Goal: Task Accomplishment & Management: Manage account settings

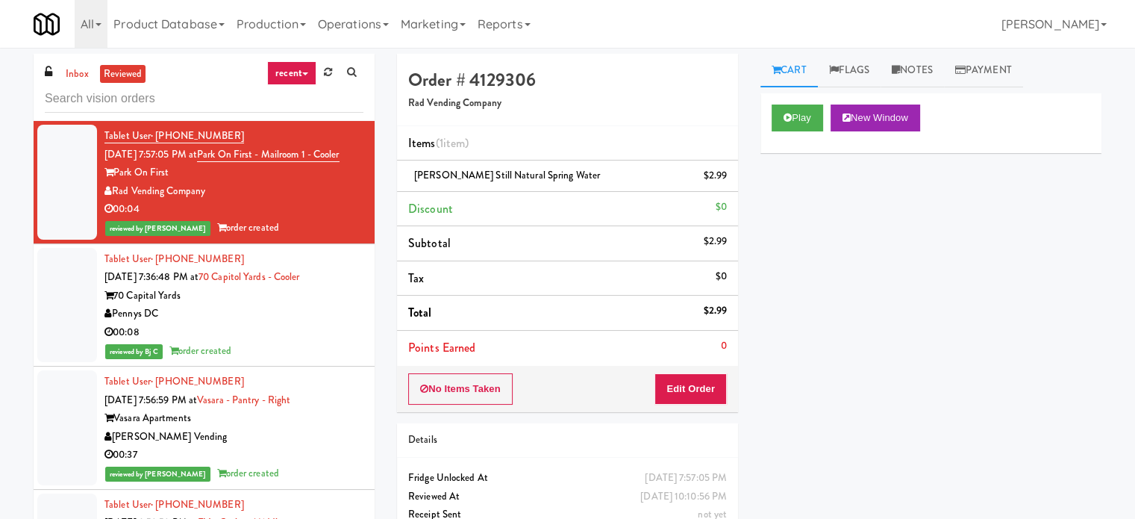
click at [322, 323] on div "Pennys DC" at bounding box center [233, 313] width 259 height 19
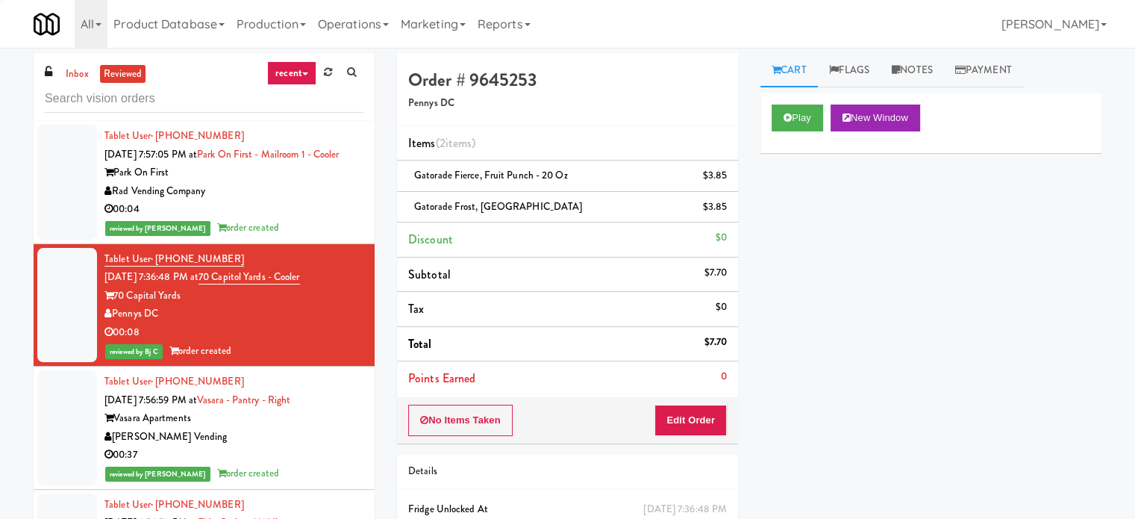
click at [328, 201] on div "Rad Vending Company" at bounding box center [233, 191] width 259 height 19
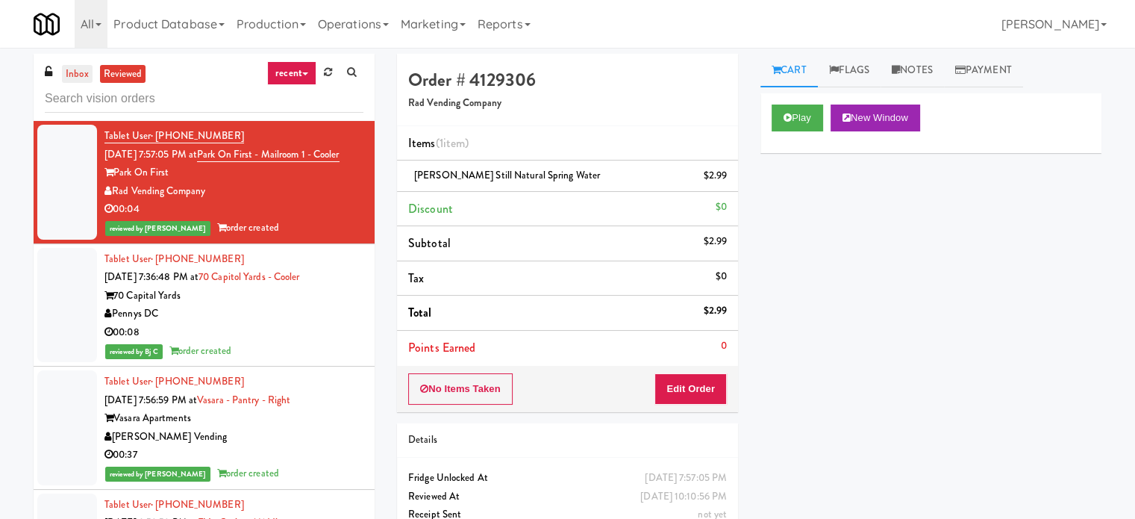
click at [69, 72] on link "inbox" at bounding box center [77, 74] width 31 height 19
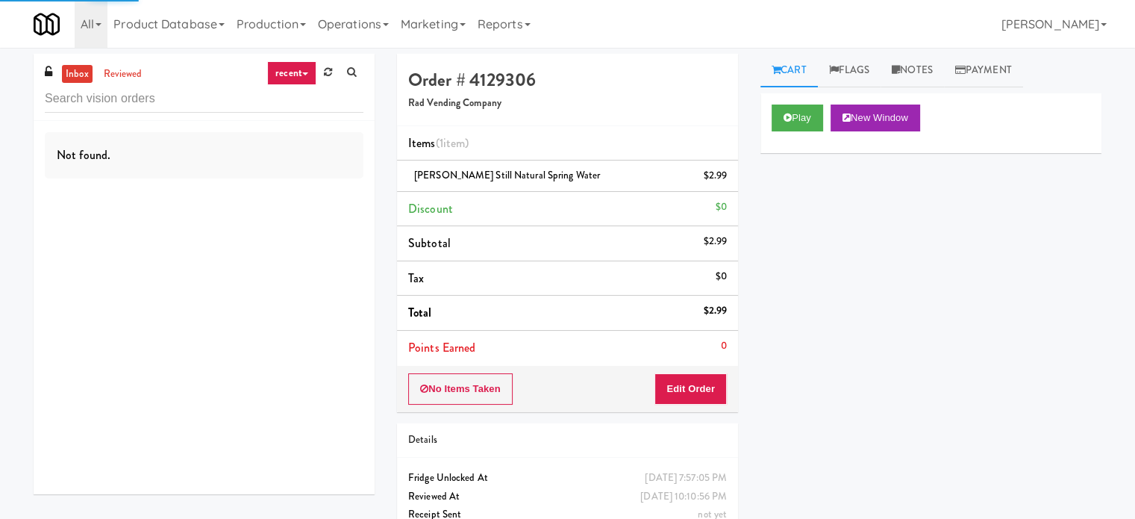
drag, startPoint x: 304, startPoint y: 69, endPoint x: 299, endPoint y: 81, distance: 13.7
click at [304, 71] on link "recent" at bounding box center [291, 73] width 49 height 24
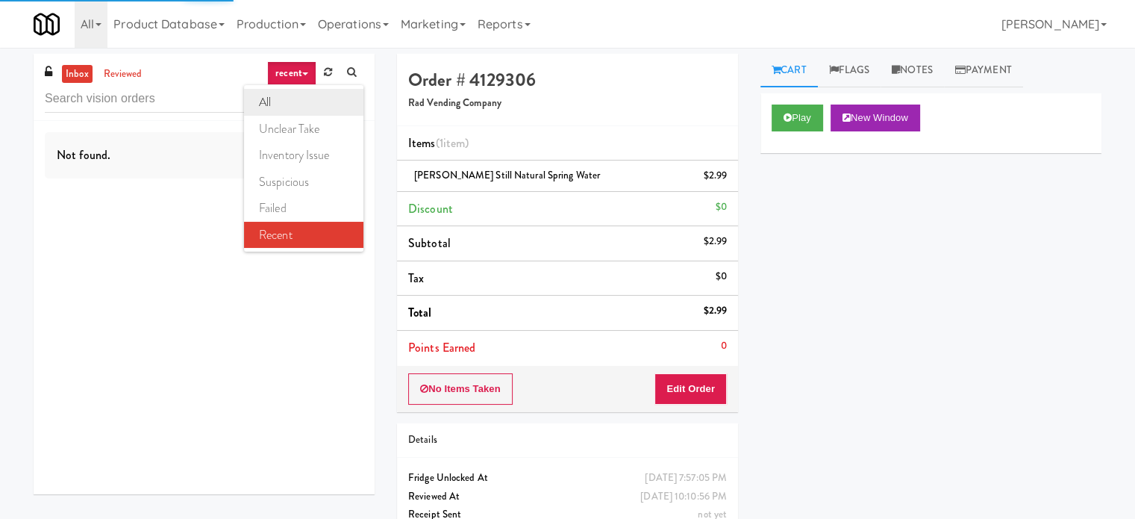
click at [287, 108] on link "all" at bounding box center [303, 102] width 119 height 27
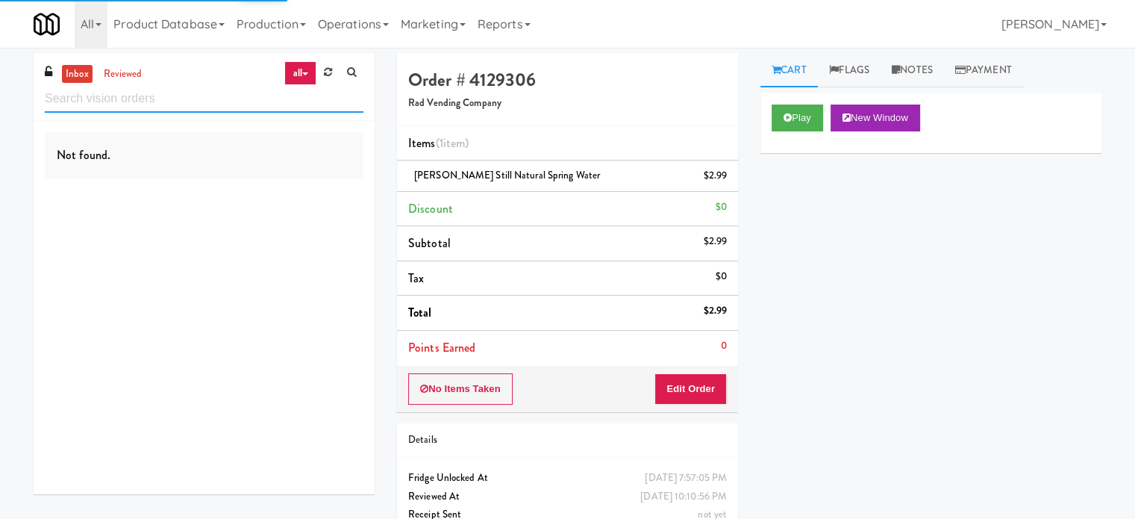
click at [226, 96] on input "text" at bounding box center [204, 99] width 319 height 28
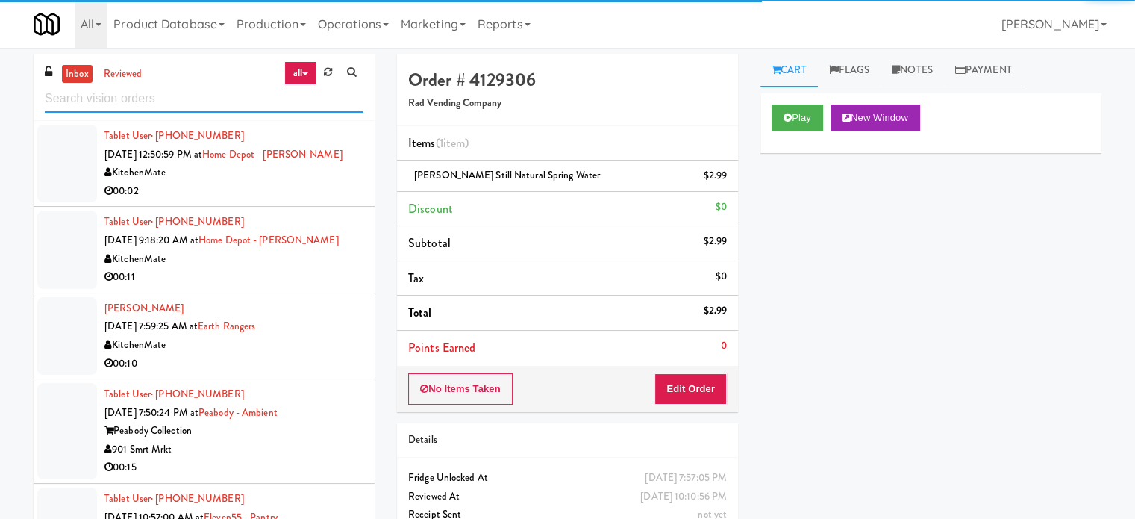
click at [226, 96] on input "text" at bounding box center [204, 99] width 319 height 28
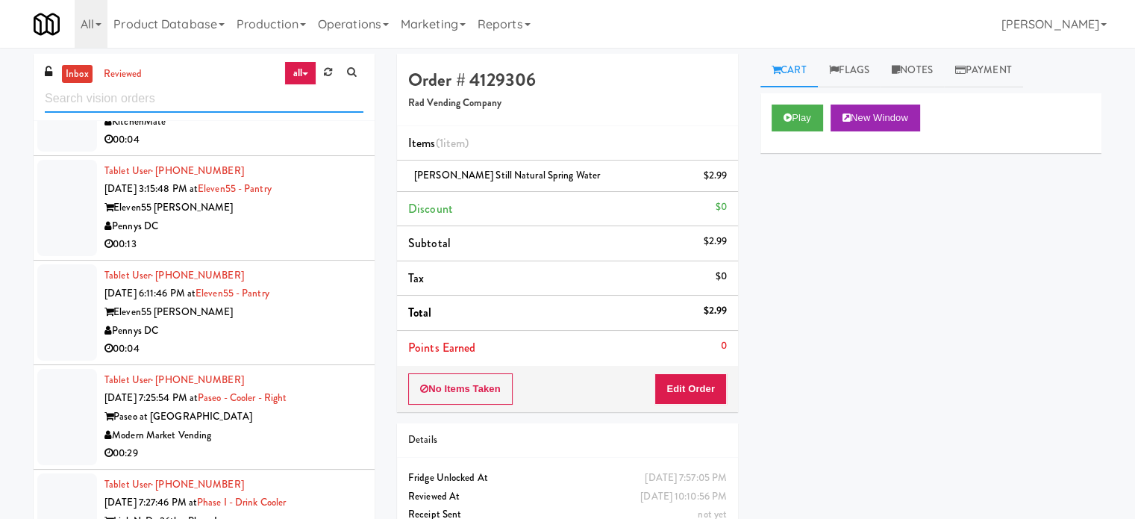
click at [198, 110] on input "text" at bounding box center [204, 99] width 319 height 28
paste input "Museum Tower Cooler"
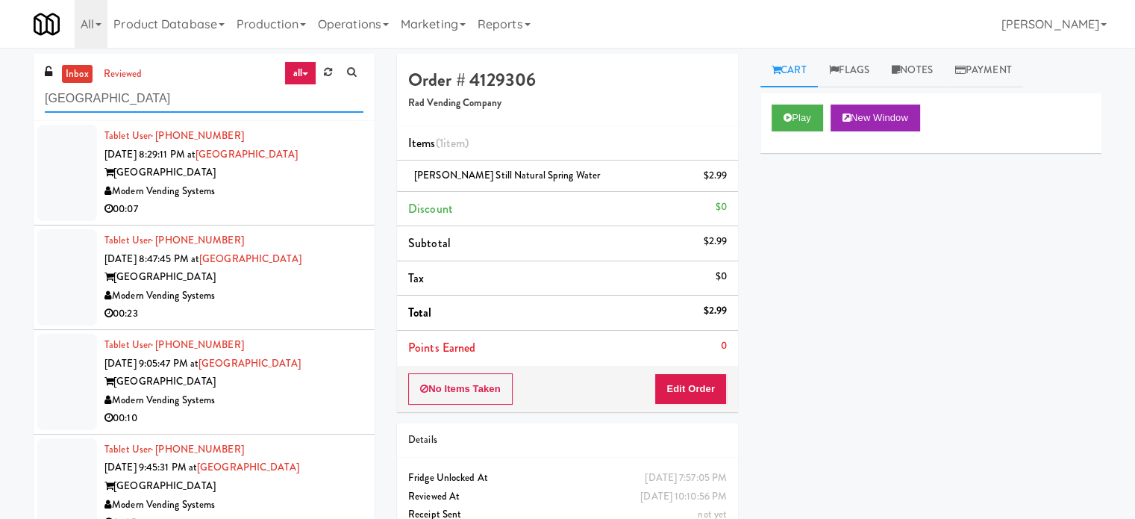
type input "Museum Tower Cooler"
click at [298, 191] on div "Modern Vending Systems" at bounding box center [233, 191] width 259 height 19
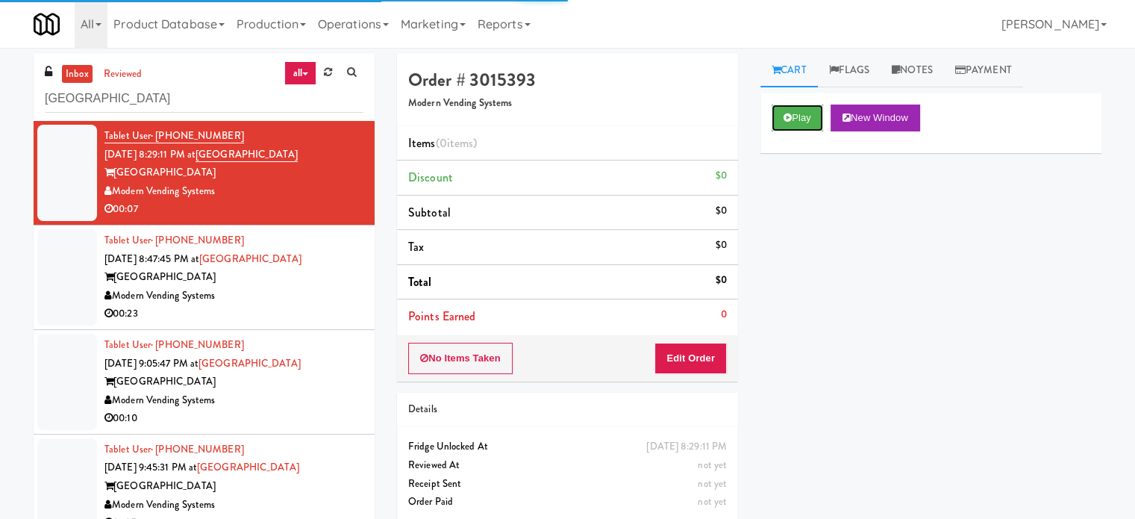
drag, startPoint x: 802, startPoint y: 124, endPoint x: 669, endPoint y: 251, distance: 184.2
click at [803, 124] on button "Play" at bounding box center [797, 117] width 51 height 27
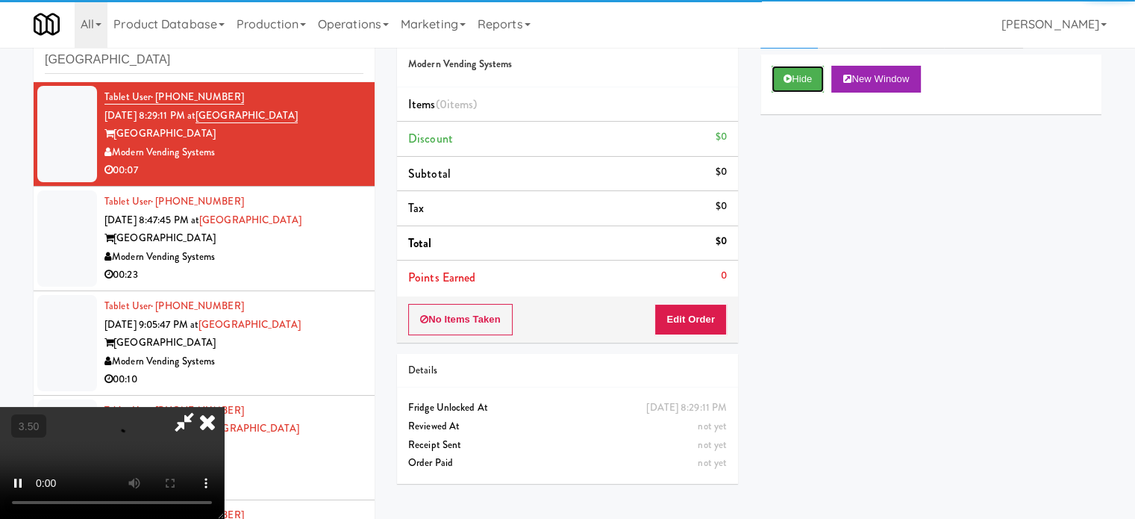
scroll to position [60, 0]
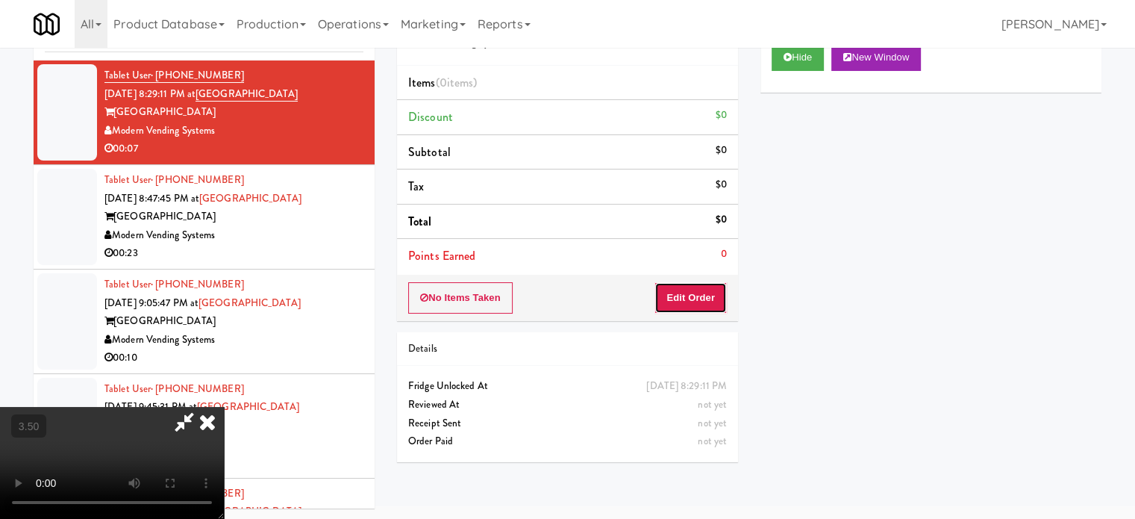
click at [704, 298] on button "Edit Order" at bounding box center [690, 297] width 72 height 31
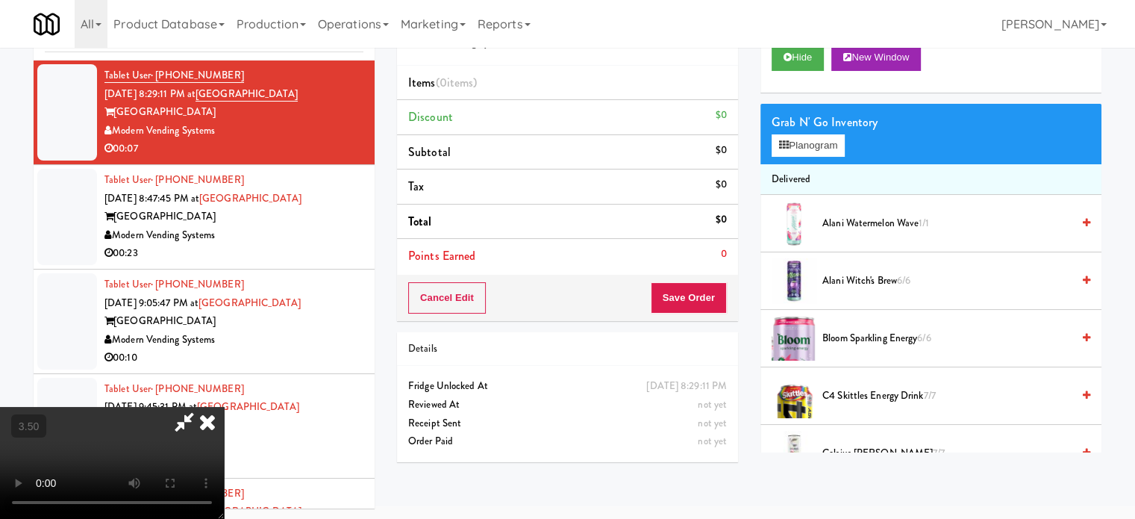
click at [224, 407] on video at bounding box center [112, 463] width 224 height 112
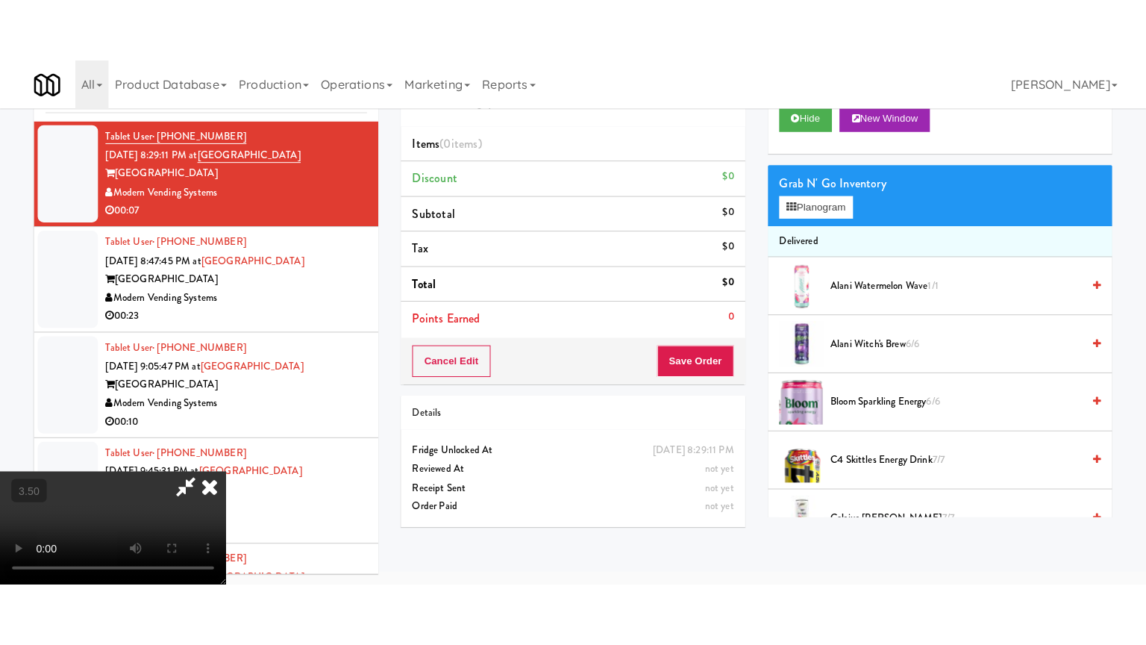
scroll to position [48, 0]
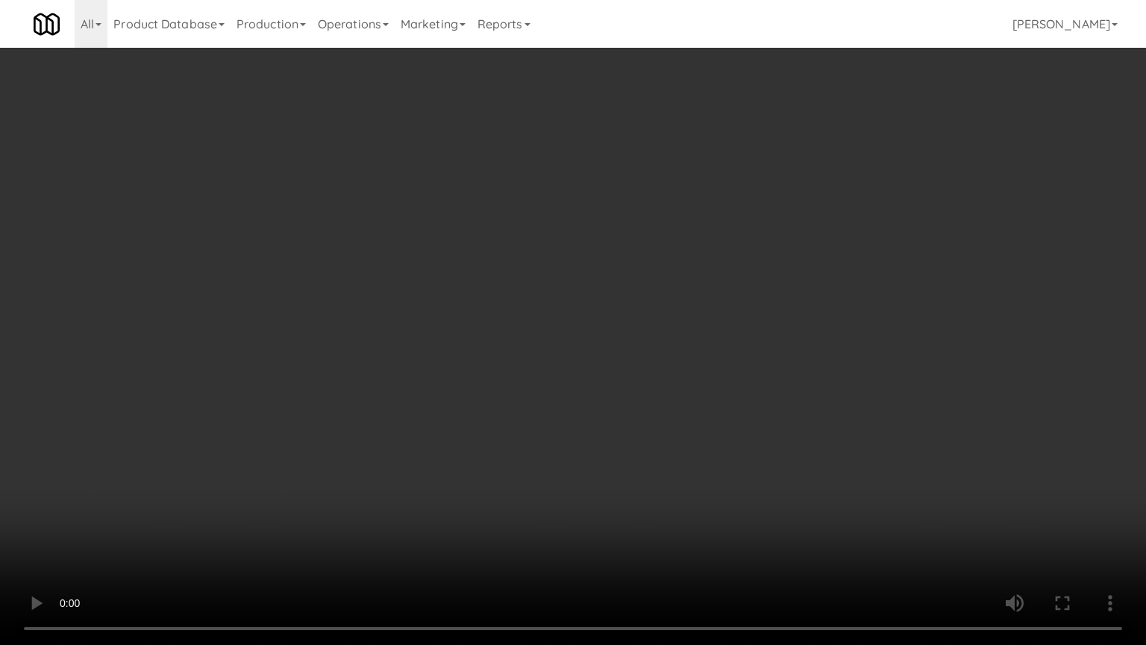
click at [540, 307] on video at bounding box center [573, 322] width 1146 height 645
click at [545, 307] on video at bounding box center [573, 322] width 1146 height 645
click at [567, 310] on video at bounding box center [573, 322] width 1146 height 645
click at [530, 325] on video at bounding box center [573, 322] width 1146 height 645
click at [584, 318] on video at bounding box center [573, 322] width 1146 height 645
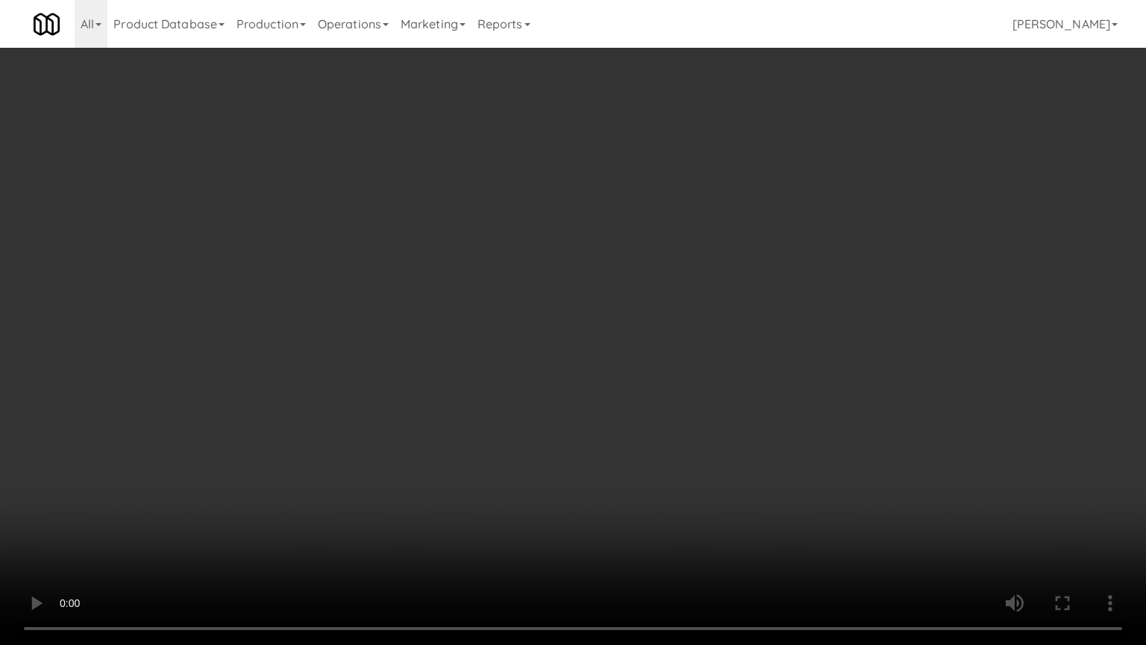
click at [590, 345] on video at bounding box center [573, 322] width 1146 height 645
click at [611, 334] on video at bounding box center [573, 322] width 1146 height 645
click at [575, 325] on video at bounding box center [573, 322] width 1146 height 645
click at [576, 325] on video at bounding box center [573, 322] width 1146 height 645
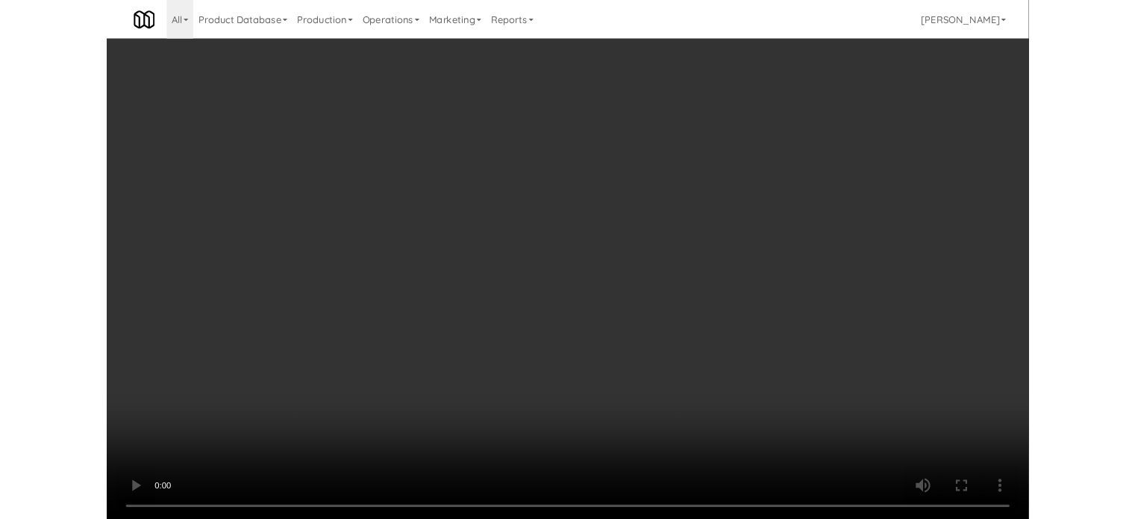
scroll to position [60, 0]
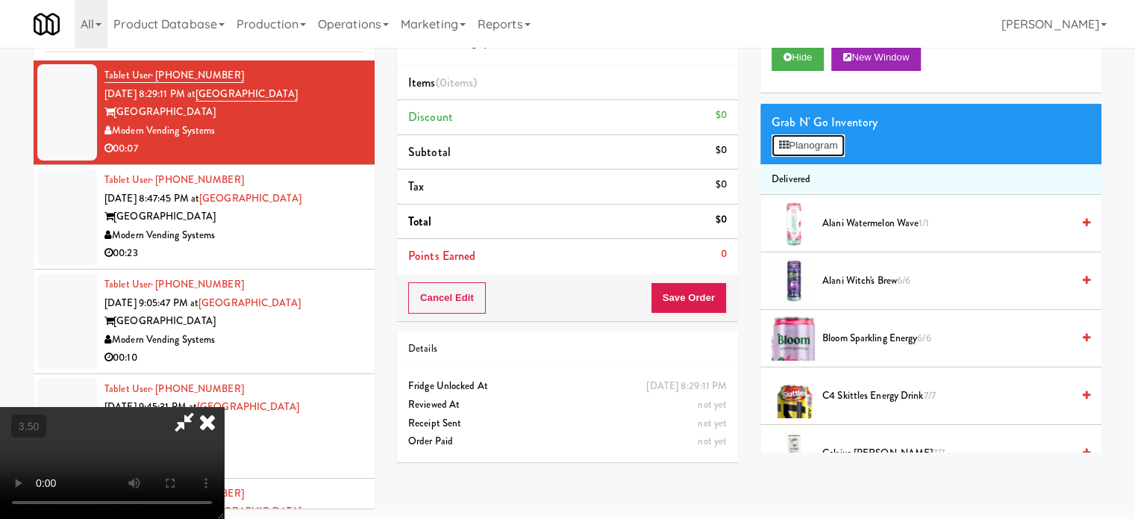
click at [818, 143] on button "Planogram" at bounding box center [808, 145] width 73 height 22
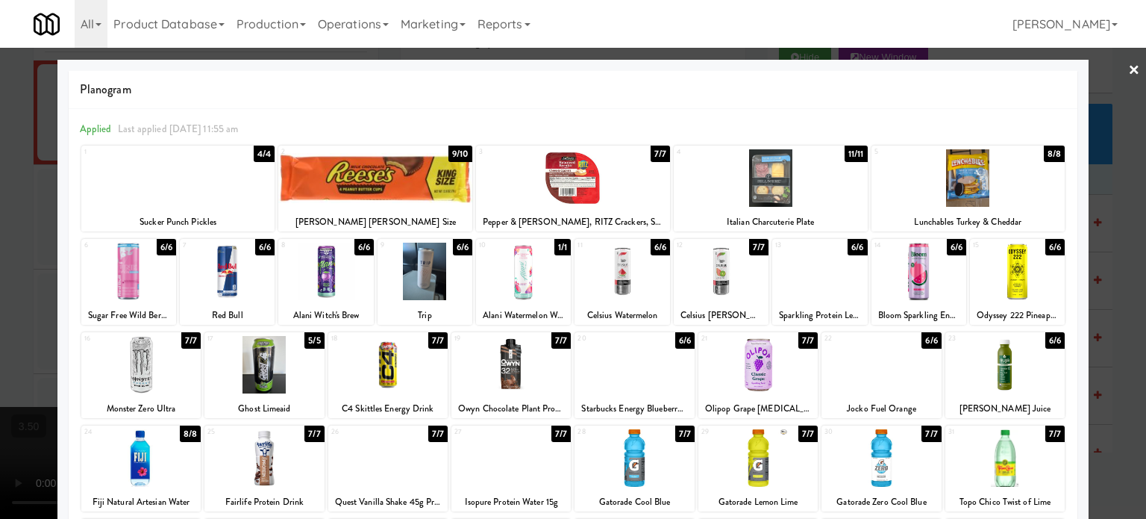
click at [847, 154] on div "11/11" at bounding box center [856, 154] width 23 height 16
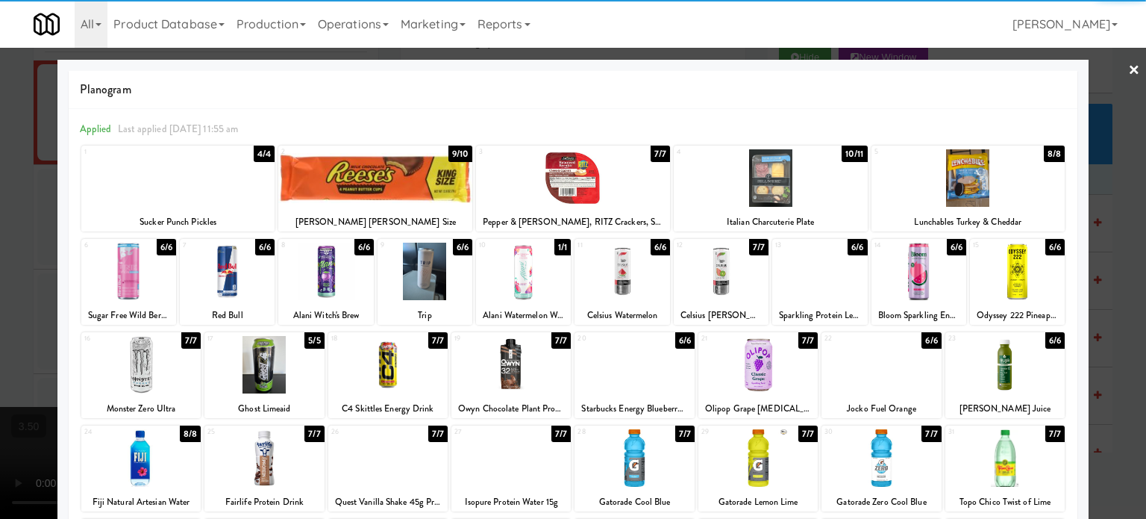
click at [1121, 232] on div at bounding box center [573, 259] width 1146 height 519
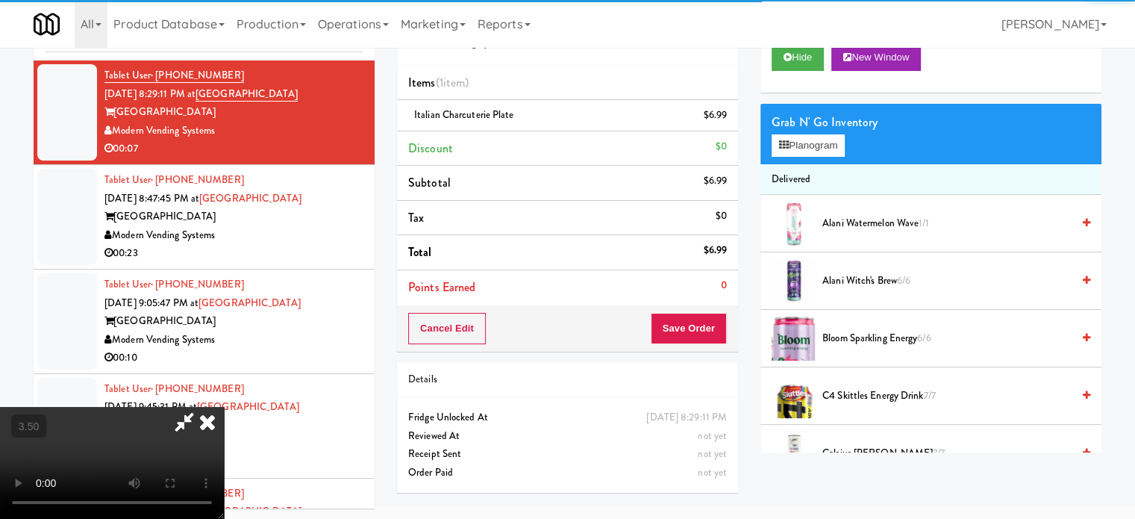
click at [224, 407] on video at bounding box center [112, 463] width 224 height 112
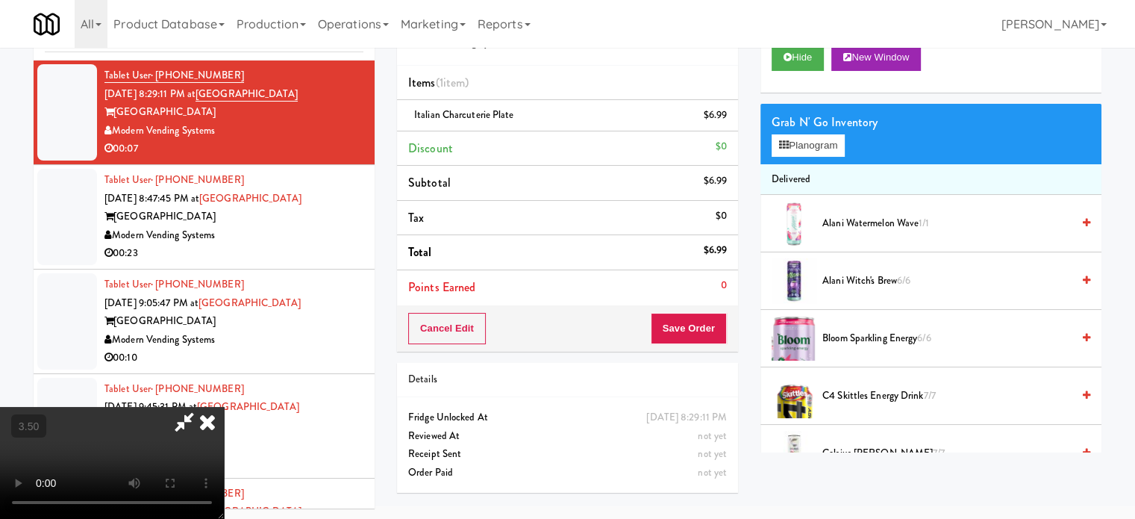
click at [224, 407] on video at bounding box center [112, 463] width 224 height 112
drag, startPoint x: 384, startPoint y: 364, endPoint x: 395, endPoint y: 325, distance: 40.9
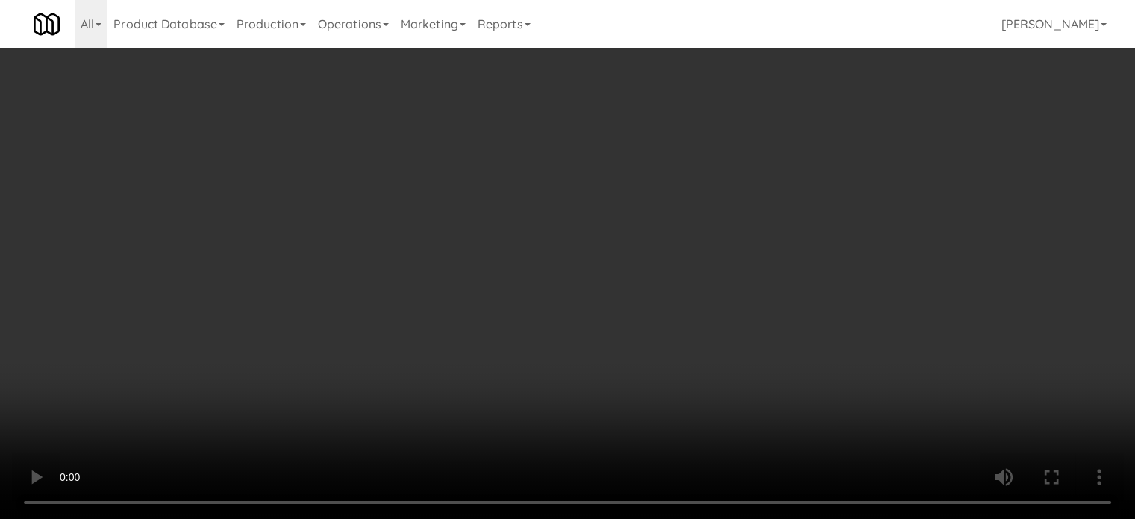
click at [385, 364] on video at bounding box center [567, 259] width 1135 height 519
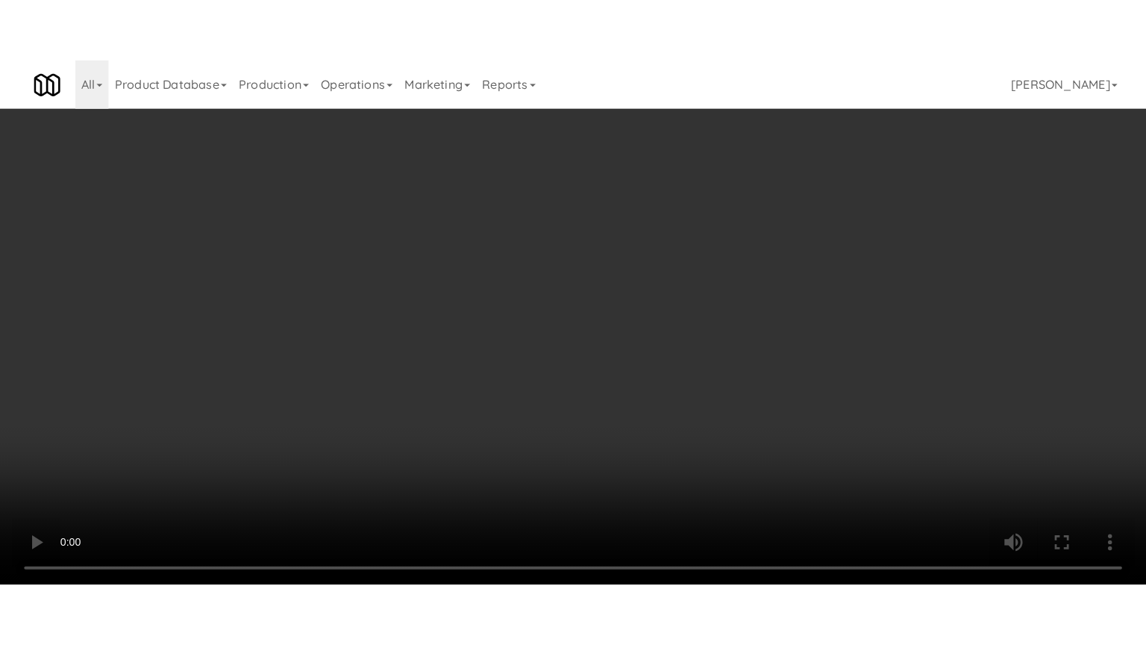
scroll to position [48, 0]
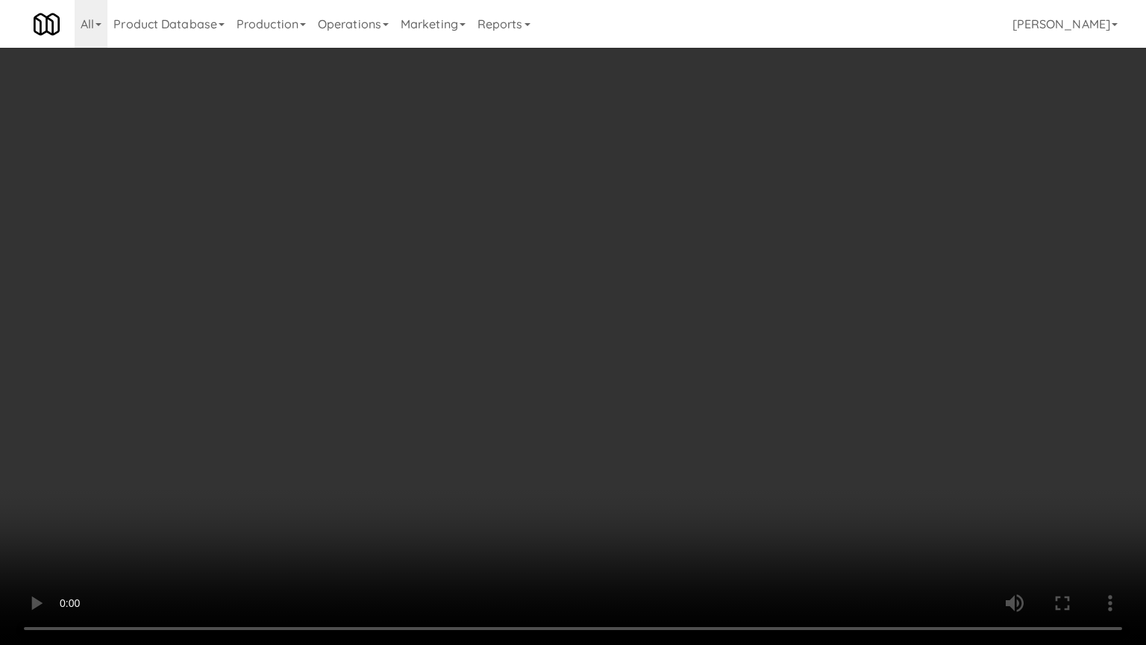
click at [492, 301] on video at bounding box center [573, 322] width 1146 height 645
click at [495, 301] on video at bounding box center [573, 322] width 1146 height 645
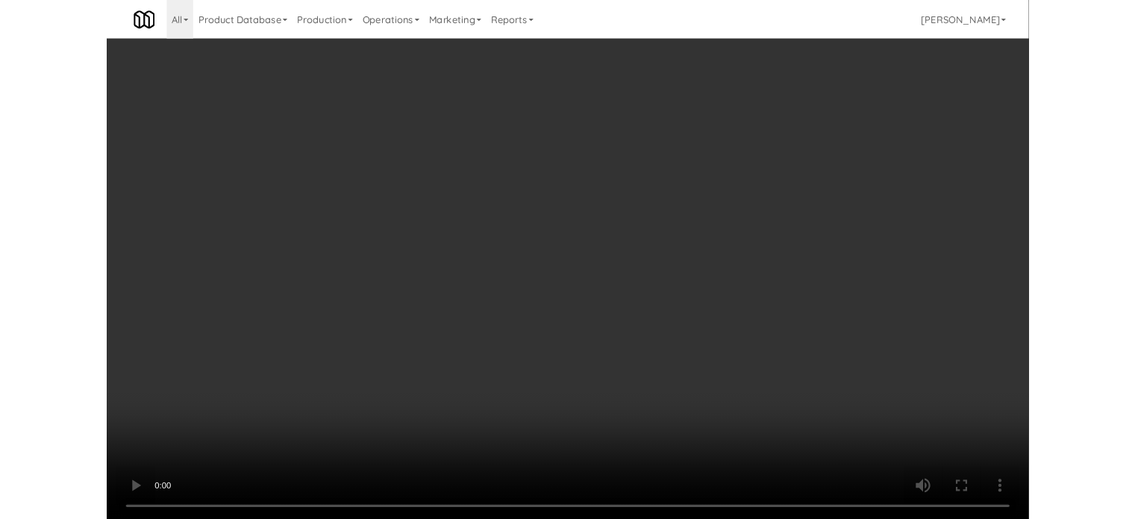
scroll to position [60, 0]
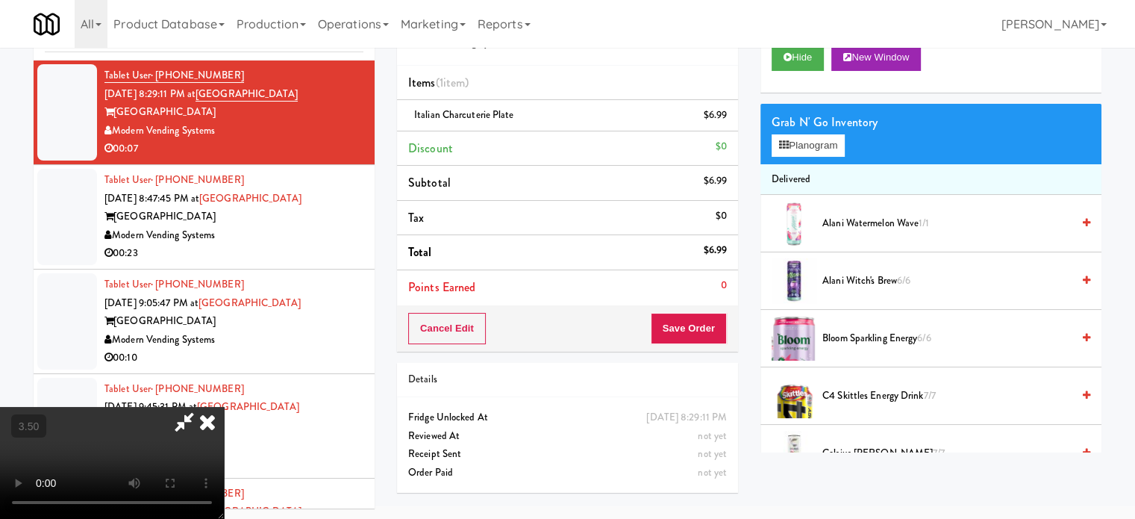
click at [224, 407] on icon at bounding box center [207, 422] width 33 height 30
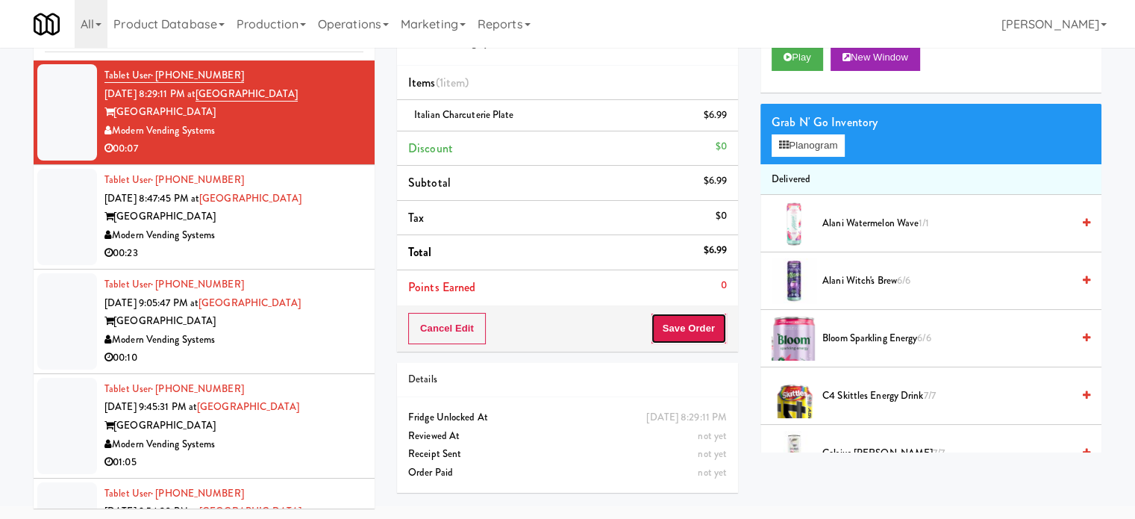
drag, startPoint x: 681, startPoint y: 340, endPoint x: 672, endPoint y: 304, distance: 36.2
click at [680, 334] on button "Save Order" at bounding box center [689, 328] width 76 height 31
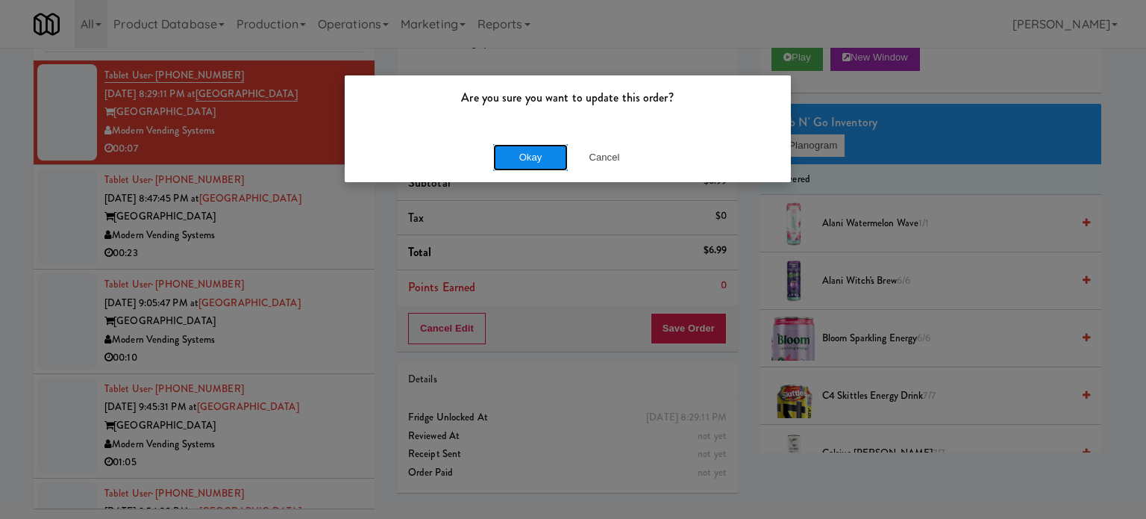
click at [522, 151] on button "Okay" at bounding box center [530, 157] width 75 height 27
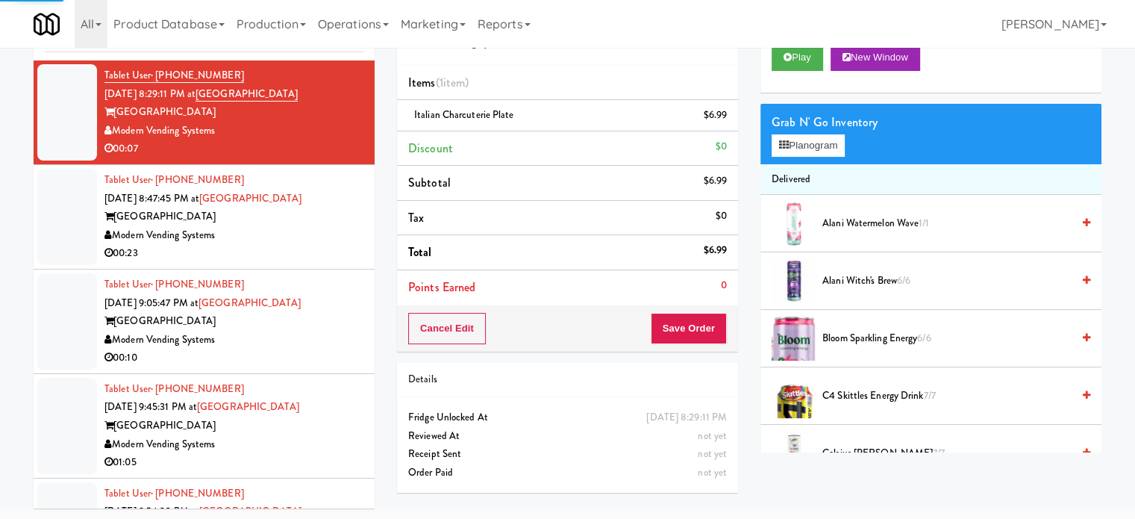
click at [248, 247] on div "00:23" at bounding box center [233, 253] width 259 height 19
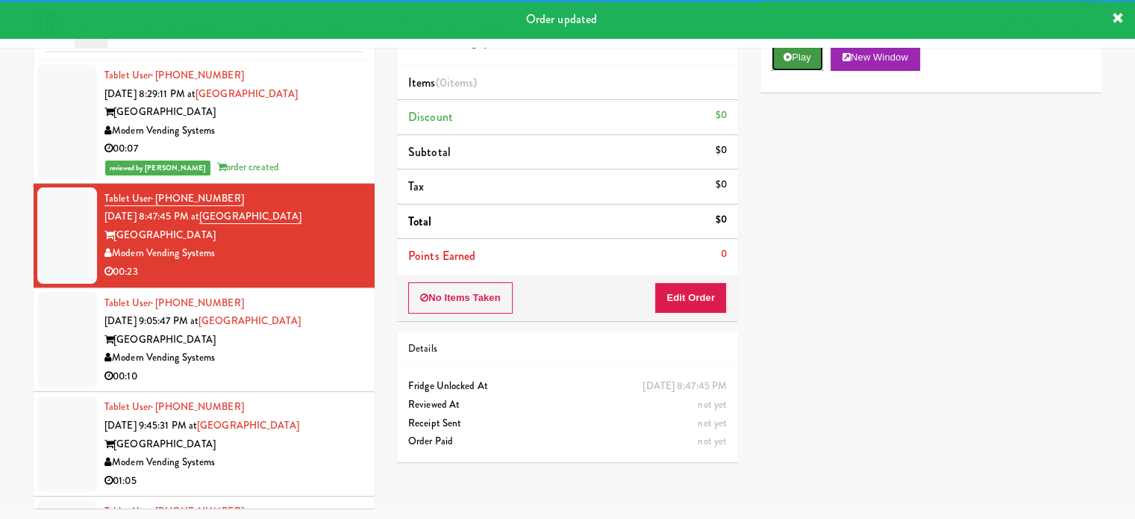
click at [792, 63] on button "Play" at bounding box center [797, 57] width 51 height 27
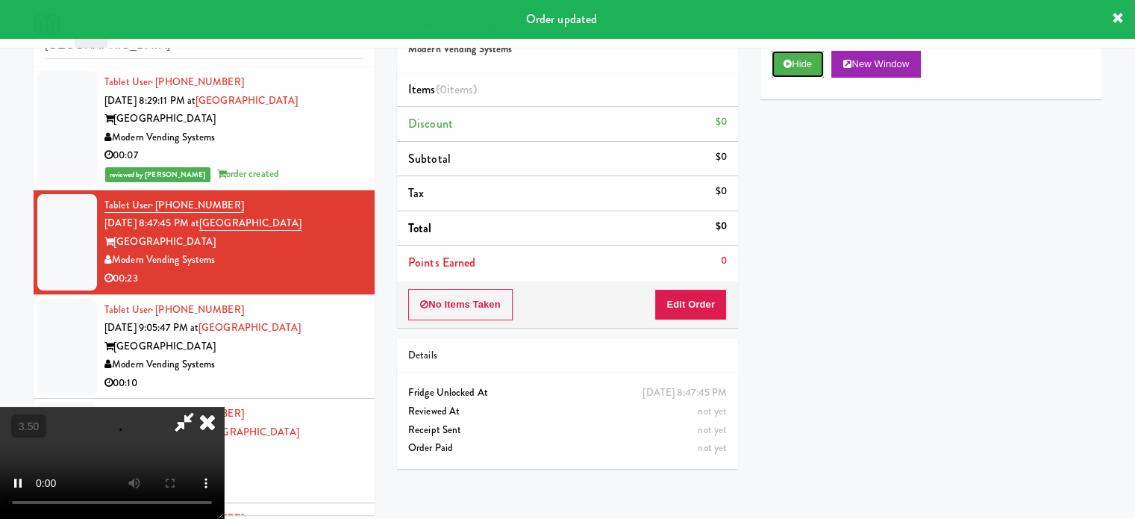
scroll to position [60, 0]
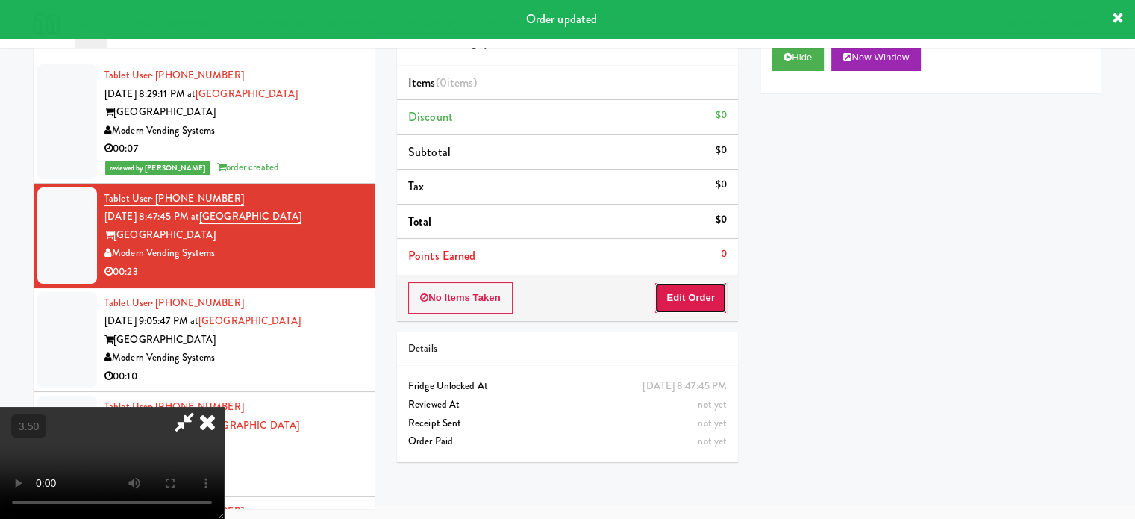
click at [704, 286] on button "Edit Order" at bounding box center [690, 297] width 72 height 31
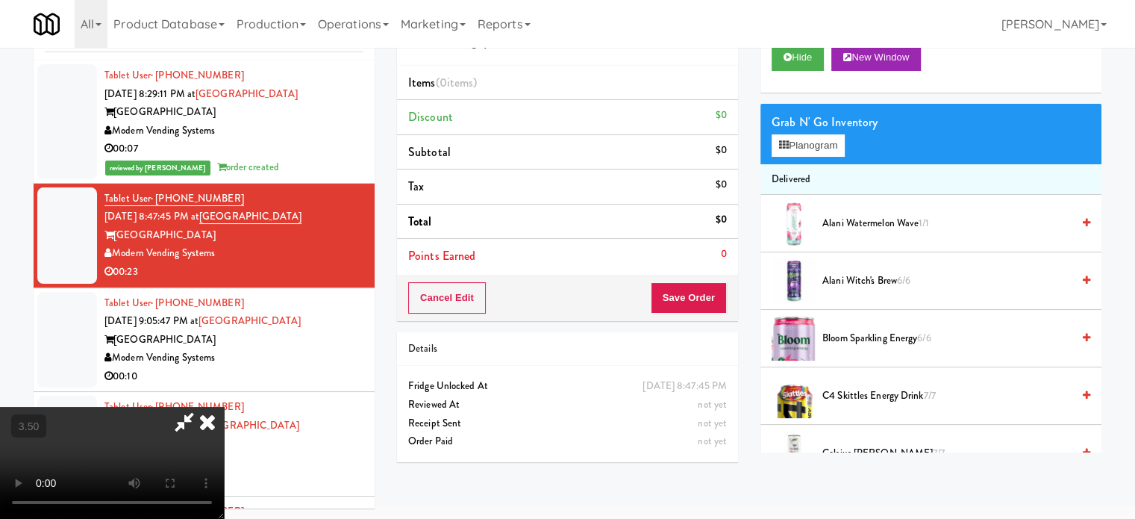
click at [224, 407] on video at bounding box center [112, 463] width 224 height 112
drag, startPoint x: 358, startPoint y: 293, endPoint x: 363, endPoint y: 380, distance: 87.4
click at [224, 407] on video at bounding box center [112, 463] width 224 height 112
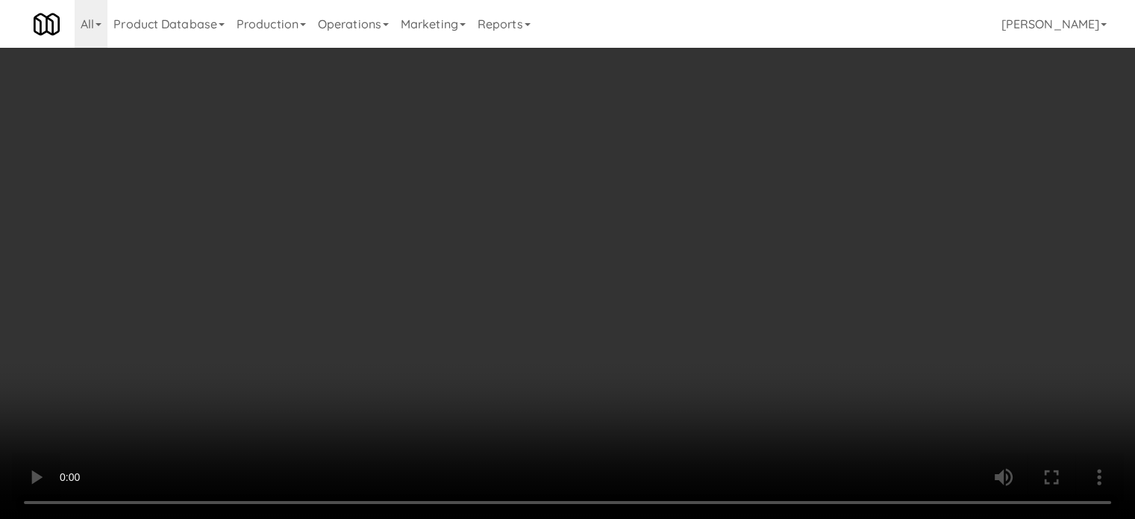
scroll to position [48, 0]
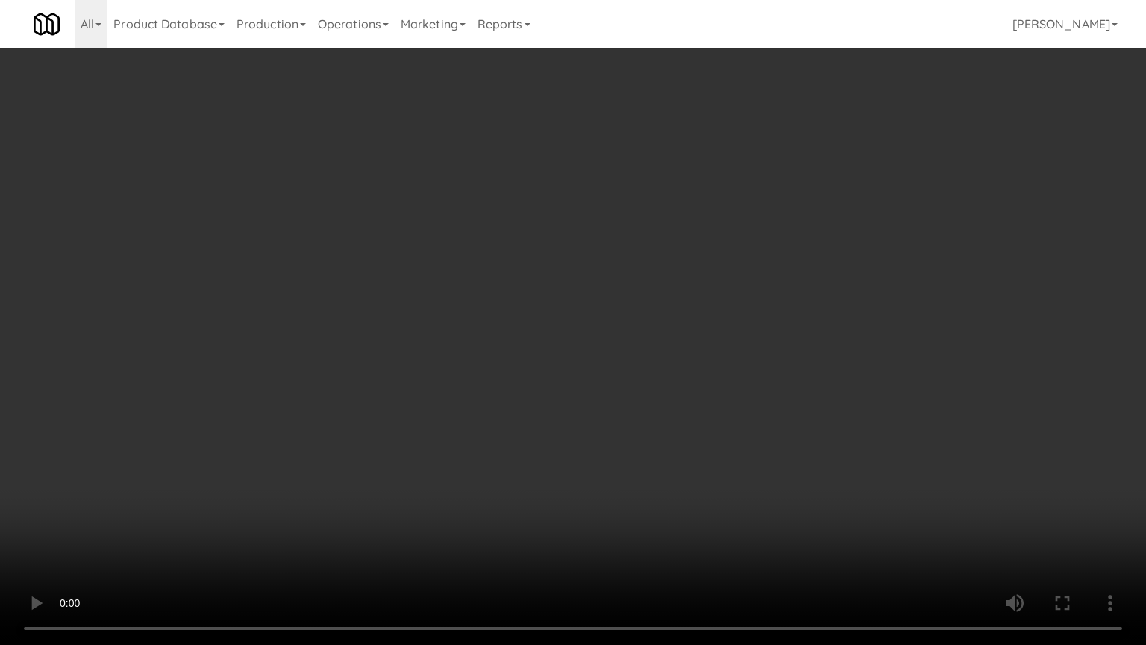
drag, startPoint x: 322, startPoint y: 367, endPoint x: 618, endPoint y: 113, distance: 390.5
click at [331, 352] on video at bounding box center [573, 322] width 1146 height 645
click at [520, 278] on video at bounding box center [573, 322] width 1146 height 645
click at [565, 278] on video at bounding box center [573, 322] width 1146 height 645
click at [554, 287] on video at bounding box center [573, 322] width 1146 height 645
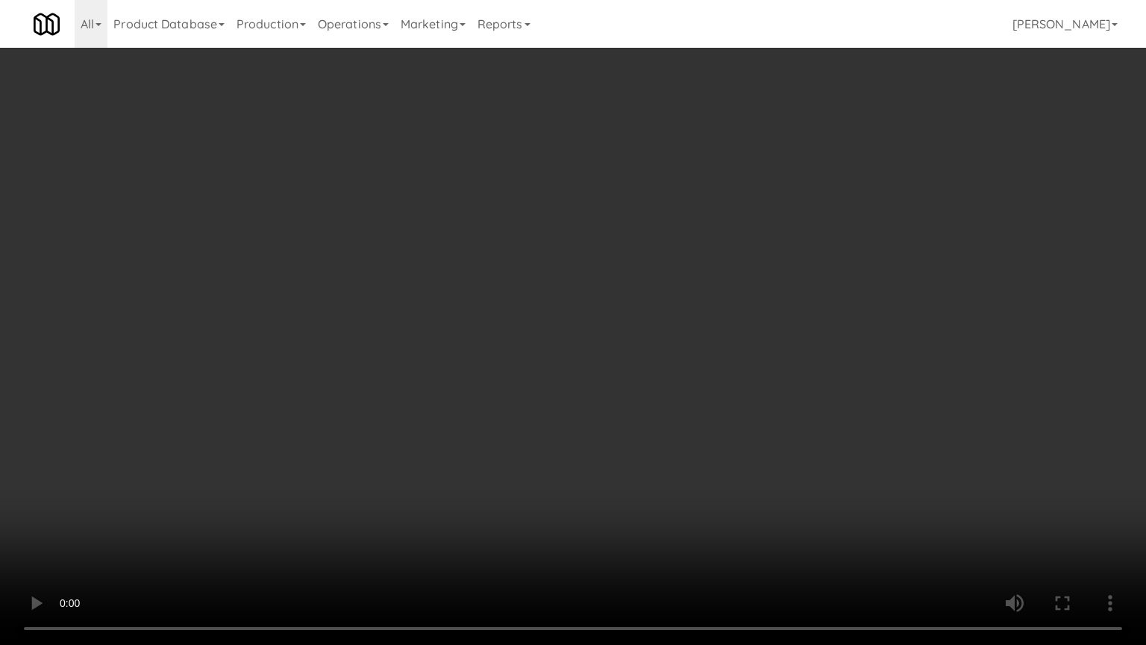
click at [555, 282] on video at bounding box center [573, 322] width 1146 height 645
click at [635, 304] on video at bounding box center [573, 322] width 1146 height 645
click at [464, 311] on video at bounding box center [573, 322] width 1146 height 645
click at [650, 326] on video at bounding box center [573, 322] width 1146 height 645
click at [497, 319] on video at bounding box center [573, 322] width 1146 height 645
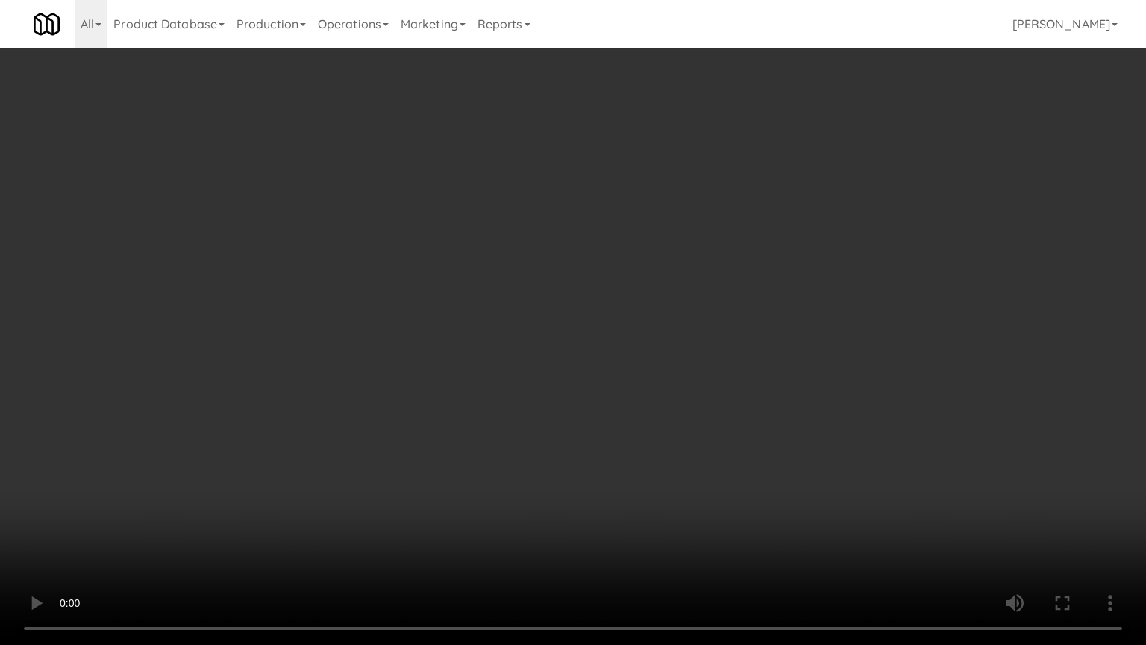
click at [517, 322] on video at bounding box center [573, 322] width 1146 height 645
drag, startPoint x: 517, startPoint y: 322, endPoint x: 527, endPoint y: 336, distance: 17.2
click at [525, 333] on video at bounding box center [573, 322] width 1146 height 645
click at [531, 333] on video at bounding box center [573, 322] width 1146 height 645
drag, startPoint x: 539, startPoint y: 330, endPoint x: 564, endPoint y: 328, distance: 25.4
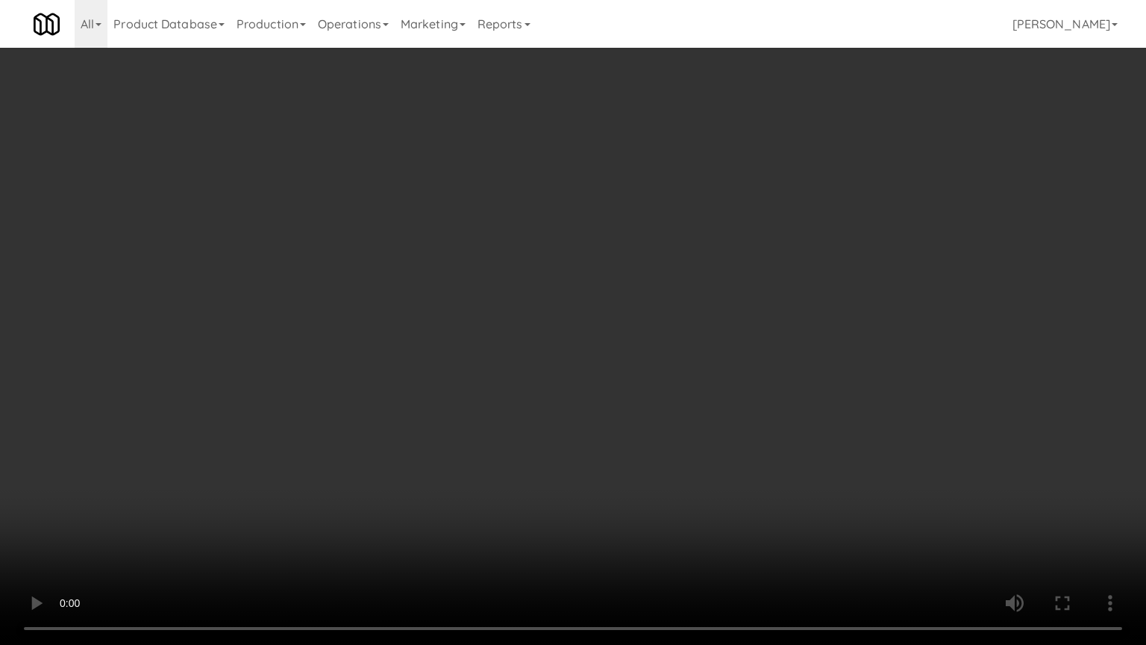
click at [543, 334] on video at bounding box center [573, 322] width 1146 height 645
click at [588, 340] on video at bounding box center [573, 322] width 1146 height 645
click at [573, 376] on video at bounding box center [573, 322] width 1146 height 645
click at [605, 349] on video at bounding box center [573, 322] width 1146 height 645
drag, startPoint x: 603, startPoint y: 350, endPoint x: 615, endPoint y: 342, distance: 14.5
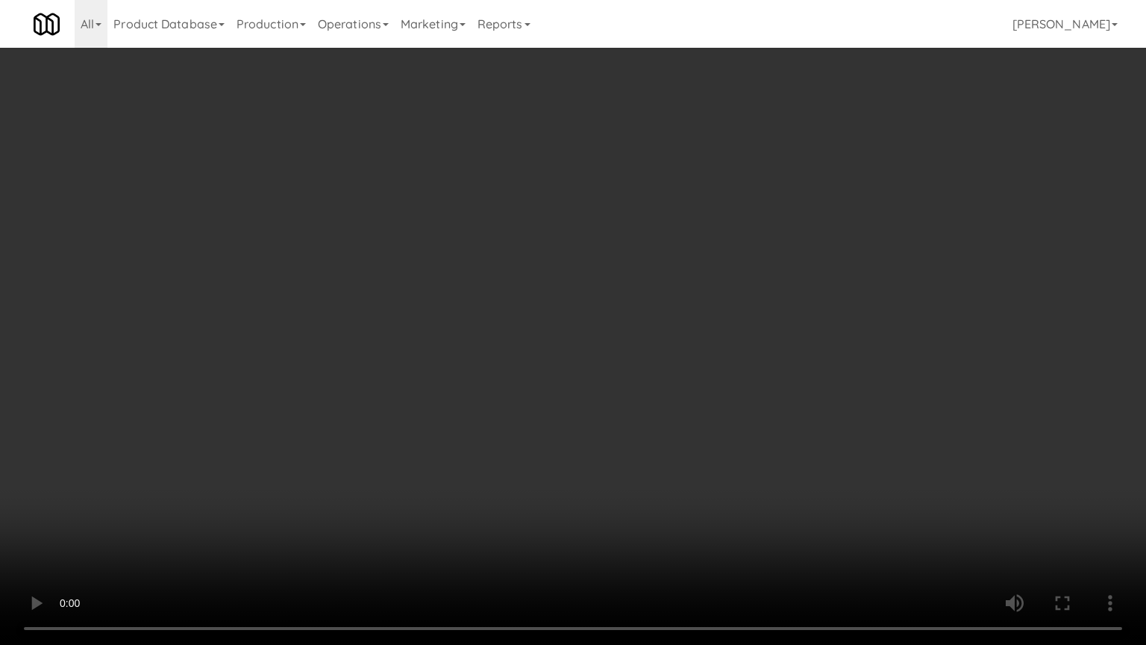
click at [609, 346] on video at bounding box center [573, 322] width 1146 height 645
drag, startPoint x: 642, startPoint y: 326, endPoint x: 883, endPoint y: 196, distance: 273.1
click at [652, 325] on video at bounding box center [573, 322] width 1146 height 645
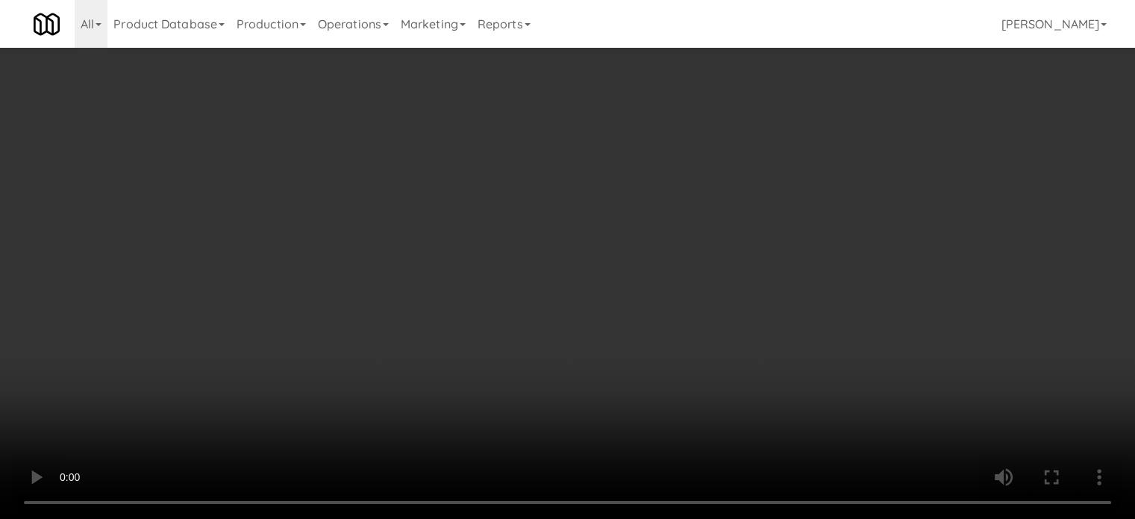
scroll to position [657, 0]
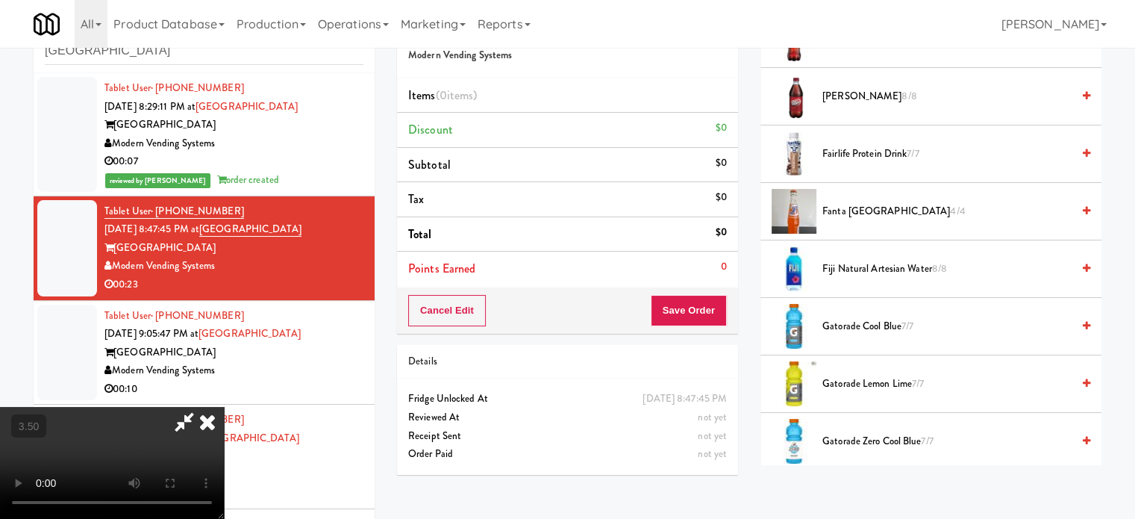
click at [866, 322] on span "Gatorade Cool Blue 7/7" at bounding box center [946, 326] width 249 height 19
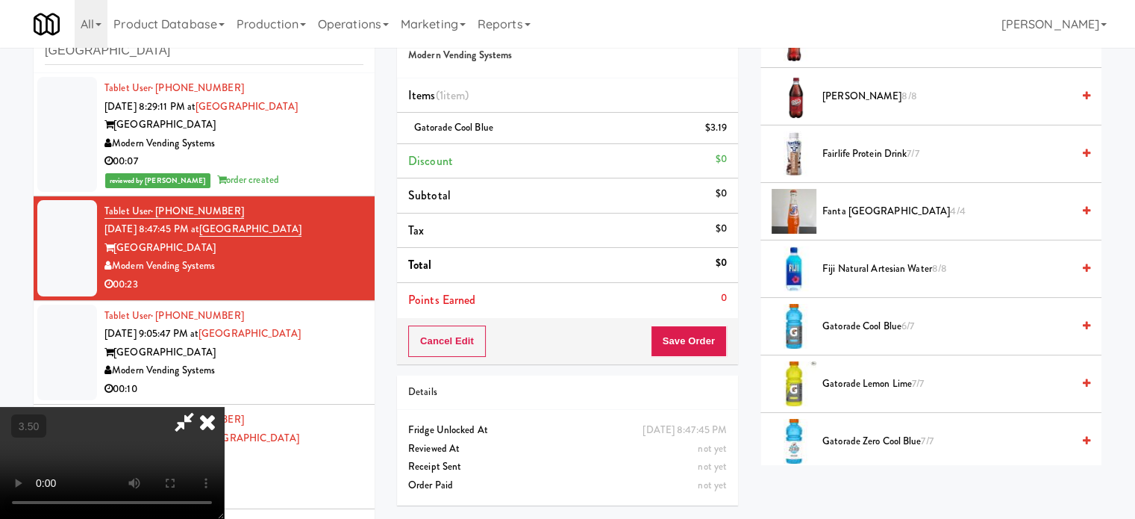
click at [224, 407] on video at bounding box center [112, 463] width 224 height 112
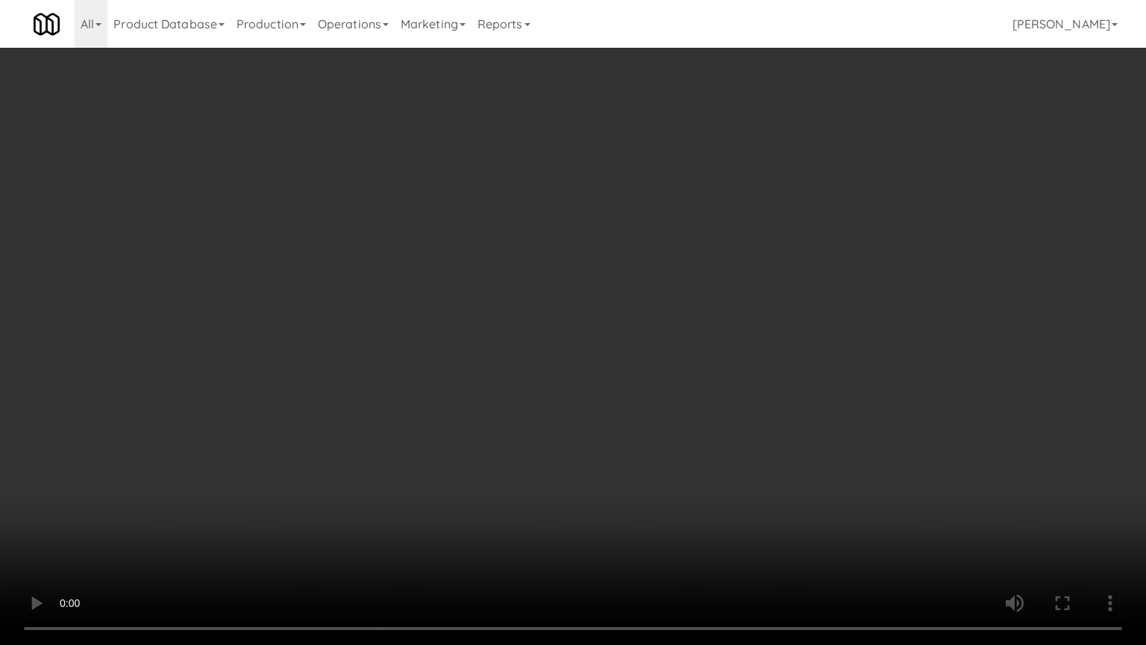
click at [385, 301] on video at bounding box center [573, 322] width 1146 height 645
click at [437, 304] on video at bounding box center [573, 322] width 1146 height 645
click at [463, 319] on video at bounding box center [573, 322] width 1146 height 645
drag, startPoint x: 484, startPoint y: 319, endPoint x: 510, endPoint y: 229, distance: 94.2
click at [495, 319] on video at bounding box center [573, 322] width 1146 height 645
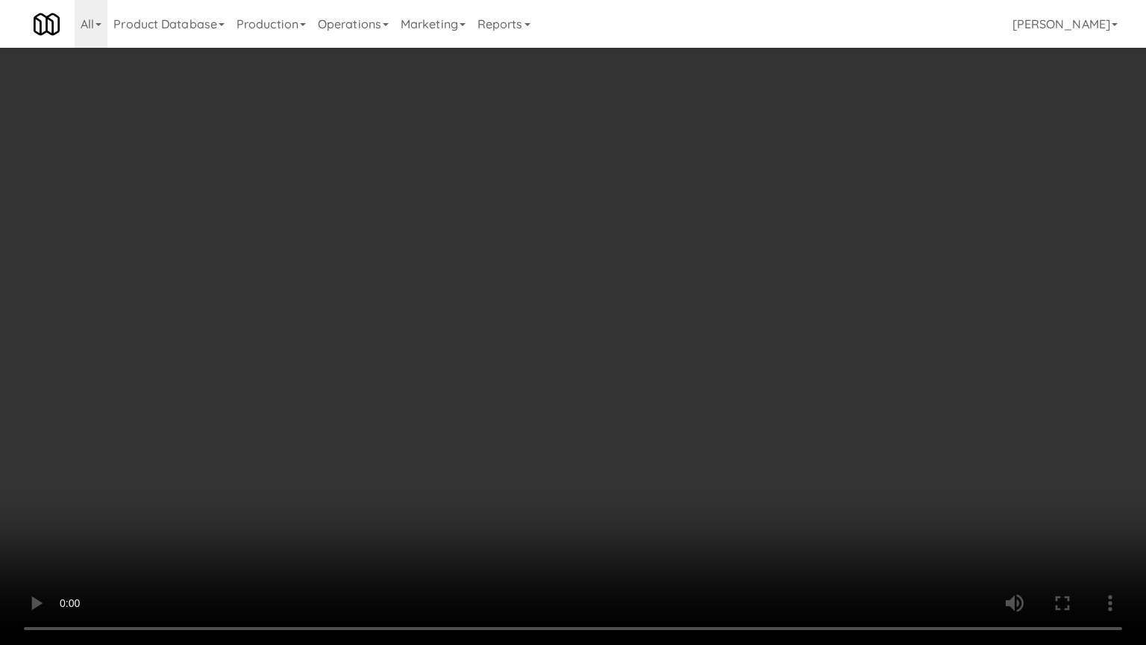
click at [558, 205] on video at bounding box center [573, 322] width 1146 height 645
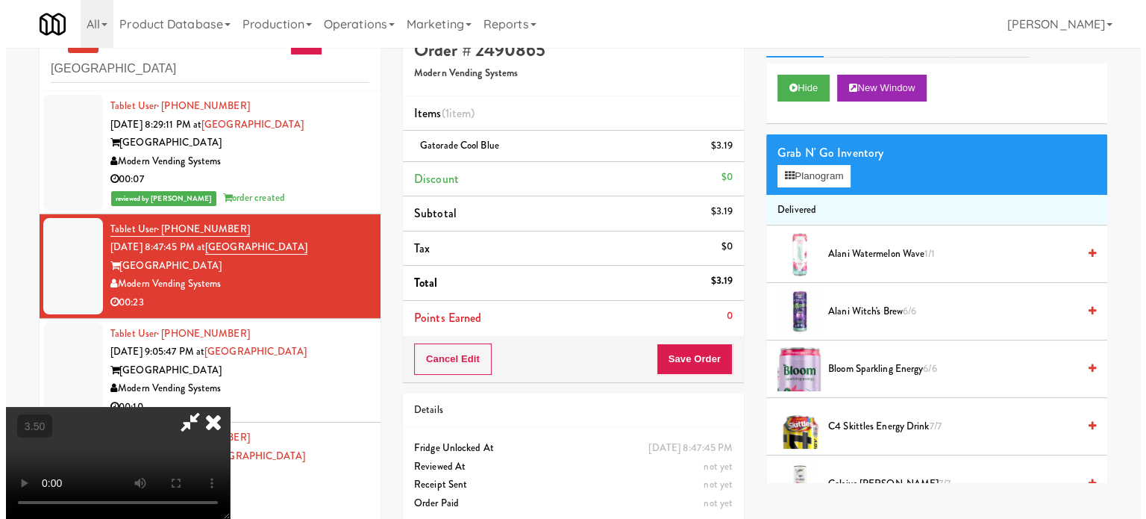
scroll to position [0, 0]
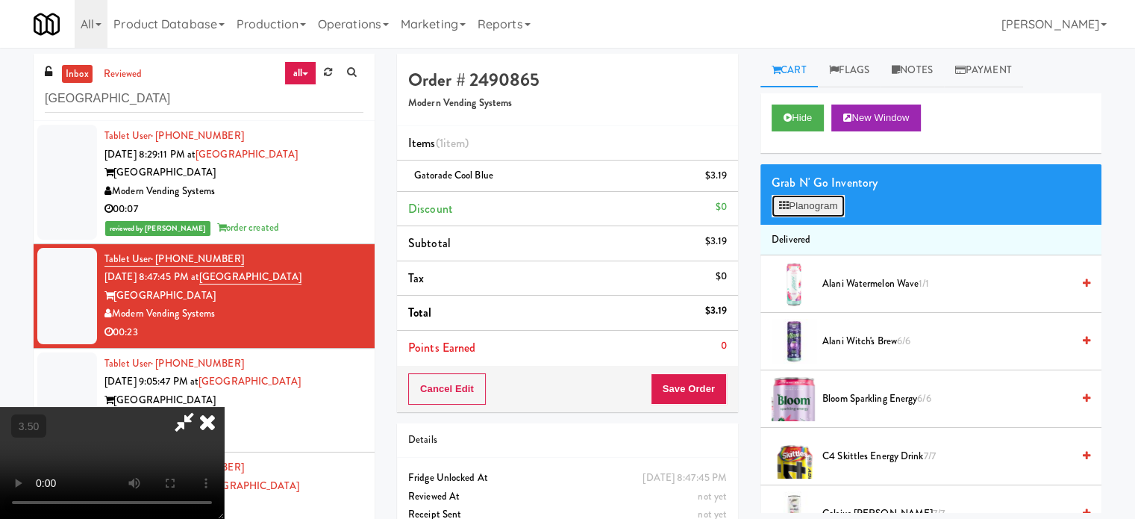
click at [805, 203] on button "Planogram" at bounding box center [808, 206] width 73 height 22
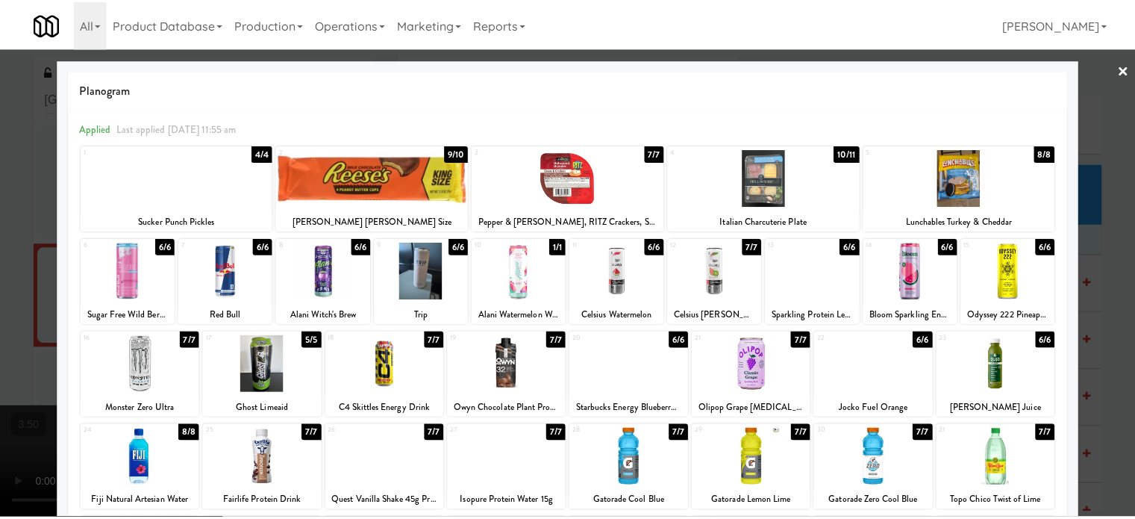
scroll to position [213, 0]
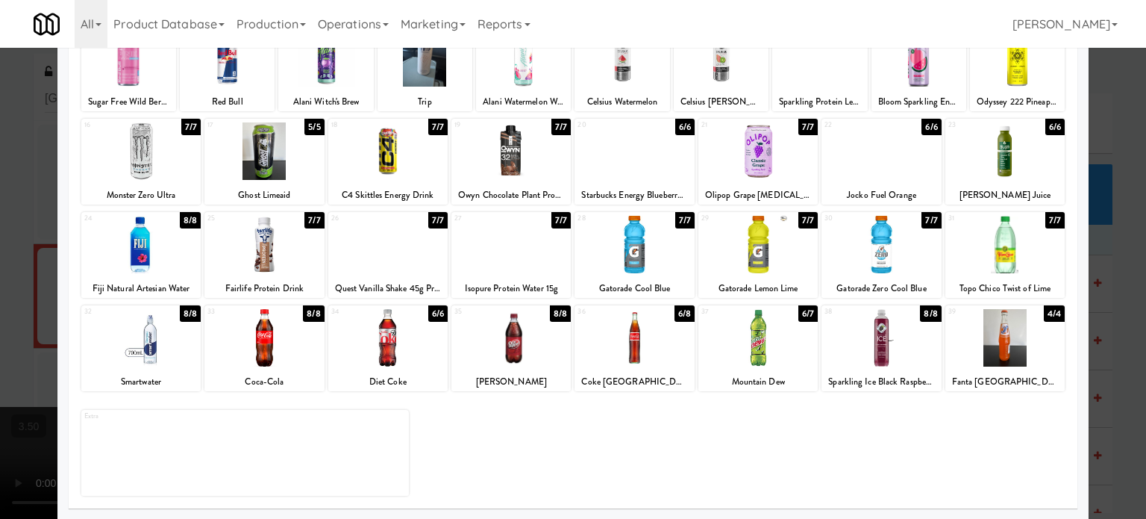
click at [805, 316] on div "6/7" at bounding box center [807, 313] width 19 height 16
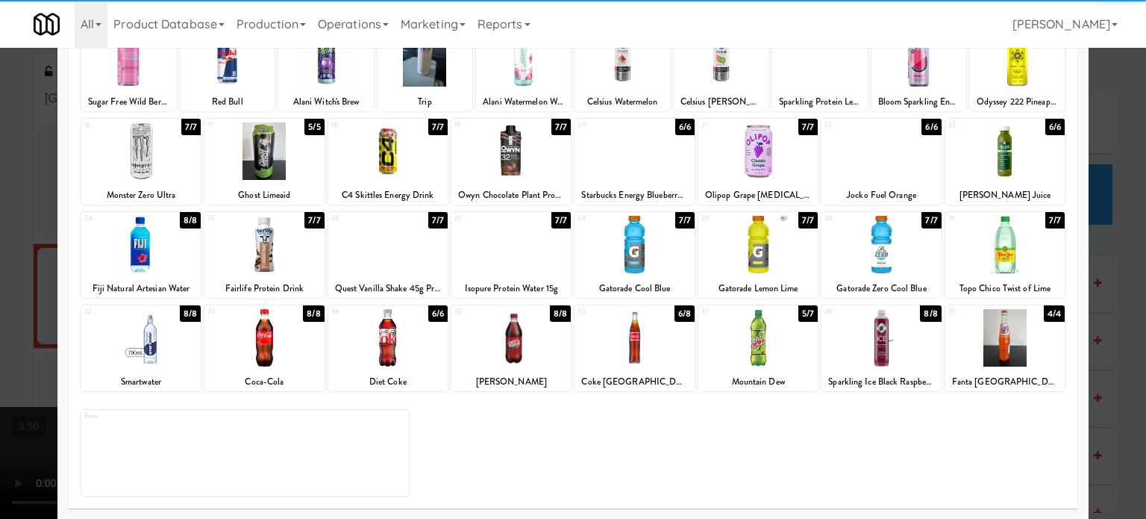
click at [1114, 306] on div at bounding box center [573, 259] width 1146 height 519
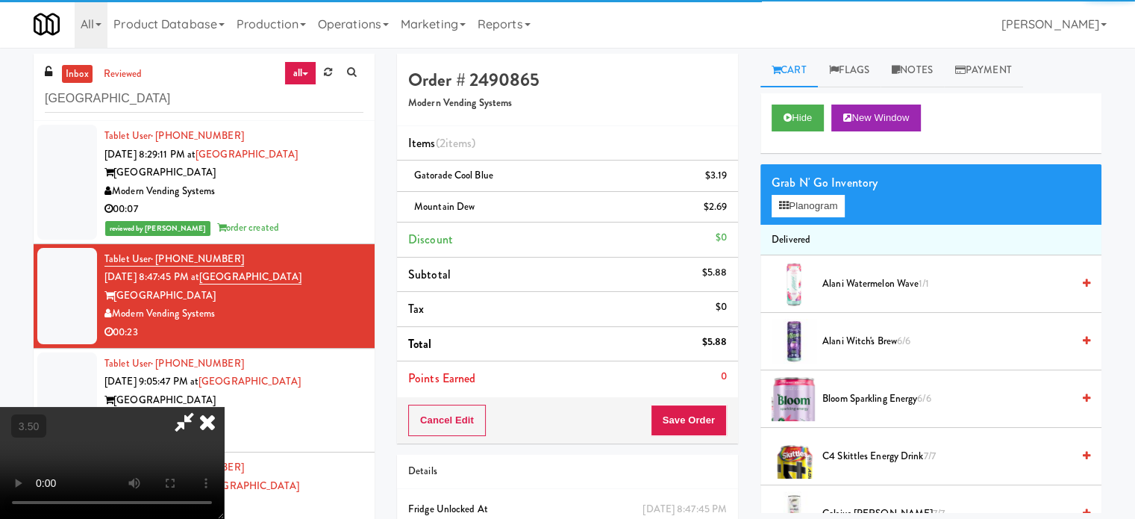
click at [224, 407] on video at bounding box center [112, 463] width 224 height 112
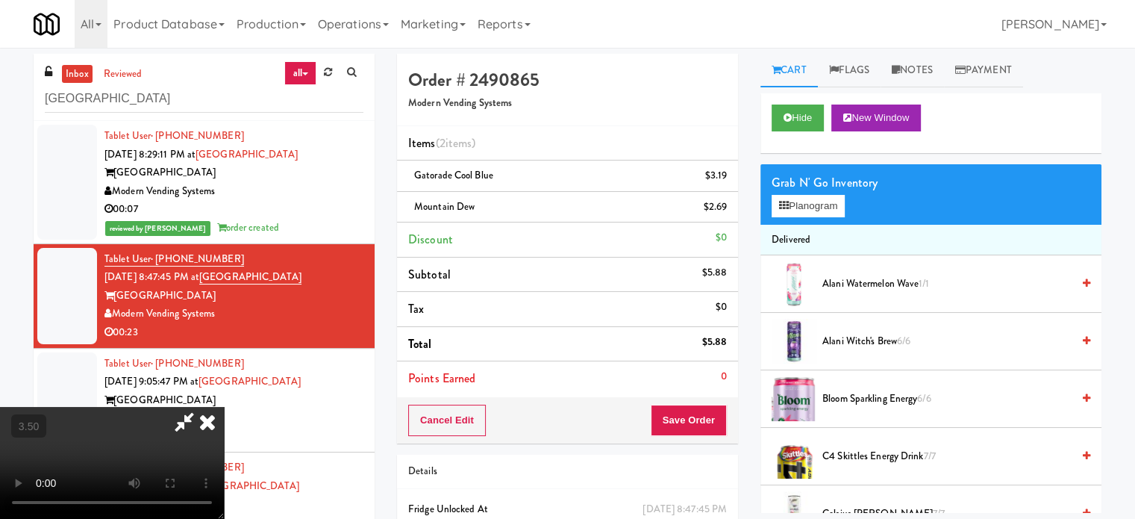
click at [224, 407] on video at bounding box center [112, 463] width 224 height 112
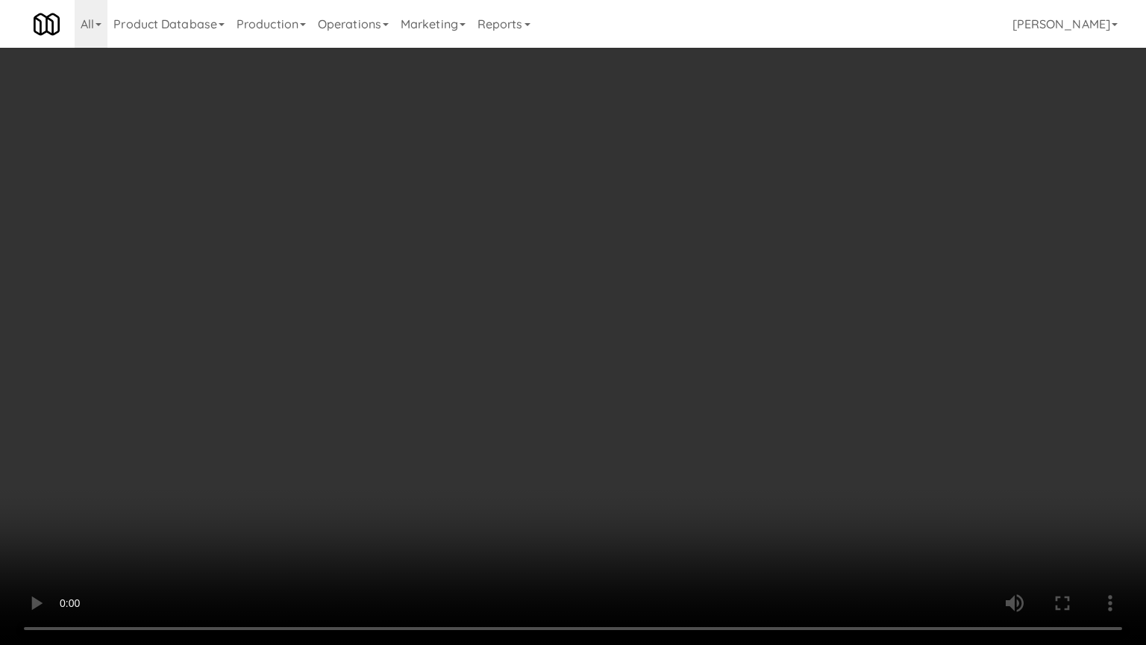
click at [553, 486] on video at bounding box center [573, 322] width 1146 height 645
click at [537, 436] on video at bounding box center [573, 322] width 1146 height 645
click at [546, 375] on video at bounding box center [573, 322] width 1146 height 645
click at [478, 453] on video at bounding box center [573, 322] width 1146 height 645
click at [490, 373] on video at bounding box center [573, 322] width 1146 height 645
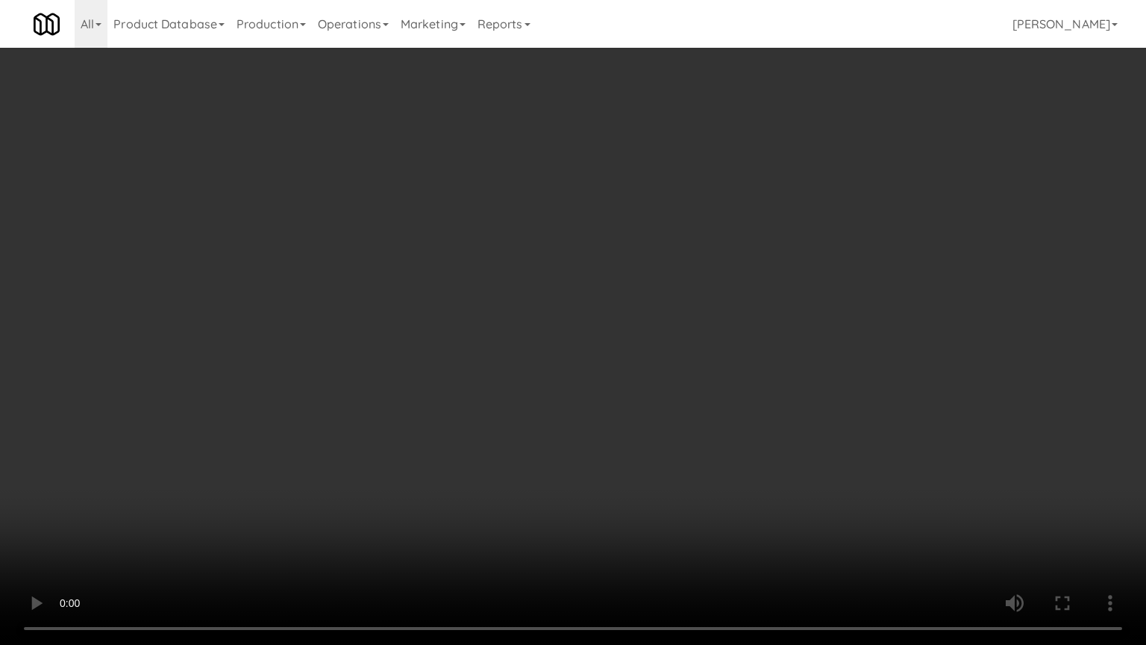
click at [539, 361] on video at bounding box center [573, 322] width 1146 height 645
click at [530, 368] on video at bounding box center [573, 322] width 1146 height 645
click at [534, 362] on video at bounding box center [573, 322] width 1146 height 645
click at [594, 368] on video at bounding box center [573, 322] width 1146 height 645
click at [578, 368] on video at bounding box center [573, 322] width 1146 height 645
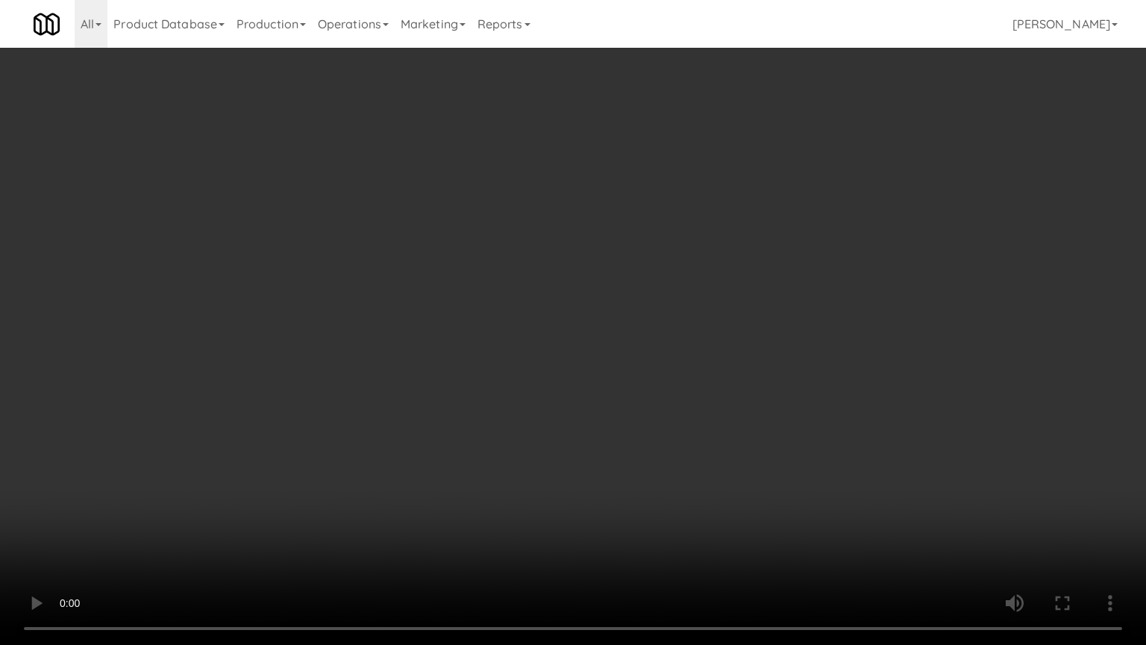
click at [661, 376] on video at bounding box center [573, 322] width 1146 height 645
click at [590, 366] on video at bounding box center [573, 322] width 1146 height 645
click at [657, 369] on video at bounding box center [573, 322] width 1146 height 645
click at [637, 369] on video at bounding box center [573, 322] width 1146 height 645
click at [704, 374] on video at bounding box center [573, 322] width 1146 height 645
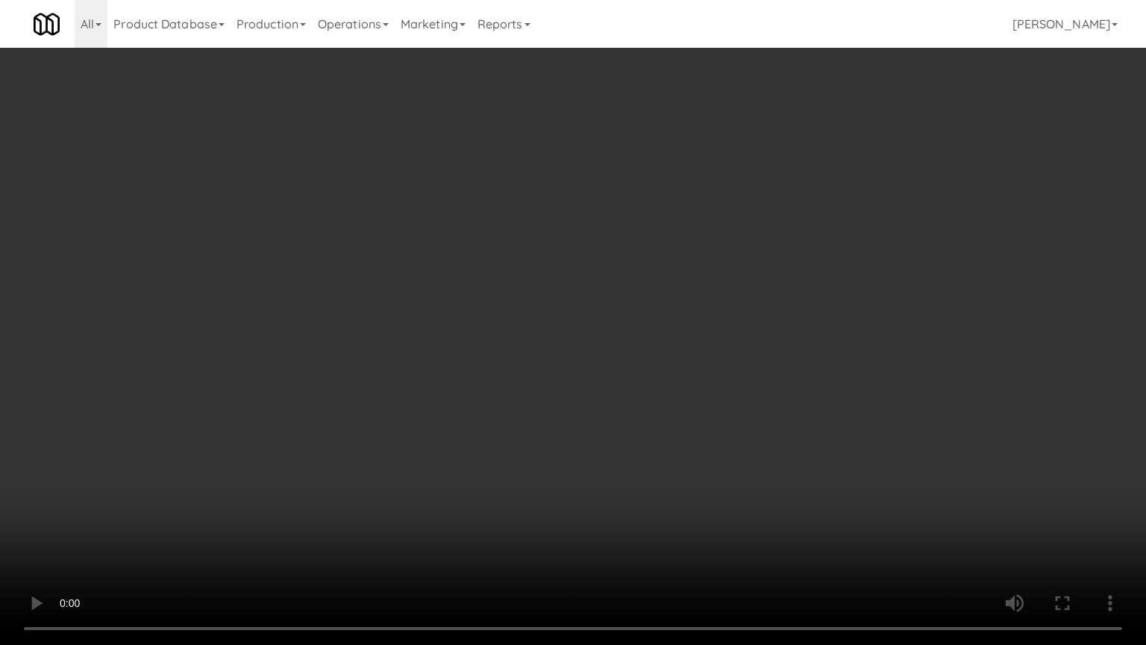
click at [675, 365] on video at bounding box center [573, 322] width 1146 height 645
click at [753, 372] on video at bounding box center [573, 322] width 1146 height 645
click at [706, 371] on video at bounding box center [573, 322] width 1146 height 645
click at [713, 369] on video at bounding box center [573, 322] width 1146 height 645
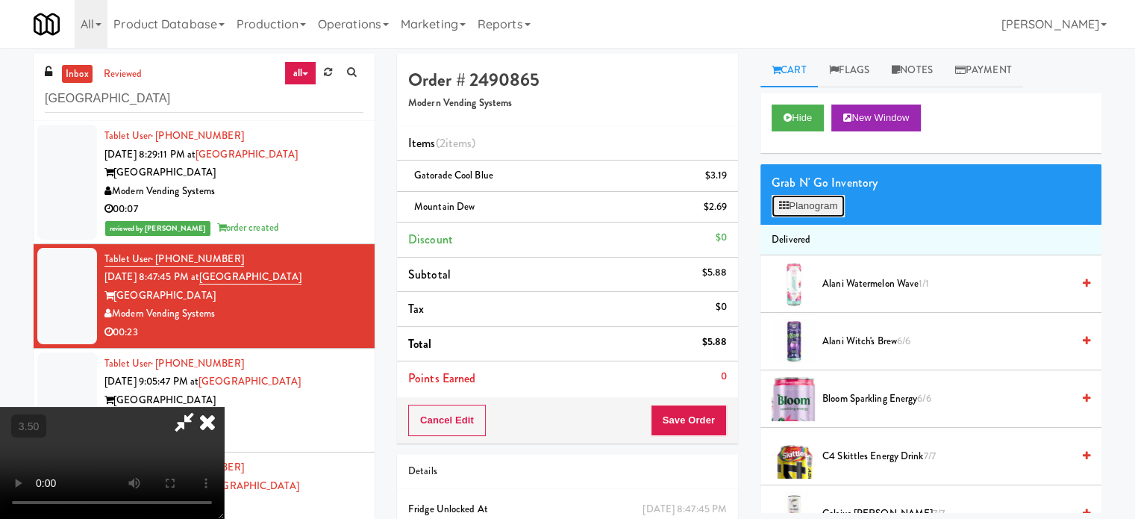
click at [824, 209] on button "Planogram" at bounding box center [808, 206] width 73 height 22
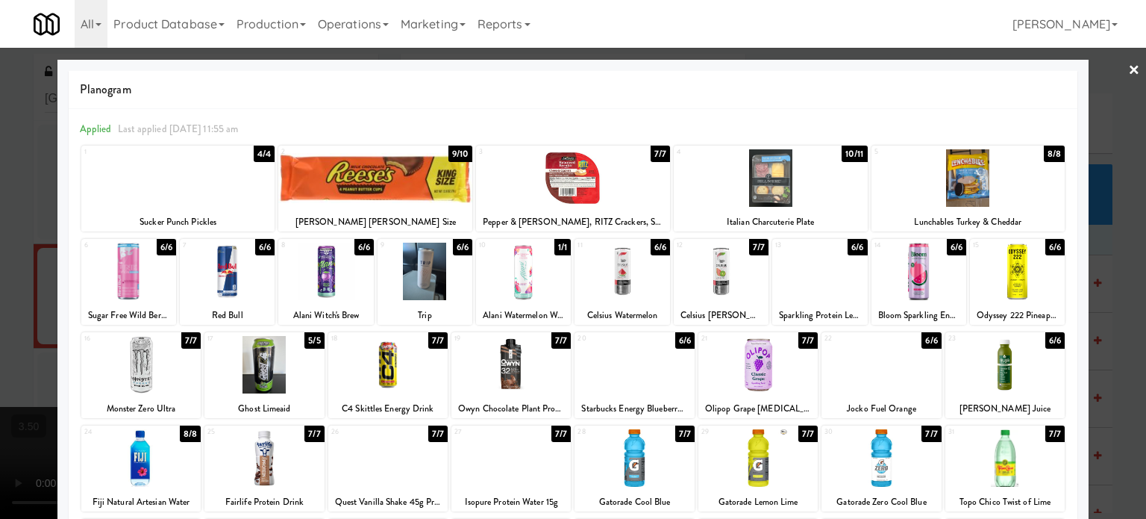
click at [1044, 148] on div "8/8" at bounding box center [1054, 154] width 21 height 16
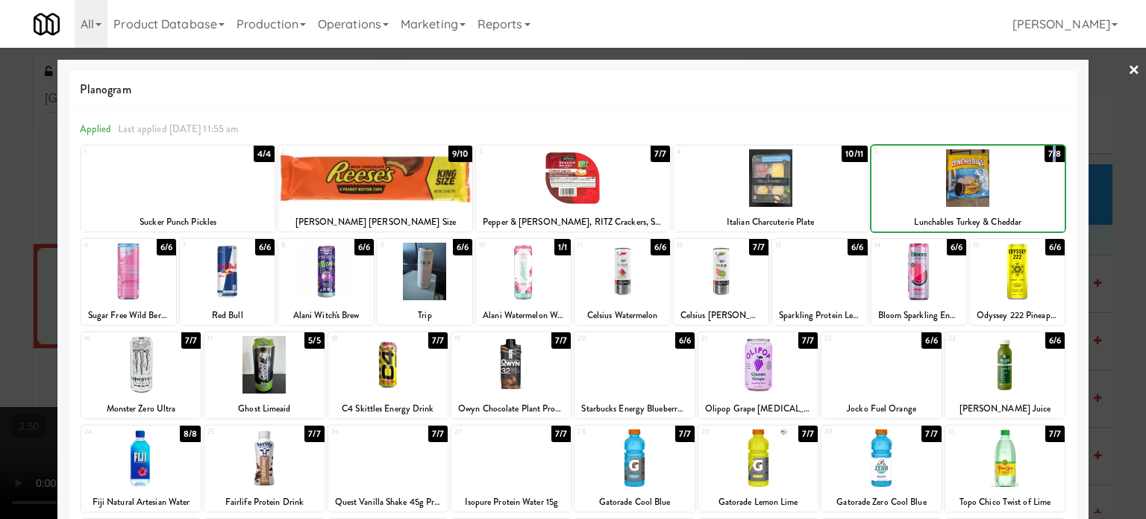
click at [1045, 150] on div "7/8" at bounding box center [1055, 154] width 20 height 16
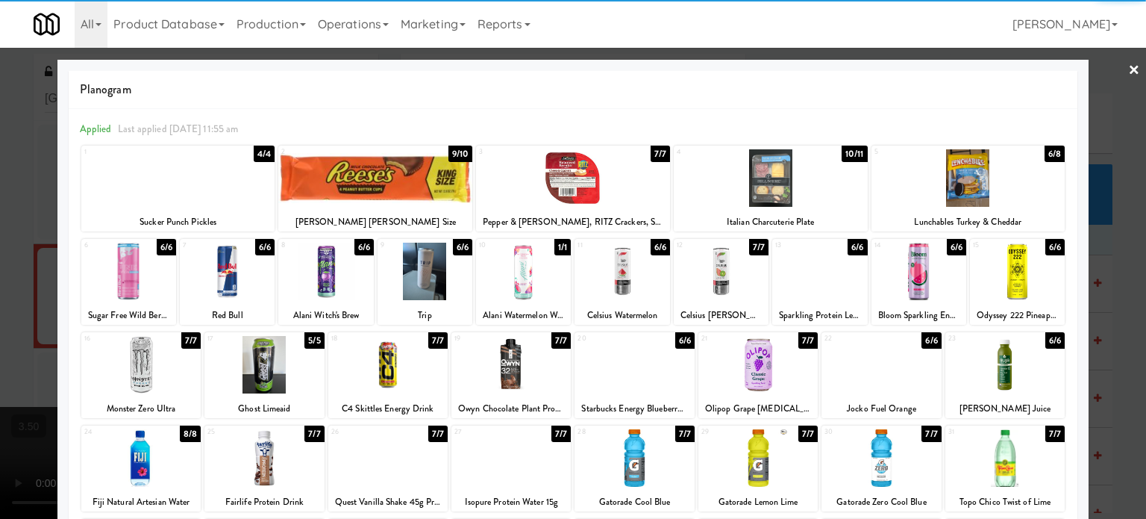
click at [1095, 250] on div at bounding box center [573, 259] width 1146 height 519
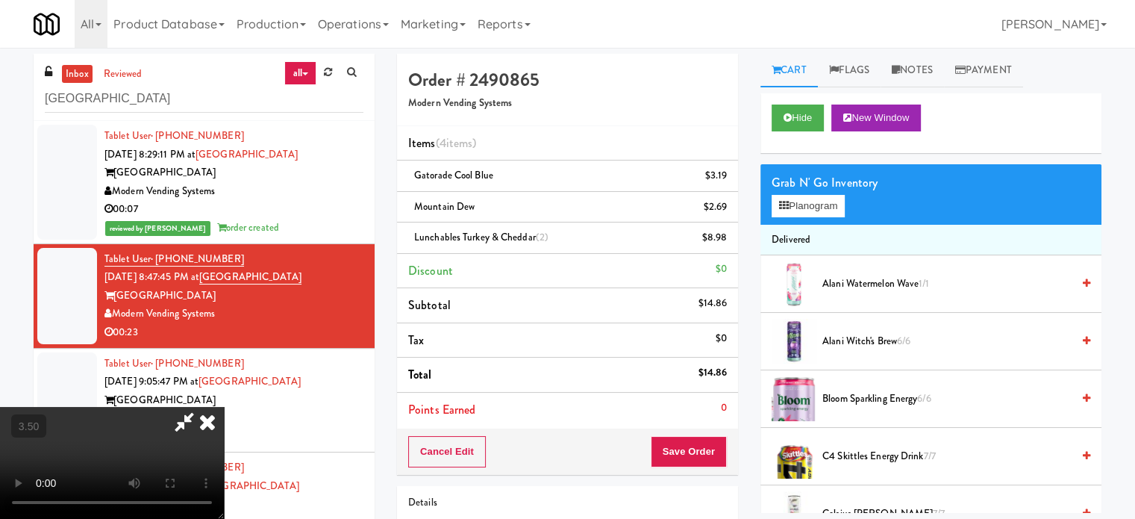
drag, startPoint x: 348, startPoint y: 437, endPoint x: 351, endPoint y: 426, distance: 11.8
click at [224, 435] on video at bounding box center [112, 463] width 224 height 112
click at [224, 424] on video at bounding box center [112, 463] width 224 height 112
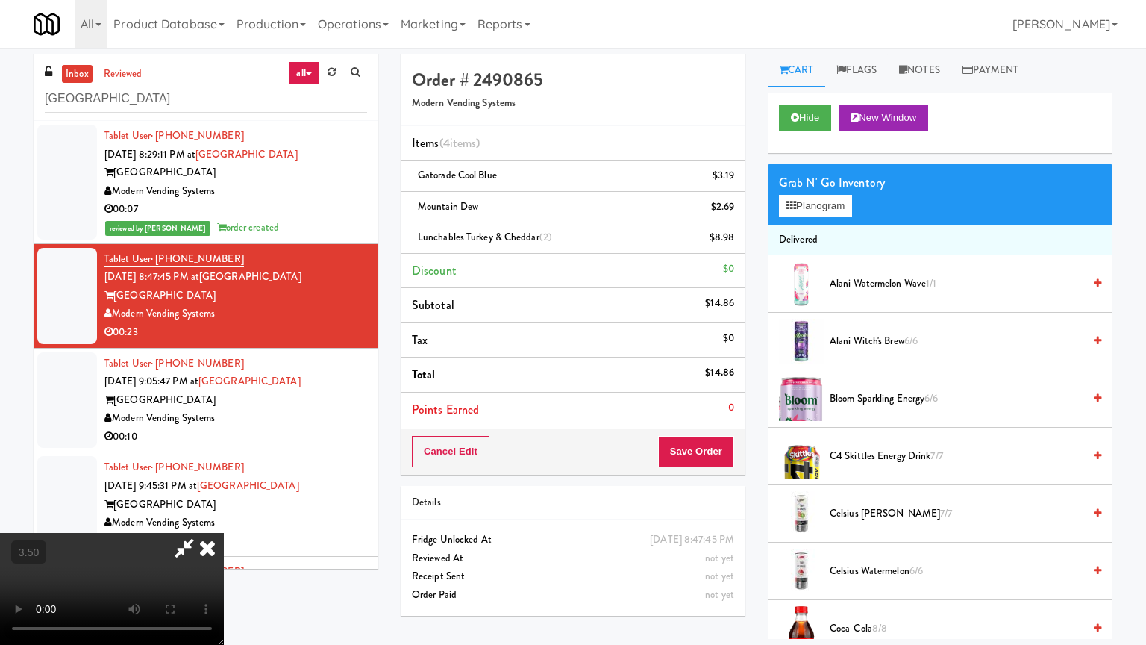
click at [224, 518] on video at bounding box center [112, 589] width 224 height 112
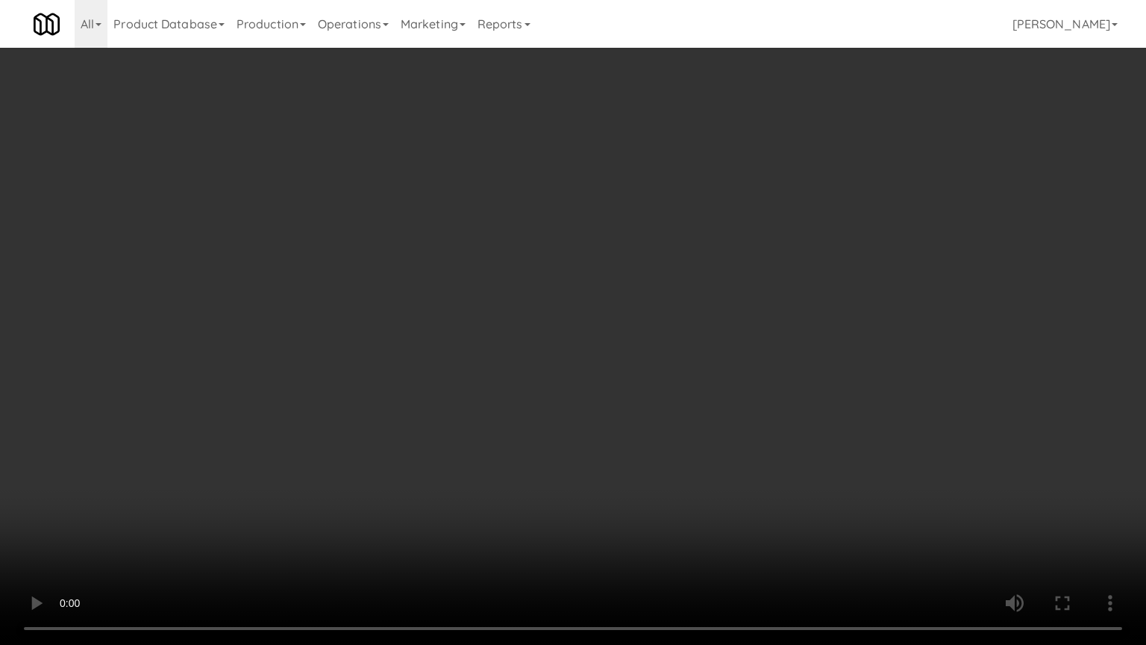
click at [601, 268] on video at bounding box center [573, 322] width 1146 height 645
click at [597, 272] on video at bounding box center [573, 322] width 1146 height 645
click at [610, 274] on video at bounding box center [573, 322] width 1146 height 645
click at [610, 275] on video at bounding box center [573, 322] width 1146 height 645
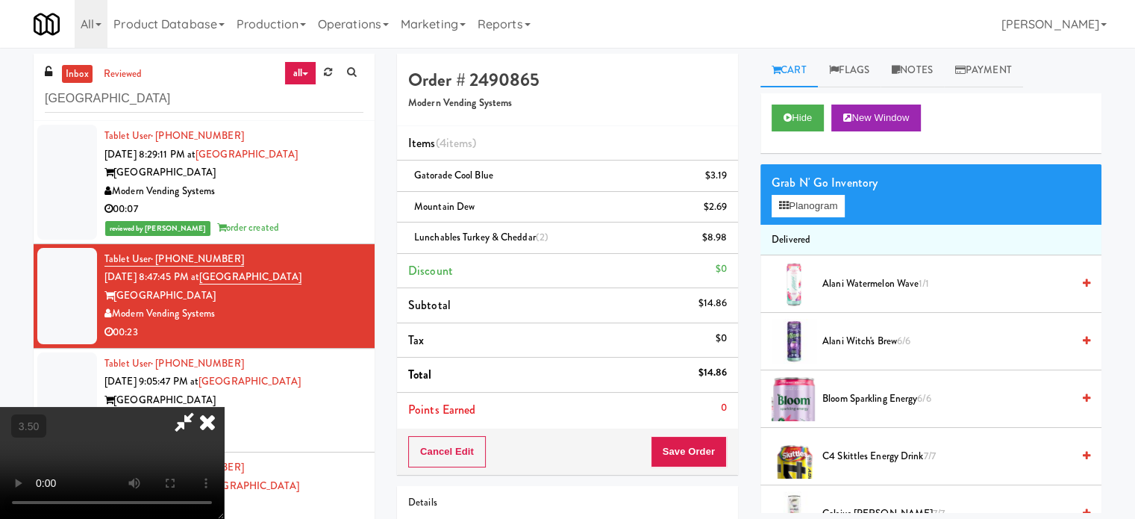
click at [224, 407] on icon at bounding box center [207, 422] width 33 height 30
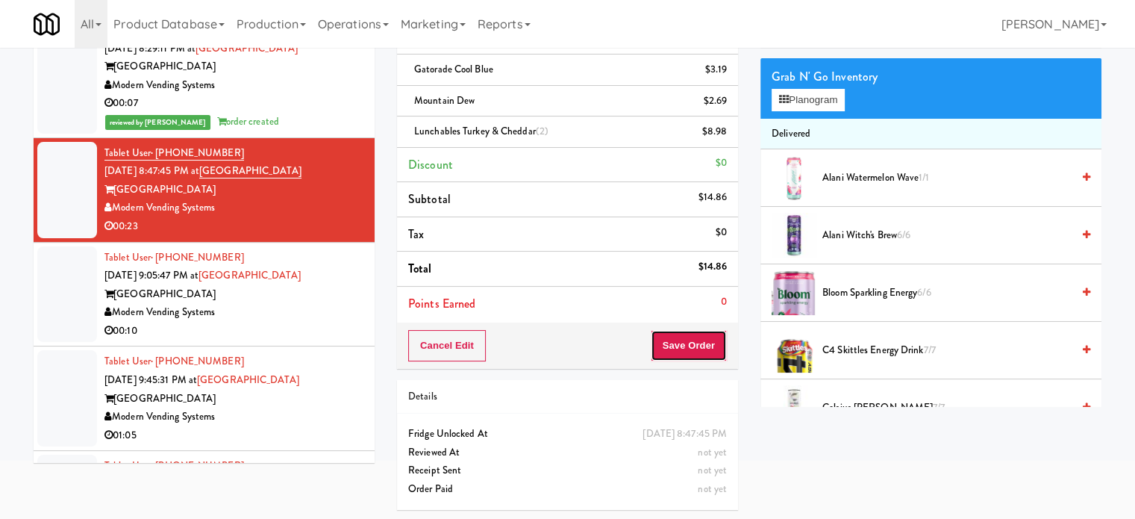
click at [686, 346] on button "Save Order" at bounding box center [689, 345] width 76 height 31
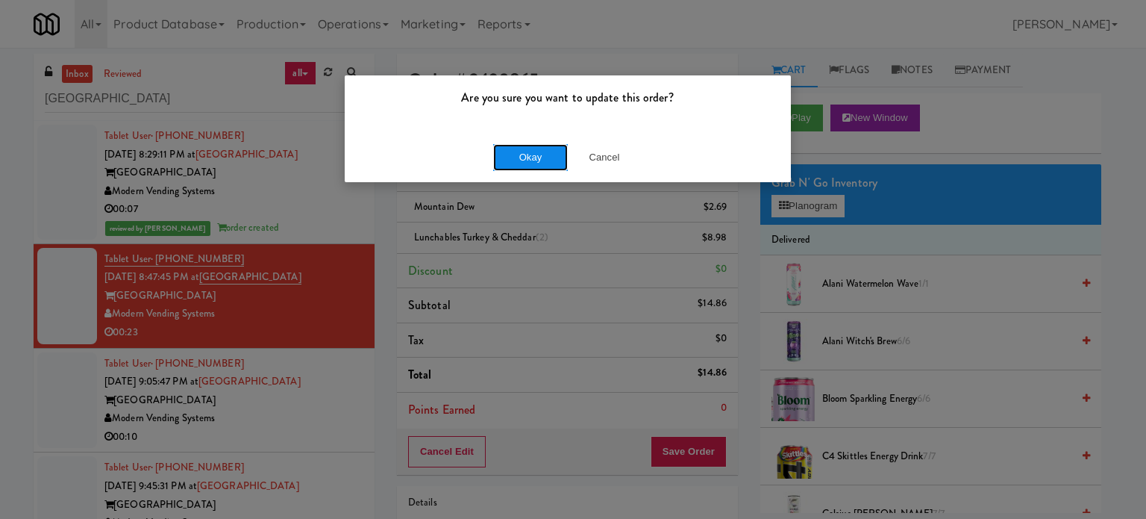
click at [531, 146] on button "Okay" at bounding box center [530, 157] width 75 height 27
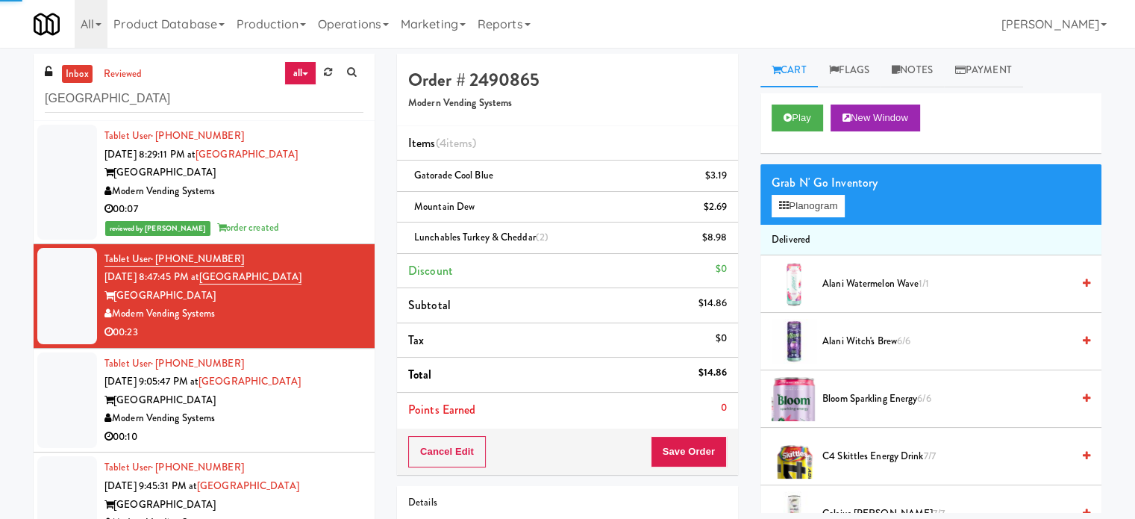
click at [322, 423] on div "Modern Vending Systems" at bounding box center [233, 418] width 259 height 19
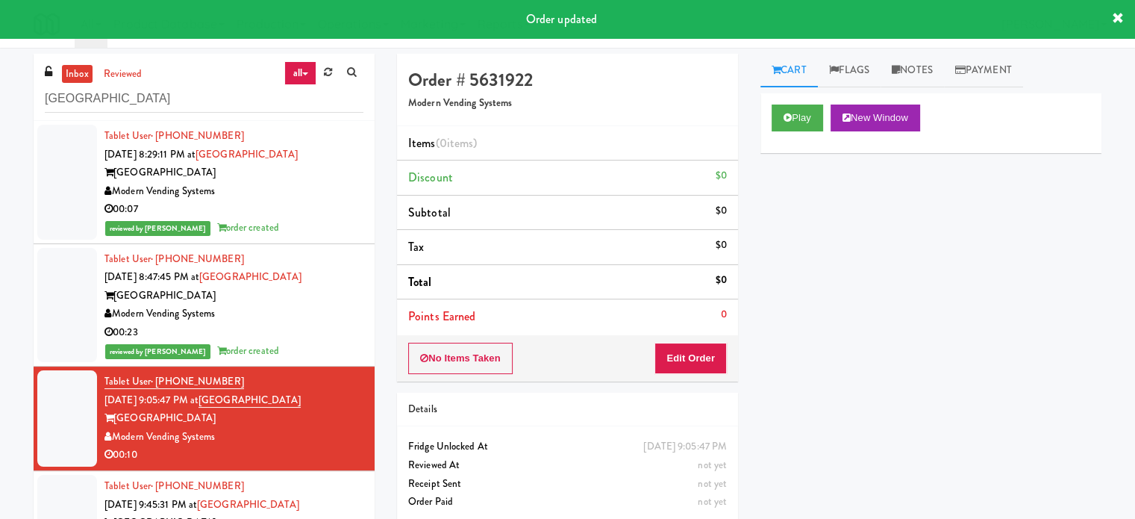
click at [322, 323] on div "00:23" at bounding box center [233, 332] width 259 height 19
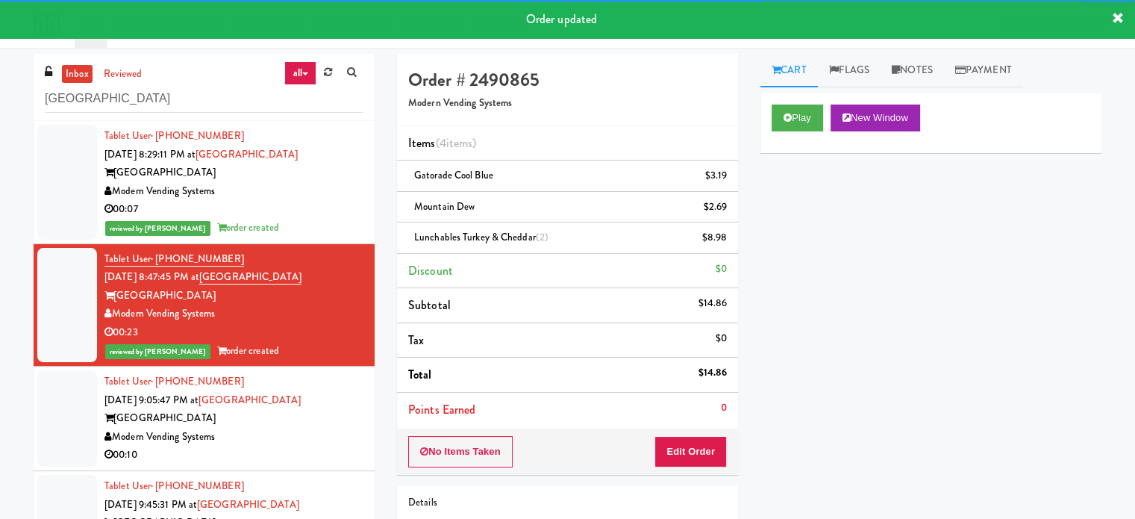
click at [333, 445] on div "00:10" at bounding box center [233, 454] width 259 height 19
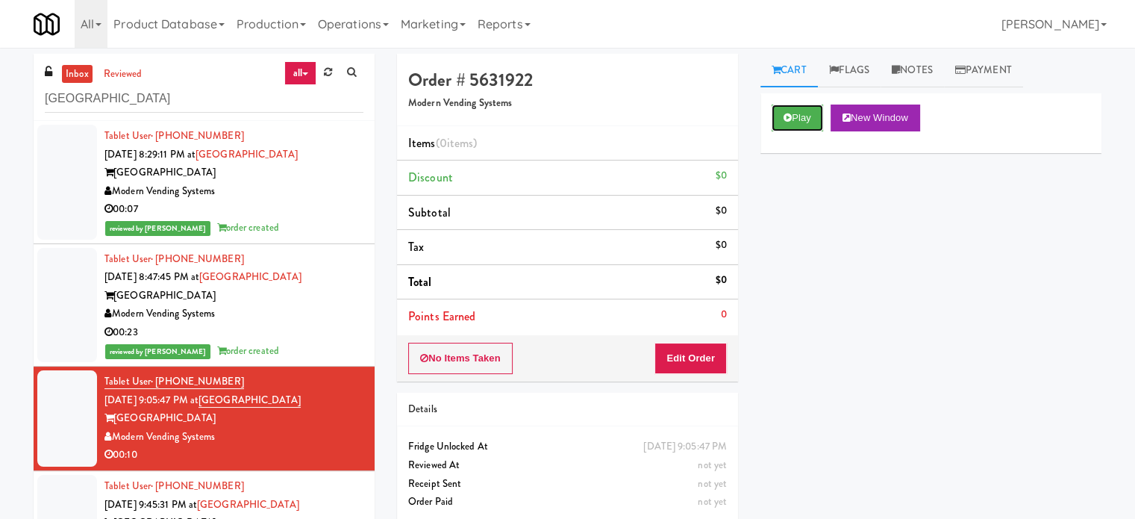
drag, startPoint x: 798, startPoint y: 116, endPoint x: 703, endPoint y: 178, distance: 114.2
click at [798, 116] on button "Play" at bounding box center [797, 117] width 51 height 27
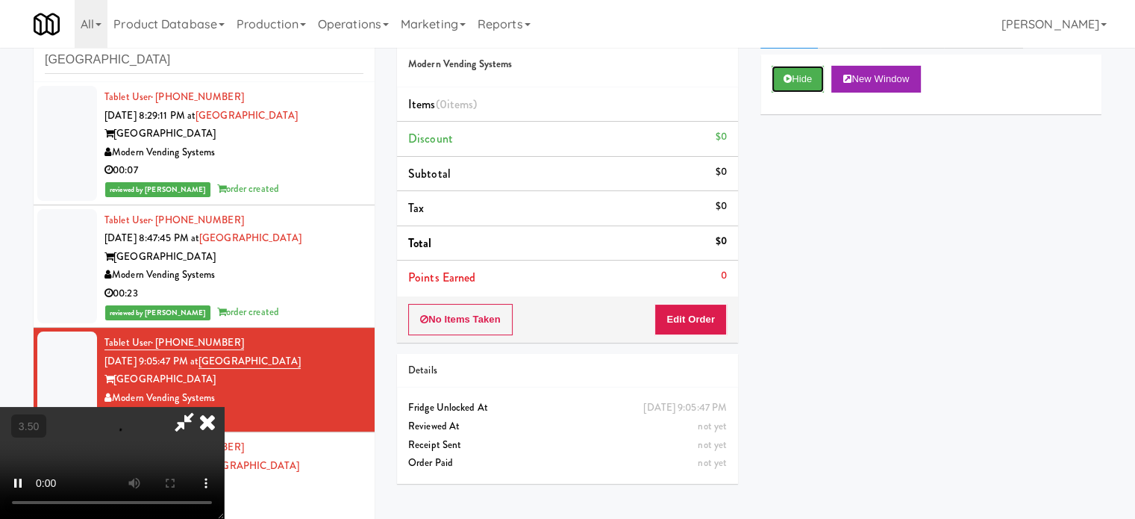
scroll to position [60, 0]
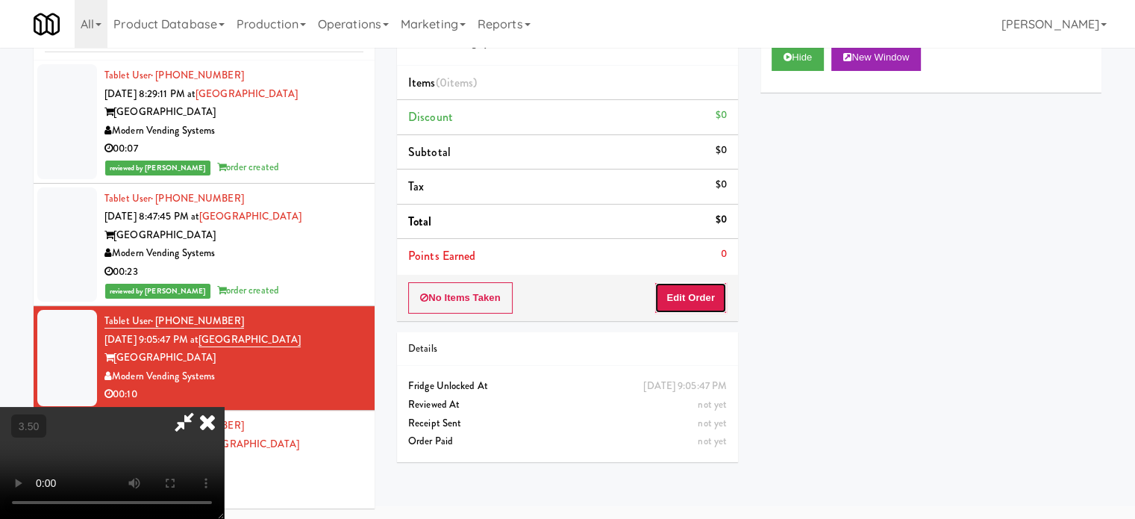
click at [700, 289] on button "Edit Order" at bounding box center [690, 297] width 72 height 31
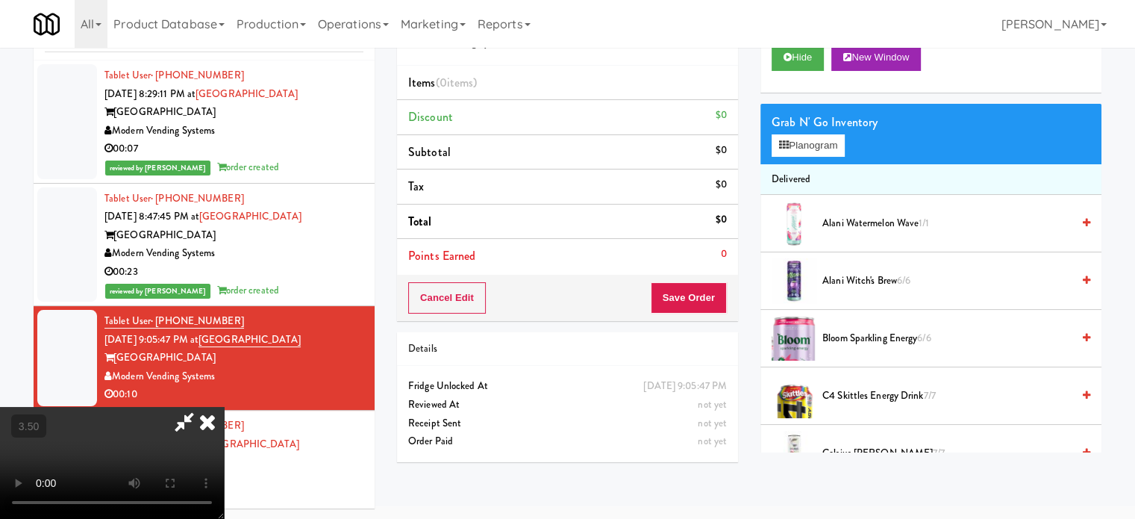
drag, startPoint x: 181, startPoint y: 317, endPoint x: 210, endPoint y: 322, distance: 28.7
click at [191, 407] on video at bounding box center [112, 463] width 224 height 112
drag, startPoint x: 214, startPoint y: 319, endPoint x: 353, endPoint y: 313, distance: 138.9
click at [219, 407] on video at bounding box center [112, 463] width 224 height 112
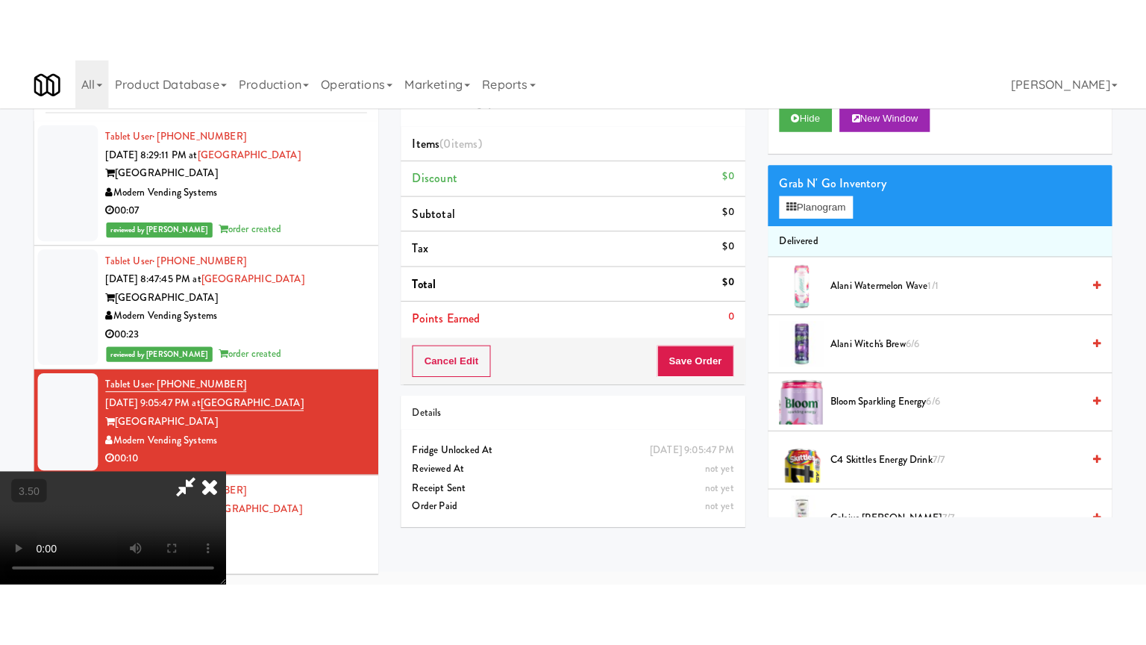
scroll to position [48, 0]
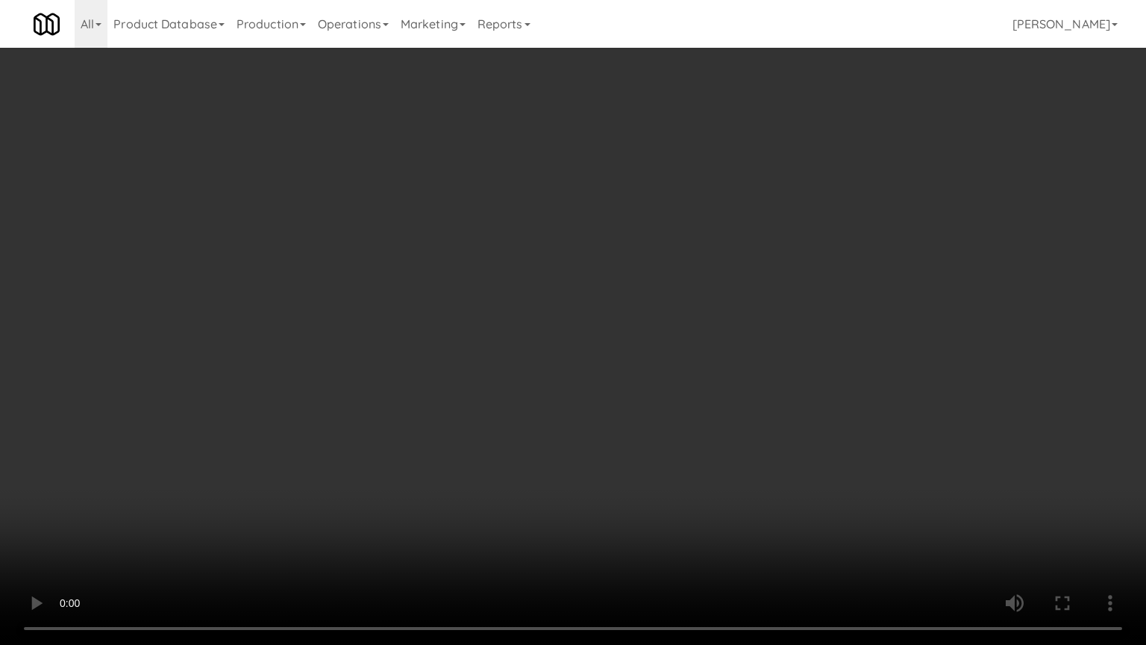
click at [485, 310] on video at bounding box center [573, 322] width 1146 height 645
click at [502, 340] on video at bounding box center [573, 322] width 1146 height 645
click at [504, 343] on video at bounding box center [573, 322] width 1146 height 645
click at [504, 341] on video at bounding box center [573, 322] width 1146 height 645
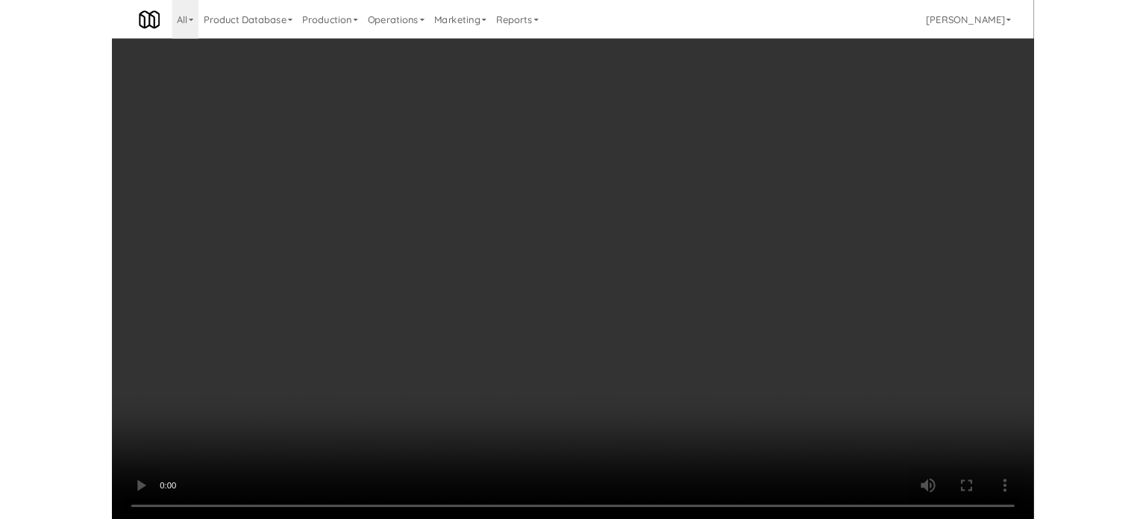
scroll to position [60, 0]
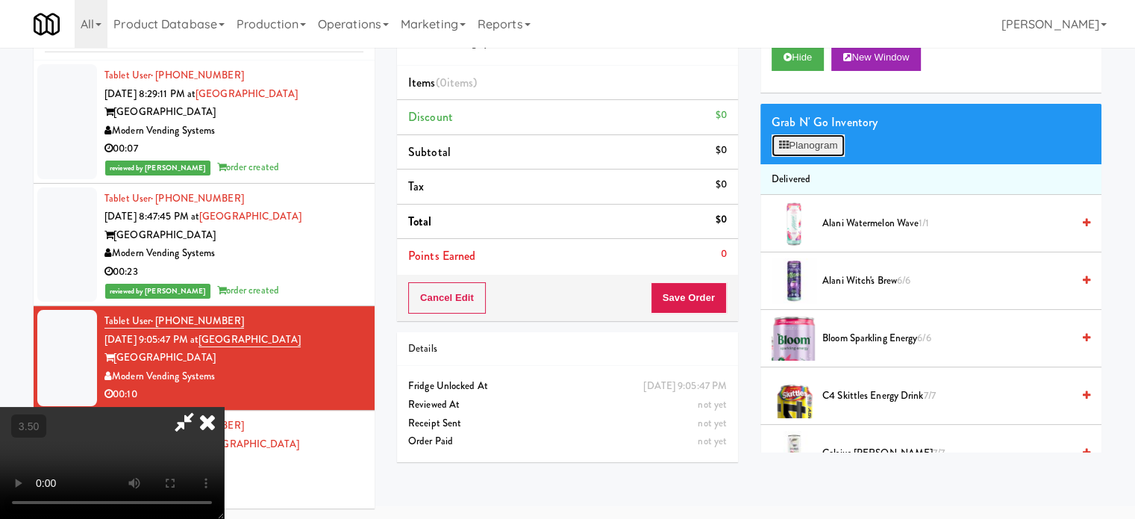
drag, startPoint x: 797, startPoint y: 148, endPoint x: 772, endPoint y: 162, distance: 28.7
click at [797, 148] on button "Planogram" at bounding box center [808, 145] width 73 height 22
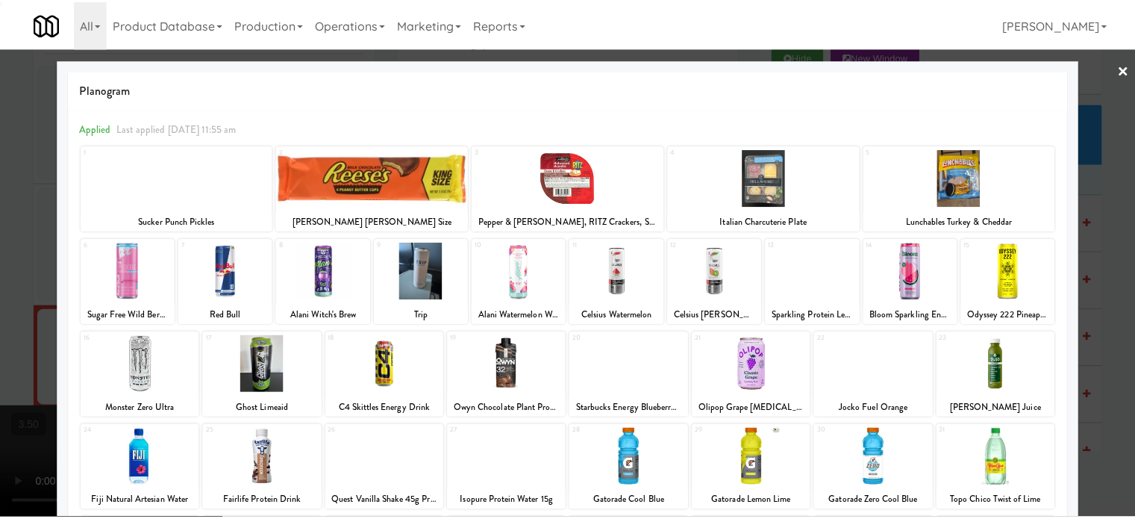
scroll to position [213, 0]
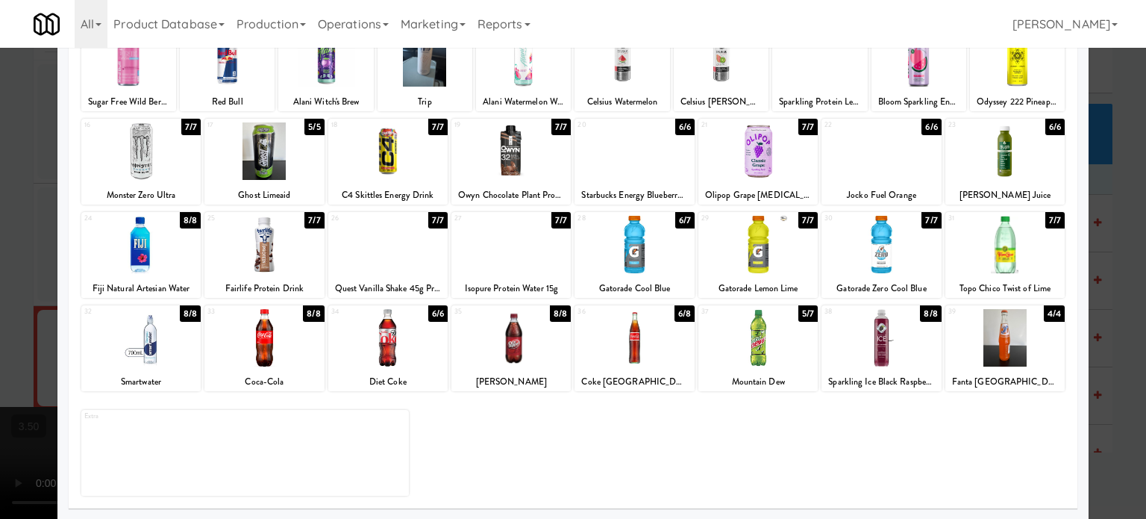
click at [675, 319] on div "6/8" at bounding box center [685, 313] width 20 height 16
click at [1101, 306] on div at bounding box center [573, 259] width 1146 height 519
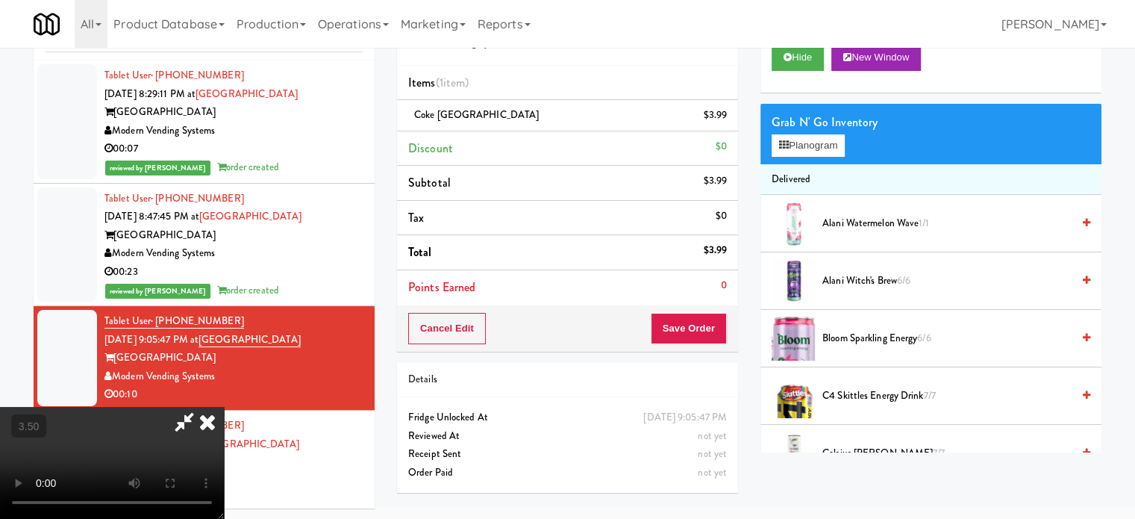
click at [224, 410] on video at bounding box center [112, 463] width 224 height 112
drag, startPoint x: 463, startPoint y: 398, endPoint x: 391, endPoint y: 393, distance: 71.8
click at [224, 407] on video at bounding box center [112, 463] width 224 height 112
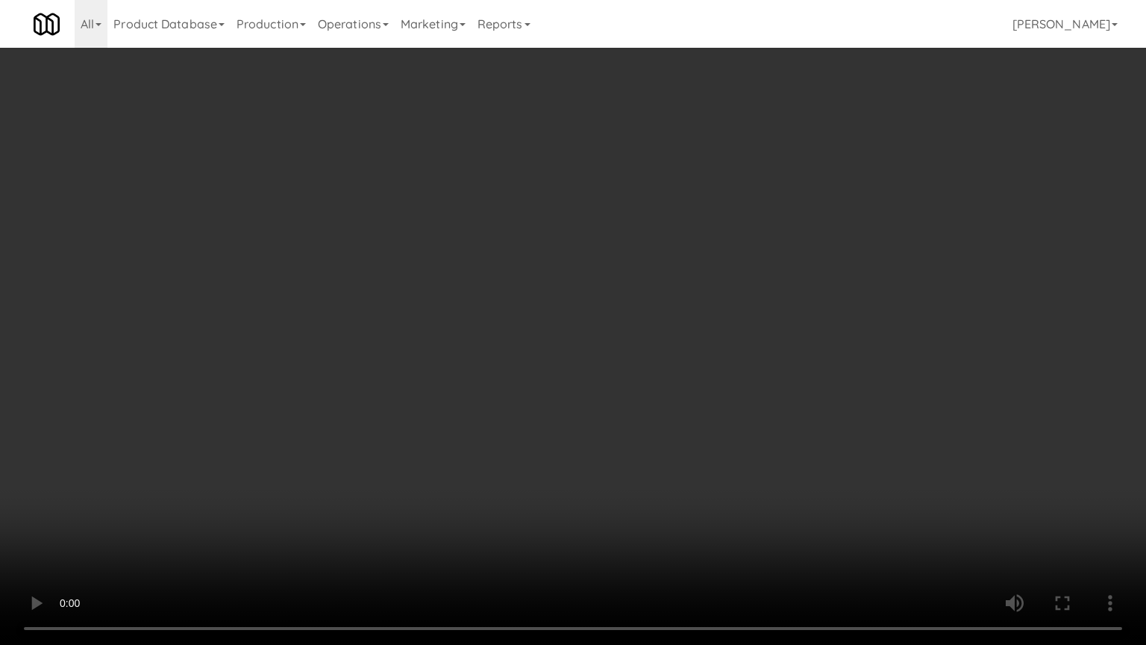
click at [315, 445] on video at bounding box center [573, 322] width 1146 height 645
click at [556, 307] on video at bounding box center [573, 322] width 1146 height 645
click at [573, 309] on video at bounding box center [573, 322] width 1146 height 645
click at [650, 271] on video at bounding box center [573, 322] width 1146 height 645
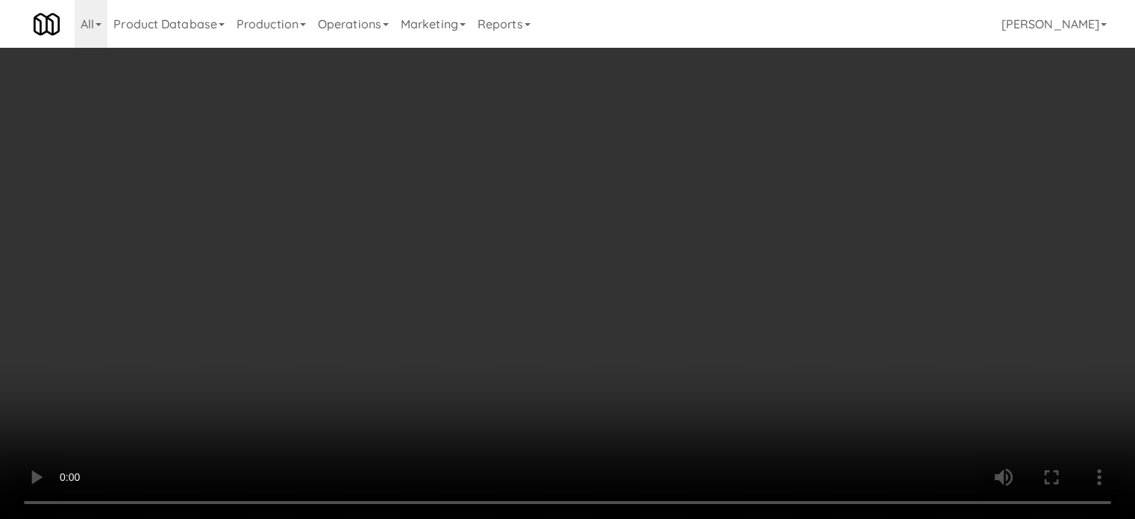
click at [540, 271] on video at bounding box center [567, 259] width 1135 height 519
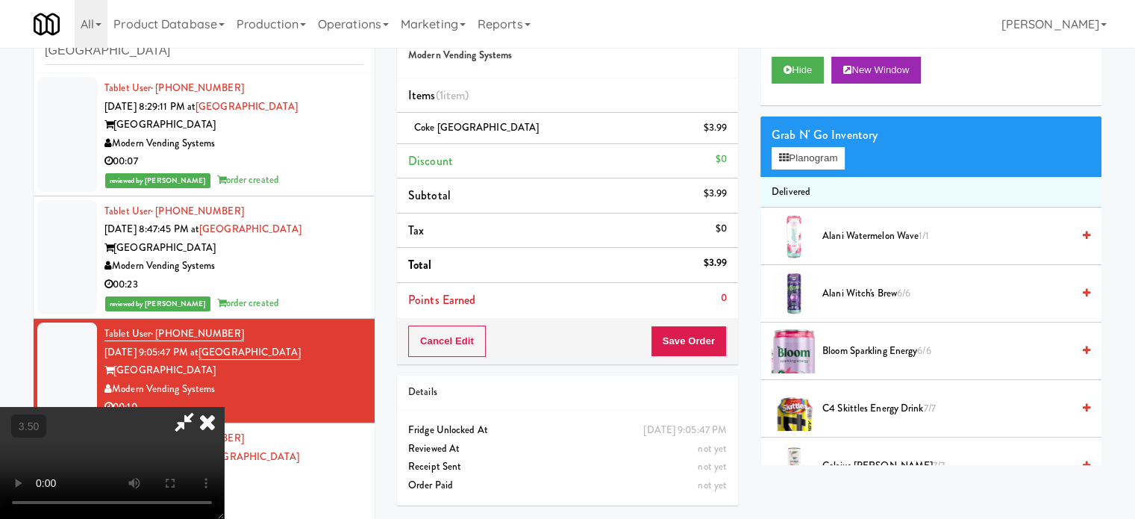
click at [224, 407] on video at bounding box center [112, 463] width 224 height 112
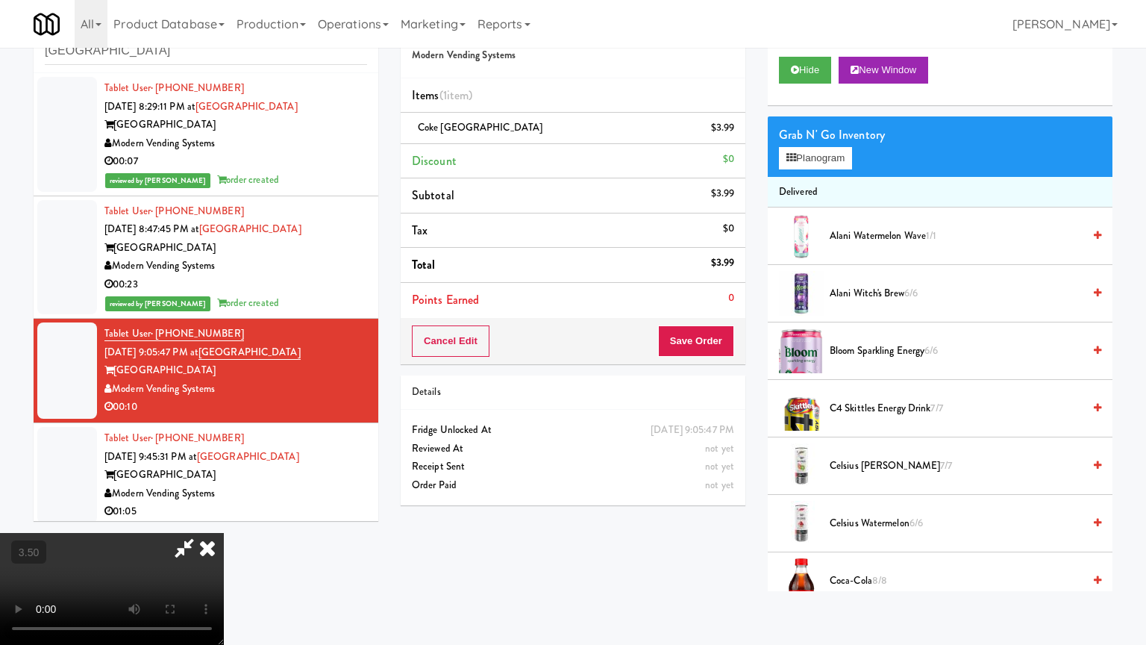
click at [224, 518] on video at bounding box center [112, 589] width 224 height 112
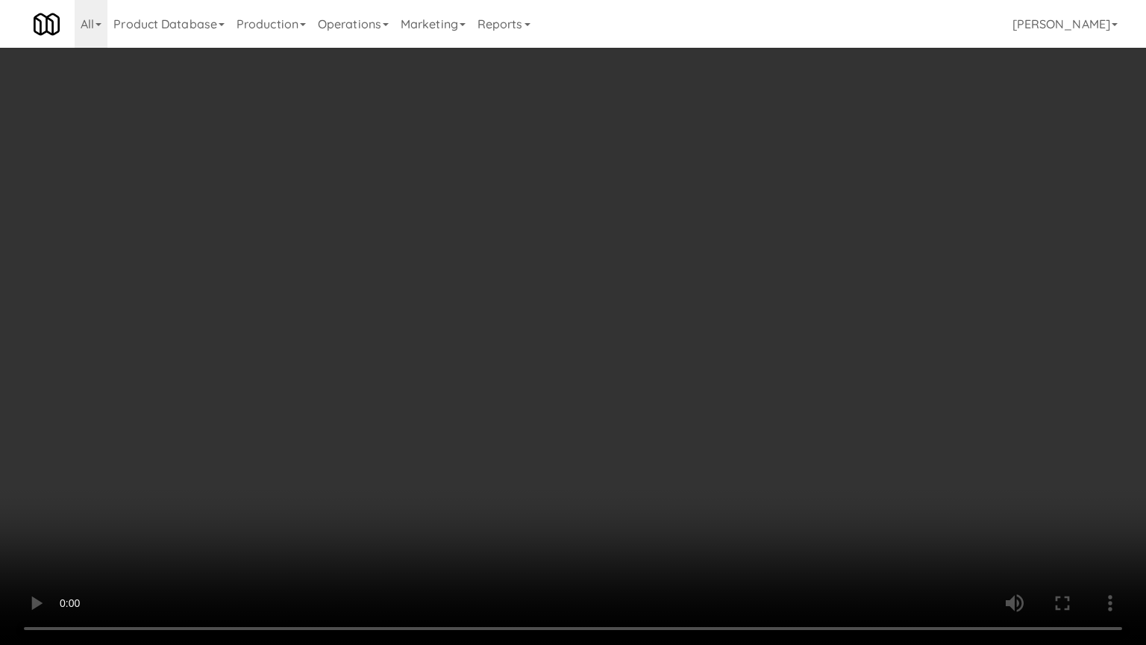
click at [687, 308] on video at bounding box center [573, 322] width 1146 height 645
click at [698, 310] on video at bounding box center [573, 322] width 1146 height 645
drag, startPoint x: 715, startPoint y: 309, endPoint x: 736, endPoint y: 305, distance: 21.2
click at [717, 310] on video at bounding box center [573, 322] width 1146 height 645
click at [740, 302] on video at bounding box center [573, 322] width 1146 height 645
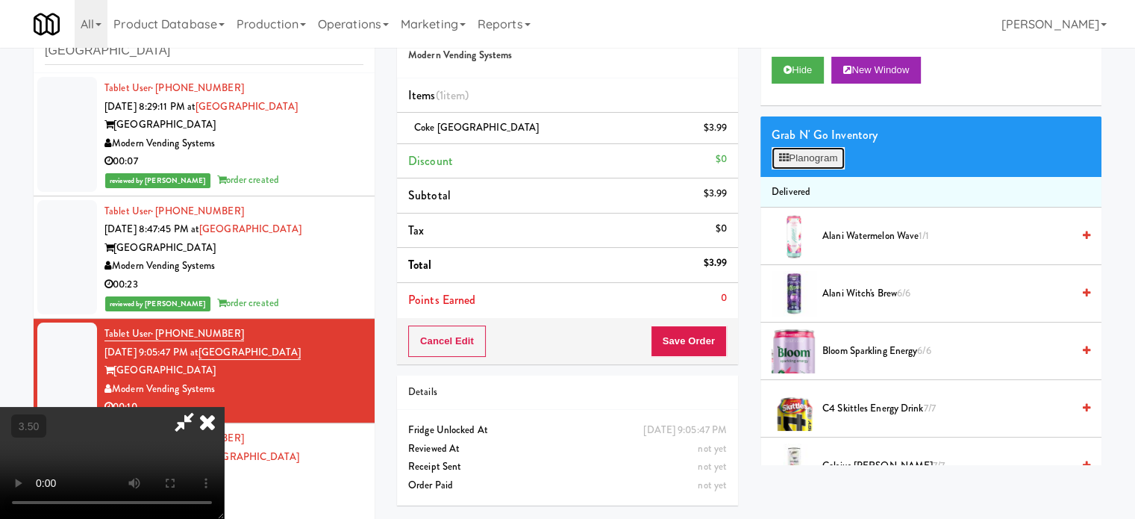
click at [821, 157] on button "Planogram" at bounding box center [808, 158] width 73 height 22
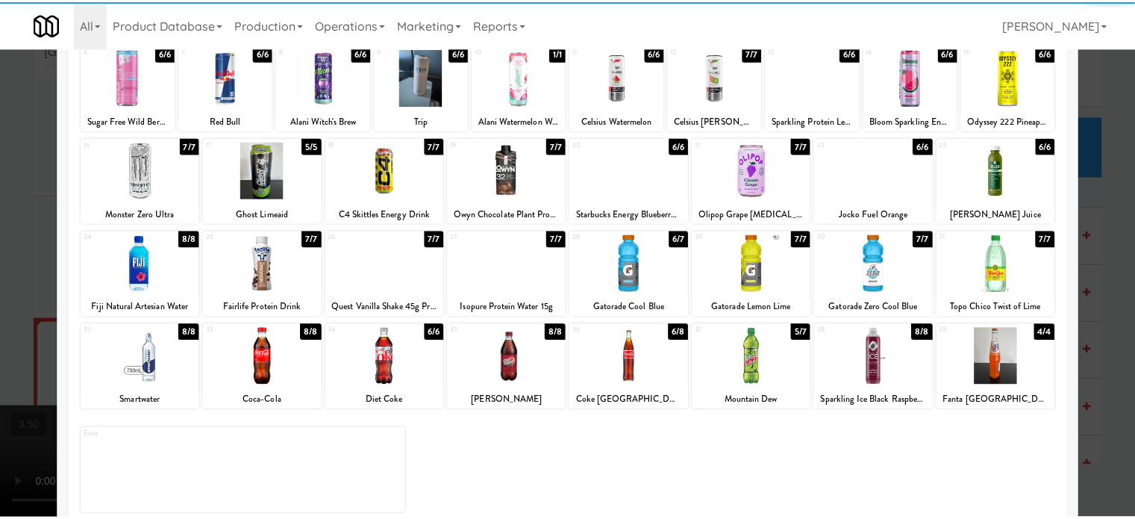
scroll to position [213, 0]
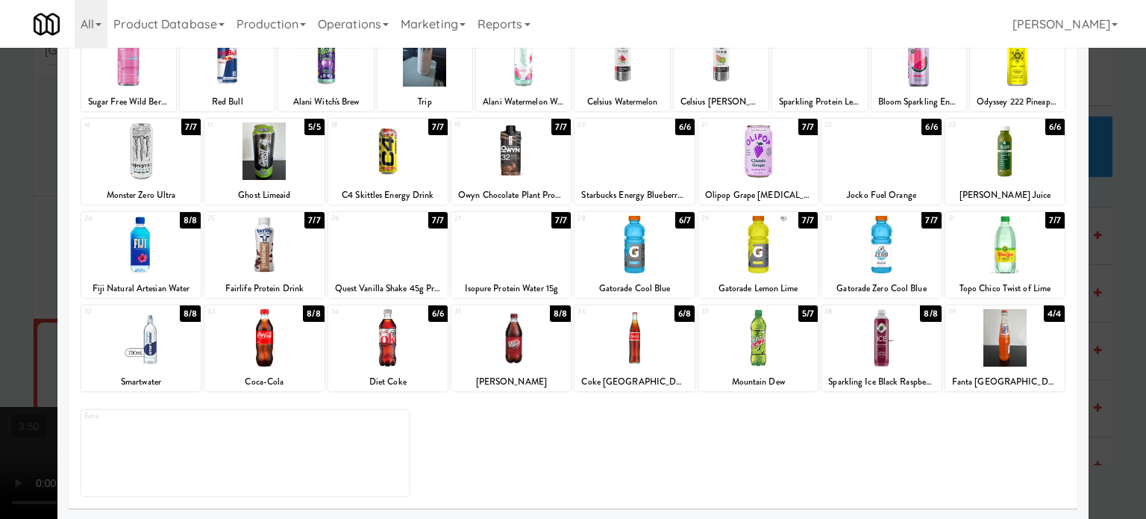
drag, startPoint x: 678, startPoint y: 310, endPoint x: 1057, endPoint y: 238, distance: 385.9
click at [678, 312] on div "6/8" at bounding box center [685, 313] width 20 height 16
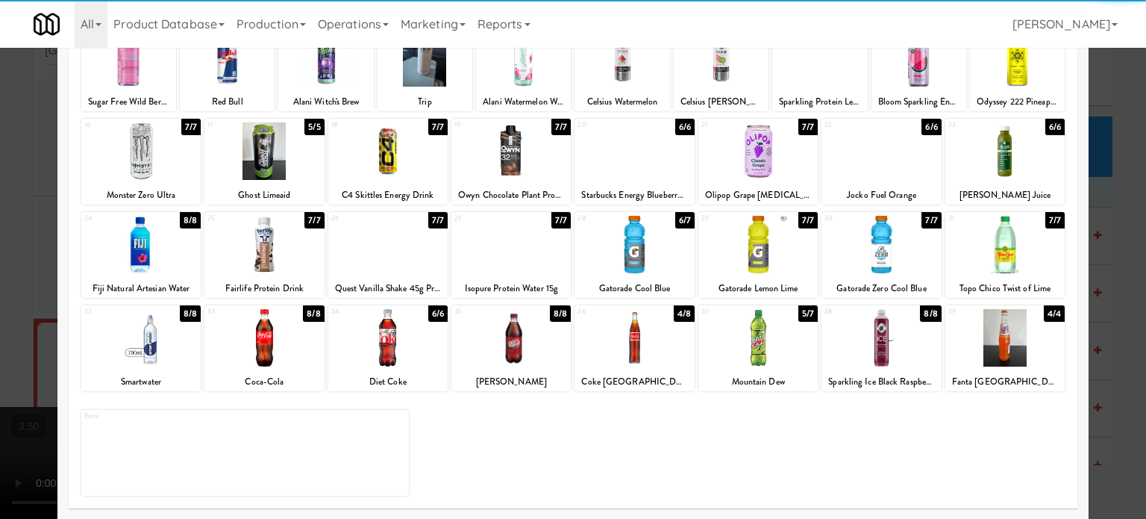
drag, startPoint x: 1108, startPoint y: 298, endPoint x: 791, endPoint y: 288, distance: 317.3
click at [1108, 297] on div at bounding box center [573, 259] width 1146 height 519
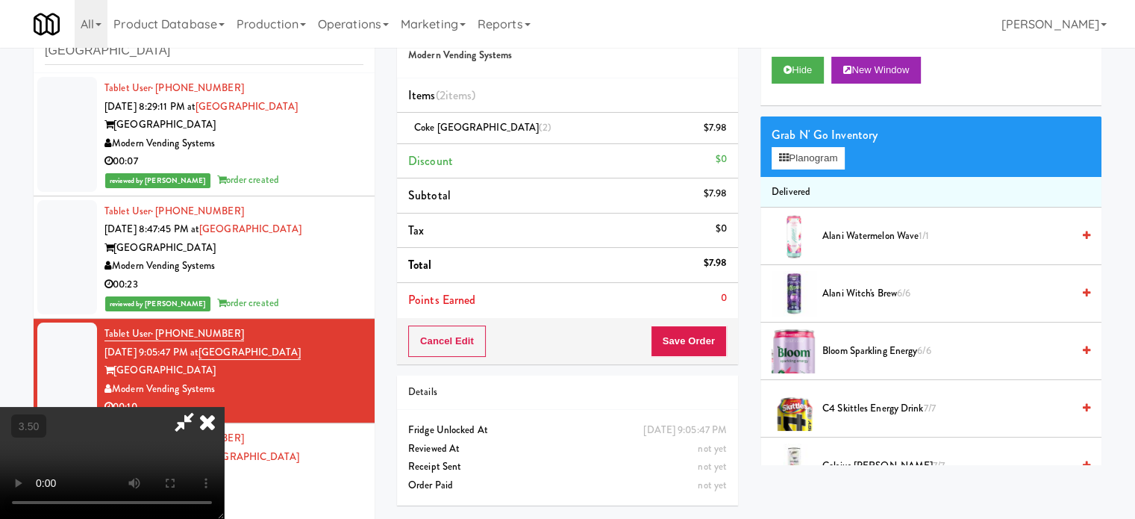
click at [217, 407] on video at bounding box center [112, 463] width 224 height 112
drag, startPoint x: 227, startPoint y: 332, endPoint x: 407, endPoint y: 346, distance: 181.1
click at [224, 407] on video at bounding box center [112, 463] width 224 height 112
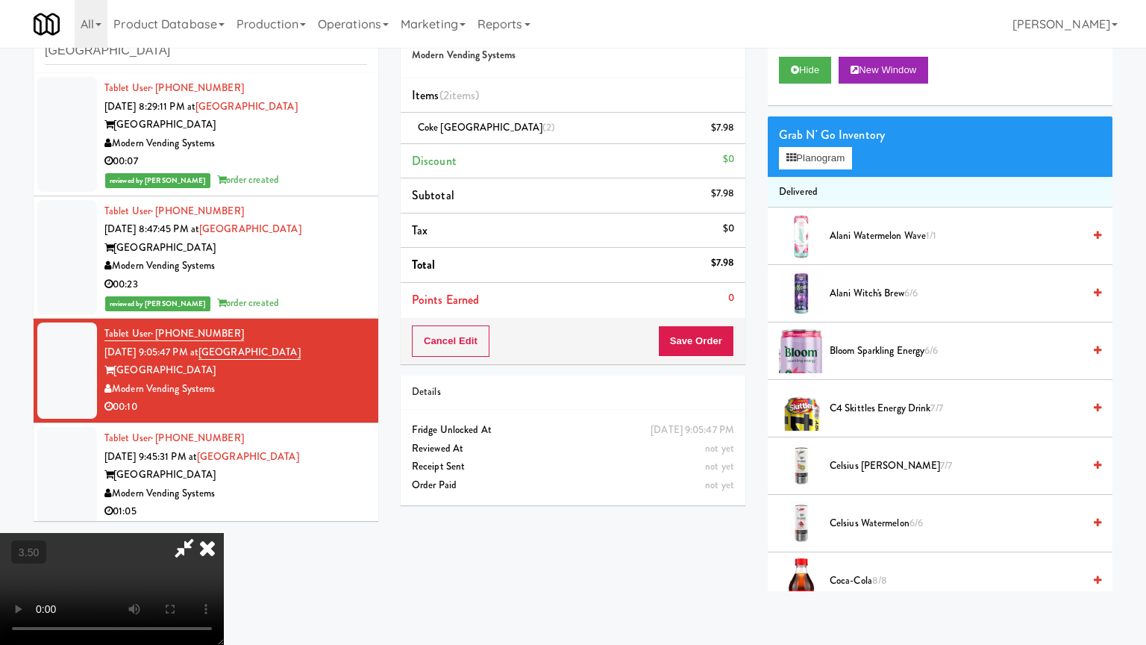
drag, startPoint x: 333, startPoint y: 410, endPoint x: 346, endPoint y: 364, distance: 48.2
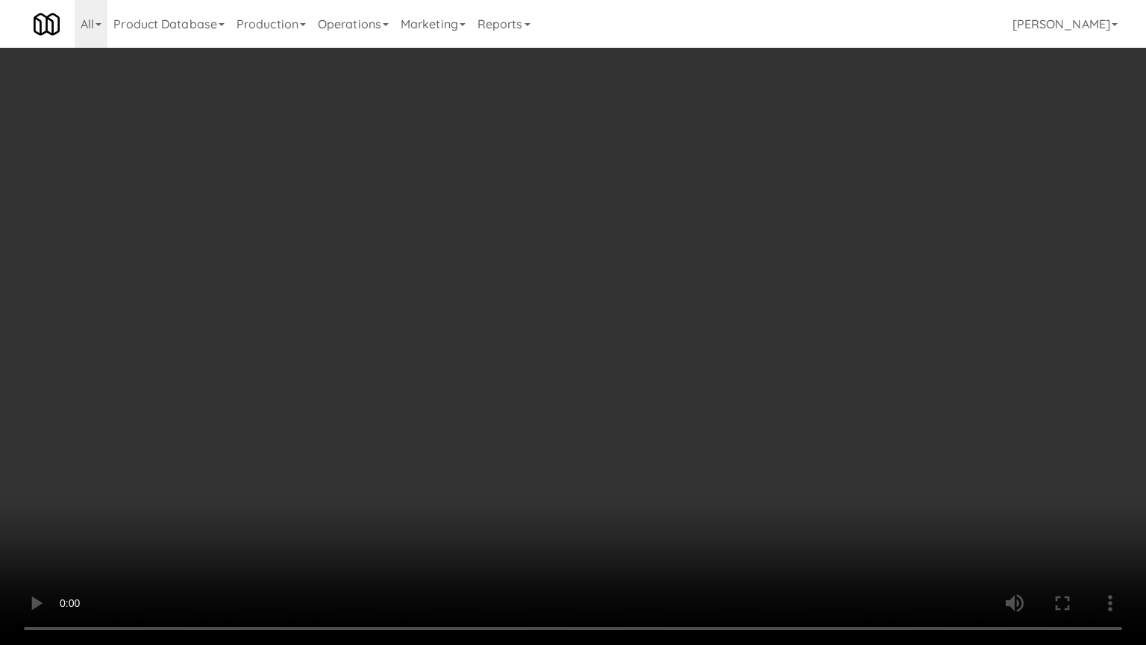
click at [333, 409] on video at bounding box center [573, 322] width 1146 height 645
drag, startPoint x: 360, startPoint y: 439, endPoint x: 382, endPoint y: 434, distance: 23.0
click at [371, 437] on video at bounding box center [573, 322] width 1146 height 645
click at [510, 320] on video at bounding box center [573, 322] width 1146 height 645
click at [514, 317] on video at bounding box center [573, 322] width 1146 height 645
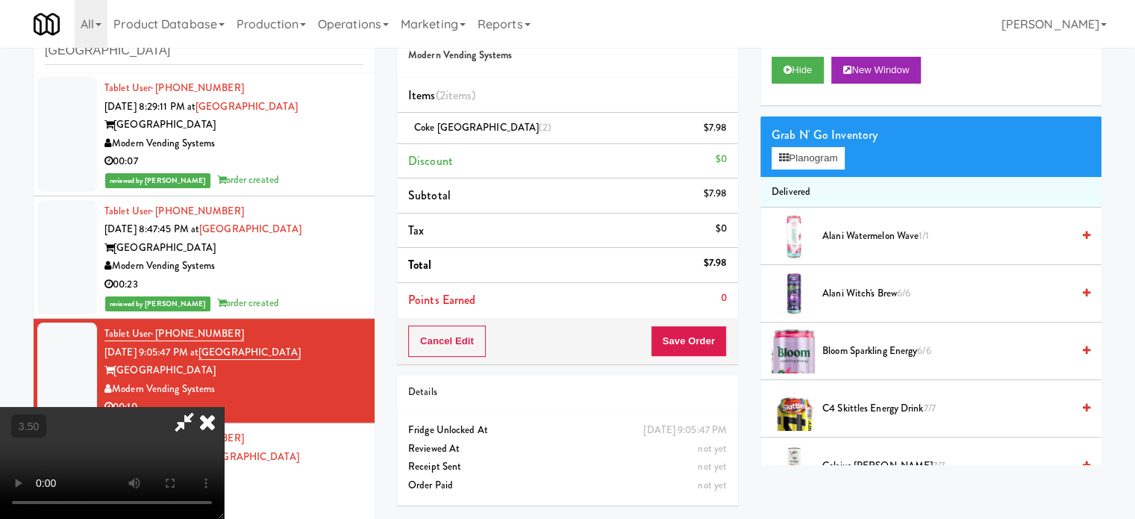
click at [224, 407] on icon at bounding box center [207, 422] width 33 height 30
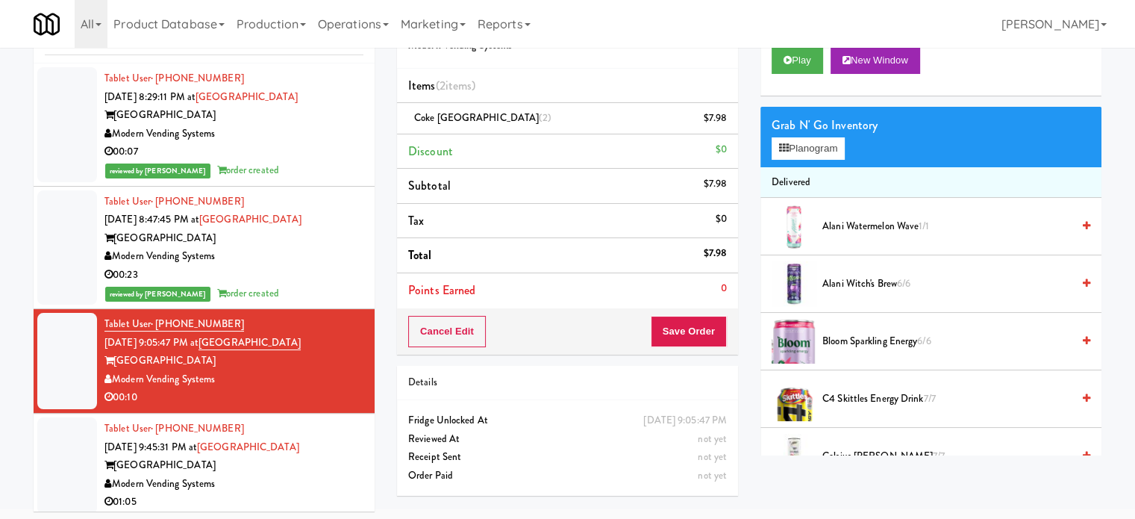
scroll to position [60, 0]
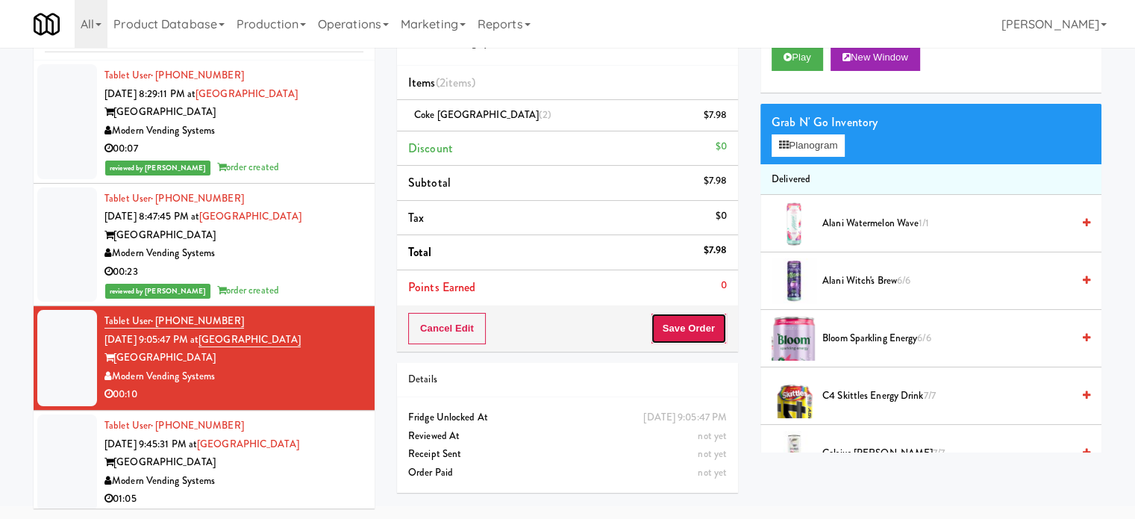
click at [690, 329] on button "Save Order" at bounding box center [689, 328] width 76 height 31
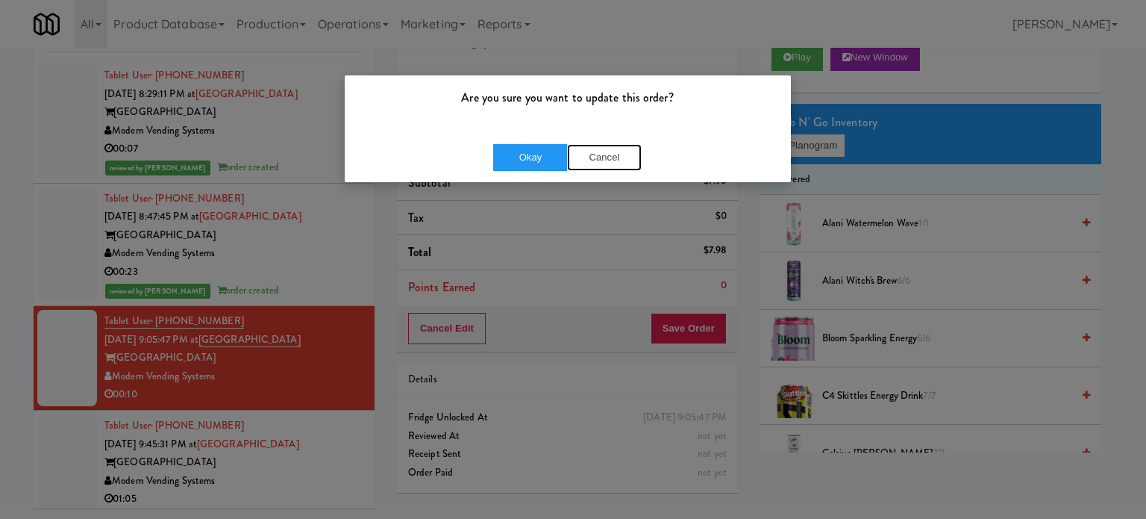
drag, startPoint x: 607, startPoint y: 157, endPoint x: 705, endPoint y: 141, distance: 99.1
click at [607, 158] on button "Cancel" at bounding box center [604, 157] width 75 height 27
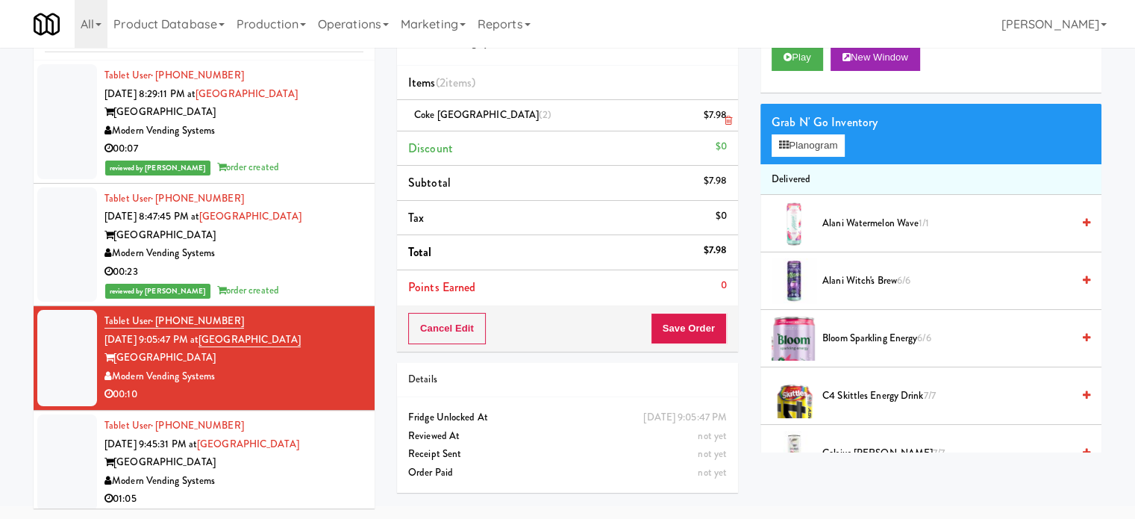
drag, startPoint x: 723, startPoint y: 125, endPoint x: 761, endPoint y: 125, distance: 38.1
click at [725, 125] on link at bounding box center [725, 121] width 13 height 19
click at [808, 154] on button "Planogram" at bounding box center [808, 145] width 73 height 22
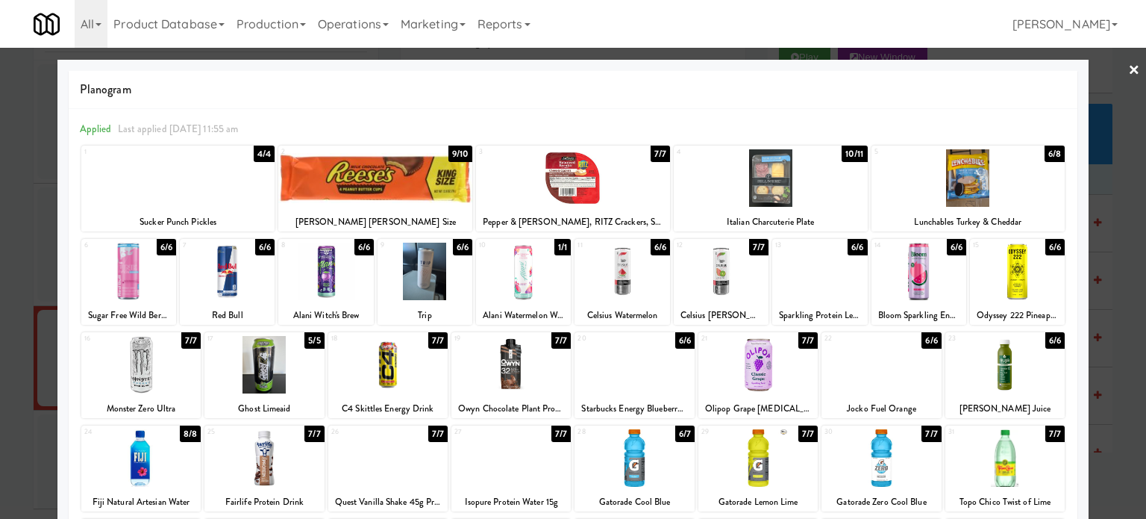
click at [1104, 288] on div at bounding box center [573, 259] width 1146 height 519
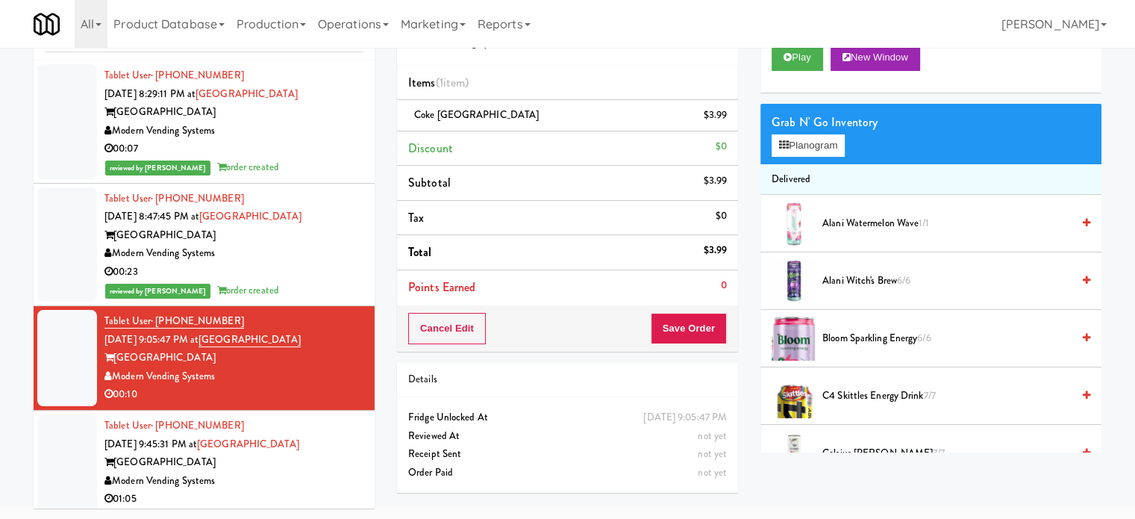
click at [519, 307] on div "Cancel Edit Save Order" at bounding box center [567, 328] width 341 height 46
click at [519, 298] on li "Points Earned 0" at bounding box center [567, 287] width 341 height 34
click at [785, 62] on button "Play" at bounding box center [797, 57] width 51 height 27
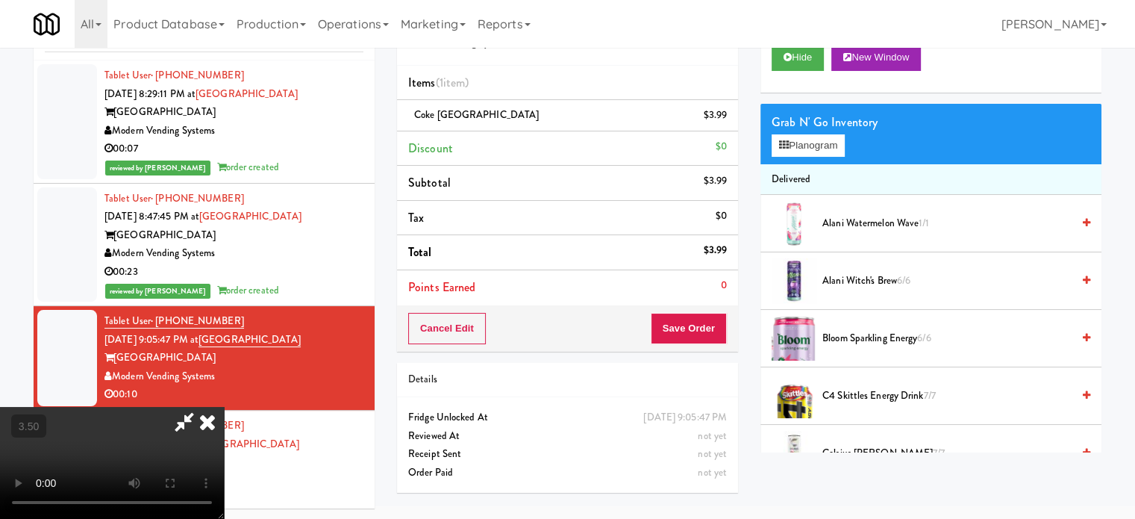
click at [224, 407] on video at bounding box center [112, 463] width 224 height 112
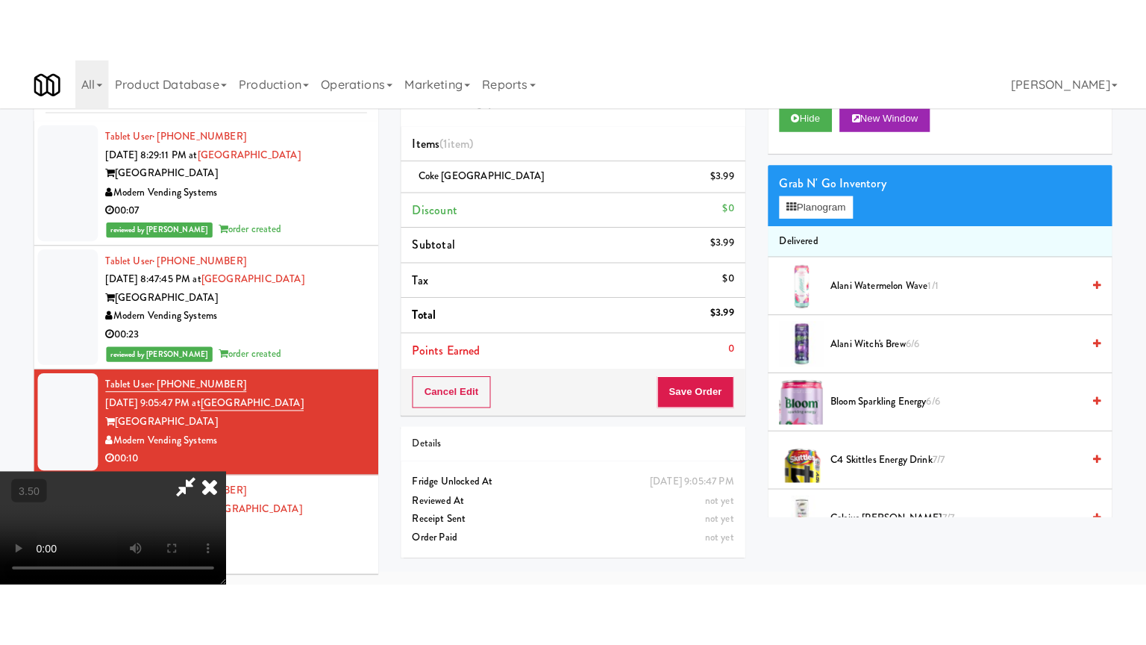
scroll to position [48, 0]
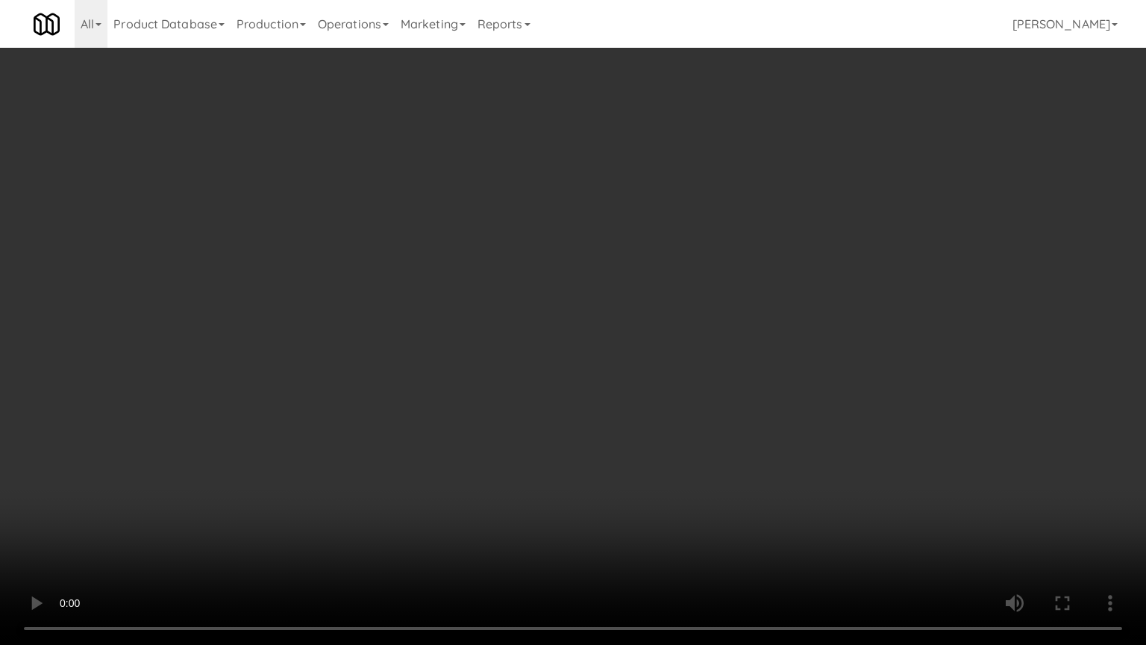
click at [648, 262] on video at bounding box center [573, 322] width 1146 height 645
drag, startPoint x: 648, startPoint y: 262, endPoint x: 731, endPoint y: 56, distance: 222.0
click at [660, 255] on video at bounding box center [573, 322] width 1146 height 645
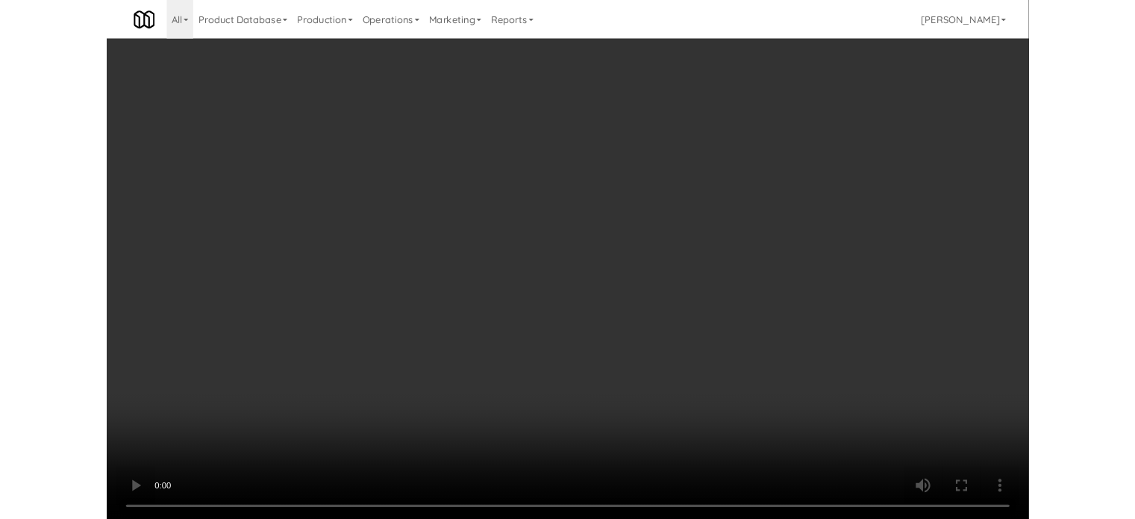
scroll to position [60, 0]
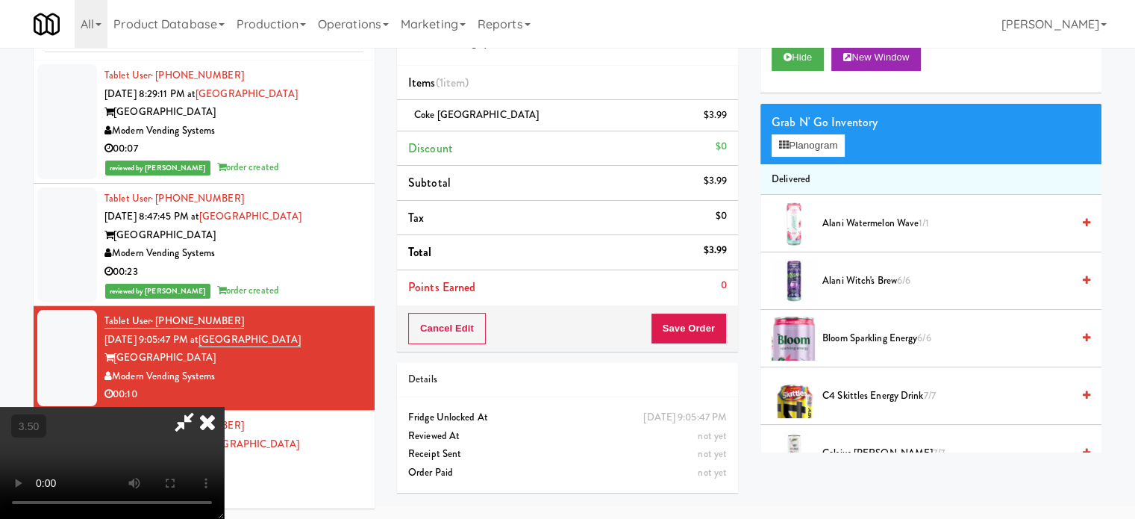
click at [224, 407] on icon at bounding box center [207, 422] width 33 height 30
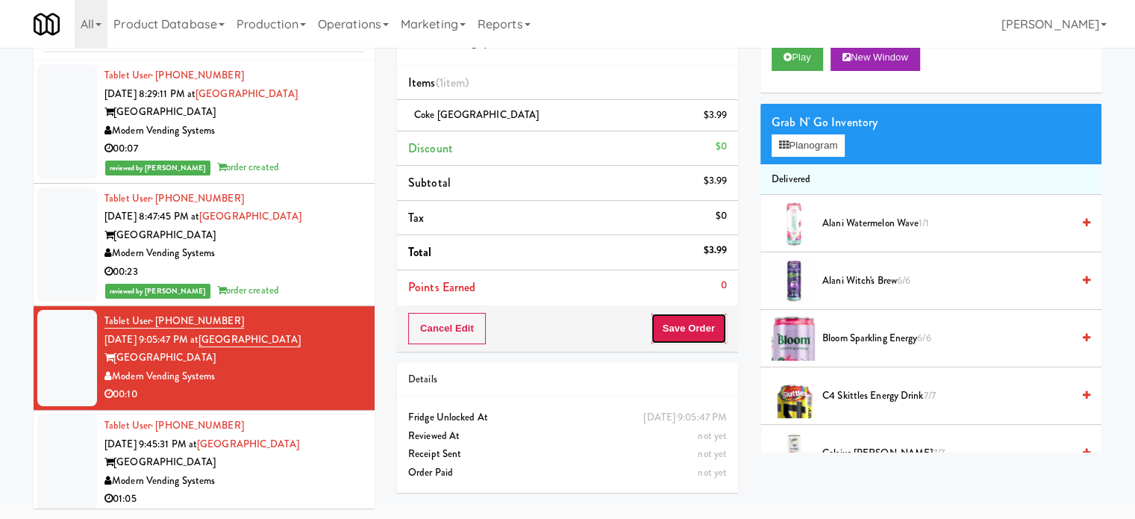
click at [667, 331] on button "Save Order" at bounding box center [689, 328] width 76 height 31
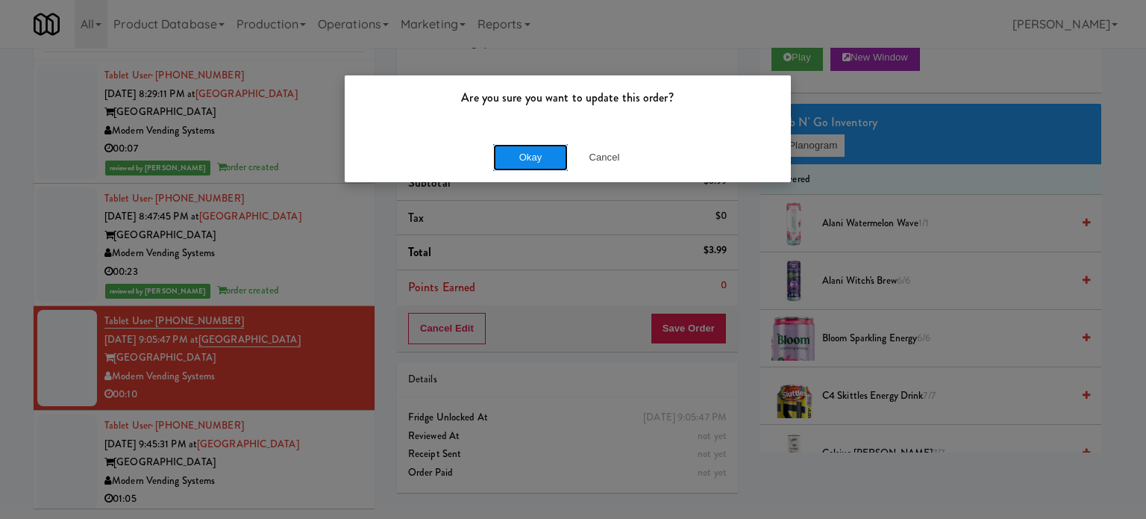
click at [535, 158] on button "Okay" at bounding box center [530, 157] width 75 height 27
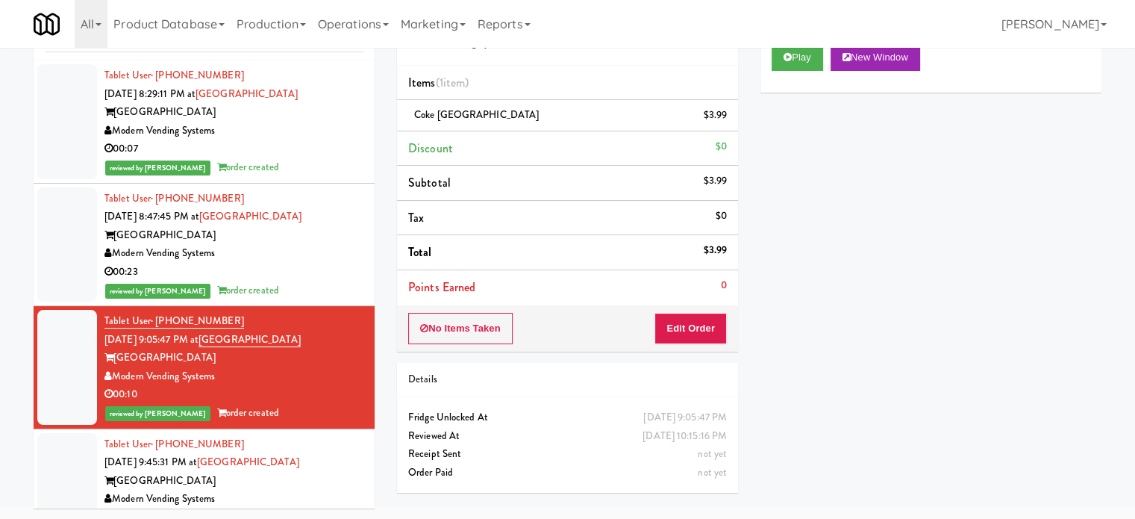
click at [997, 274] on div "Play New Window Primary Flag Clear Flag if unable to determine what was taken o…" at bounding box center [930, 313] width 341 height 560
click at [337, 474] on div "Museum Tower" at bounding box center [233, 481] width 259 height 19
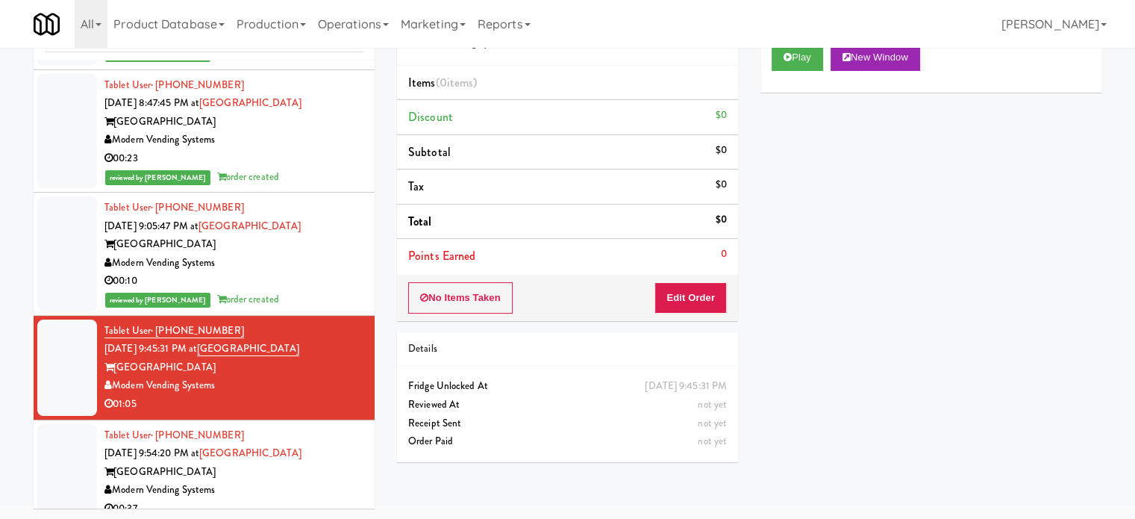
scroll to position [128, 0]
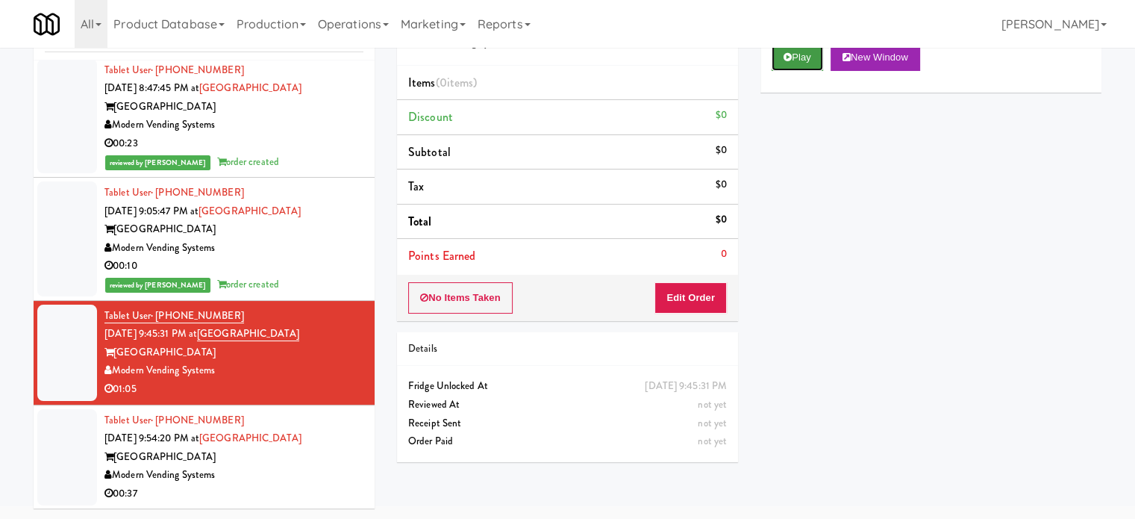
click at [781, 54] on button "Play" at bounding box center [797, 57] width 51 height 27
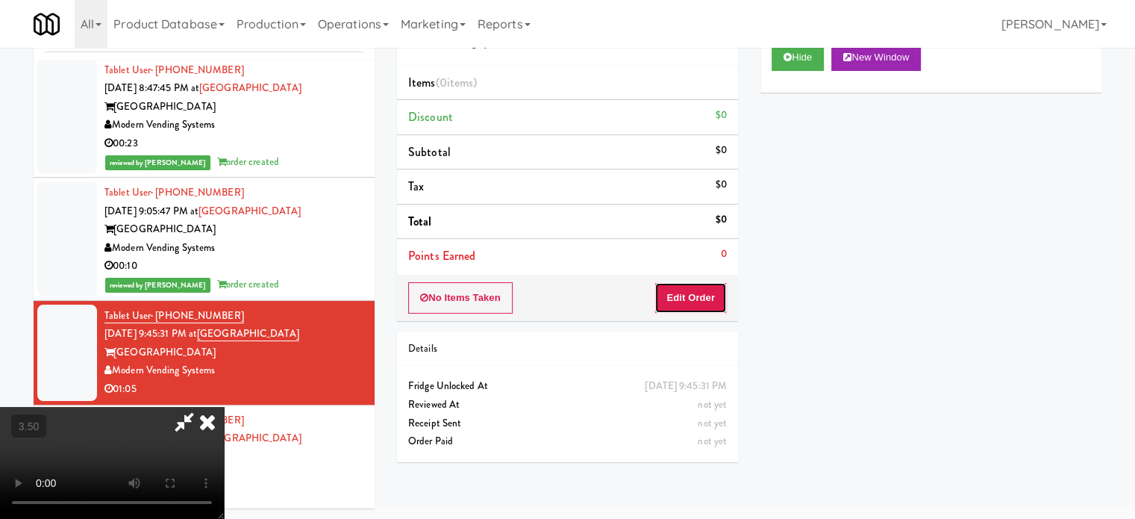
click at [687, 292] on button "Edit Order" at bounding box center [690, 297] width 72 height 31
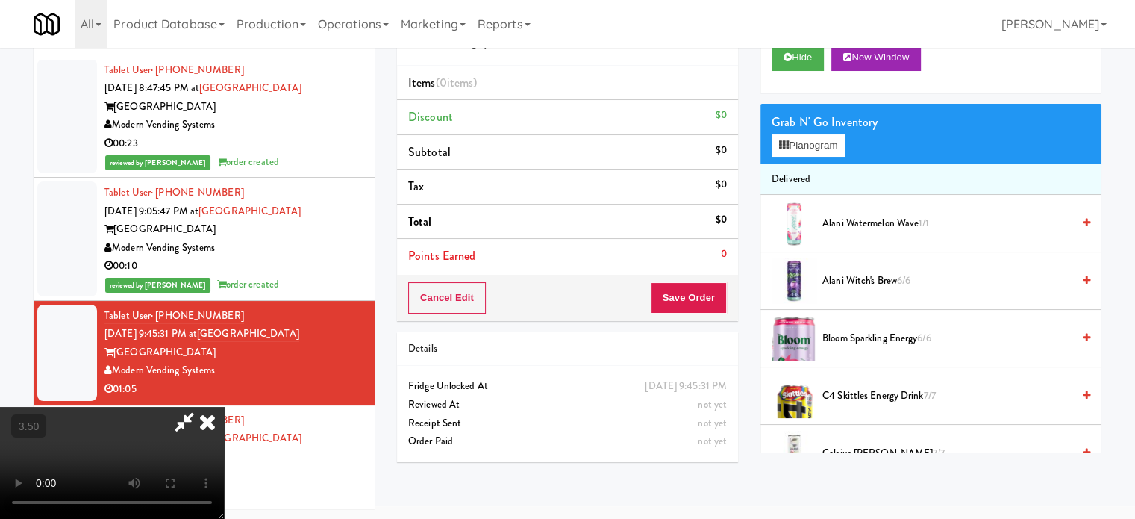
click at [224, 407] on video at bounding box center [112, 463] width 224 height 112
drag, startPoint x: 362, startPoint y: 348, endPoint x: 582, endPoint y: 148, distance: 297.4
click at [224, 407] on video at bounding box center [112, 463] width 224 height 112
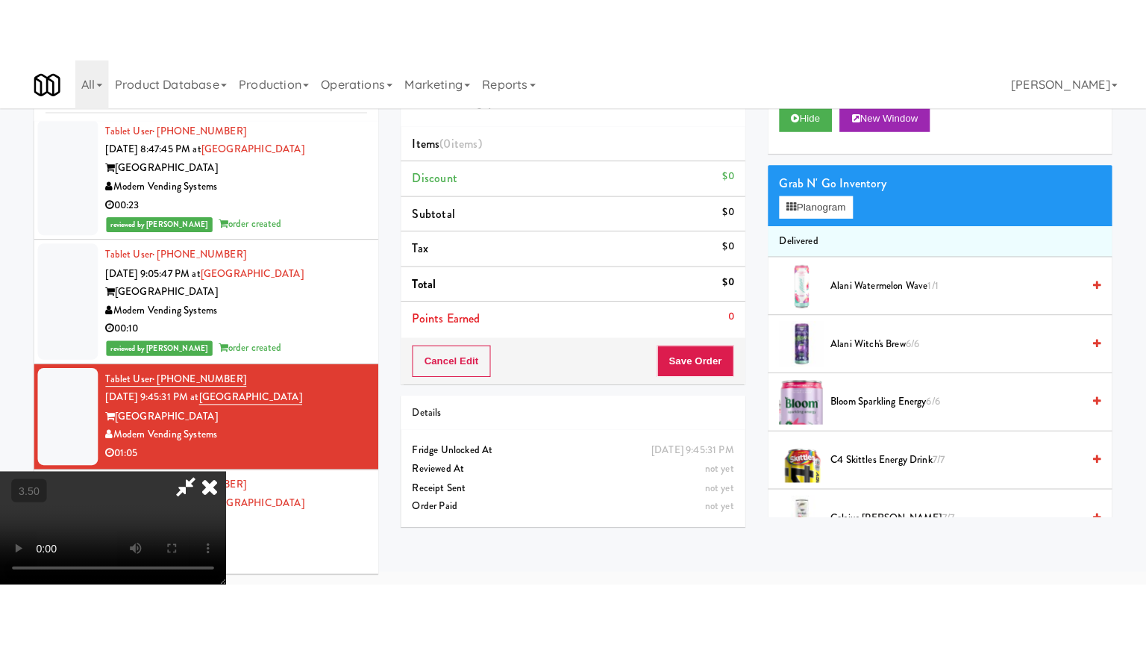
scroll to position [48, 0]
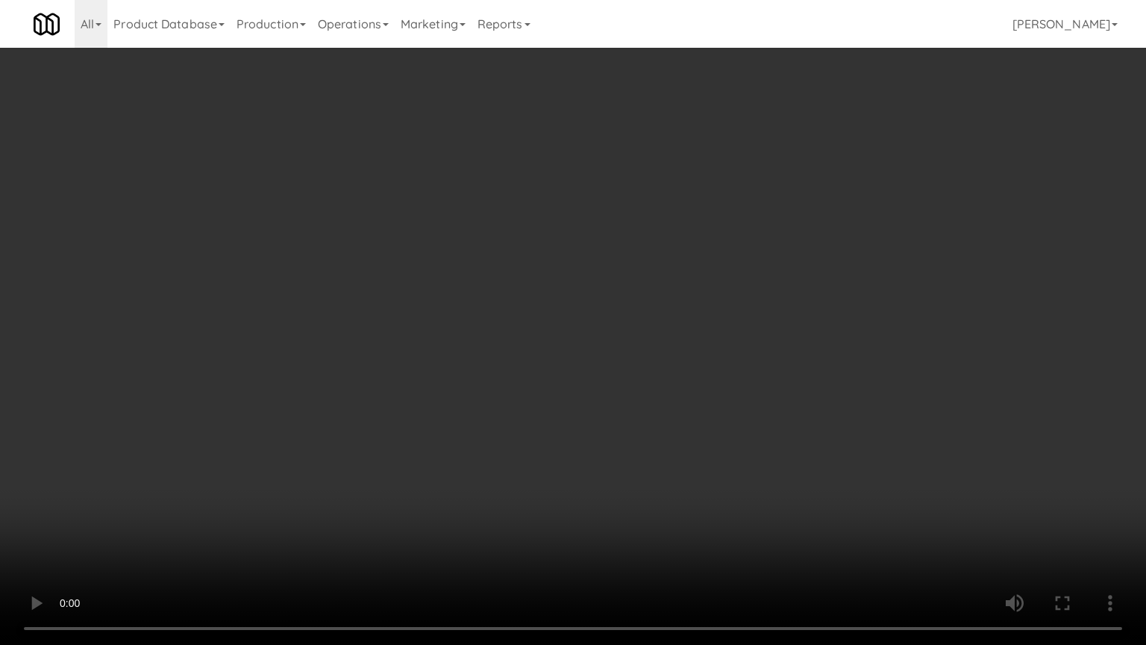
click at [466, 326] on video at bounding box center [573, 322] width 1146 height 645
click at [471, 334] on video at bounding box center [573, 322] width 1146 height 645
drag, startPoint x: 489, startPoint y: 325, endPoint x: 923, endPoint y: 190, distance: 454.8
click at [500, 323] on video at bounding box center [573, 322] width 1146 height 645
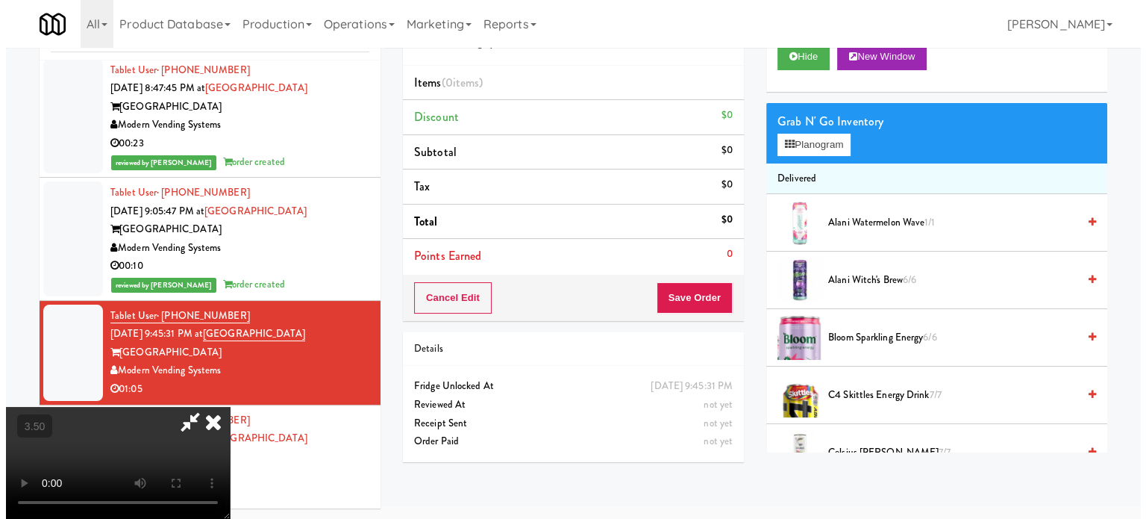
scroll to position [0, 0]
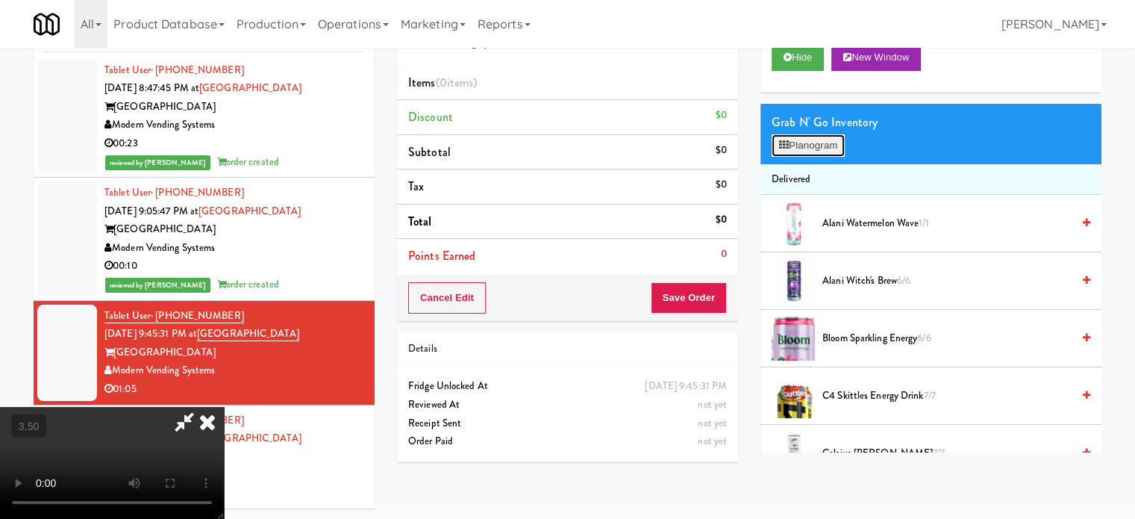
click at [813, 146] on button "Planogram" at bounding box center [808, 145] width 73 height 22
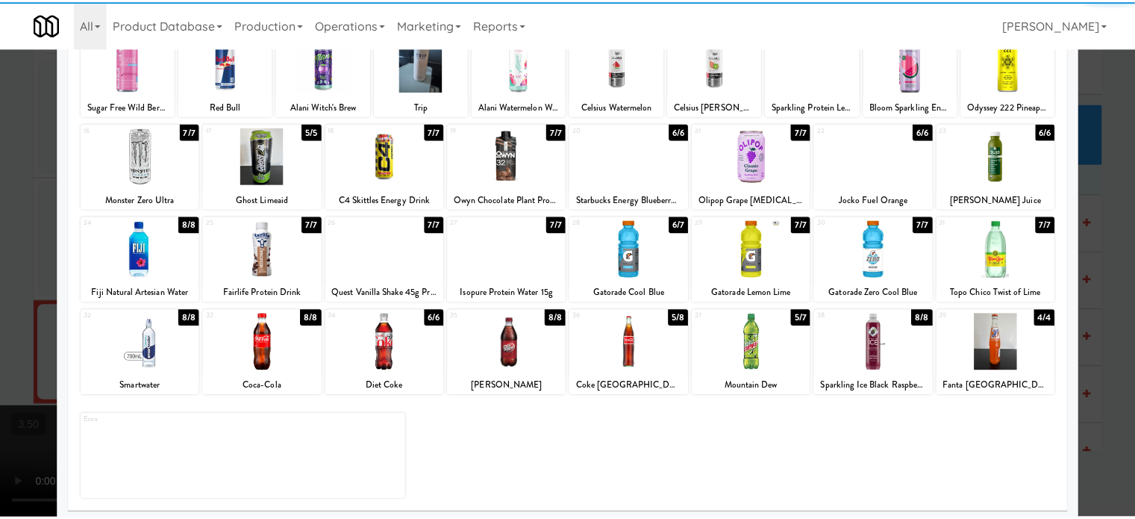
scroll to position [213, 0]
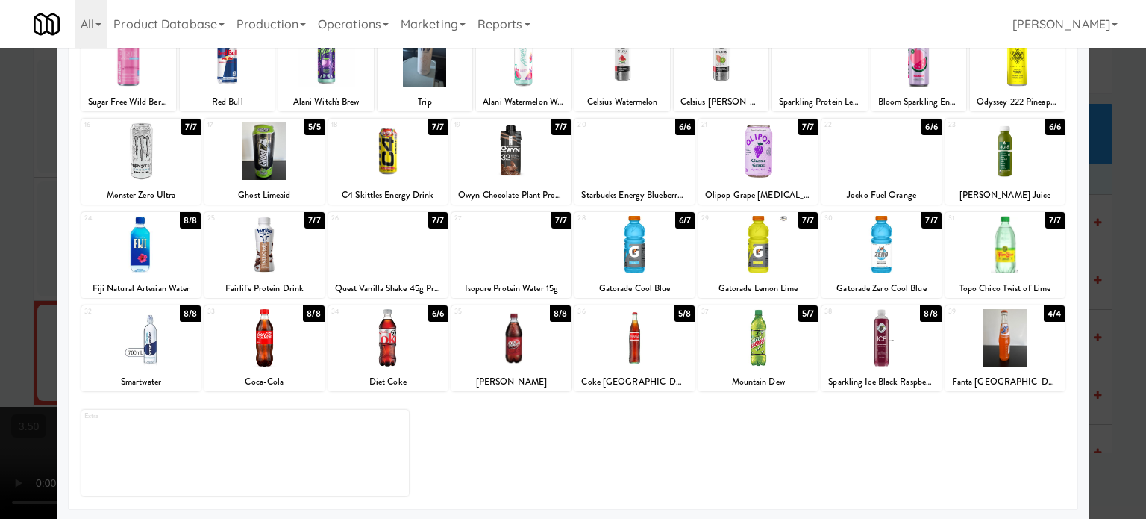
click at [798, 313] on div "5/7" at bounding box center [807, 313] width 19 height 16
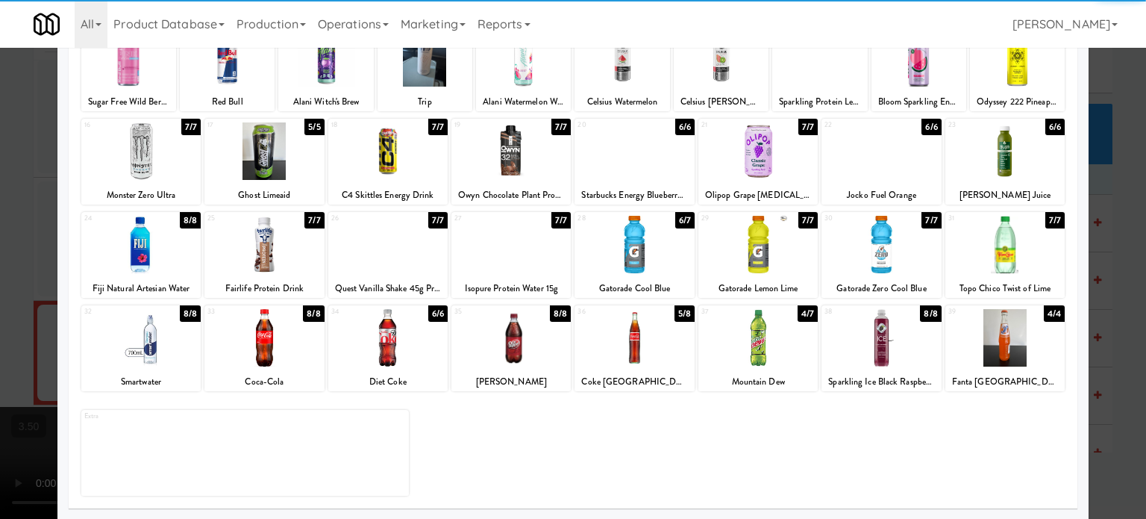
click at [1116, 316] on div at bounding box center [573, 259] width 1146 height 519
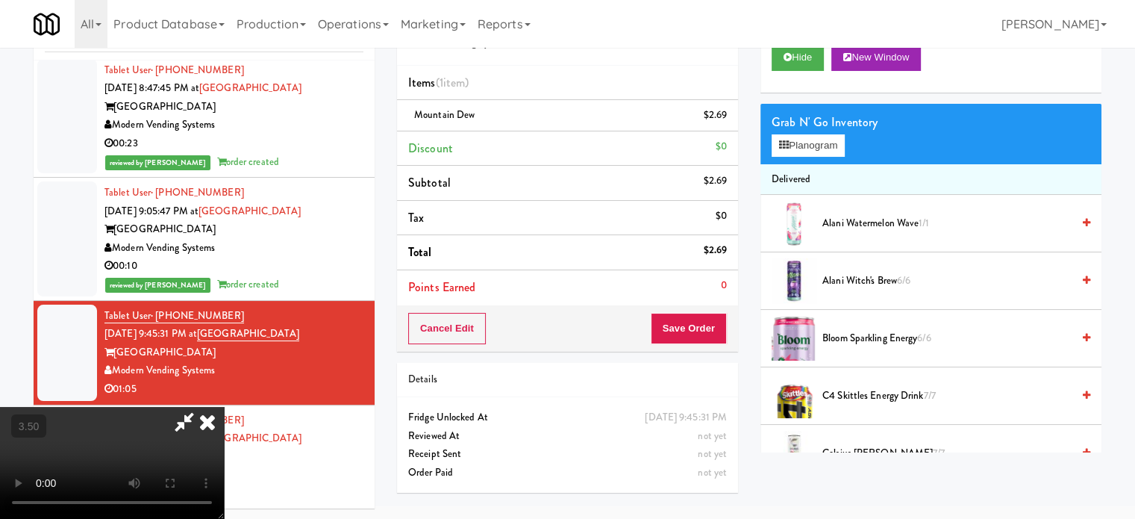
drag, startPoint x: 381, startPoint y: 306, endPoint x: 404, endPoint y: 272, distance: 40.8
click at [224, 407] on video at bounding box center [112, 463] width 224 height 112
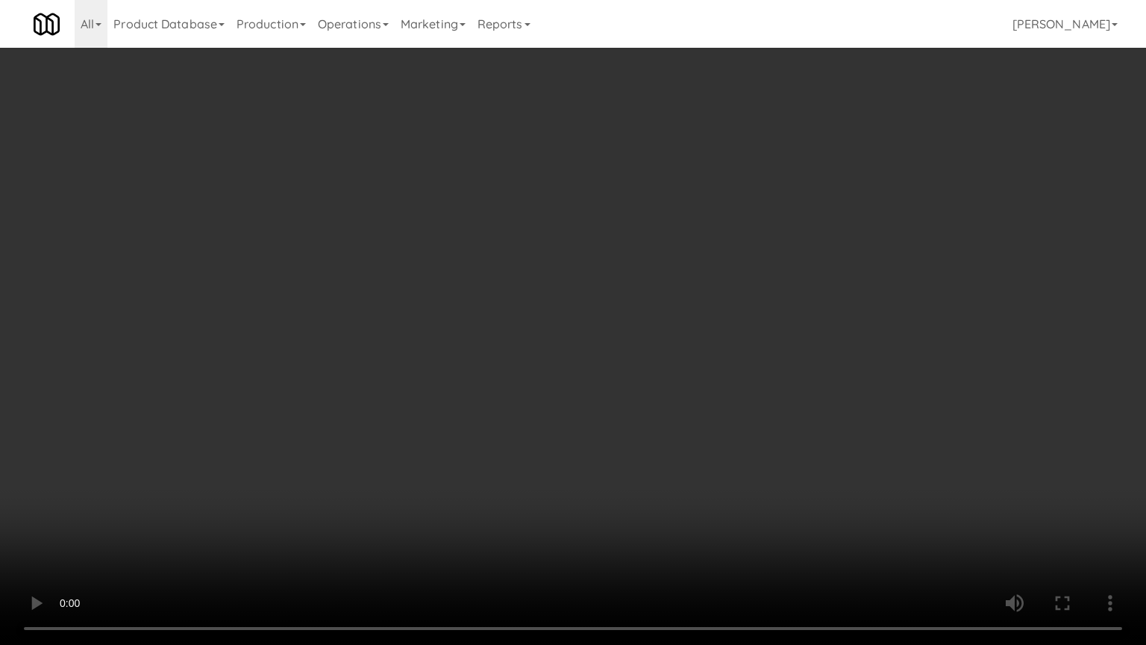
drag, startPoint x: 527, startPoint y: 251, endPoint x: 540, endPoint y: 246, distance: 13.7
click at [527, 251] on video at bounding box center [573, 322] width 1146 height 645
click at [552, 264] on video at bounding box center [573, 322] width 1146 height 645
click at [281, 422] on video at bounding box center [573, 322] width 1146 height 645
click at [488, 328] on video at bounding box center [573, 322] width 1146 height 645
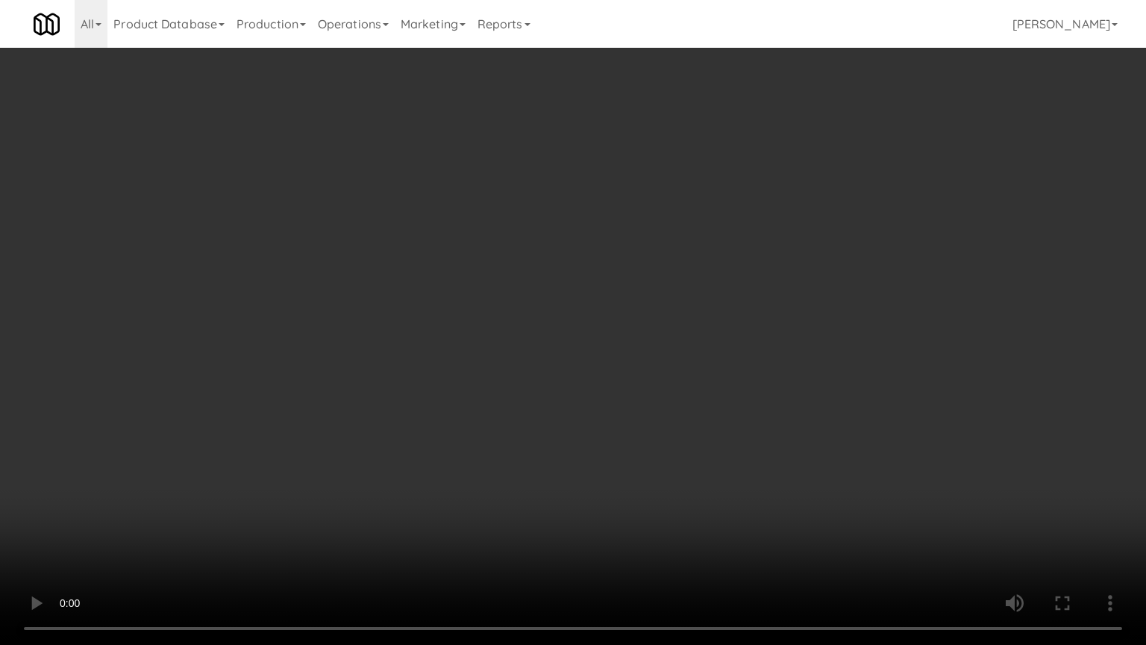
drag, startPoint x: 519, startPoint y: 325, endPoint x: 540, endPoint y: 313, distance: 23.0
click at [521, 323] on video at bounding box center [573, 322] width 1146 height 645
click at [628, 263] on video at bounding box center [573, 322] width 1146 height 645
click at [628, 262] on video at bounding box center [573, 322] width 1146 height 645
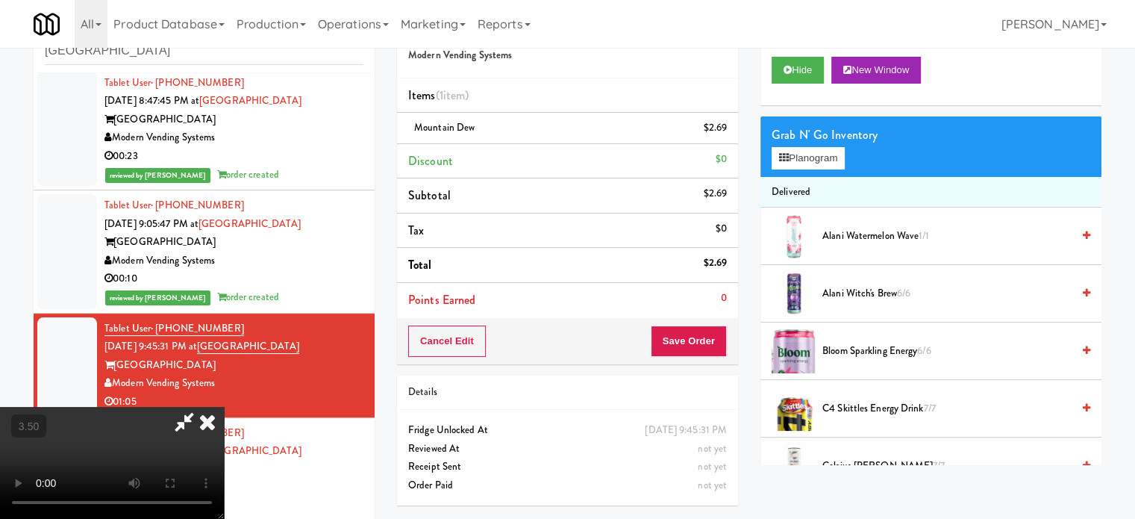
click at [224, 407] on icon at bounding box center [207, 422] width 33 height 30
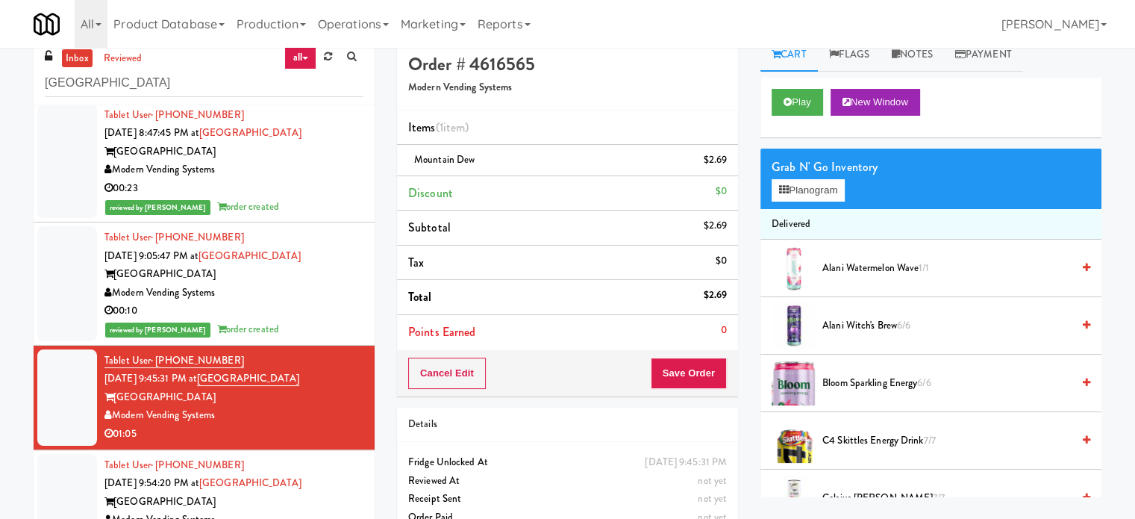
scroll to position [0, 0]
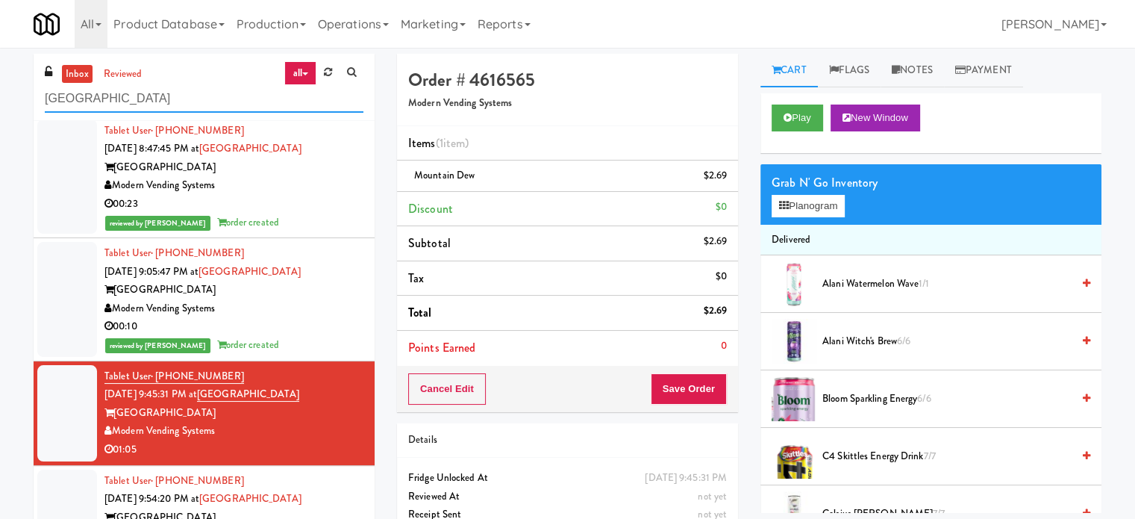
click at [181, 100] on input "Museum Tower Cooler" at bounding box center [204, 99] width 319 height 28
paste input "WPW - Right - Ambient"
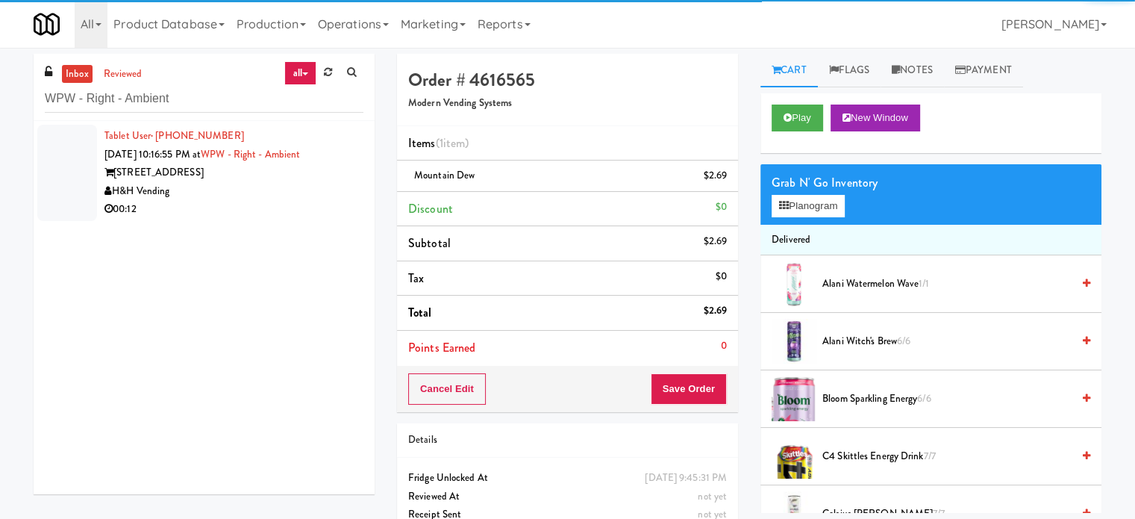
click at [301, 190] on div "H&H Vending" at bounding box center [233, 191] width 259 height 19
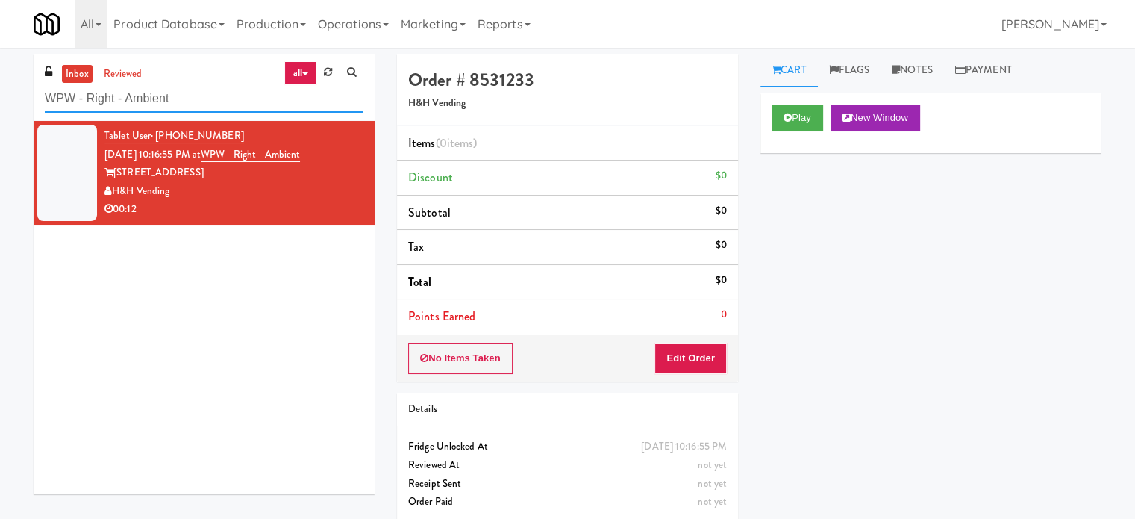
click at [203, 94] on input "WPW - Right - Ambient" at bounding box center [204, 99] width 319 height 28
click at [203, 93] on input "WPW - Right - Ambient" at bounding box center [204, 99] width 319 height 28
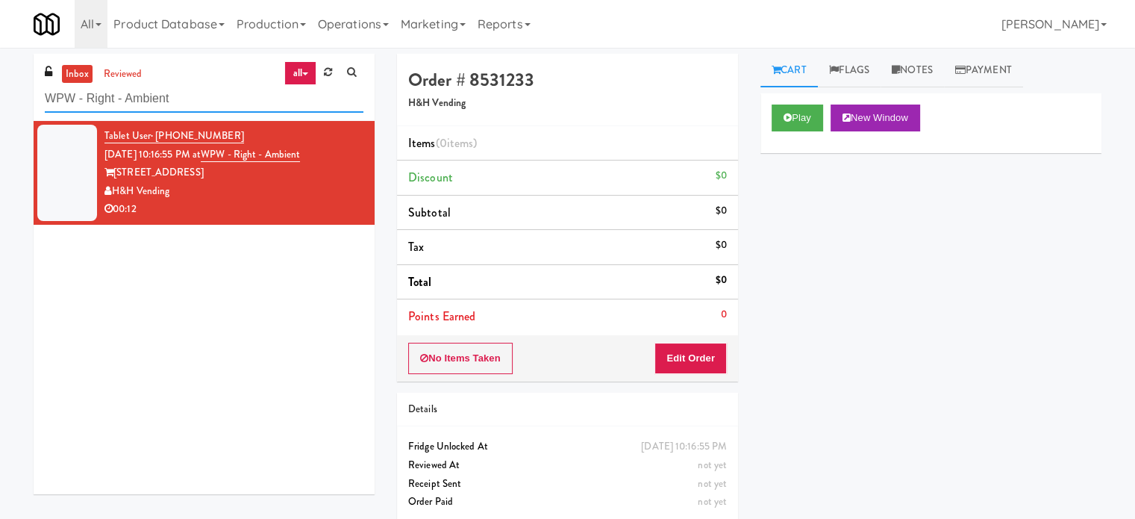
paste input "(Snack & Drink) EWR 6-TB-2ND FLOOR-PRIVATE"
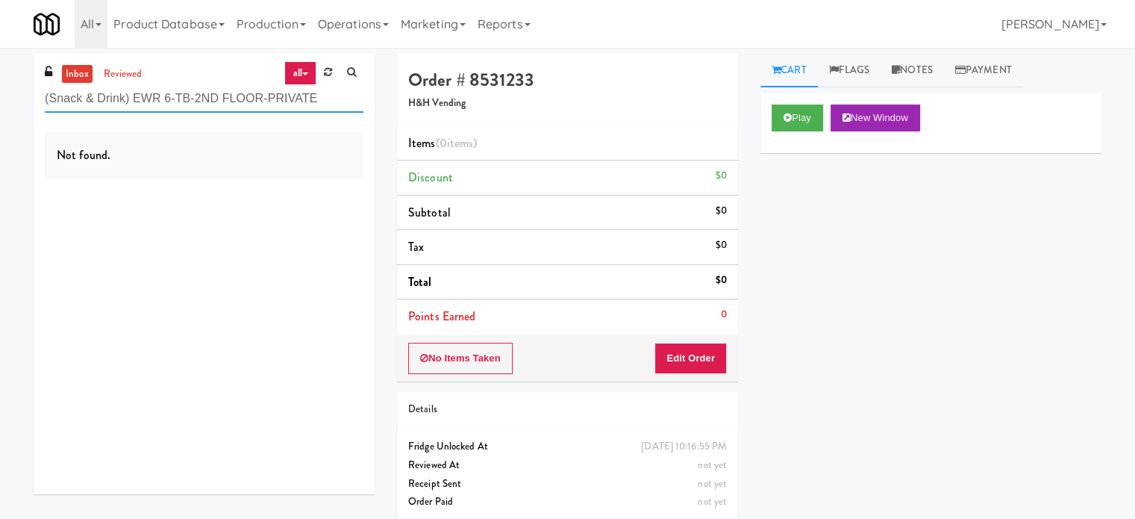
click at [187, 100] on input "(Snack & Drink) EWR 6-TB-2ND FLOOR-PRIVATE" at bounding box center [204, 99] width 319 height 28
click at [187, 99] on input "(Snack & Drink) EWR 6-TB-2ND FLOOR-PRIVATE" at bounding box center [204, 99] width 319 height 28
paste input "The Mo - Pantry"
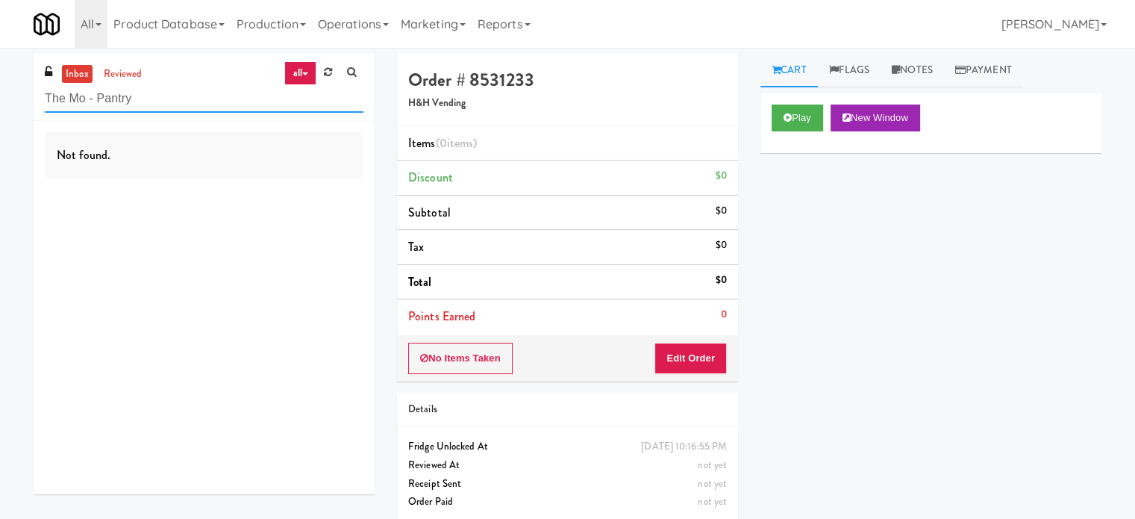
click at [143, 95] on input "The Mo - Pantry" at bounding box center [204, 99] width 319 height 28
click at [143, 94] on input "The Mo - Pantry" at bounding box center [204, 99] width 319 height 28
paste input "Eleven55"
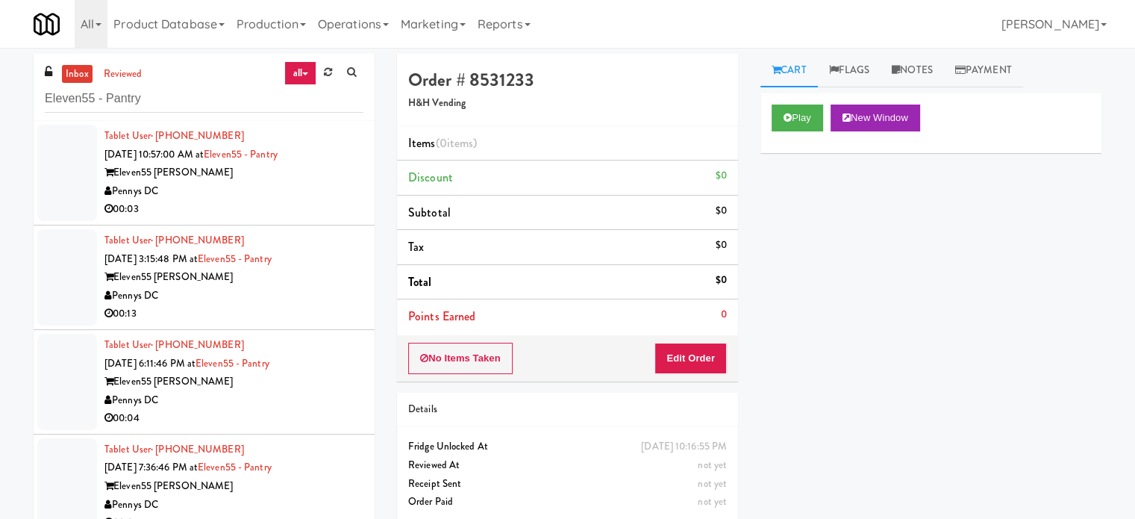
drag, startPoint x: 284, startPoint y: 205, endPoint x: 988, endPoint y: 66, distance: 718.1
click at [291, 205] on div "00:03" at bounding box center [233, 209] width 259 height 19
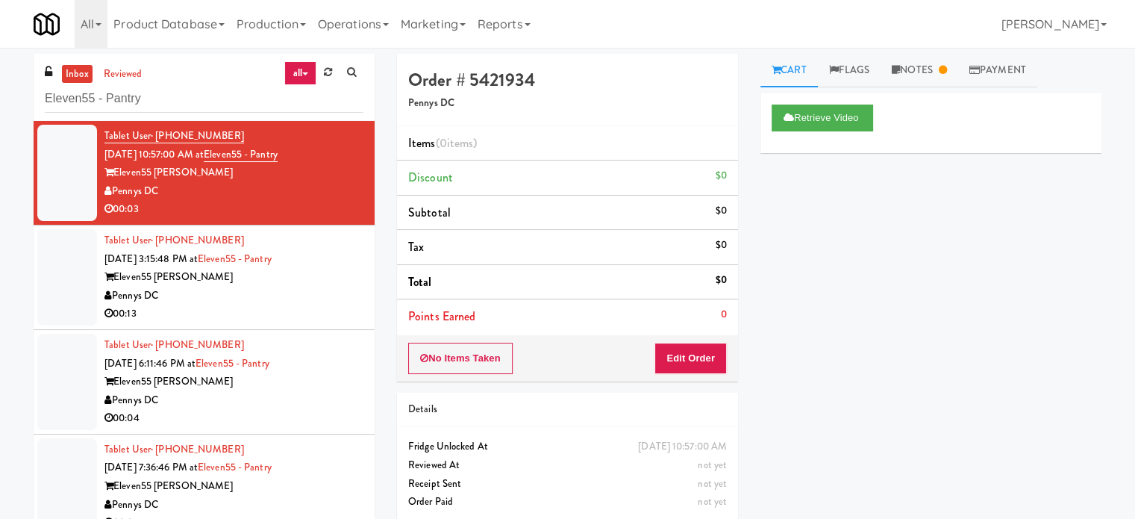
click at [312, 305] on div "00:13" at bounding box center [233, 313] width 259 height 19
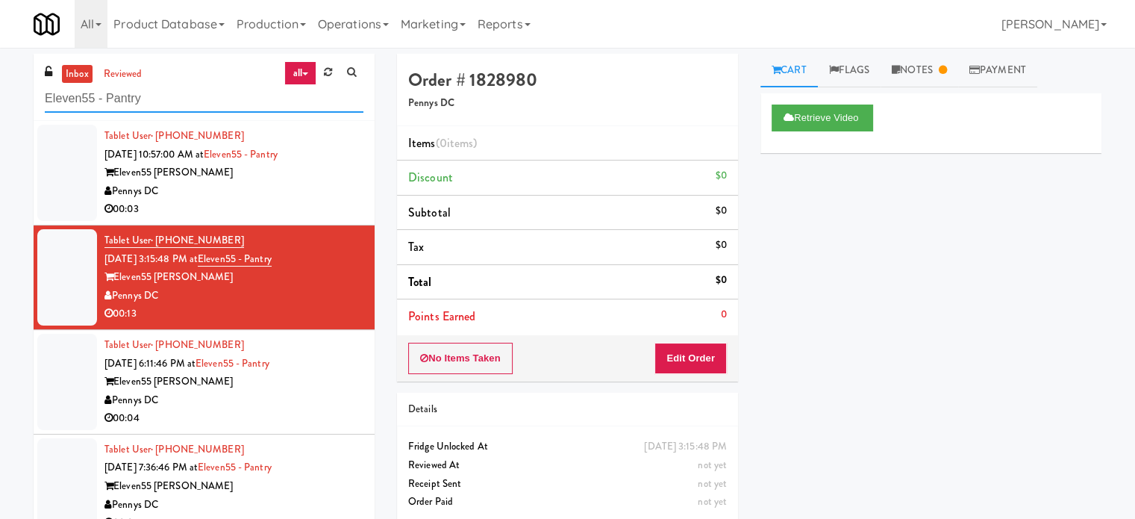
click at [181, 97] on input "Eleven55 - Pantry" at bounding box center [204, 99] width 319 height 28
paste input "Museum Tower Ambient"
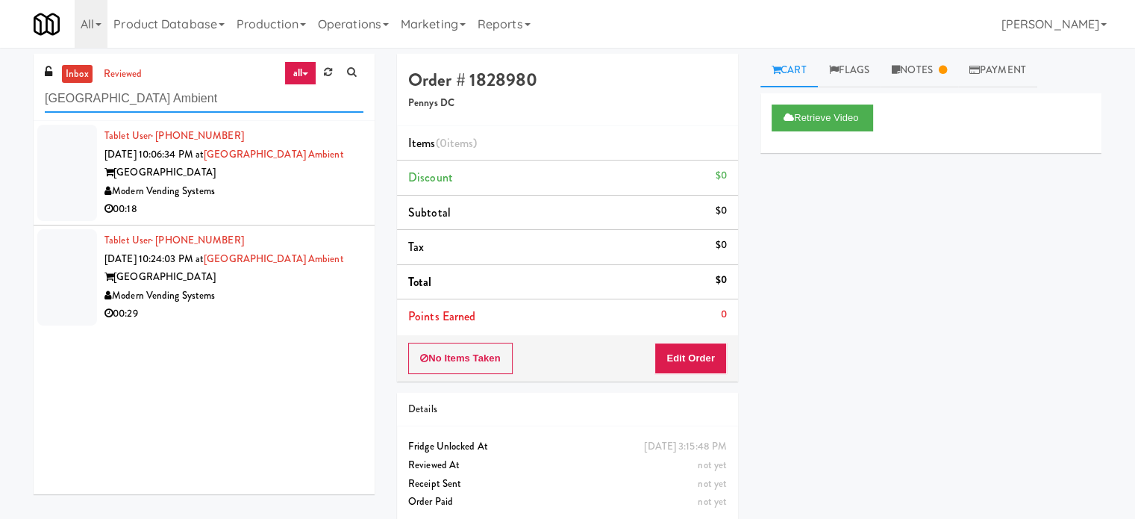
type input "Museum Tower Ambient"
click at [264, 187] on div "Modern Vending Systems" at bounding box center [233, 191] width 259 height 19
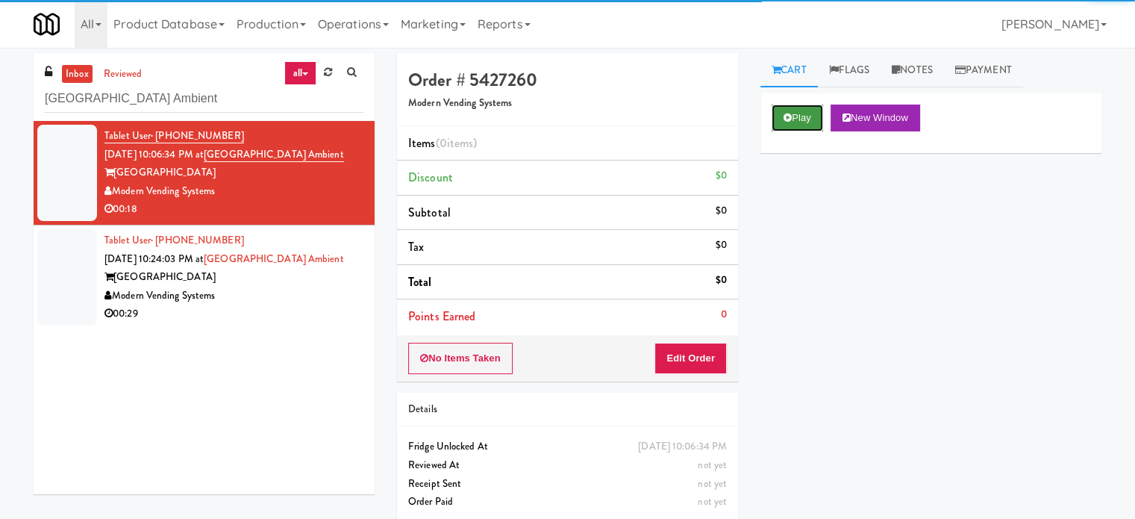
click at [801, 120] on button "Play" at bounding box center [797, 117] width 51 height 27
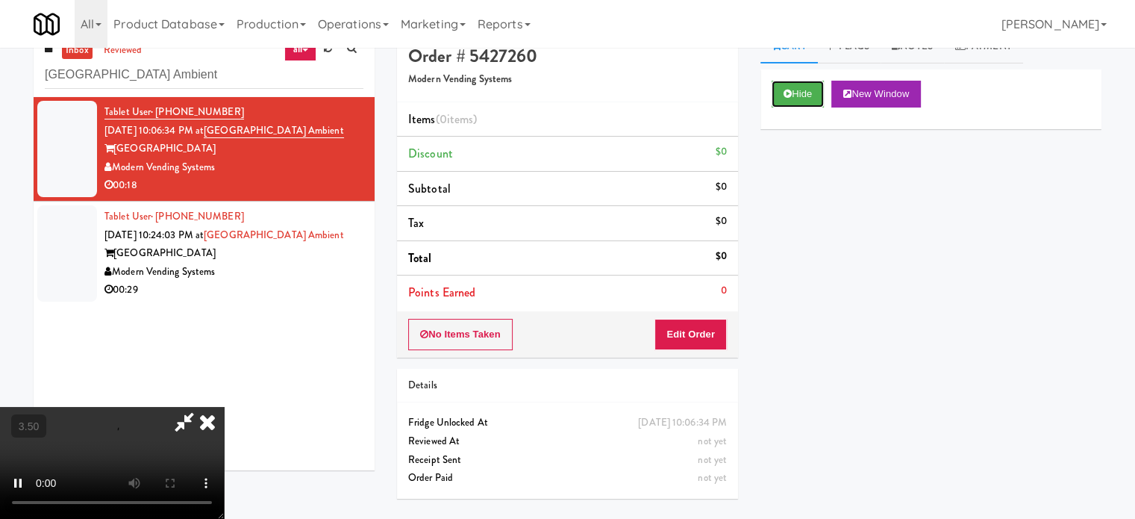
scroll to position [48, 0]
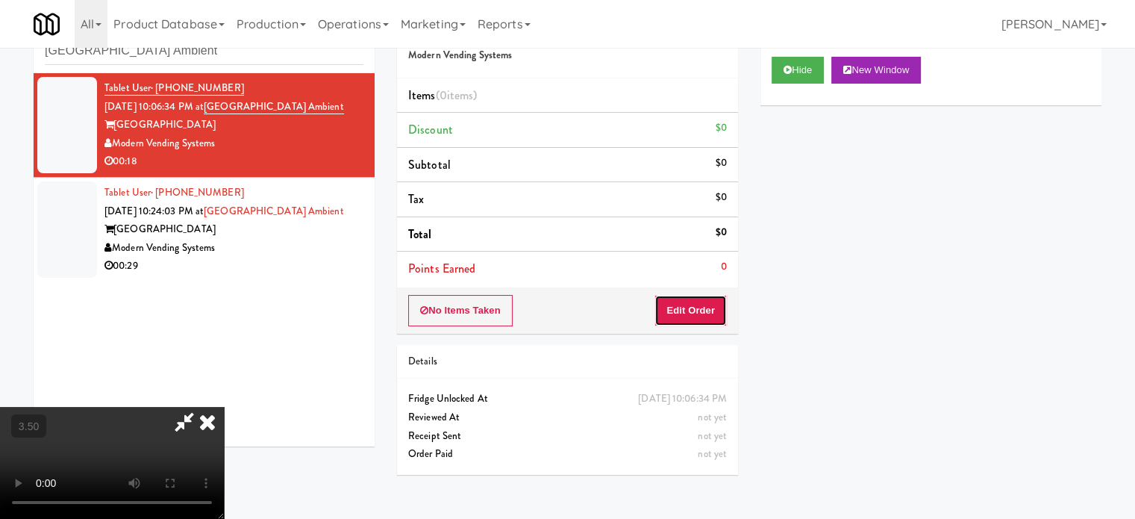
click at [690, 307] on button "Edit Order" at bounding box center [690, 310] width 72 height 31
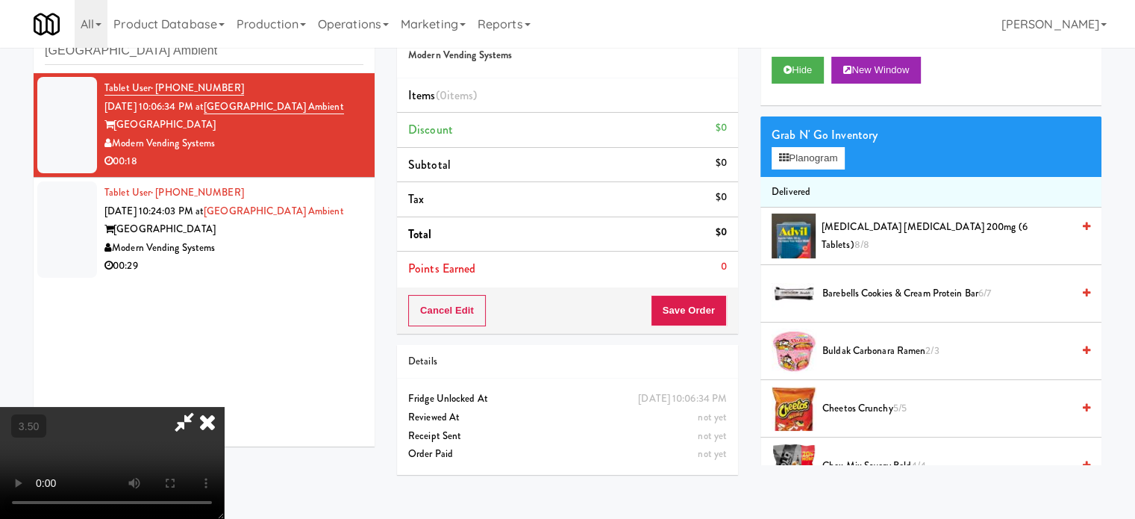
click at [224, 422] on video at bounding box center [112, 463] width 224 height 112
click at [224, 417] on video at bounding box center [112, 463] width 224 height 112
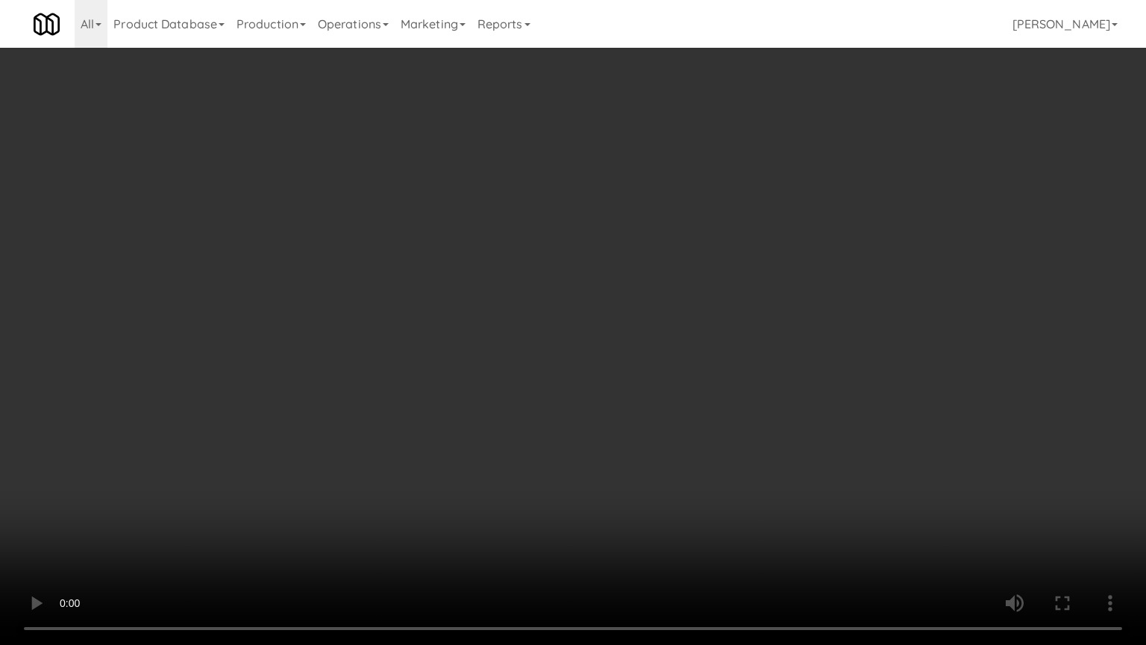
click at [481, 354] on video at bounding box center [573, 322] width 1146 height 645
click at [483, 351] on video at bounding box center [573, 322] width 1146 height 645
click at [493, 349] on video at bounding box center [573, 322] width 1146 height 645
click at [494, 352] on video at bounding box center [573, 322] width 1146 height 645
click at [498, 357] on video at bounding box center [573, 322] width 1146 height 645
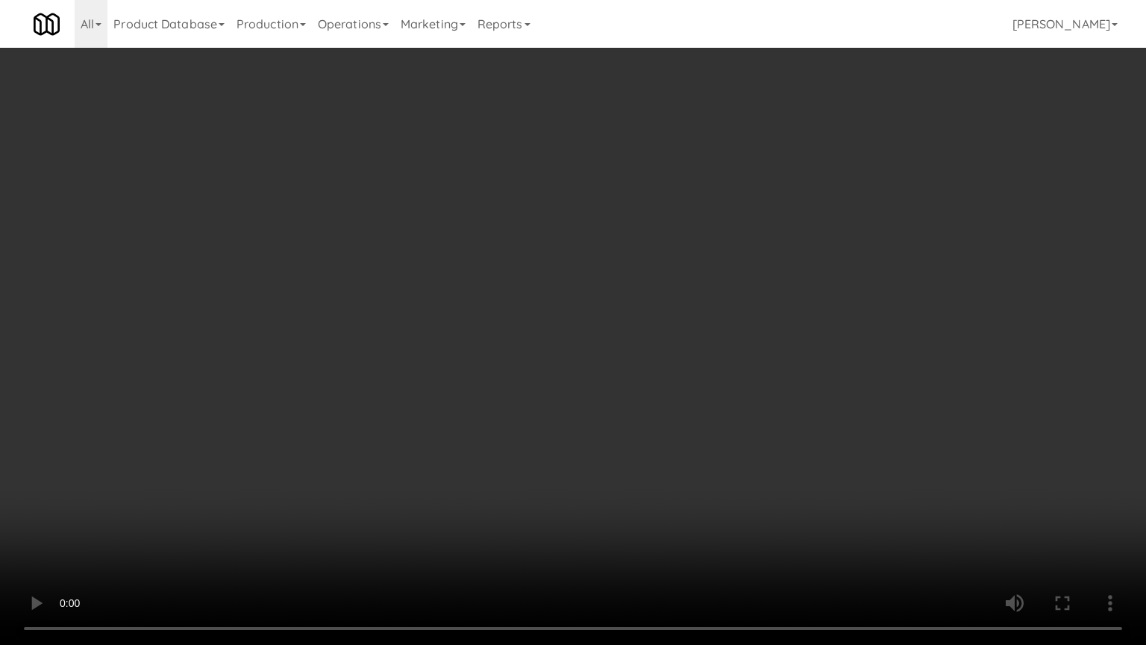
click at [495, 355] on video at bounding box center [573, 322] width 1146 height 645
click at [495, 354] on video at bounding box center [573, 322] width 1146 height 645
click at [497, 361] on video at bounding box center [573, 322] width 1146 height 645
click at [523, 378] on video at bounding box center [573, 322] width 1146 height 645
click at [492, 375] on video at bounding box center [573, 322] width 1146 height 645
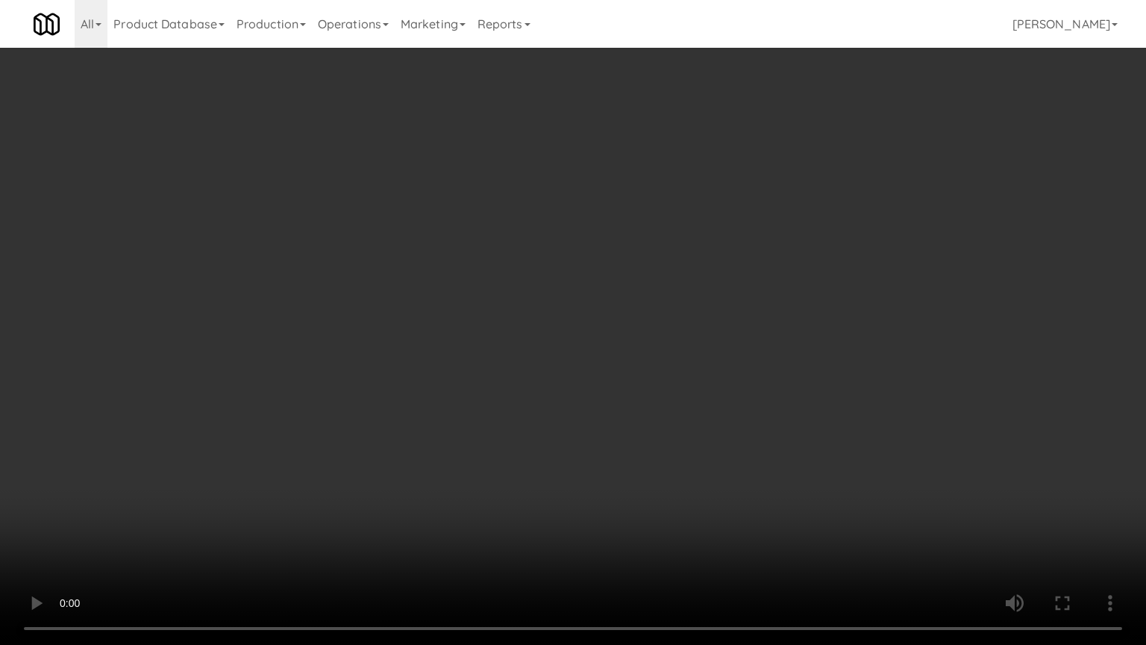
click at [495, 373] on video at bounding box center [573, 322] width 1146 height 645
click at [463, 366] on video at bounding box center [573, 322] width 1146 height 645
click at [449, 355] on video at bounding box center [573, 322] width 1146 height 645
click at [466, 361] on video at bounding box center [573, 322] width 1146 height 645
click at [490, 349] on video at bounding box center [573, 322] width 1146 height 645
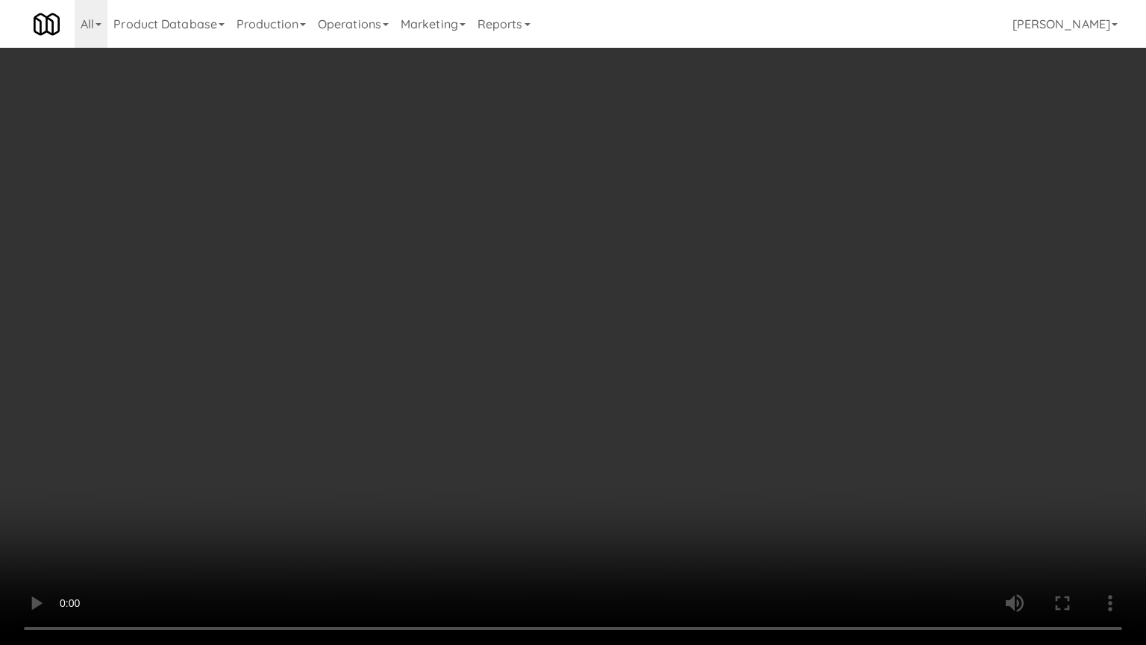
click at [495, 344] on video at bounding box center [573, 322] width 1146 height 645
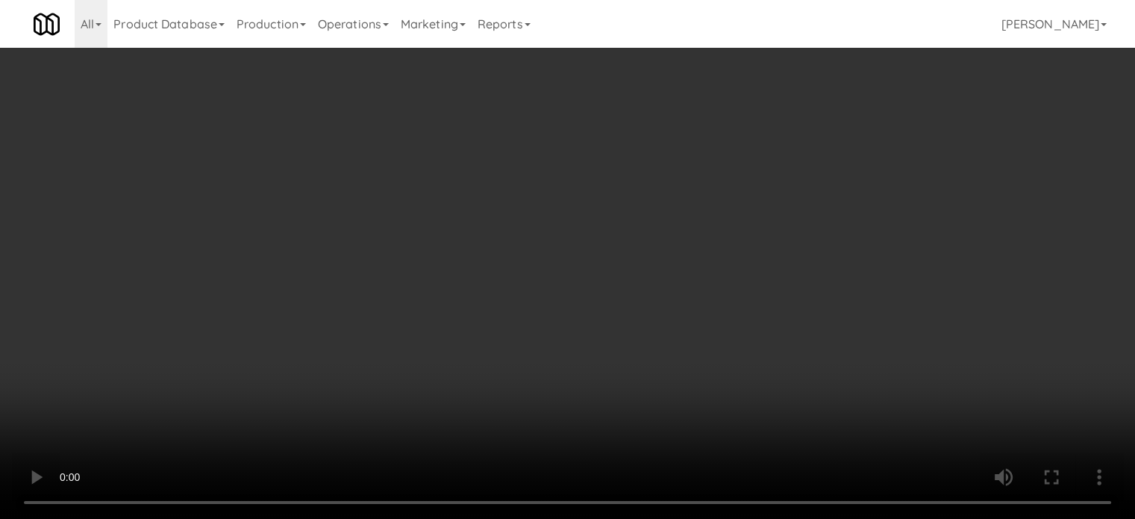
click at [495, 250] on video at bounding box center [567, 259] width 1135 height 519
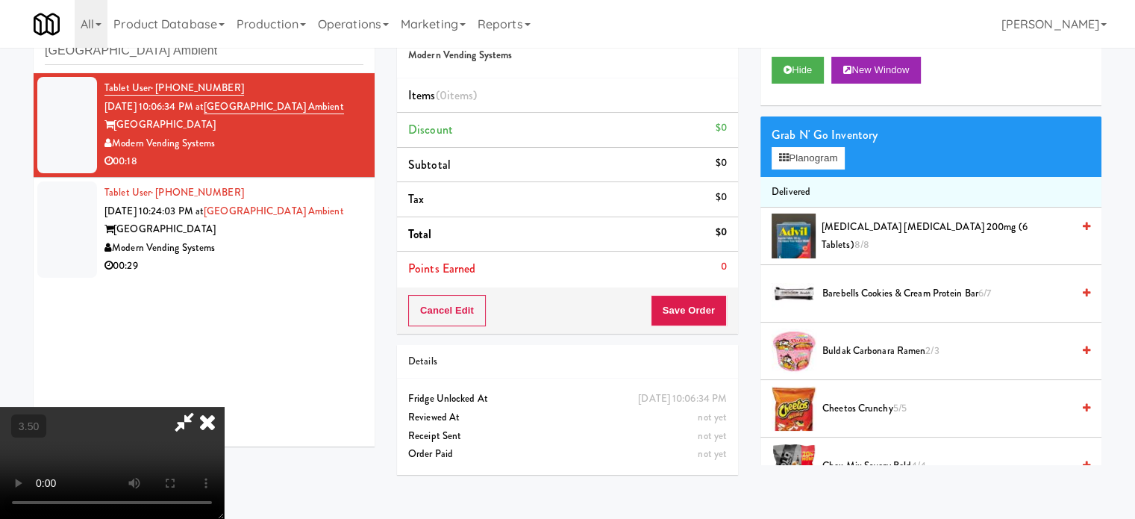
click at [224, 407] on video at bounding box center [112, 463] width 224 height 112
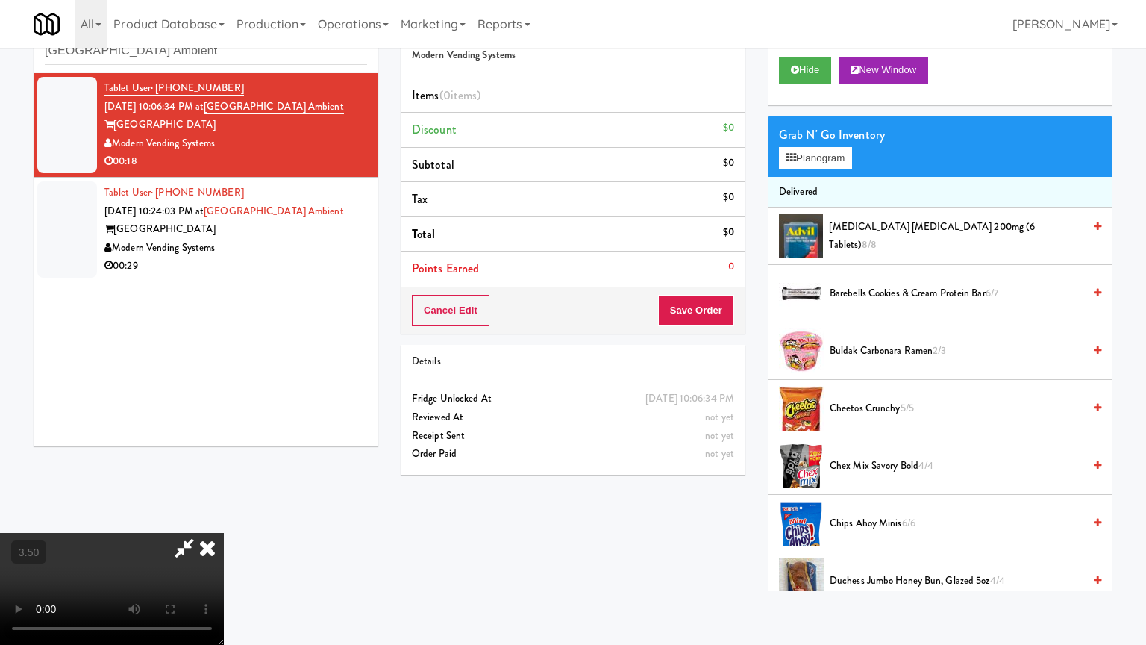
click at [224, 518] on video at bounding box center [112, 589] width 224 height 112
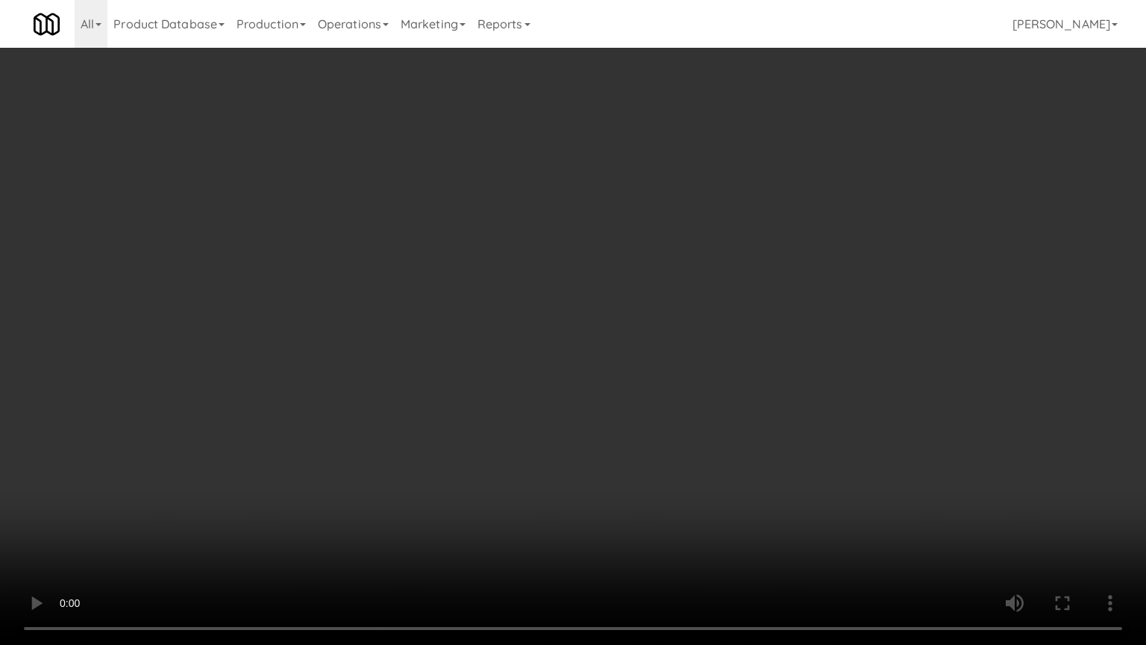
click at [395, 310] on video at bounding box center [573, 322] width 1146 height 645
click at [410, 331] on video at bounding box center [573, 322] width 1146 height 645
click at [466, 325] on video at bounding box center [573, 322] width 1146 height 645
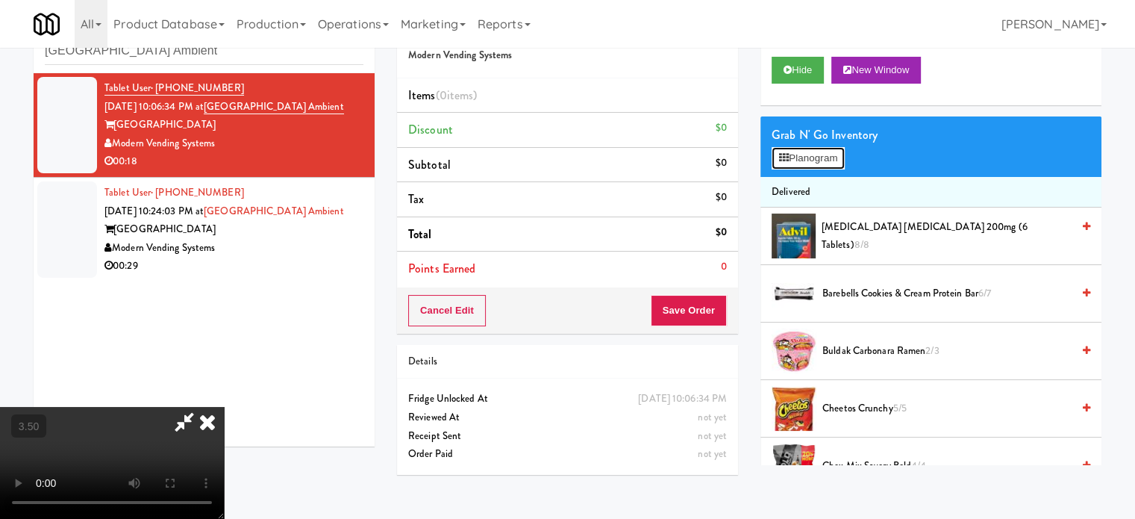
drag, startPoint x: 794, startPoint y: 153, endPoint x: 814, endPoint y: 154, distance: 20.2
click at [795, 152] on button "Planogram" at bounding box center [808, 158] width 73 height 22
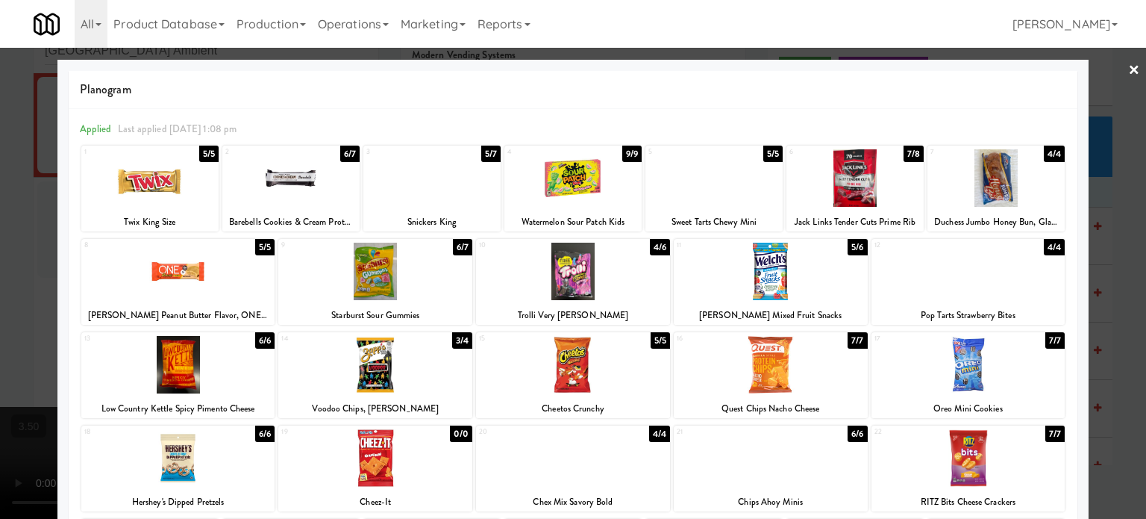
click at [852, 342] on div "7/7" at bounding box center [857, 340] width 19 height 16
drag, startPoint x: 905, startPoint y: 151, endPoint x: 1086, endPoint y: 232, distance: 198.4
click at [907, 151] on div "7/8" at bounding box center [914, 154] width 20 height 16
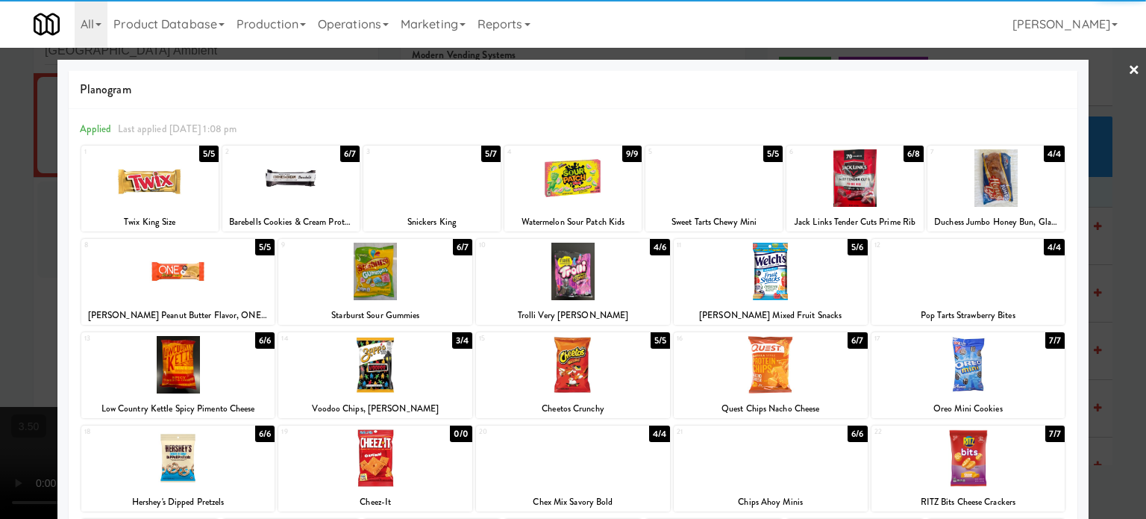
click at [1112, 290] on div at bounding box center [573, 259] width 1146 height 519
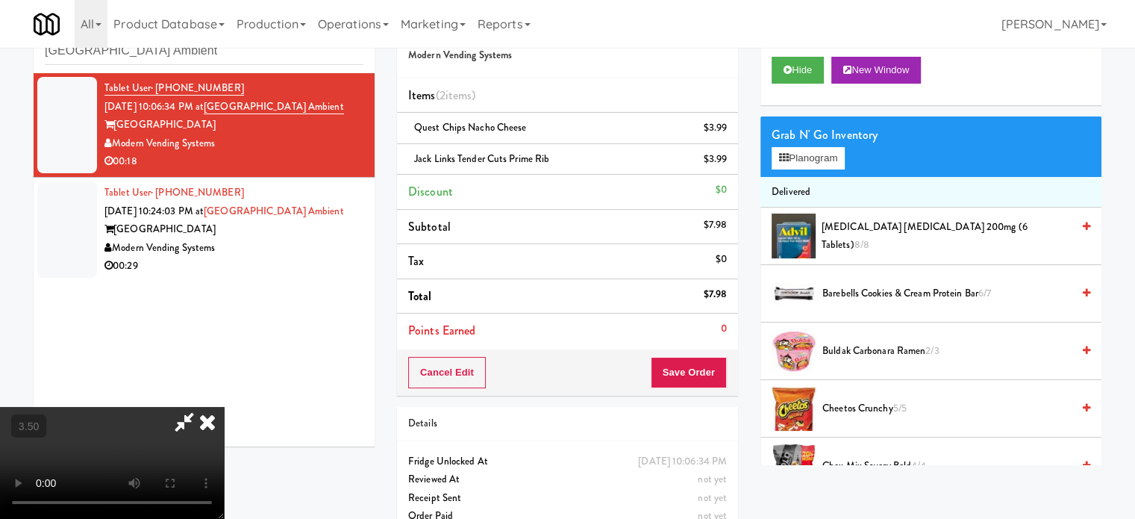
click at [224, 407] on video at bounding box center [112, 463] width 224 height 112
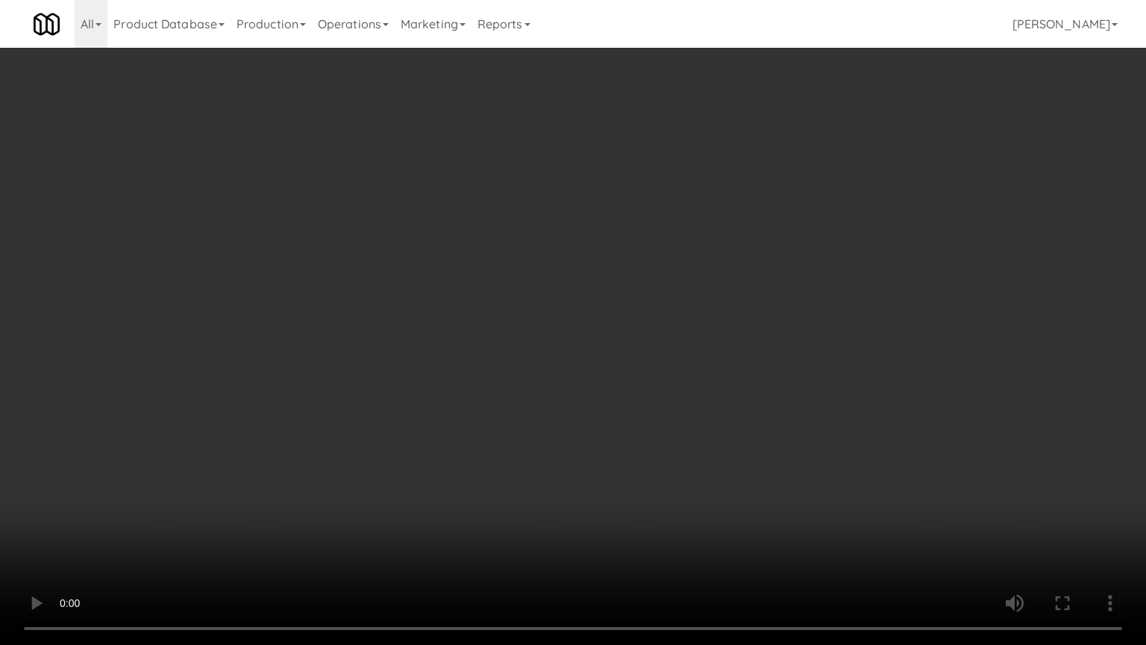
drag, startPoint x: 487, startPoint y: 407, endPoint x: 496, endPoint y: 359, distance: 49.3
click at [488, 396] on video at bounding box center [573, 322] width 1146 height 645
click at [640, 421] on video at bounding box center [573, 322] width 1146 height 645
click at [567, 340] on video at bounding box center [573, 322] width 1146 height 645
click at [567, 331] on video at bounding box center [573, 322] width 1146 height 645
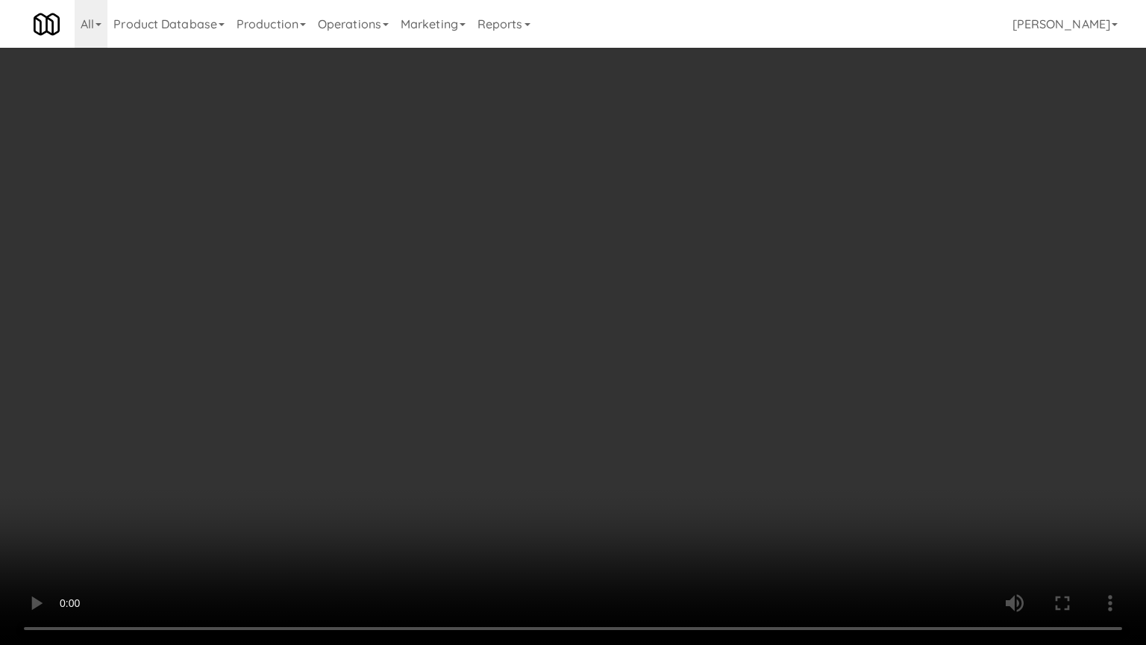
click at [567, 337] on video at bounding box center [573, 322] width 1146 height 645
click at [567, 333] on video at bounding box center [573, 322] width 1146 height 645
click at [570, 307] on video at bounding box center [573, 322] width 1146 height 645
click at [566, 275] on video at bounding box center [573, 322] width 1146 height 645
click at [570, 280] on video at bounding box center [573, 322] width 1146 height 645
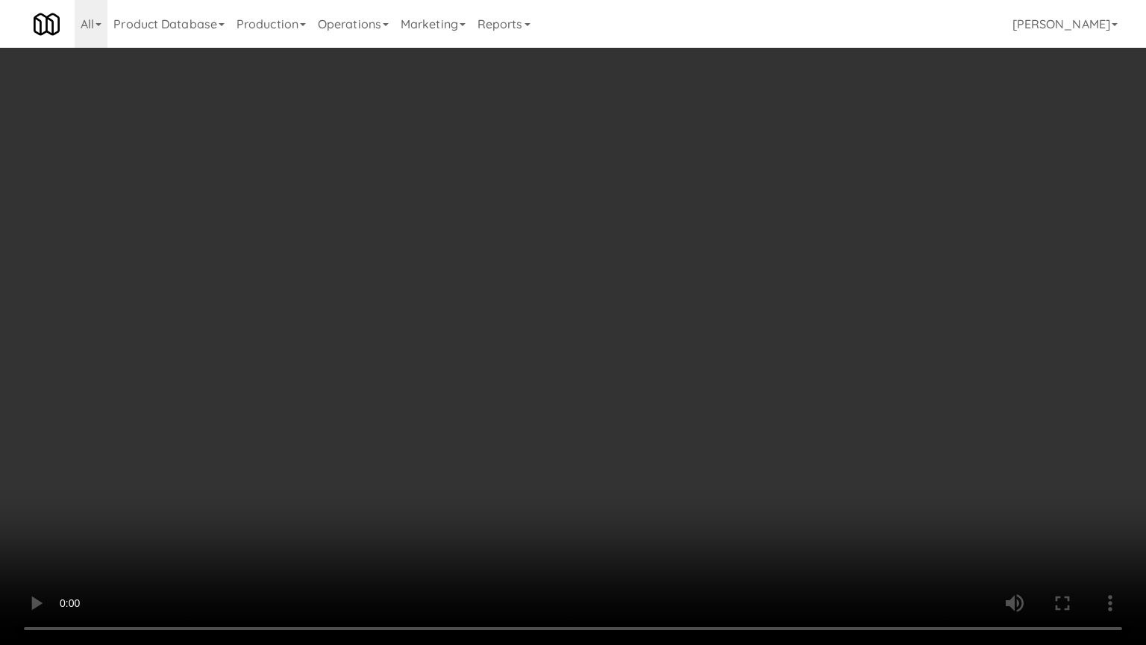
click at [566, 277] on video at bounding box center [573, 322] width 1146 height 645
click at [609, 296] on video at bounding box center [573, 322] width 1146 height 645
click at [601, 292] on video at bounding box center [573, 322] width 1146 height 645
click at [573, 269] on video at bounding box center [573, 322] width 1146 height 645
click at [576, 269] on video at bounding box center [573, 322] width 1146 height 645
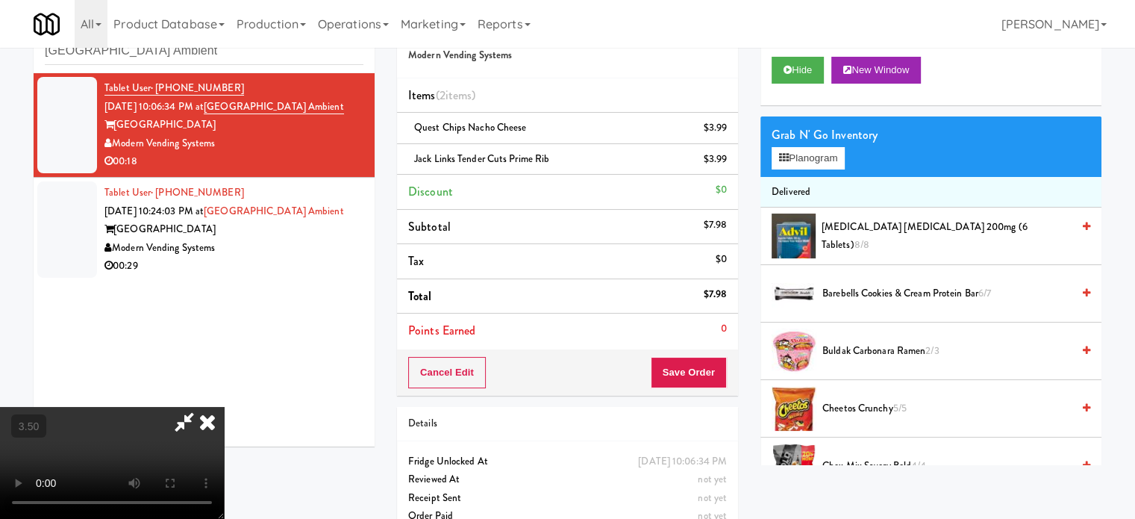
click at [224, 407] on icon at bounding box center [207, 422] width 33 height 30
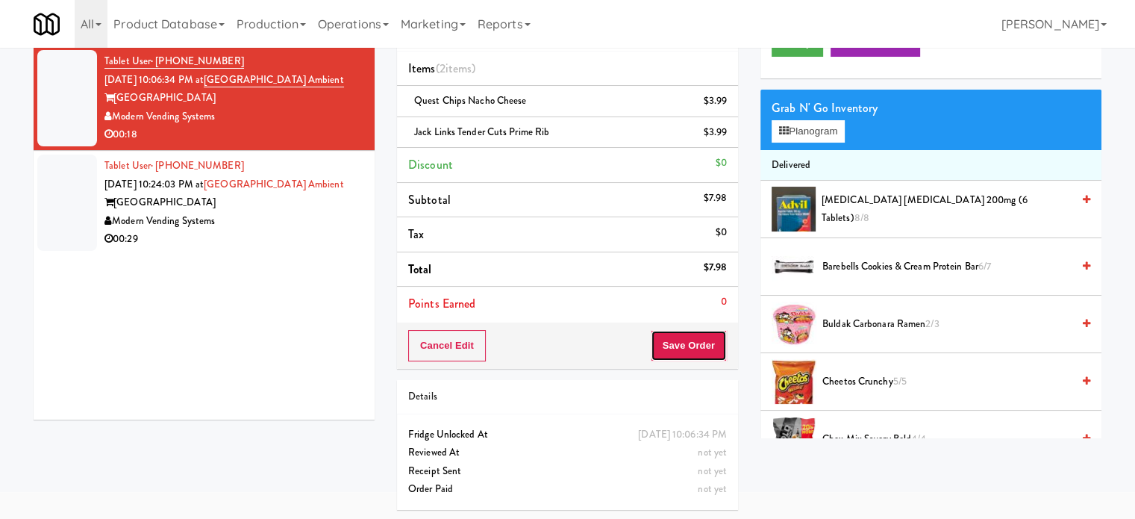
click at [707, 357] on button "Save Order" at bounding box center [689, 345] width 76 height 31
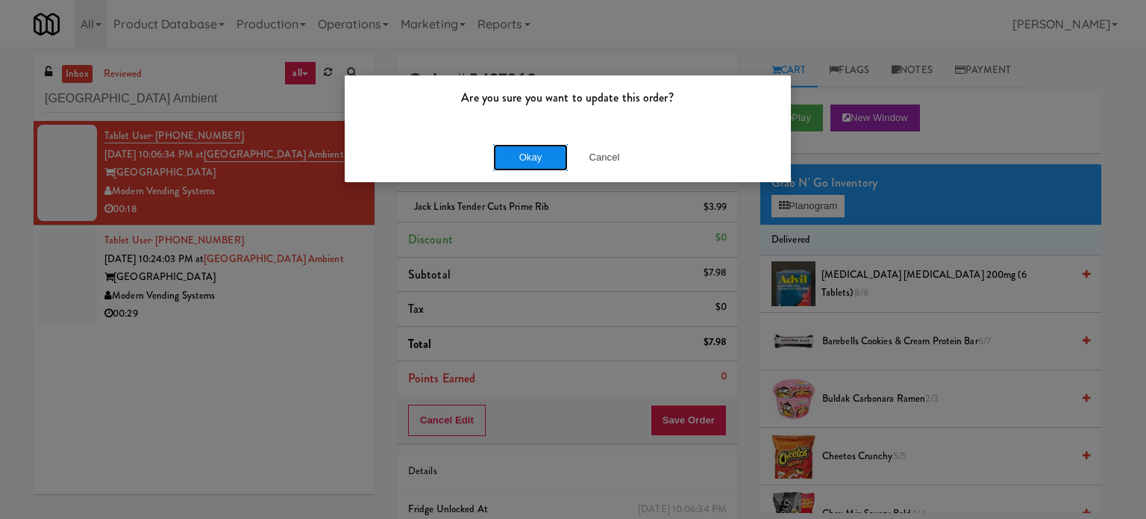
click at [516, 166] on button "Okay" at bounding box center [530, 157] width 75 height 27
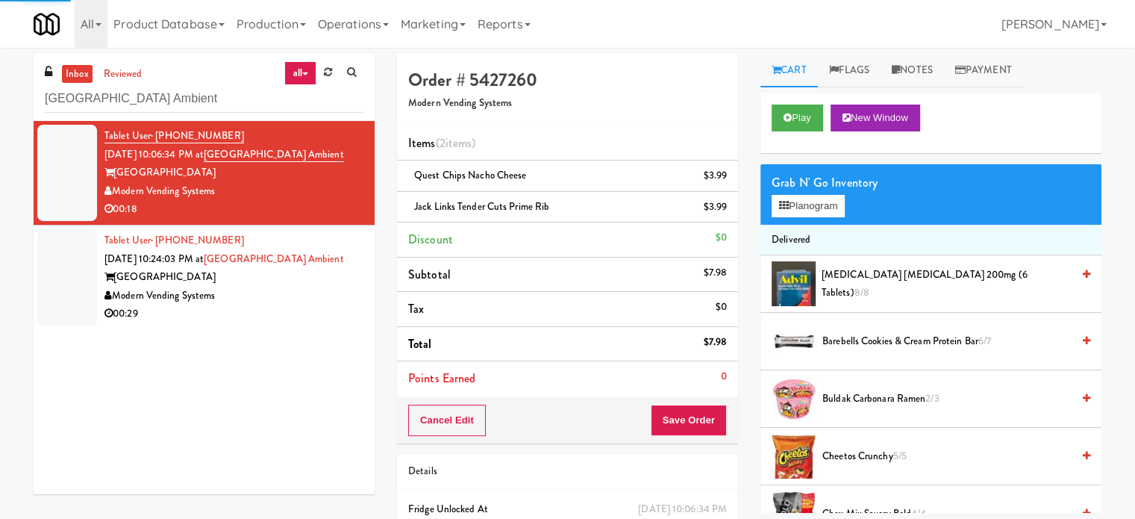
drag, startPoint x: 303, startPoint y: 309, endPoint x: 578, endPoint y: 210, distance: 292.0
click at [316, 307] on div "00:29" at bounding box center [233, 313] width 259 height 19
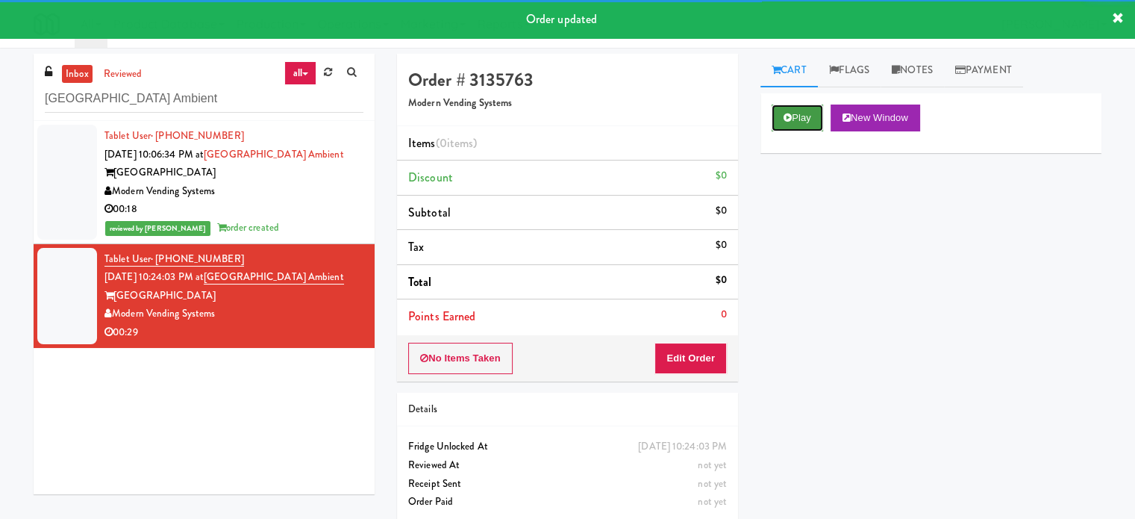
click at [789, 121] on icon at bounding box center [788, 118] width 8 height 10
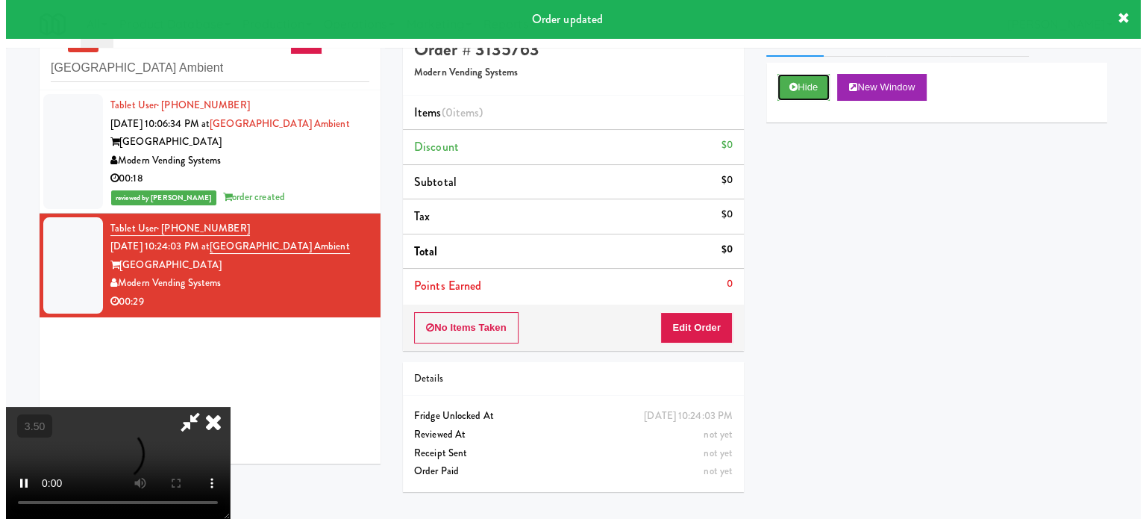
scroll to position [48, 0]
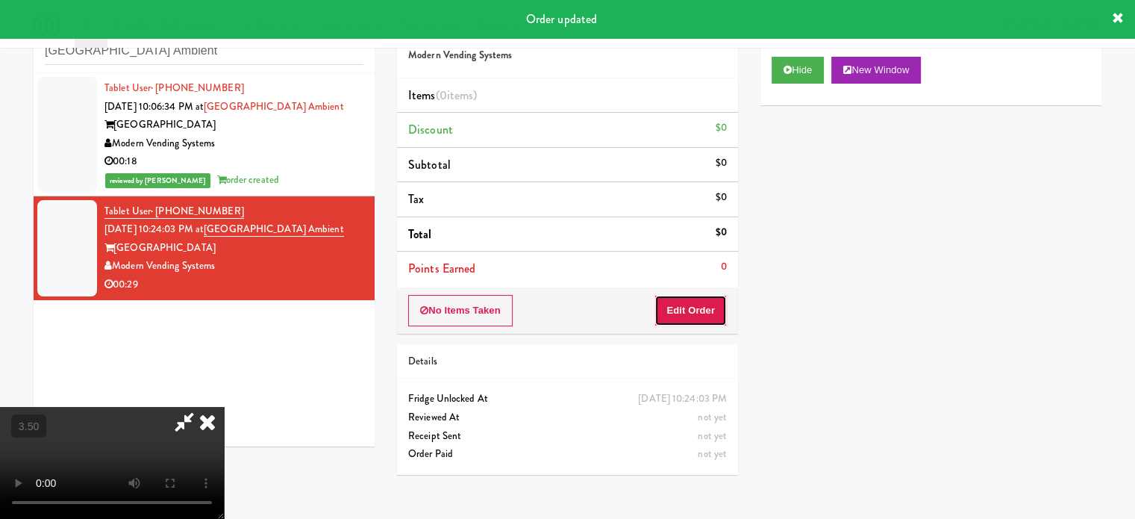
click at [690, 310] on button "Edit Order" at bounding box center [690, 310] width 72 height 31
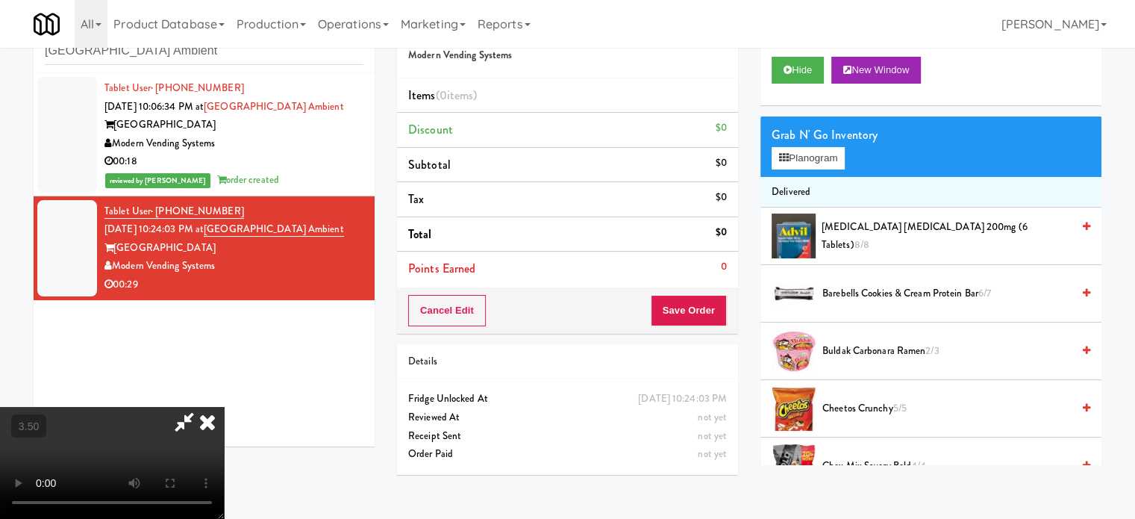
click at [224, 407] on video at bounding box center [112, 463] width 224 height 112
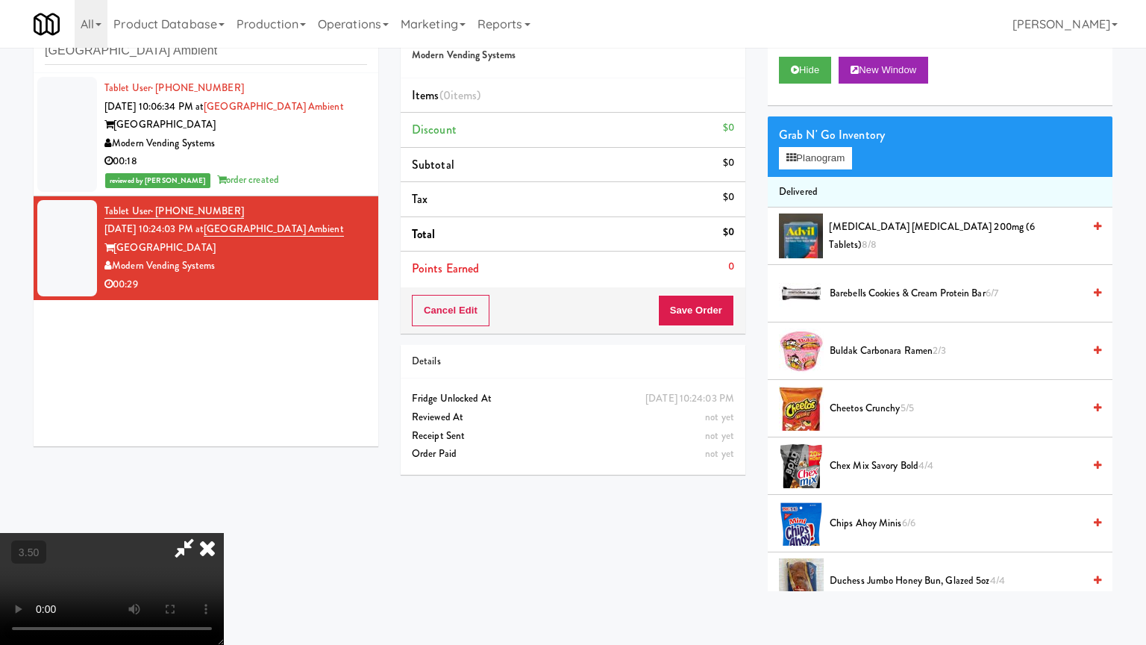
click at [224, 518] on video at bounding box center [112, 589] width 224 height 112
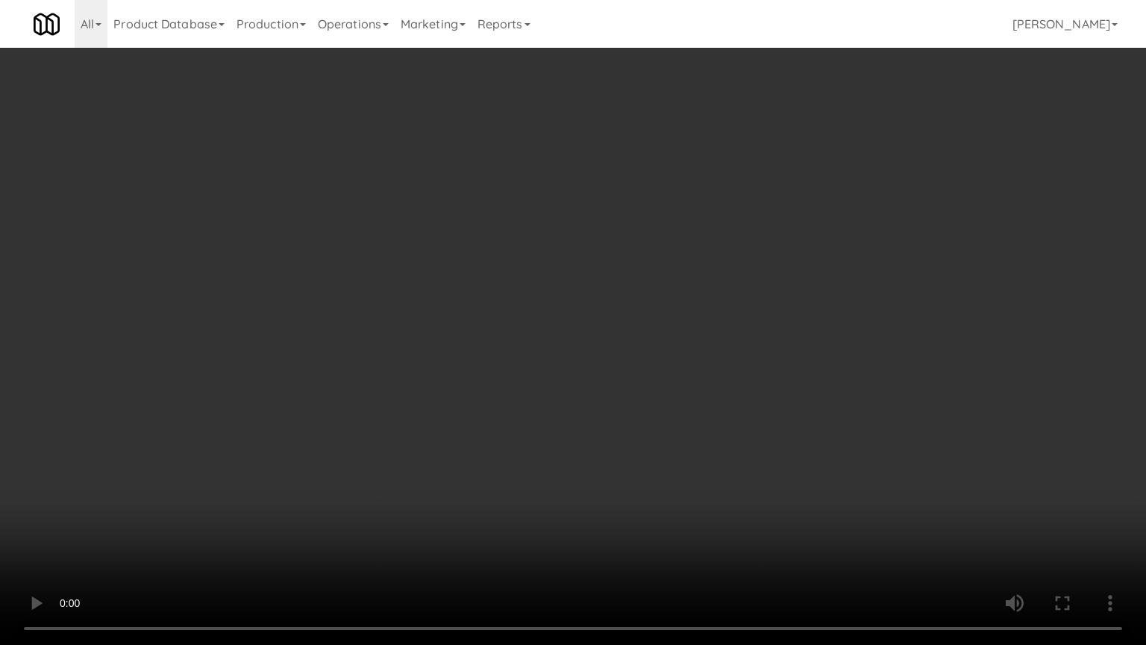
click at [591, 322] on video at bounding box center [573, 322] width 1146 height 645
click at [584, 356] on video at bounding box center [573, 322] width 1146 height 645
click at [622, 348] on video at bounding box center [573, 322] width 1146 height 645
drag, startPoint x: 622, startPoint y: 346, endPoint x: 824, endPoint y: 217, distance: 239.3
click at [624, 346] on video at bounding box center [573, 322] width 1146 height 645
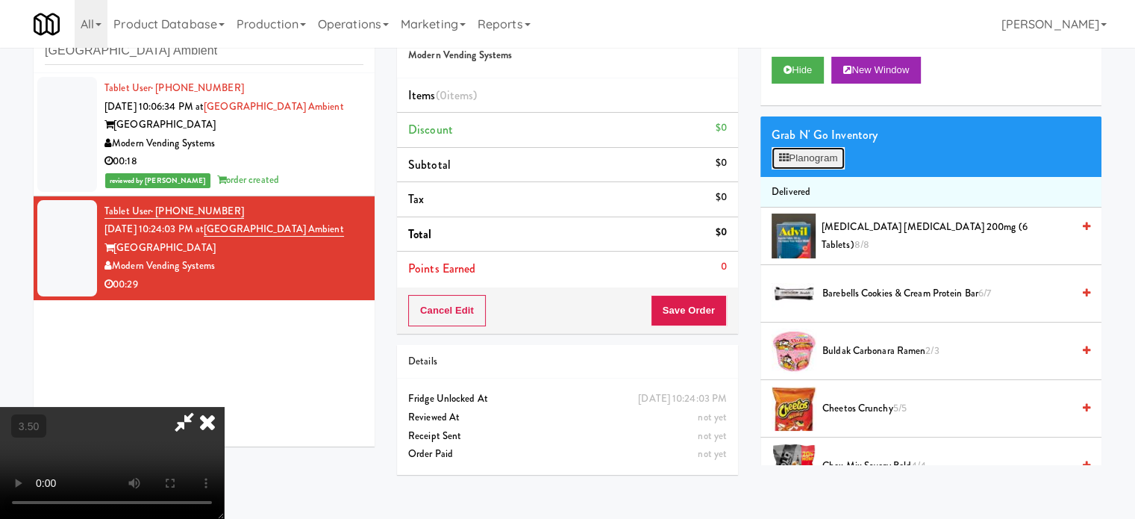
click at [819, 162] on button "Planogram" at bounding box center [808, 158] width 73 height 22
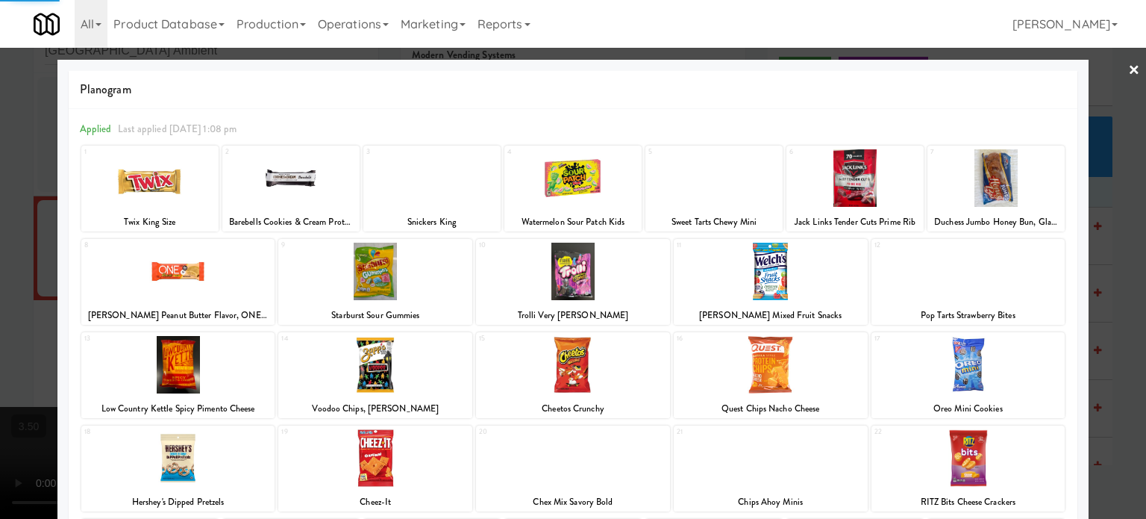
scroll to position [213, 0]
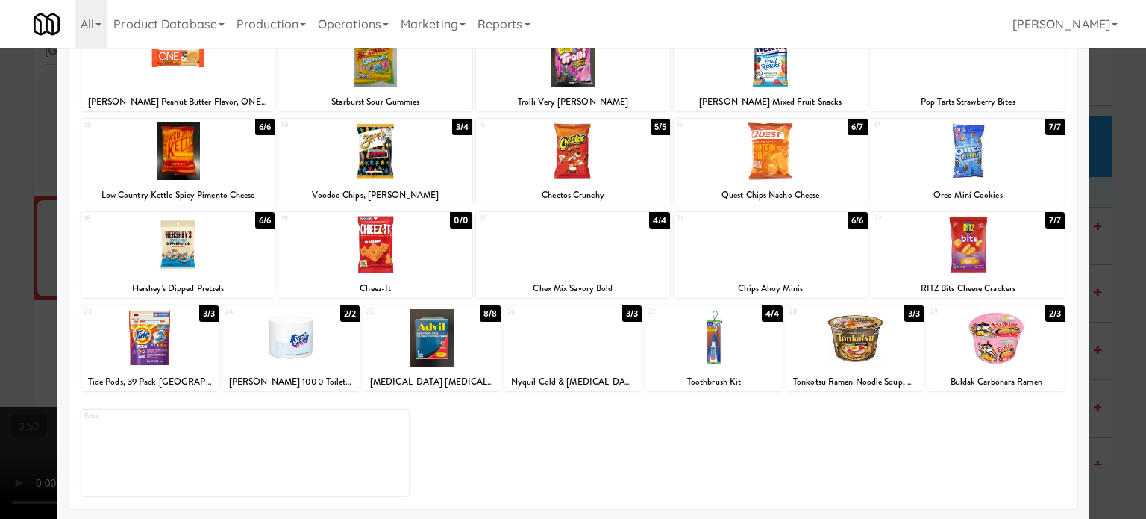
click at [1122, 299] on div at bounding box center [573, 259] width 1146 height 519
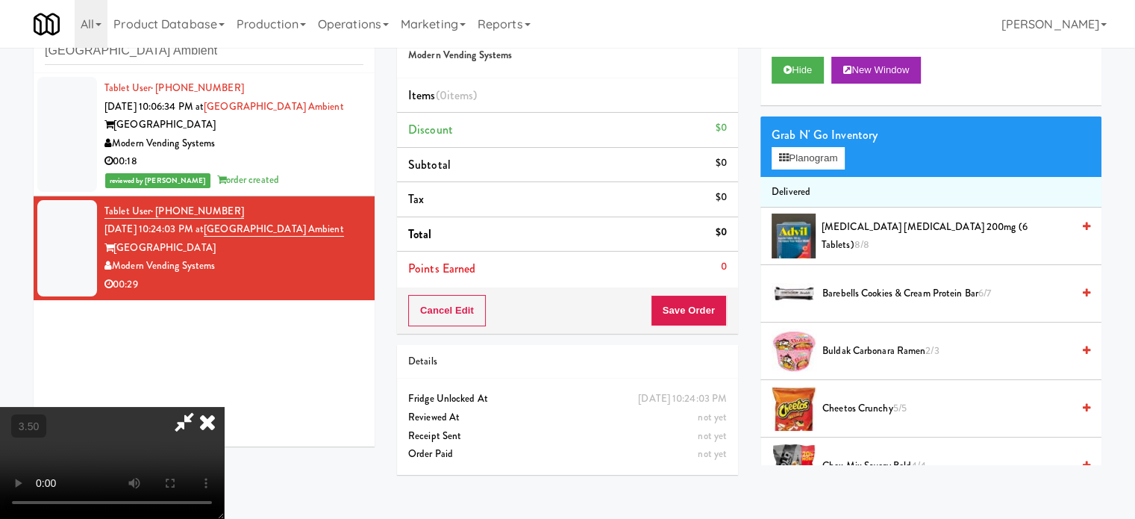
drag, startPoint x: 242, startPoint y: 363, endPoint x: 248, endPoint y: 357, distance: 7.9
click at [224, 407] on video at bounding box center [112, 463] width 224 height 112
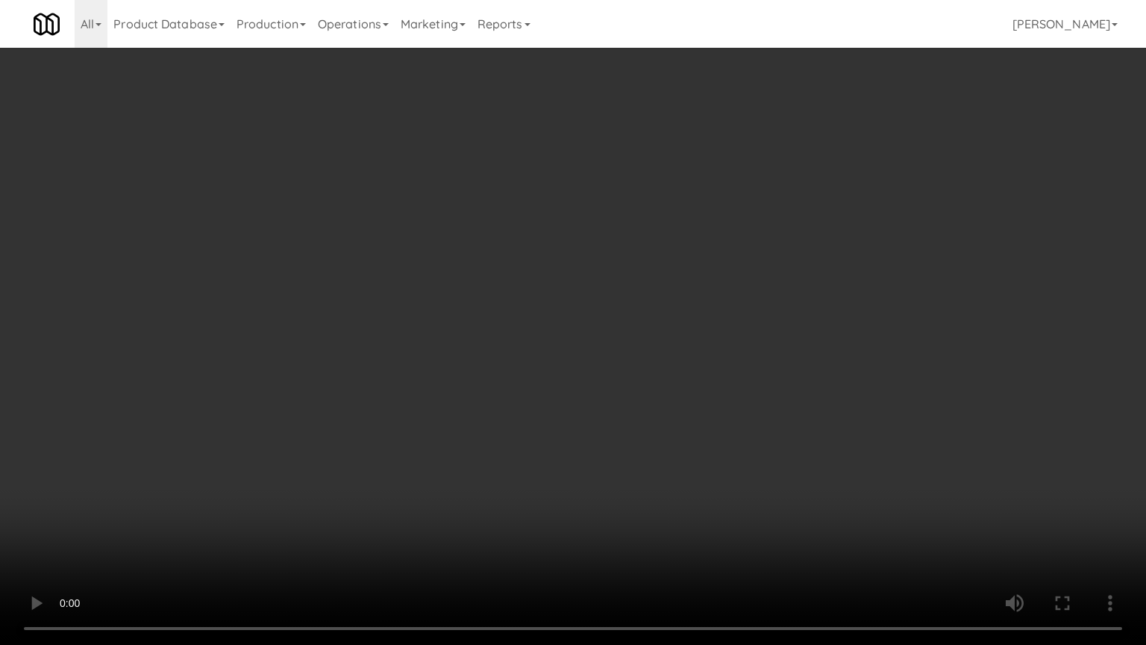
click at [363, 463] on video at bounding box center [573, 322] width 1146 height 645
click at [502, 372] on video at bounding box center [573, 322] width 1146 height 645
click at [587, 395] on video at bounding box center [573, 322] width 1146 height 645
click at [611, 397] on video at bounding box center [573, 322] width 1146 height 645
click at [610, 410] on video at bounding box center [573, 322] width 1146 height 645
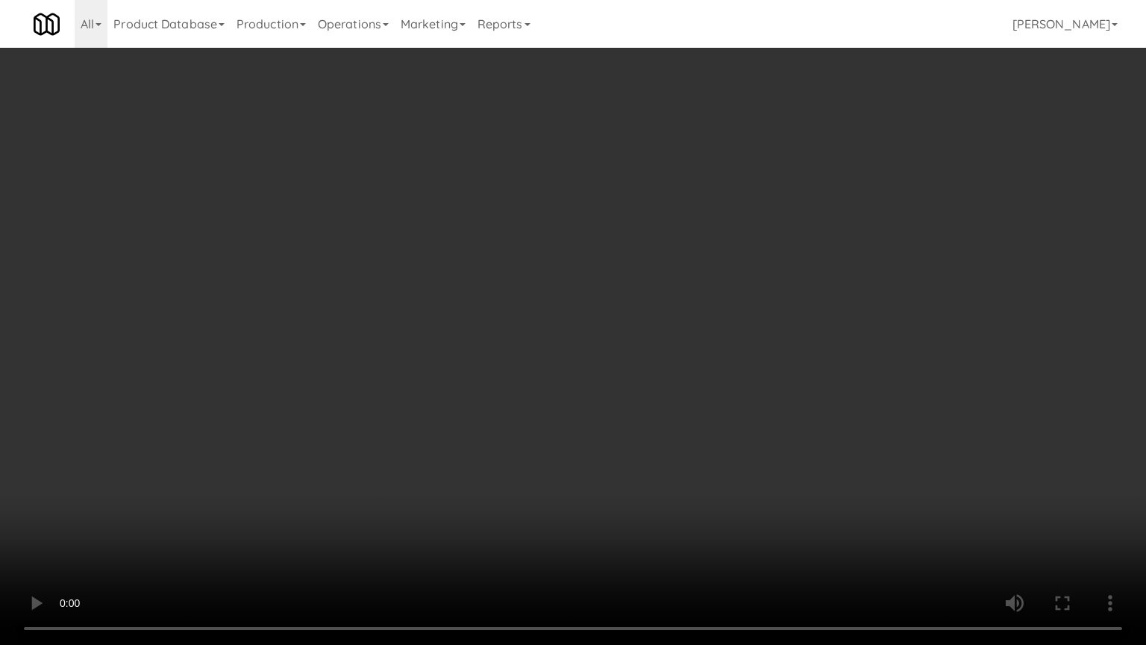
click at [631, 382] on video at bounding box center [573, 322] width 1146 height 645
click at [627, 382] on video at bounding box center [573, 322] width 1146 height 645
click at [369, 343] on video at bounding box center [573, 322] width 1146 height 645
click at [461, 404] on video at bounding box center [573, 322] width 1146 height 645
click at [473, 406] on video at bounding box center [573, 322] width 1146 height 645
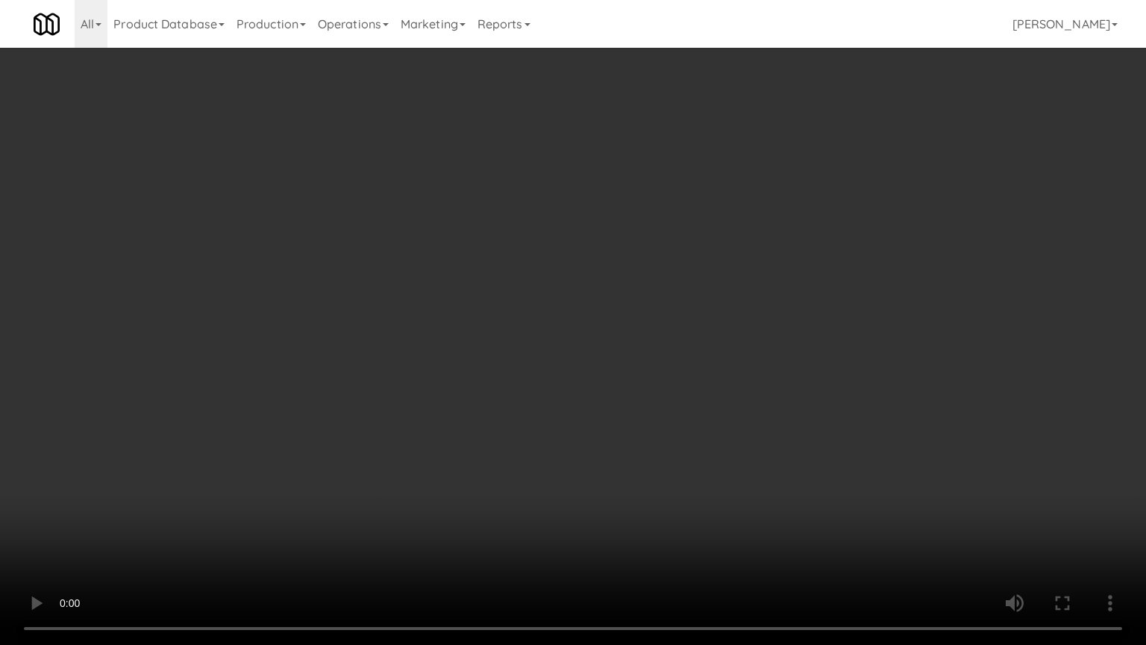
click at [482, 395] on video at bounding box center [573, 322] width 1146 height 645
click at [494, 400] on video at bounding box center [573, 322] width 1146 height 645
click at [234, 478] on video at bounding box center [573, 322] width 1146 height 645
click at [396, 420] on video at bounding box center [573, 322] width 1146 height 645
click at [398, 422] on video at bounding box center [573, 322] width 1146 height 645
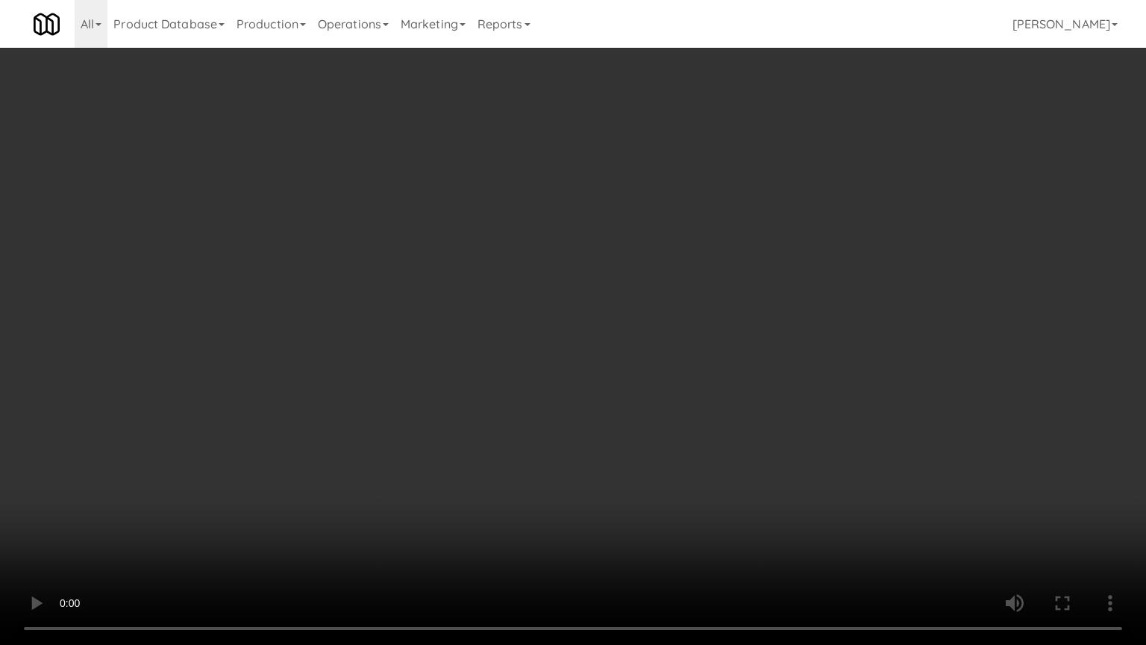
drag, startPoint x: 400, startPoint y: 421, endPoint x: 448, endPoint y: 306, distance: 124.7
click at [404, 420] on video at bounding box center [573, 322] width 1146 height 645
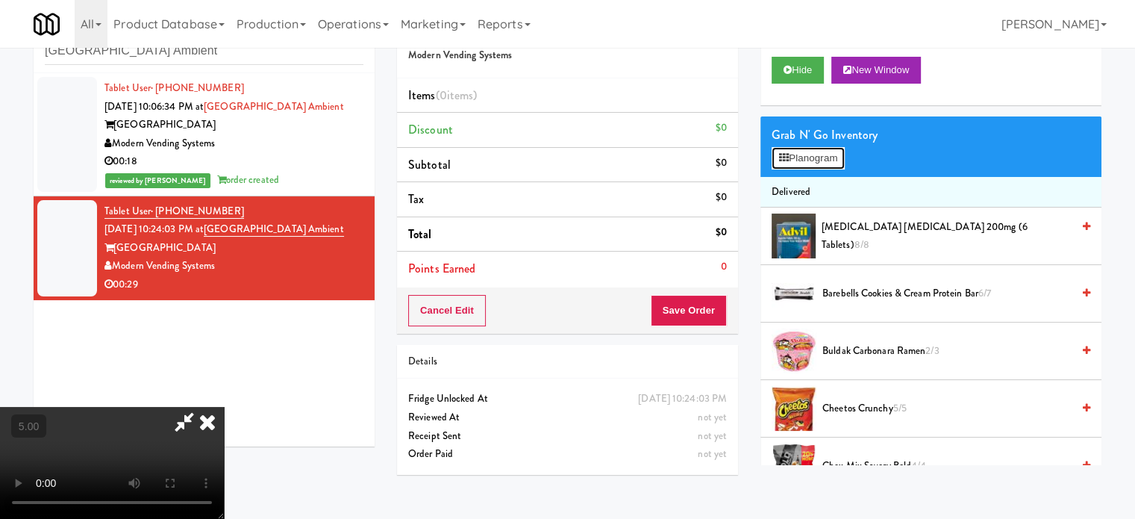
click at [810, 155] on button "Planogram" at bounding box center [808, 158] width 73 height 22
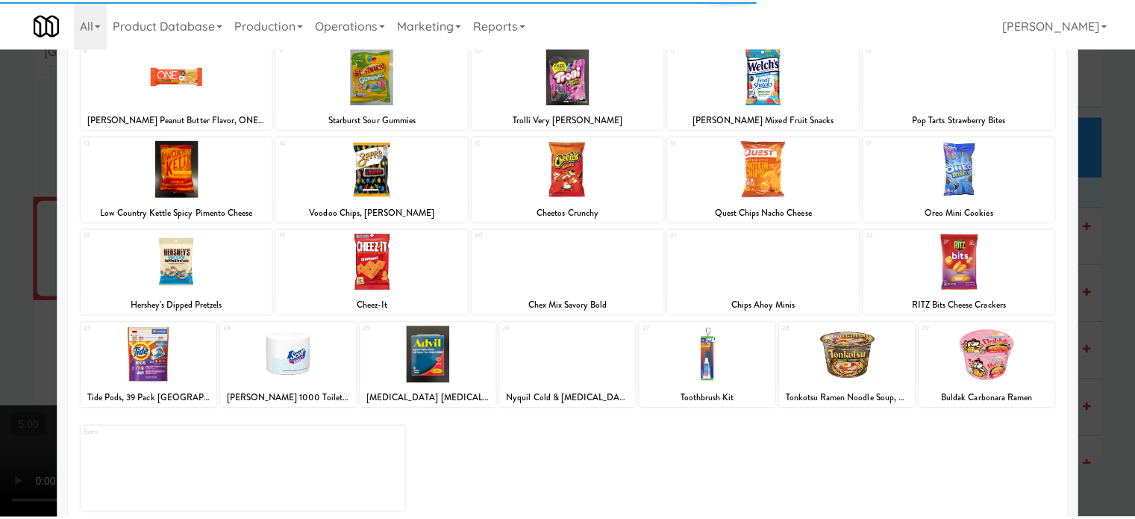
scroll to position [213, 0]
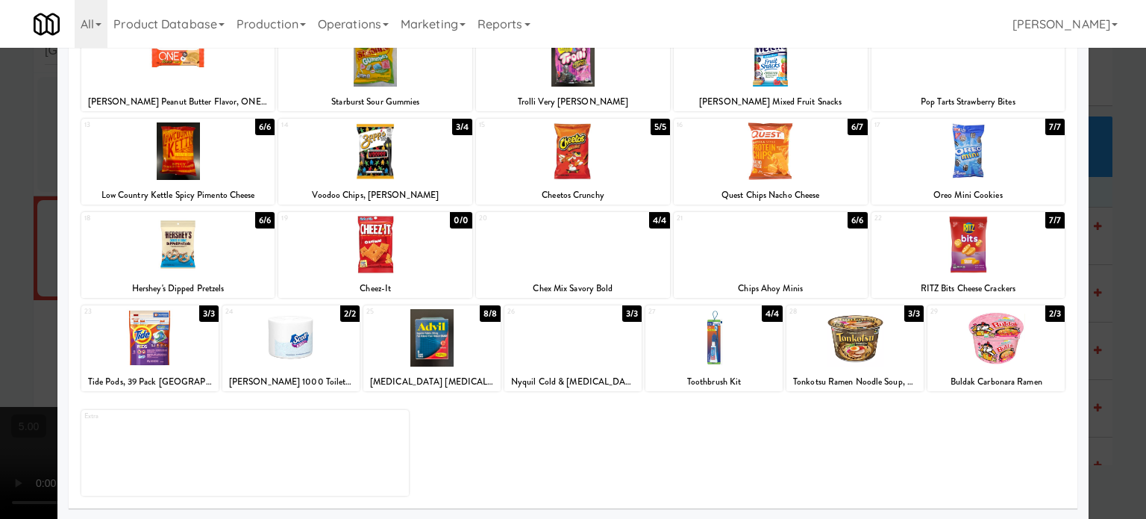
click at [651, 217] on div "4/4" at bounding box center [659, 220] width 21 height 16
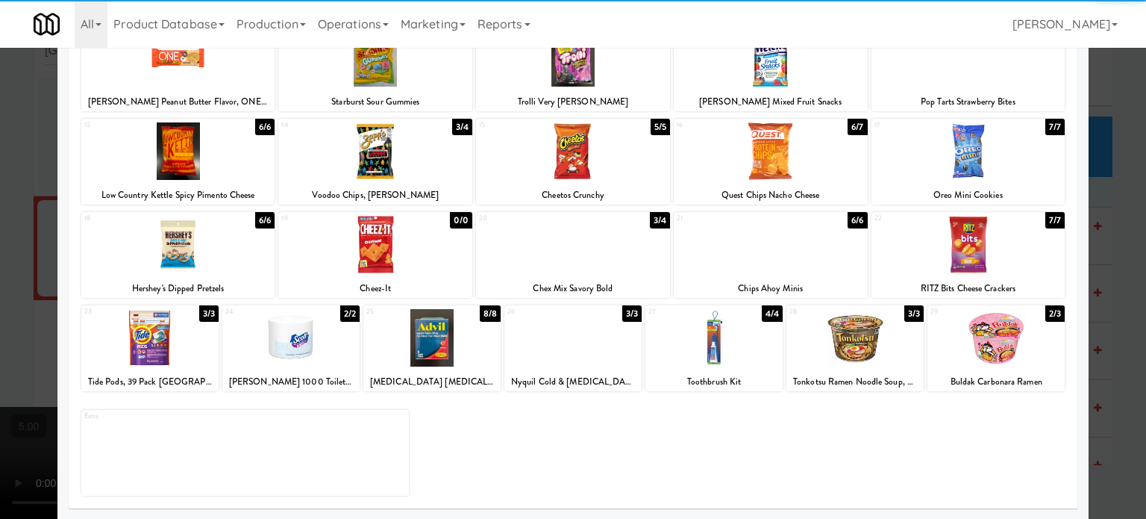
click at [1101, 297] on div at bounding box center [573, 259] width 1146 height 519
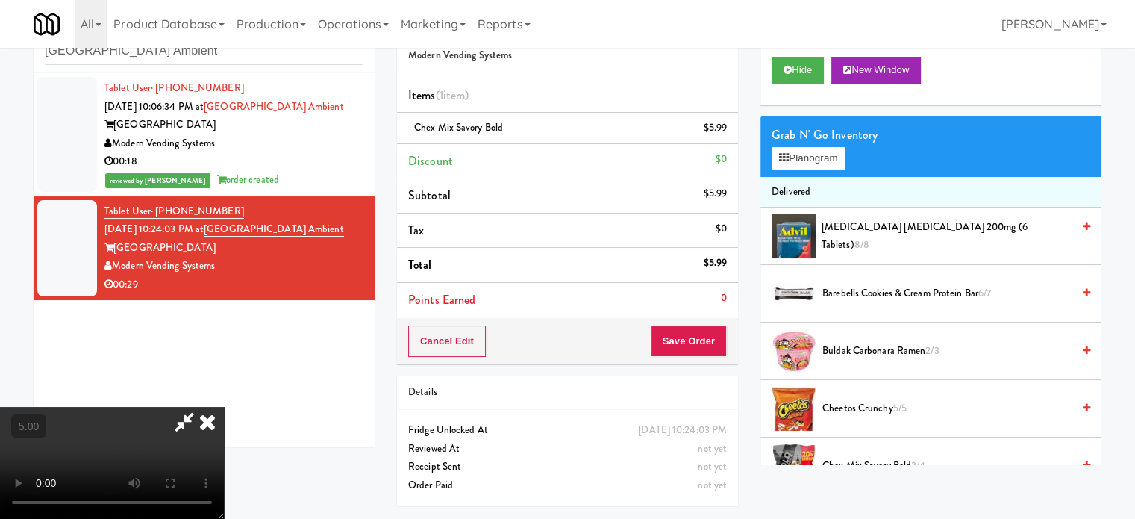
click at [224, 407] on video at bounding box center [112, 463] width 224 height 112
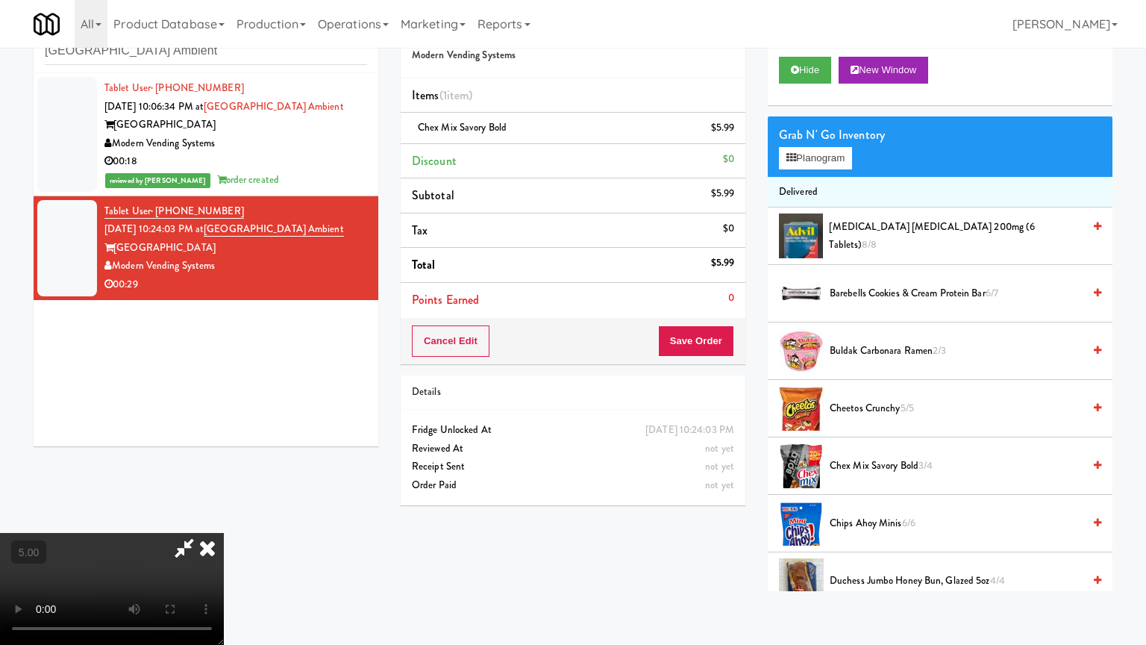
click at [224, 518] on video at bounding box center [112, 589] width 224 height 112
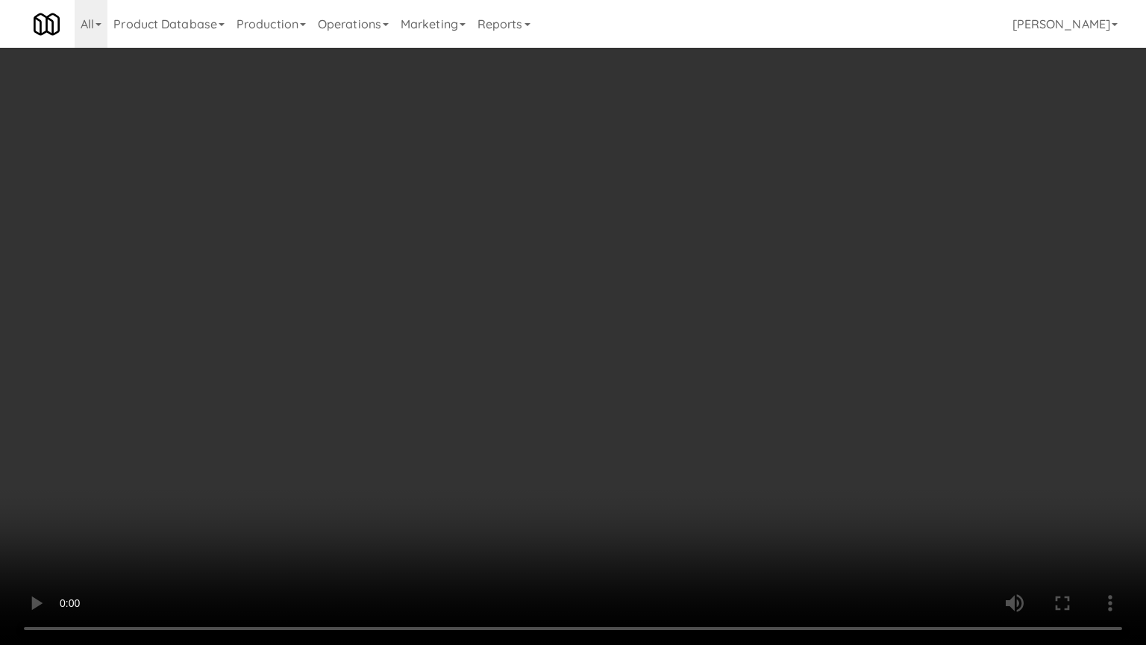
click at [546, 315] on video at bounding box center [573, 322] width 1146 height 645
click at [547, 315] on video at bounding box center [573, 322] width 1146 height 645
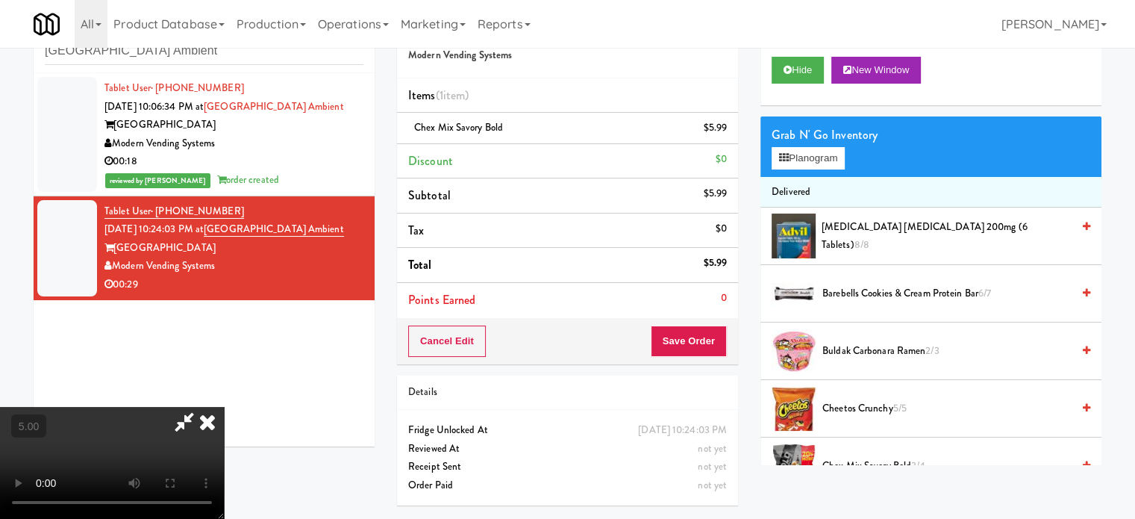
click at [224, 407] on icon at bounding box center [207, 422] width 33 height 30
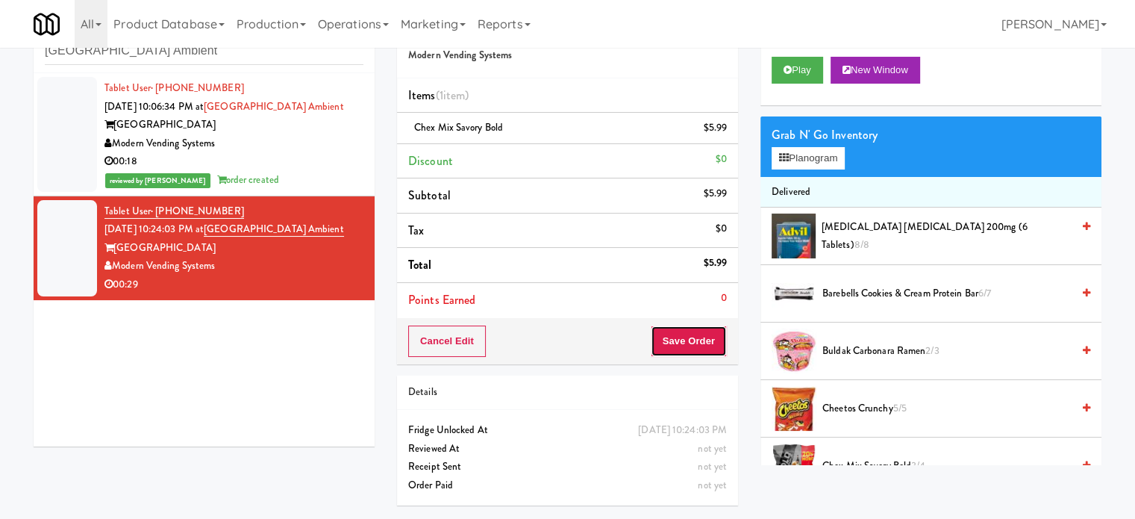
click at [684, 339] on button "Save Order" at bounding box center [689, 340] width 76 height 31
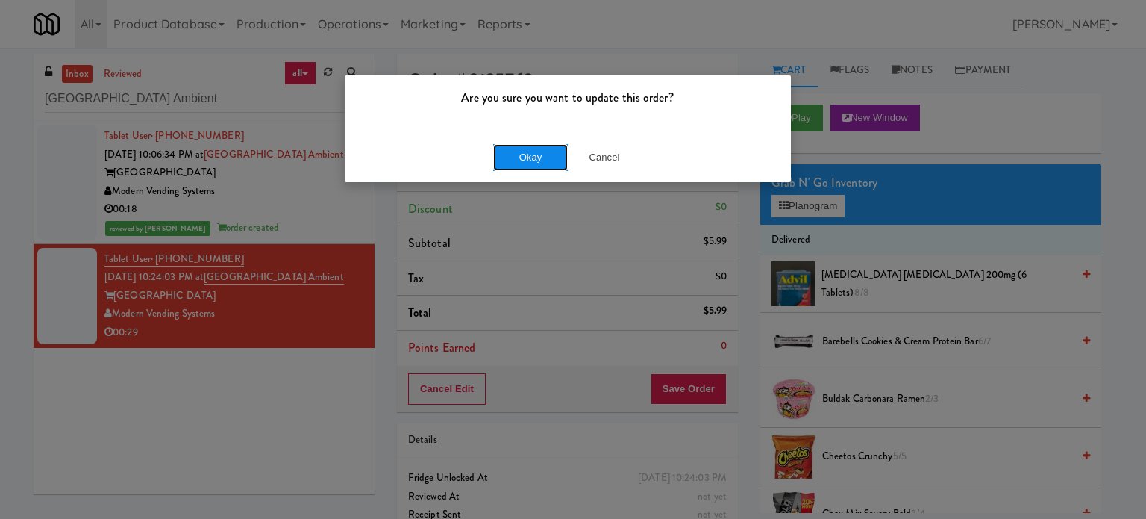
click at [535, 154] on button "Okay" at bounding box center [530, 157] width 75 height 27
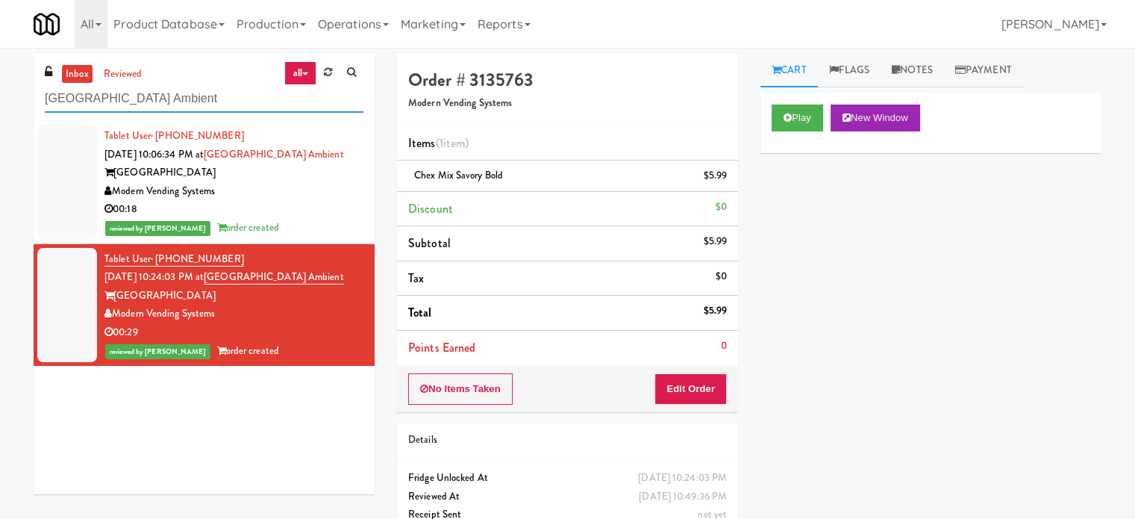
click at [236, 99] on input "Museum Tower Ambient" at bounding box center [204, 99] width 319 height 28
paste input "Cooler"
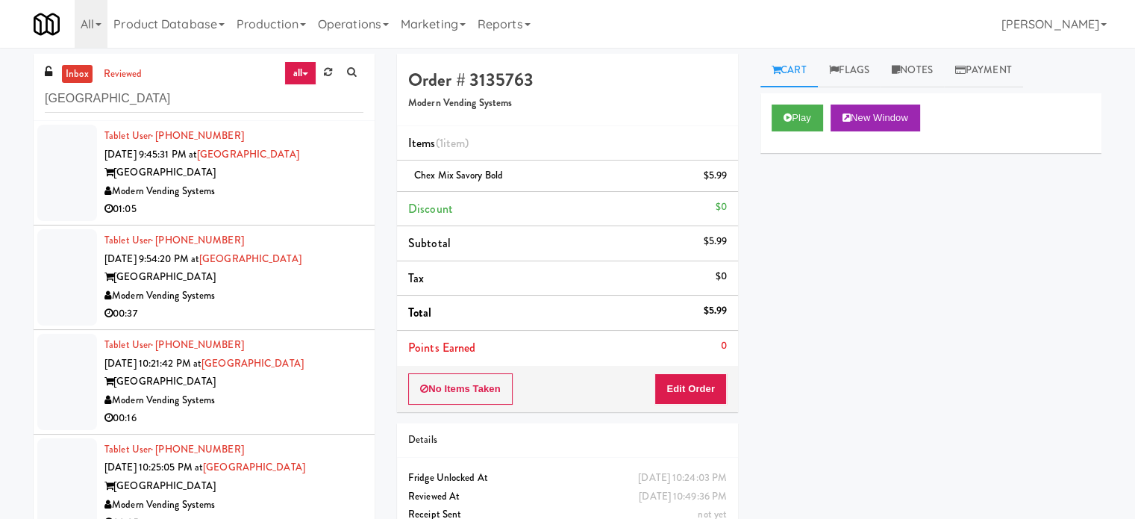
drag, startPoint x: 248, startPoint y: 192, endPoint x: 313, endPoint y: 187, distance: 65.8
click at [248, 193] on div "Modern Vending Systems" at bounding box center [233, 191] width 259 height 19
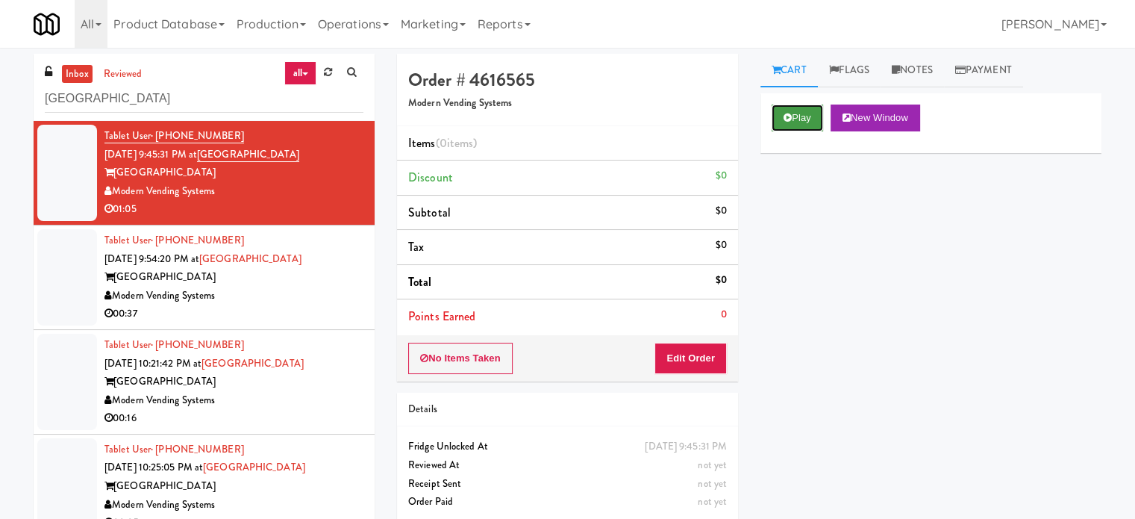
click at [782, 119] on button "Play" at bounding box center [797, 117] width 51 height 27
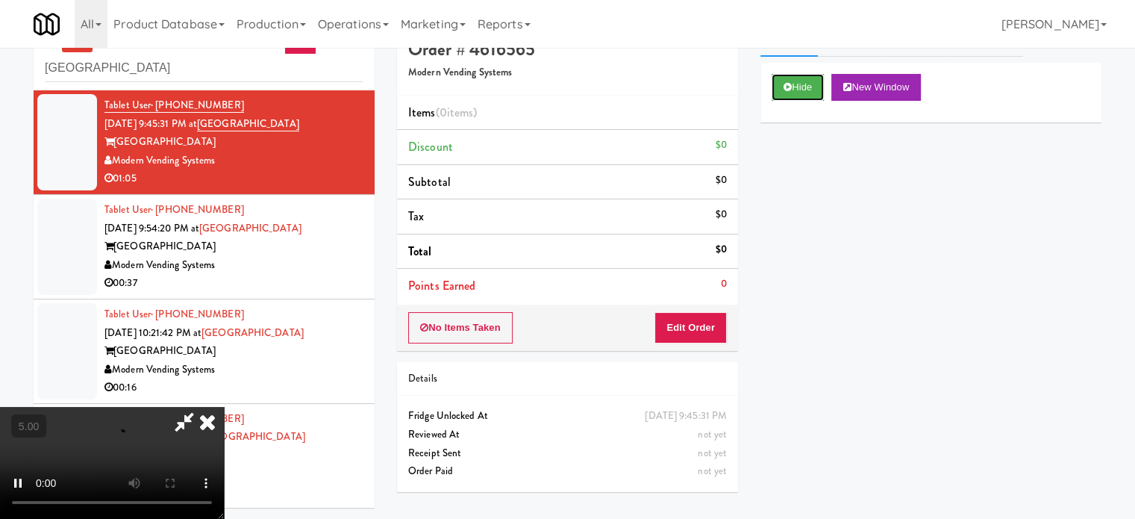
scroll to position [48, 0]
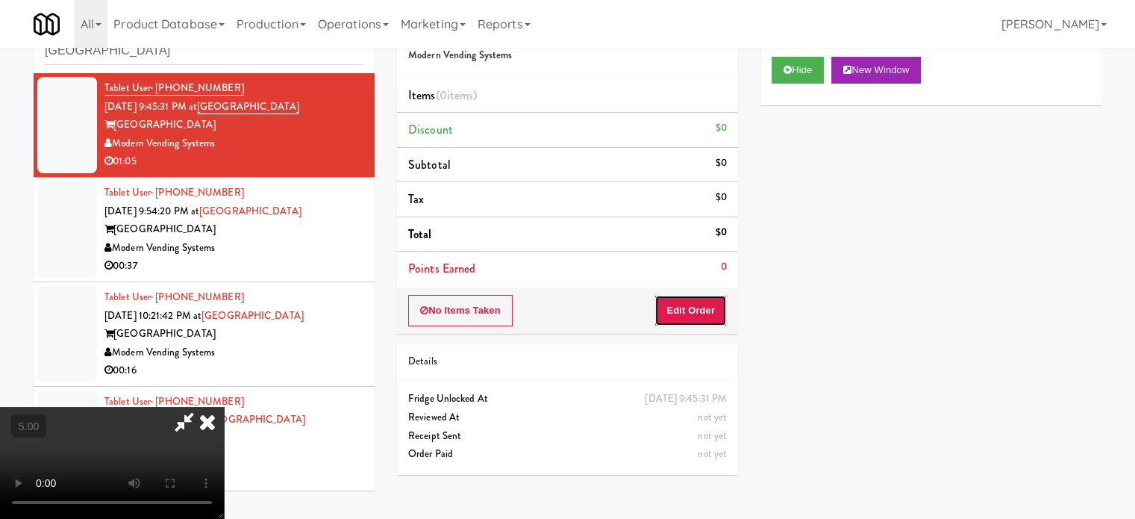
click at [690, 310] on button "Edit Order" at bounding box center [690, 310] width 72 height 31
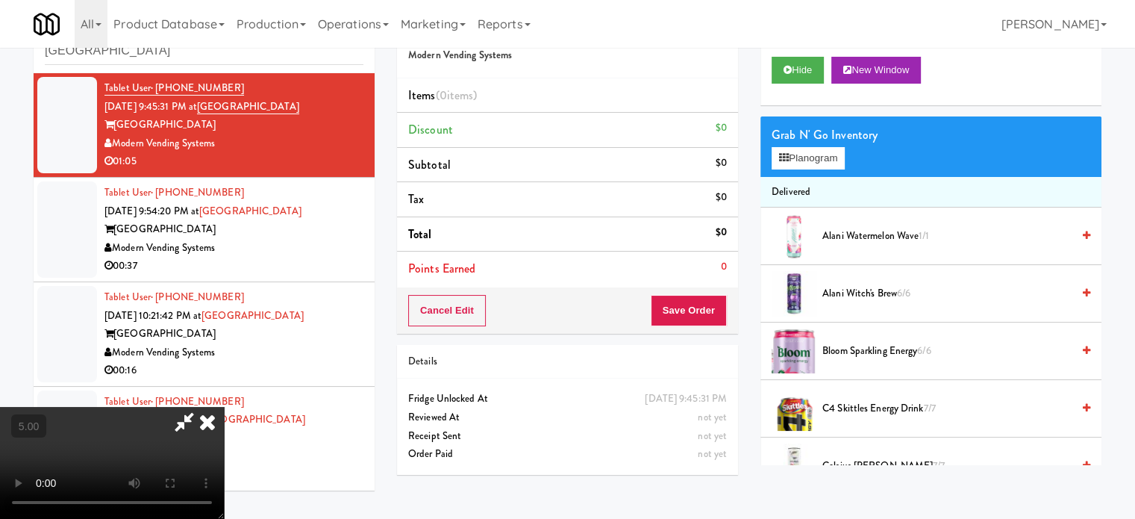
drag, startPoint x: 440, startPoint y: 202, endPoint x: 539, endPoint y: 158, distance: 108.6
click at [224, 407] on video at bounding box center [112, 463] width 224 height 112
click at [787, 70] on icon at bounding box center [788, 70] width 8 height 10
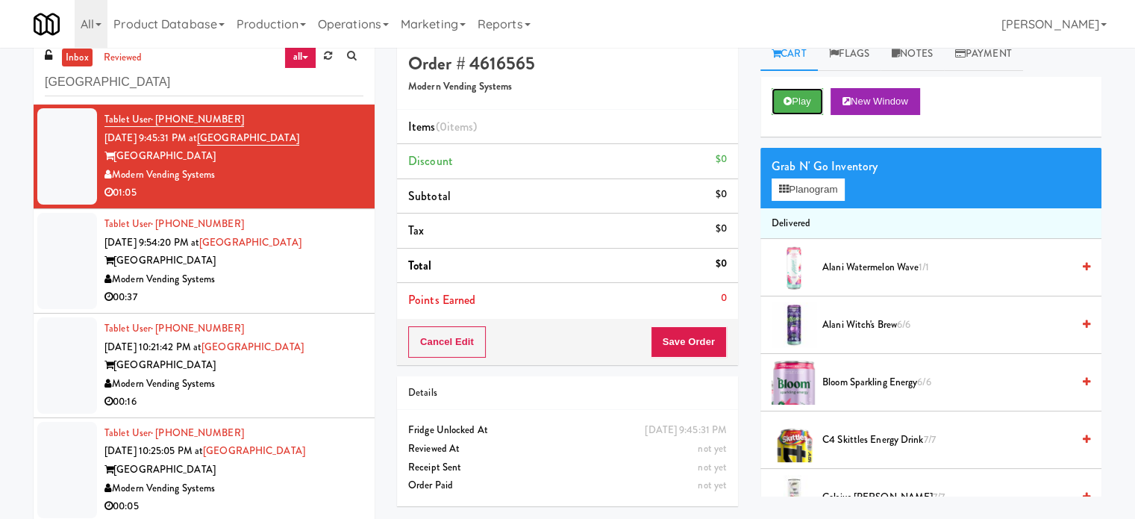
scroll to position [0, 0]
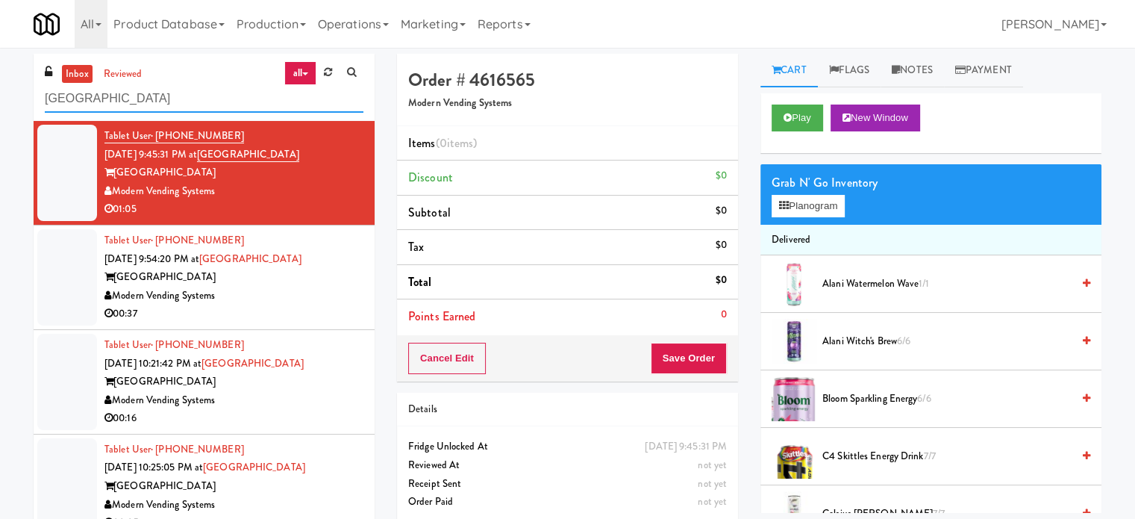
click at [235, 101] on input "Museum Tower Cooler" at bounding box center [204, 99] width 319 height 28
click at [234, 101] on input "Museum Tower Cooler" at bounding box center [204, 99] width 319 height 28
paste input "The Pointe-Outpost-C1"
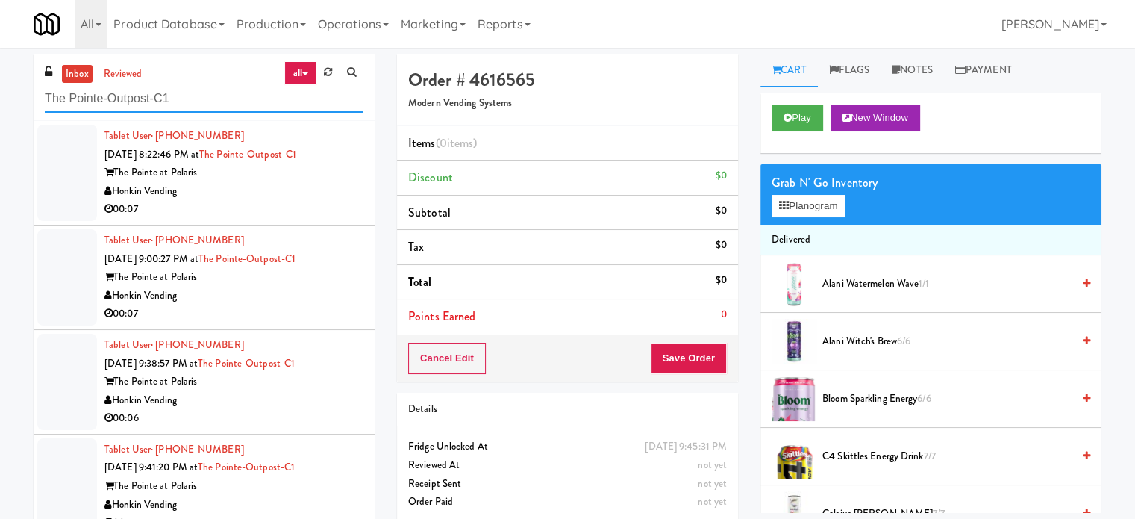
type input "The Pointe-Outpost-C1"
click at [287, 188] on div "Honkin Vending" at bounding box center [233, 191] width 259 height 19
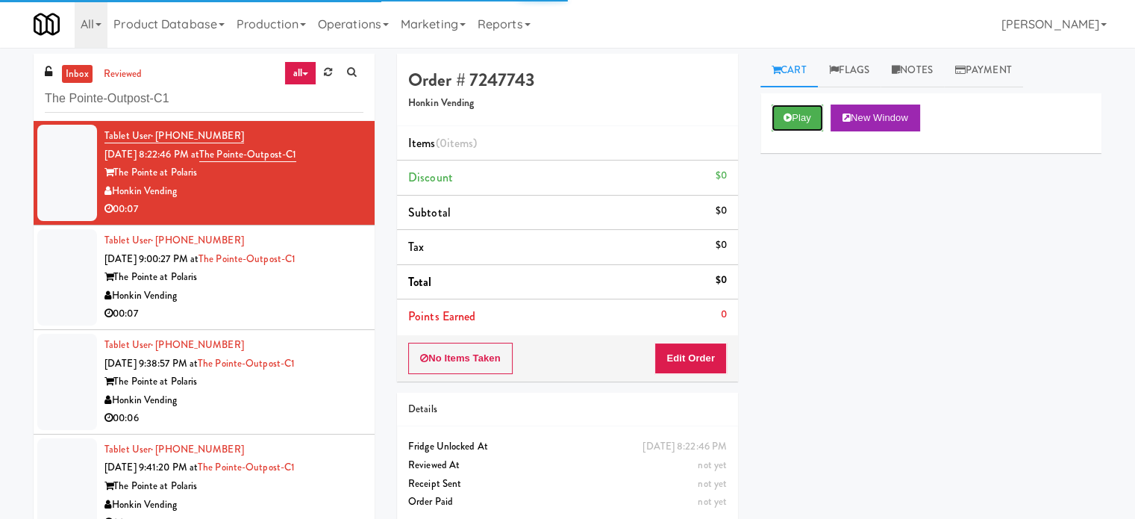
click at [798, 119] on button "Play" at bounding box center [797, 117] width 51 height 27
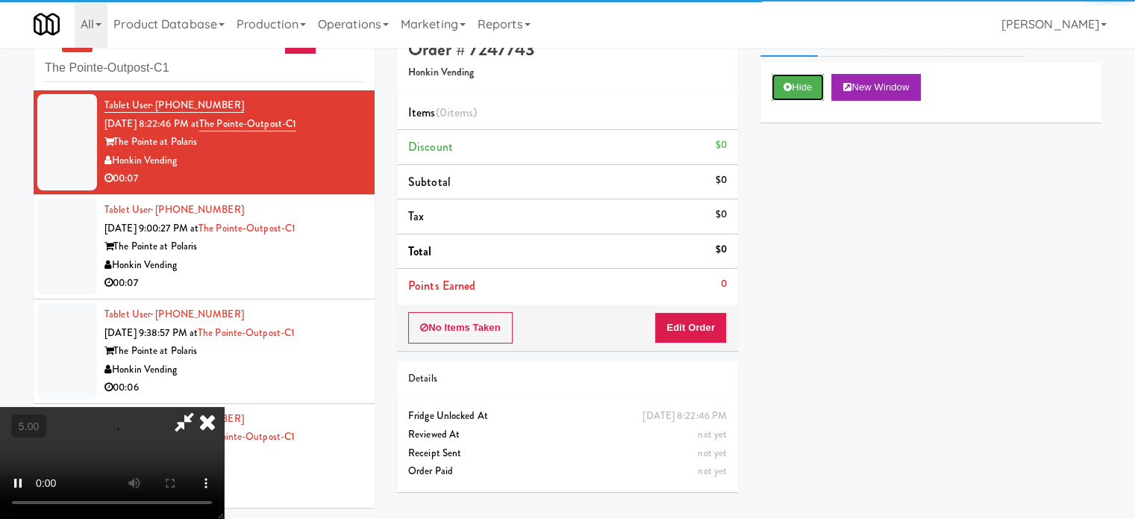
scroll to position [48, 0]
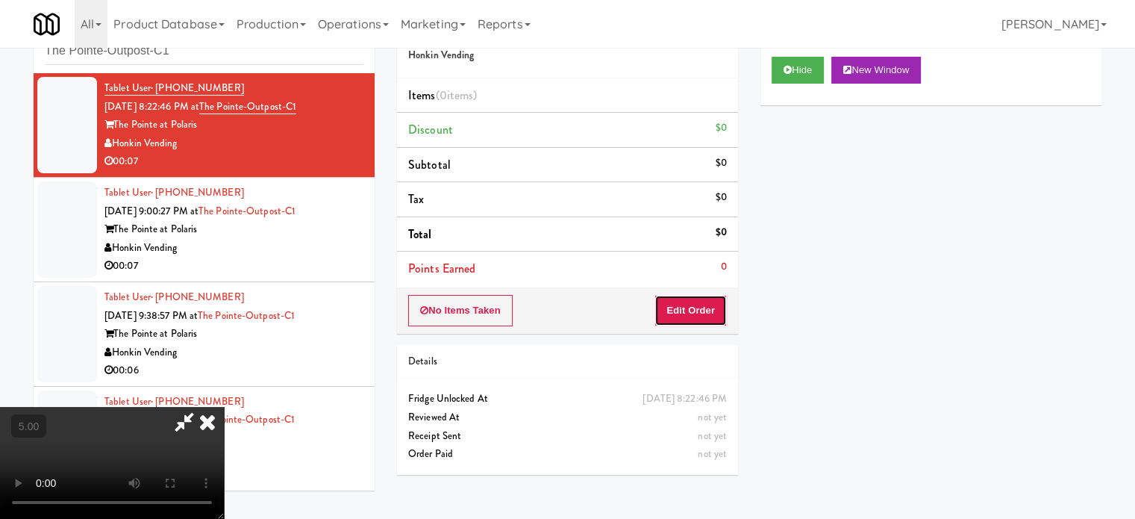
click at [684, 310] on button "Edit Order" at bounding box center [690, 310] width 72 height 31
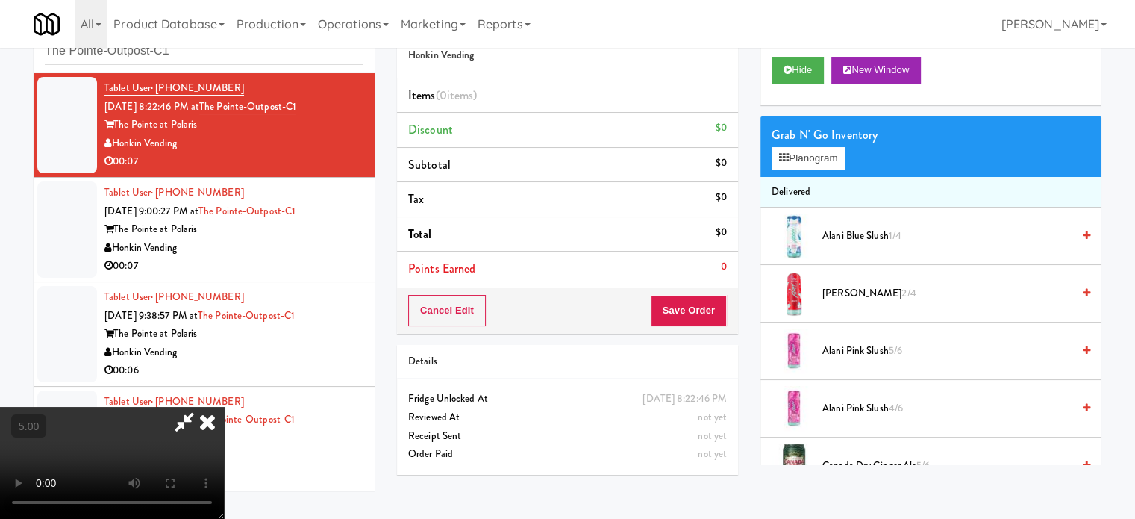
click at [224, 407] on video at bounding box center [112, 463] width 224 height 112
drag, startPoint x: 454, startPoint y: 380, endPoint x: 526, endPoint y: 233, distance: 163.9
click at [224, 407] on video at bounding box center [112, 463] width 224 height 112
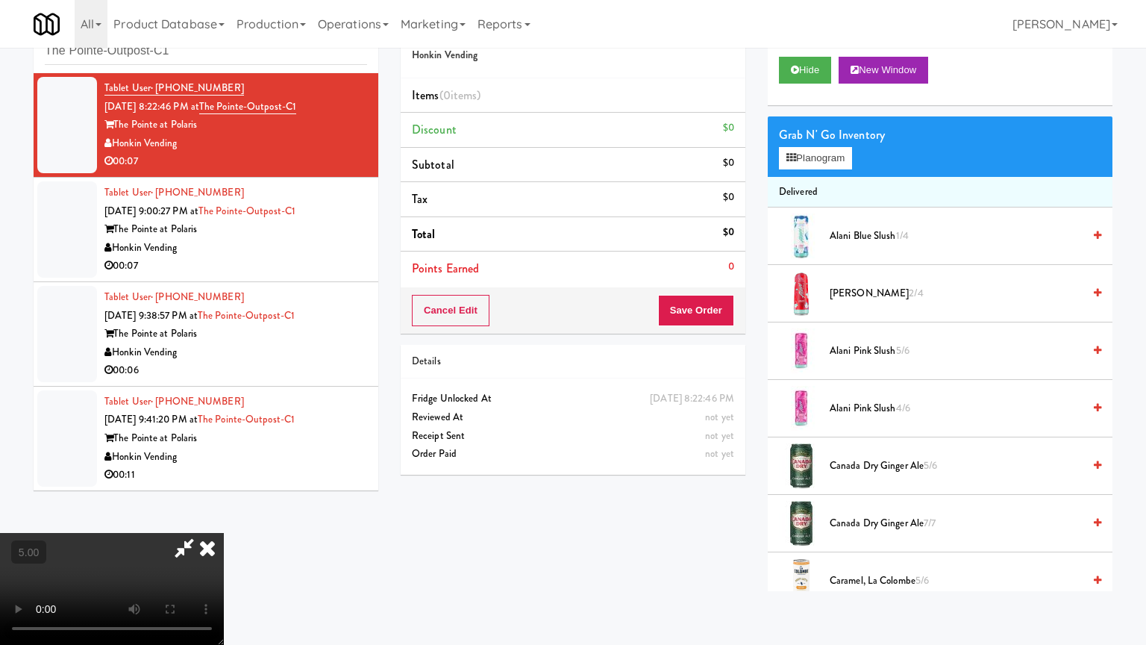
click at [224, 518] on video at bounding box center [112, 589] width 224 height 112
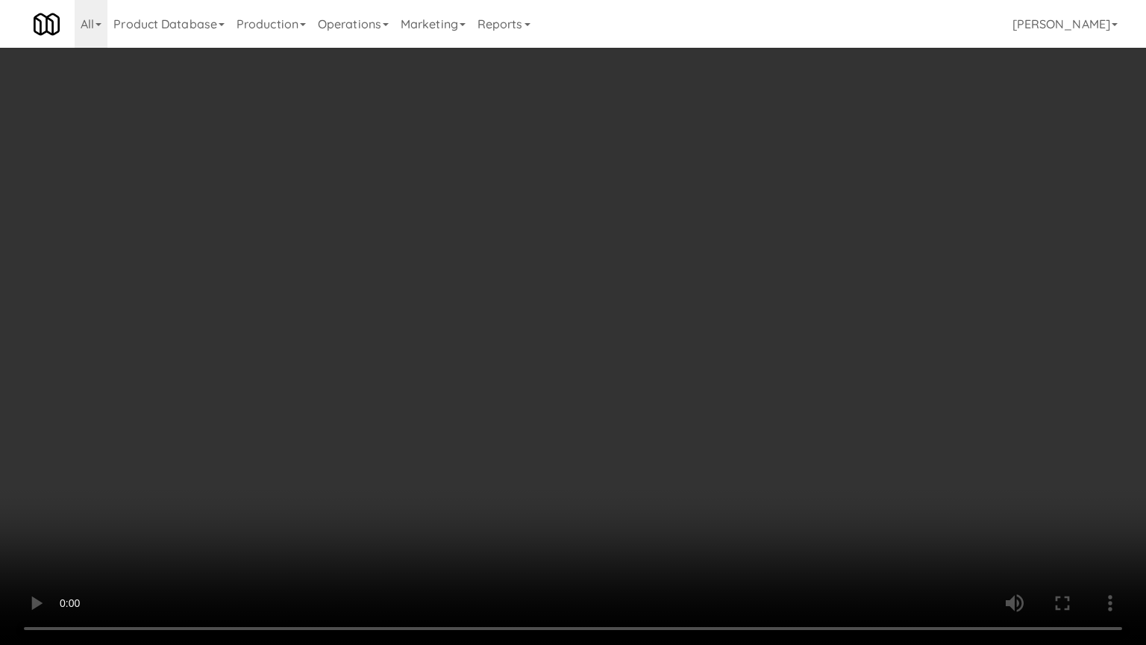
click at [481, 325] on video at bounding box center [573, 322] width 1146 height 645
drag, startPoint x: 484, startPoint y: 325, endPoint x: 816, endPoint y: 158, distance: 371.4
click at [520, 313] on video at bounding box center [573, 322] width 1146 height 645
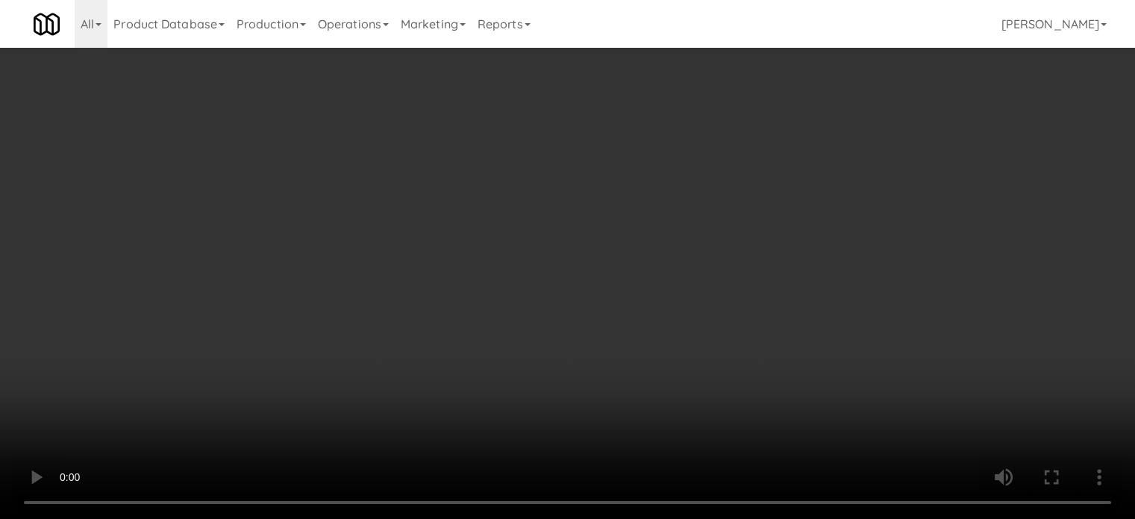
scroll to position [1719, 0]
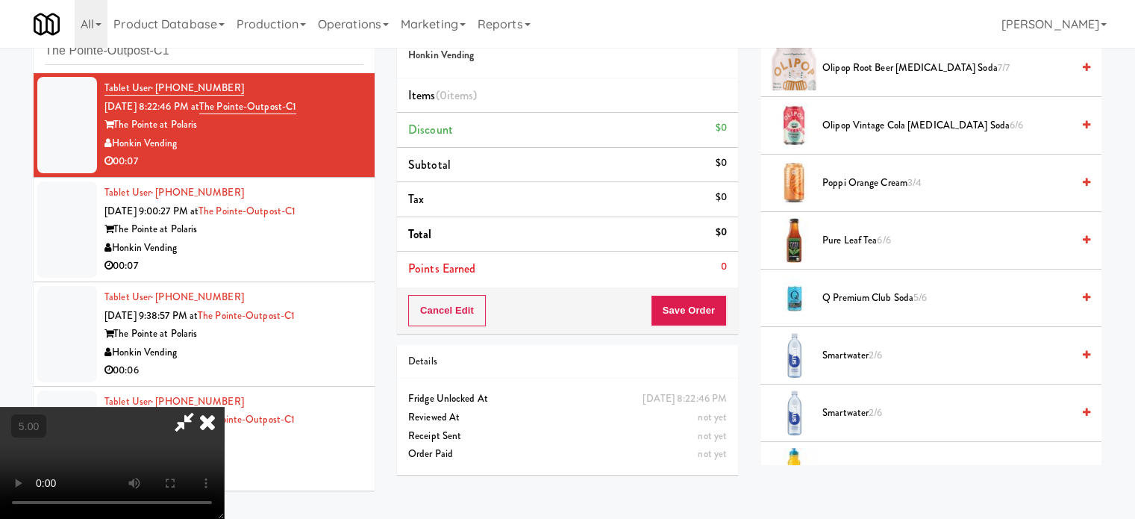
click at [860, 348] on span "Smartwater 2/6" at bounding box center [946, 355] width 249 height 19
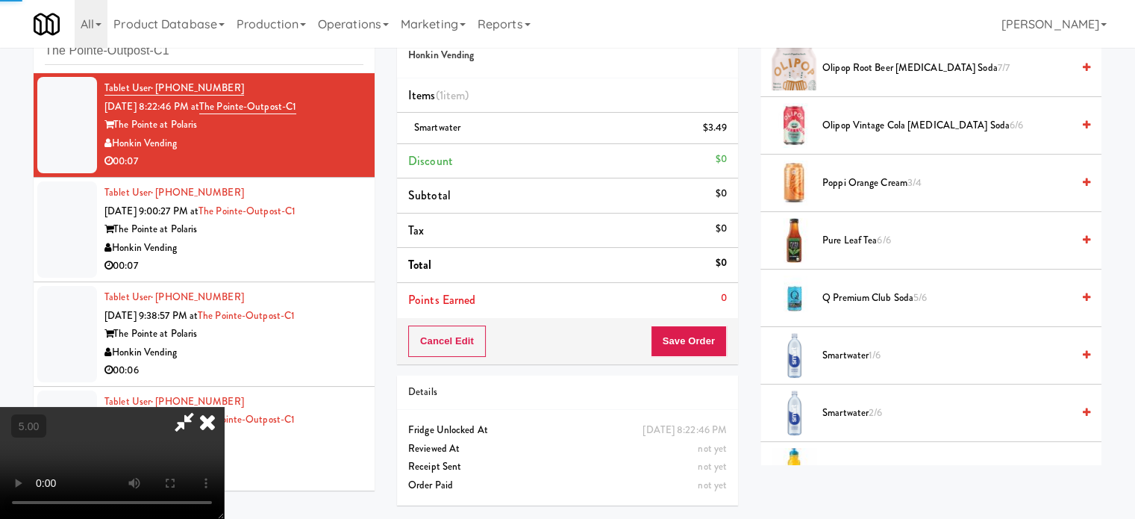
click at [224, 407] on video at bounding box center [112, 463] width 224 height 112
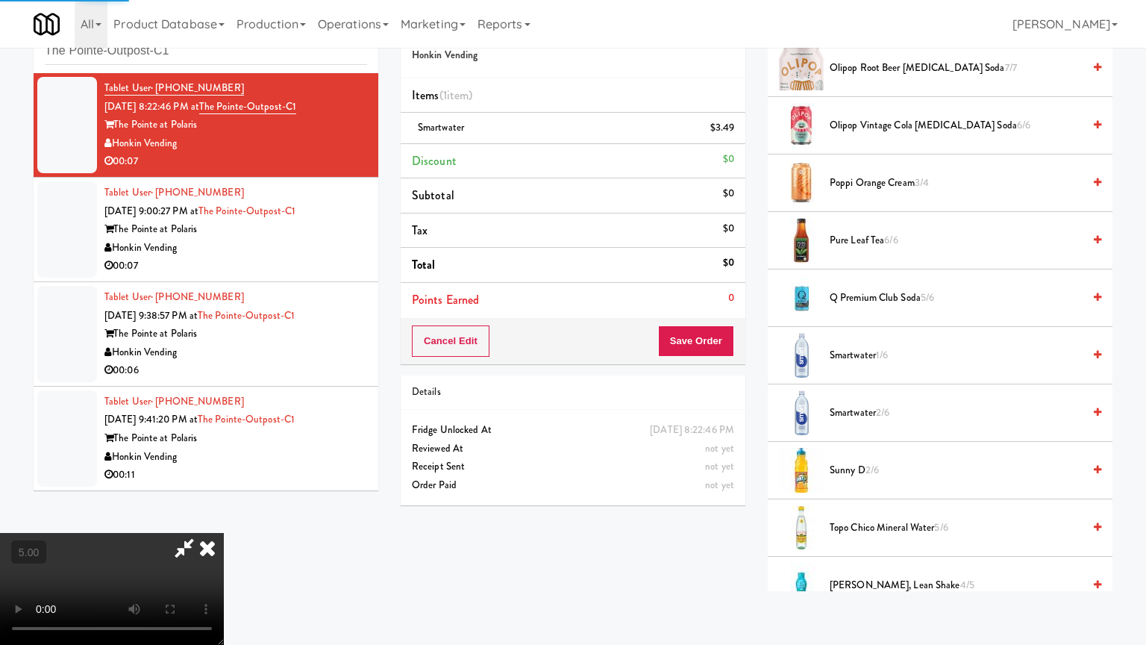
click at [224, 518] on video at bounding box center [112, 589] width 224 height 112
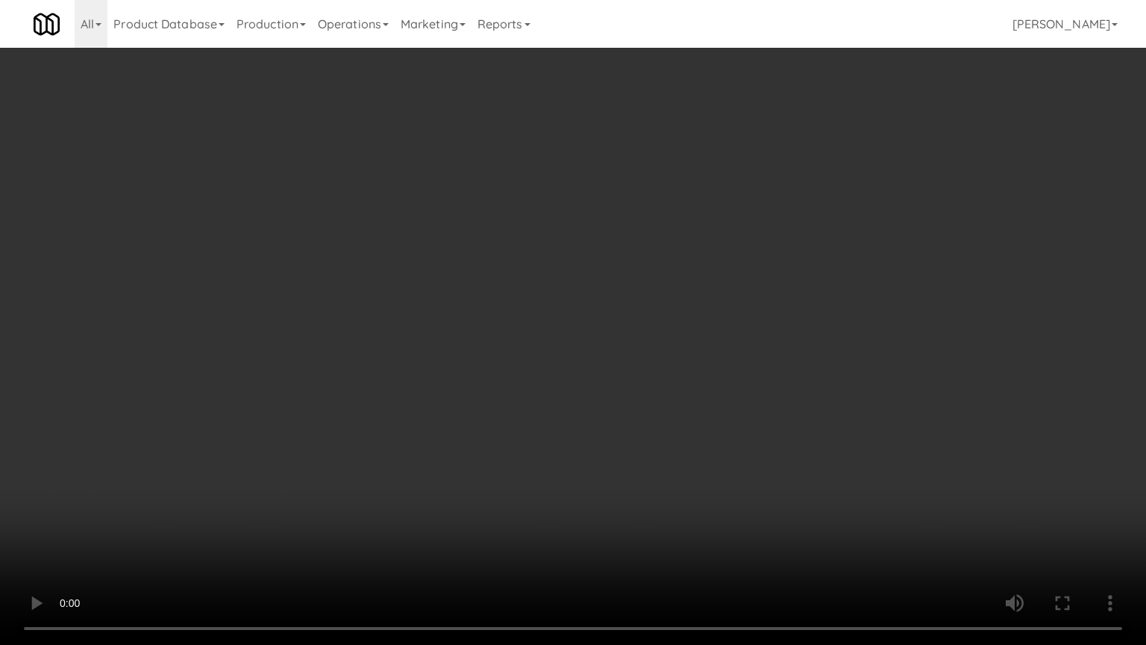
click at [478, 318] on video at bounding box center [573, 322] width 1146 height 645
click at [442, 381] on video at bounding box center [573, 322] width 1146 height 645
click at [434, 346] on video at bounding box center [573, 322] width 1146 height 645
click at [563, 440] on video at bounding box center [573, 322] width 1146 height 645
click at [520, 382] on video at bounding box center [573, 322] width 1146 height 645
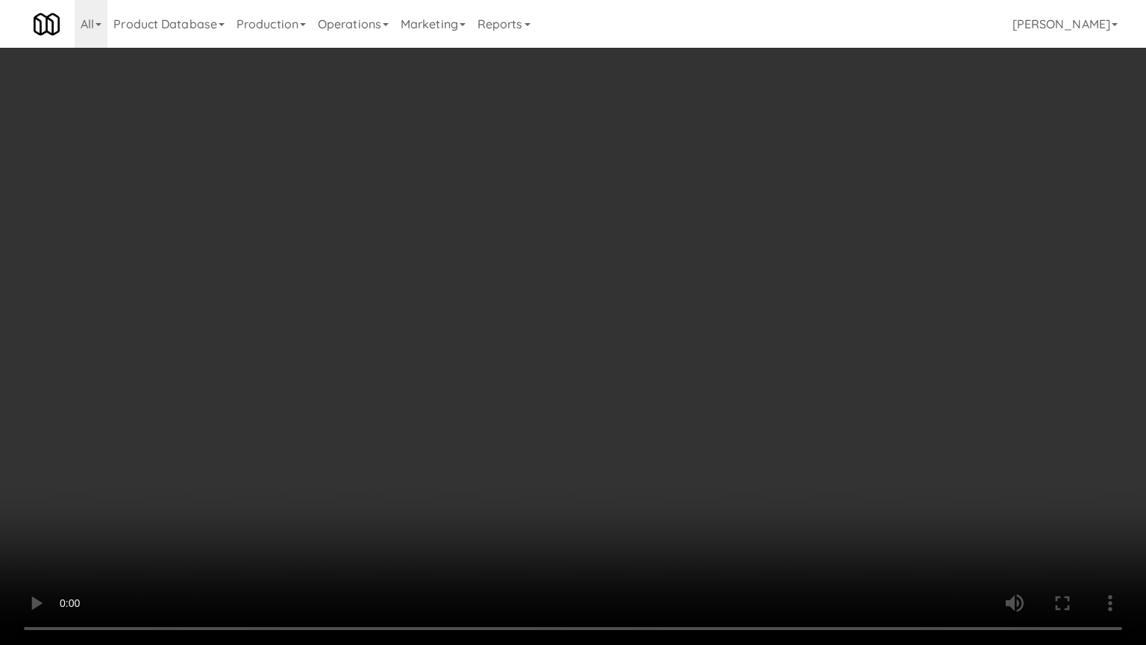
drag, startPoint x: 518, startPoint y: 372, endPoint x: 527, endPoint y: 341, distance: 31.9
click at [518, 371] on video at bounding box center [573, 322] width 1146 height 645
click at [527, 340] on video at bounding box center [573, 322] width 1146 height 645
click at [527, 341] on video at bounding box center [573, 322] width 1146 height 645
drag, startPoint x: 528, startPoint y: 341, endPoint x: 651, endPoint y: 199, distance: 187.8
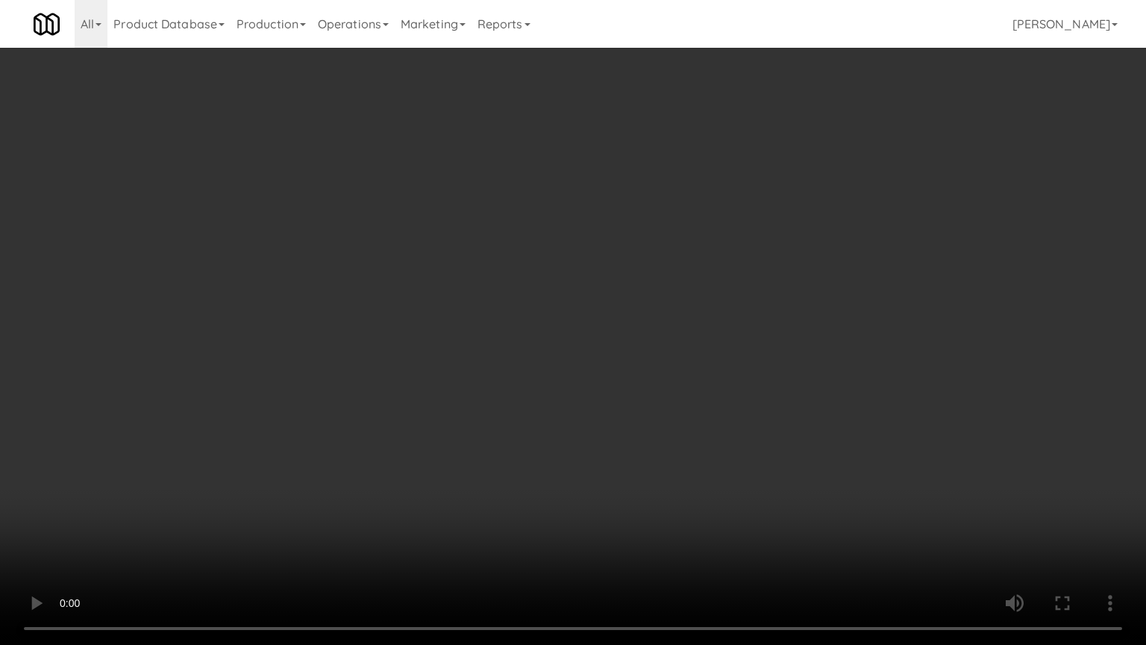
click at [541, 333] on video at bounding box center [573, 322] width 1146 height 645
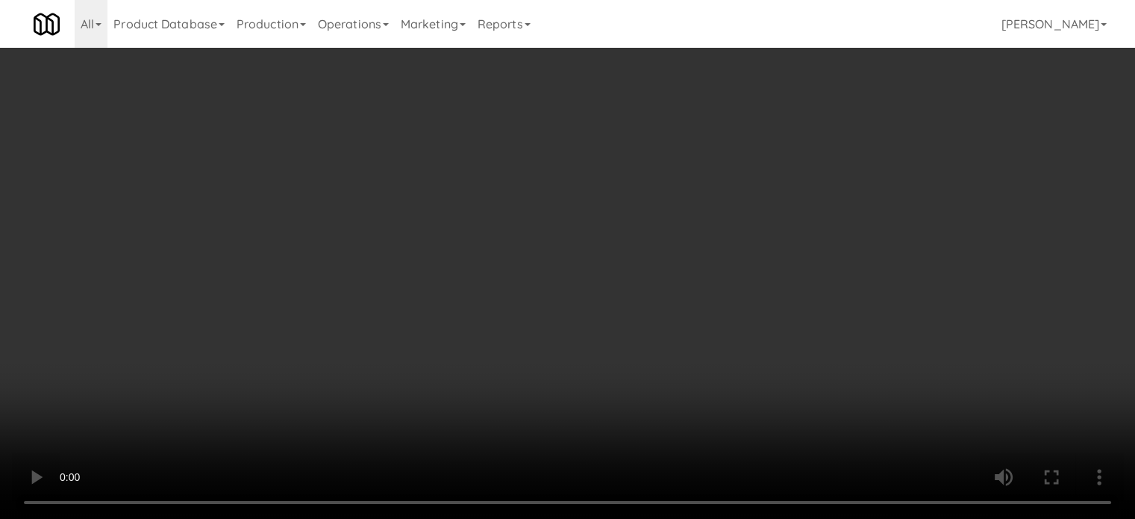
scroll to position [0, 0]
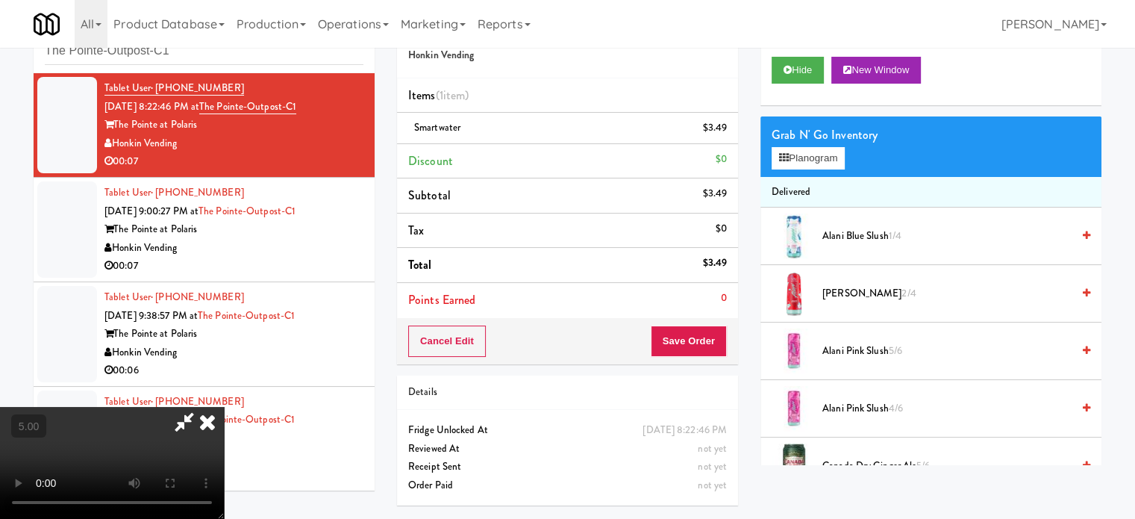
click at [806, 146] on div "Grab N' Go Inventory Planogram" at bounding box center [930, 146] width 341 height 60
click at [820, 157] on button "Planogram" at bounding box center [808, 158] width 73 height 22
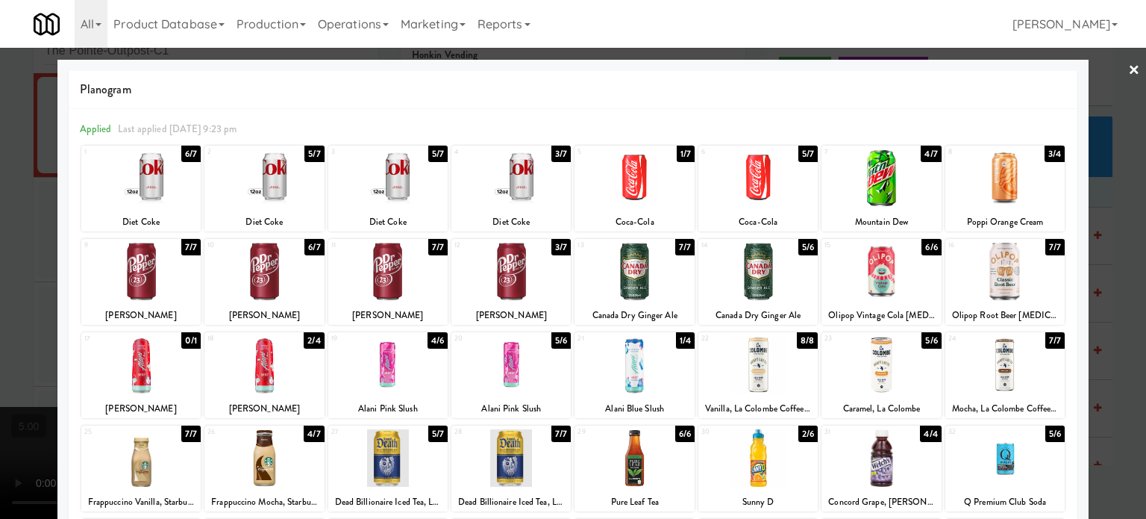
click at [798, 435] on div "2/6" at bounding box center [807, 433] width 19 height 16
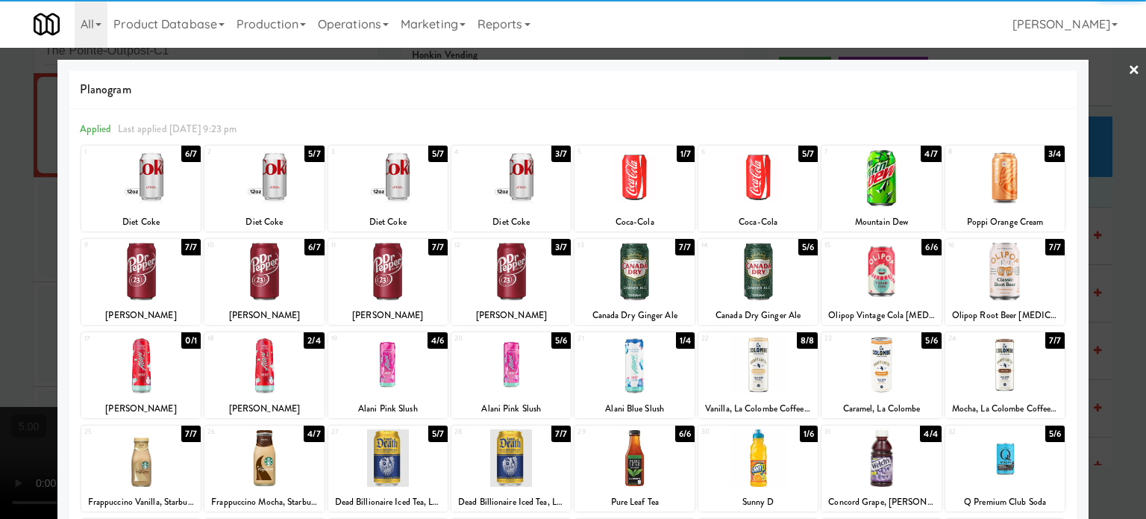
click at [1113, 397] on div at bounding box center [573, 259] width 1146 height 519
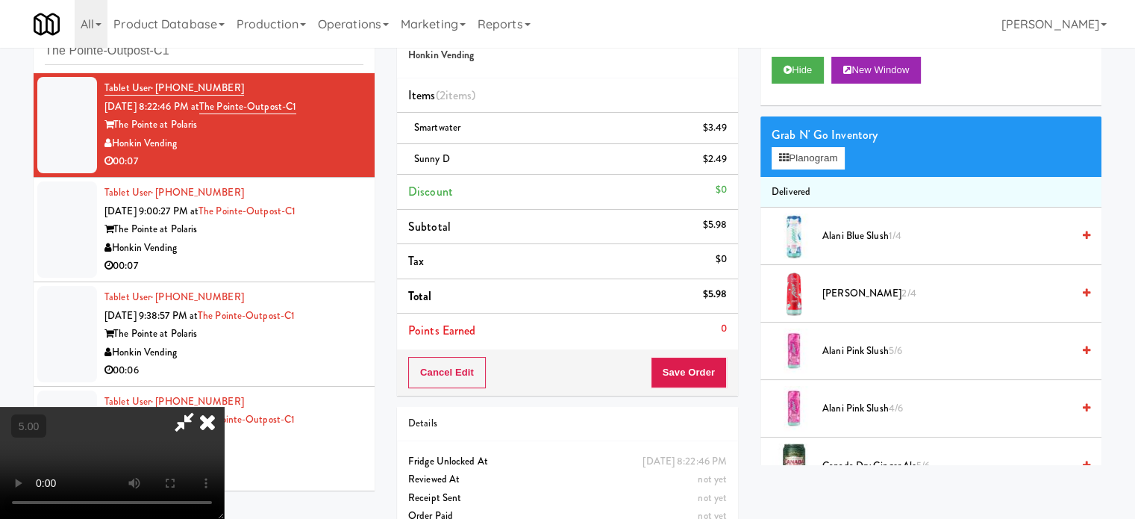
drag, startPoint x: 393, startPoint y: 373, endPoint x: 394, endPoint y: 363, distance: 9.8
click at [224, 407] on video at bounding box center [112, 463] width 224 height 112
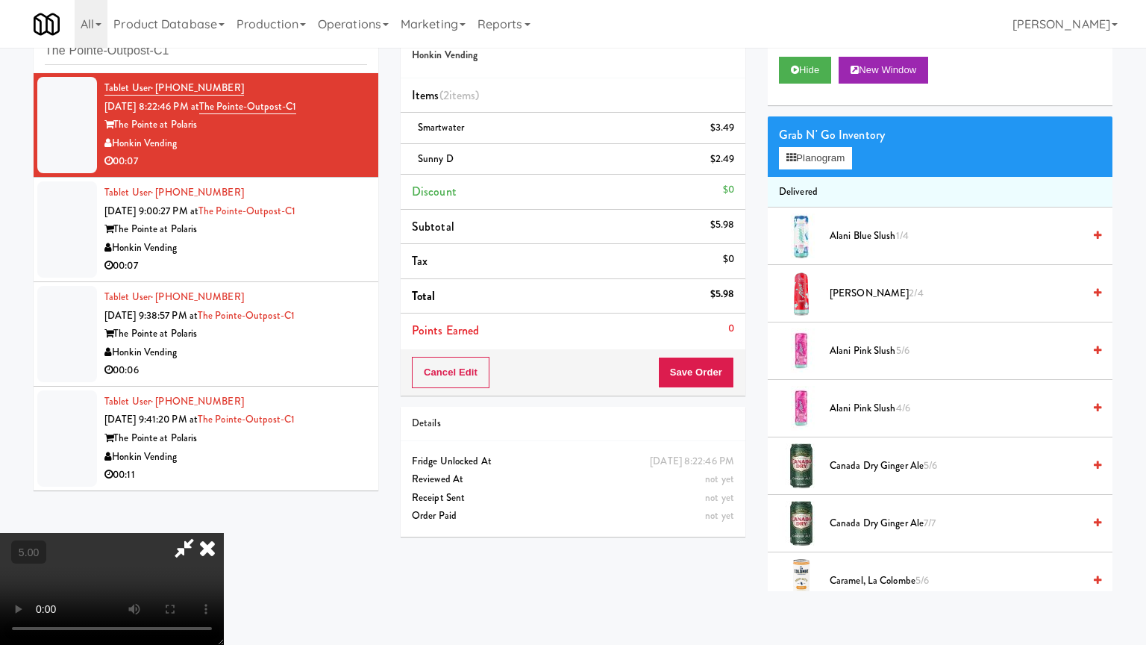
click at [224, 518] on video at bounding box center [112, 589] width 224 height 112
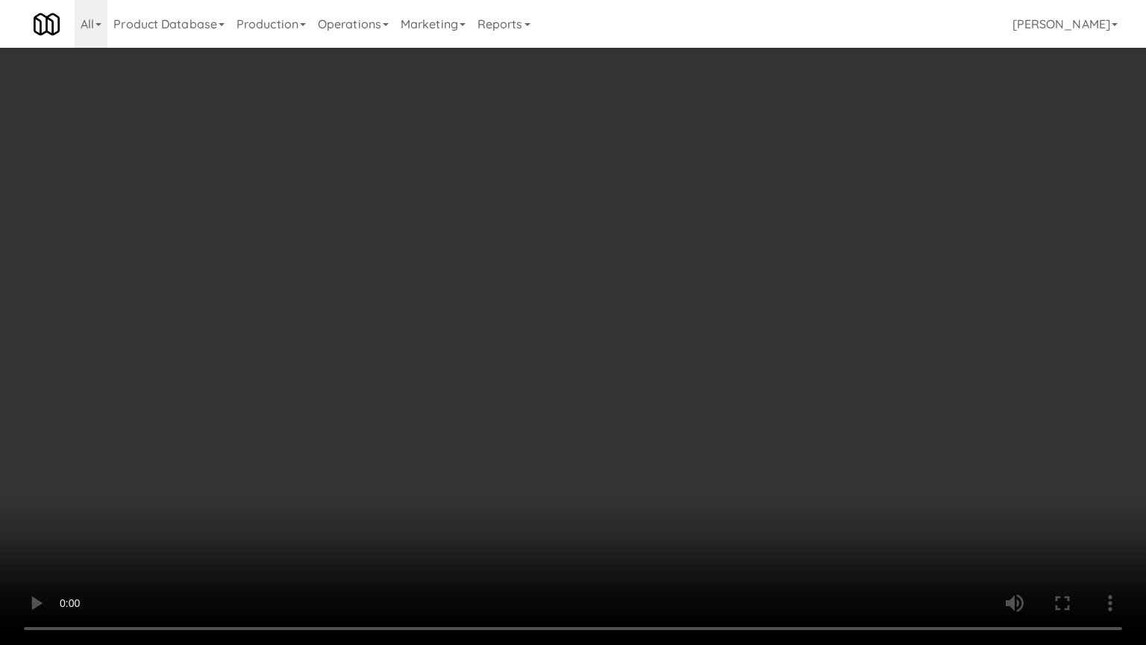
click at [534, 376] on video at bounding box center [573, 322] width 1146 height 645
click at [569, 390] on video at bounding box center [573, 322] width 1146 height 645
click at [572, 388] on video at bounding box center [573, 322] width 1146 height 645
drag, startPoint x: 572, startPoint y: 387, endPoint x: 608, endPoint y: 331, distance: 67.1
click at [573, 387] on video at bounding box center [573, 322] width 1146 height 645
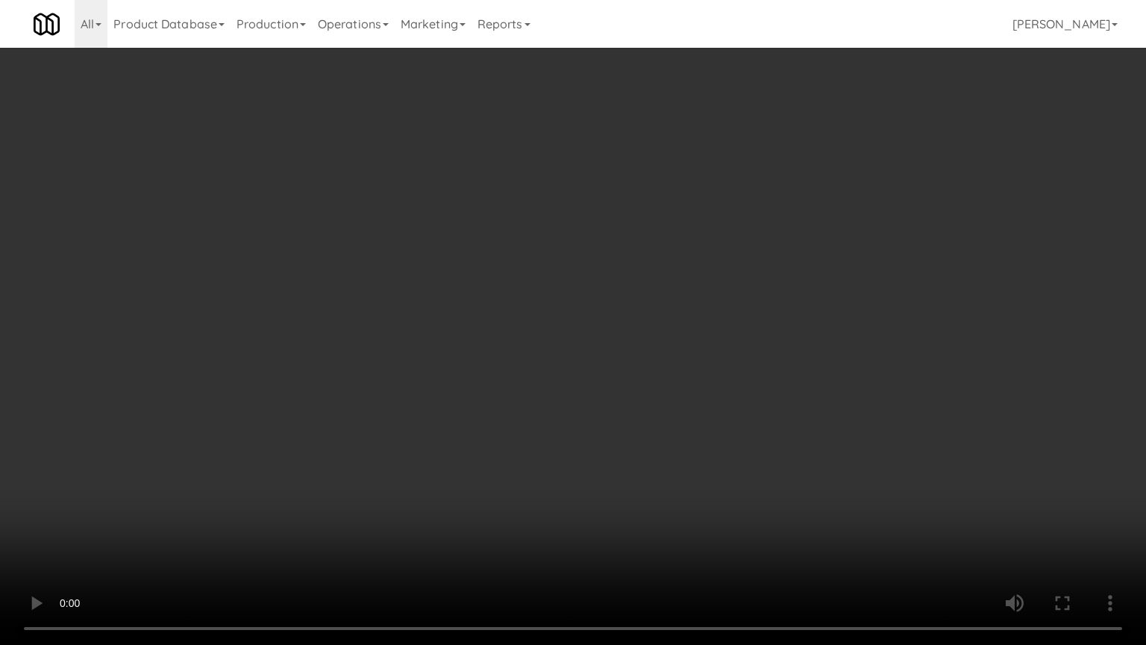
click at [609, 341] on video at bounding box center [573, 322] width 1146 height 645
drag, startPoint x: 612, startPoint y: 333, endPoint x: 633, endPoint y: 157, distance: 176.6
click at [612, 328] on video at bounding box center [573, 322] width 1146 height 645
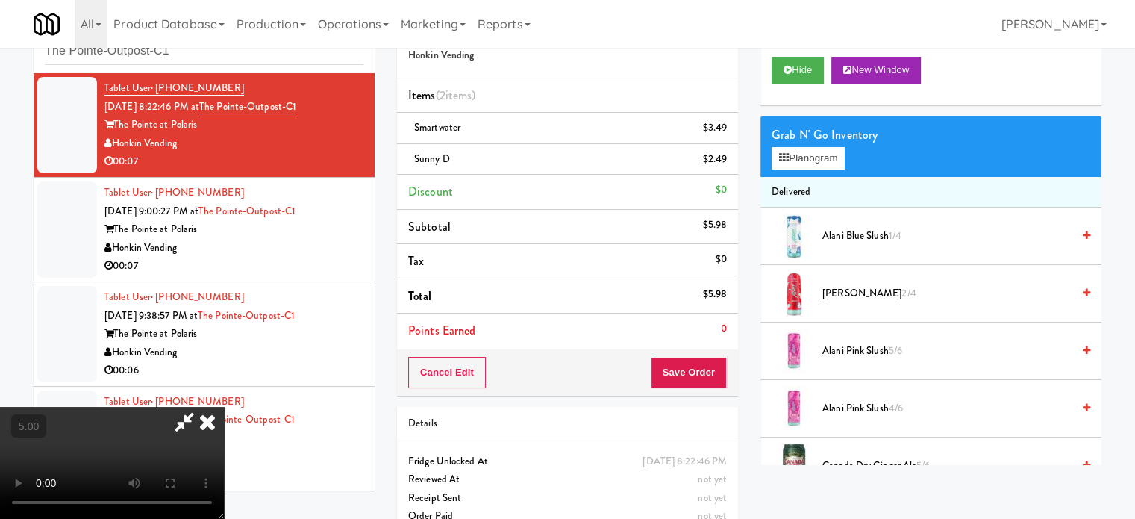
click at [224, 407] on icon at bounding box center [207, 422] width 33 height 30
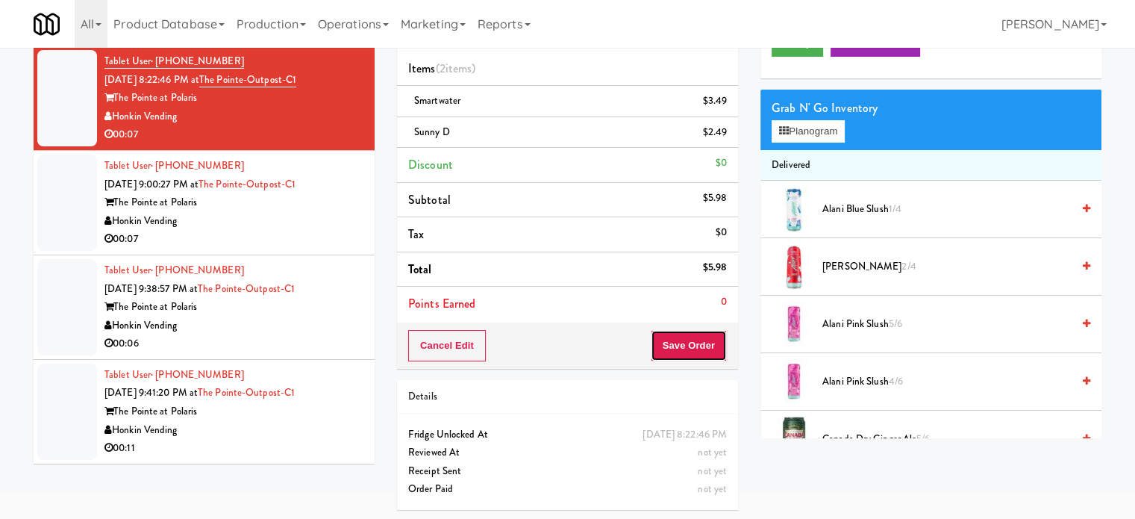
click at [690, 344] on button "Save Order" at bounding box center [689, 345] width 76 height 31
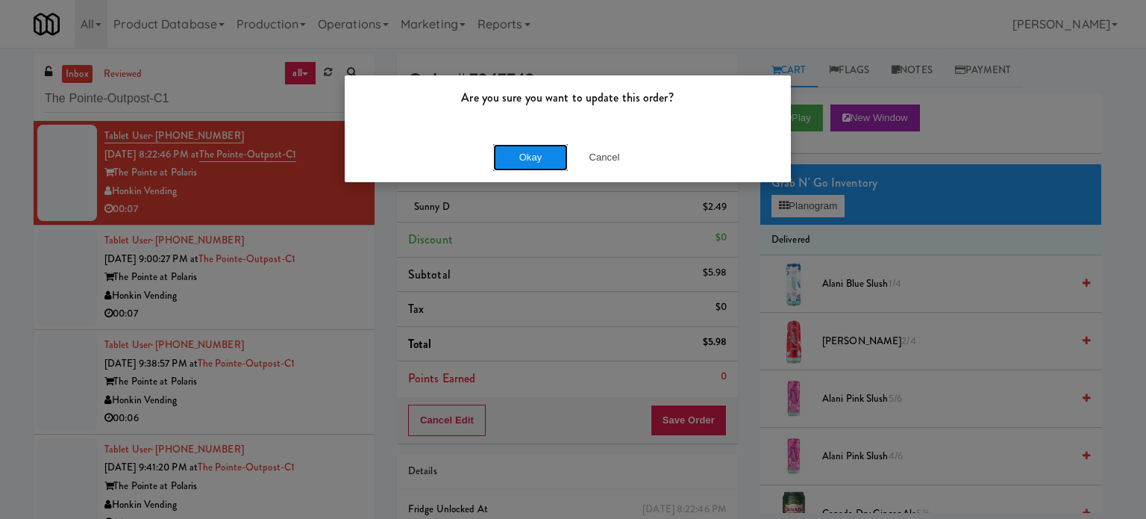
click at [516, 157] on button "Okay" at bounding box center [530, 157] width 75 height 27
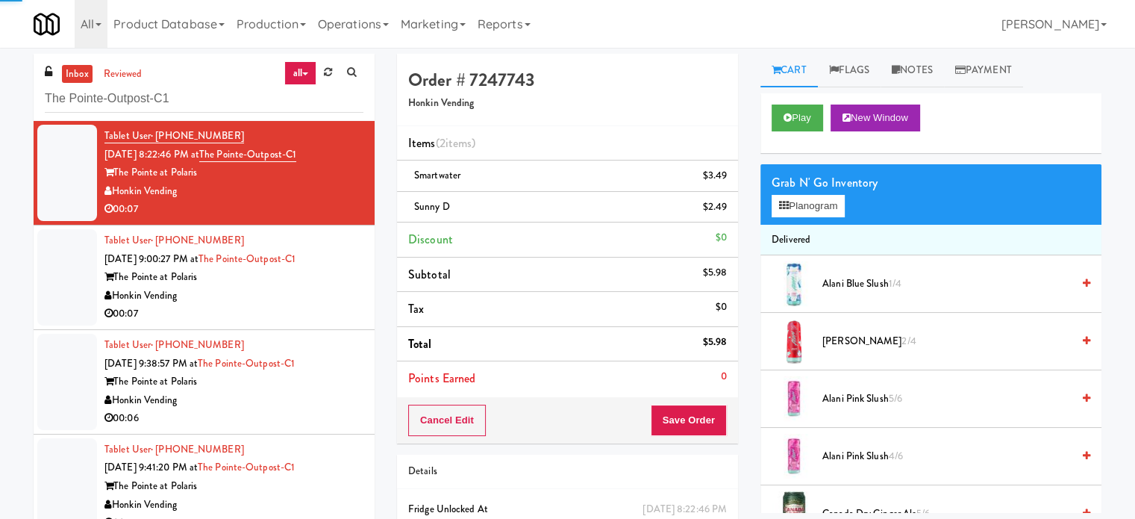
drag, startPoint x: 266, startPoint y: 315, endPoint x: 343, endPoint y: 266, distance: 90.9
click at [270, 313] on div "00:07" at bounding box center [233, 313] width 259 height 19
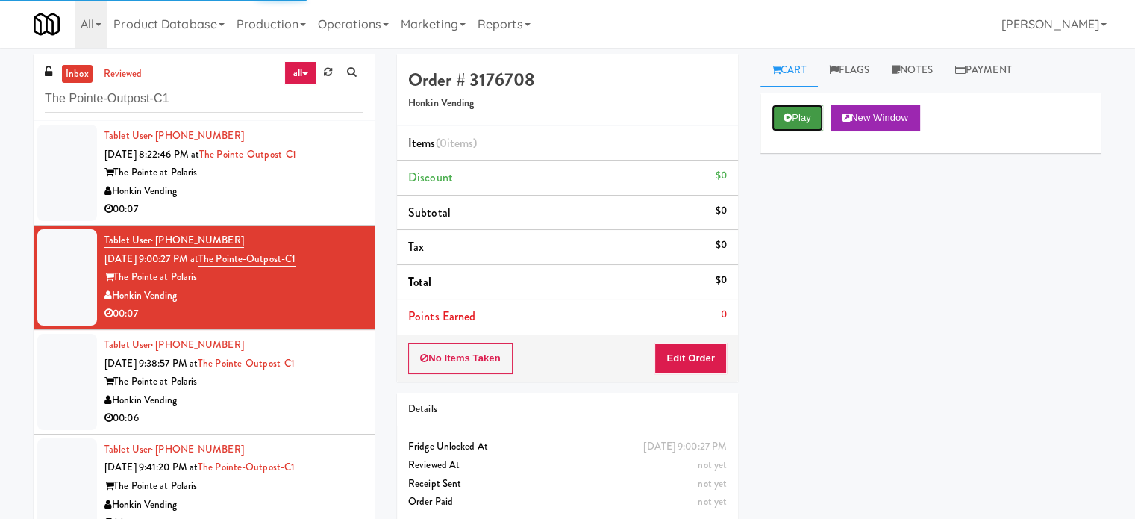
click at [797, 126] on button "Play" at bounding box center [797, 117] width 51 height 27
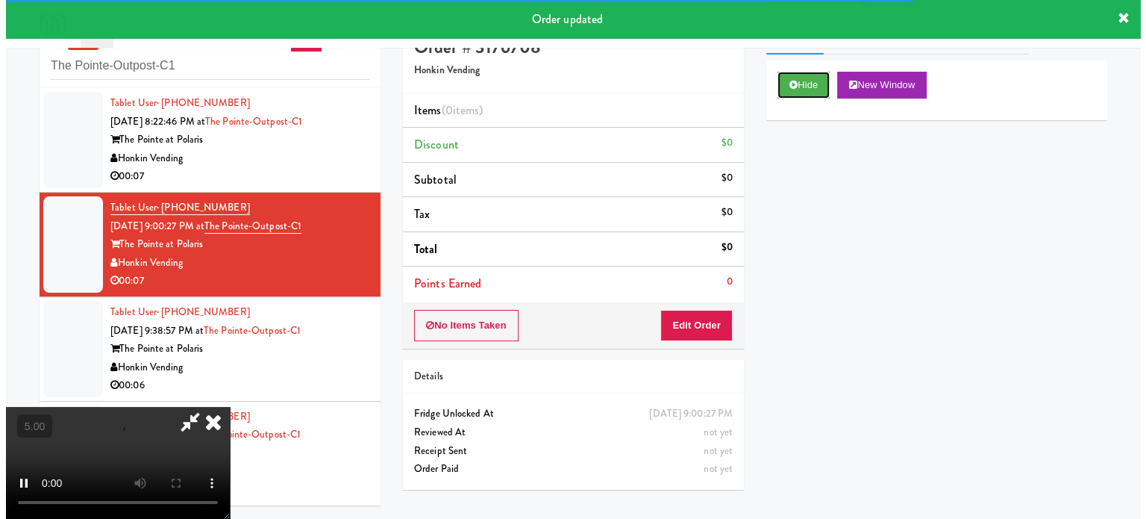
scroll to position [48, 0]
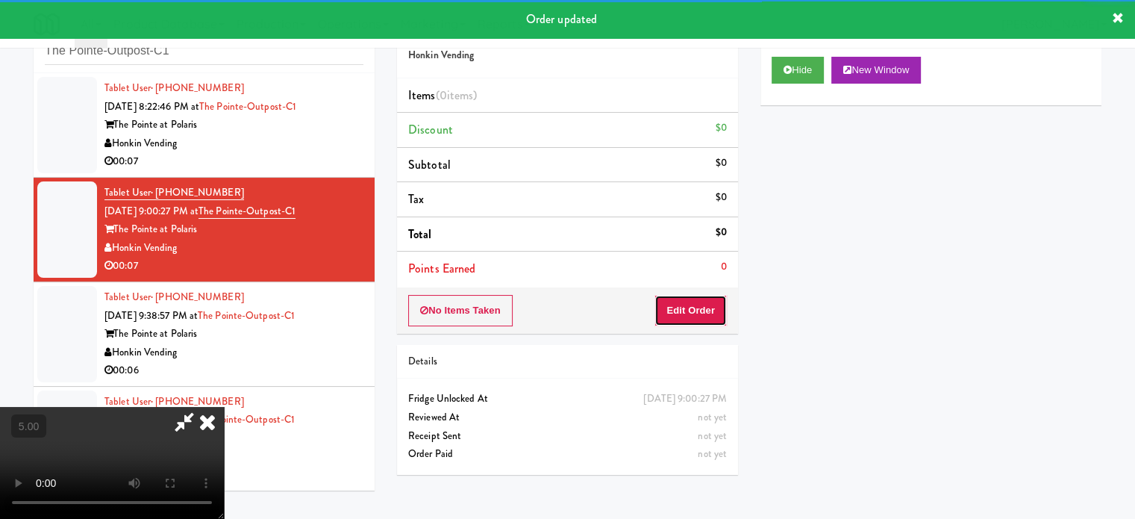
click at [696, 309] on button "Edit Order" at bounding box center [690, 310] width 72 height 31
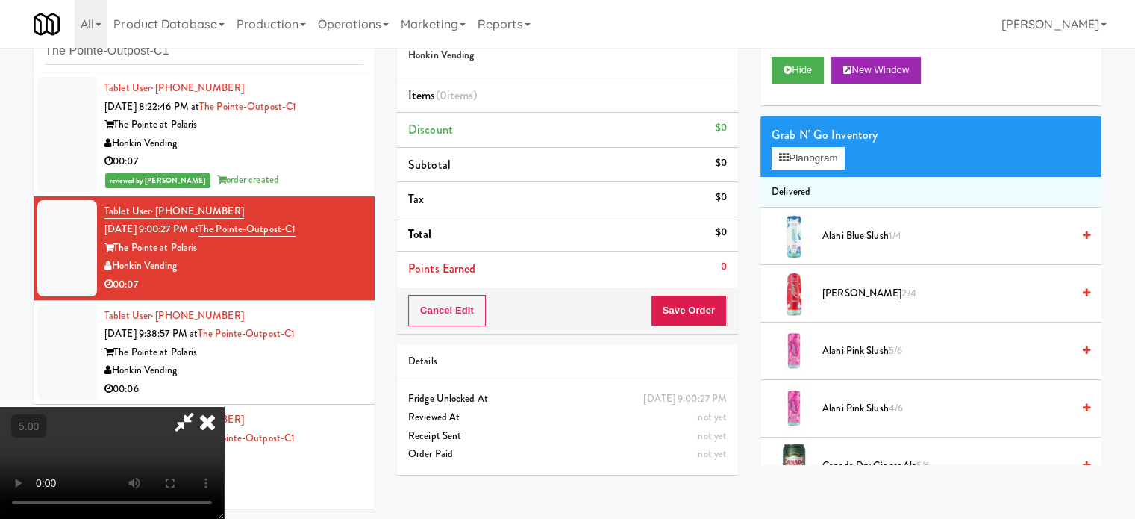
click at [224, 407] on video at bounding box center [112, 463] width 224 height 112
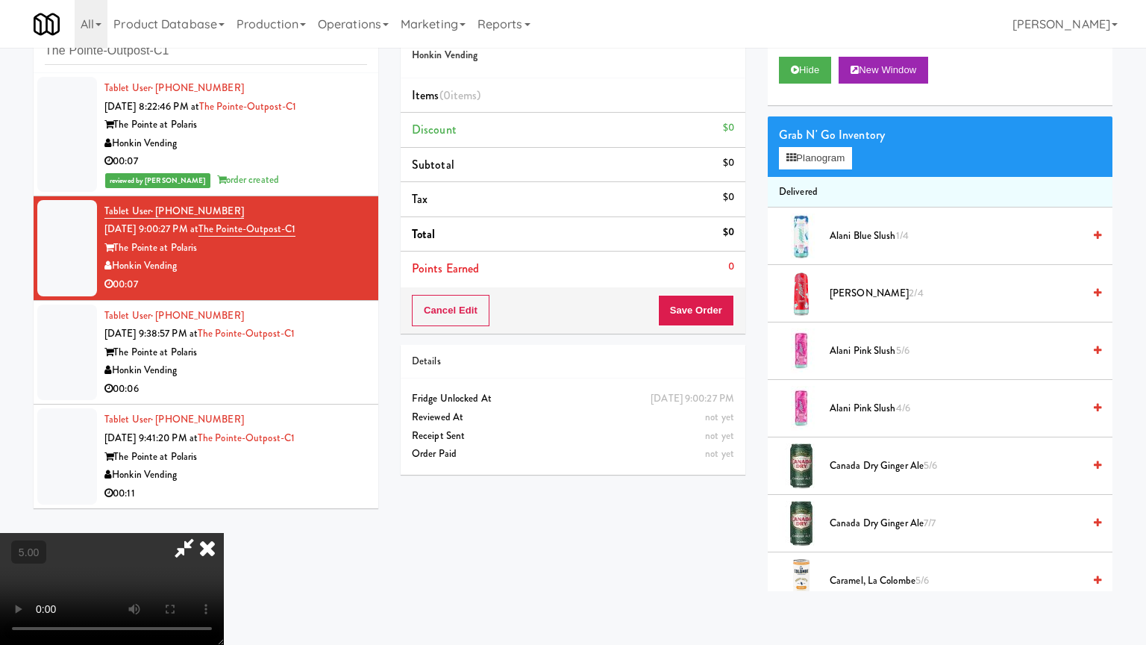
drag, startPoint x: 498, startPoint y: 404, endPoint x: 504, endPoint y: 385, distance: 20.3
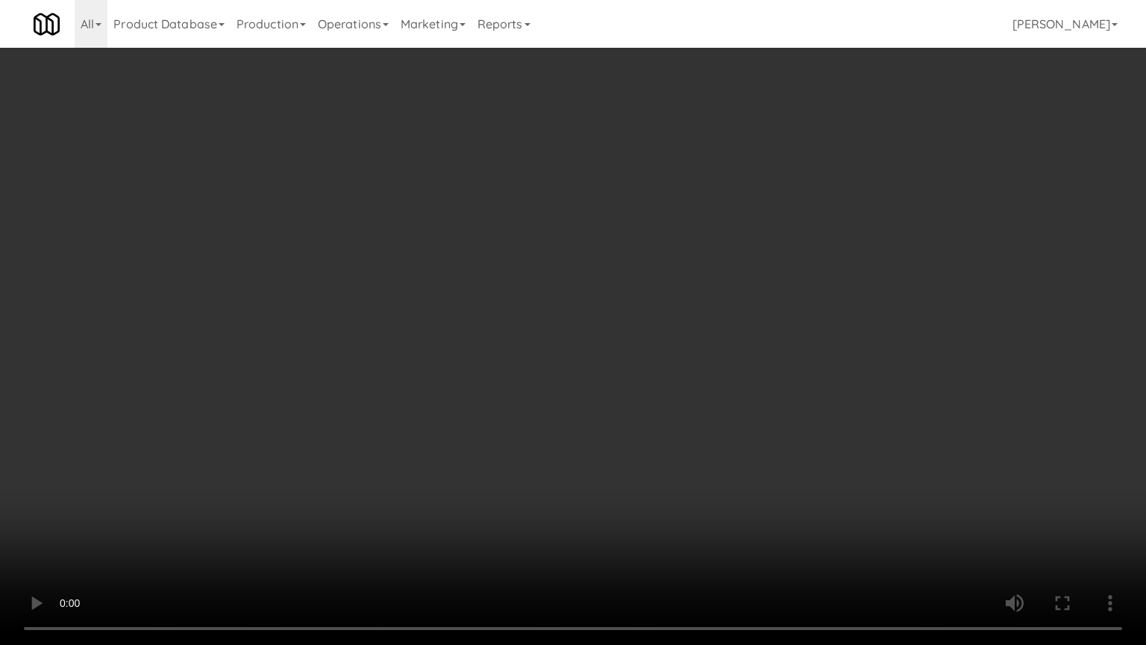
click at [498, 404] on video at bounding box center [573, 322] width 1146 height 645
click at [523, 366] on video at bounding box center [573, 322] width 1146 height 645
click at [331, 454] on video at bounding box center [573, 322] width 1146 height 645
click at [505, 373] on video at bounding box center [573, 322] width 1146 height 645
click at [522, 378] on video at bounding box center [573, 322] width 1146 height 645
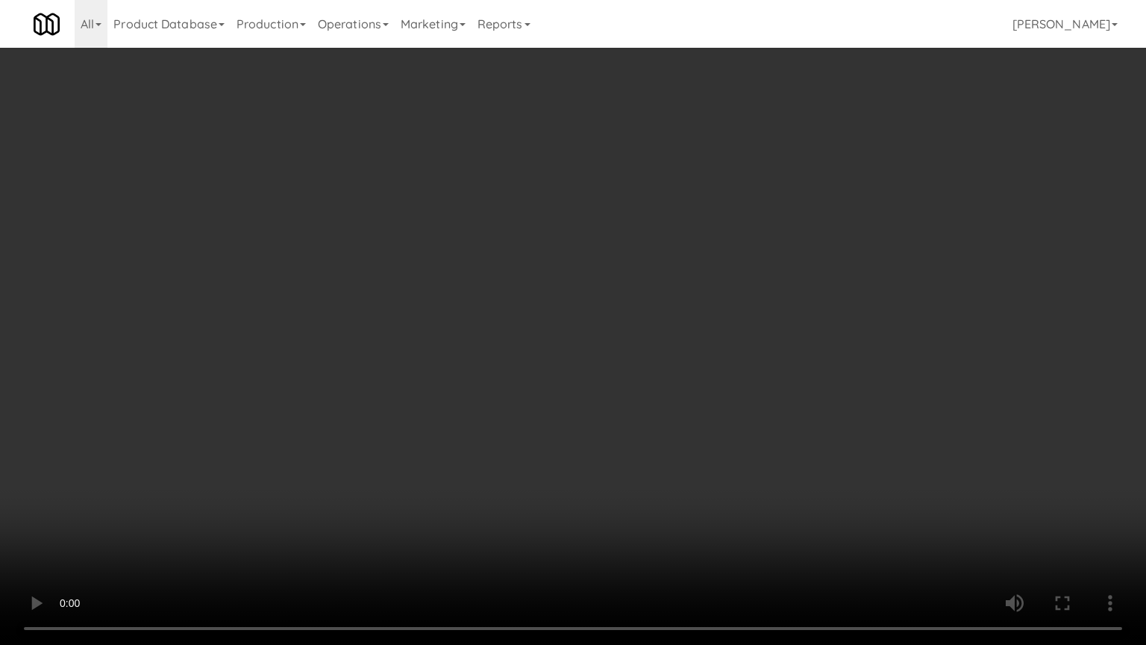
click at [532, 382] on video at bounding box center [573, 322] width 1146 height 645
click at [272, 518] on video at bounding box center [573, 322] width 1146 height 645
click at [337, 403] on video at bounding box center [573, 322] width 1146 height 645
click at [355, 398] on video at bounding box center [573, 322] width 1146 height 645
click at [348, 407] on video at bounding box center [573, 322] width 1146 height 645
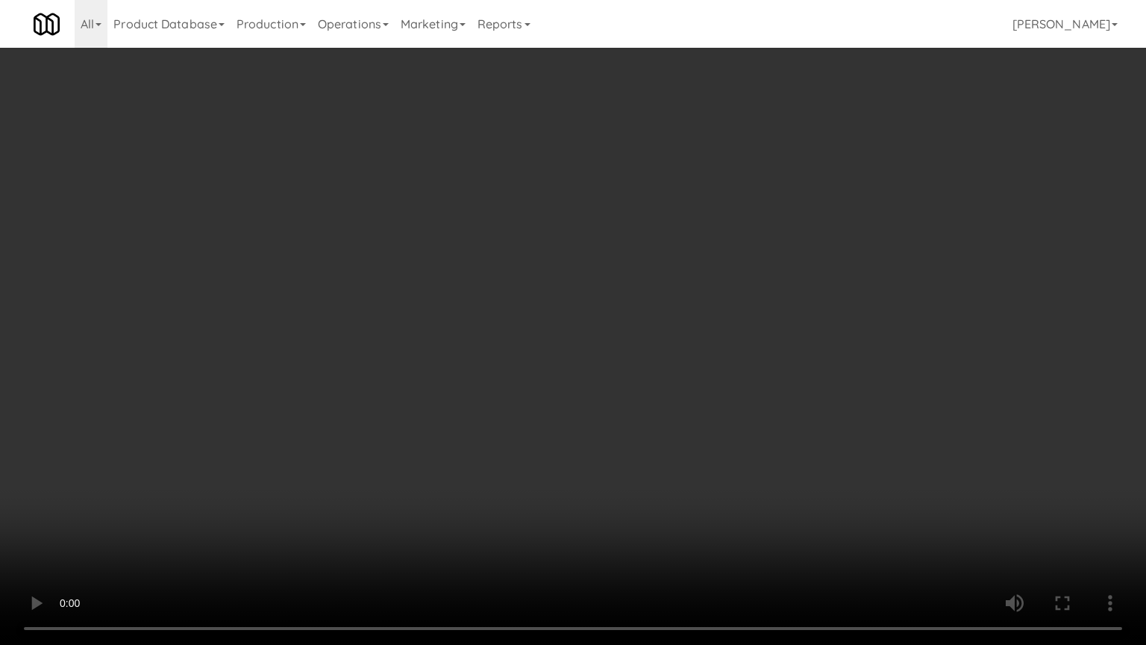
click at [350, 411] on video at bounding box center [573, 322] width 1146 height 645
click at [395, 434] on video at bounding box center [573, 322] width 1146 height 645
click at [385, 427] on video at bounding box center [573, 322] width 1146 height 645
click at [493, 427] on video at bounding box center [573, 322] width 1146 height 645
click at [464, 433] on video at bounding box center [573, 322] width 1146 height 645
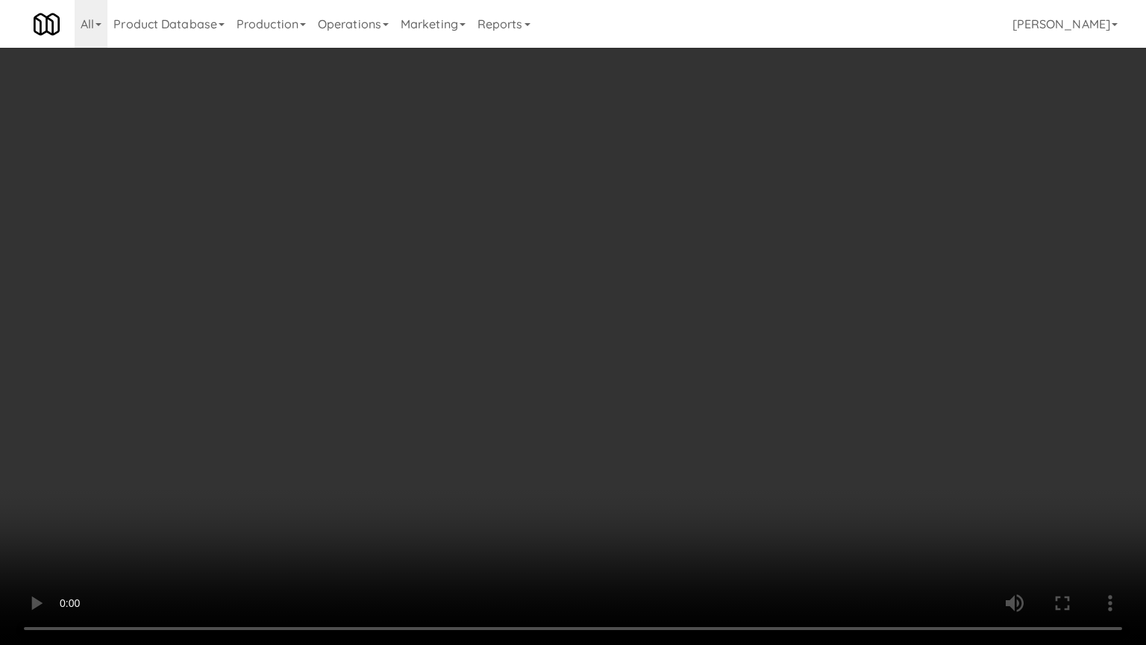
click at [475, 436] on video at bounding box center [573, 322] width 1146 height 645
click at [448, 431] on video at bounding box center [573, 322] width 1146 height 645
click at [445, 418] on video at bounding box center [573, 322] width 1146 height 645
click at [445, 420] on video at bounding box center [573, 322] width 1146 height 645
click at [457, 414] on video at bounding box center [573, 322] width 1146 height 645
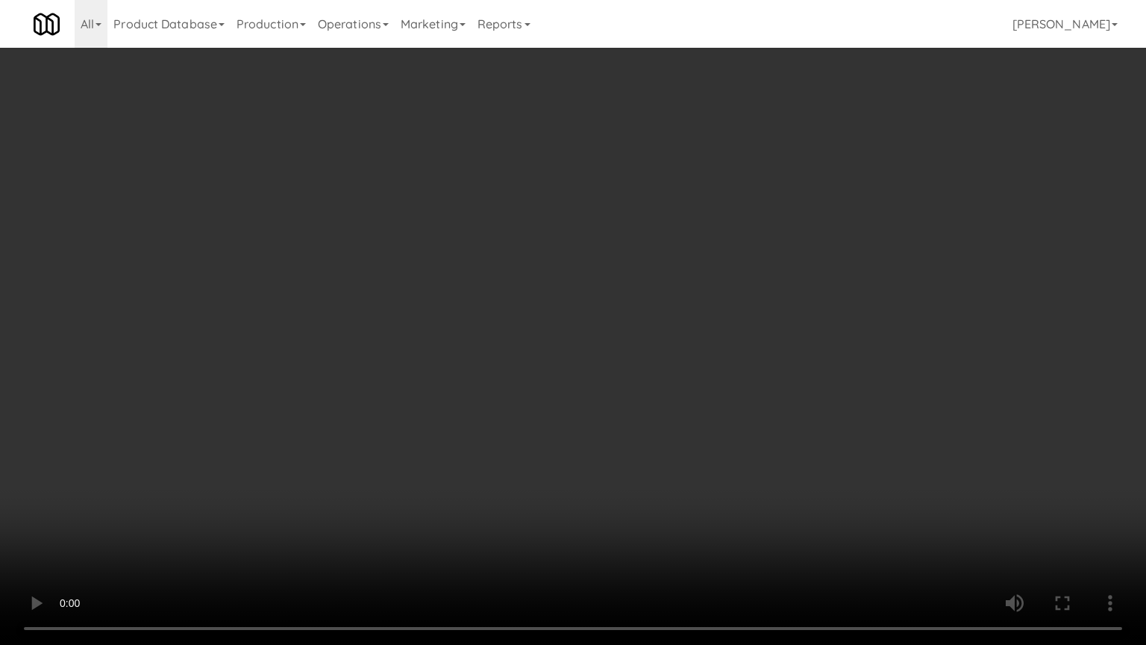
click at [458, 414] on video at bounding box center [573, 322] width 1146 height 645
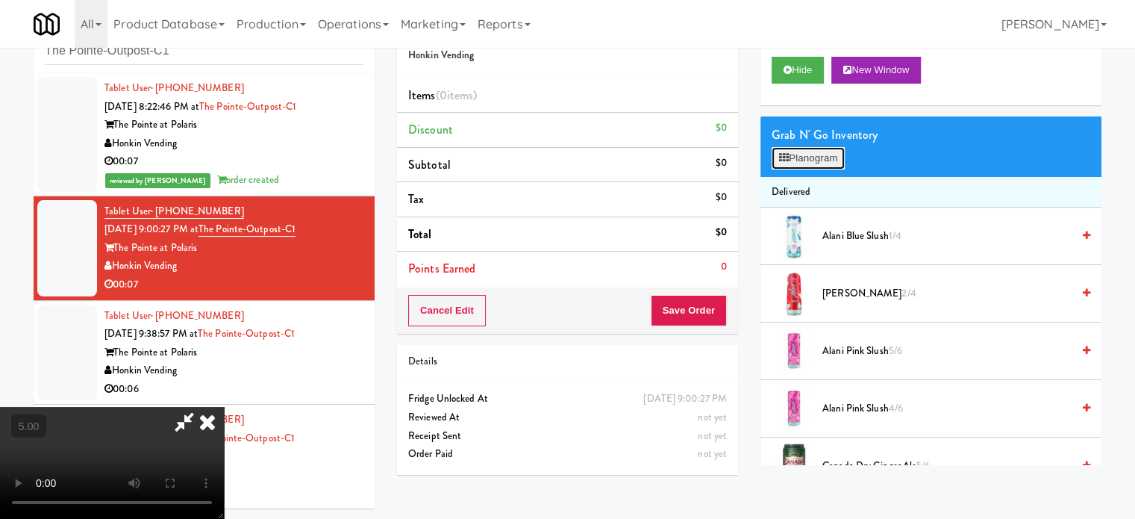
click at [789, 156] on button "Planogram" at bounding box center [808, 158] width 73 height 22
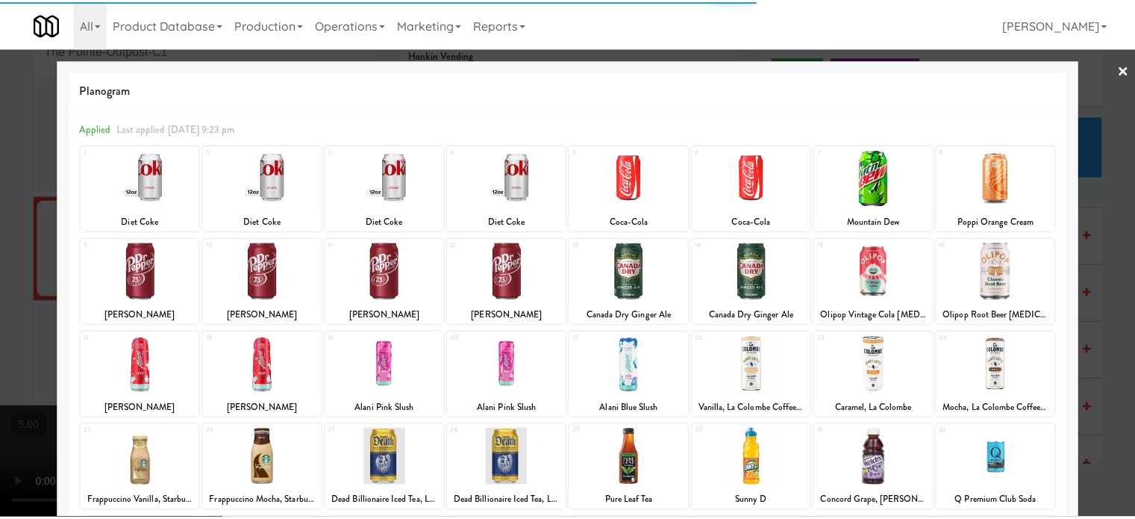
scroll to position [213, 0]
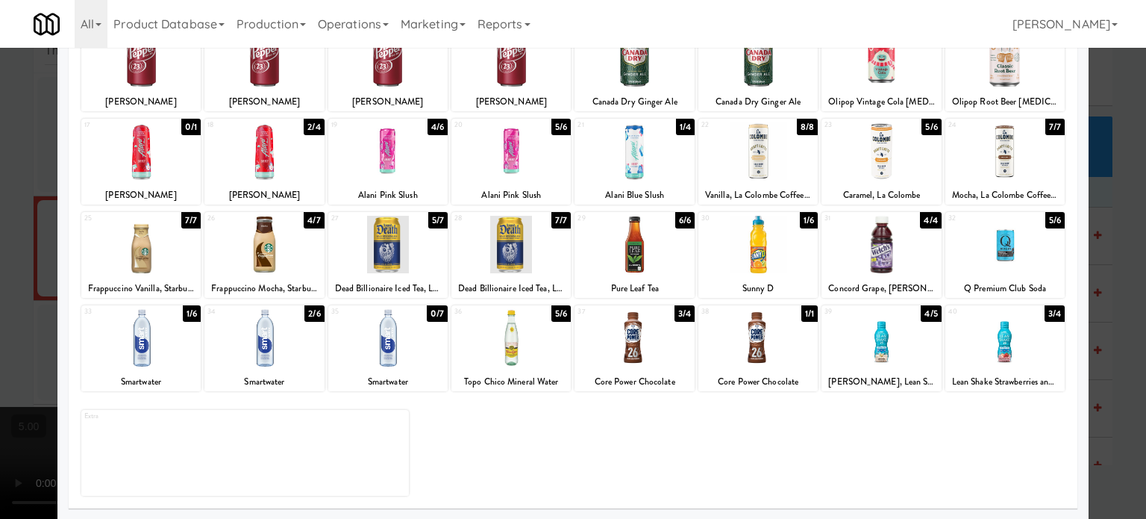
click at [678, 314] on div "3/4" at bounding box center [685, 313] width 20 height 16
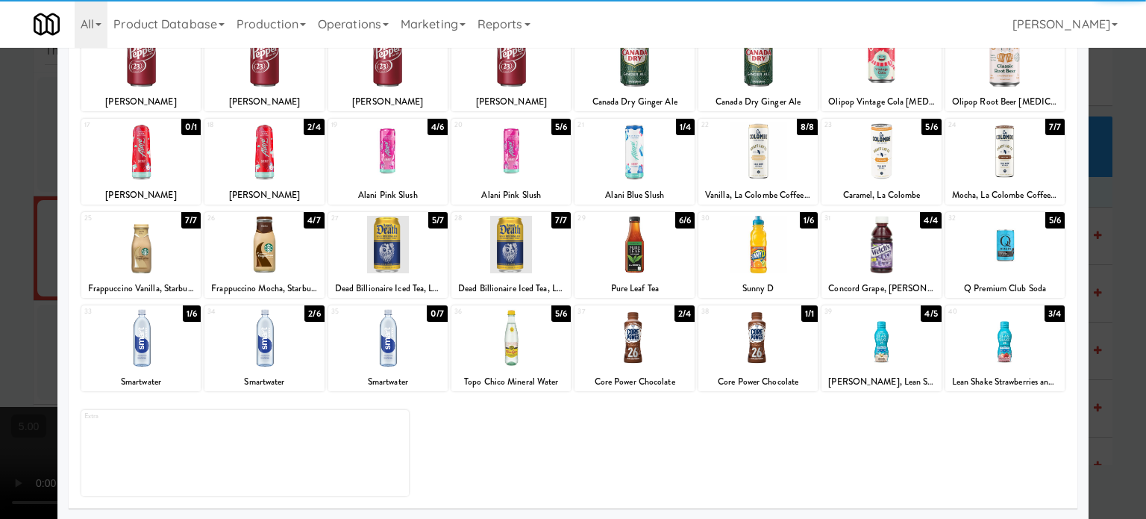
drag, startPoint x: 922, startPoint y: 318, endPoint x: 930, endPoint y: 319, distance: 7.6
click at [922, 318] on div "4/5" at bounding box center [931, 313] width 20 height 16
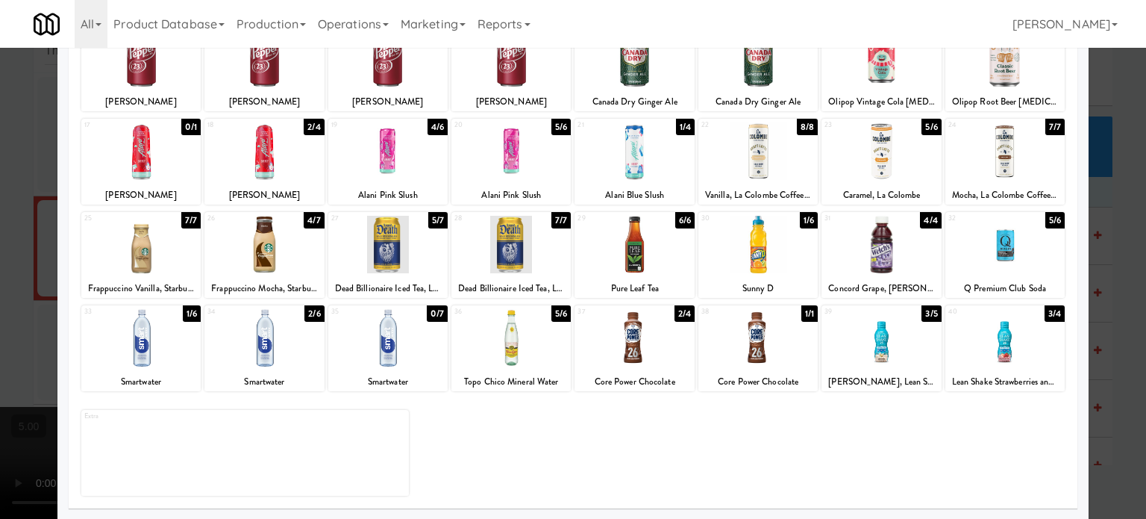
drag, startPoint x: 1122, startPoint y: 350, endPoint x: 1075, endPoint y: 352, distance: 47.8
click at [1122, 351] on div at bounding box center [573, 259] width 1146 height 519
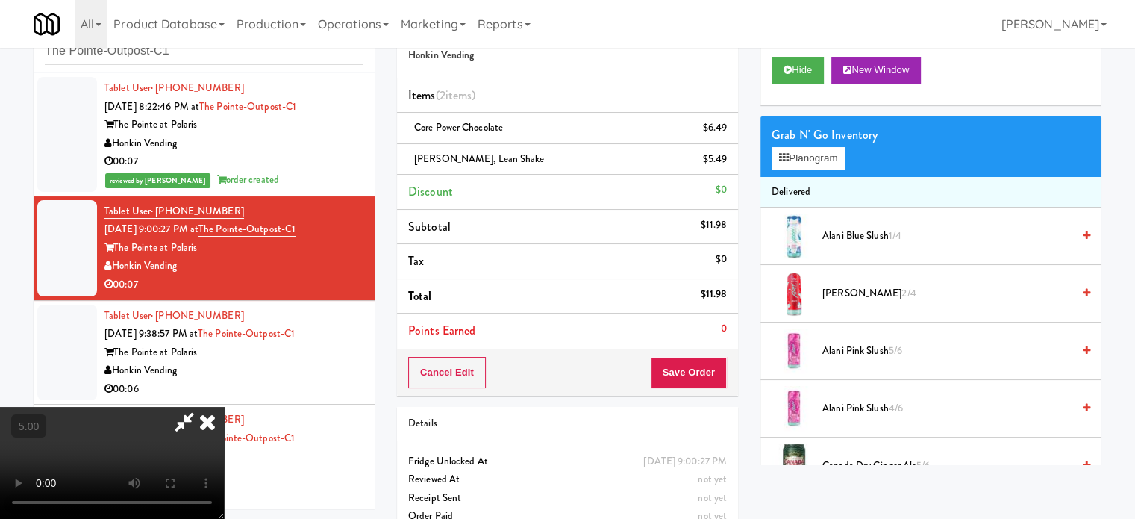
drag, startPoint x: 240, startPoint y: 398, endPoint x: 248, endPoint y: 381, distance: 18.4
click at [224, 407] on video at bounding box center [112, 463] width 224 height 112
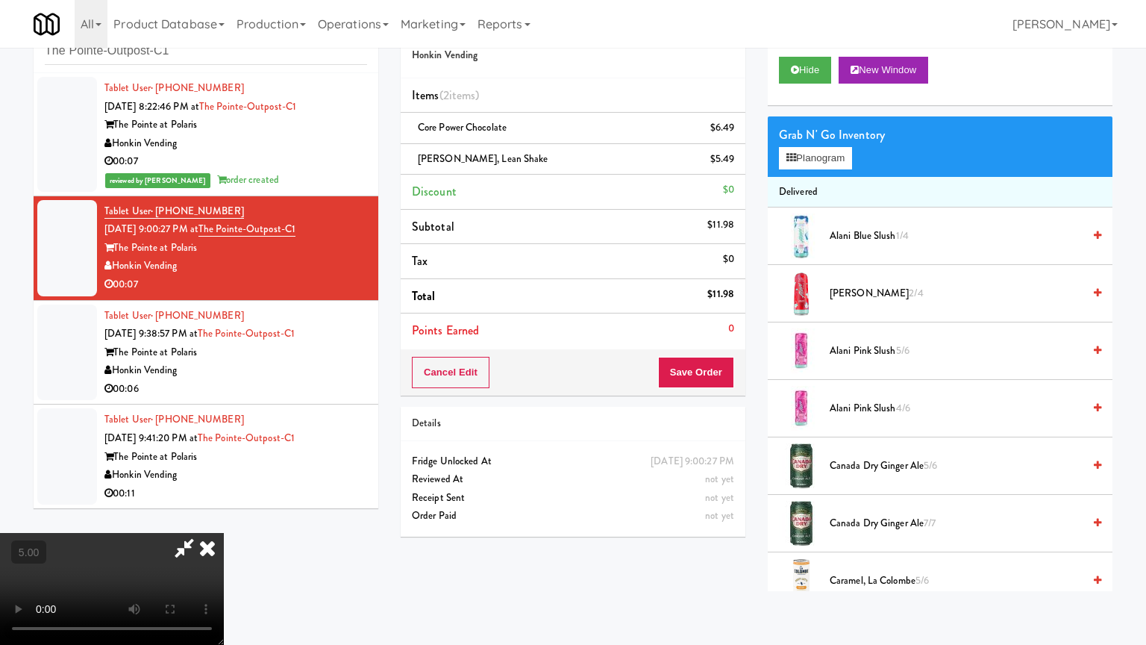
drag, startPoint x: 421, startPoint y: 343, endPoint x: 470, endPoint y: 279, distance: 80.3
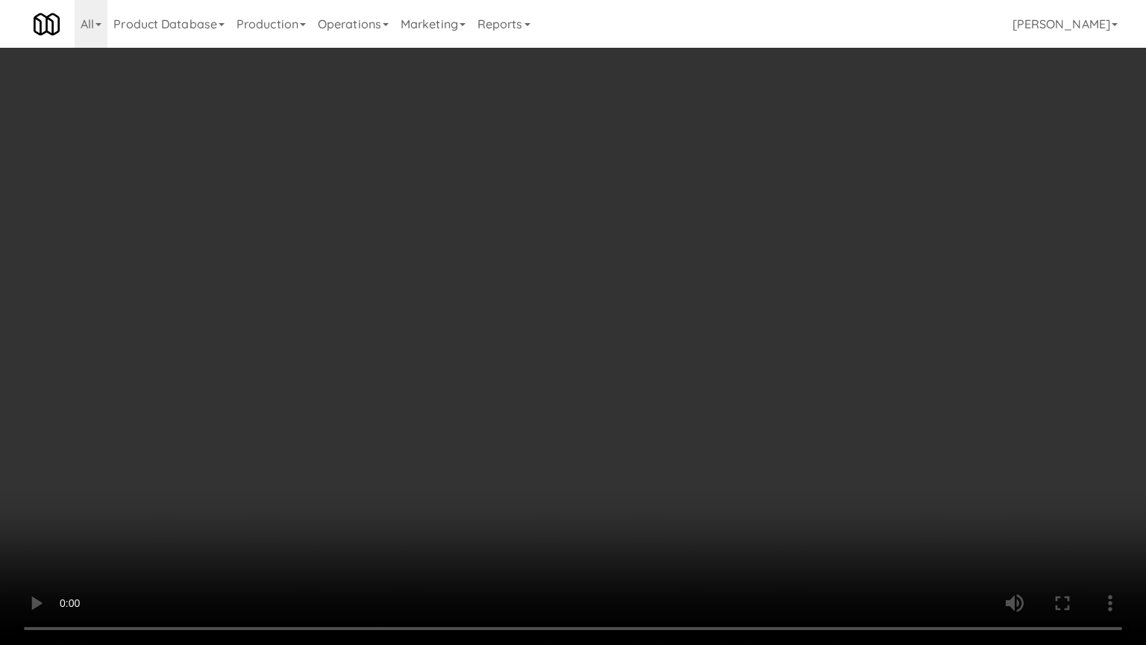
click at [422, 340] on video at bounding box center [573, 322] width 1146 height 645
click at [543, 287] on video at bounding box center [573, 322] width 1146 height 645
drag, startPoint x: 472, startPoint y: 385, endPoint x: 490, endPoint y: 356, distance: 34.2
click at [475, 379] on video at bounding box center [573, 322] width 1146 height 645
click at [625, 288] on video at bounding box center [573, 322] width 1146 height 645
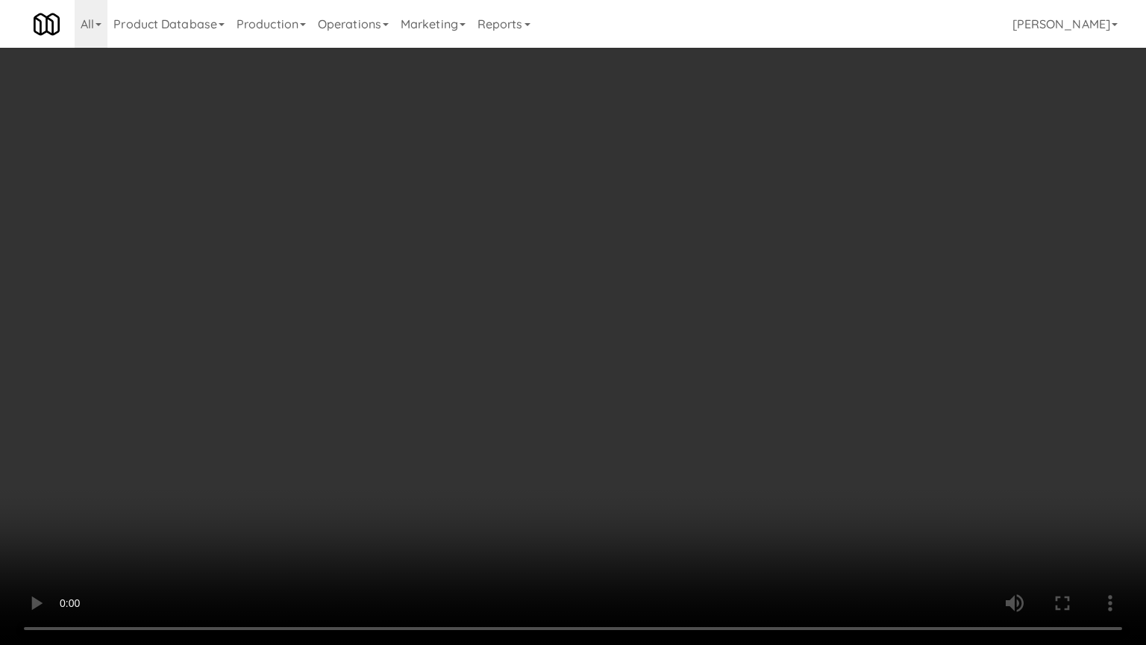
click at [628, 286] on video at bounding box center [573, 322] width 1146 height 645
click at [636, 272] on video at bounding box center [573, 322] width 1146 height 645
click at [681, 244] on video at bounding box center [573, 322] width 1146 height 645
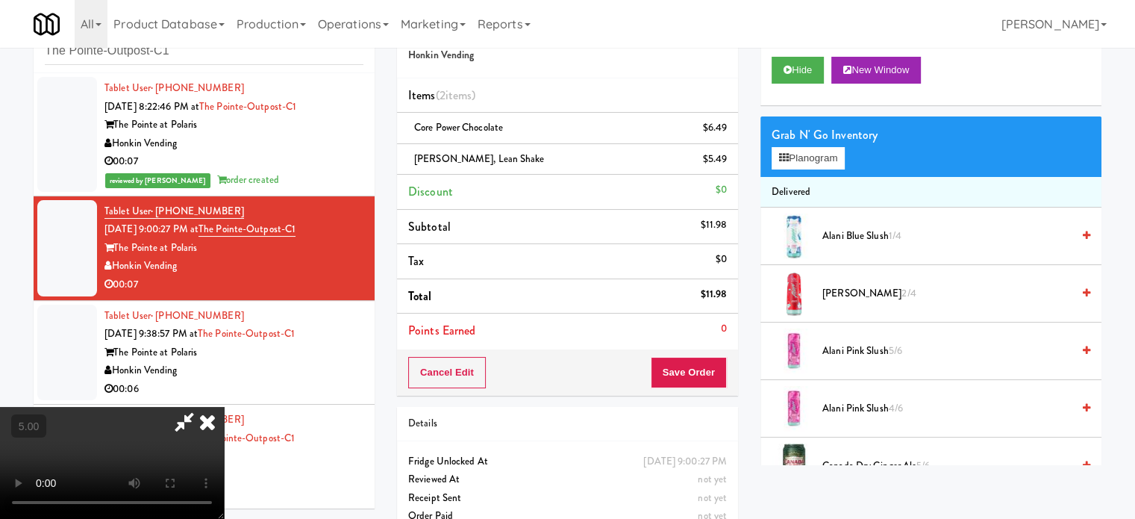
click at [224, 407] on icon at bounding box center [207, 422] width 33 height 30
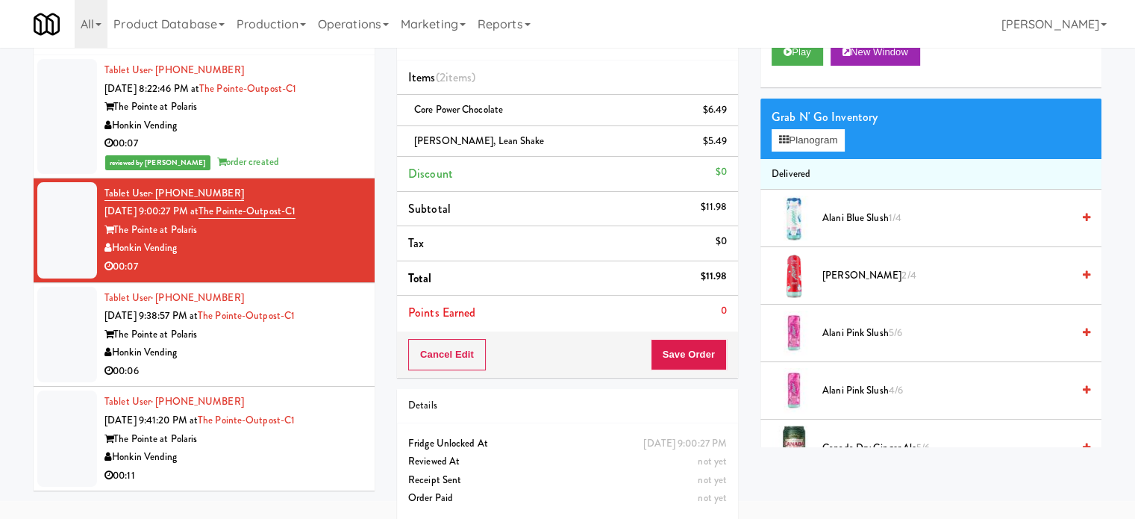
scroll to position [75, 0]
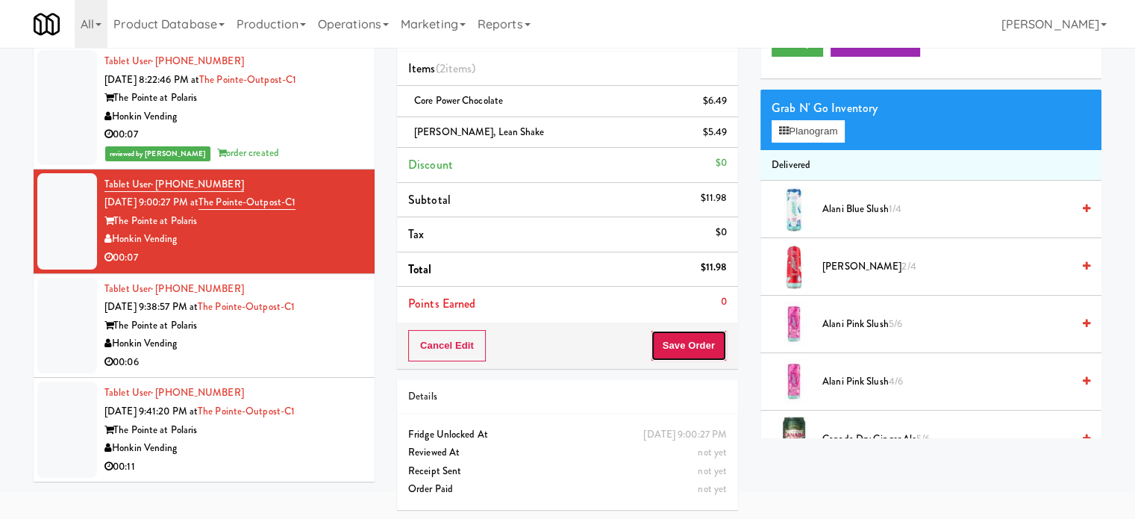
click at [692, 340] on button "Save Order" at bounding box center [689, 345] width 76 height 31
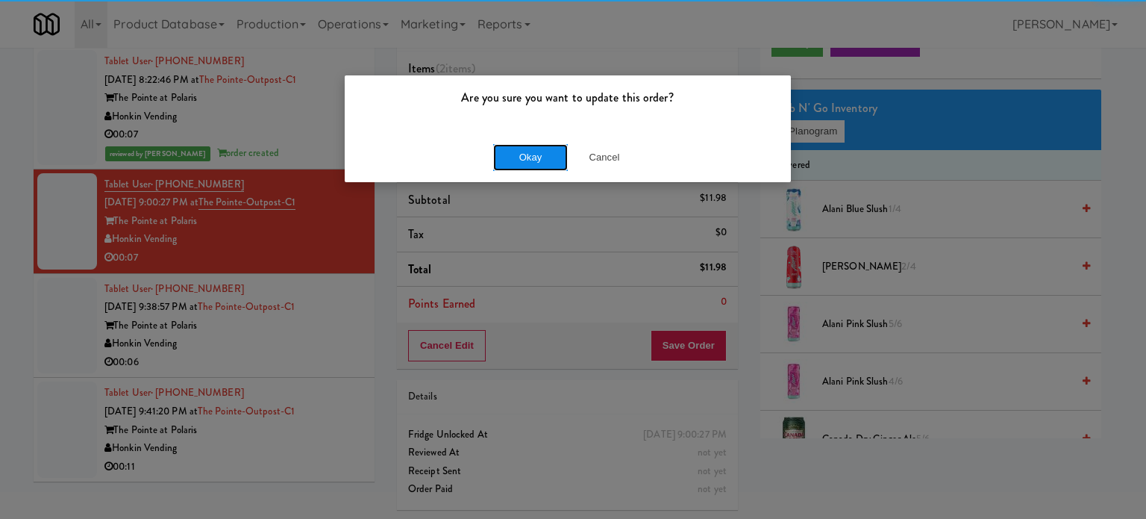
click at [543, 148] on button "Okay" at bounding box center [530, 157] width 75 height 27
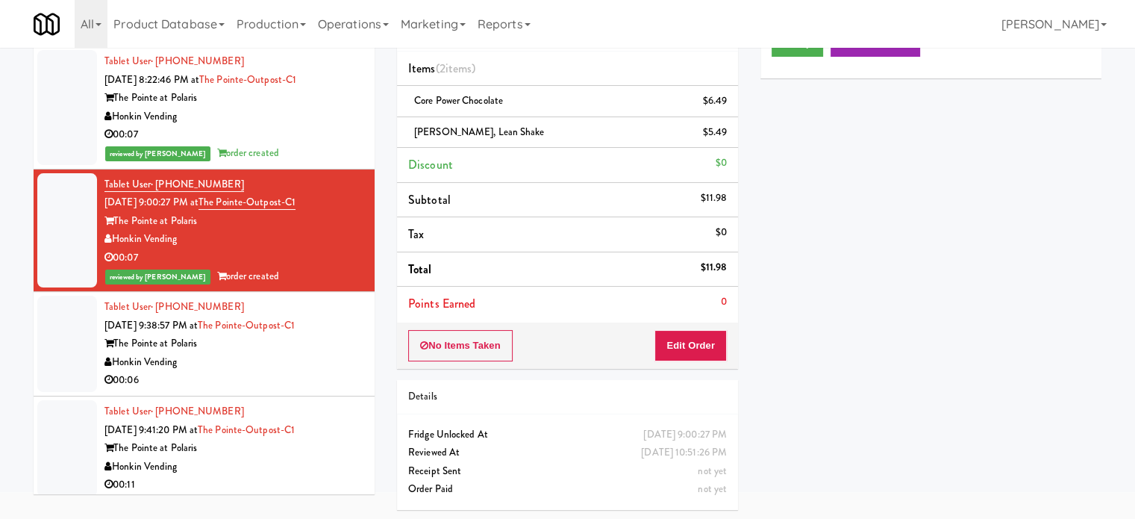
click at [303, 362] on div "Honkin Vending" at bounding box center [233, 362] width 259 height 19
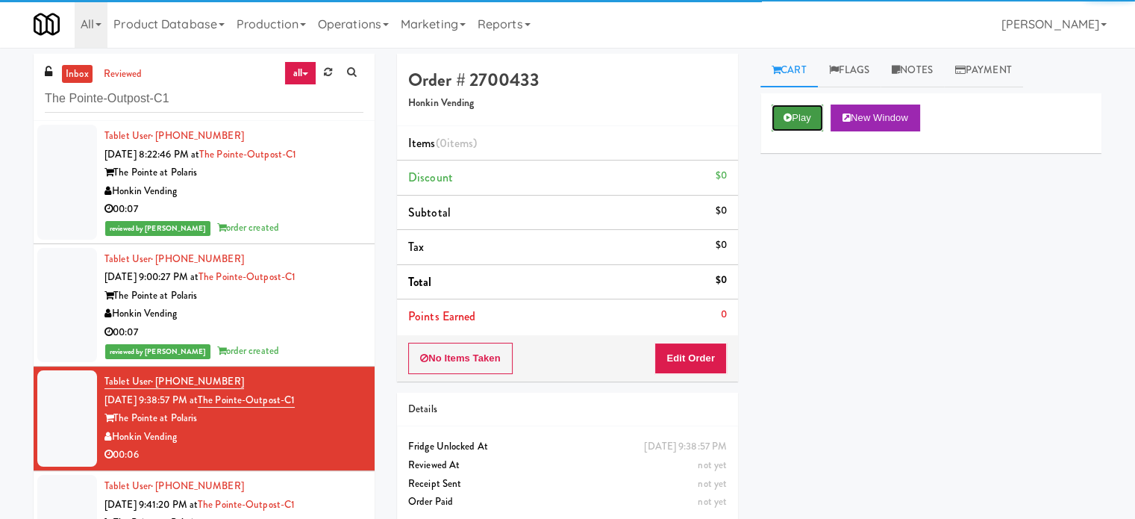
click at [797, 117] on button "Play" at bounding box center [797, 117] width 51 height 27
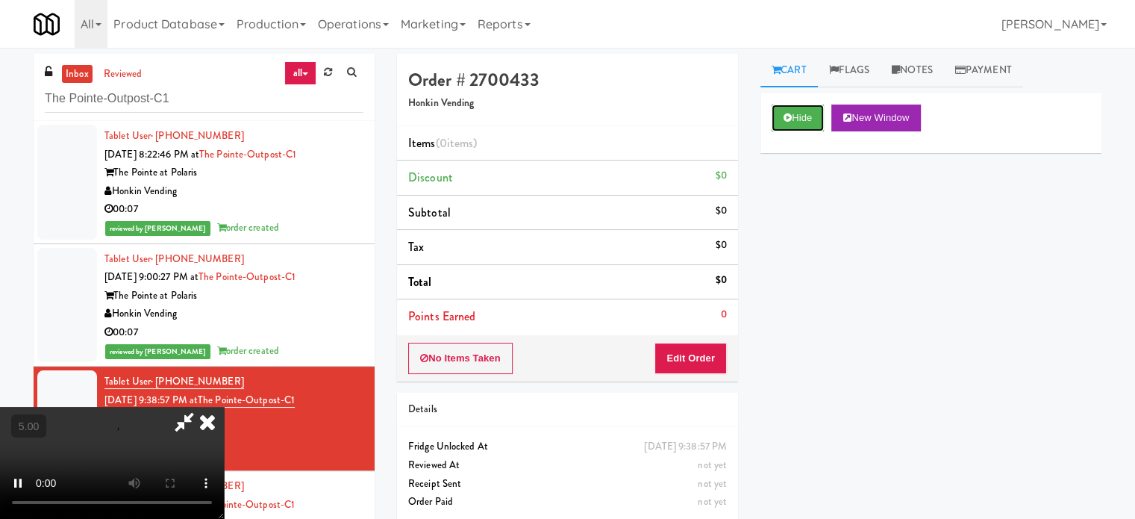
scroll to position [60, 0]
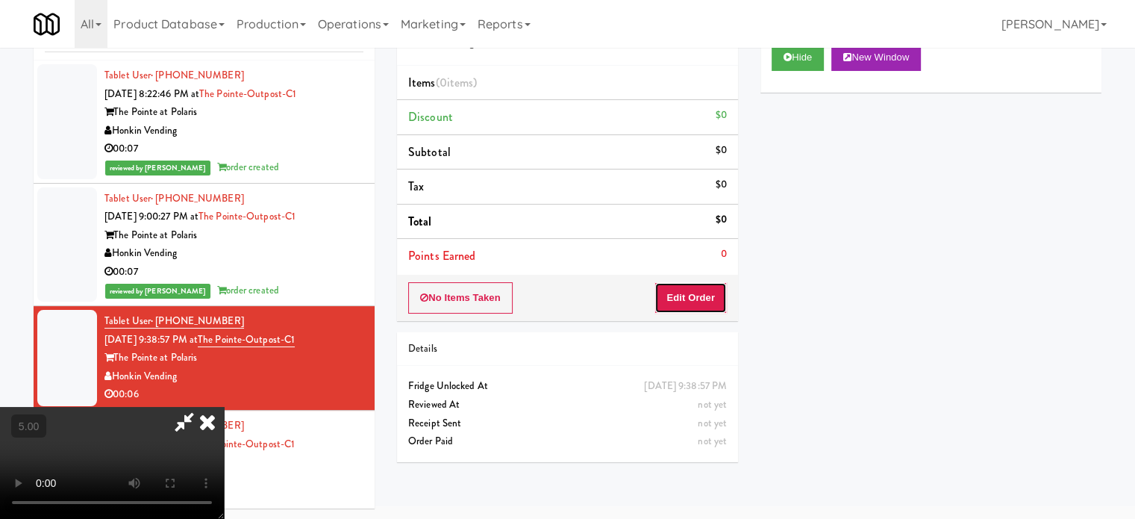
click at [704, 293] on button "Edit Order" at bounding box center [690, 297] width 72 height 31
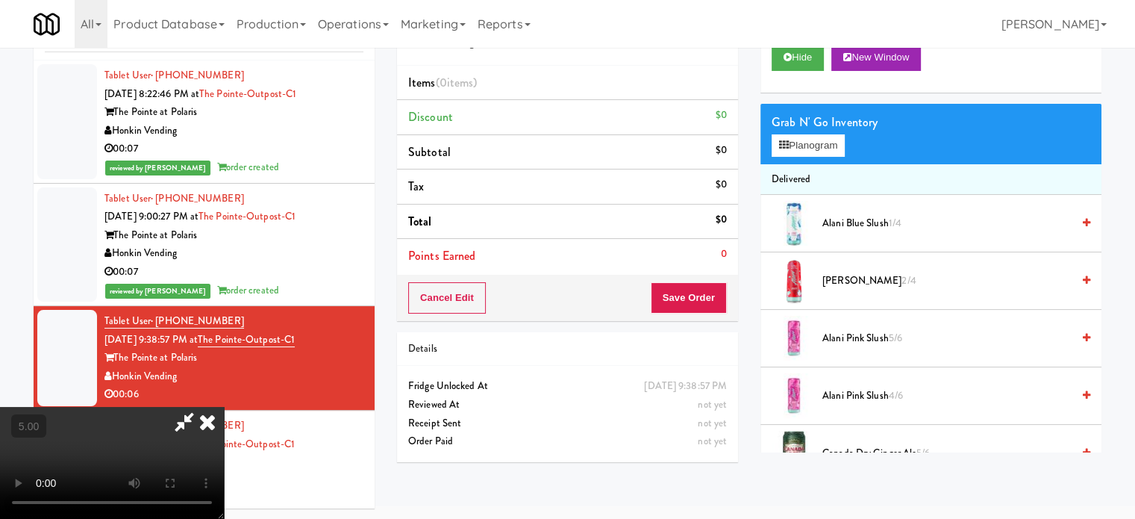
click at [224, 407] on video at bounding box center [112, 463] width 224 height 112
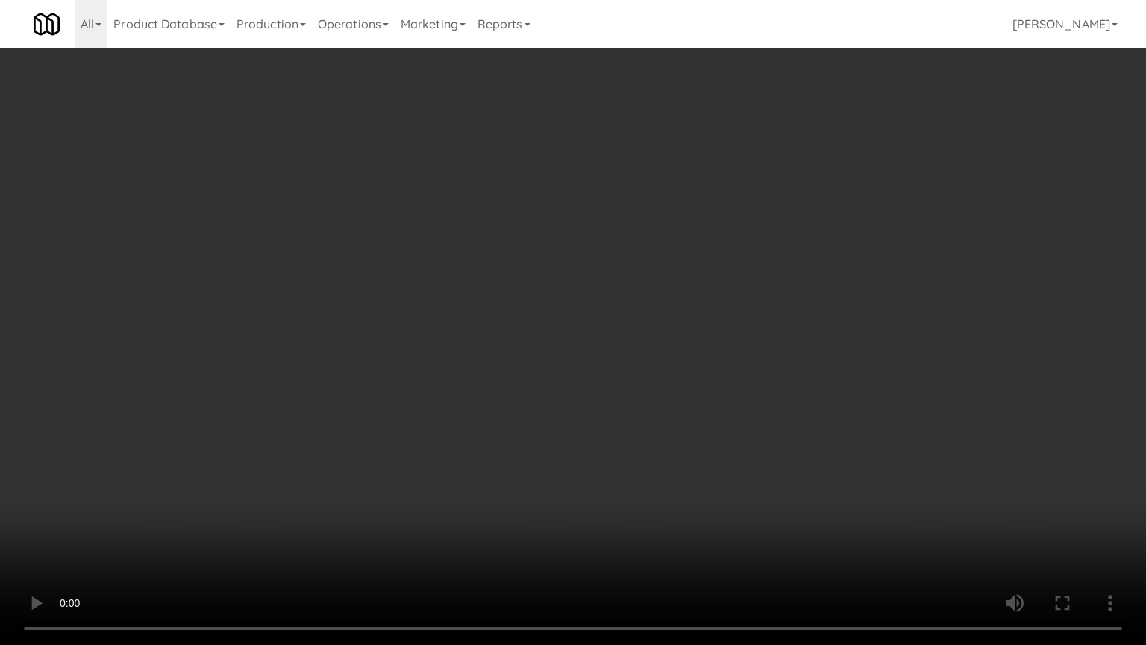
drag, startPoint x: 694, startPoint y: 395, endPoint x: 688, endPoint y: 353, distance: 42.2
click at [692, 387] on video at bounding box center [573, 322] width 1146 height 645
click at [504, 332] on video at bounding box center [573, 322] width 1146 height 645
click at [625, 300] on video at bounding box center [573, 322] width 1146 height 645
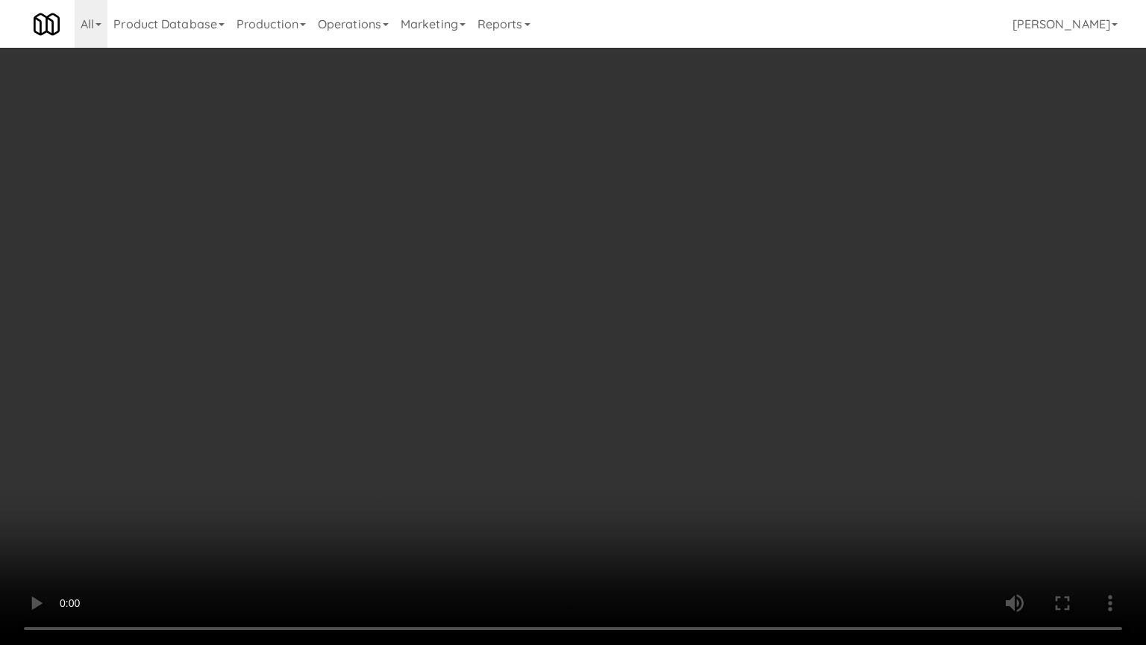
click at [505, 299] on video at bounding box center [573, 322] width 1146 height 645
click at [687, 259] on video at bounding box center [573, 322] width 1146 height 645
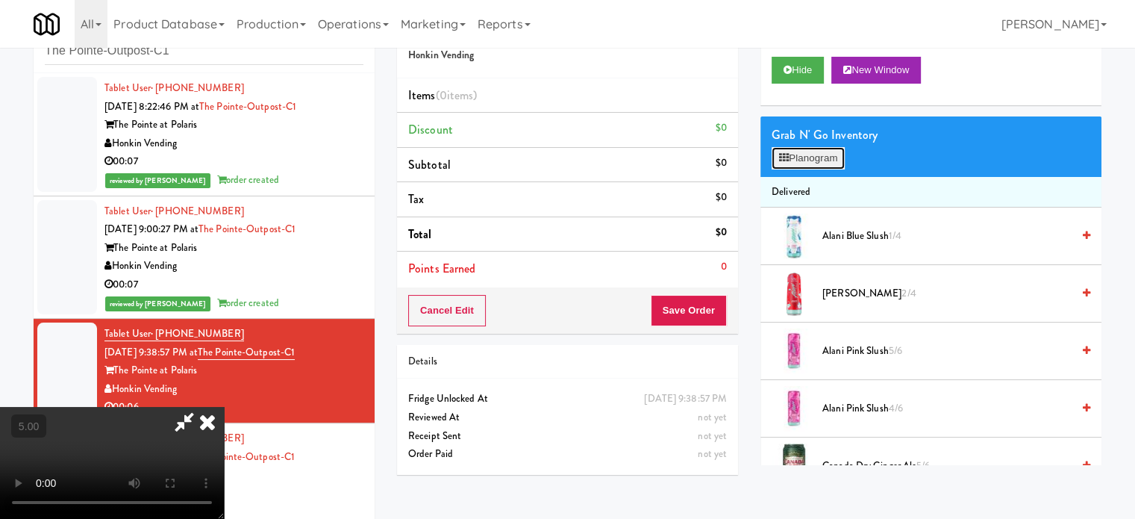
click at [779, 160] on icon at bounding box center [784, 158] width 10 height 10
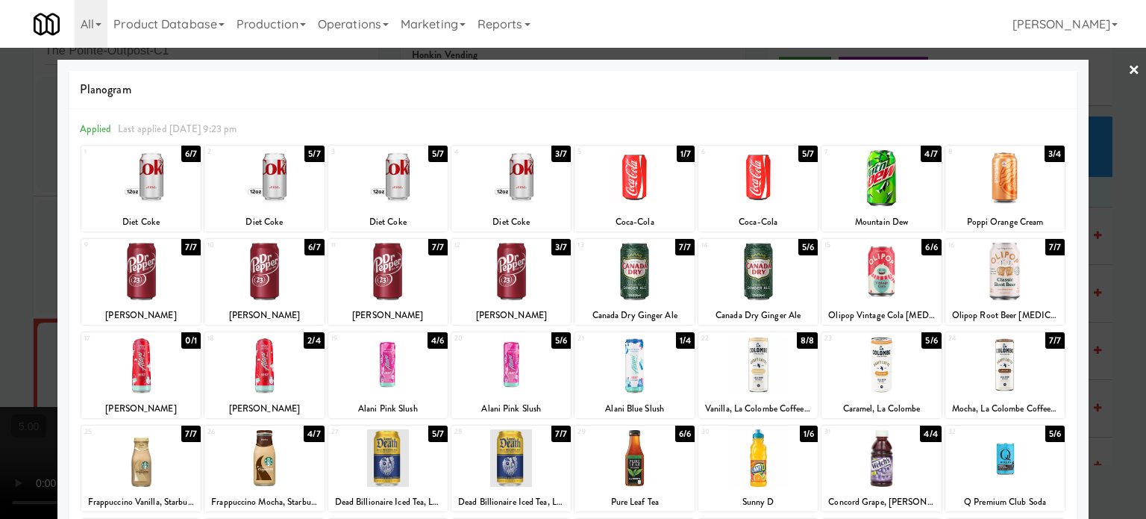
click at [313, 245] on div "6/7" at bounding box center [313, 247] width 19 height 16
click at [1110, 256] on div at bounding box center [573, 259] width 1146 height 519
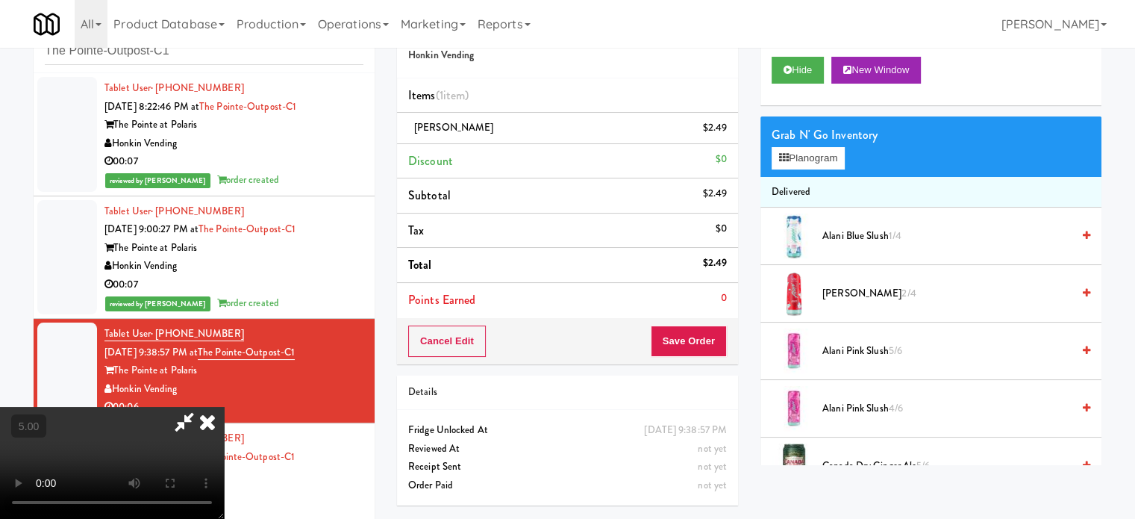
click at [224, 407] on video at bounding box center [112, 463] width 224 height 112
drag, startPoint x: 373, startPoint y: 304, endPoint x: 378, endPoint y: 352, distance: 48.7
click at [224, 407] on video at bounding box center [112, 463] width 224 height 112
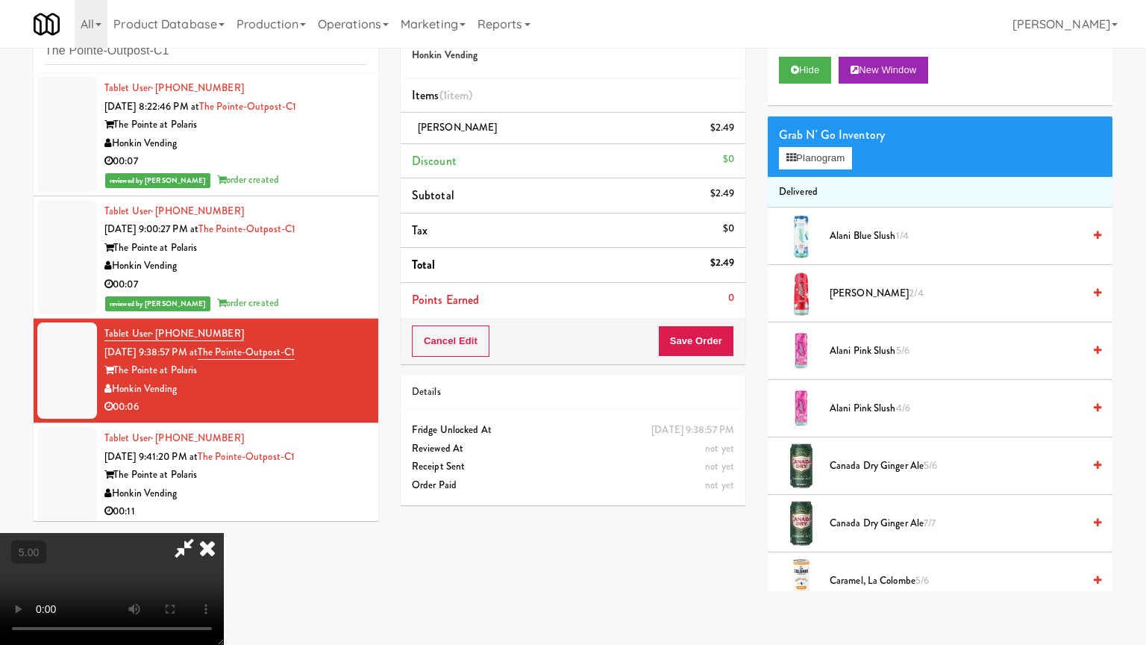
drag, startPoint x: 386, startPoint y: 310, endPoint x: 381, endPoint y: 254, distance: 56.1
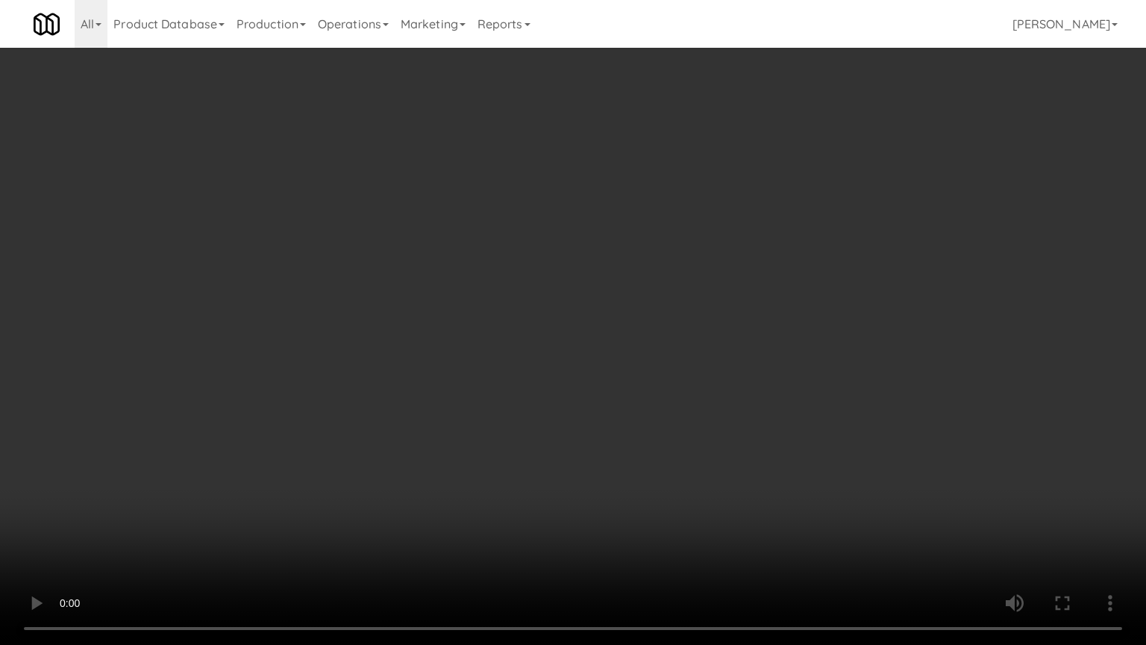
click at [384, 305] on video at bounding box center [573, 322] width 1146 height 645
click at [454, 313] on video at bounding box center [573, 322] width 1146 height 645
drag, startPoint x: 457, startPoint y: 311, endPoint x: 481, endPoint y: 176, distance: 137.2
click at [457, 309] on video at bounding box center [573, 322] width 1146 height 645
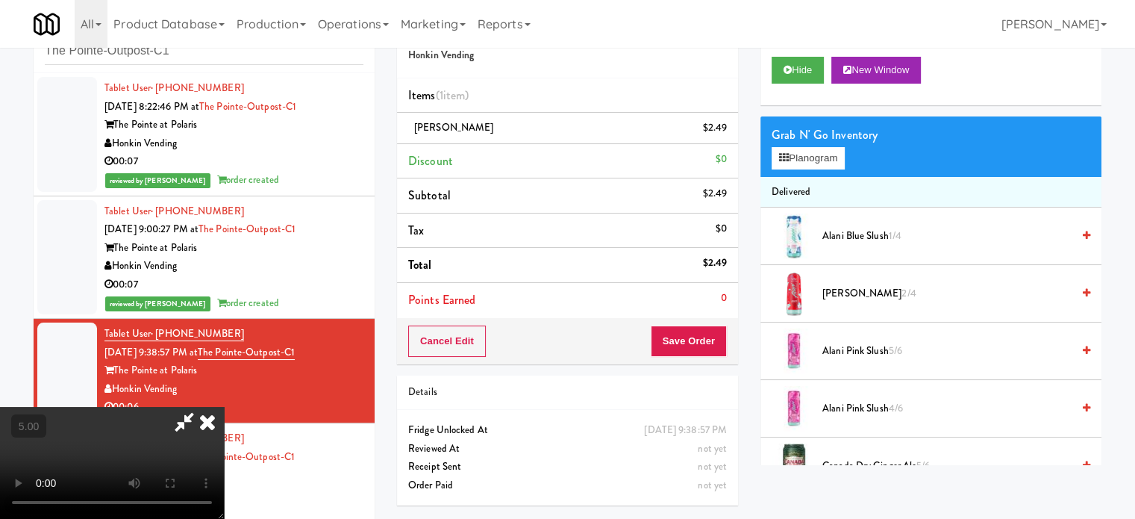
click at [224, 407] on icon at bounding box center [207, 422] width 33 height 30
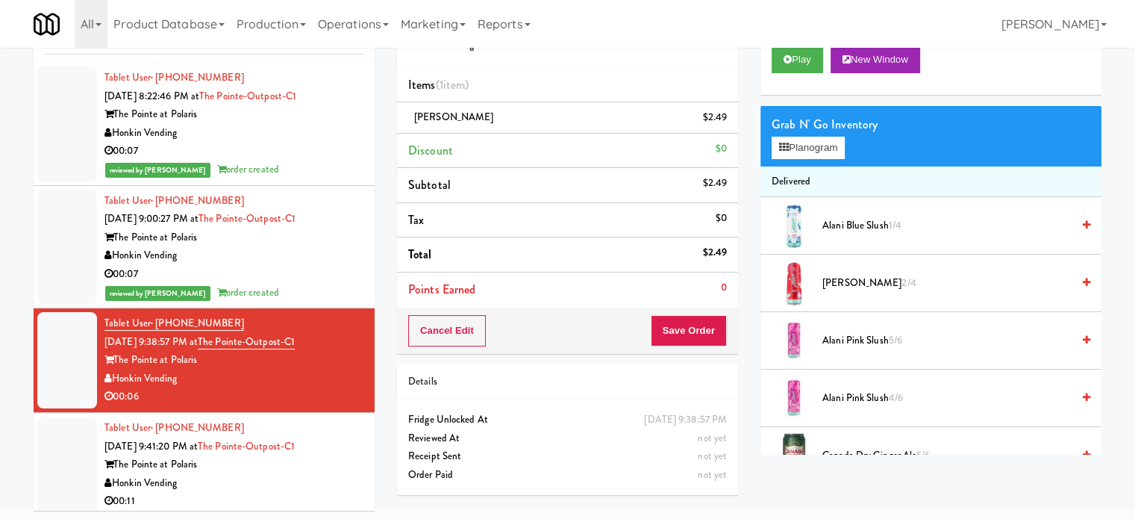
scroll to position [60, 0]
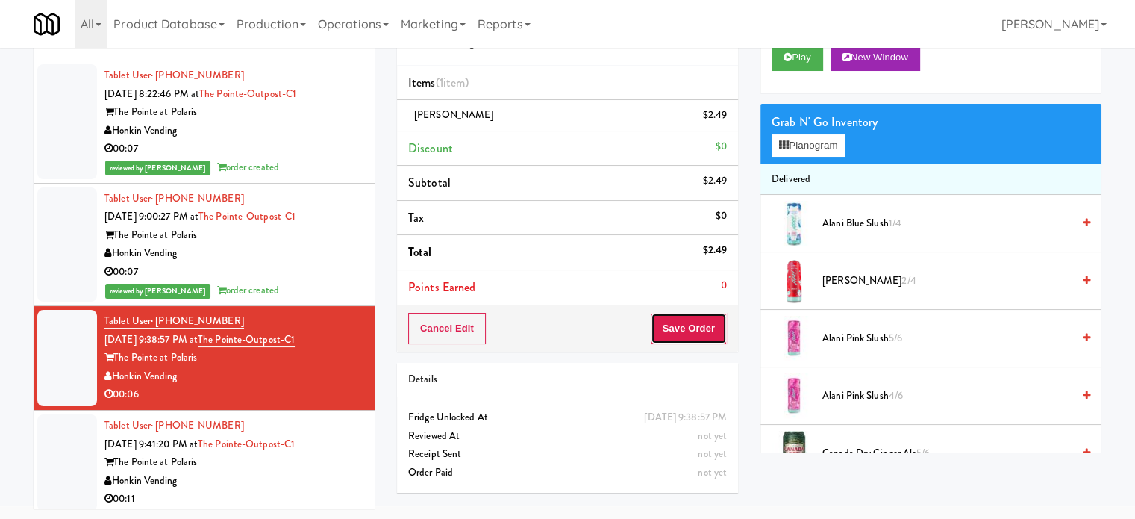
drag, startPoint x: 707, startPoint y: 325, endPoint x: 340, endPoint y: 104, distance: 428.5
click at [708, 324] on button "Save Order" at bounding box center [689, 328] width 76 height 31
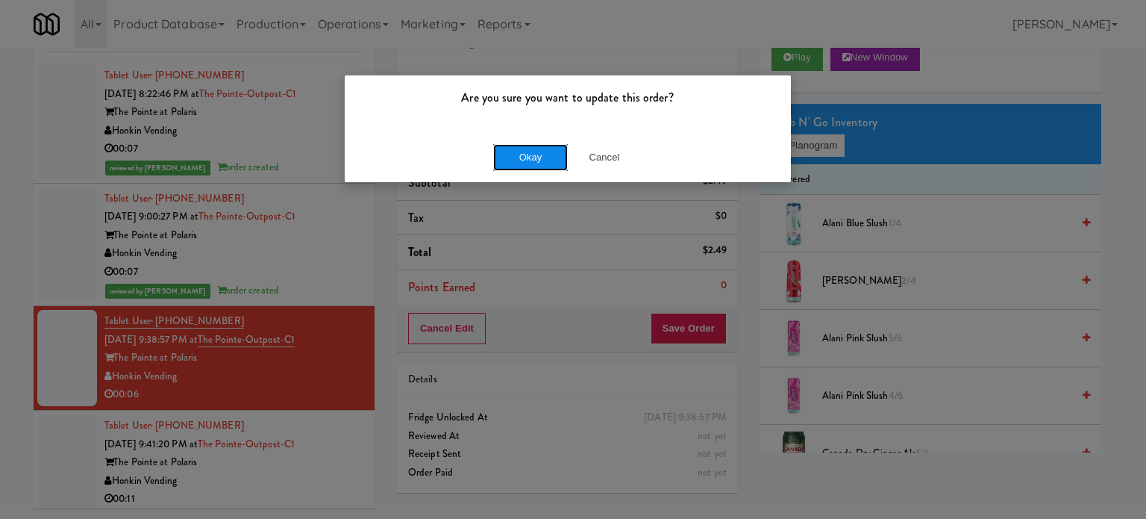
click at [516, 151] on button "Okay" at bounding box center [530, 157] width 75 height 27
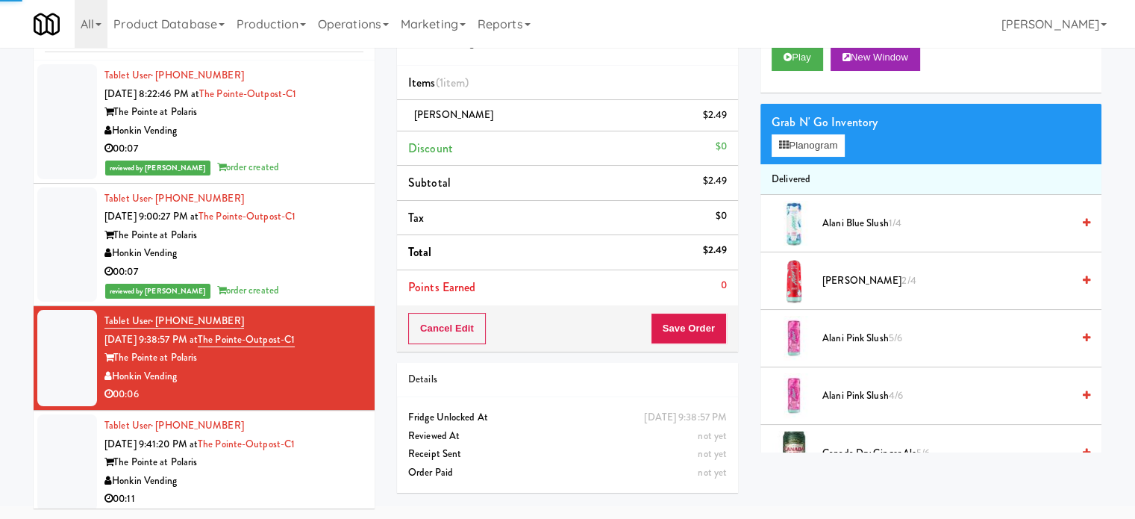
click at [334, 485] on div "Honkin Vending" at bounding box center [233, 481] width 259 height 19
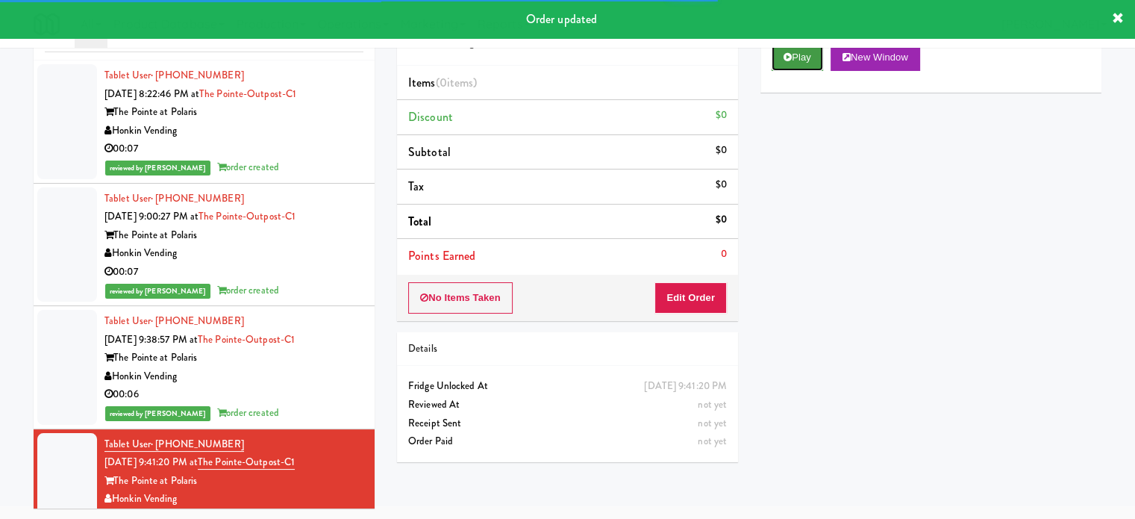
click at [801, 69] on button "Play" at bounding box center [797, 57] width 51 height 27
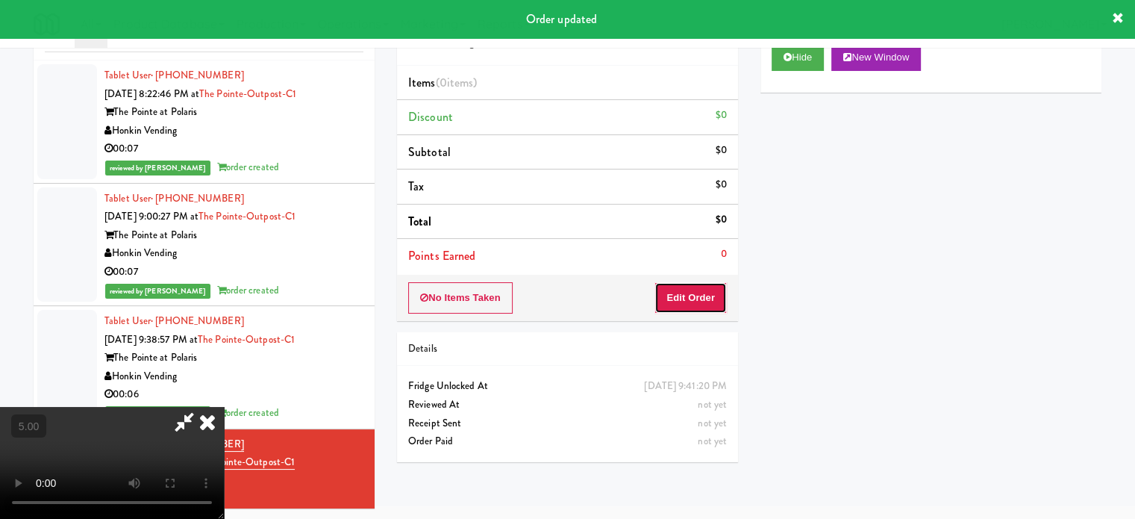
click at [678, 307] on button "Edit Order" at bounding box center [690, 297] width 72 height 31
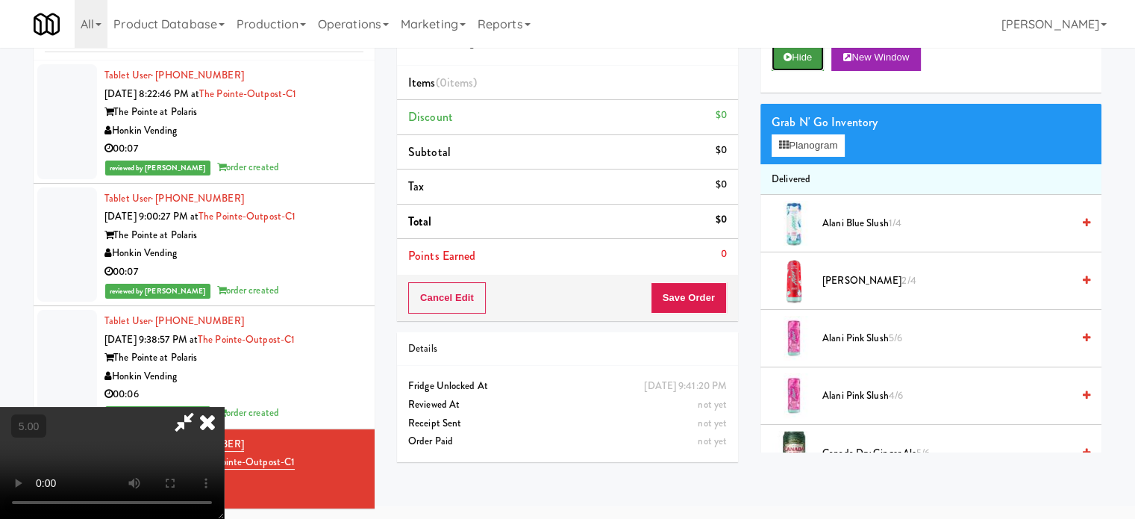
click at [807, 53] on button "Hide" at bounding box center [798, 57] width 52 height 27
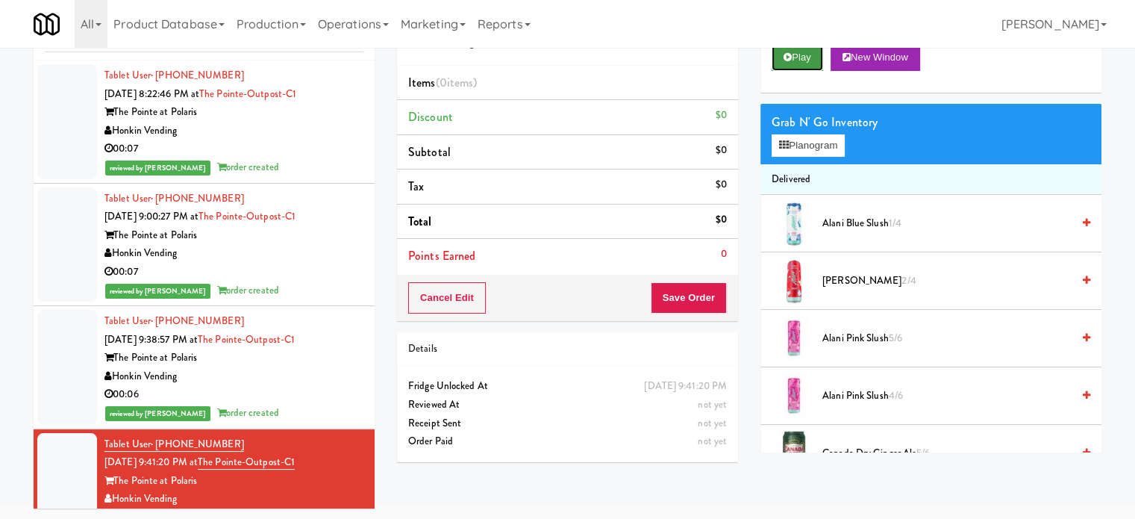
drag, startPoint x: 810, startPoint y: 58, endPoint x: 818, endPoint y: 54, distance: 8.7
click at [813, 57] on button "Play" at bounding box center [797, 57] width 51 height 27
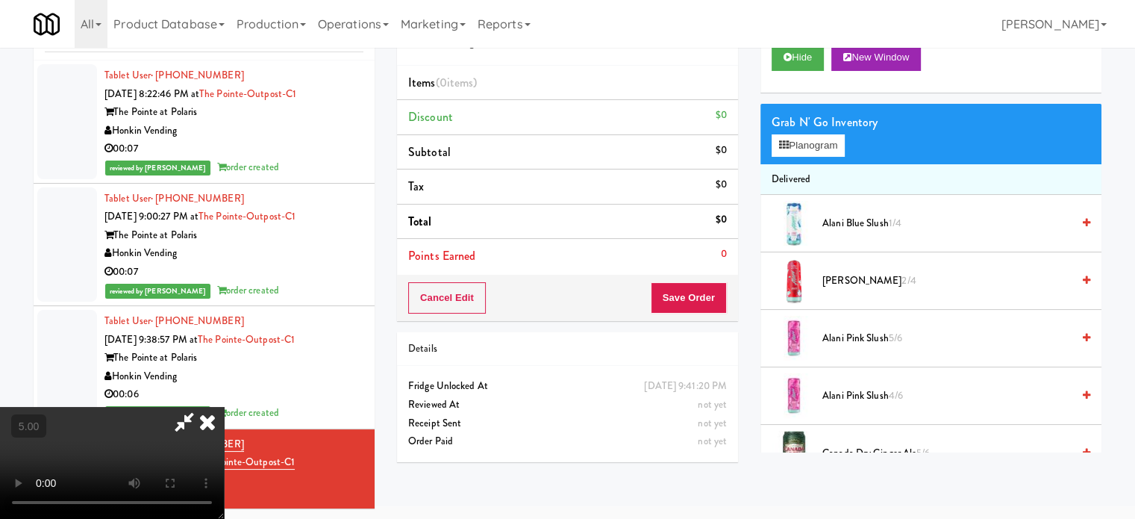
drag, startPoint x: 458, startPoint y: 257, endPoint x: 469, endPoint y: 250, distance: 12.4
click at [224, 407] on video at bounding box center [112, 463] width 224 height 112
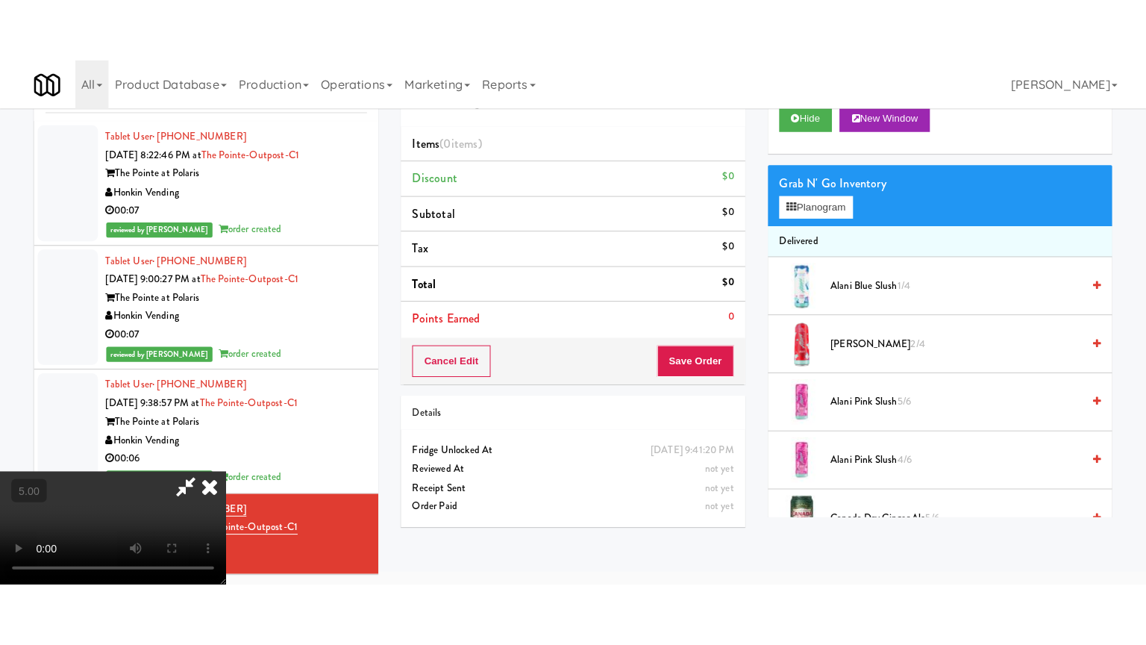
scroll to position [48, 0]
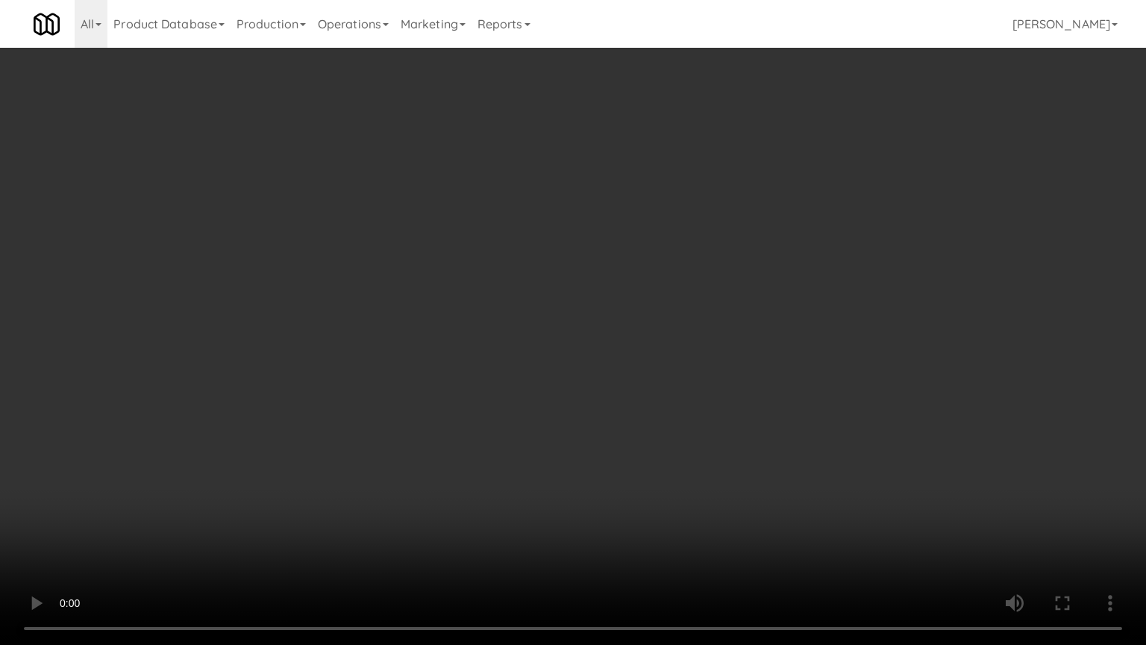
drag, startPoint x: 487, startPoint y: 280, endPoint x: 513, endPoint y: 266, distance: 29.1
click at [487, 280] on video at bounding box center [573, 322] width 1146 height 645
click at [558, 260] on video at bounding box center [573, 322] width 1146 height 645
click at [558, 268] on video at bounding box center [573, 322] width 1146 height 645
click at [558, 266] on video at bounding box center [573, 322] width 1146 height 645
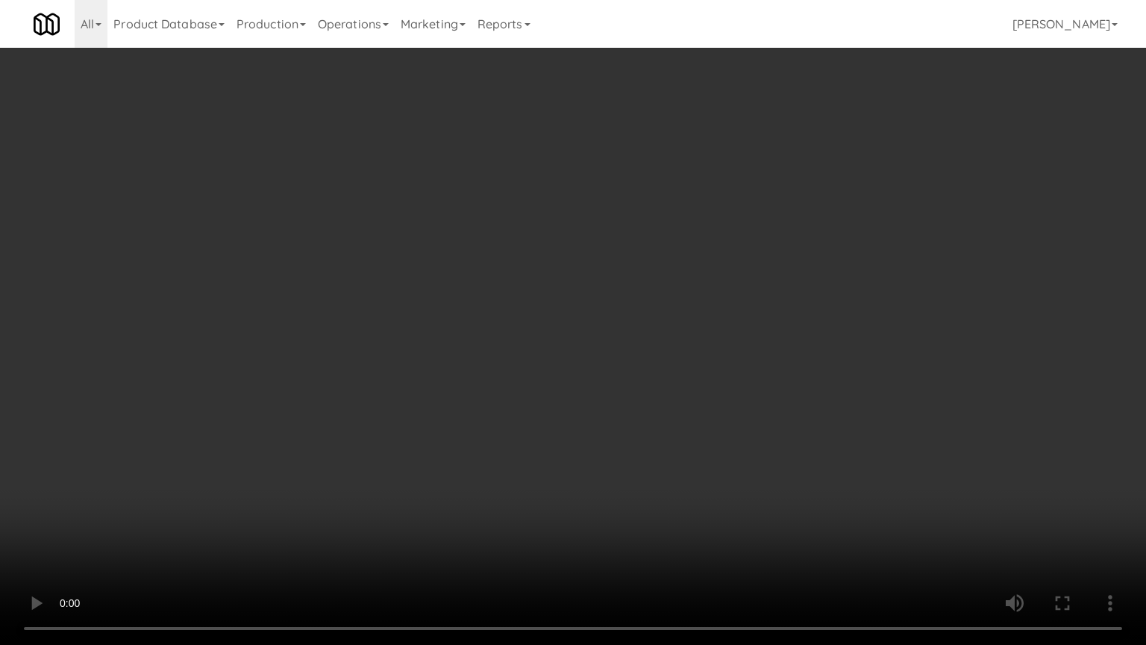
click at [558, 268] on video at bounding box center [573, 322] width 1146 height 645
click at [575, 291] on video at bounding box center [573, 322] width 1146 height 645
click at [519, 303] on video at bounding box center [573, 322] width 1146 height 645
click at [555, 320] on video at bounding box center [573, 322] width 1146 height 645
click at [525, 322] on video at bounding box center [573, 322] width 1146 height 645
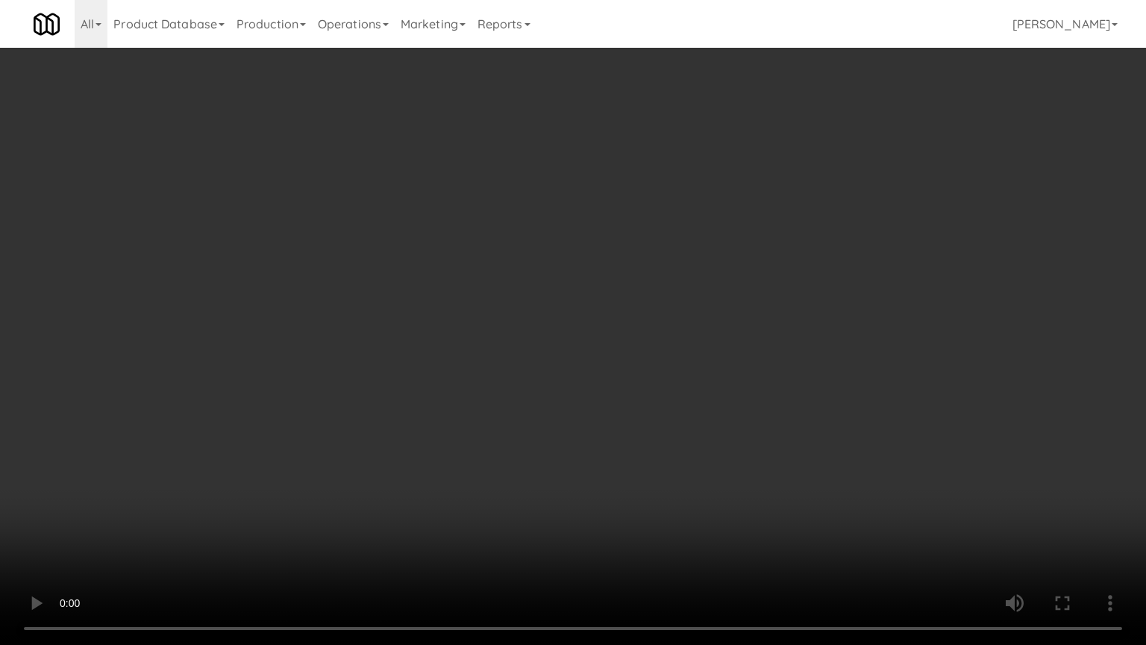
click at [657, 334] on video at bounding box center [573, 322] width 1146 height 645
click at [622, 339] on video at bounding box center [573, 322] width 1146 height 645
click at [625, 336] on video at bounding box center [573, 322] width 1146 height 645
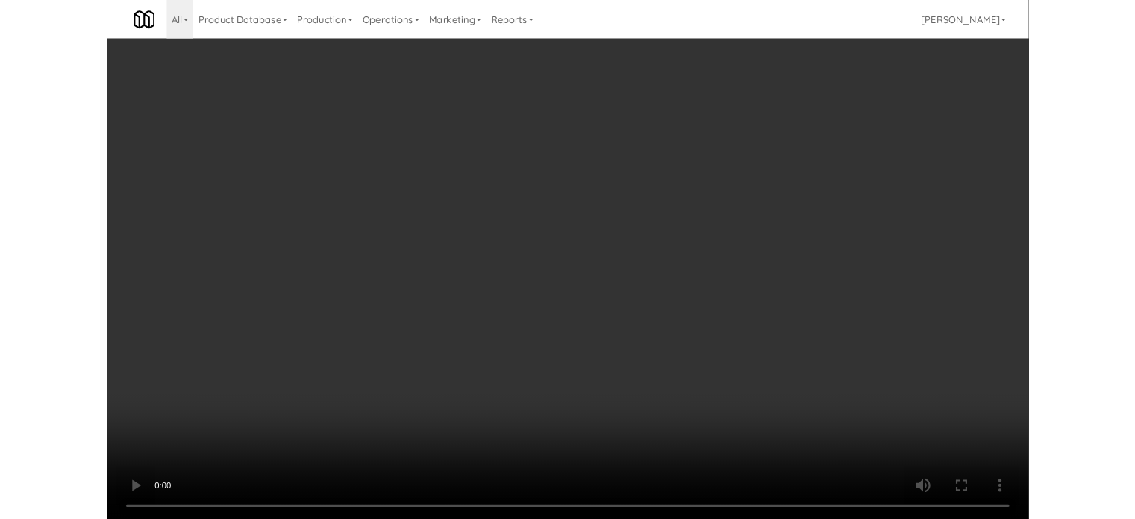
scroll to position [60, 0]
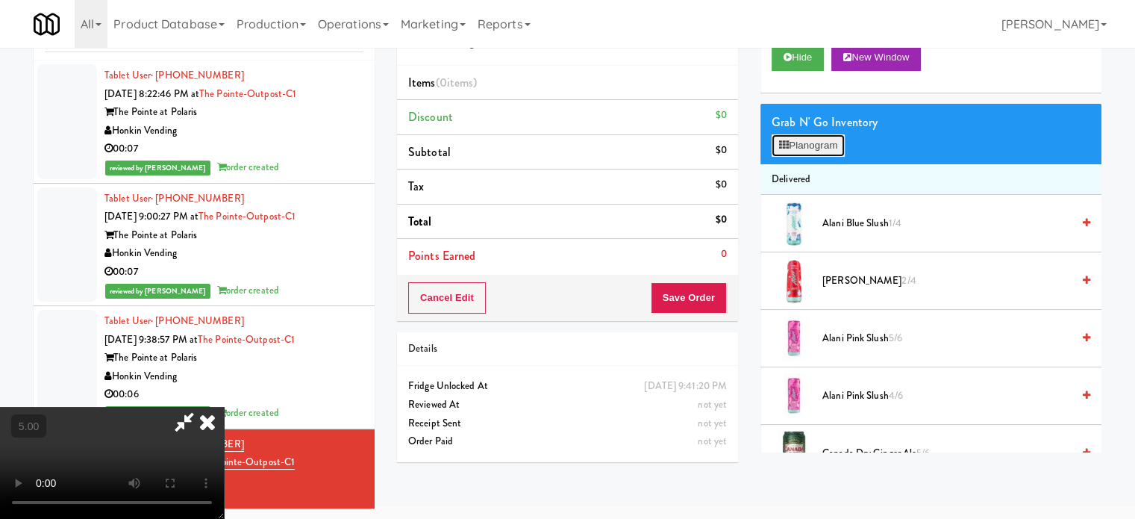
click at [810, 153] on button "Planogram" at bounding box center [808, 145] width 73 height 22
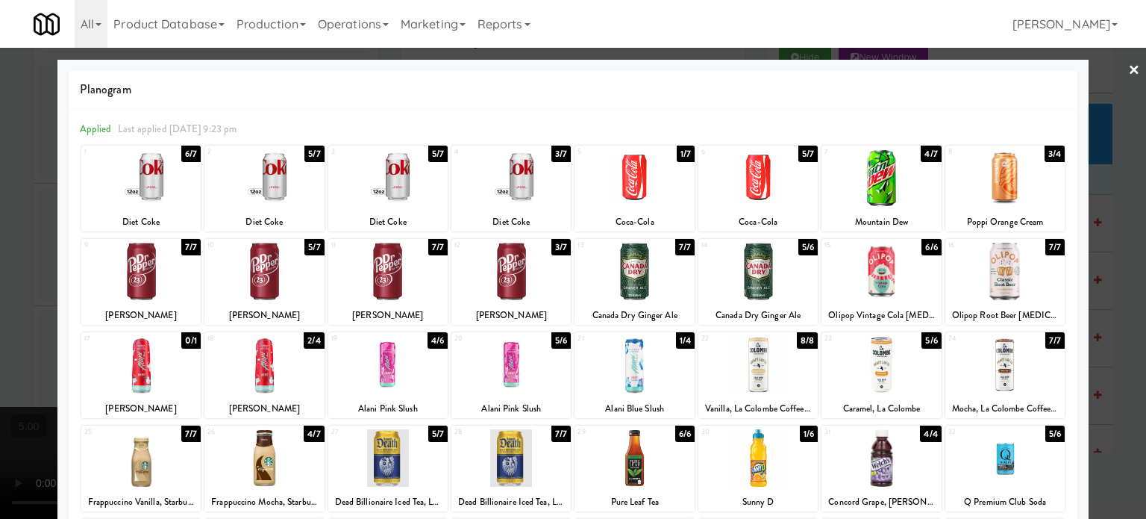
click at [925, 154] on div "4/7" at bounding box center [931, 154] width 20 height 16
click at [1113, 260] on div at bounding box center [573, 259] width 1146 height 519
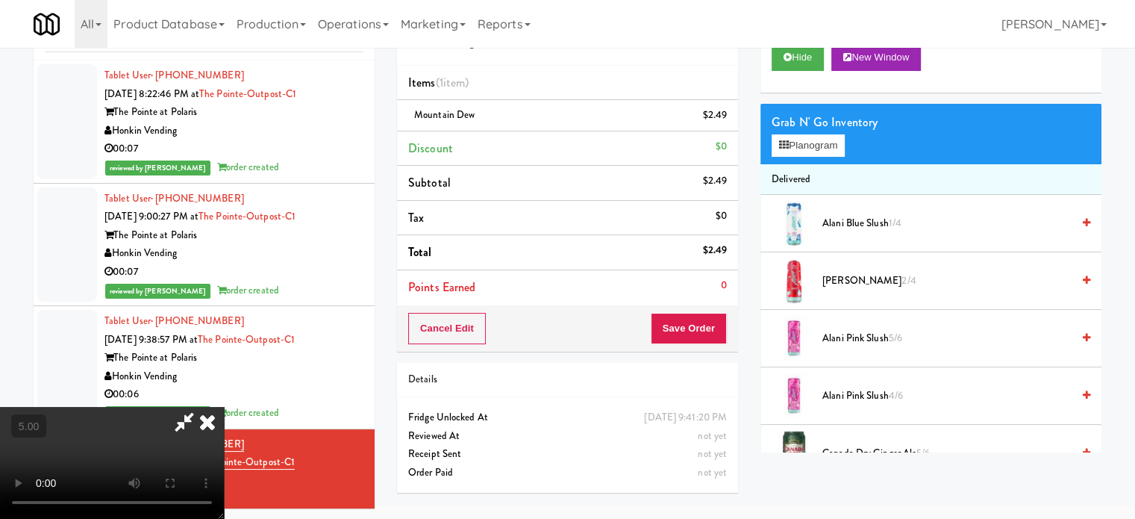
drag, startPoint x: 396, startPoint y: 383, endPoint x: 395, endPoint y: 367, distance: 15.7
click at [224, 407] on video at bounding box center [112, 463] width 224 height 112
drag, startPoint x: 395, startPoint y: 367, endPoint x: 401, endPoint y: 422, distance: 54.8
click at [224, 407] on video at bounding box center [112, 463] width 224 height 112
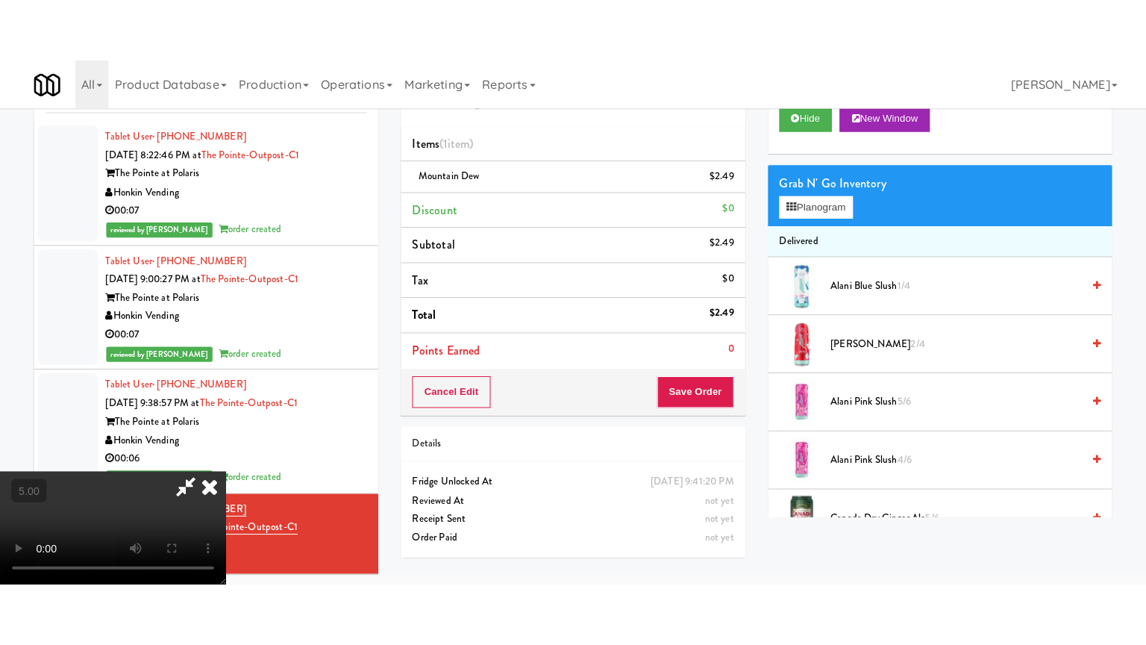
scroll to position [48, 0]
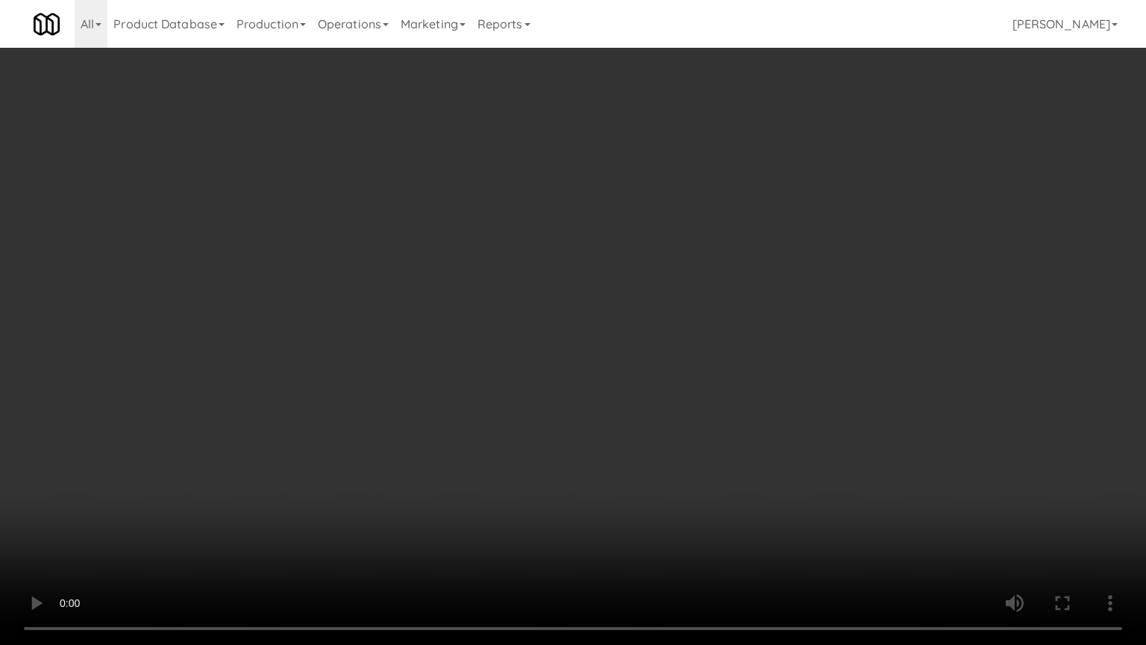
drag, startPoint x: 437, startPoint y: 355, endPoint x: 441, endPoint y: 292, distance: 63.6
click at [437, 348] on video at bounding box center [573, 322] width 1146 height 645
drag, startPoint x: 422, startPoint y: 287, endPoint x: 451, endPoint y: 292, distance: 28.7
click at [422, 287] on video at bounding box center [573, 322] width 1146 height 645
drag, startPoint x: 455, startPoint y: 308, endPoint x: 487, endPoint y: 307, distance: 32.1
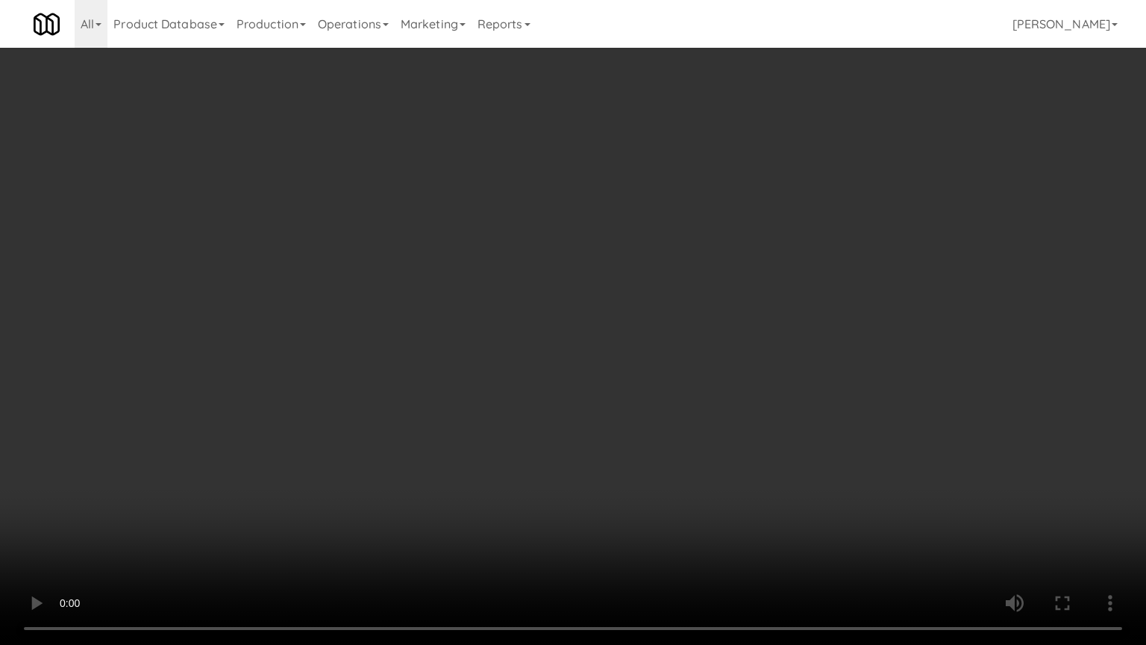
click at [463, 309] on video at bounding box center [573, 322] width 1146 height 645
click at [487, 307] on video at bounding box center [573, 322] width 1146 height 645
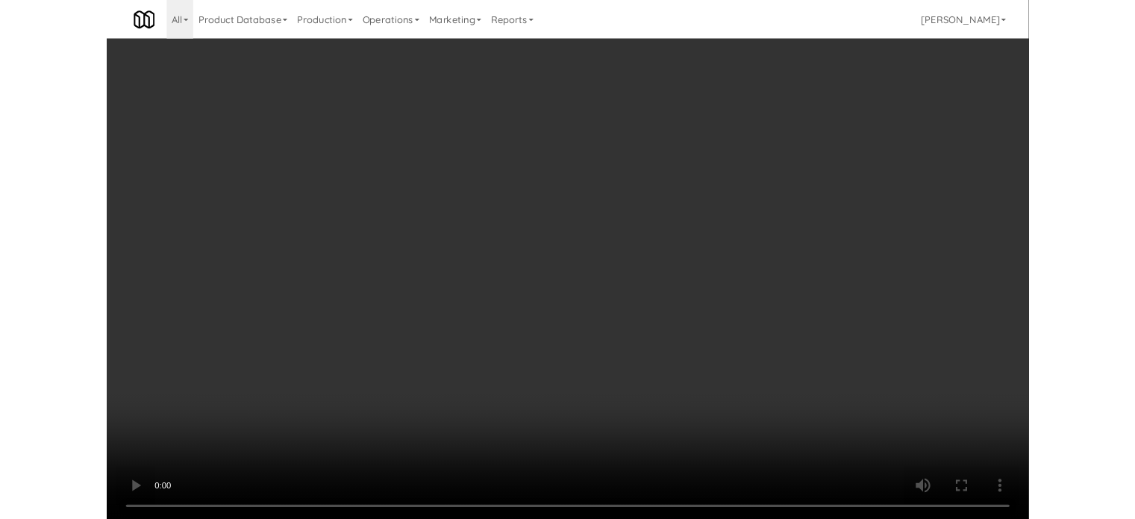
scroll to position [60, 0]
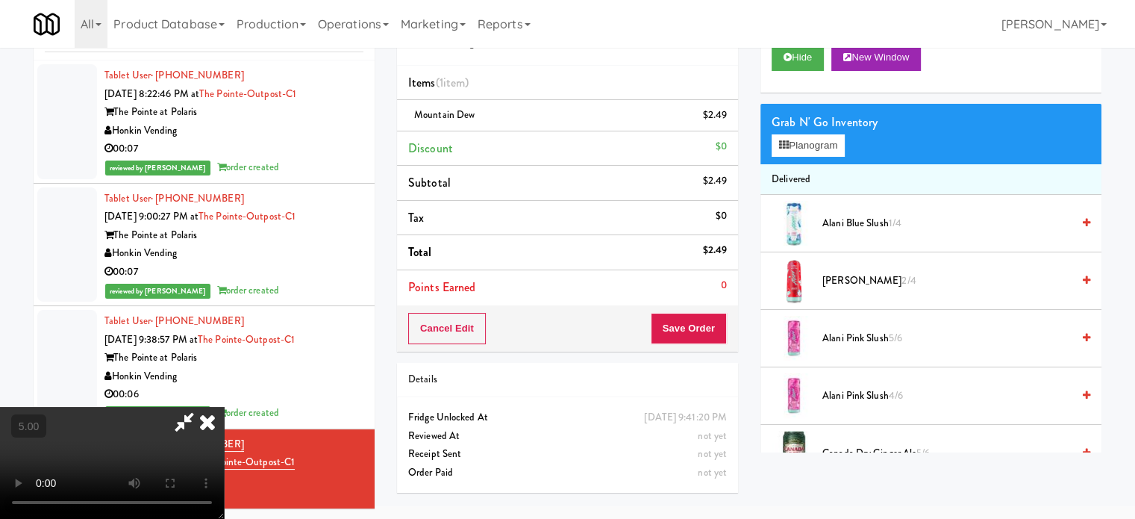
click at [810, 159] on div "Grab N' Go Inventory Planogram" at bounding box center [930, 134] width 341 height 60
click at [827, 137] on button "Planogram" at bounding box center [808, 145] width 73 height 22
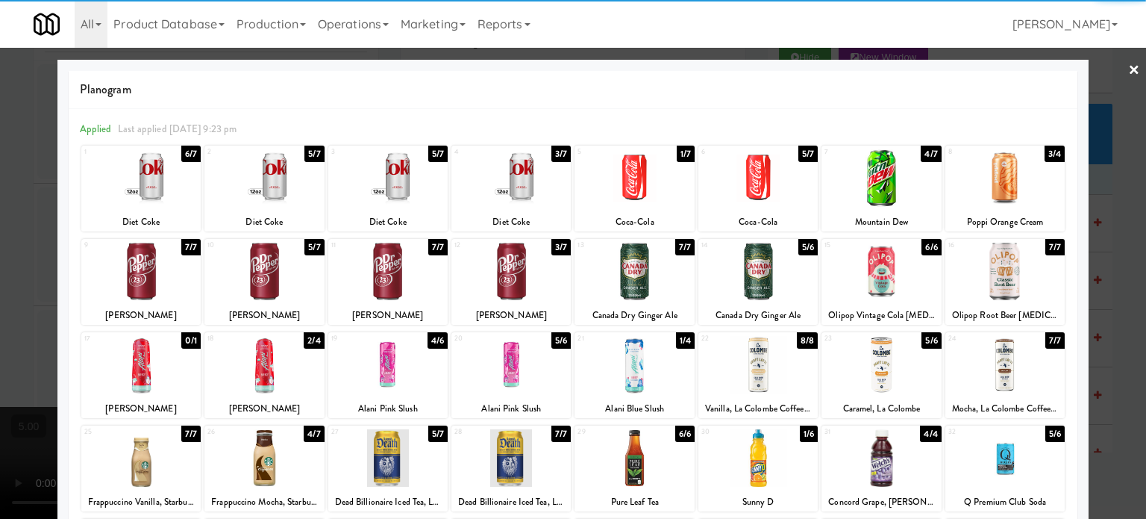
click at [921, 154] on div "4/7" at bounding box center [931, 154] width 20 height 16
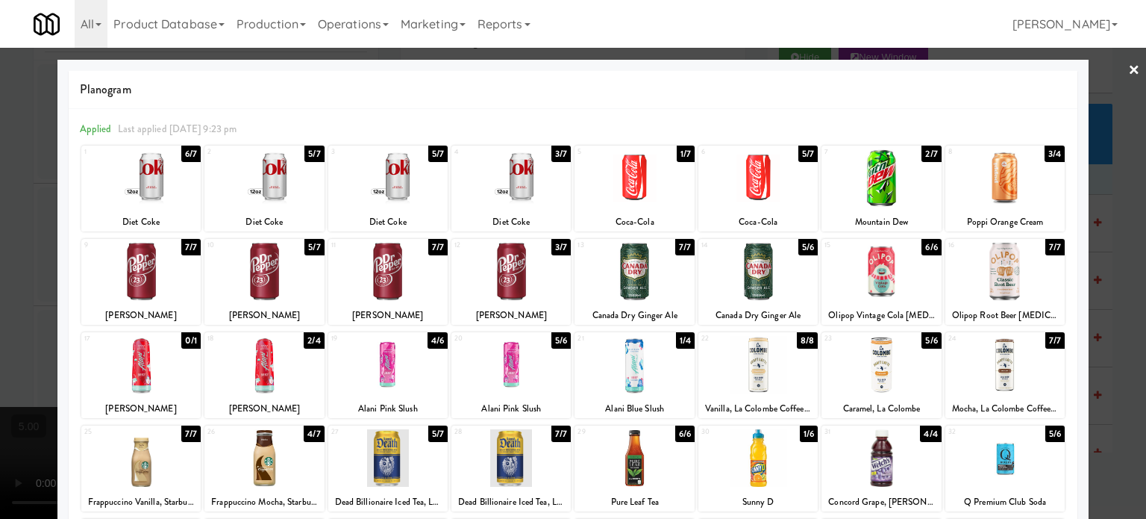
click at [1112, 240] on div at bounding box center [573, 259] width 1146 height 519
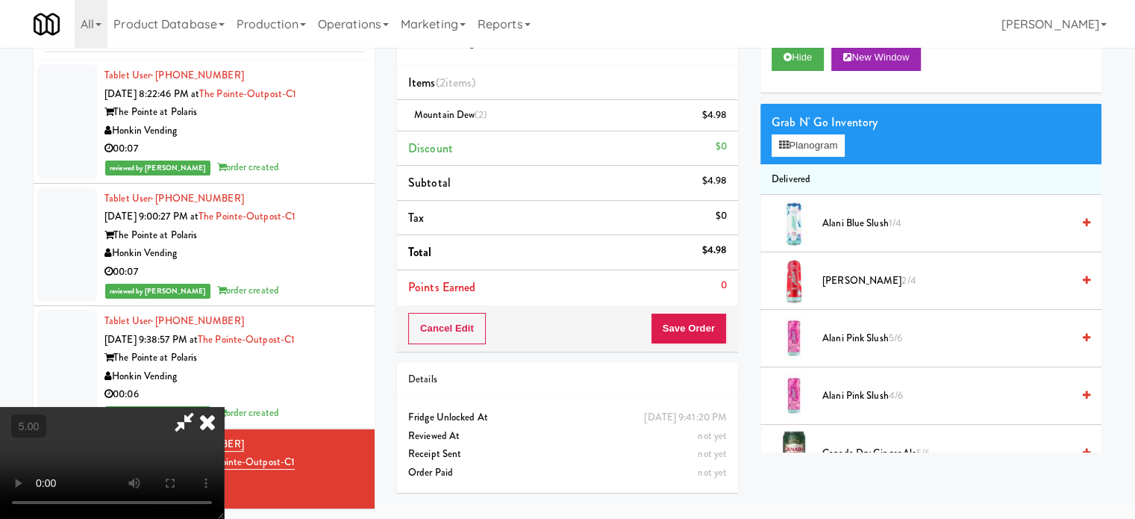
click at [224, 407] on video at bounding box center [112, 463] width 224 height 112
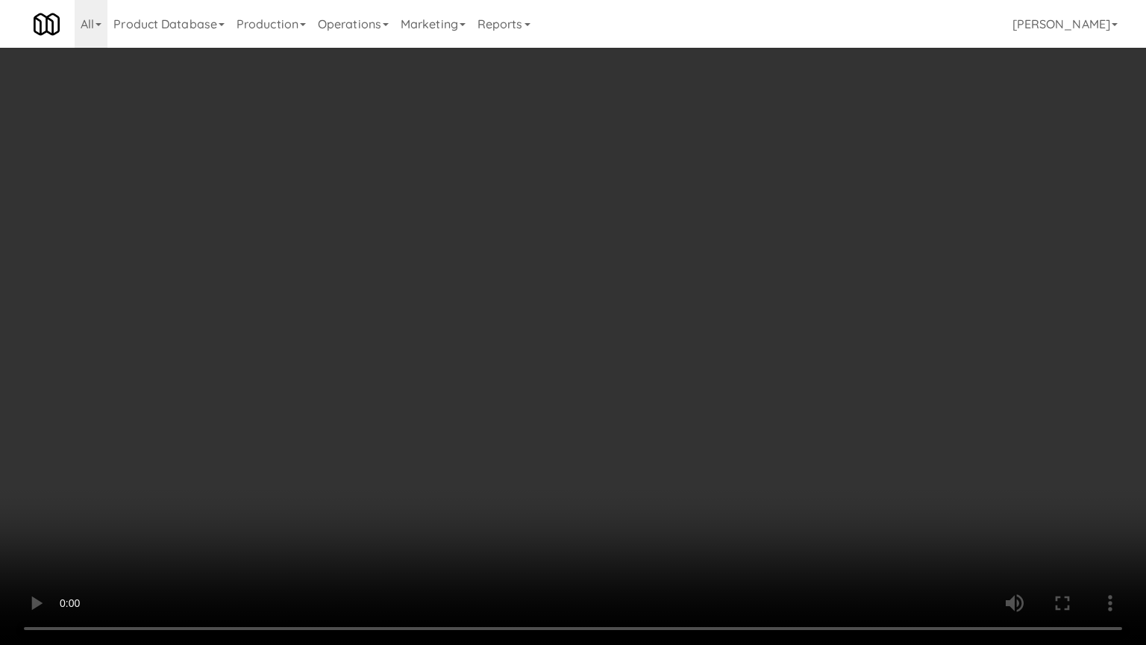
drag, startPoint x: 328, startPoint y: 390, endPoint x: 355, endPoint y: 313, distance: 81.4
click at [328, 384] on video at bounding box center [573, 322] width 1146 height 645
click at [536, 272] on video at bounding box center [573, 322] width 1146 height 645
click at [563, 279] on video at bounding box center [573, 322] width 1146 height 645
click at [524, 268] on video at bounding box center [573, 322] width 1146 height 645
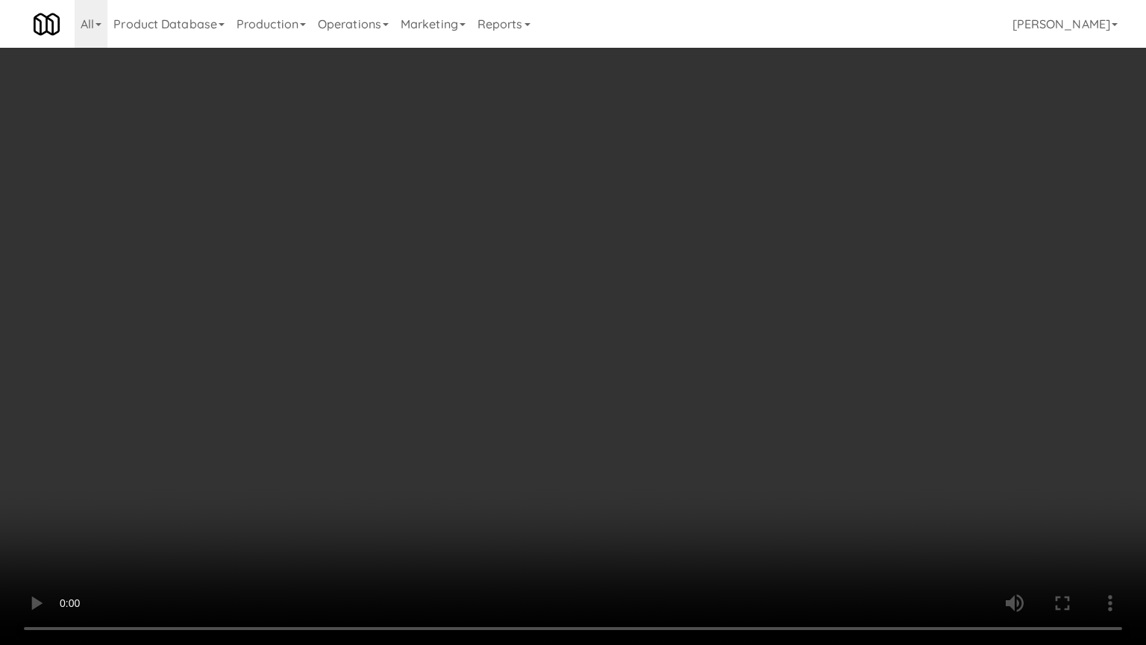
drag, startPoint x: 524, startPoint y: 268, endPoint x: 607, endPoint y: 131, distance: 159.7
click at [533, 266] on video at bounding box center [573, 322] width 1146 height 645
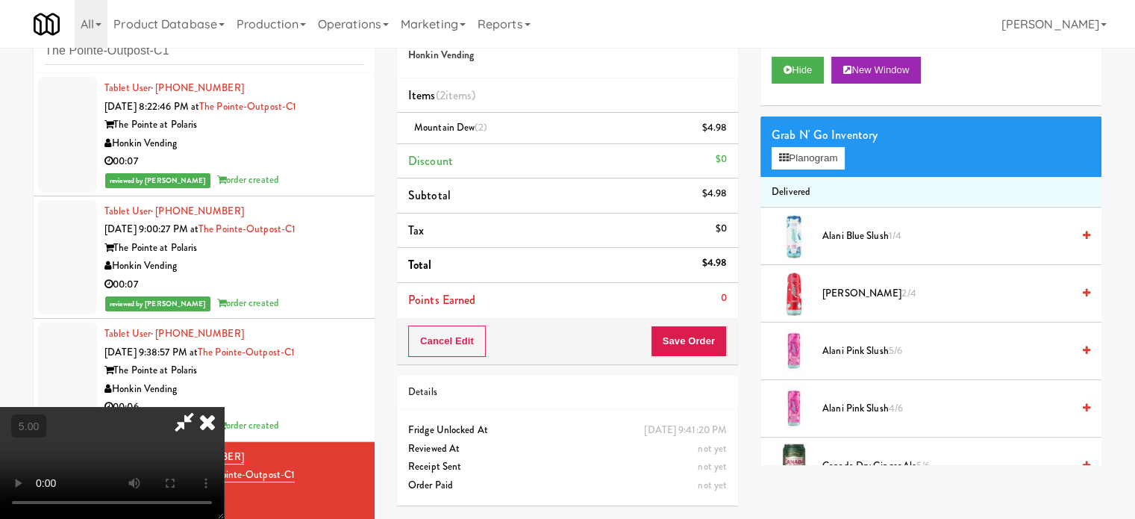
click at [224, 407] on icon at bounding box center [207, 422] width 33 height 30
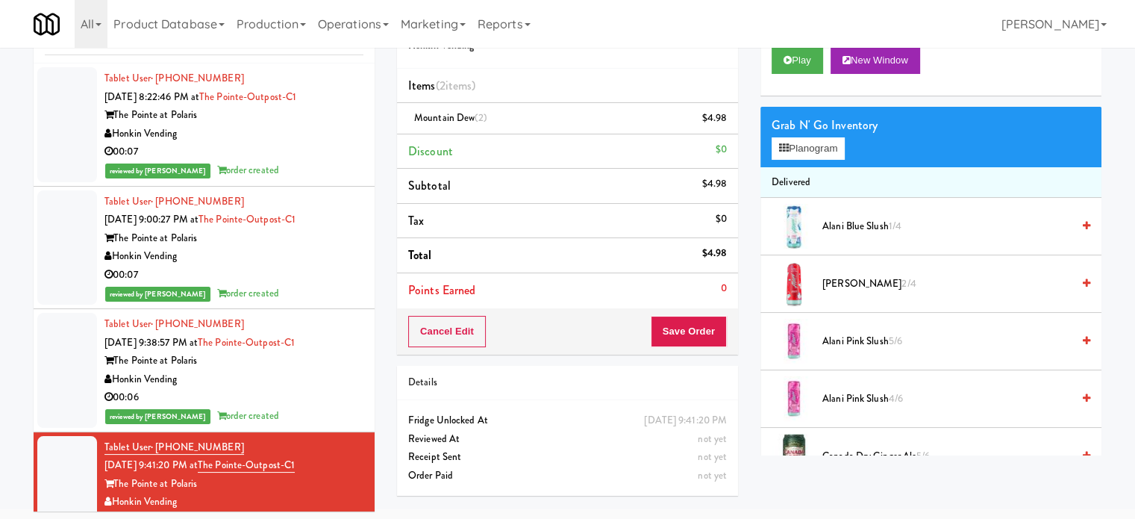
scroll to position [60, 0]
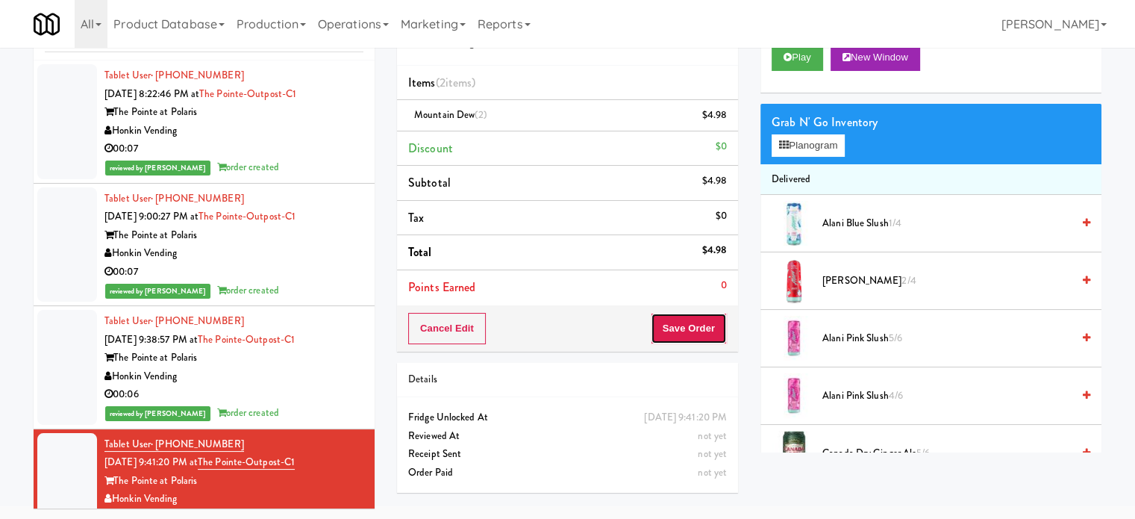
click at [691, 334] on button "Save Order" at bounding box center [689, 328] width 76 height 31
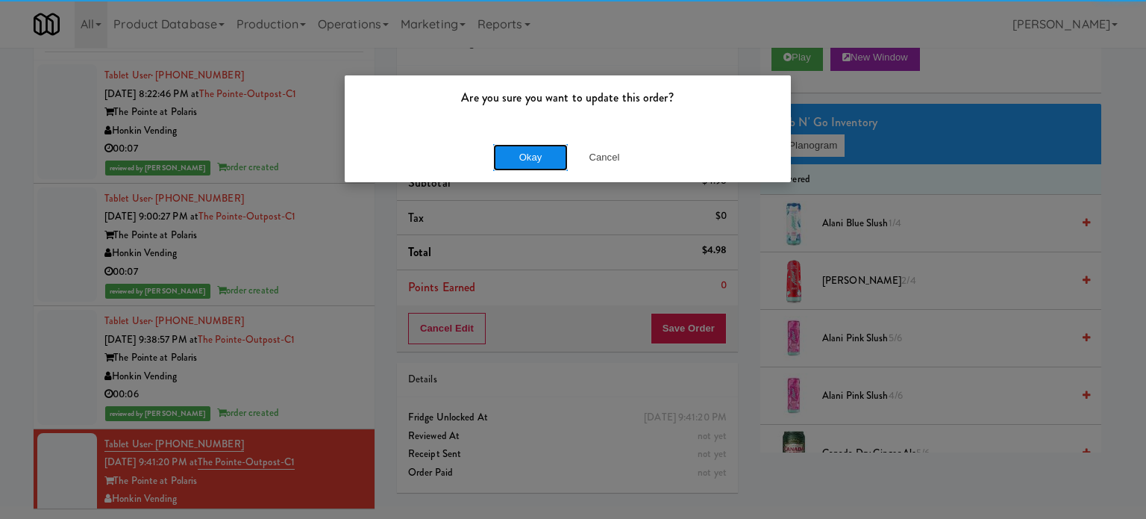
click at [528, 152] on button "Okay" at bounding box center [530, 157] width 75 height 27
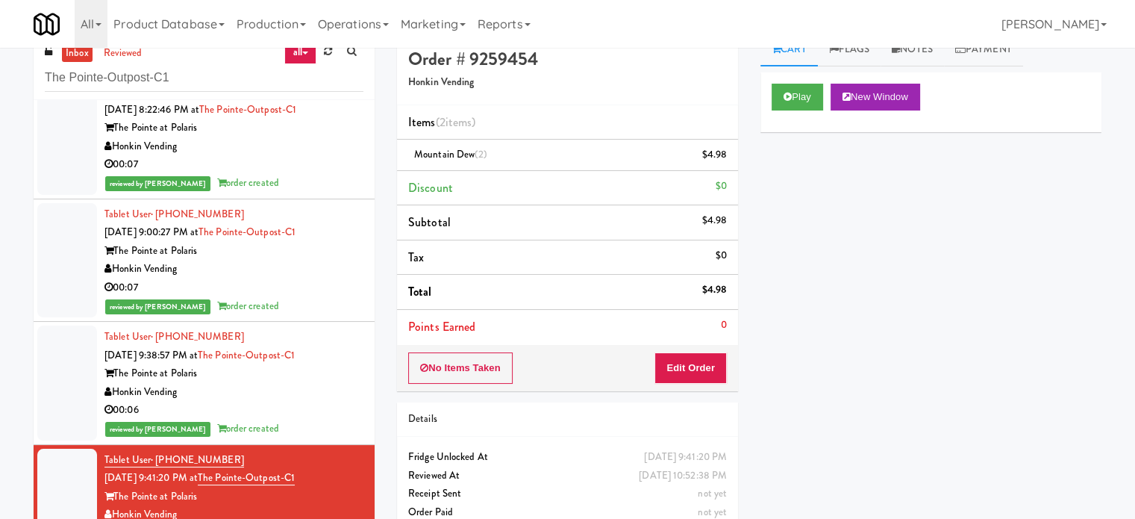
scroll to position [0, 0]
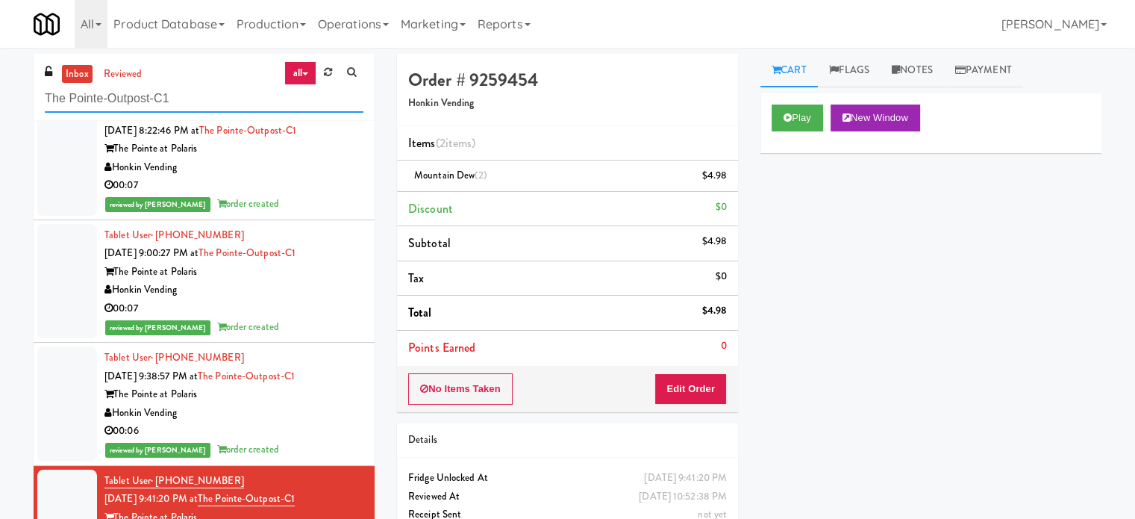
click at [165, 104] on input "The Pointe-Outpost-C1" at bounding box center [204, 99] width 319 height 28
click at [176, 96] on input "The Pointe-Outpost-C1" at bounding box center [204, 99] width 319 height 28
click at [178, 98] on input "The Pointe-Outpost-C1" at bounding box center [204, 99] width 319 height 28
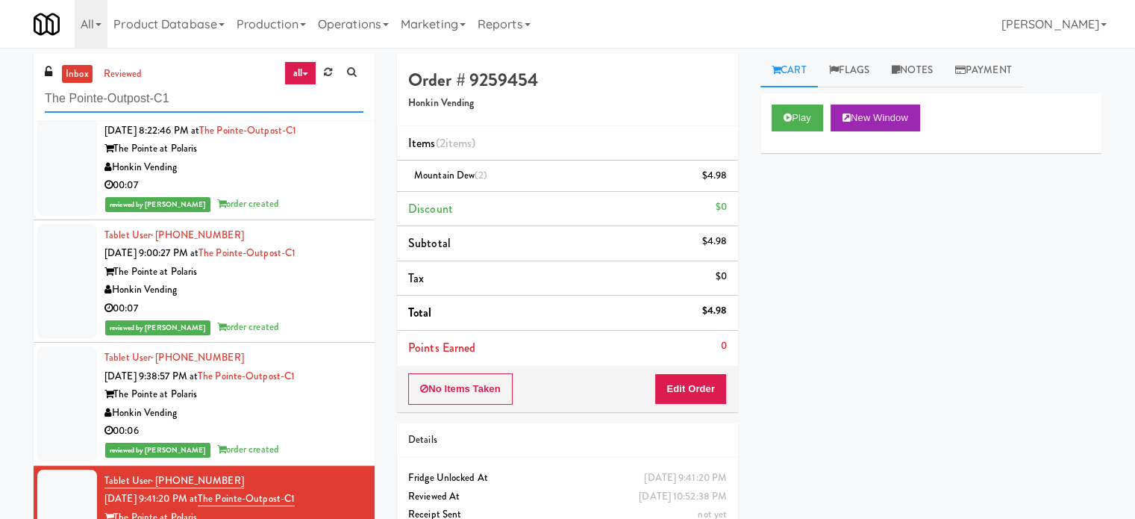
click at [179, 98] on input "The Pointe-Outpost-C1" at bounding box center [204, 99] width 319 height 28
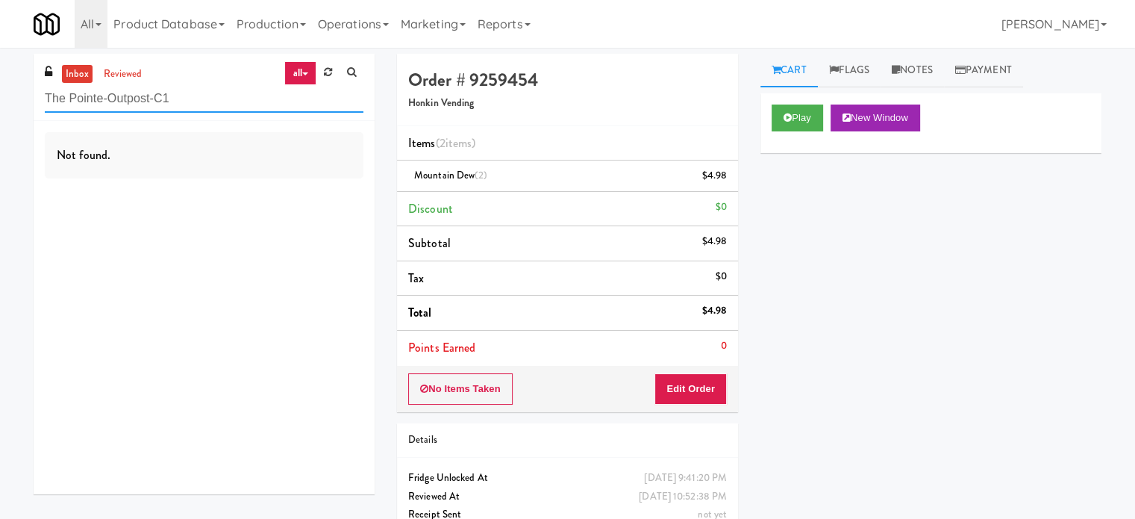
paste input "Standard - Combo - Middle"
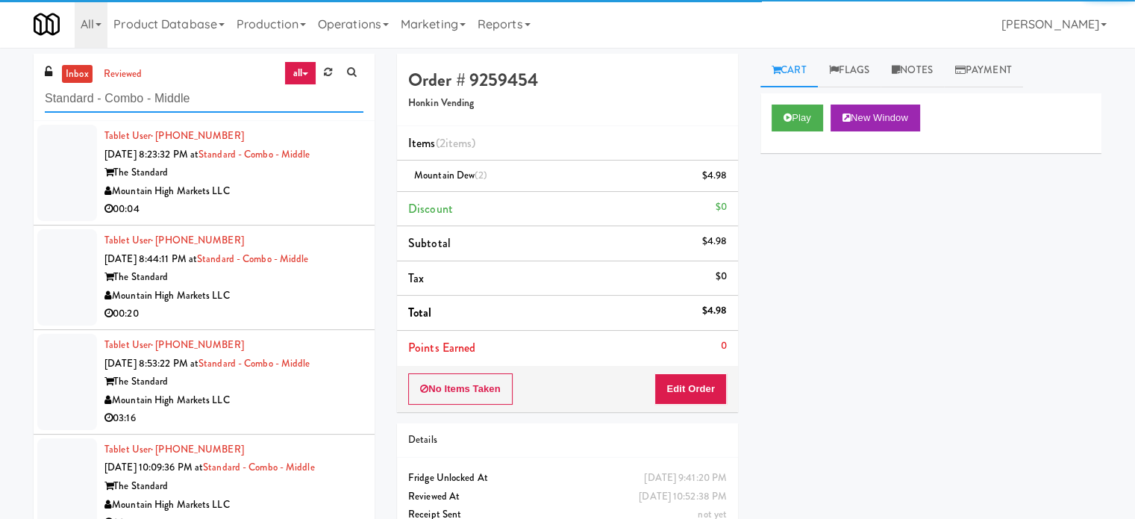
type input "Standard - Combo - Middle"
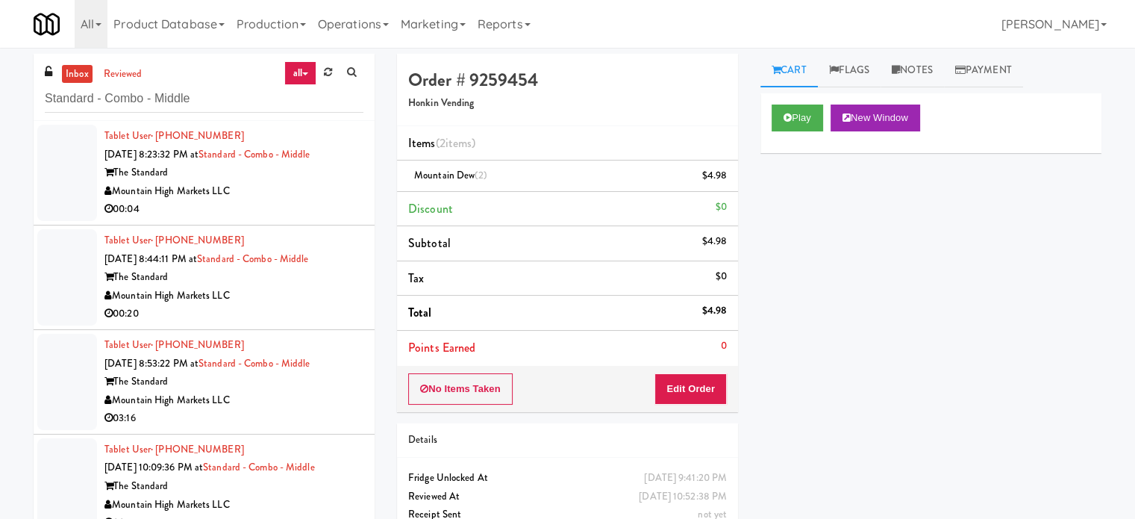
click at [296, 204] on div "00:04" at bounding box center [233, 209] width 259 height 19
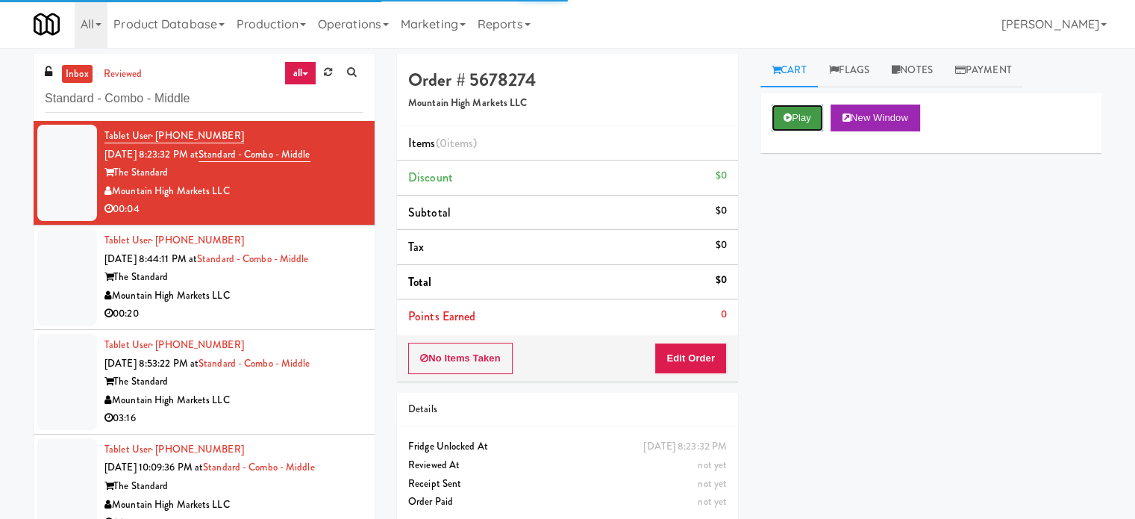
click at [807, 110] on button "Play" at bounding box center [797, 117] width 51 height 27
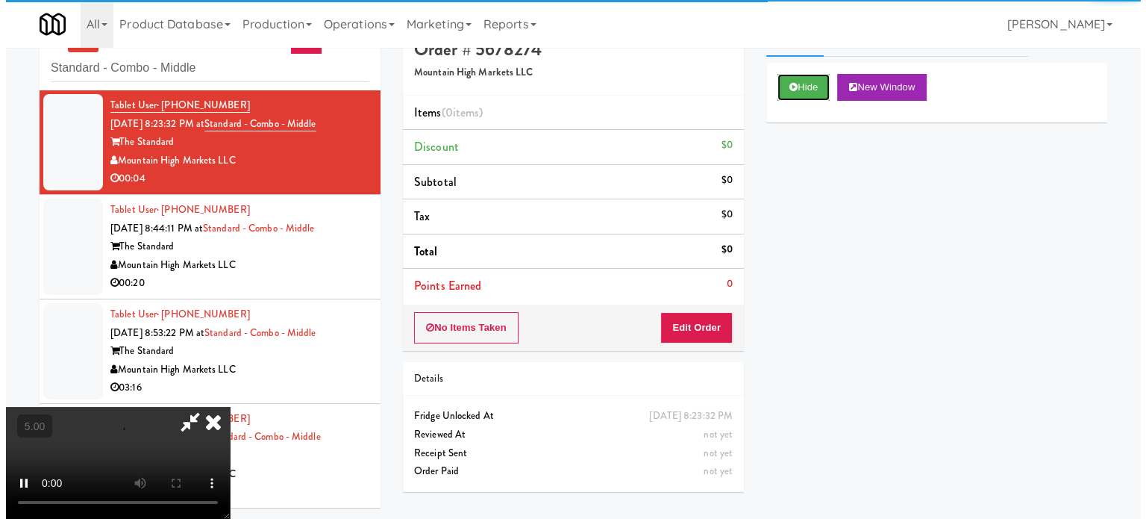
scroll to position [48, 0]
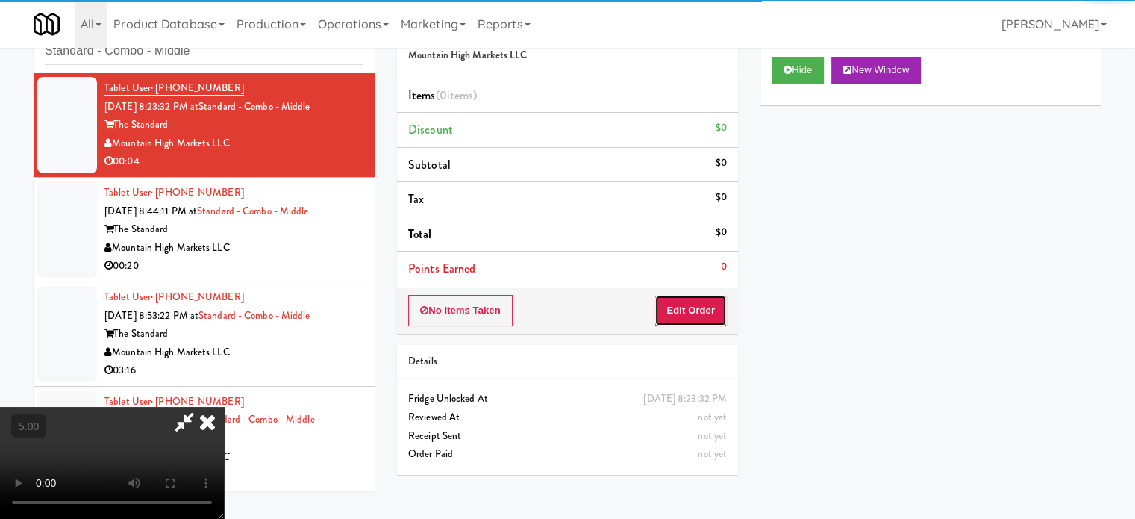
click at [698, 311] on button "Edit Order" at bounding box center [690, 310] width 72 height 31
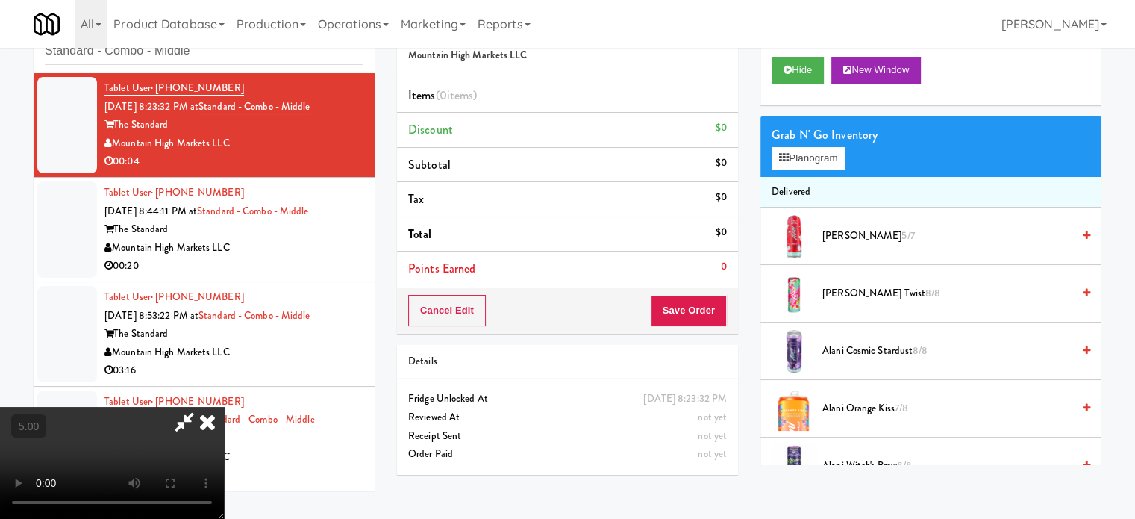
click at [224, 407] on video at bounding box center [112, 463] width 224 height 112
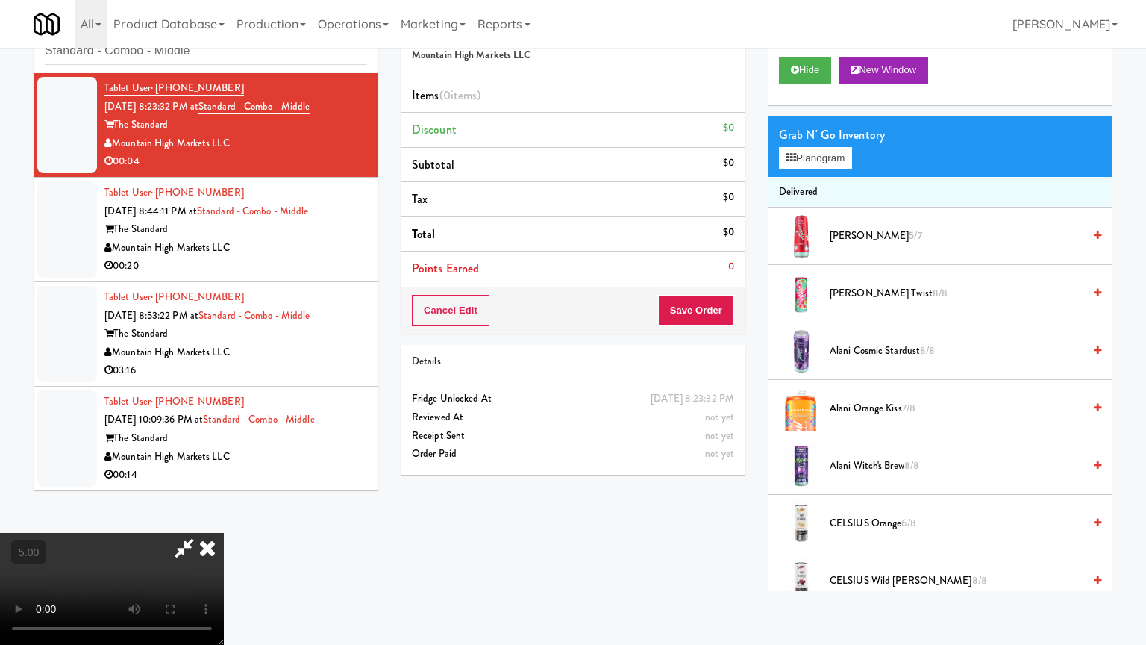
click at [224, 518] on video at bounding box center [112, 589] width 224 height 112
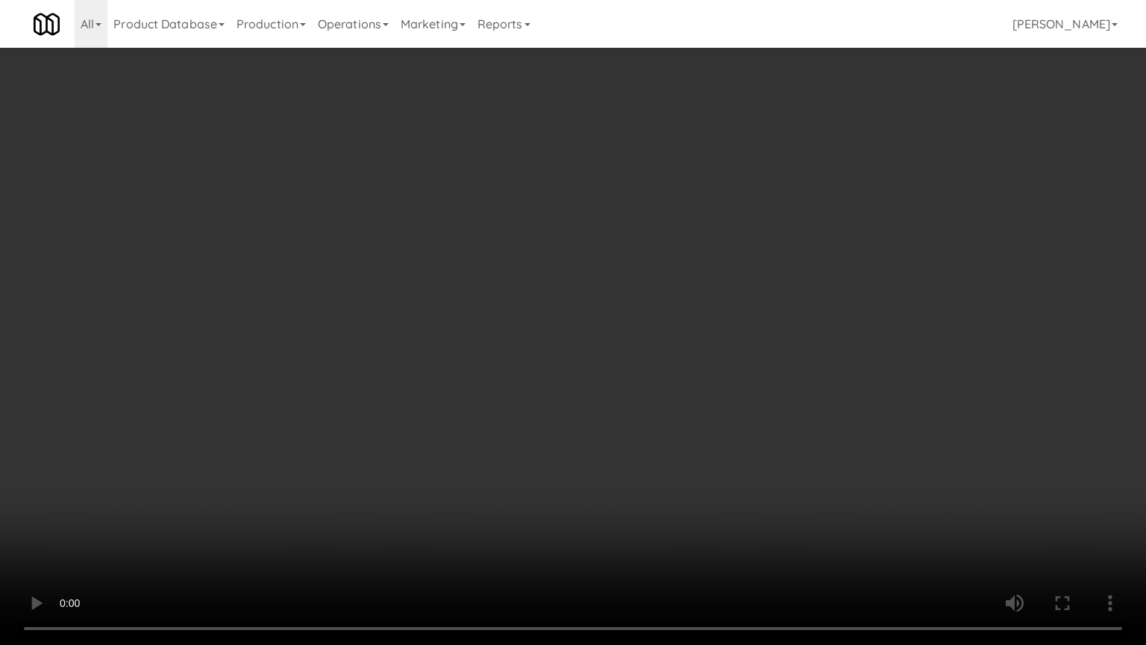
click at [469, 307] on video at bounding box center [573, 322] width 1146 height 645
click at [591, 344] on video at bounding box center [573, 322] width 1146 height 645
click at [579, 343] on video at bounding box center [573, 322] width 1146 height 645
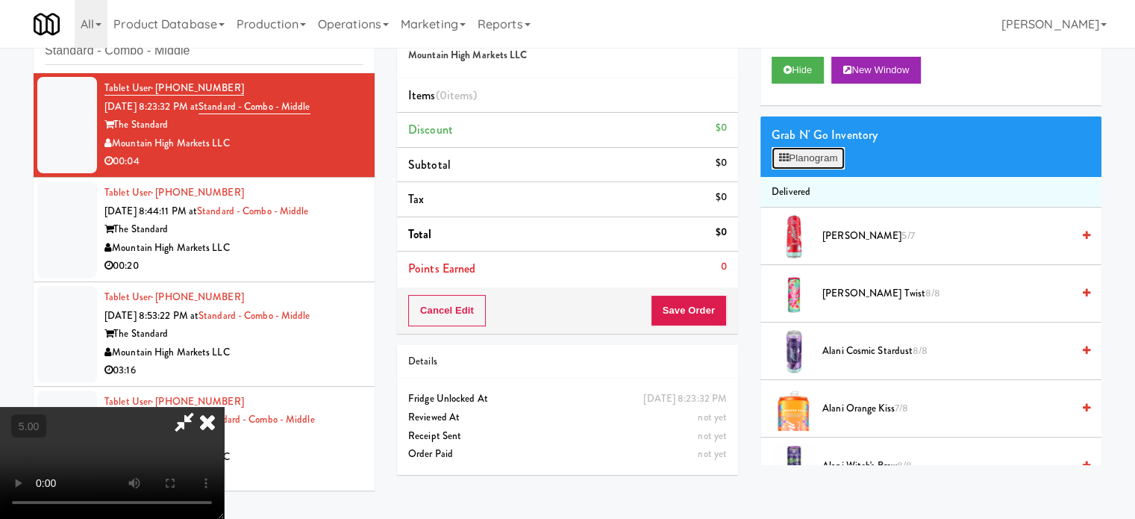
click at [810, 165] on button "Planogram" at bounding box center [808, 158] width 73 height 22
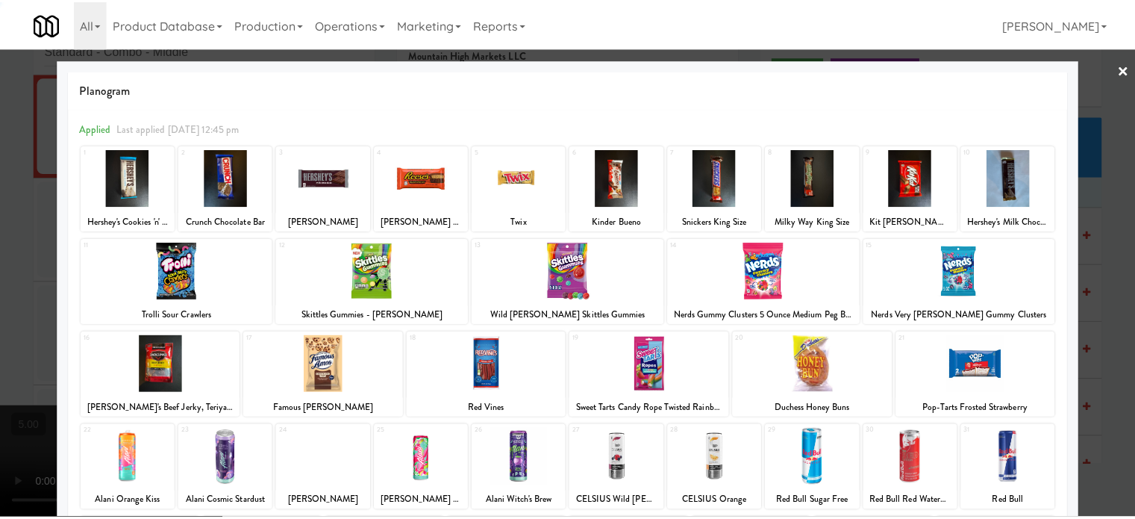
scroll to position [213, 0]
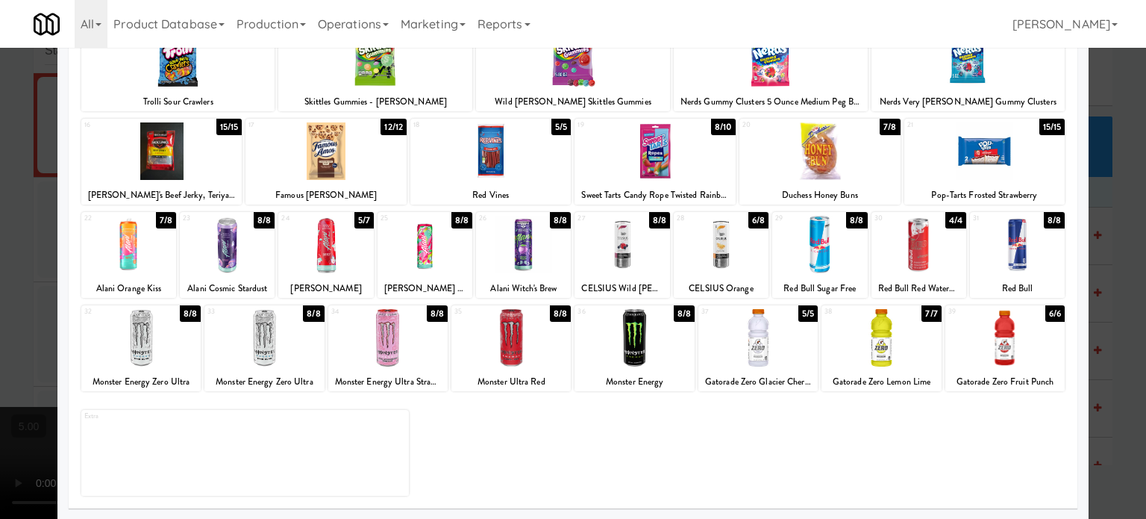
click at [308, 316] on div "8/8" at bounding box center [313, 313] width 21 height 16
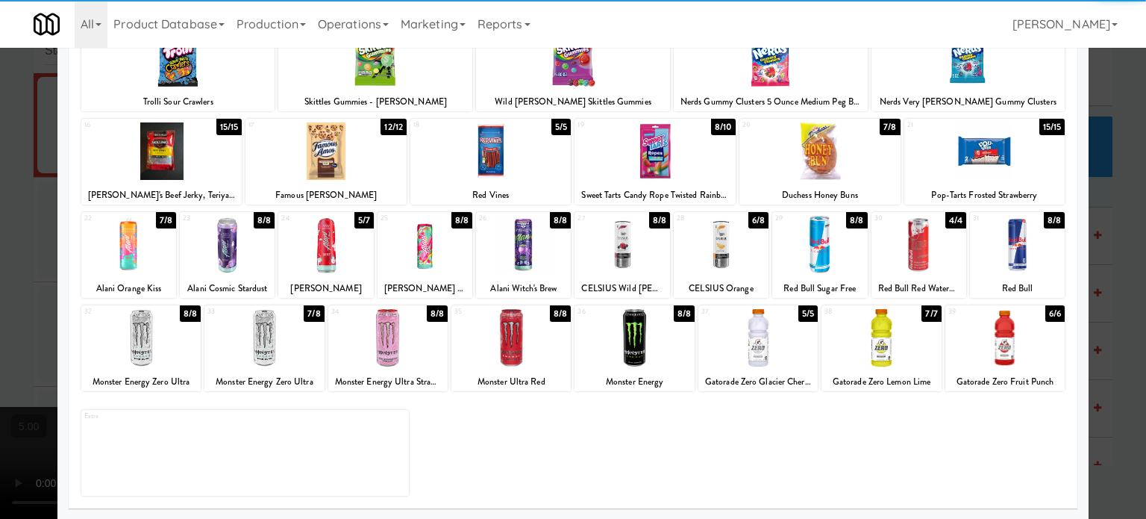
click at [1119, 269] on div at bounding box center [573, 259] width 1146 height 519
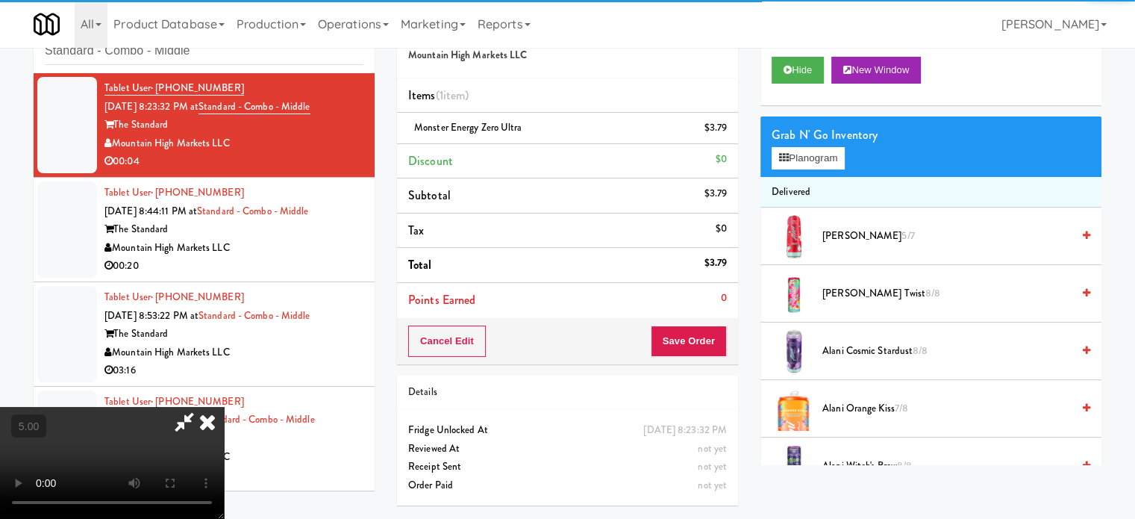
click at [224, 407] on video at bounding box center [112, 463] width 224 height 112
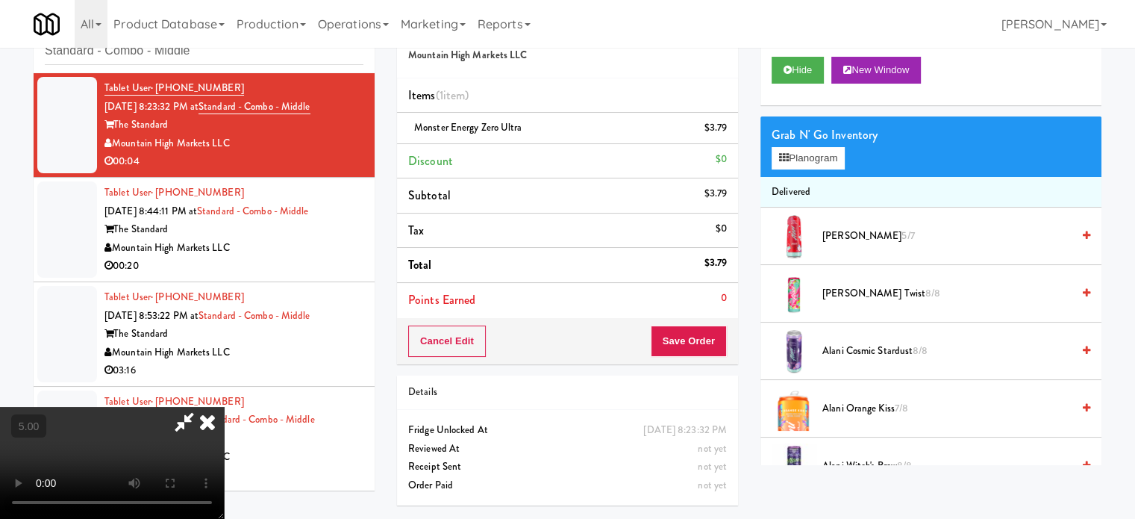
drag, startPoint x: 254, startPoint y: 305, endPoint x: 377, endPoint y: 301, distance: 123.2
click at [224, 407] on video at bounding box center [112, 463] width 224 height 112
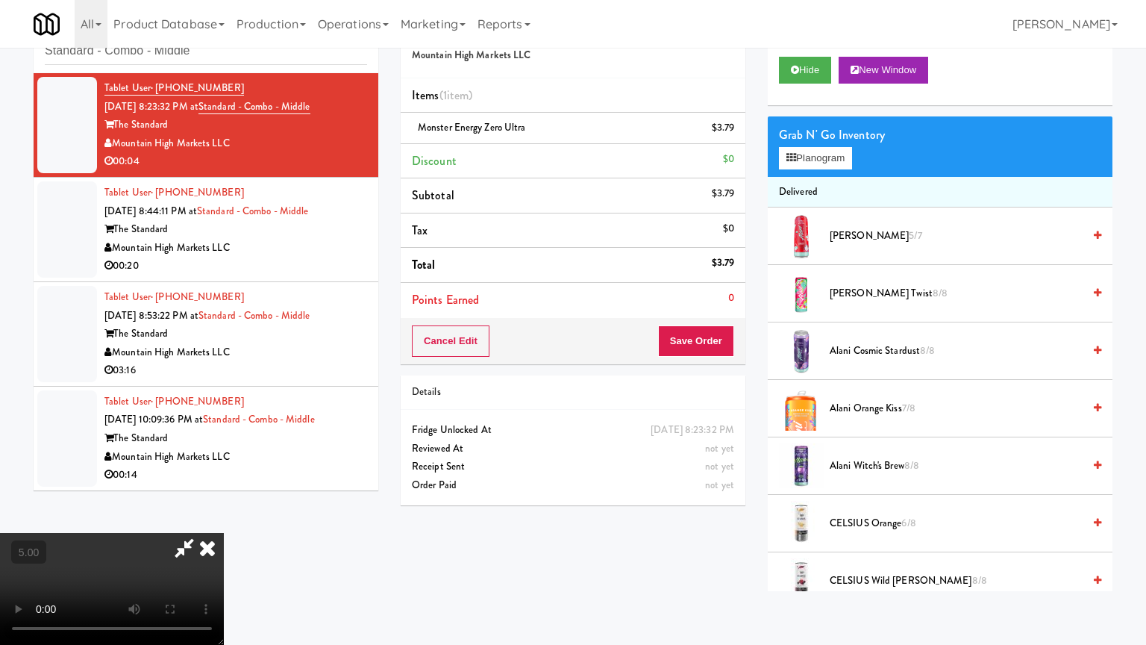
drag, startPoint x: 378, startPoint y: 301, endPoint x: 418, endPoint y: 239, distance: 73.9
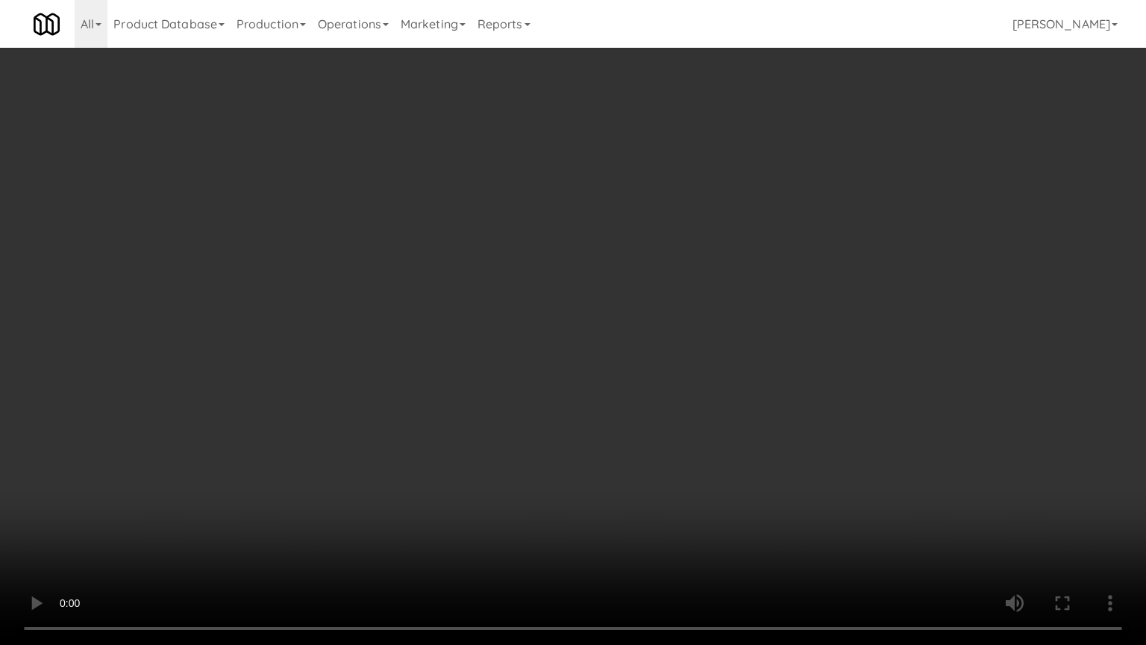
click at [379, 300] on video at bounding box center [573, 322] width 1146 height 645
click at [476, 323] on video at bounding box center [573, 322] width 1146 height 645
drag, startPoint x: 478, startPoint y: 321, endPoint x: 742, endPoint y: 160, distance: 309.5
click at [482, 320] on video at bounding box center [573, 322] width 1146 height 645
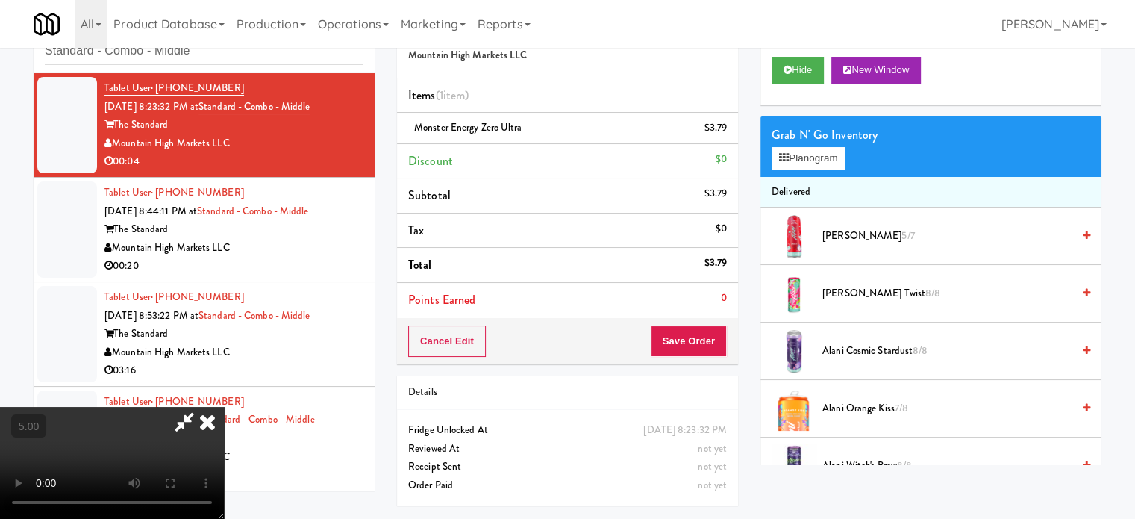
click at [224, 407] on icon at bounding box center [207, 422] width 33 height 30
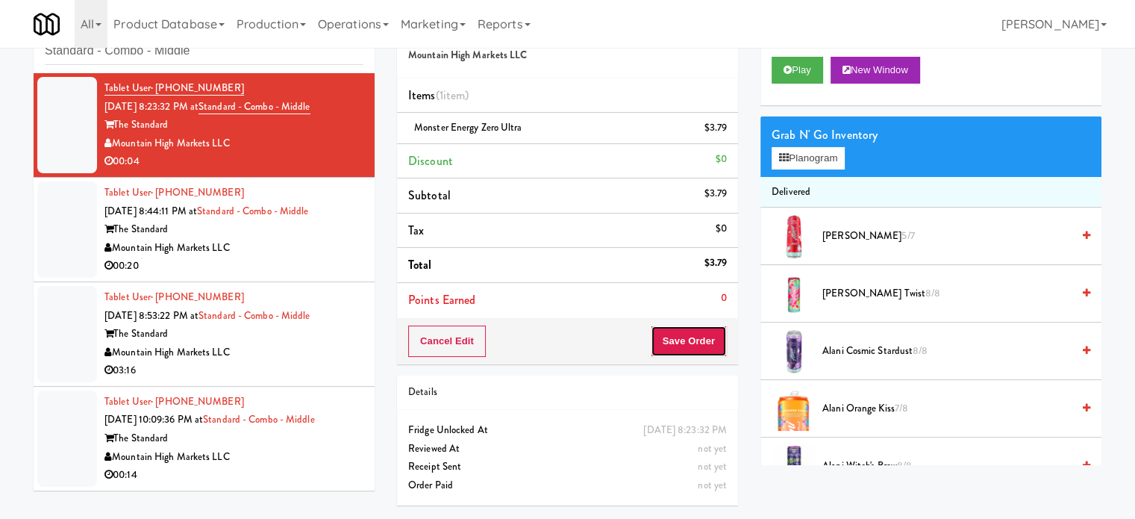
click at [669, 337] on button "Save Order" at bounding box center [689, 340] width 76 height 31
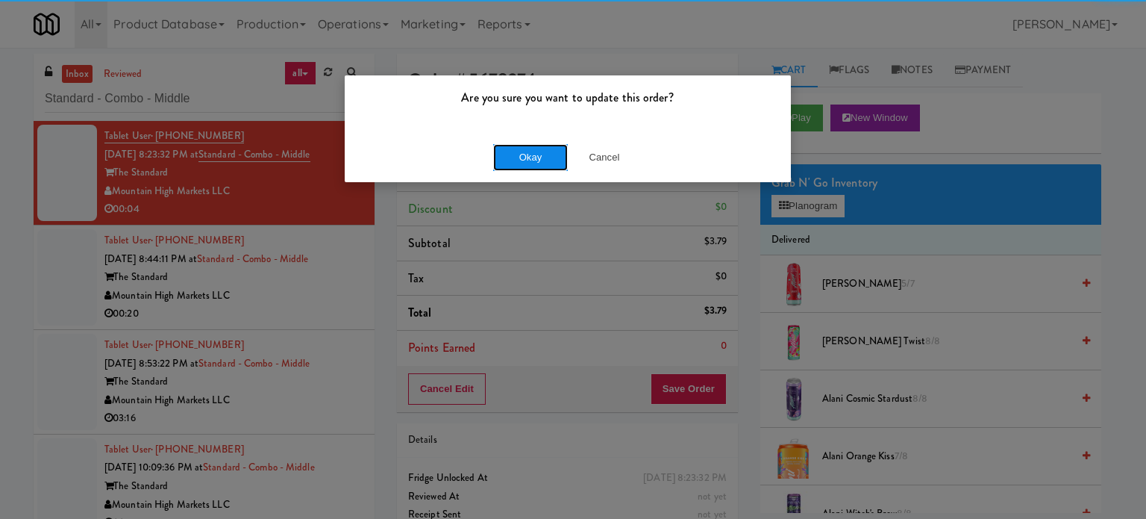
click at [515, 159] on button "Okay" at bounding box center [530, 157] width 75 height 27
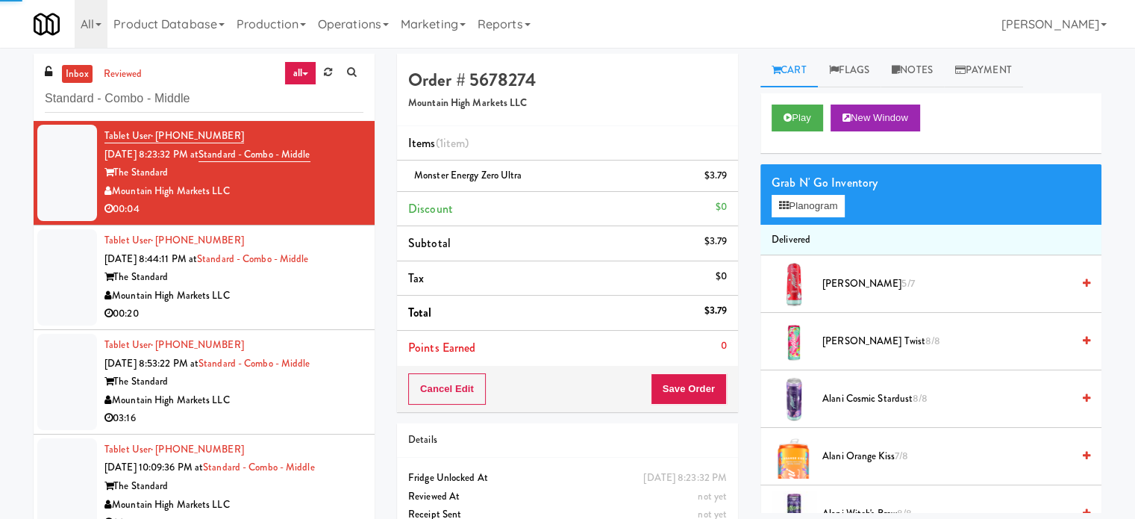
click at [275, 299] on div "Mountain High Markets LLC" at bounding box center [233, 296] width 259 height 19
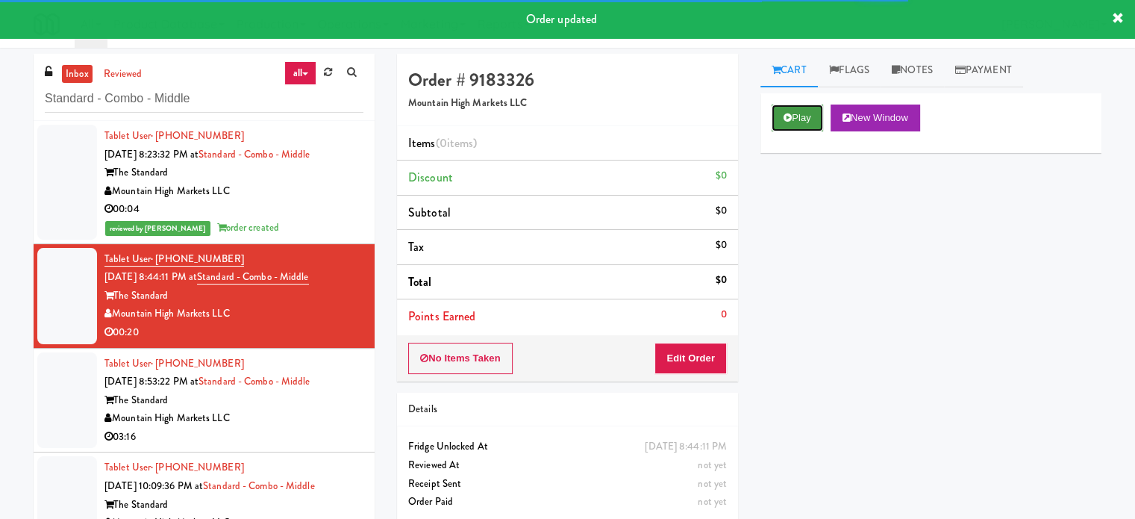
click at [810, 122] on button "Play" at bounding box center [797, 117] width 51 height 27
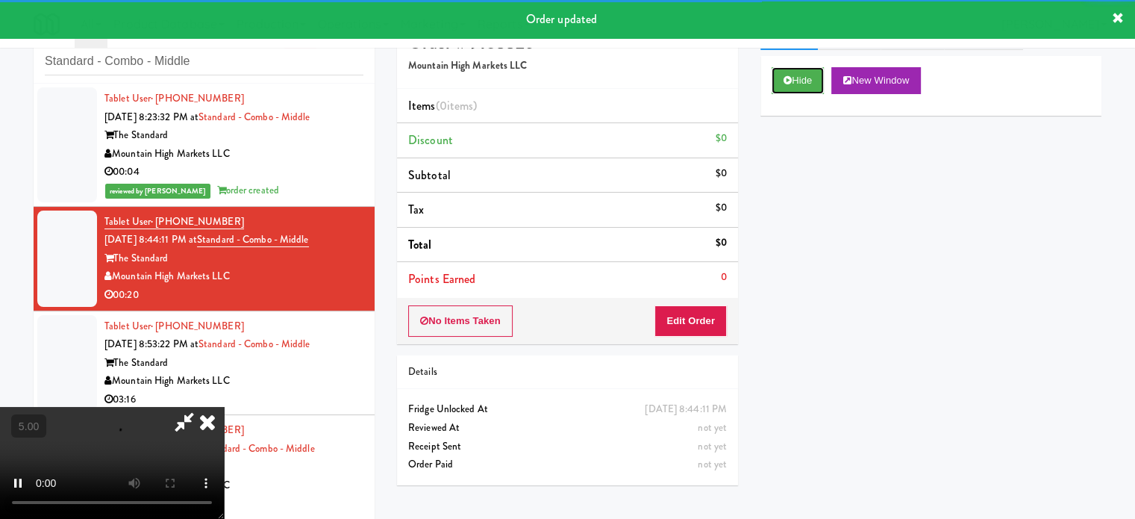
scroll to position [48, 0]
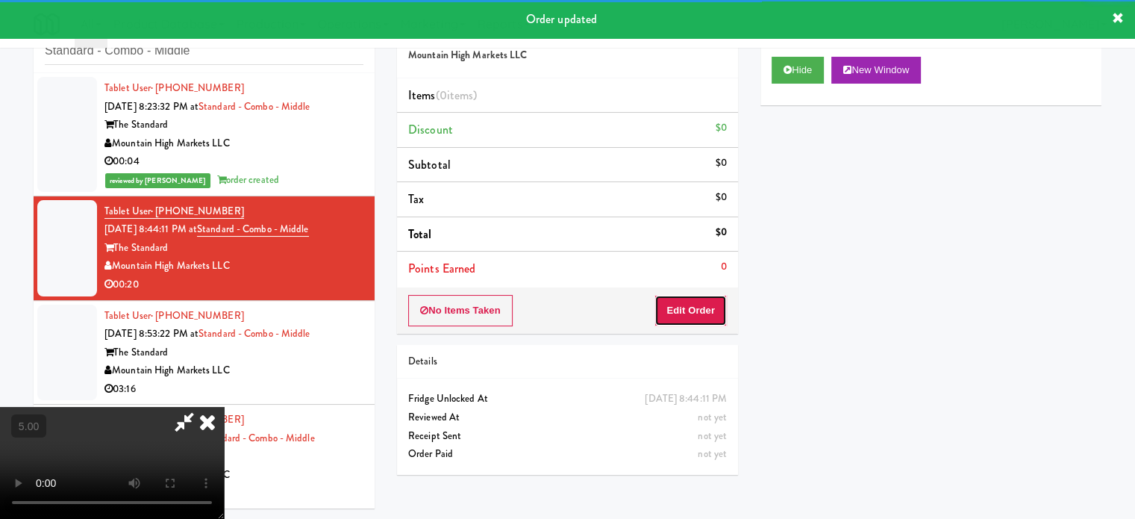
click at [701, 313] on button "Edit Order" at bounding box center [690, 310] width 72 height 31
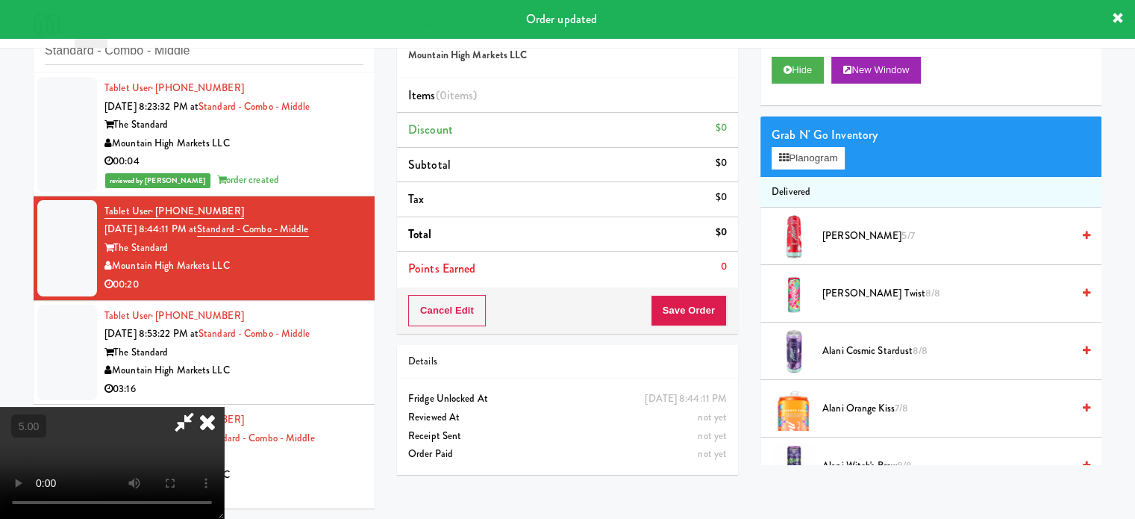
drag, startPoint x: 477, startPoint y: 332, endPoint x: 478, endPoint y: 318, distance: 14.2
click at [224, 407] on video at bounding box center [112, 463] width 224 height 112
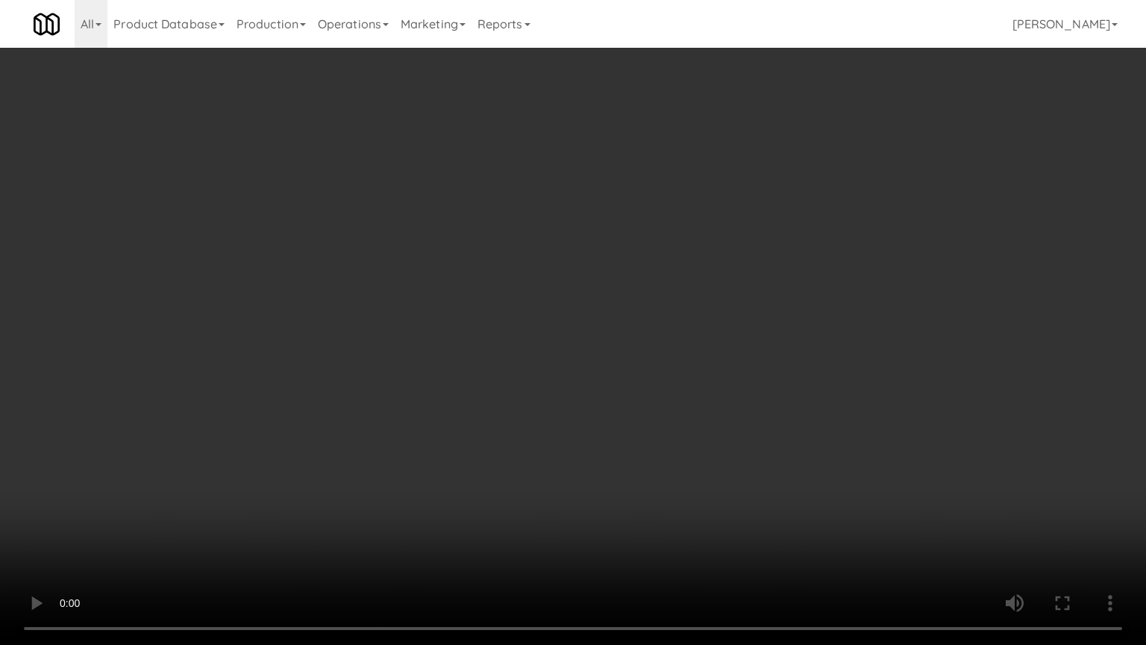
click at [587, 227] on video at bounding box center [573, 322] width 1146 height 645
click at [663, 291] on video at bounding box center [573, 322] width 1146 height 645
click at [612, 296] on video at bounding box center [573, 322] width 1146 height 645
click at [560, 297] on video at bounding box center [573, 322] width 1146 height 645
click at [549, 298] on video at bounding box center [573, 322] width 1146 height 645
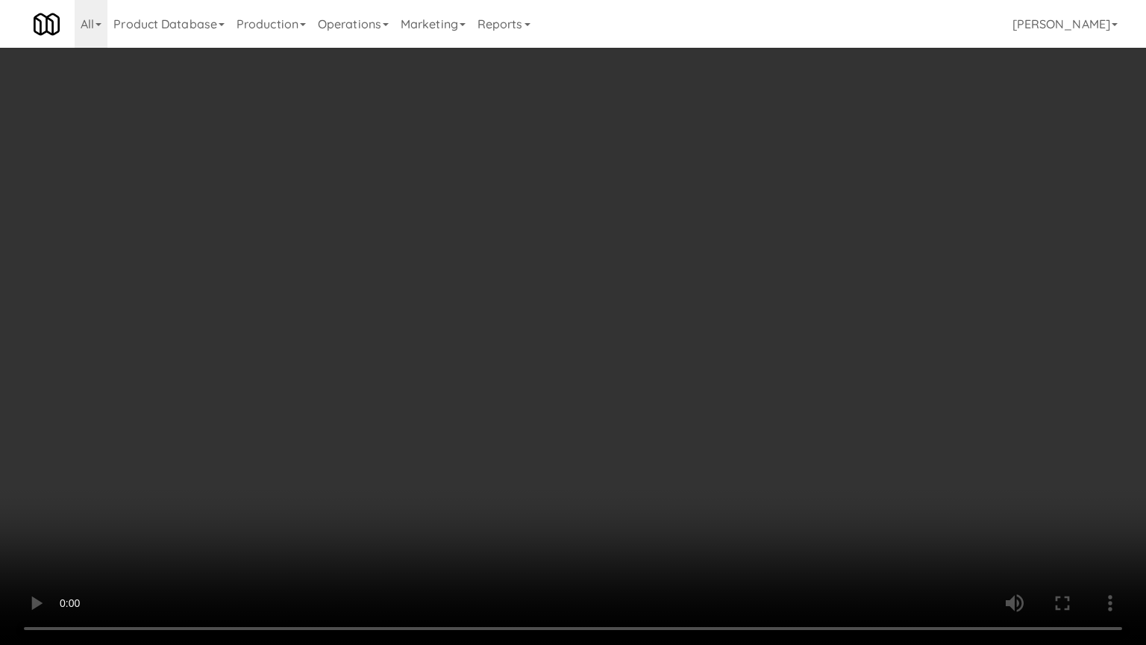
click at [555, 298] on video at bounding box center [573, 322] width 1146 height 645
click at [543, 312] on video at bounding box center [573, 322] width 1146 height 645
click at [545, 308] on video at bounding box center [573, 322] width 1146 height 645
click at [546, 328] on video at bounding box center [573, 322] width 1146 height 645
click at [544, 326] on video at bounding box center [573, 322] width 1146 height 645
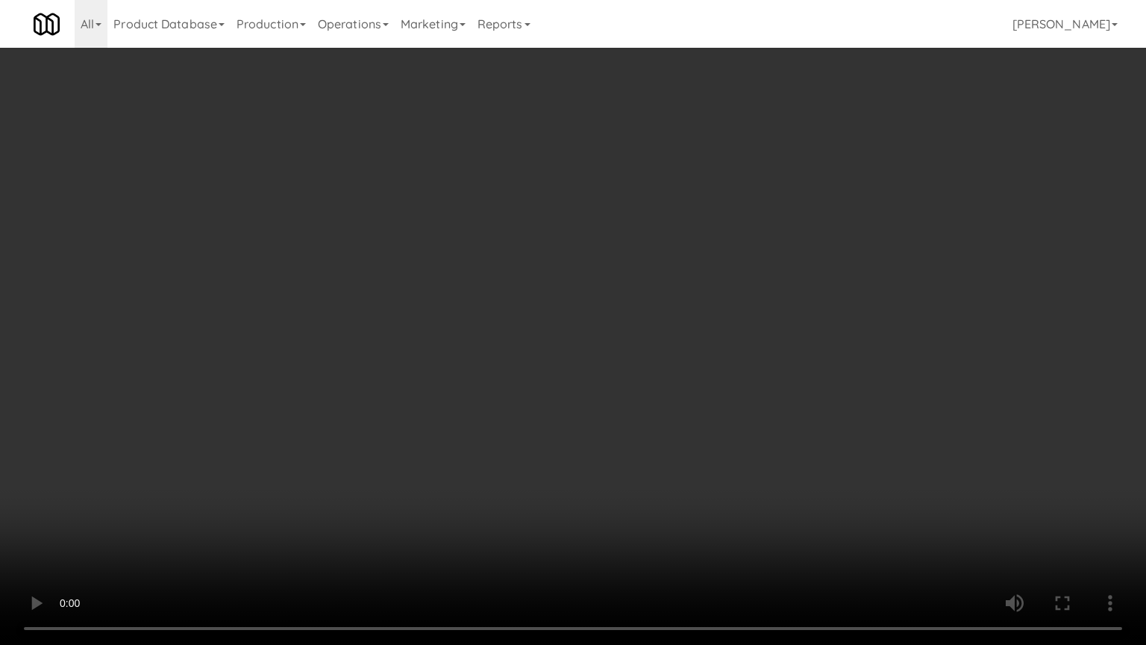
click at [559, 329] on video at bounding box center [573, 322] width 1146 height 645
click at [548, 338] on video at bounding box center [573, 322] width 1146 height 645
click at [620, 352] on video at bounding box center [573, 322] width 1146 height 645
click at [566, 348] on video at bounding box center [573, 322] width 1146 height 645
click at [642, 346] on video at bounding box center [573, 322] width 1146 height 645
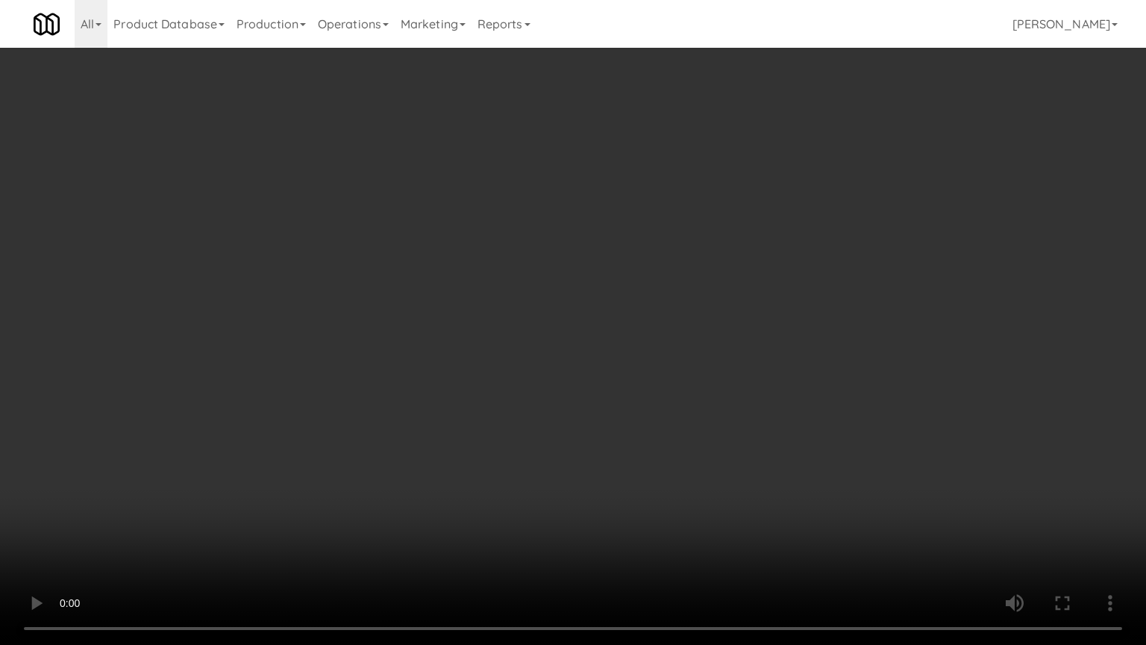
click at [635, 337] on video at bounding box center [573, 322] width 1146 height 645
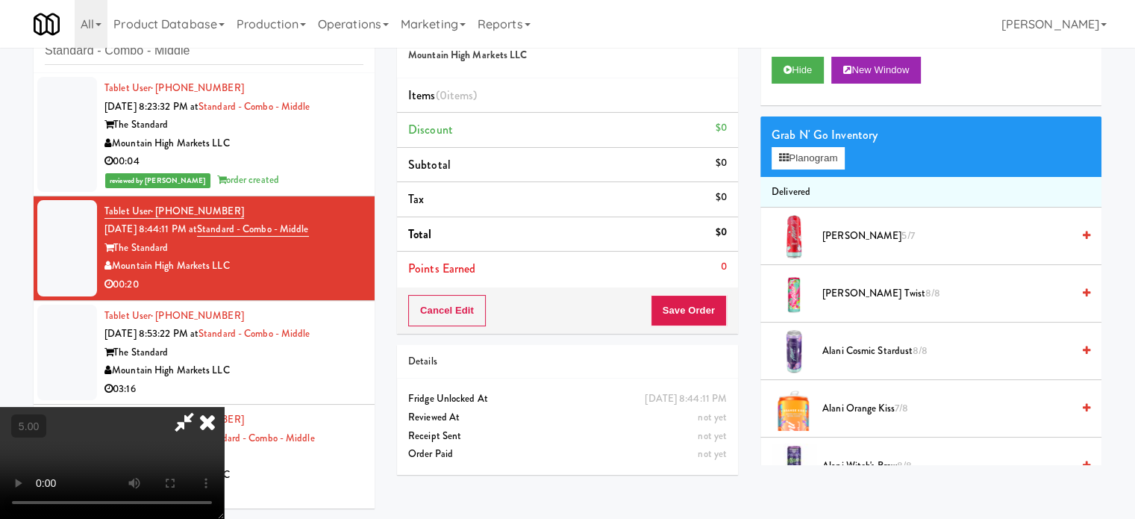
click at [224, 407] on video at bounding box center [112, 463] width 224 height 112
click at [831, 343] on span "Alani Cosmic Stardust 8/8" at bounding box center [946, 351] width 249 height 19
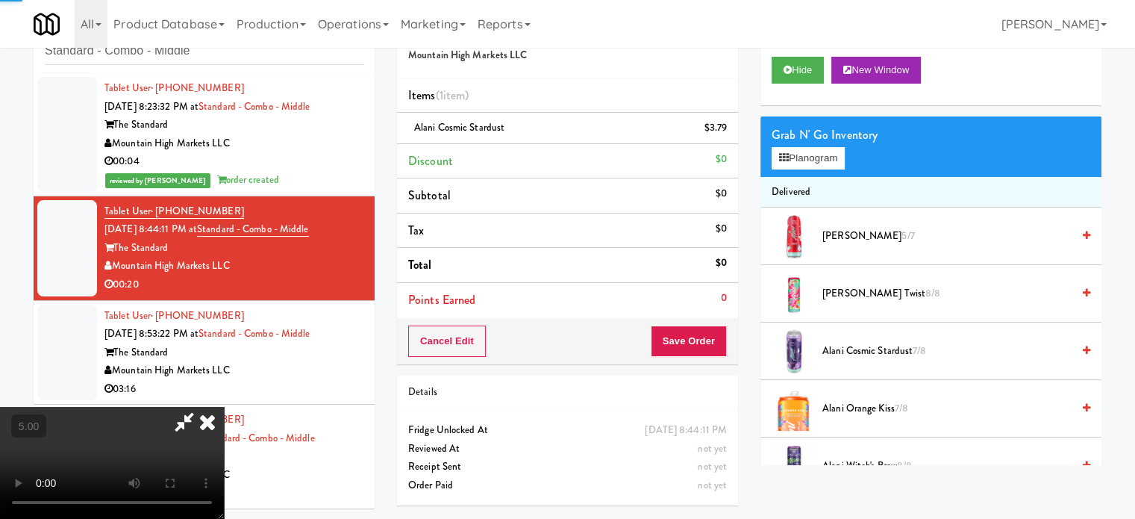
click at [224, 407] on video at bounding box center [112, 463] width 224 height 112
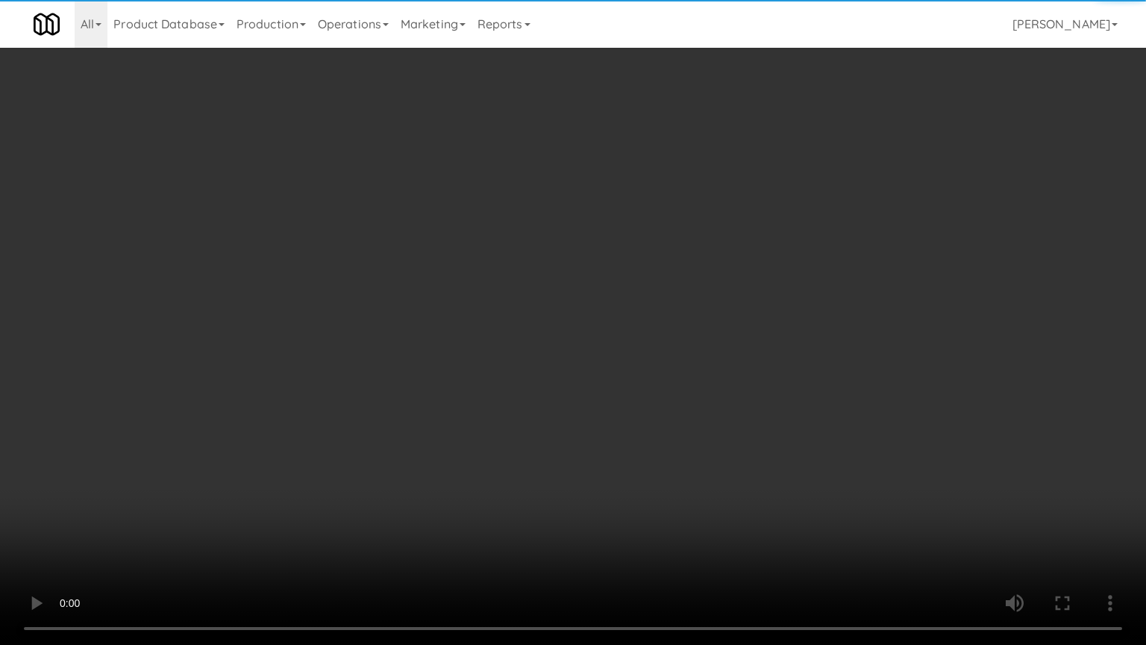
drag, startPoint x: 445, startPoint y: 299, endPoint x: 460, endPoint y: 215, distance: 85.5
click at [445, 293] on video at bounding box center [573, 322] width 1146 height 645
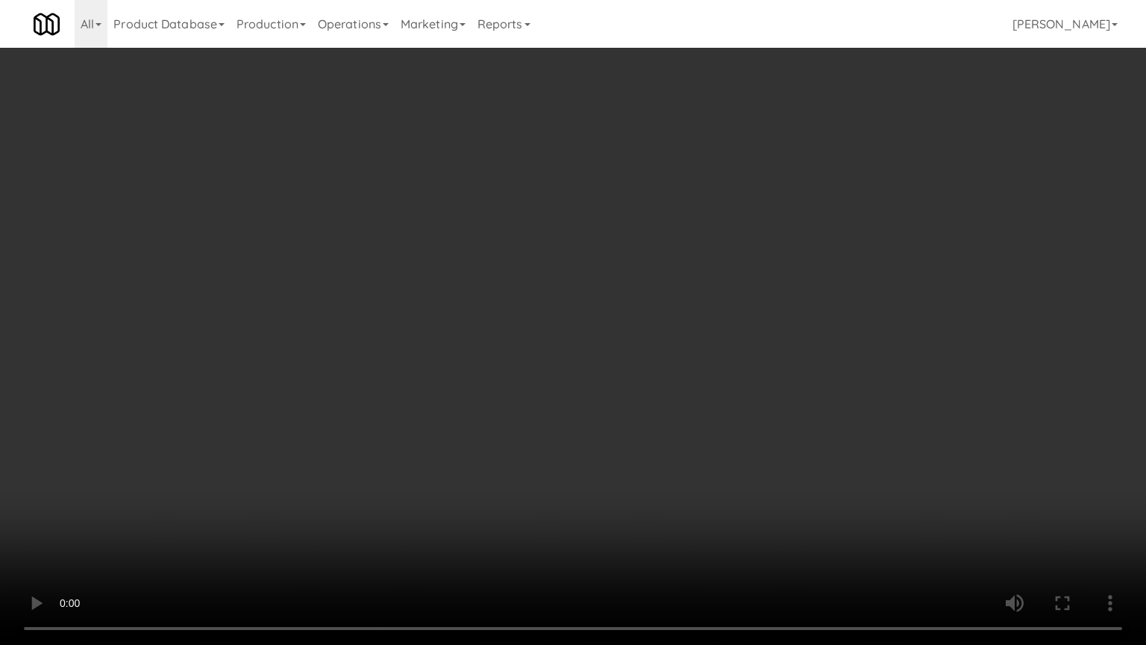
click at [481, 272] on video at bounding box center [573, 322] width 1146 height 645
click at [514, 285] on video at bounding box center [573, 322] width 1146 height 645
click at [521, 297] on video at bounding box center [573, 322] width 1146 height 645
click at [522, 296] on video at bounding box center [573, 322] width 1146 height 645
click at [645, 334] on video at bounding box center [573, 322] width 1146 height 645
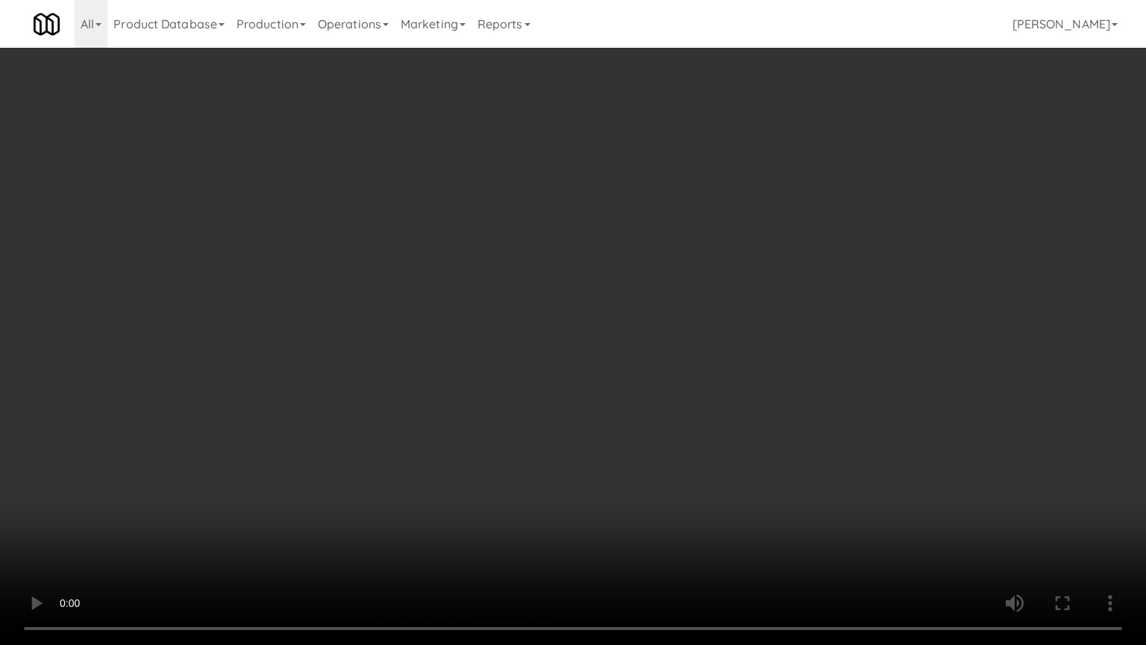
drag, startPoint x: 579, startPoint y: 337, endPoint x: 582, endPoint y: 328, distance: 9.4
click at [580, 335] on video at bounding box center [573, 322] width 1146 height 645
click at [806, 248] on video at bounding box center [573, 322] width 1146 height 645
click at [582, 283] on video at bounding box center [573, 322] width 1146 height 645
drag, startPoint x: 587, startPoint y: 285, endPoint x: 691, endPoint y: 164, distance: 159.8
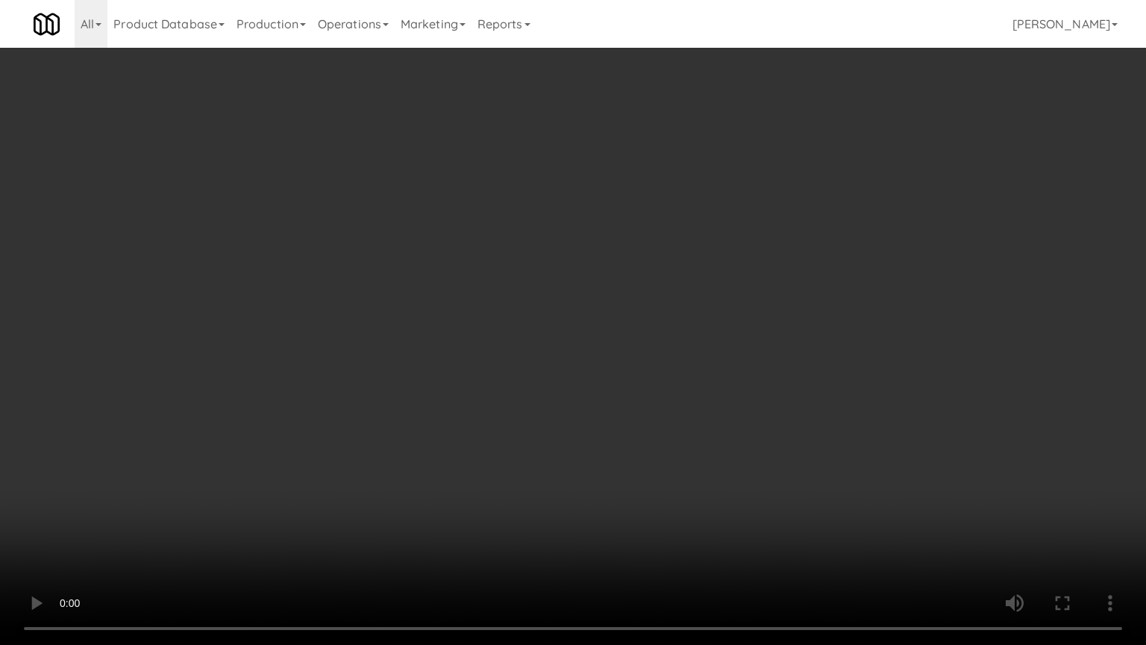
click at [587, 283] on video at bounding box center [573, 322] width 1146 height 645
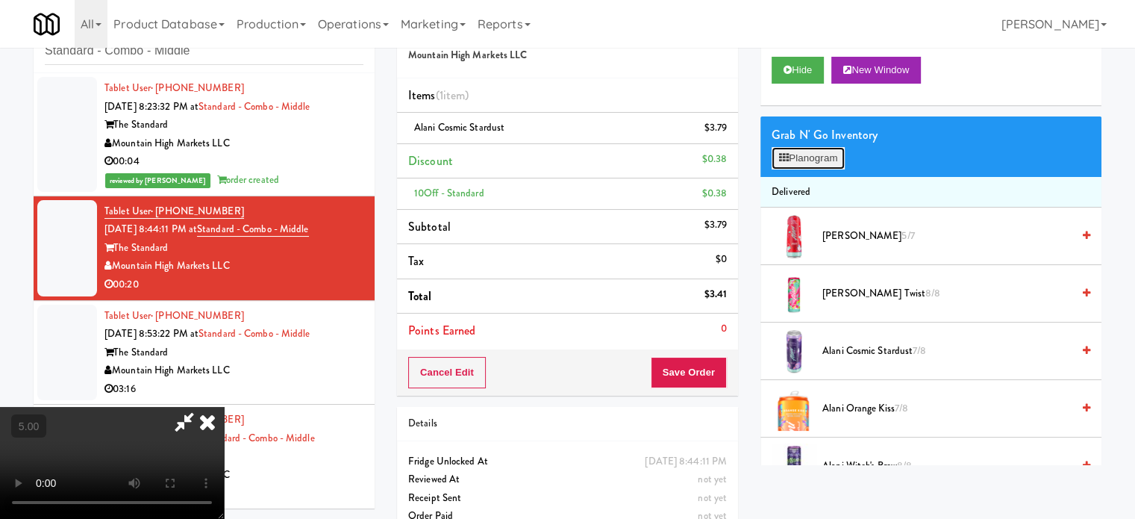
click at [799, 154] on button "Planogram" at bounding box center [808, 158] width 73 height 22
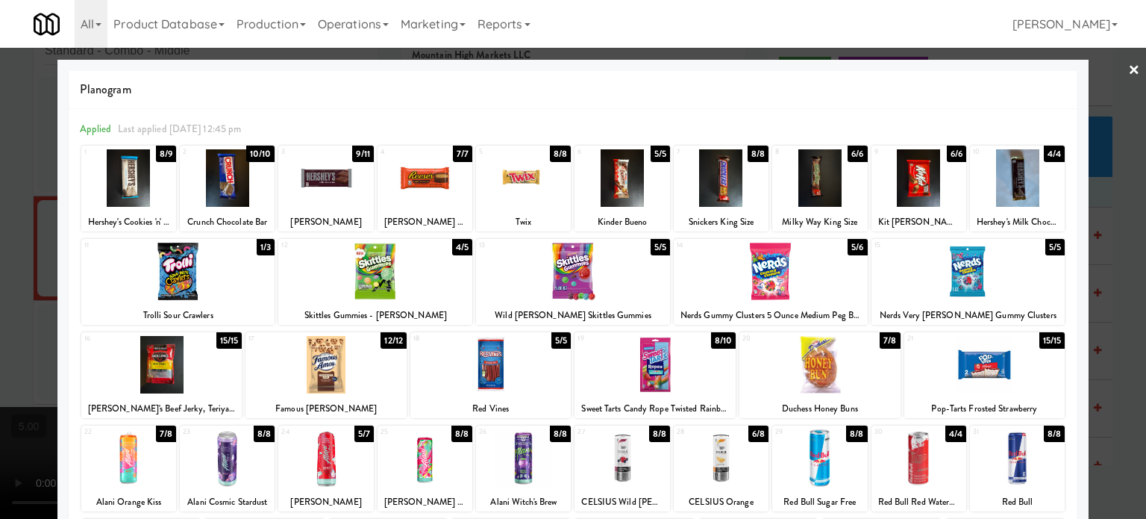
click at [752, 438] on div "6/8" at bounding box center [758, 433] width 20 height 16
click at [1120, 328] on div at bounding box center [573, 259] width 1146 height 519
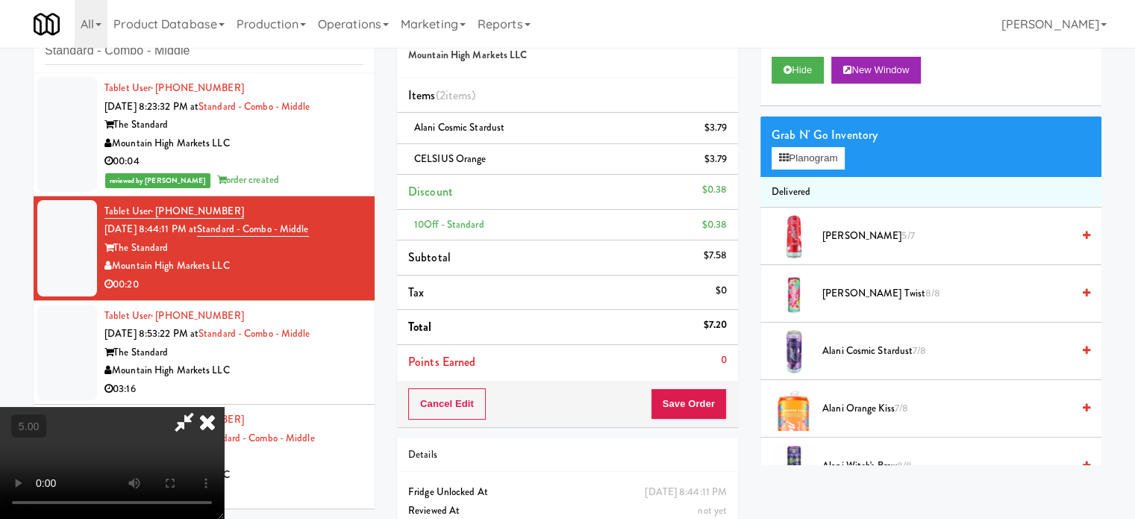
click at [224, 407] on video at bounding box center [112, 463] width 224 height 112
drag, startPoint x: 549, startPoint y: 319, endPoint x: 561, endPoint y: 388, distance: 70.4
click at [224, 407] on video at bounding box center [112, 463] width 224 height 112
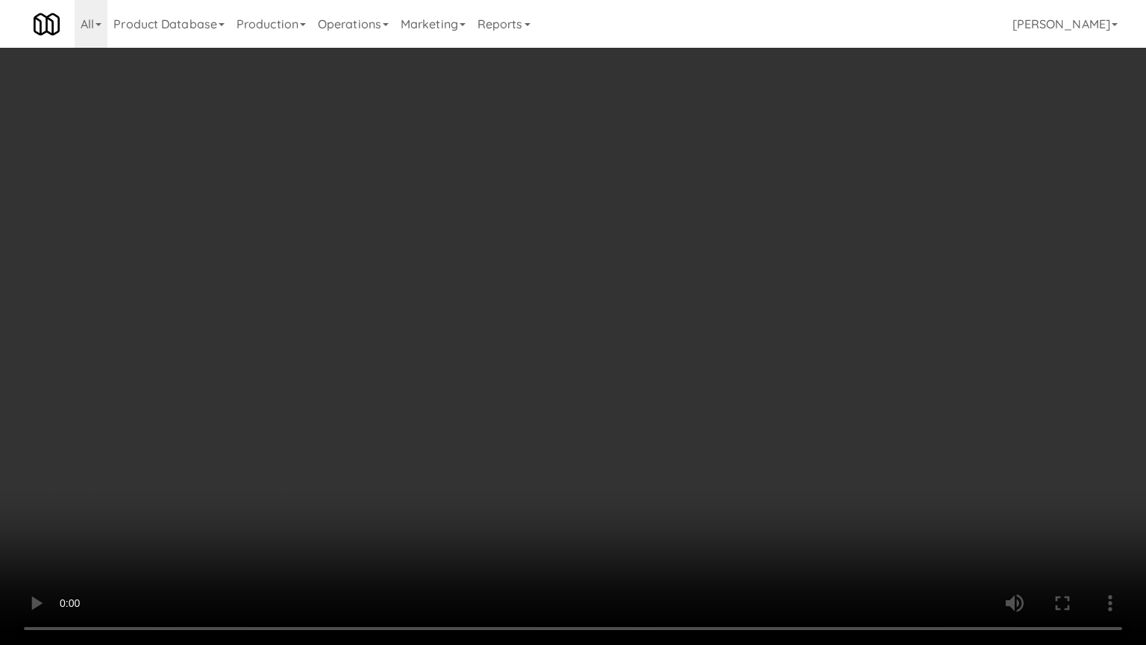
drag, startPoint x: 241, startPoint y: 412, endPoint x: 551, endPoint y: 293, distance: 331.9
click at [245, 412] on video at bounding box center [573, 322] width 1146 height 645
click at [582, 342] on video at bounding box center [573, 322] width 1146 height 645
click at [614, 348] on video at bounding box center [573, 322] width 1146 height 645
click at [611, 324] on video at bounding box center [573, 322] width 1146 height 645
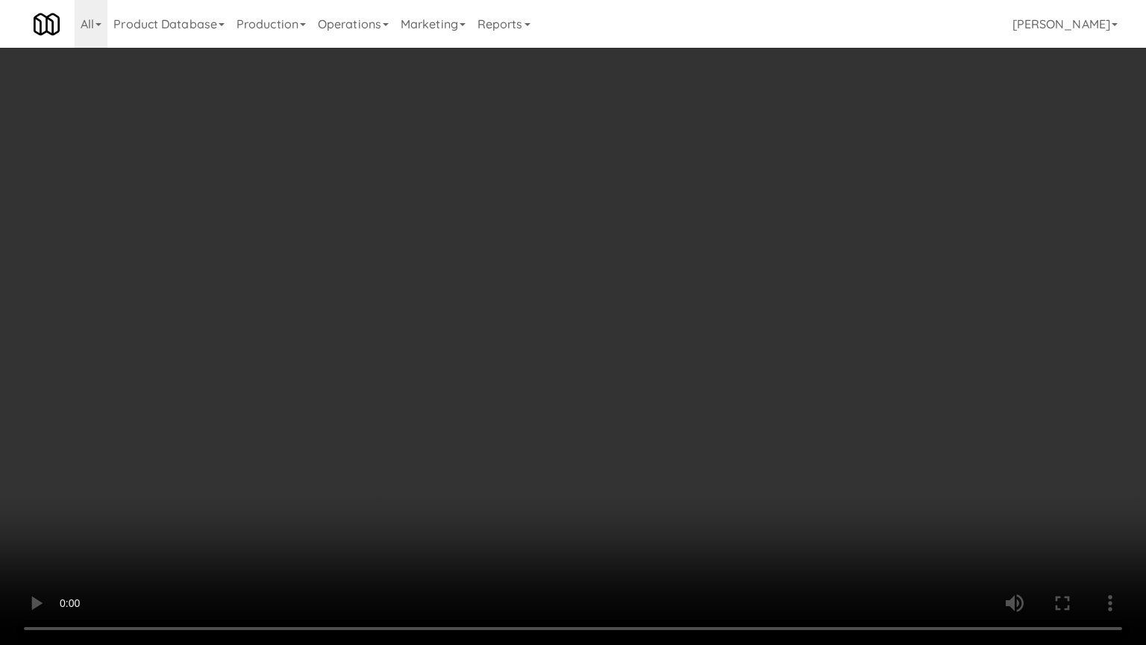
click at [611, 320] on video at bounding box center [573, 322] width 1146 height 645
click at [654, 354] on video at bounding box center [573, 322] width 1146 height 645
click at [606, 351] on video at bounding box center [573, 322] width 1146 height 645
click at [672, 343] on video at bounding box center [573, 322] width 1146 height 645
click at [648, 340] on video at bounding box center [573, 322] width 1146 height 645
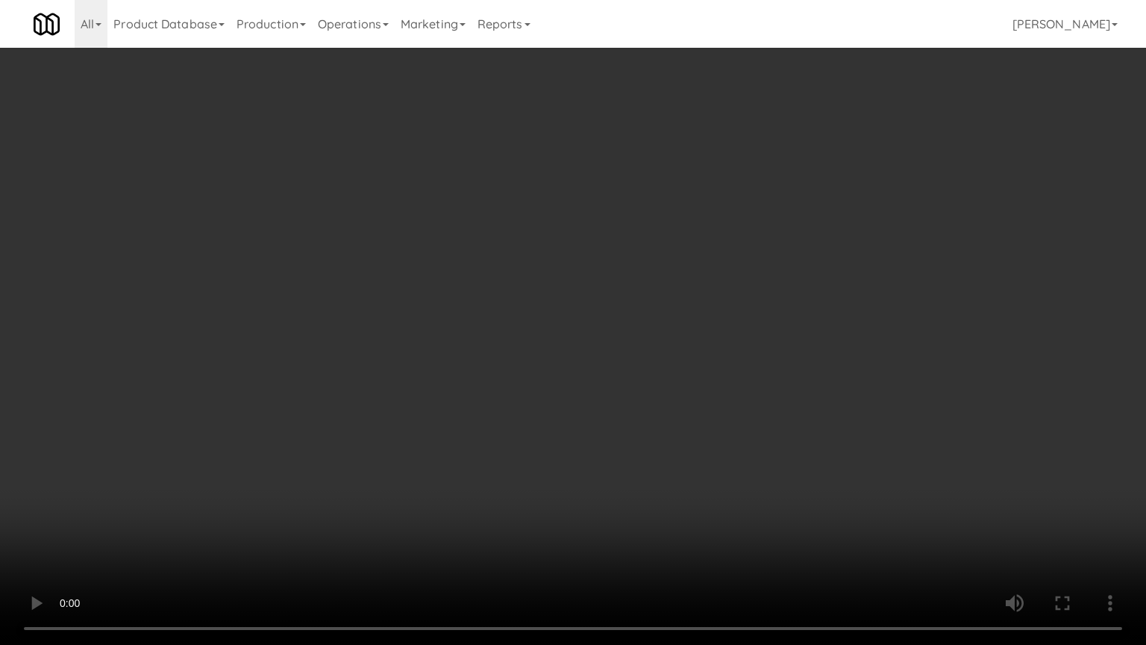
click at [741, 346] on video at bounding box center [573, 322] width 1146 height 645
click at [680, 331] on video at bounding box center [573, 322] width 1146 height 645
click at [674, 319] on video at bounding box center [573, 322] width 1146 height 645
click at [673, 334] on video at bounding box center [573, 322] width 1146 height 645
click at [675, 342] on video at bounding box center [573, 322] width 1146 height 645
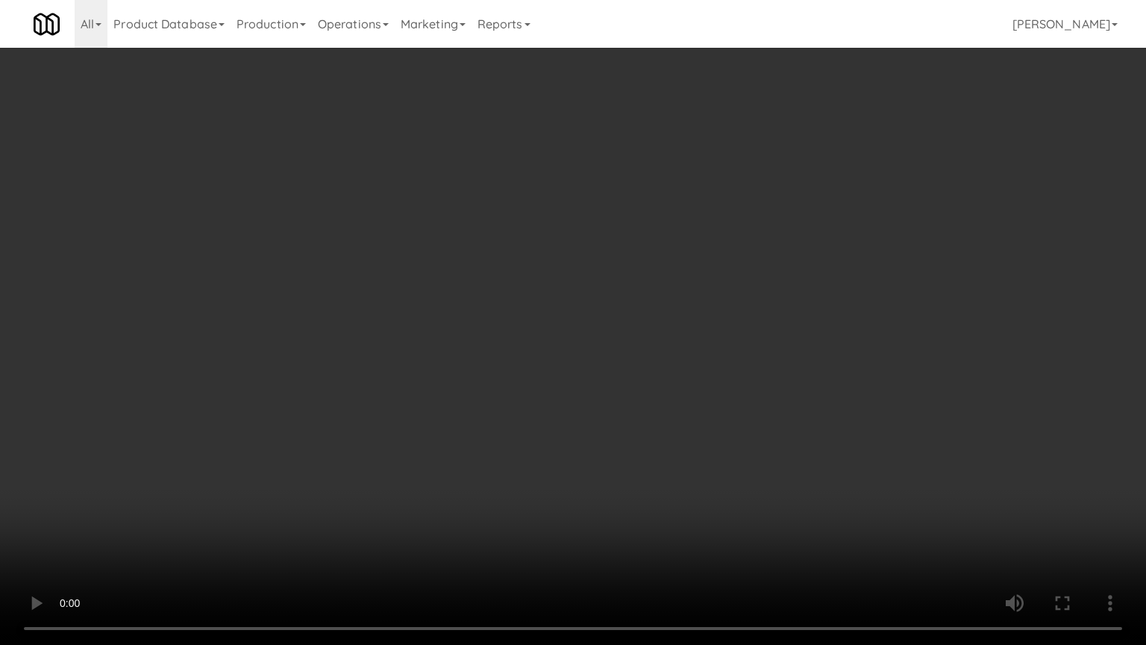
click at [674, 341] on video at bounding box center [573, 322] width 1146 height 645
click at [606, 343] on video at bounding box center [573, 322] width 1146 height 645
click at [610, 346] on video at bounding box center [573, 322] width 1146 height 645
click at [651, 351] on video at bounding box center [573, 322] width 1146 height 645
drag, startPoint x: 653, startPoint y: 351, endPoint x: 723, endPoint y: 221, distance: 147.6
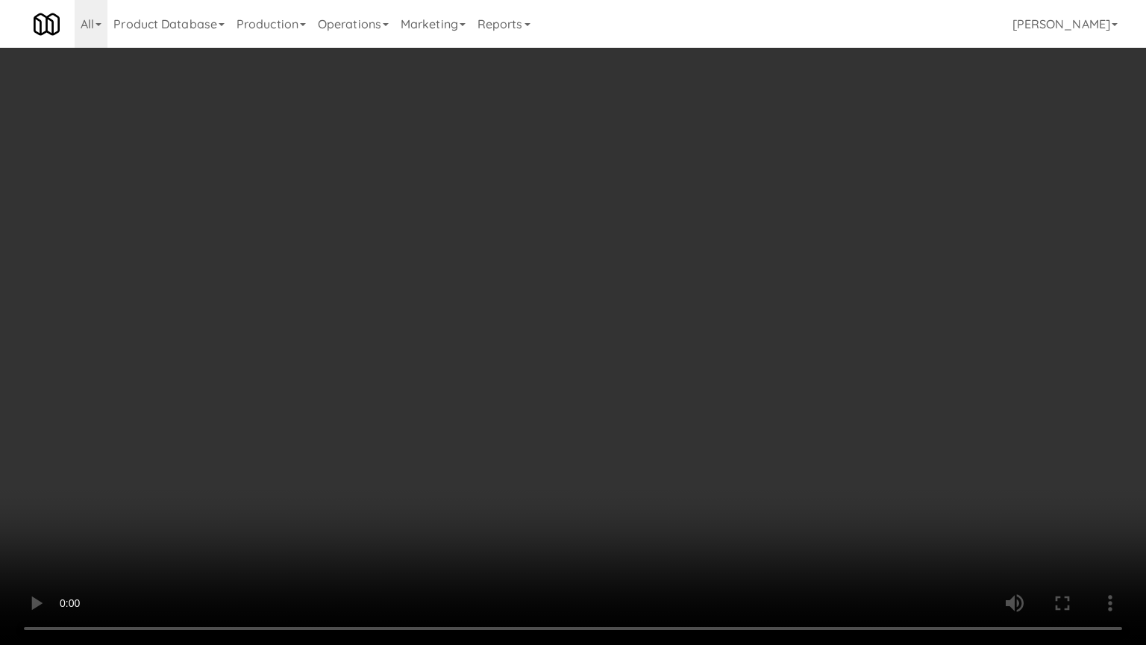
click at [654, 351] on video at bounding box center [573, 322] width 1146 height 645
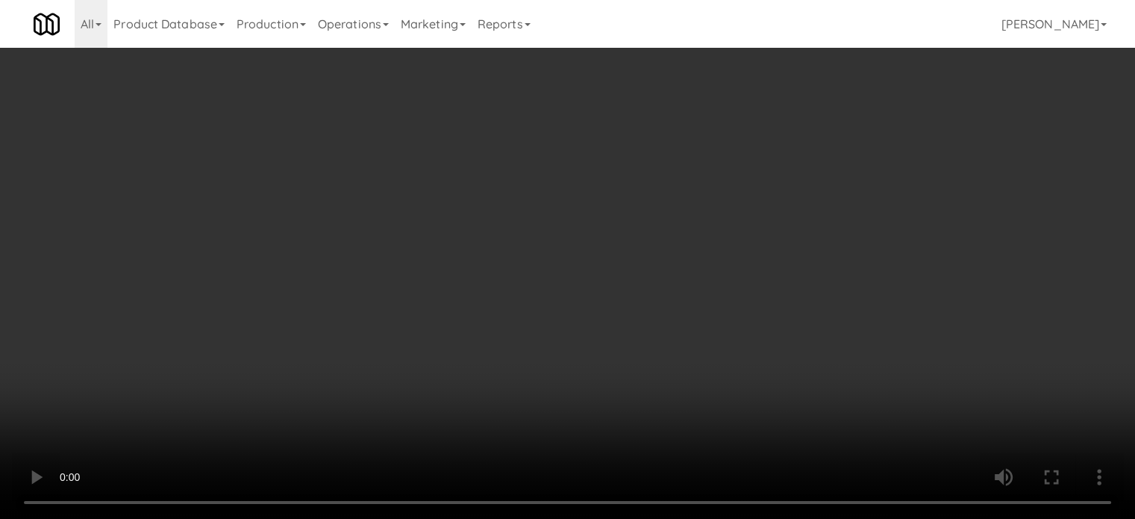
click at [487, 260] on video at bounding box center [567, 259] width 1135 height 519
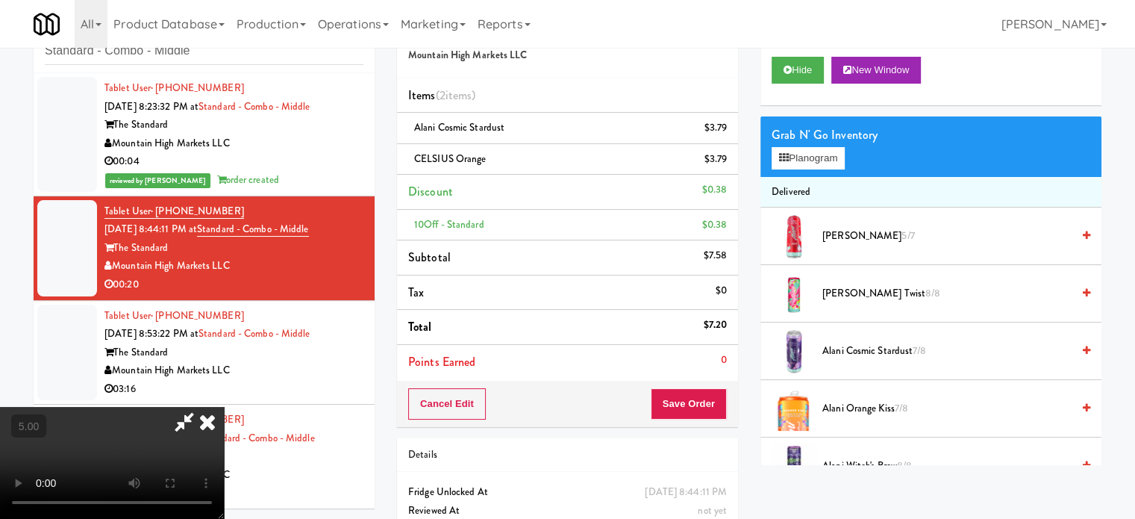
click at [224, 407] on video at bounding box center [112, 463] width 224 height 112
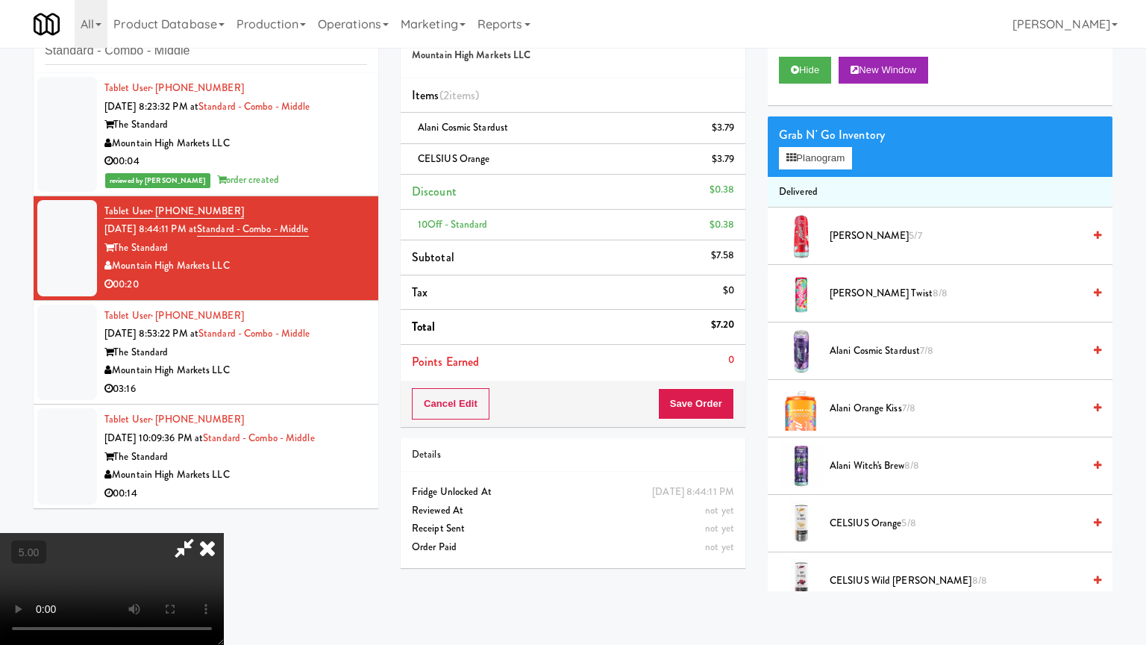
drag, startPoint x: 483, startPoint y: 403, endPoint x: 482, endPoint y: 363, distance: 39.6
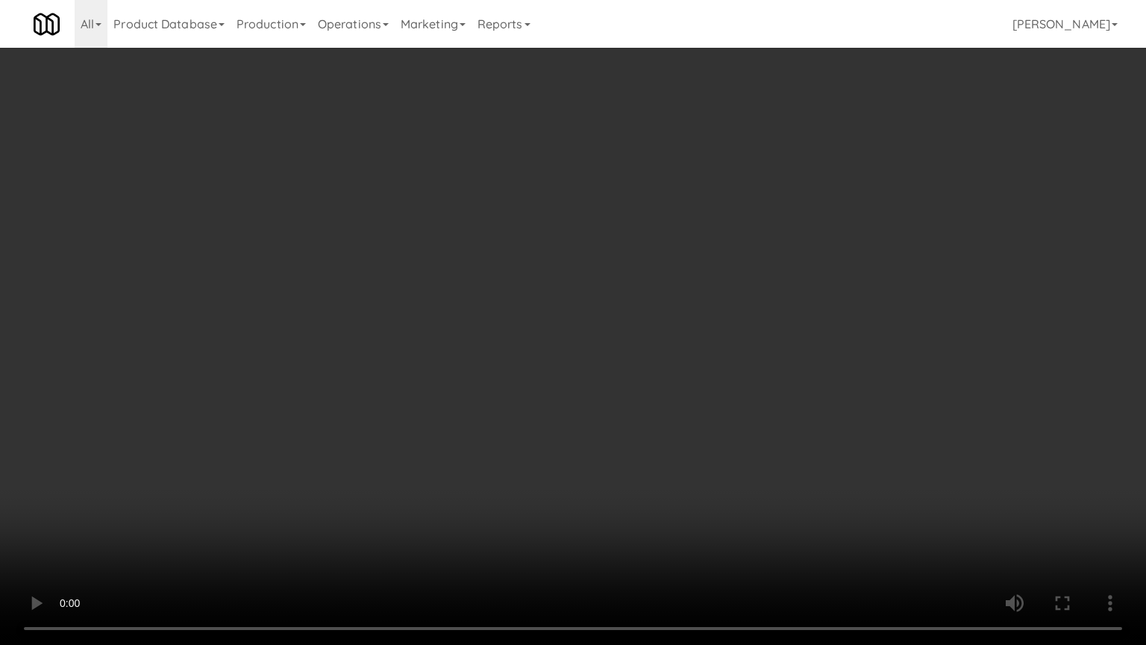
click at [481, 400] on video at bounding box center [573, 322] width 1146 height 645
click at [528, 301] on video at bounding box center [573, 322] width 1146 height 645
click at [534, 299] on video at bounding box center [573, 322] width 1146 height 645
click at [535, 296] on video at bounding box center [573, 322] width 1146 height 645
click at [542, 300] on video at bounding box center [573, 322] width 1146 height 645
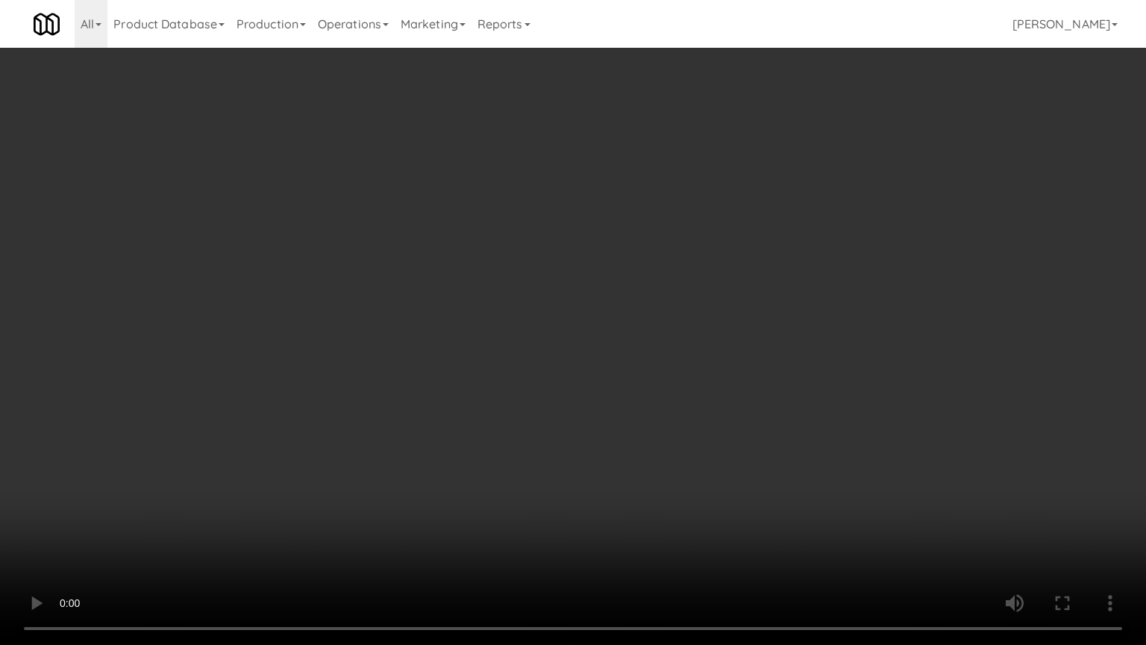
click at [546, 301] on video at bounding box center [573, 322] width 1146 height 645
click at [554, 310] on video at bounding box center [573, 322] width 1146 height 645
click at [647, 334] on video at bounding box center [573, 322] width 1146 height 645
click at [638, 325] on video at bounding box center [573, 322] width 1146 height 645
click at [631, 316] on video at bounding box center [573, 322] width 1146 height 645
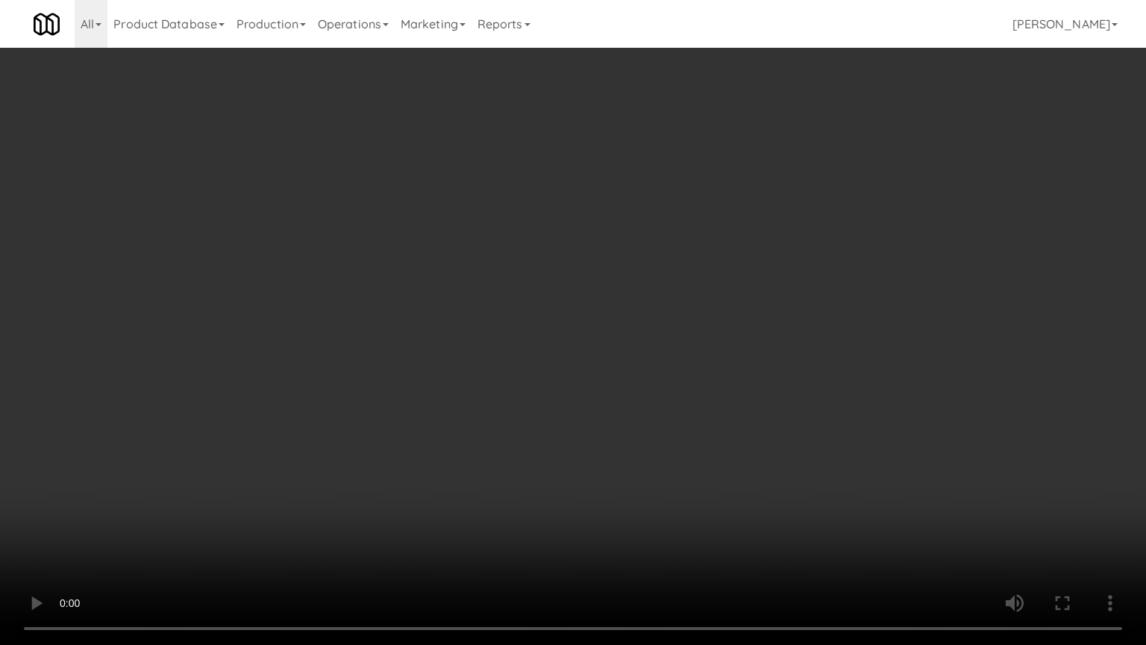
click at [631, 317] on video at bounding box center [573, 322] width 1146 height 645
click at [631, 313] on video at bounding box center [573, 322] width 1146 height 645
click at [634, 316] on video at bounding box center [573, 322] width 1146 height 645
drag, startPoint x: 642, startPoint y: 295, endPoint x: 651, endPoint y: 290, distance: 10.0
click at [645, 293] on video at bounding box center [573, 322] width 1146 height 645
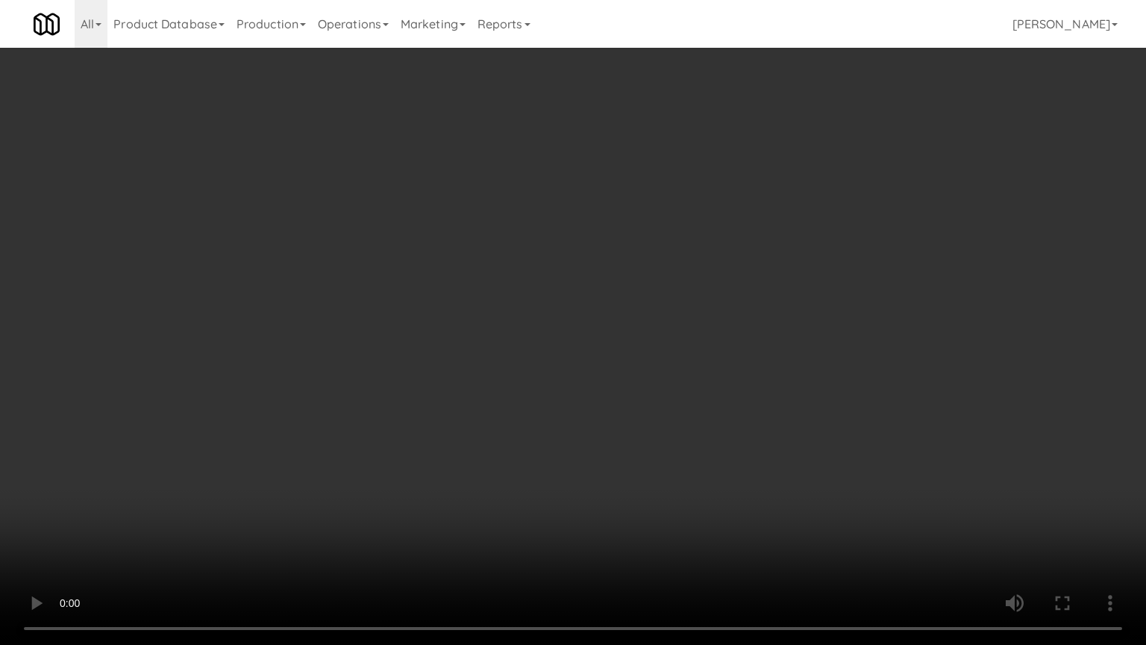
click at [652, 290] on video at bounding box center [573, 322] width 1146 height 645
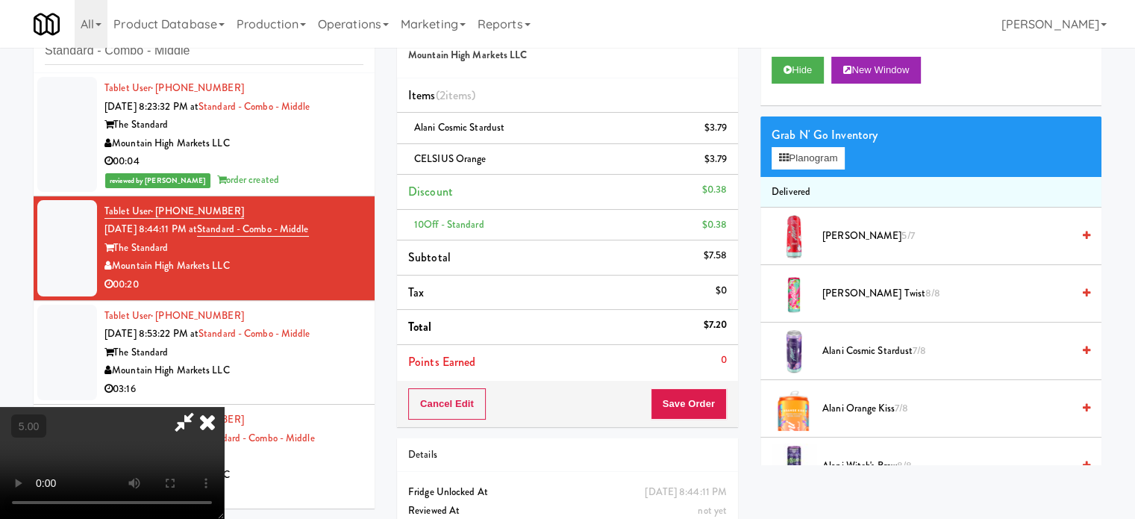
click at [224, 407] on icon at bounding box center [207, 422] width 33 height 30
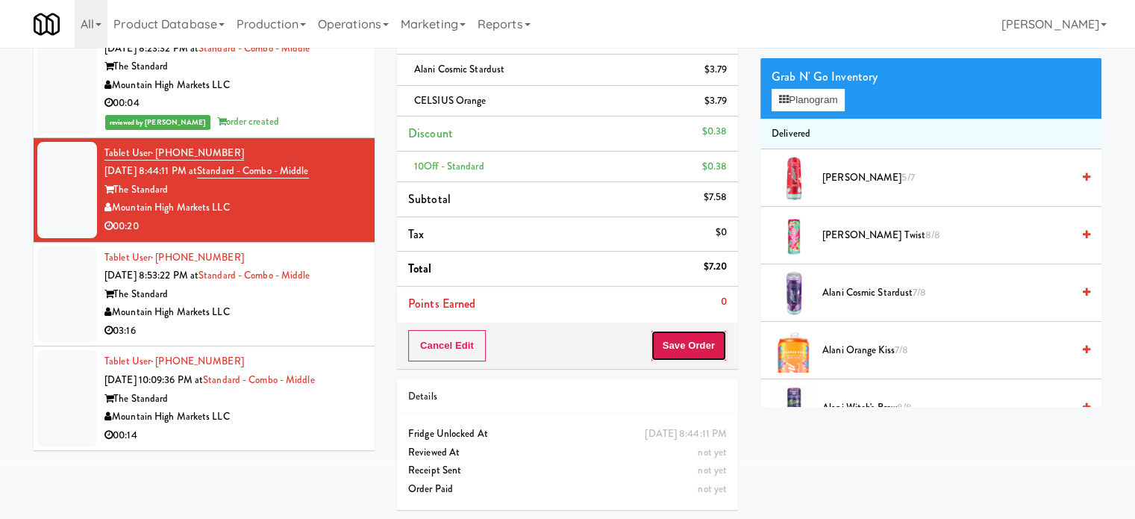
click at [692, 346] on button "Save Order" at bounding box center [689, 345] width 76 height 31
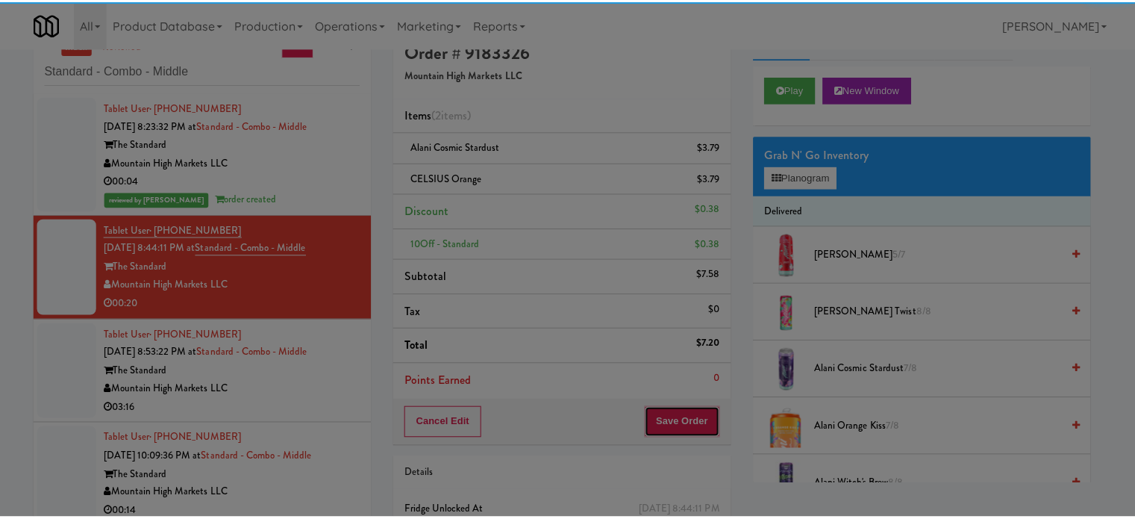
scroll to position [0, 0]
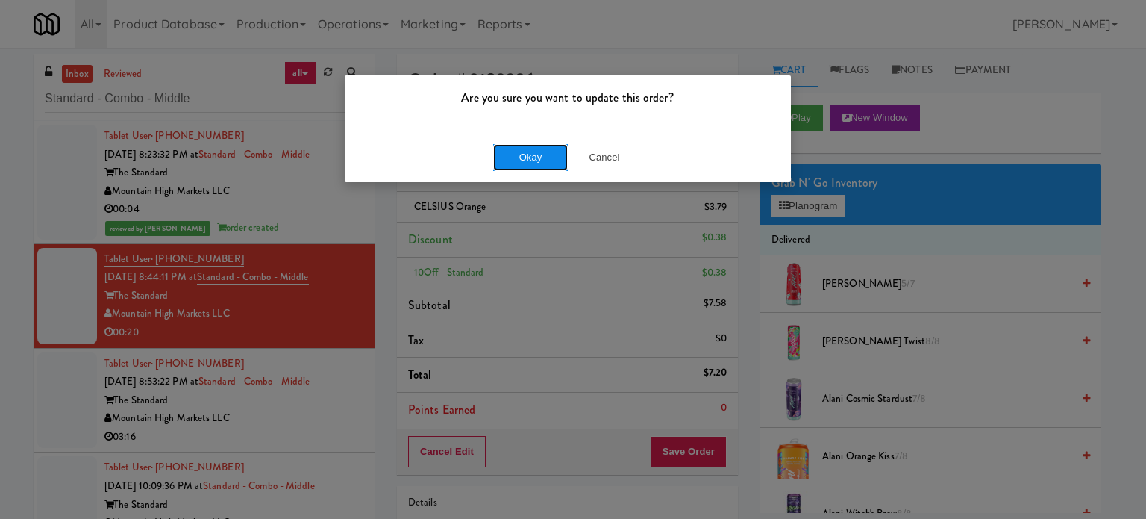
click at [525, 162] on button "Okay" at bounding box center [530, 157] width 75 height 27
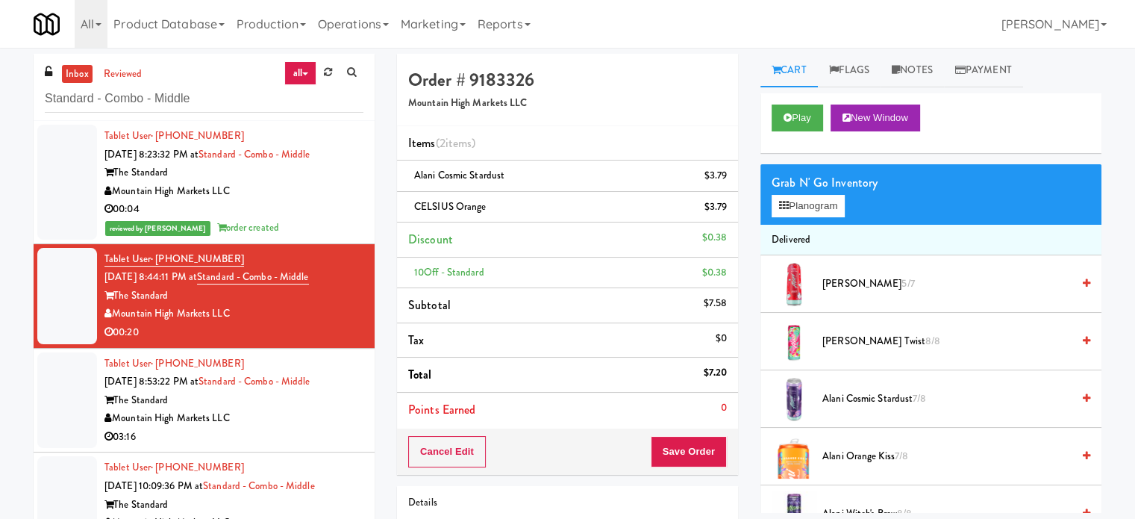
click at [322, 418] on div "Mountain High Markets LLC" at bounding box center [233, 418] width 259 height 19
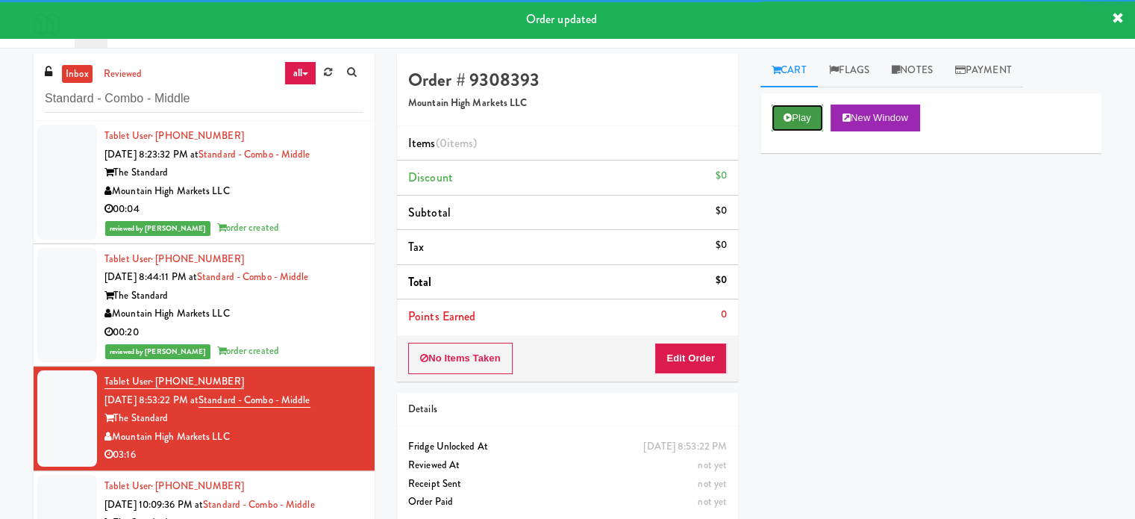
click at [807, 110] on button "Play" at bounding box center [797, 117] width 51 height 27
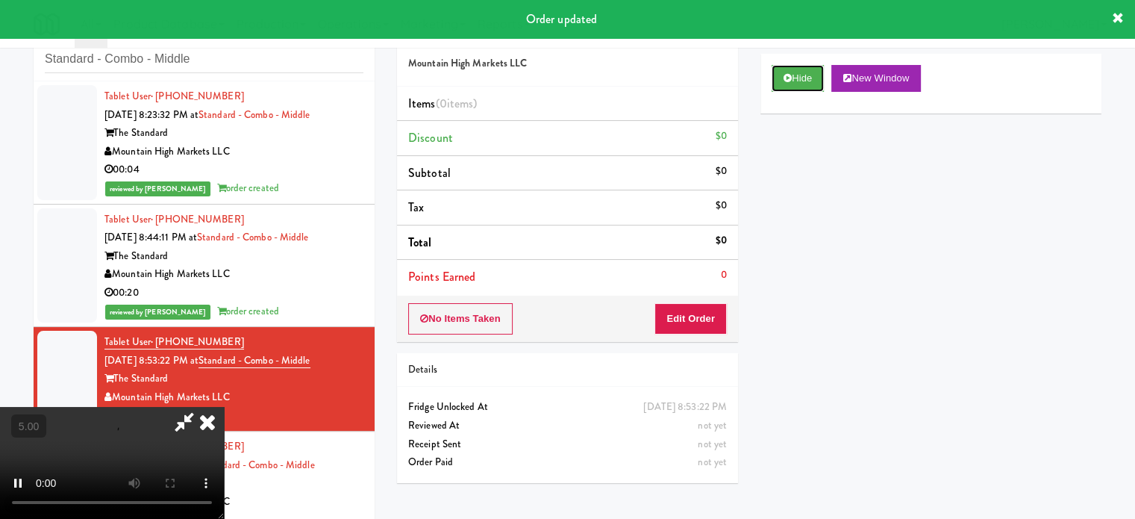
scroll to position [60, 0]
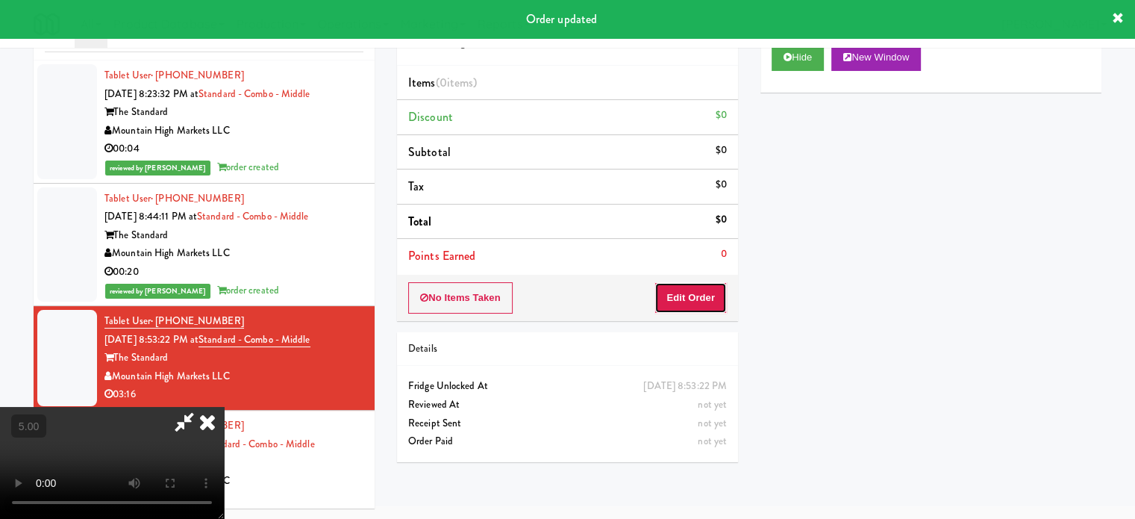
click at [683, 303] on button "Edit Order" at bounding box center [690, 297] width 72 height 31
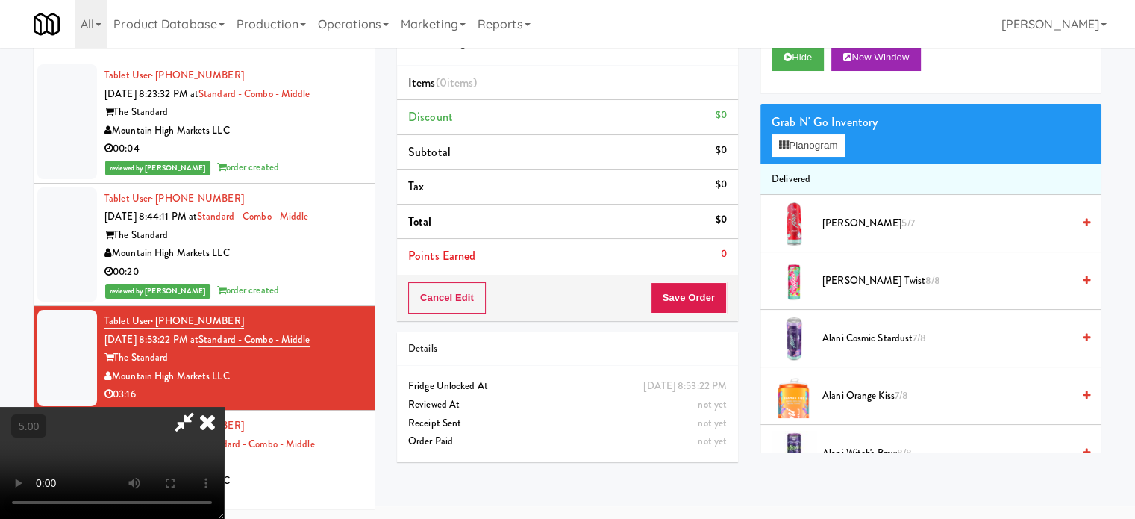
drag, startPoint x: 500, startPoint y: 335, endPoint x: 510, endPoint y: 331, distance: 11.1
click at [224, 407] on video at bounding box center [112, 463] width 224 height 112
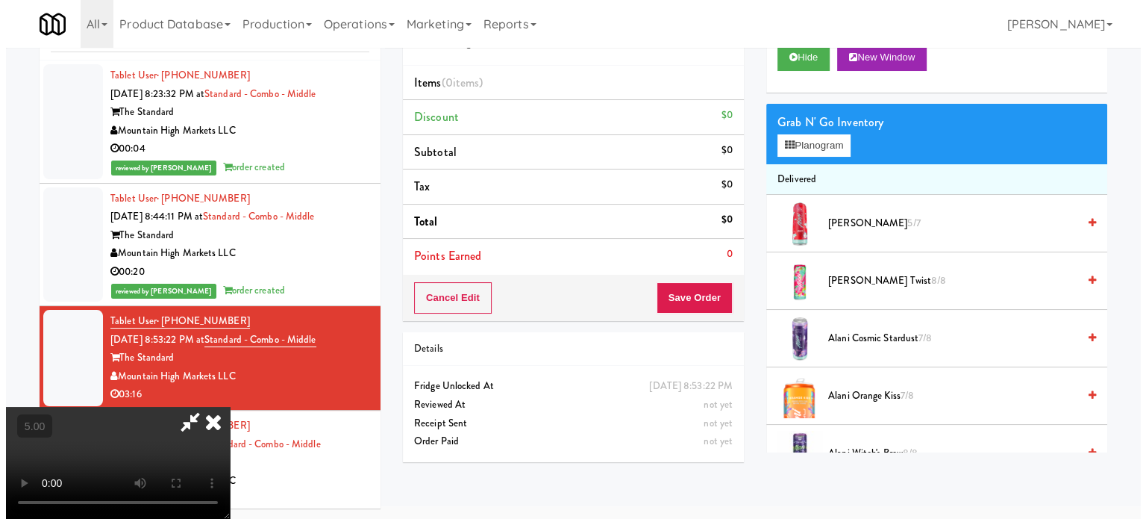
scroll to position [48, 0]
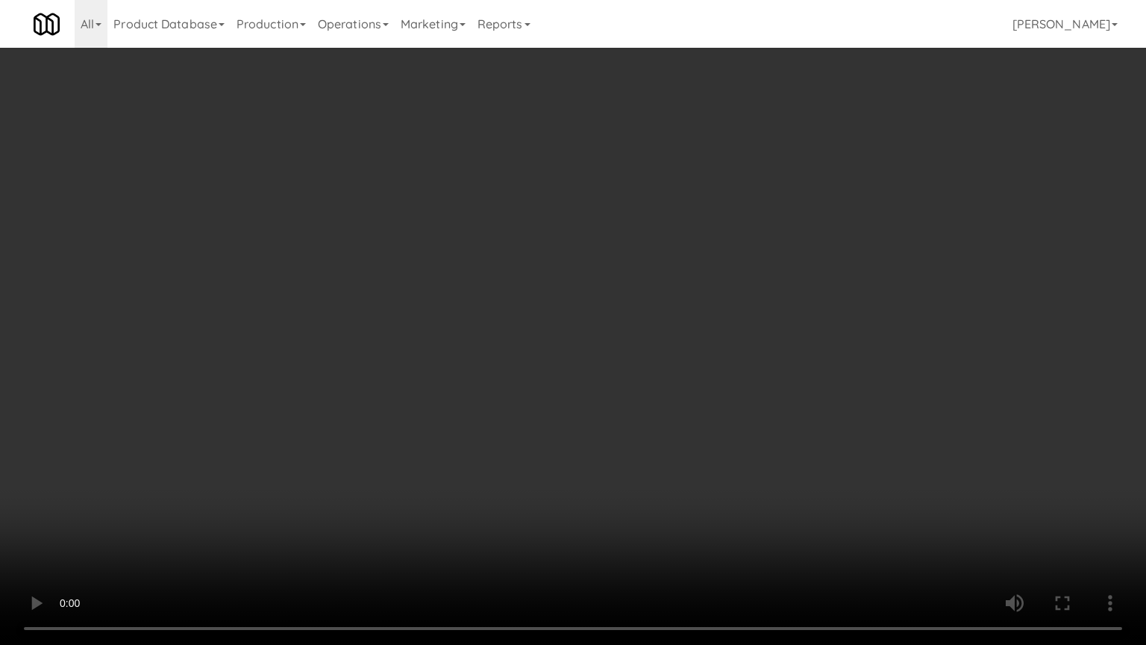
click at [559, 278] on video at bounding box center [573, 322] width 1146 height 645
click at [561, 286] on video at bounding box center [573, 322] width 1146 height 645
click at [311, 415] on video at bounding box center [573, 322] width 1146 height 645
click at [389, 310] on video at bounding box center [573, 322] width 1146 height 645
click at [594, 351] on video at bounding box center [573, 322] width 1146 height 645
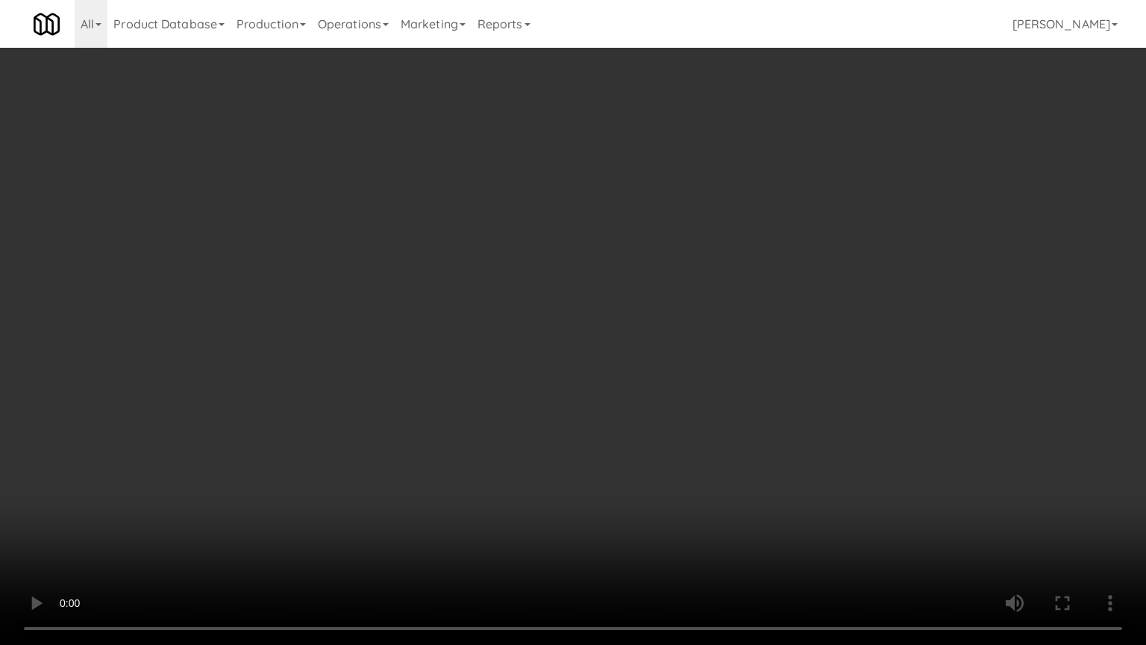
click at [431, 301] on video at bounding box center [573, 322] width 1146 height 645
click at [541, 321] on video at bounding box center [573, 322] width 1146 height 645
click at [592, 331] on video at bounding box center [573, 322] width 1146 height 645
click at [657, 351] on video at bounding box center [573, 322] width 1146 height 645
click at [630, 337] on video at bounding box center [573, 322] width 1146 height 645
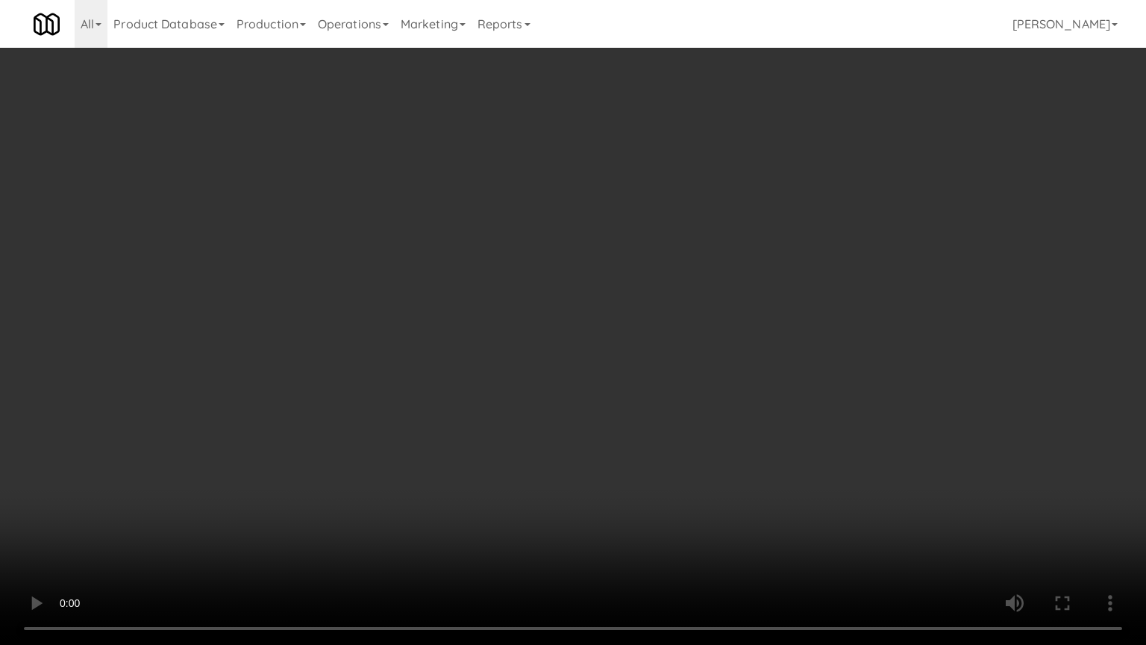
click at [778, 350] on video at bounding box center [573, 322] width 1146 height 645
click at [343, 372] on video at bounding box center [573, 322] width 1146 height 645
click at [434, 346] on video at bounding box center [573, 322] width 1146 height 645
click at [460, 358] on video at bounding box center [573, 322] width 1146 height 645
click at [472, 376] on video at bounding box center [573, 322] width 1146 height 645
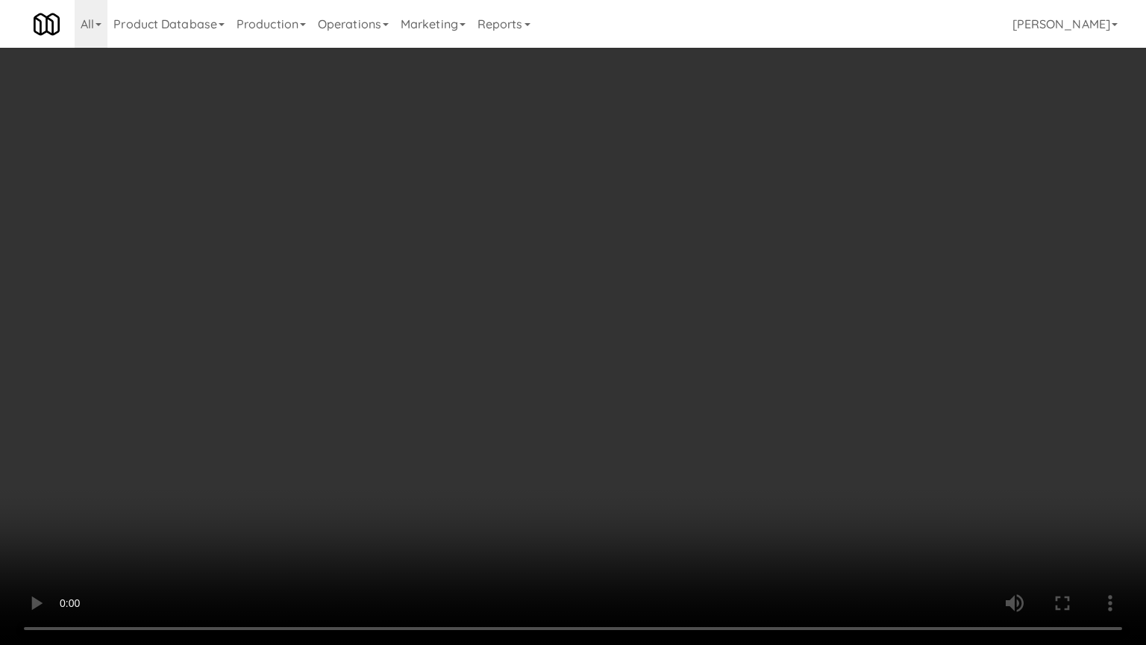
click at [469, 372] on video at bounding box center [573, 322] width 1146 height 645
click at [680, 431] on video at bounding box center [573, 322] width 1146 height 645
click at [611, 411] on video at bounding box center [573, 322] width 1146 height 645
drag, startPoint x: 625, startPoint y: 404, endPoint x: 681, endPoint y: 286, distance: 130.5
click at [631, 399] on video at bounding box center [573, 322] width 1146 height 645
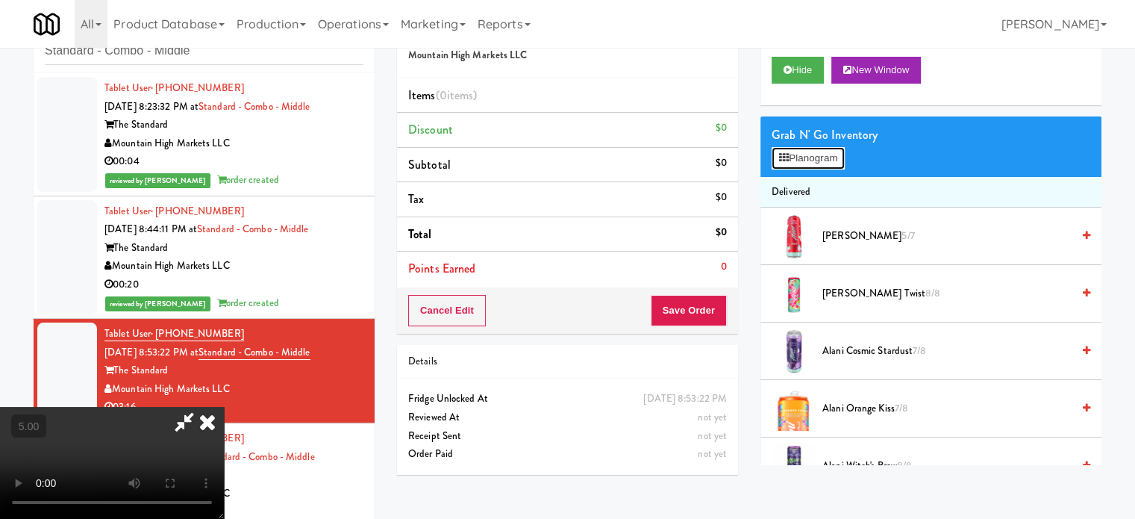
click at [798, 158] on button "Planogram" at bounding box center [808, 158] width 73 height 22
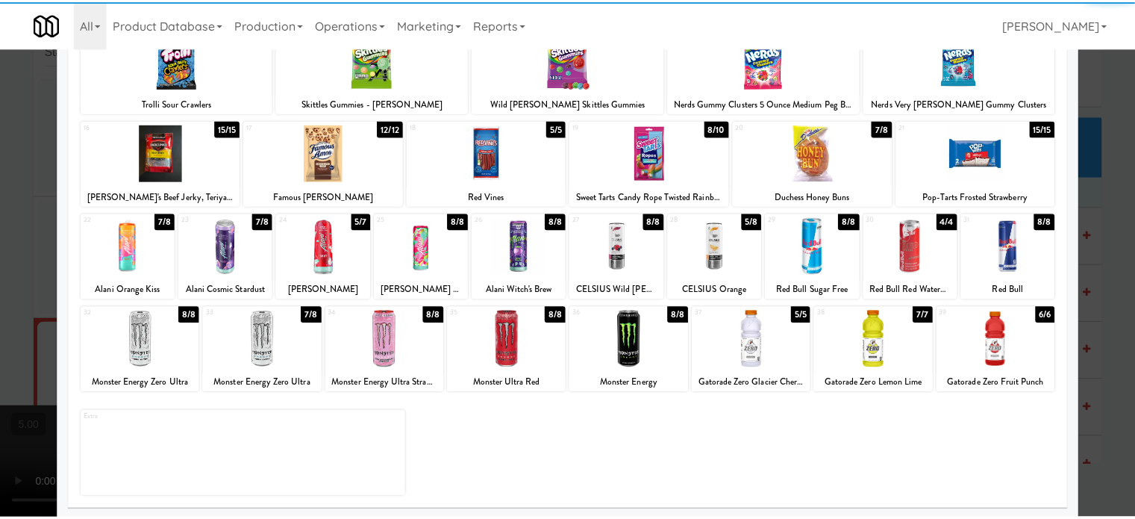
scroll to position [213, 0]
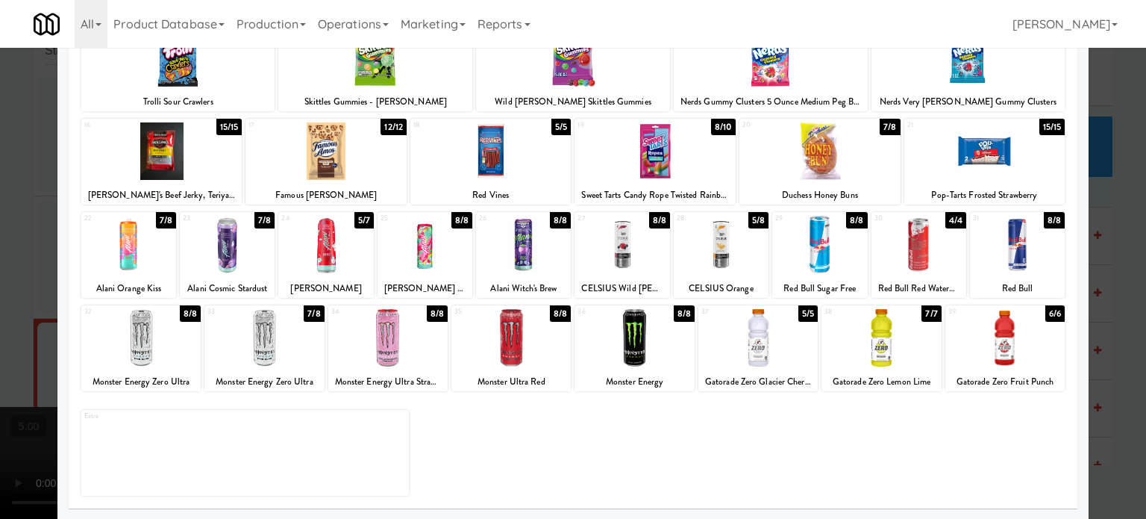
click at [167, 220] on div "7/8" at bounding box center [166, 220] width 20 height 16
click at [31, 256] on div at bounding box center [573, 259] width 1146 height 519
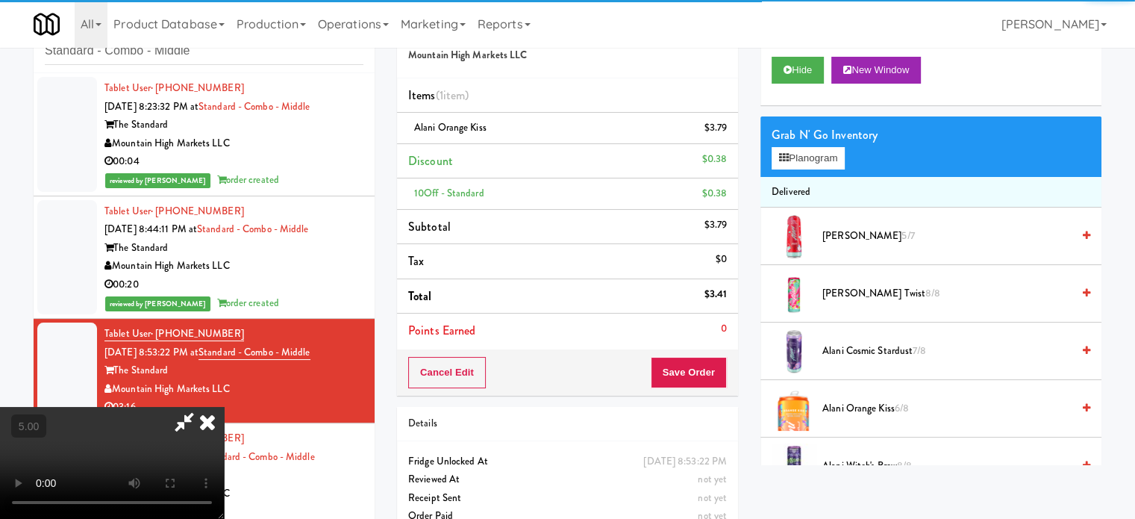
click at [206, 407] on video at bounding box center [112, 463] width 224 height 112
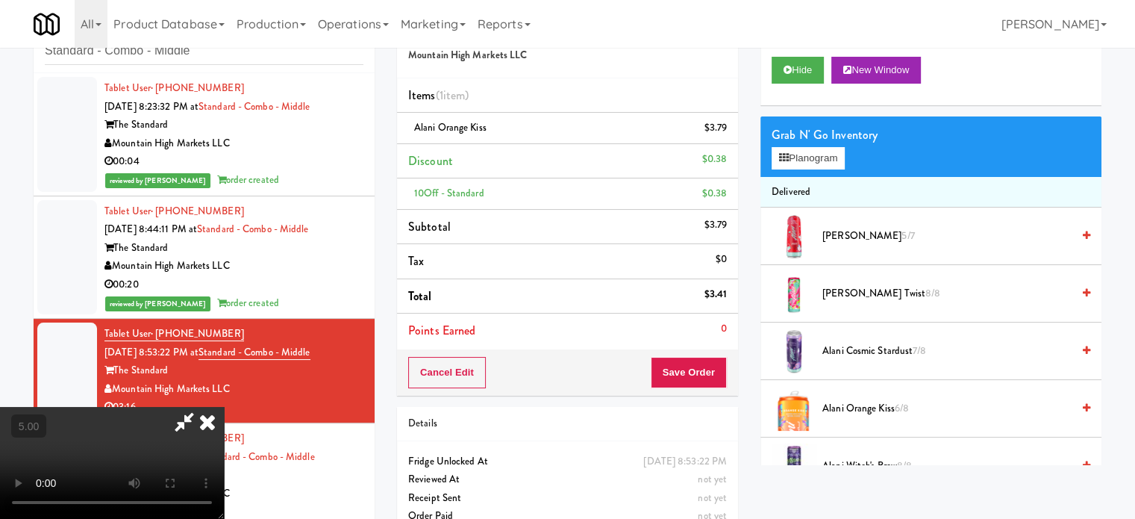
click at [224, 407] on video at bounding box center [112, 463] width 224 height 112
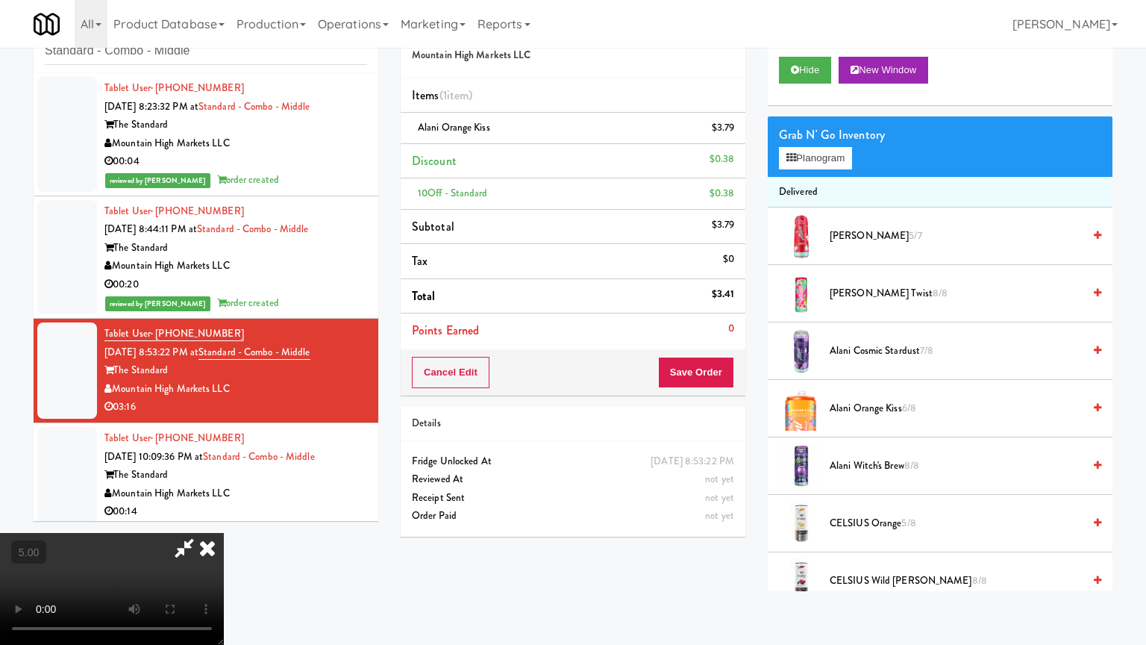
click at [224, 518] on video at bounding box center [112, 589] width 224 height 112
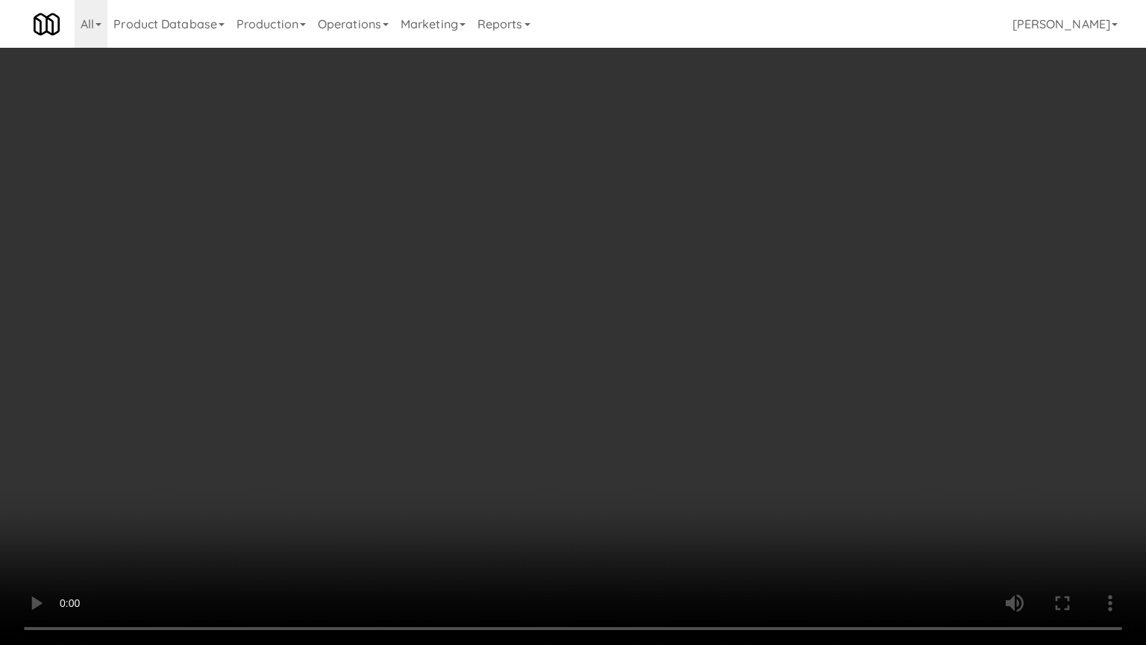
drag, startPoint x: 548, startPoint y: 371, endPoint x: 561, endPoint y: 367, distance: 13.9
click at [552, 371] on video at bounding box center [573, 322] width 1146 height 645
click at [561, 367] on video at bounding box center [573, 322] width 1146 height 645
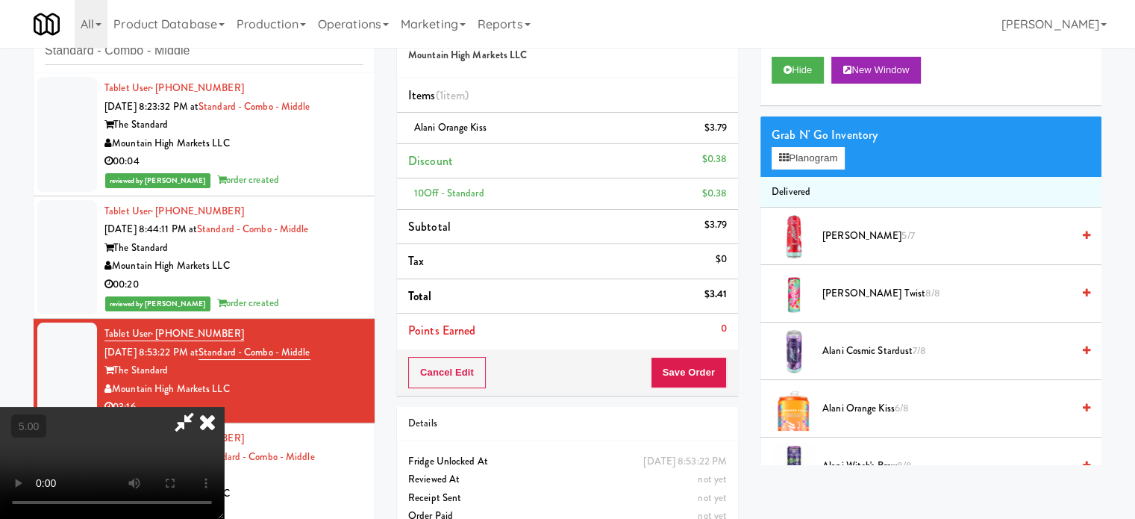
click at [224, 407] on icon at bounding box center [207, 422] width 33 height 30
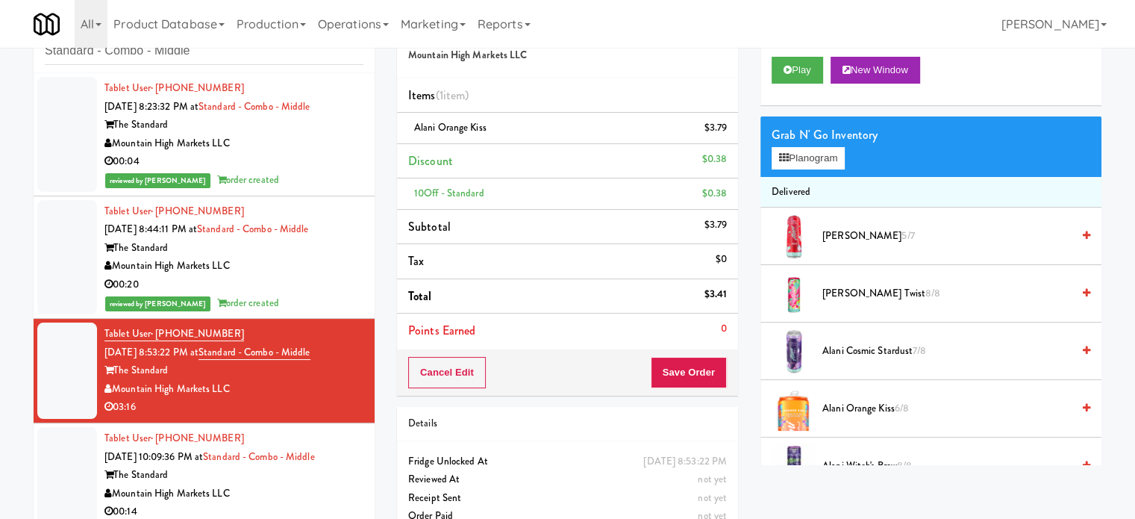
scroll to position [75, 0]
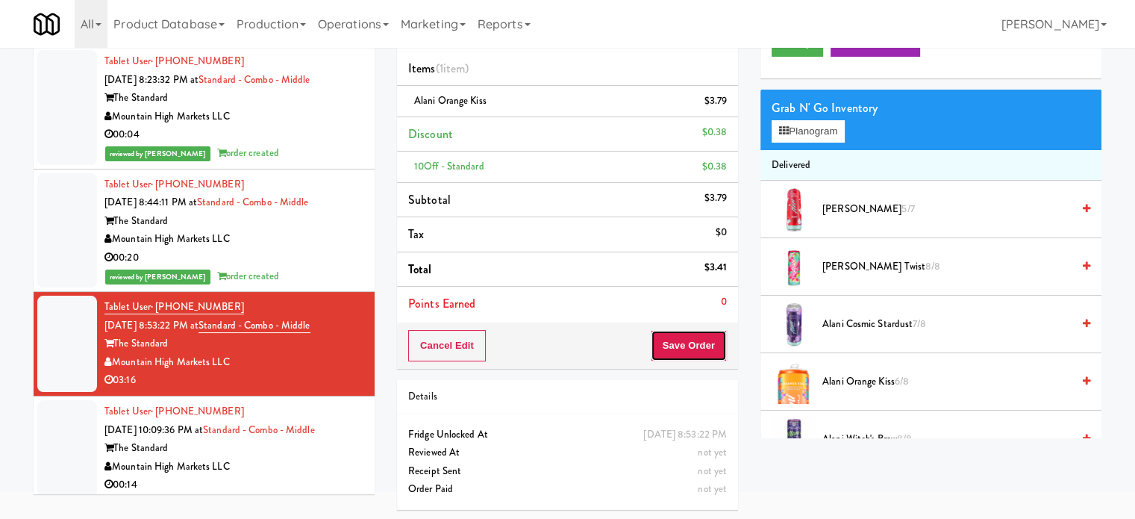
click at [678, 343] on button "Save Order" at bounding box center [689, 345] width 76 height 31
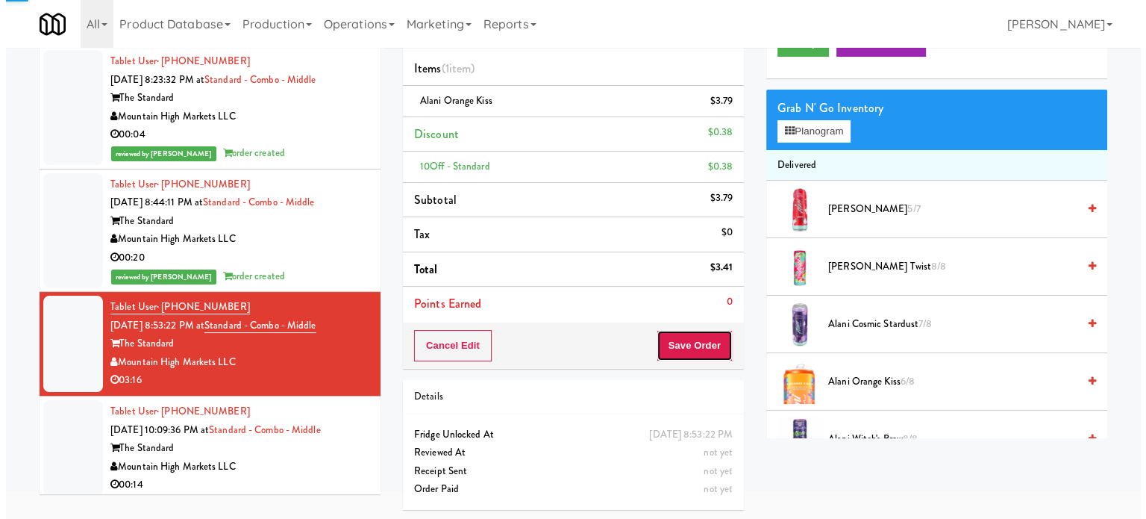
scroll to position [0, 0]
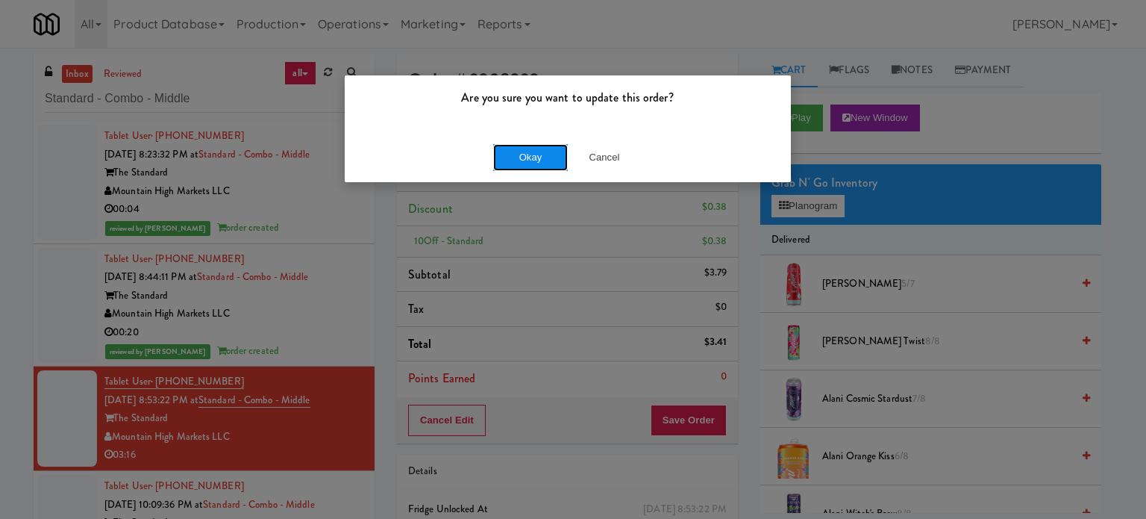
click at [538, 163] on button "Okay" at bounding box center [530, 157] width 75 height 27
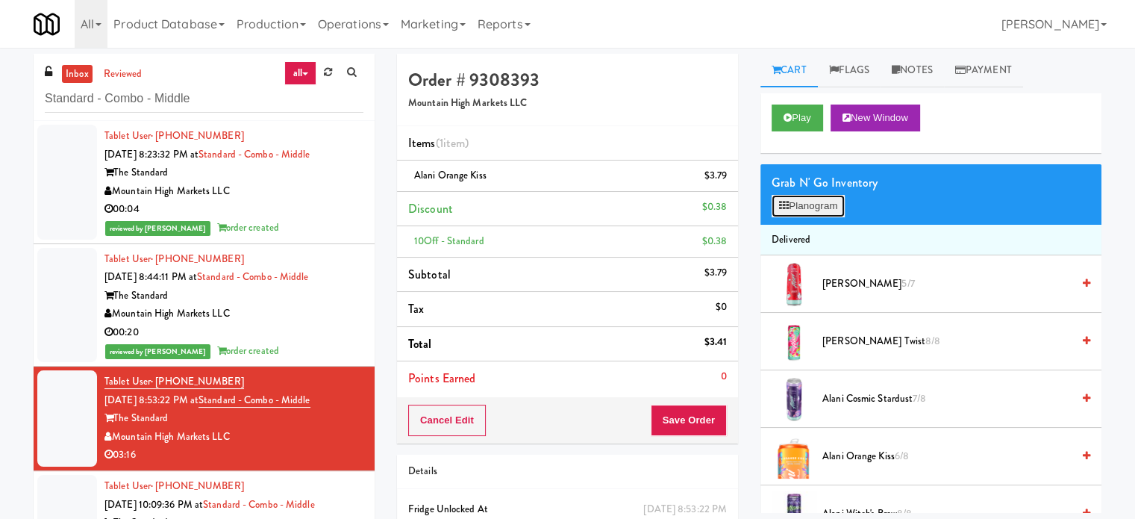
click at [824, 214] on button "Planogram" at bounding box center [808, 206] width 73 height 22
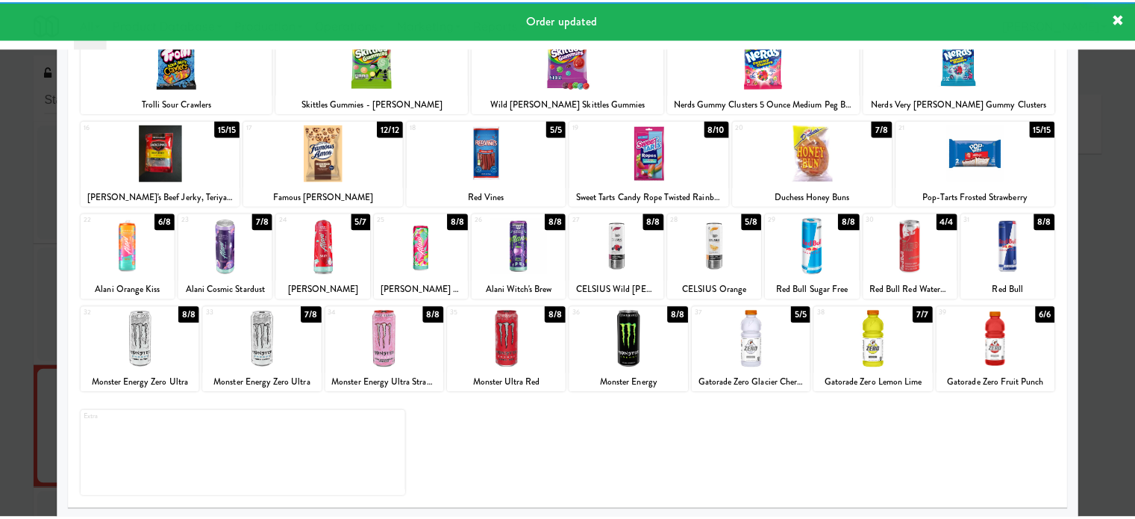
scroll to position [213, 0]
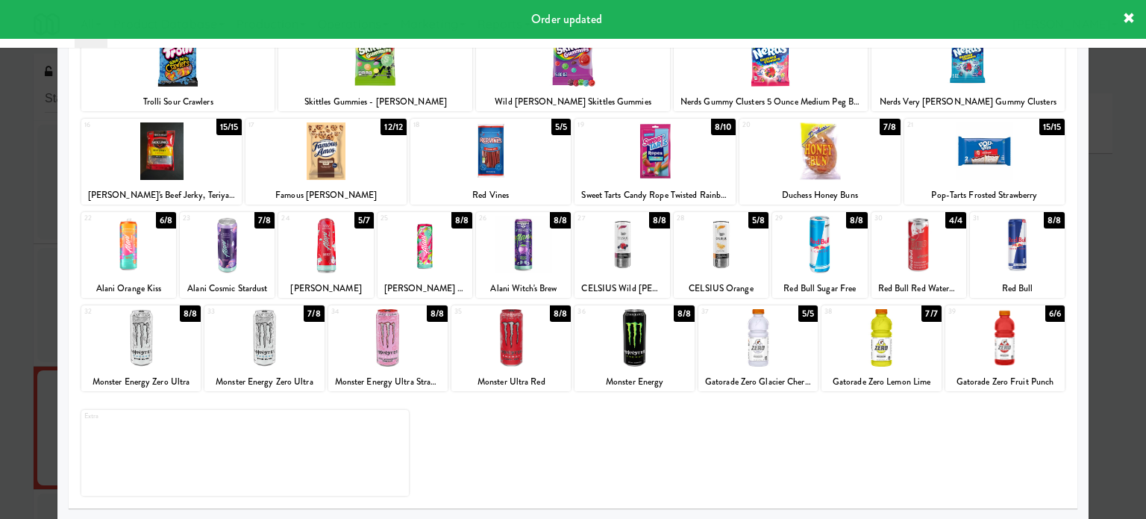
click at [1103, 240] on div at bounding box center [573, 259] width 1146 height 519
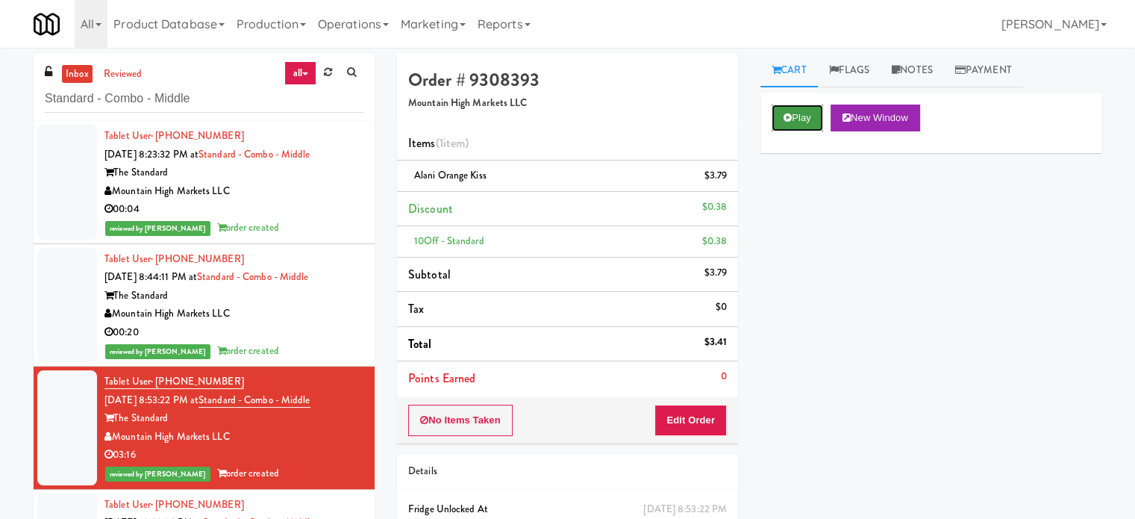
click at [813, 110] on button "Play" at bounding box center [797, 117] width 51 height 27
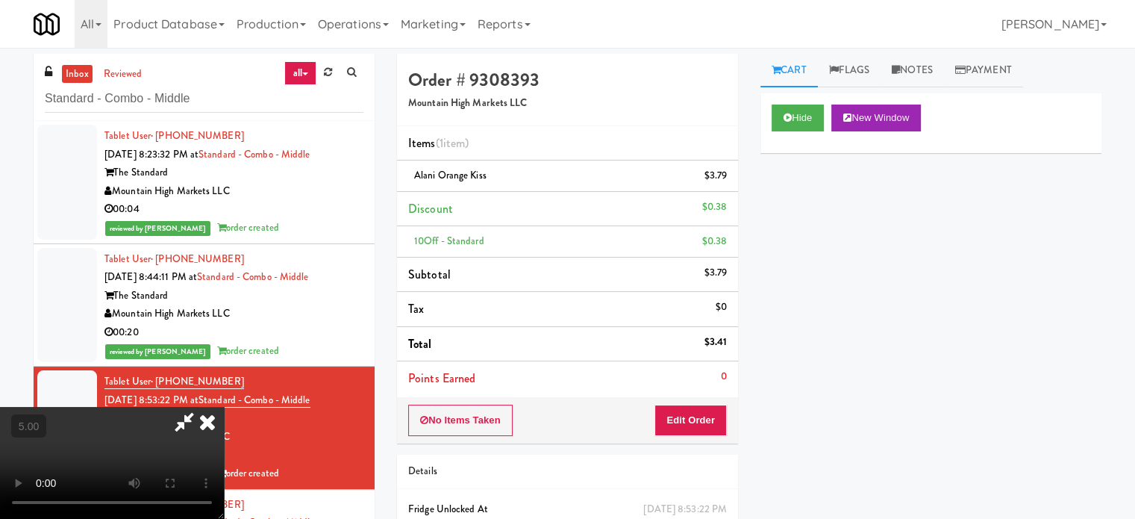
click at [224, 407] on video at bounding box center [112, 463] width 224 height 112
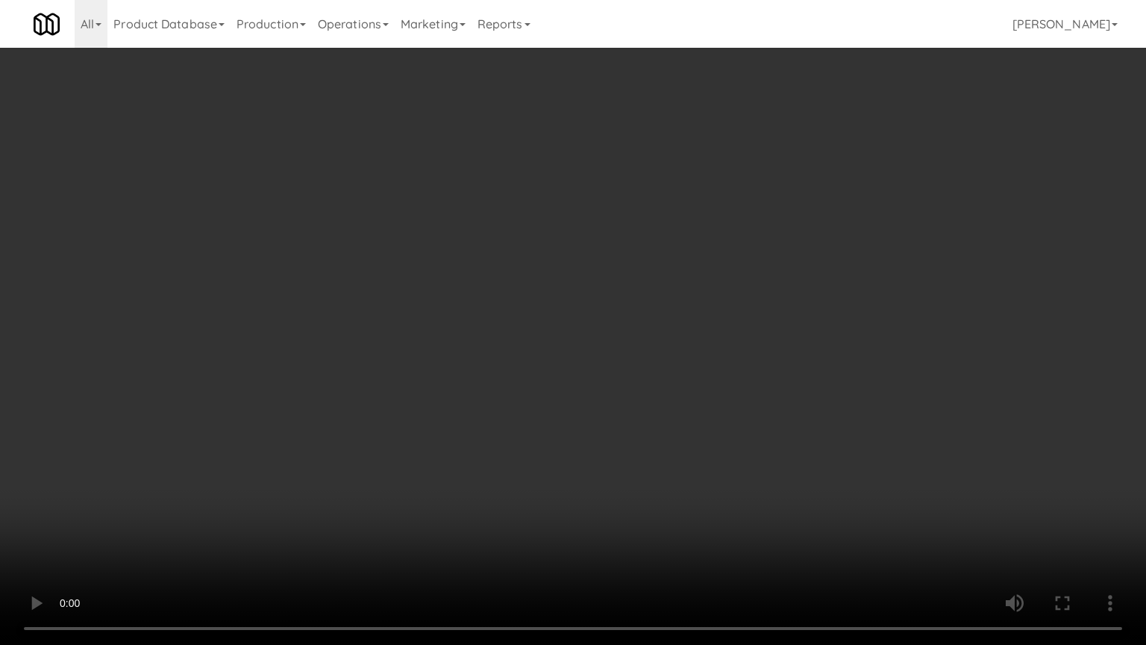
click at [423, 475] on video at bounding box center [573, 322] width 1146 height 645
click at [516, 355] on video at bounding box center [573, 322] width 1146 height 645
click at [651, 367] on video at bounding box center [573, 322] width 1146 height 645
click at [823, 337] on video at bounding box center [573, 322] width 1146 height 645
click at [809, 328] on video at bounding box center [573, 322] width 1146 height 645
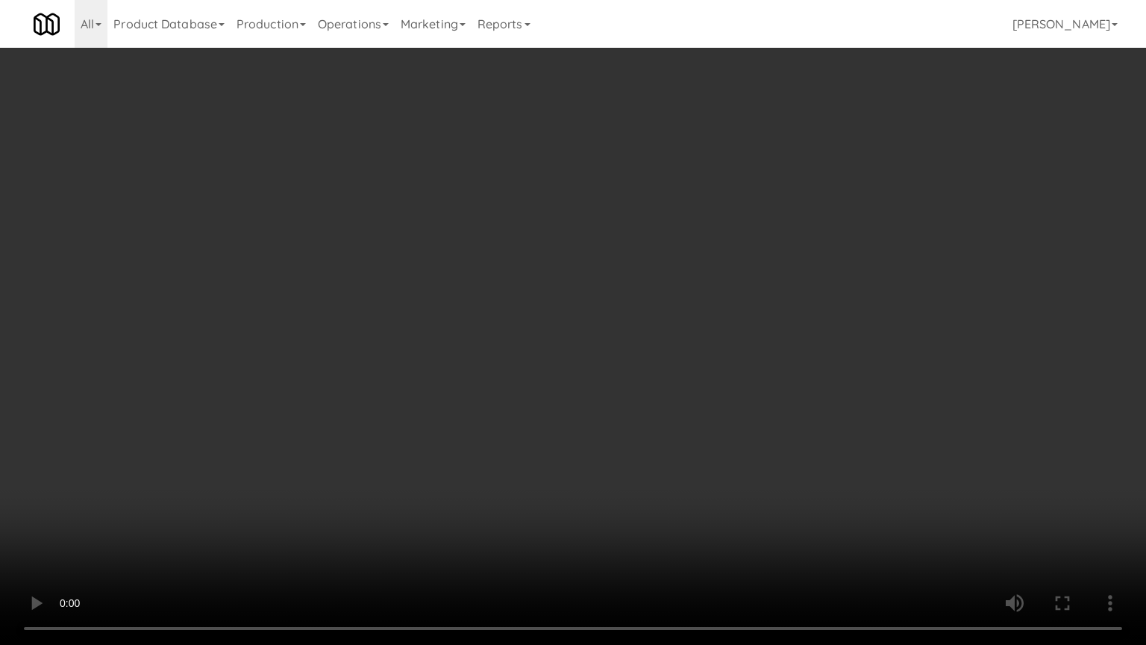
click at [809, 328] on video at bounding box center [573, 322] width 1146 height 645
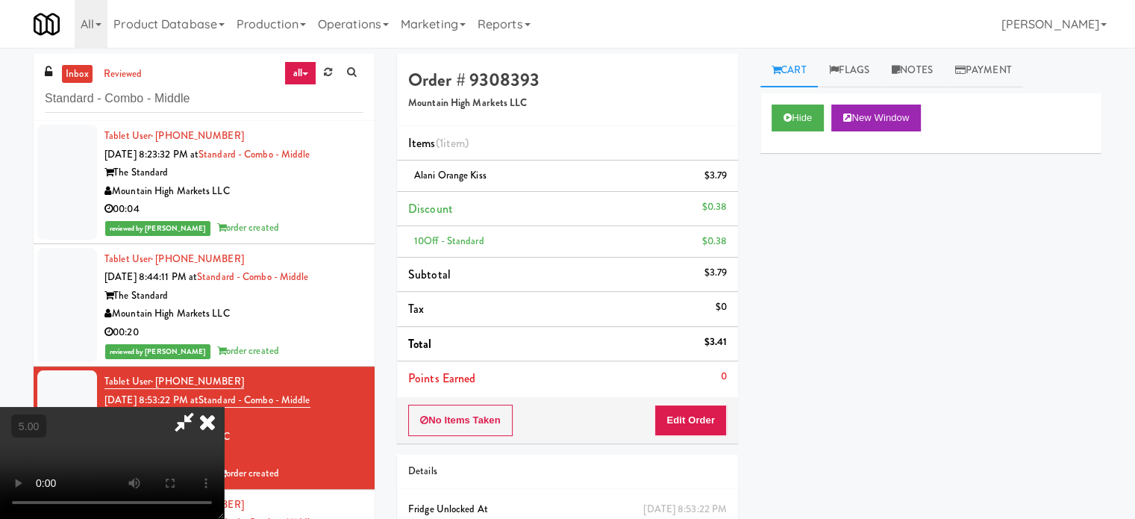
click at [224, 407] on icon at bounding box center [207, 422] width 33 height 30
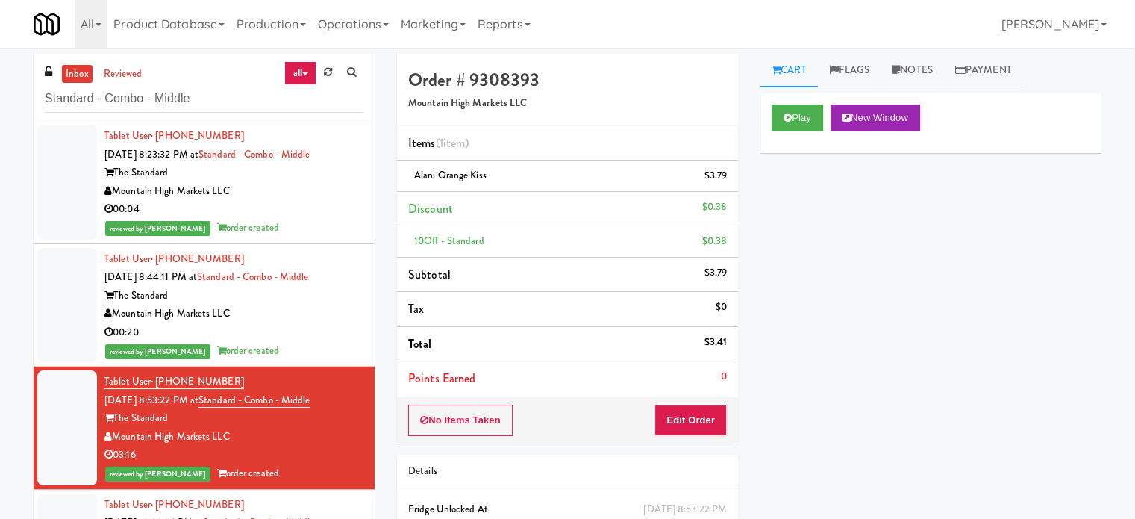
scroll to position [24, 0]
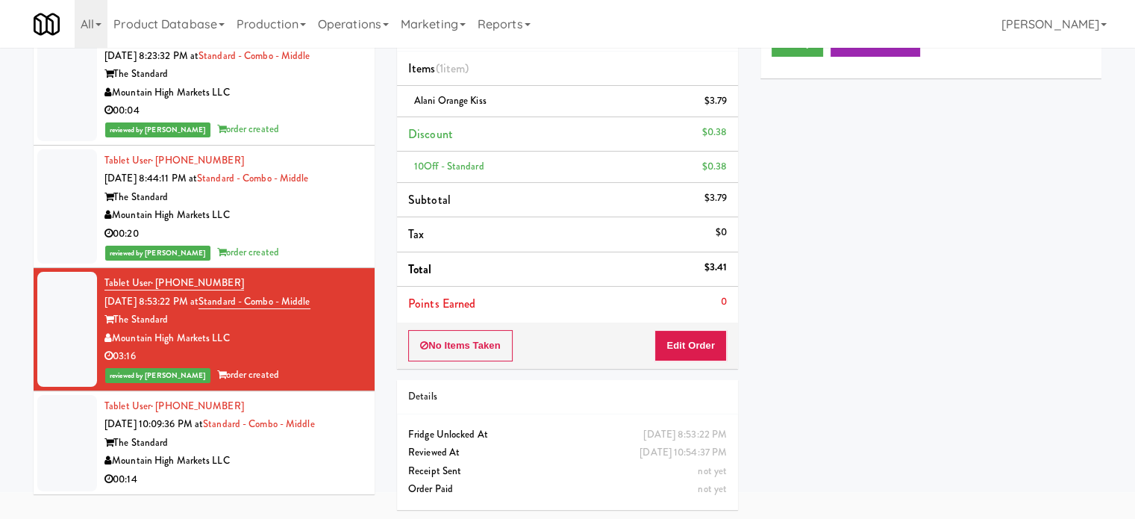
click at [283, 479] on div "00:14" at bounding box center [233, 479] width 259 height 19
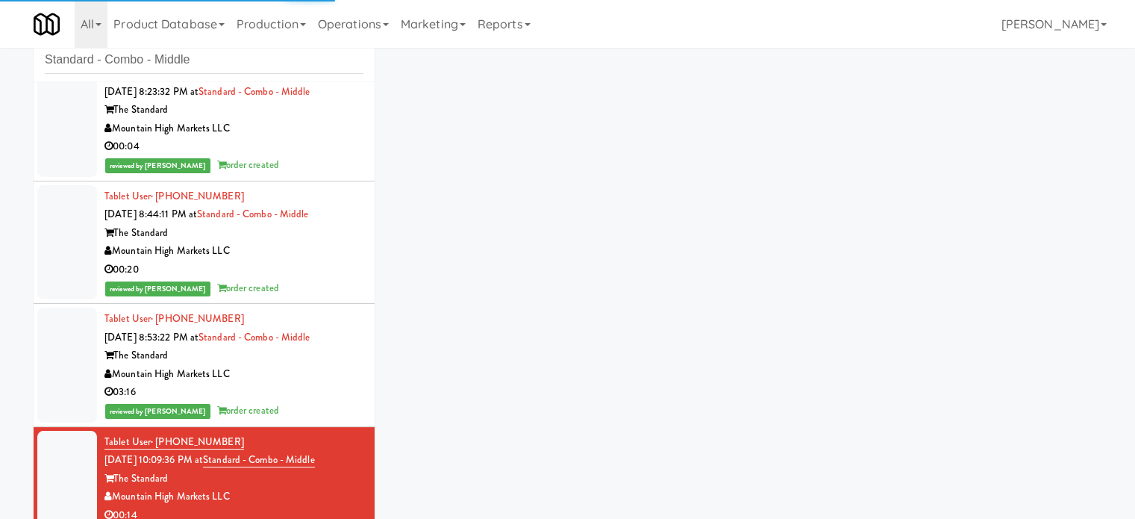
scroll to position [60, 0]
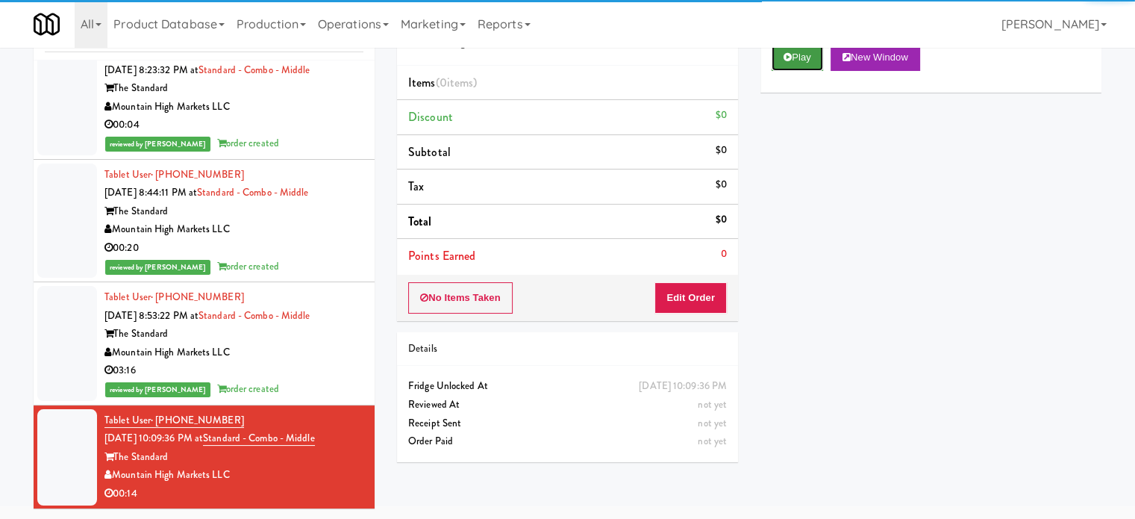
click at [798, 57] on button "Play" at bounding box center [797, 57] width 51 height 27
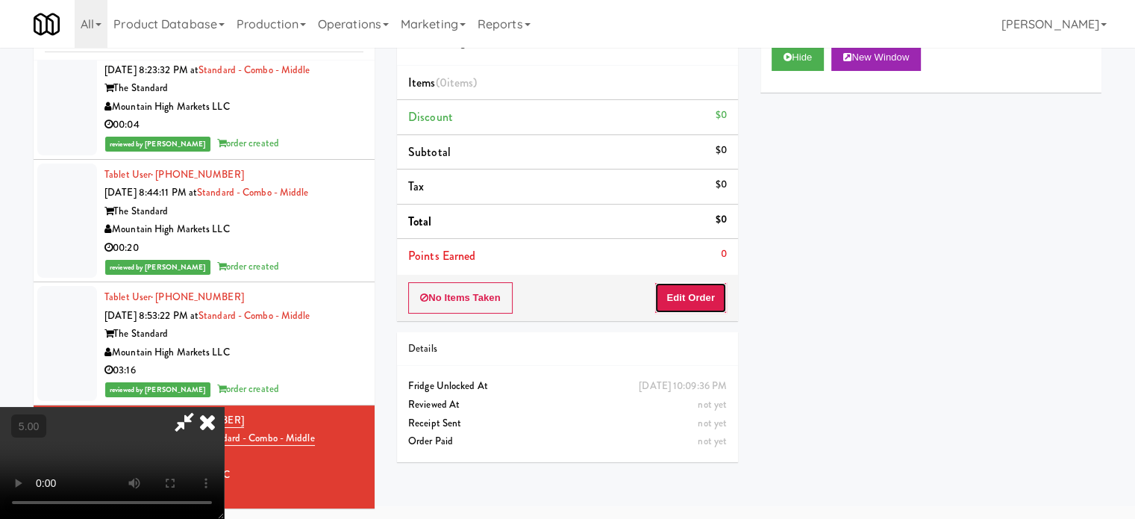
click at [678, 284] on button "Edit Order" at bounding box center [690, 297] width 72 height 31
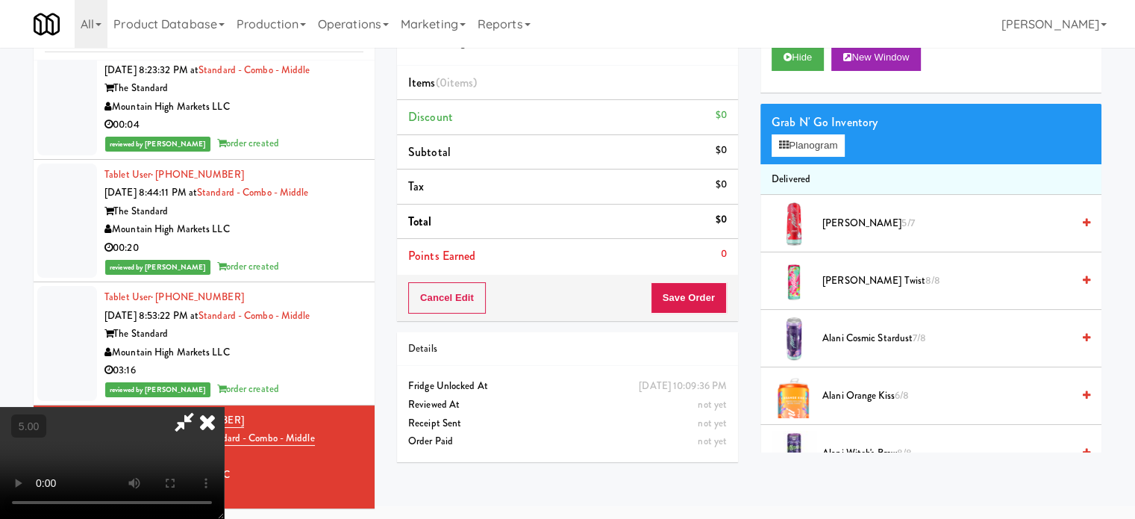
click at [224, 407] on video at bounding box center [112, 463] width 224 height 112
drag, startPoint x: 344, startPoint y: 351, endPoint x: 479, endPoint y: 326, distance: 137.3
click at [224, 407] on video at bounding box center [112, 463] width 224 height 112
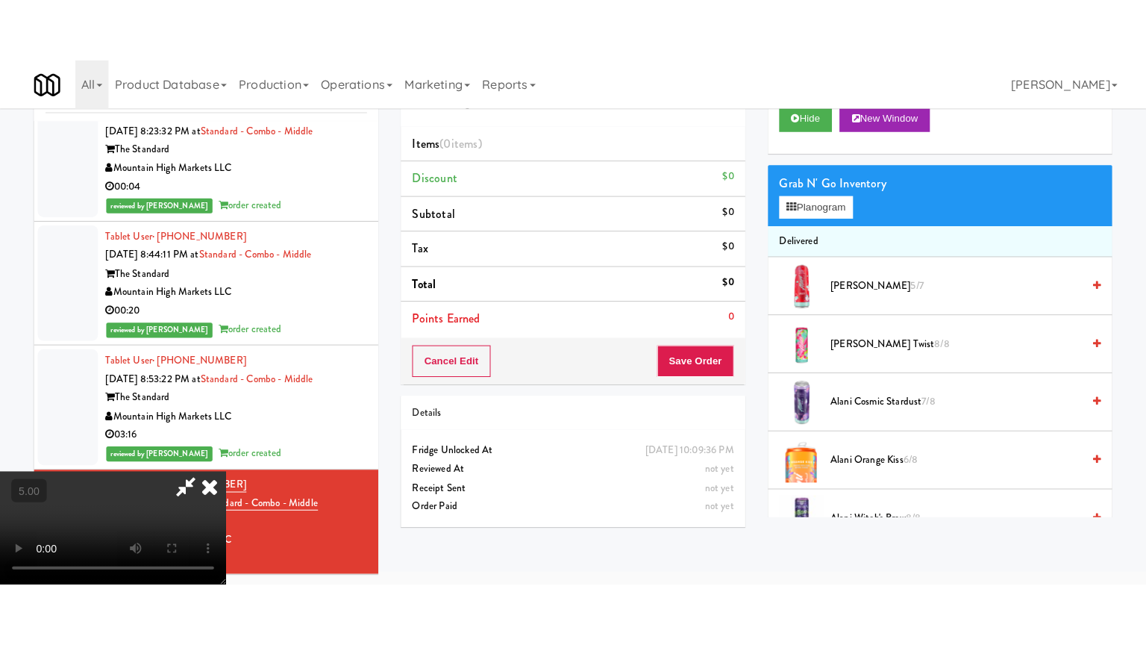
scroll to position [48, 0]
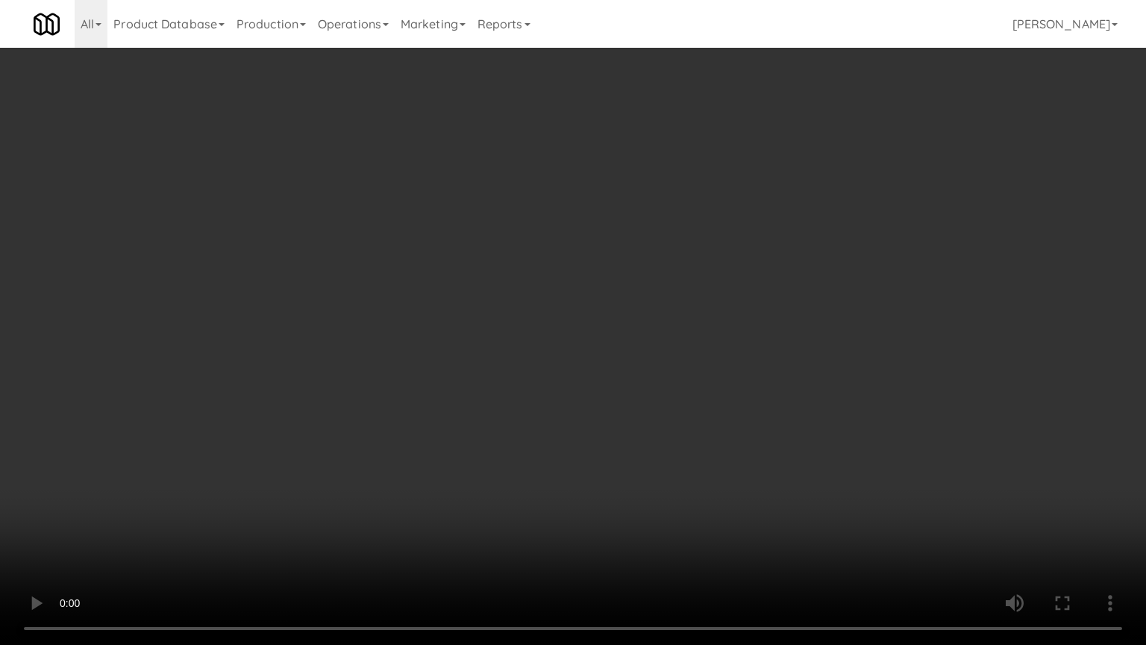
click at [475, 323] on video at bounding box center [573, 322] width 1146 height 645
click at [495, 325] on video at bounding box center [573, 322] width 1146 height 645
drag, startPoint x: 487, startPoint y: 332, endPoint x: 504, endPoint y: 324, distance: 19.7
click at [487, 333] on video at bounding box center [573, 322] width 1146 height 645
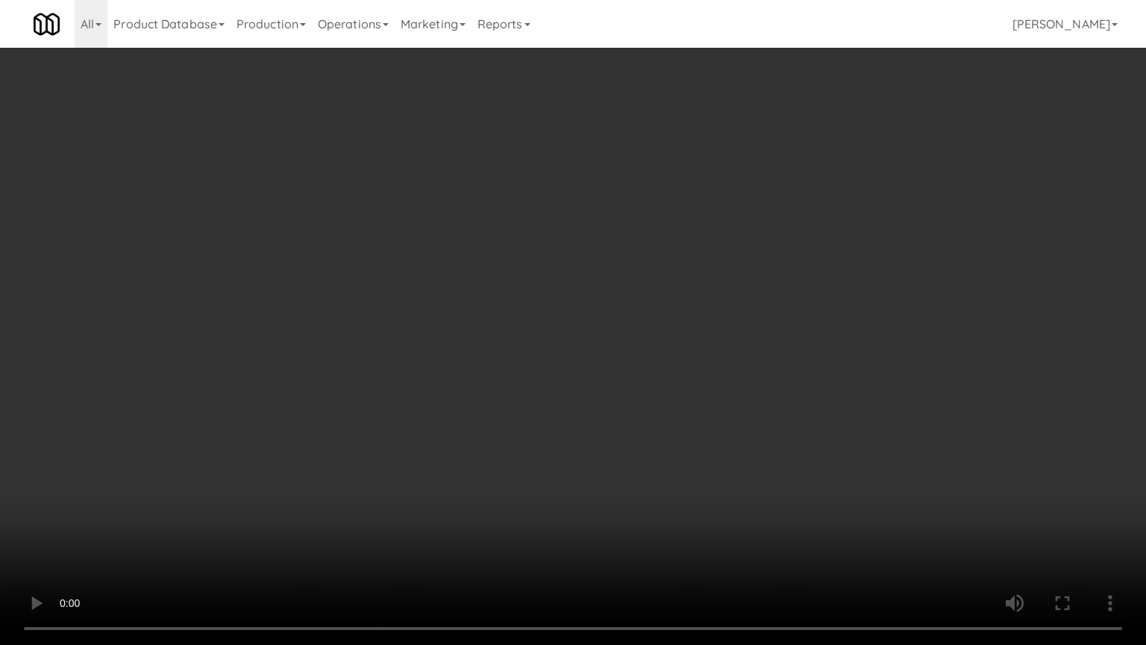
click at [538, 343] on video at bounding box center [573, 322] width 1146 height 645
click at [531, 339] on video at bounding box center [573, 322] width 1146 height 645
click at [654, 362] on video at bounding box center [573, 322] width 1146 height 645
drag, startPoint x: 551, startPoint y: 363, endPoint x: 605, endPoint y: 357, distance: 54.0
click at [553, 364] on video at bounding box center [573, 322] width 1146 height 645
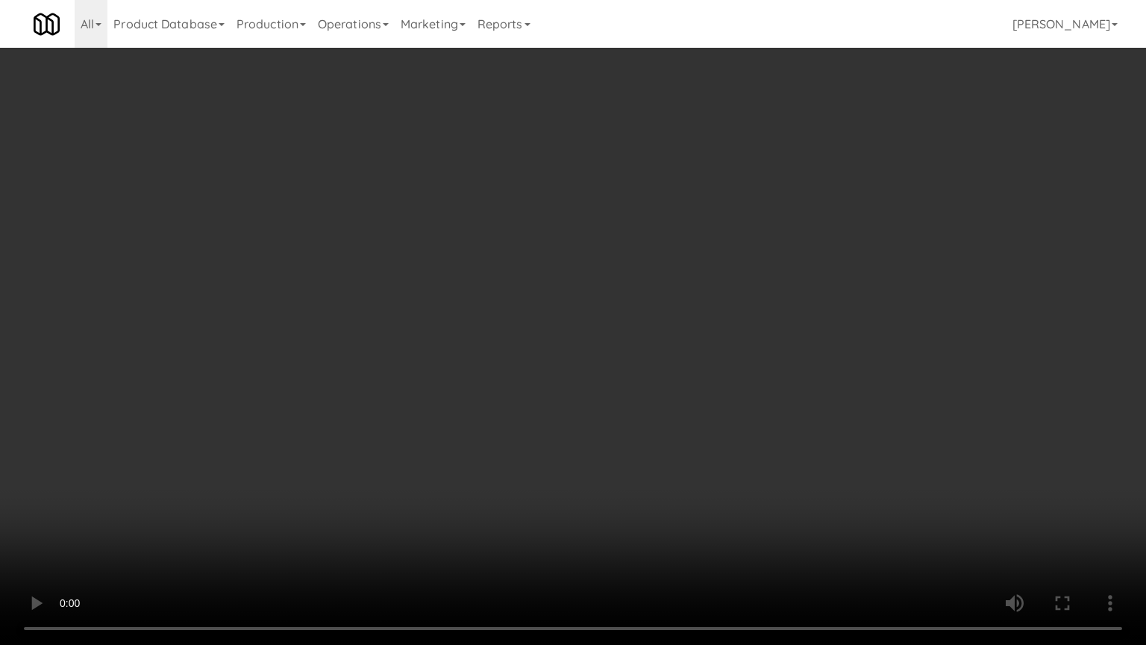
click at [710, 367] on video at bounding box center [573, 322] width 1146 height 645
drag, startPoint x: 646, startPoint y: 367, endPoint x: 772, endPoint y: 378, distance: 126.5
click at [687, 375] on video at bounding box center [573, 322] width 1146 height 645
click at [772, 378] on video at bounding box center [573, 322] width 1146 height 645
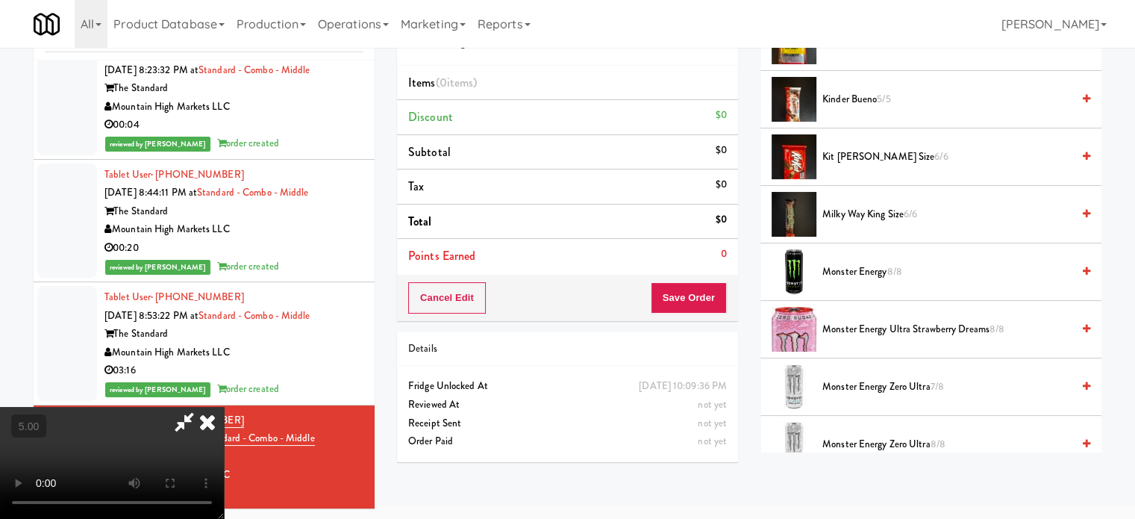
scroll to position [1030, 0]
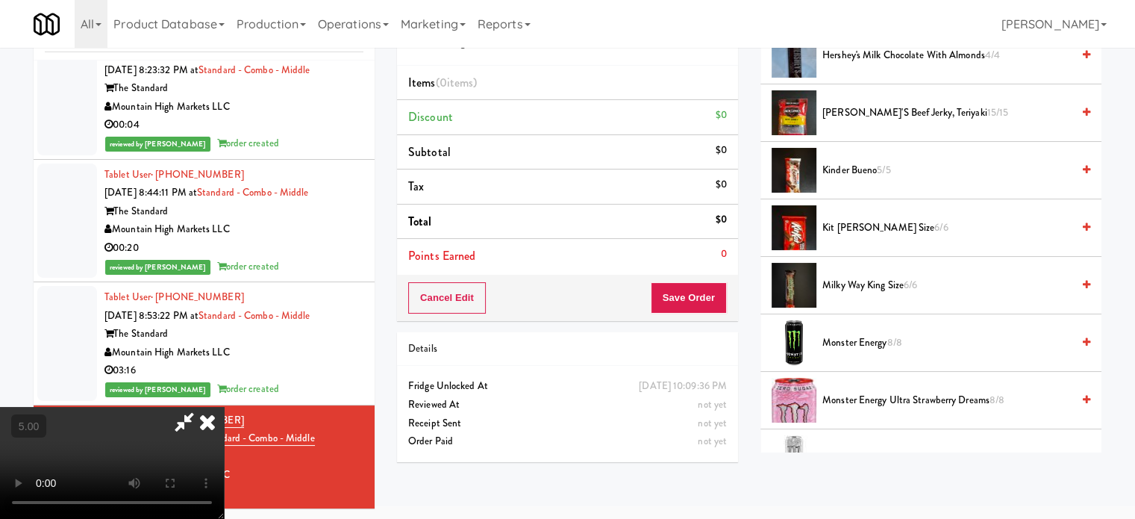
click at [854, 163] on span "Kinder Bueno 5/5" at bounding box center [946, 170] width 249 height 19
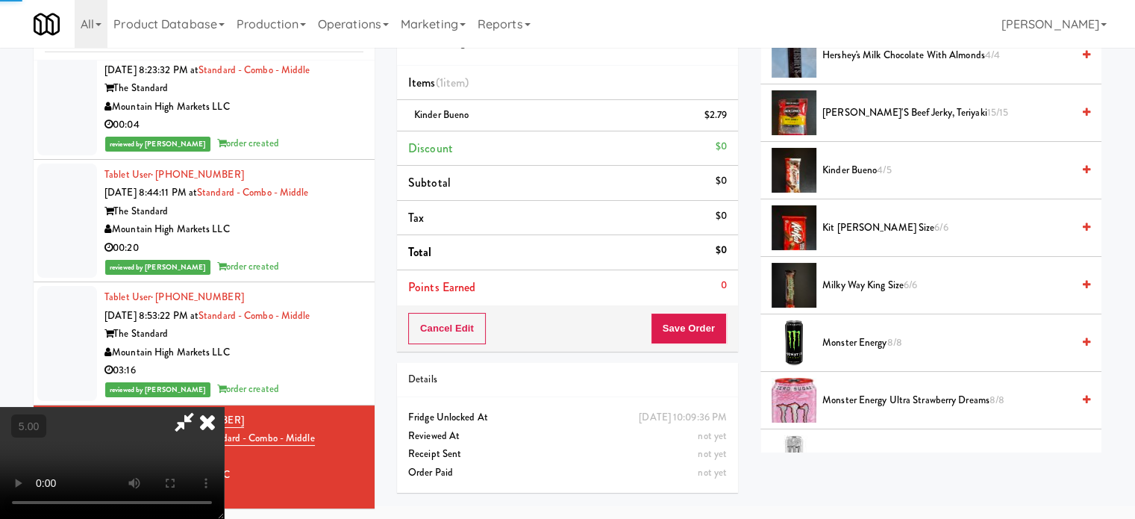
click at [224, 407] on video at bounding box center [112, 463] width 224 height 112
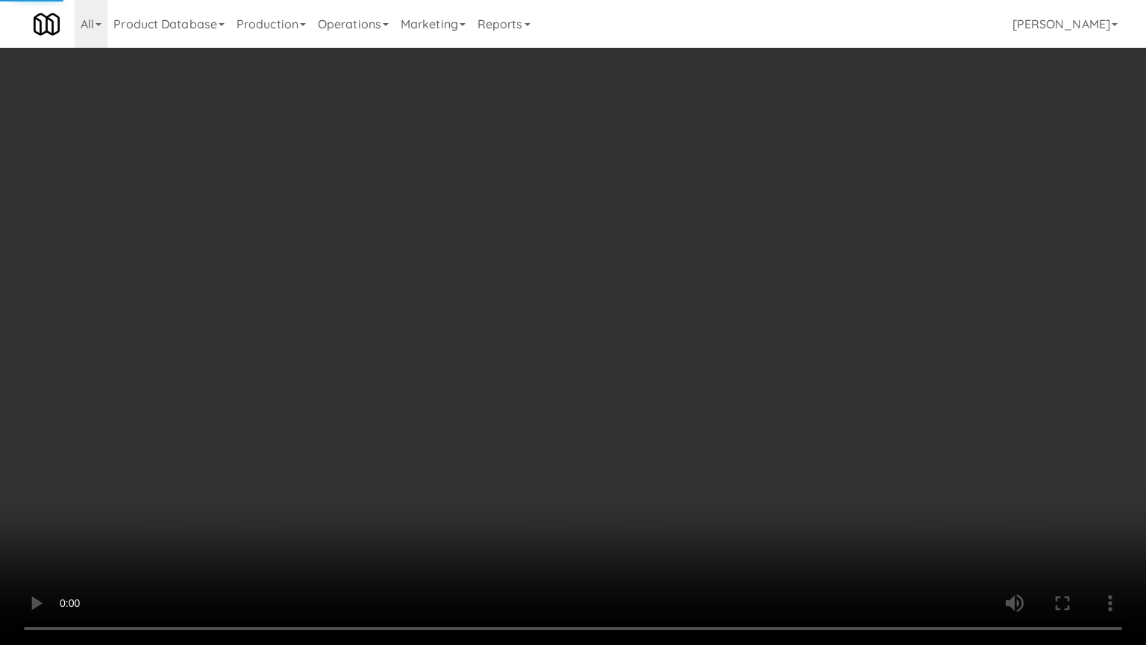
drag, startPoint x: 328, startPoint y: 400, endPoint x: 340, endPoint y: 355, distance: 46.3
click at [328, 399] on video at bounding box center [573, 322] width 1146 height 645
click at [307, 384] on video at bounding box center [573, 322] width 1146 height 645
click at [434, 298] on video at bounding box center [573, 322] width 1146 height 645
click at [440, 305] on video at bounding box center [573, 322] width 1146 height 645
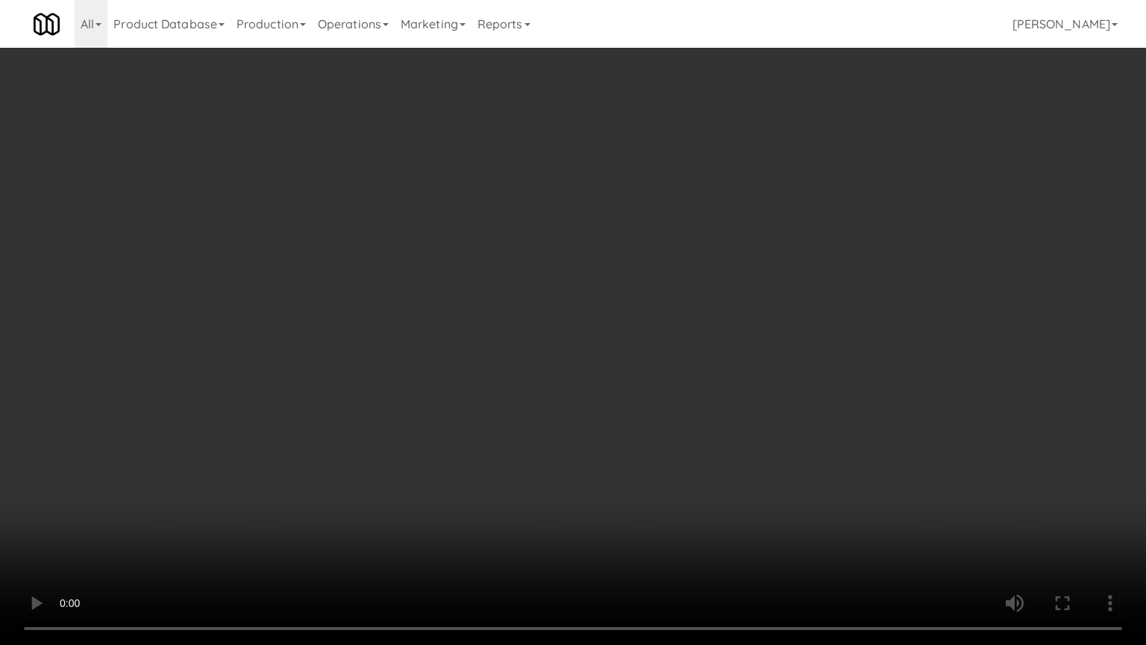
click at [526, 319] on video at bounding box center [573, 322] width 1146 height 645
click at [528, 321] on video at bounding box center [573, 322] width 1146 height 645
click at [514, 322] on video at bounding box center [573, 322] width 1146 height 645
click at [522, 325] on video at bounding box center [573, 322] width 1146 height 645
click at [519, 325] on video at bounding box center [573, 322] width 1146 height 645
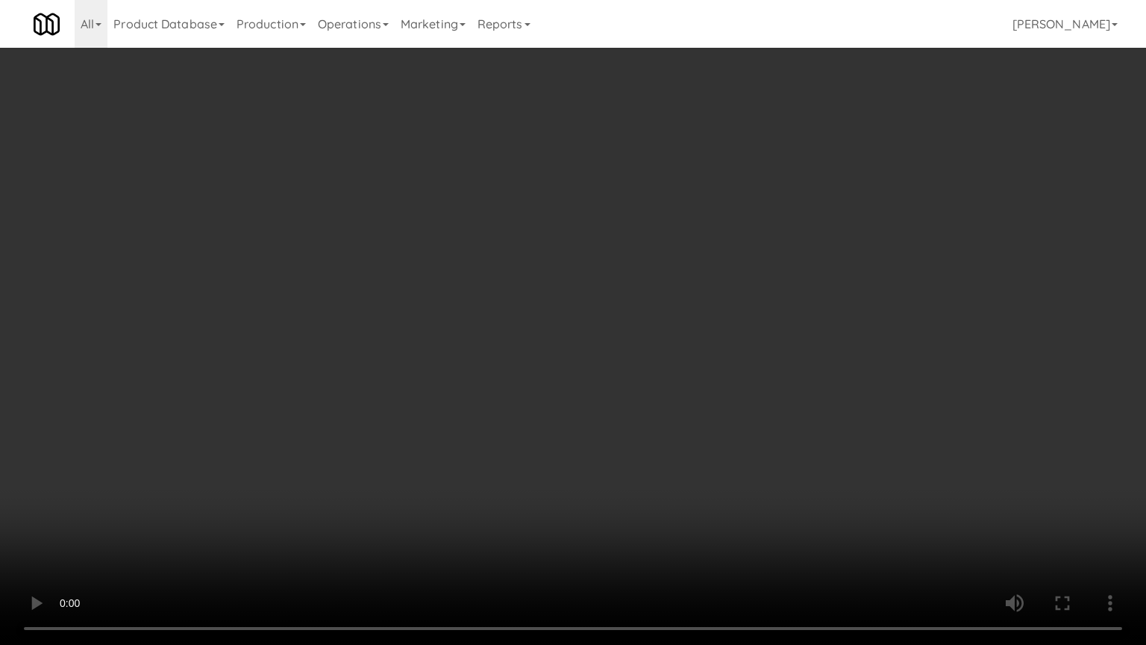
click at [536, 307] on video at bounding box center [573, 322] width 1146 height 645
click at [546, 311] on video at bounding box center [573, 322] width 1146 height 645
click at [612, 304] on video at bounding box center [573, 322] width 1146 height 645
click at [618, 310] on video at bounding box center [573, 322] width 1146 height 645
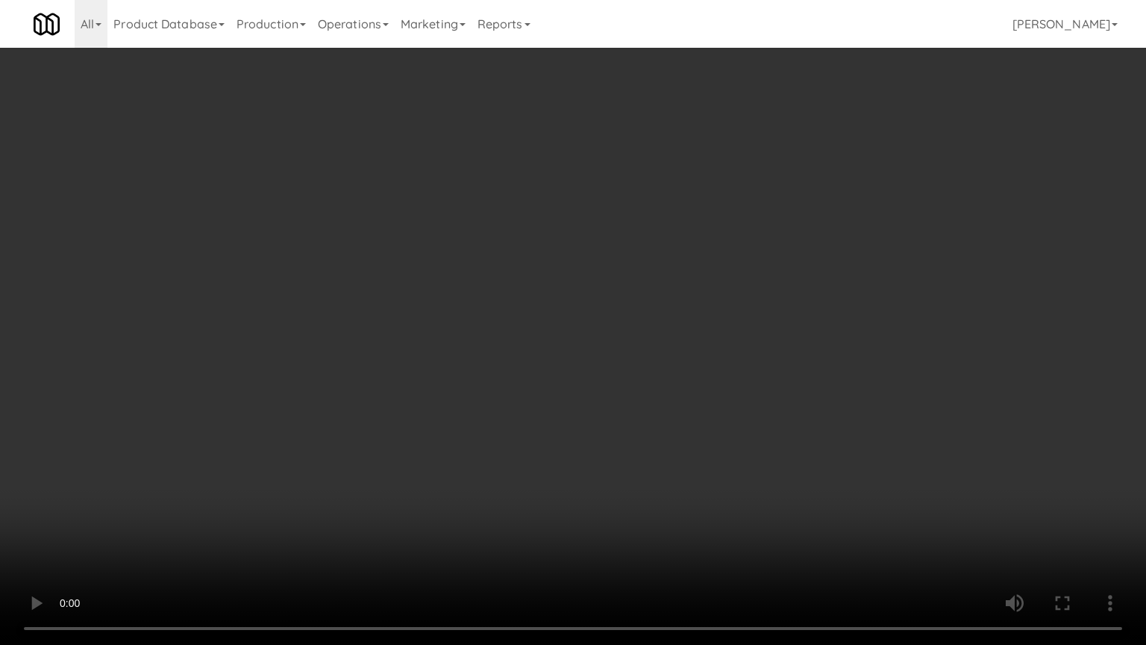
drag, startPoint x: 618, startPoint y: 312, endPoint x: 646, endPoint y: 320, distance: 29.5
click at [620, 316] on video at bounding box center [573, 322] width 1146 height 645
click at [663, 338] on video at bounding box center [573, 322] width 1146 height 645
click at [657, 334] on video at bounding box center [573, 322] width 1146 height 645
drag, startPoint x: 662, startPoint y: 333, endPoint x: 958, endPoint y: 151, distance: 347.7
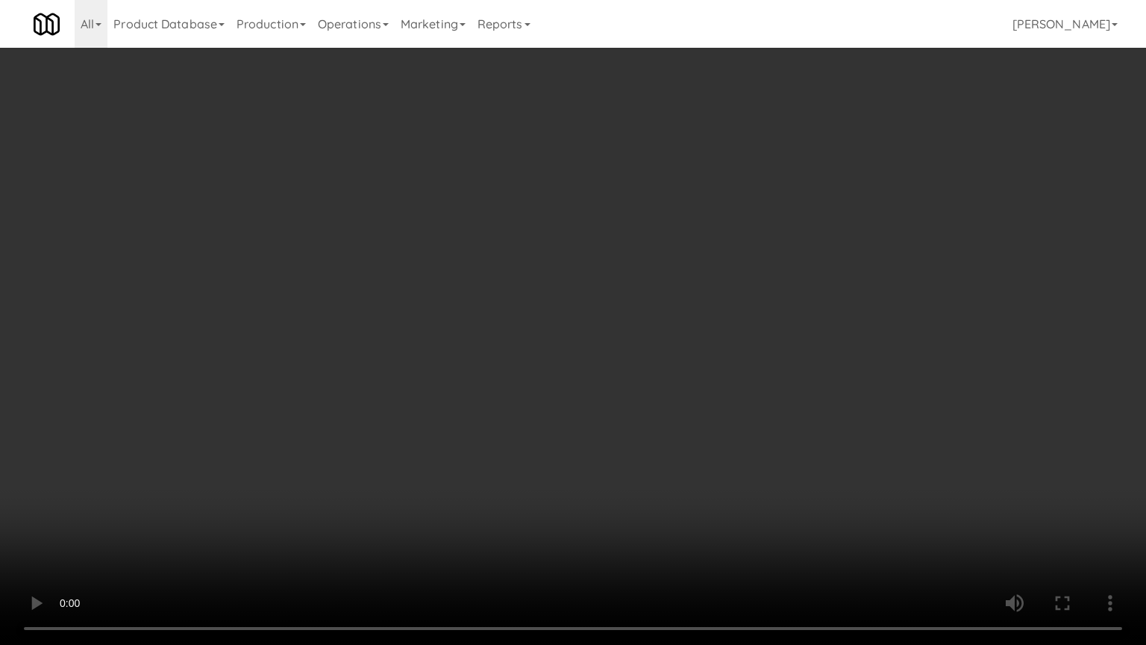
click at [663, 332] on video at bounding box center [573, 322] width 1146 height 645
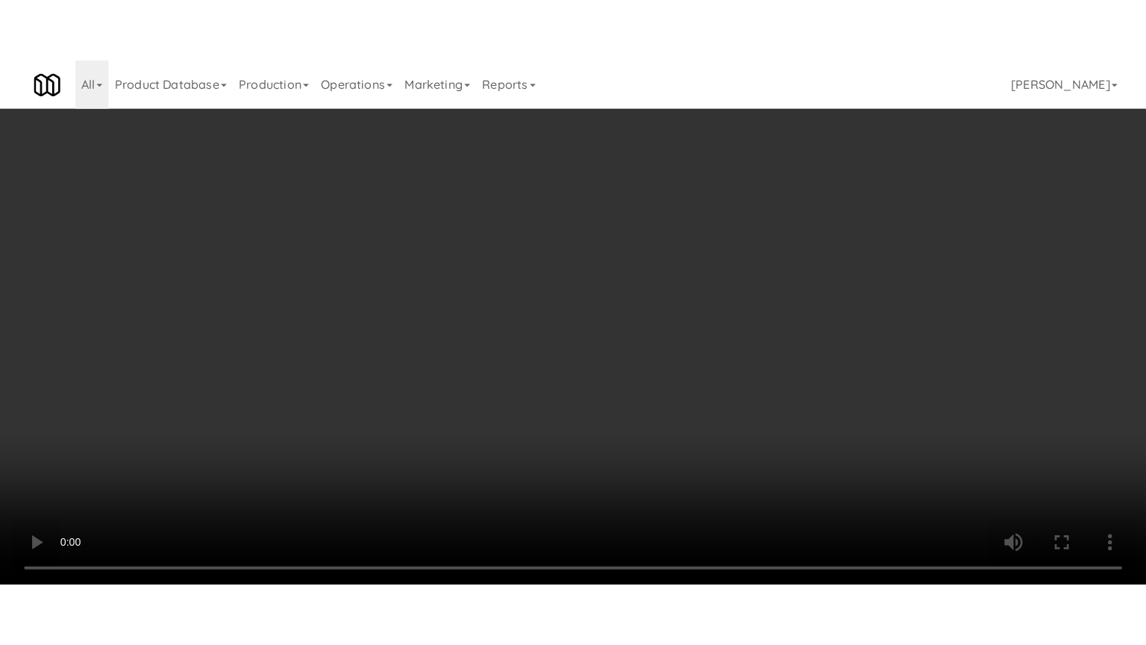
scroll to position [2149, 0]
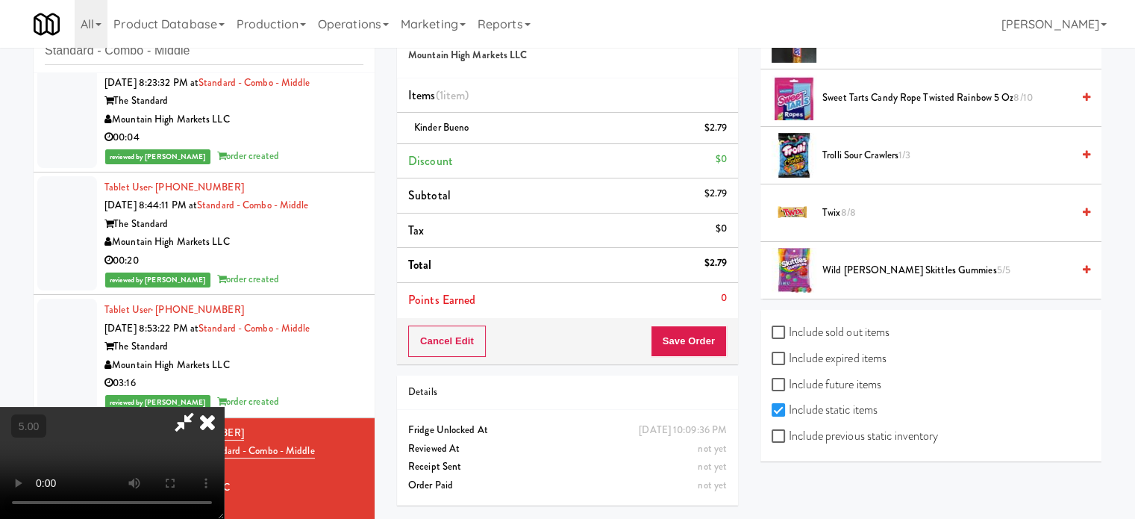
click at [875, 155] on span "Trolli Sour Crawlers 1/3" at bounding box center [946, 155] width 249 height 19
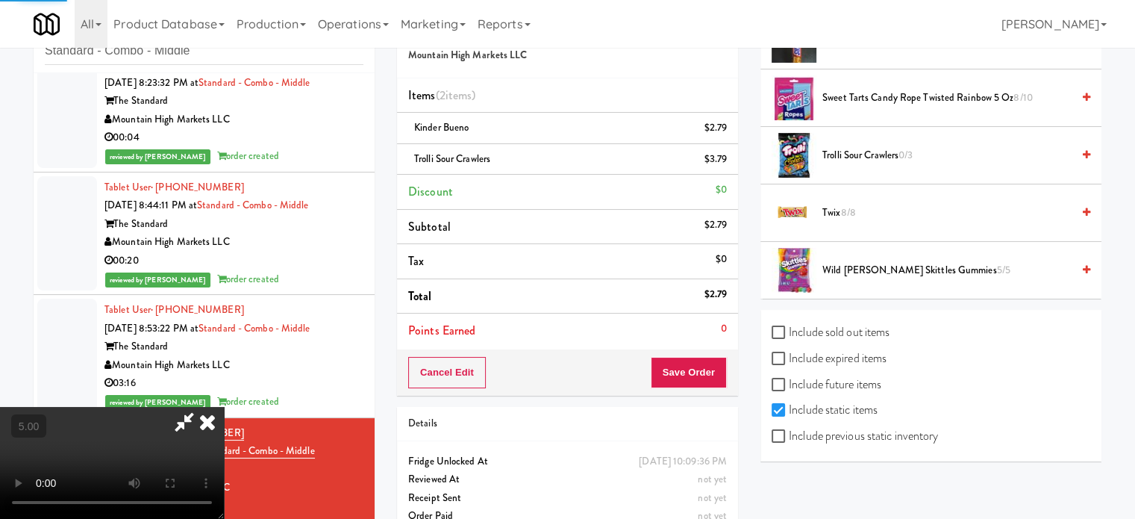
click at [224, 407] on video at bounding box center [112, 463] width 224 height 112
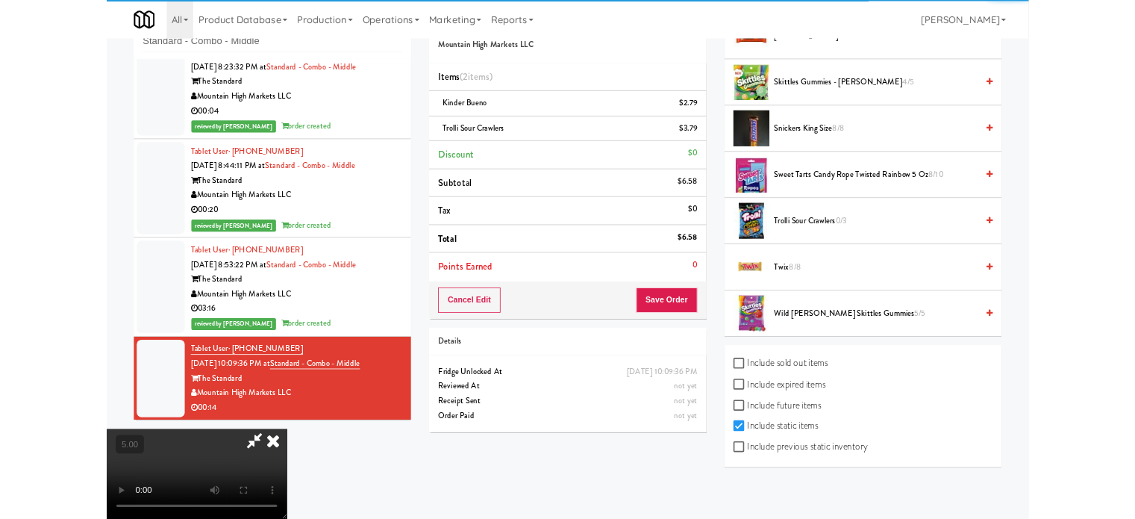
scroll to position [2024, 0]
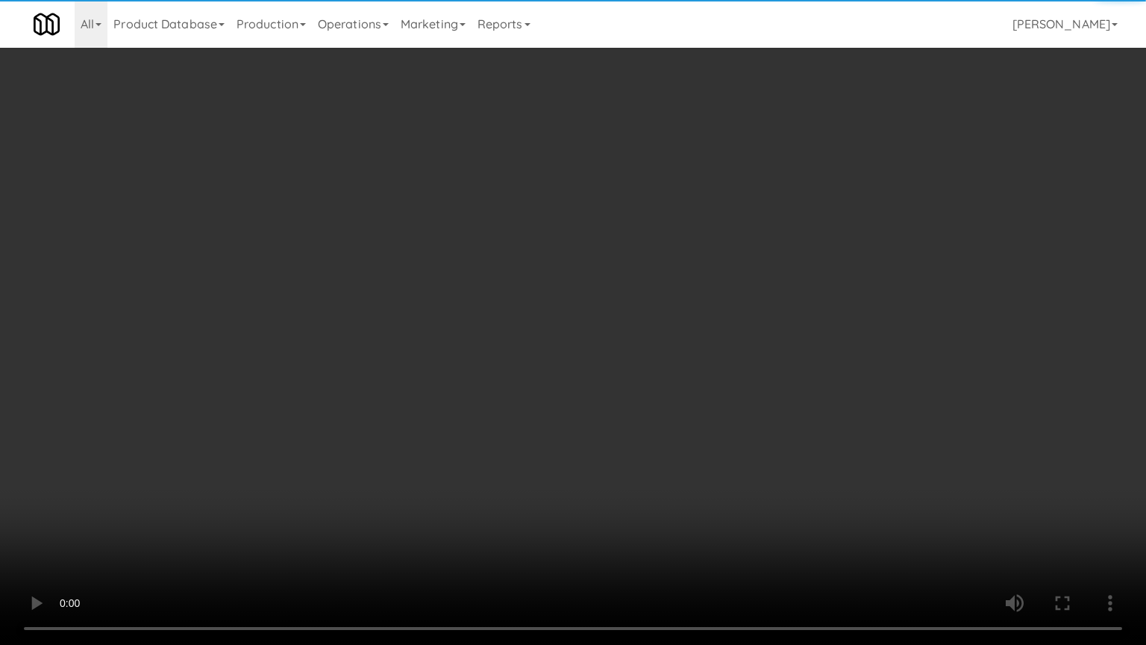
drag, startPoint x: 401, startPoint y: 313, endPoint x: 432, endPoint y: 299, distance: 34.4
click at [406, 313] on video at bounding box center [573, 322] width 1146 height 645
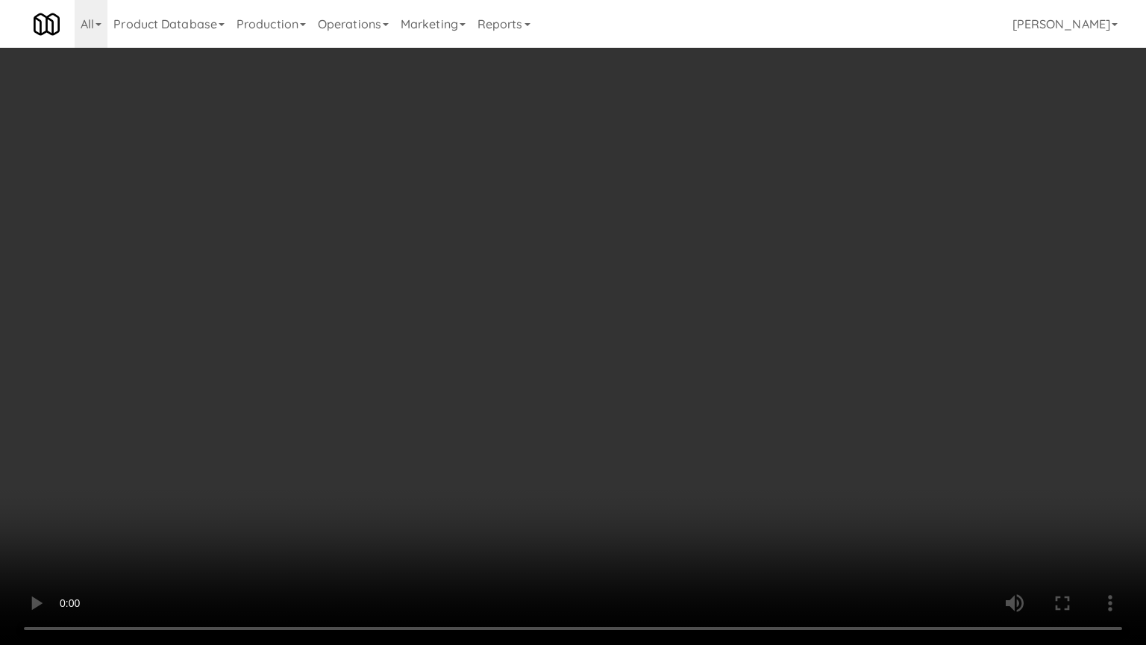
click at [502, 340] on video at bounding box center [573, 322] width 1146 height 645
click at [504, 340] on video at bounding box center [573, 322] width 1146 height 645
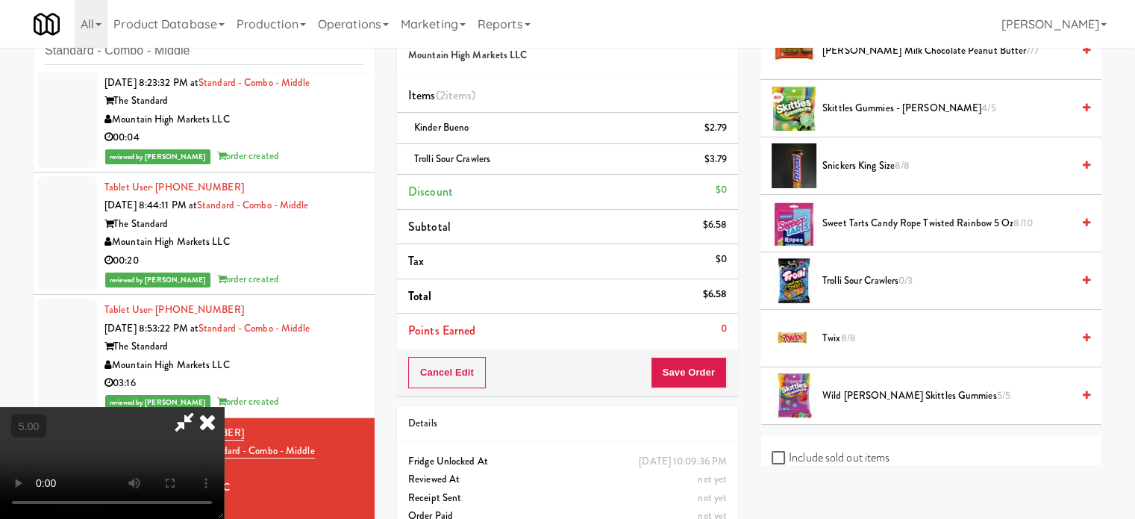
drag, startPoint x: 664, startPoint y: 148, endPoint x: 522, endPoint y: 274, distance: 189.3
click at [224, 407] on icon at bounding box center [207, 422] width 33 height 30
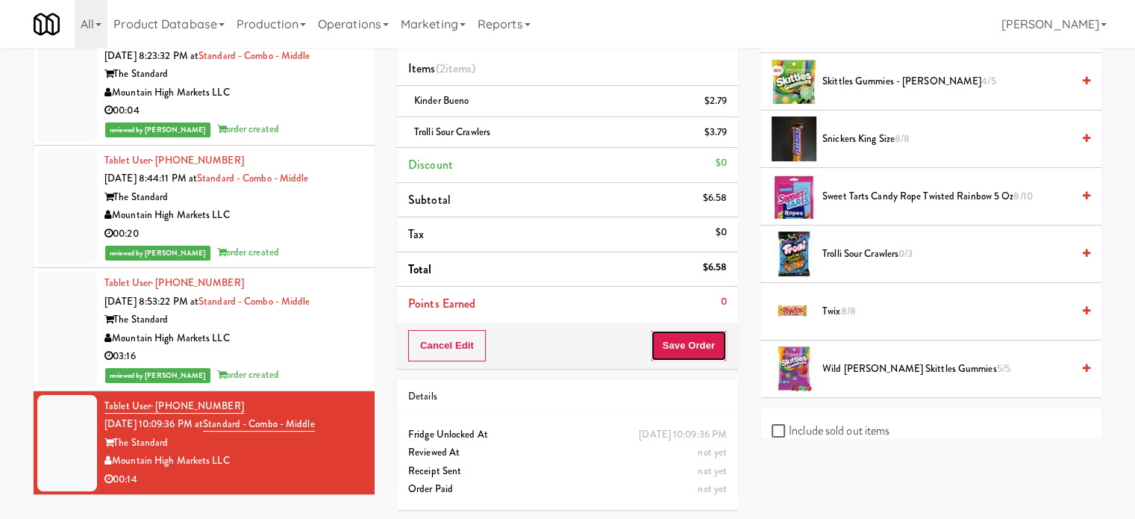
click at [697, 352] on button "Save Order" at bounding box center [689, 345] width 76 height 31
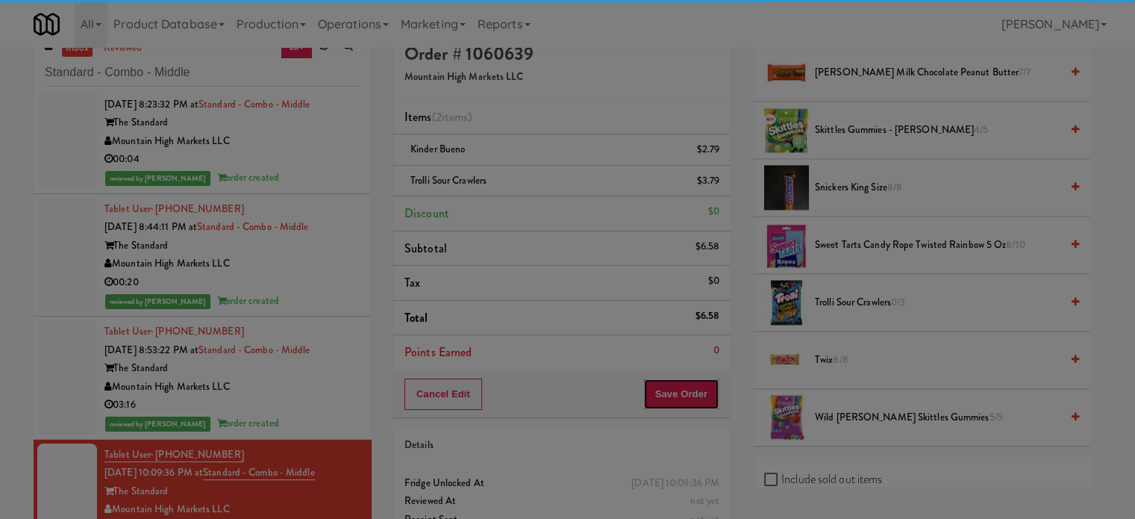
scroll to position [0, 0]
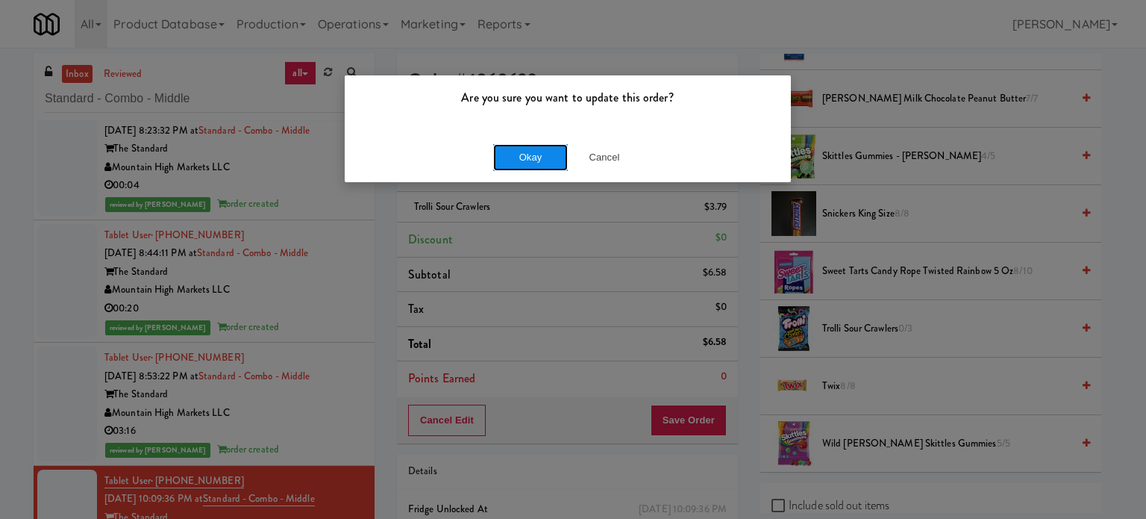
click at [498, 149] on button "Okay" at bounding box center [530, 157] width 75 height 27
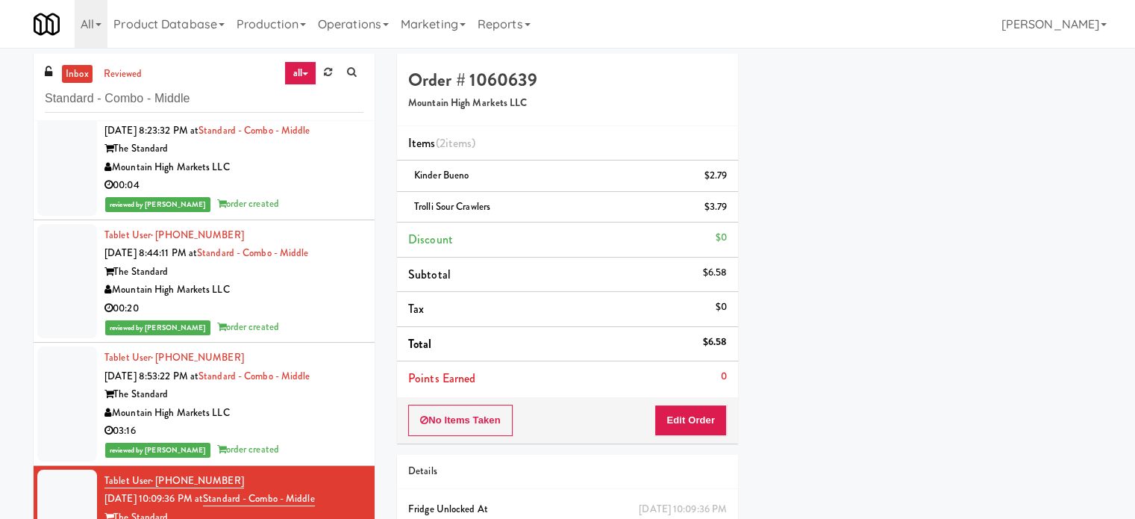
scroll to position [140, 0]
click at [224, 98] on input "Standard - Combo - Middle" at bounding box center [204, 99] width 319 height 28
paste input "1331 - Pantry - Right"
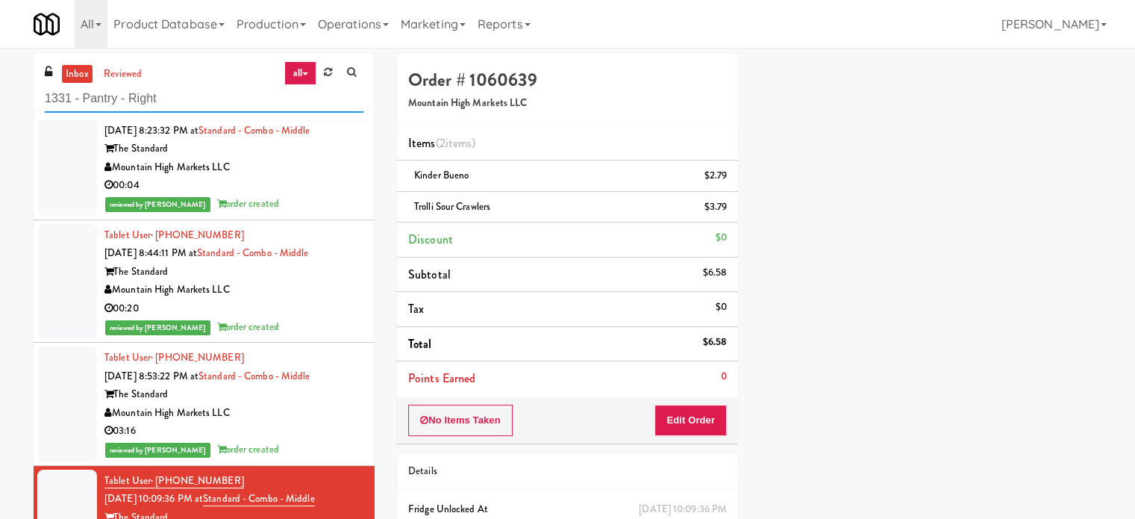
scroll to position [0, 0]
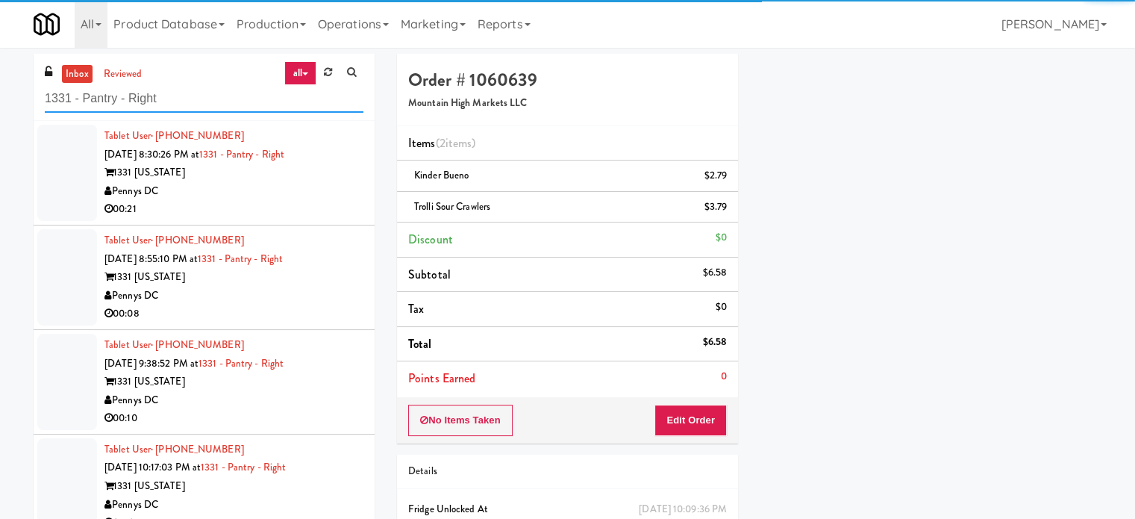
type input "1331 - Pantry - Right"
click at [275, 194] on div "Pennys DC" at bounding box center [233, 191] width 259 height 19
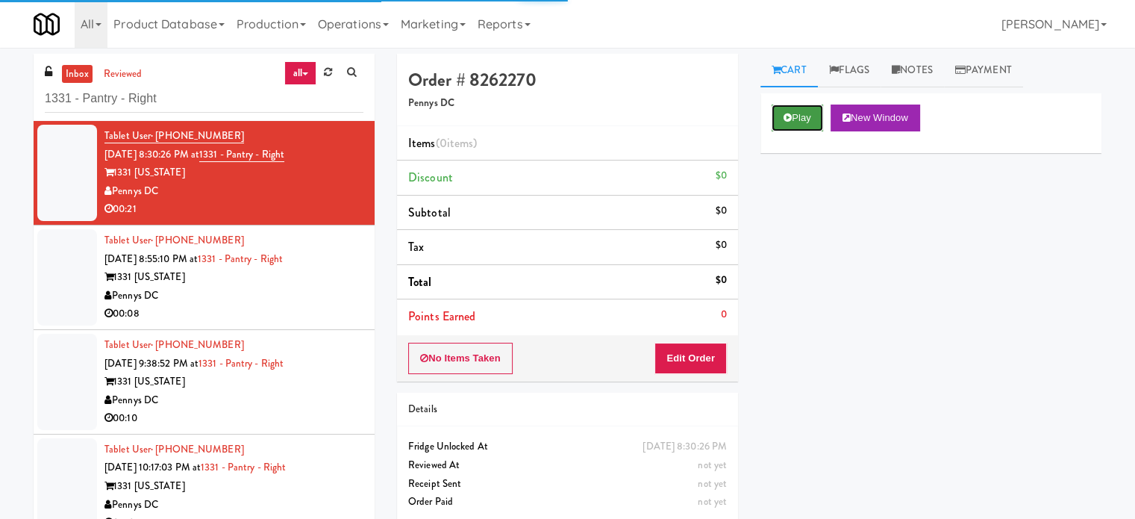
click at [793, 113] on button "Play" at bounding box center [797, 117] width 51 height 27
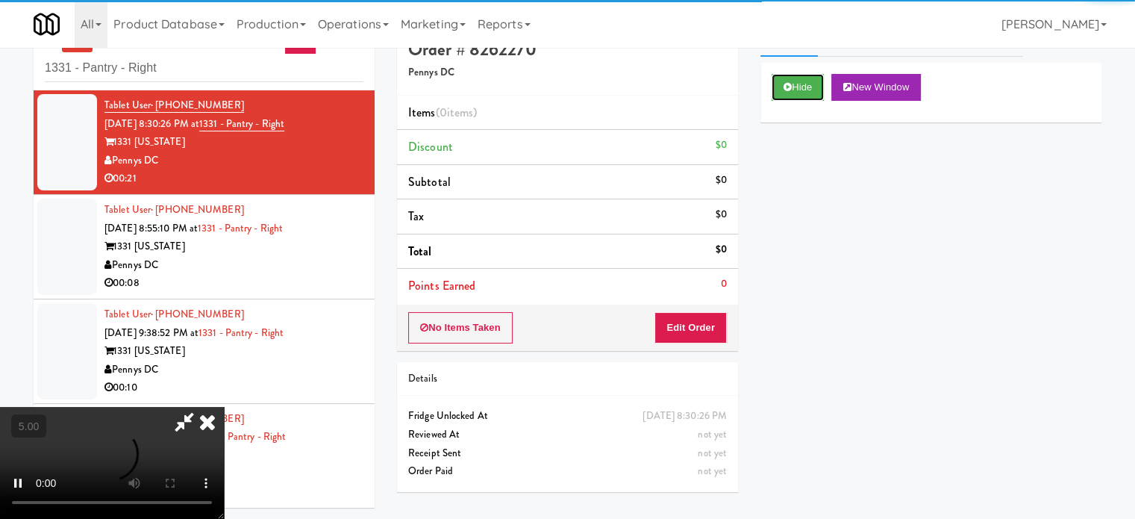
scroll to position [48, 0]
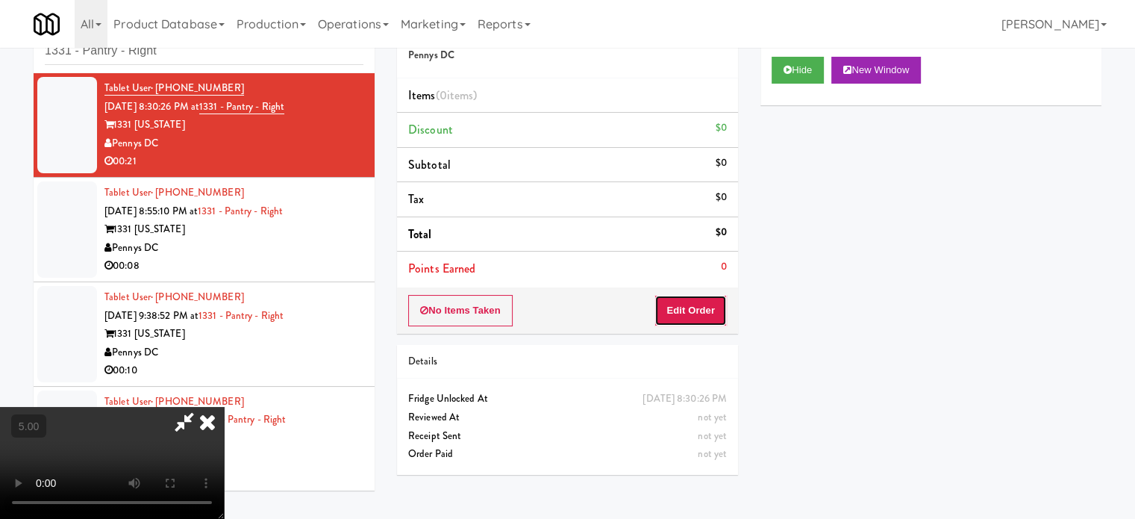
click at [688, 301] on button "Edit Order" at bounding box center [690, 310] width 72 height 31
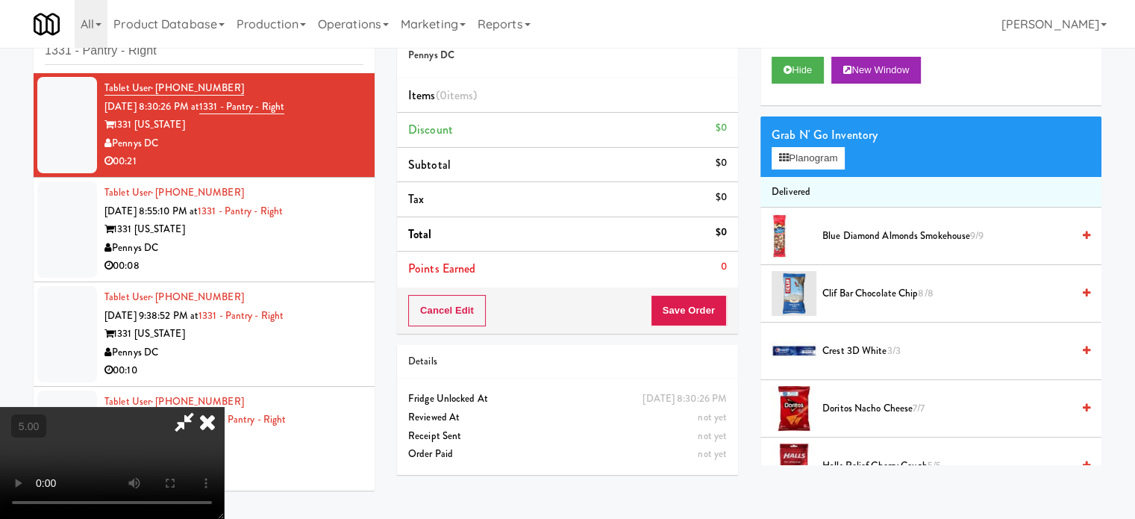
click at [223, 407] on video at bounding box center [112, 463] width 224 height 112
click at [224, 407] on video at bounding box center [112, 463] width 224 height 112
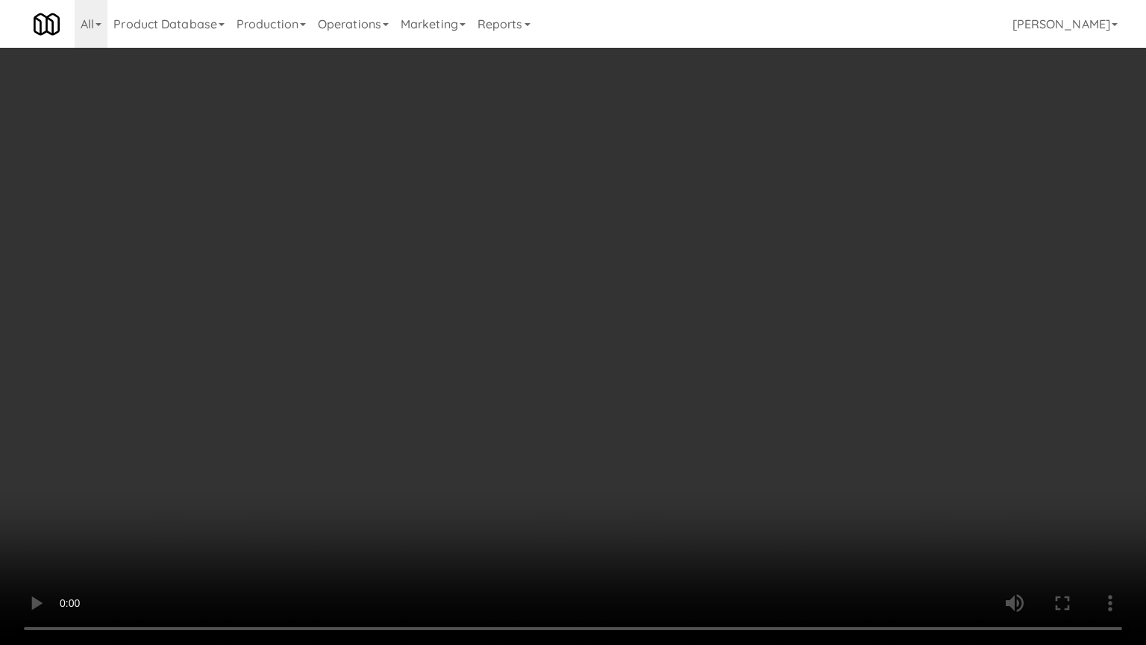
click at [354, 338] on video at bounding box center [573, 322] width 1146 height 645
click at [451, 298] on video at bounding box center [573, 322] width 1146 height 645
click at [510, 290] on video at bounding box center [573, 322] width 1146 height 645
drag, startPoint x: 543, startPoint y: 301, endPoint x: 595, endPoint y: 299, distance: 53.0
click at [545, 304] on video at bounding box center [573, 322] width 1146 height 645
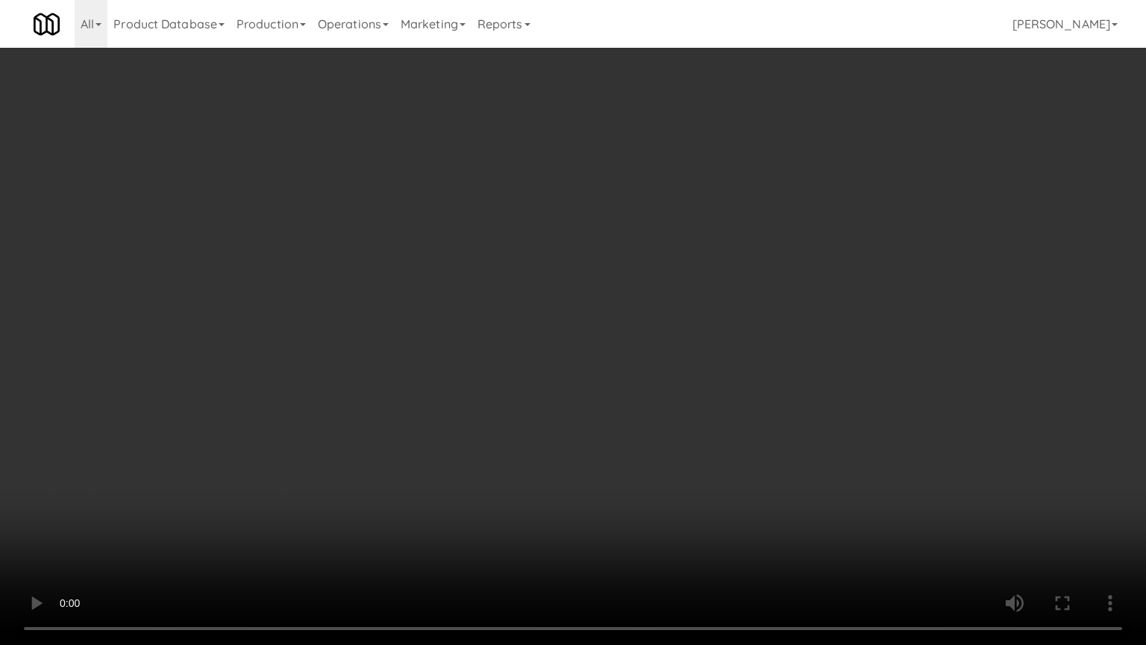
click at [655, 319] on video at bounding box center [573, 322] width 1146 height 645
click at [644, 311] on video at bounding box center [573, 322] width 1146 height 645
click at [713, 319] on video at bounding box center [573, 322] width 1146 height 645
click at [482, 323] on video at bounding box center [573, 322] width 1146 height 645
click at [507, 319] on video at bounding box center [573, 322] width 1146 height 645
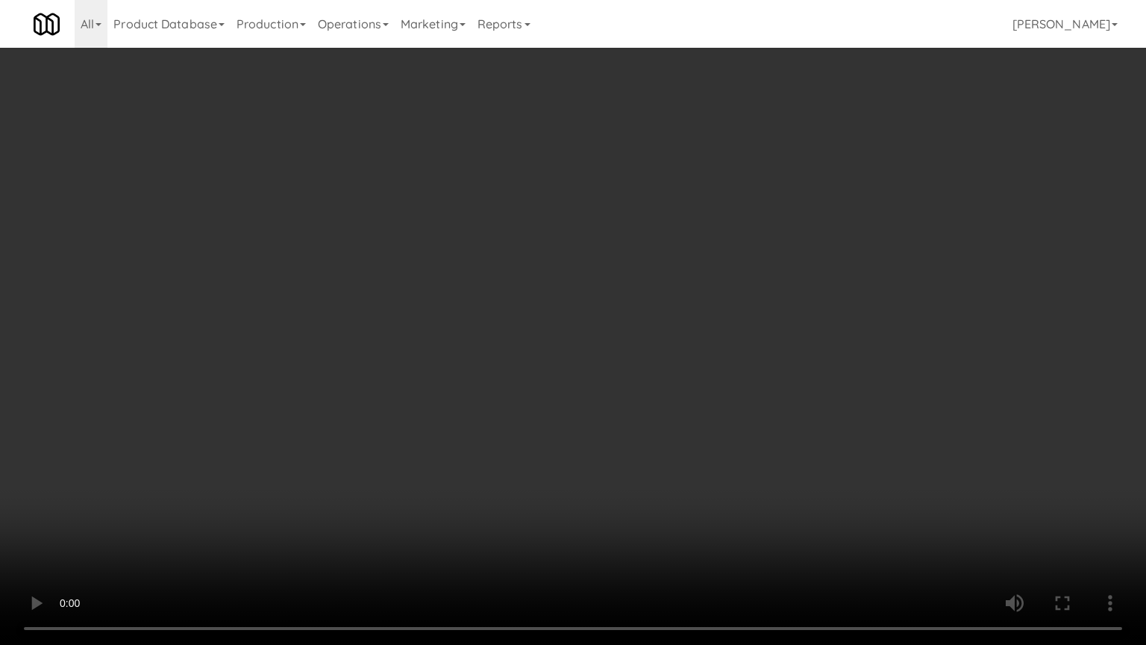
click at [498, 319] on video at bounding box center [573, 322] width 1146 height 645
drag, startPoint x: 501, startPoint y: 319, endPoint x: 794, endPoint y: 137, distance: 345.2
click at [507, 319] on video at bounding box center [573, 322] width 1146 height 645
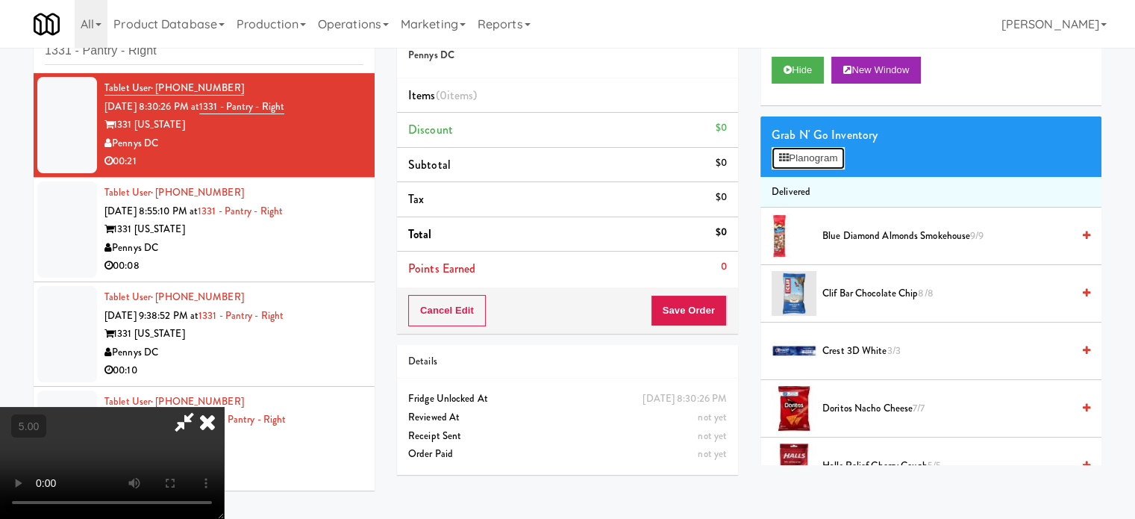
drag, startPoint x: 815, startPoint y: 163, endPoint x: 872, endPoint y: 148, distance: 59.4
click at [815, 163] on button "Planogram" at bounding box center [808, 158] width 73 height 22
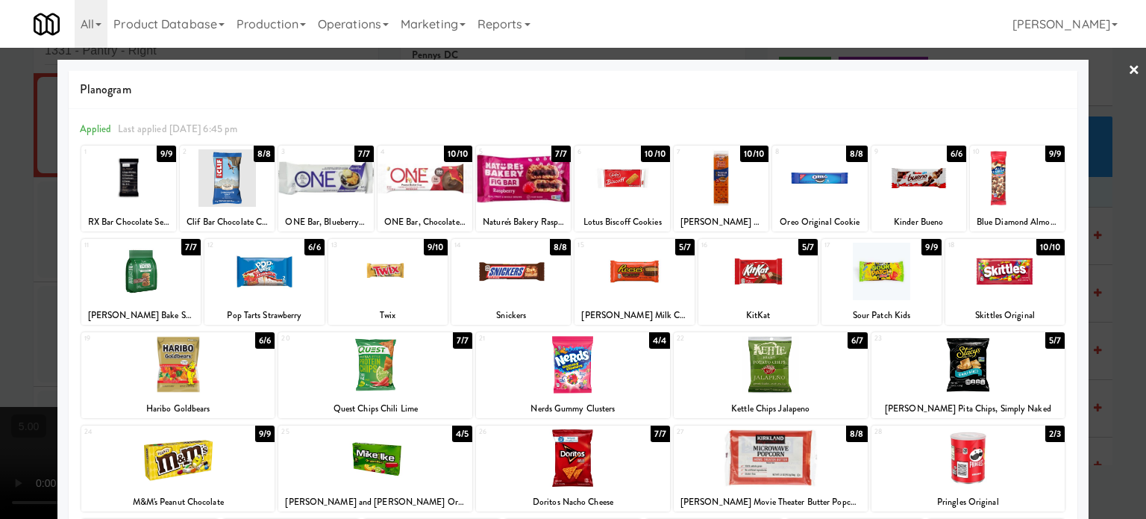
click at [1089, 344] on div at bounding box center [573, 259] width 1146 height 519
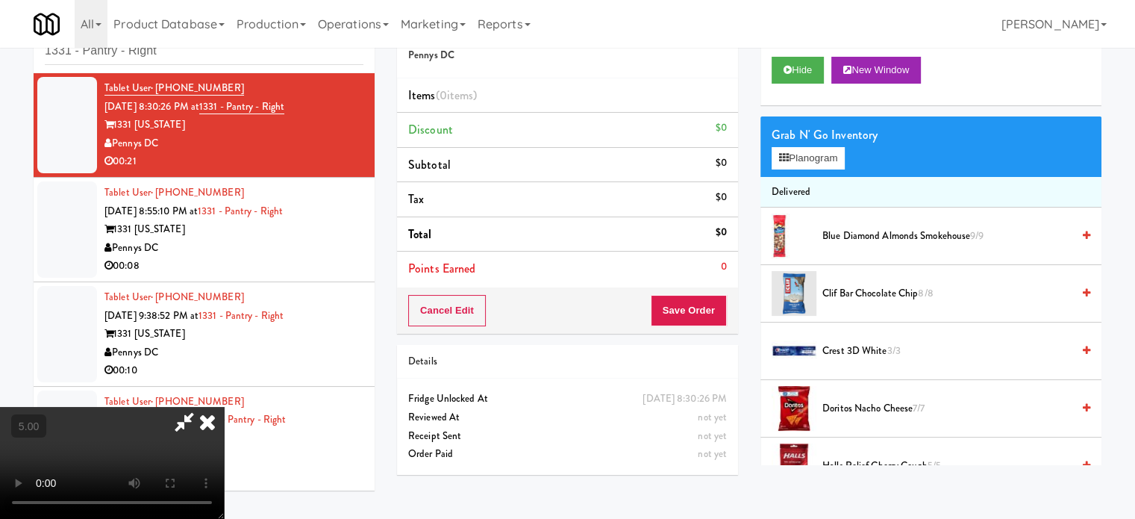
click at [221, 407] on video at bounding box center [112, 463] width 224 height 112
click at [224, 407] on video at bounding box center [112, 463] width 224 height 112
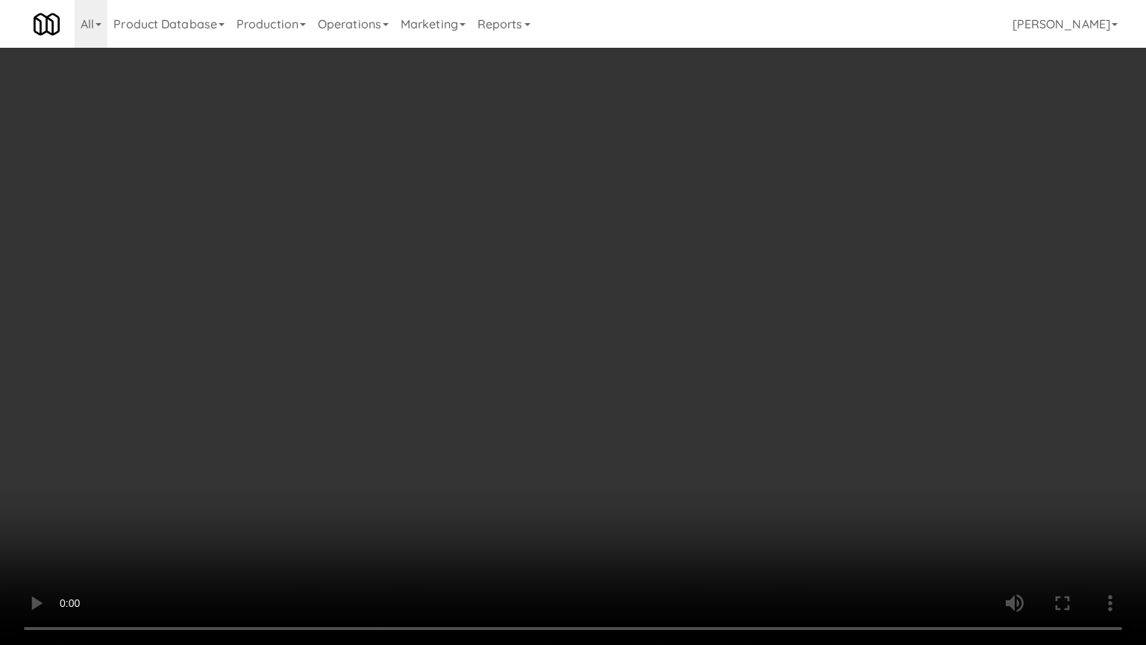
drag, startPoint x: 412, startPoint y: 435, endPoint x: 481, endPoint y: 309, distance: 143.6
click at [412, 433] on video at bounding box center [573, 322] width 1146 height 645
click at [481, 312] on video at bounding box center [573, 322] width 1146 height 645
drag, startPoint x: 504, startPoint y: 322, endPoint x: 515, endPoint y: 320, distance: 10.6
click at [505, 322] on video at bounding box center [573, 322] width 1146 height 645
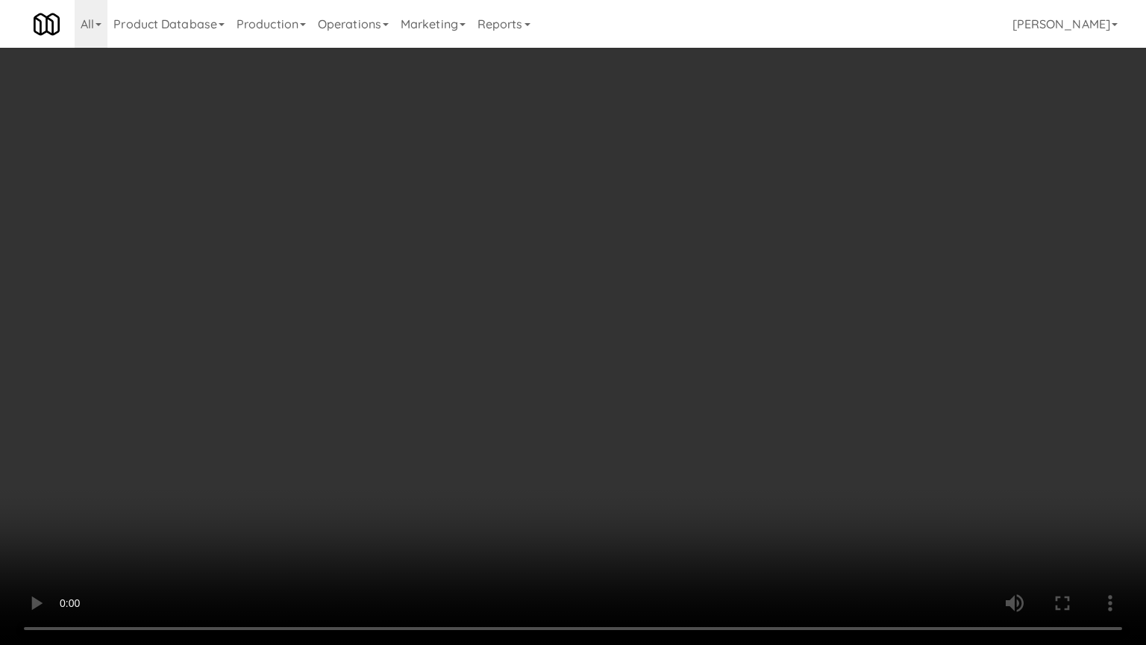
click at [555, 298] on video at bounding box center [573, 322] width 1146 height 645
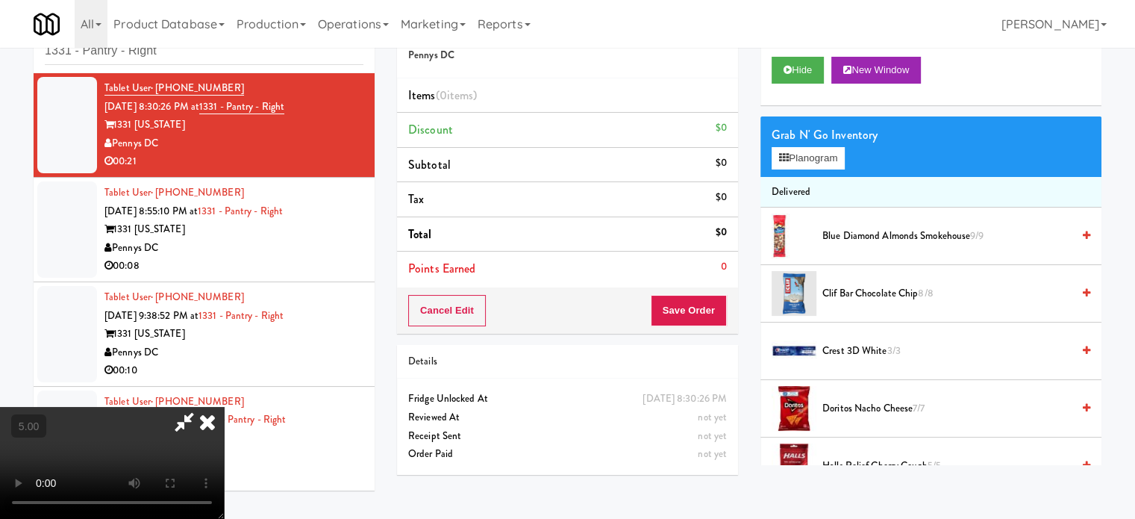
click at [822, 143] on div "Grab N' Go Inventory" at bounding box center [931, 135] width 319 height 22
click at [822, 156] on button "Planogram" at bounding box center [808, 158] width 73 height 22
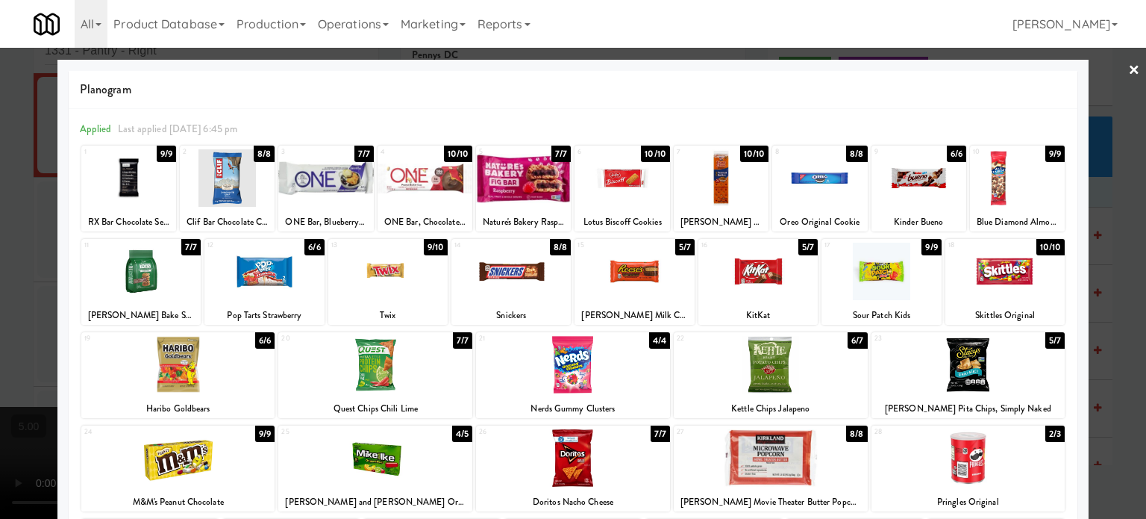
click at [849, 151] on div "8/8" at bounding box center [856, 154] width 21 height 16
click at [1113, 251] on div at bounding box center [573, 259] width 1146 height 519
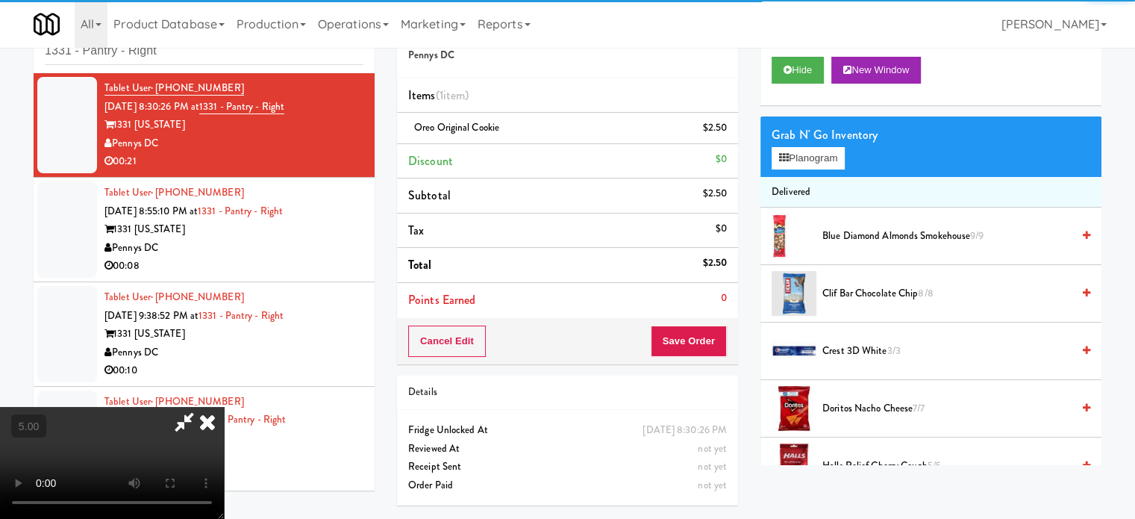
click at [224, 407] on video at bounding box center [112, 463] width 224 height 112
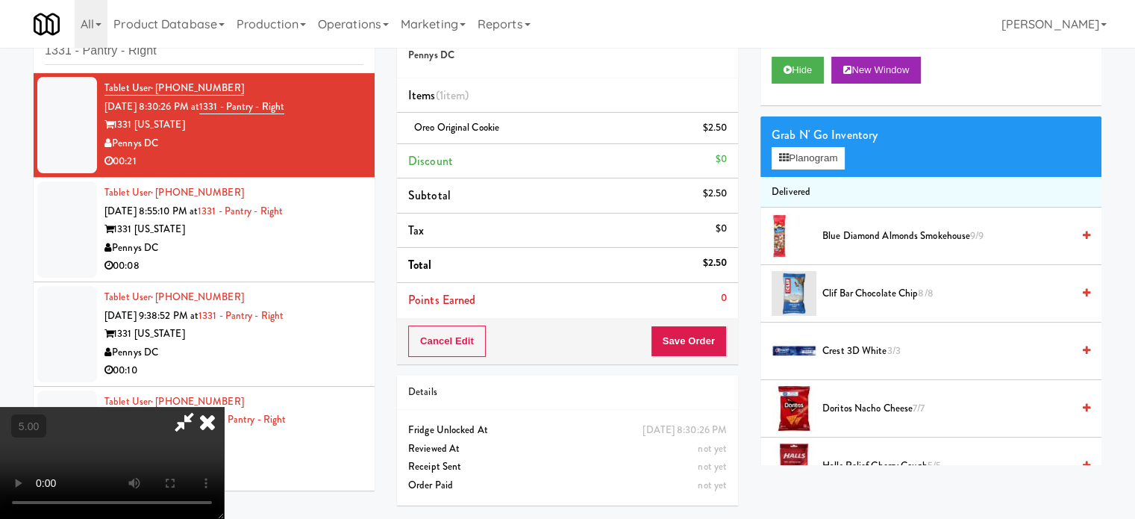
drag, startPoint x: 455, startPoint y: 290, endPoint x: 460, endPoint y: 354, distance: 64.3
click at [224, 407] on video at bounding box center [112, 463] width 224 height 112
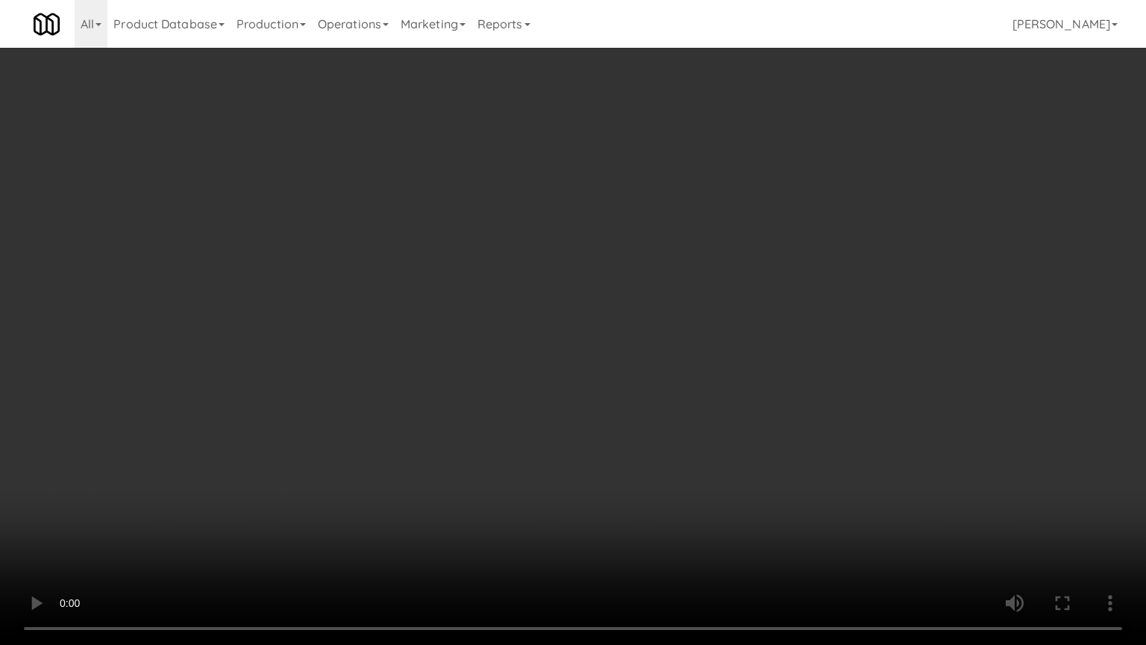
drag, startPoint x: 457, startPoint y: 354, endPoint x: 460, endPoint y: 325, distance: 29.3
click at [457, 354] on video at bounding box center [573, 322] width 1146 height 645
click at [456, 316] on video at bounding box center [573, 322] width 1146 height 645
click at [462, 326] on video at bounding box center [573, 322] width 1146 height 645
click at [463, 326] on video at bounding box center [573, 322] width 1146 height 645
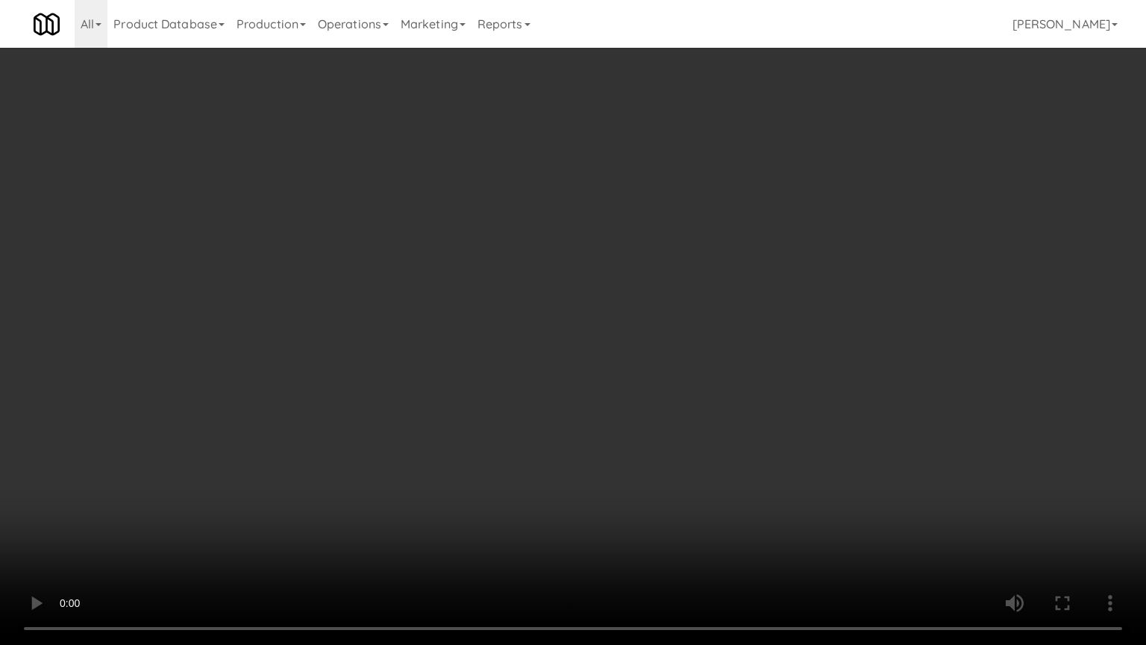
click at [478, 328] on video at bounding box center [573, 322] width 1146 height 645
click at [489, 319] on video at bounding box center [573, 322] width 1146 height 645
click at [525, 318] on video at bounding box center [573, 322] width 1146 height 645
click at [470, 318] on video at bounding box center [573, 322] width 1146 height 645
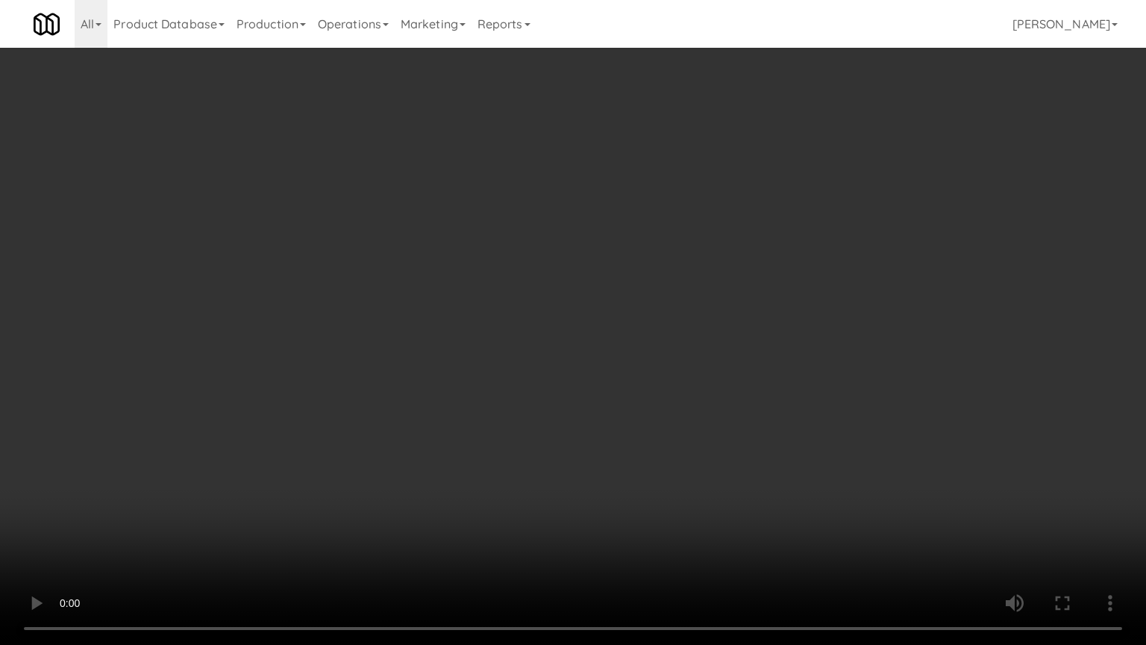
click at [579, 354] on video at bounding box center [573, 322] width 1146 height 645
drag, startPoint x: 567, startPoint y: 355, endPoint x: 616, endPoint y: 357, distance: 48.5
click at [569, 355] on video at bounding box center [573, 322] width 1146 height 645
drag, startPoint x: 616, startPoint y: 357, endPoint x: 773, endPoint y: 220, distance: 208.4
click at [628, 351] on video at bounding box center [573, 322] width 1146 height 645
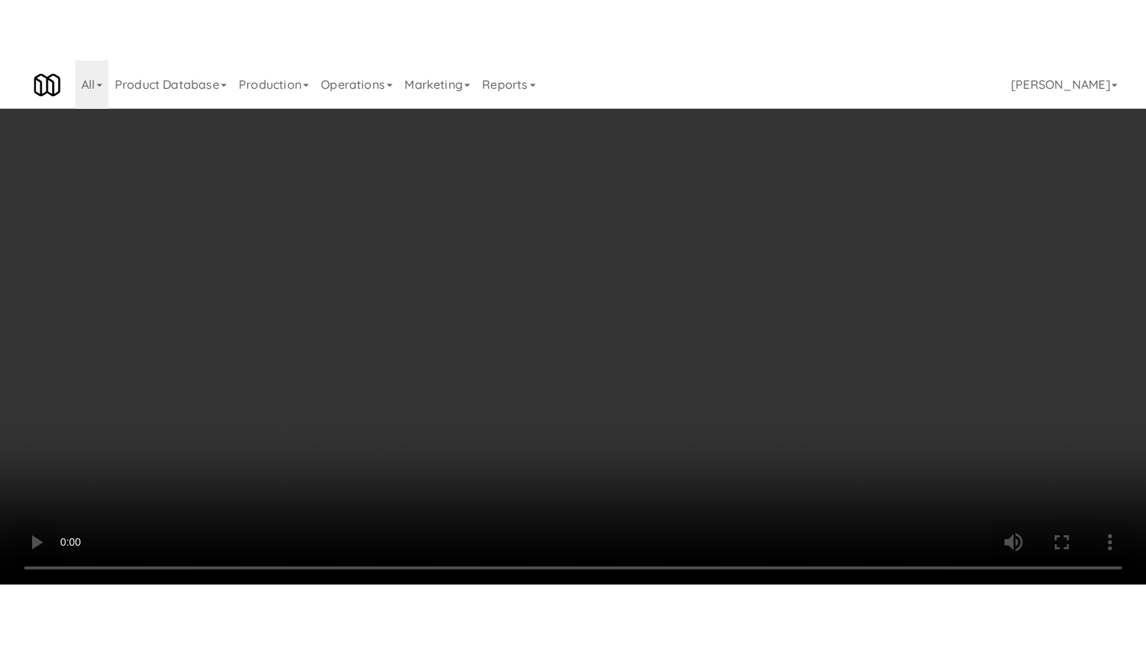
scroll to position [1866, 0]
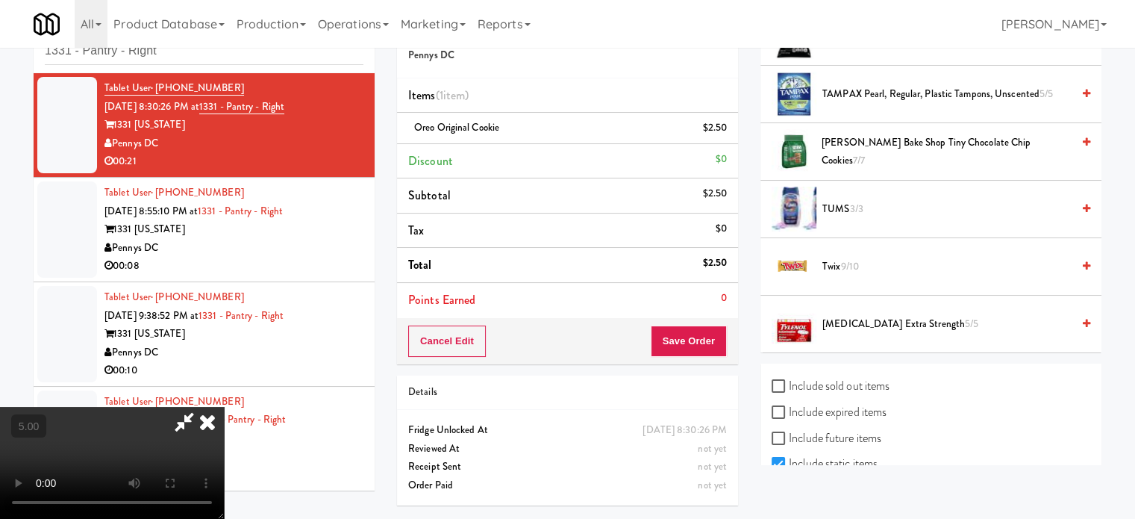
click at [845, 261] on span "9/10" at bounding box center [849, 266] width 18 height 14
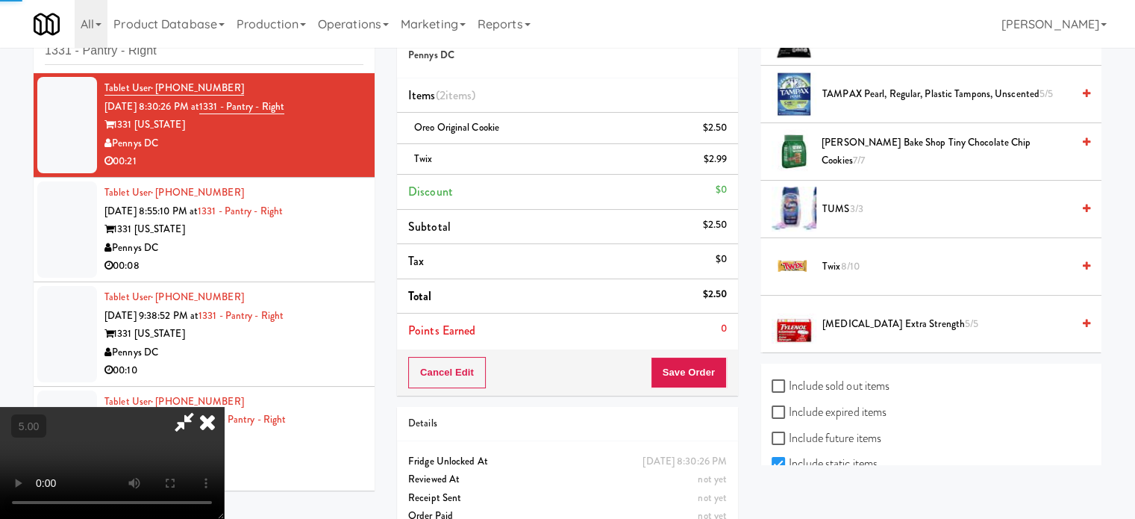
click at [224, 407] on video at bounding box center [112, 463] width 224 height 112
drag, startPoint x: 376, startPoint y: 340, endPoint x: 384, endPoint y: 381, distance: 42.4
click at [224, 407] on video at bounding box center [112, 463] width 224 height 112
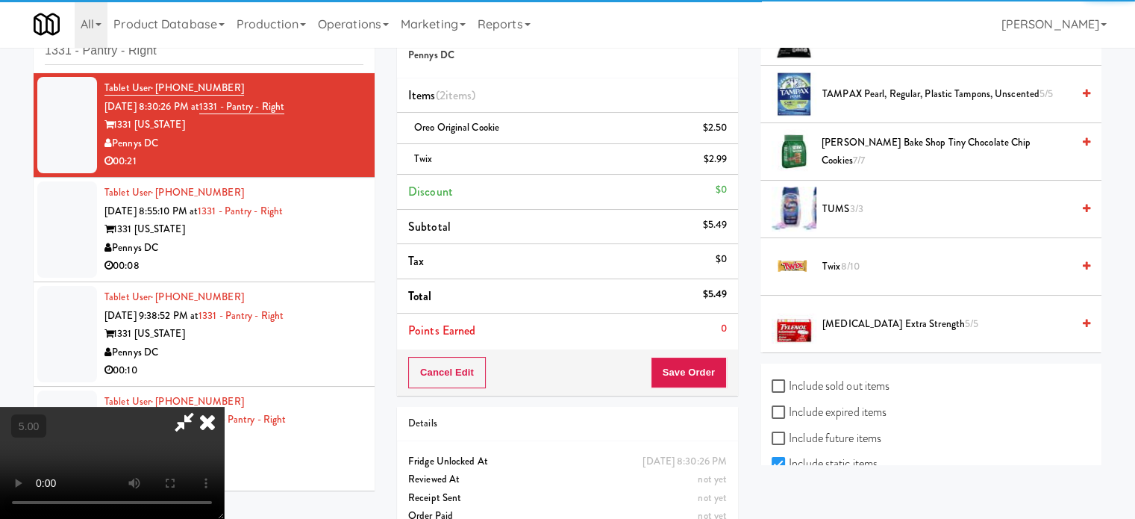
scroll to position [1794, 0]
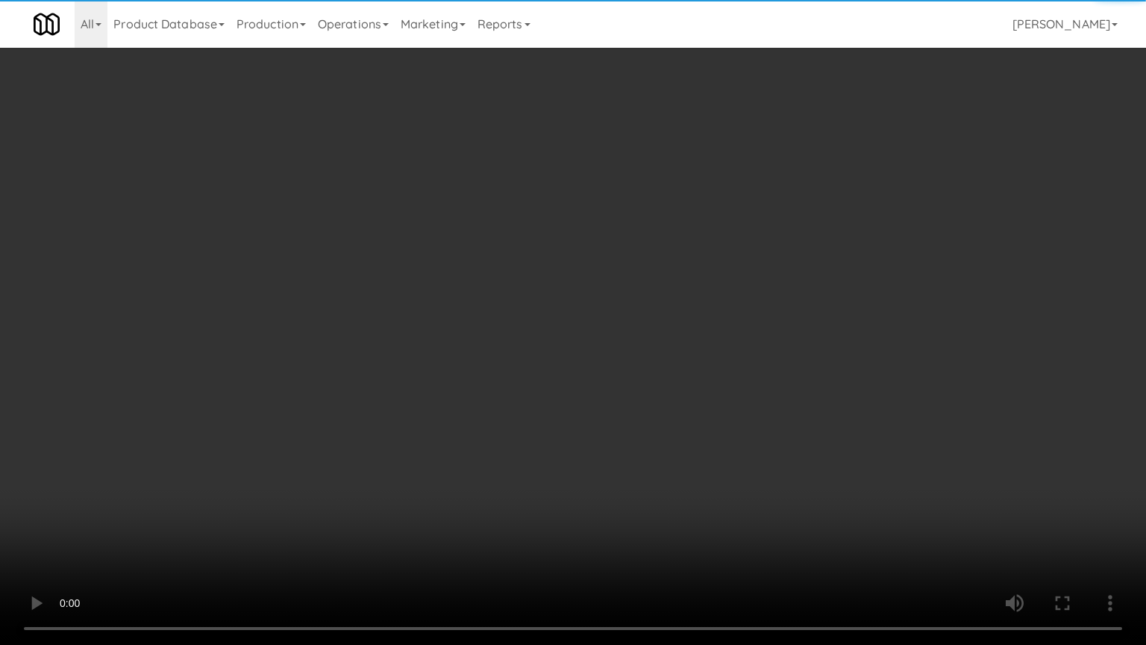
drag, startPoint x: 384, startPoint y: 377, endPoint x: 466, endPoint y: 255, distance: 146.3
click at [384, 367] on video at bounding box center [573, 322] width 1146 height 645
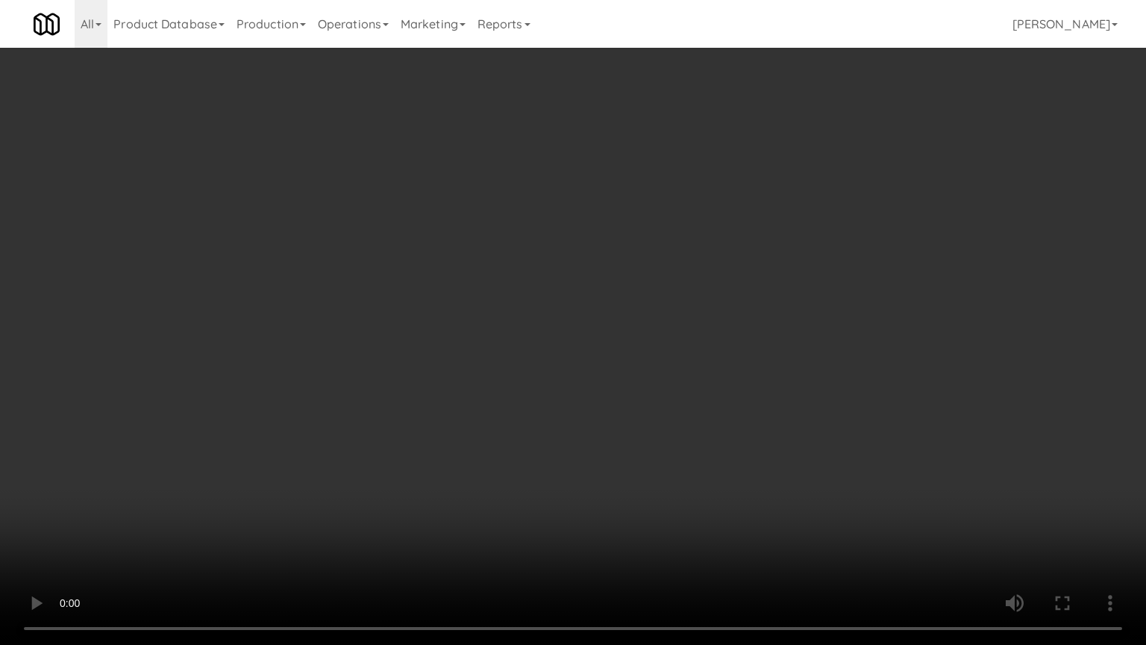
click at [476, 295] on video at bounding box center [573, 322] width 1146 height 645
click at [481, 293] on video at bounding box center [573, 322] width 1146 height 645
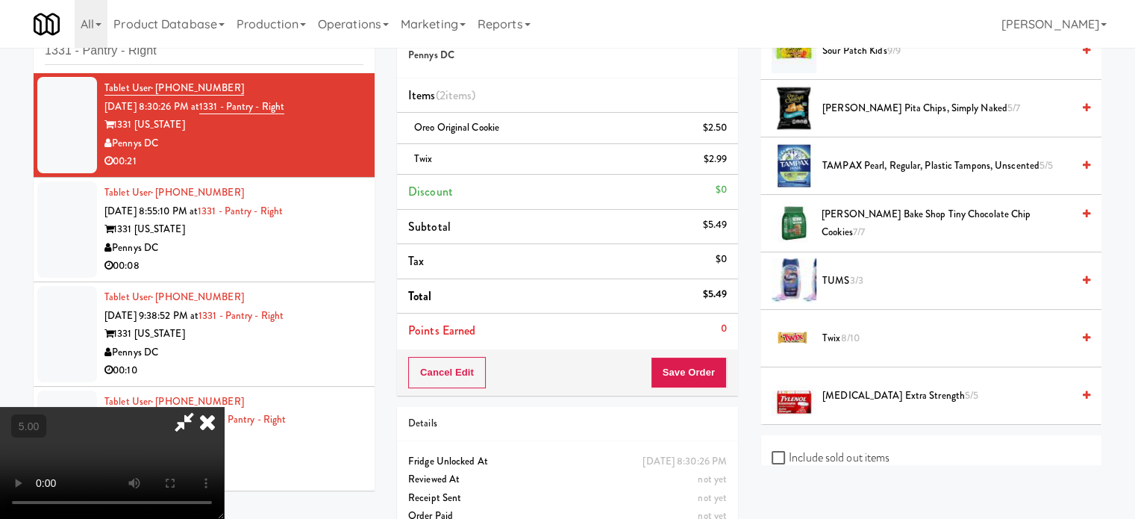
click at [224, 407] on icon at bounding box center [207, 422] width 33 height 30
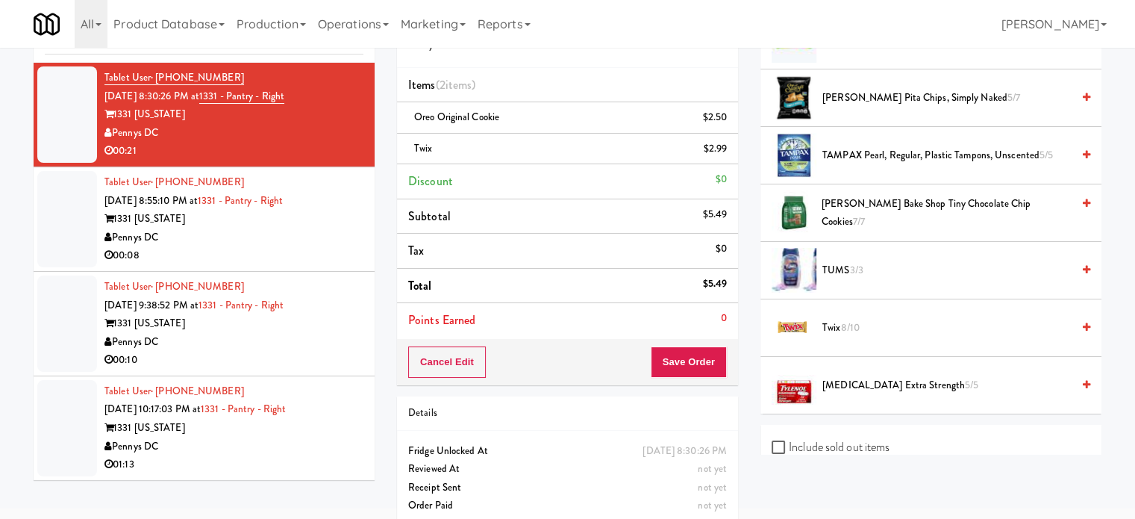
scroll to position [75, 0]
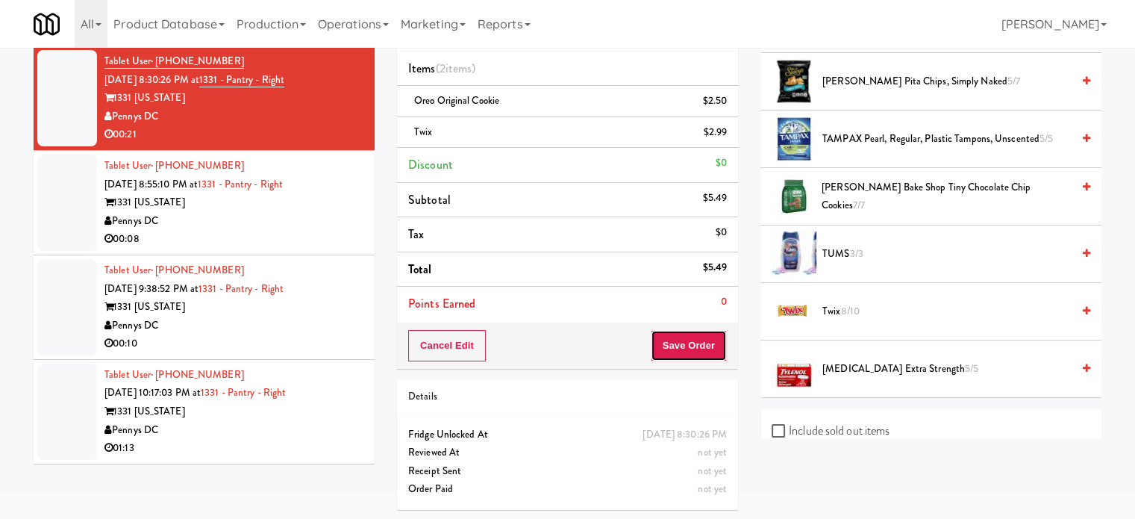
drag, startPoint x: 669, startPoint y: 340, endPoint x: 663, endPoint y: 309, distance: 32.1
click at [669, 340] on button "Save Order" at bounding box center [689, 345] width 76 height 31
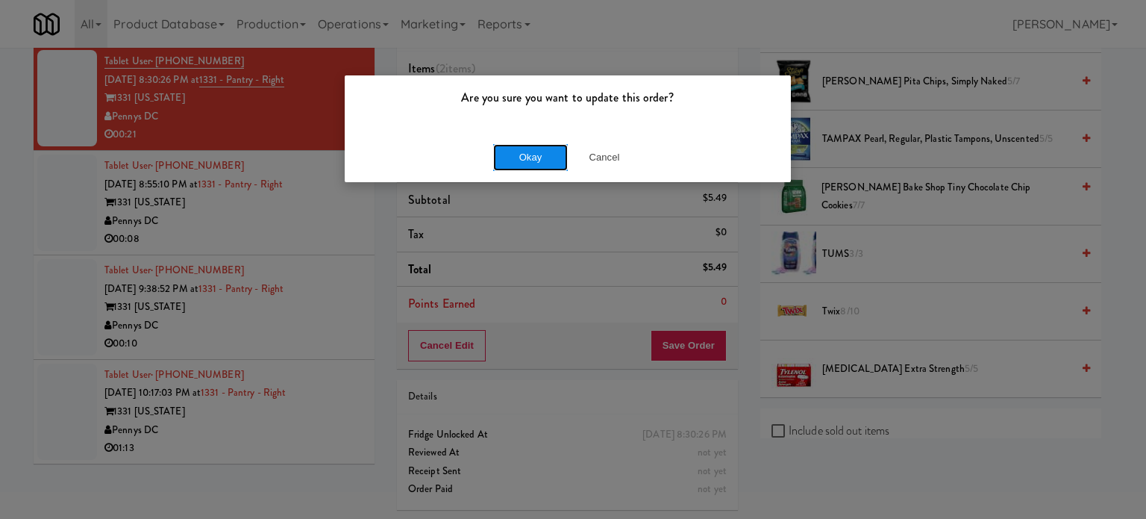
drag, startPoint x: 515, startPoint y: 143, endPoint x: 510, endPoint y: 154, distance: 12.1
click at [515, 145] on button "Okay" at bounding box center [530, 157] width 75 height 27
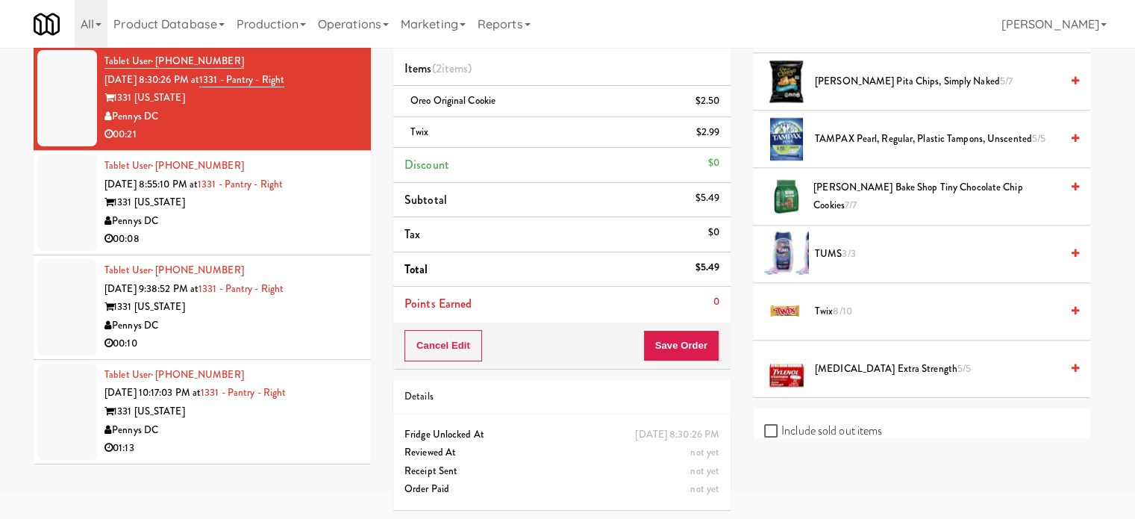
click at [311, 228] on div "Pennys DC" at bounding box center [231, 221] width 255 height 19
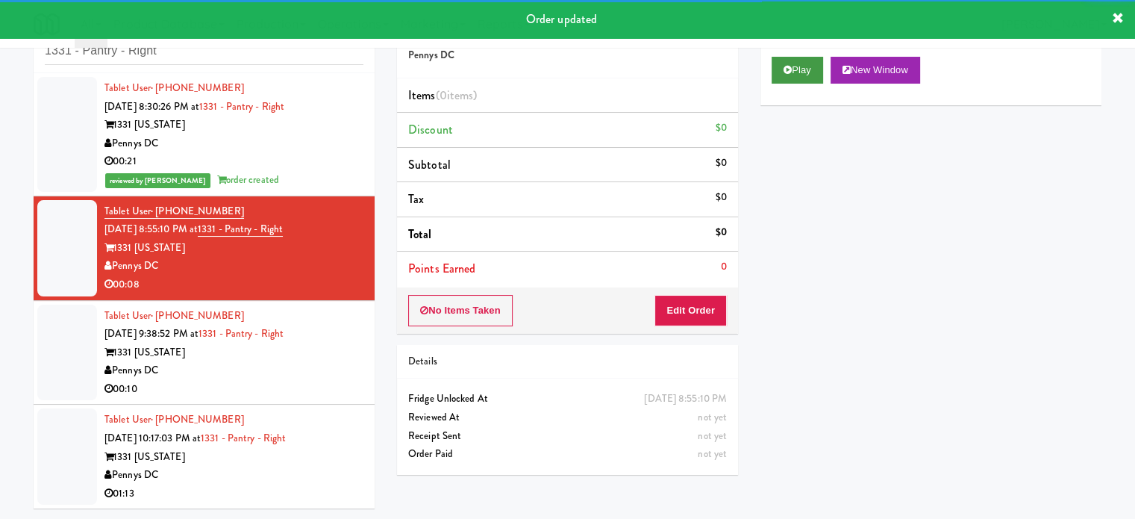
scroll to position [48, 0]
click at [802, 68] on button "Play" at bounding box center [797, 70] width 51 height 27
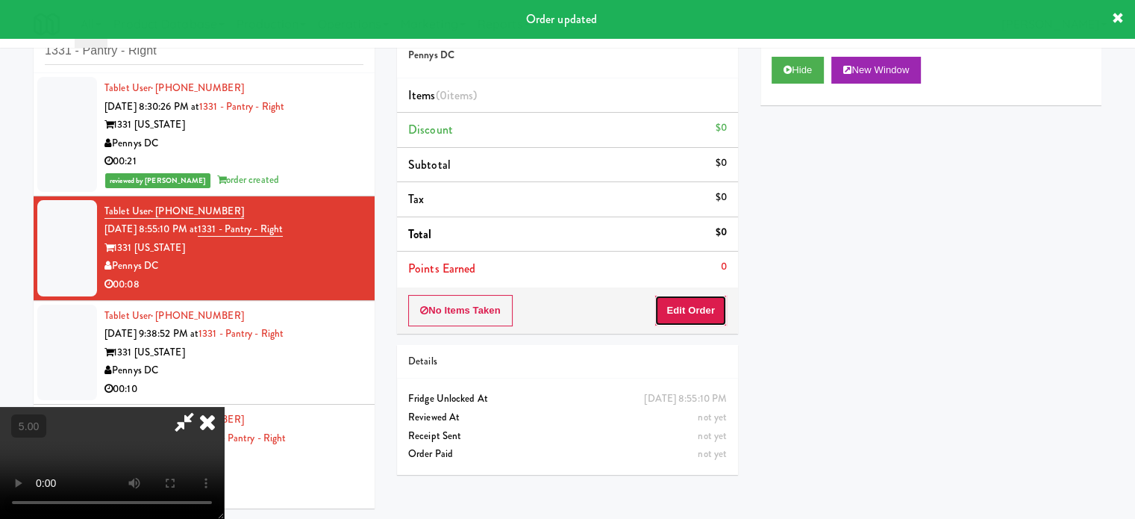
click at [692, 298] on button "Edit Order" at bounding box center [690, 310] width 72 height 31
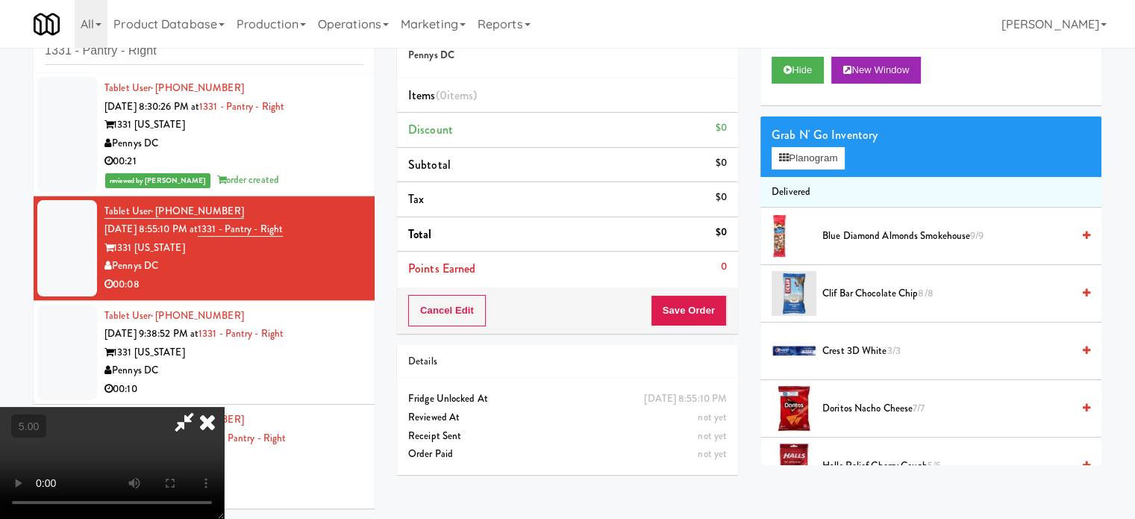
click at [224, 407] on video at bounding box center [112, 463] width 224 height 112
drag, startPoint x: 498, startPoint y: 326, endPoint x: 506, endPoint y: 313, distance: 15.4
click at [224, 407] on video at bounding box center [112, 463] width 224 height 112
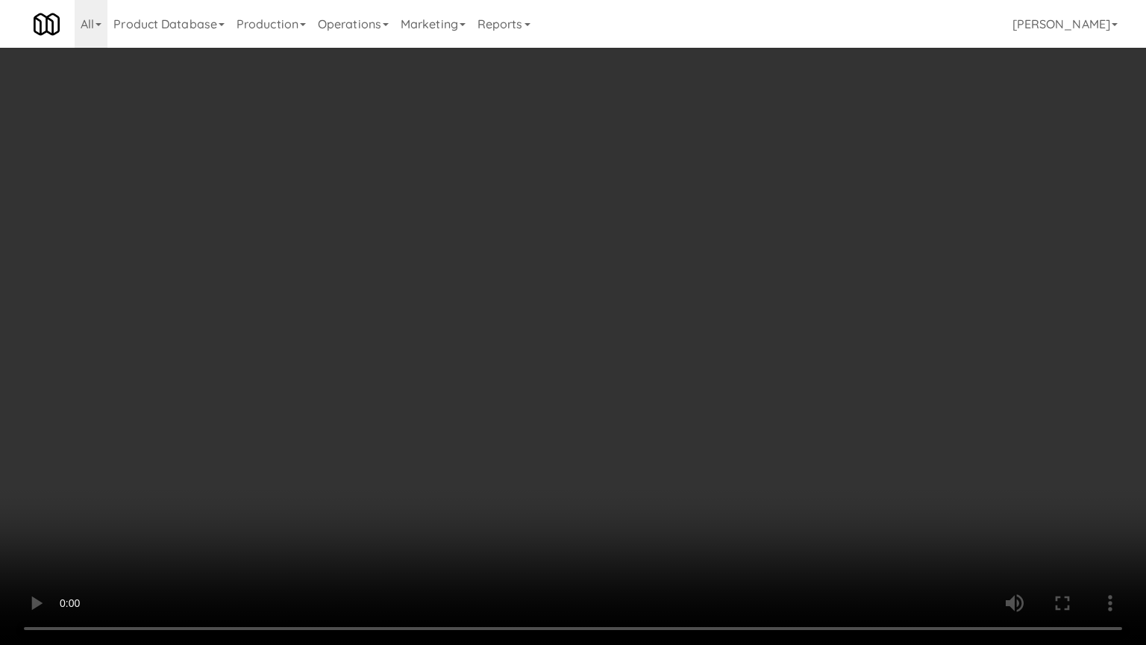
click at [487, 307] on video at bounding box center [573, 322] width 1146 height 645
click at [491, 311] on video at bounding box center [573, 322] width 1146 height 645
click at [621, 322] on video at bounding box center [573, 322] width 1146 height 645
drag, startPoint x: 378, startPoint y: 427, endPoint x: 439, endPoint y: 383, distance: 75.4
click at [379, 427] on video at bounding box center [573, 322] width 1146 height 645
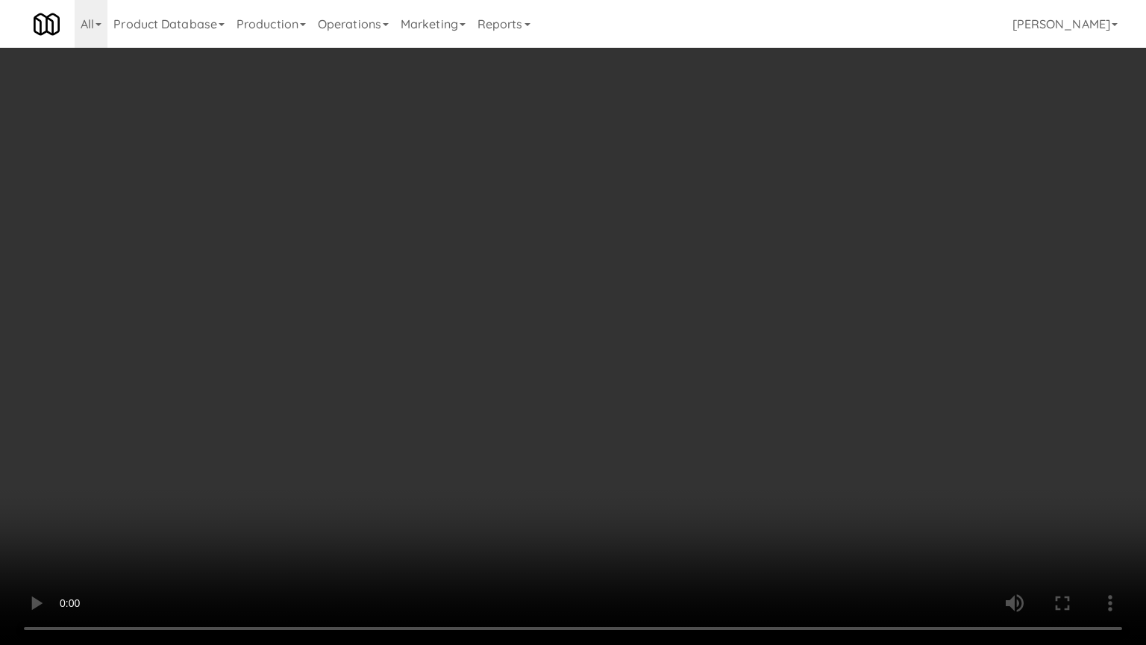
click at [460, 365] on video at bounding box center [573, 322] width 1146 height 645
click at [479, 367] on video at bounding box center [573, 322] width 1146 height 645
drag, startPoint x: 493, startPoint y: 360, endPoint x: 527, endPoint y: 349, distance: 35.9
click at [527, 349] on video at bounding box center [573, 322] width 1146 height 645
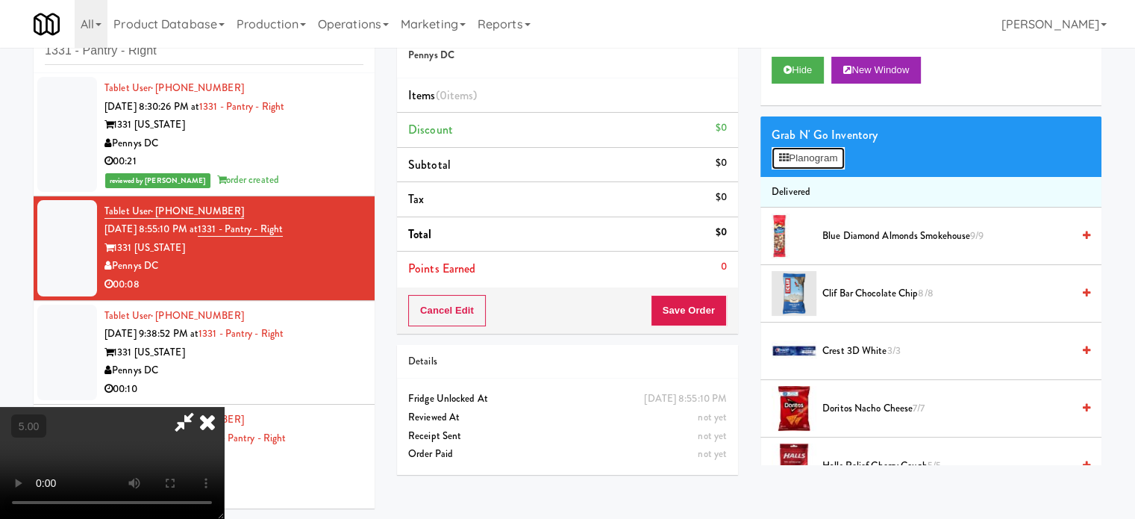
click at [830, 149] on button "Planogram" at bounding box center [808, 158] width 73 height 22
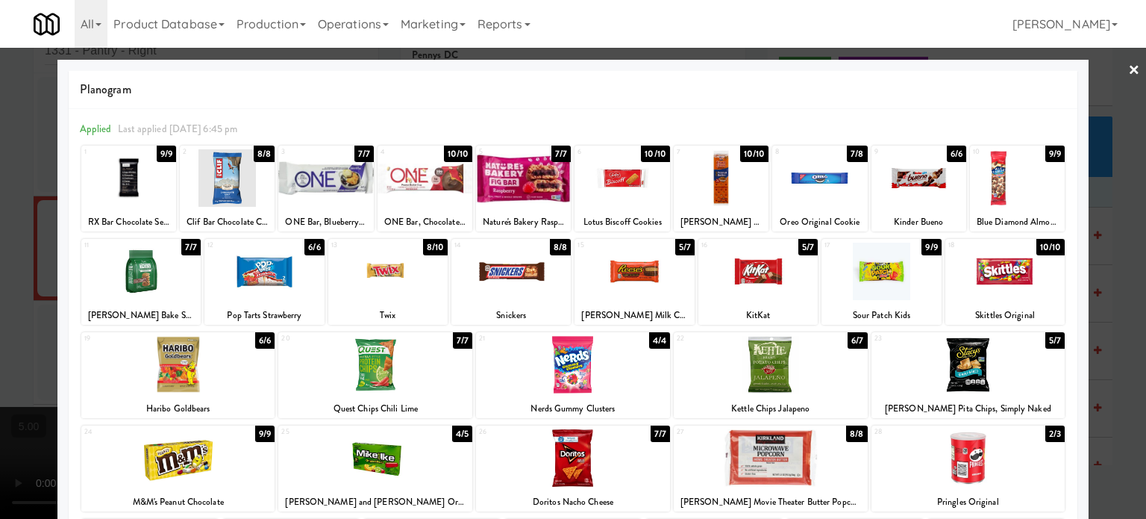
click at [799, 248] on div "5/7" at bounding box center [807, 247] width 19 height 16
click at [1124, 298] on div at bounding box center [573, 259] width 1146 height 519
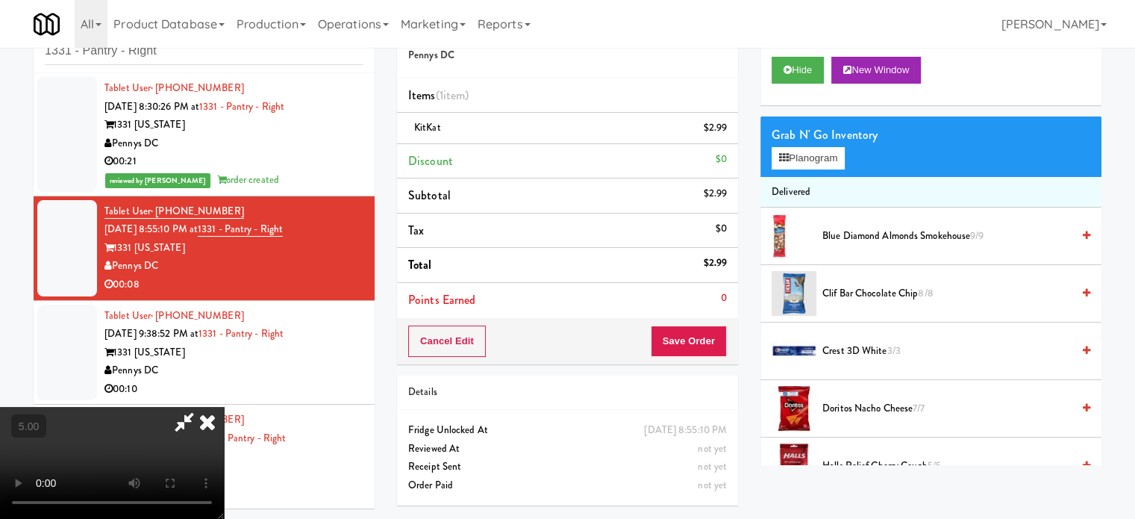
drag, startPoint x: 403, startPoint y: 327, endPoint x: 404, endPoint y: 313, distance: 14.3
click at [224, 407] on video at bounding box center [112, 463] width 224 height 112
drag, startPoint x: 404, startPoint y: 313, endPoint x: 407, endPoint y: 399, distance: 86.6
click at [224, 407] on video at bounding box center [112, 463] width 224 height 112
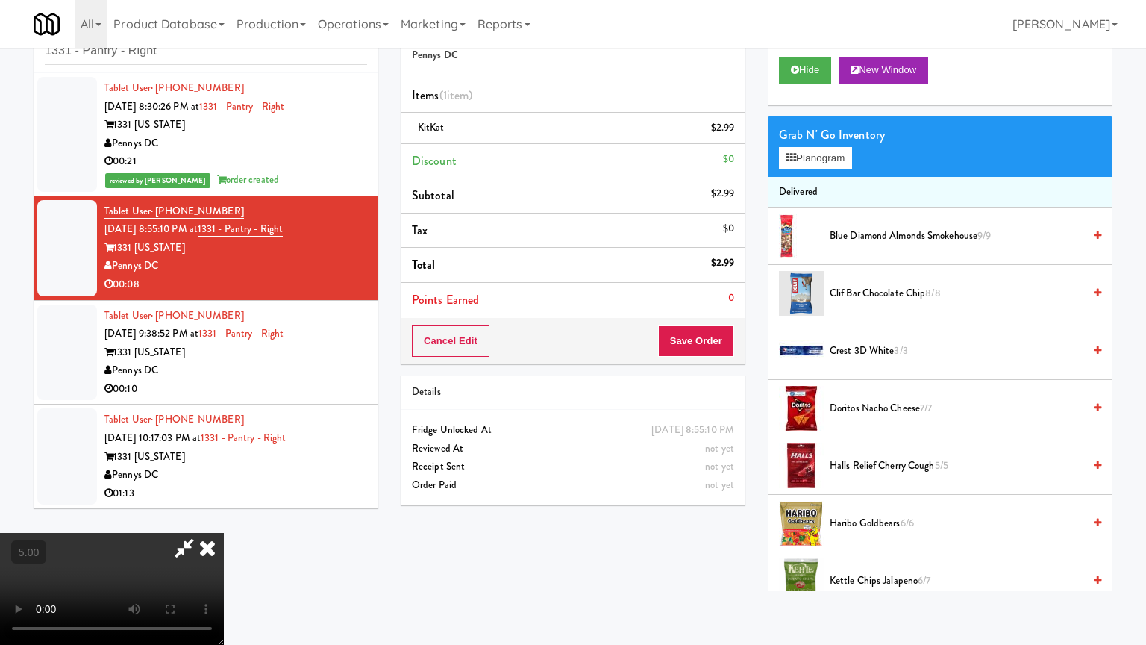
drag, startPoint x: 324, startPoint y: 447, endPoint x: 378, endPoint y: 369, distance: 95.0
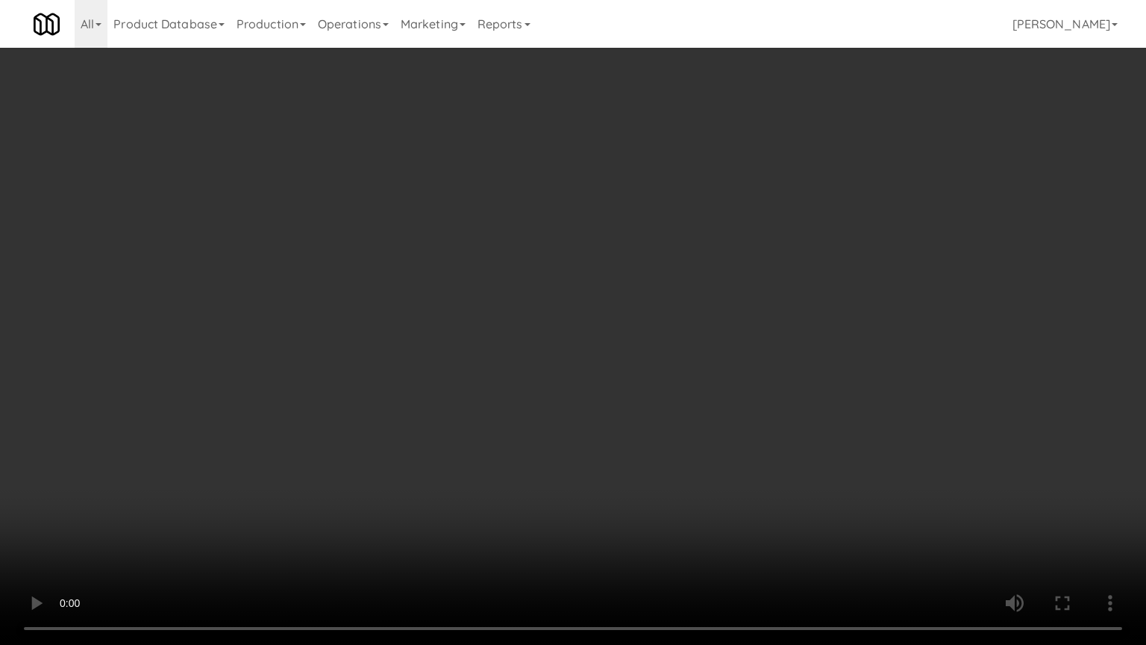
click at [324, 445] on video at bounding box center [573, 322] width 1146 height 645
click at [386, 363] on video at bounding box center [573, 322] width 1146 height 645
click at [398, 364] on video at bounding box center [573, 322] width 1146 height 645
click at [551, 373] on video at bounding box center [573, 322] width 1146 height 645
click at [540, 370] on video at bounding box center [573, 322] width 1146 height 645
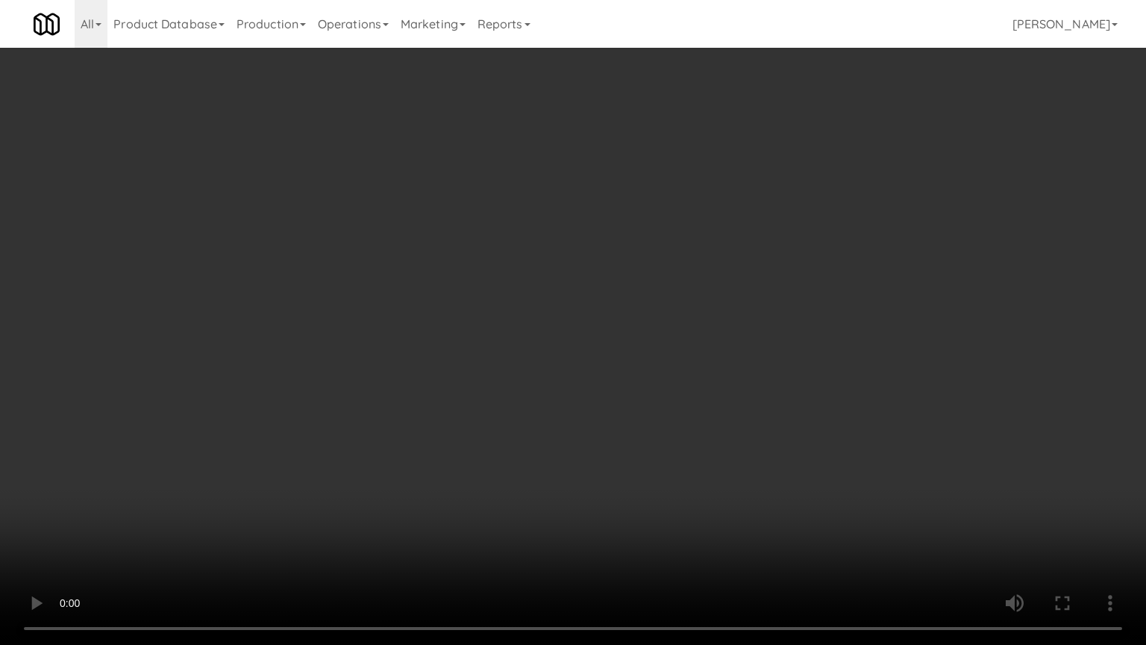
click at [548, 355] on video at bounding box center [573, 322] width 1146 height 645
drag, startPoint x: 558, startPoint y: 354, endPoint x: 638, endPoint y: 242, distance: 138.1
click at [568, 356] on video at bounding box center [573, 322] width 1146 height 645
click at [577, 354] on video at bounding box center [573, 322] width 1146 height 645
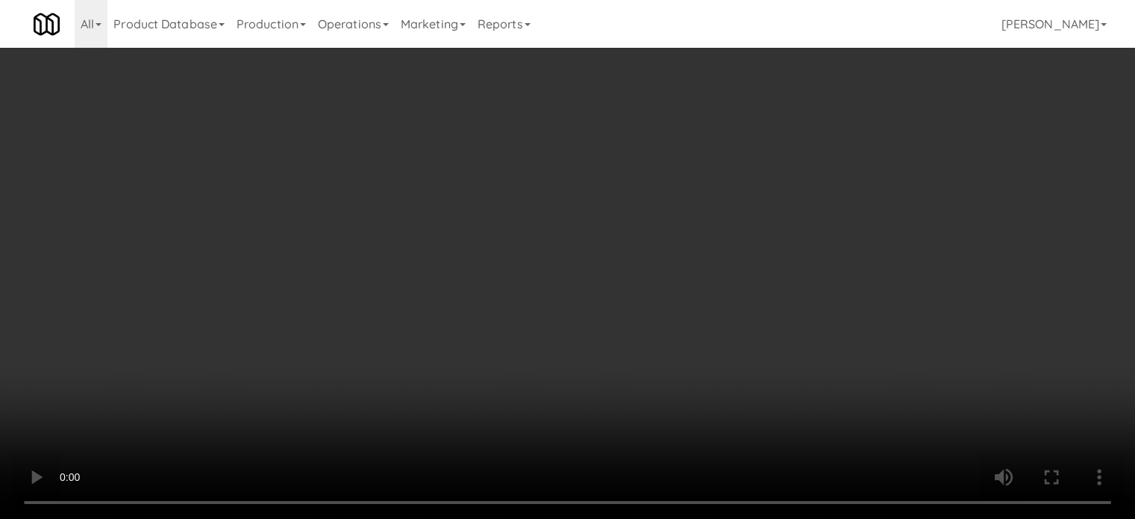
drag, startPoint x: 639, startPoint y: 242, endPoint x: 826, endPoint y: 203, distance: 191.3
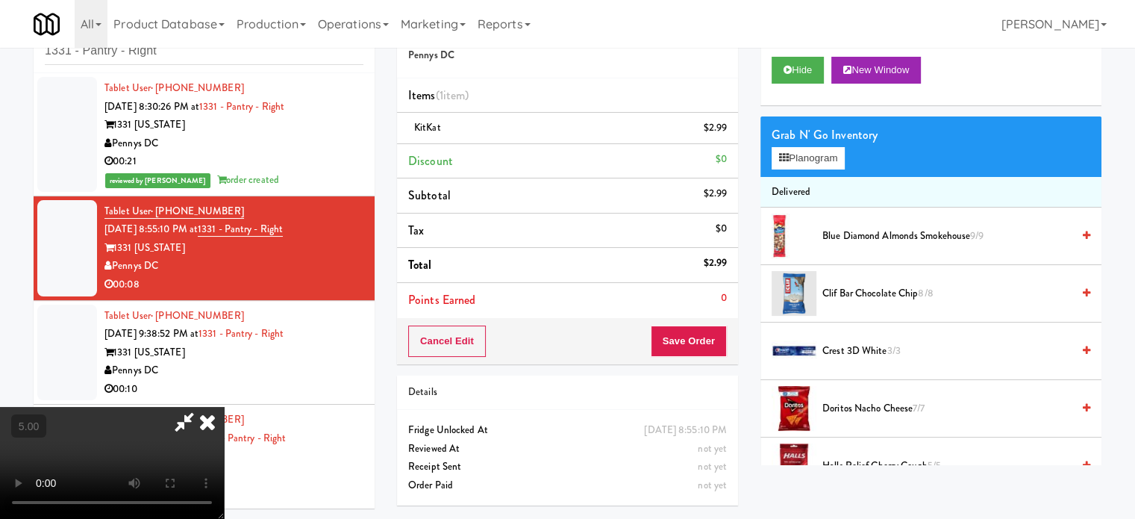
click at [224, 407] on video at bounding box center [112, 463] width 224 height 112
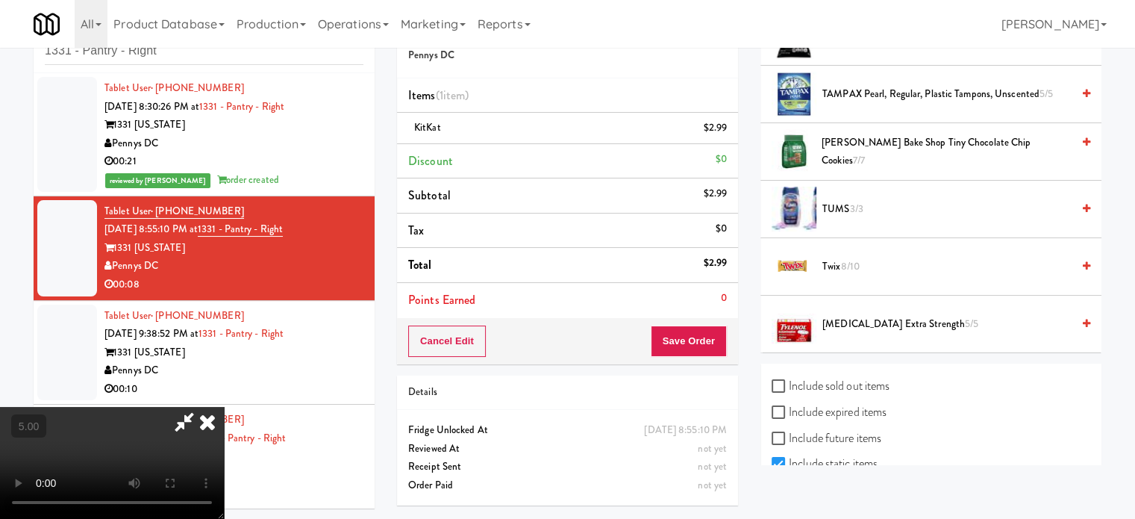
scroll to position [1492, 0]
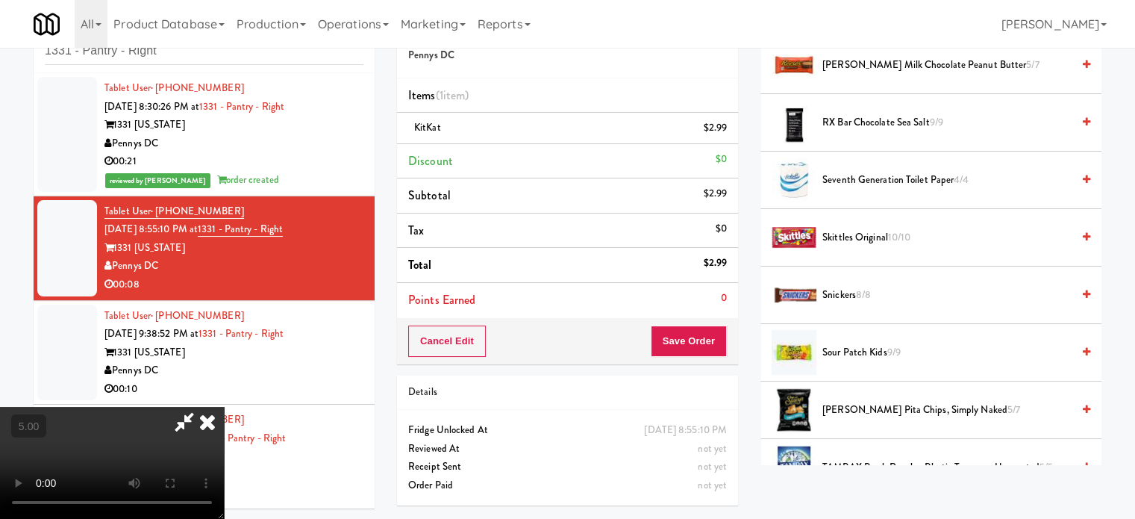
click at [884, 58] on span "Reese's Milk Chocolate Peanut Butter 5/7" at bounding box center [946, 65] width 249 height 19
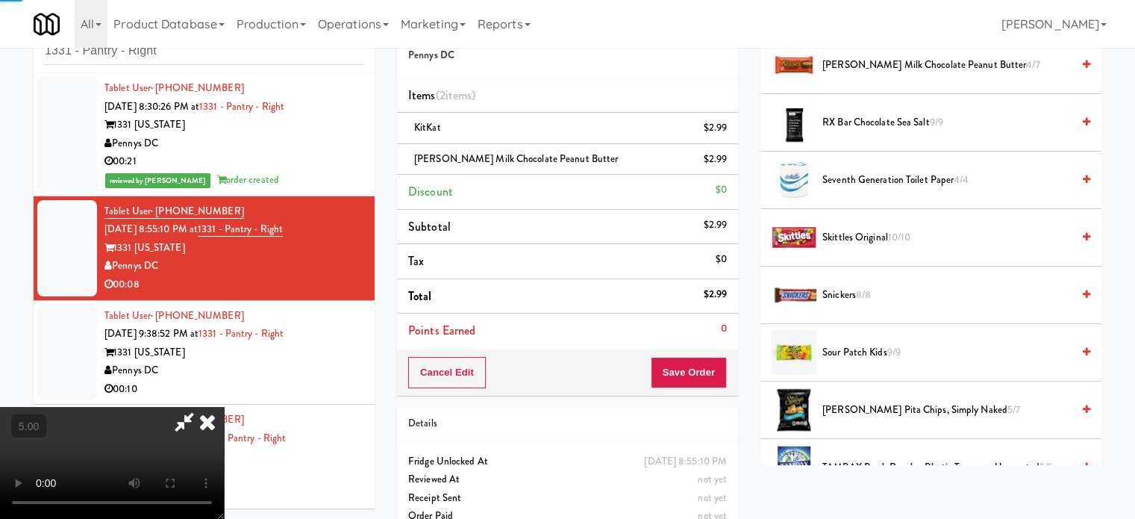
click at [224, 407] on video at bounding box center [112, 463] width 224 height 112
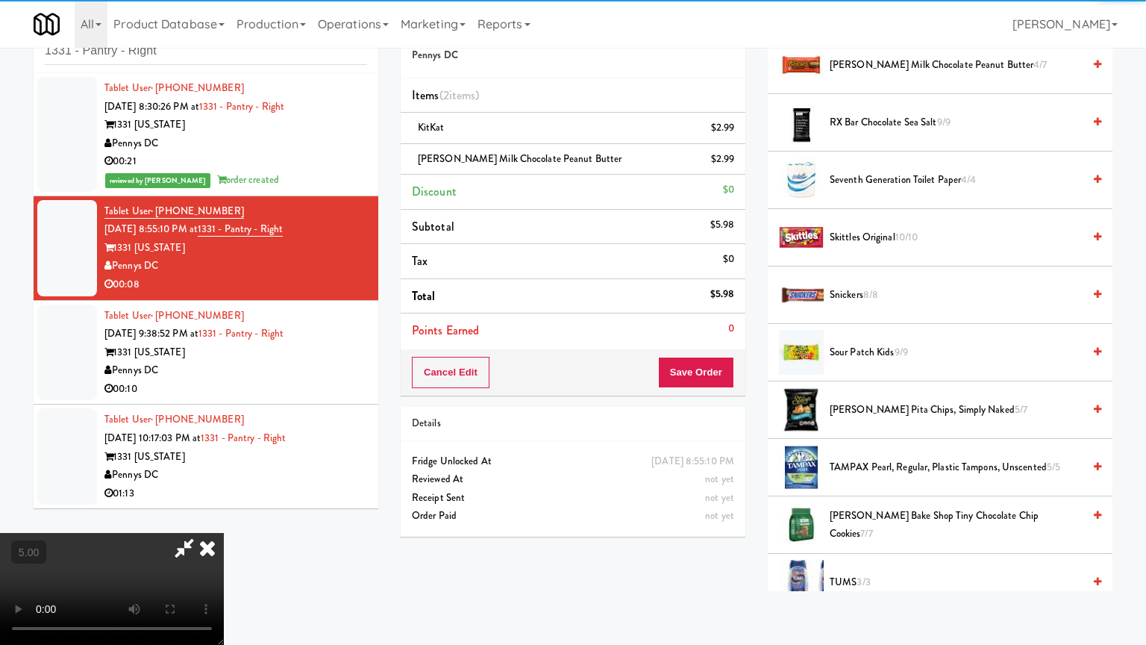
drag, startPoint x: 510, startPoint y: 403, endPoint x: 594, endPoint y: 331, distance: 110.6
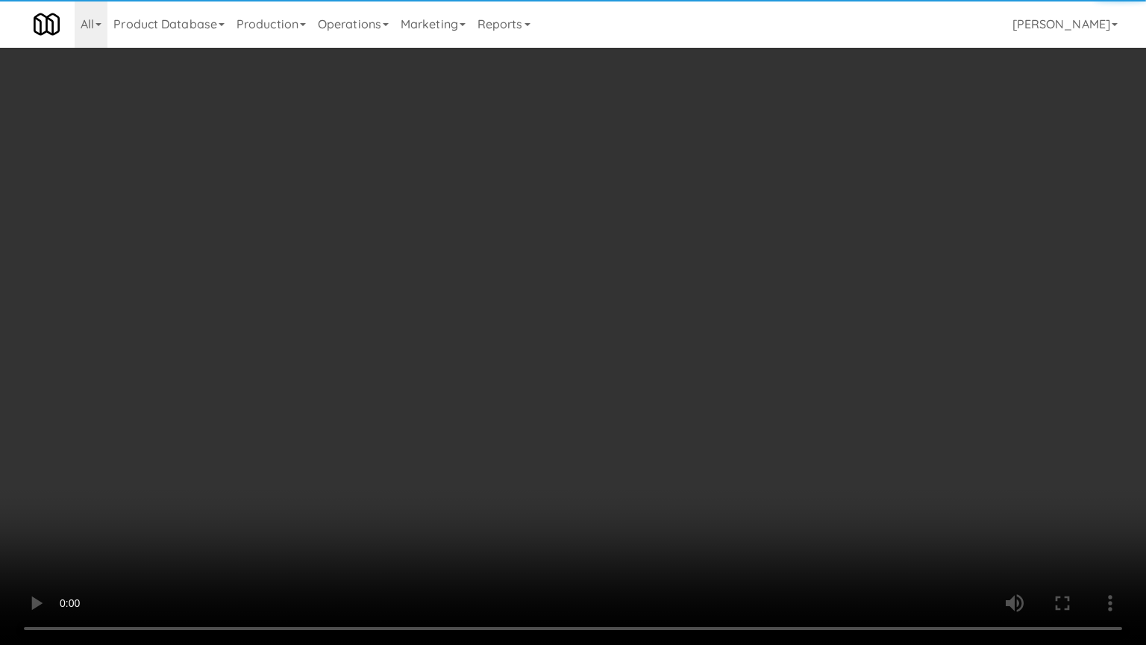
click at [517, 397] on video at bounding box center [573, 322] width 1146 height 645
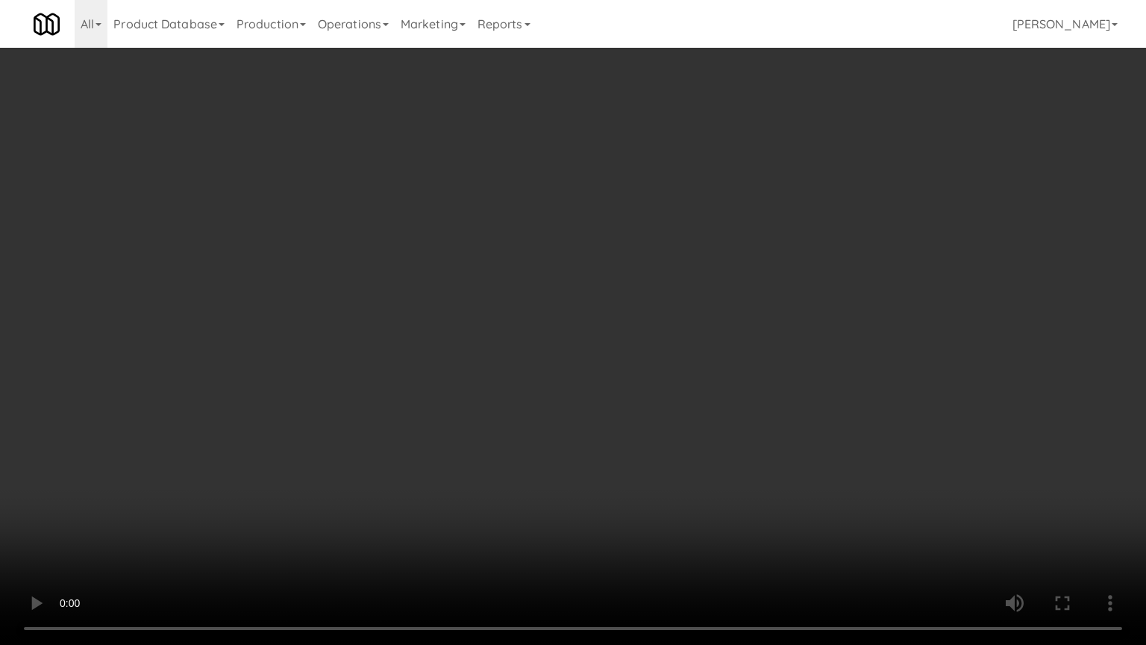
click at [592, 330] on video at bounding box center [573, 322] width 1146 height 645
click at [591, 331] on video at bounding box center [573, 322] width 1146 height 645
click at [603, 330] on video at bounding box center [573, 322] width 1146 height 645
click at [607, 335] on video at bounding box center [573, 322] width 1146 height 645
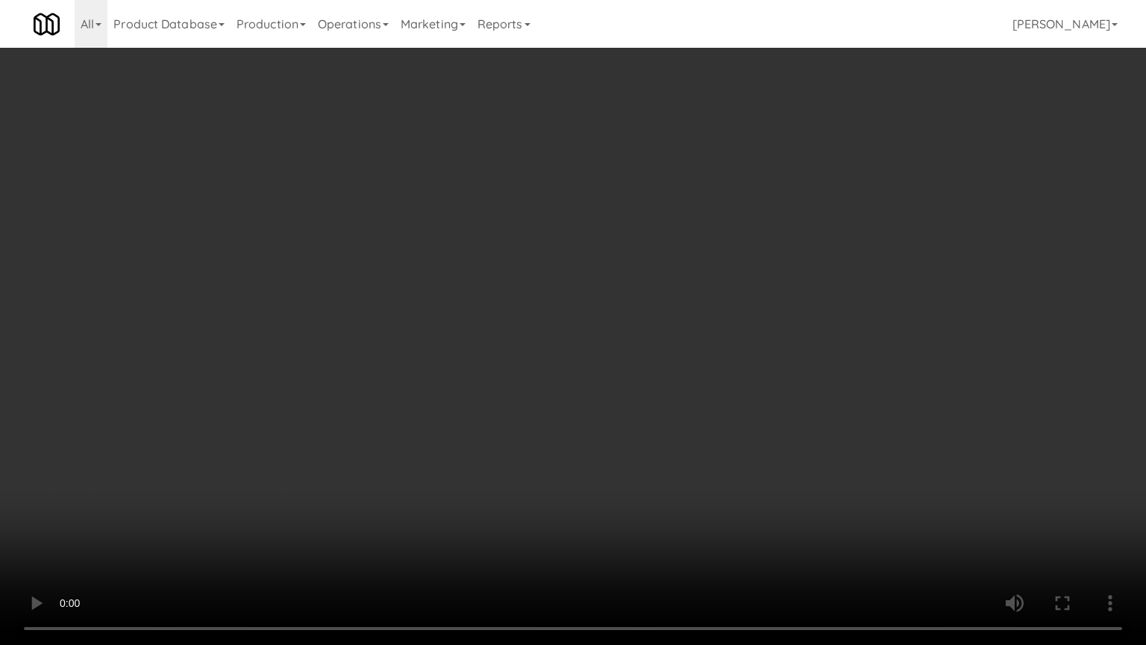
drag, startPoint x: 608, startPoint y: 335, endPoint x: 660, endPoint y: 128, distance: 213.7
click at [609, 334] on video at bounding box center [573, 322] width 1146 height 645
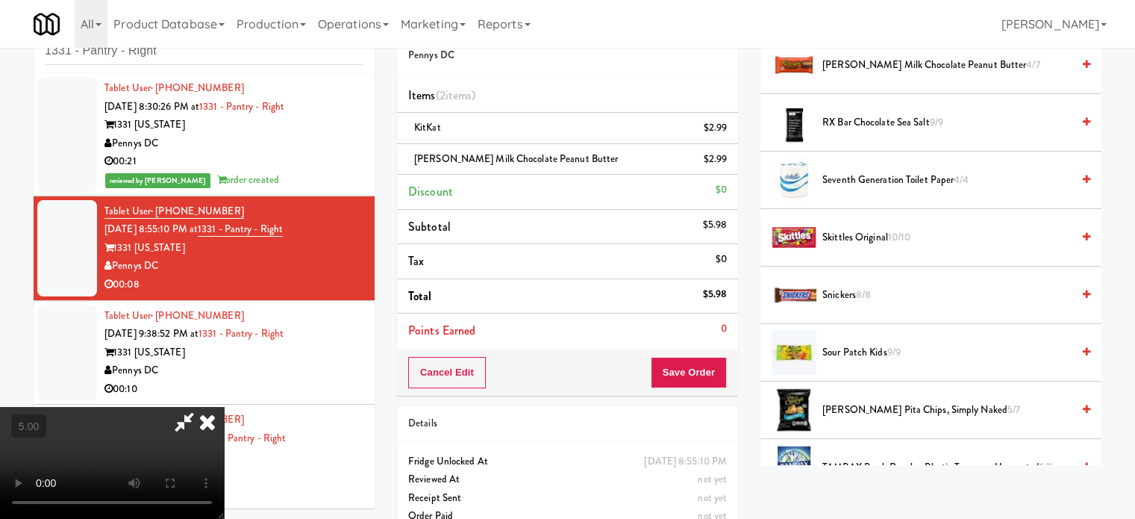
click at [224, 407] on icon at bounding box center [207, 422] width 33 height 30
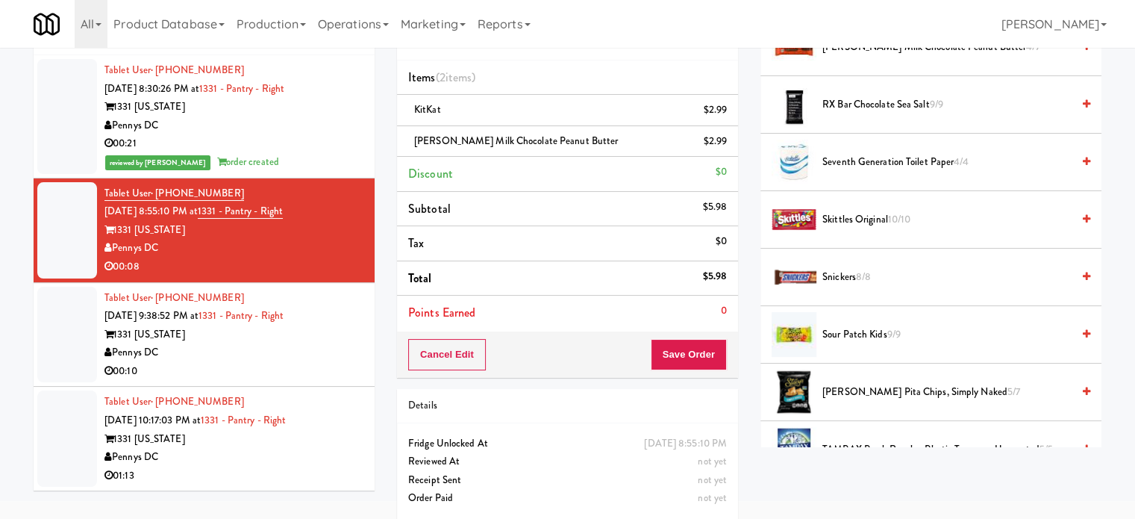
scroll to position [75, 0]
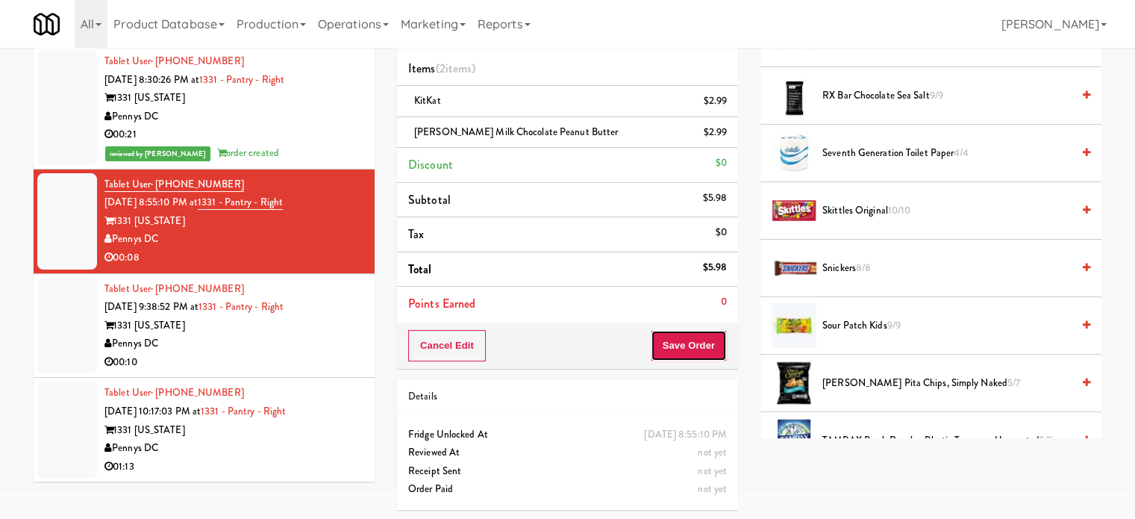
click at [677, 340] on button "Save Order" at bounding box center [689, 345] width 76 height 31
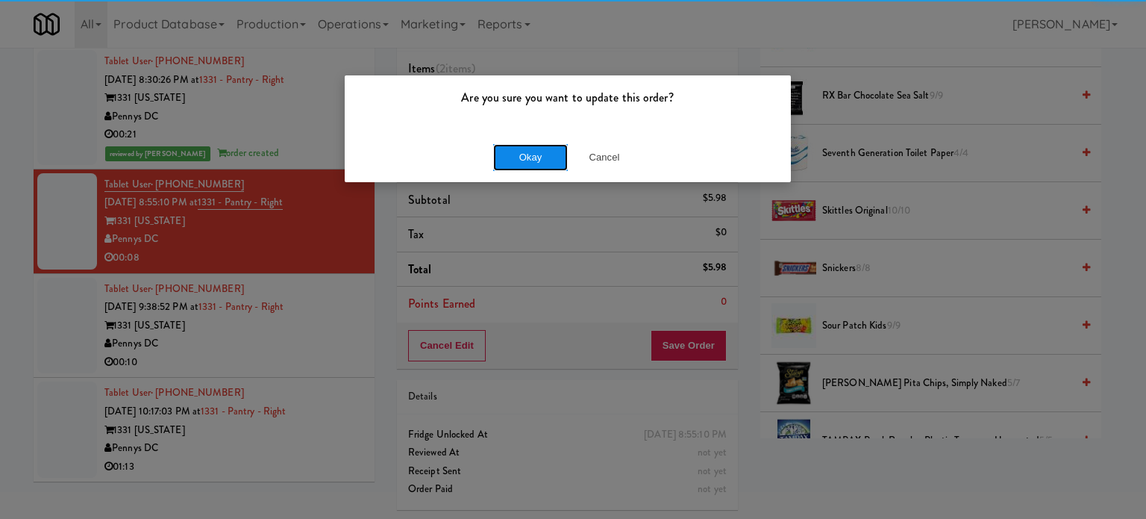
click at [527, 153] on button "Okay" at bounding box center [530, 157] width 75 height 27
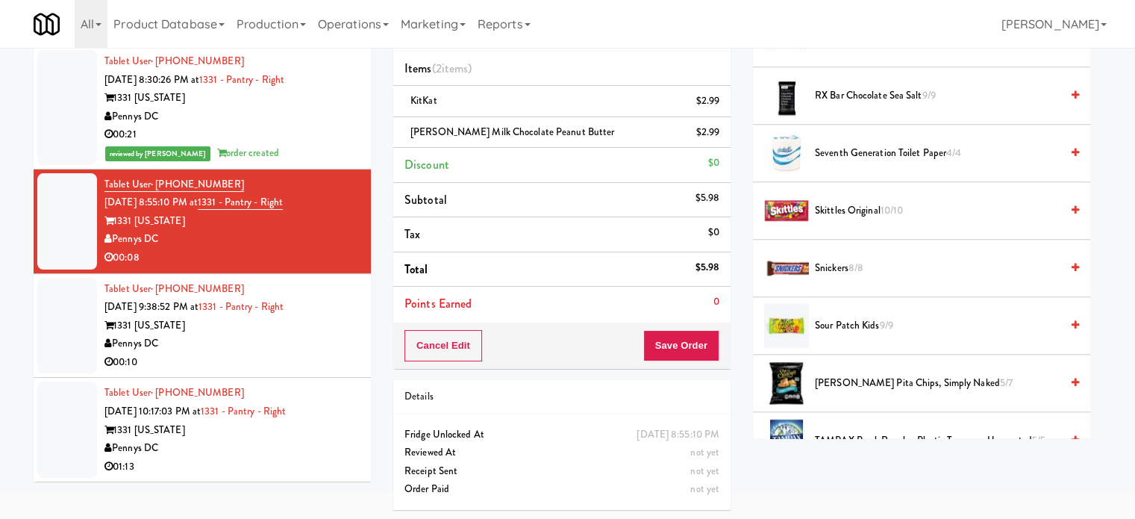
click at [333, 334] on div "Pennys DC" at bounding box center [231, 343] width 255 height 19
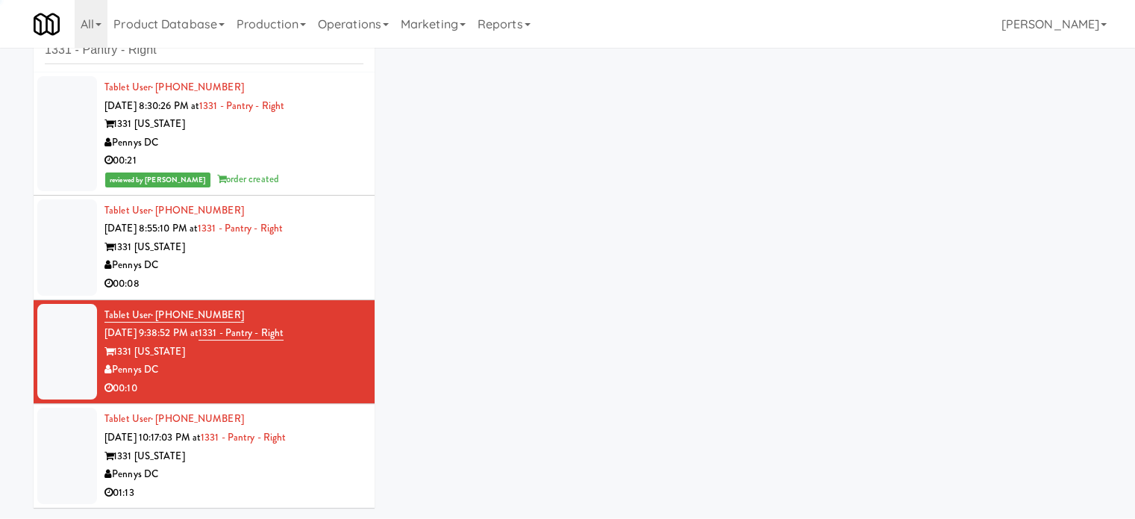
scroll to position [48, 0]
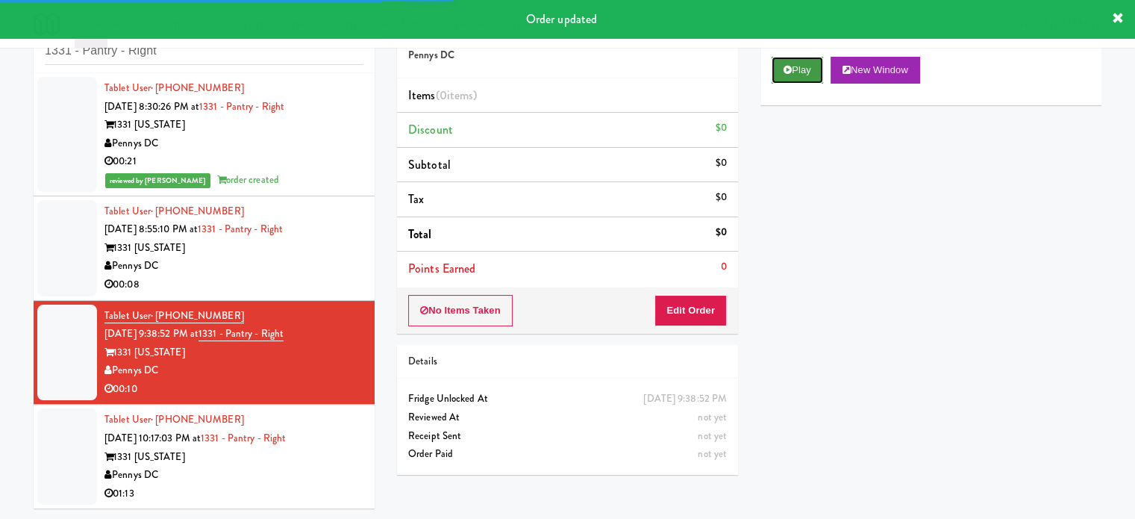
click at [809, 69] on button "Play" at bounding box center [797, 70] width 51 height 27
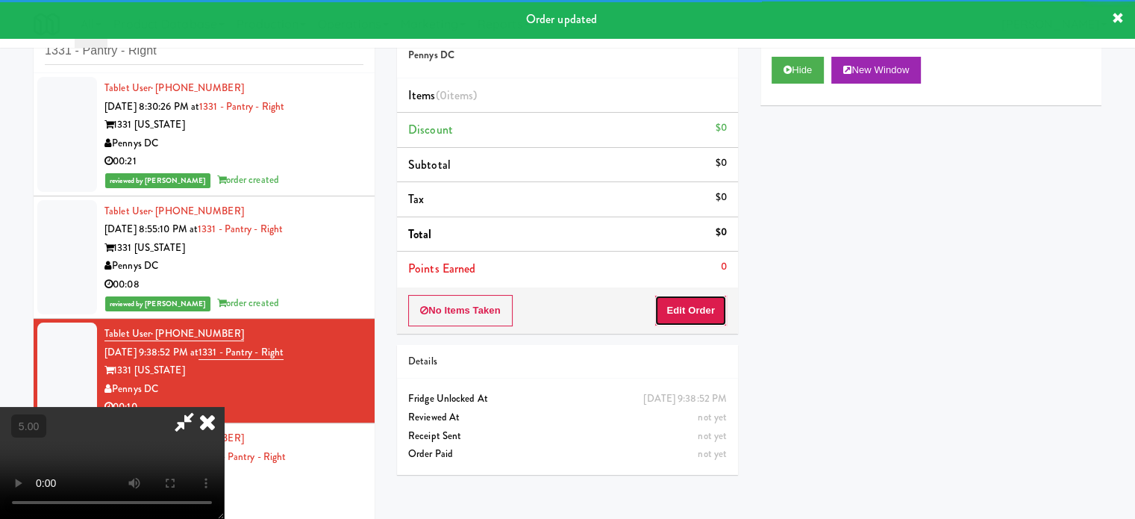
click at [687, 311] on button "Edit Order" at bounding box center [690, 310] width 72 height 31
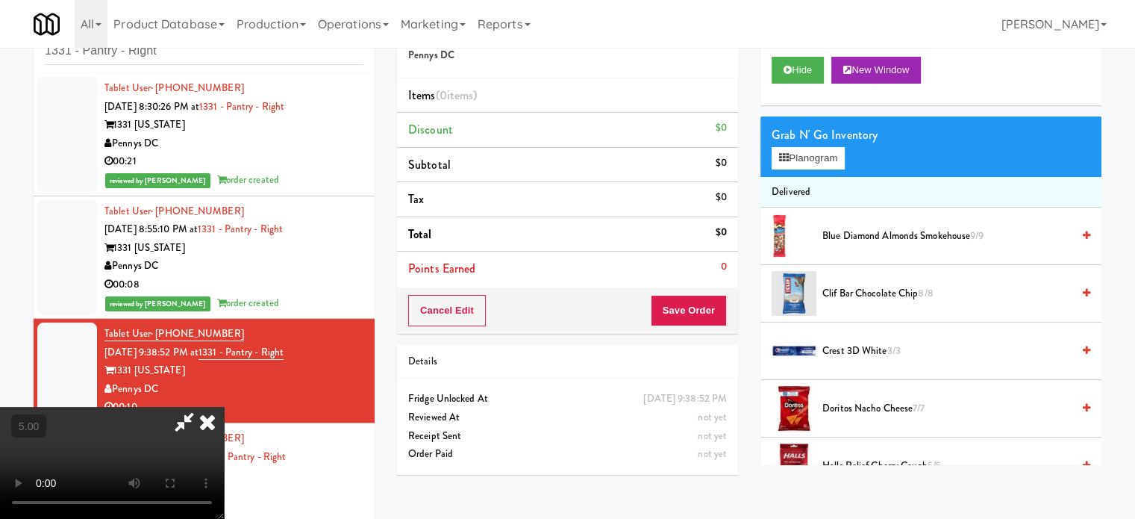
click at [224, 407] on video at bounding box center [112, 463] width 224 height 112
drag, startPoint x: 573, startPoint y: 328, endPoint x: 517, endPoint y: 283, distance: 71.7
click at [224, 407] on video at bounding box center [112, 463] width 224 height 112
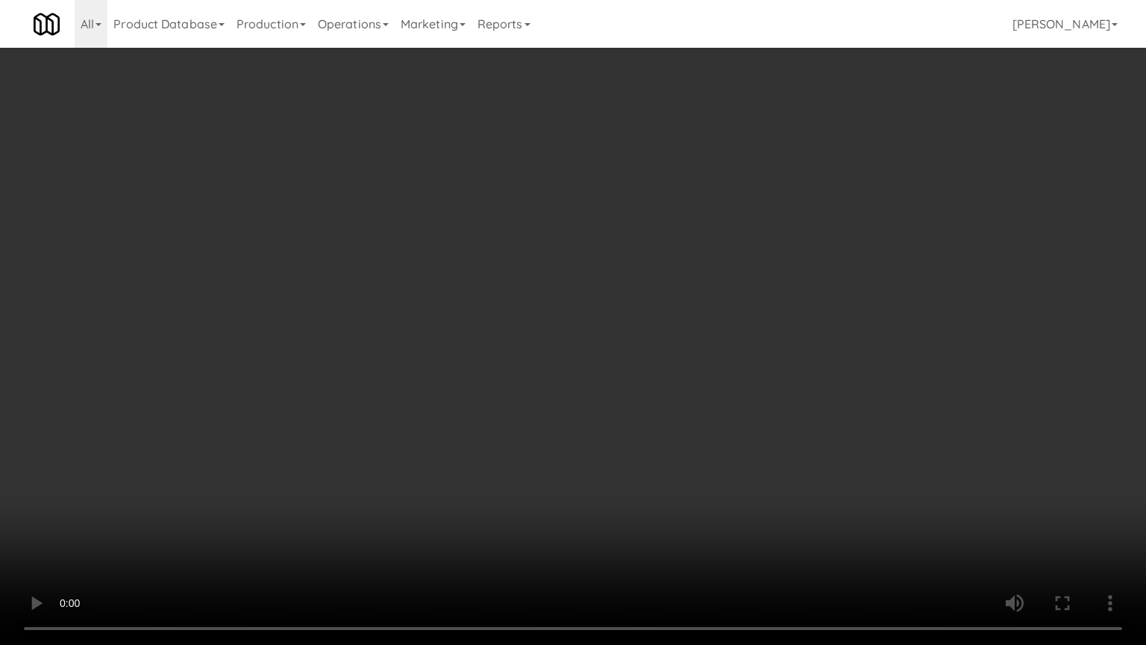
click at [524, 269] on video at bounding box center [573, 322] width 1146 height 645
click at [522, 293] on video at bounding box center [573, 322] width 1146 height 645
drag, startPoint x: 659, startPoint y: 338, endPoint x: 651, endPoint y: 340, distance: 8.5
click at [659, 340] on video at bounding box center [573, 322] width 1146 height 645
click at [631, 346] on video at bounding box center [573, 322] width 1146 height 645
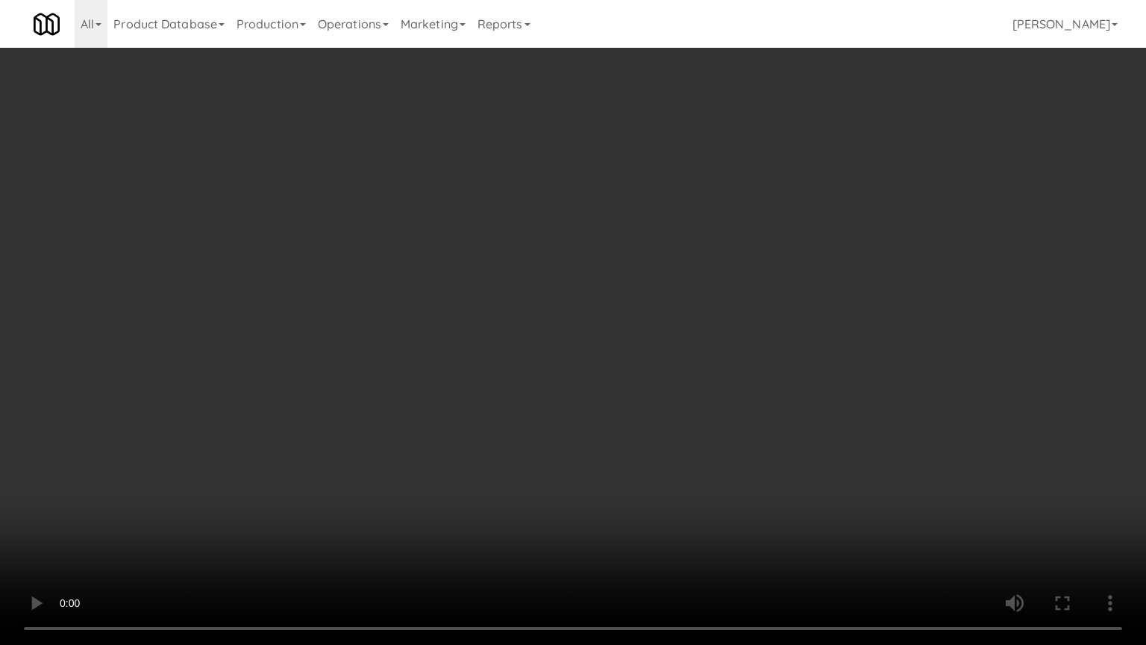
click at [652, 344] on video at bounding box center [573, 322] width 1146 height 645
click at [651, 341] on video at bounding box center [573, 322] width 1146 height 645
click at [657, 334] on video at bounding box center [573, 322] width 1146 height 645
click at [828, 339] on video at bounding box center [573, 322] width 1146 height 645
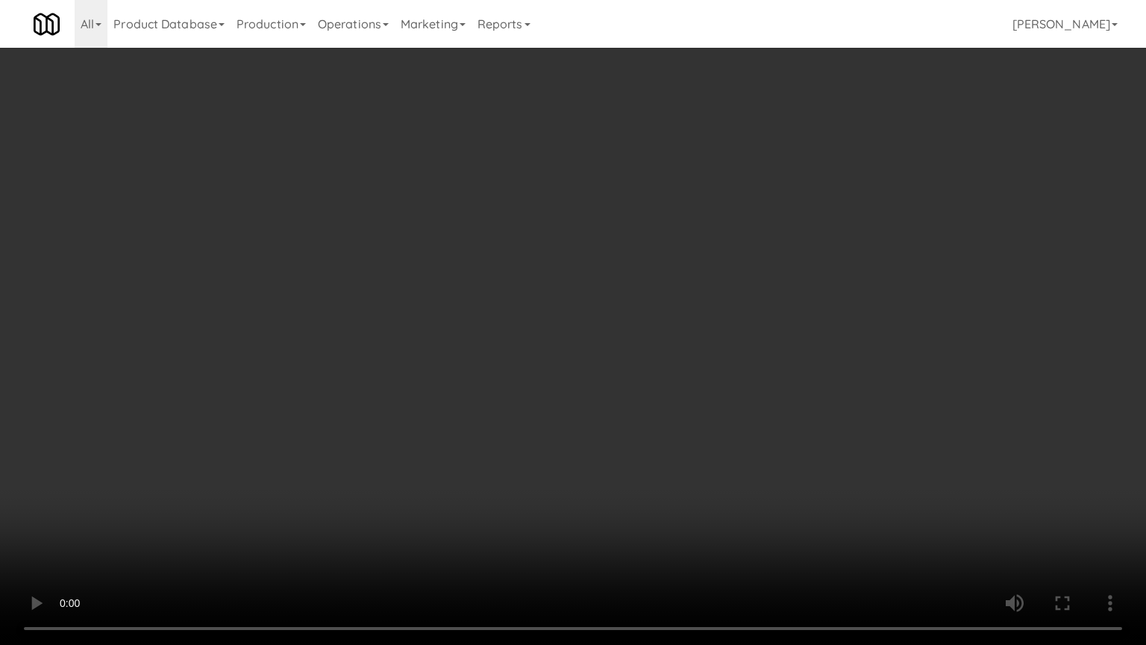
click at [766, 340] on video at bounding box center [573, 322] width 1146 height 645
click at [785, 345] on video at bounding box center [573, 322] width 1146 height 645
click at [761, 342] on video at bounding box center [573, 322] width 1146 height 645
click at [898, 354] on video at bounding box center [573, 322] width 1146 height 645
click at [728, 343] on video at bounding box center [573, 322] width 1146 height 645
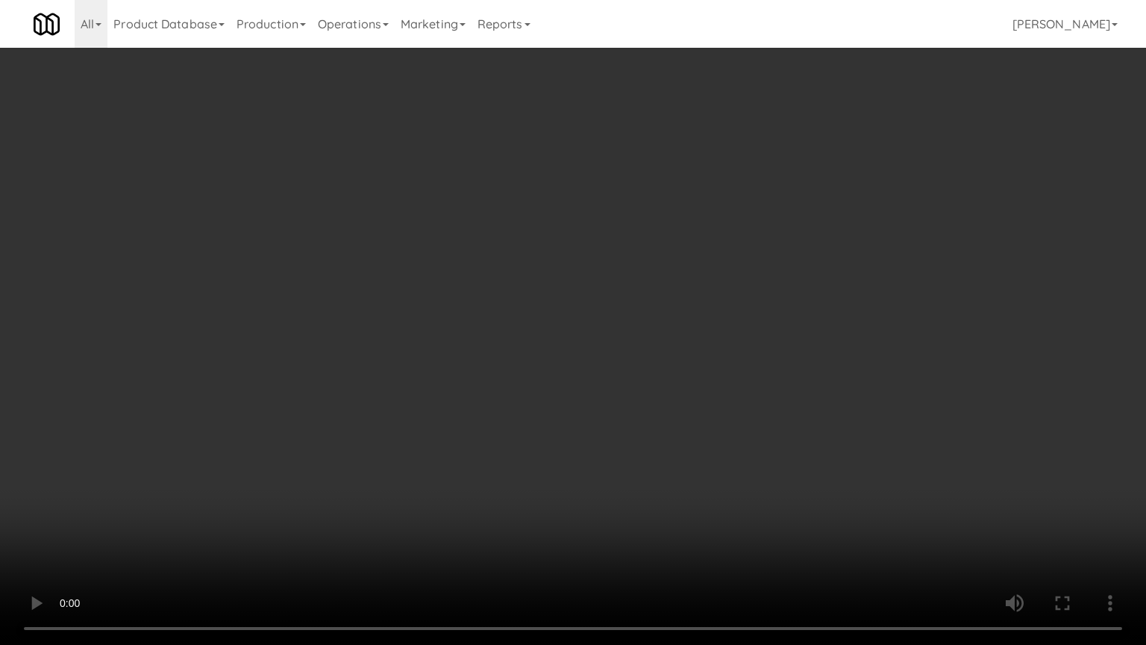
click at [660, 333] on video at bounding box center [573, 322] width 1146 height 645
click at [639, 332] on video at bounding box center [573, 322] width 1146 height 645
click at [645, 352] on video at bounding box center [573, 322] width 1146 height 645
click at [263, 499] on video at bounding box center [573, 322] width 1146 height 645
click at [461, 376] on video at bounding box center [573, 322] width 1146 height 645
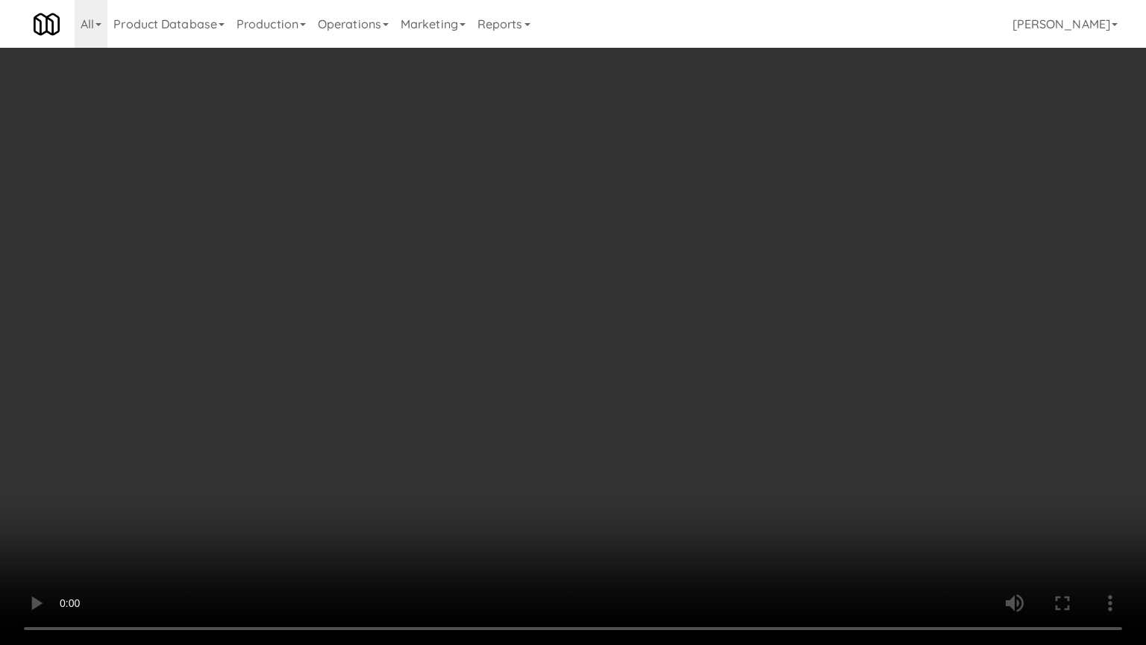
click at [503, 389] on video at bounding box center [573, 322] width 1146 height 645
click at [512, 396] on video at bounding box center [573, 322] width 1146 height 645
click at [518, 391] on video at bounding box center [573, 322] width 1146 height 645
click at [645, 394] on video at bounding box center [573, 322] width 1146 height 645
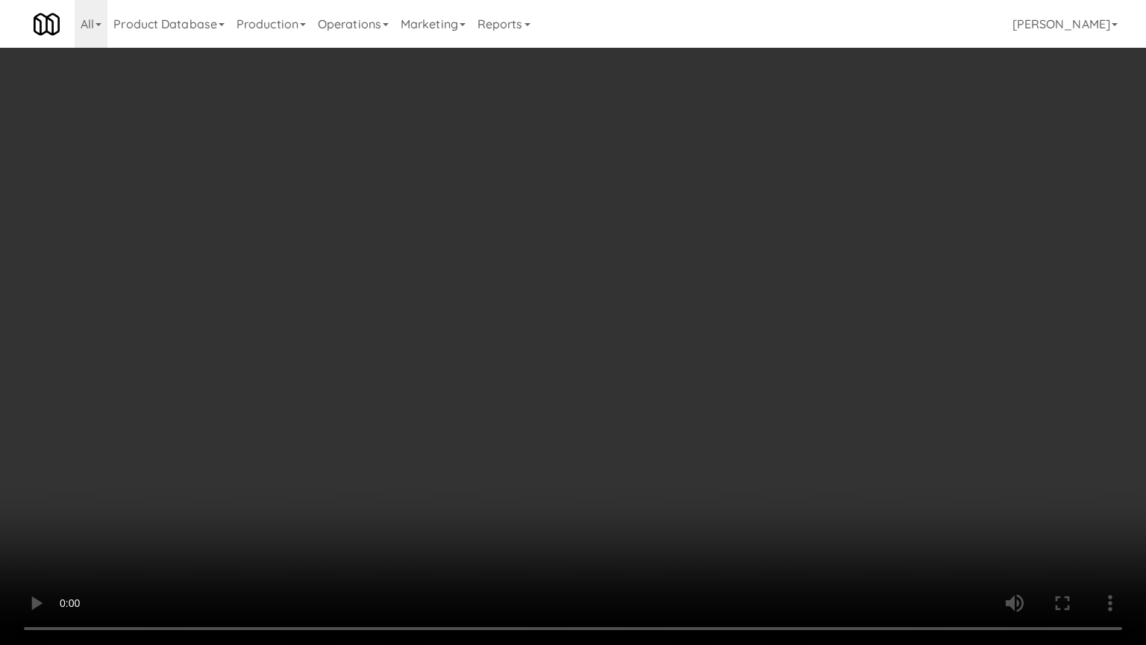
click at [645, 394] on video at bounding box center [573, 322] width 1146 height 645
click at [675, 398] on video at bounding box center [573, 322] width 1146 height 645
click at [669, 391] on video at bounding box center [573, 322] width 1146 height 645
click at [698, 405] on video at bounding box center [573, 322] width 1146 height 645
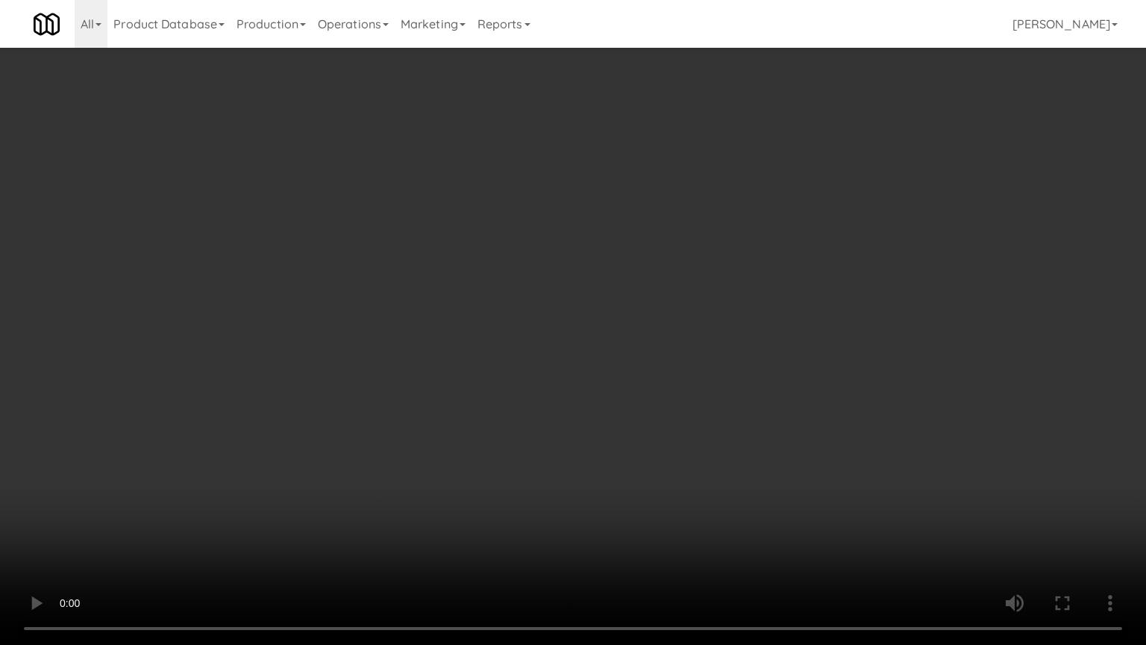
click at [698, 405] on video at bounding box center [573, 322] width 1146 height 645
click at [696, 403] on video at bounding box center [573, 322] width 1146 height 645
click at [697, 402] on video at bounding box center [573, 322] width 1146 height 645
click at [698, 402] on video at bounding box center [573, 322] width 1146 height 645
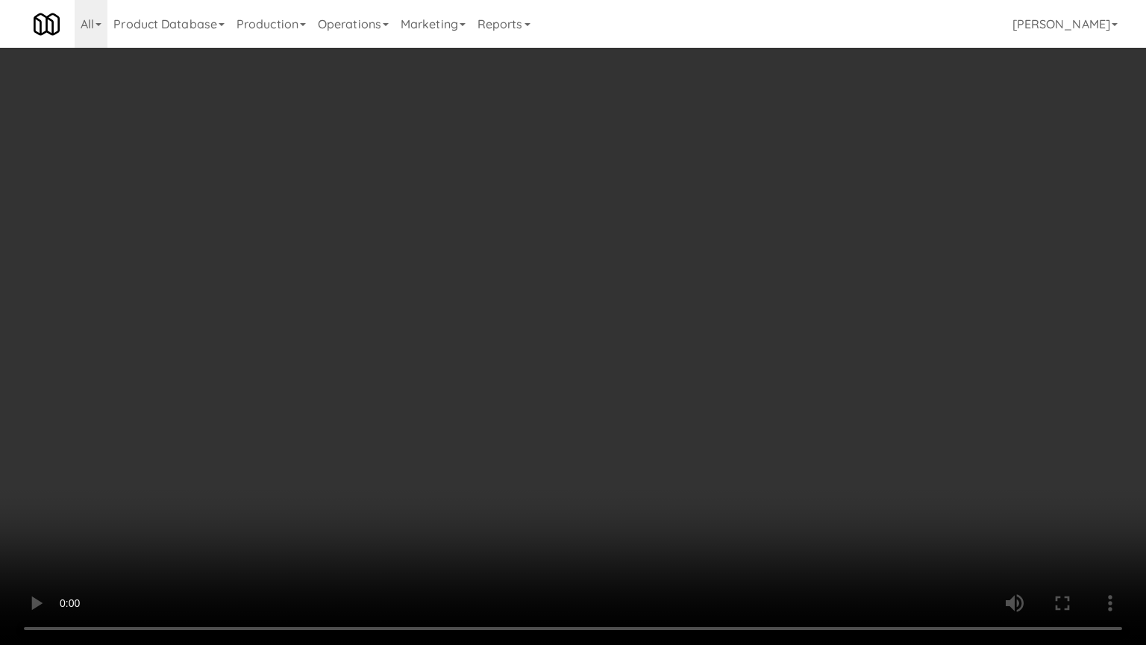
drag, startPoint x: 690, startPoint y: 393, endPoint x: 678, endPoint y: 392, distance: 11.2
click at [690, 392] on video at bounding box center [573, 322] width 1146 height 645
click at [253, 518] on video at bounding box center [573, 322] width 1146 height 645
click at [648, 306] on video at bounding box center [573, 322] width 1146 height 645
click at [644, 307] on video at bounding box center [573, 322] width 1146 height 645
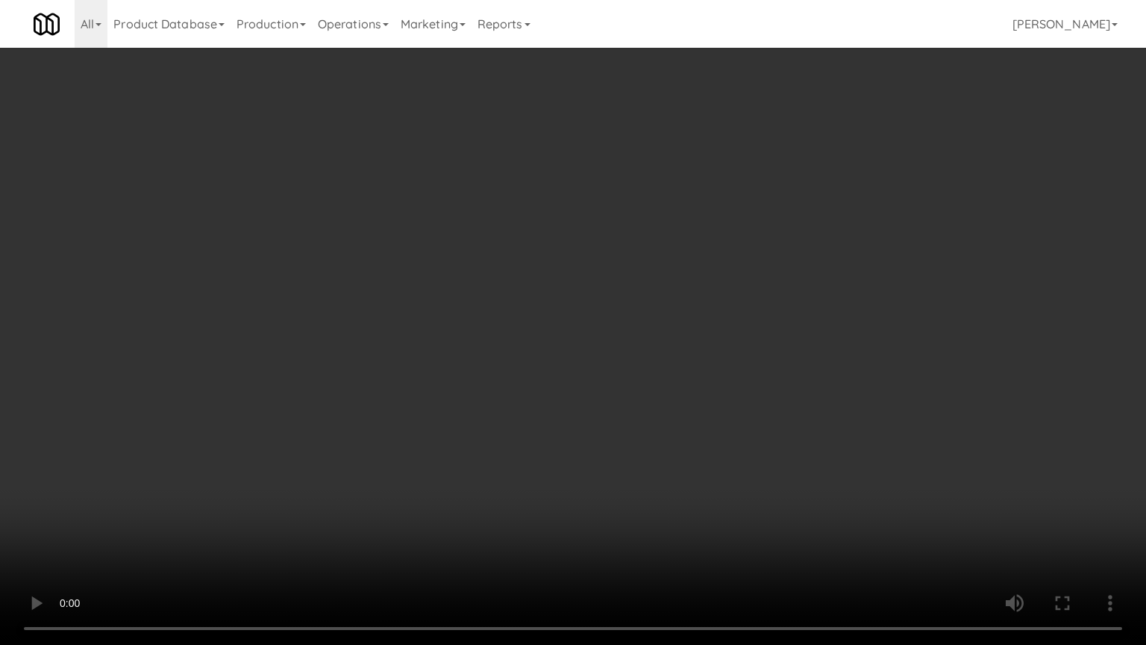
click at [645, 298] on video at bounding box center [573, 322] width 1146 height 645
click at [657, 302] on video at bounding box center [573, 322] width 1146 height 645
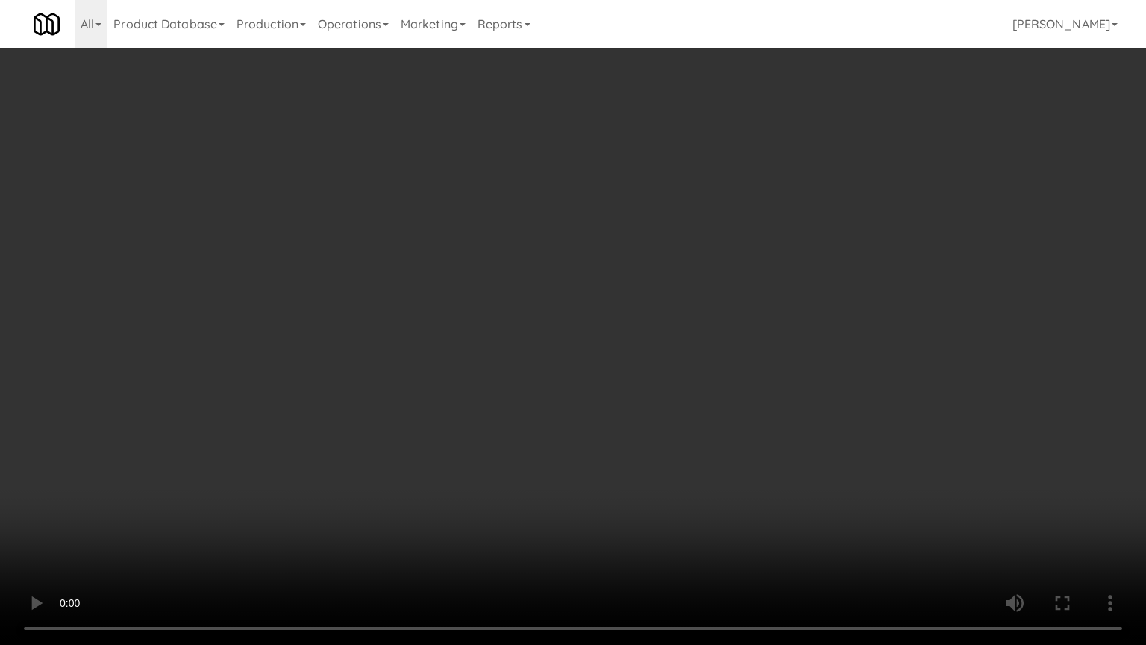
click at [657, 304] on video at bounding box center [573, 322] width 1146 height 645
click at [657, 300] on video at bounding box center [573, 322] width 1146 height 645
click at [657, 298] on video at bounding box center [573, 322] width 1146 height 645
click at [658, 298] on video at bounding box center [573, 322] width 1146 height 645
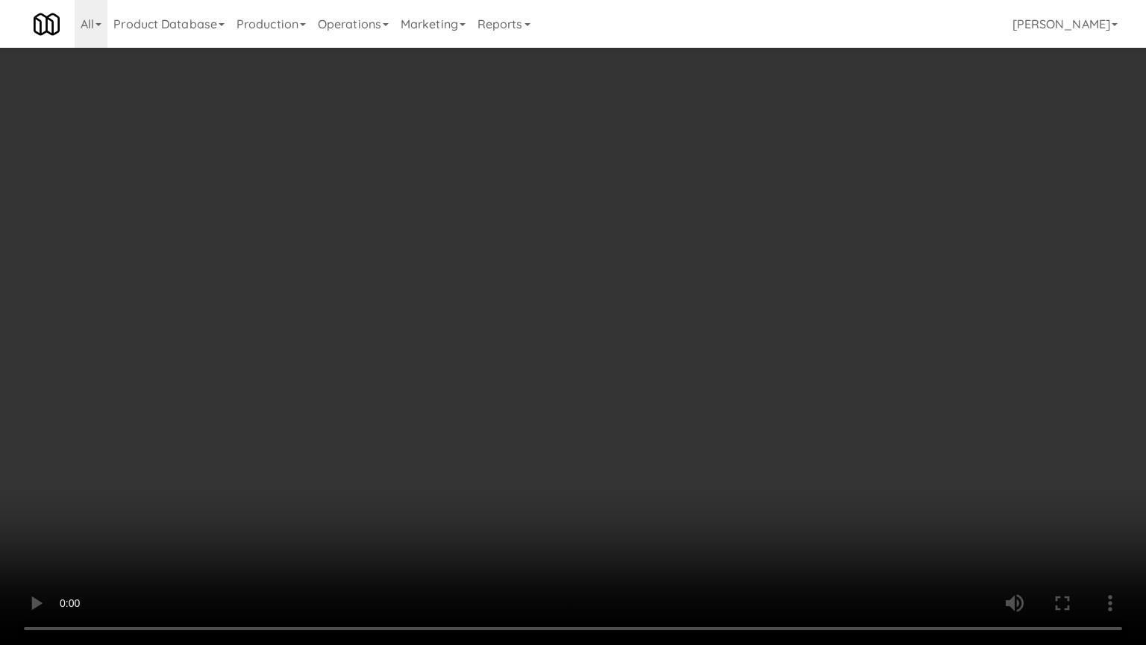
click at [675, 295] on video at bounding box center [573, 322] width 1146 height 645
drag, startPoint x: 365, startPoint y: 452, endPoint x: 545, endPoint y: 360, distance: 202.2
click at [366, 451] on video at bounding box center [573, 322] width 1146 height 645
click at [607, 319] on video at bounding box center [573, 322] width 1146 height 645
click at [613, 332] on video at bounding box center [573, 322] width 1146 height 645
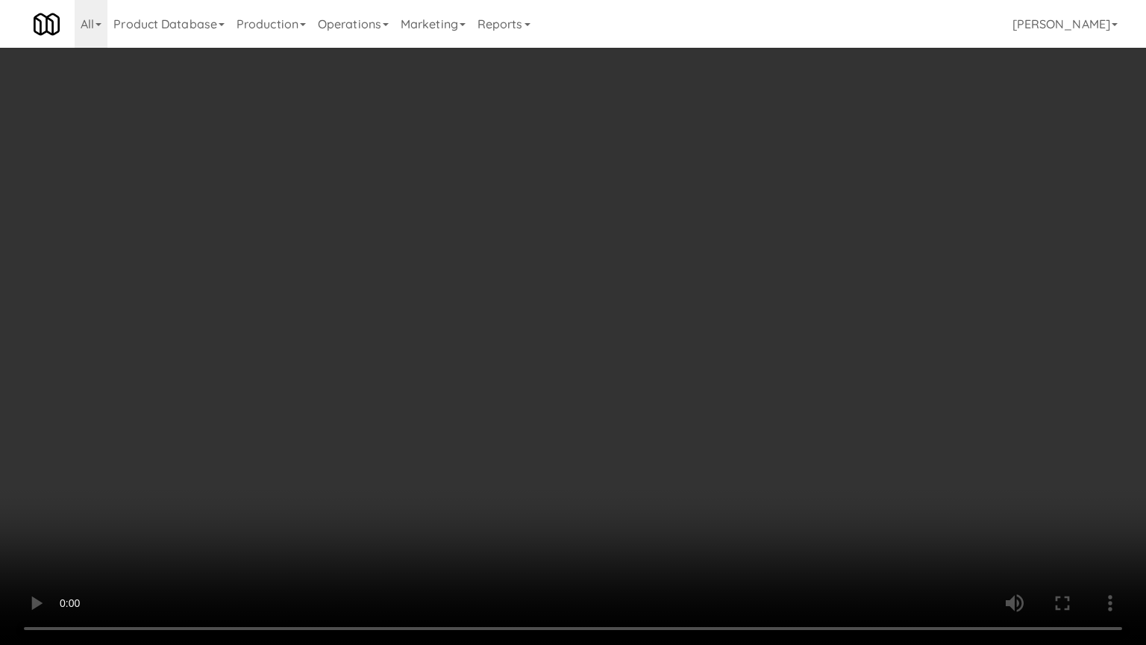
click at [665, 337] on video at bounding box center [573, 322] width 1146 height 645
click at [663, 337] on video at bounding box center [573, 322] width 1146 height 645
click at [693, 358] on video at bounding box center [573, 322] width 1146 height 645
click at [691, 357] on video at bounding box center [573, 322] width 1146 height 645
click at [691, 359] on video at bounding box center [573, 322] width 1146 height 645
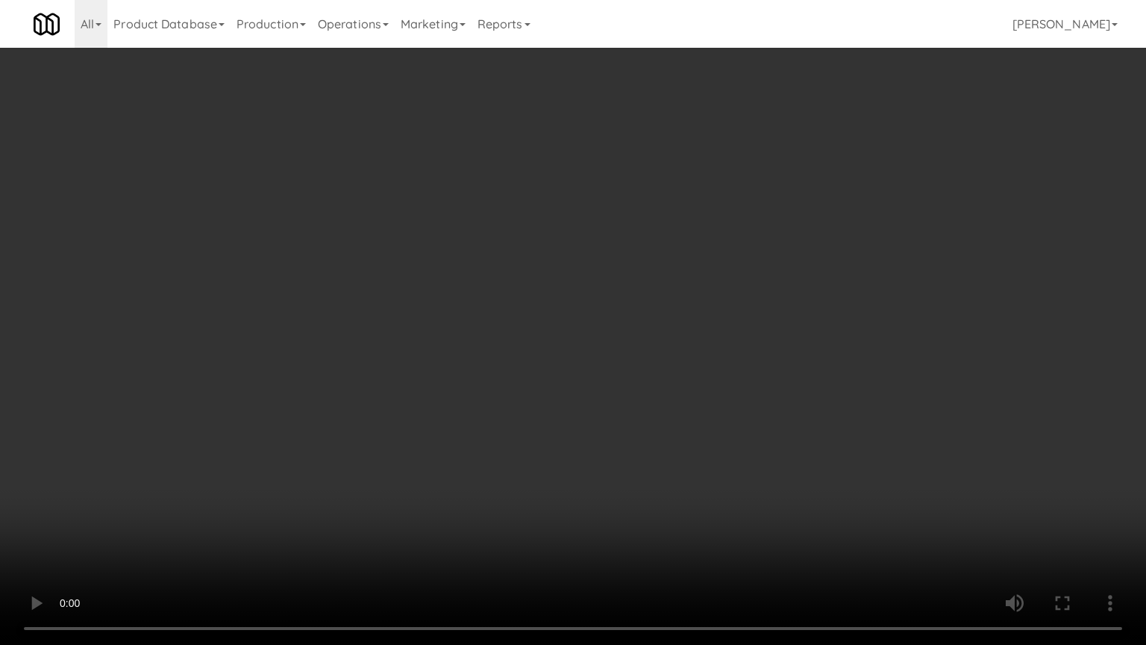
click at [691, 360] on video at bounding box center [573, 322] width 1146 height 645
click at [704, 364] on video at bounding box center [573, 322] width 1146 height 645
click at [704, 361] on video at bounding box center [573, 322] width 1146 height 645
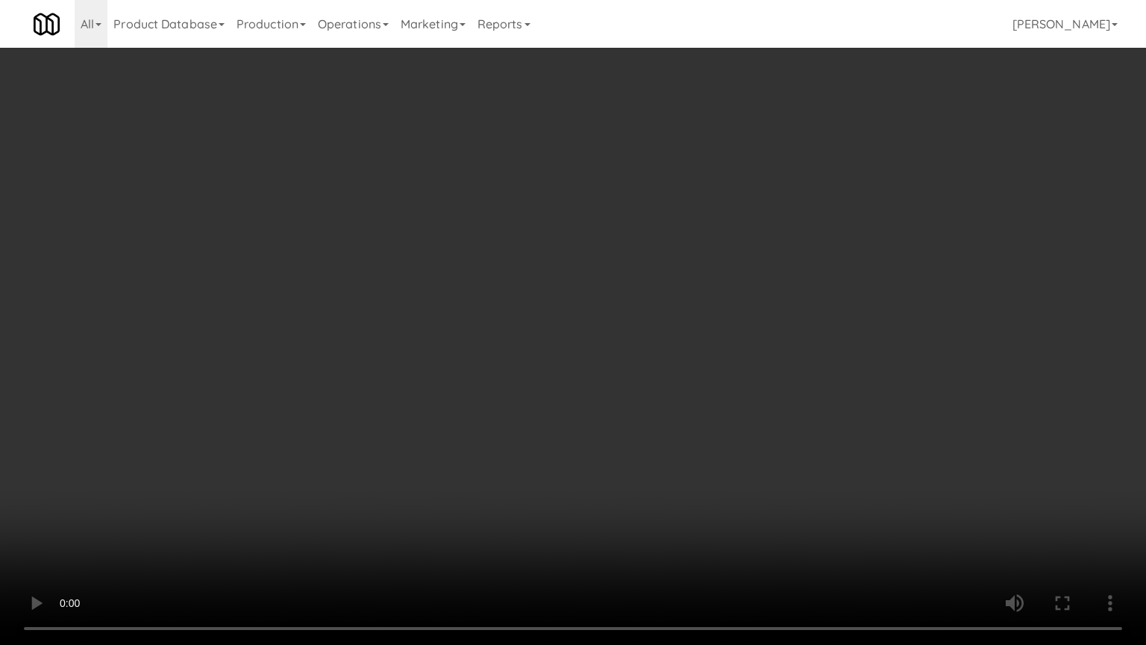
click at [704, 358] on video at bounding box center [573, 322] width 1146 height 645
drag, startPoint x: 287, startPoint y: 467, endPoint x: 309, endPoint y: 450, distance: 28.2
click at [296, 460] on video at bounding box center [573, 322] width 1146 height 645
click at [505, 334] on video at bounding box center [573, 322] width 1146 height 645
click at [510, 331] on video at bounding box center [573, 322] width 1146 height 645
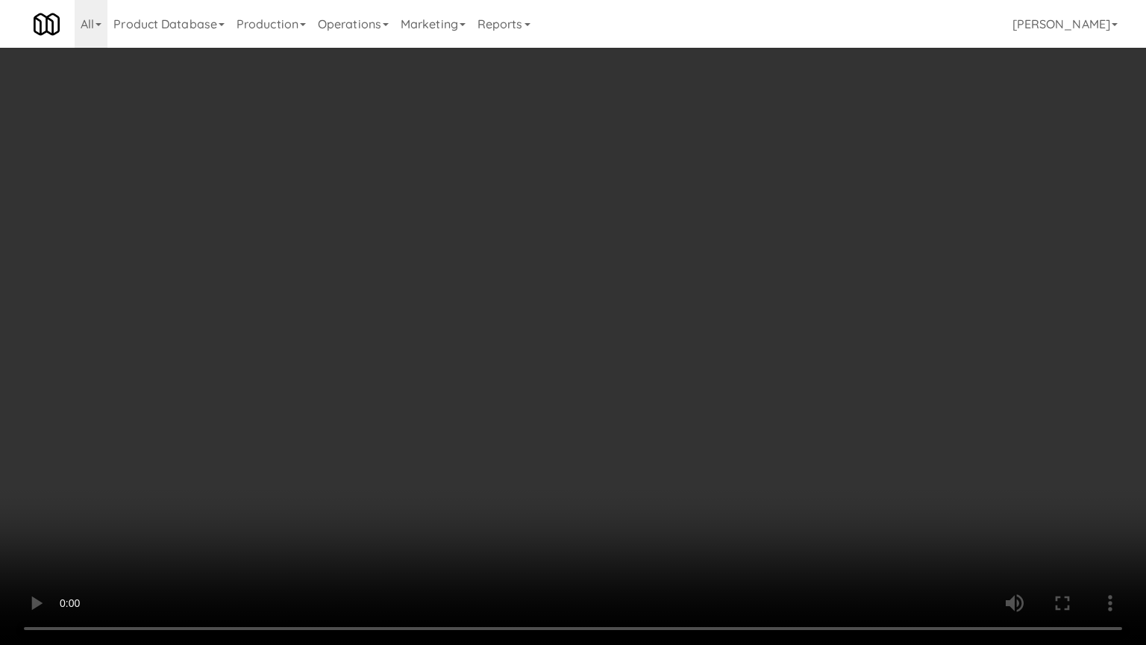
click at [548, 351] on video at bounding box center [573, 322] width 1146 height 645
click at [541, 351] on video at bounding box center [573, 322] width 1146 height 645
click at [591, 370] on video at bounding box center [573, 322] width 1146 height 645
click at [582, 360] on video at bounding box center [573, 322] width 1146 height 645
click at [587, 348] on video at bounding box center [573, 322] width 1146 height 645
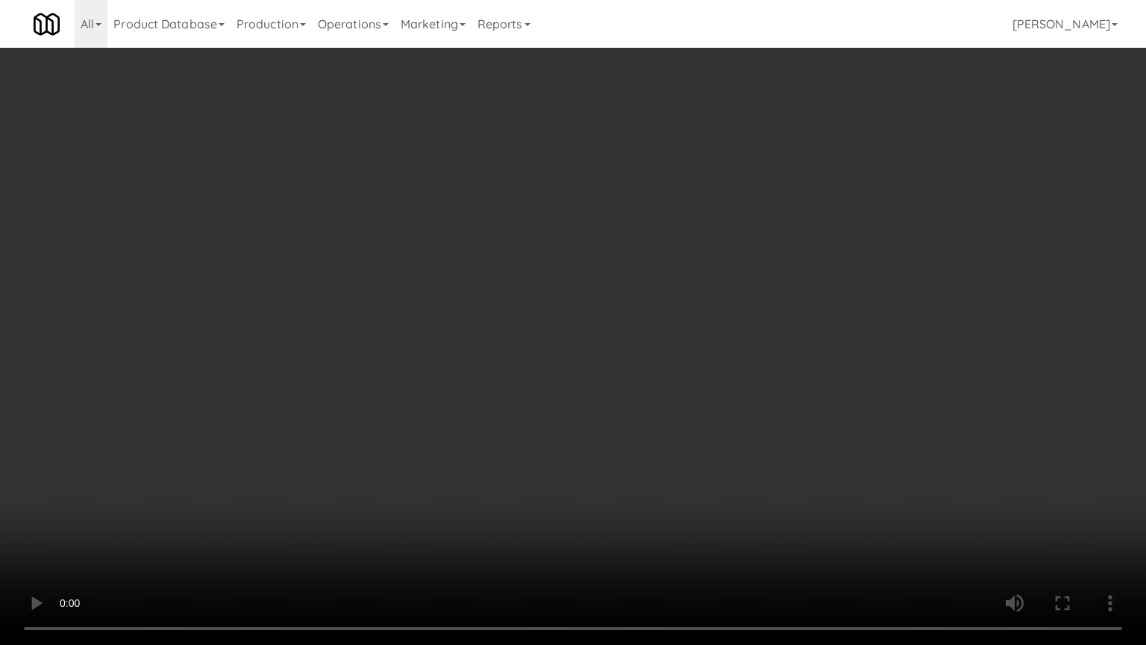
click at [587, 348] on video at bounding box center [573, 322] width 1146 height 645
click at [622, 358] on video at bounding box center [573, 322] width 1146 height 645
click at [619, 354] on video at bounding box center [573, 322] width 1146 height 645
click at [654, 357] on video at bounding box center [573, 322] width 1146 height 645
click at [654, 352] on video at bounding box center [573, 322] width 1146 height 645
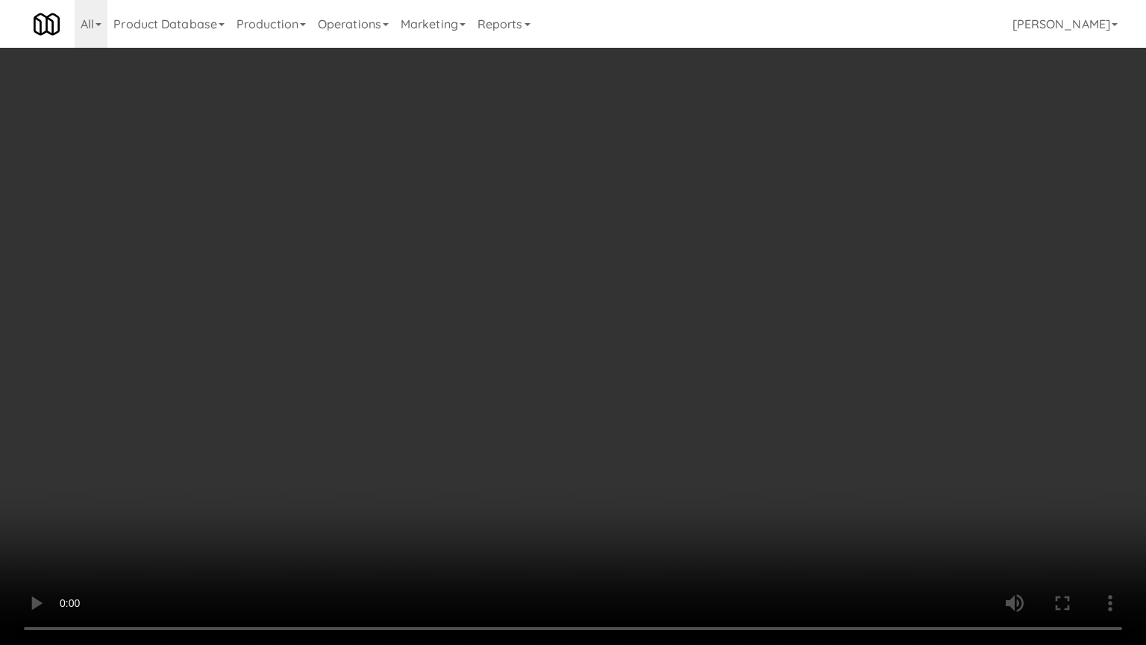
click at [673, 358] on video at bounding box center [573, 322] width 1146 height 645
click at [678, 358] on video at bounding box center [573, 322] width 1146 height 645
click at [678, 357] on video at bounding box center [573, 322] width 1146 height 645
click at [701, 360] on video at bounding box center [573, 322] width 1146 height 645
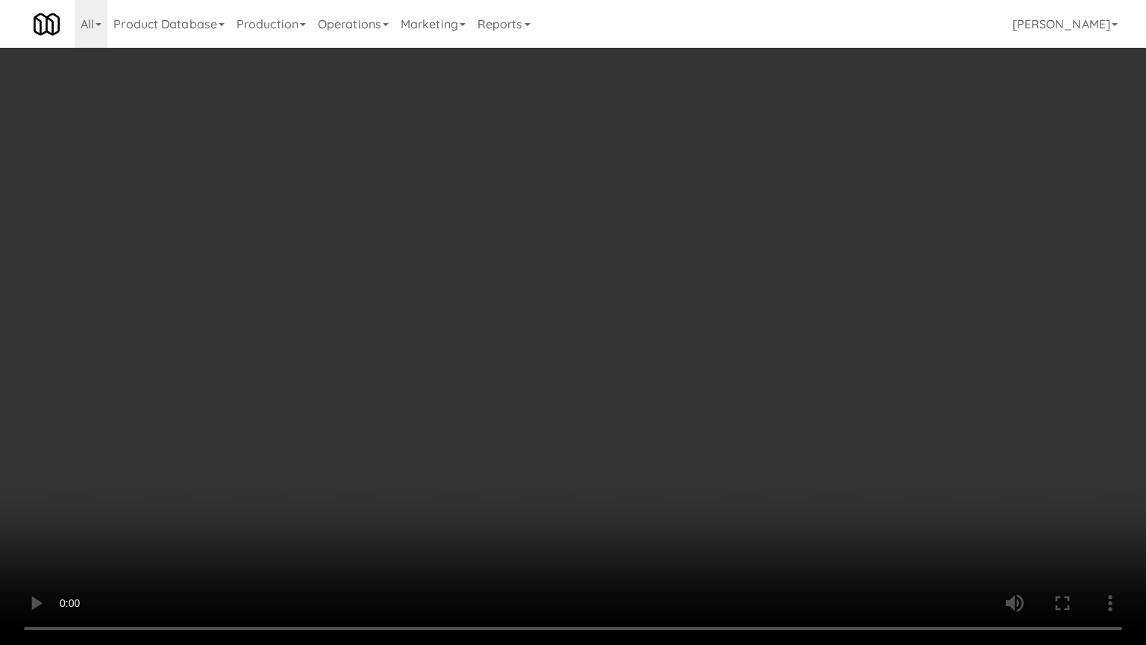
click at [699, 358] on video at bounding box center [573, 322] width 1146 height 645
click at [701, 364] on video at bounding box center [573, 322] width 1146 height 645
click at [701, 363] on video at bounding box center [573, 322] width 1146 height 645
click at [713, 357] on video at bounding box center [573, 322] width 1146 height 645
drag, startPoint x: 681, startPoint y: 543, endPoint x: 676, endPoint y: 484, distance: 58.4
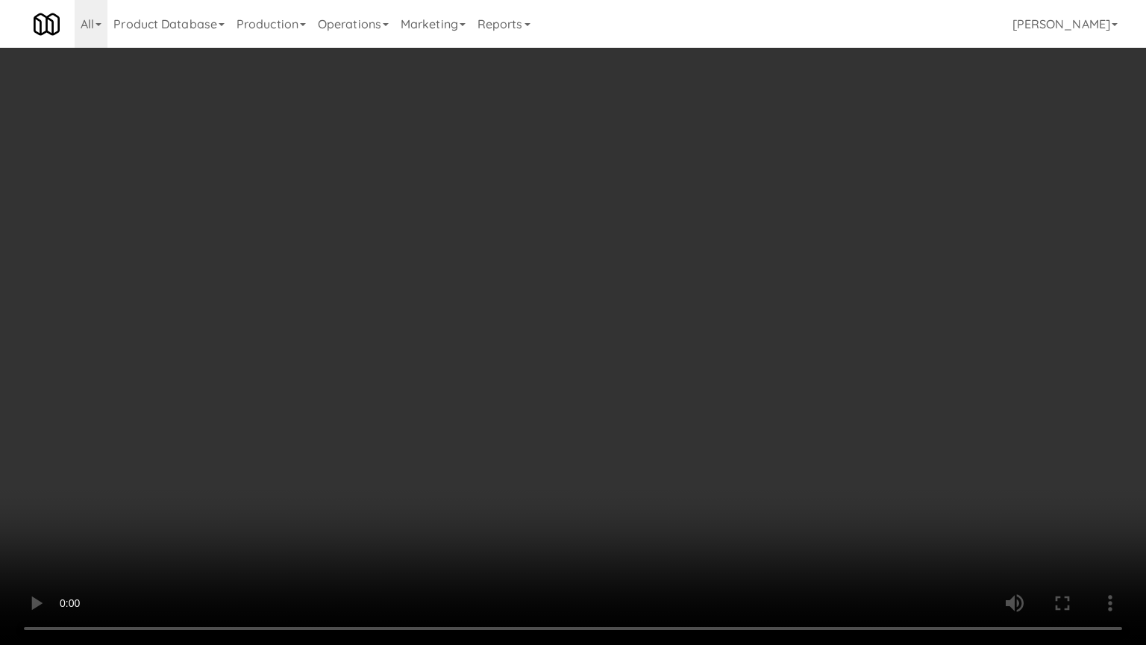
click at [681, 518] on video at bounding box center [573, 322] width 1146 height 645
click at [676, 481] on video at bounding box center [573, 322] width 1146 height 645
click at [635, 460] on video at bounding box center [573, 322] width 1146 height 645
click at [654, 463] on video at bounding box center [573, 322] width 1146 height 645
click at [612, 397] on video at bounding box center [573, 322] width 1146 height 645
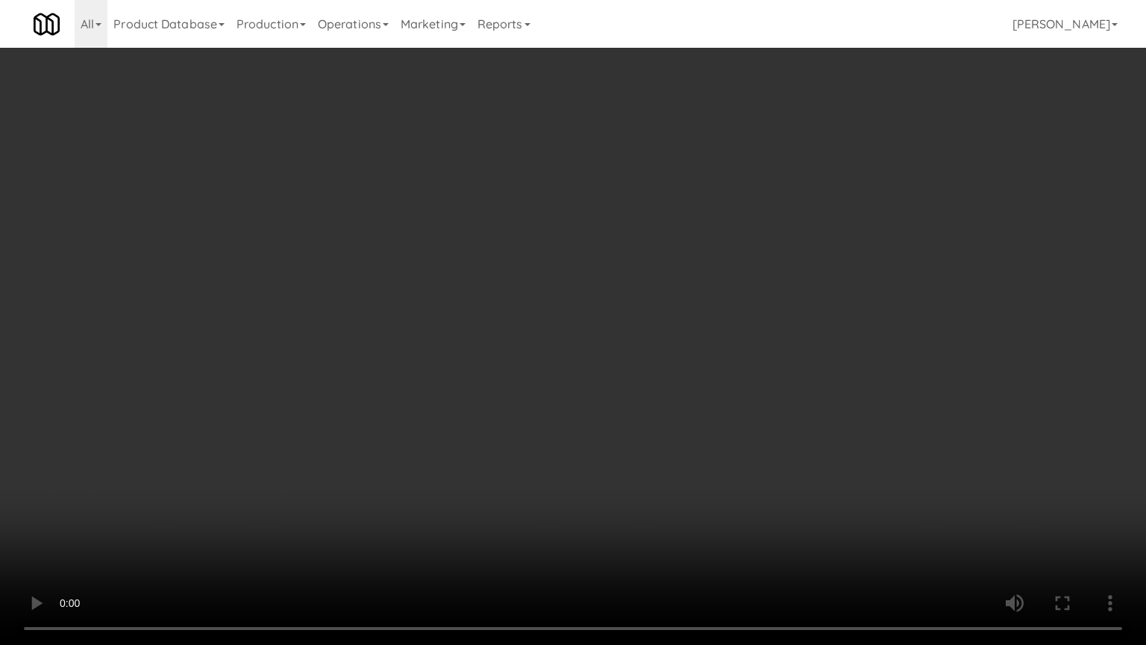
drag, startPoint x: 613, startPoint y: 395, endPoint x: 623, endPoint y: 390, distance: 11.7
click at [623, 390] on video at bounding box center [573, 322] width 1146 height 645
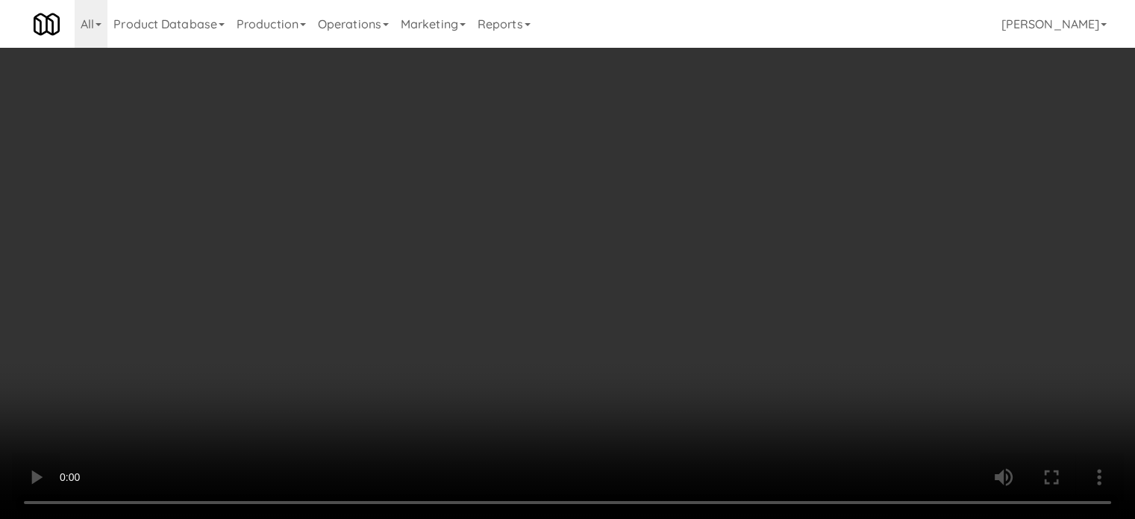
scroll to position [1492, 0]
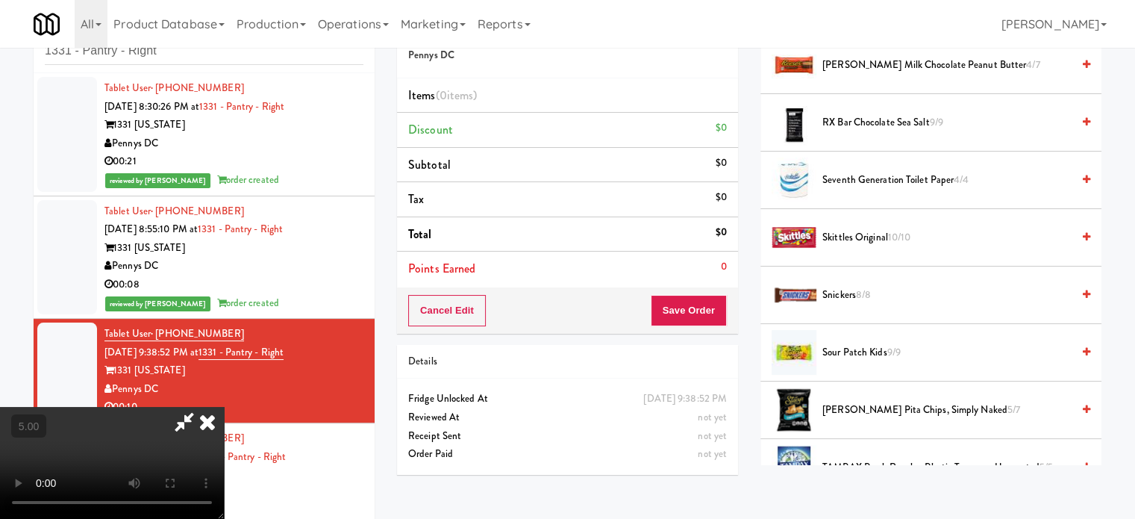
click at [857, 288] on span "Snickers 8/8" at bounding box center [946, 295] width 249 height 19
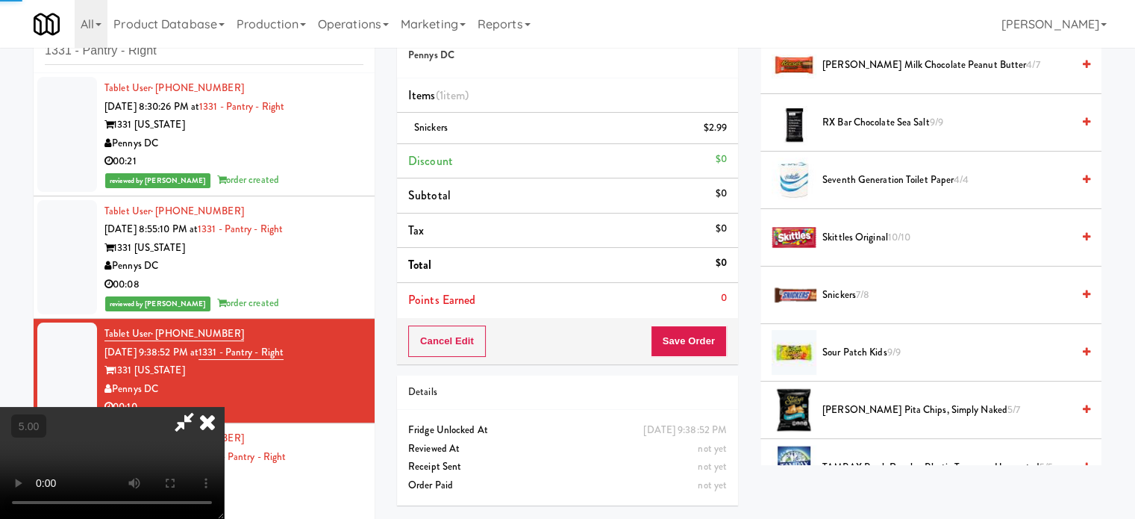
click at [224, 407] on video at bounding box center [112, 463] width 224 height 112
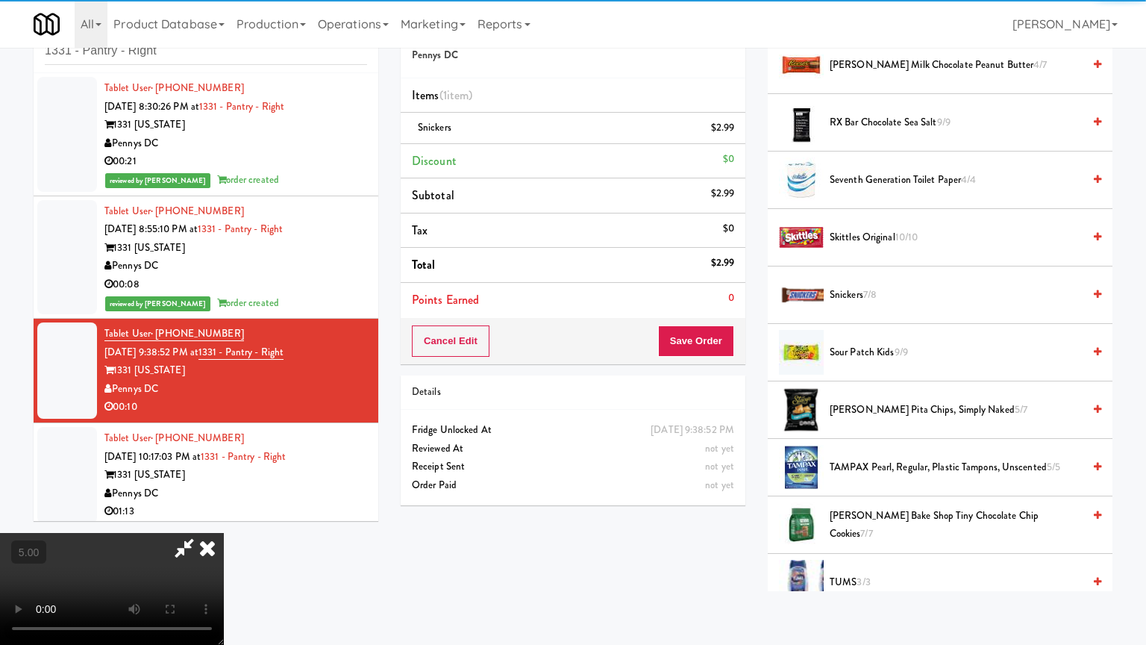
drag, startPoint x: 367, startPoint y: 389, endPoint x: 409, endPoint y: 372, distance: 44.9
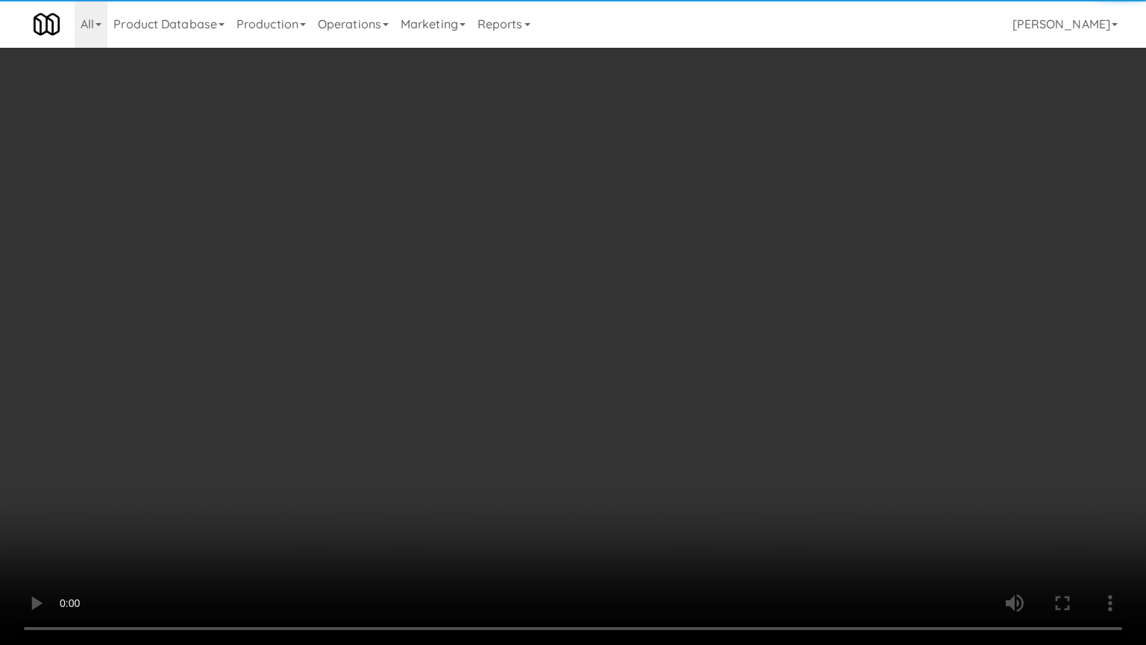
click at [373, 385] on video at bounding box center [573, 322] width 1146 height 645
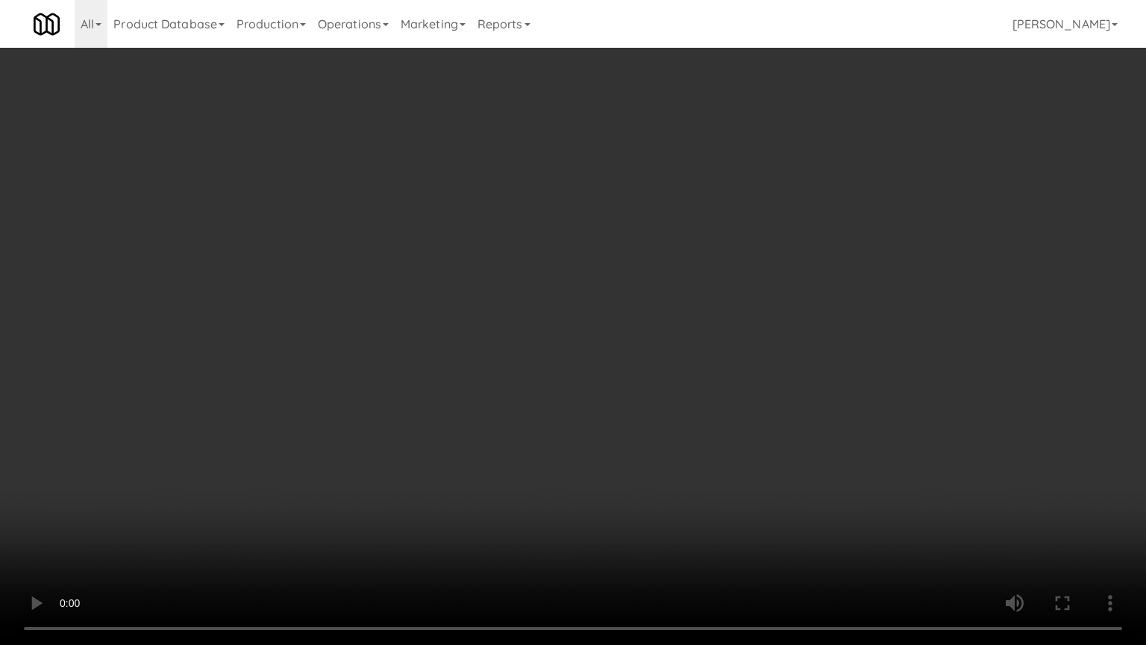
click at [550, 294] on video at bounding box center [573, 322] width 1146 height 645
click at [615, 343] on video at bounding box center [573, 322] width 1146 height 645
click at [613, 340] on video at bounding box center [573, 322] width 1146 height 645
click at [610, 345] on video at bounding box center [573, 322] width 1146 height 645
click at [615, 343] on video at bounding box center [573, 322] width 1146 height 645
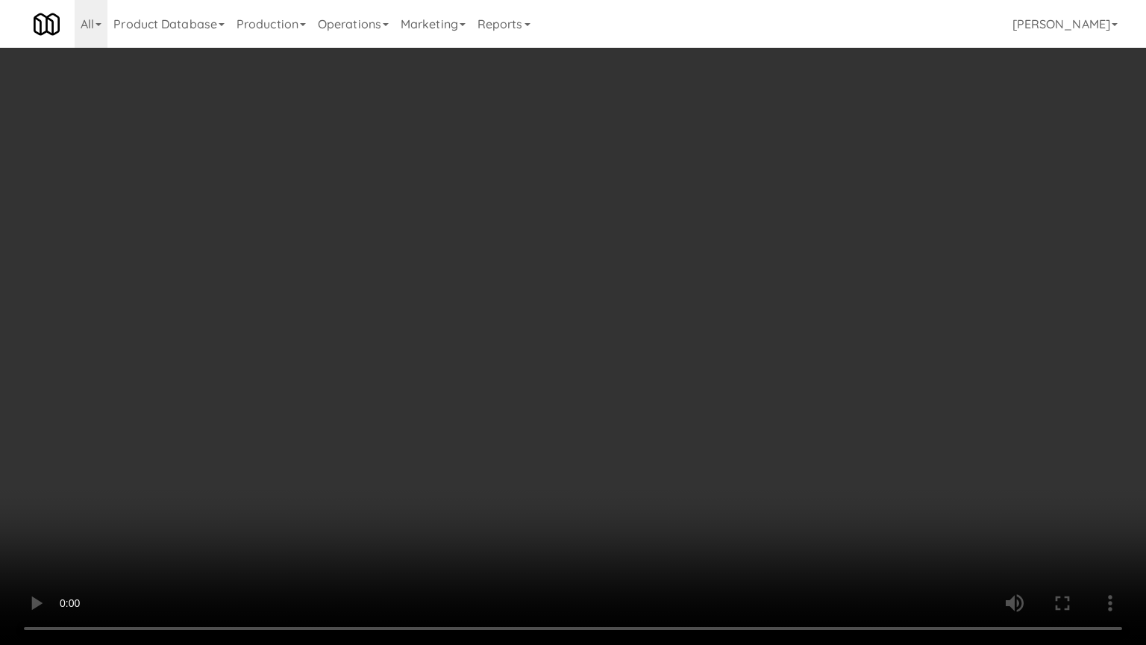
click at [613, 336] on video at bounding box center [573, 322] width 1146 height 645
click at [615, 334] on video at bounding box center [573, 322] width 1146 height 645
click at [616, 333] on video at bounding box center [573, 322] width 1146 height 645
click at [630, 334] on video at bounding box center [573, 322] width 1146 height 645
click at [627, 336] on video at bounding box center [573, 322] width 1146 height 645
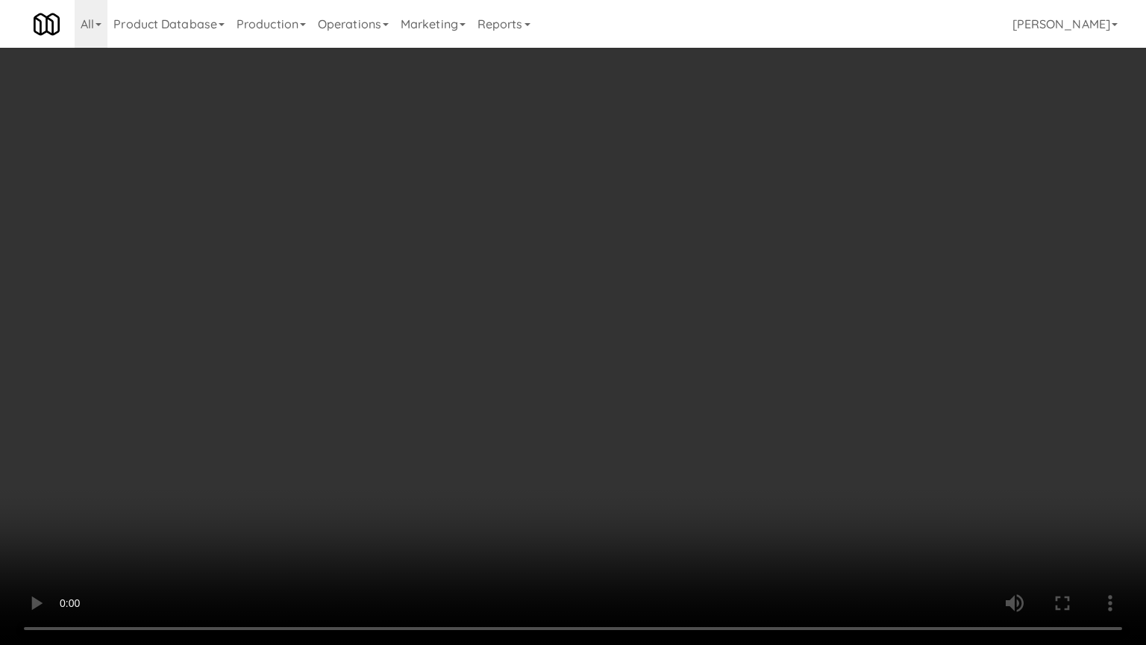
click at [665, 340] on video at bounding box center [573, 322] width 1146 height 645
click at [663, 339] on video at bounding box center [573, 322] width 1146 height 645
click at [663, 337] on video at bounding box center [573, 322] width 1146 height 645
click at [678, 346] on video at bounding box center [573, 322] width 1146 height 645
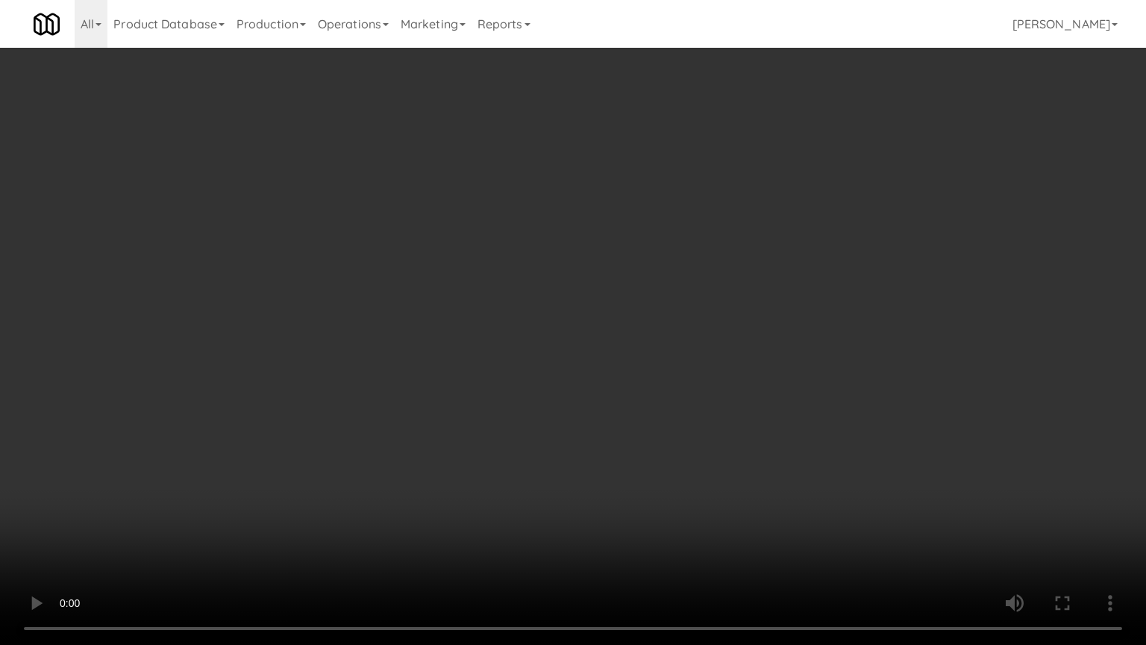
click at [660, 331] on video at bounding box center [573, 322] width 1146 height 645
click at [672, 333] on video at bounding box center [573, 322] width 1146 height 645
click at [665, 328] on video at bounding box center [573, 322] width 1146 height 645
click at [631, 260] on video at bounding box center [573, 322] width 1146 height 645
click at [633, 260] on video at bounding box center [573, 322] width 1146 height 645
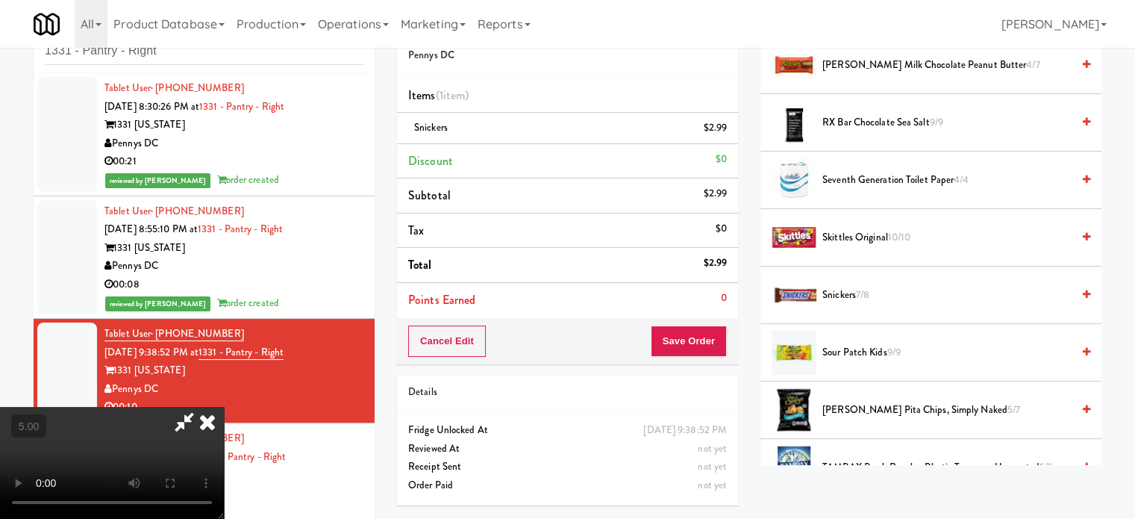
click at [224, 407] on icon at bounding box center [207, 422] width 33 height 30
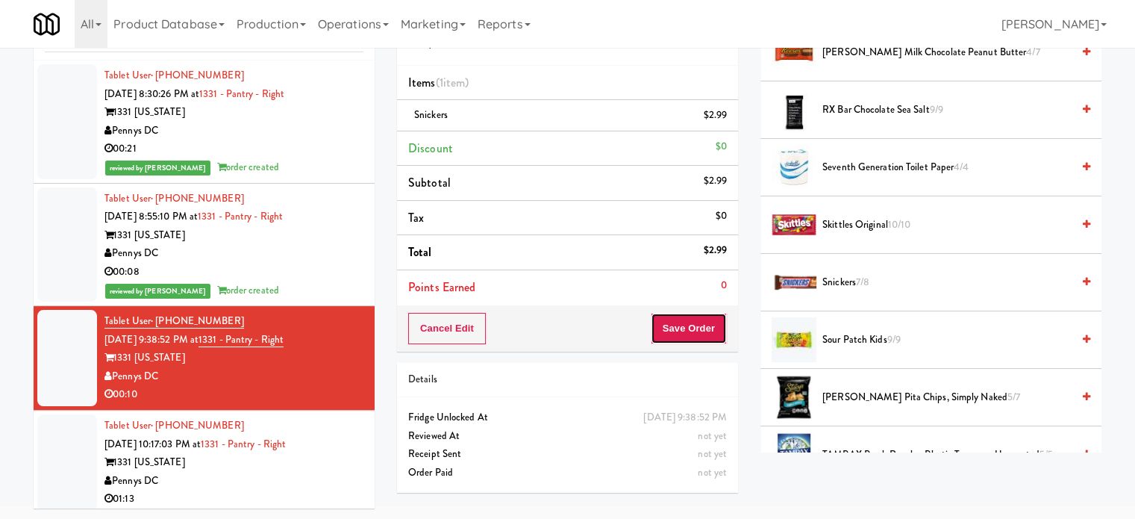
click at [682, 331] on button "Save Order" at bounding box center [689, 328] width 76 height 31
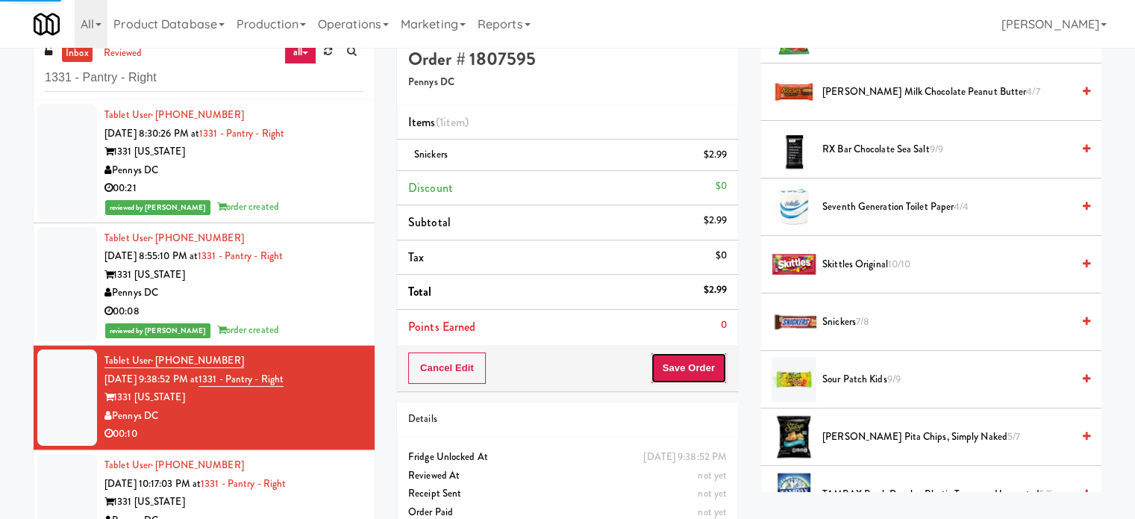
scroll to position [0, 0]
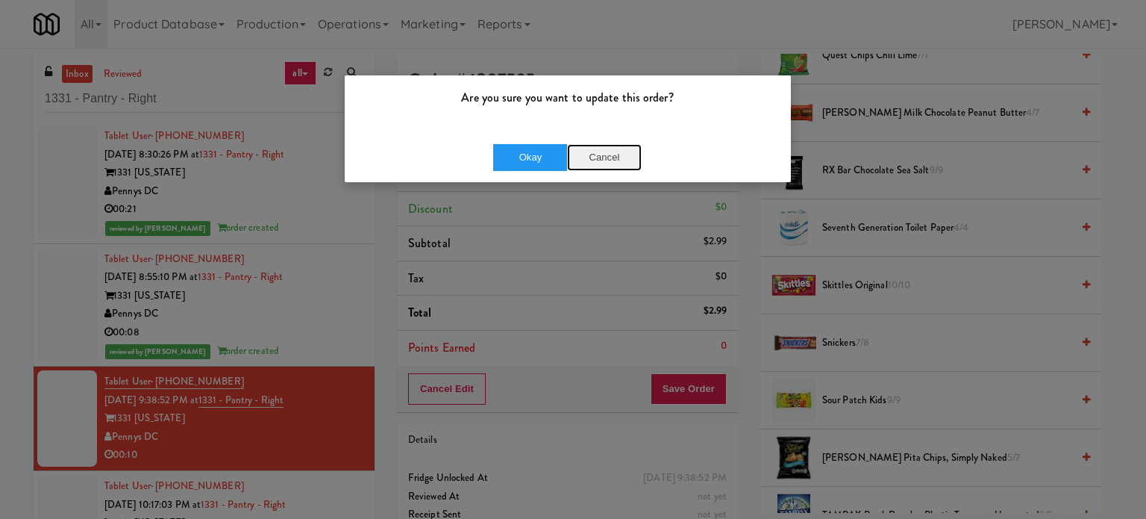
click at [611, 157] on button "Cancel" at bounding box center [604, 157] width 75 height 27
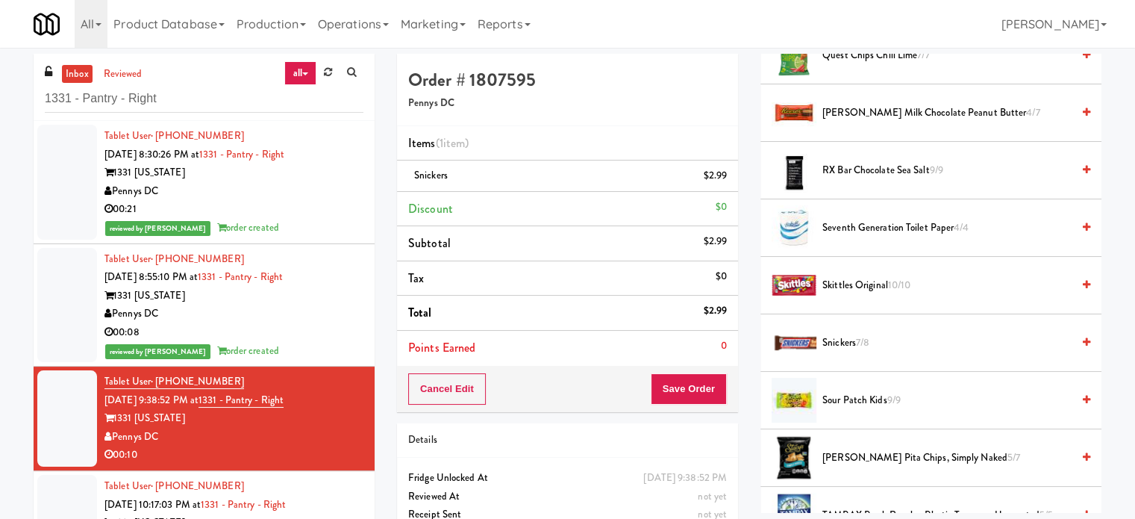
scroll to position [1920, 0]
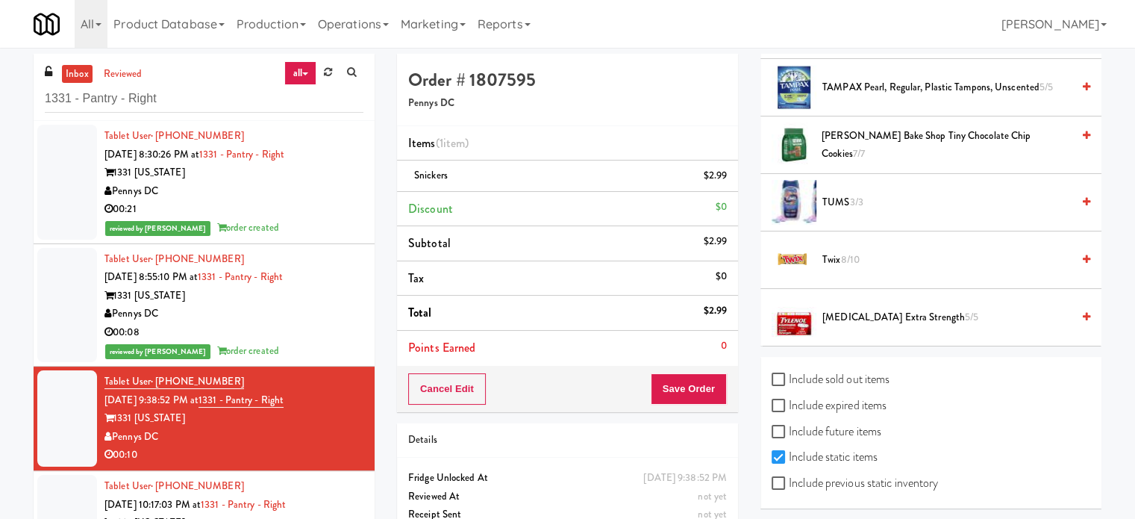
drag, startPoint x: 860, startPoint y: 252, endPoint x: 844, endPoint y: 253, distance: 15.7
click at [859, 252] on span "8/10" at bounding box center [849, 259] width 19 height 14
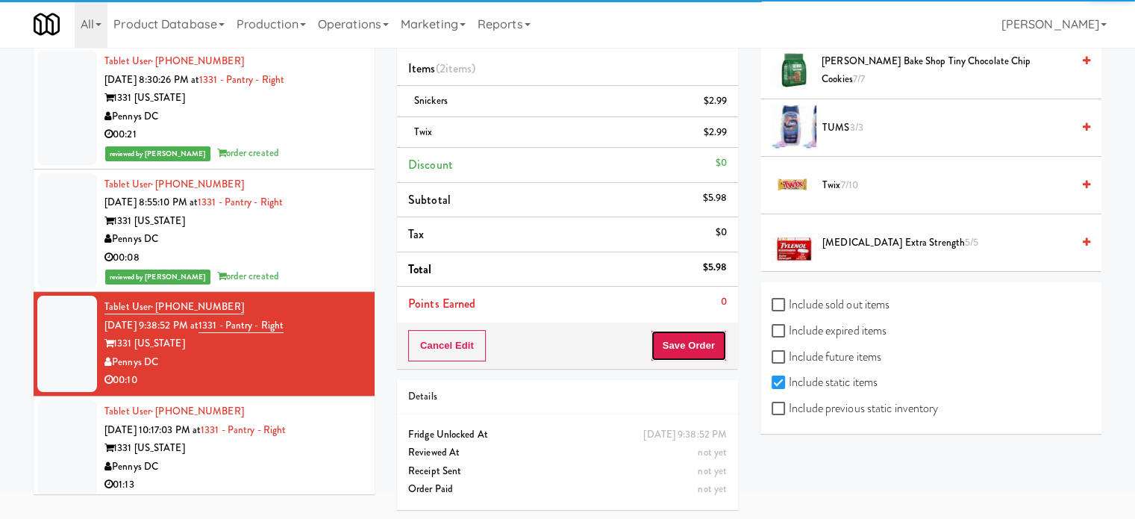
click at [692, 348] on button "Save Order" at bounding box center [689, 345] width 76 height 31
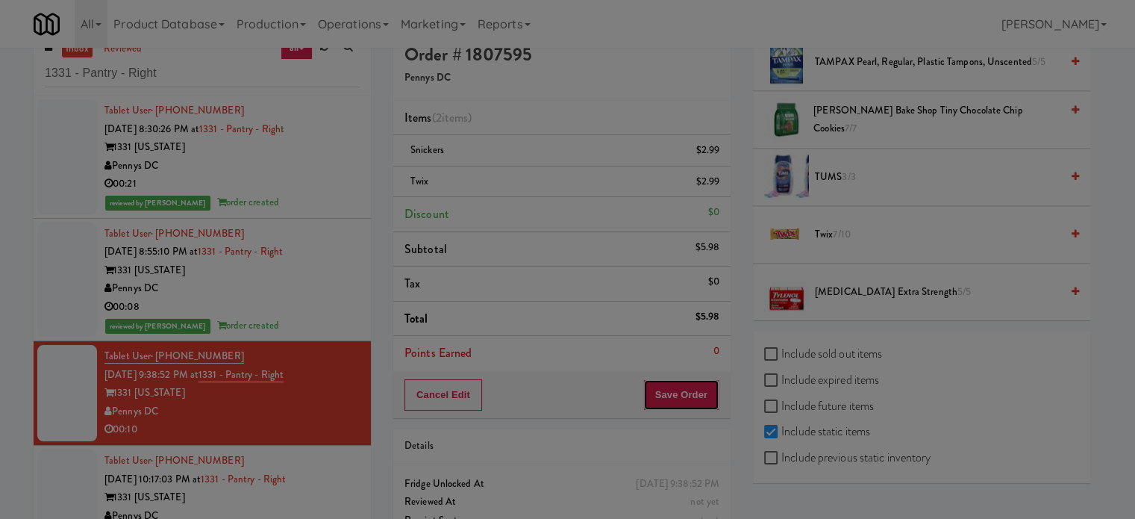
scroll to position [0, 0]
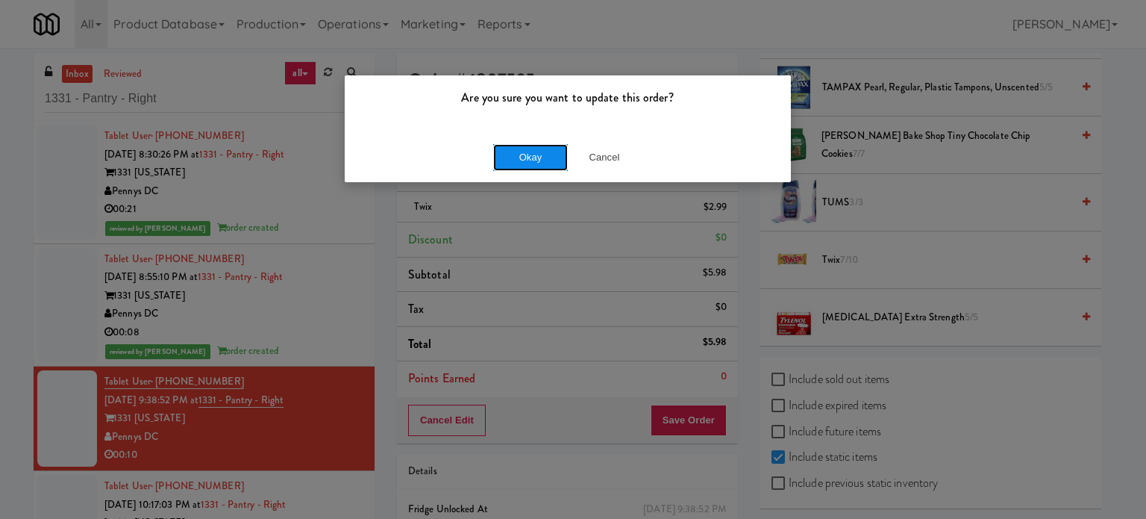
click at [516, 146] on button "Okay" at bounding box center [530, 157] width 75 height 27
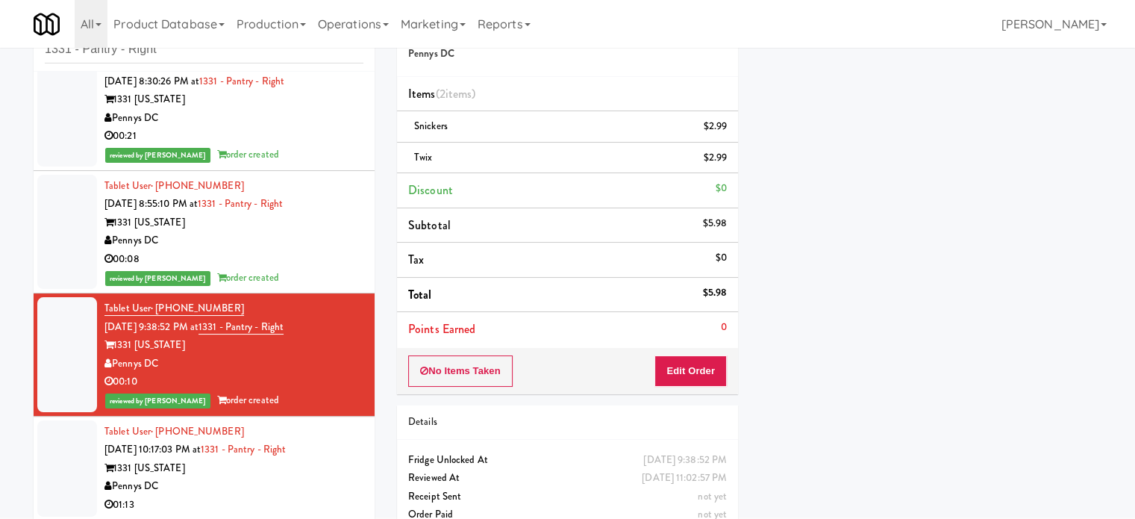
scroll to position [75, 0]
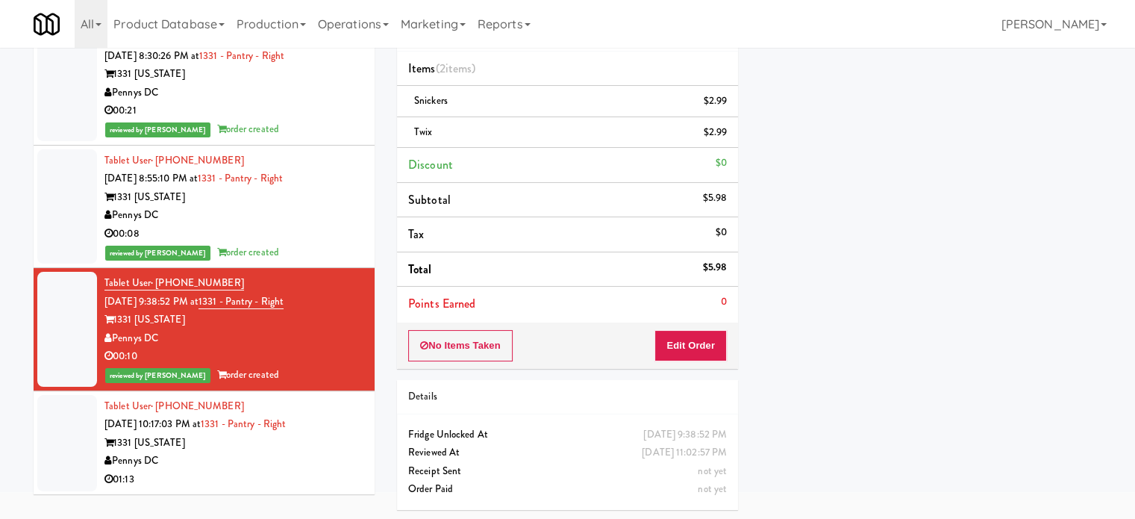
drag, startPoint x: 216, startPoint y: 472, endPoint x: 666, endPoint y: 433, distance: 450.9
click at [217, 472] on div "01:13" at bounding box center [233, 479] width 259 height 19
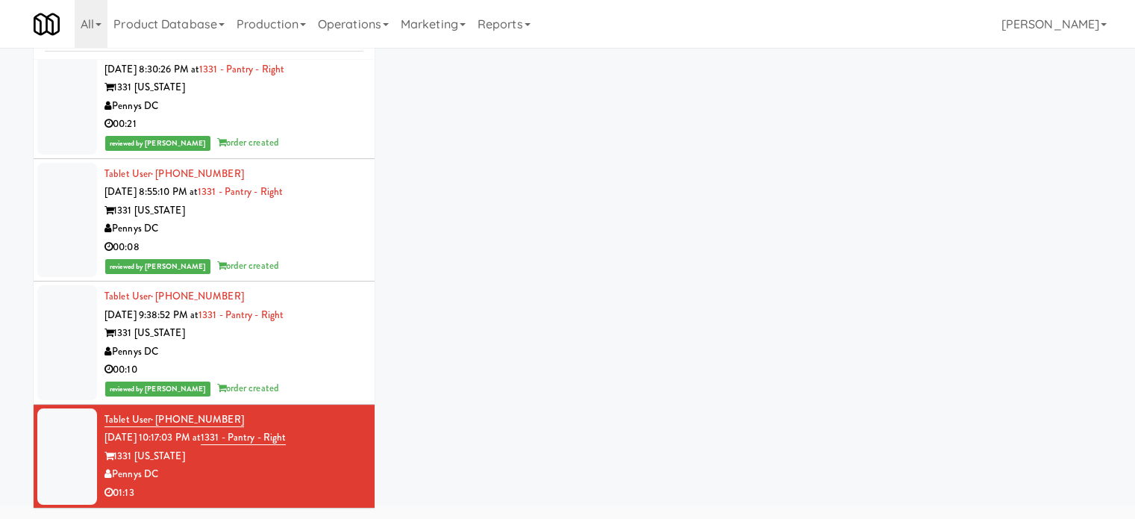
scroll to position [60, 0]
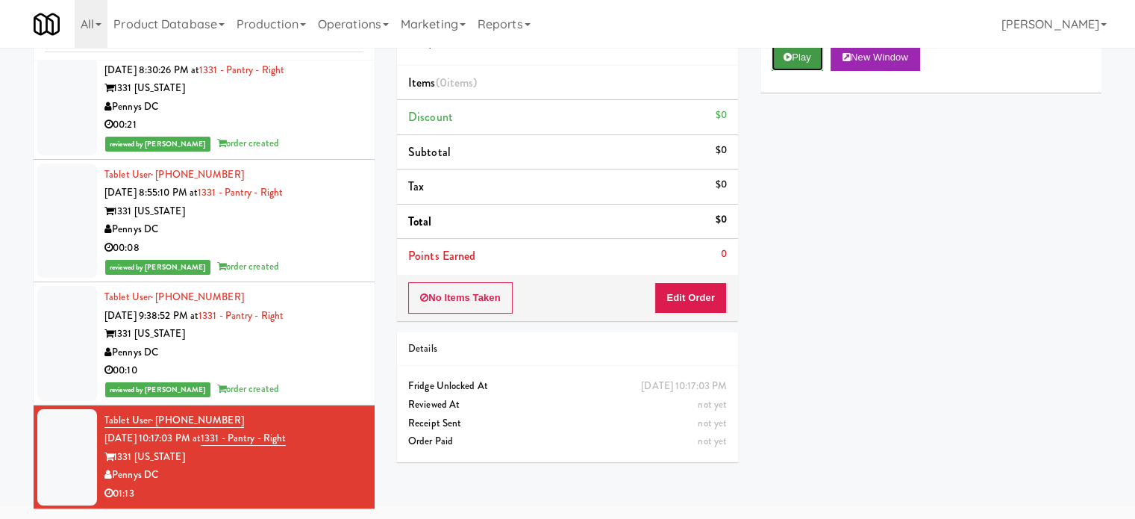
click at [798, 67] on button "Play" at bounding box center [797, 57] width 51 height 27
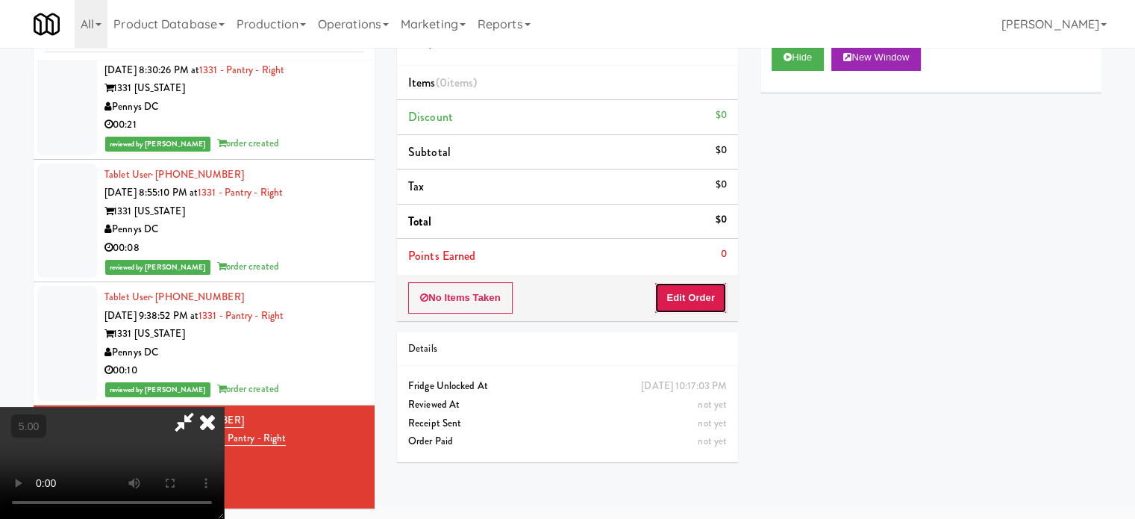
click at [713, 295] on button "Edit Order" at bounding box center [690, 297] width 72 height 31
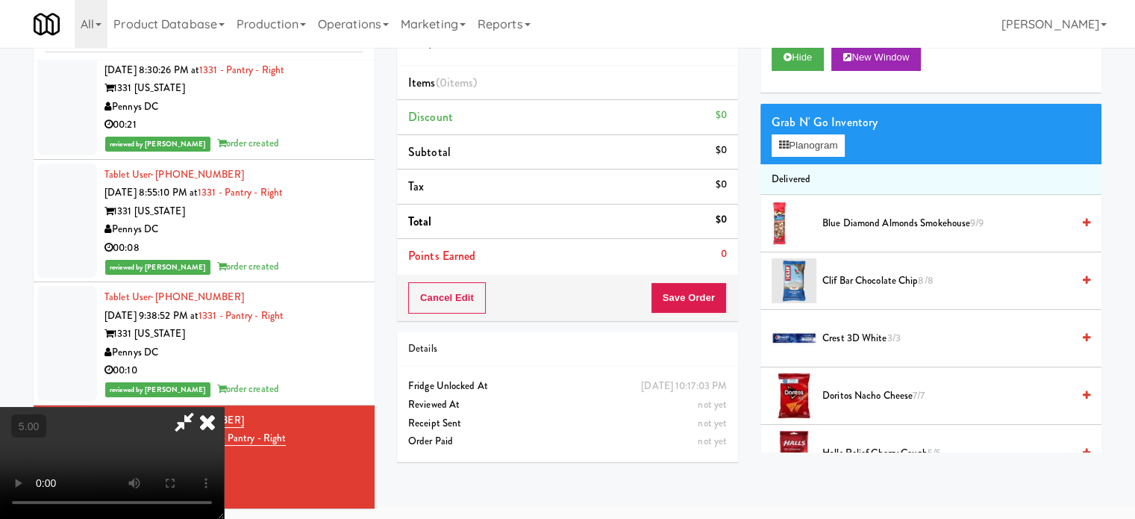
click at [224, 407] on video at bounding box center [112, 463] width 224 height 112
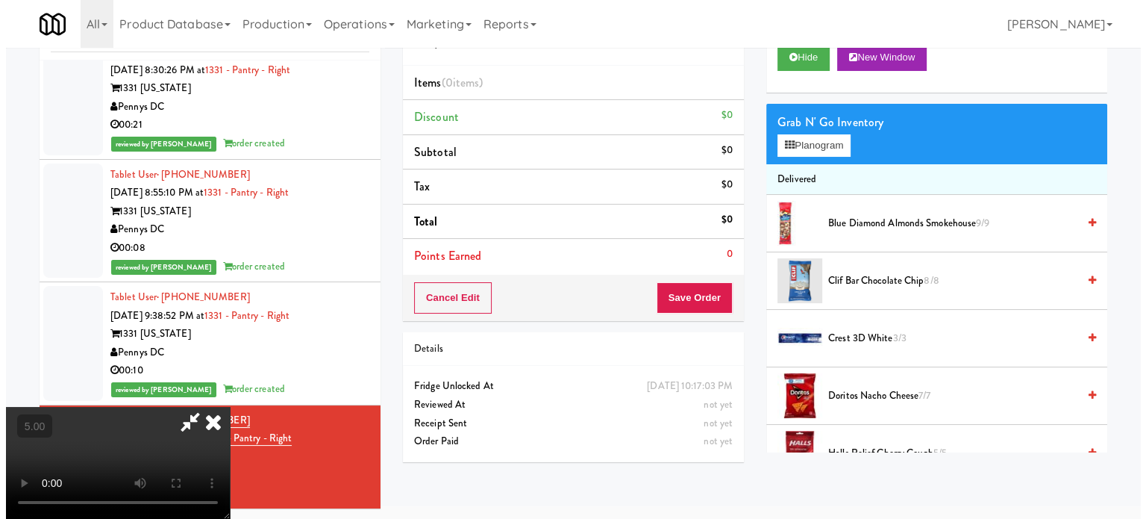
scroll to position [48, 0]
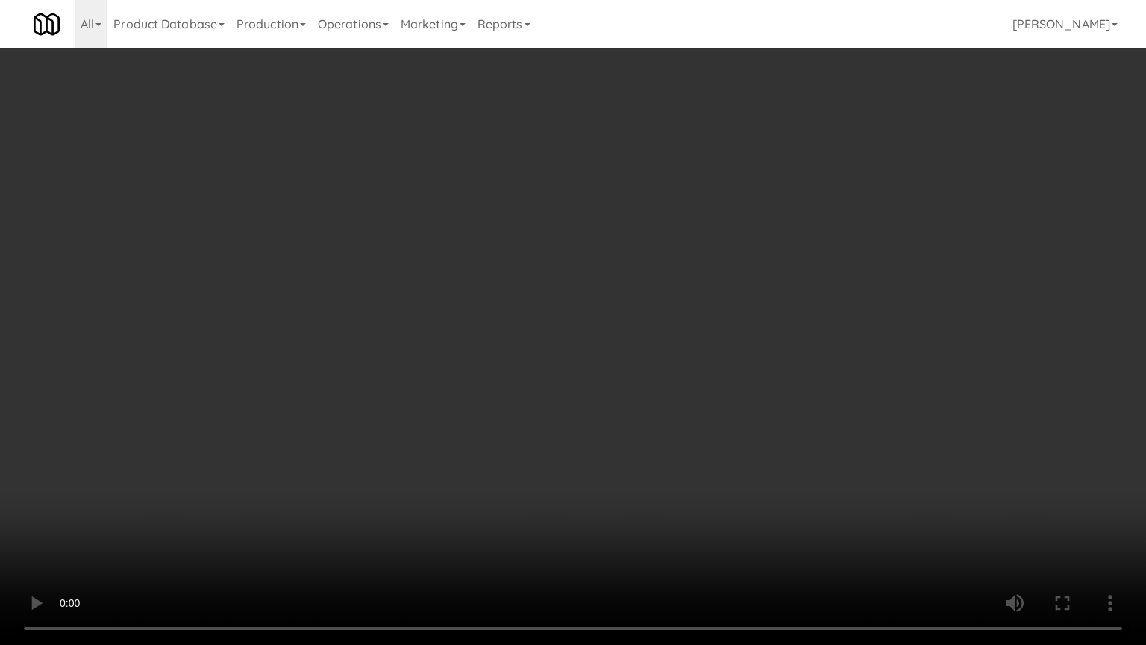
click at [213, 407] on video at bounding box center [573, 322] width 1146 height 645
click at [484, 345] on video at bounding box center [573, 322] width 1146 height 645
click at [487, 331] on video at bounding box center [573, 322] width 1146 height 645
click at [543, 304] on video at bounding box center [573, 322] width 1146 height 645
click at [558, 300] on video at bounding box center [573, 322] width 1146 height 645
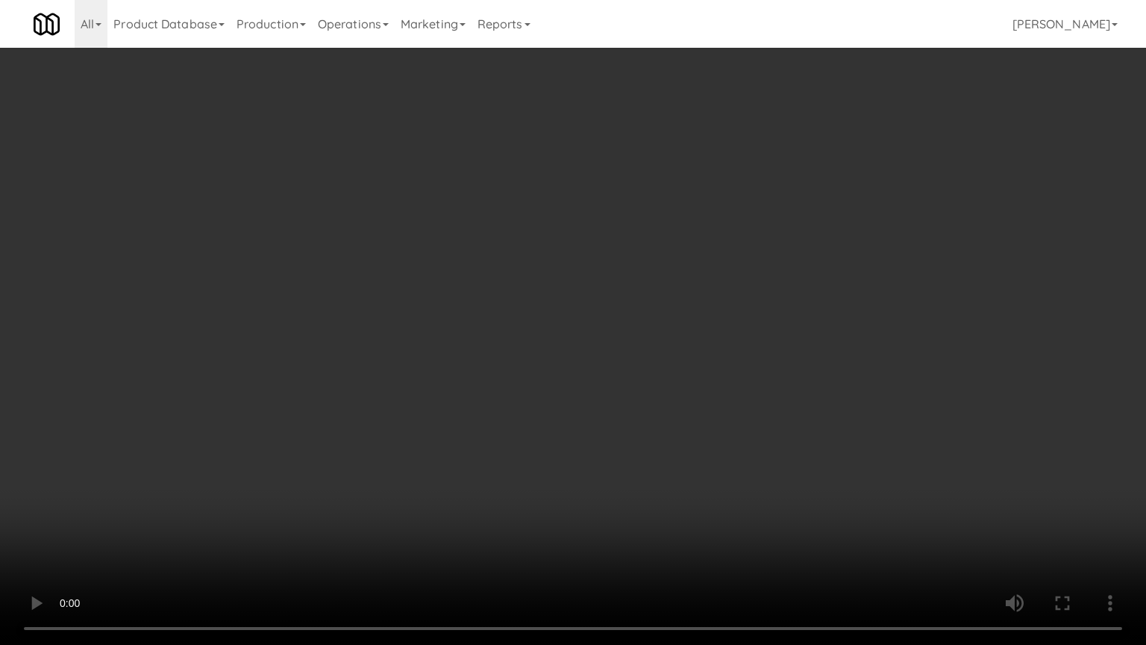
click at [587, 288] on video at bounding box center [573, 322] width 1146 height 645
click at [591, 300] on video at bounding box center [573, 322] width 1146 height 645
click at [594, 301] on video at bounding box center [573, 322] width 1146 height 645
click at [601, 310] on video at bounding box center [573, 322] width 1146 height 645
click at [627, 363] on video at bounding box center [573, 322] width 1146 height 645
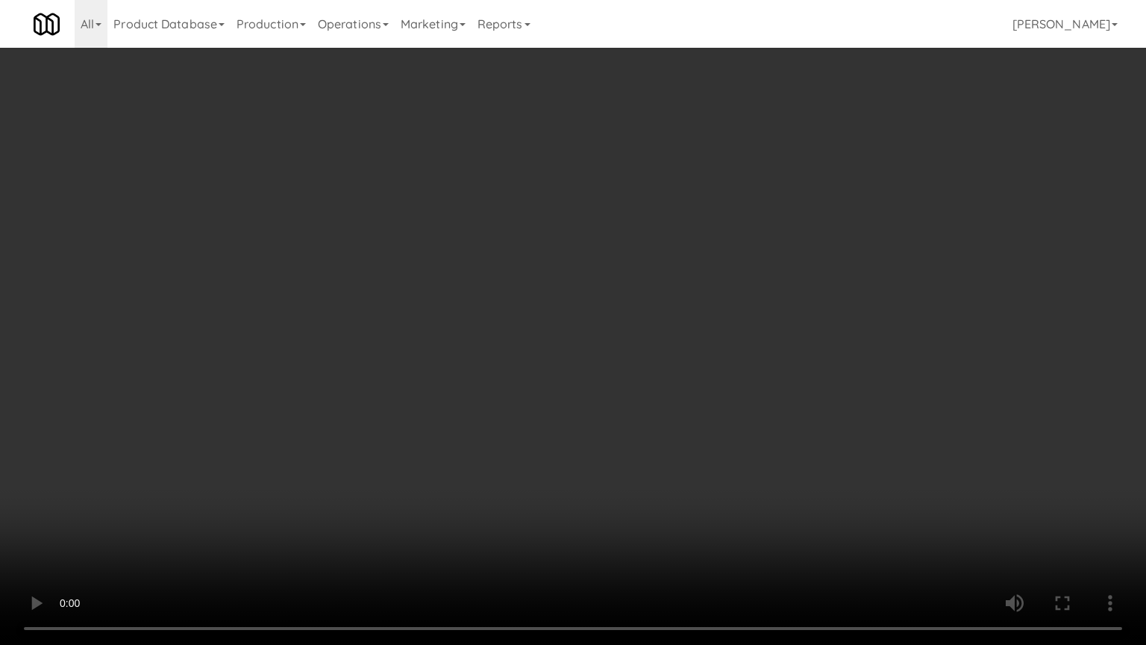
click at [638, 358] on video at bounding box center [573, 322] width 1146 height 645
drag, startPoint x: 642, startPoint y: 357, endPoint x: 672, endPoint y: 240, distance: 120.9
click at [642, 355] on video at bounding box center [573, 322] width 1146 height 645
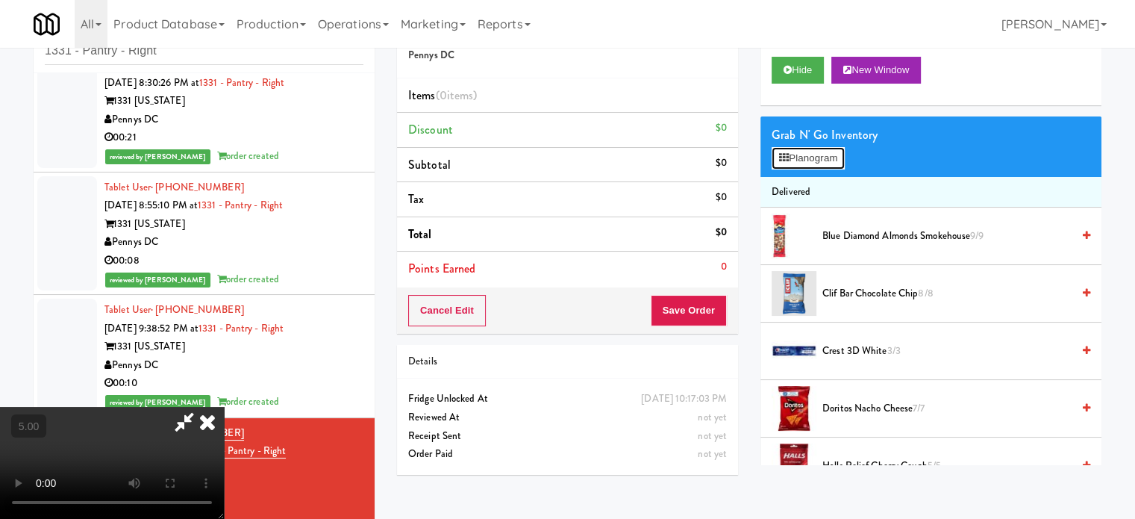
click at [836, 155] on button "Planogram" at bounding box center [808, 158] width 73 height 22
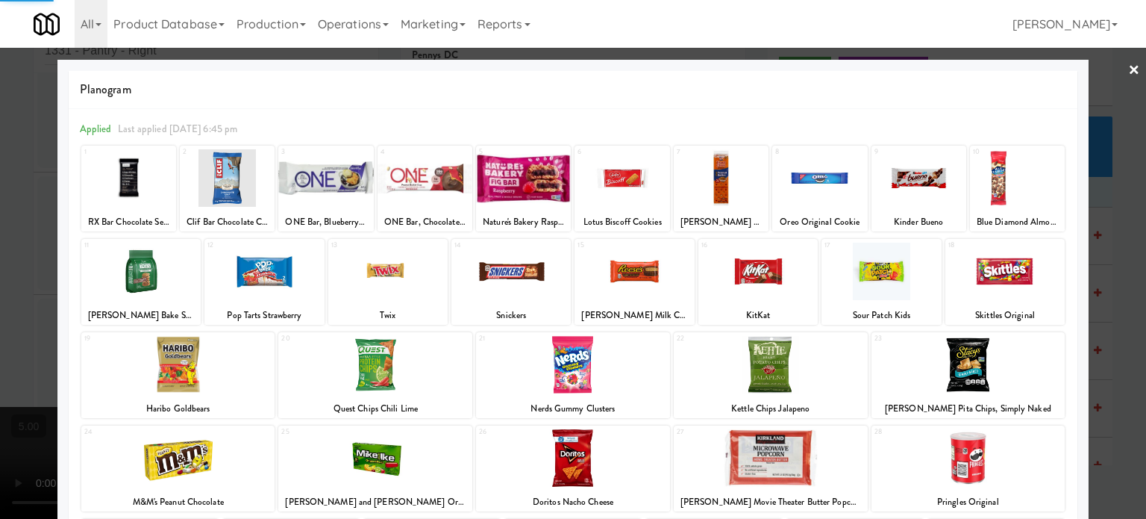
scroll to position [213, 0]
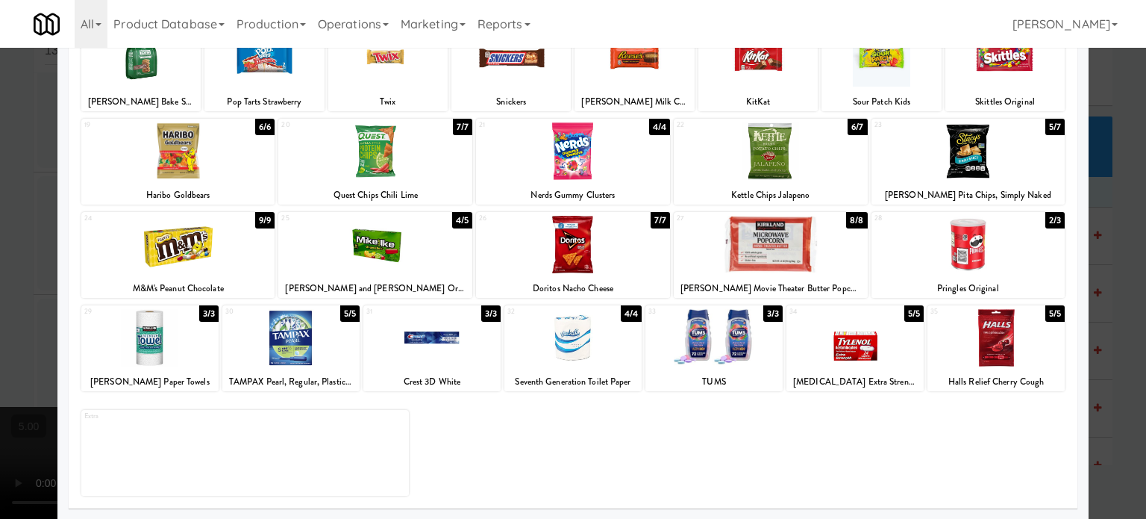
click at [262, 220] on div "9/9" at bounding box center [264, 220] width 19 height 16
click at [1121, 283] on div at bounding box center [573, 259] width 1146 height 519
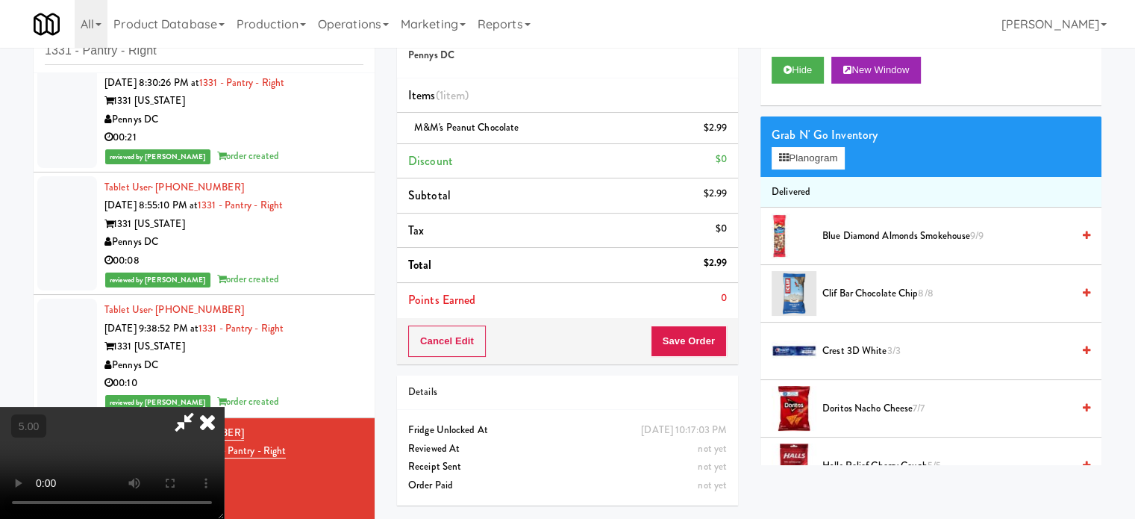
drag, startPoint x: 551, startPoint y: 347, endPoint x: 526, endPoint y: 301, distance: 52.4
click at [224, 407] on video at bounding box center [112, 463] width 224 height 112
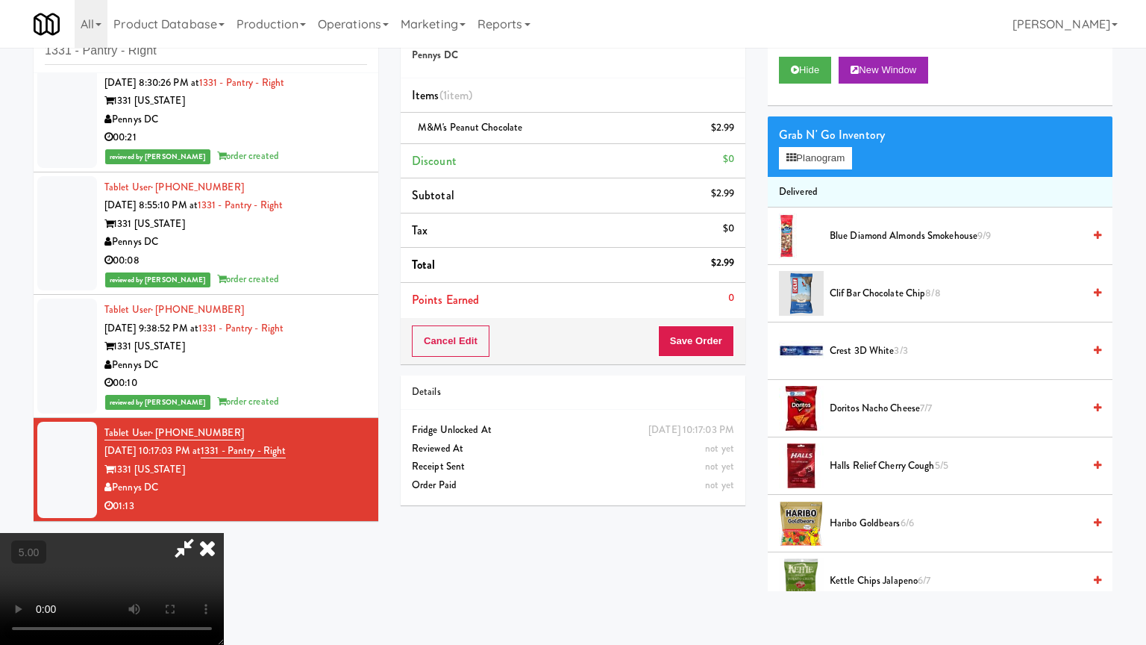
click at [224, 518] on video at bounding box center [112, 589] width 224 height 112
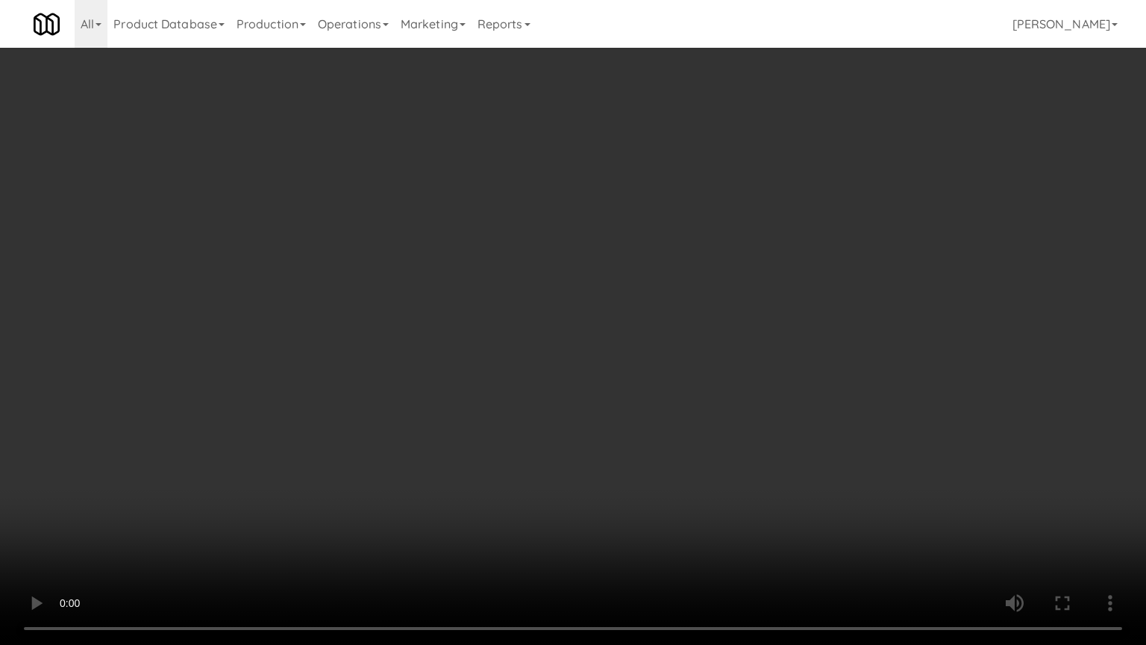
click at [478, 372] on video at bounding box center [573, 322] width 1146 height 645
drag, startPoint x: 510, startPoint y: 376, endPoint x: 519, endPoint y: 366, distance: 13.3
click at [511, 377] on video at bounding box center [573, 322] width 1146 height 645
click at [509, 374] on video at bounding box center [573, 322] width 1146 height 645
click at [546, 391] on video at bounding box center [573, 322] width 1146 height 645
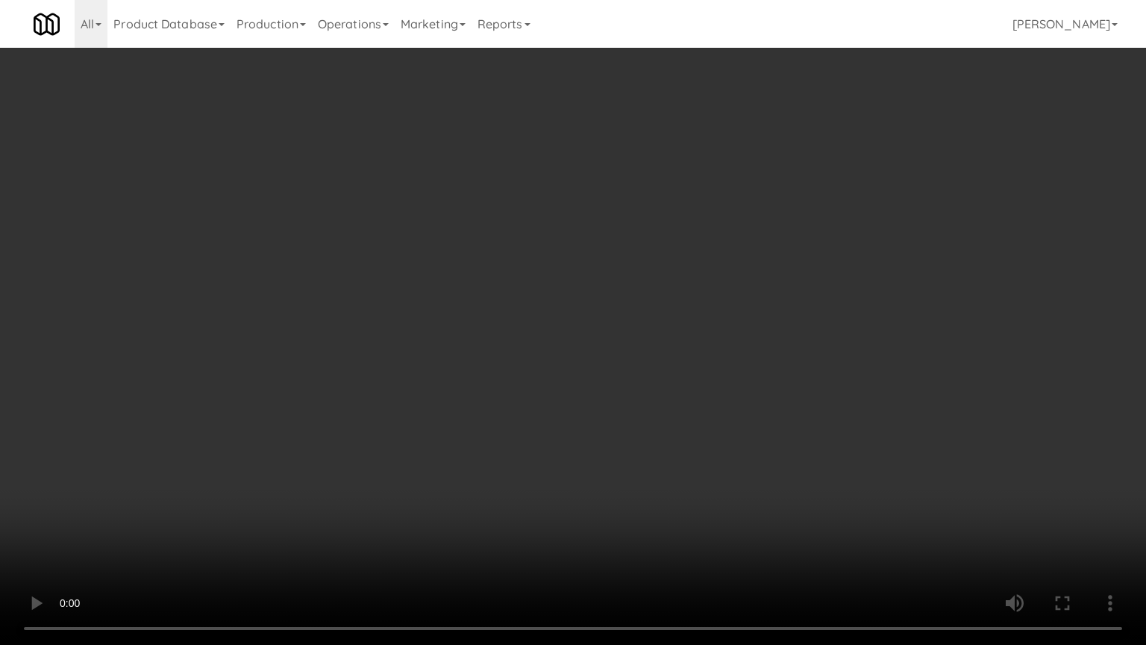
drag, startPoint x: 552, startPoint y: 378, endPoint x: 564, endPoint y: 373, distance: 12.8
click at [554, 378] on video at bounding box center [573, 322] width 1146 height 645
click at [570, 379] on video at bounding box center [573, 322] width 1146 height 645
click at [620, 391] on video at bounding box center [573, 322] width 1146 height 645
click at [621, 391] on video at bounding box center [573, 322] width 1146 height 645
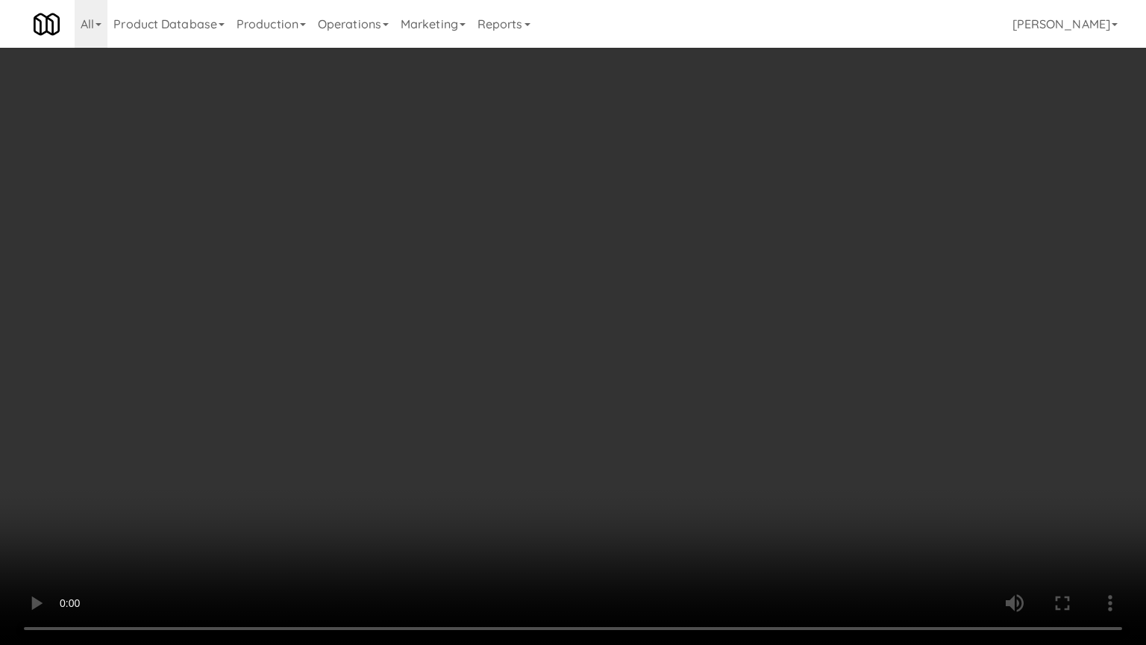
click at [743, 389] on video at bounding box center [573, 322] width 1146 height 645
click at [748, 395] on video at bounding box center [573, 322] width 1146 height 645
click at [773, 379] on video at bounding box center [573, 322] width 1146 height 645
click at [781, 388] on video at bounding box center [573, 322] width 1146 height 645
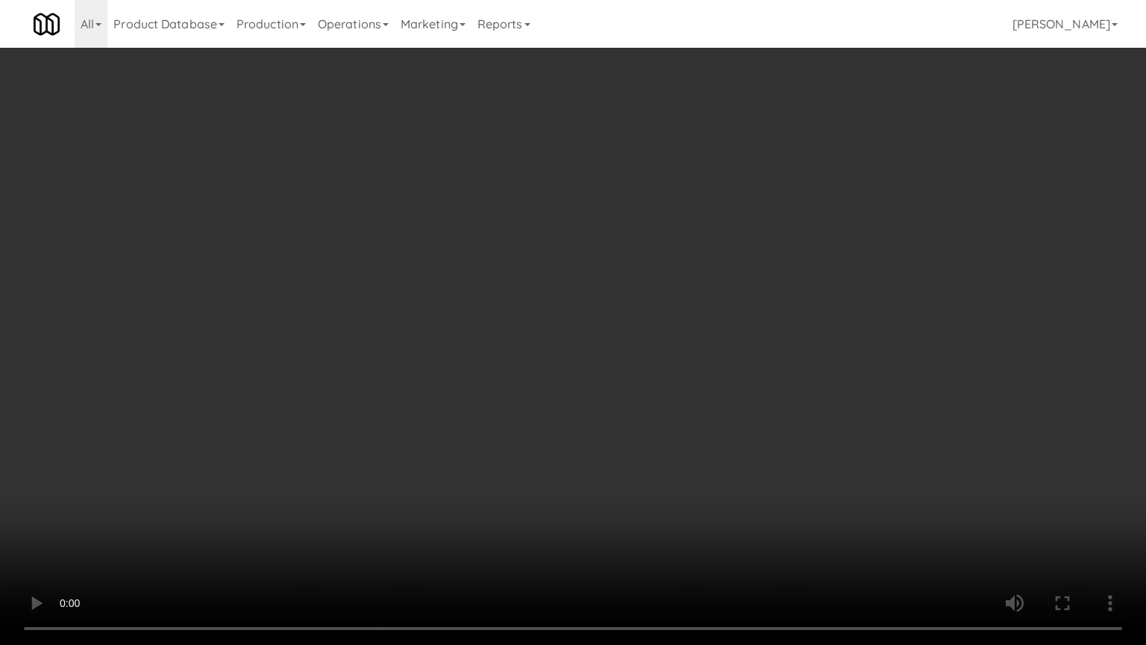
click at [787, 390] on video at bounding box center [573, 322] width 1146 height 645
click at [833, 400] on video at bounding box center [573, 322] width 1146 height 645
click at [775, 390] on video at bounding box center [573, 322] width 1146 height 645
click at [851, 389] on video at bounding box center [573, 322] width 1146 height 645
drag, startPoint x: 767, startPoint y: 387, endPoint x: 779, endPoint y: 387, distance: 11.9
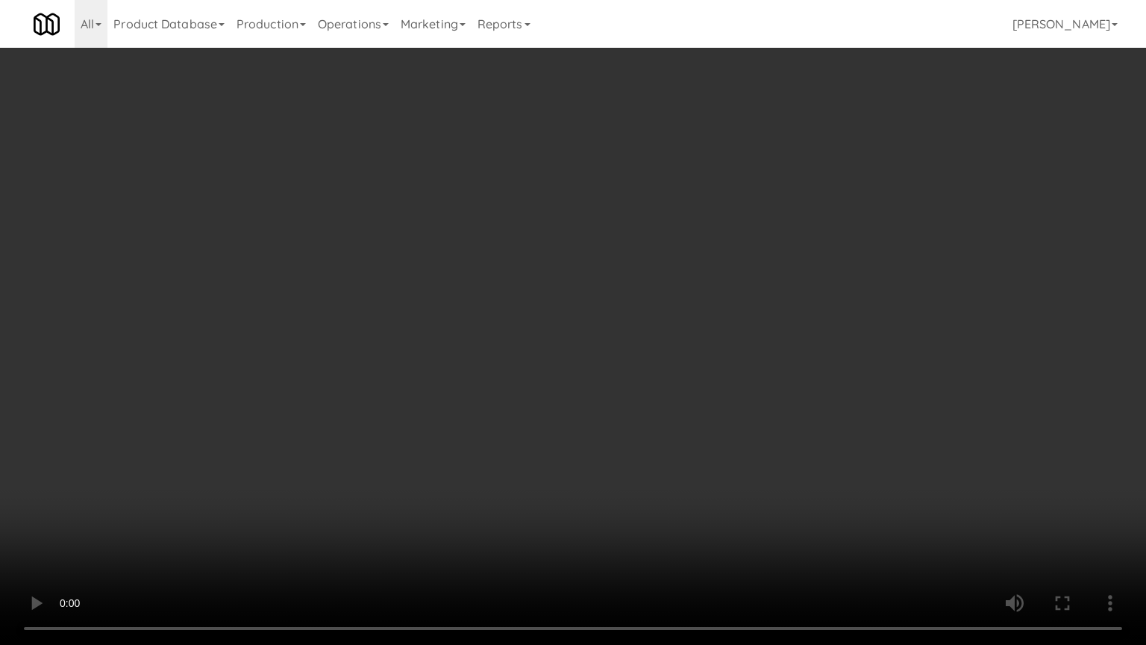
click at [767, 388] on video at bounding box center [573, 322] width 1146 height 645
click at [864, 403] on video at bounding box center [573, 322] width 1146 height 645
click at [774, 400] on video at bounding box center [573, 322] width 1146 height 645
click at [782, 395] on video at bounding box center [573, 322] width 1146 height 645
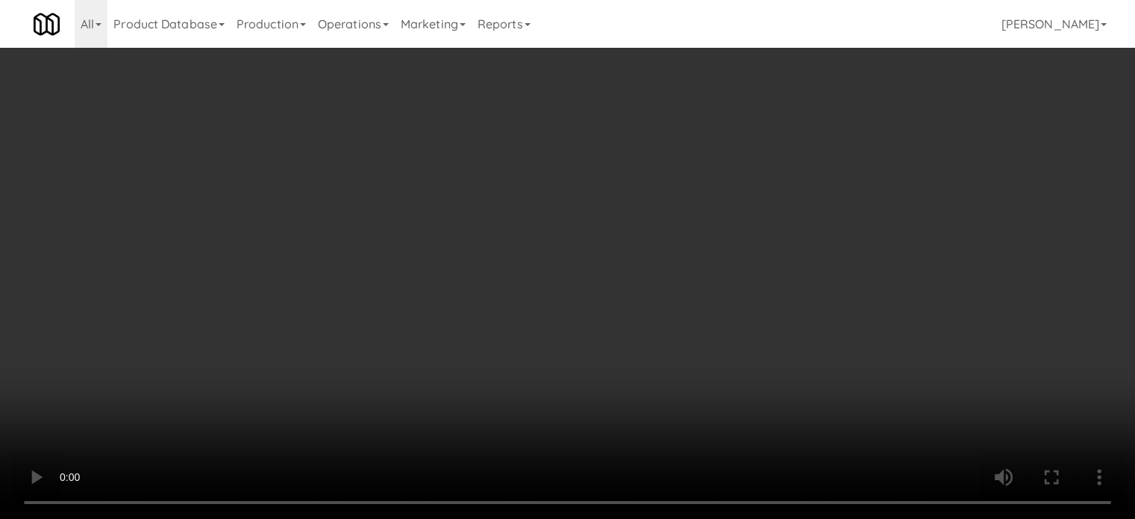
click at [498, 322] on video at bounding box center [567, 259] width 1135 height 519
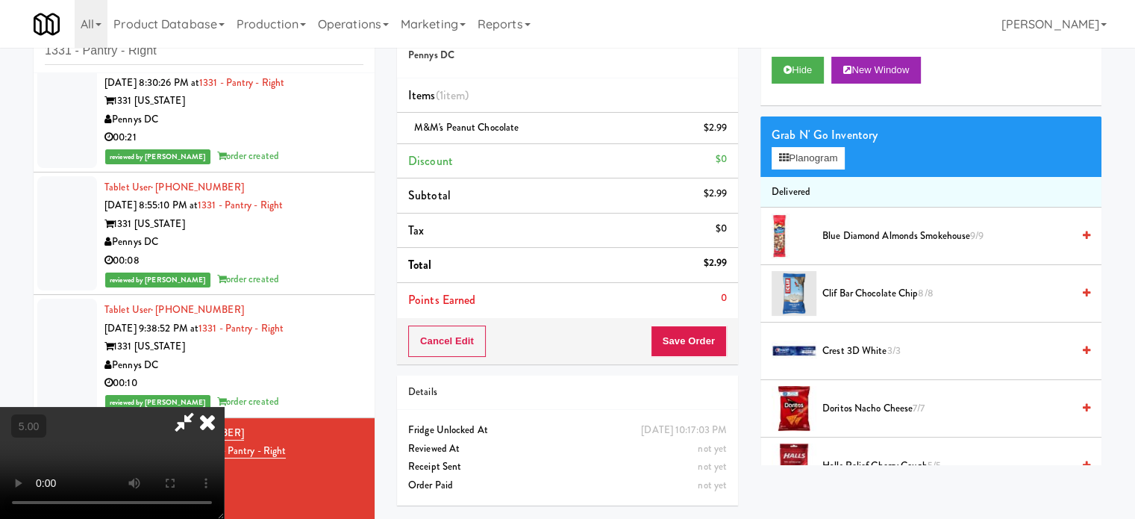
drag, startPoint x: 503, startPoint y: 318, endPoint x: 1030, endPoint y: 432, distance: 539.1
click at [224, 407] on video at bounding box center [112, 463] width 224 height 112
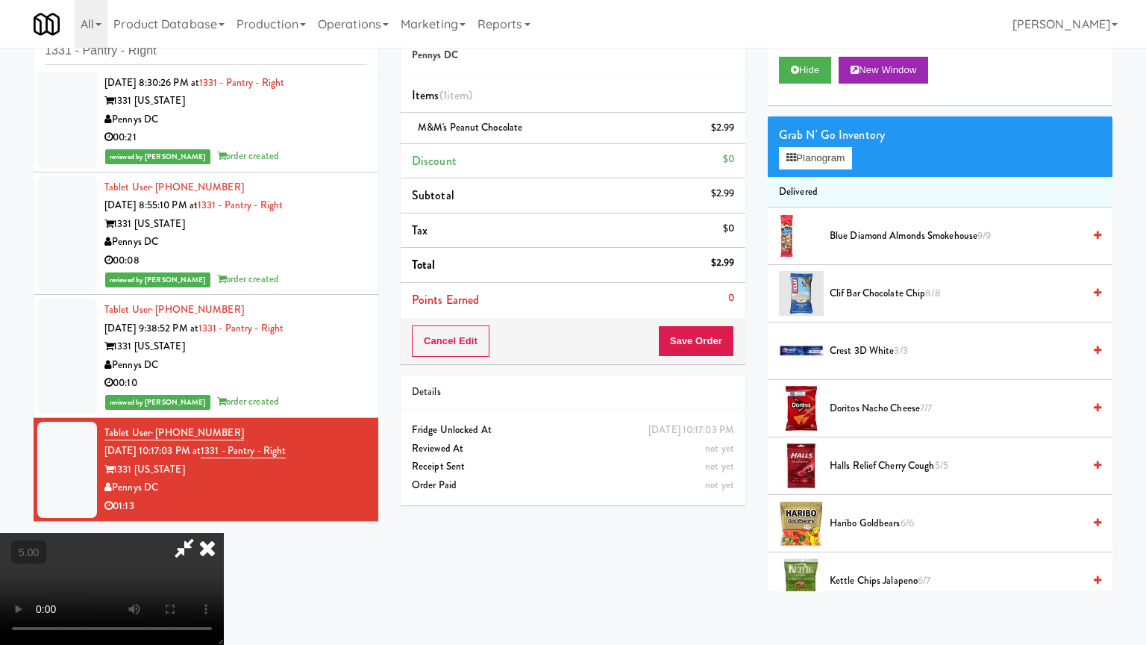
click at [224, 518] on video at bounding box center [112, 589] width 224 height 112
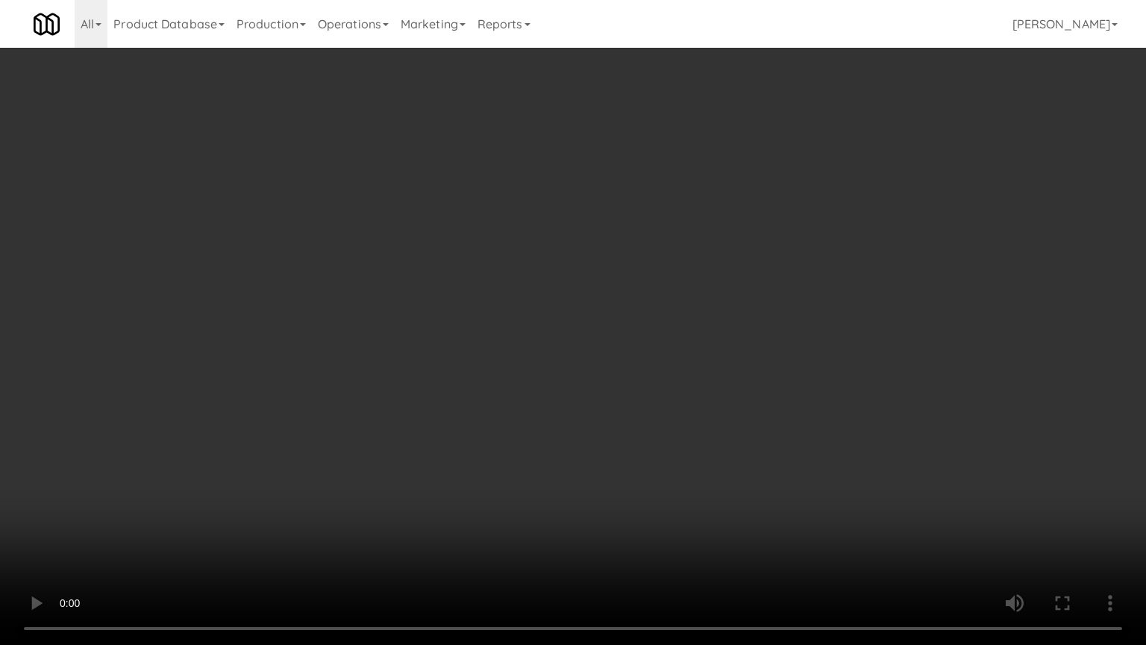
click at [542, 412] on video at bounding box center [573, 322] width 1146 height 645
click at [525, 424] on video at bounding box center [573, 322] width 1146 height 645
click at [527, 414] on video at bounding box center [573, 322] width 1146 height 645
click at [565, 419] on video at bounding box center [573, 322] width 1146 height 645
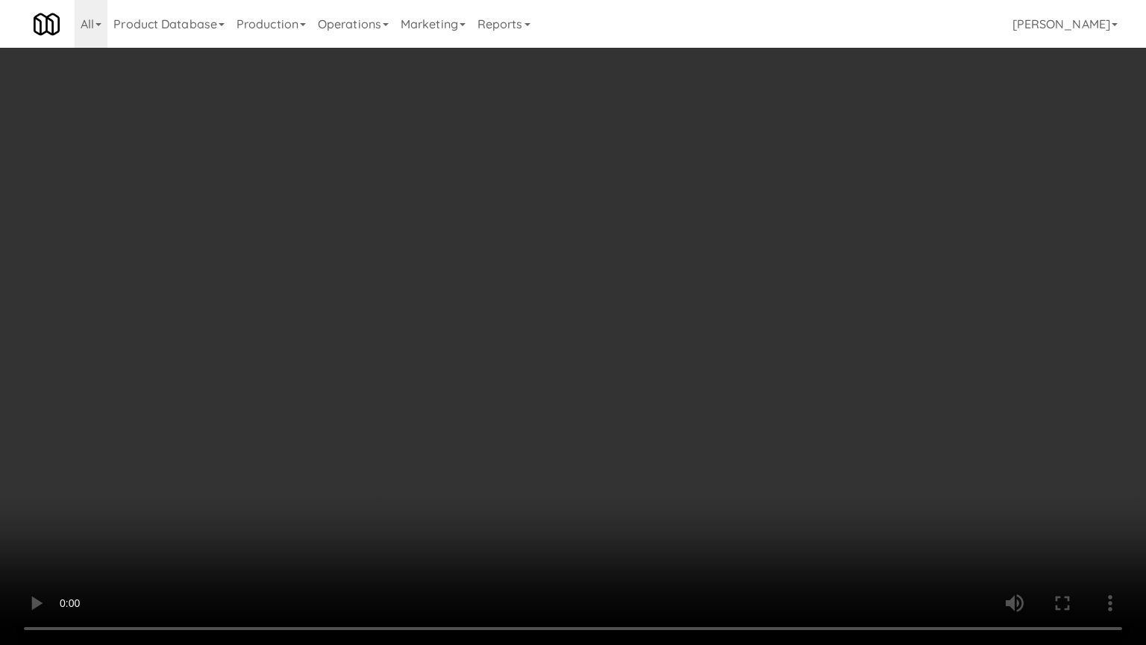
click at [551, 419] on video at bounding box center [573, 322] width 1146 height 645
click at [562, 420] on video at bounding box center [573, 322] width 1146 height 645
click at [561, 418] on video at bounding box center [573, 322] width 1146 height 645
click at [629, 442] on video at bounding box center [573, 322] width 1146 height 645
click at [566, 433] on video at bounding box center [573, 322] width 1146 height 645
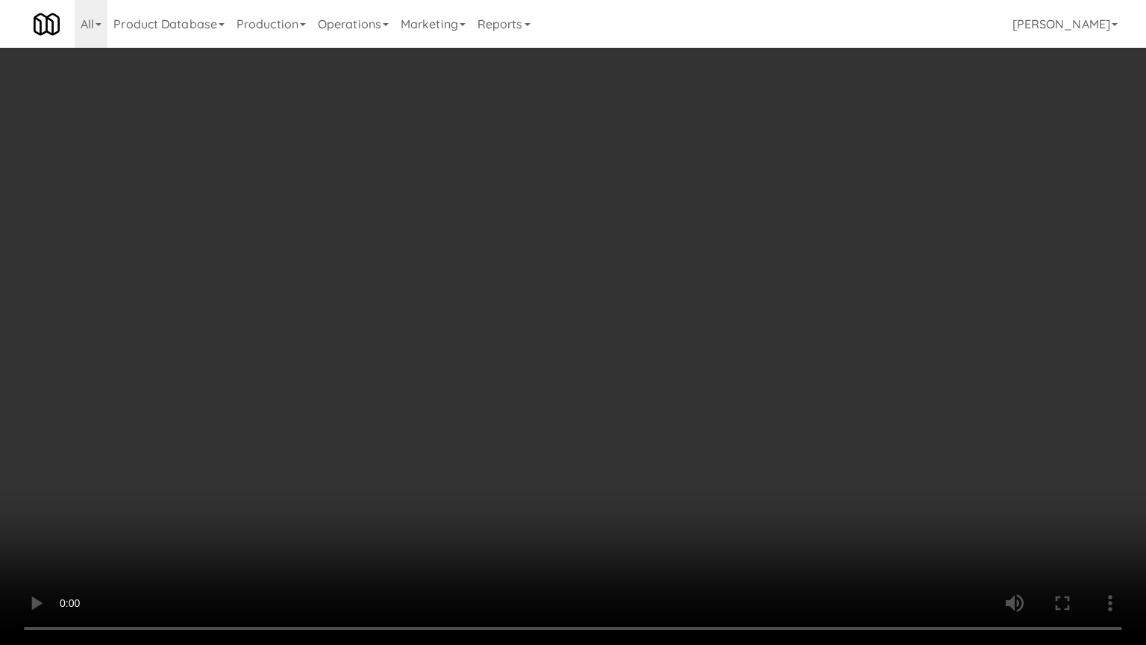
click at [589, 434] on video at bounding box center [573, 322] width 1146 height 645
click at [589, 433] on video at bounding box center [573, 322] width 1146 height 645
click at [683, 434] on video at bounding box center [573, 322] width 1146 height 645
click at [633, 421] on video at bounding box center [573, 322] width 1146 height 645
click at [660, 421] on video at bounding box center [573, 322] width 1146 height 645
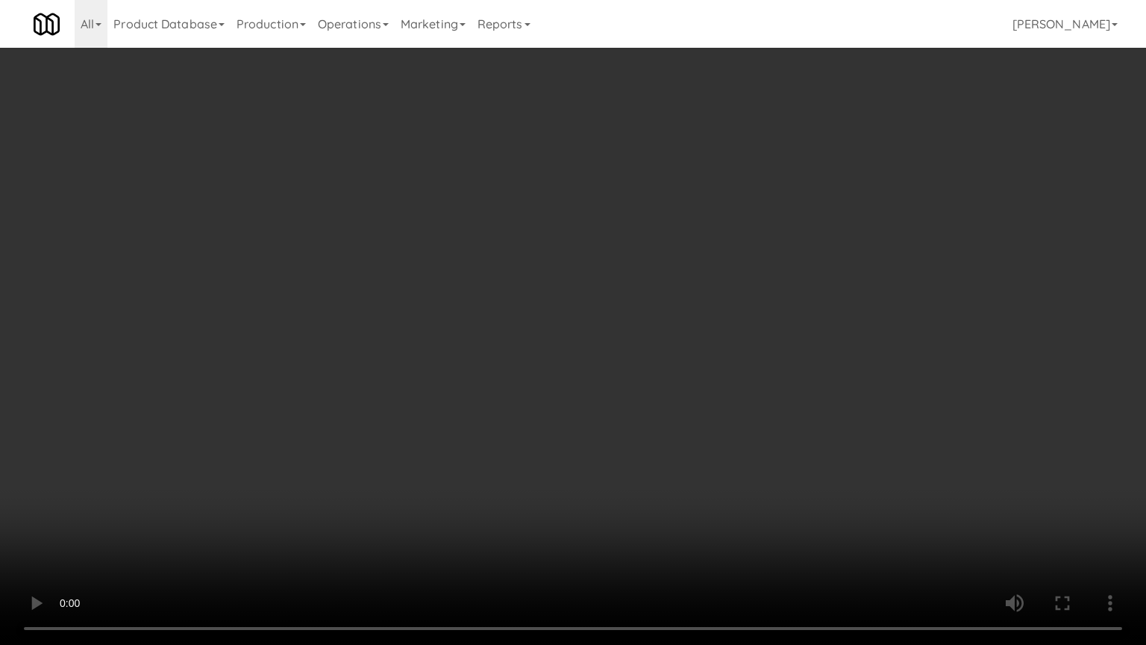
click at [596, 424] on video at bounding box center [573, 322] width 1146 height 645
click at [601, 415] on video at bounding box center [573, 322] width 1146 height 645
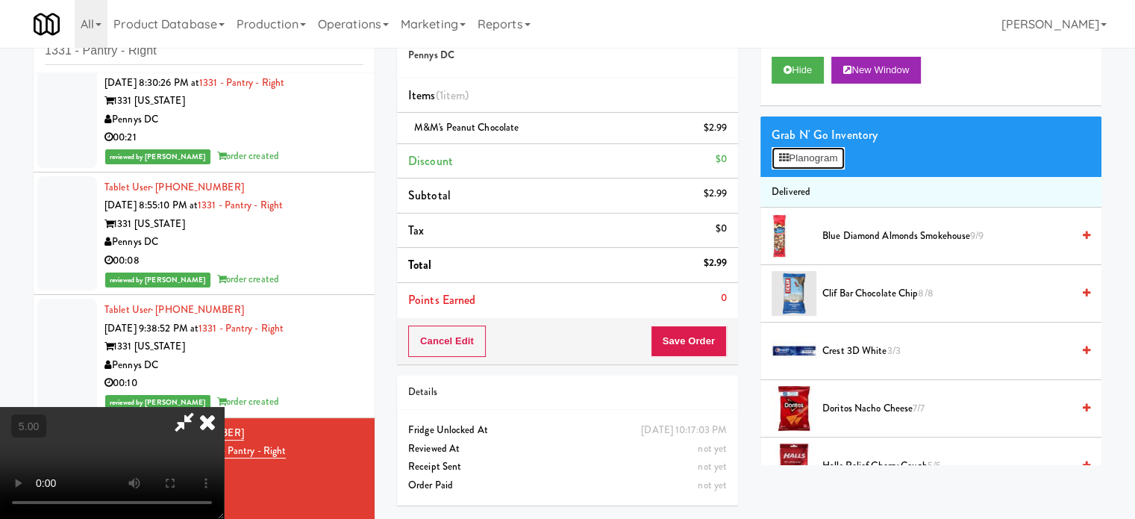
click at [815, 153] on button "Planogram" at bounding box center [808, 158] width 73 height 22
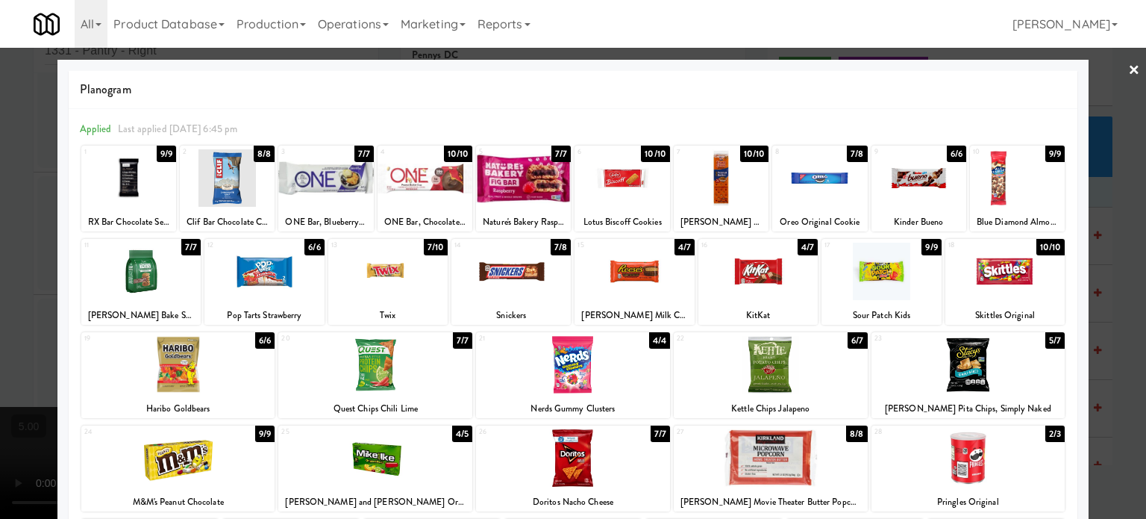
click at [675, 248] on div "4/7" at bounding box center [685, 247] width 20 height 16
click at [678, 246] on div "4/7" at bounding box center [685, 247] width 20 height 16
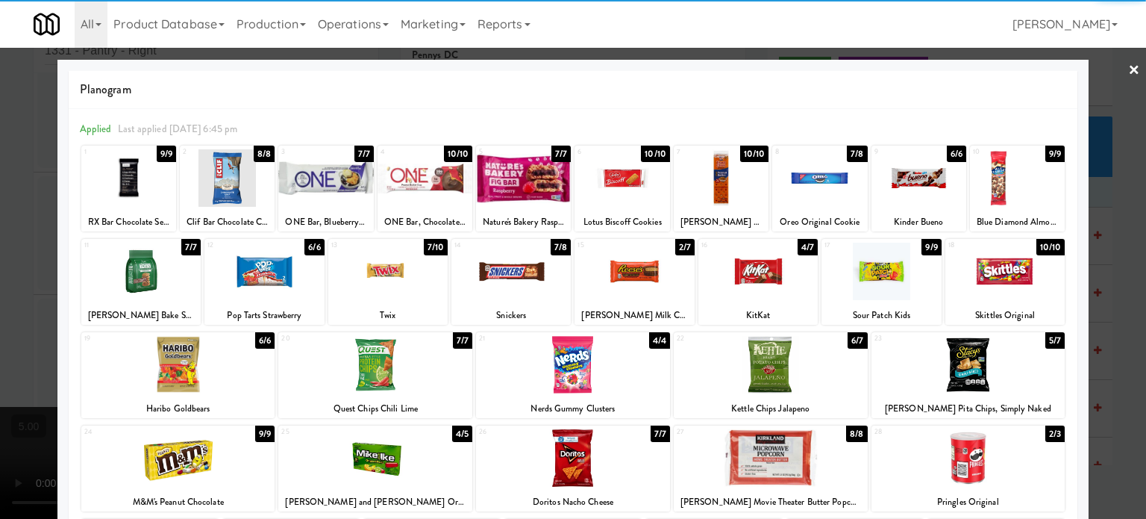
click at [1119, 330] on div at bounding box center [573, 259] width 1146 height 519
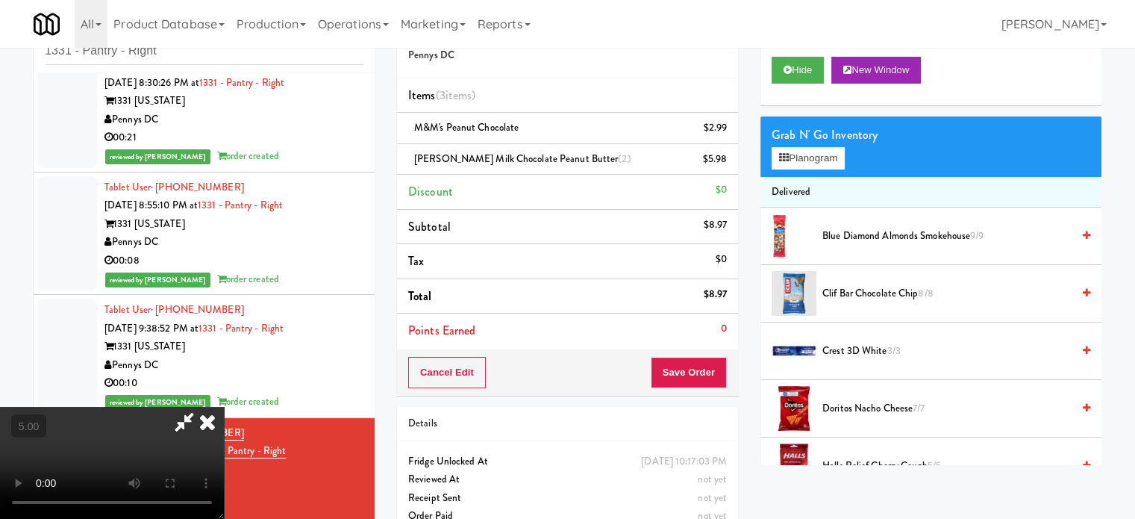
click at [224, 412] on video at bounding box center [112, 463] width 224 height 112
click at [224, 407] on video at bounding box center [112, 463] width 224 height 112
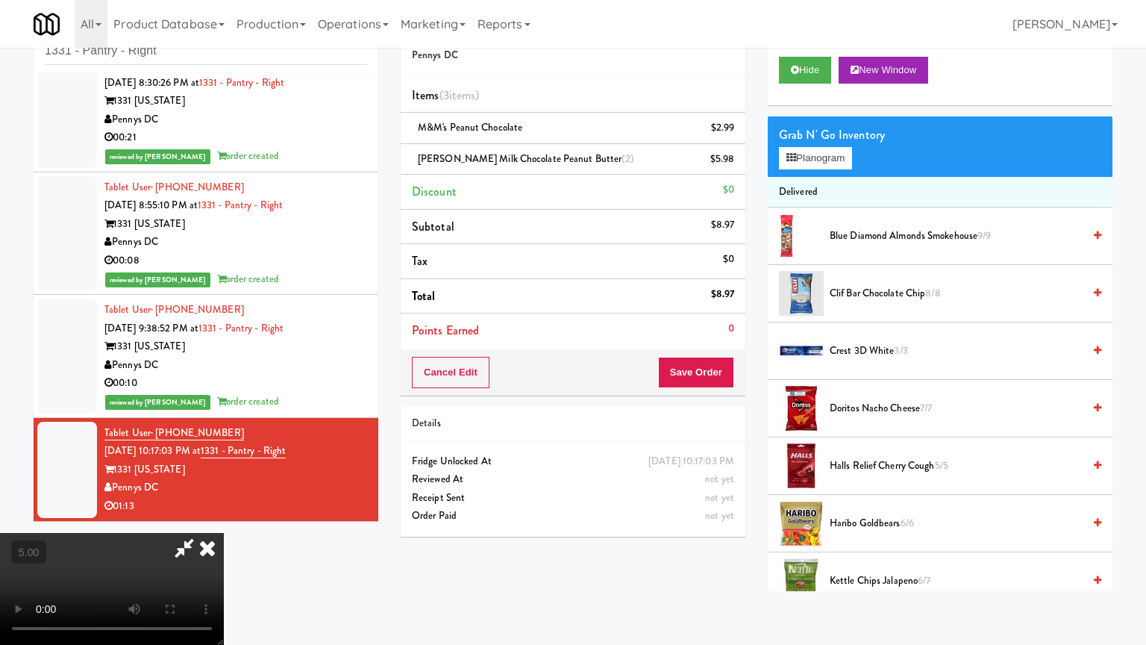
drag, startPoint x: 316, startPoint y: 513, endPoint x: 319, endPoint y: 504, distance: 10.1
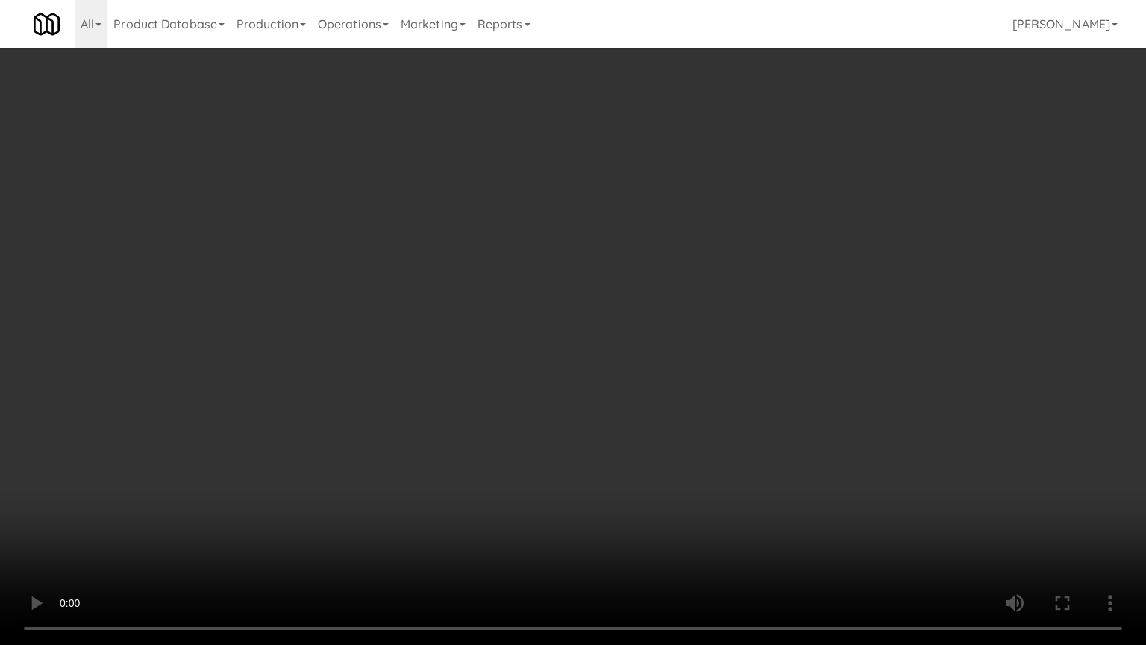
click
drag, startPoint x: 398, startPoint y: 387, endPoint x: 426, endPoint y: 360, distance: 38.5
drag, startPoint x: 610, startPoint y: 345, endPoint x: 857, endPoint y: 137, distance: 323.0
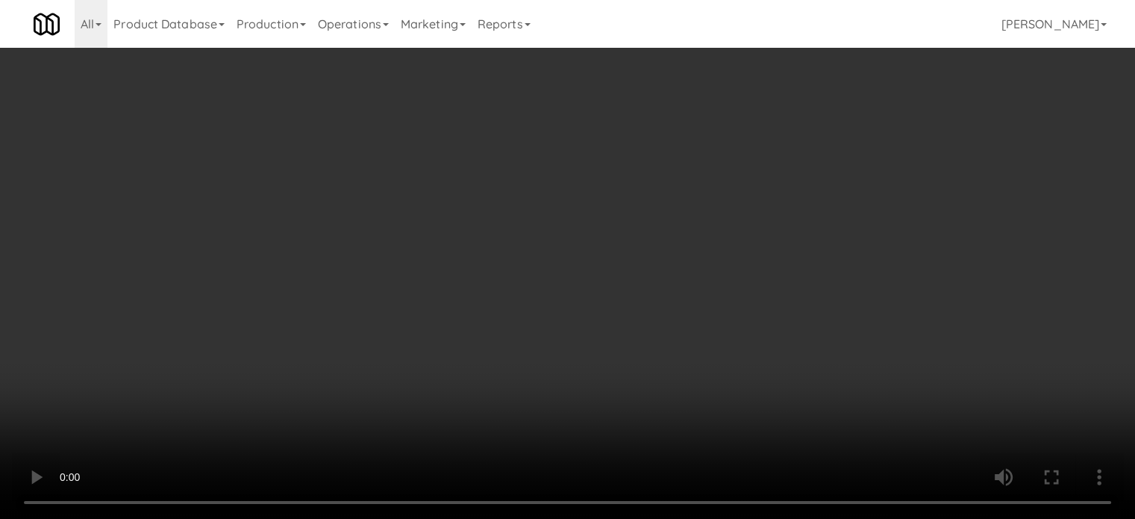
scroll to position [1083, 0]
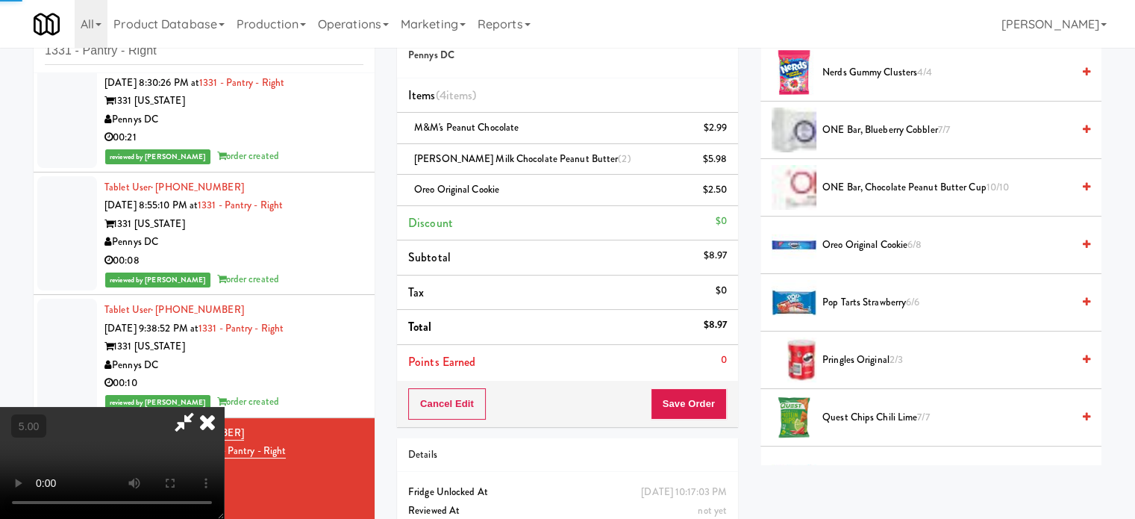
drag, startPoint x: 303, startPoint y: 325, endPoint x: 298, endPoint y: 305, distance: 20.6
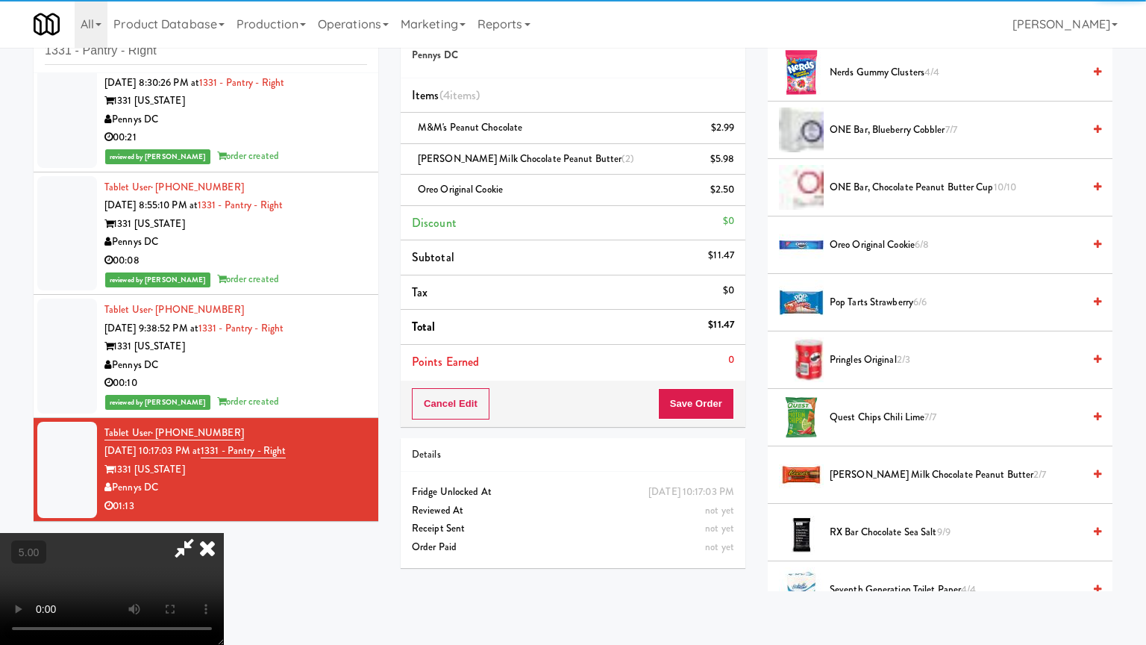
drag, startPoint x: 340, startPoint y: 327, endPoint x: 386, endPoint y: 281, distance: 65.4
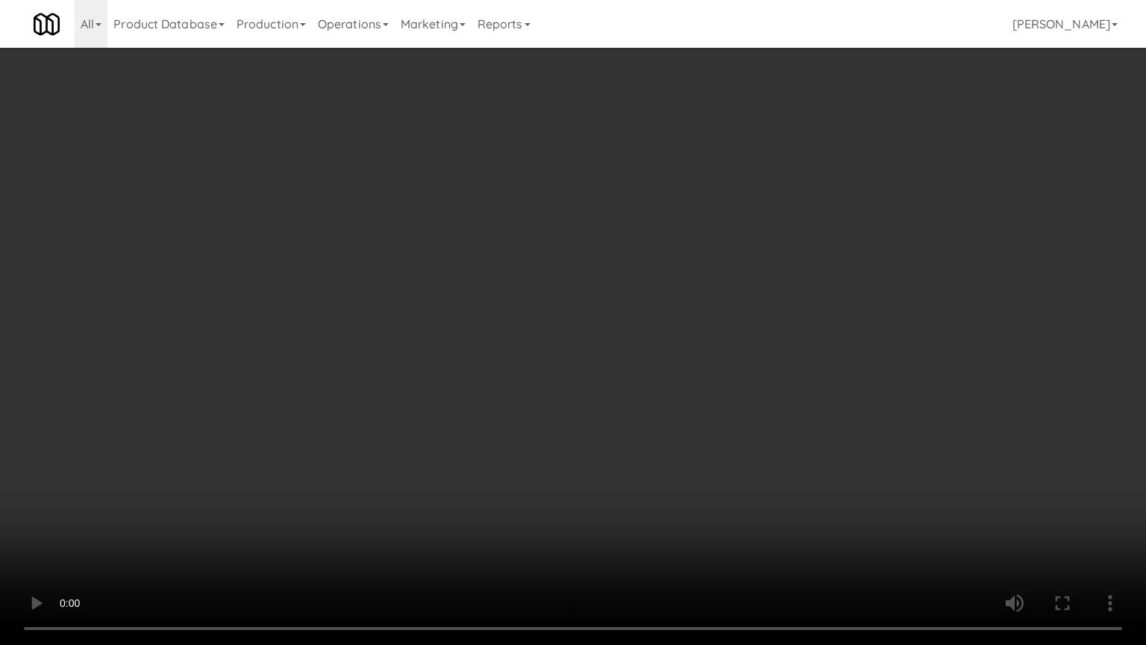
drag, startPoint x: 474, startPoint y: 325, endPoint x: 507, endPoint y: 205, distance: 124.5
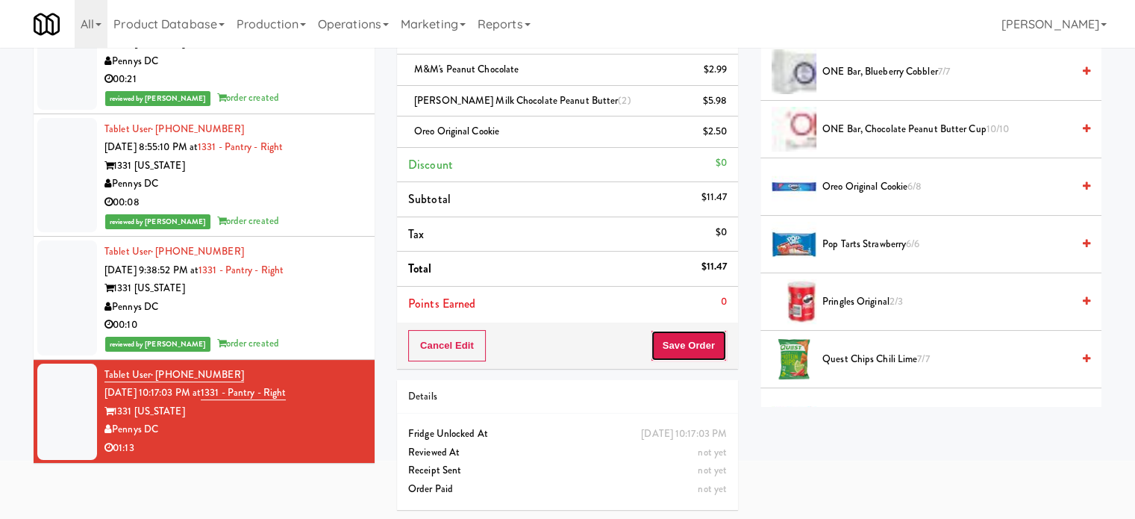
drag, startPoint x: 683, startPoint y: 348, endPoint x: 681, endPoint y: 337, distance: 12.0
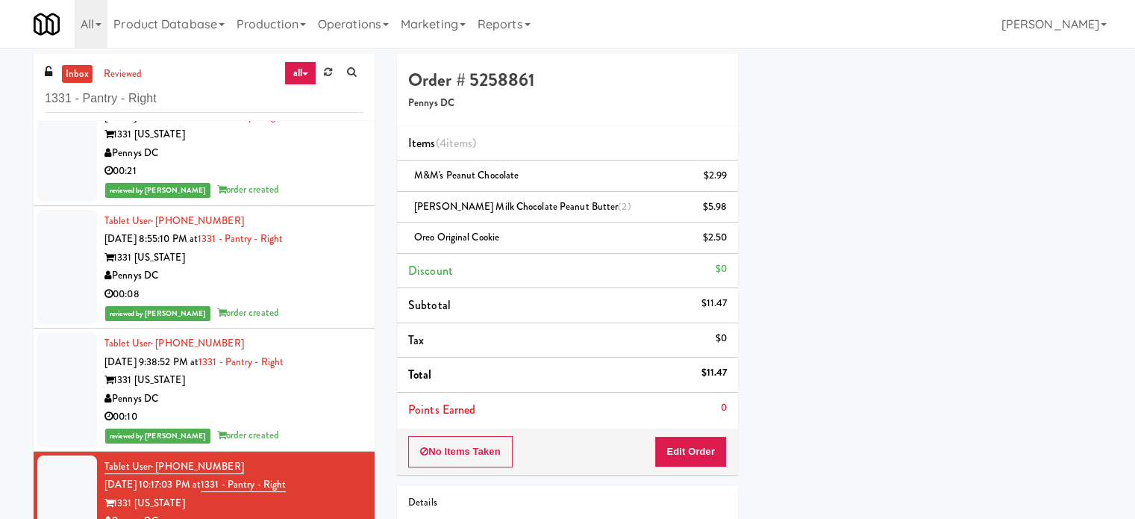
scroll to position [42, 0]
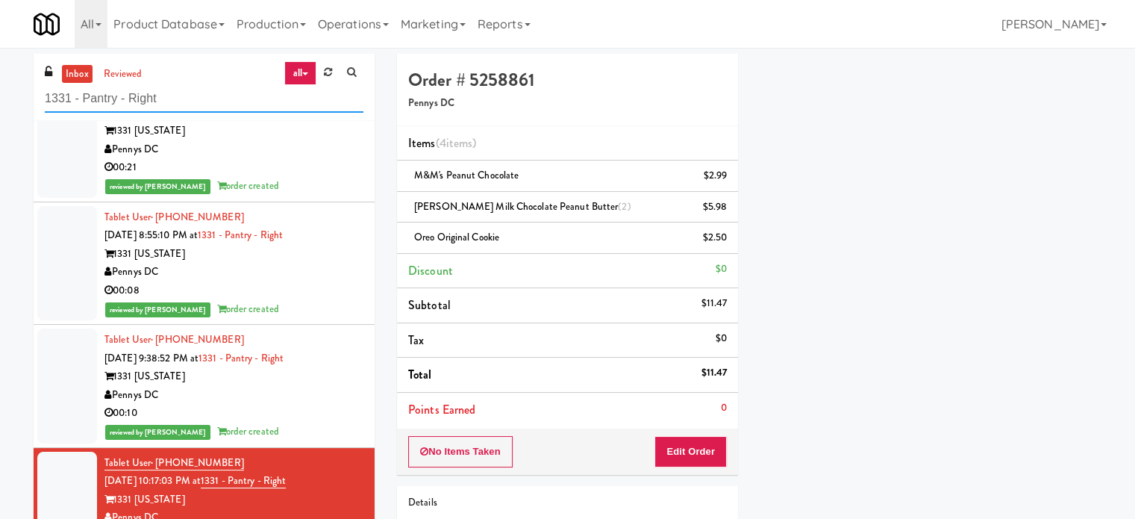
paste input "Standard - Combo - Middle"
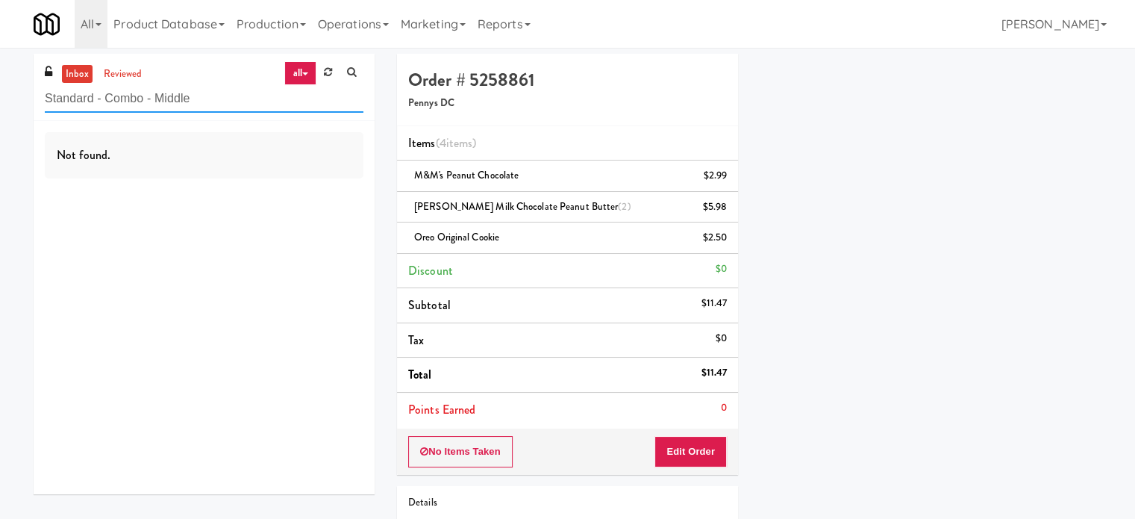
scroll to position [0, 0]
paste input "234 Cooler"
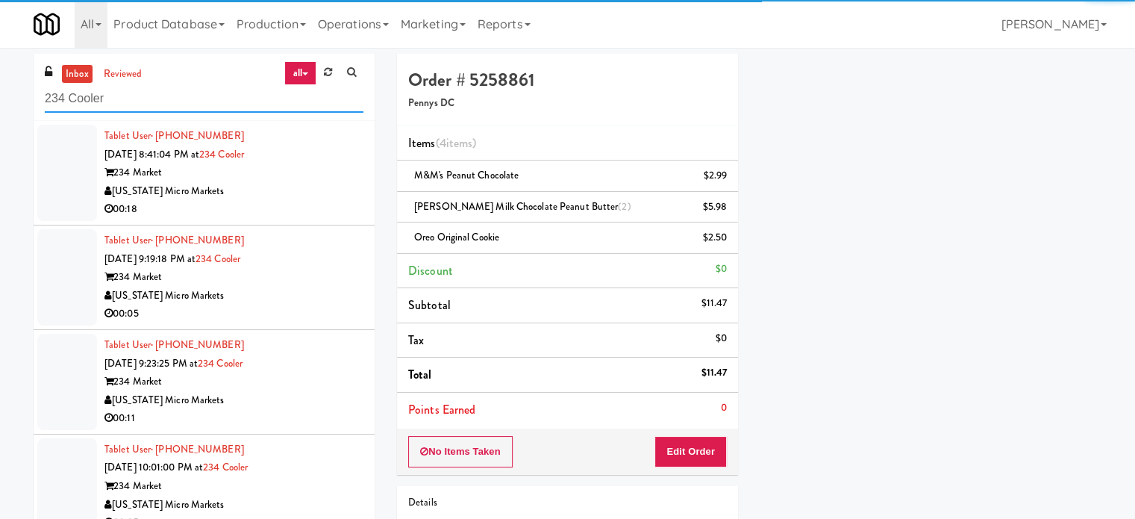
type input "234 Cooler"
drag, startPoint x: 282, startPoint y: 200, endPoint x: 512, endPoint y: 190, distance: 230.1
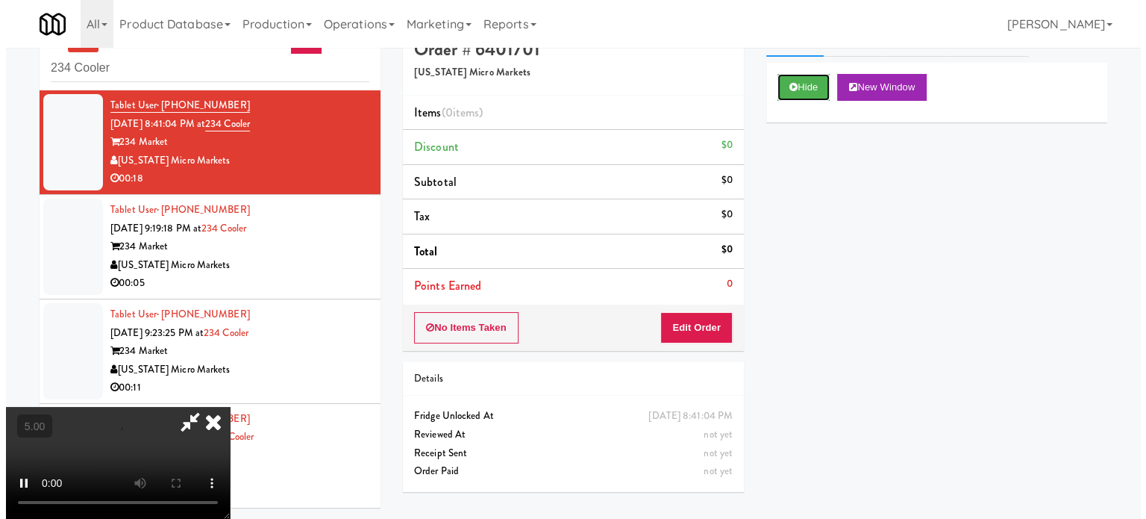
scroll to position [48, 0]
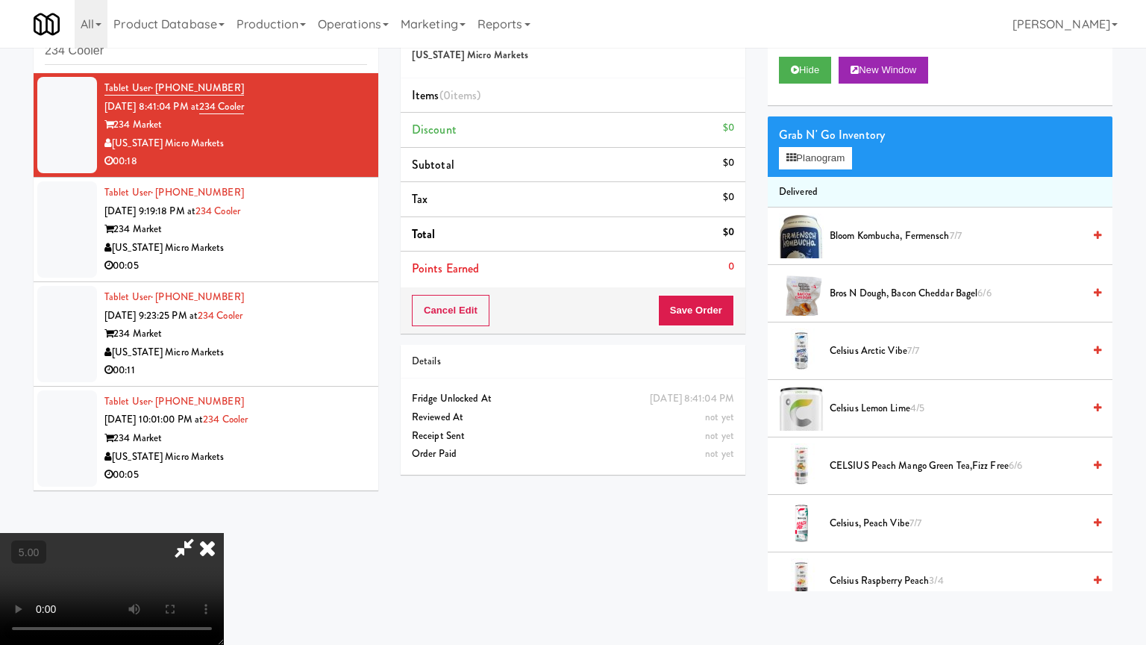
drag, startPoint x: 612, startPoint y: 159, endPoint x: 703, endPoint y: 175, distance: 92.4
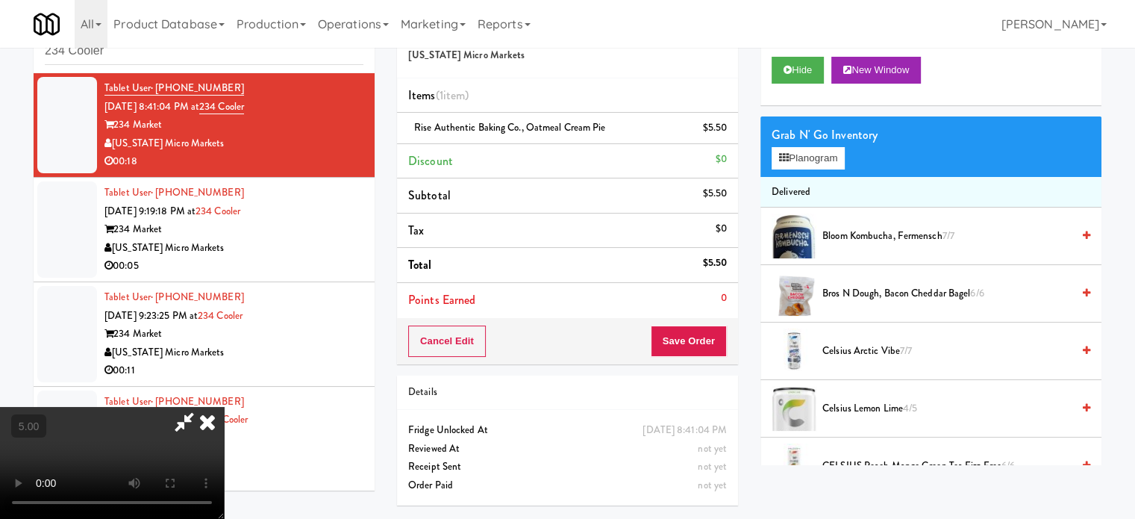
drag, startPoint x: 426, startPoint y: 210, endPoint x: 552, endPoint y: 245, distance: 130.7
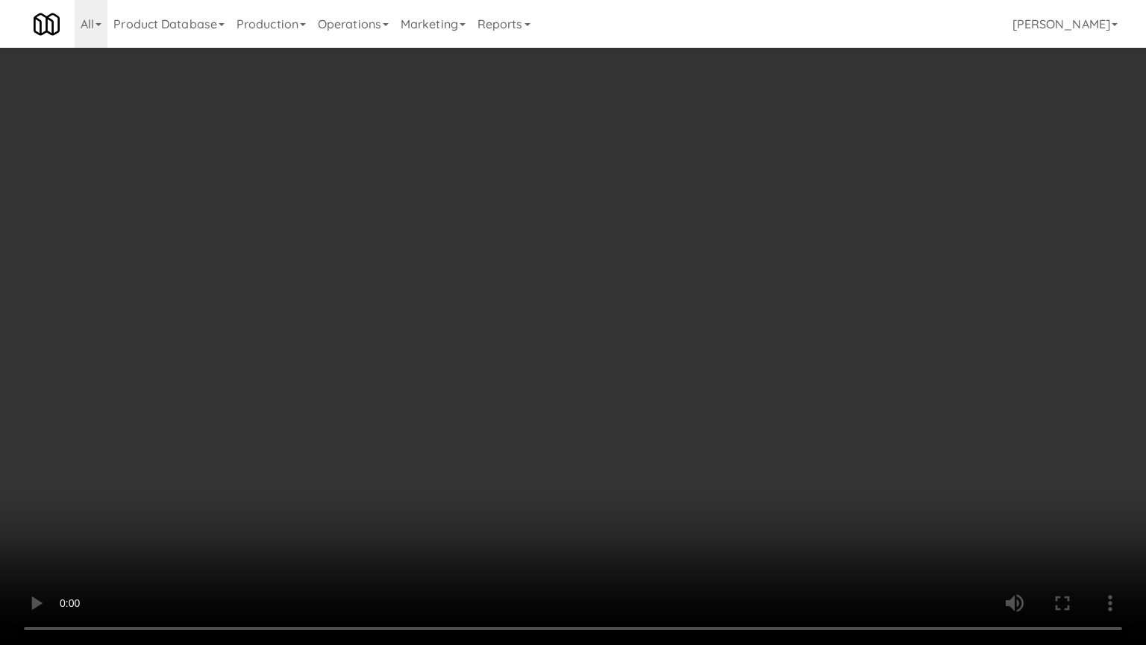
drag, startPoint x: 667, startPoint y: 254, endPoint x: 679, endPoint y: 257, distance: 12.5
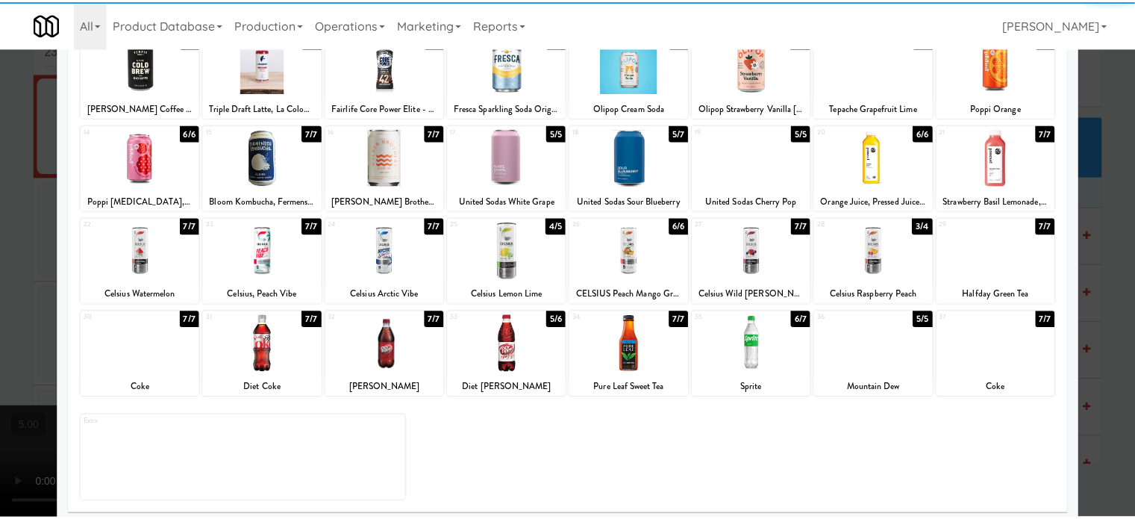
scroll to position [213, 0]
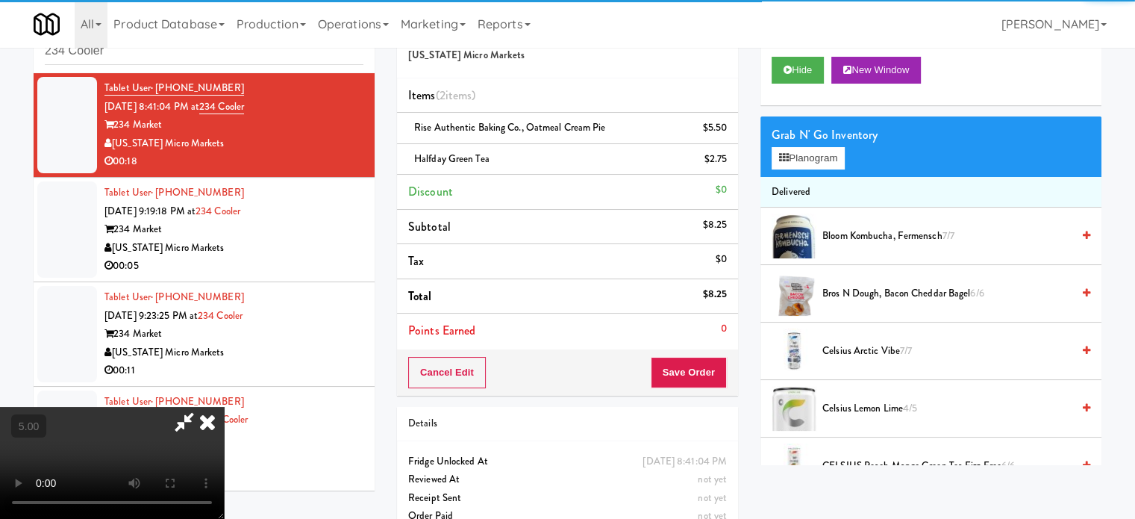
drag, startPoint x: 381, startPoint y: 333, endPoint x: 664, endPoint y: 504, distance: 331.5
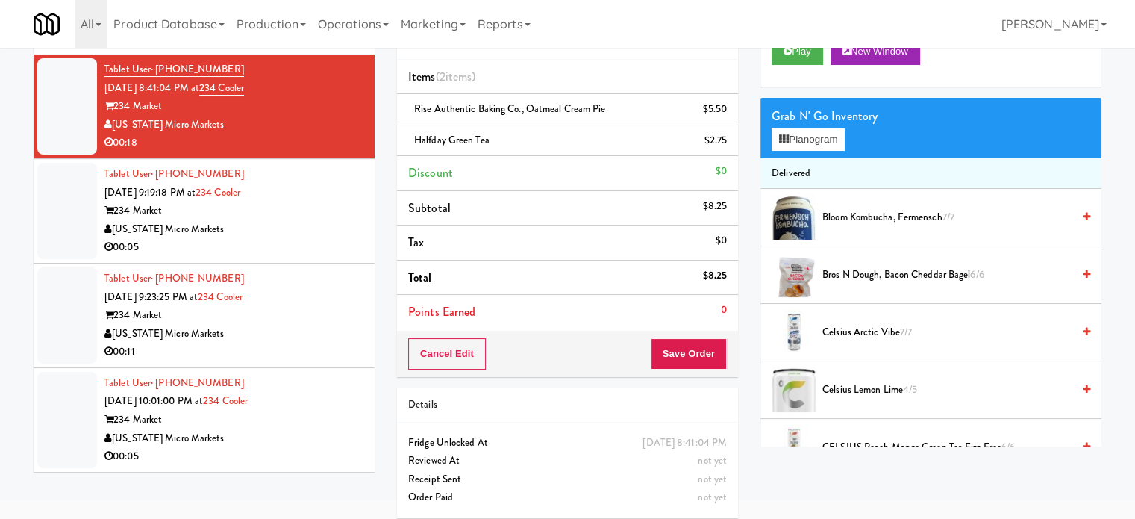
scroll to position [75, 0]
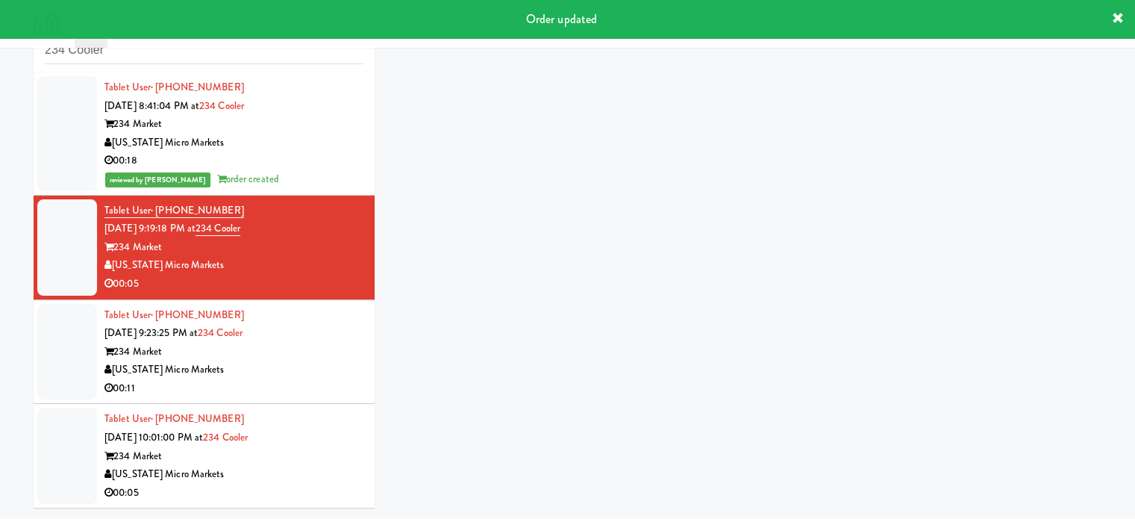
scroll to position [48, 0]
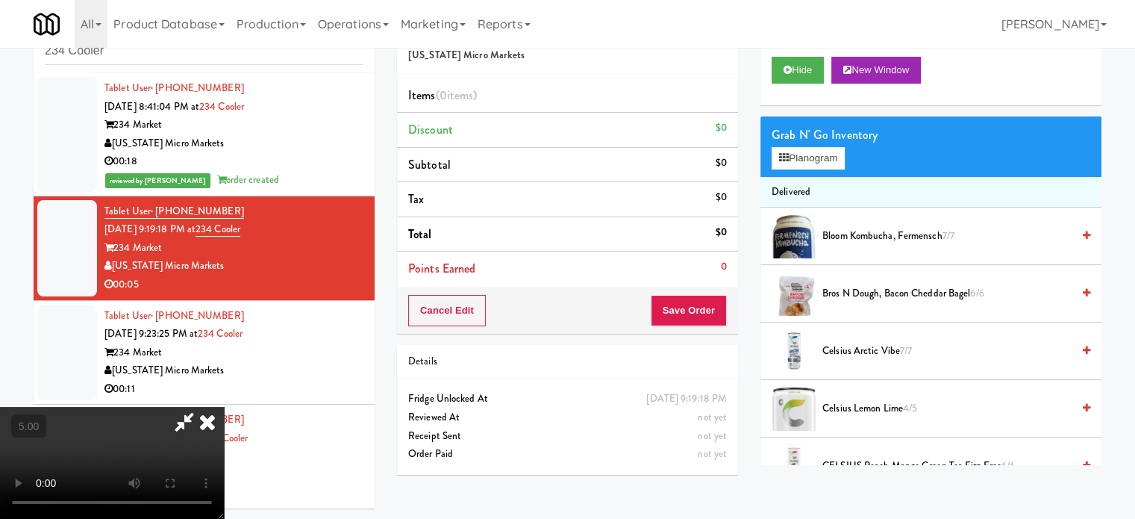
drag, startPoint x: 275, startPoint y: 423, endPoint x: 282, endPoint y: 384, distance: 40.2
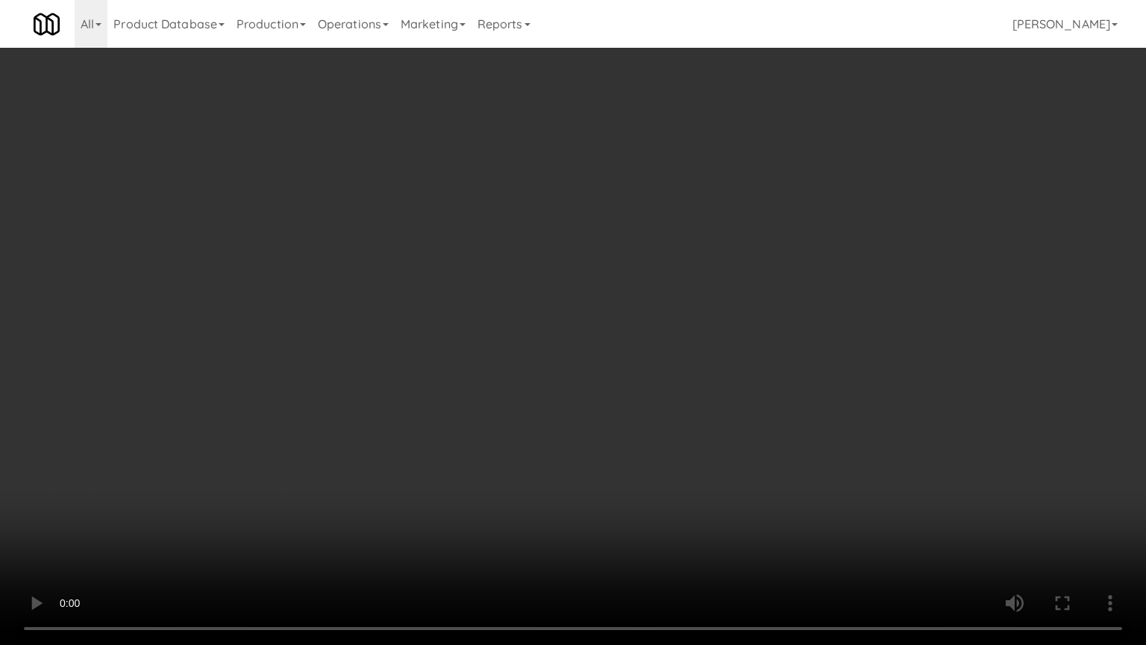
drag, startPoint x: 519, startPoint y: 373, endPoint x: 553, endPoint y: 363, distance: 35.2
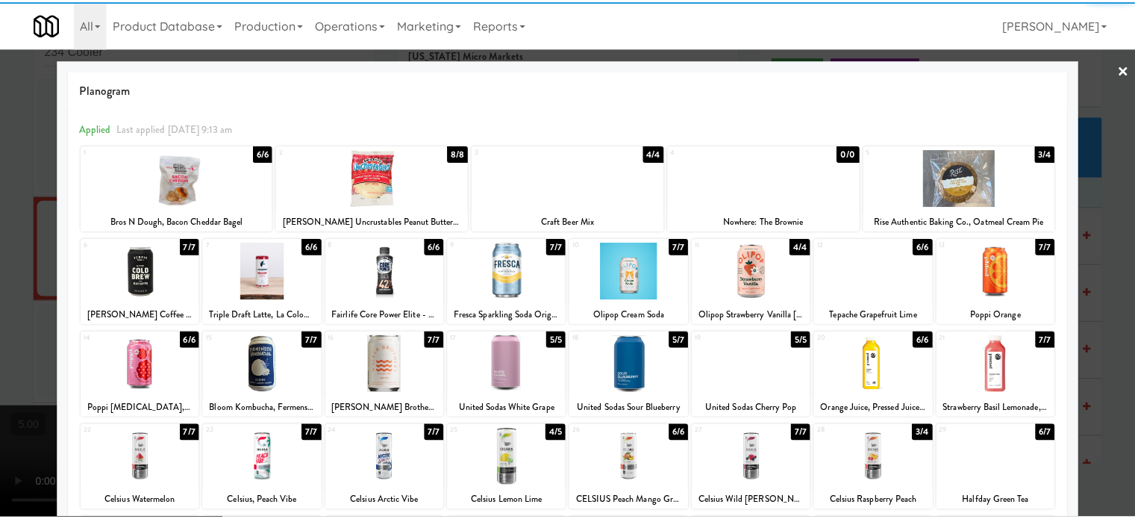
scroll to position [213, 0]
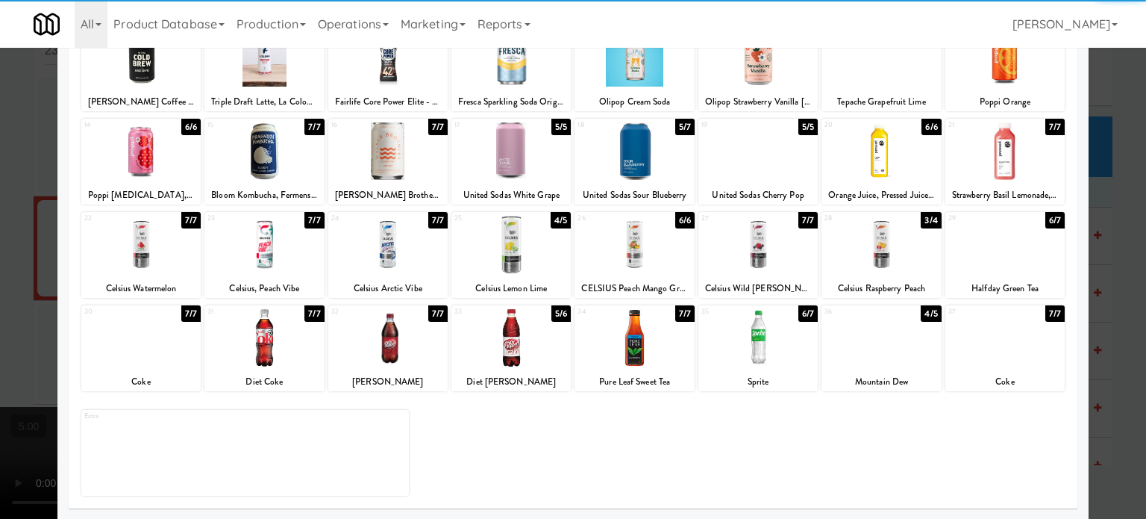
drag, startPoint x: 1119, startPoint y: 310, endPoint x: 510, endPoint y: 337, distance: 610.3
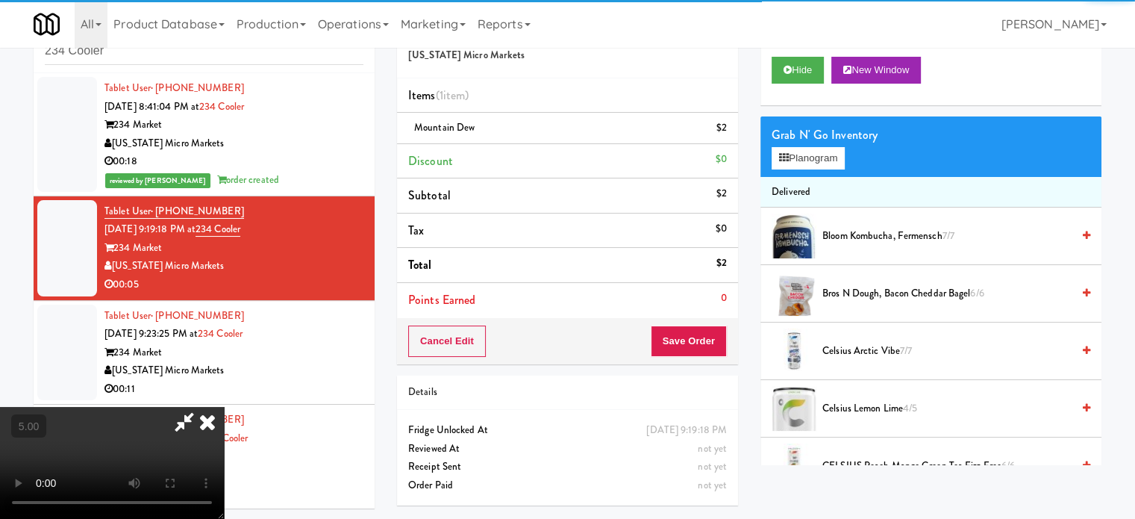
drag, startPoint x: 451, startPoint y: 357, endPoint x: 451, endPoint y: 343, distance: 14.9
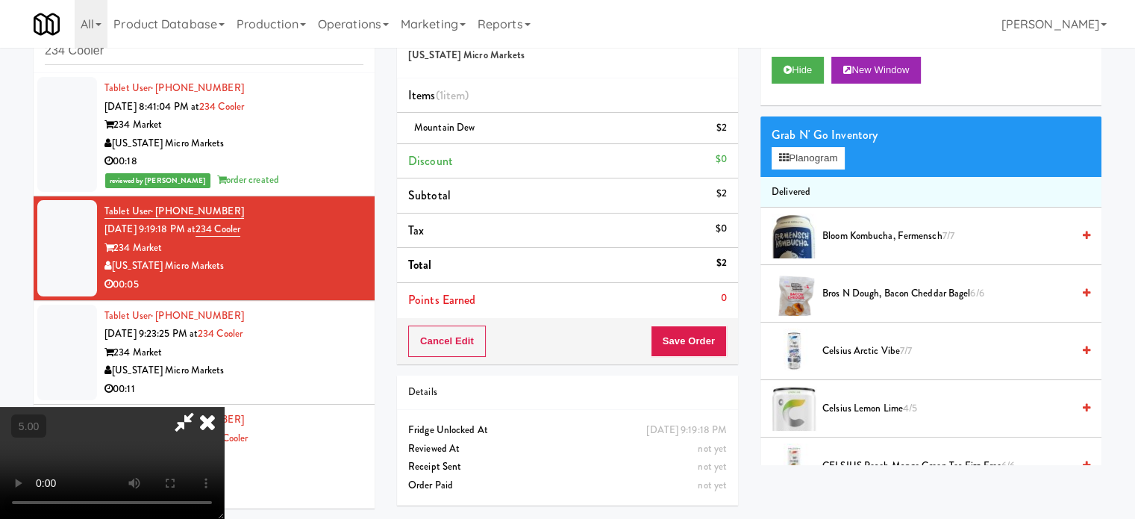
drag, startPoint x: 453, startPoint y: 335, endPoint x: 460, endPoint y: 412, distance: 77.2
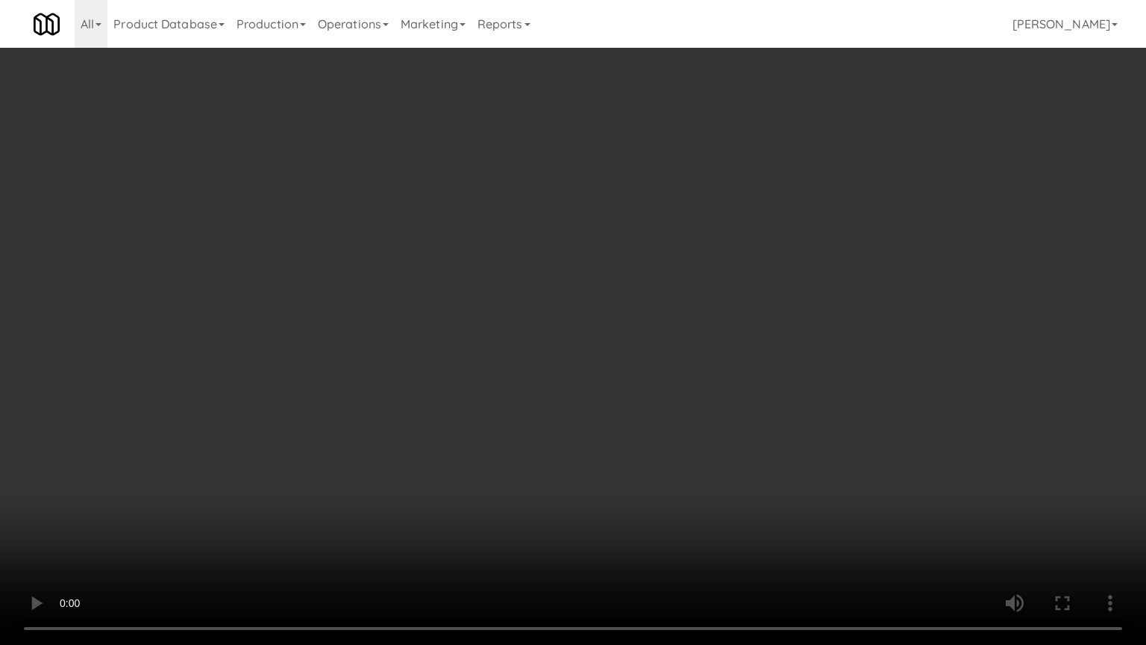
drag, startPoint x: 618, startPoint y: 313, endPoint x: 633, endPoint y: 151, distance: 162.6
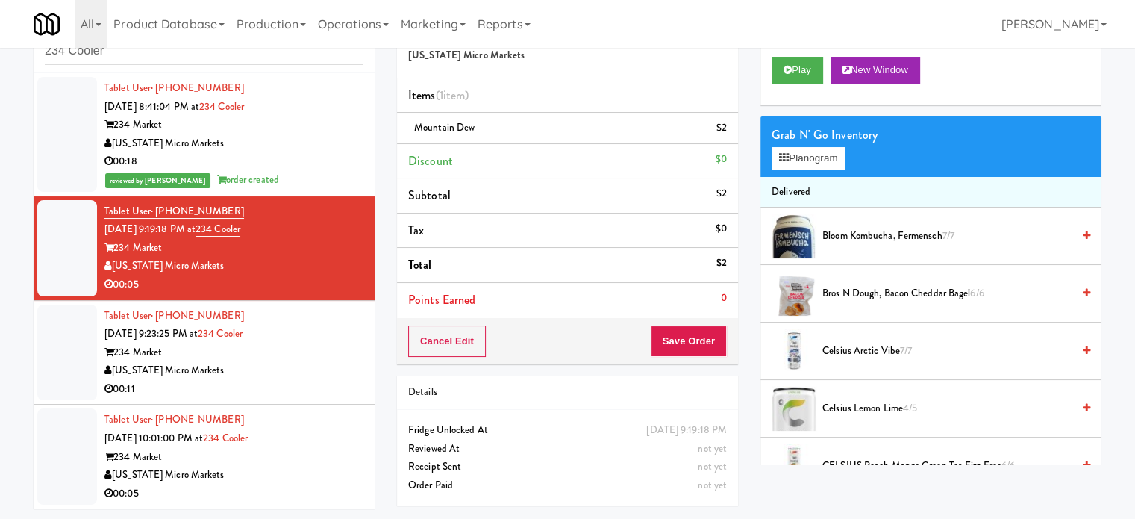
scroll to position [48, 0]
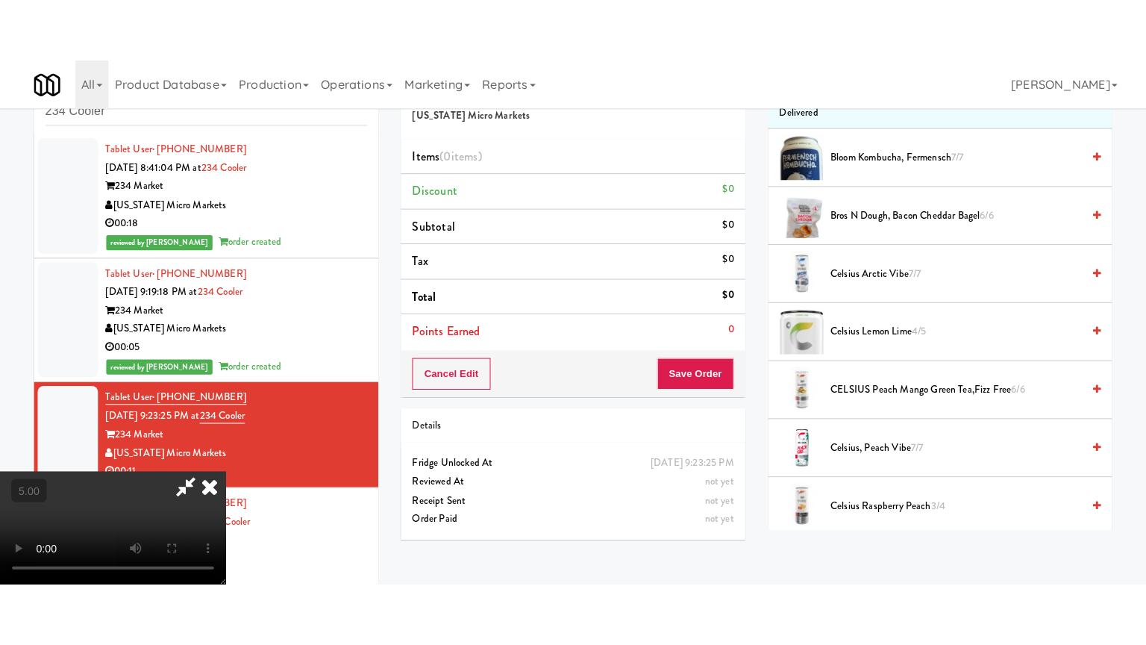
scroll to position [48, 0]
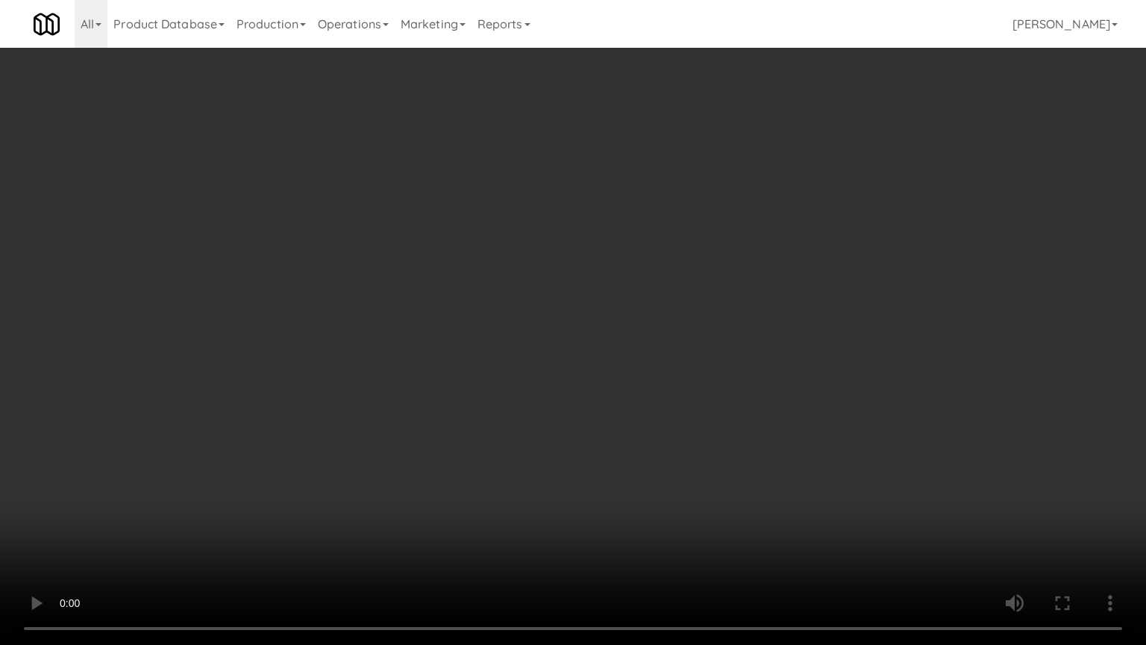
drag, startPoint x: 522, startPoint y: 266, endPoint x: 537, endPoint y: 263, distance: 14.4
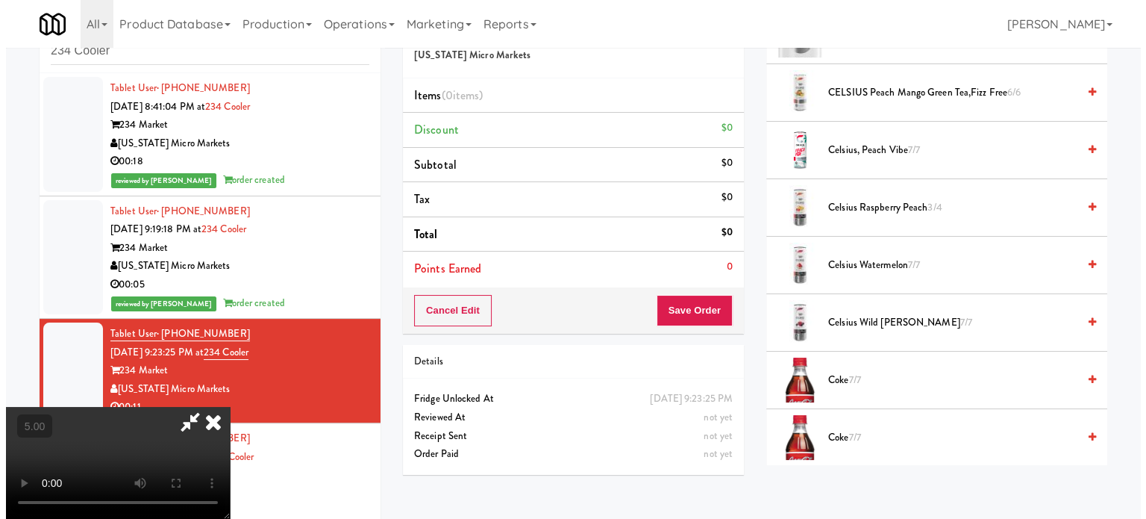
scroll to position [0, 0]
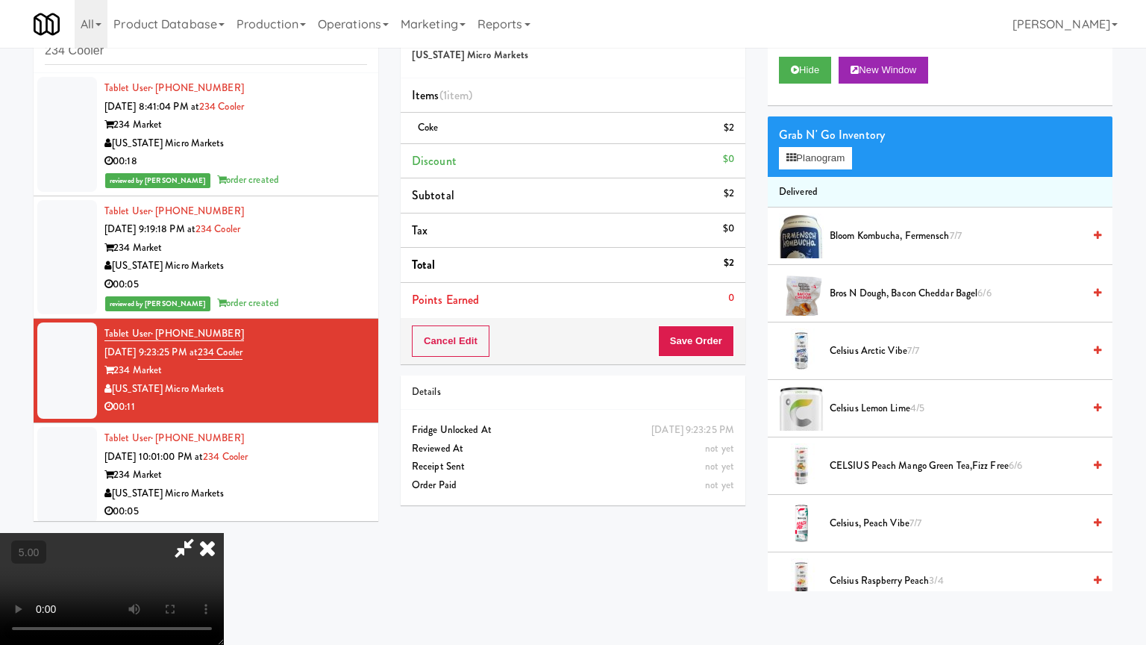
drag, startPoint x: 290, startPoint y: 344, endPoint x: 459, endPoint y: 148, distance: 259.2
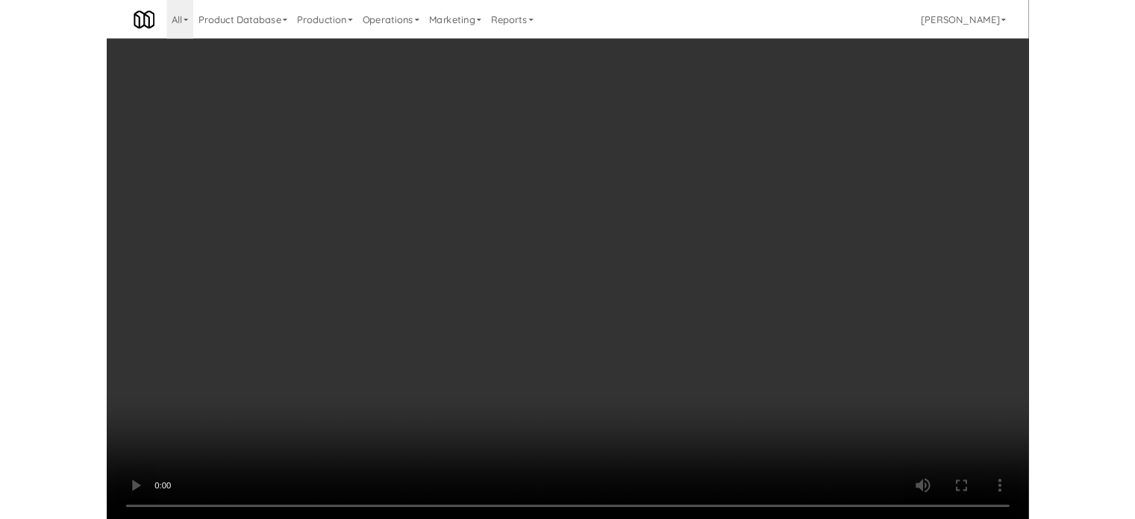
scroll to position [48, 0]
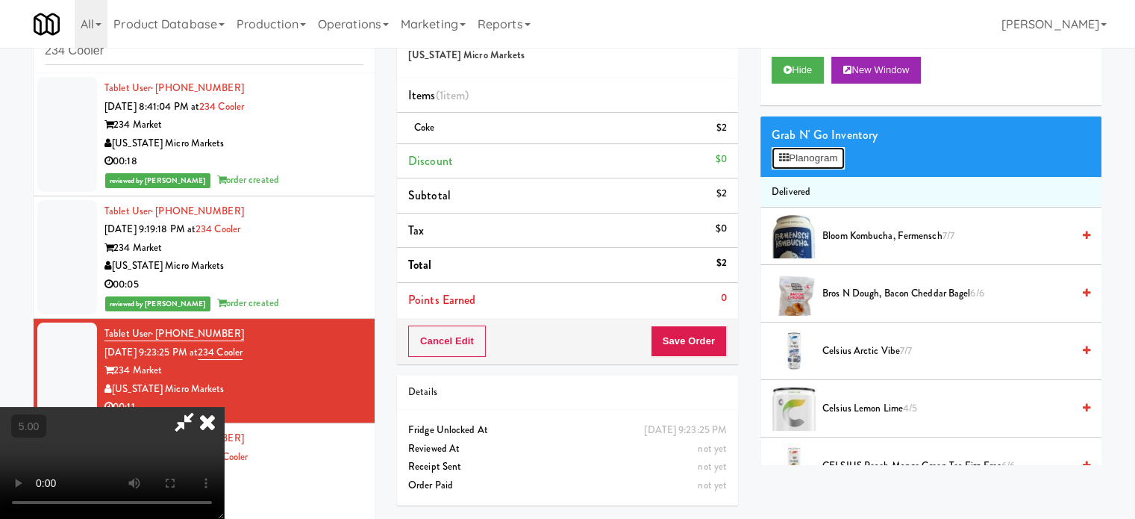
drag, startPoint x: 804, startPoint y: 158, endPoint x: 775, endPoint y: 166, distance: 30.0
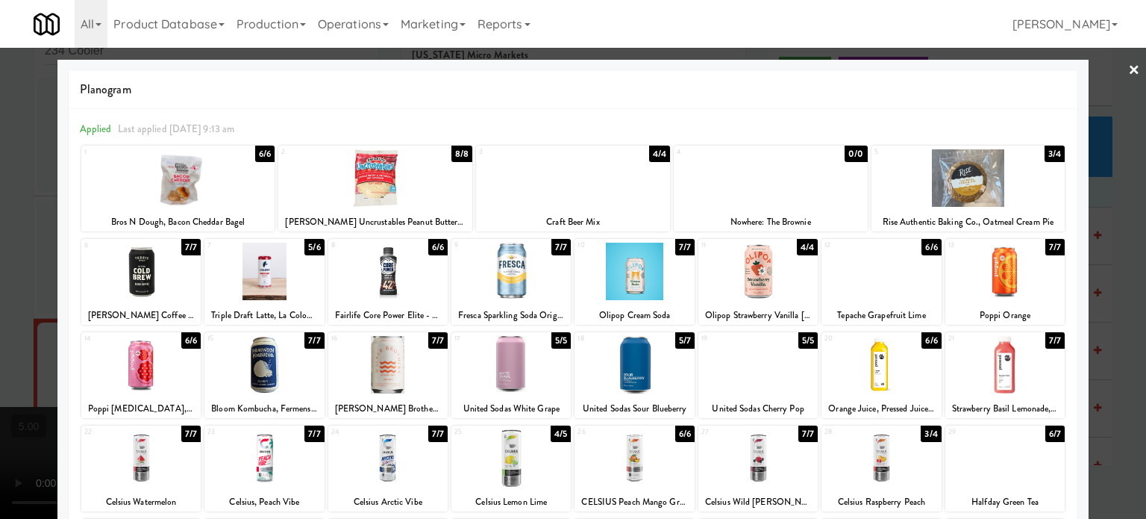
drag, startPoint x: 1110, startPoint y: 278, endPoint x: 863, endPoint y: 277, distance: 247.0
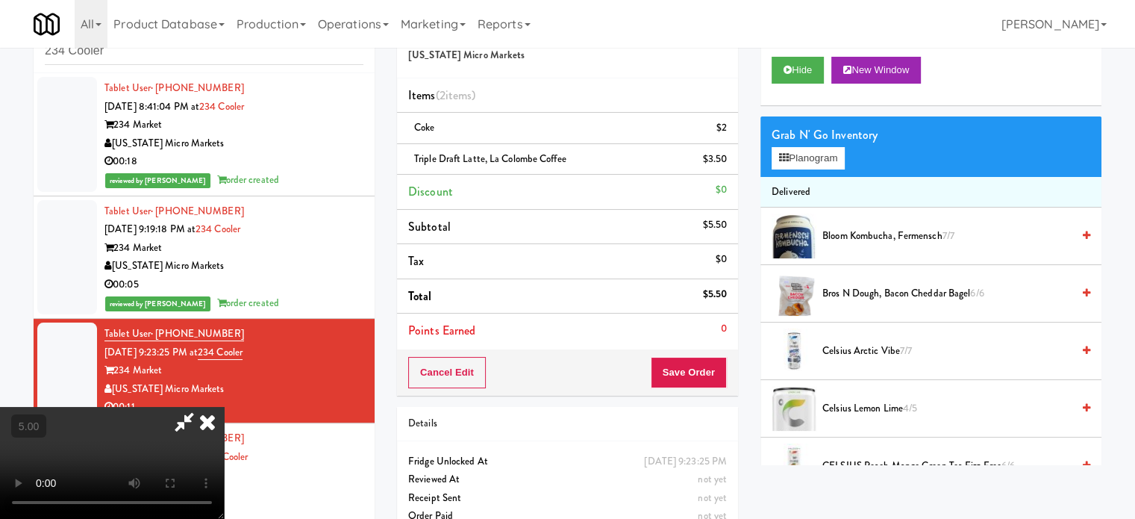
scroll to position [48, 0]
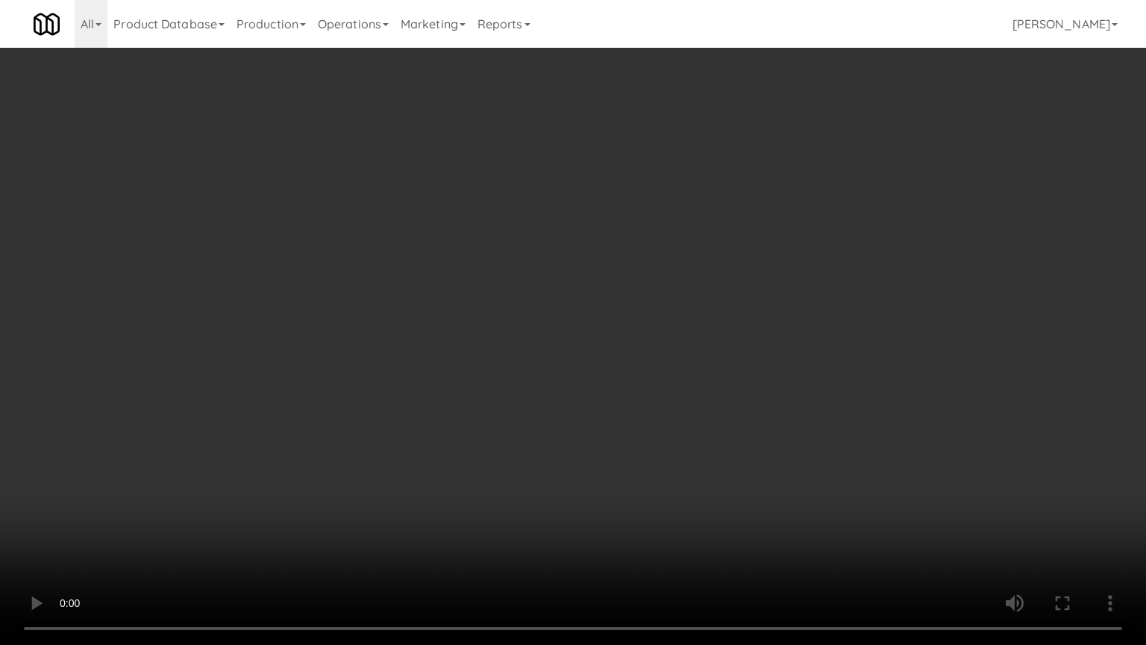
drag, startPoint x: 254, startPoint y: 375, endPoint x: 266, endPoint y: 323, distance: 52.9
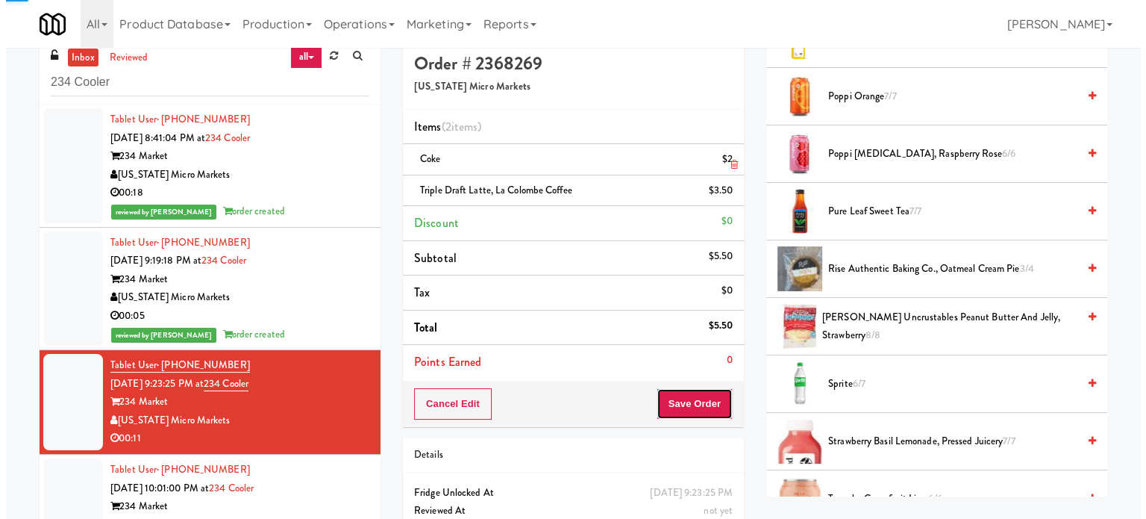
scroll to position [0, 0]
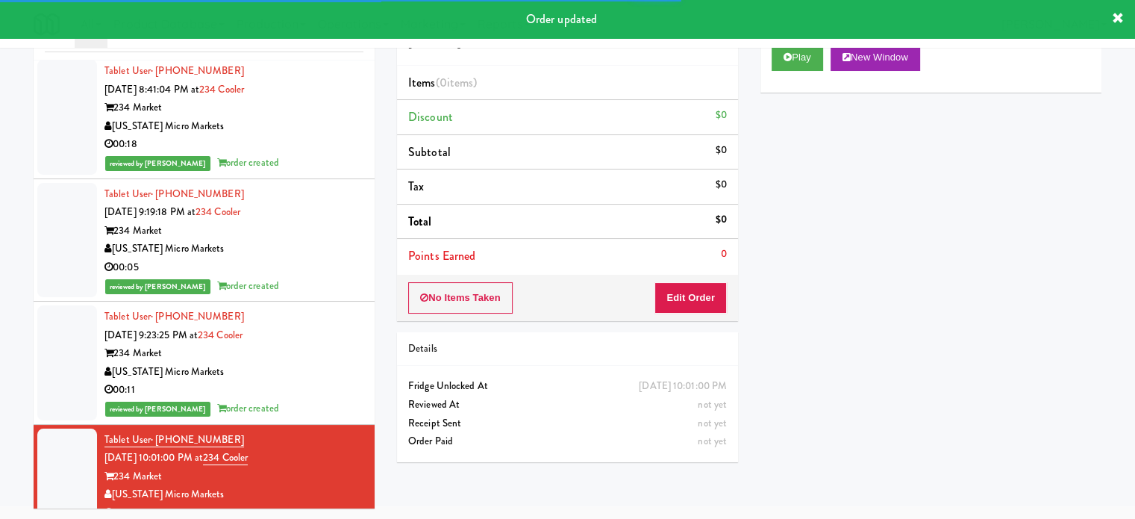
scroll to position [6, 0]
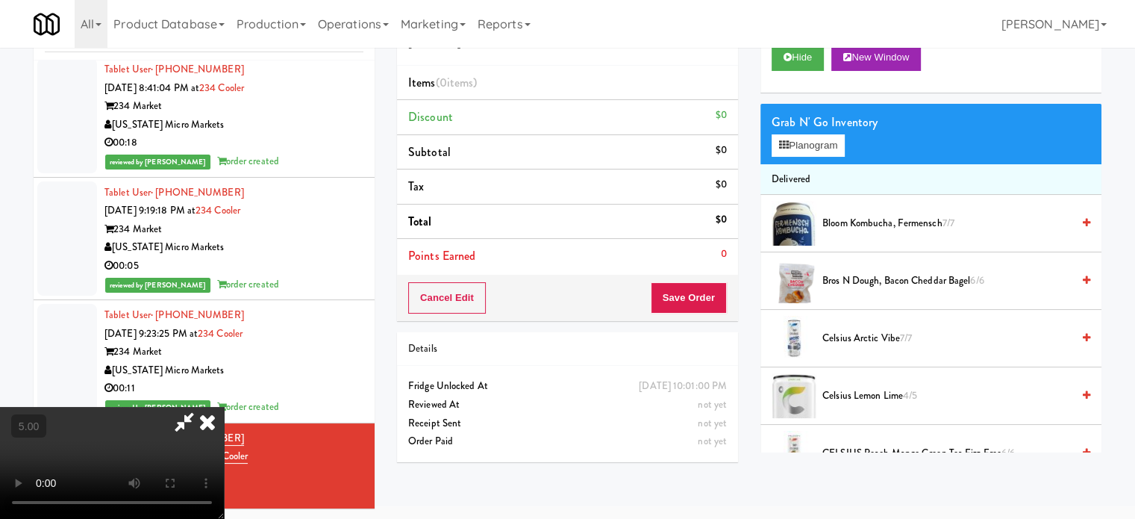
drag, startPoint x: 513, startPoint y: 346, endPoint x: 467, endPoint y: 316, distance: 55.1
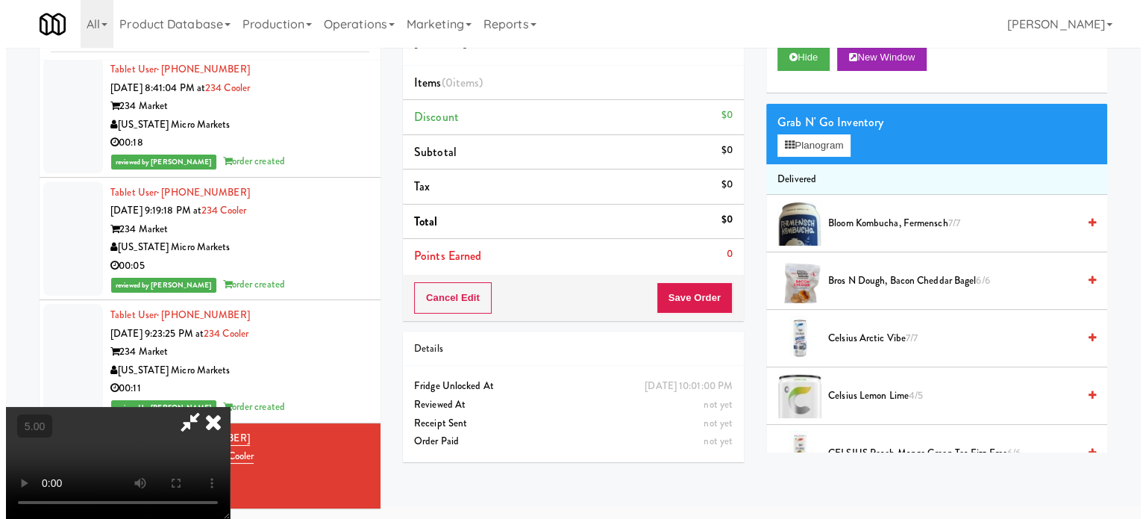
scroll to position [48, 0]
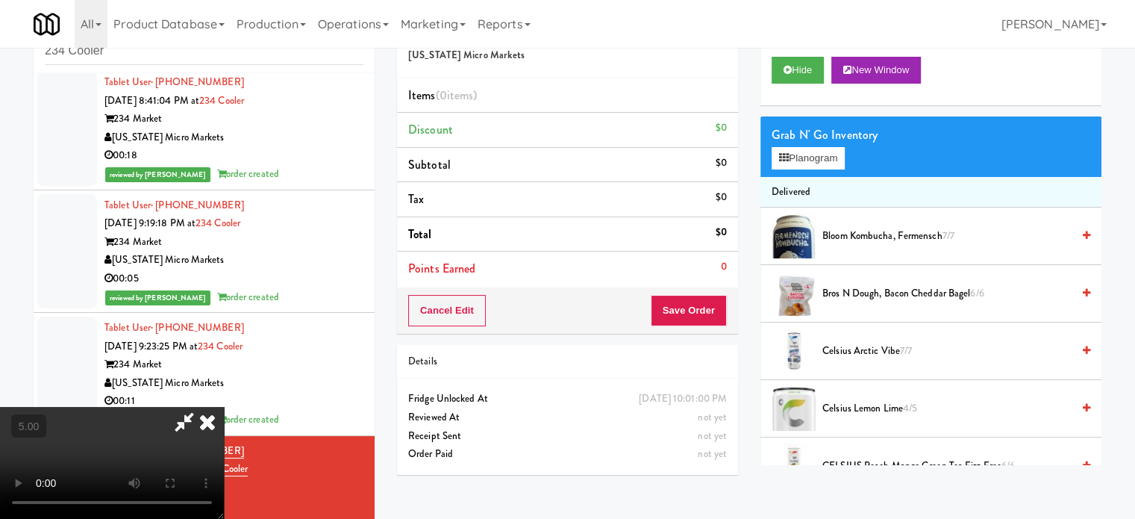
drag, startPoint x: 487, startPoint y: 210, endPoint x: 490, endPoint y: 300, distance: 89.6
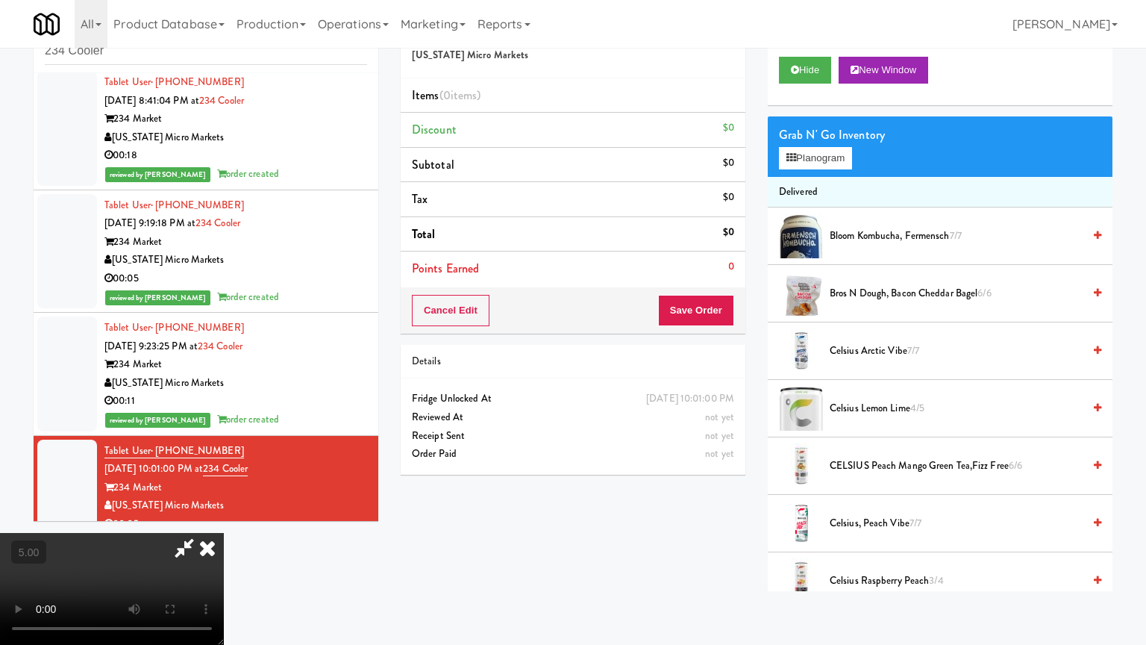
drag, startPoint x: 594, startPoint y: 322, endPoint x: 606, endPoint y: 337, distance: 18.5
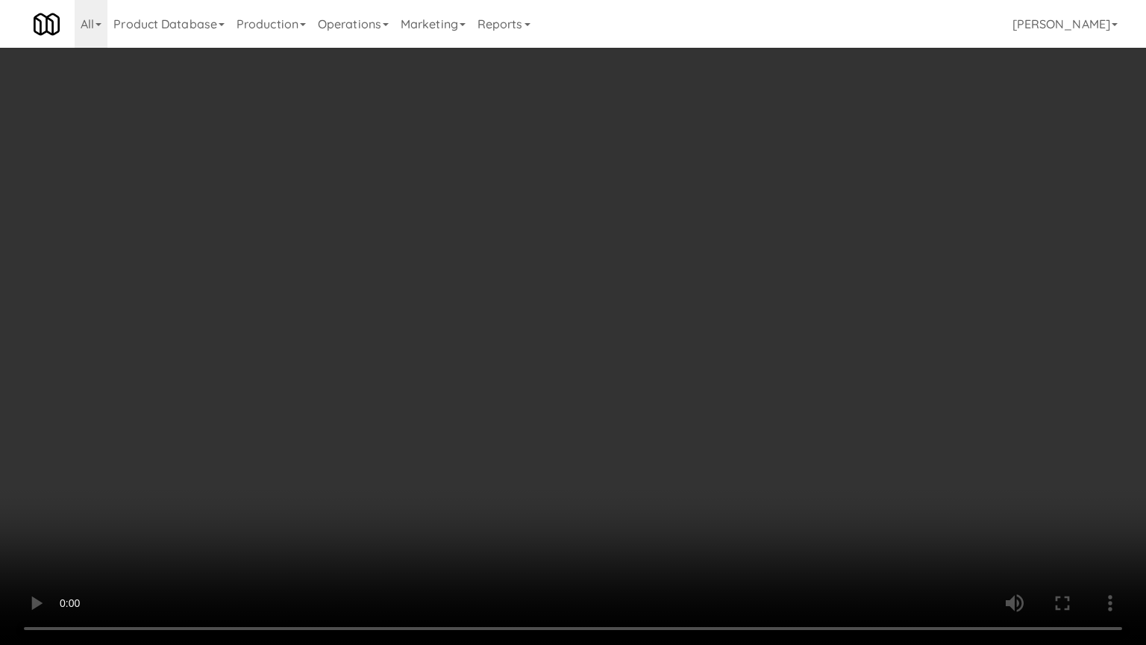
drag, startPoint x: 607, startPoint y: 342, endPoint x: 613, endPoint y: 331, distance: 13.1
drag, startPoint x: 383, startPoint y: 491, endPoint x: 383, endPoint y: 472, distance: 18.7
drag, startPoint x: 598, startPoint y: 570, endPoint x: 563, endPoint y: 578, distance: 36.0
drag, startPoint x: 563, startPoint y: 469, endPoint x: 570, endPoint y: 462, distance: 10.6
drag, startPoint x: 570, startPoint y: 462, endPoint x: 651, endPoint y: 310, distance: 172.2
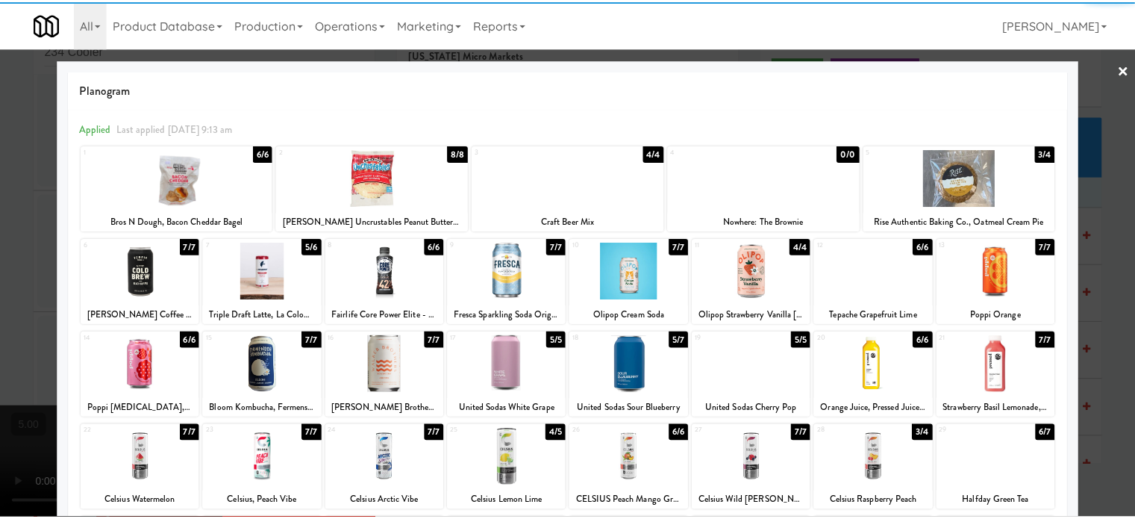
scroll to position [213, 0]
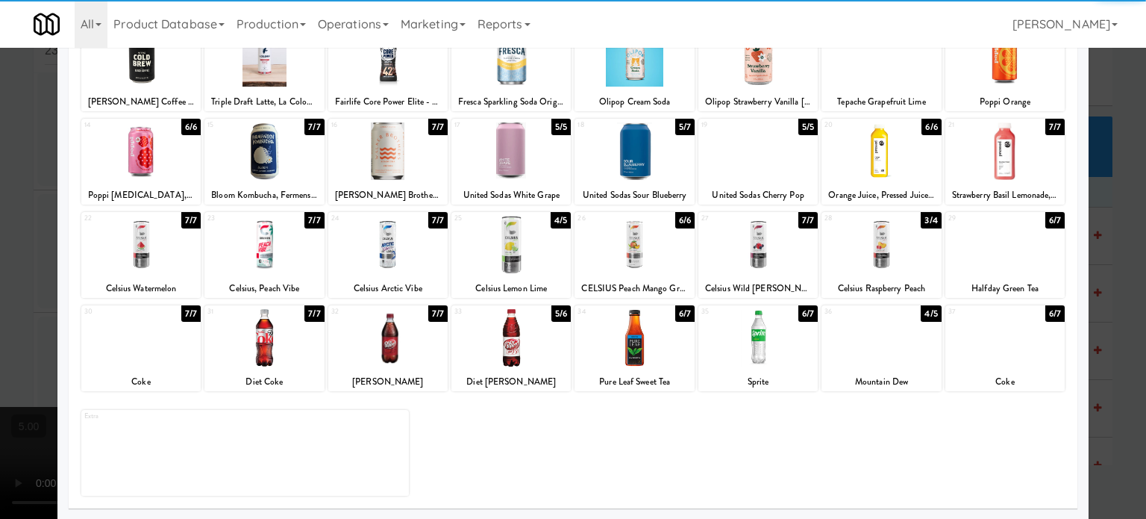
drag, startPoint x: 1119, startPoint y: 348, endPoint x: 672, endPoint y: 351, distance: 447.0
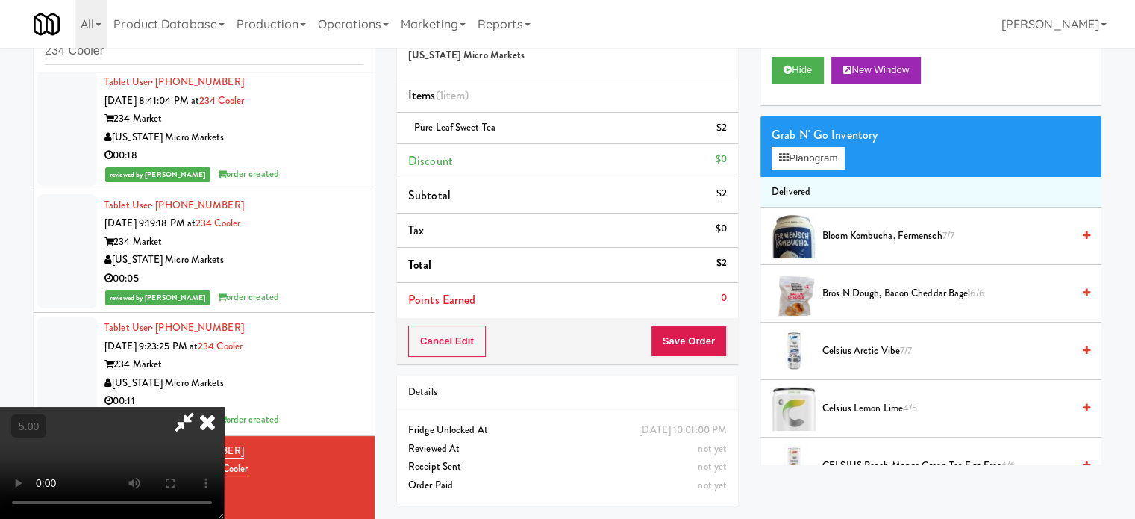
drag, startPoint x: 287, startPoint y: 329, endPoint x: 382, endPoint y: 225, distance: 141.6
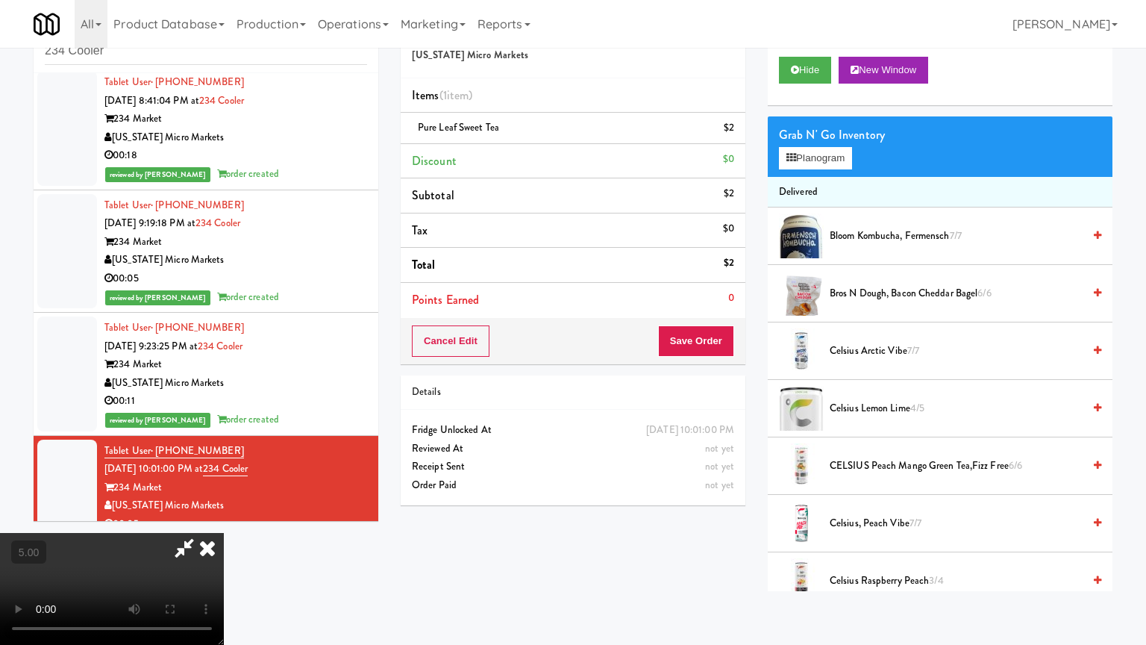
drag, startPoint x: 623, startPoint y: 355, endPoint x: 630, endPoint y: 348, distance: 10.0
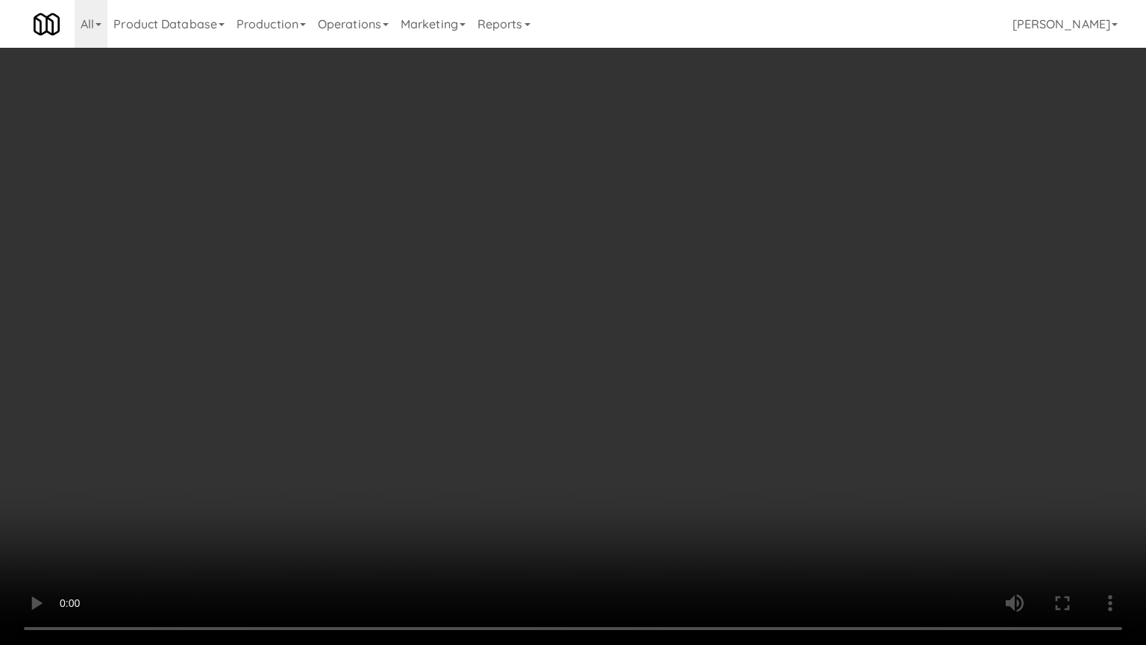
drag, startPoint x: 590, startPoint y: 553, endPoint x: 595, endPoint y: 526, distance: 27.4
drag, startPoint x: 663, startPoint y: 382, endPoint x: 675, endPoint y: 254, distance: 128.2
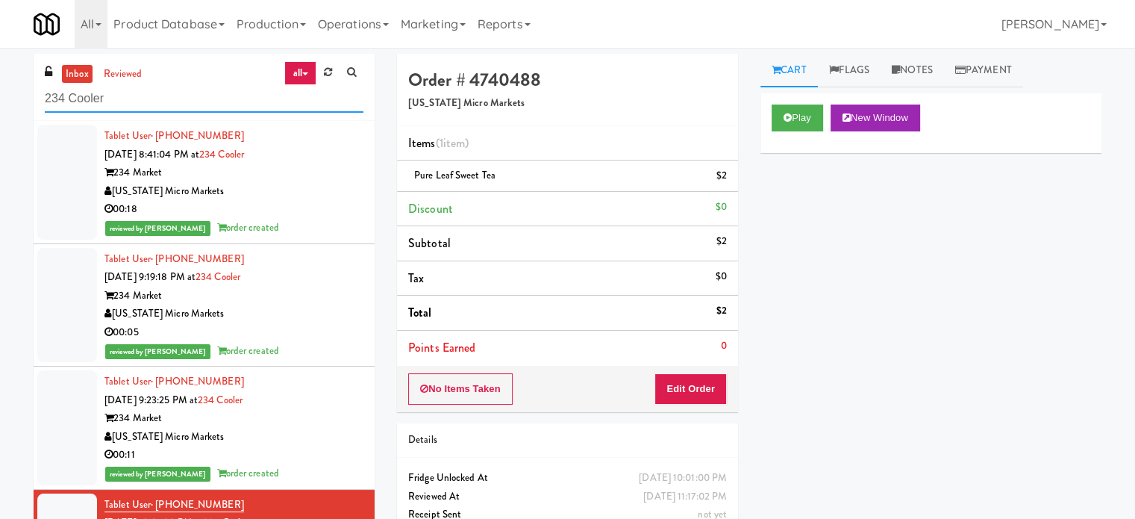
paste input "1331 - Pantry - Right"
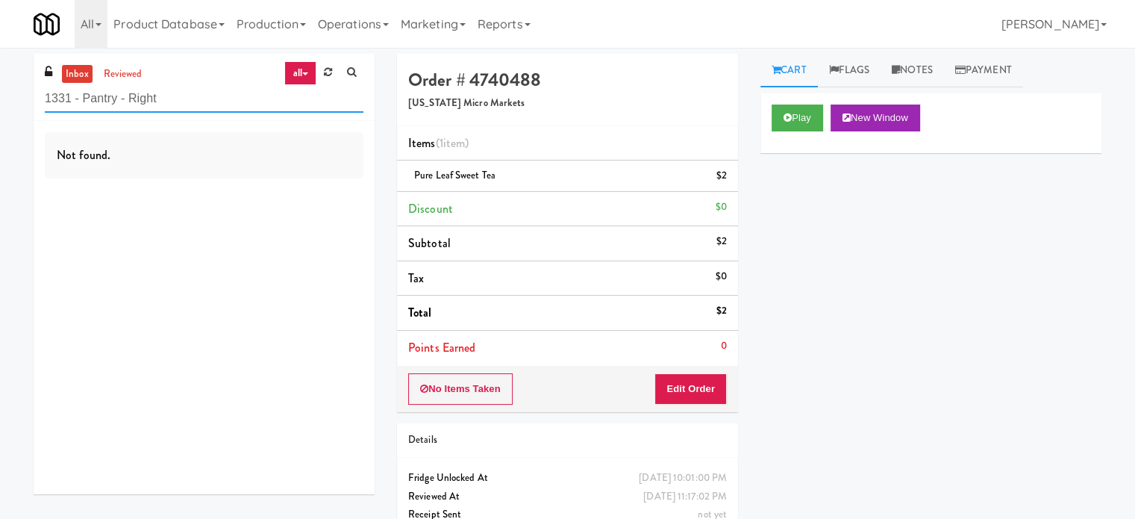
paste input "Standard - Combo - Middle"
paste input "Vista St. Clair - Cooler"
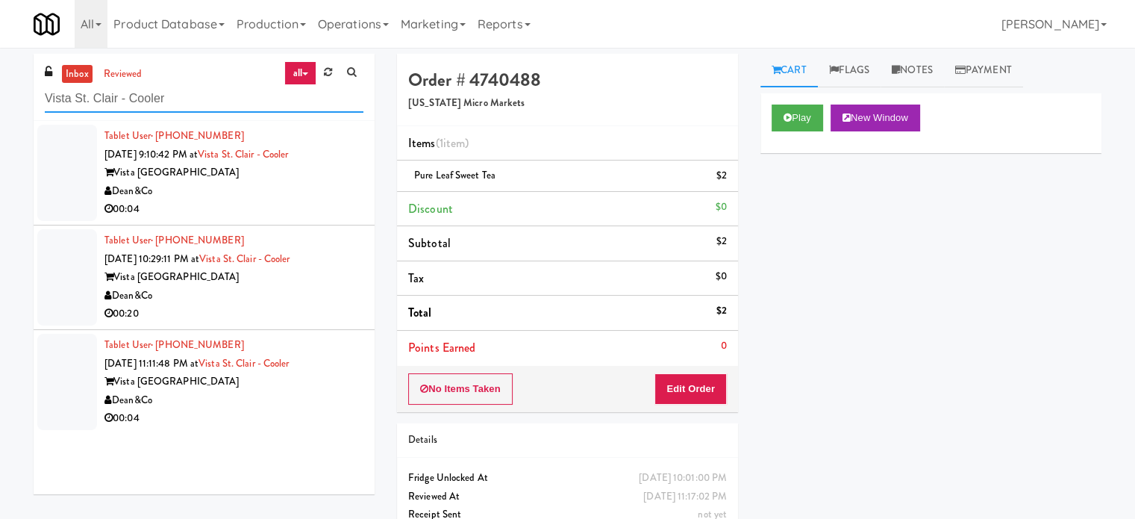
type input "Vista St. Clair - Cooler"
drag, startPoint x: 293, startPoint y: 193, endPoint x: 683, endPoint y: 205, distance: 390.5
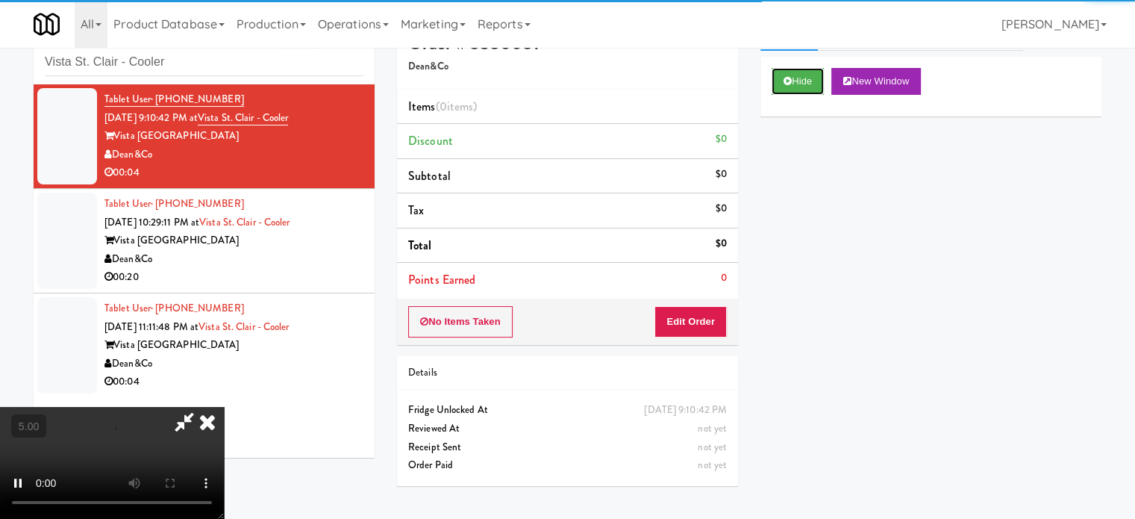
scroll to position [48, 0]
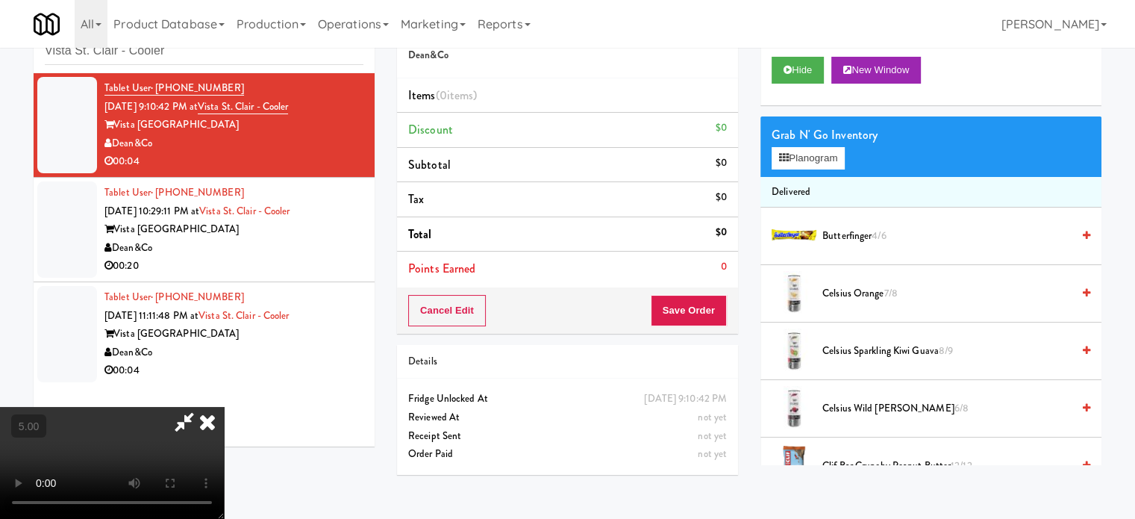
drag, startPoint x: 372, startPoint y: 334, endPoint x: 372, endPoint y: 365, distance: 30.6
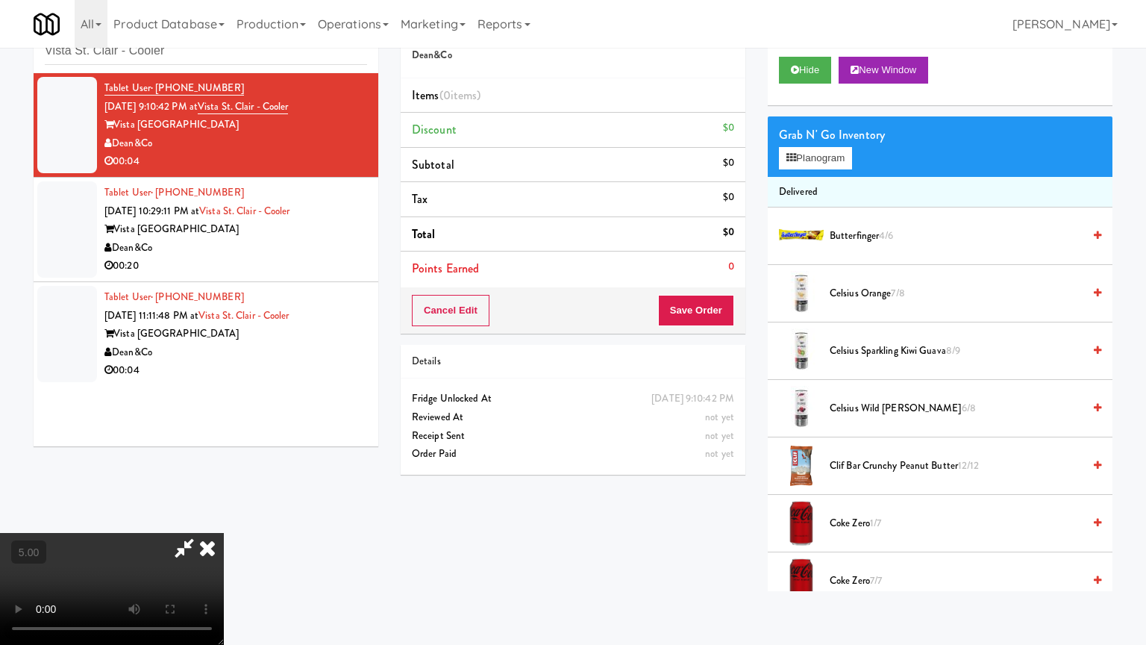
drag, startPoint x: 403, startPoint y: 378, endPoint x: 416, endPoint y: 376, distance: 12.9
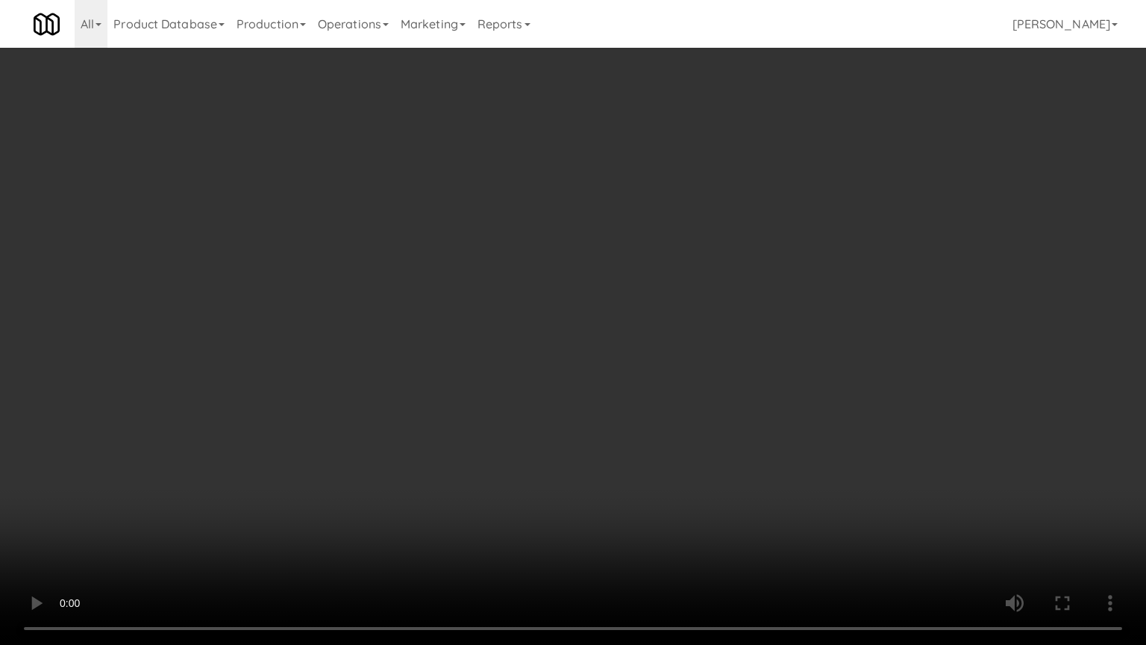
drag, startPoint x: 416, startPoint y: 376, endPoint x: 804, endPoint y: 154, distance: 447.5
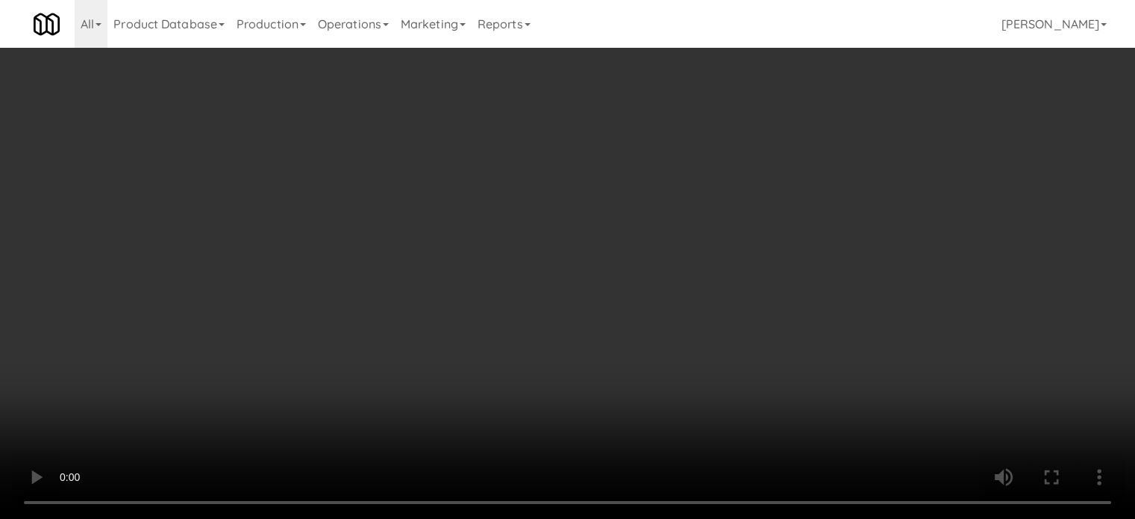
scroll to position [373, 0]
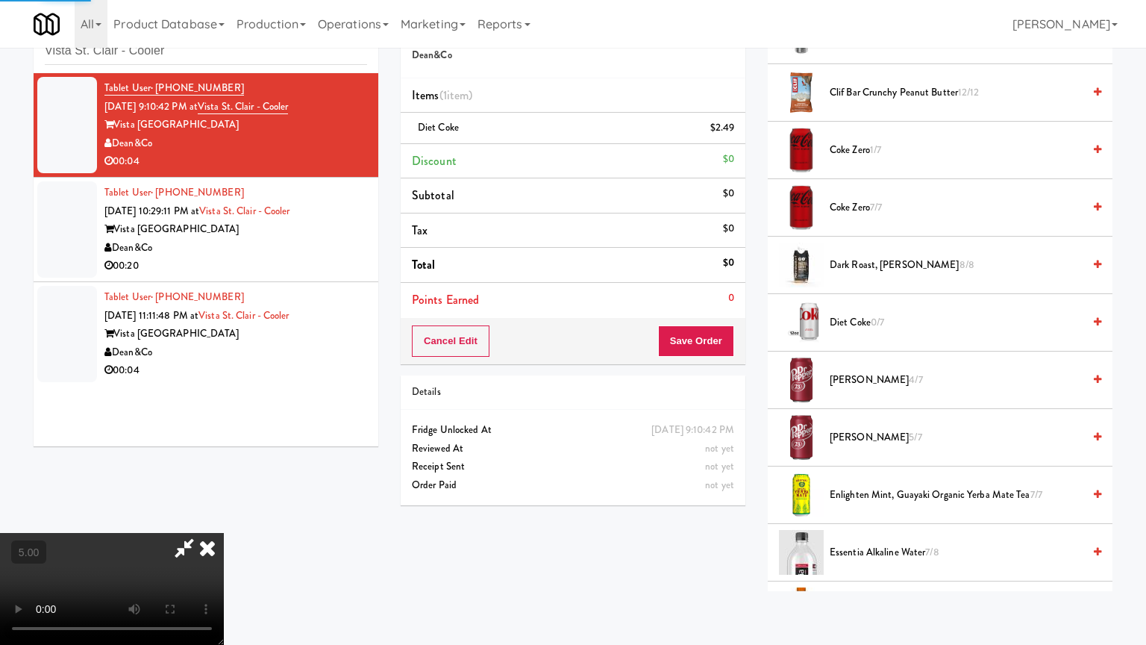
drag, startPoint x: 395, startPoint y: 394, endPoint x: 431, endPoint y: 315, distance: 86.8
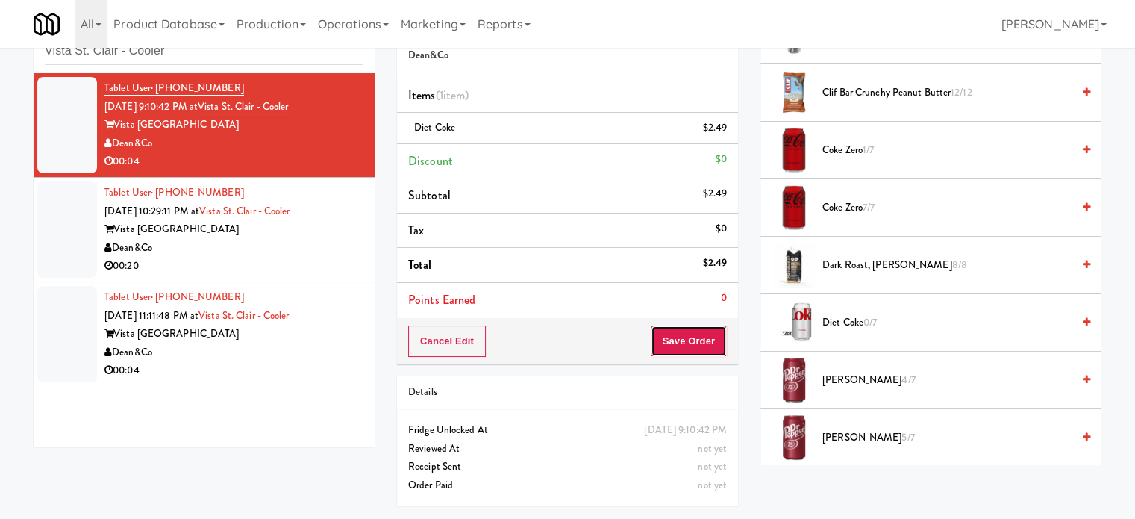
drag, startPoint x: 690, startPoint y: 354, endPoint x: 607, endPoint y: 260, distance: 125.4
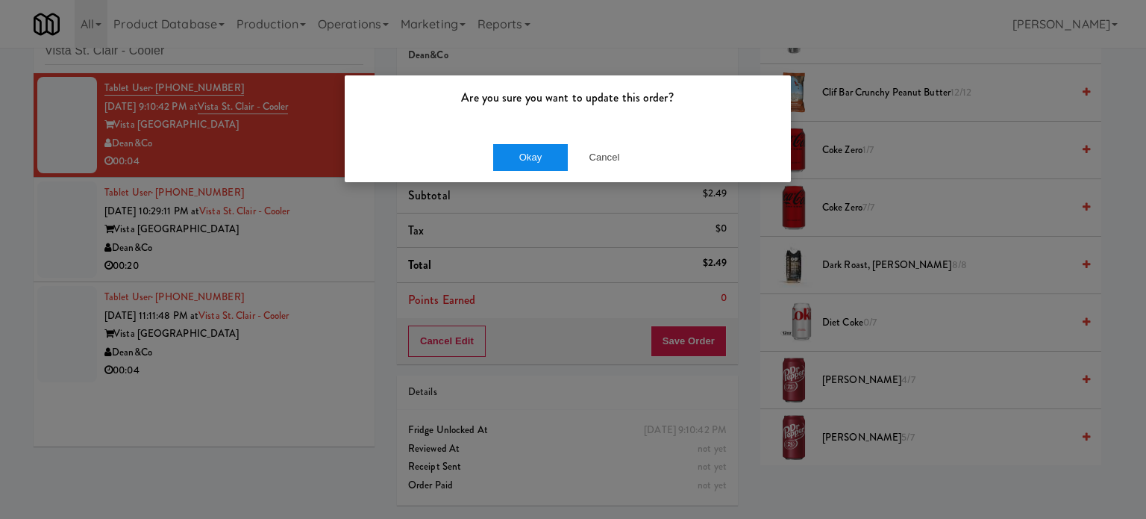
drag, startPoint x: 525, startPoint y: 140, endPoint x: 537, endPoint y: 154, distance: 18.5
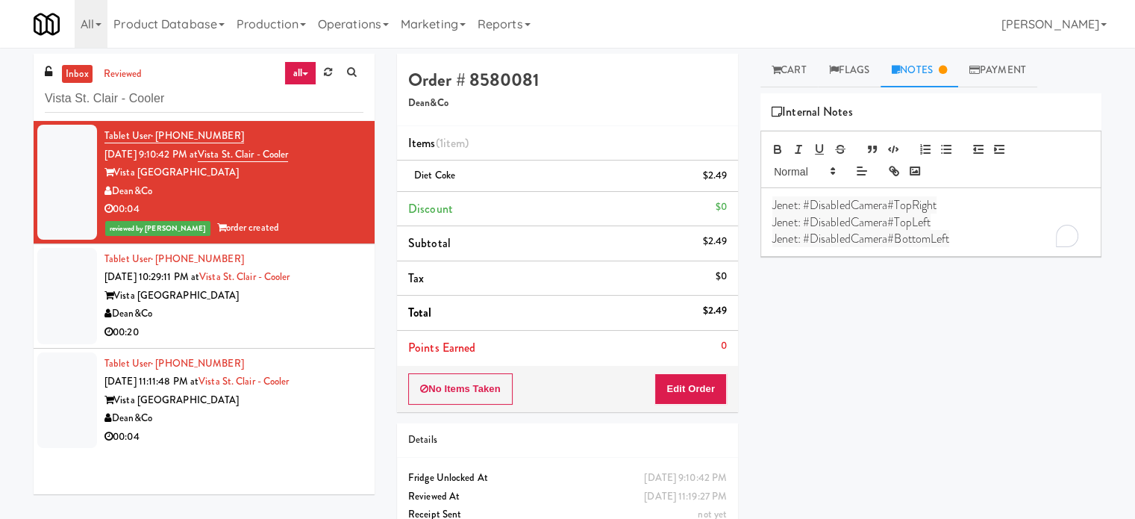
scroll to position [0, 0]
drag, startPoint x: 801, startPoint y: 240, endPoint x: 767, endPoint y: 222, distance: 38.4
drag, startPoint x: 772, startPoint y: 203, endPoint x: 965, endPoint y: 225, distance: 193.8
drag, startPoint x: 768, startPoint y: 202, endPoint x: 964, endPoint y: 227, distance: 197.8
copy div "Jenet: #DisabledCamera#TopRight #DisabledCamera#BottomLeft"
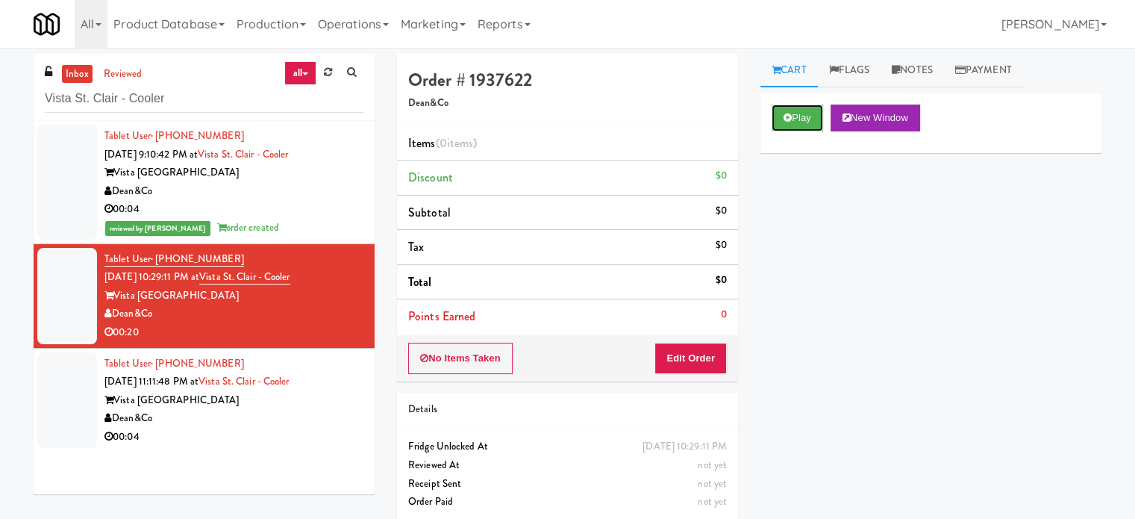
drag, startPoint x: 793, startPoint y: 111, endPoint x: 790, endPoint y: 176, distance: 65.0
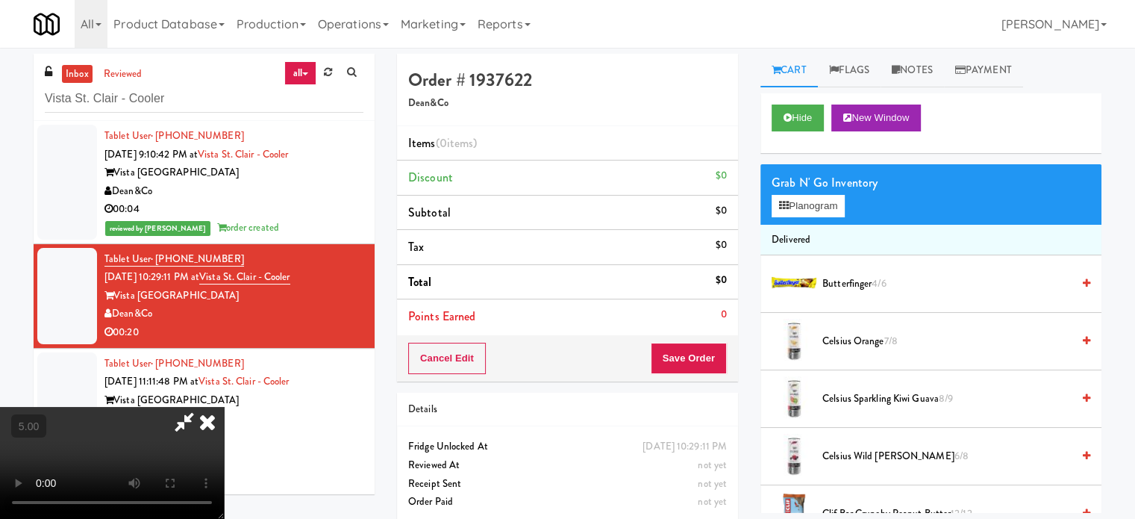
drag, startPoint x: 387, startPoint y: 346, endPoint x: 563, endPoint y: 190, distance: 235.2
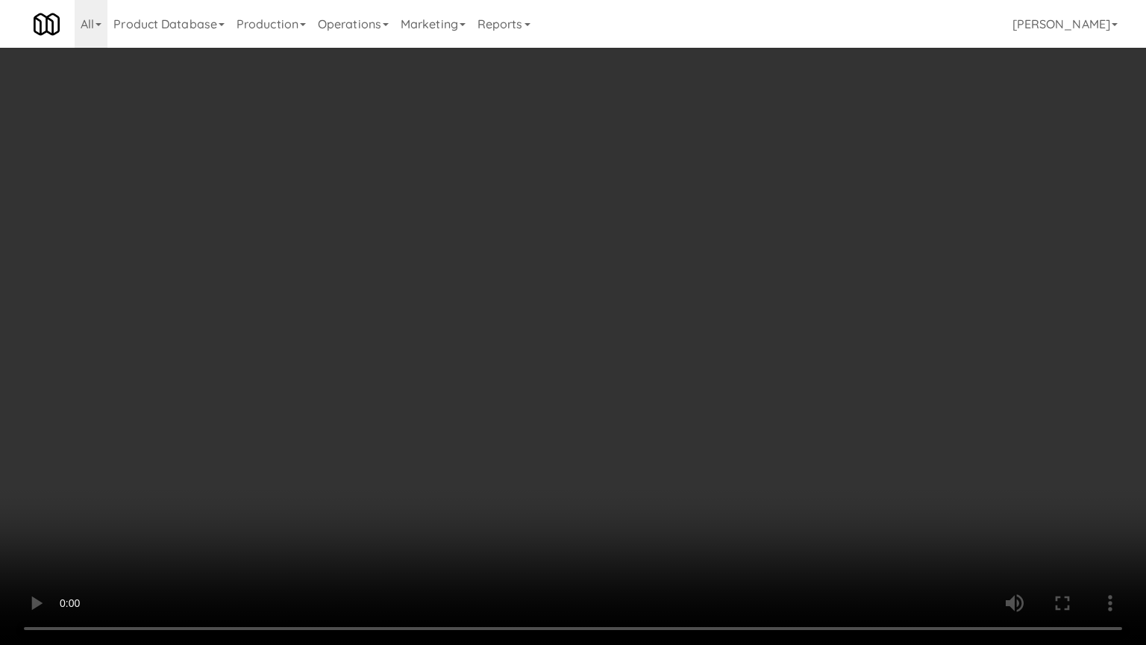
click at [361, 406] on video at bounding box center [573, 322] width 1146 height 645
click at [433, 351] on video at bounding box center [573, 322] width 1146 height 645
click at [436, 351] on video at bounding box center [573, 322] width 1146 height 645
click at [437, 364] on video at bounding box center [573, 322] width 1146 height 645
click at [437, 366] on video at bounding box center [573, 322] width 1146 height 645
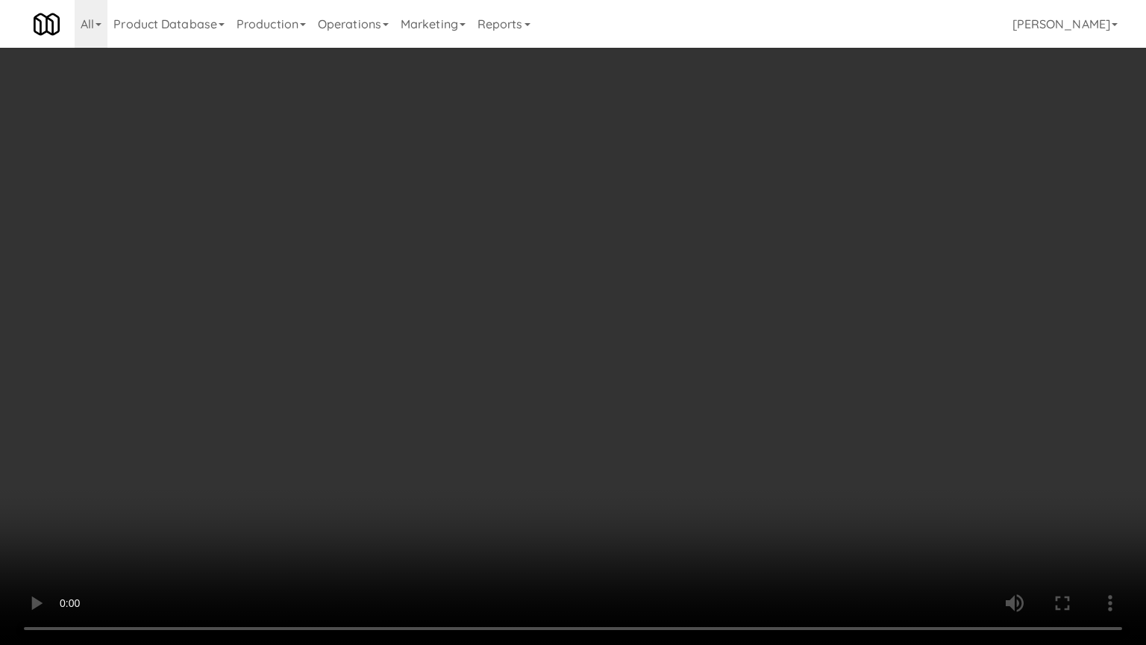
click at [457, 355] on video at bounding box center [573, 322] width 1146 height 645
click at [457, 357] on video at bounding box center [573, 322] width 1146 height 645
drag, startPoint x: 469, startPoint y: 358, endPoint x: 478, endPoint y: 357, distance: 8.3
drag, startPoint x: 478, startPoint y: 355, endPoint x: 751, endPoint y: 172, distance: 328.5
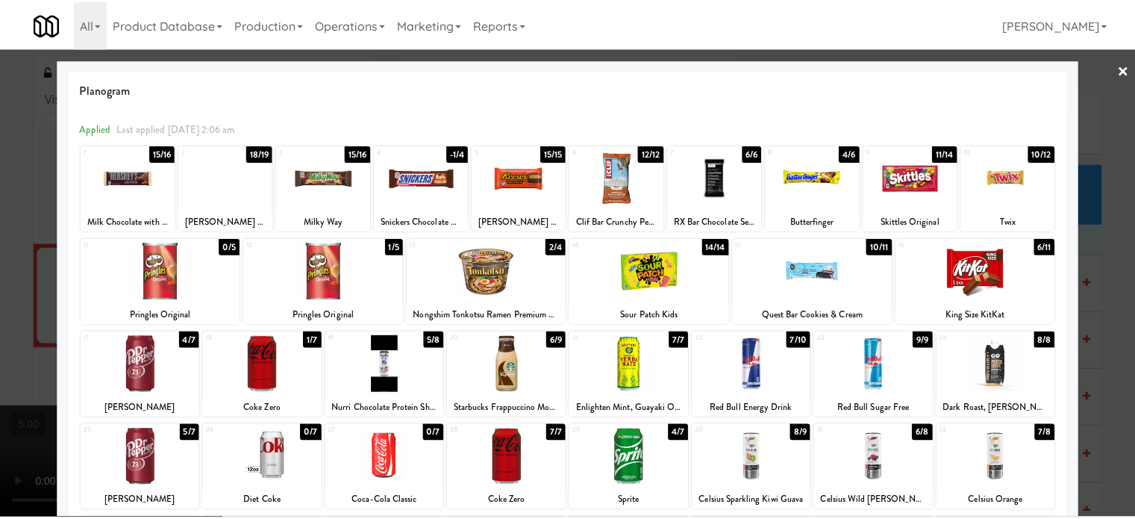
scroll to position [213, 0]
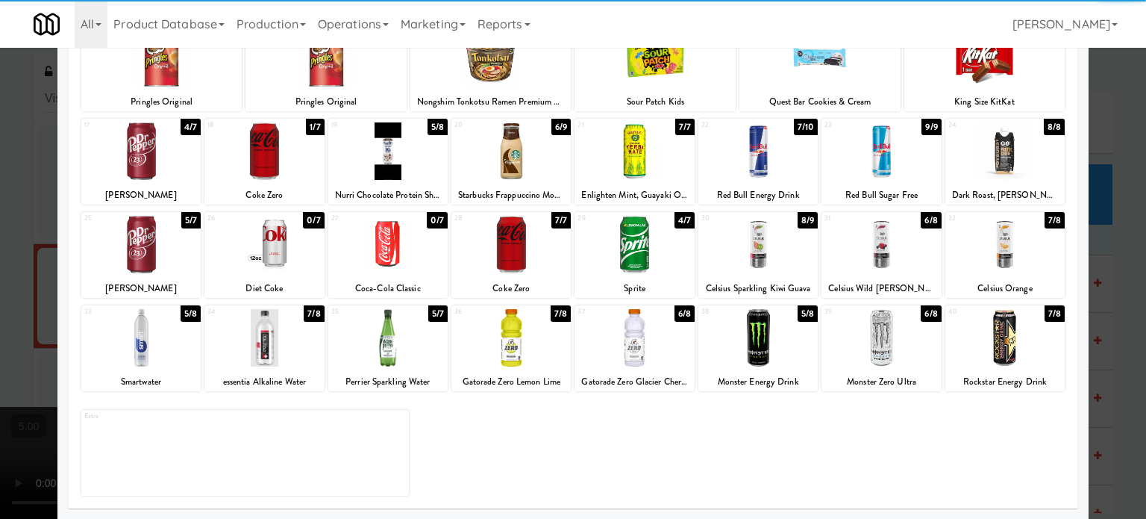
drag, startPoint x: 1113, startPoint y: 293, endPoint x: 1101, endPoint y: 290, distance: 12.1
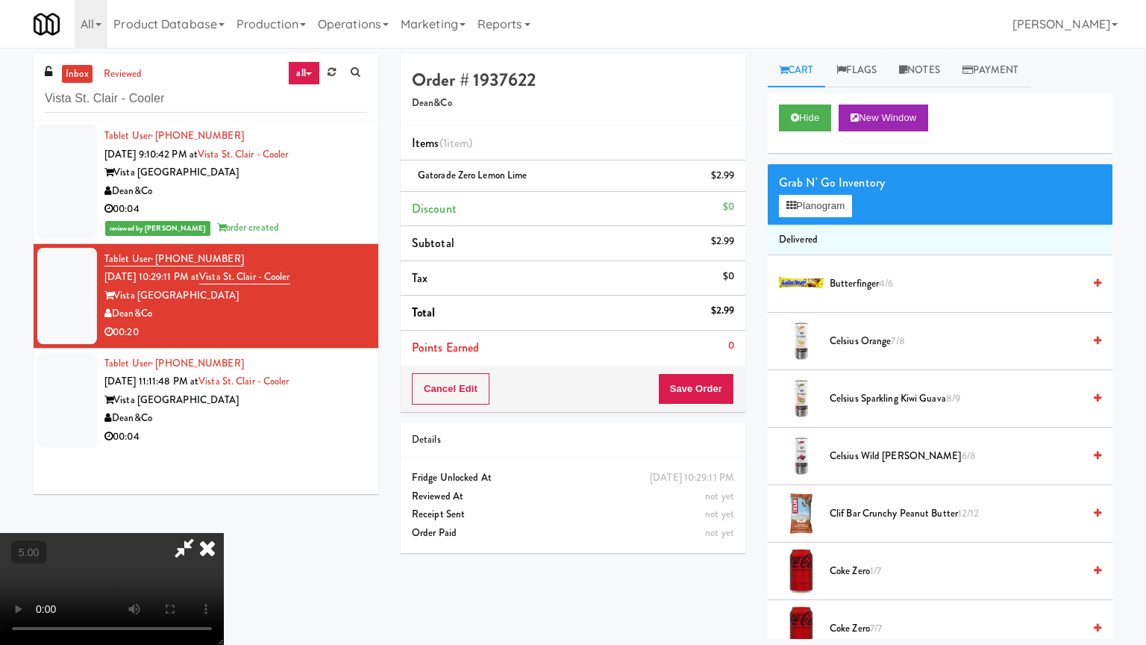
drag, startPoint x: 627, startPoint y: 498, endPoint x: 622, endPoint y: 484, distance: 15.6
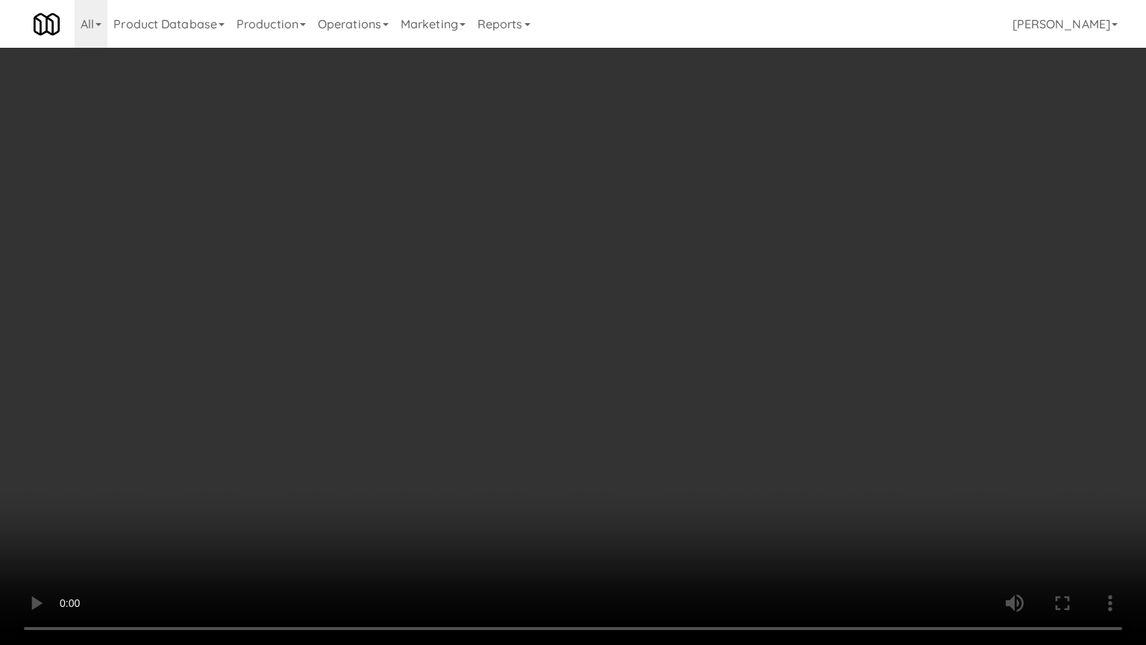
drag, startPoint x: 588, startPoint y: 344, endPoint x: 595, endPoint y: 340, distance: 8.3
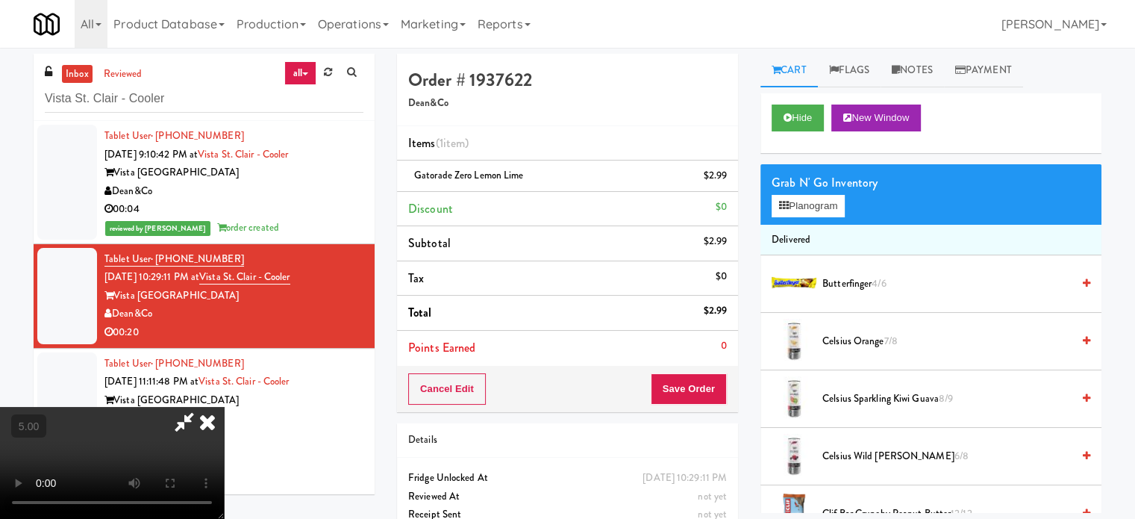
drag, startPoint x: 451, startPoint y: 284, endPoint x: 475, endPoint y: 259, distance: 34.3
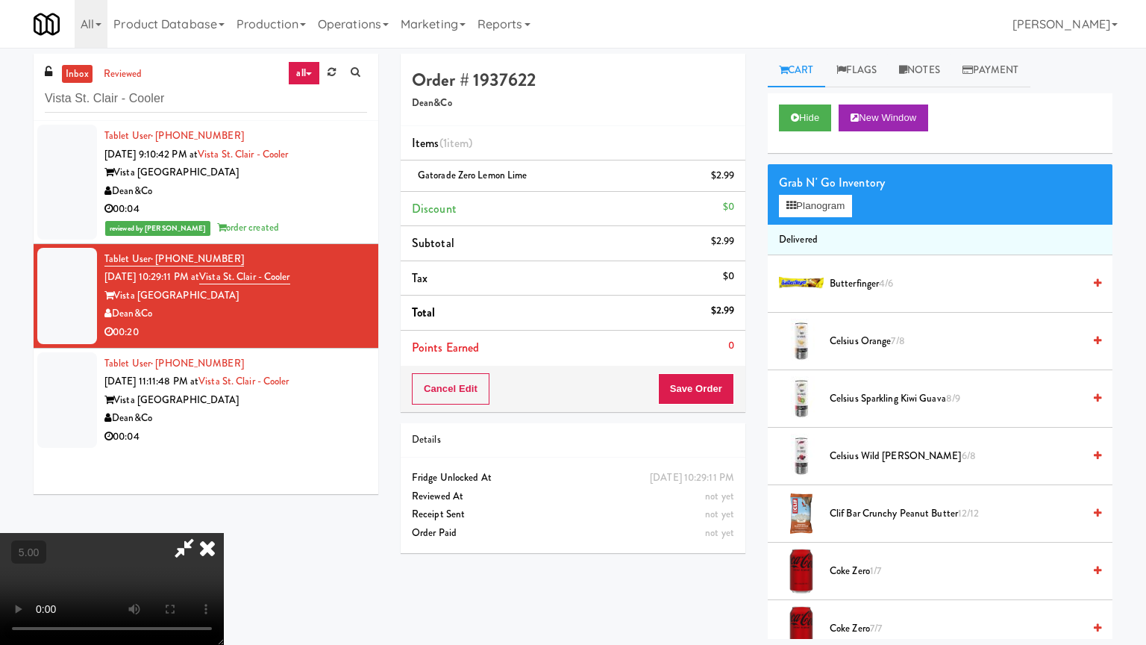
click at [224, 518] on video at bounding box center [112, 589] width 224 height 112
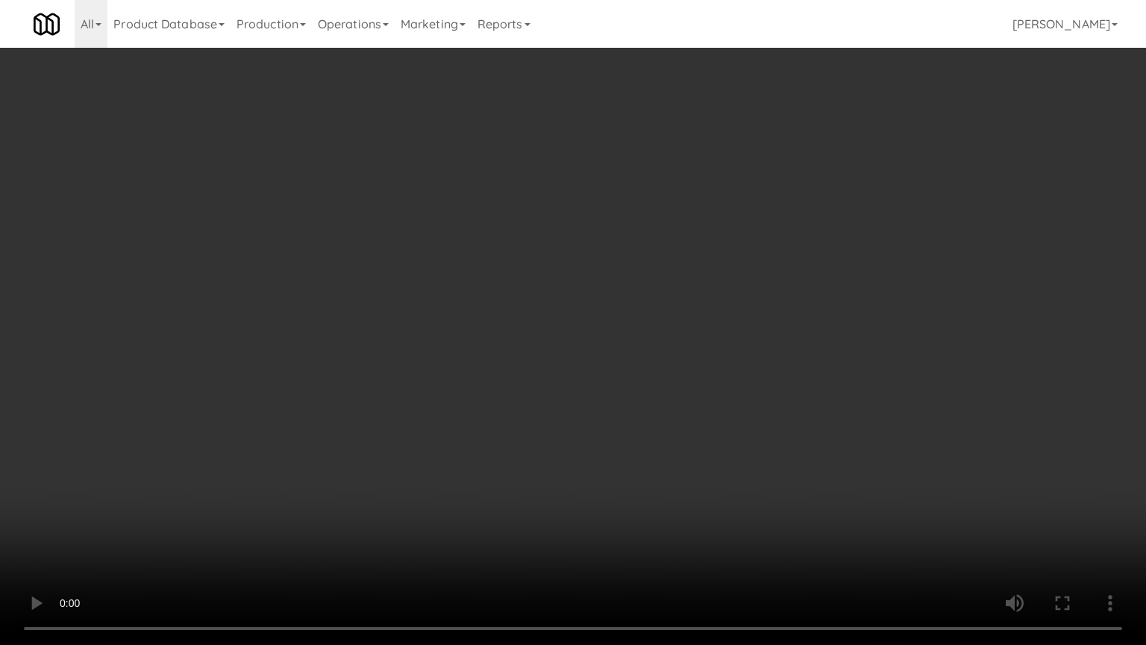
click at [352, 369] on video at bounding box center [573, 322] width 1146 height 645
click at [369, 345] on video at bounding box center [573, 322] width 1146 height 645
click at [369, 343] on video at bounding box center [573, 322] width 1146 height 645
click at [378, 343] on video at bounding box center [573, 322] width 1146 height 645
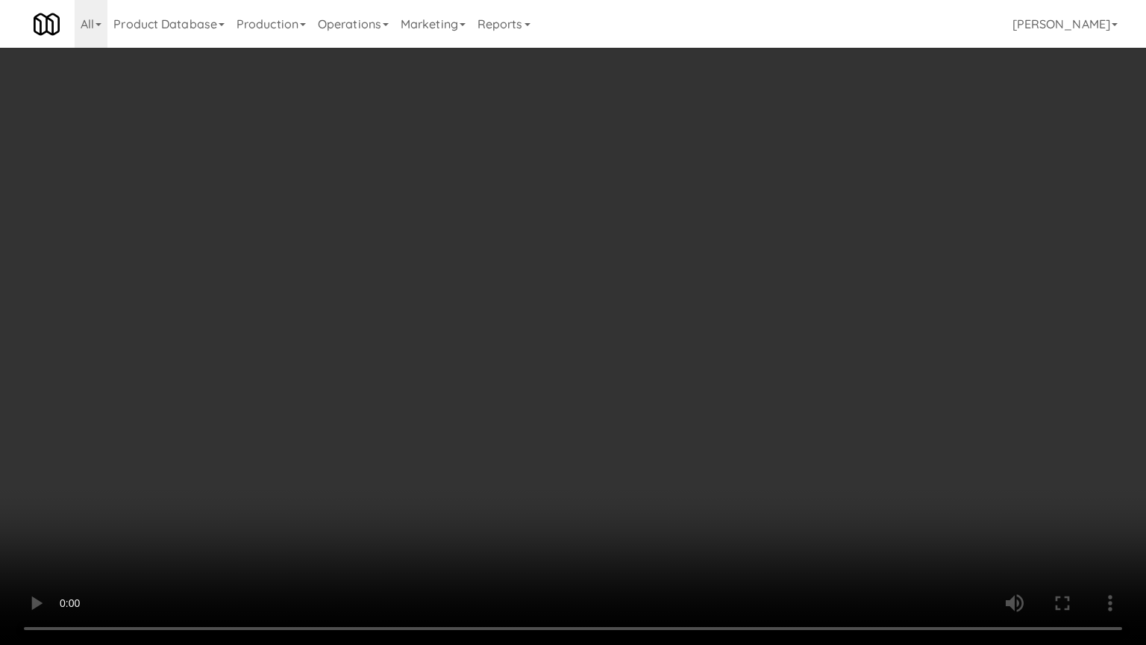
click at [379, 340] on video at bounding box center [573, 322] width 1146 height 645
click at [395, 350] on video at bounding box center [573, 322] width 1146 height 645
drag, startPoint x: 488, startPoint y: 333, endPoint x: 496, endPoint y: 327, distance: 10.1
click at [492, 333] on video at bounding box center [573, 322] width 1146 height 645
drag, startPoint x: 496, startPoint y: 327, endPoint x: 636, endPoint y: 178, distance: 203.8
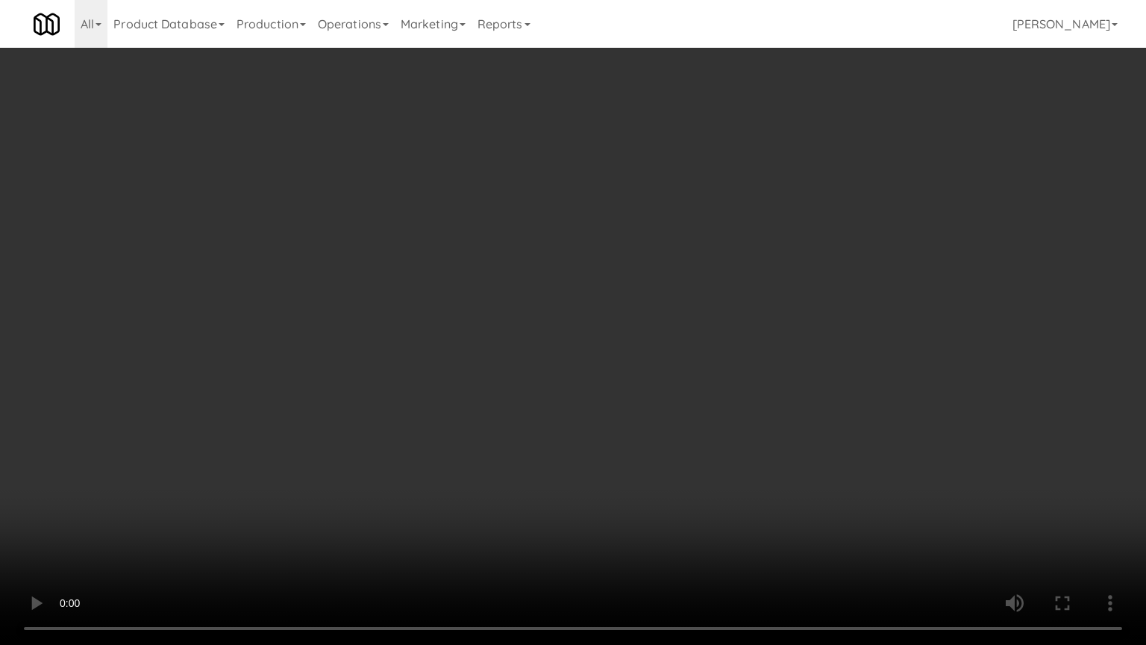
click at [499, 326] on video at bounding box center [573, 322] width 1146 height 645
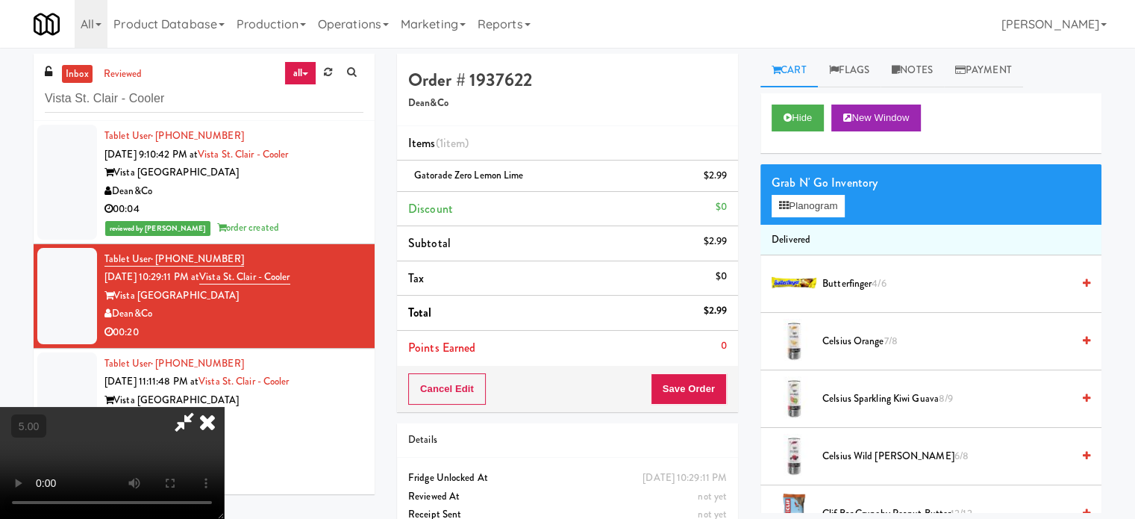
drag, startPoint x: 666, startPoint y: 151, endPoint x: 716, endPoint y: 214, distance: 80.6
click at [224, 407] on icon at bounding box center [207, 422] width 33 height 30
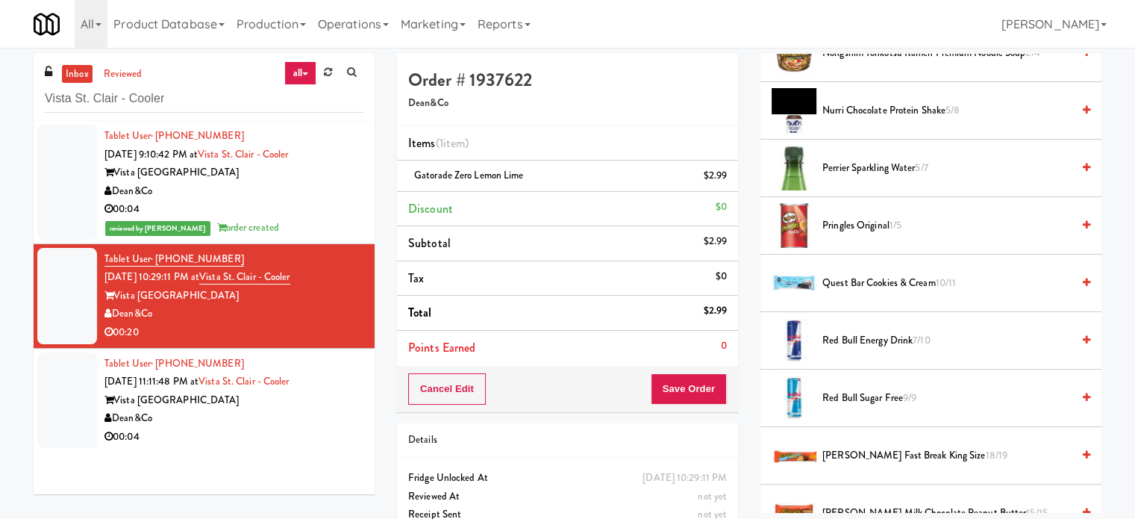
scroll to position [1977, 0]
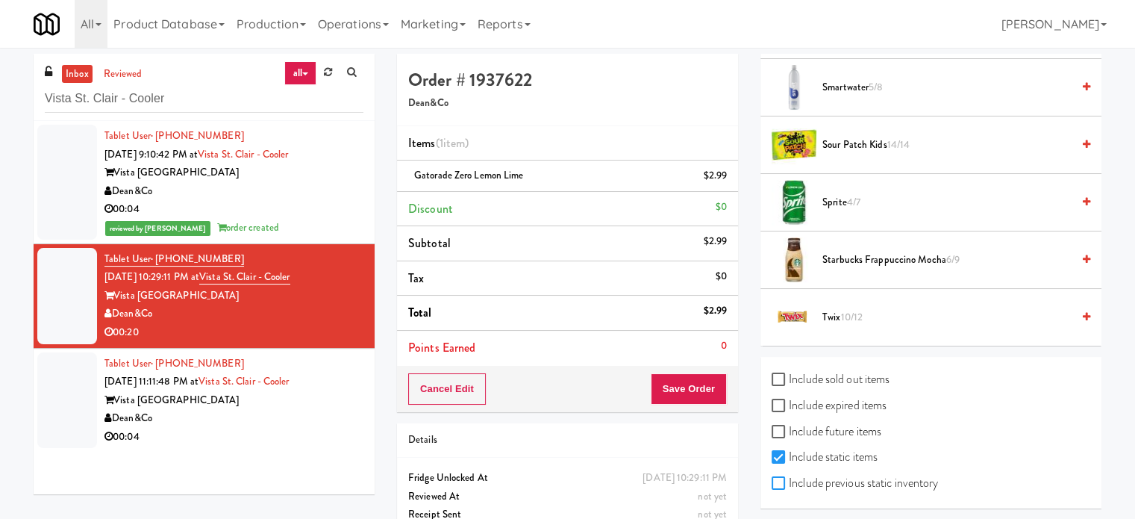
click at [788, 478] on input "Include previous static inventory" at bounding box center [780, 484] width 17 height 12
checkbox input "true"
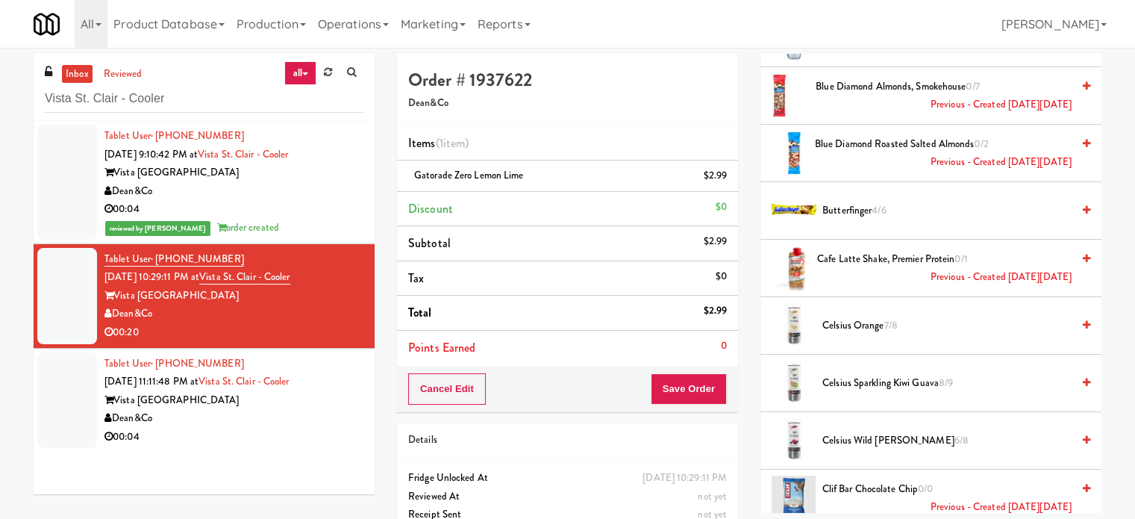
scroll to position [0, 0]
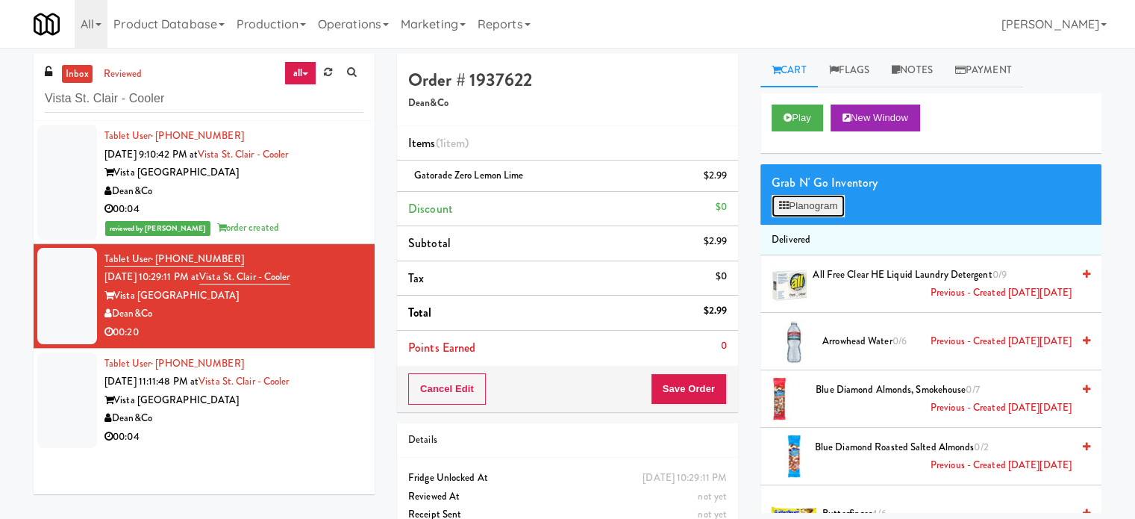
click at [818, 204] on button "Planogram" at bounding box center [808, 206] width 73 height 22
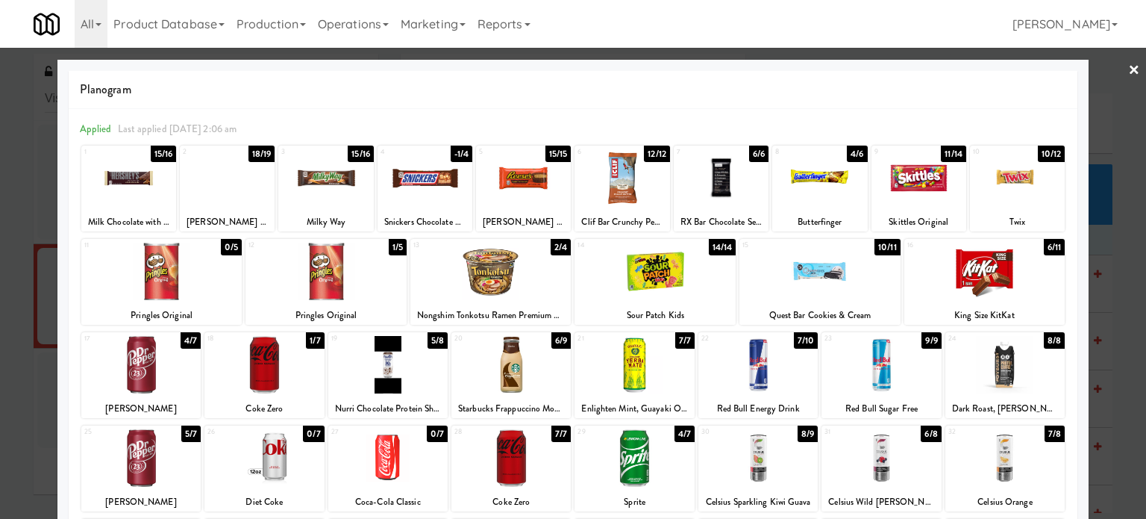
click at [454, 148] on div "-1/4" at bounding box center [462, 154] width 22 height 16
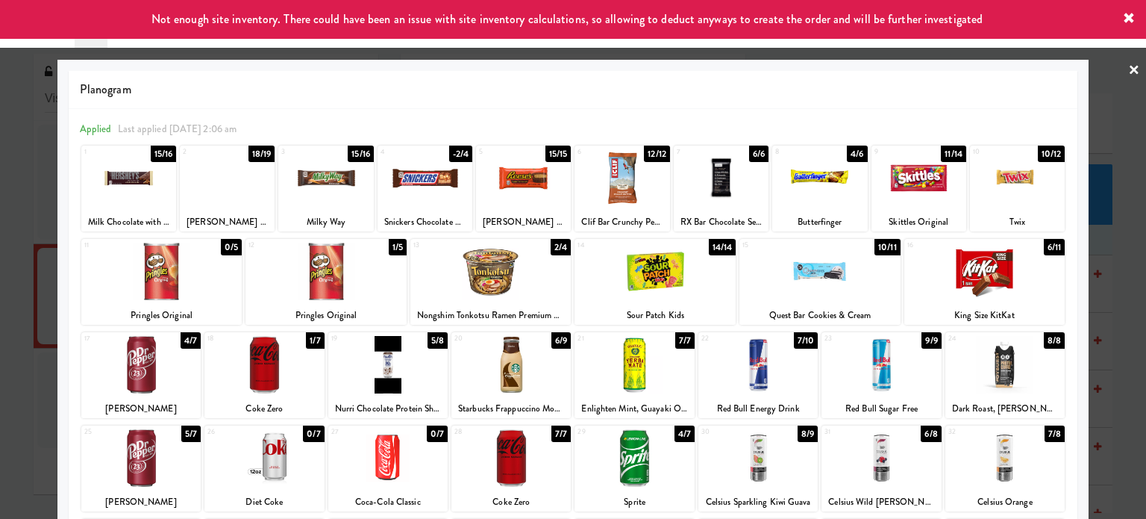
click at [395, 245] on div "1/5" at bounding box center [398, 247] width 18 height 16
drag, startPoint x: 1124, startPoint y: 301, endPoint x: 1009, endPoint y: 263, distance: 121.1
click at [1125, 303] on div at bounding box center [573, 259] width 1146 height 519
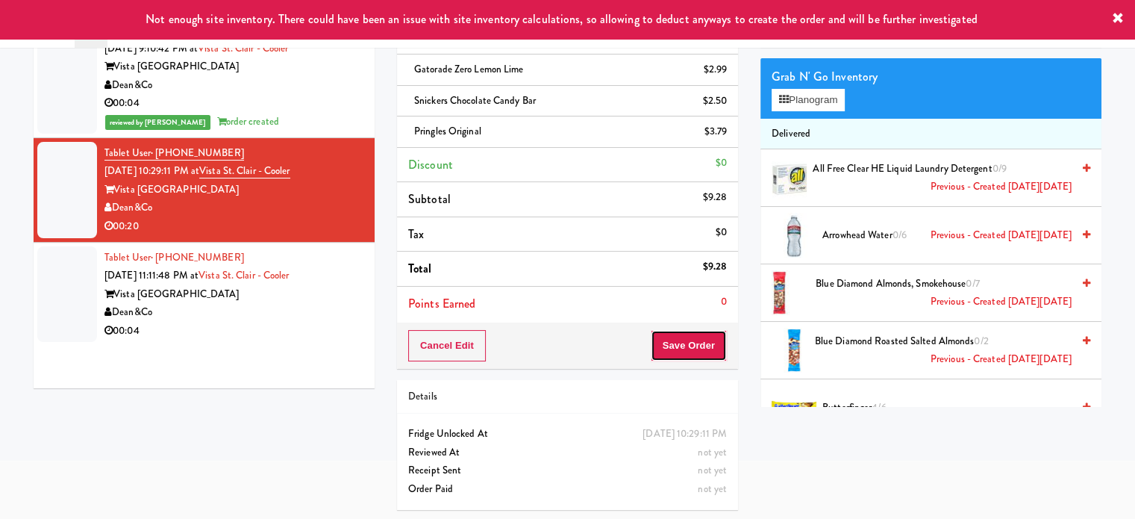
click at [704, 351] on button "Save Order" at bounding box center [689, 345] width 76 height 31
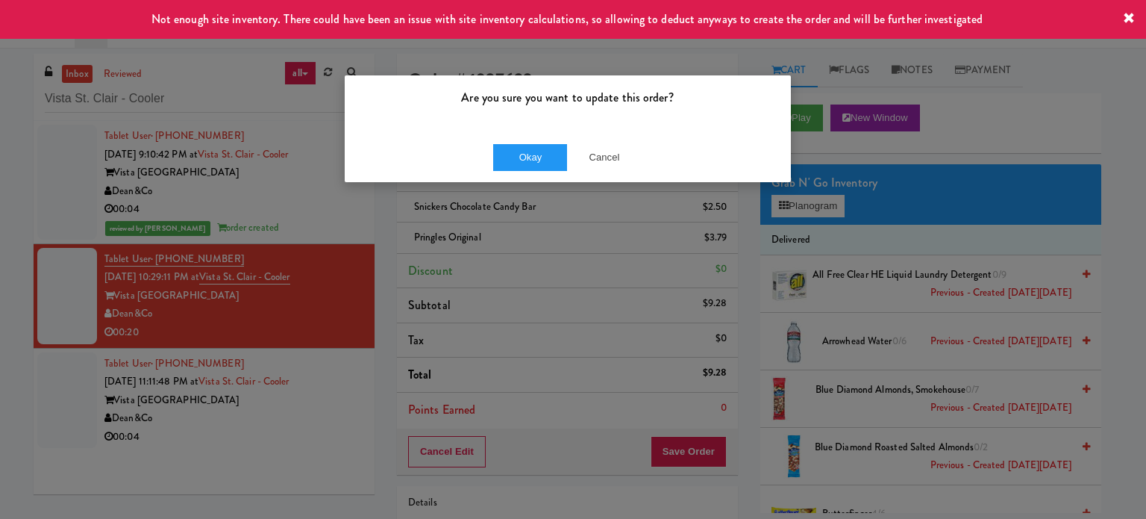
drag, startPoint x: 549, startPoint y: 171, endPoint x: 552, endPoint y: 163, distance: 8.0
click at [549, 169] on div "Okay Cancel" at bounding box center [568, 157] width 446 height 50
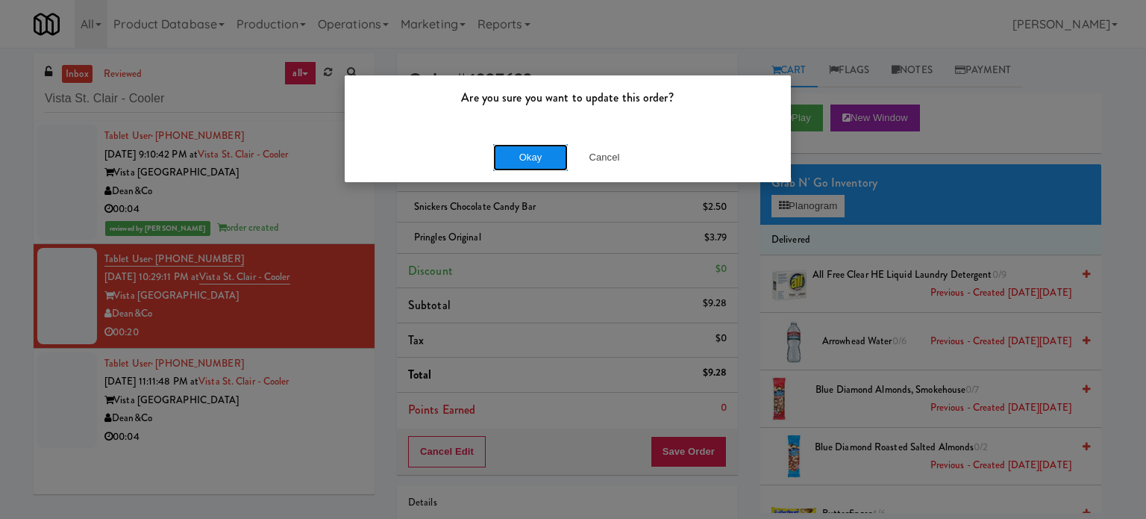
drag, startPoint x: 544, startPoint y: 158, endPoint x: 562, endPoint y: 148, distance: 20.4
click at [544, 157] on button "Okay" at bounding box center [530, 157] width 75 height 27
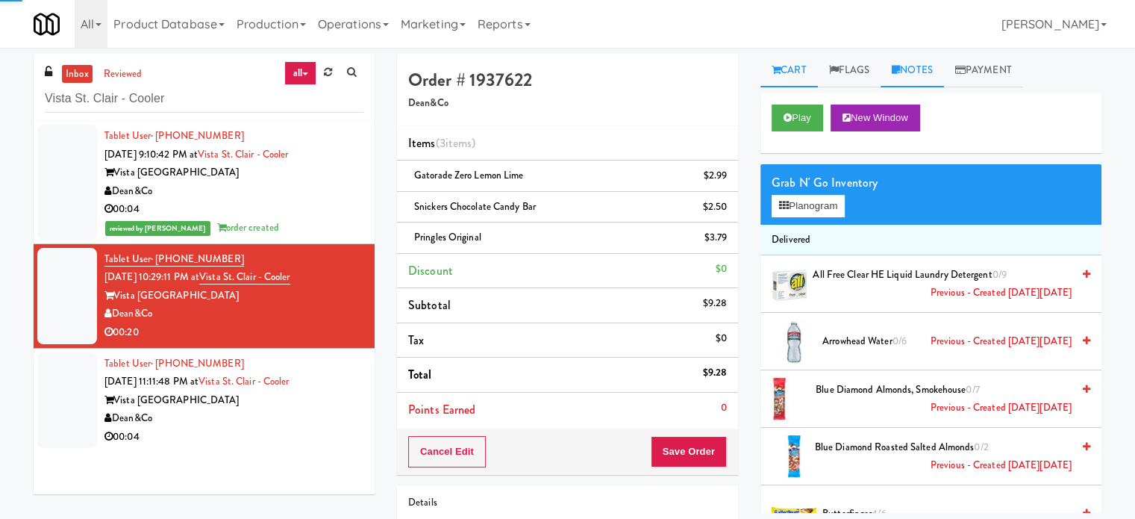
click at [924, 72] on link "Notes" at bounding box center [912, 71] width 63 height 34
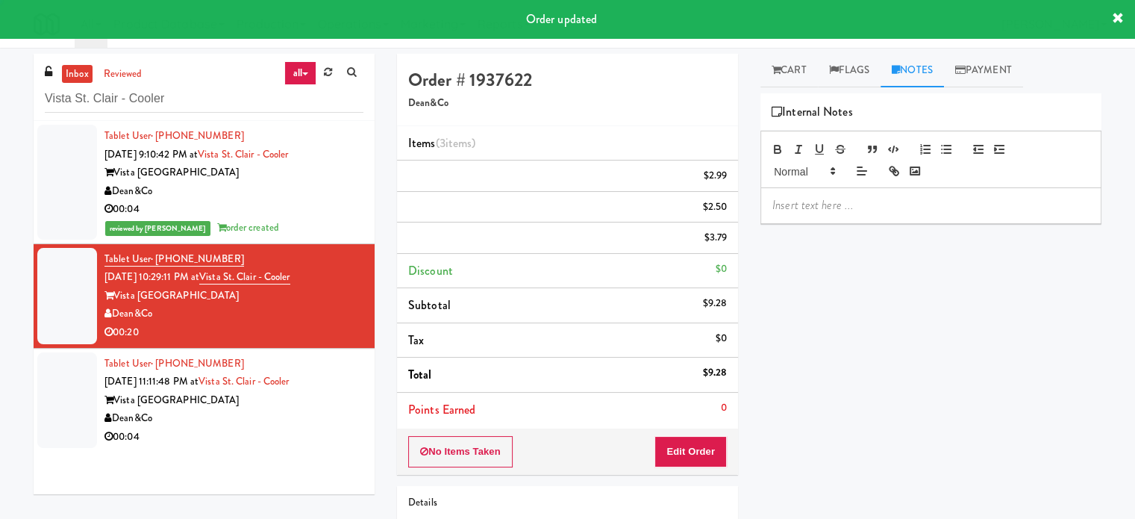
click at [887, 201] on p at bounding box center [930, 205] width 317 height 16
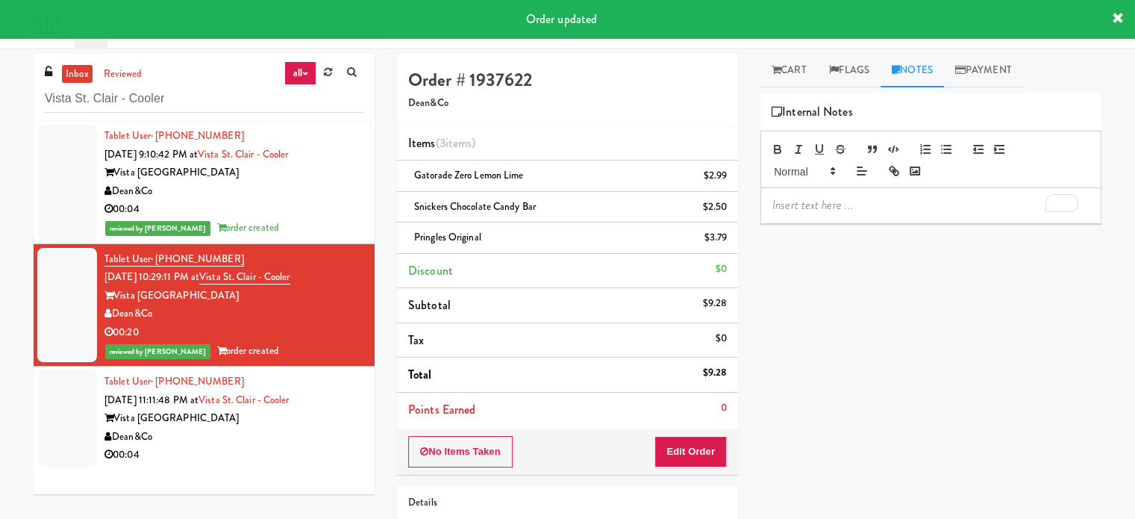
paste div
drag, startPoint x: 281, startPoint y: 449, endPoint x: 493, endPoint y: 363, distance: 228.9
click at [284, 442] on div "Tablet User · (907) 209-5705 Sep 15, 2025 11:11:48 PM at Vista St. Clair - Cool…" at bounding box center [233, 418] width 259 height 92
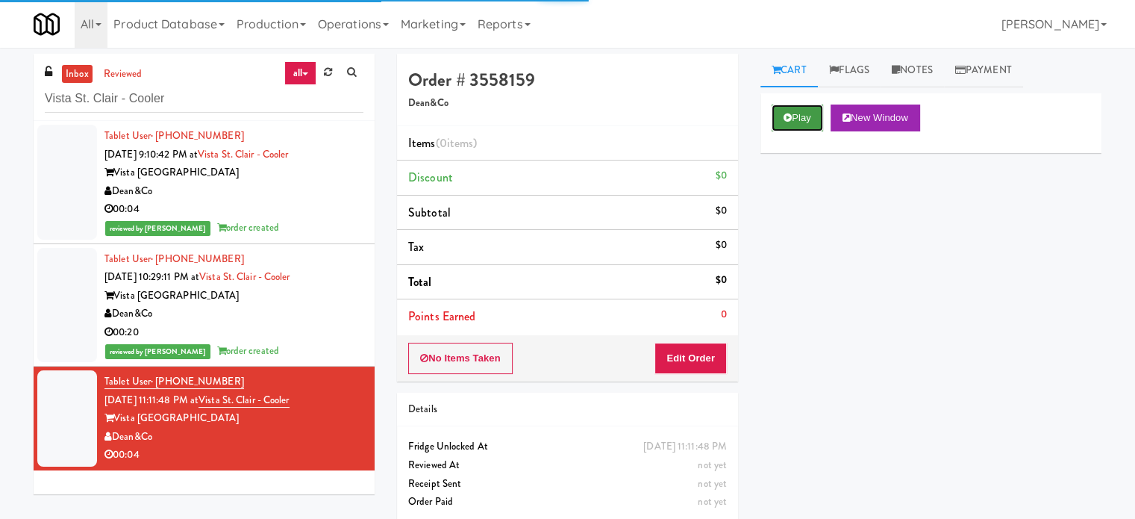
click at [803, 125] on button "Play" at bounding box center [797, 117] width 51 height 27
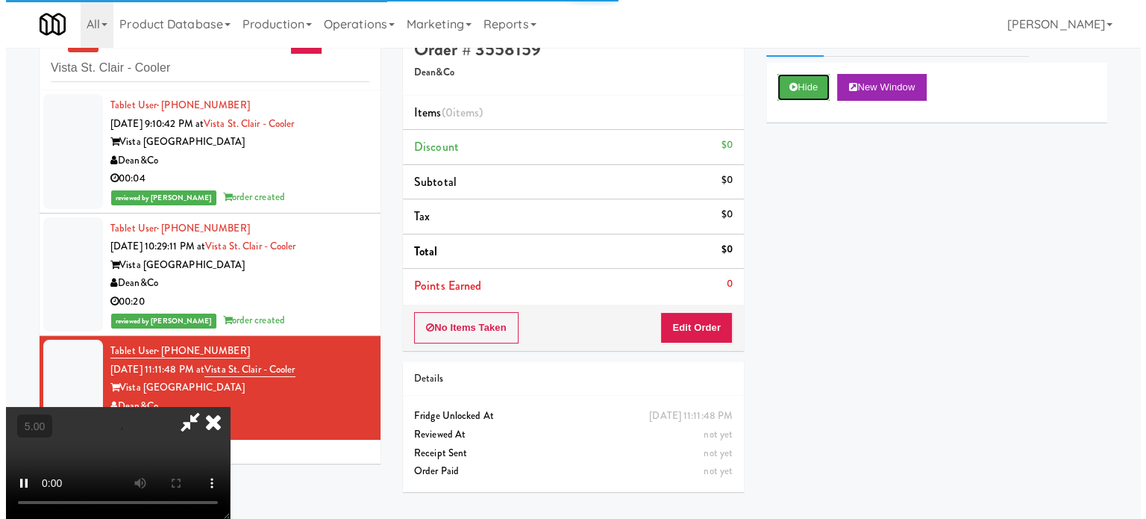
scroll to position [48, 0]
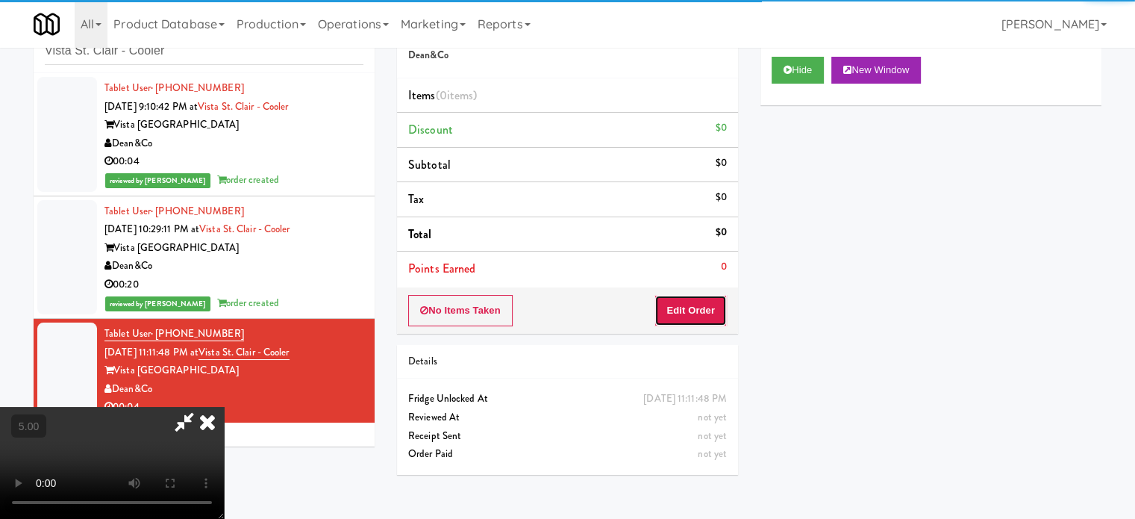
click at [703, 316] on button "Edit Order" at bounding box center [690, 310] width 72 height 31
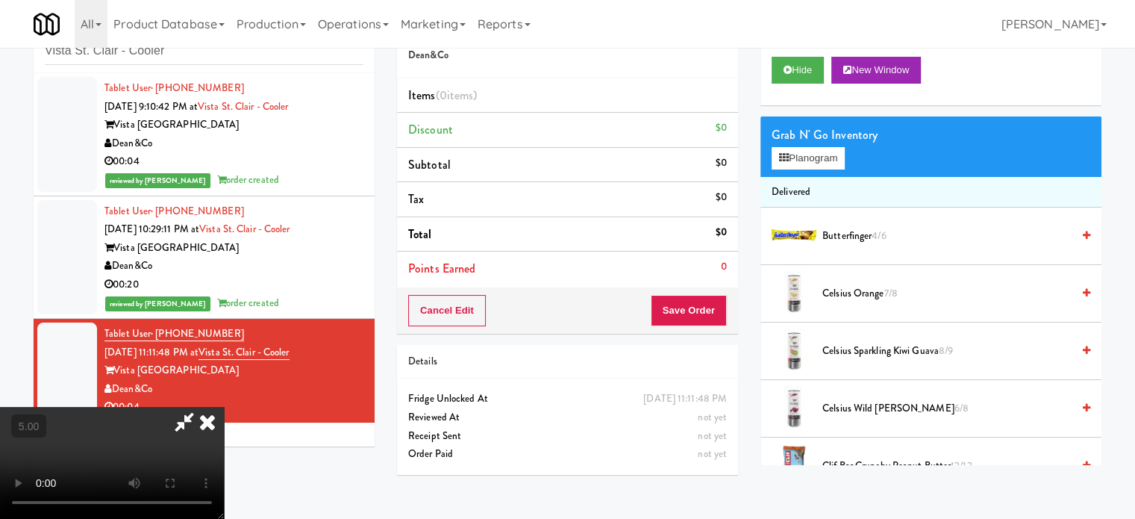
drag, startPoint x: 352, startPoint y: 336, endPoint x: 370, endPoint y: 325, distance: 20.7
click at [224, 407] on video at bounding box center [112, 463] width 224 height 112
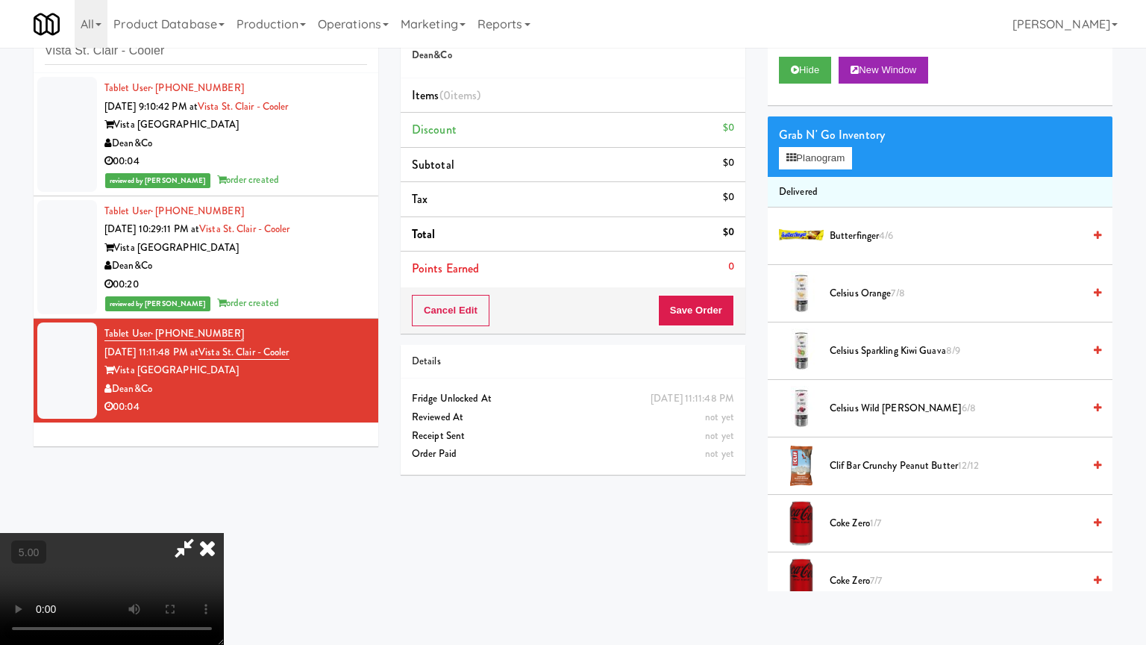
click at [224, 518] on video at bounding box center [112, 589] width 224 height 112
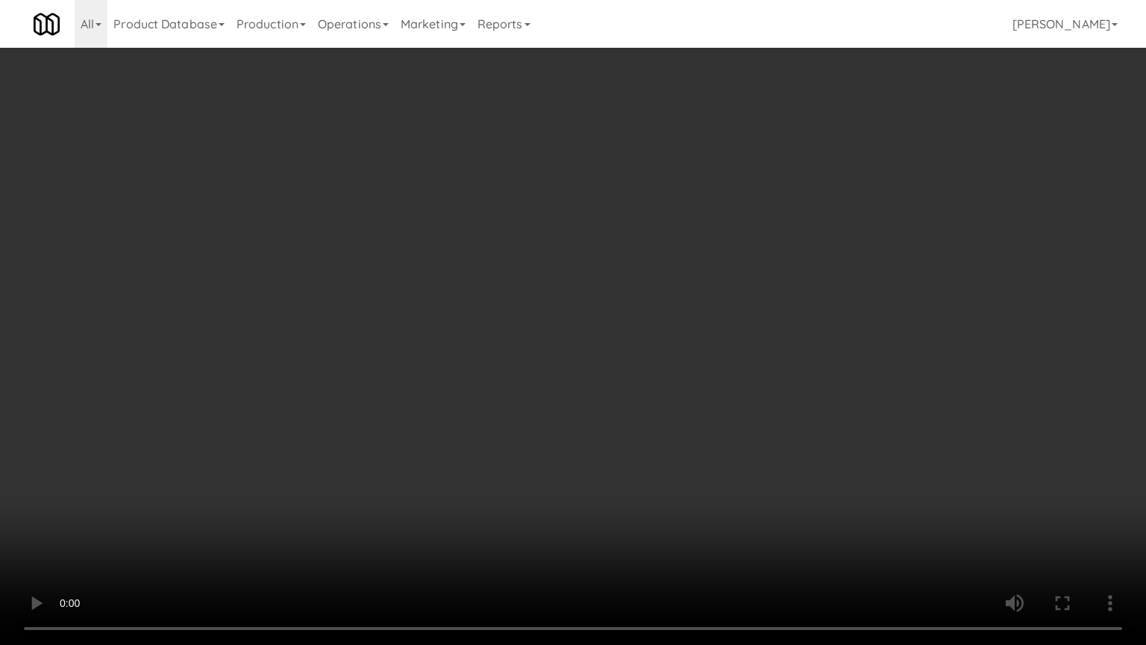
click at [334, 451] on video at bounding box center [573, 322] width 1146 height 645
click at [464, 346] on video at bounding box center [573, 322] width 1146 height 645
drag, startPoint x: 381, startPoint y: 431, endPoint x: 383, endPoint y: 419, distance: 12.8
click at [383, 419] on video at bounding box center [573, 322] width 1146 height 645
click at [458, 304] on video at bounding box center [573, 322] width 1146 height 645
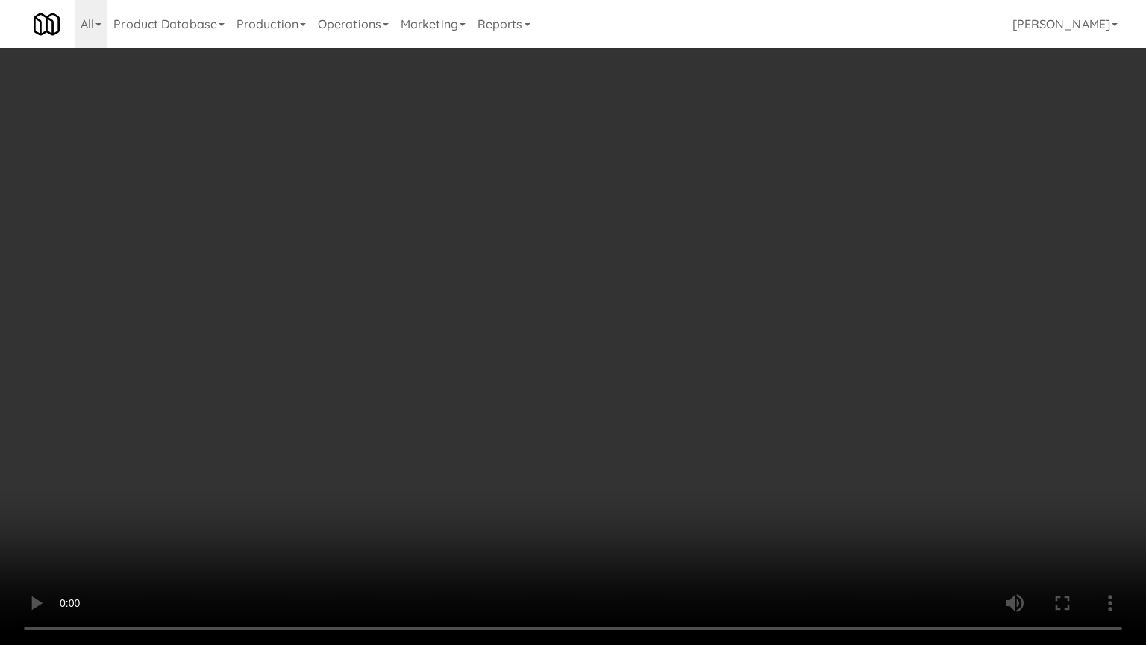
click at [468, 296] on video at bounding box center [573, 322] width 1146 height 645
click at [486, 304] on video at bounding box center [573, 322] width 1146 height 645
click at [484, 307] on video at bounding box center [573, 322] width 1146 height 645
click at [590, 316] on video at bounding box center [573, 322] width 1146 height 645
click at [586, 311] on video at bounding box center [573, 322] width 1146 height 645
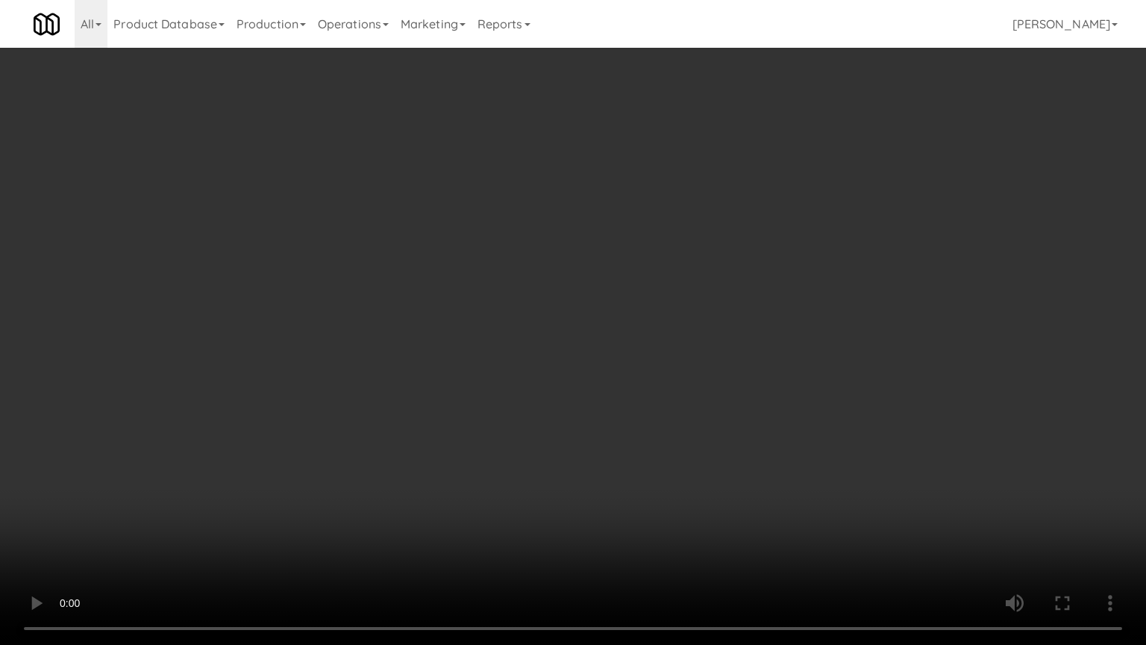
click at [597, 304] on video at bounding box center [573, 322] width 1146 height 645
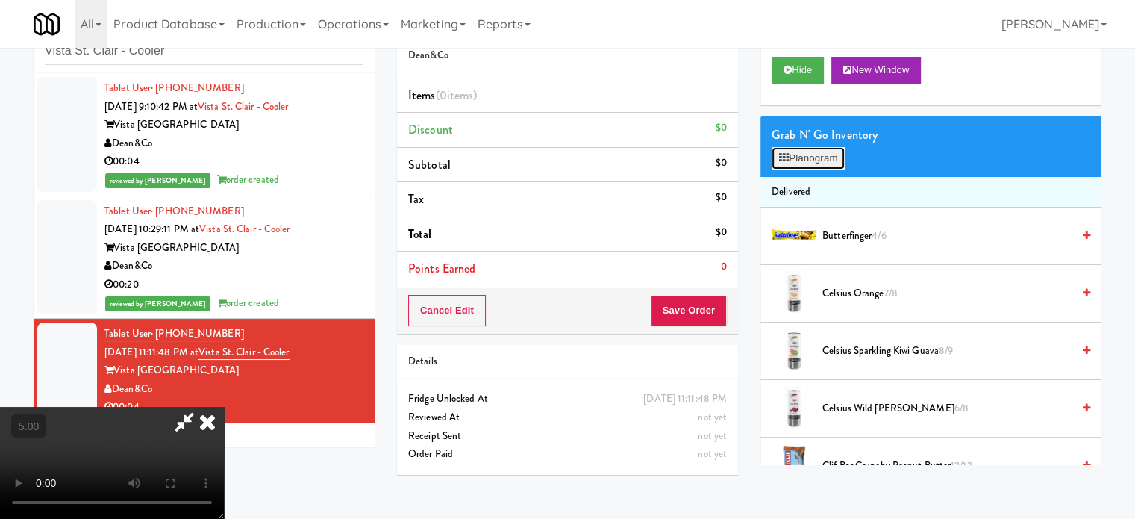
click at [818, 158] on button "Planogram" at bounding box center [808, 158] width 73 height 22
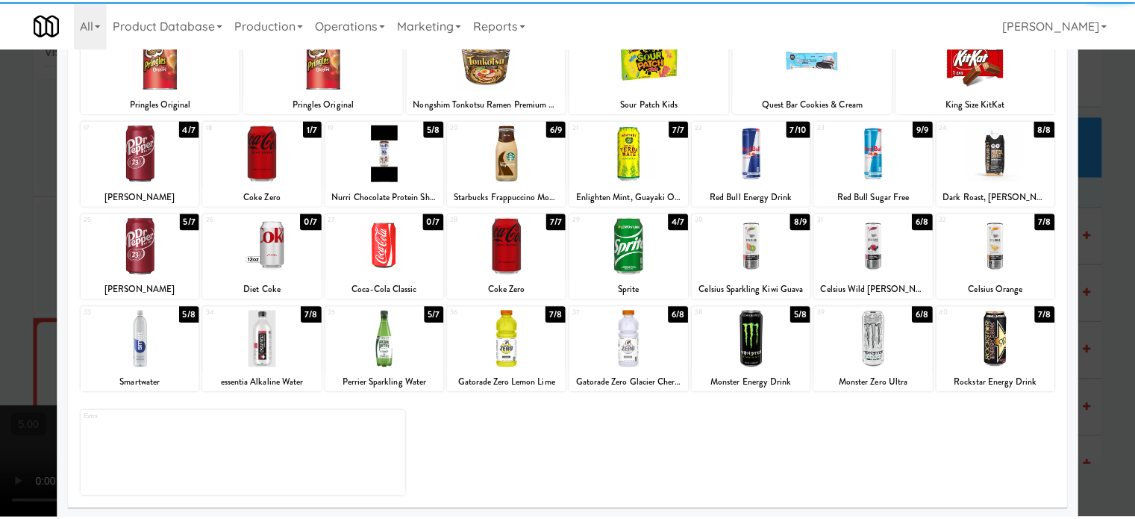
scroll to position [213, 0]
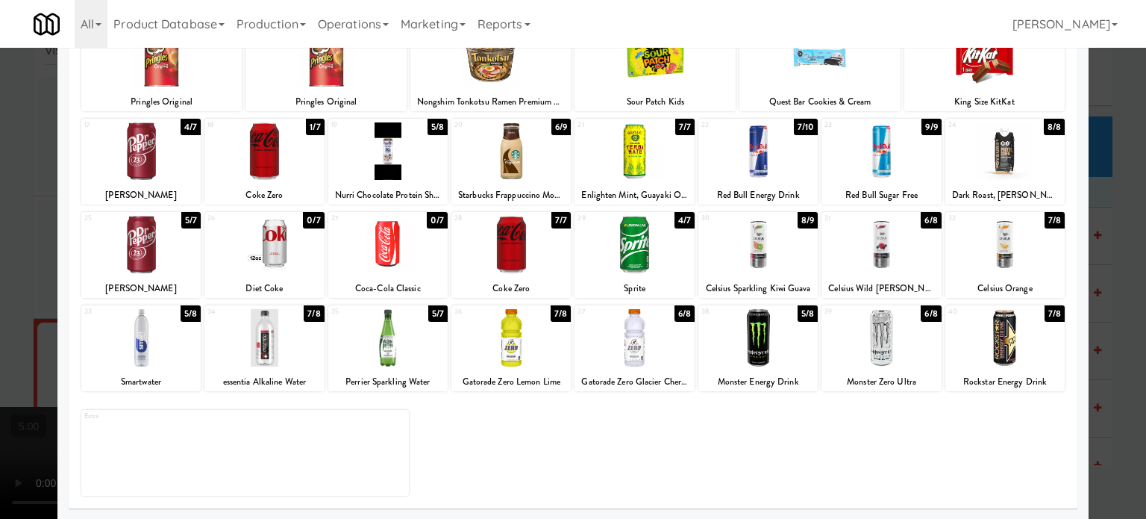
click at [551, 128] on div "6/9" at bounding box center [560, 127] width 19 height 16
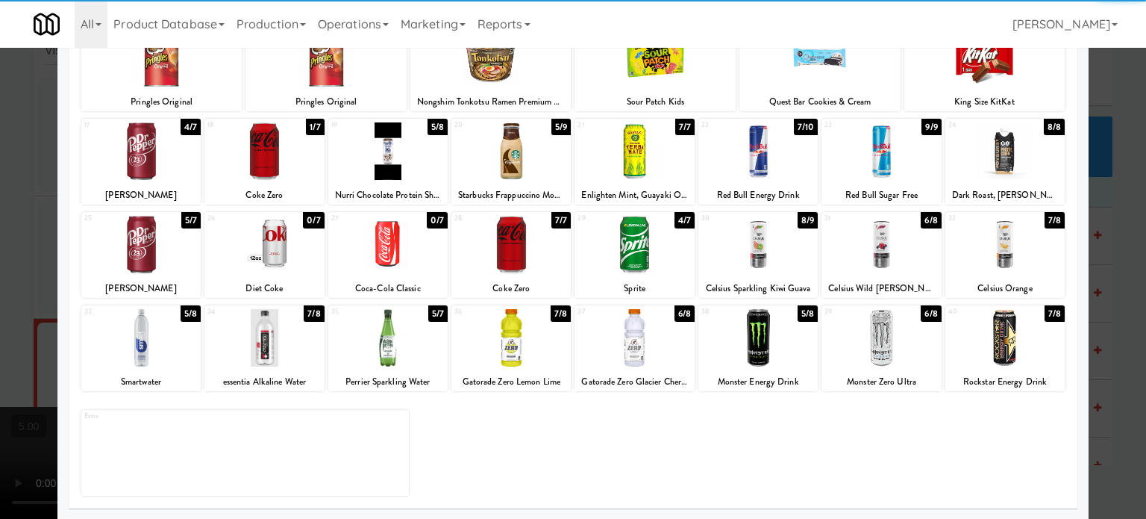
drag, startPoint x: 1117, startPoint y: 241, endPoint x: 907, endPoint y: 242, distance: 209.7
click at [1119, 243] on div at bounding box center [573, 259] width 1146 height 519
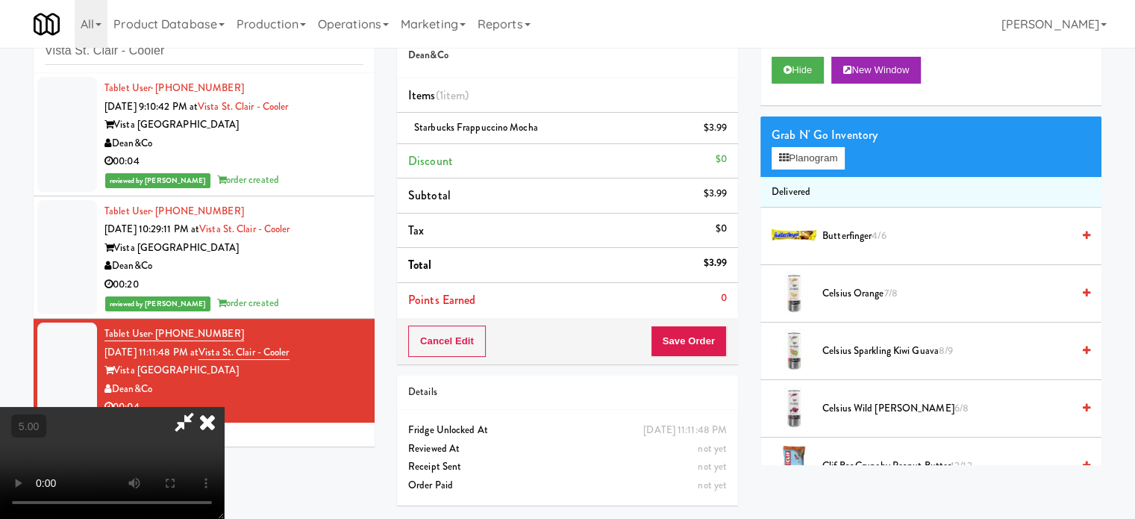
drag, startPoint x: 451, startPoint y: 248, endPoint x: 502, endPoint y: 220, distance: 57.8
click at [224, 407] on video at bounding box center [112, 463] width 224 height 112
drag, startPoint x: 502, startPoint y: 220, endPoint x: 536, endPoint y: 268, distance: 58.4
click at [224, 407] on video at bounding box center [112, 463] width 224 height 112
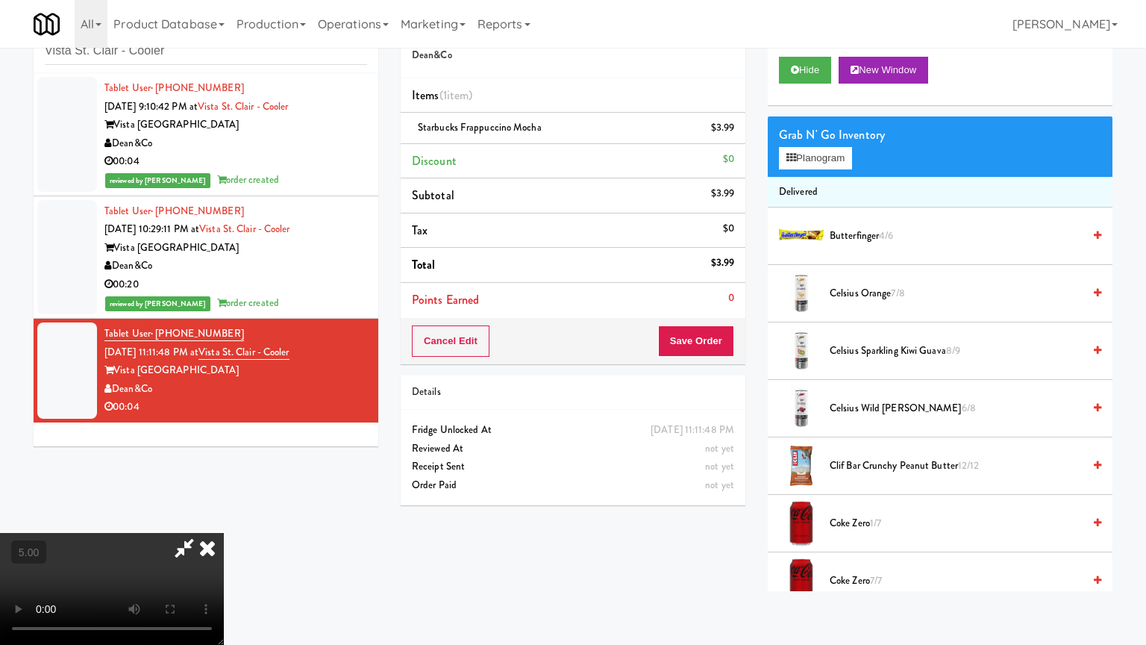
drag, startPoint x: 537, startPoint y: 269, endPoint x: 549, endPoint y: 272, distance: 12.9
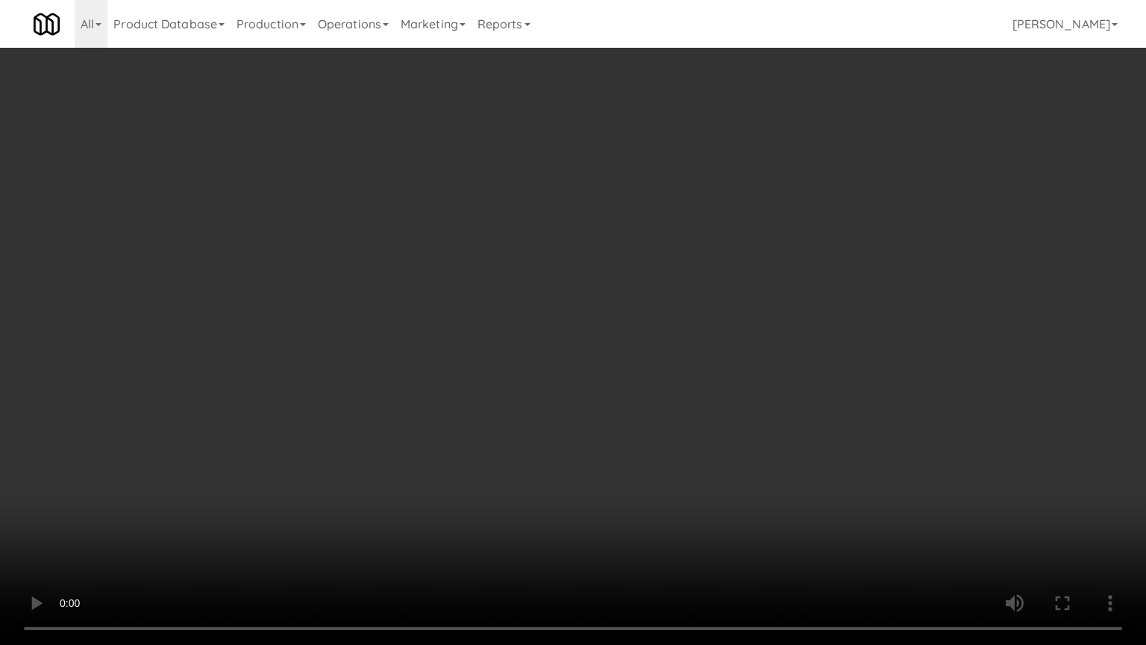
click at [540, 271] on video at bounding box center [573, 322] width 1146 height 645
drag, startPoint x: 547, startPoint y: 272, endPoint x: 556, endPoint y: 272, distance: 9.0
click at [552, 272] on video at bounding box center [573, 322] width 1146 height 645
click at [557, 272] on video at bounding box center [573, 322] width 1146 height 645
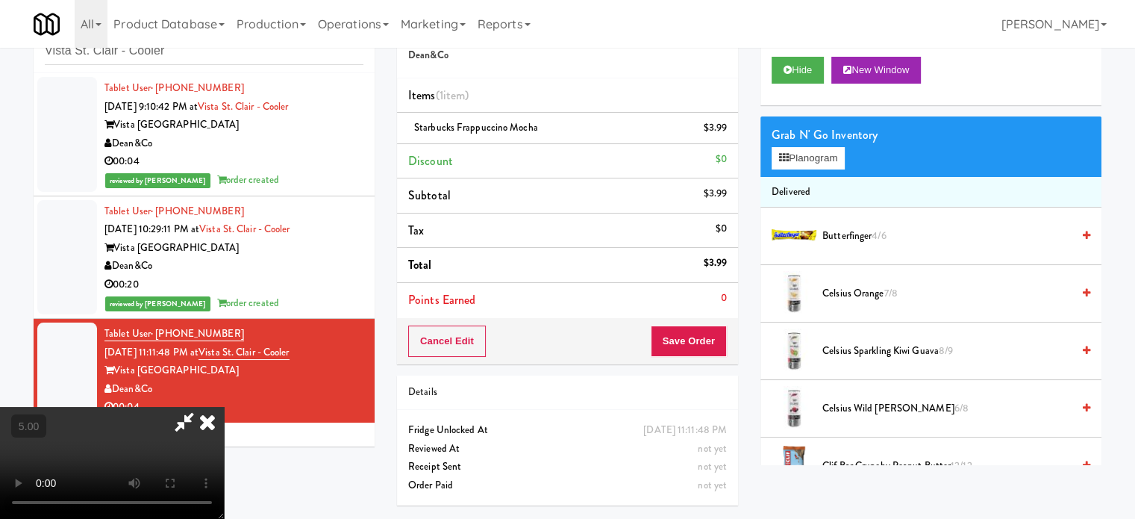
click at [224, 407] on icon at bounding box center [207, 422] width 33 height 30
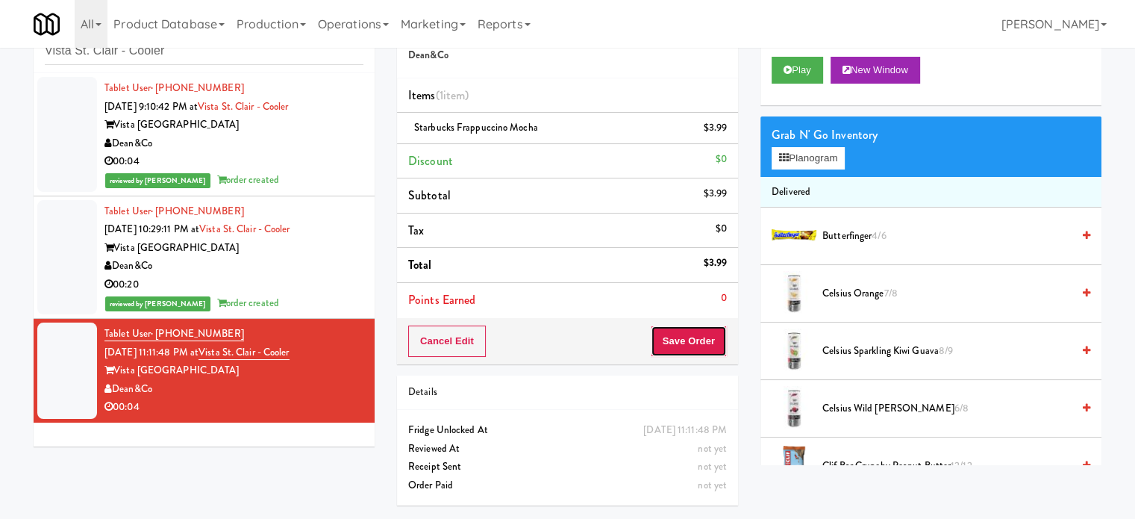
drag, startPoint x: 672, startPoint y: 335, endPoint x: 600, endPoint y: 287, distance: 86.5
click at [673, 335] on button "Save Order" at bounding box center [689, 340] width 76 height 31
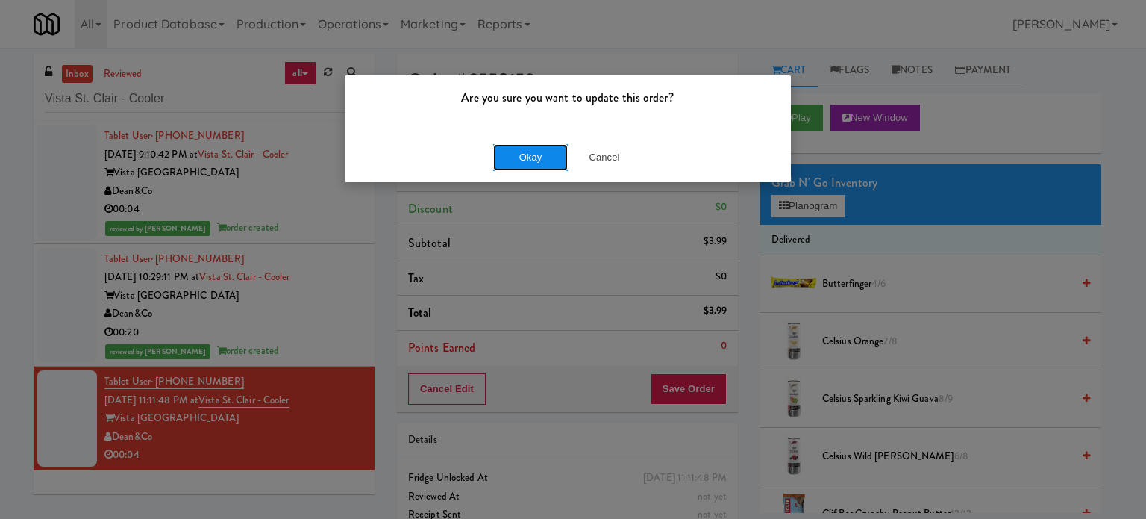
click at [519, 157] on button "Okay" at bounding box center [530, 157] width 75 height 27
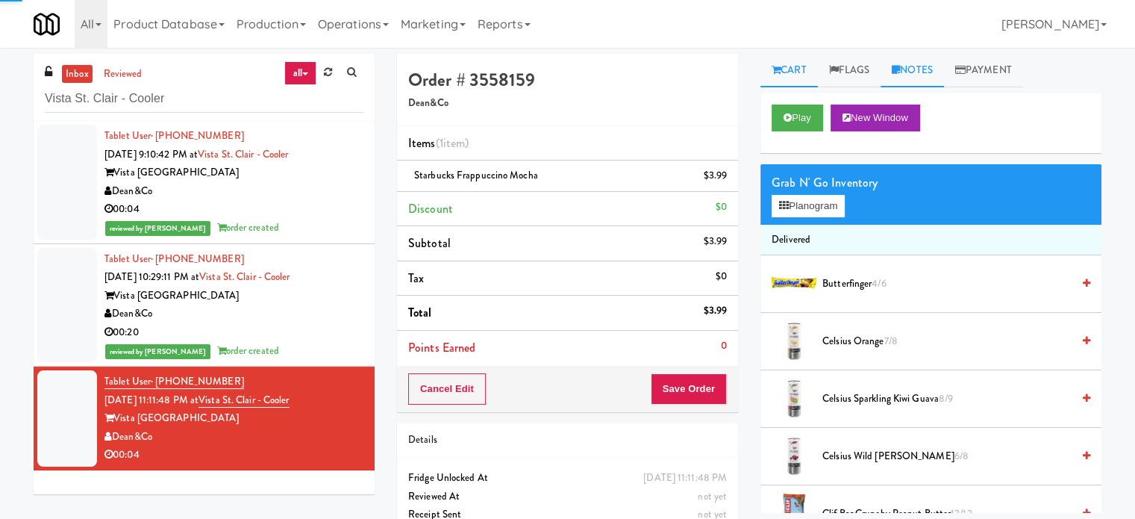
click at [931, 69] on link "Notes" at bounding box center [912, 71] width 63 height 34
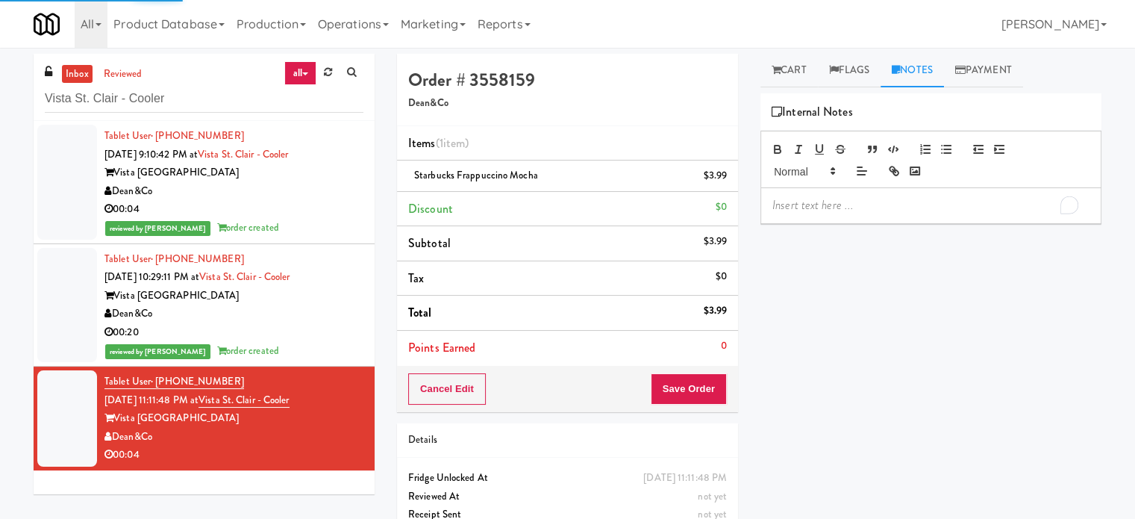
click at [895, 200] on p "To enrich screen reader interactions, please activate Accessibility in Grammarl…" at bounding box center [930, 205] width 317 height 16
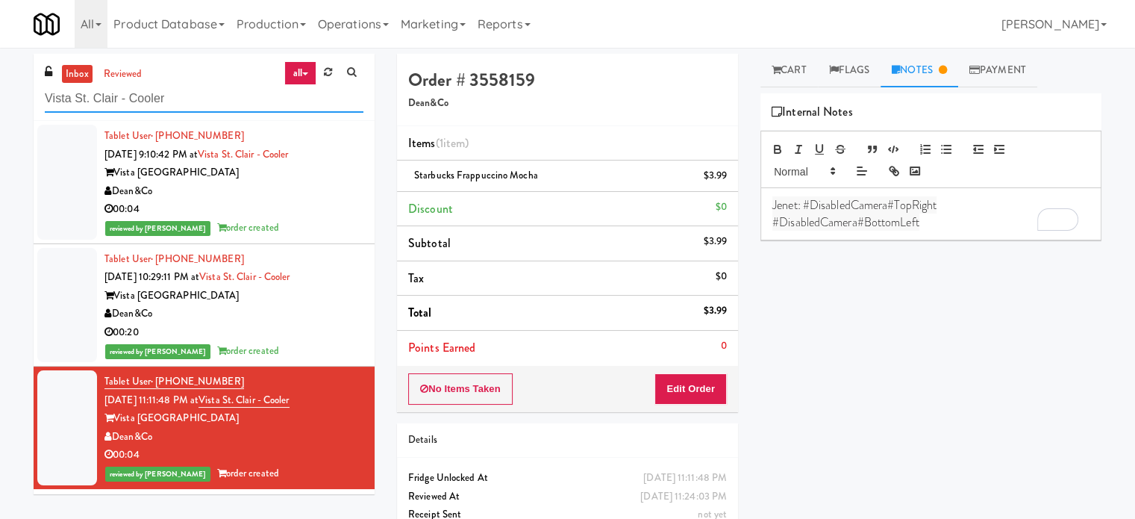
click at [231, 98] on input "Vista St. Clair - Cooler" at bounding box center [204, 99] width 319 height 28
paste input "1140 S Wabash - Left - Fridge"
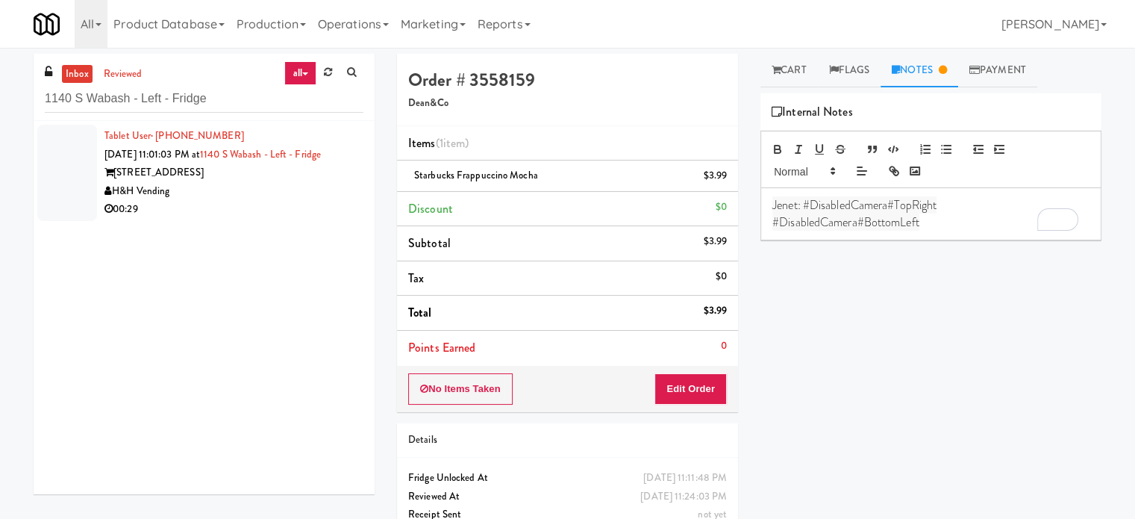
click at [298, 193] on div "H&H Vending" at bounding box center [233, 191] width 259 height 19
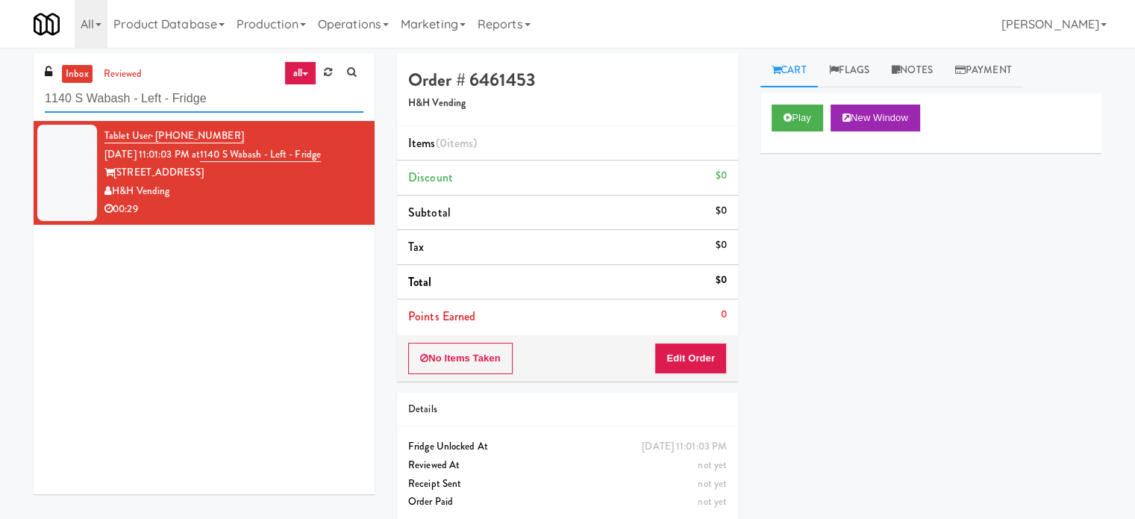
click at [199, 98] on input "1140 S Wabash - Left - Fridge" at bounding box center [204, 99] width 319 height 28
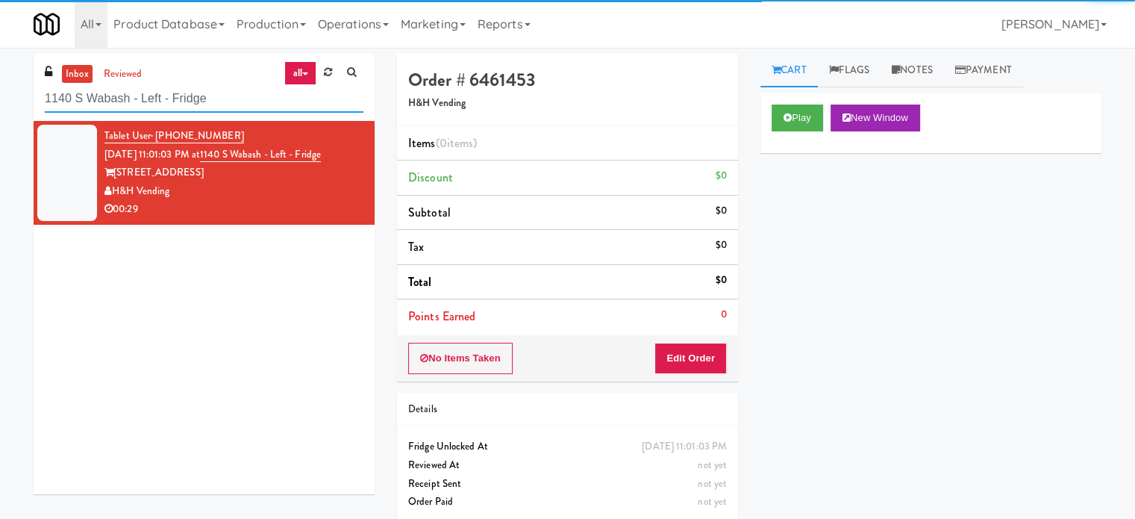
paste input "Hale - Cooler - Right"
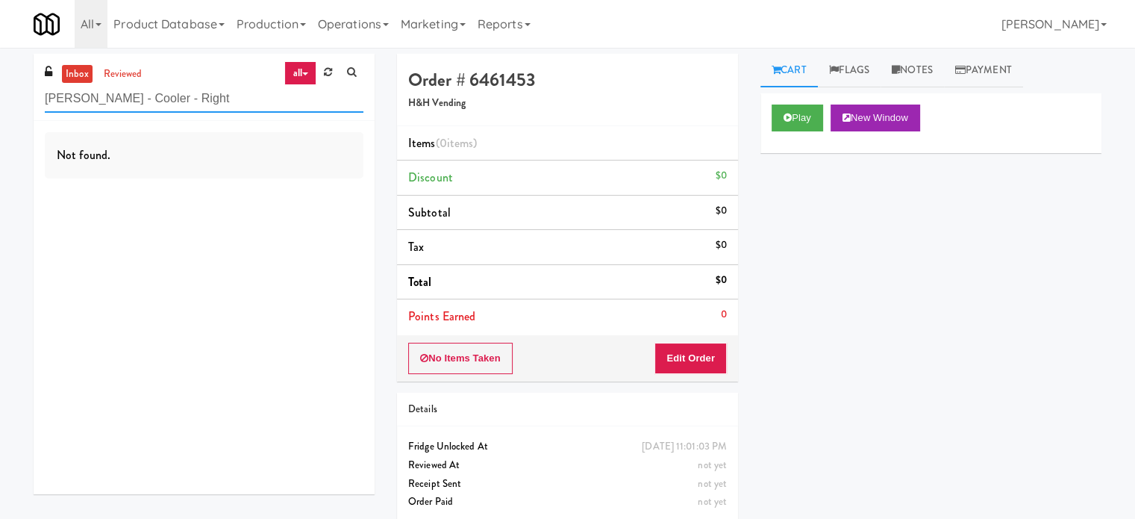
click at [184, 103] on input "Hale - Cooler - Right" at bounding box center [204, 99] width 319 height 28
paste input "Spring & Thayer - Combo Cooler A"
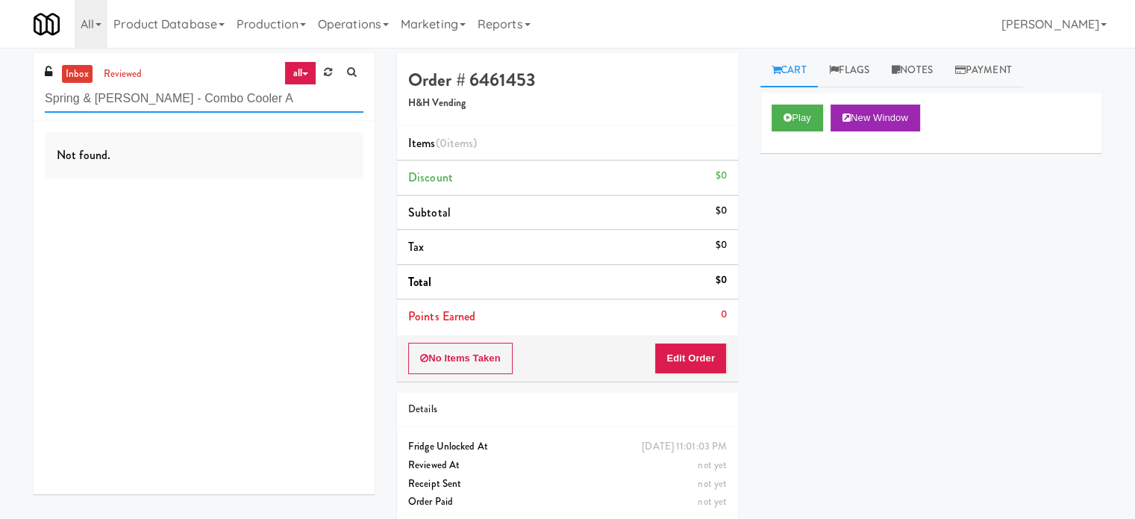
click at [260, 96] on input "Spring & Thayer - Combo Cooler A" at bounding box center [204, 99] width 319 height 28
paste input "nack Cooler (12)"
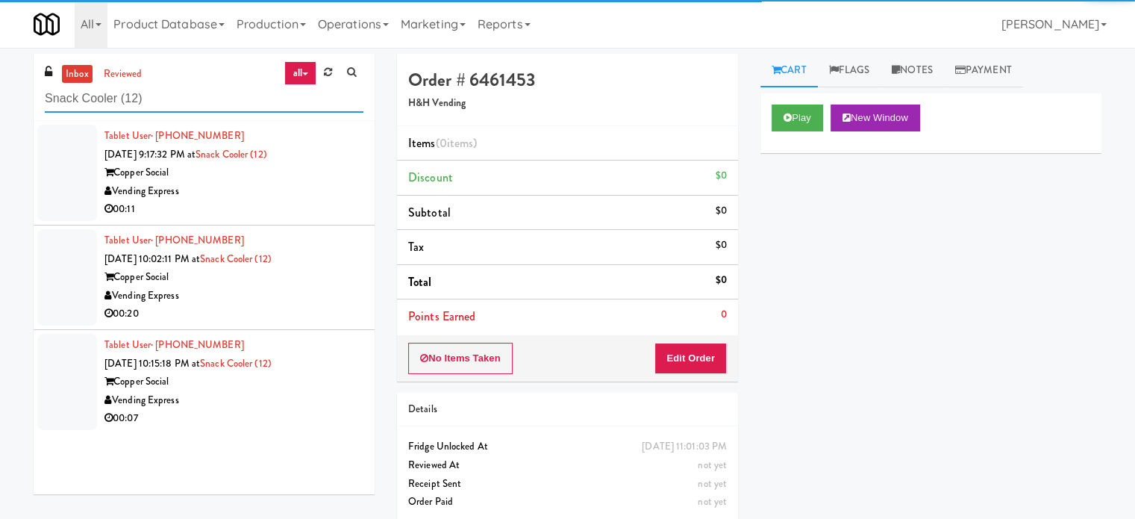
type input "Snack Cooler (12)"
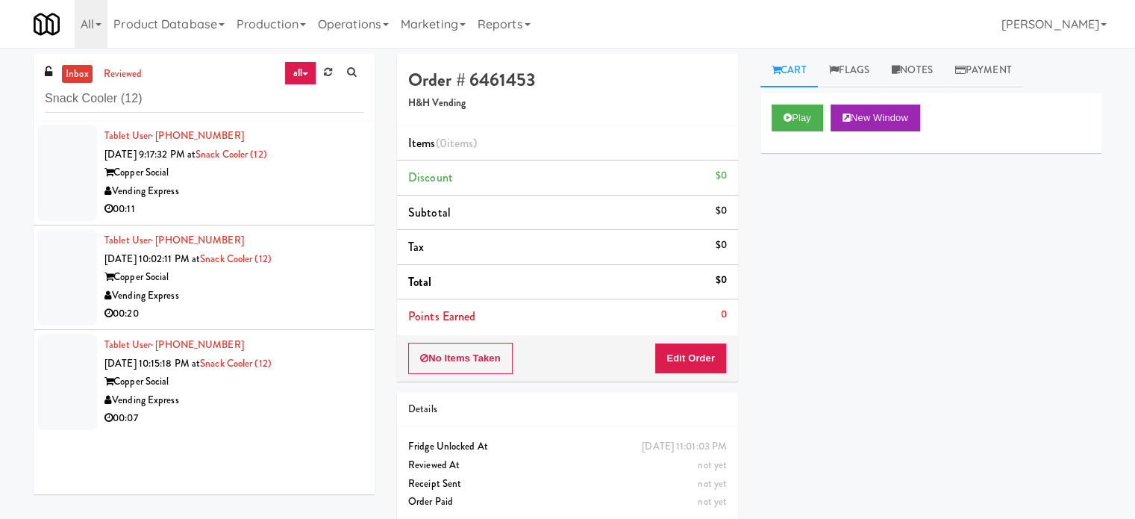
click at [263, 193] on div "Vending Express" at bounding box center [233, 191] width 259 height 19
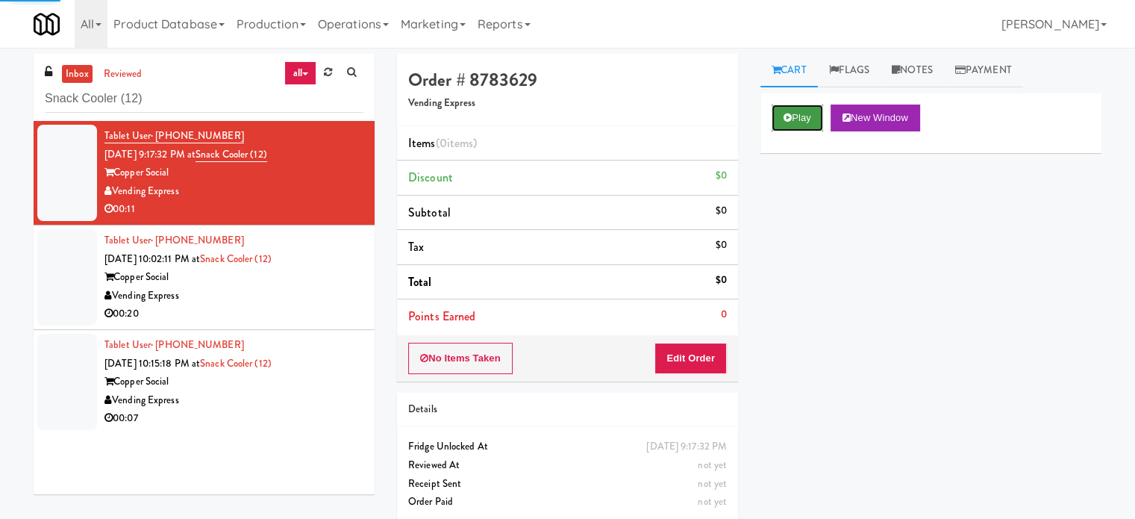
click at [797, 125] on button "Play" at bounding box center [797, 117] width 51 height 27
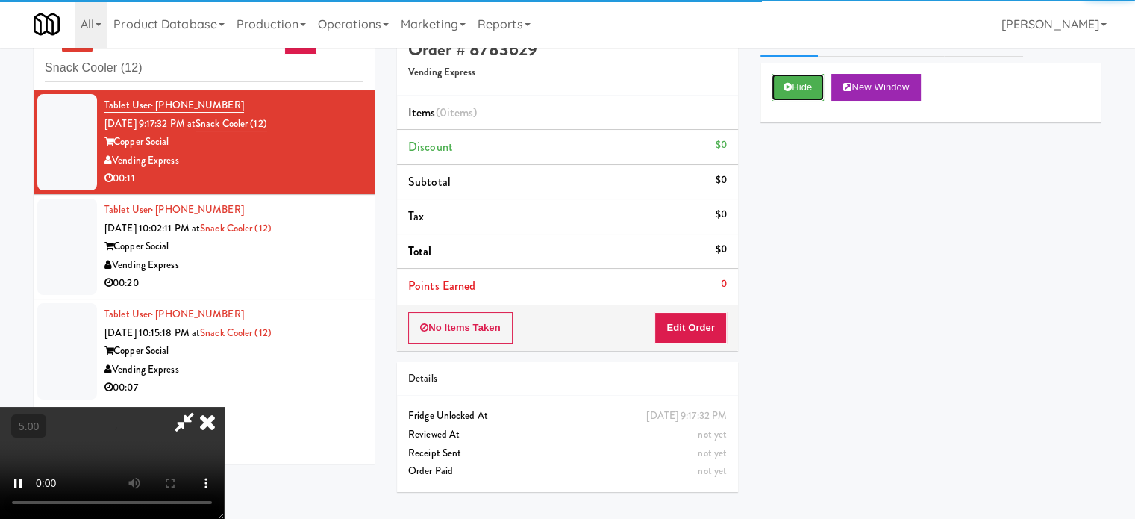
scroll to position [48, 0]
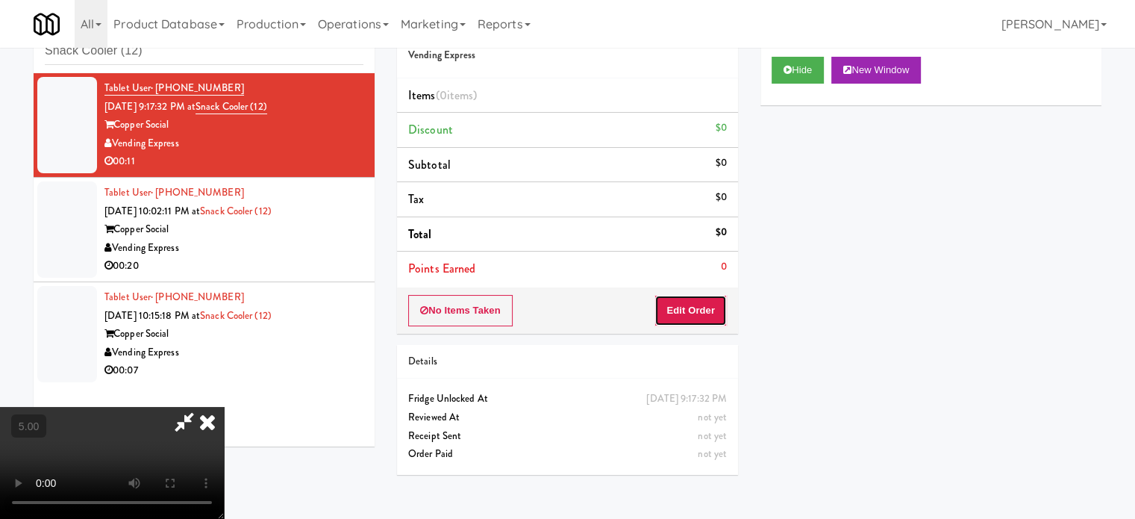
click at [719, 304] on button "Edit Order" at bounding box center [690, 310] width 72 height 31
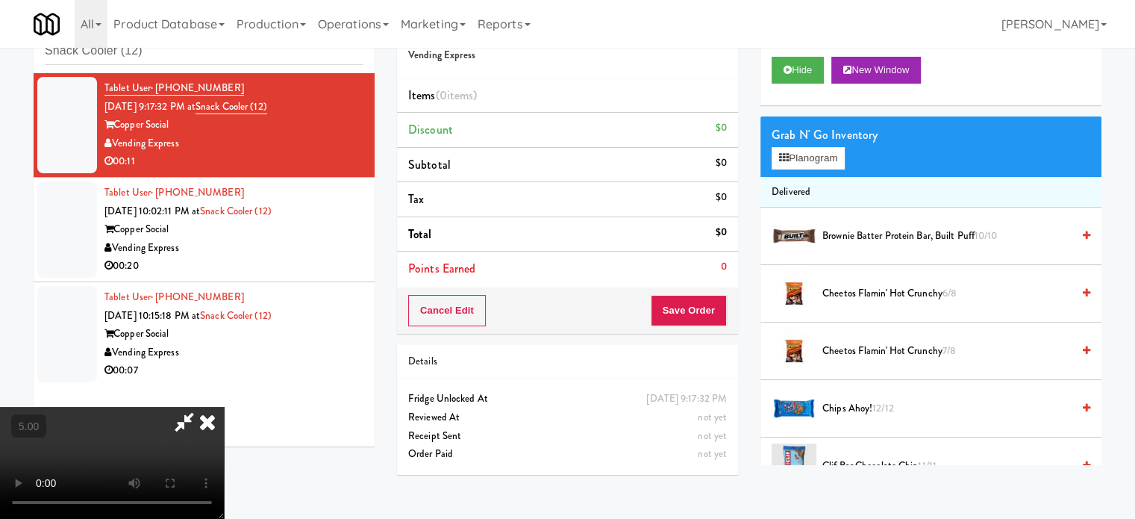
drag, startPoint x: 492, startPoint y: 308, endPoint x: 495, endPoint y: 288, distance: 20.4
click at [224, 407] on video at bounding box center [112, 463] width 224 height 112
drag, startPoint x: 495, startPoint y: 288, endPoint x: 491, endPoint y: 296, distance: 8.3
click at [224, 407] on video at bounding box center [112, 463] width 224 height 112
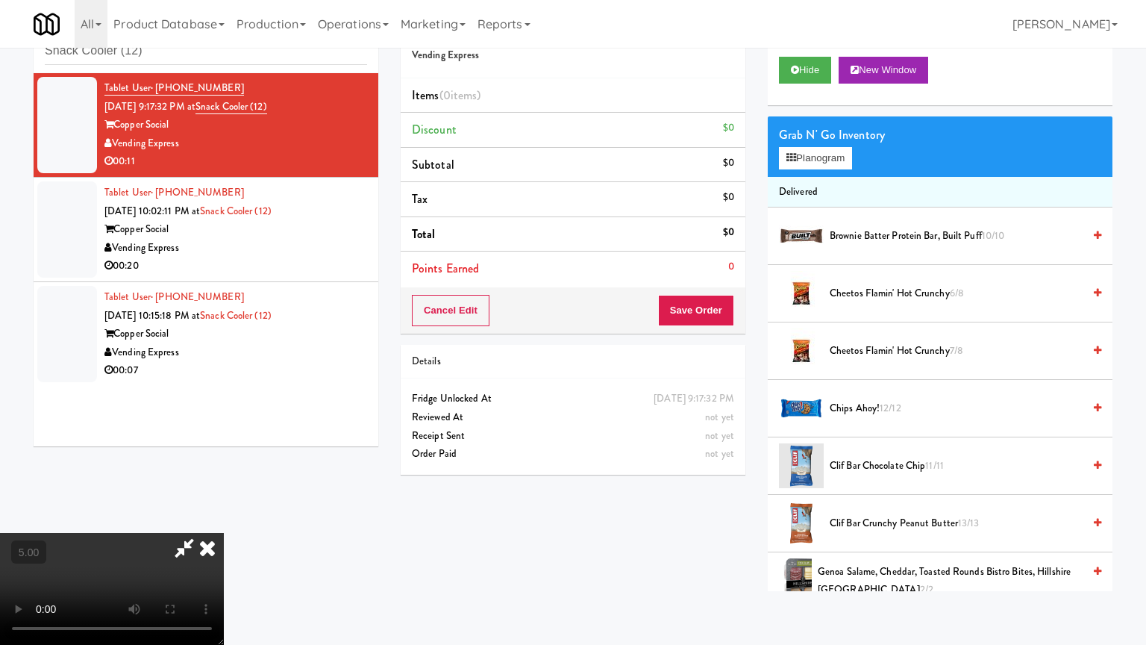
click at [224, 518] on video at bounding box center [112, 589] width 224 height 112
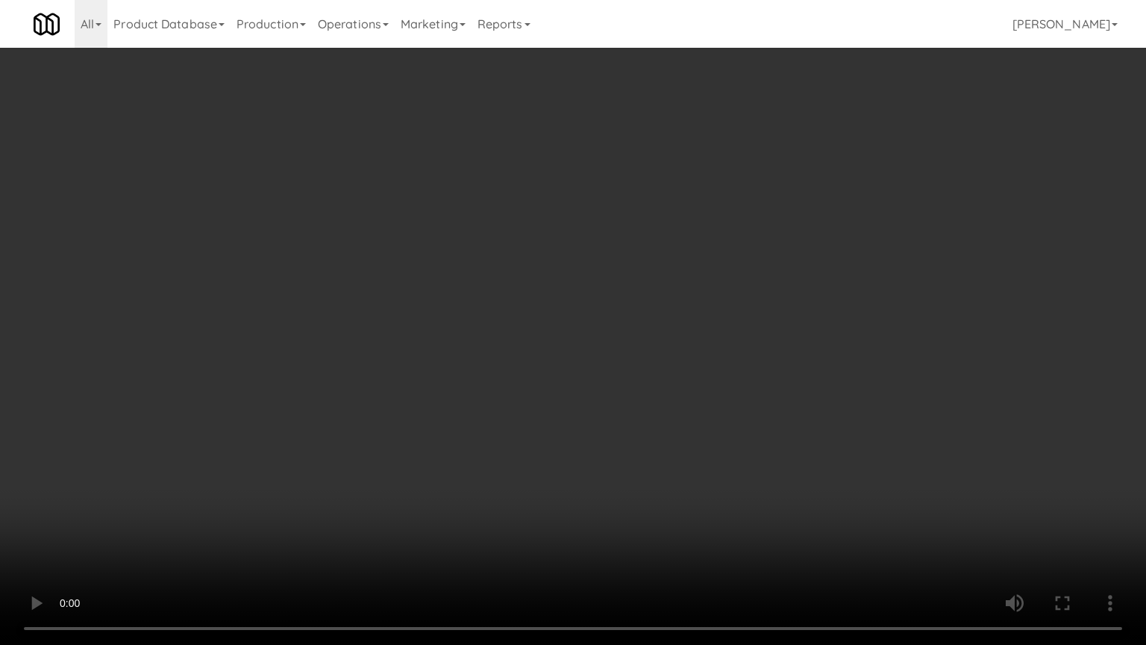
click at [489, 278] on video at bounding box center [573, 322] width 1146 height 645
click at [504, 281] on video at bounding box center [573, 322] width 1146 height 645
click at [501, 287] on video at bounding box center [573, 322] width 1146 height 645
click at [522, 301] on video at bounding box center [573, 322] width 1146 height 645
click at [522, 302] on video at bounding box center [573, 322] width 1146 height 645
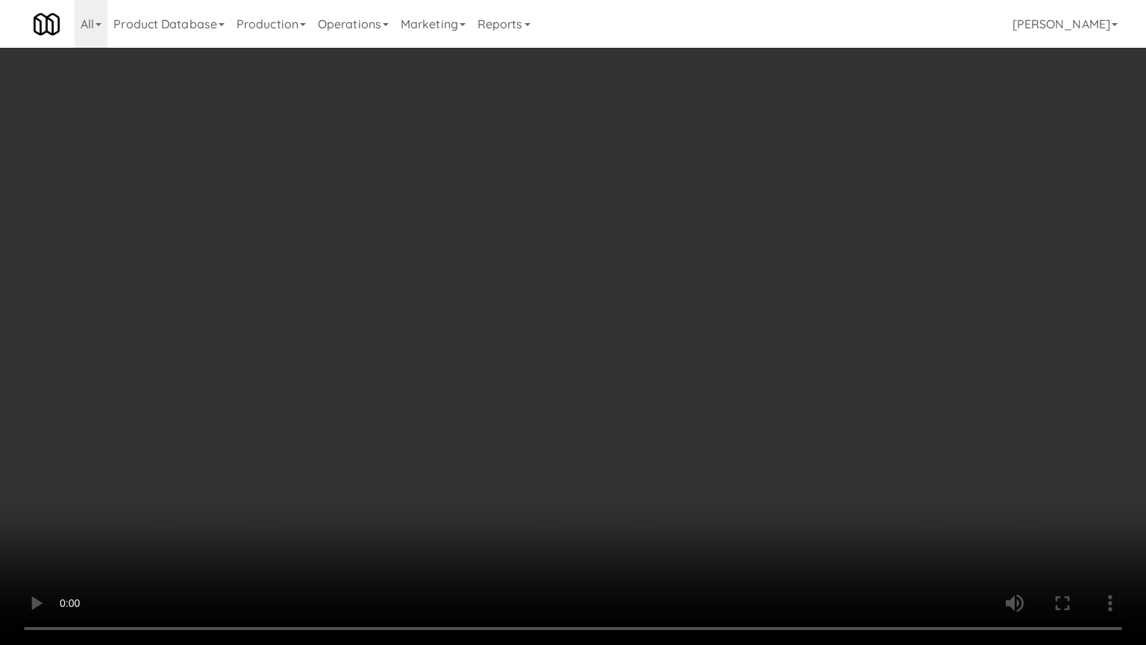
click at [558, 296] on video at bounding box center [573, 322] width 1146 height 645
click at [552, 301] on video at bounding box center [573, 322] width 1146 height 645
click at [554, 307] on video at bounding box center [573, 322] width 1146 height 645
click at [555, 307] on video at bounding box center [573, 322] width 1146 height 645
click at [560, 308] on video at bounding box center [573, 322] width 1146 height 645
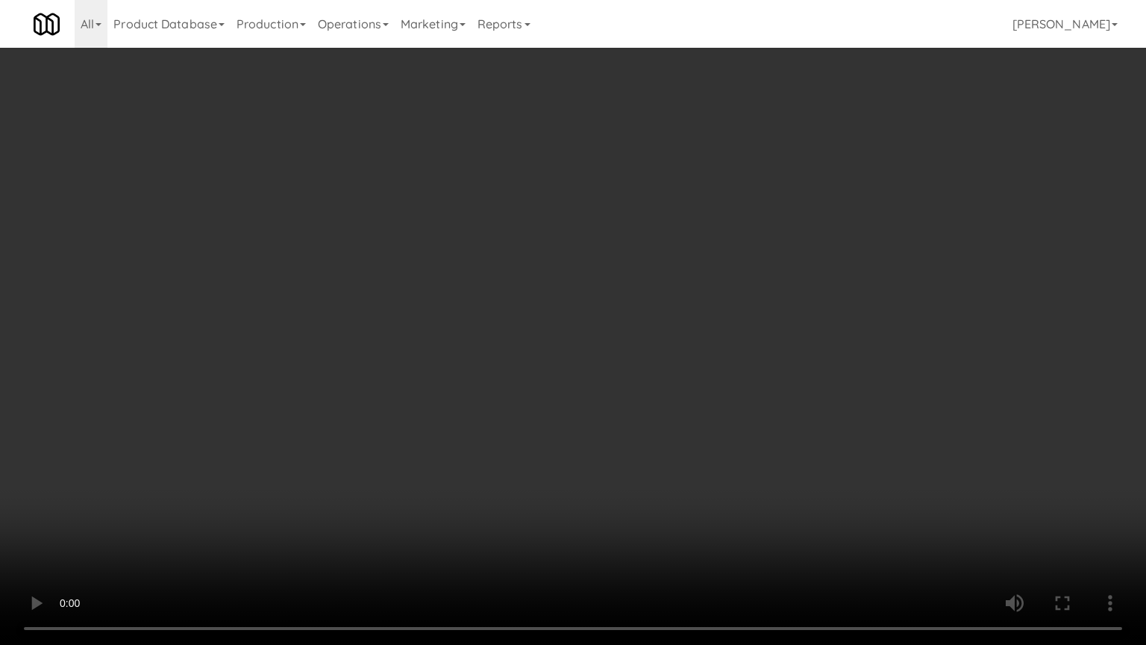
click at [560, 308] on video at bounding box center [573, 322] width 1146 height 645
click at [560, 309] on video at bounding box center [573, 322] width 1146 height 645
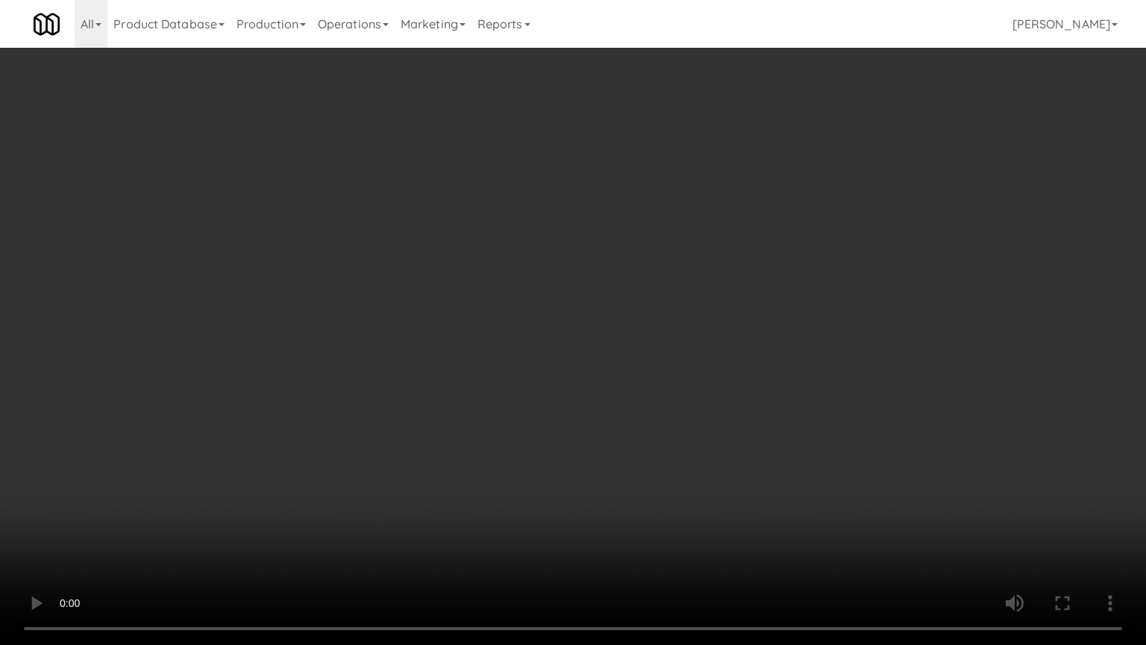
click at [594, 313] on video at bounding box center [573, 322] width 1146 height 645
click at [594, 315] on video at bounding box center [573, 322] width 1146 height 645
click at [635, 319] on video at bounding box center [573, 322] width 1146 height 645
click at [636, 321] on video at bounding box center [573, 322] width 1146 height 645
click at [688, 325] on video at bounding box center [573, 322] width 1146 height 645
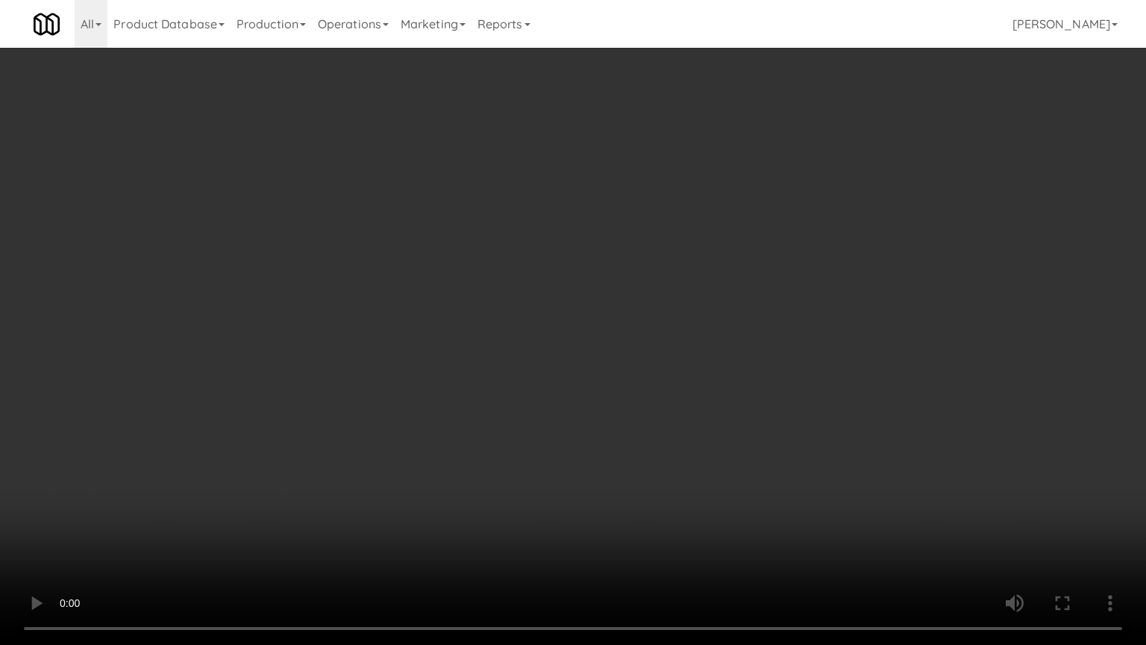
click at [688, 326] on video at bounding box center [573, 322] width 1146 height 645
click at [714, 325] on video at bounding box center [573, 322] width 1146 height 645
click at [627, 322] on video at bounding box center [573, 322] width 1146 height 645
click at [627, 320] on video at bounding box center [573, 322] width 1146 height 645
drag, startPoint x: 624, startPoint y: 316, endPoint x: 631, endPoint y: 304, distance: 13.7
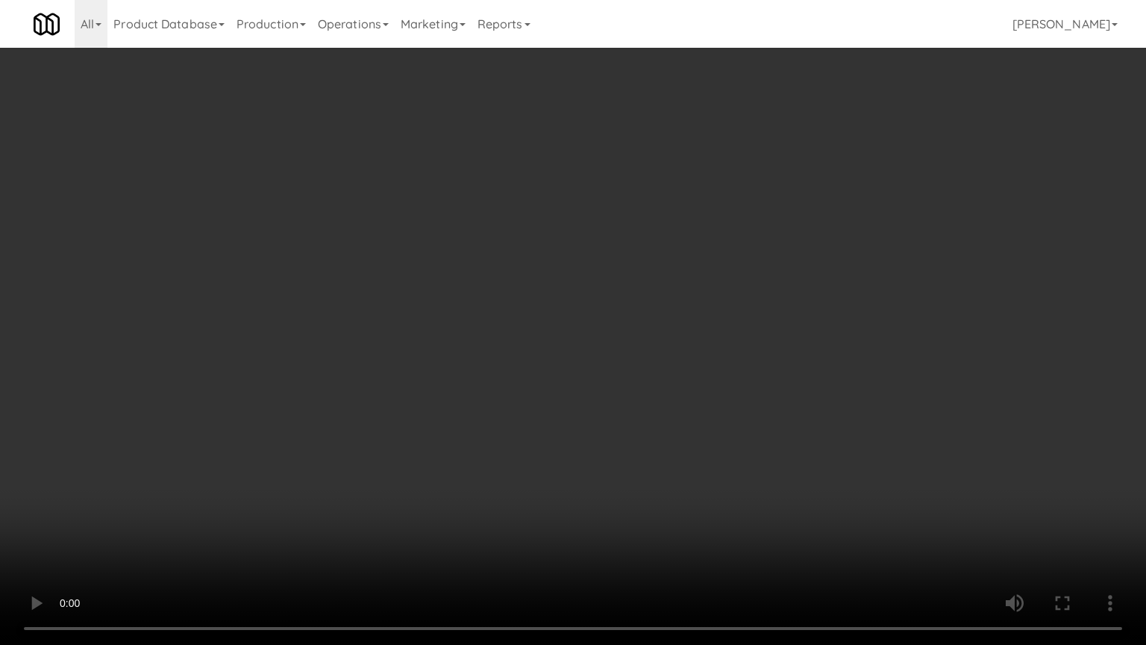
click at [625, 316] on video at bounding box center [573, 322] width 1146 height 645
click at [684, 470] on video at bounding box center [573, 322] width 1146 height 645
click at [642, 388] on video at bounding box center [573, 322] width 1146 height 645
click at [525, 507] on video at bounding box center [573, 322] width 1146 height 645
click at [510, 446] on video at bounding box center [573, 322] width 1146 height 645
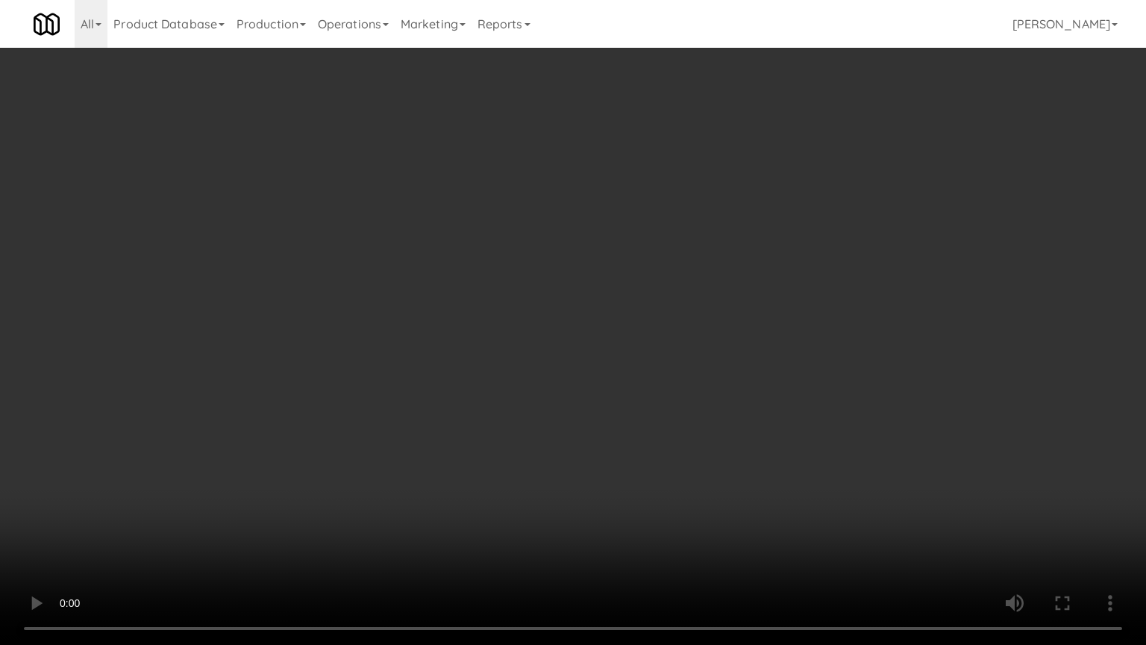
click at [485, 434] on video at bounding box center [573, 322] width 1146 height 645
click at [484, 428] on video at bounding box center [573, 322] width 1146 height 645
click at [485, 427] on video at bounding box center [573, 322] width 1146 height 645
click at [488, 431] on video at bounding box center [573, 322] width 1146 height 645
click at [488, 433] on video at bounding box center [573, 322] width 1146 height 645
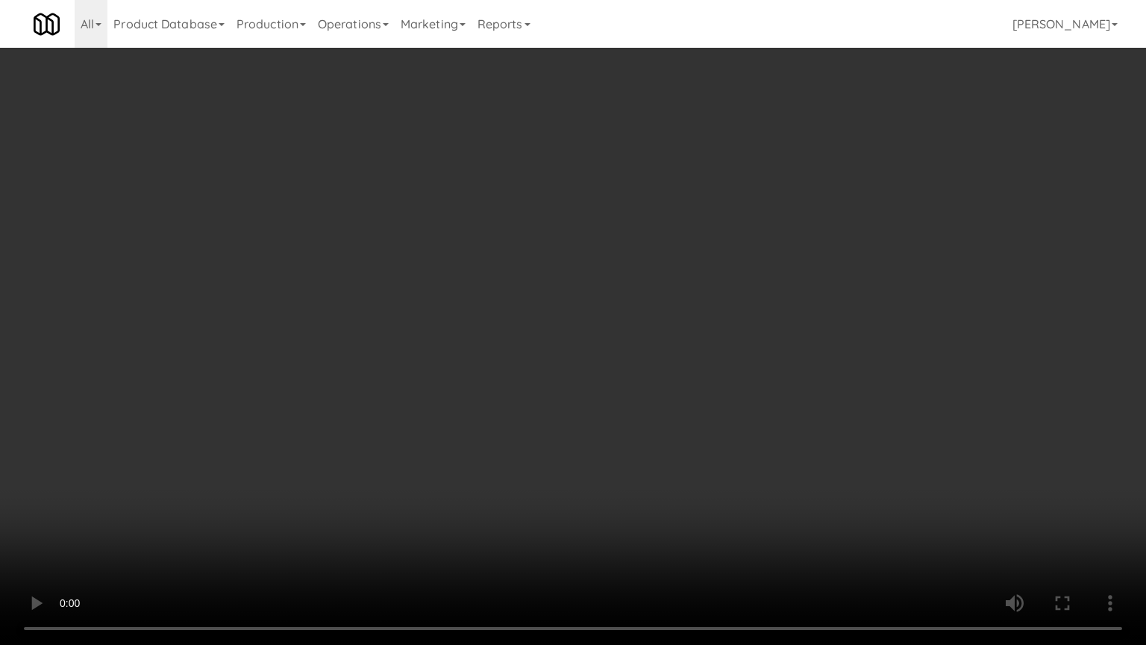
click at [488, 434] on video at bounding box center [573, 322] width 1146 height 645
click at [490, 436] on video at bounding box center [573, 322] width 1146 height 645
click at [496, 444] on video at bounding box center [573, 322] width 1146 height 645
click at [497, 445] on video at bounding box center [573, 322] width 1146 height 645
click at [504, 445] on video at bounding box center [573, 322] width 1146 height 645
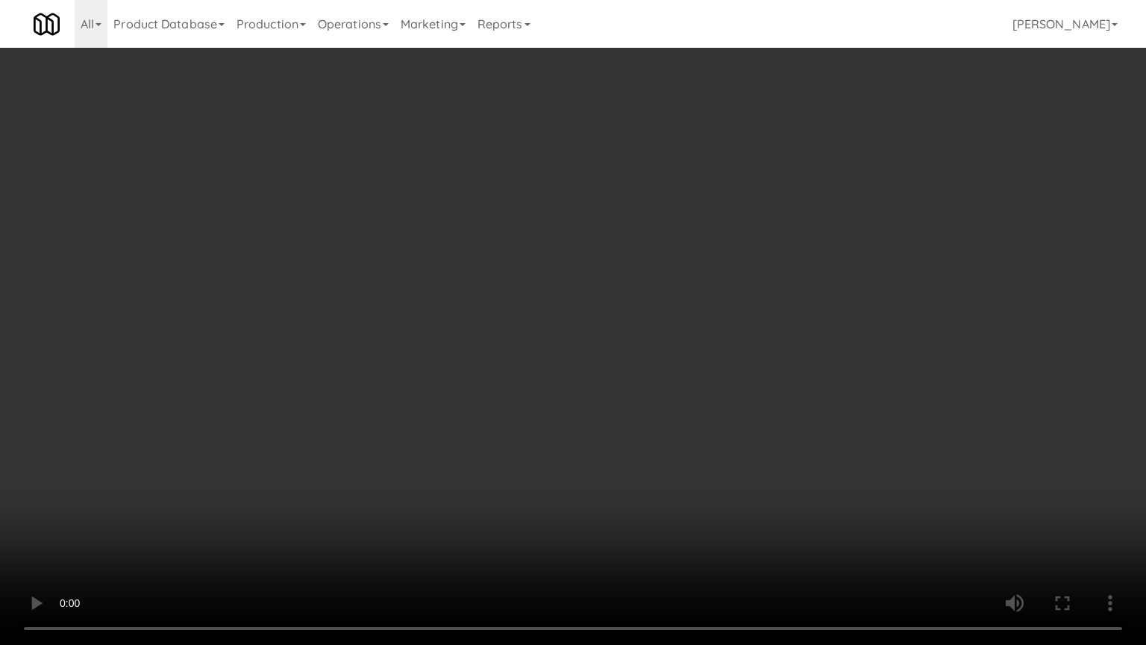
click at [505, 445] on video at bounding box center [573, 322] width 1146 height 645
click at [513, 445] on video at bounding box center [573, 322] width 1146 height 645
click at [522, 445] on video at bounding box center [573, 322] width 1146 height 645
drag, startPoint x: 654, startPoint y: 534, endPoint x: 632, endPoint y: 427, distance: 109.8
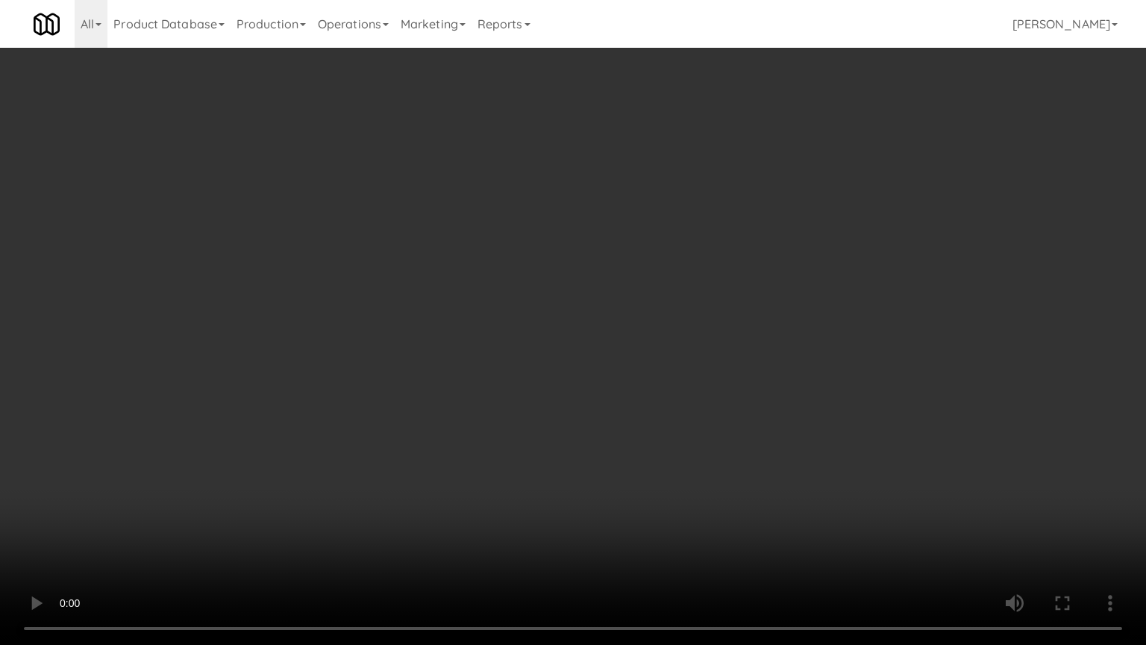
click at [651, 518] on video at bounding box center [573, 322] width 1146 height 645
click at [616, 419] on video at bounding box center [573, 322] width 1146 height 645
click at [590, 518] on video at bounding box center [573, 322] width 1146 height 645
click at [575, 481] on video at bounding box center [573, 322] width 1146 height 645
click at [575, 474] on video at bounding box center [573, 322] width 1146 height 645
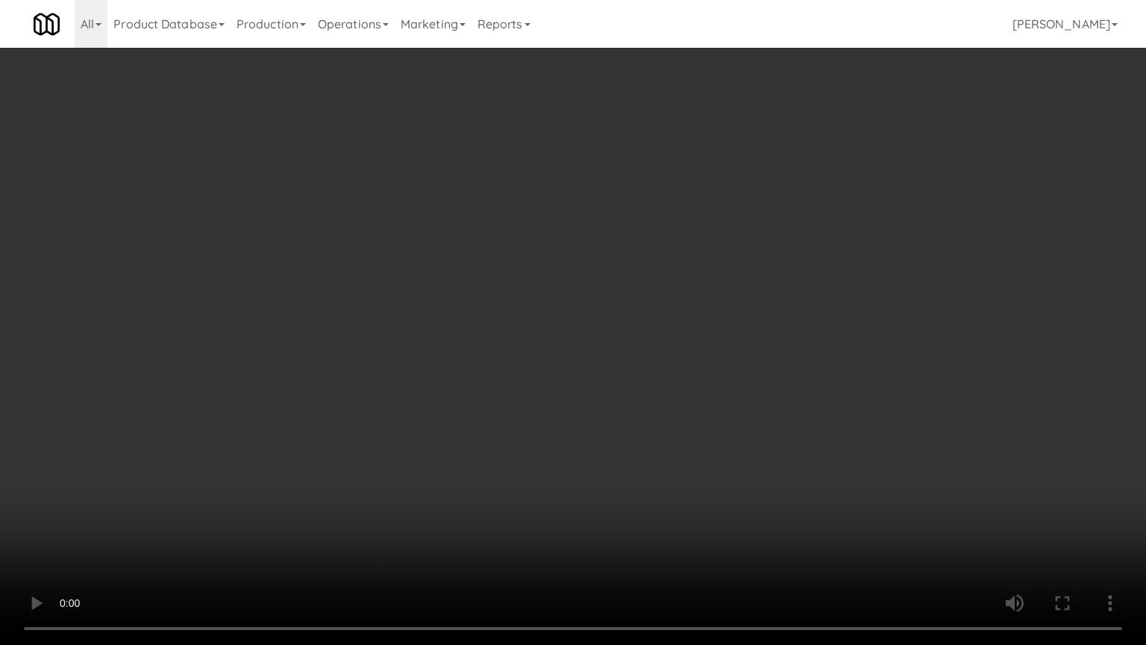
click at [575, 474] on video at bounding box center [573, 322] width 1146 height 645
click at [580, 469] on video at bounding box center [573, 322] width 1146 height 645
click at [583, 468] on video at bounding box center [573, 322] width 1146 height 645
drag, startPoint x: 470, startPoint y: 563, endPoint x: 493, endPoint y: 517, distance: 51.4
click at [471, 518] on video at bounding box center [573, 322] width 1146 height 645
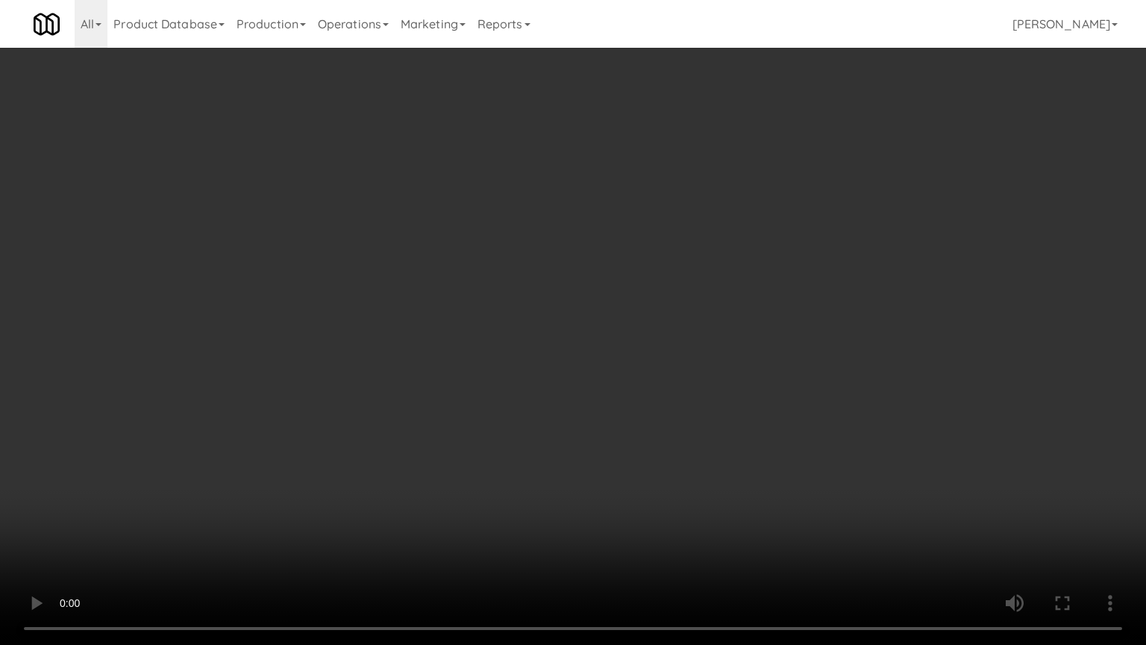
click at [498, 469] on video at bounding box center [573, 322] width 1146 height 645
click at [439, 505] on video at bounding box center [573, 322] width 1146 height 645
click at [468, 455] on video at bounding box center [573, 322] width 1146 height 645
click at [469, 451] on video at bounding box center [573, 322] width 1146 height 645
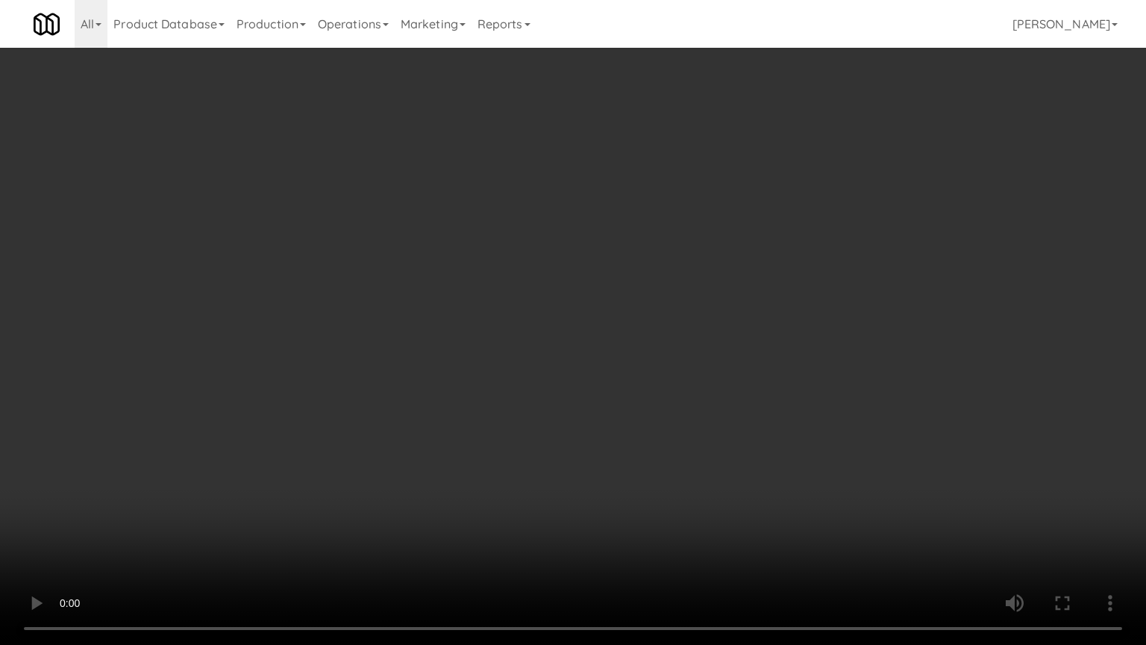
click at [469, 448] on video at bounding box center [573, 322] width 1146 height 645
click at [478, 443] on video at bounding box center [573, 322] width 1146 height 645
click at [481, 440] on video at bounding box center [573, 322] width 1146 height 645
click at [484, 433] on video at bounding box center [573, 322] width 1146 height 645
click at [484, 428] on video at bounding box center [573, 322] width 1146 height 645
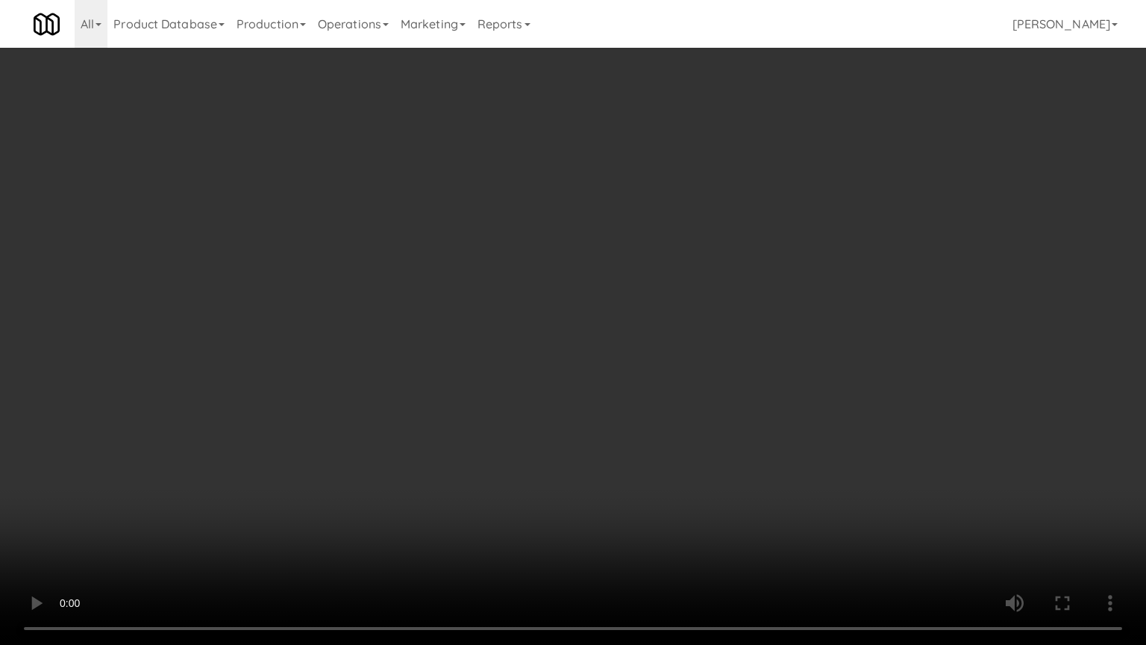
click at [484, 428] on video at bounding box center [573, 322] width 1146 height 645
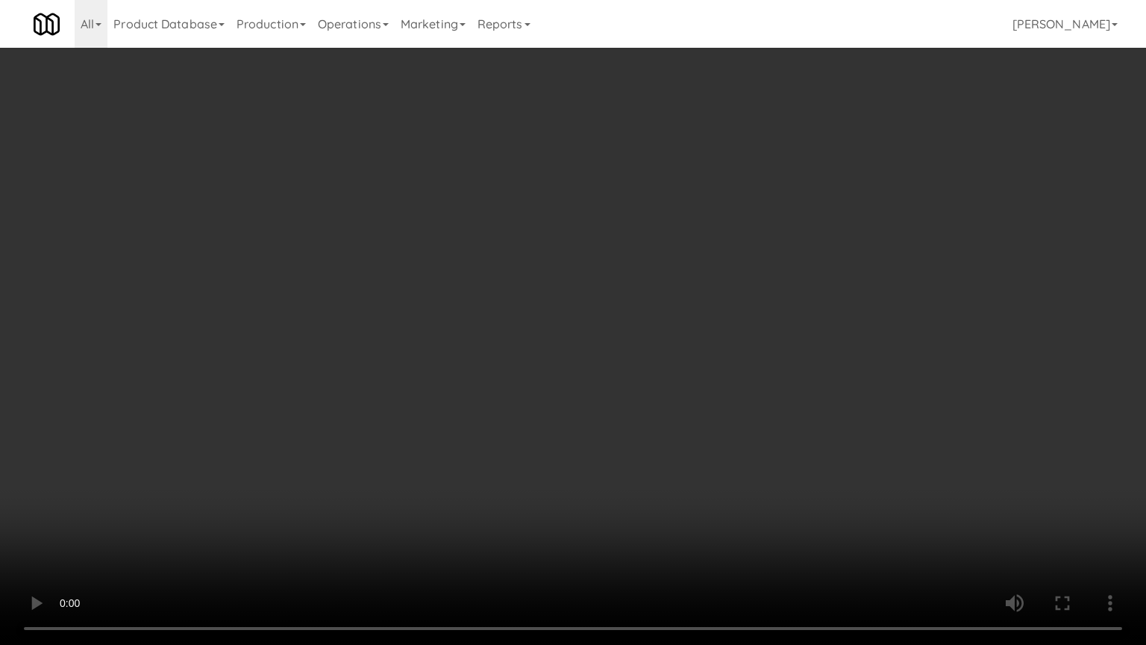
click at [484, 427] on video at bounding box center [573, 322] width 1146 height 645
click at [489, 427] on video at bounding box center [573, 322] width 1146 height 645
click at [490, 427] on video at bounding box center [573, 322] width 1146 height 645
click at [493, 425] on video at bounding box center [573, 322] width 1146 height 645
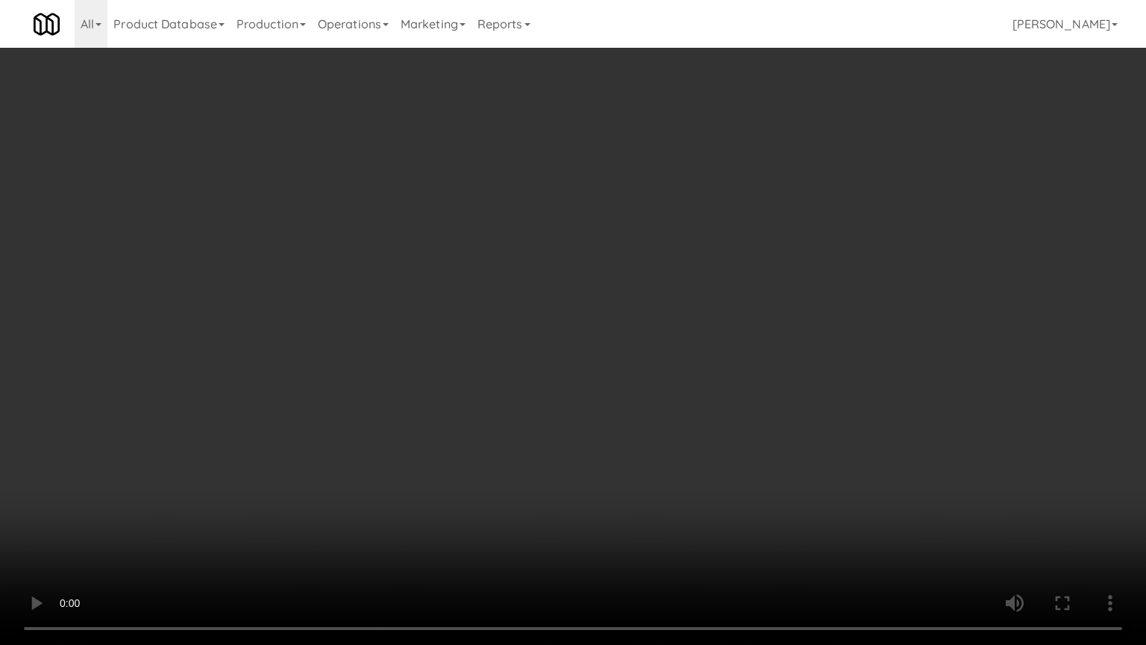
click at [545, 457] on video at bounding box center [573, 322] width 1146 height 645
click at [584, 361] on video at bounding box center [573, 322] width 1146 height 645
click at [581, 337] on video at bounding box center [573, 322] width 1146 height 645
click at [582, 317] on video at bounding box center [573, 322] width 1146 height 645
click at [582, 325] on video at bounding box center [573, 322] width 1146 height 645
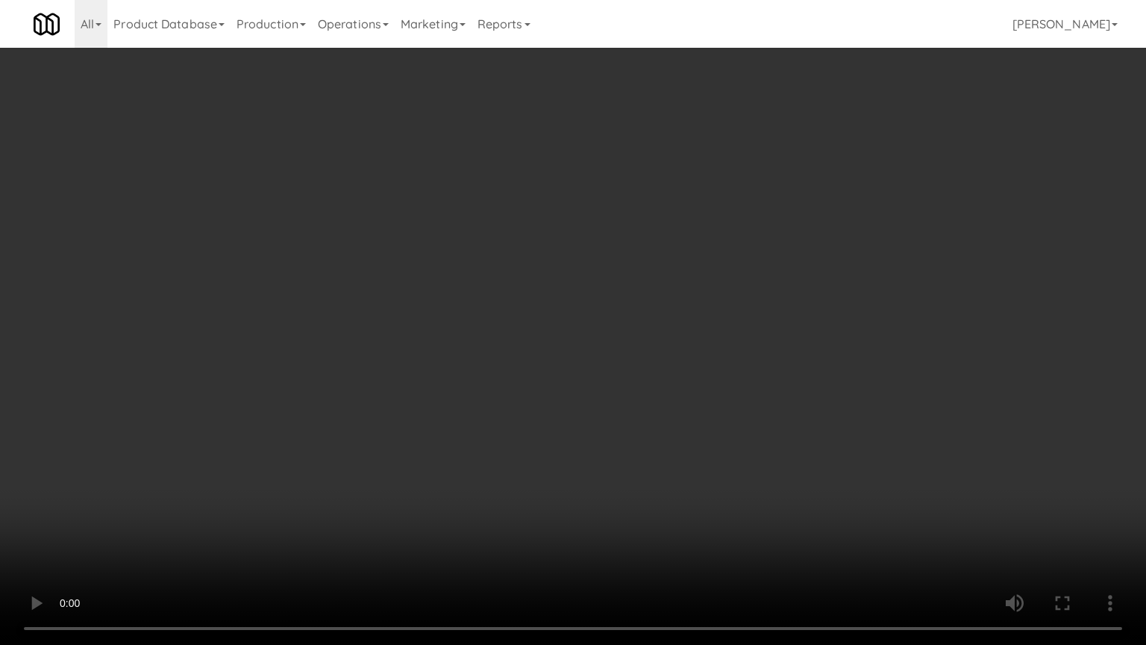
click at [585, 322] on video at bounding box center [573, 322] width 1146 height 645
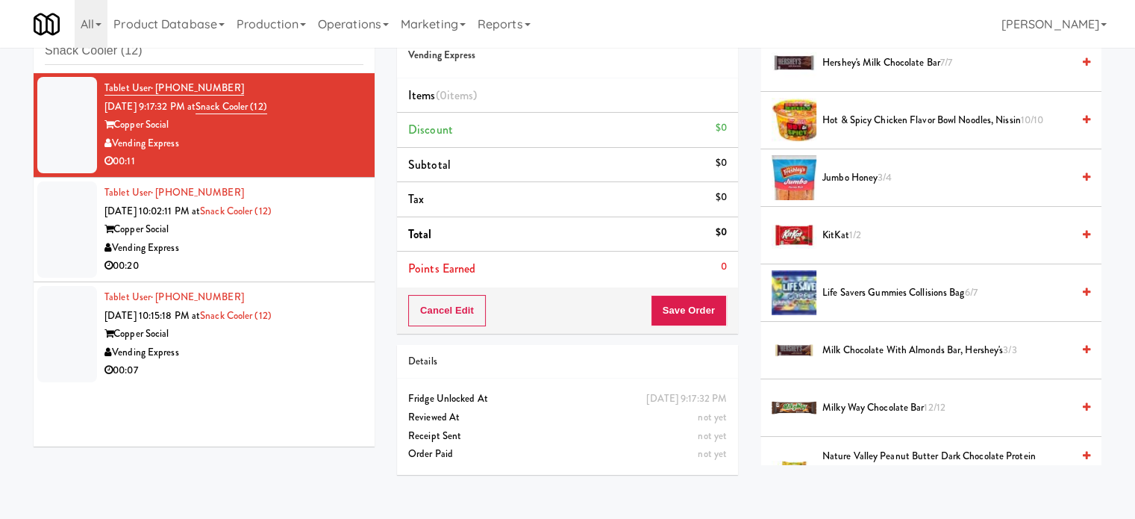
scroll to position [629, 0]
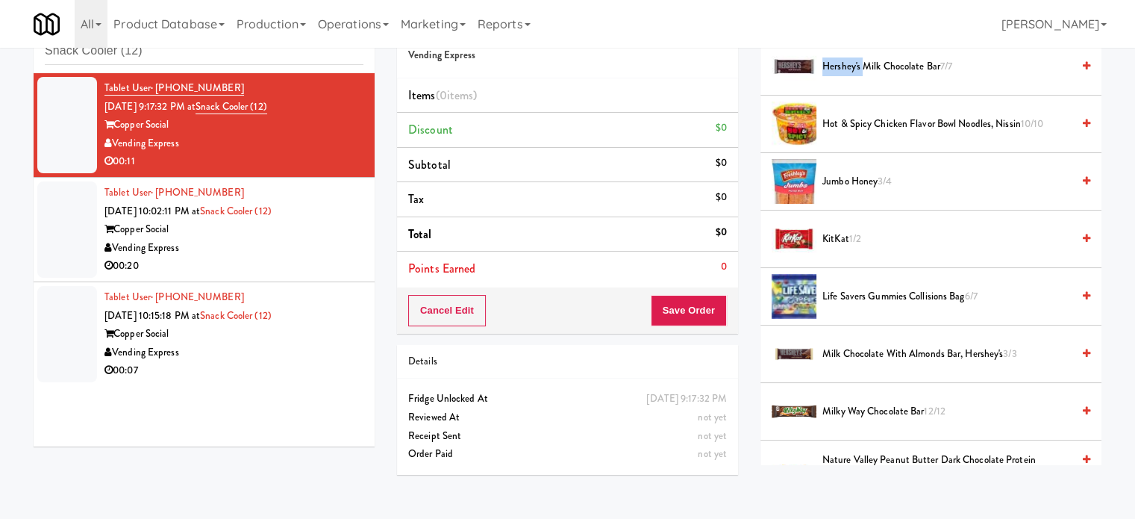
drag, startPoint x: 863, startPoint y: 61, endPoint x: 821, endPoint y: 66, distance: 42.1
click at [821, 66] on div "Hershey's Milk Chocolate Bar 7/7" at bounding box center [953, 66] width 274 height 19
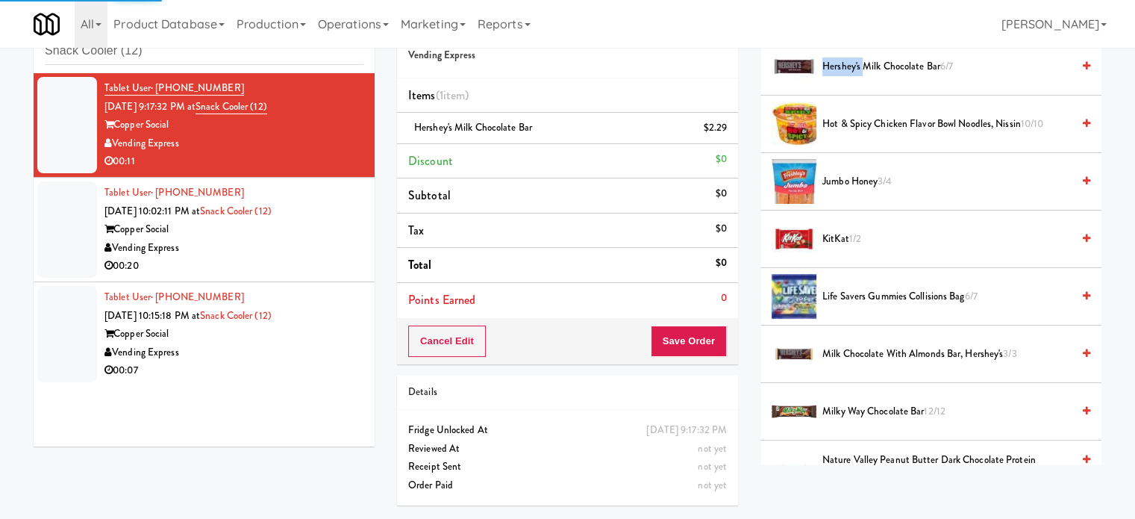
copy span "Hershey's"
drag, startPoint x: 200, startPoint y: 240, endPoint x: 558, endPoint y: 240, distance: 358.2
click at [200, 241] on div "Vending Express" at bounding box center [233, 248] width 259 height 19
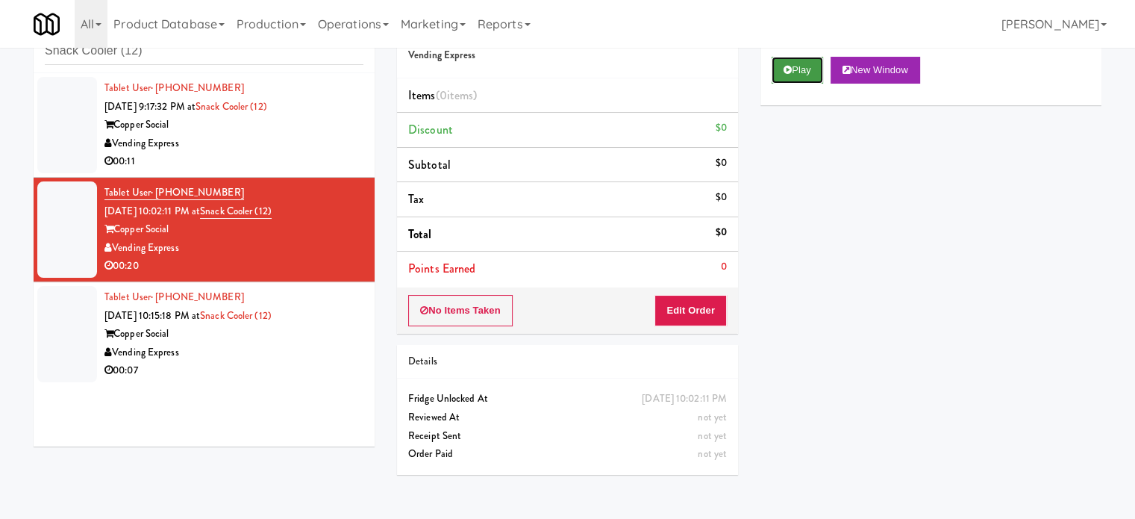
click at [793, 75] on button "Play" at bounding box center [797, 70] width 51 height 27
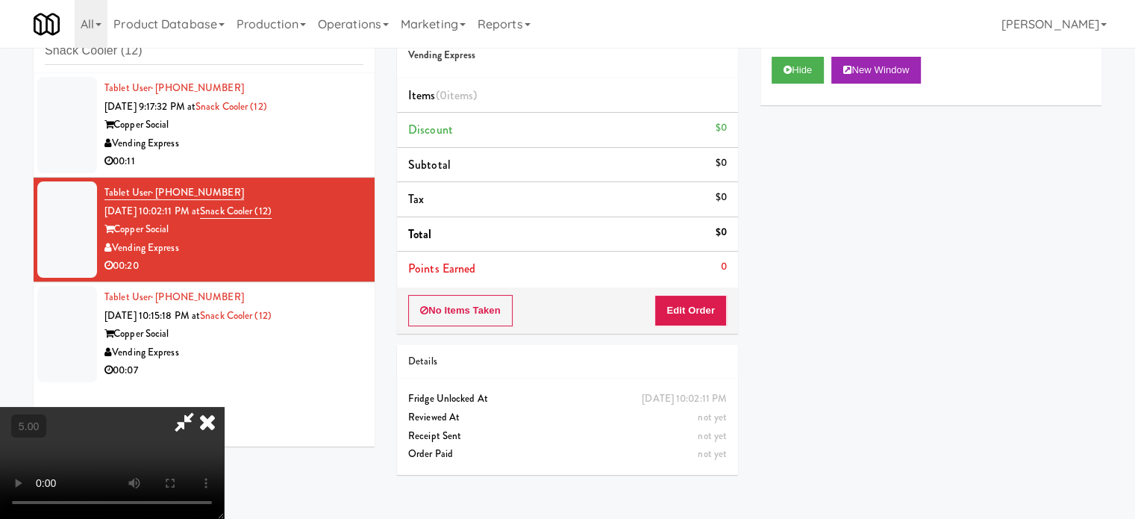
click at [701, 328] on div "No Items Taken Edit Order" at bounding box center [567, 310] width 341 height 46
click at [224, 407] on video at bounding box center [112, 463] width 224 height 112
drag, startPoint x: 128, startPoint y: 397, endPoint x: 137, endPoint y: 378, distance: 21.4
click at [131, 407] on video at bounding box center [112, 463] width 224 height 112
drag, startPoint x: 137, startPoint y: 378, endPoint x: 195, endPoint y: 414, distance: 68.1
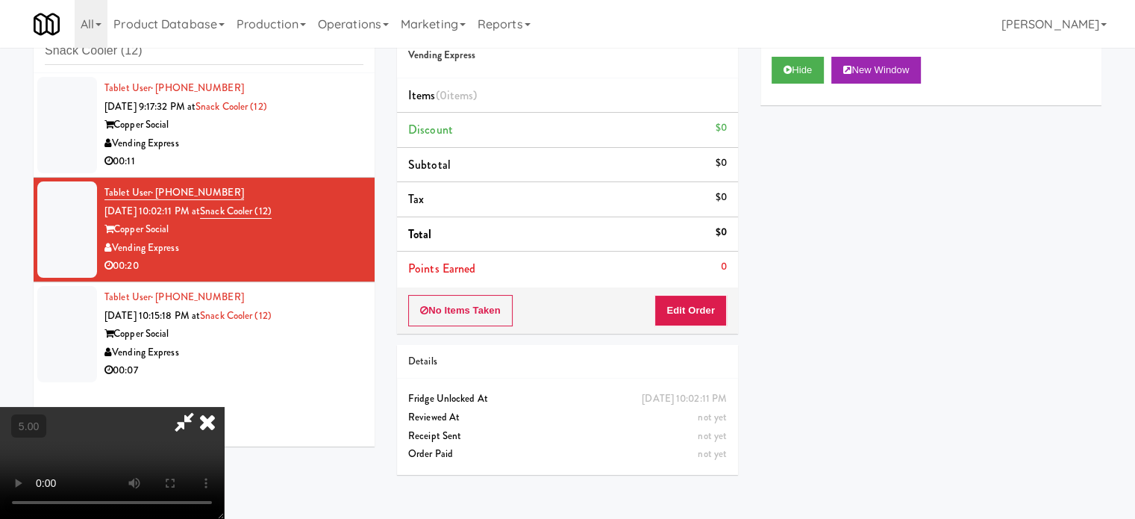
click at [142, 407] on video at bounding box center [112, 463] width 224 height 112
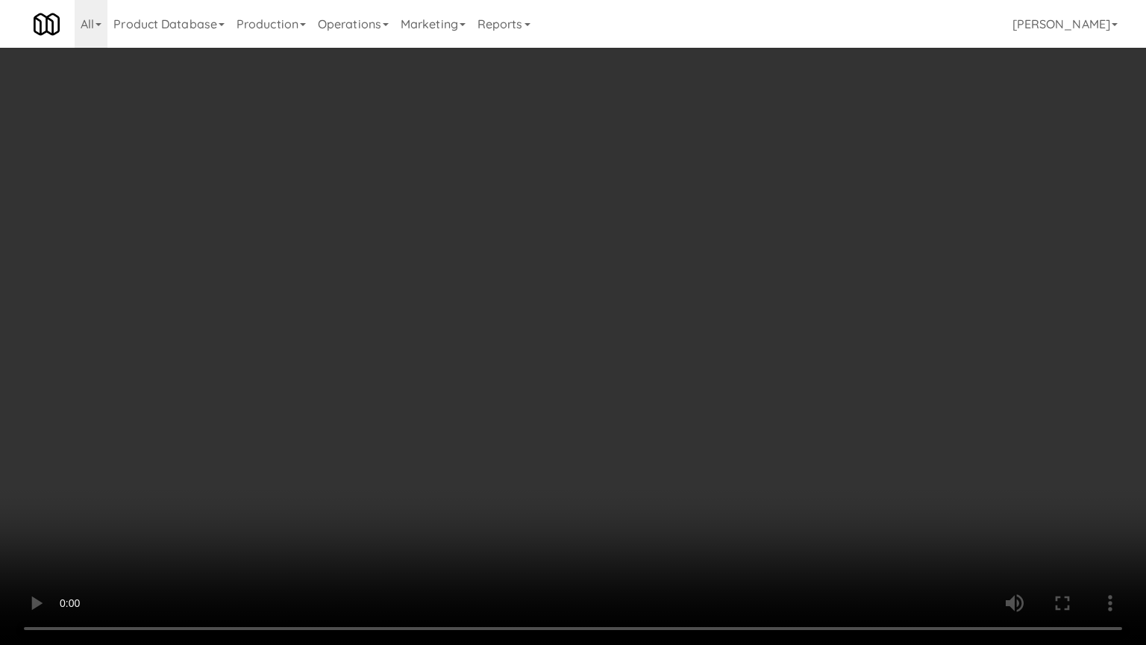
click at [312, 432] on video at bounding box center [573, 322] width 1146 height 645
click at [336, 313] on video at bounding box center [573, 322] width 1146 height 645
click at [418, 436] on video at bounding box center [573, 322] width 1146 height 645
click at [421, 363] on video at bounding box center [573, 322] width 1146 height 645
click at [441, 351] on video at bounding box center [573, 322] width 1146 height 645
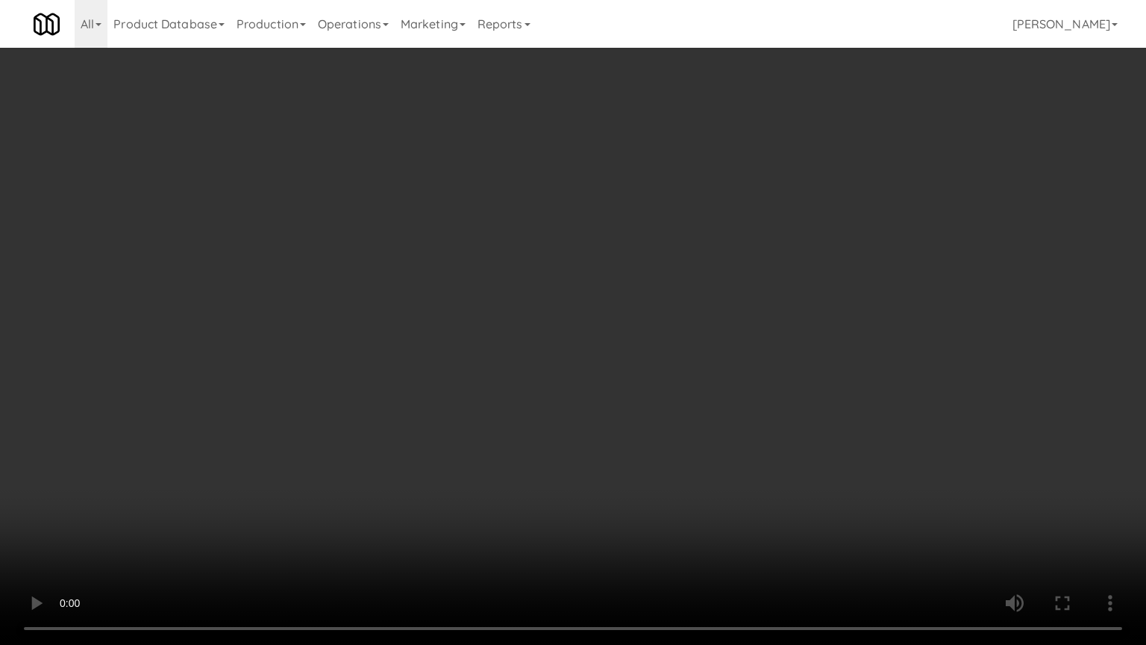
click at [485, 298] on video at bounding box center [573, 322] width 1146 height 645
click at [277, 454] on video at bounding box center [573, 322] width 1146 height 645
click at [298, 402] on video at bounding box center [573, 322] width 1146 height 645
click at [324, 391] on video at bounding box center [573, 322] width 1146 height 645
click at [350, 376] on video at bounding box center [573, 322] width 1146 height 645
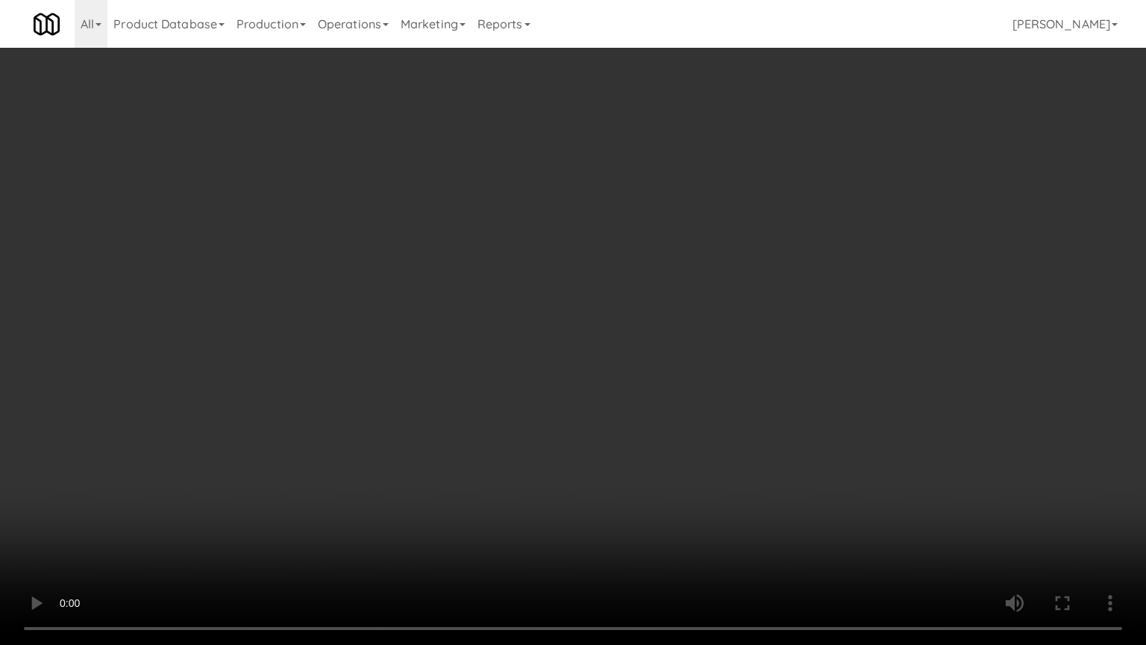
click at [367, 366] on video at bounding box center [573, 322] width 1146 height 645
click at [374, 363] on video at bounding box center [573, 322] width 1146 height 645
click at [394, 352] on video at bounding box center [573, 322] width 1146 height 645
click at [393, 351] on video at bounding box center [573, 322] width 1146 height 645
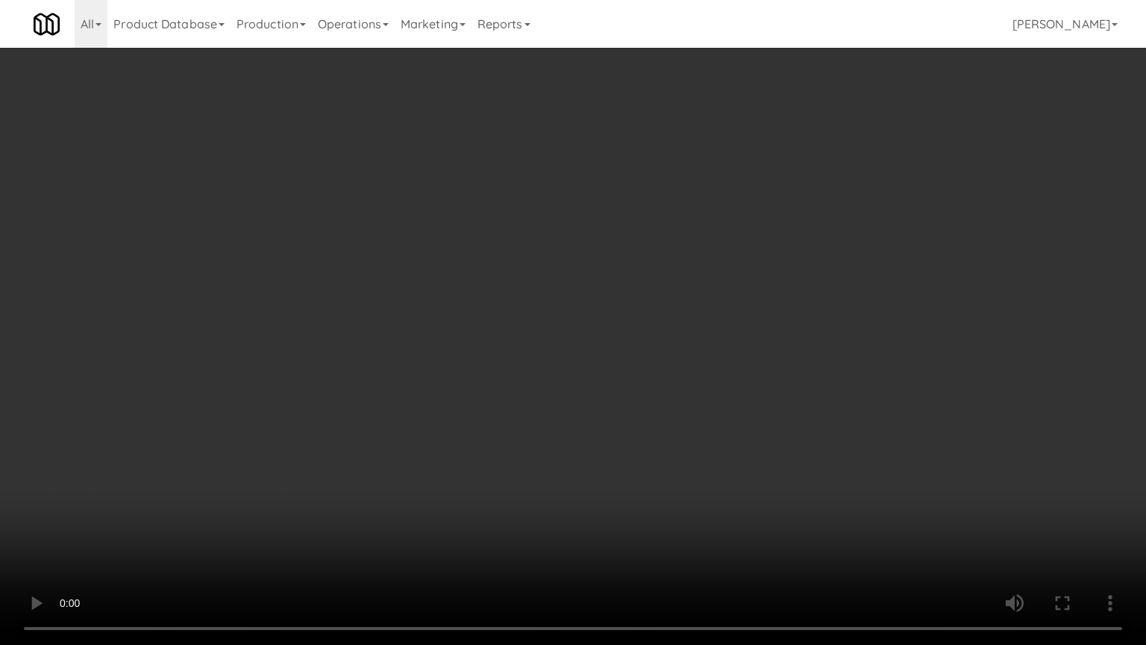
click at [393, 351] on video at bounding box center [573, 322] width 1146 height 645
click at [394, 351] on video at bounding box center [573, 322] width 1146 height 645
click at [445, 349] on video at bounding box center [573, 322] width 1146 height 645
click at [275, 518] on video at bounding box center [573, 322] width 1146 height 645
click at [315, 469] on video at bounding box center [573, 322] width 1146 height 645
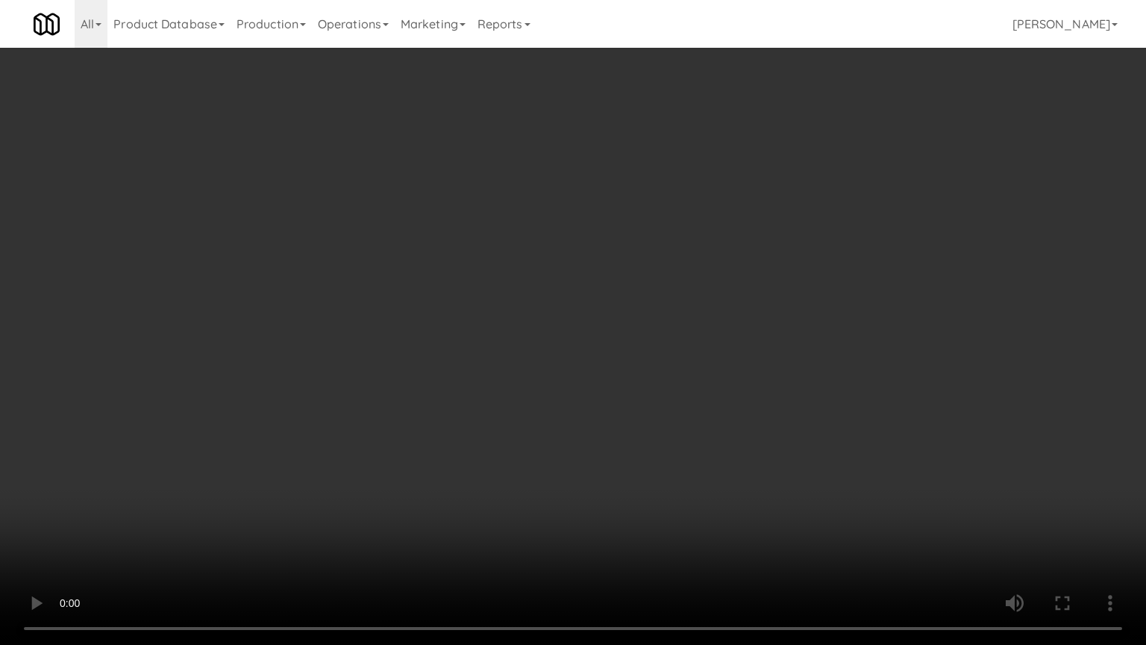
click at [330, 457] on video at bounding box center [573, 322] width 1146 height 645
click at [367, 428] on video at bounding box center [573, 322] width 1146 height 645
click at [371, 421] on video at bounding box center [573, 322] width 1146 height 645
click at [371, 419] on video at bounding box center [573, 322] width 1146 height 645
click at [343, 484] on video at bounding box center [573, 322] width 1146 height 645
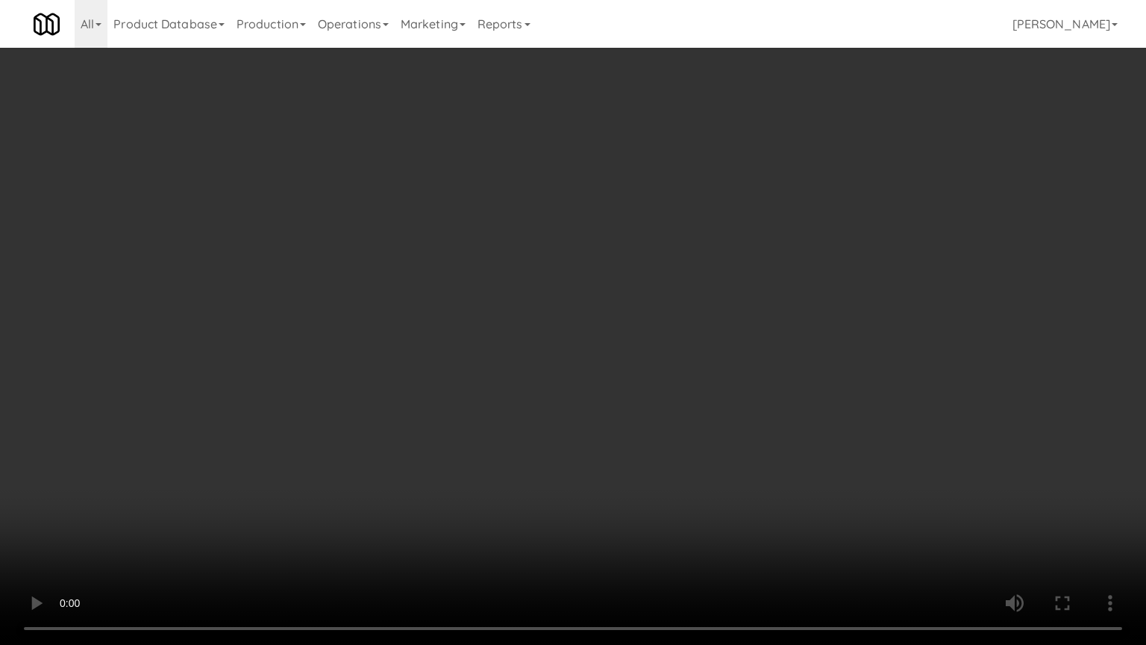
click at [385, 428] on video at bounding box center [573, 322] width 1146 height 645
click at [387, 424] on video at bounding box center [573, 322] width 1146 height 645
click at [419, 420] on video at bounding box center [573, 322] width 1146 height 645
click at [442, 403] on video at bounding box center [573, 322] width 1146 height 645
drag, startPoint x: 475, startPoint y: 383, endPoint x: 761, endPoint y: 160, distance: 363.2
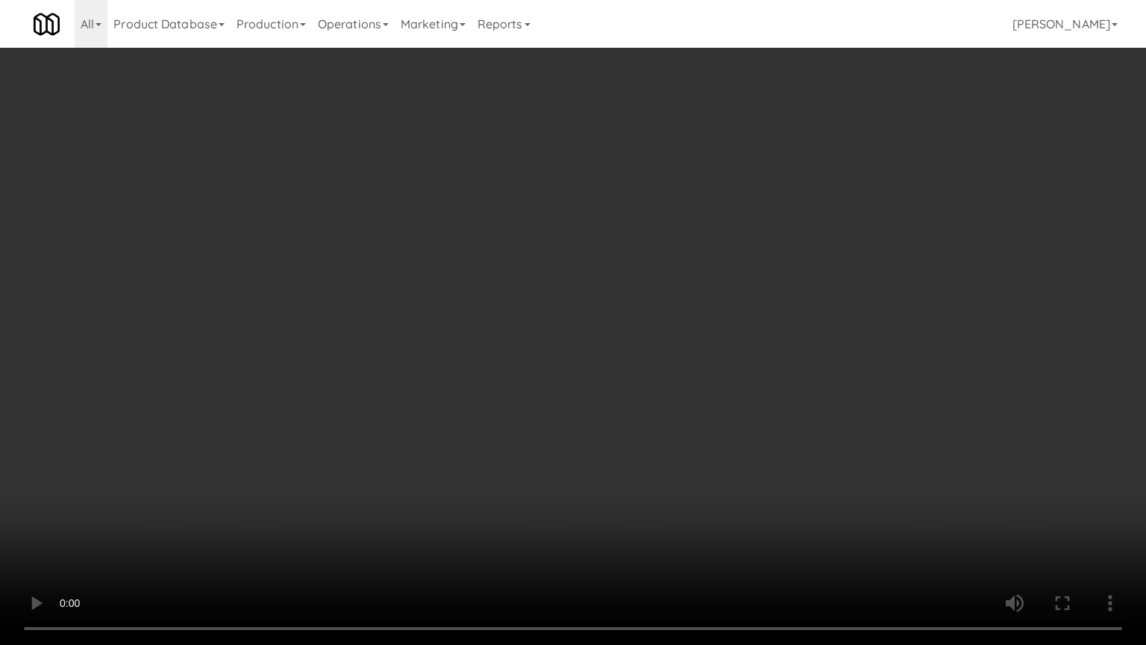
click at [542, 334] on video at bounding box center [573, 322] width 1146 height 645
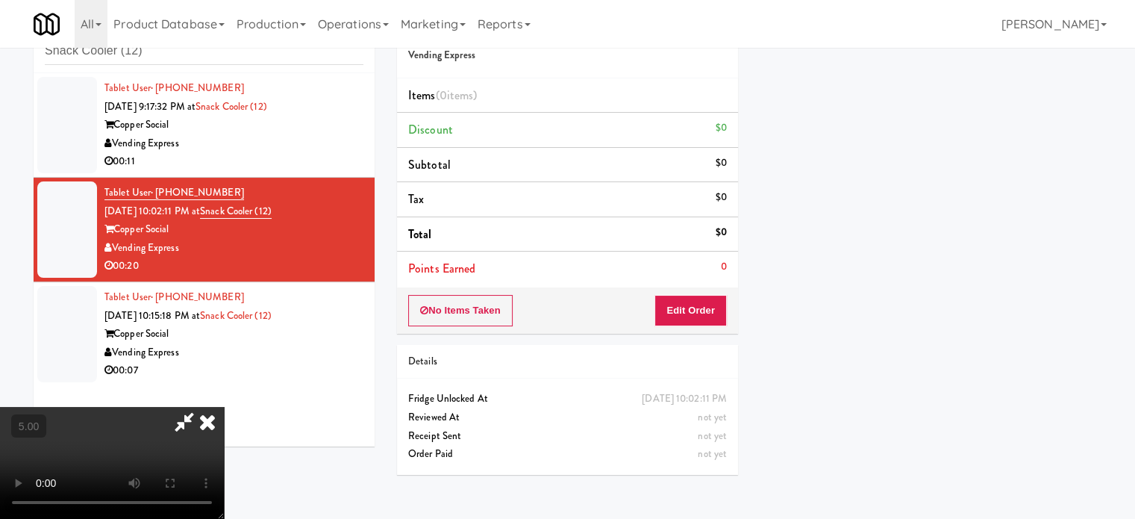
scroll to position [2, 0]
click at [697, 304] on button "Edit Order" at bounding box center [690, 310] width 72 height 31
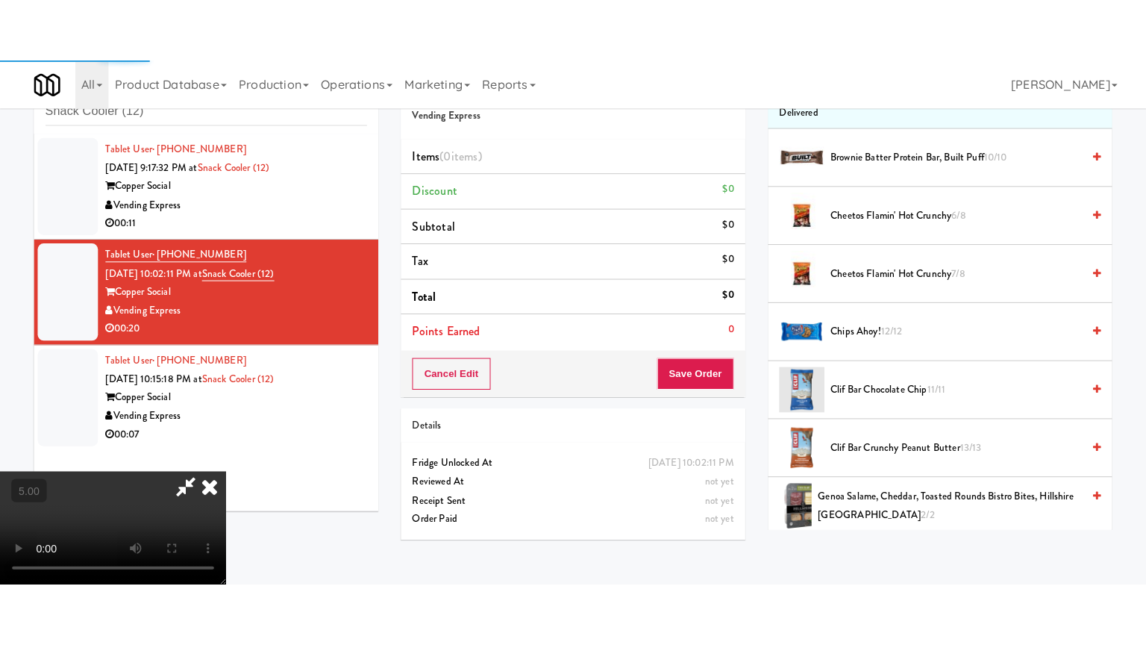
scroll to position [1632, 0]
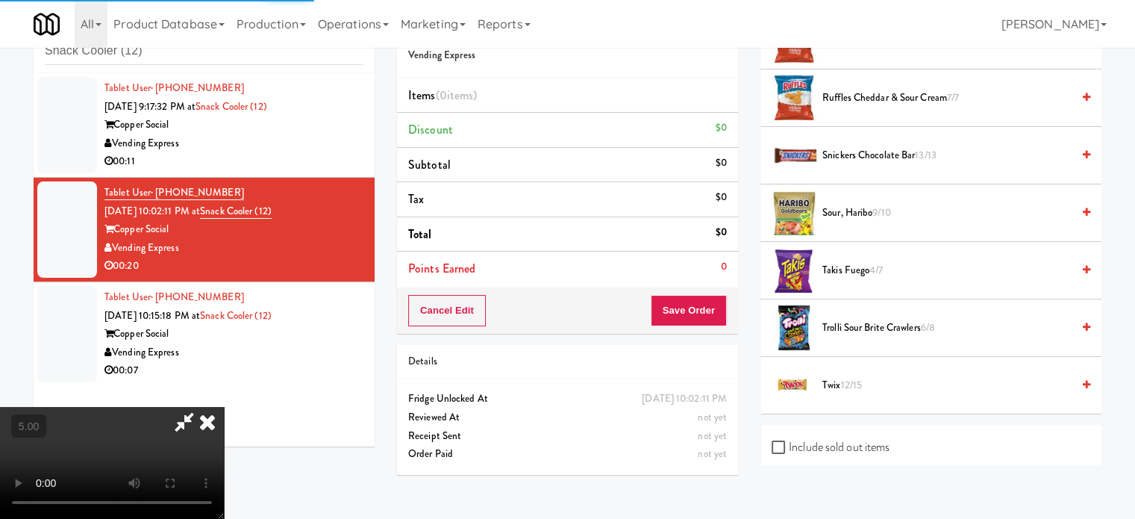
click at [854, 319] on span "Trolli Sour Brite Crawlers 6/8" at bounding box center [946, 328] width 249 height 19
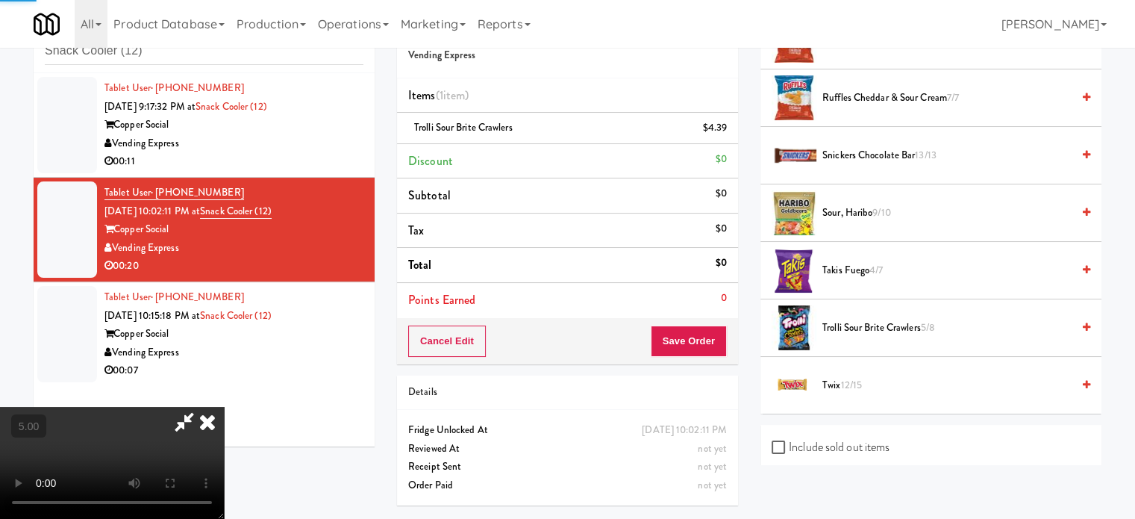
click at [224, 407] on video at bounding box center [112, 463] width 224 height 112
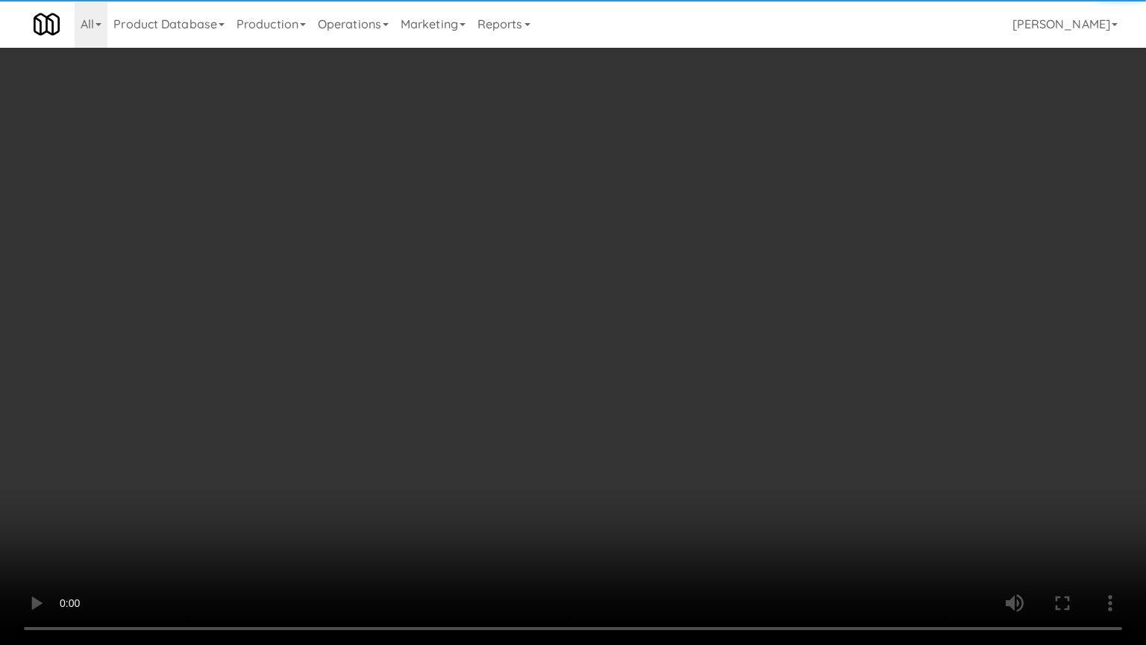
click at [460, 488] on video at bounding box center [573, 322] width 1146 height 645
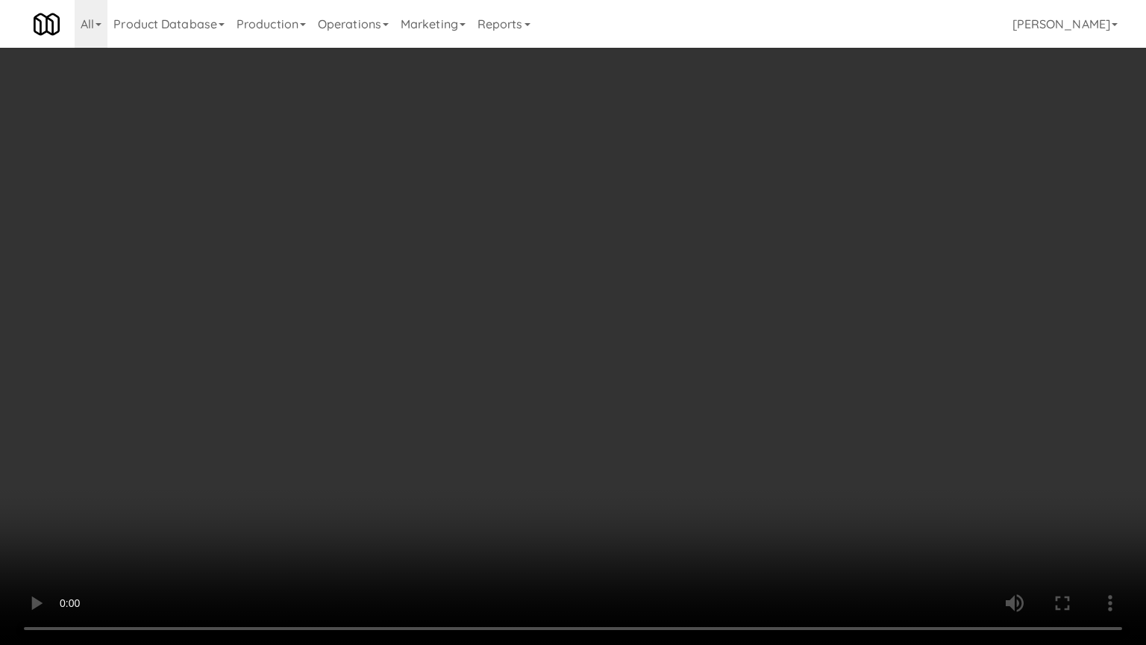
click at [501, 325] on video at bounding box center [573, 322] width 1146 height 645
click at [510, 324] on video at bounding box center [573, 322] width 1146 height 645
click at [586, 341] on video at bounding box center [573, 322] width 1146 height 645
click at [393, 518] on video at bounding box center [573, 322] width 1146 height 645
click at [445, 445] on video at bounding box center [573, 322] width 1146 height 645
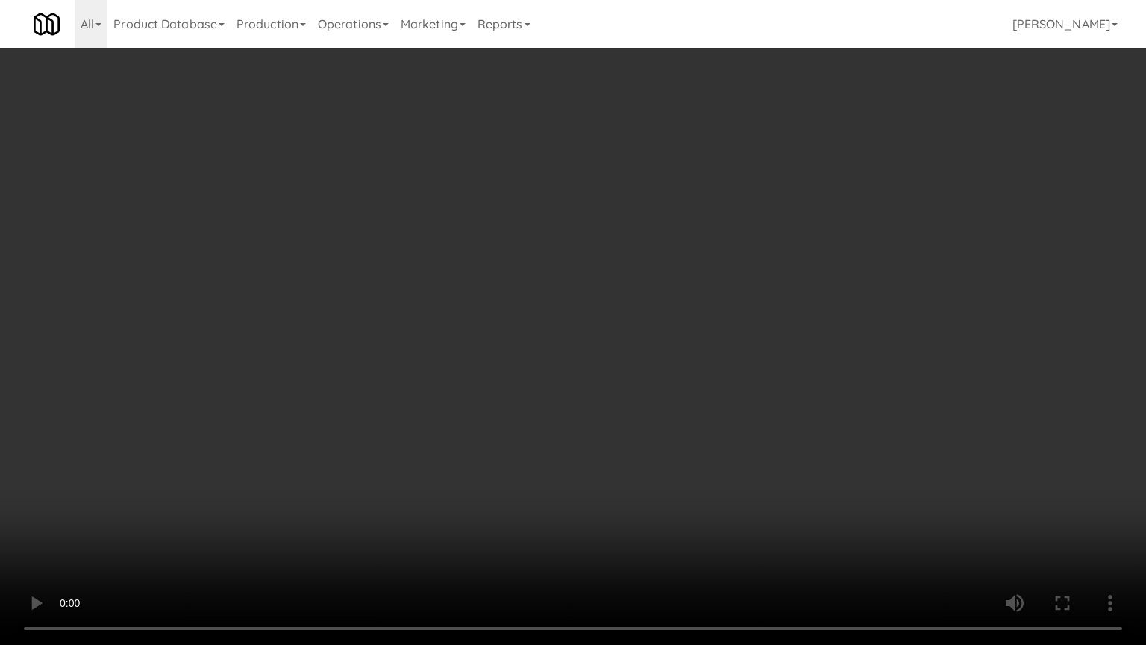
click at [454, 437] on video at bounding box center [573, 322] width 1146 height 645
drag, startPoint x: 581, startPoint y: 466, endPoint x: 569, endPoint y: 476, distance: 14.8
click at [581, 470] on video at bounding box center [573, 322] width 1146 height 645
drag, startPoint x: 576, startPoint y: 472, endPoint x: 611, endPoint y: 453, distance: 39.7
click at [578, 472] on video at bounding box center [573, 322] width 1146 height 645
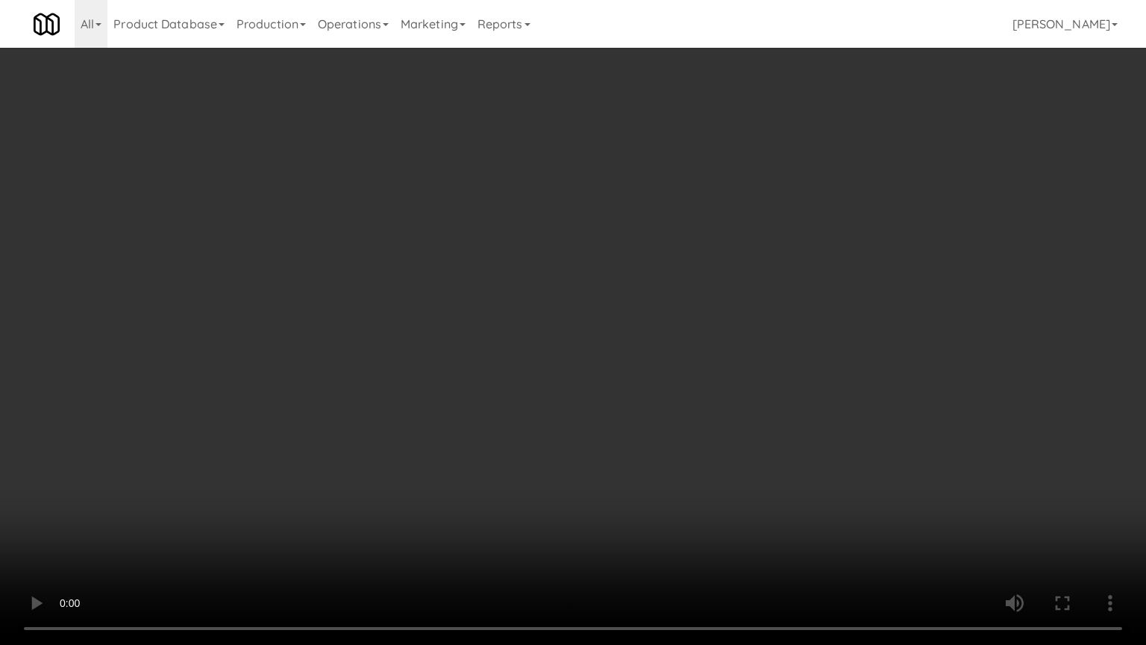
drag, startPoint x: 611, startPoint y: 453, endPoint x: 756, endPoint y: 281, distance: 225.1
click at [646, 438] on video at bounding box center [573, 322] width 1146 height 645
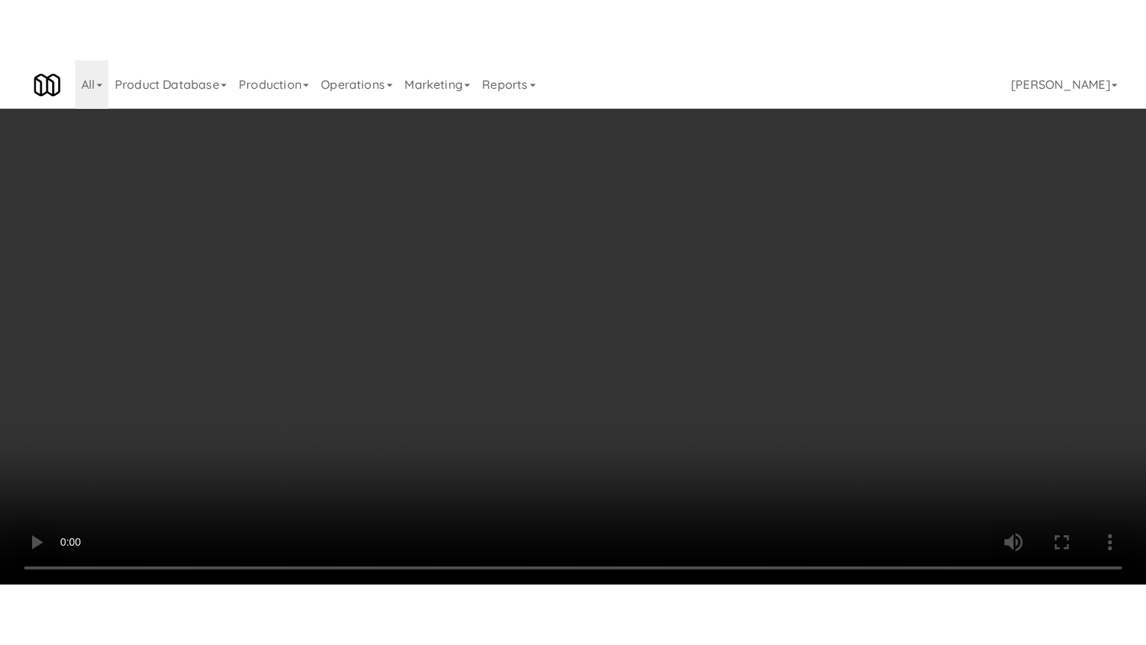
scroll to position [1748, 0]
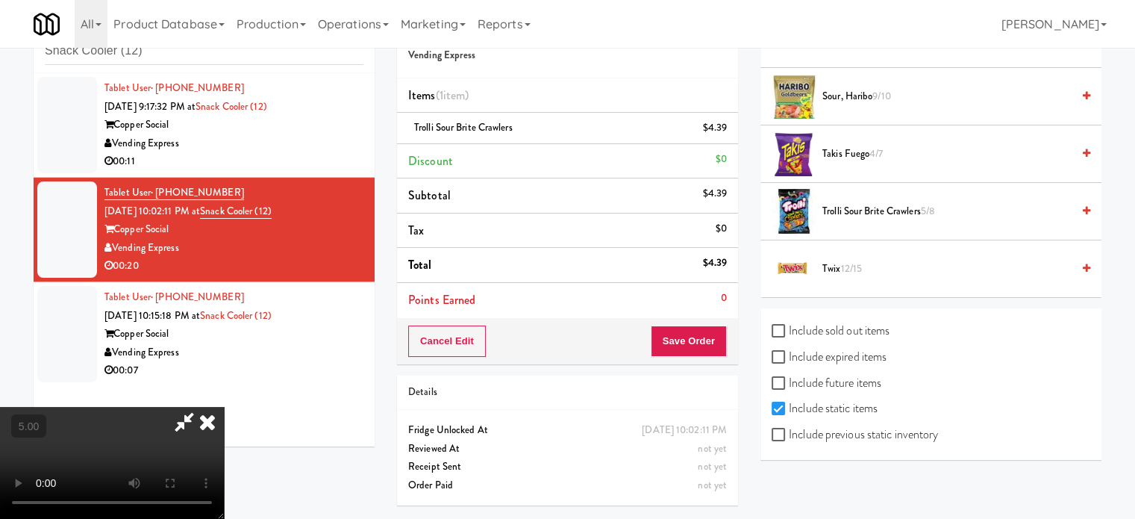
click at [853, 271] on span "Twix 12/15" at bounding box center [946, 269] width 249 height 19
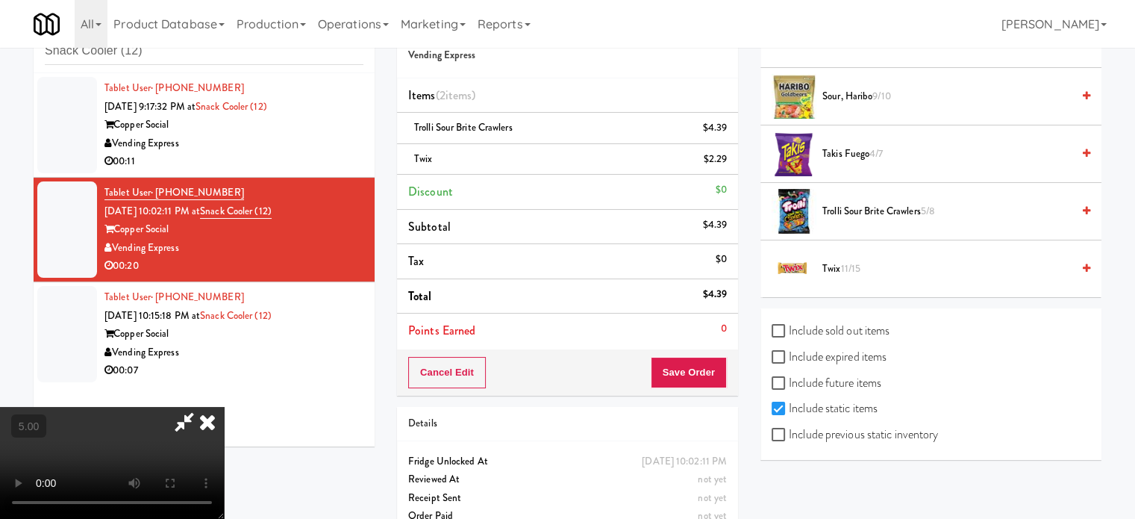
click at [224, 407] on video at bounding box center [112, 463] width 224 height 112
drag, startPoint x: 459, startPoint y: 306, endPoint x: 433, endPoint y: 388, distance: 86.1
click at [224, 407] on video at bounding box center [112, 463] width 224 height 112
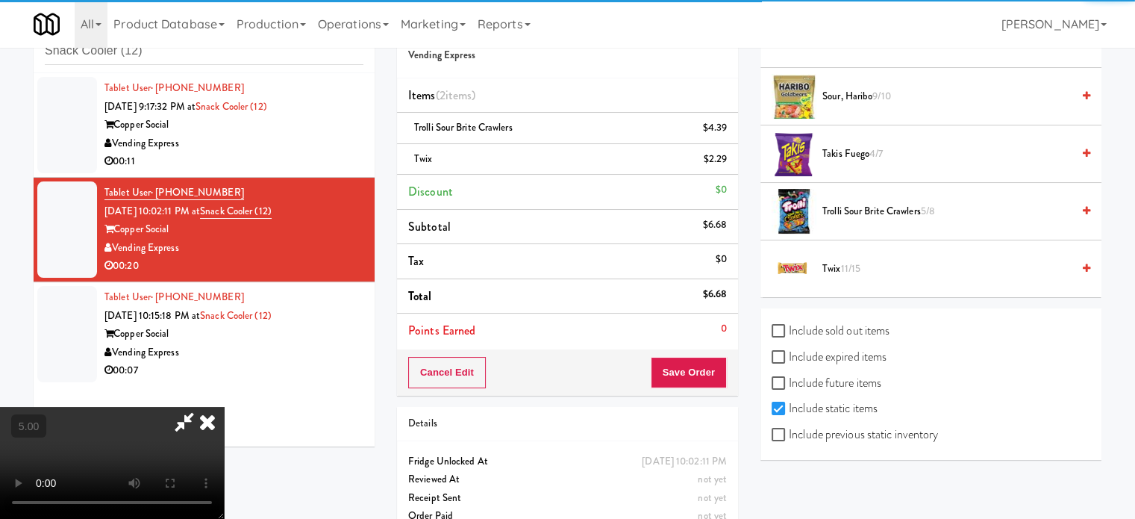
scroll to position [1622, 0]
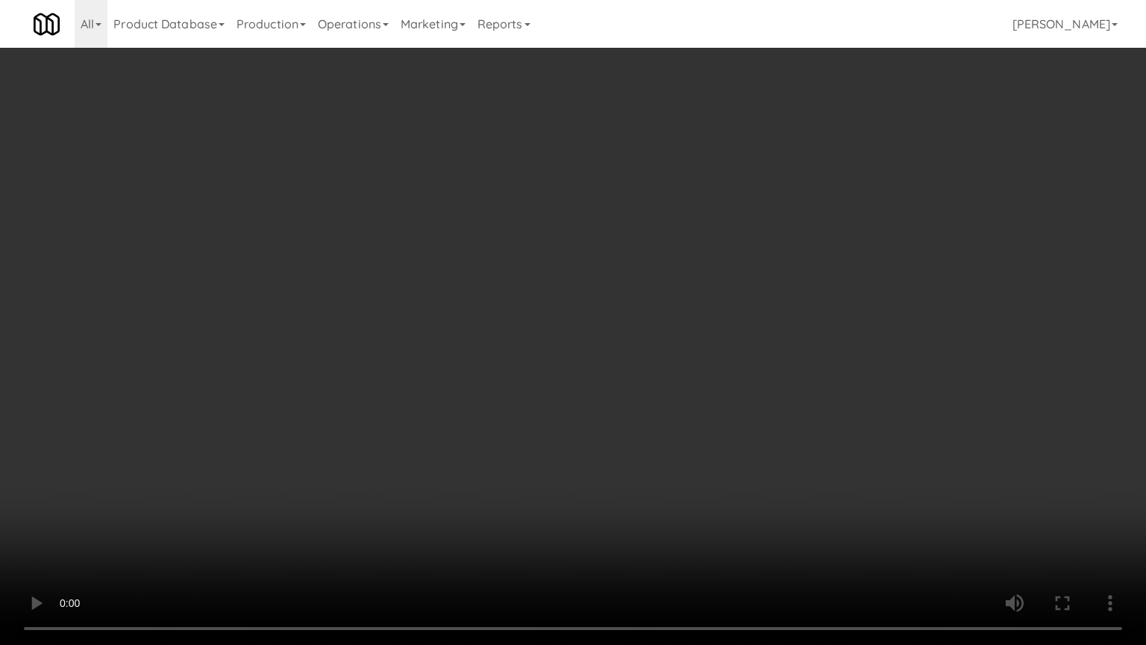
click at [370, 495] on video at bounding box center [573, 322] width 1146 height 645
click at [445, 407] on video at bounding box center [573, 322] width 1146 height 645
click at [388, 423] on video at bounding box center [573, 322] width 1146 height 645
click at [390, 381] on video at bounding box center [573, 322] width 1146 height 645
click at [454, 344] on video at bounding box center [573, 322] width 1146 height 645
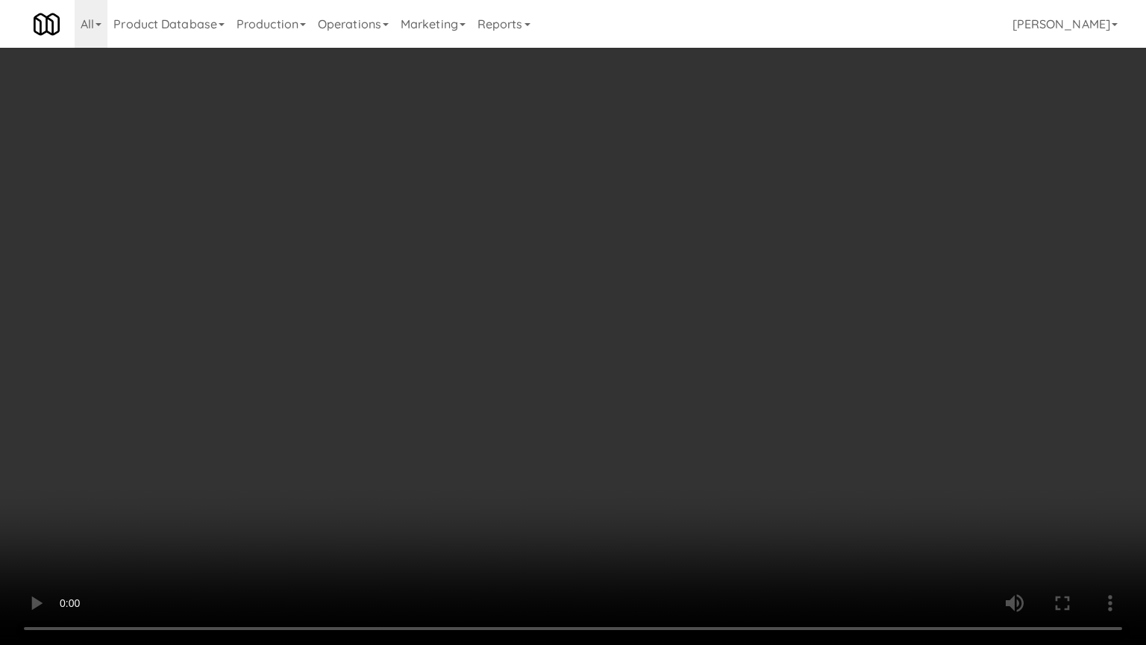
click at [480, 325] on video at bounding box center [573, 322] width 1146 height 645
click at [466, 313] on video at bounding box center [573, 322] width 1146 height 645
click at [468, 290] on video at bounding box center [573, 322] width 1146 height 645
click at [424, 484] on video at bounding box center [573, 322] width 1146 height 645
click at [497, 445] on video at bounding box center [573, 322] width 1146 height 645
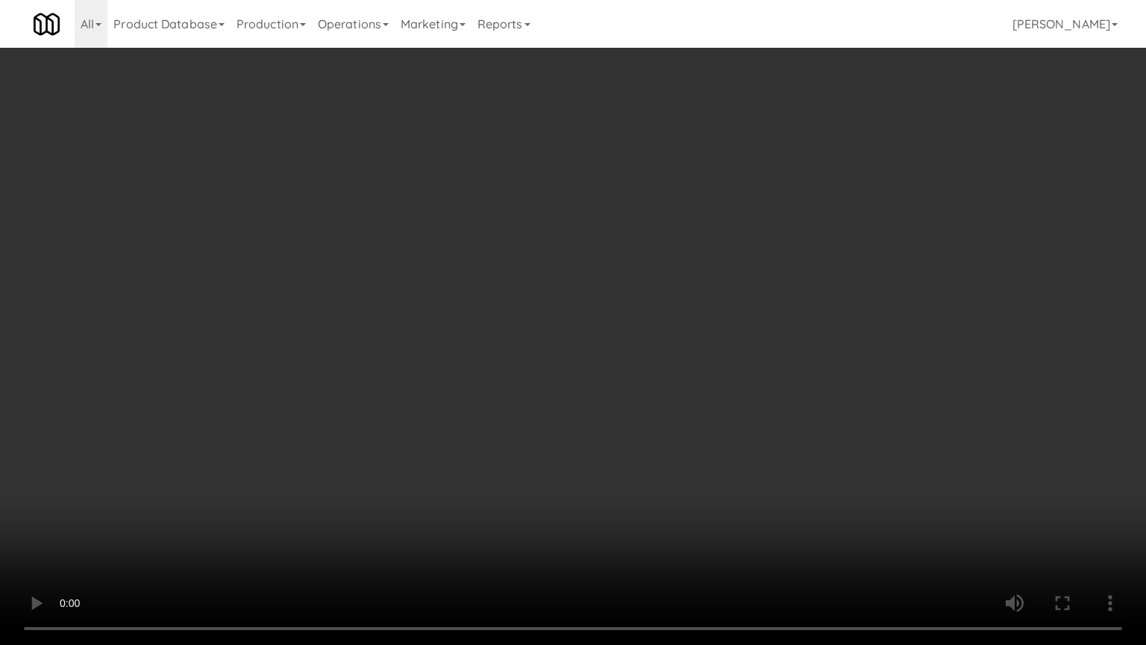
click at [502, 437] on video at bounding box center [573, 322] width 1146 height 645
click at [581, 447] on video at bounding box center [573, 322] width 1146 height 645
click at [576, 435] on video at bounding box center [573, 322] width 1146 height 645
click at [563, 342] on video at bounding box center [573, 322] width 1146 height 645
click at [563, 345] on video at bounding box center [573, 322] width 1146 height 645
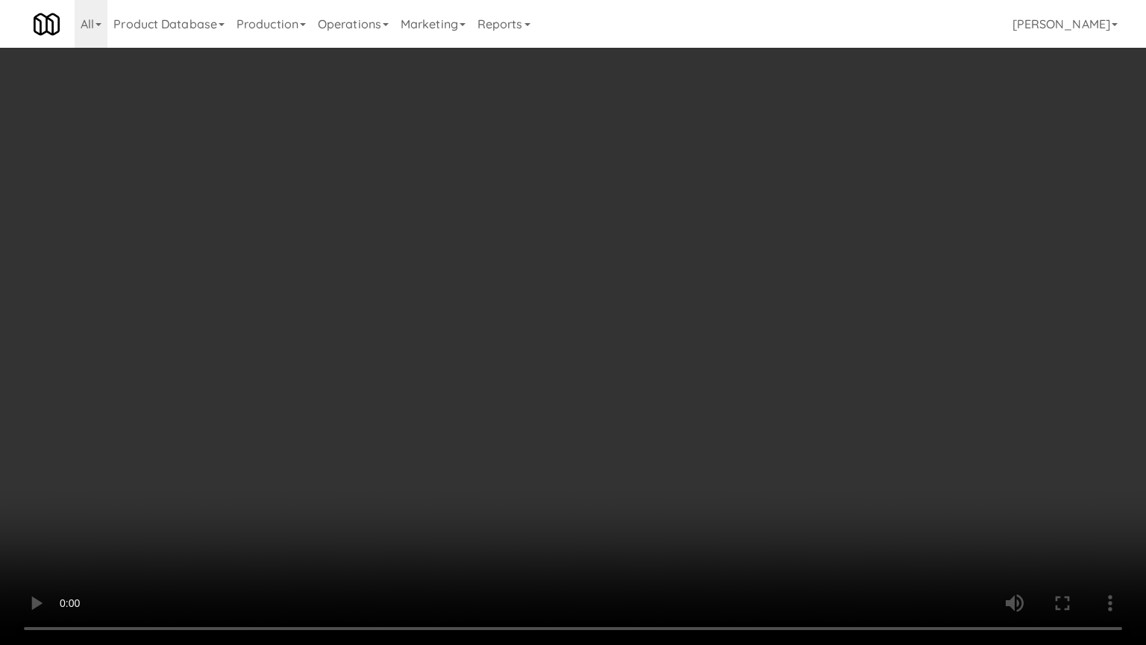
click at [591, 360] on video at bounding box center [573, 322] width 1146 height 645
click at [593, 359] on video at bounding box center [573, 322] width 1146 height 645
click at [634, 367] on video at bounding box center [573, 322] width 1146 height 645
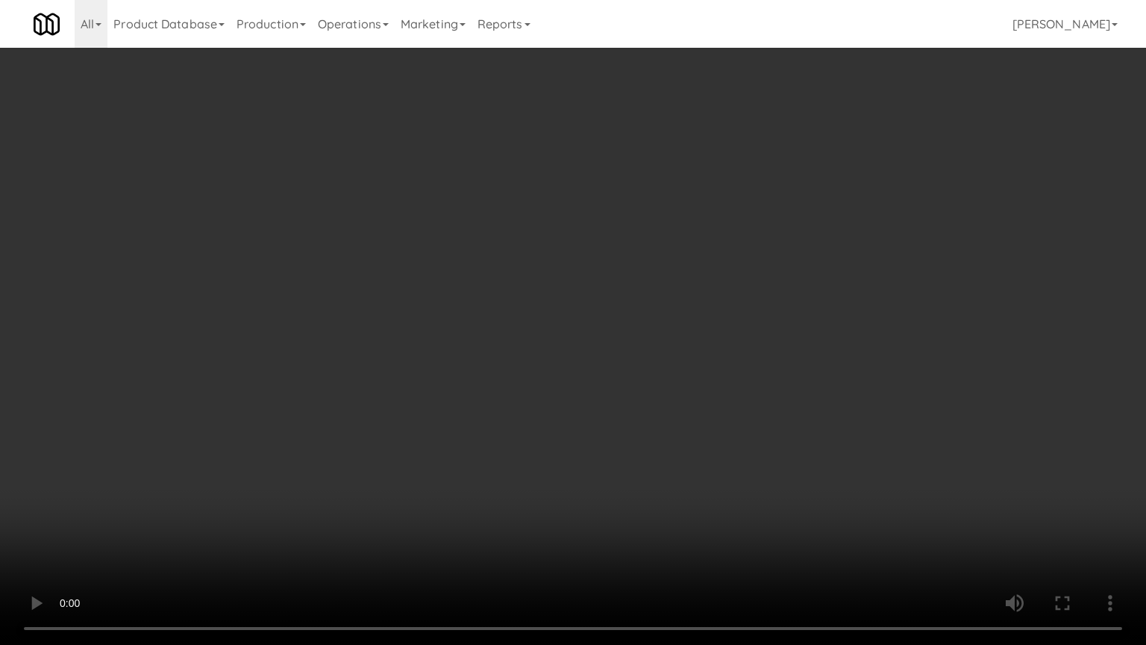
click at [626, 366] on video at bounding box center [573, 322] width 1146 height 645
click at [639, 370] on video at bounding box center [573, 322] width 1146 height 645
click at [639, 372] on video at bounding box center [573, 322] width 1146 height 645
click at [675, 380] on video at bounding box center [573, 322] width 1146 height 645
click at [713, 518] on video at bounding box center [573, 322] width 1146 height 645
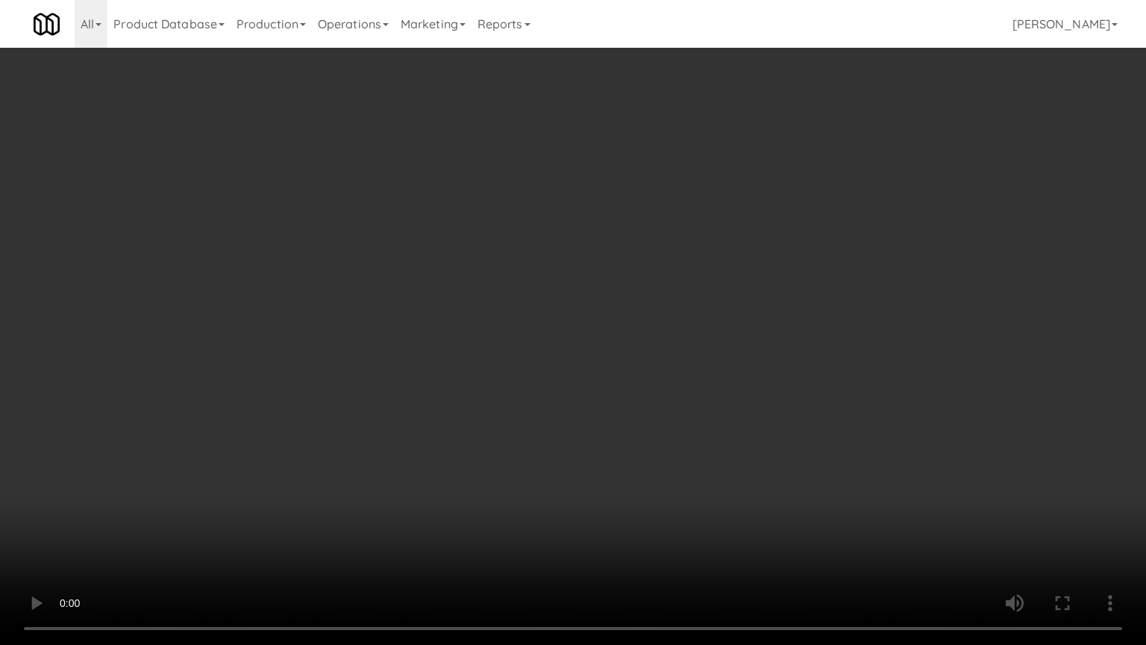
click at [690, 488] on video at bounding box center [573, 322] width 1146 height 645
click at [678, 466] on video at bounding box center [573, 322] width 1146 height 645
click at [676, 444] on video at bounding box center [573, 322] width 1146 height 645
click at [672, 432] on video at bounding box center [573, 322] width 1146 height 645
click at [749, 442] on video at bounding box center [573, 322] width 1146 height 645
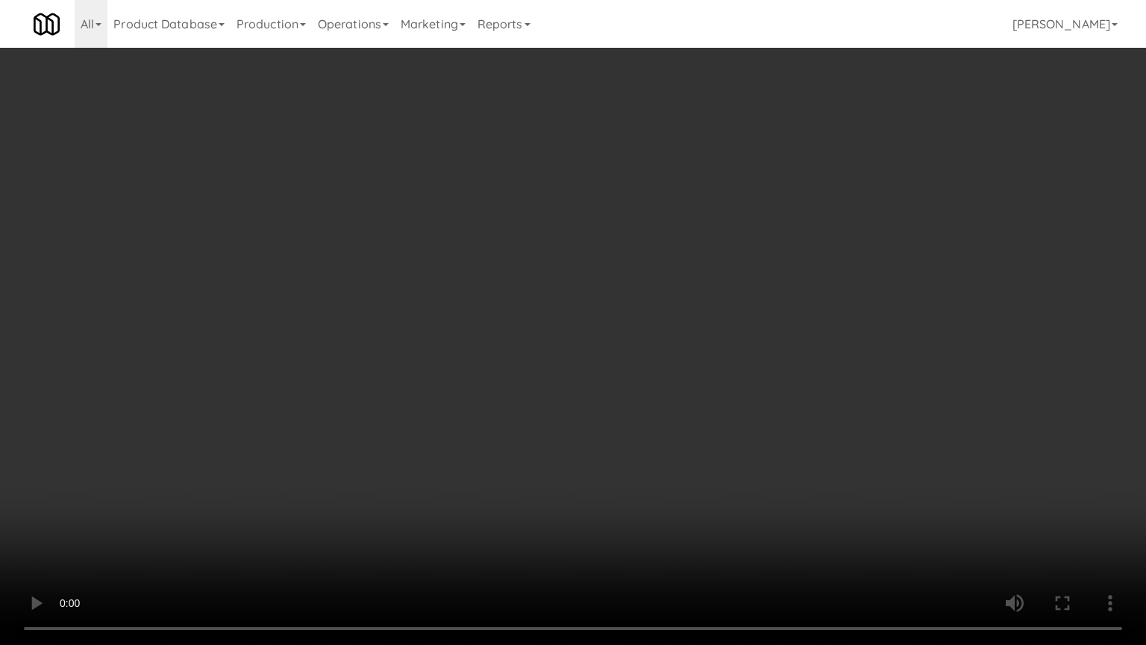
click at [744, 437] on video at bounding box center [573, 322] width 1146 height 645
click at [752, 437] on video at bounding box center [573, 322] width 1146 height 645
click at [719, 507] on video at bounding box center [573, 322] width 1146 height 645
click at [714, 491] on video at bounding box center [573, 322] width 1146 height 645
click at [711, 484] on video at bounding box center [573, 322] width 1146 height 645
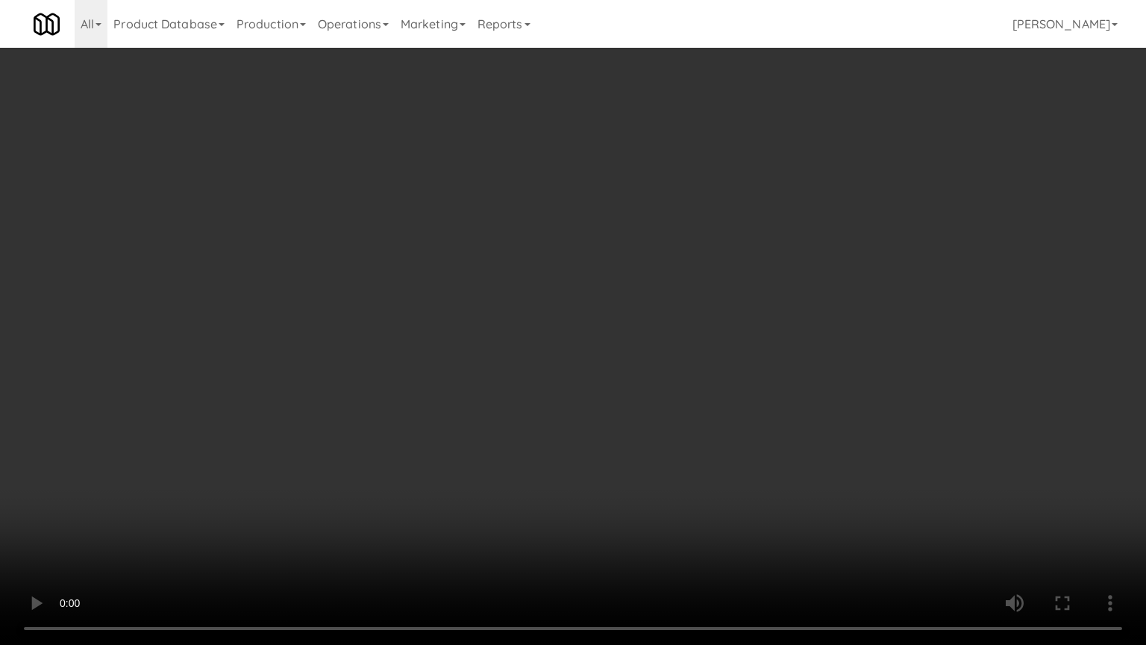
click at [712, 485] on video at bounding box center [573, 322] width 1146 height 645
click at [713, 483] on video at bounding box center [573, 322] width 1146 height 645
click at [719, 479] on video at bounding box center [573, 322] width 1146 height 645
click at [740, 480] on video at bounding box center [573, 322] width 1146 height 645
click at [607, 433] on video at bounding box center [573, 322] width 1146 height 645
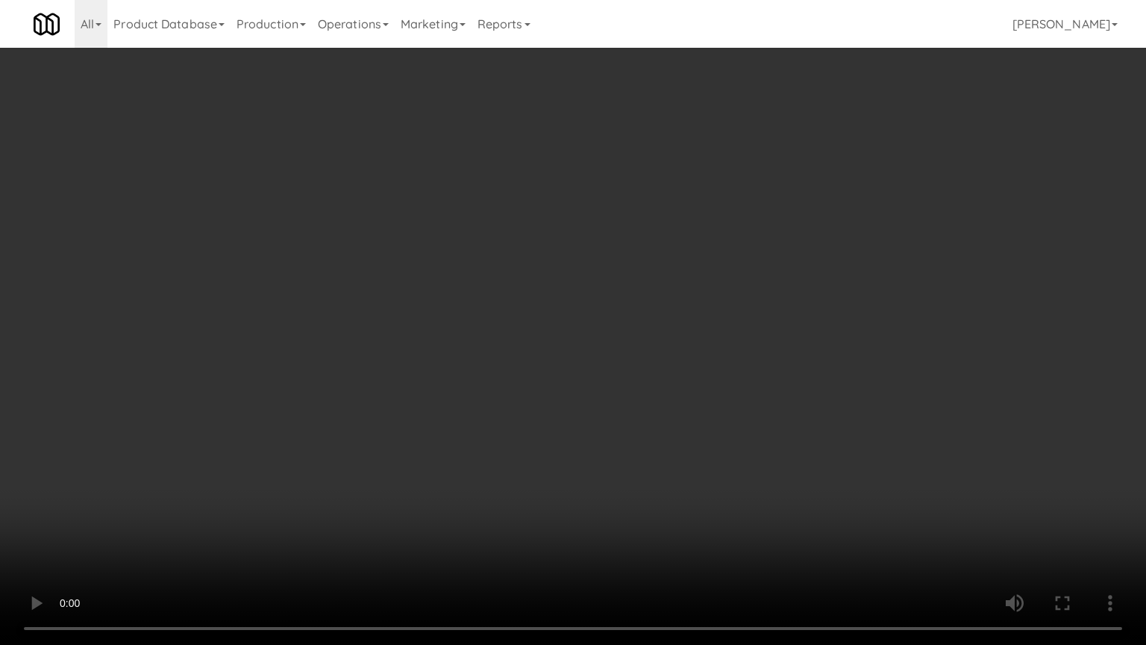
drag, startPoint x: 626, startPoint y: 418, endPoint x: 619, endPoint y: 265, distance: 153.1
click at [626, 400] on video at bounding box center [573, 322] width 1146 height 645
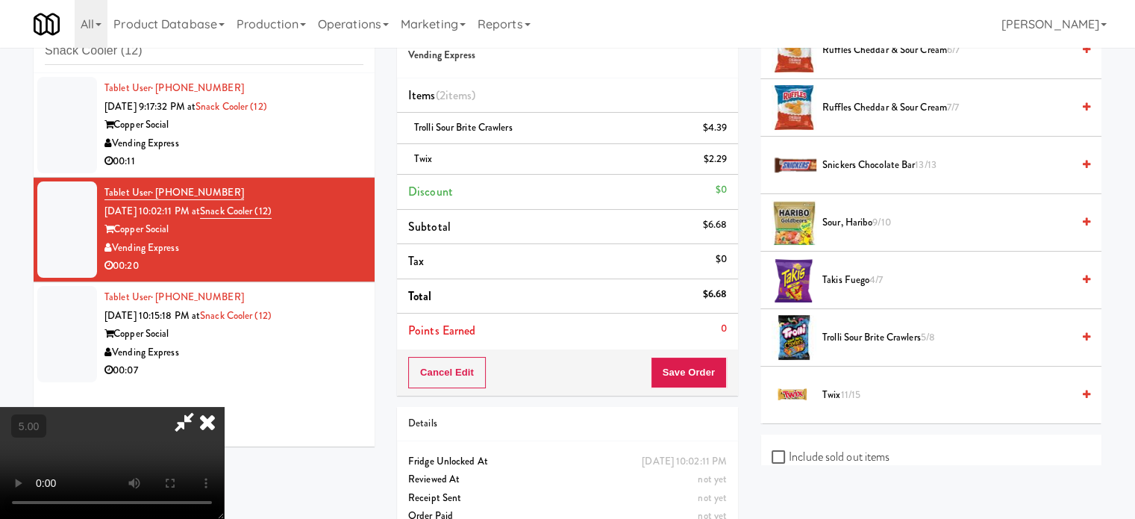
click at [224, 407] on icon at bounding box center [207, 422] width 33 height 30
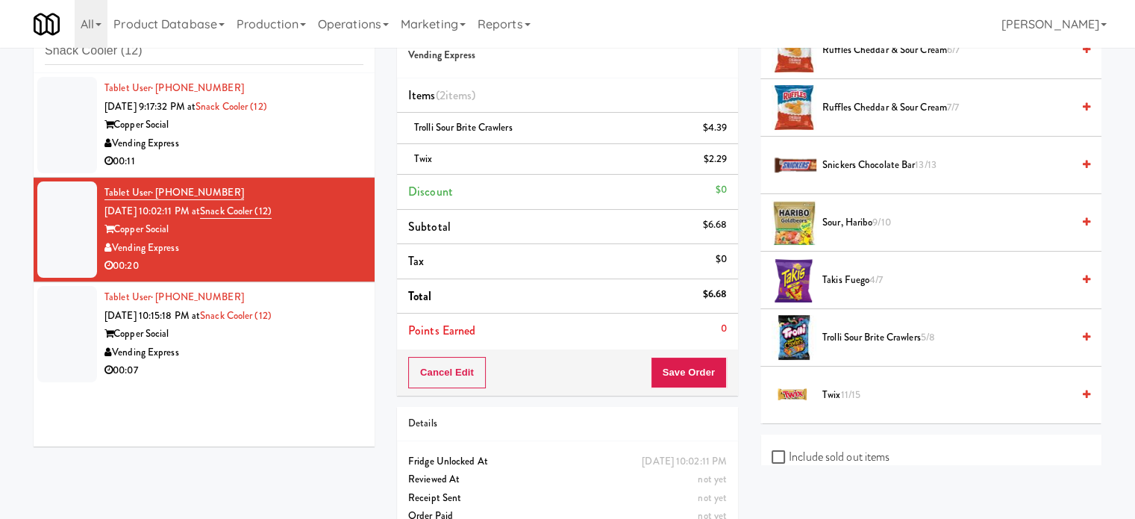
scroll to position [0, 0]
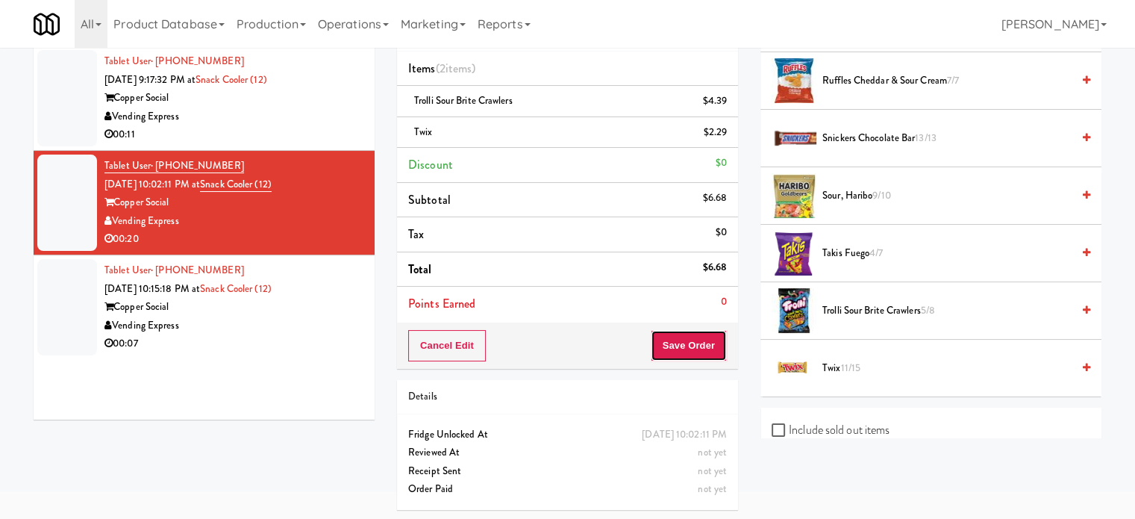
click at [670, 337] on button "Save Order" at bounding box center [689, 345] width 76 height 31
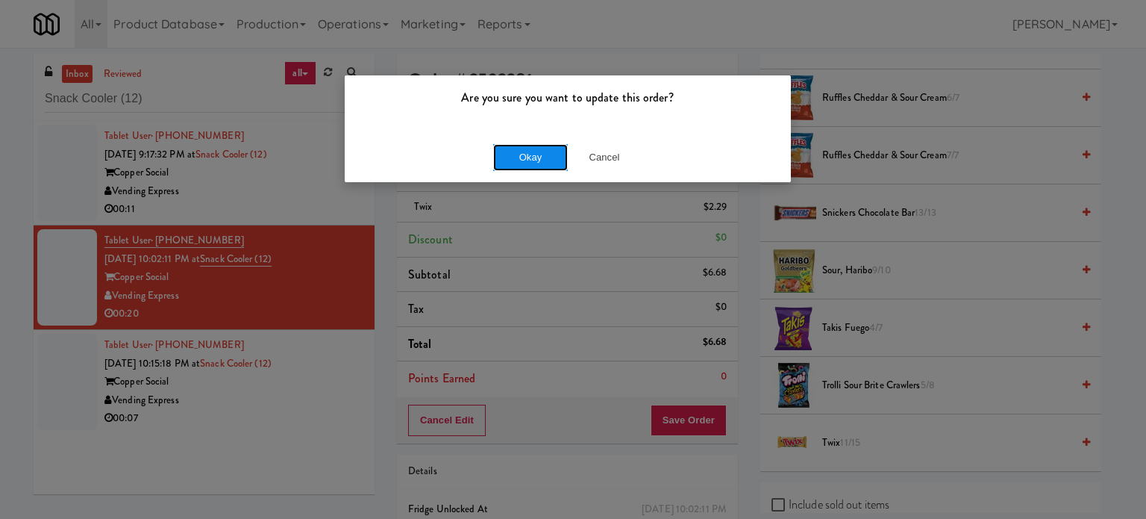
click at [537, 154] on button "Okay" at bounding box center [530, 157] width 75 height 27
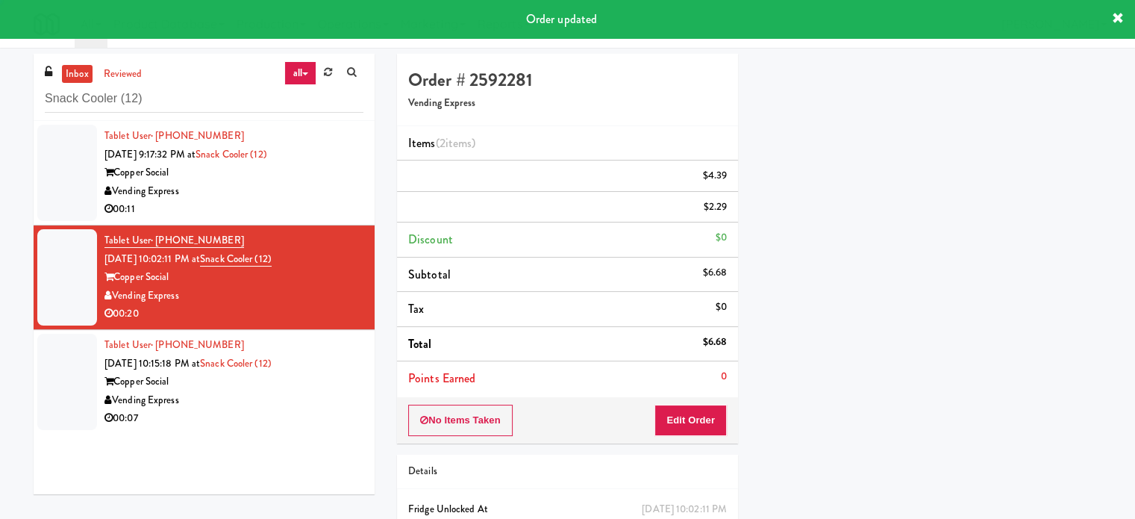
scroll to position [140, 0]
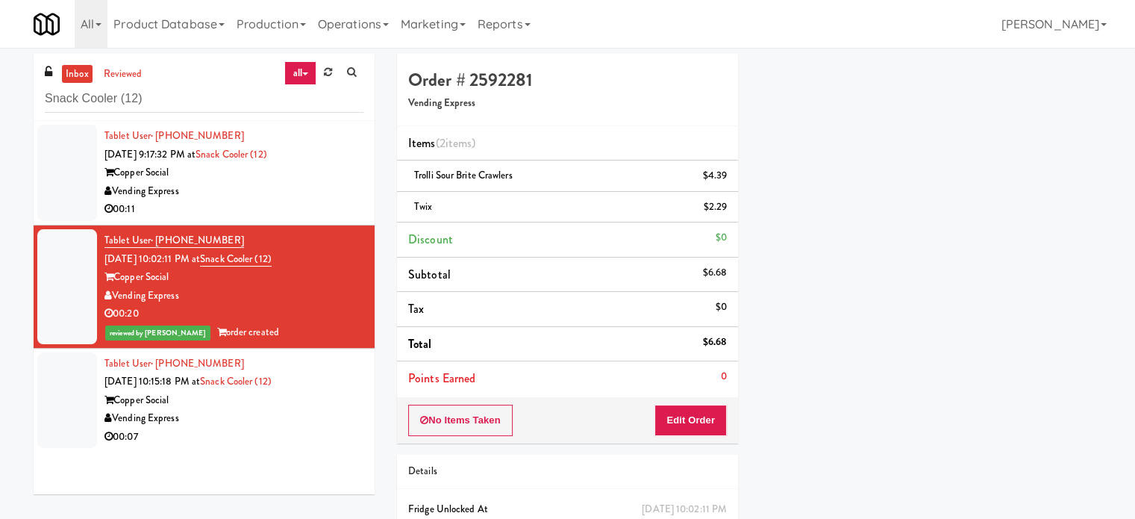
drag, startPoint x: 302, startPoint y: 184, endPoint x: 336, endPoint y: 187, distance: 33.7
click at [304, 184] on div "Vending Express" at bounding box center [233, 191] width 259 height 19
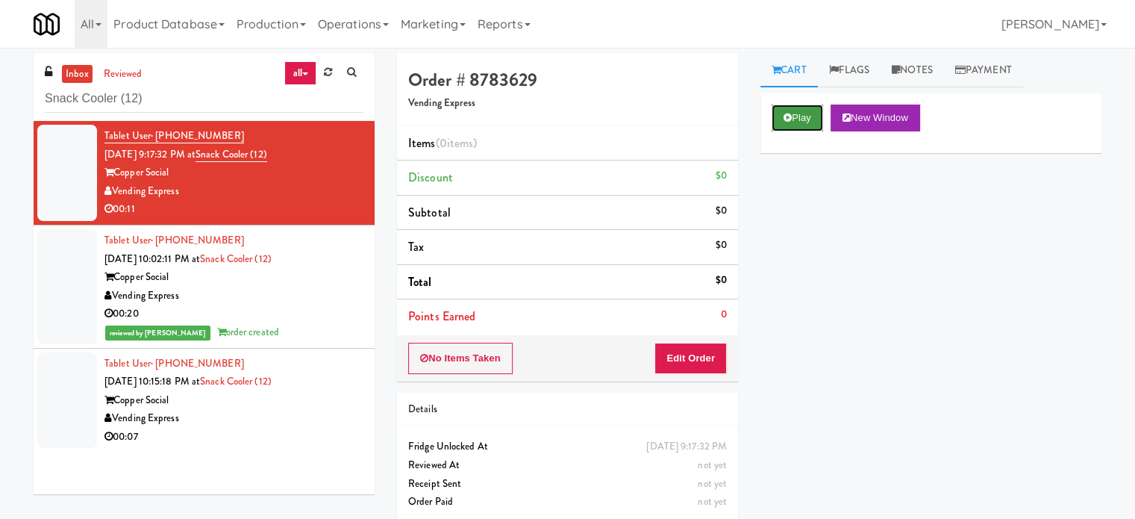
click at [799, 116] on button "Play" at bounding box center [797, 117] width 51 height 27
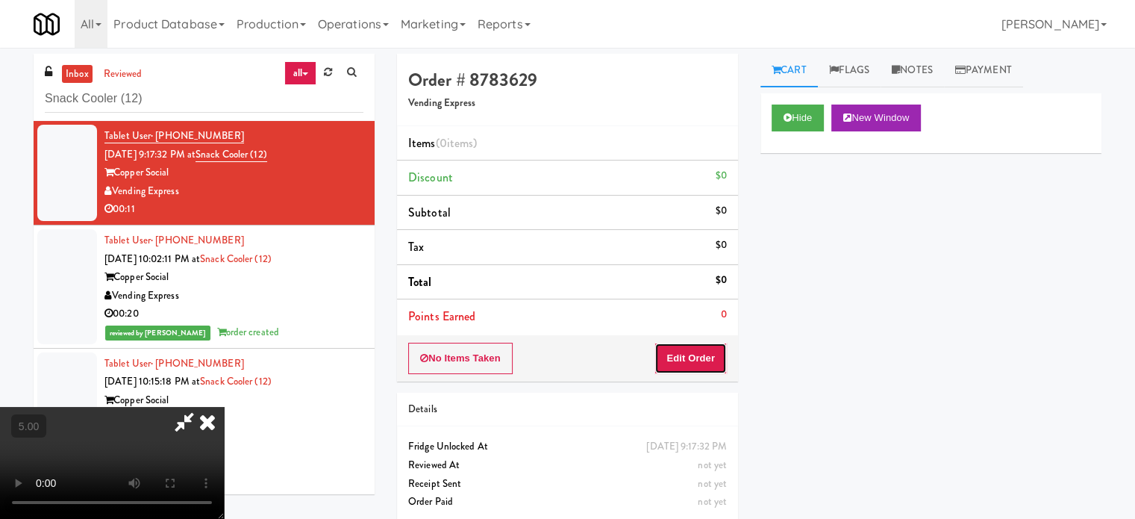
click at [699, 348] on button "Edit Order" at bounding box center [690, 358] width 72 height 31
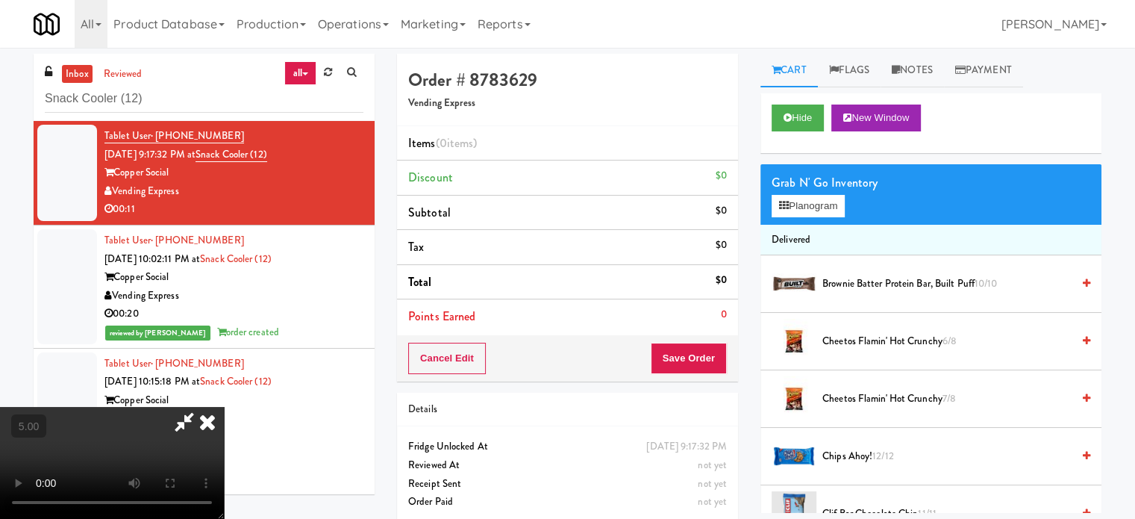
click at [224, 407] on video at bounding box center [112, 463] width 224 height 112
drag, startPoint x: 545, startPoint y: 265, endPoint x: 558, endPoint y: 288, distance: 26.4
click at [224, 407] on video at bounding box center [112, 463] width 224 height 112
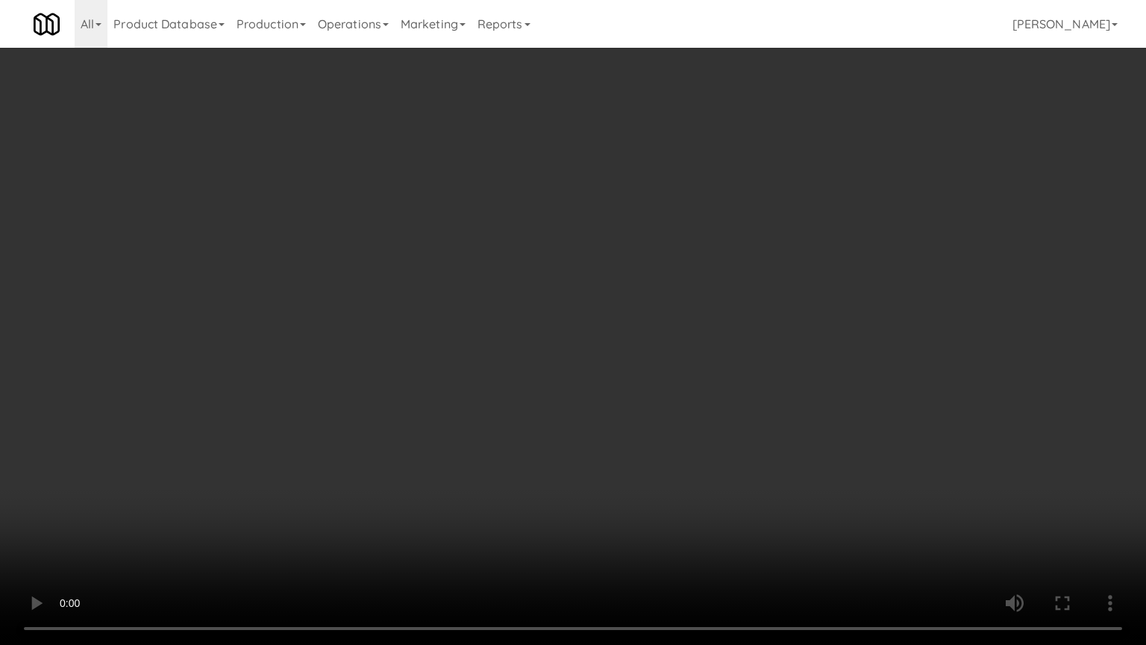
click at [563, 242] on video at bounding box center [573, 322] width 1146 height 645
click at [596, 251] on video at bounding box center [573, 322] width 1146 height 645
drag, startPoint x: 599, startPoint y: 249, endPoint x: 807, endPoint y: 148, distance: 230.9
click at [614, 248] on video at bounding box center [573, 322] width 1146 height 645
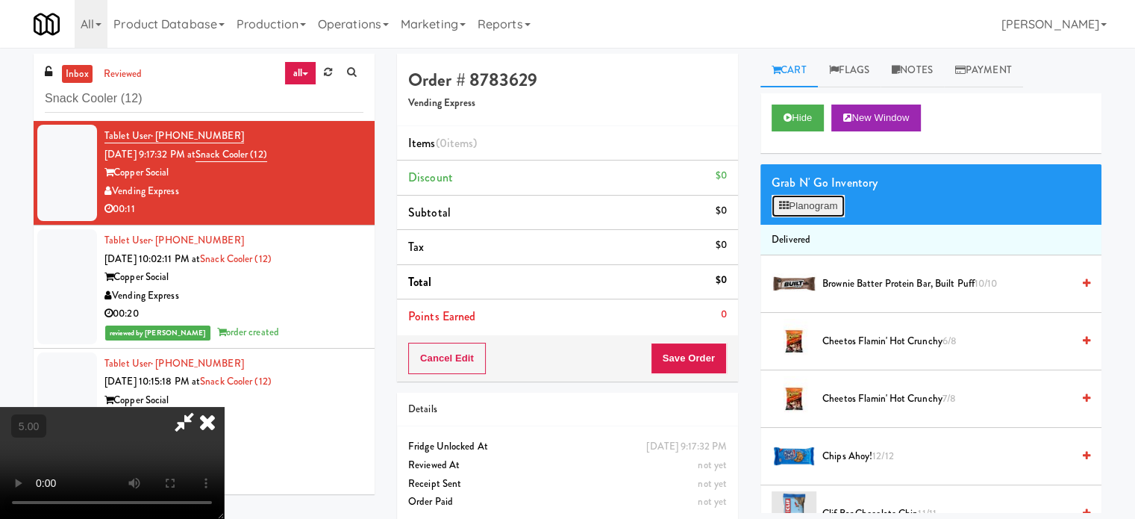
click at [832, 208] on button "Planogram" at bounding box center [808, 206] width 73 height 22
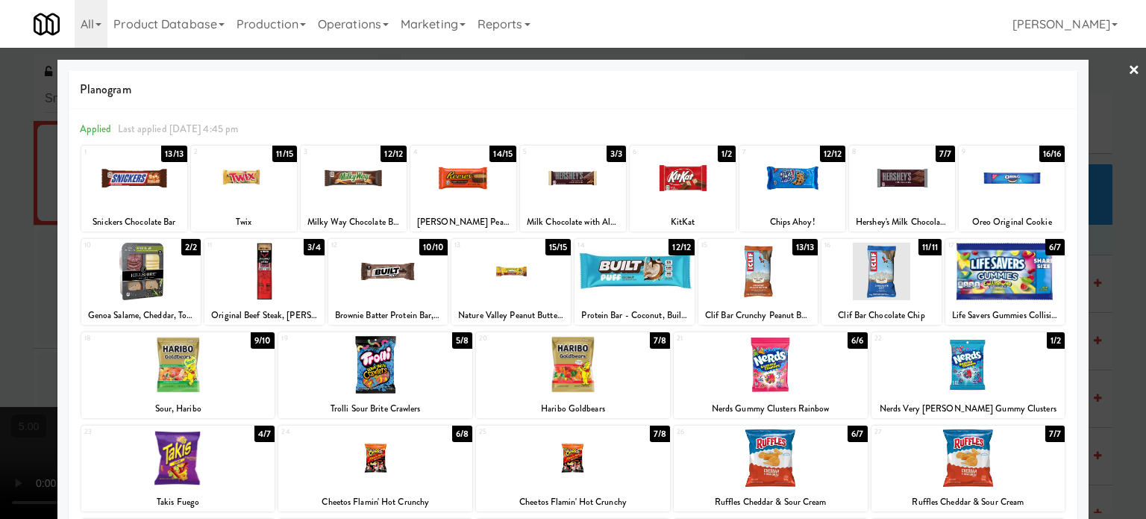
click at [937, 154] on div "7/7" at bounding box center [945, 154] width 19 height 16
click at [937, 154] on div "6/7" at bounding box center [945, 154] width 19 height 16
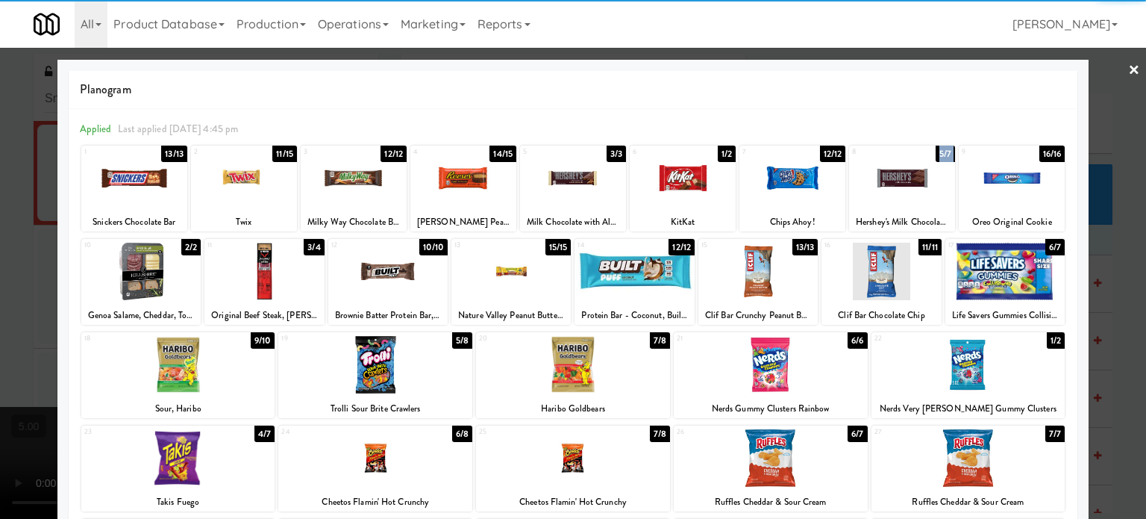
click at [937, 155] on div "5/7" at bounding box center [945, 154] width 19 height 16
click at [937, 155] on div "4/7" at bounding box center [945, 154] width 20 height 16
click at [1113, 222] on div at bounding box center [573, 259] width 1146 height 519
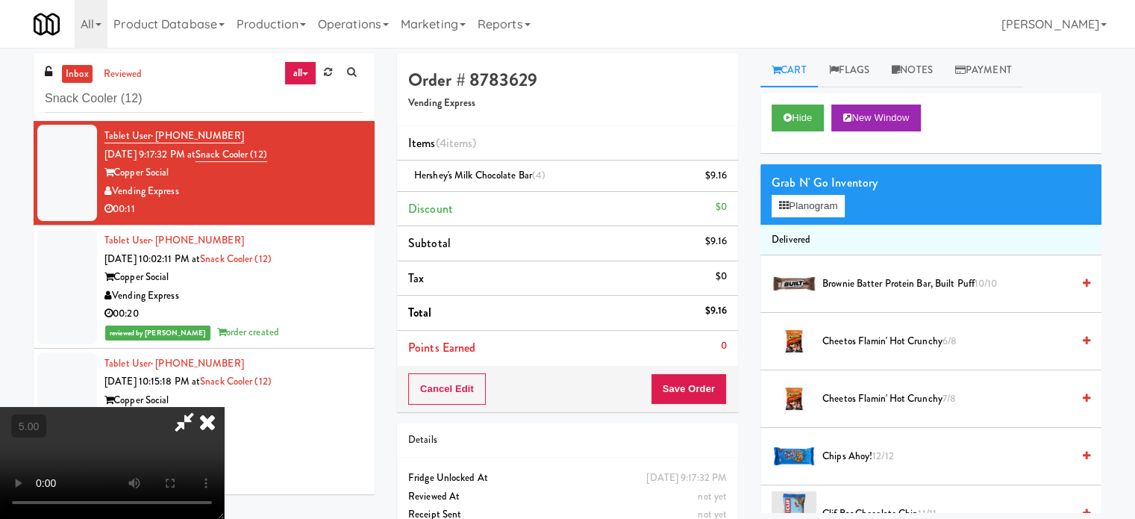
click at [224, 407] on icon at bounding box center [207, 422] width 33 height 30
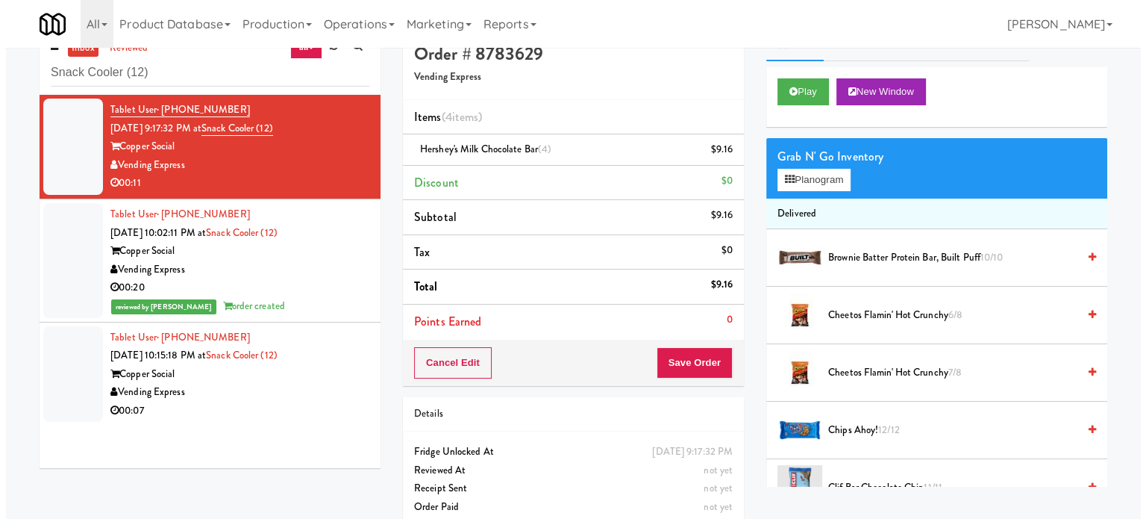
scroll to position [48, 0]
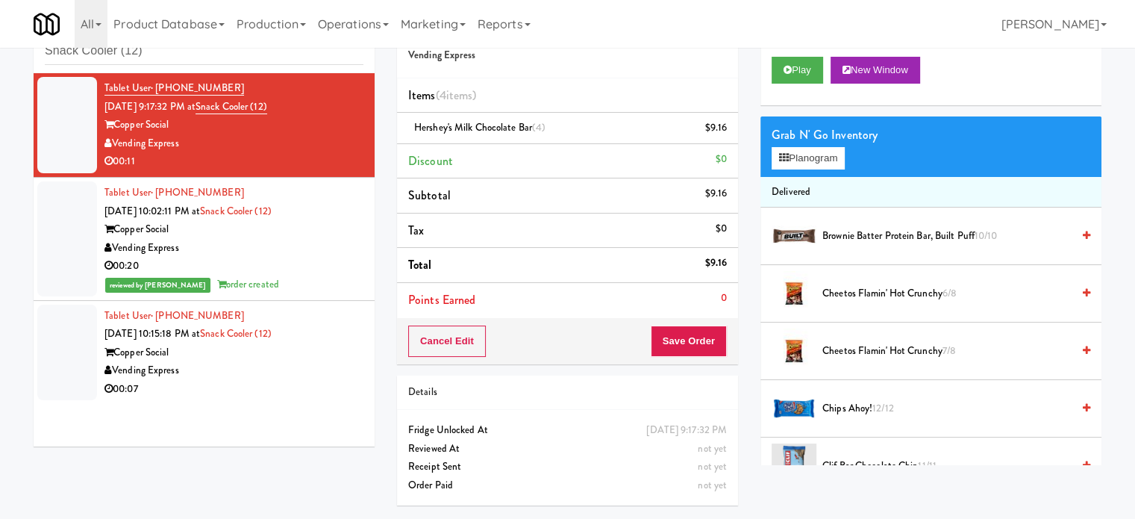
drag, startPoint x: 701, startPoint y: 356, endPoint x: 699, endPoint y: 327, distance: 29.2
click at [701, 351] on div "Cancel Edit Save Order" at bounding box center [567, 341] width 341 height 46
click at [699, 329] on button "Save Order" at bounding box center [689, 340] width 76 height 31
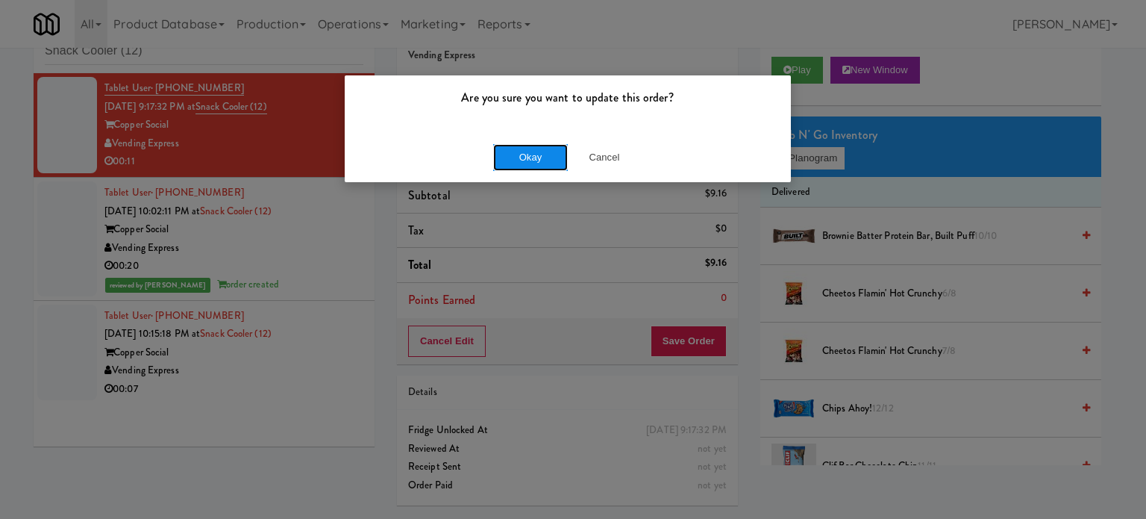
click at [527, 148] on button "Okay" at bounding box center [530, 157] width 75 height 27
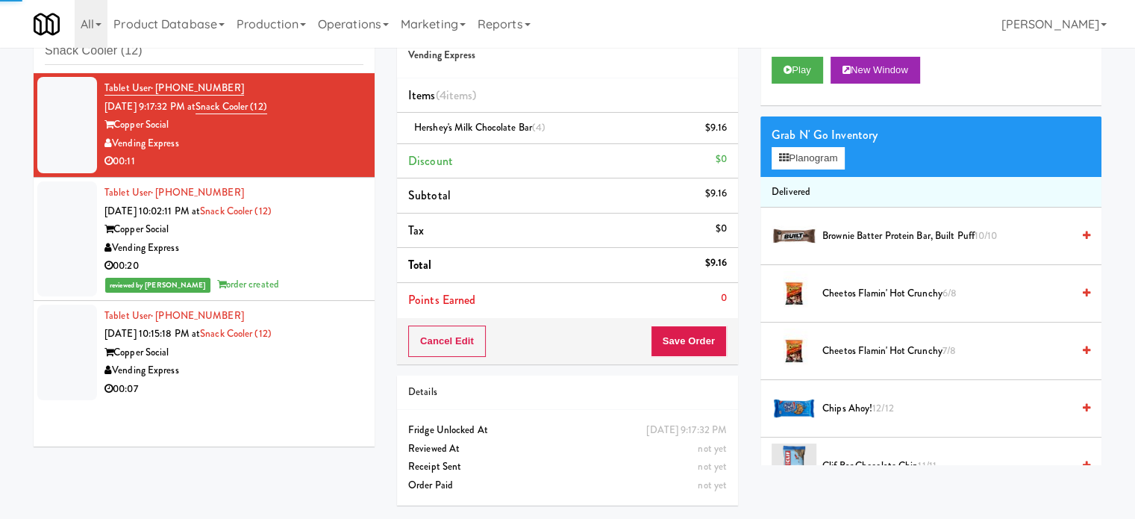
click at [342, 351] on div "Copper Social" at bounding box center [233, 352] width 259 height 19
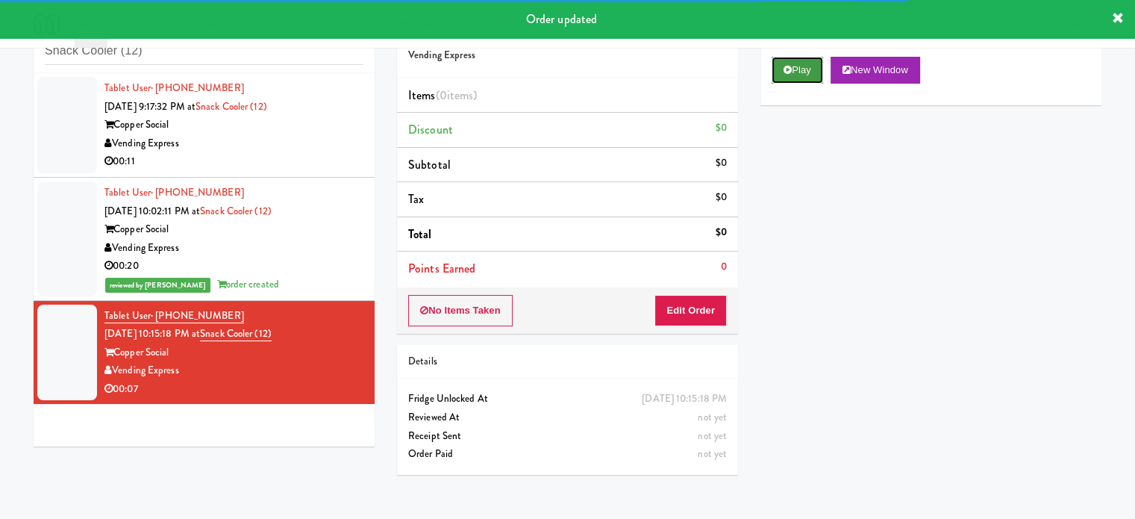
click at [788, 62] on button "Play" at bounding box center [797, 70] width 51 height 27
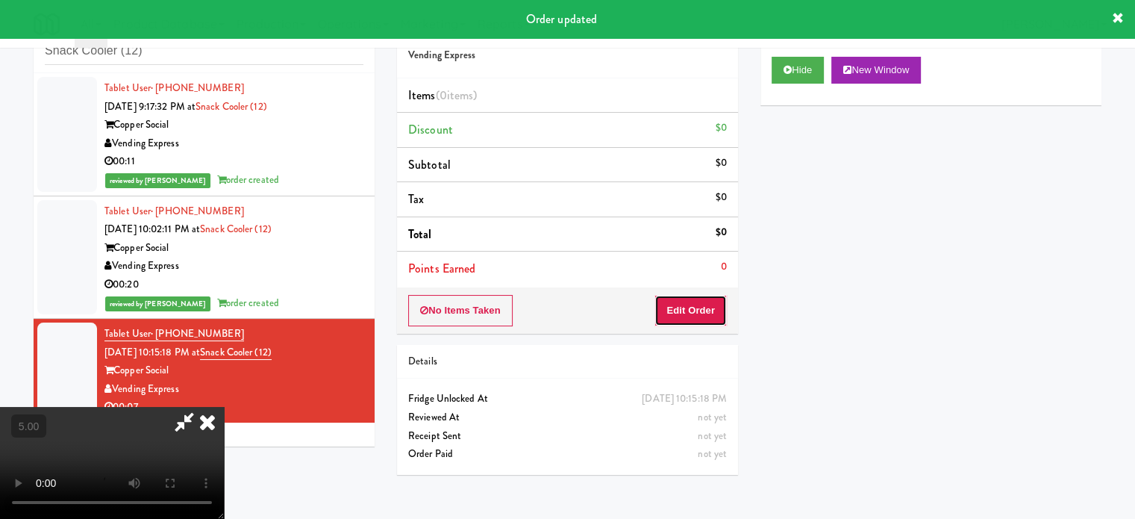
click at [701, 304] on button "Edit Order" at bounding box center [690, 310] width 72 height 31
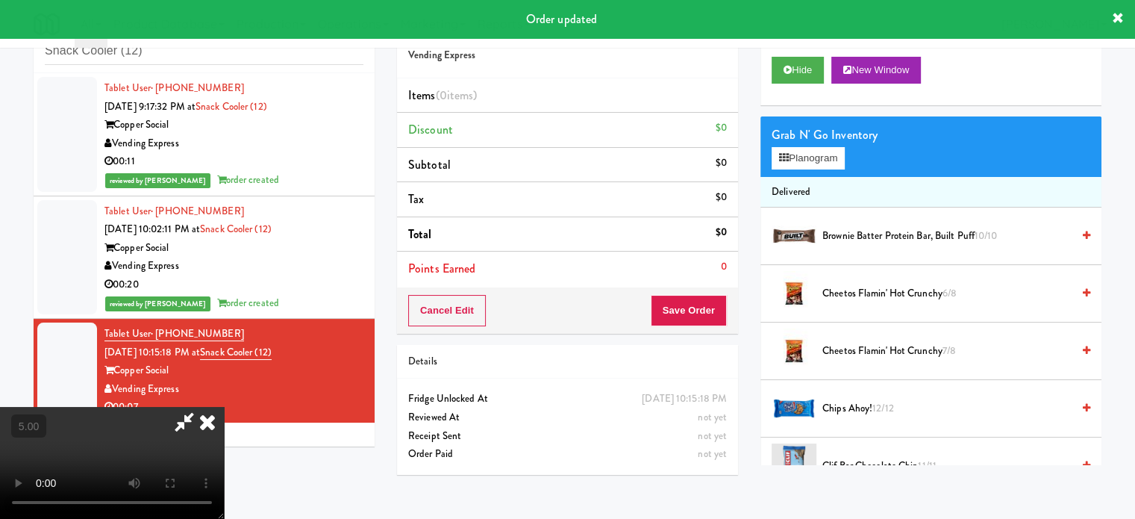
click at [224, 407] on video at bounding box center [112, 463] width 224 height 112
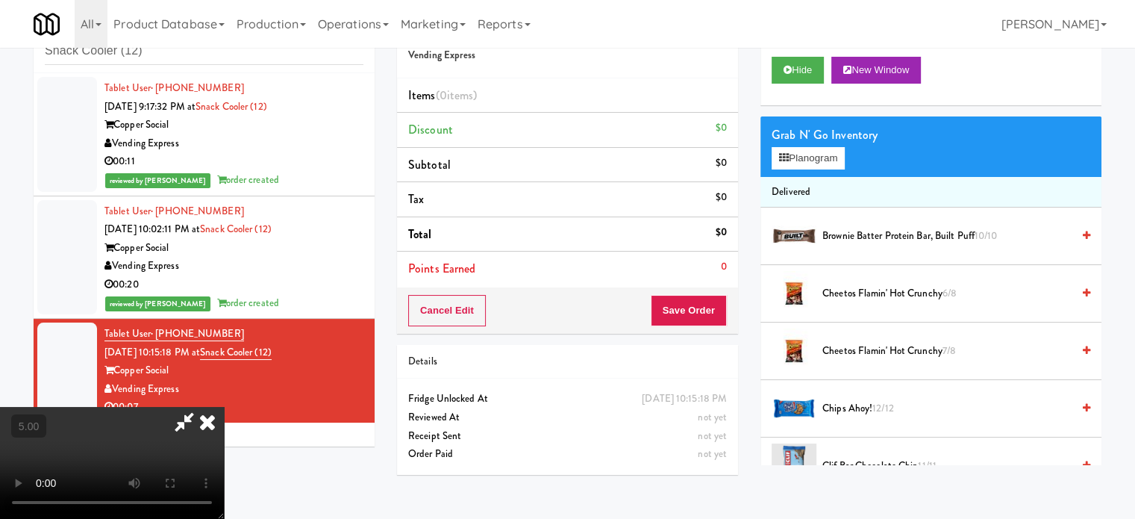
click at [224, 407] on video at bounding box center [112, 463] width 224 height 112
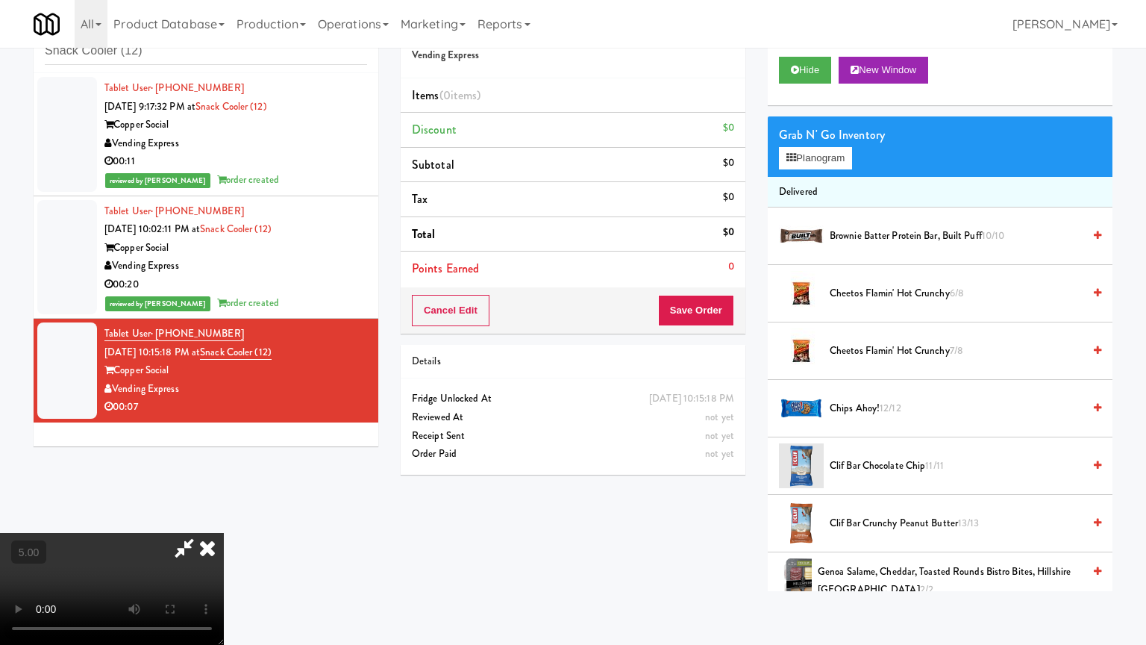
click at [224, 518] on video at bounding box center [112, 589] width 224 height 112
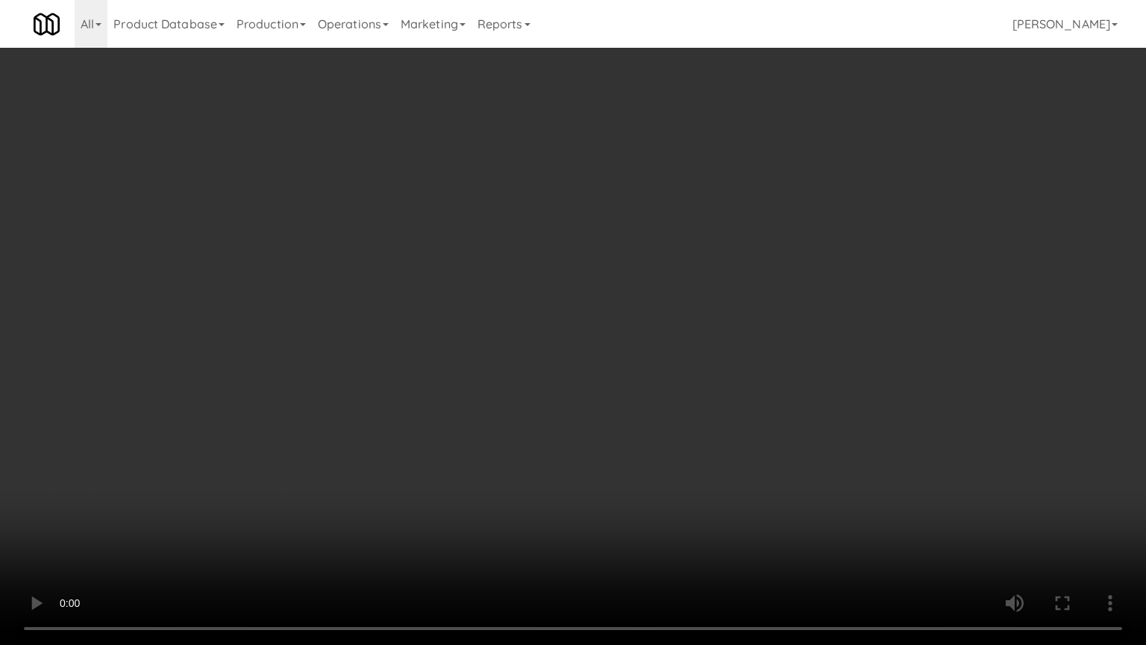
click at [522, 316] on video at bounding box center [573, 322] width 1146 height 645
click at [548, 332] on video at bounding box center [573, 322] width 1146 height 645
click at [546, 331] on video at bounding box center [573, 322] width 1146 height 645
click at [650, 363] on video at bounding box center [573, 322] width 1146 height 645
click at [585, 364] on video at bounding box center [573, 322] width 1146 height 645
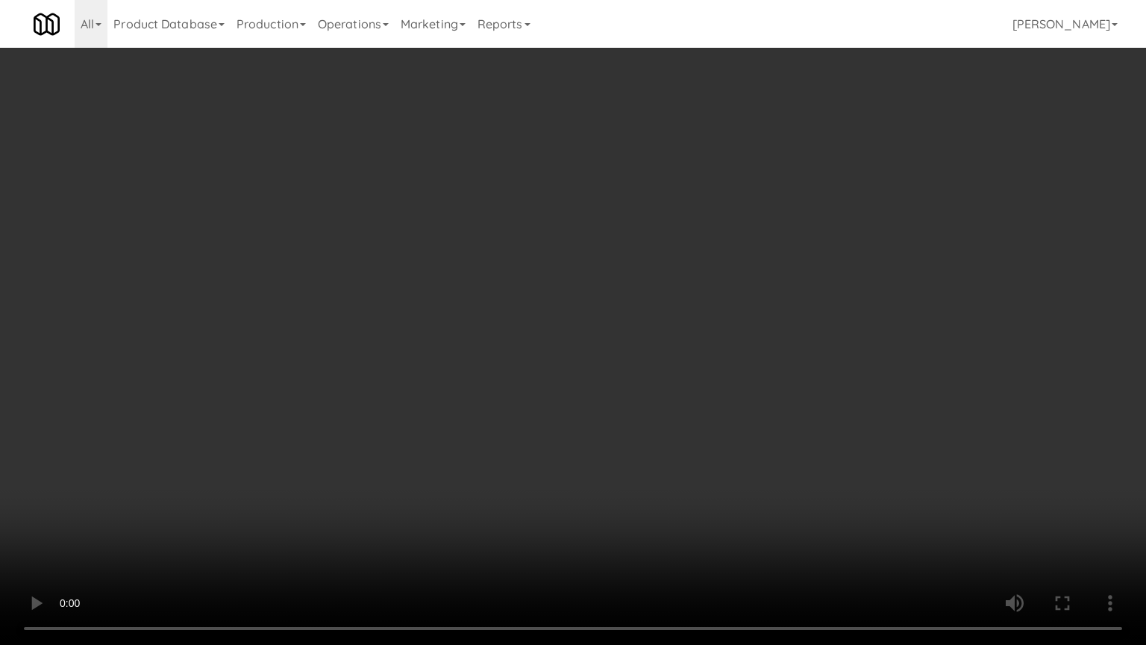
click at [699, 371] on video at bounding box center [573, 322] width 1146 height 645
click at [656, 361] on video at bounding box center [573, 322] width 1146 height 645
click at [707, 373] on video at bounding box center [573, 322] width 1146 height 645
drag, startPoint x: 656, startPoint y: 357, endPoint x: 663, endPoint y: 349, distance: 10.6
click at [659, 355] on video at bounding box center [573, 322] width 1146 height 645
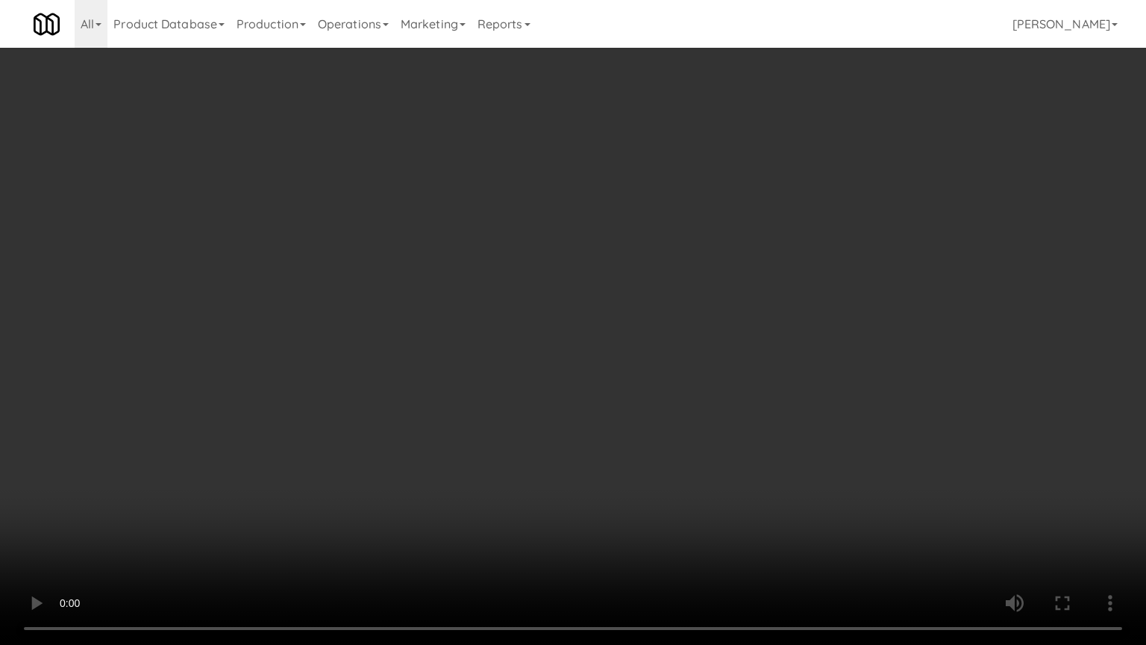
drag, startPoint x: 663, startPoint y: 349, endPoint x: 907, endPoint y: 187, distance: 293.9
click at [667, 346] on video at bounding box center [573, 322] width 1146 height 645
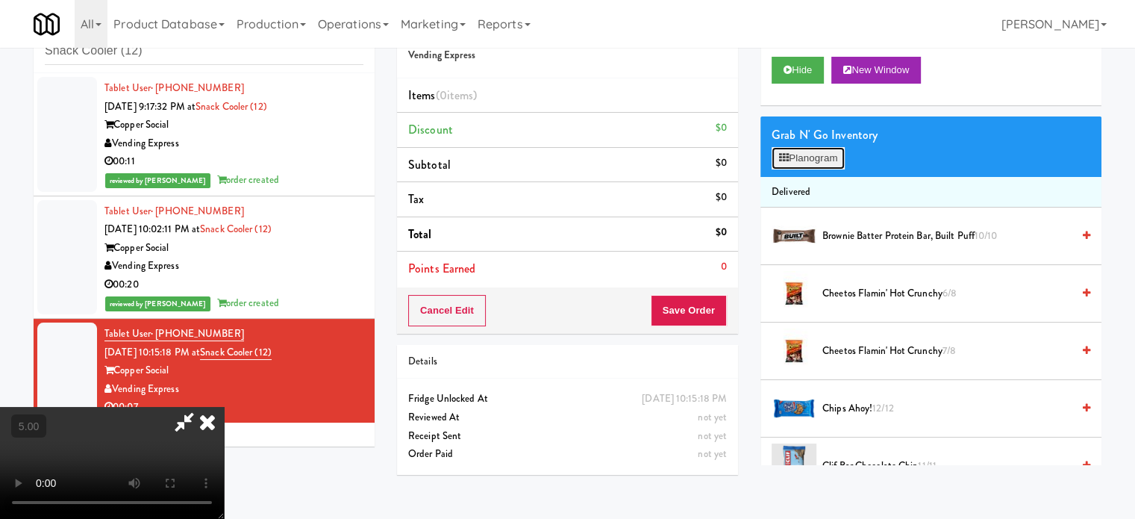
click at [831, 149] on button "Planogram" at bounding box center [808, 158] width 73 height 22
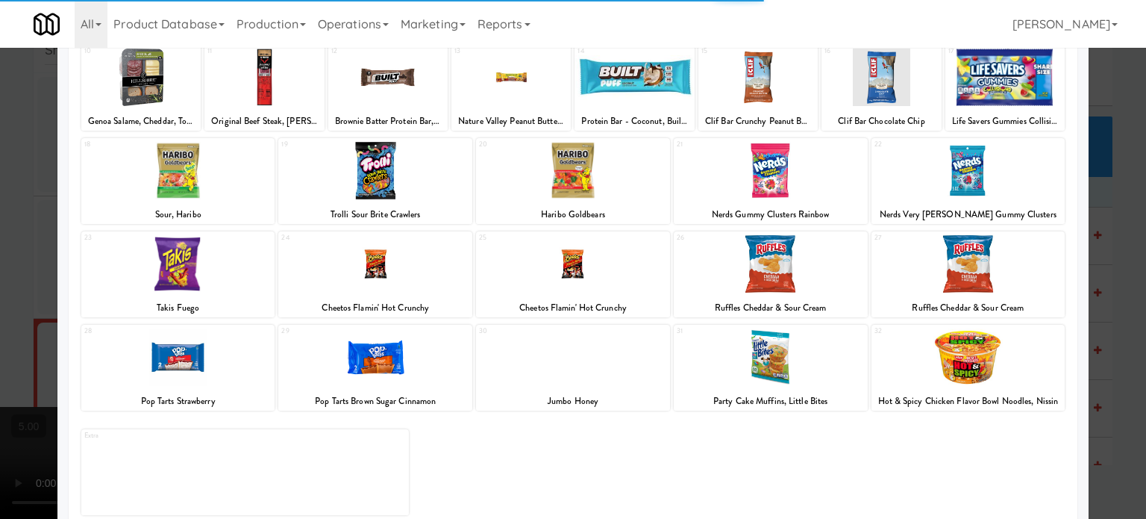
scroll to position [213, 0]
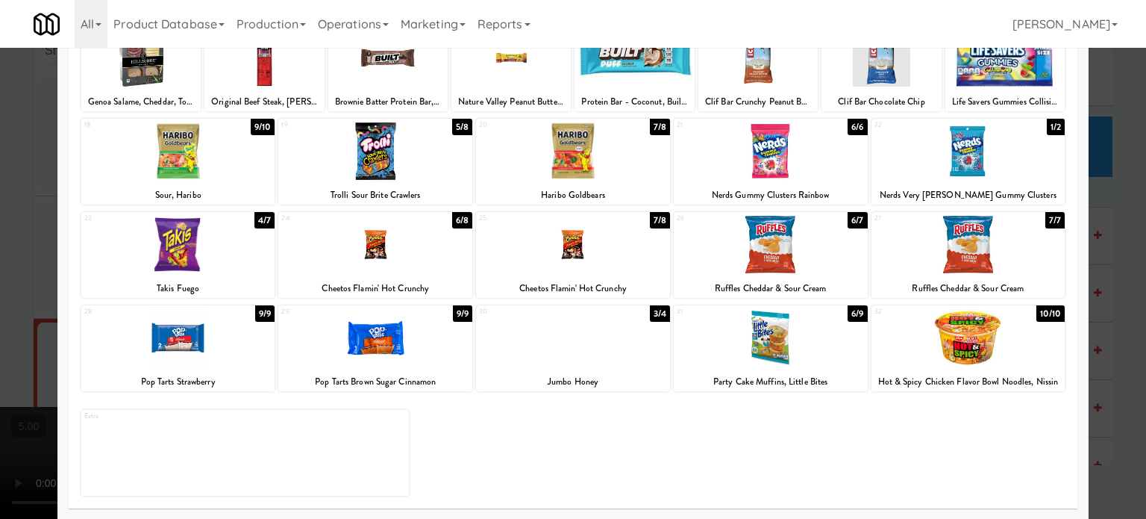
click at [455, 128] on div "5/8" at bounding box center [462, 127] width 20 height 16
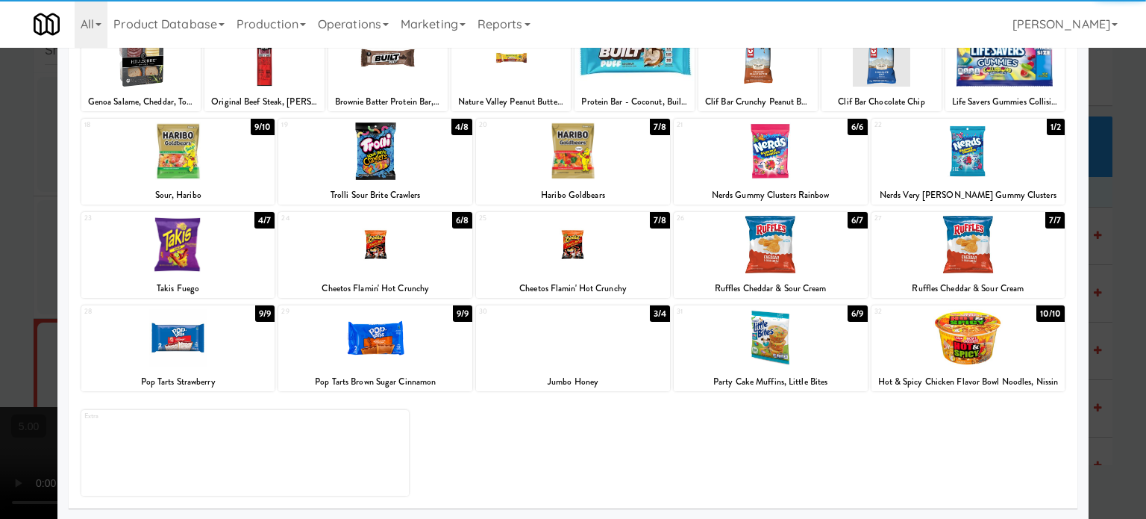
click at [1122, 249] on div at bounding box center [573, 259] width 1146 height 519
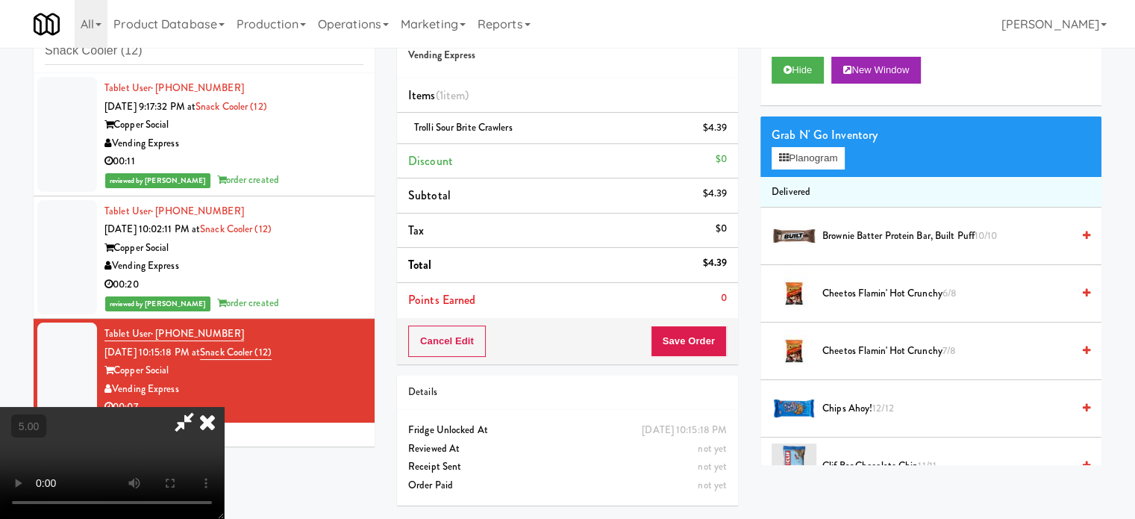
drag, startPoint x: 340, startPoint y: 291, endPoint x: 346, endPoint y: 282, distance: 10.8
click at [224, 407] on video at bounding box center [112, 463] width 224 height 112
drag, startPoint x: 346, startPoint y: 282, endPoint x: 378, endPoint y: 340, distance: 65.5
click at [224, 407] on video at bounding box center [112, 463] width 224 height 112
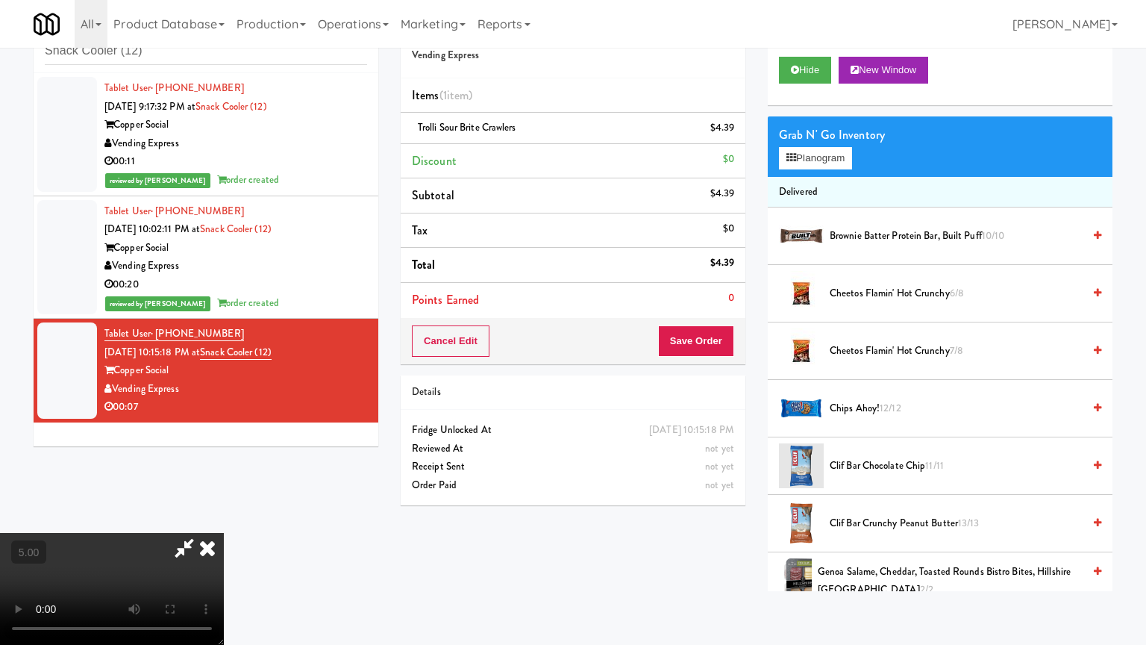
click at [224, 518] on video at bounding box center [112, 589] width 224 height 112
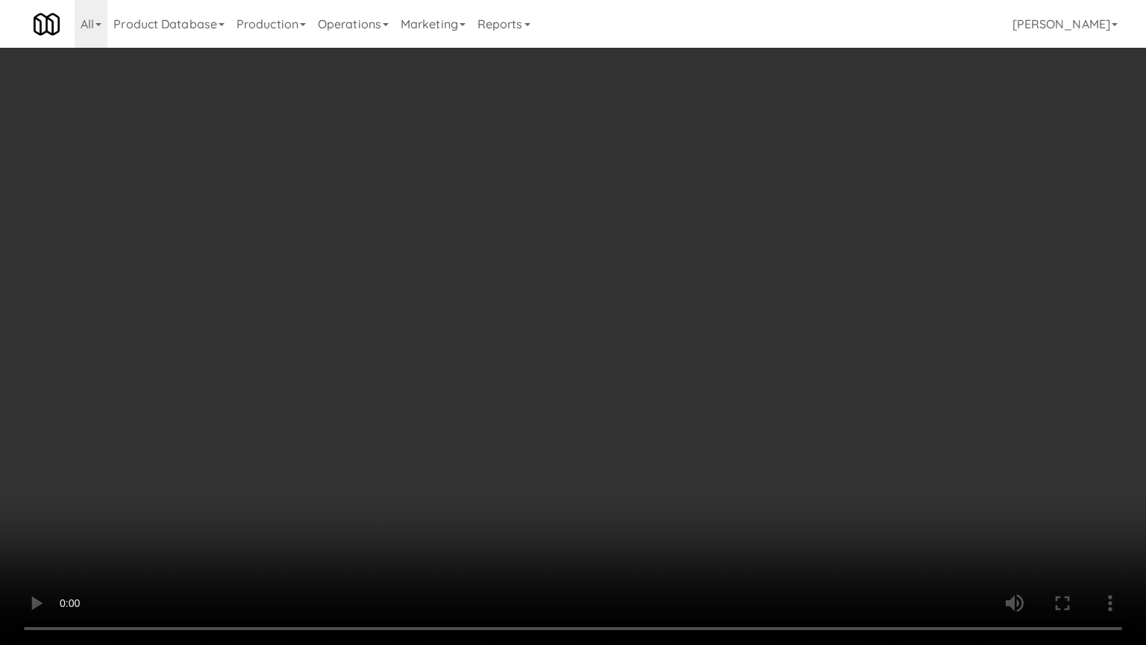
click at [493, 301] on video at bounding box center [573, 322] width 1146 height 645
click at [610, 320] on video at bounding box center [573, 322] width 1146 height 645
click at [610, 326] on video at bounding box center [573, 322] width 1146 height 645
click at [613, 326] on video at bounding box center [573, 322] width 1146 height 645
click at [665, 347] on video at bounding box center [573, 322] width 1146 height 645
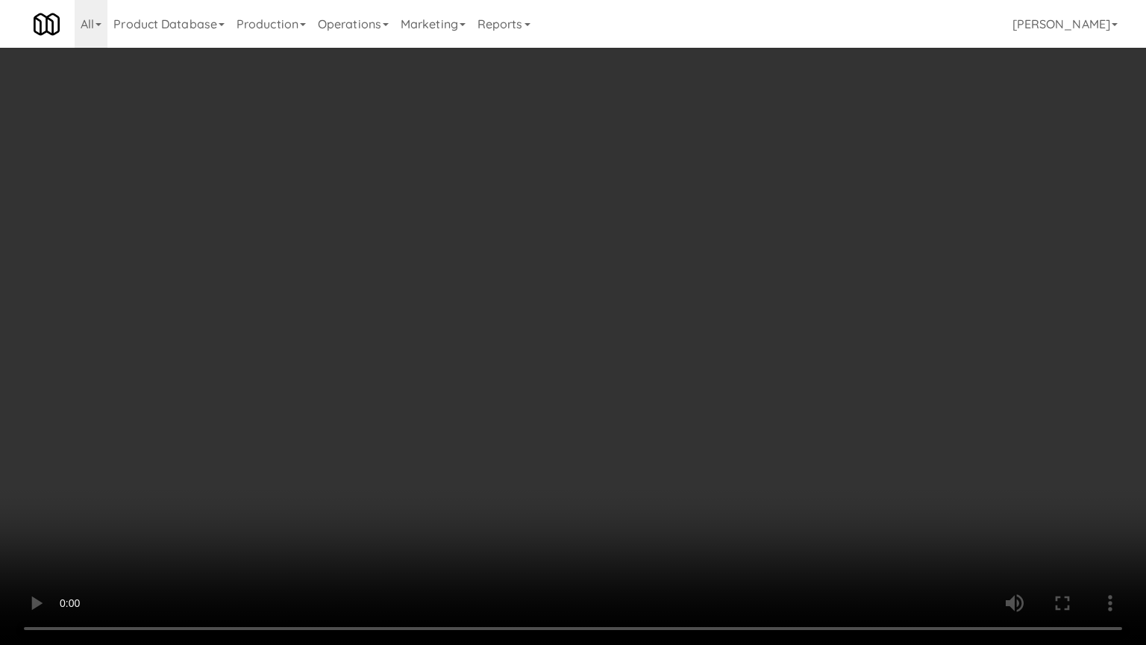
drag, startPoint x: 597, startPoint y: 337, endPoint x: 613, endPoint y: 310, distance: 30.5
click at [600, 331] on video at bounding box center [573, 322] width 1146 height 645
drag, startPoint x: 613, startPoint y: 310, endPoint x: 813, endPoint y: 160, distance: 250.6
click at [623, 304] on video at bounding box center [573, 322] width 1146 height 645
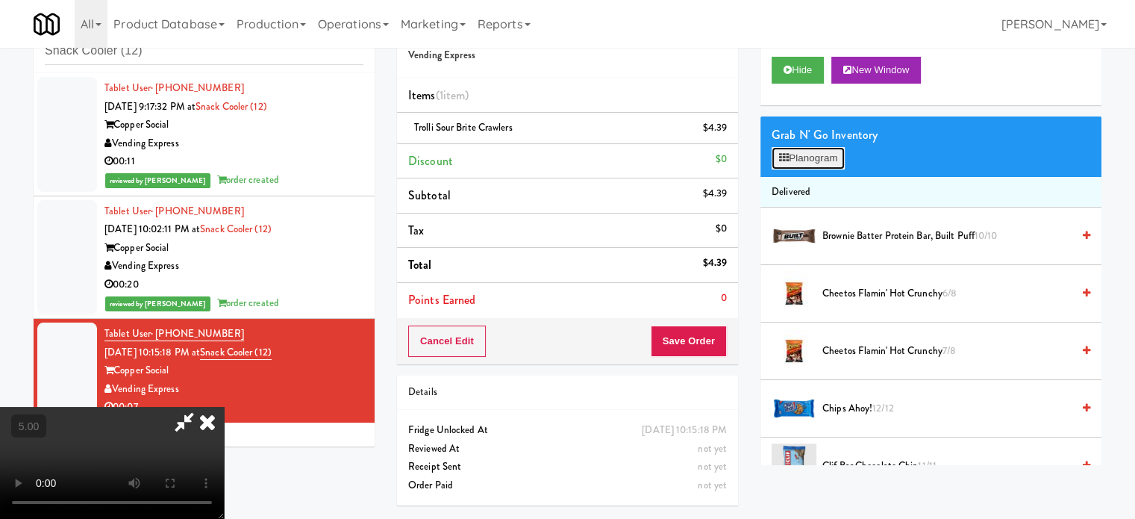
click at [840, 150] on button "Planogram" at bounding box center [808, 158] width 73 height 22
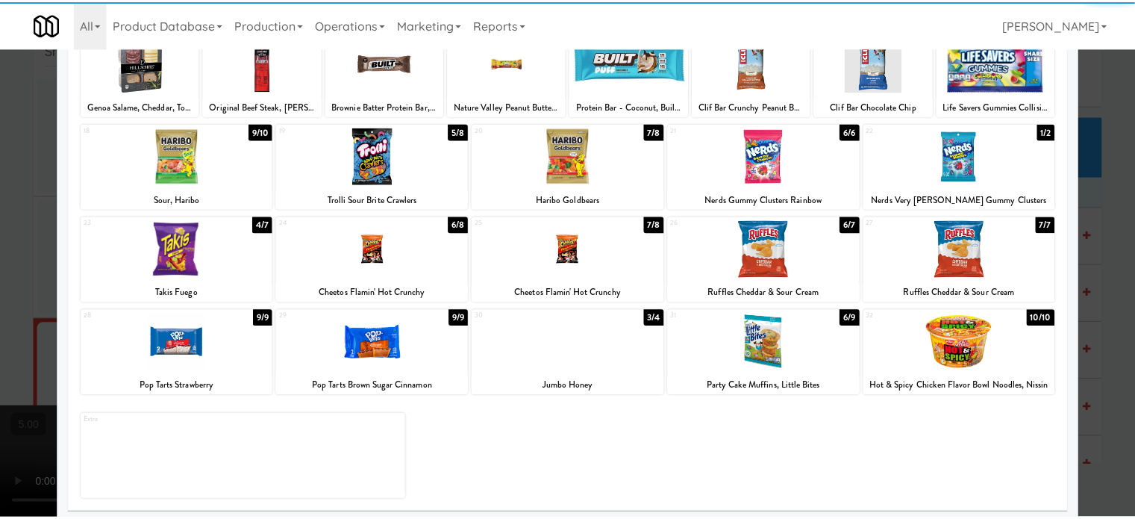
scroll to position [213, 0]
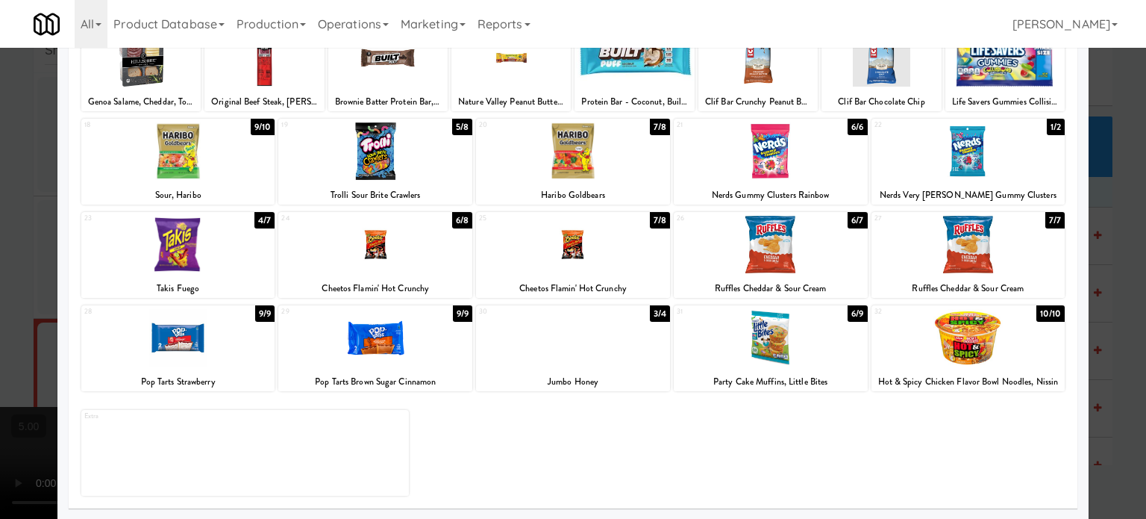
click at [657, 221] on div "7/8" at bounding box center [660, 220] width 20 height 16
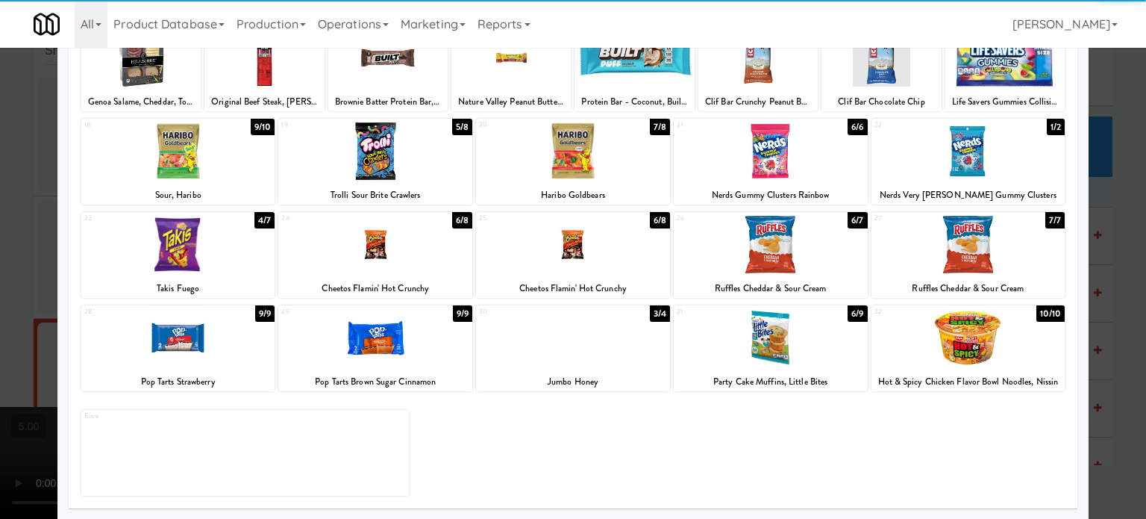
click at [1125, 246] on div at bounding box center [573, 259] width 1146 height 519
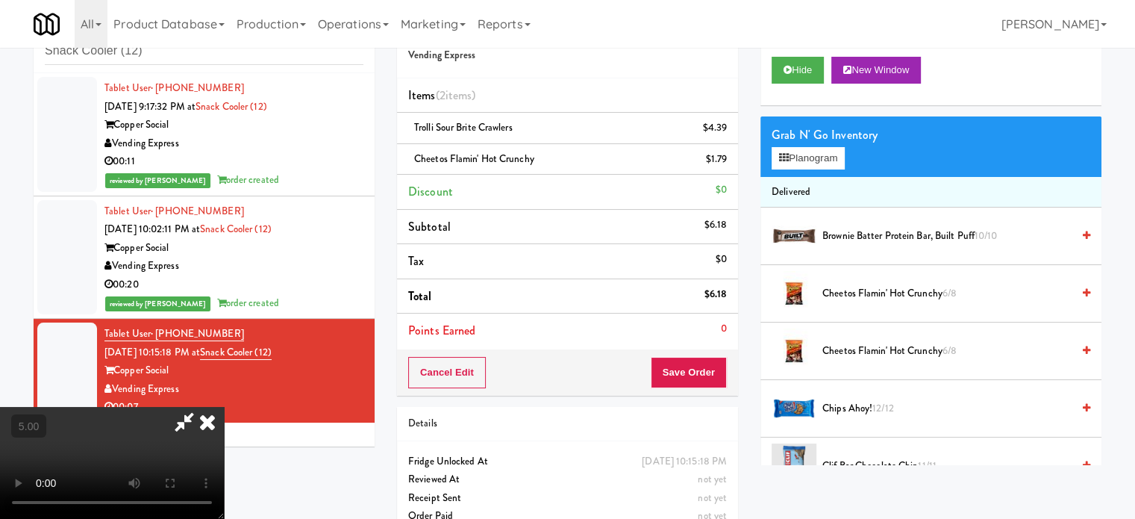
drag, startPoint x: 380, startPoint y: 255, endPoint x: 386, endPoint y: 249, distance: 8.4
click at [224, 407] on video at bounding box center [112, 463] width 224 height 112
drag, startPoint x: 386, startPoint y: 249, endPoint x: 412, endPoint y: 310, distance: 66.5
click at [224, 407] on video at bounding box center [112, 463] width 224 height 112
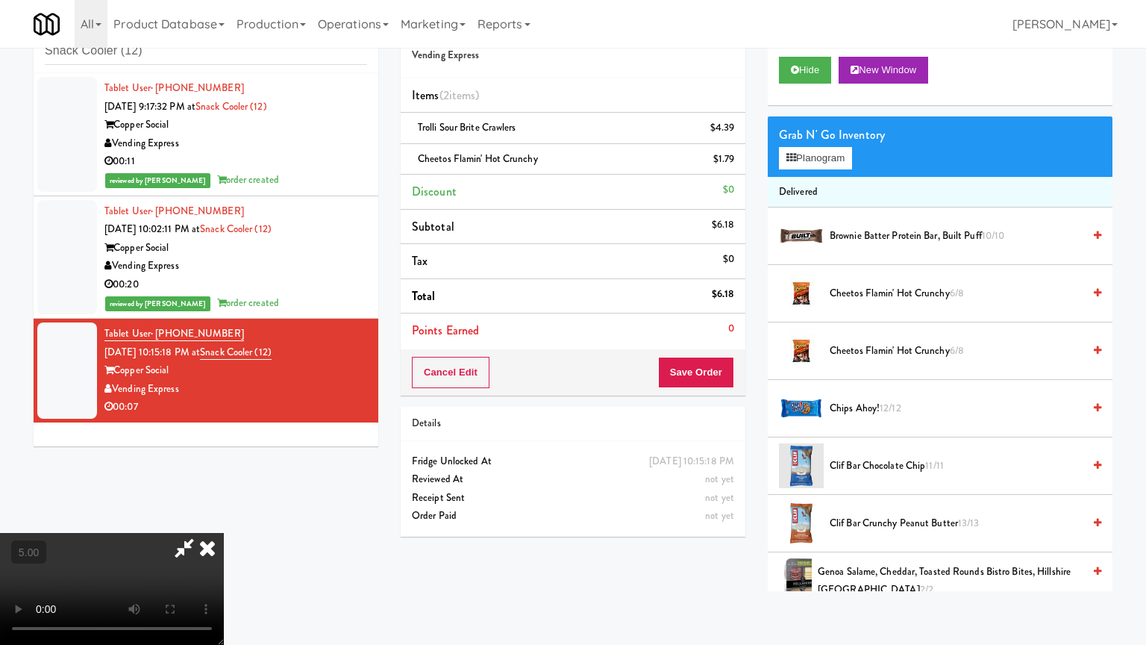
drag, startPoint x: 654, startPoint y: 484, endPoint x: 660, endPoint y: 465, distance: 19.6
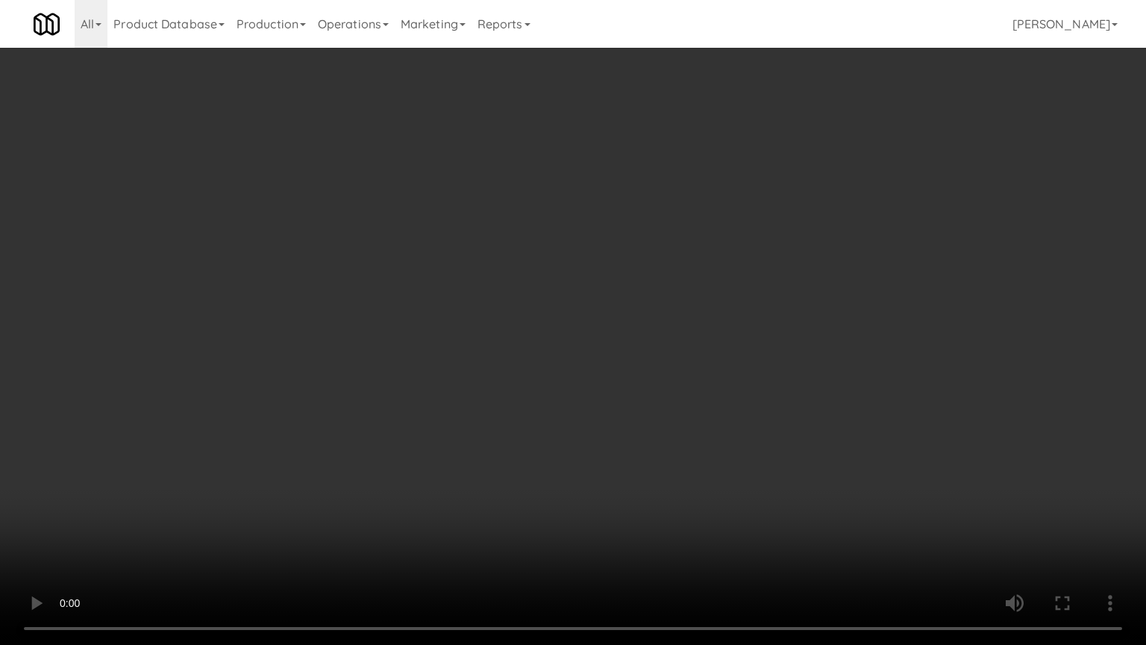
click at [655, 481] on video at bounding box center [573, 322] width 1146 height 645
drag, startPoint x: 660, startPoint y: 465, endPoint x: 782, endPoint y: 384, distance: 146.5
click at [660, 454] on video at bounding box center [573, 322] width 1146 height 645
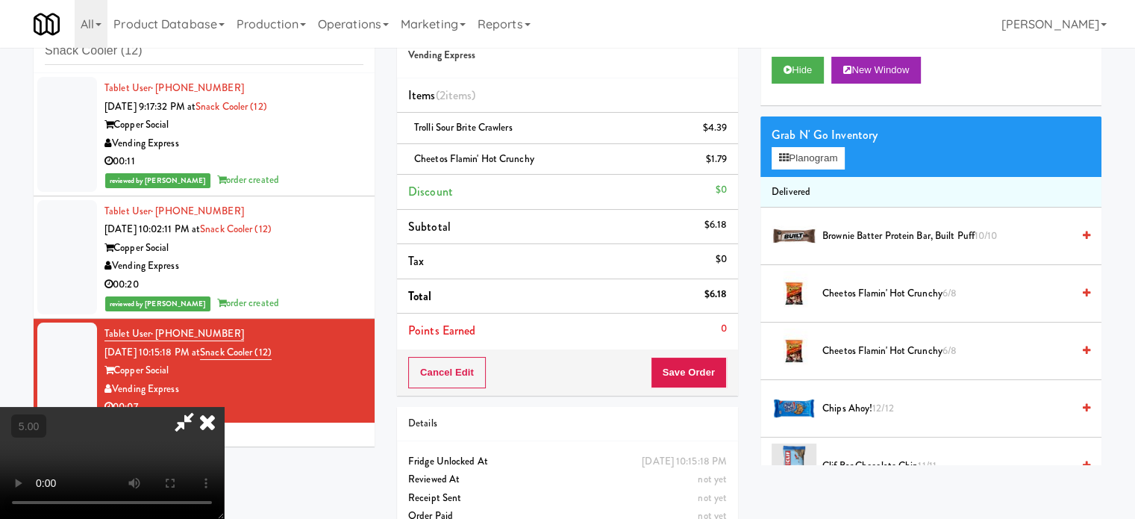
drag, startPoint x: 371, startPoint y: 365, endPoint x: 391, endPoint y: 353, distance: 23.4
click at [224, 407] on video at bounding box center [112, 463] width 224 height 112
drag, startPoint x: 391, startPoint y: 353, endPoint x: 401, endPoint y: 360, distance: 12.4
click at [224, 407] on video at bounding box center [112, 463] width 224 height 112
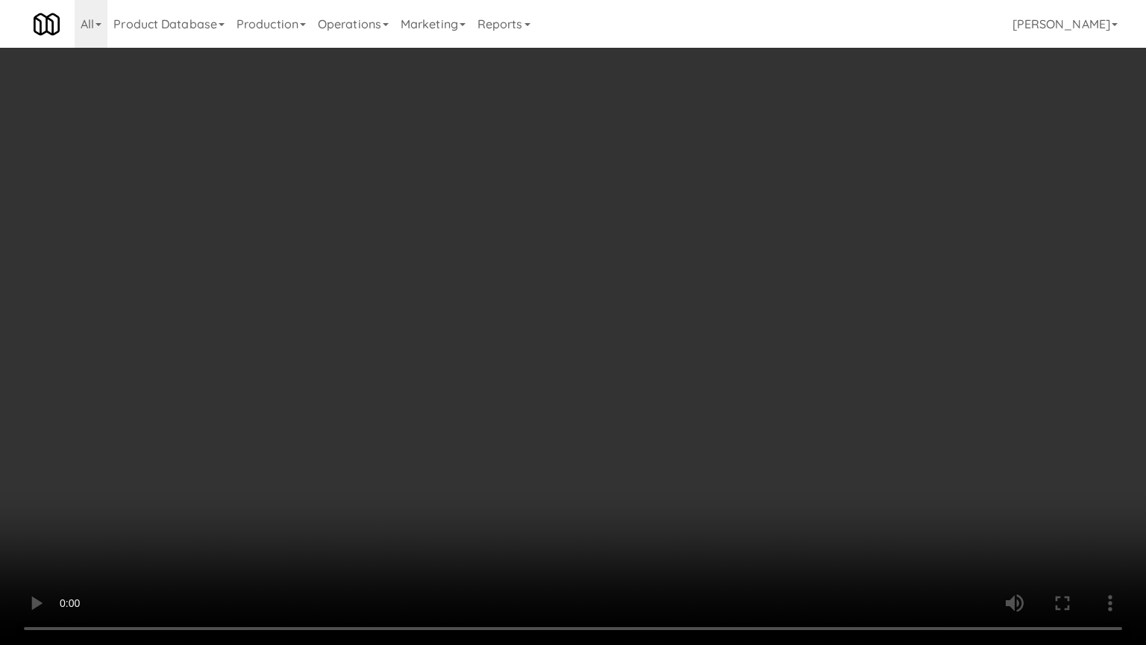
drag, startPoint x: 184, startPoint y: 467, endPoint x: 269, endPoint y: 393, distance: 112.6
click at [188, 460] on video at bounding box center [573, 322] width 1146 height 645
click at [406, 420] on video at bounding box center [573, 322] width 1146 height 645
click at [409, 423] on video at bounding box center [573, 322] width 1146 height 645
click at [418, 416] on video at bounding box center [573, 322] width 1146 height 645
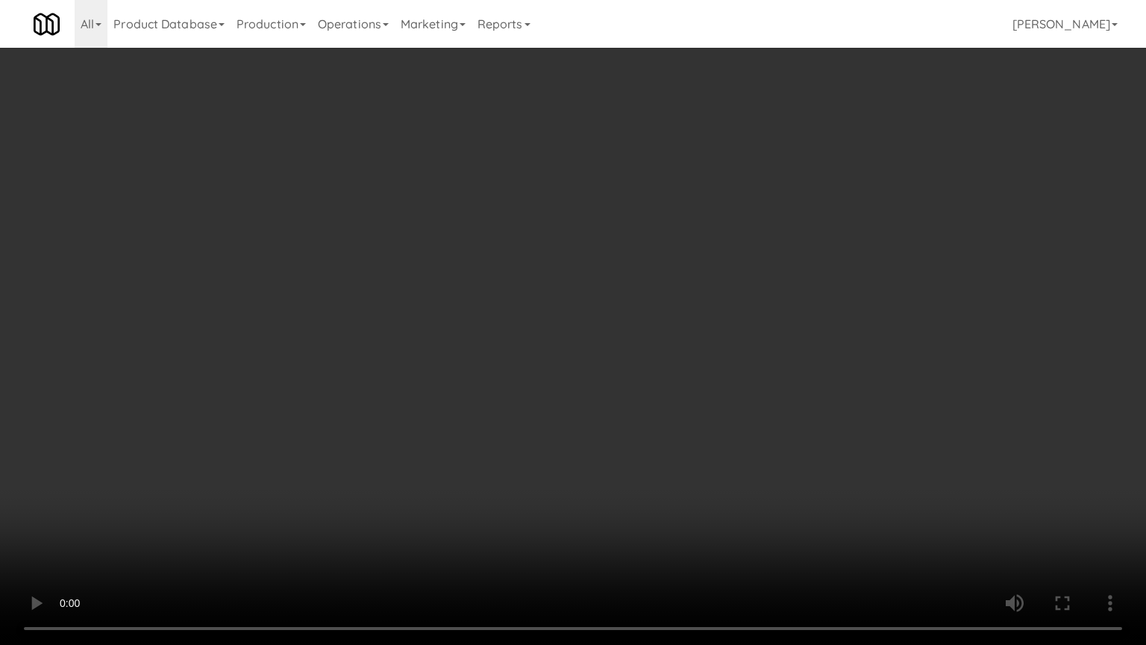
drag, startPoint x: 417, startPoint y: 416, endPoint x: 425, endPoint y: 411, distance: 9.4
click at [416, 415] on video at bounding box center [573, 322] width 1146 height 645
click at [432, 412] on video at bounding box center [573, 322] width 1146 height 645
click at [219, 518] on video at bounding box center [573, 322] width 1146 height 645
click at [254, 434] on video at bounding box center [573, 322] width 1146 height 645
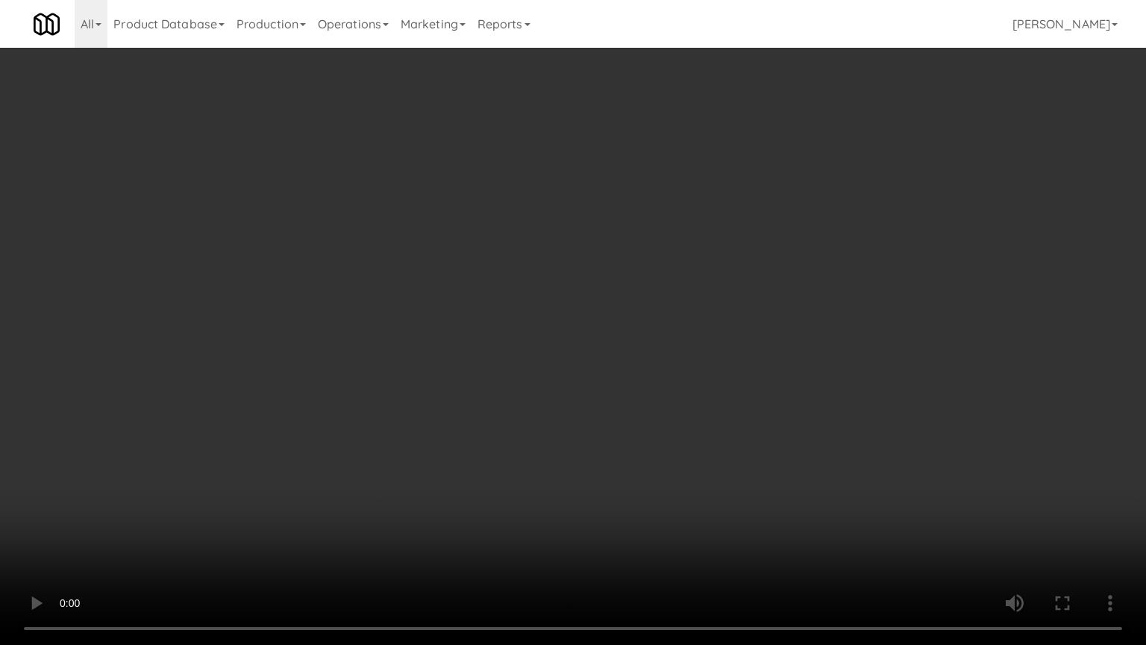
click at [281, 419] on video at bounding box center [573, 322] width 1146 height 645
click at [282, 423] on video at bounding box center [573, 322] width 1146 height 645
click at [287, 423] on video at bounding box center [573, 322] width 1146 height 645
drag, startPoint x: 290, startPoint y: 427, endPoint x: 304, endPoint y: 422, distance: 14.9
click at [293, 428] on video at bounding box center [573, 322] width 1146 height 645
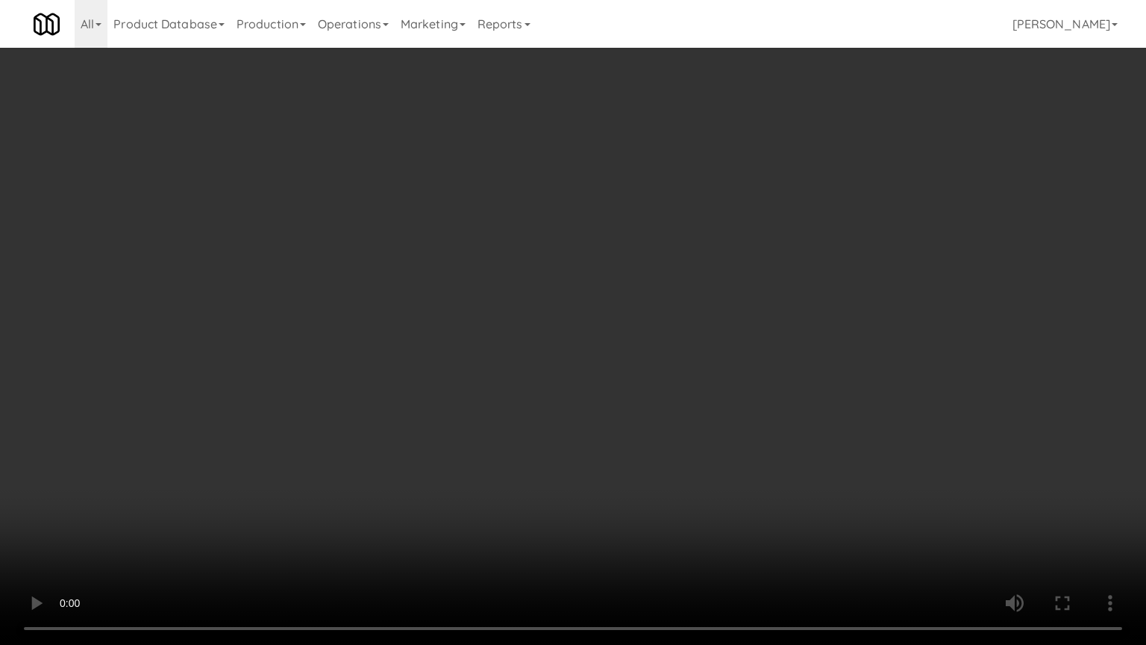
click at [176, 481] on video at bounding box center [573, 322] width 1146 height 645
click at [251, 416] on video at bounding box center [573, 322] width 1146 height 645
click at [256, 413] on video at bounding box center [573, 322] width 1146 height 645
click at [316, 384] on video at bounding box center [573, 322] width 1146 height 645
click at [322, 383] on video at bounding box center [573, 322] width 1146 height 645
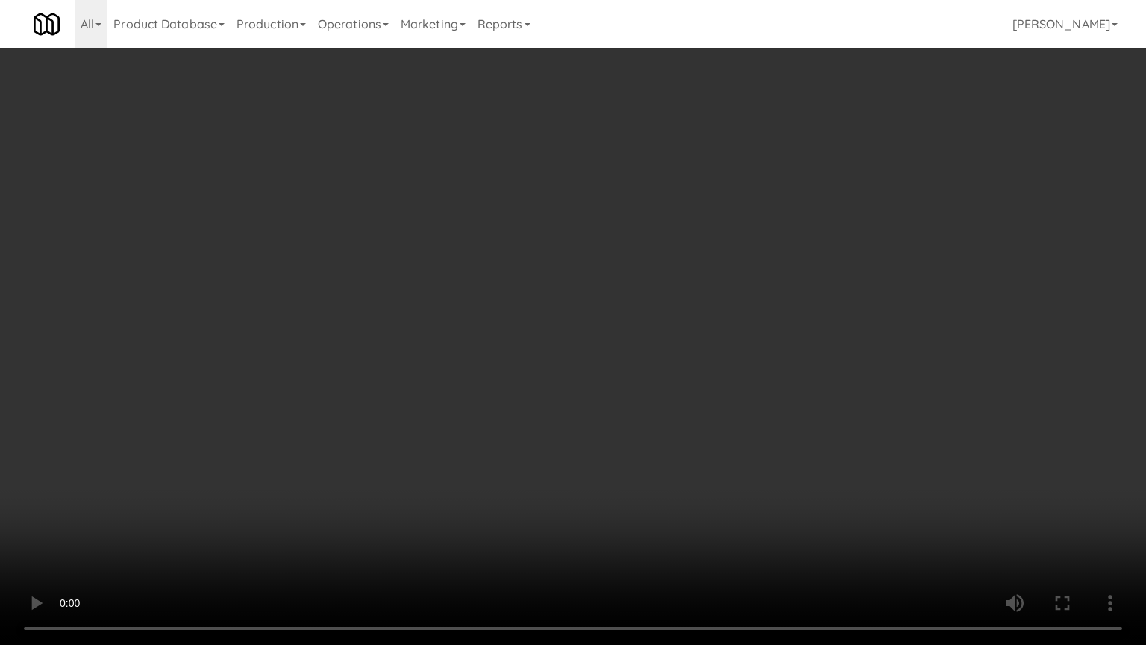
click at [328, 378] on video at bounding box center [573, 322] width 1146 height 645
click at [478, 393] on video at bounding box center [573, 322] width 1146 height 645
drag, startPoint x: 553, startPoint y: 266, endPoint x: 563, endPoint y: 260, distance: 11.8
click at [556, 265] on video at bounding box center [573, 322] width 1146 height 645
drag, startPoint x: 563, startPoint y: 260, endPoint x: 572, endPoint y: 256, distance: 9.7
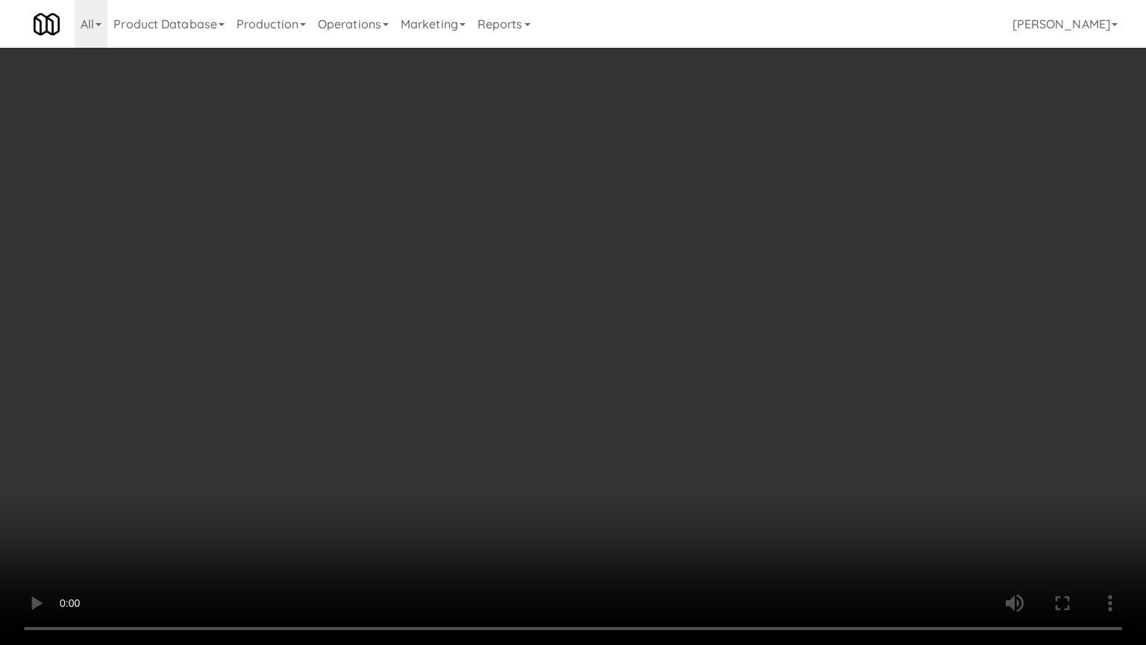
click at [572, 256] on video at bounding box center [573, 322] width 1146 height 645
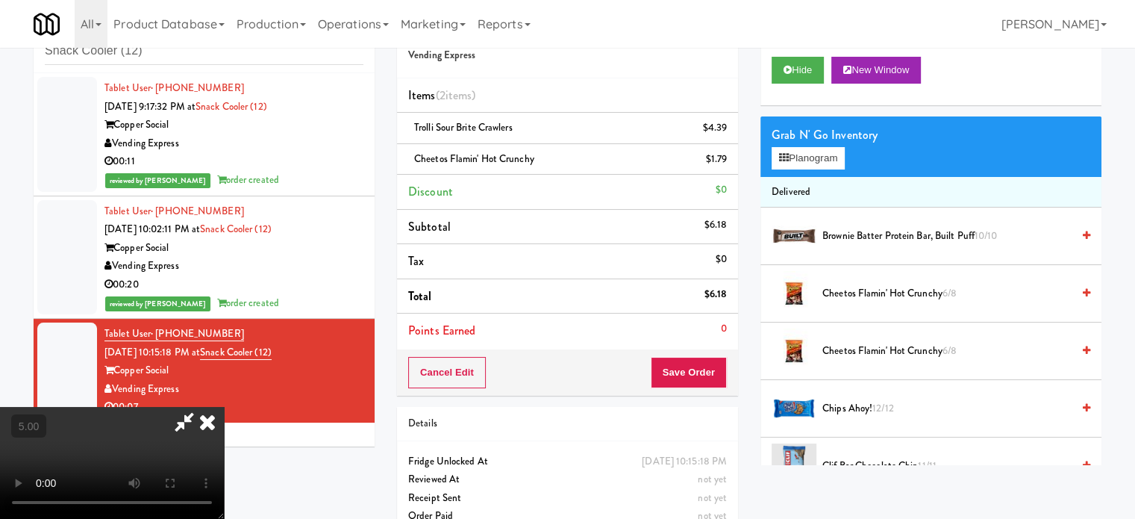
click at [224, 407] on icon at bounding box center [207, 422] width 33 height 30
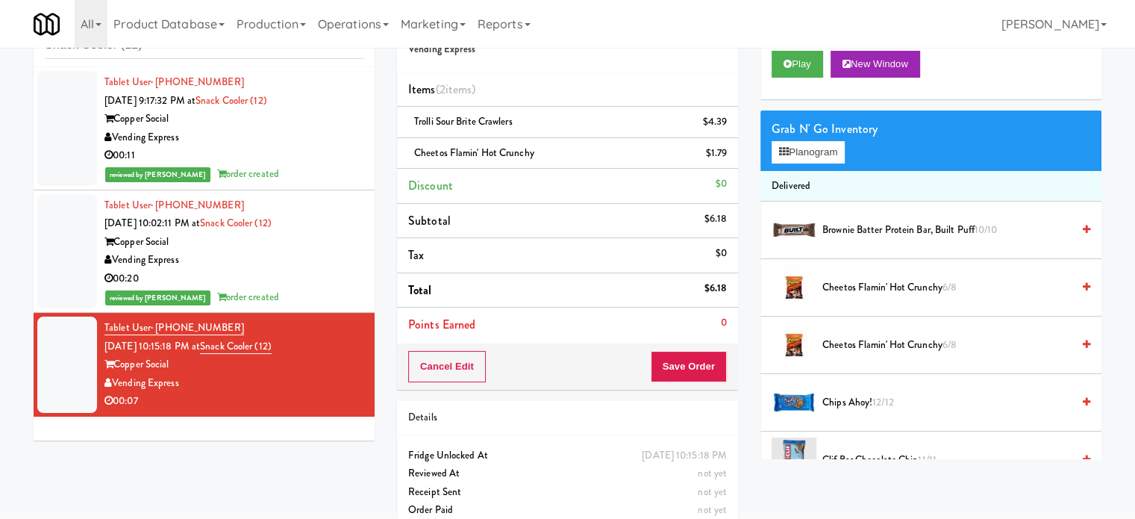
scroll to position [75, 0]
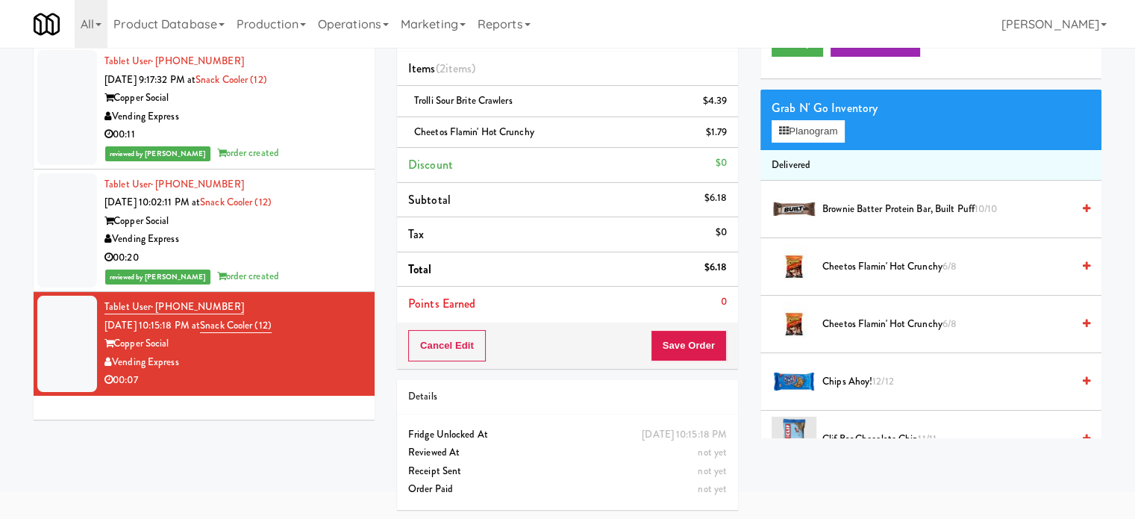
click at [701, 363] on div "Cancel Edit Save Order" at bounding box center [567, 345] width 341 height 46
click at [692, 351] on button "Save Order" at bounding box center [689, 345] width 76 height 31
click at [675, 348] on button "Save Order" at bounding box center [689, 345] width 76 height 31
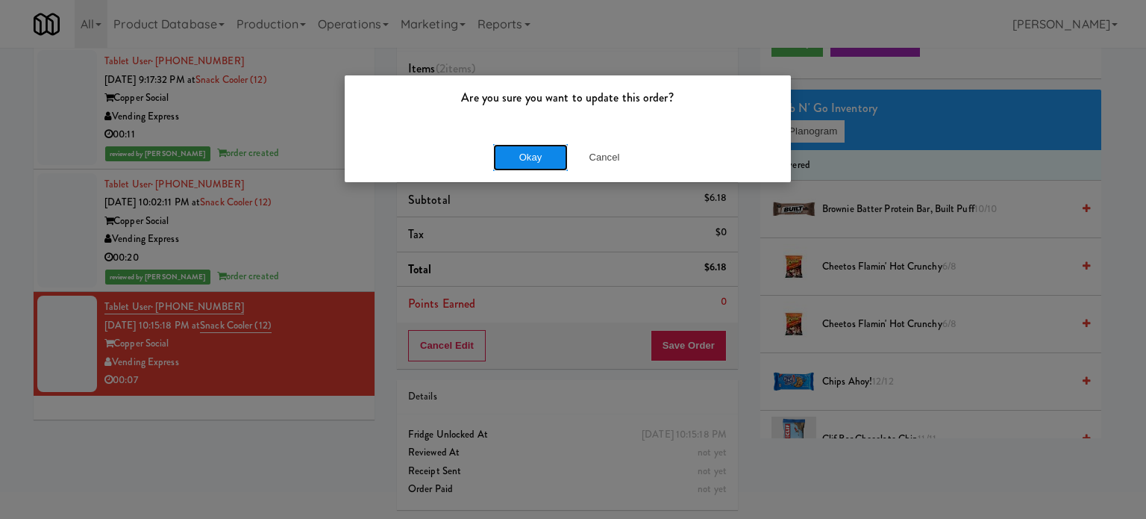
click at [530, 163] on button "Okay" at bounding box center [530, 157] width 75 height 27
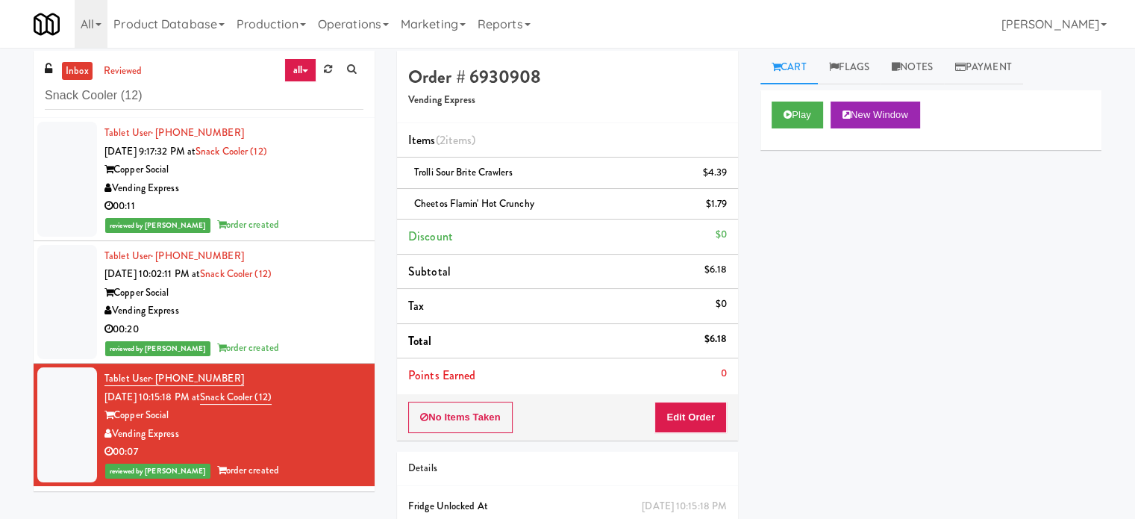
scroll to position [0, 0]
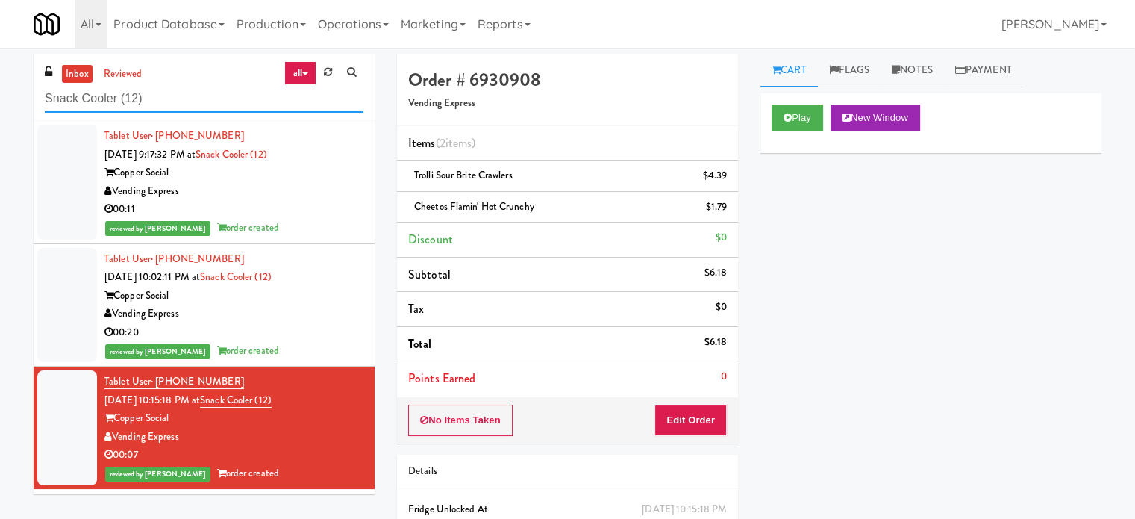
click at [199, 89] on input "Snack Cooler (12)" at bounding box center [204, 99] width 319 height 28
click at [198, 90] on input "Snack Cooler (12)" at bounding box center [204, 99] width 319 height 28
paste input "29 S LaSalle - Left - Fridge"
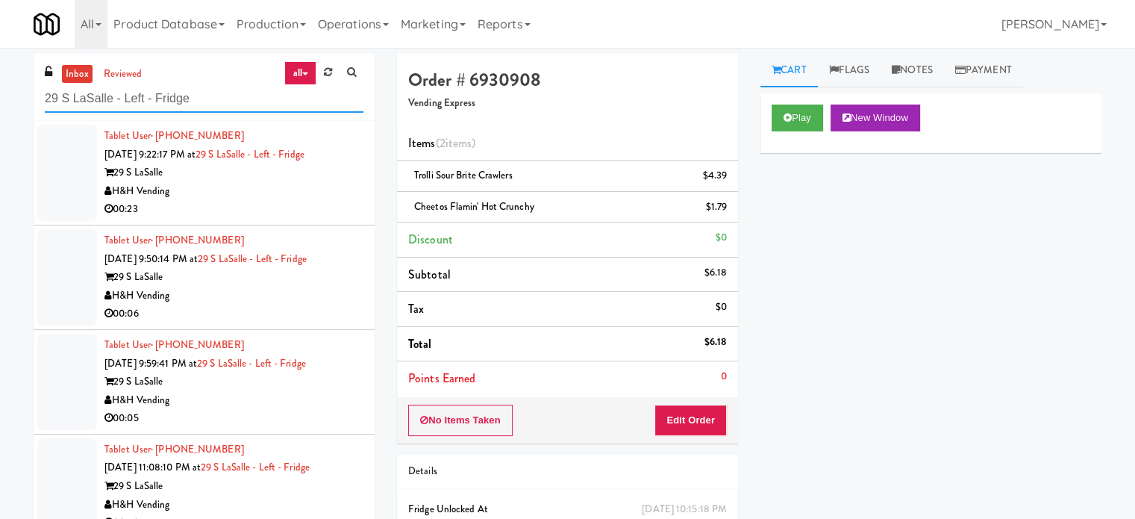
type input "29 S LaSalle - Left - Fridge"
click at [254, 190] on div "H&H Vending" at bounding box center [233, 191] width 259 height 19
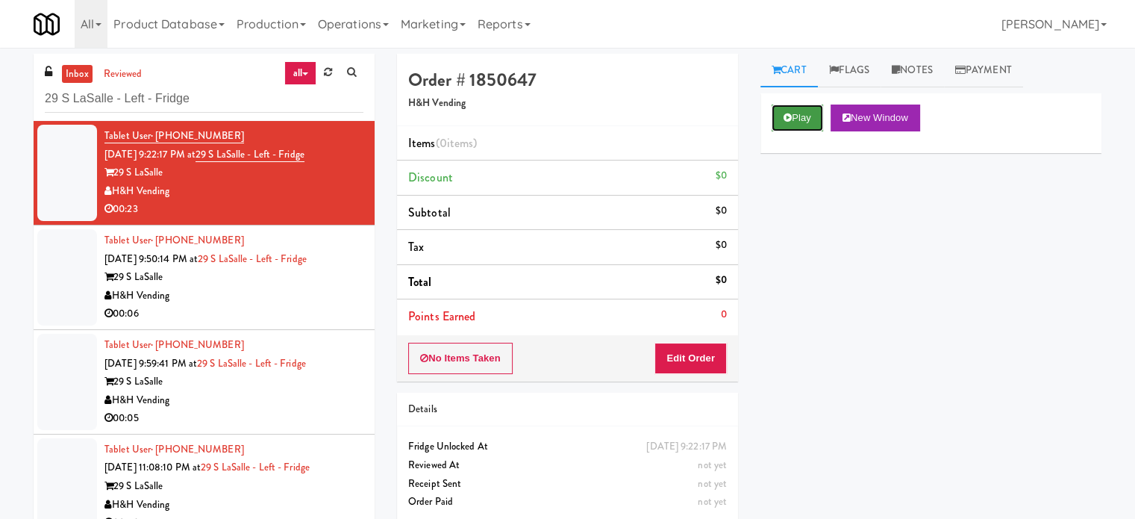
click at [807, 116] on button "Play" at bounding box center [797, 117] width 51 height 27
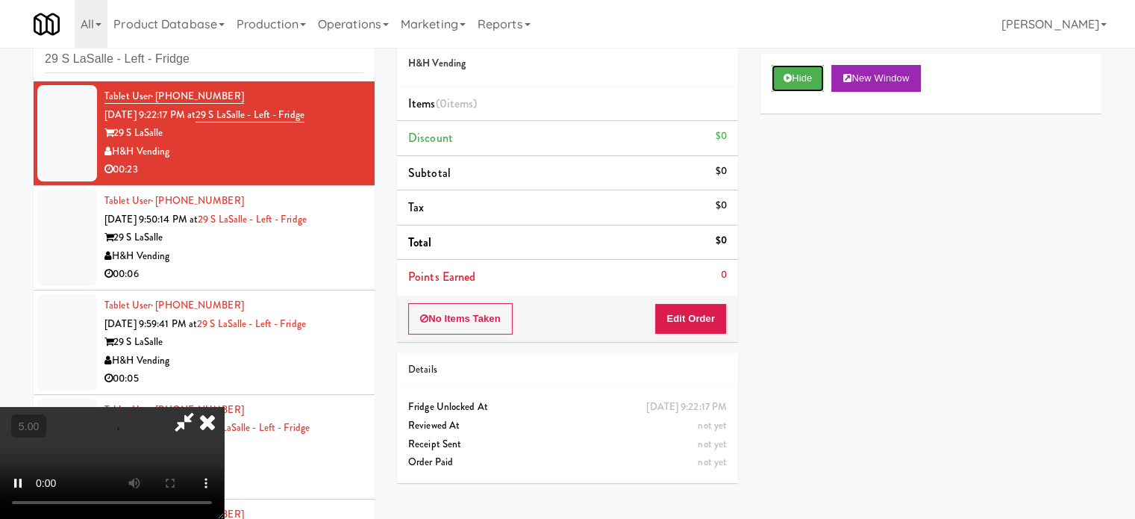
scroll to position [60, 0]
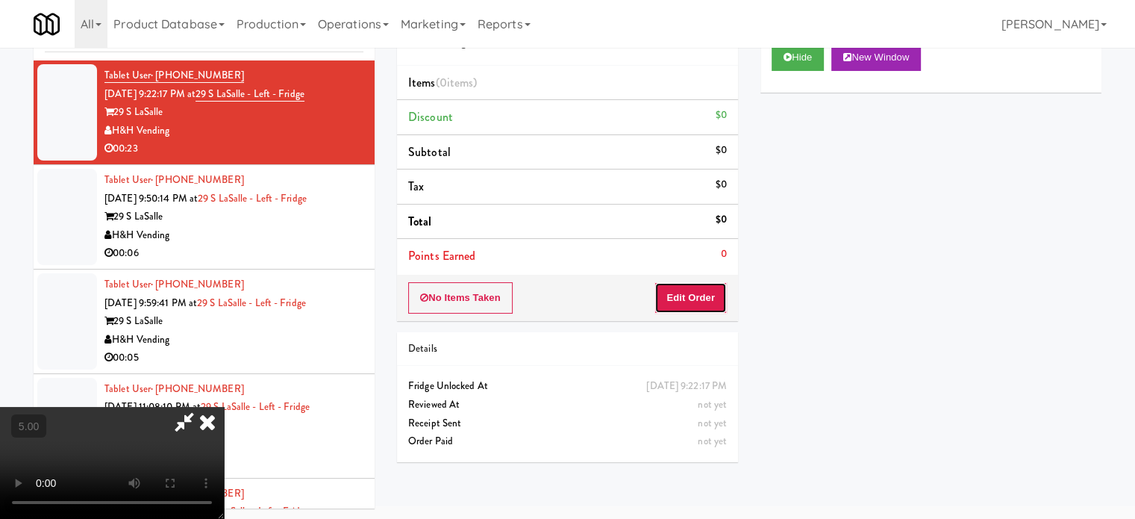
click at [692, 300] on button "Edit Order" at bounding box center [690, 297] width 72 height 31
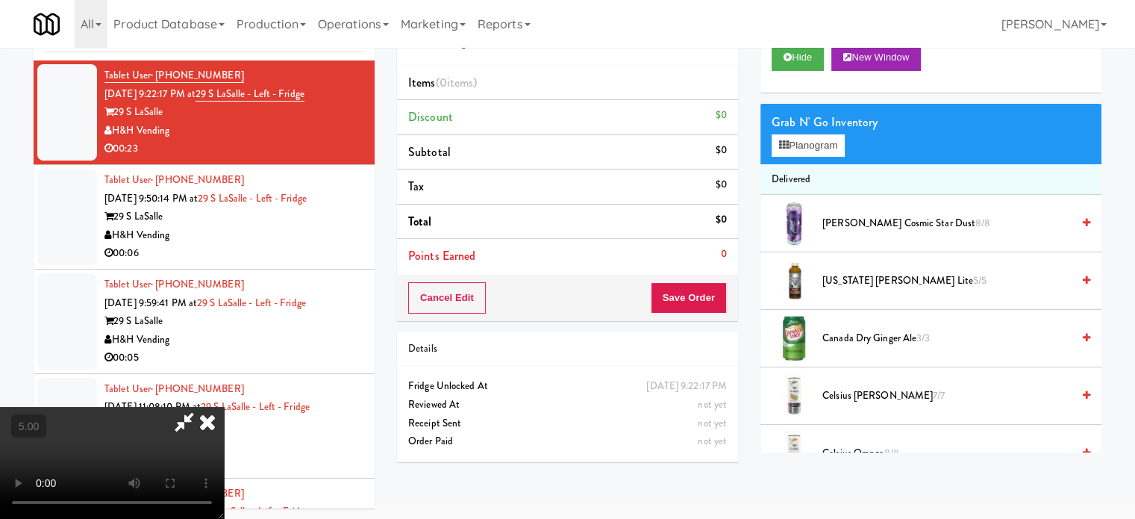
click at [224, 407] on video at bounding box center [112, 463] width 224 height 112
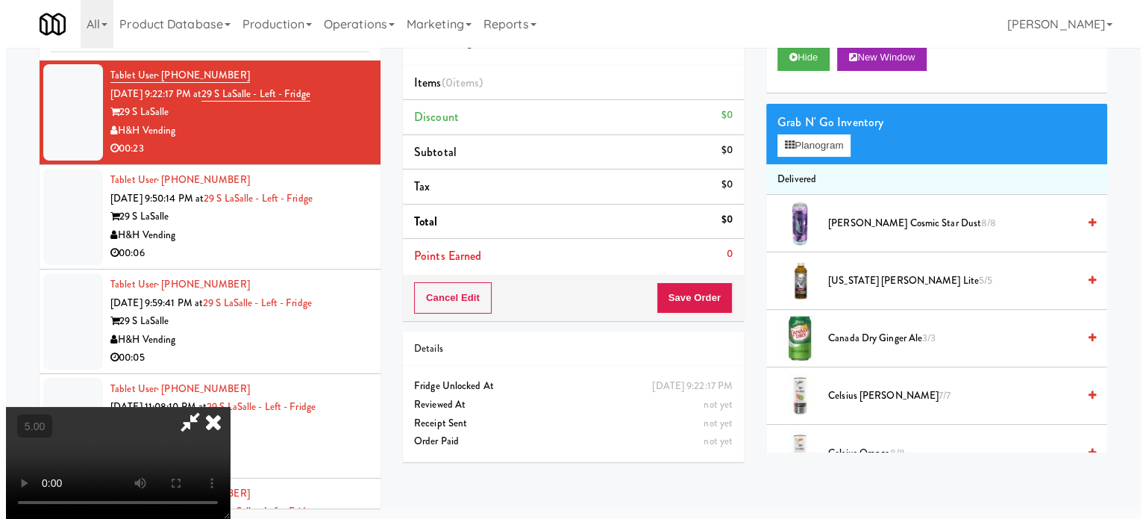
scroll to position [48, 0]
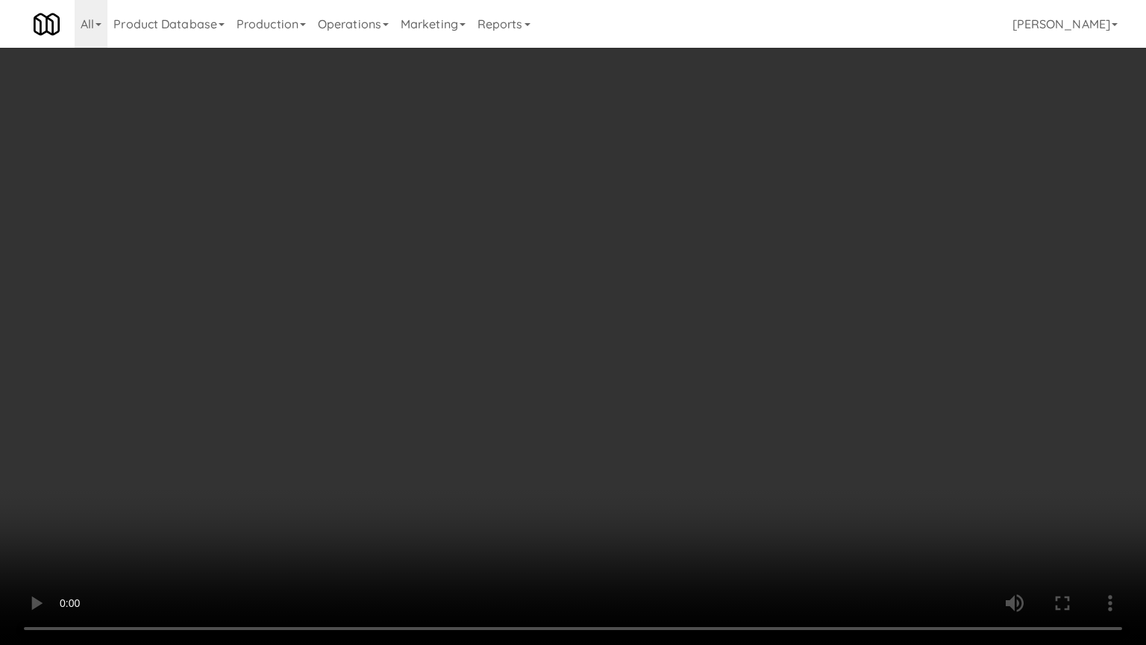
drag, startPoint x: 317, startPoint y: 472, endPoint x: 343, endPoint y: 436, distance: 43.9
click at [319, 469] on video at bounding box center [573, 322] width 1146 height 645
click at [406, 397] on video at bounding box center [573, 322] width 1146 height 645
click at [410, 392] on video at bounding box center [573, 322] width 1146 height 645
click at [412, 388] on video at bounding box center [573, 322] width 1146 height 645
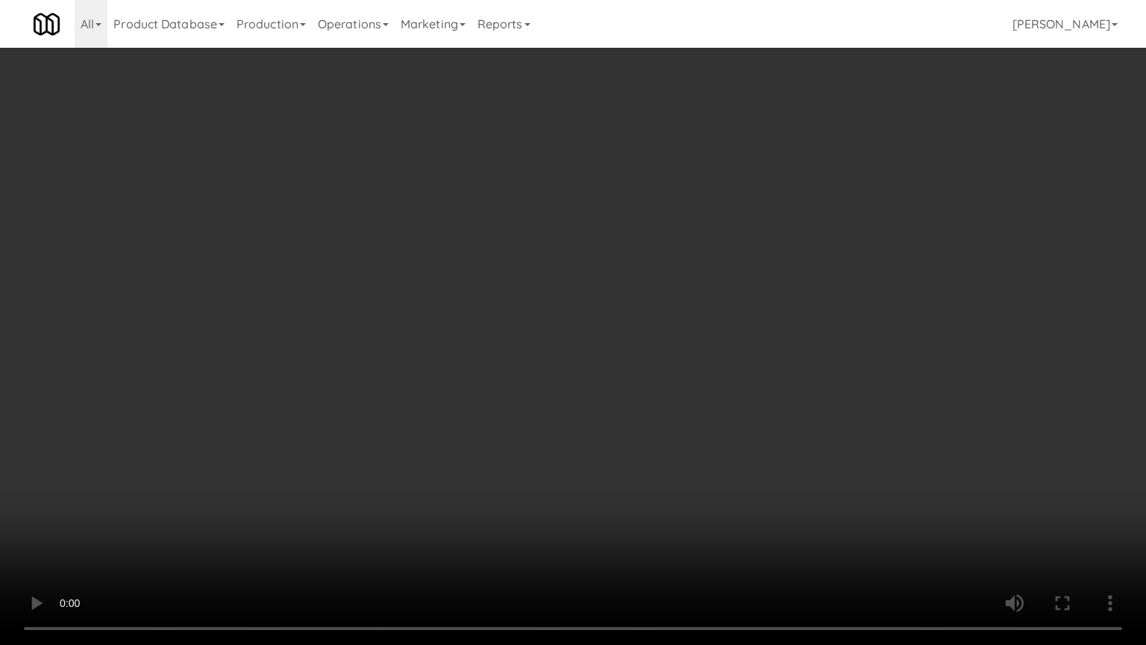
click at [412, 387] on video at bounding box center [573, 322] width 1146 height 645
click at [463, 400] on video at bounding box center [573, 322] width 1146 height 645
click at [452, 400] on video at bounding box center [573, 322] width 1146 height 645
click at [511, 384] on video at bounding box center [573, 322] width 1146 height 645
drag, startPoint x: 502, startPoint y: 393, endPoint x: 510, endPoint y: 386, distance: 11.1
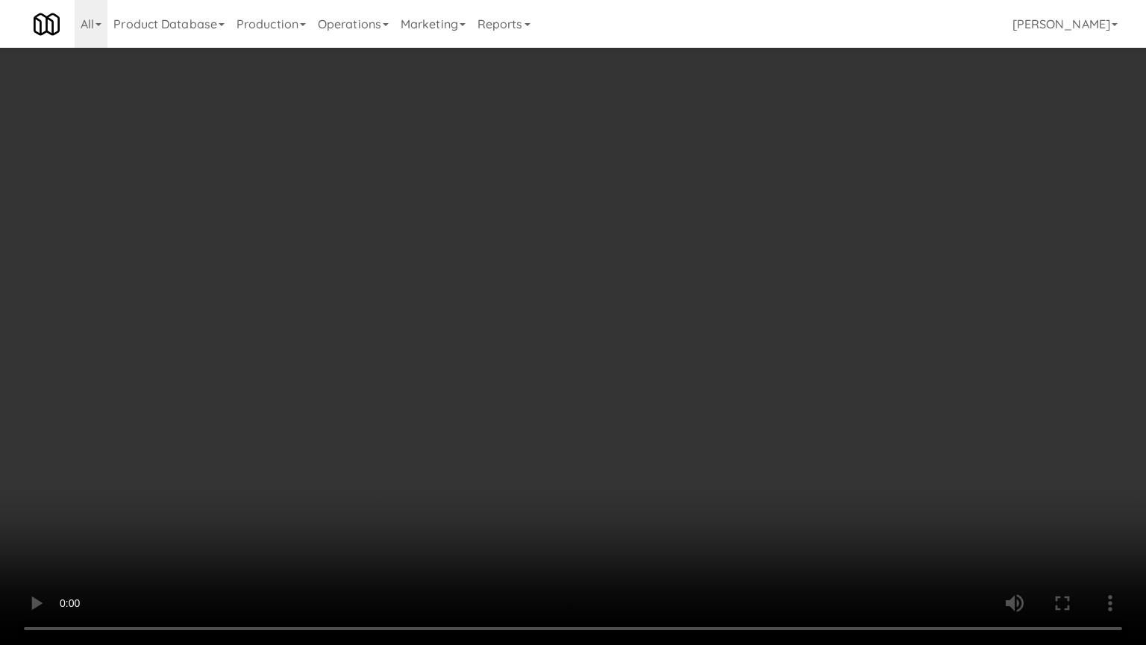
click at [503, 394] on video at bounding box center [573, 322] width 1146 height 645
click at [516, 405] on video at bounding box center [573, 322] width 1146 height 645
drag, startPoint x: 516, startPoint y: 410, endPoint x: 537, endPoint y: 408, distance: 20.3
click at [517, 412] on video at bounding box center [573, 322] width 1146 height 645
click at [615, 381] on video at bounding box center [573, 322] width 1146 height 645
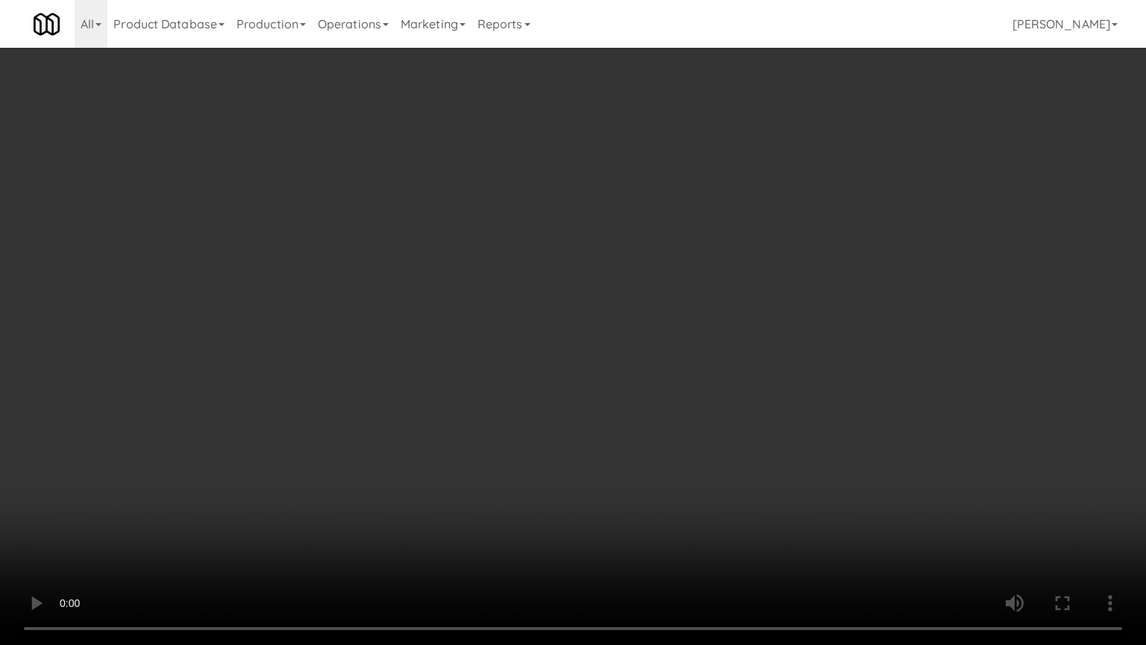
drag, startPoint x: 571, startPoint y: 384, endPoint x: 590, endPoint y: 377, distance: 20.5
click at [572, 384] on video at bounding box center [573, 322] width 1146 height 645
drag, startPoint x: 590, startPoint y: 377, endPoint x: 760, endPoint y: 254, distance: 210.0
click at [592, 376] on video at bounding box center [573, 322] width 1146 height 645
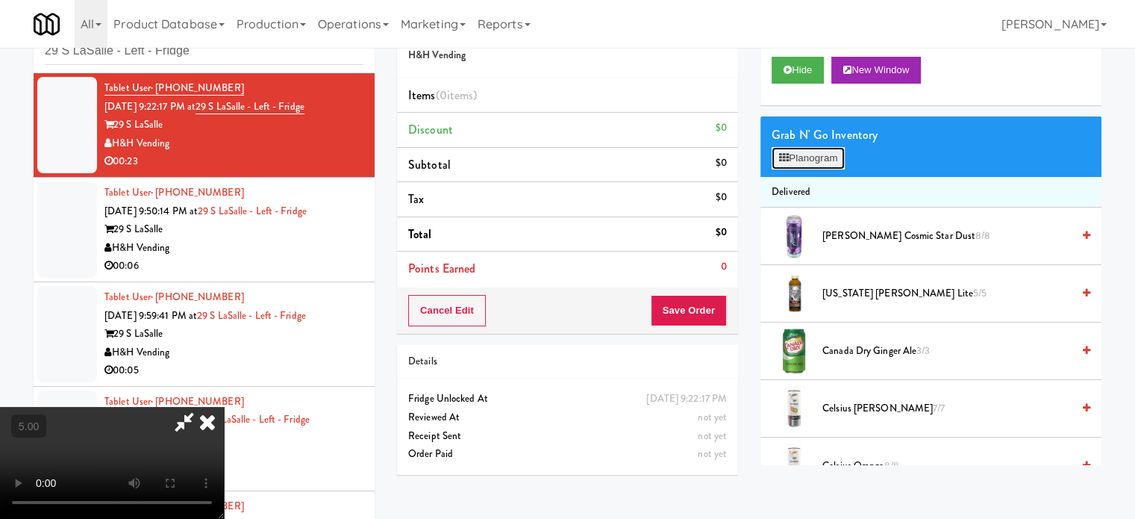
click at [810, 166] on button "Planogram" at bounding box center [808, 158] width 73 height 22
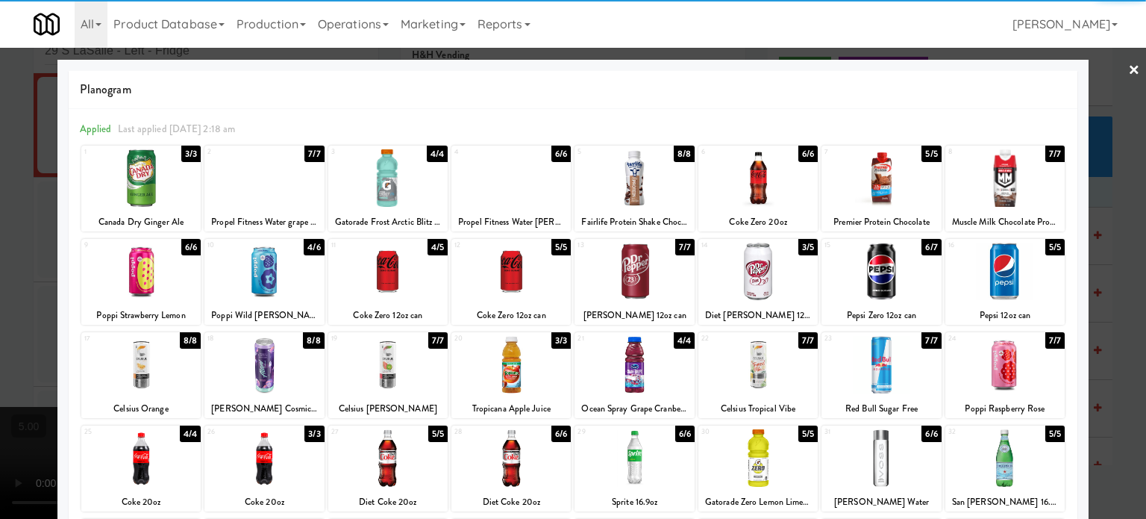
scroll to position [213, 0]
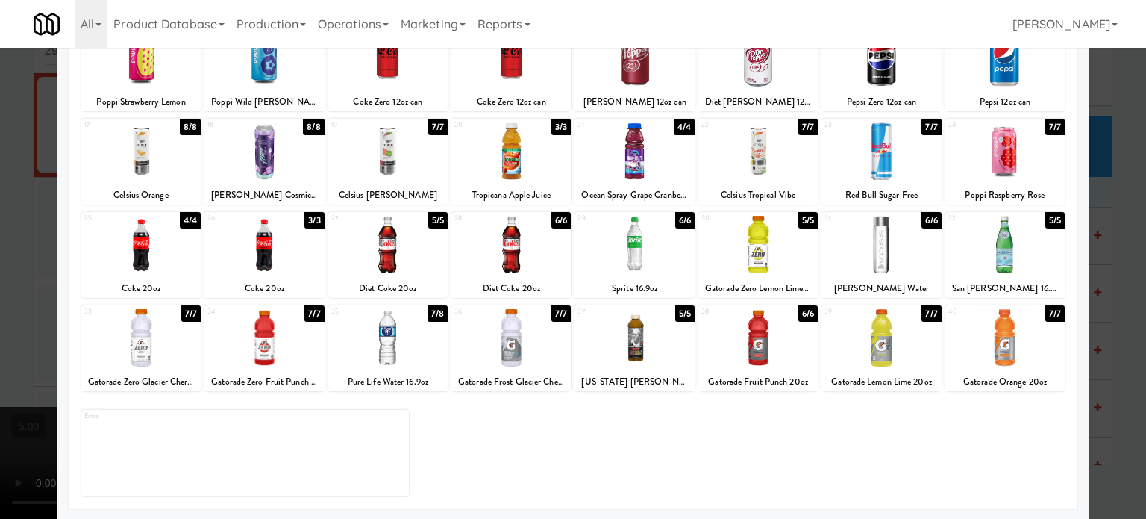
click at [437, 313] on div "7/8" at bounding box center [438, 313] width 20 height 16
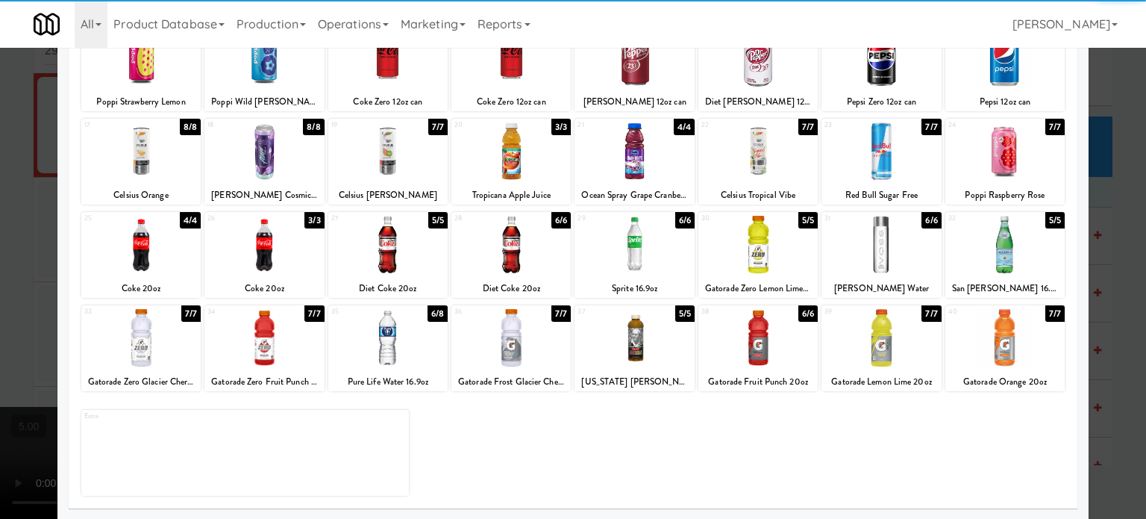
click at [1111, 345] on div at bounding box center [573, 259] width 1146 height 519
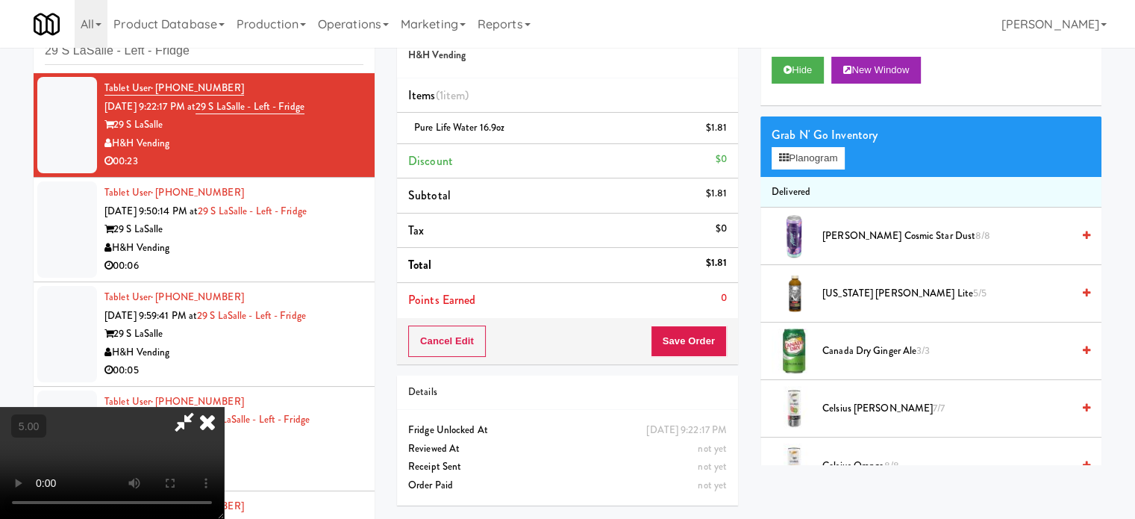
click at [224, 407] on video at bounding box center [112, 463] width 224 height 112
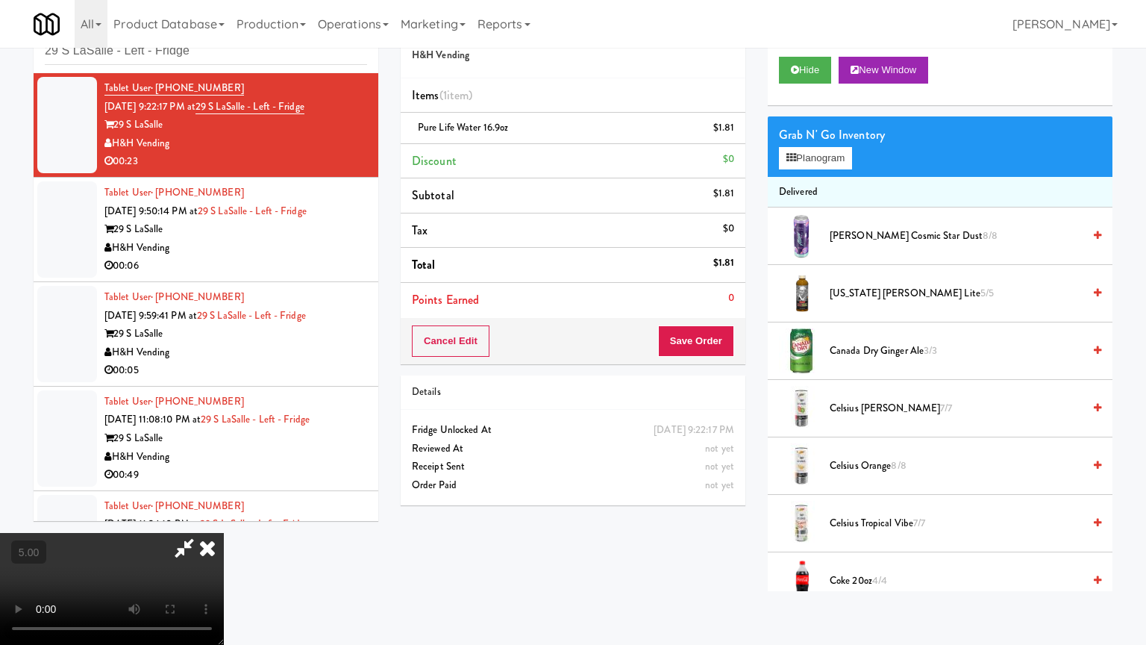
click at [224, 518] on video at bounding box center [112, 589] width 224 height 112
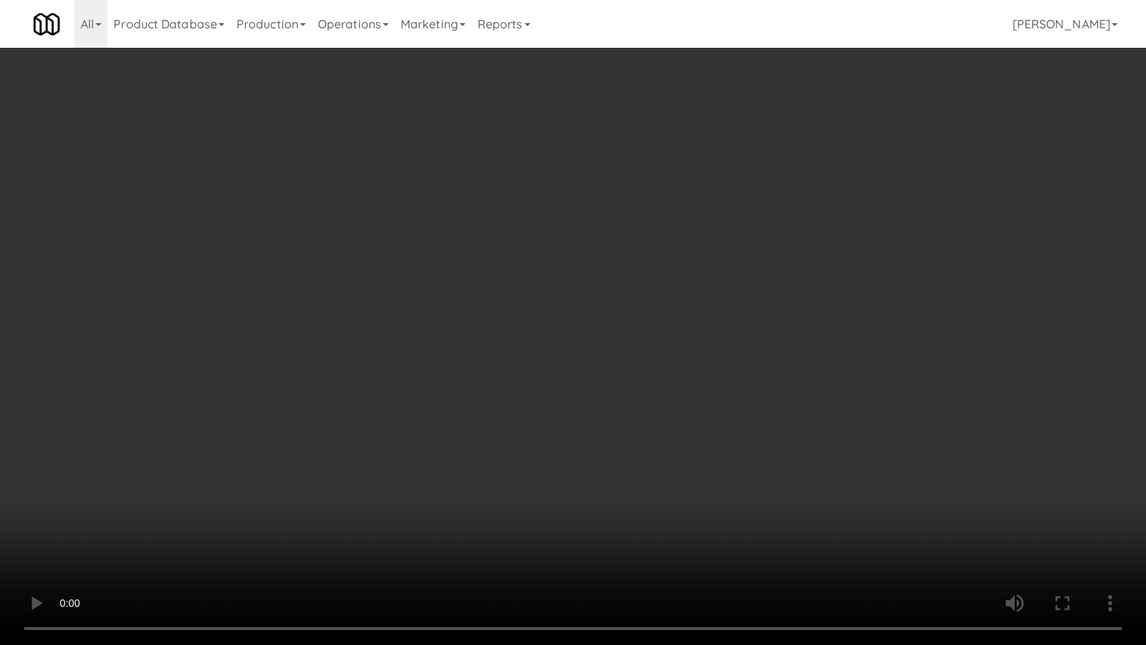
click at [520, 329] on video at bounding box center [573, 322] width 1146 height 645
click at [522, 331] on video at bounding box center [573, 322] width 1146 height 645
click at [579, 340] on video at bounding box center [573, 322] width 1146 height 645
drag, startPoint x: 407, startPoint y: 430, endPoint x: 440, endPoint y: 337, distance: 97.9
click at [407, 428] on video at bounding box center [573, 322] width 1146 height 645
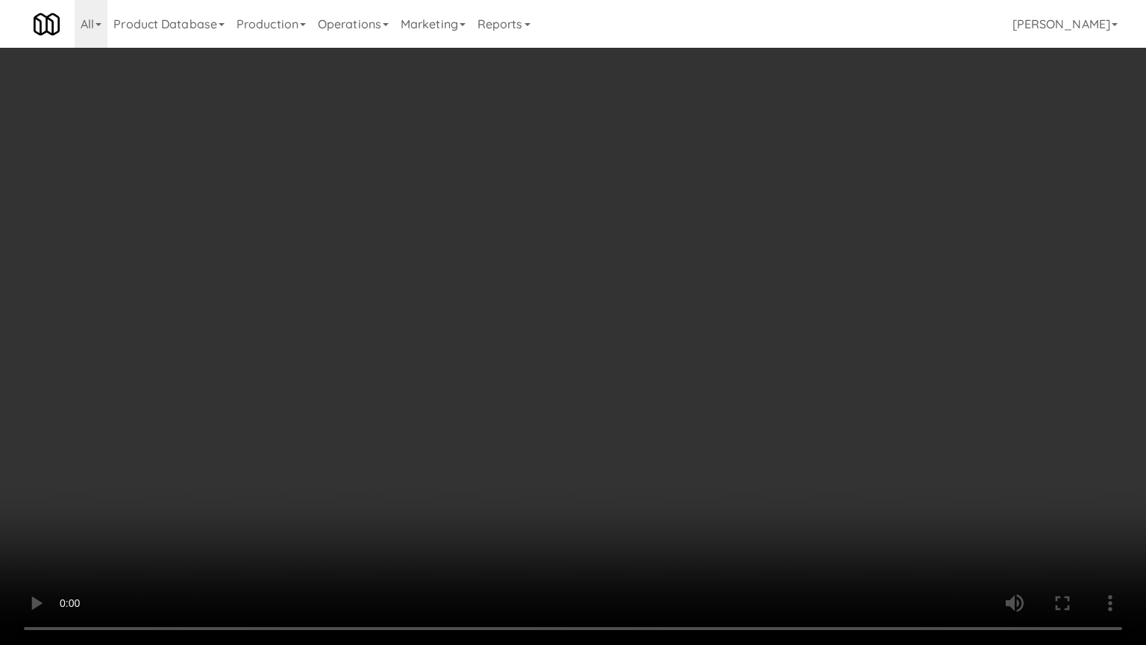
click at [467, 311] on video at bounding box center [573, 322] width 1146 height 645
click at [486, 307] on video at bounding box center [573, 322] width 1146 height 645
click at [519, 298] on video at bounding box center [573, 322] width 1146 height 645
click at [551, 298] on video at bounding box center [573, 322] width 1146 height 645
click at [563, 310] on video at bounding box center [573, 322] width 1146 height 645
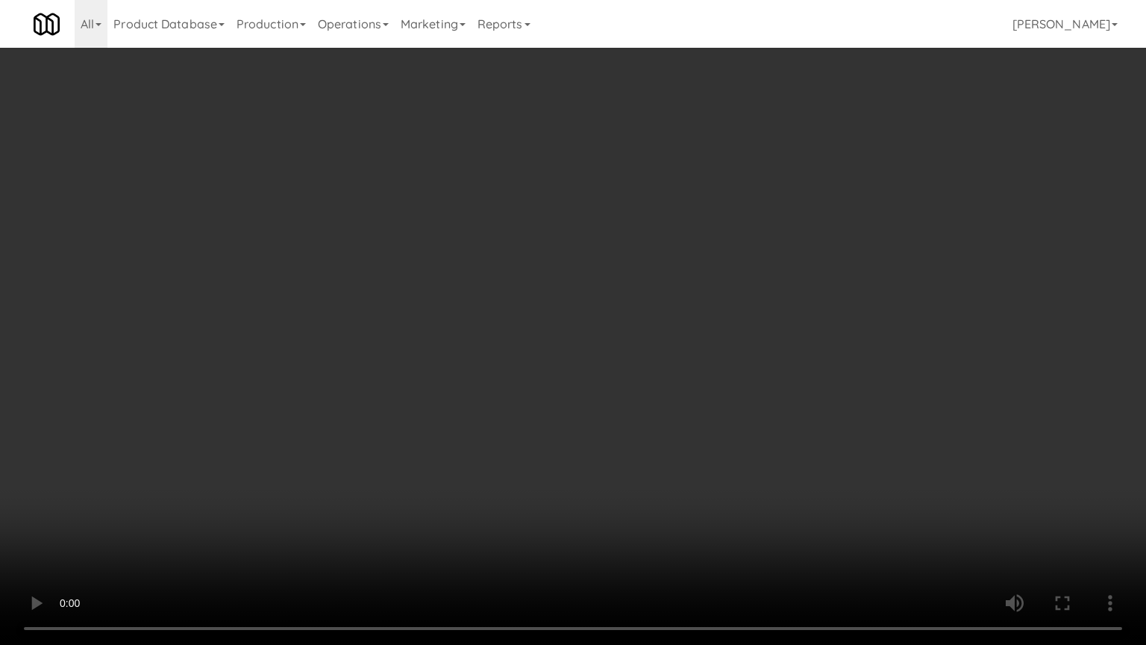
click at [568, 310] on video at bounding box center [573, 322] width 1146 height 645
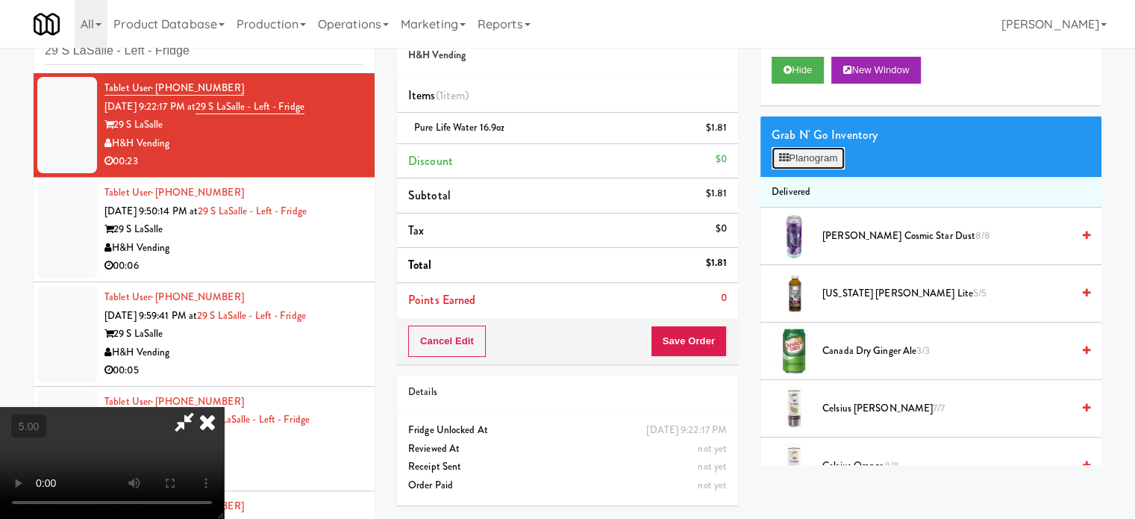
click at [812, 166] on button "Planogram" at bounding box center [808, 158] width 73 height 22
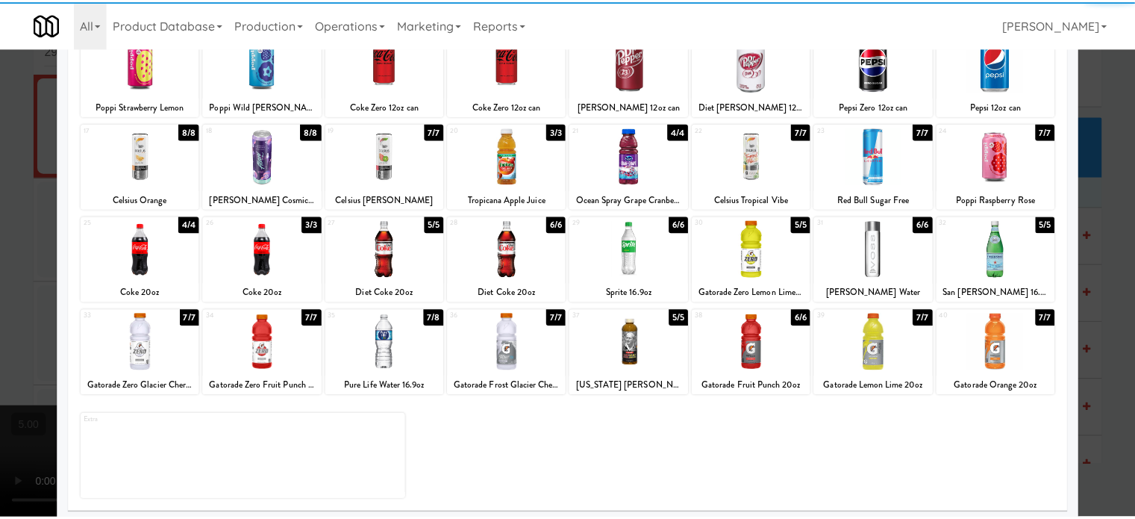
scroll to position [213, 0]
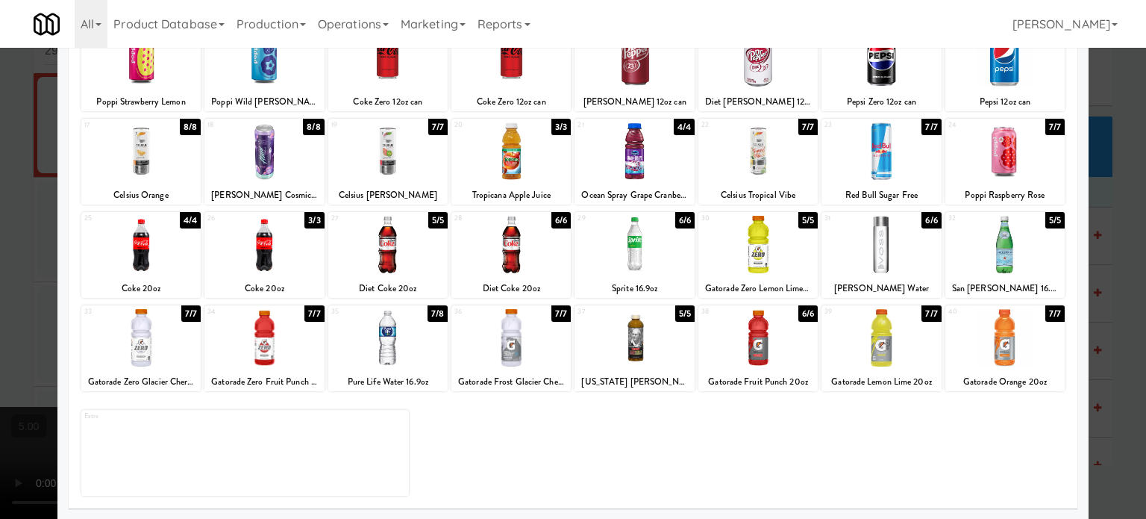
click at [434, 312] on div "7/8" at bounding box center [438, 313] width 20 height 16
click at [1116, 298] on div at bounding box center [573, 259] width 1146 height 519
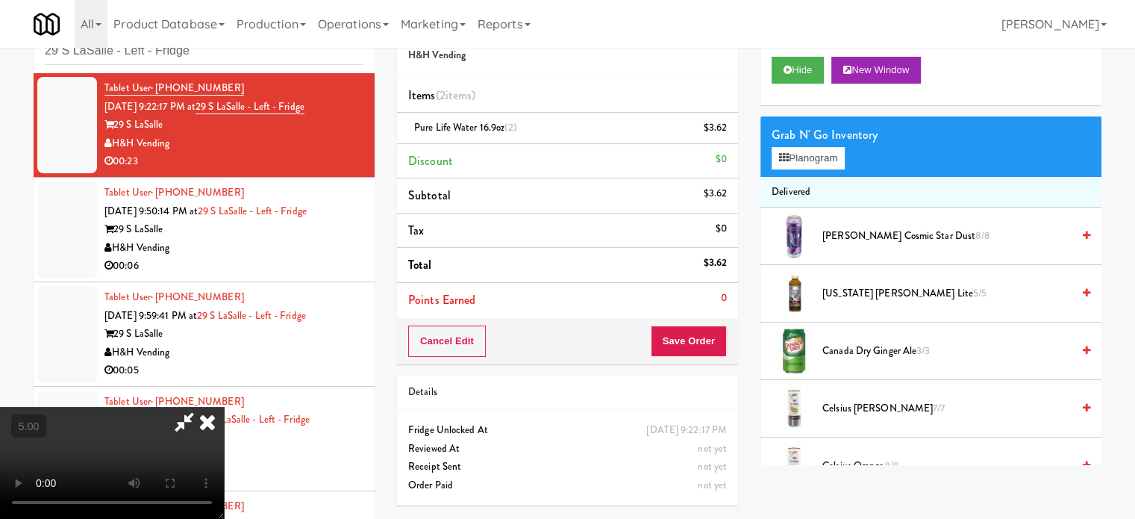
click at [224, 407] on video at bounding box center [112, 463] width 224 height 112
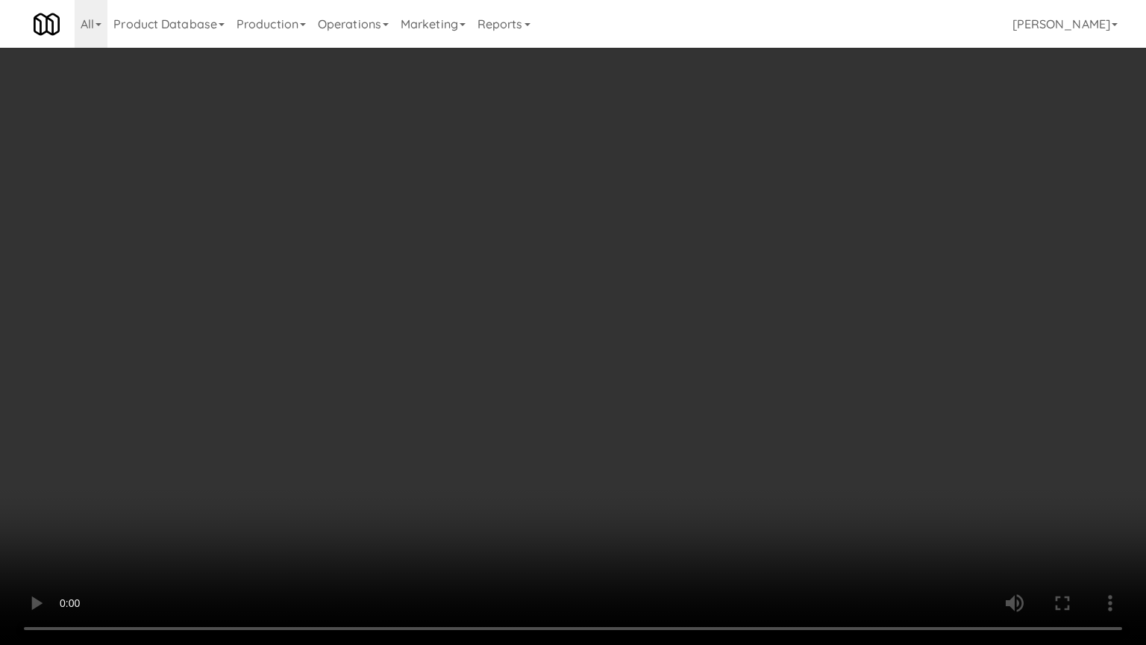
drag, startPoint x: 469, startPoint y: 393, endPoint x: 534, endPoint y: 274, distance: 136.3
click at [470, 390] on video at bounding box center [573, 322] width 1146 height 645
click at [581, 260] on video at bounding box center [573, 322] width 1146 height 645
click at [594, 251] on video at bounding box center [573, 322] width 1146 height 645
click at [626, 214] on video at bounding box center [573, 322] width 1146 height 645
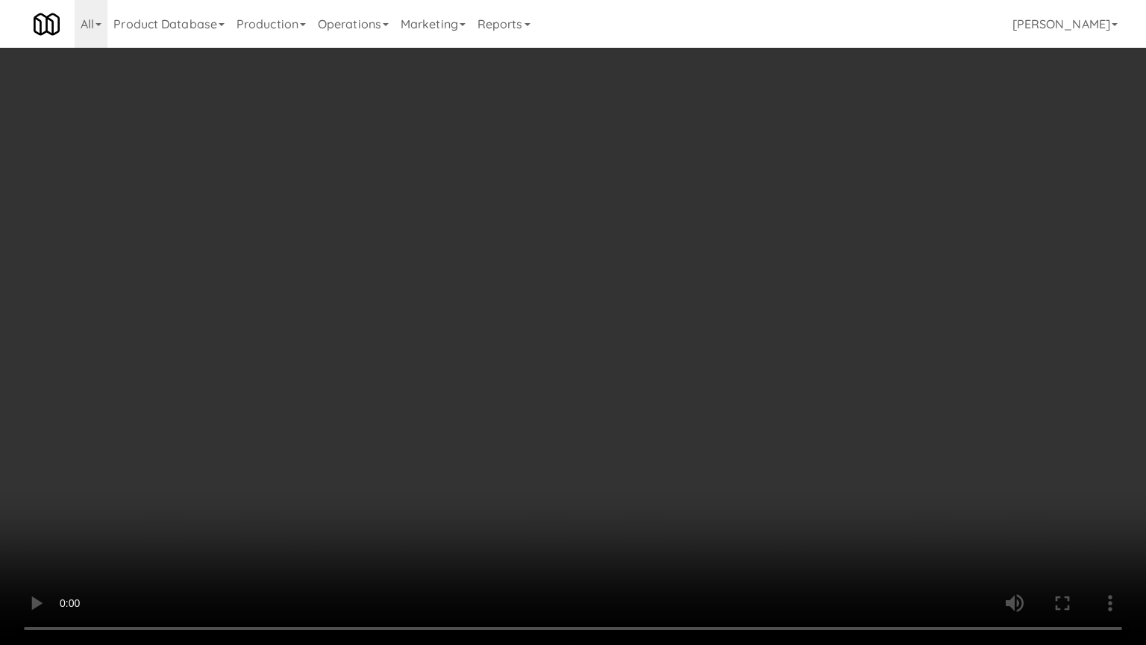
drag, startPoint x: 642, startPoint y: 204, endPoint x: 660, endPoint y: 179, distance: 31.1
click at [648, 197] on video at bounding box center [573, 322] width 1146 height 645
click at [672, 156] on video at bounding box center [573, 322] width 1146 height 645
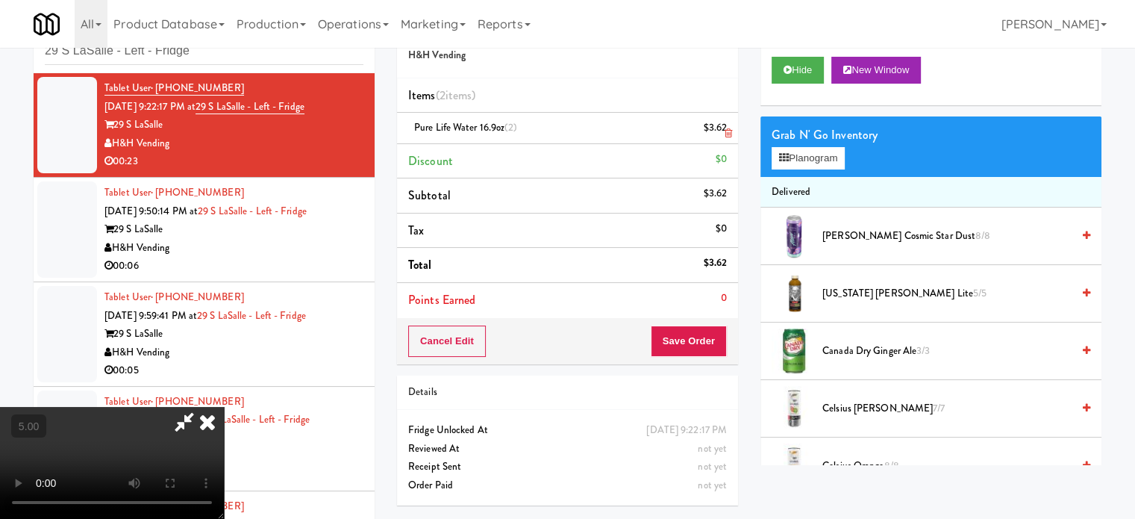
click at [224, 407] on icon at bounding box center [207, 422] width 33 height 30
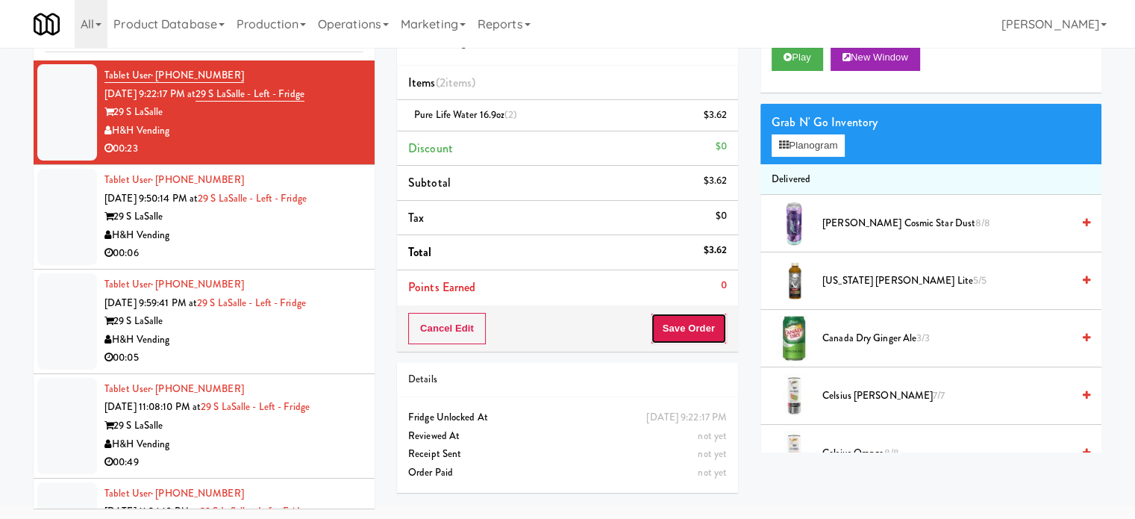
drag, startPoint x: 696, startPoint y: 334, endPoint x: 696, endPoint y: 324, distance: 9.7
click at [696, 334] on button "Save Order" at bounding box center [689, 328] width 76 height 31
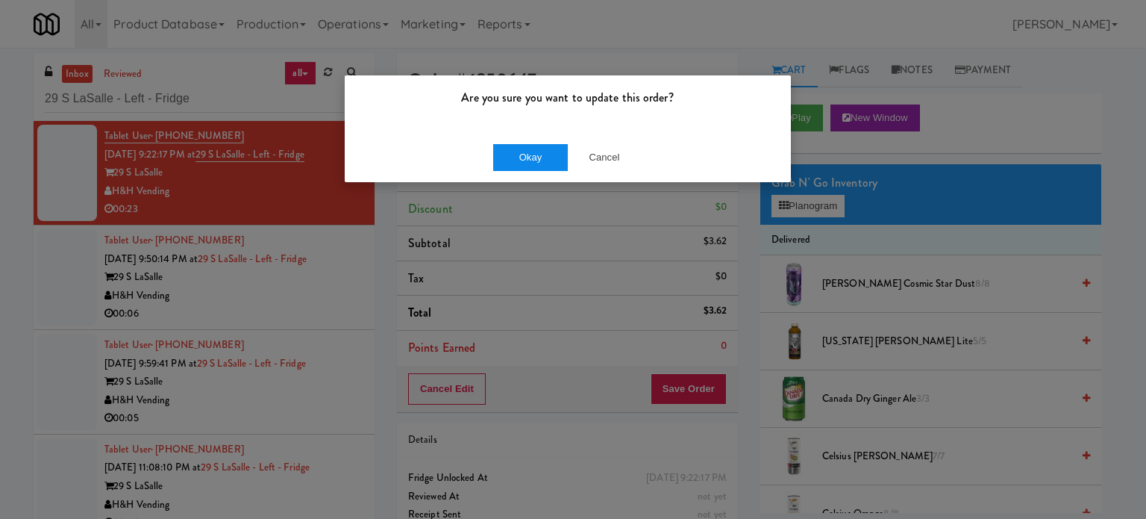
click at [545, 143] on div "Okay Cancel" at bounding box center [568, 157] width 446 height 50
drag, startPoint x: 537, startPoint y: 157, endPoint x: 513, endPoint y: 169, distance: 26.7
click at [537, 158] on button "Okay" at bounding box center [530, 157] width 75 height 27
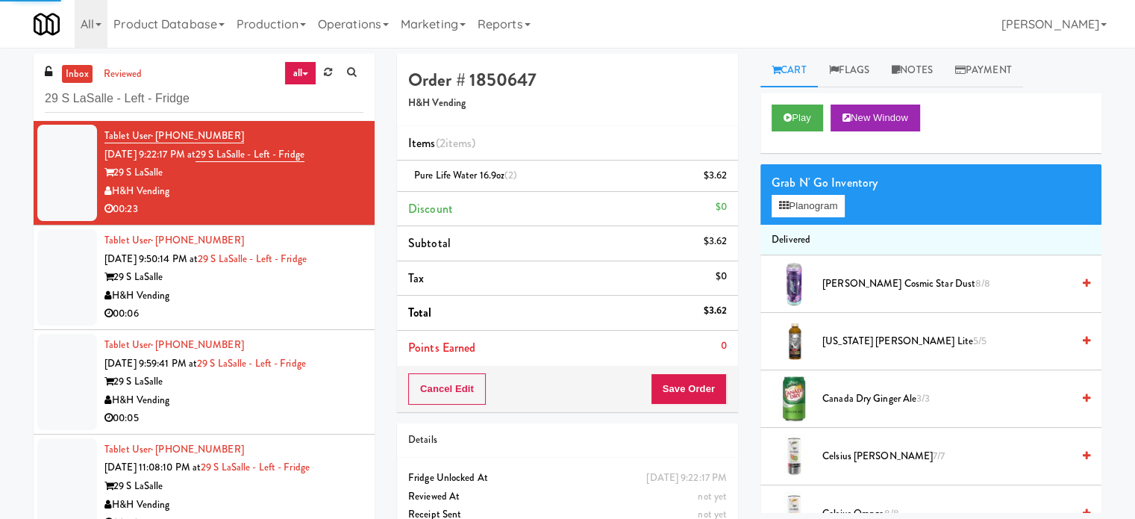
click at [334, 304] on div "00:06" at bounding box center [233, 313] width 259 height 19
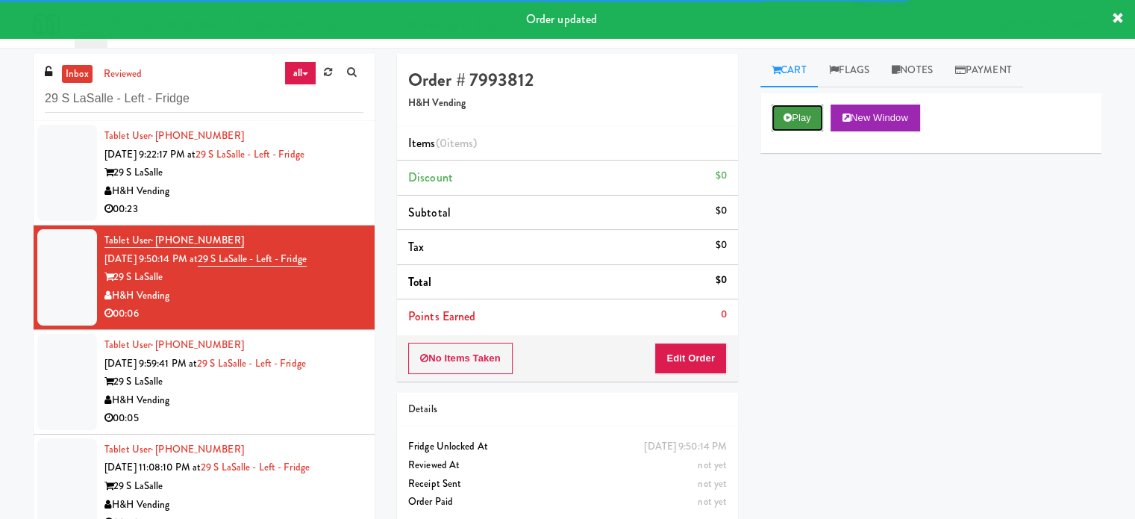
click at [785, 119] on icon at bounding box center [788, 118] width 8 height 10
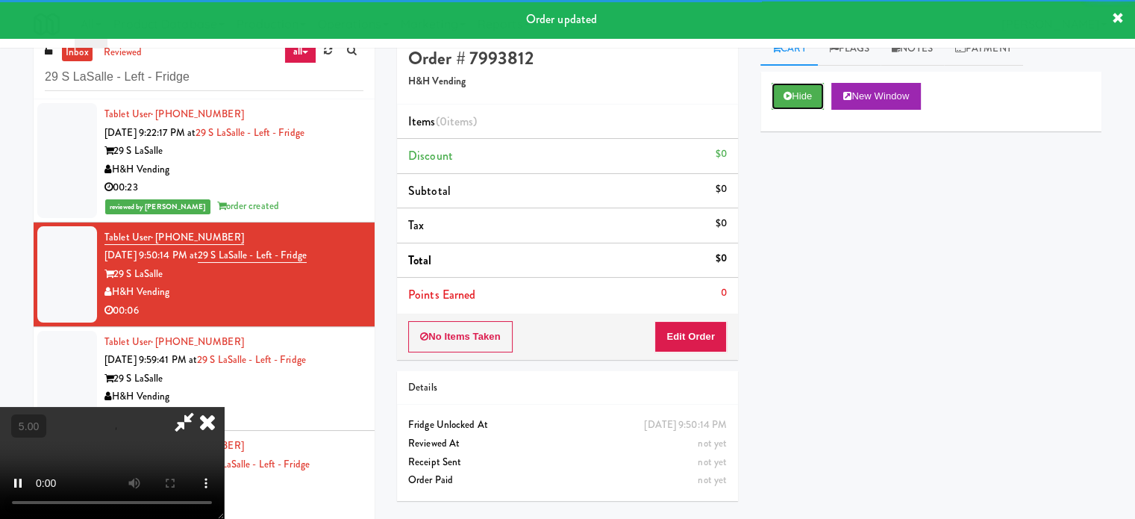
scroll to position [60, 0]
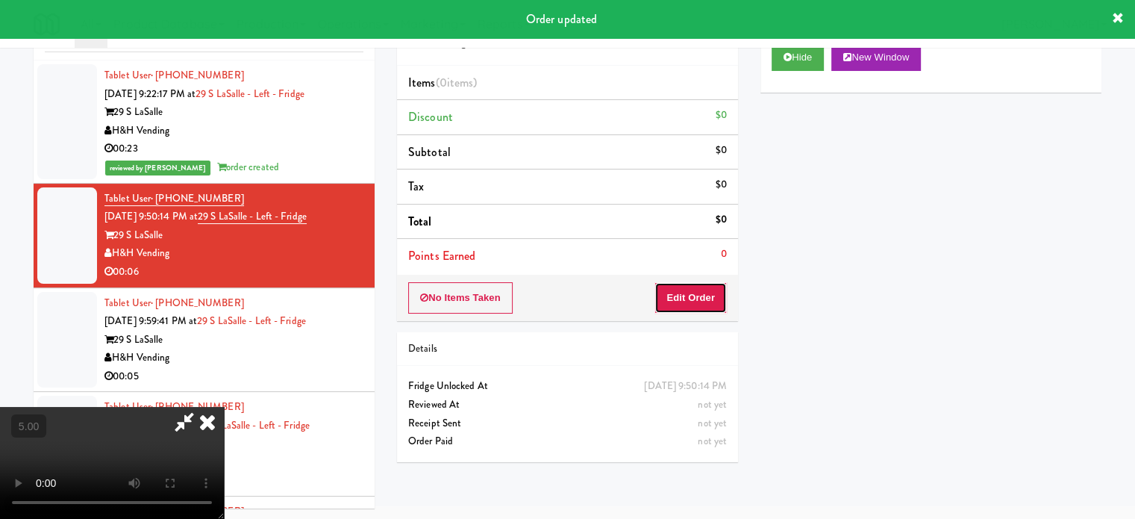
click at [683, 298] on button "Edit Order" at bounding box center [690, 297] width 72 height 31
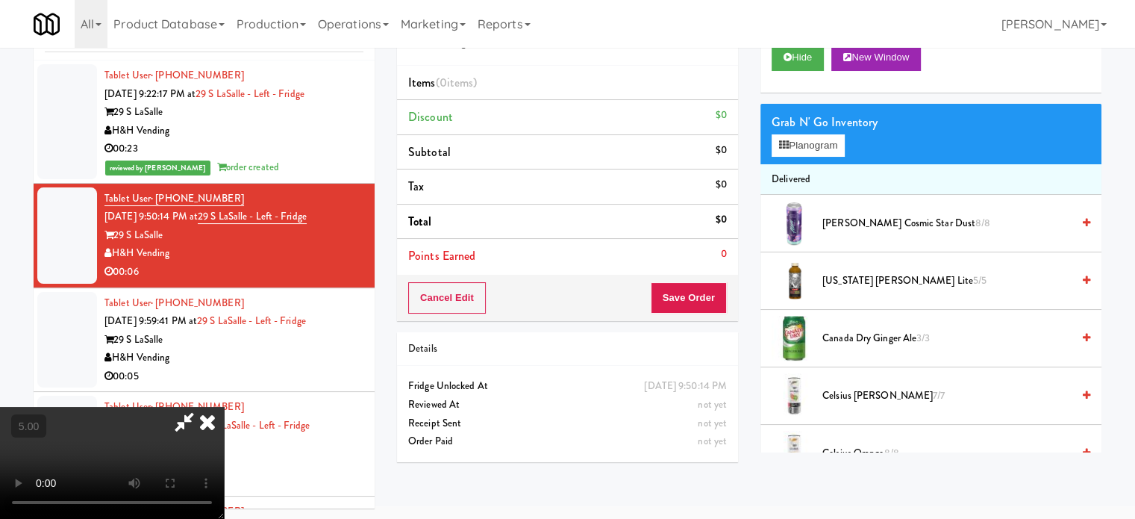
click at [224, 407] on video at bounding box center [112, 463] width 224 height 112
drag, startPoint x: 491, startPoint y: 351, endPoint x: 493, endPoint y: 343, distance: 7.6
click at [224, 407] on video at bounding box center [112, 463] width 224 height 112
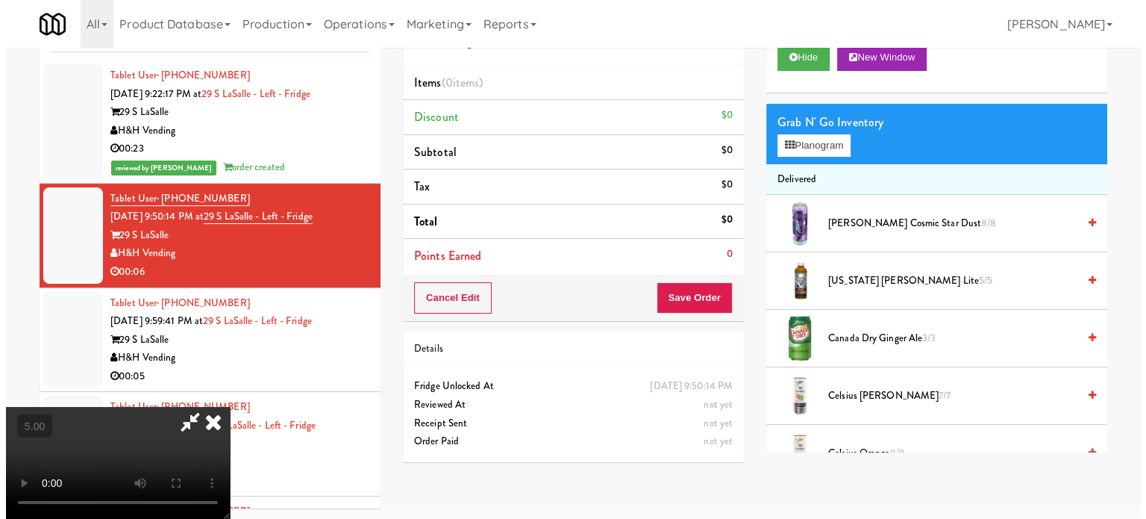
scroll to position [48, 0]
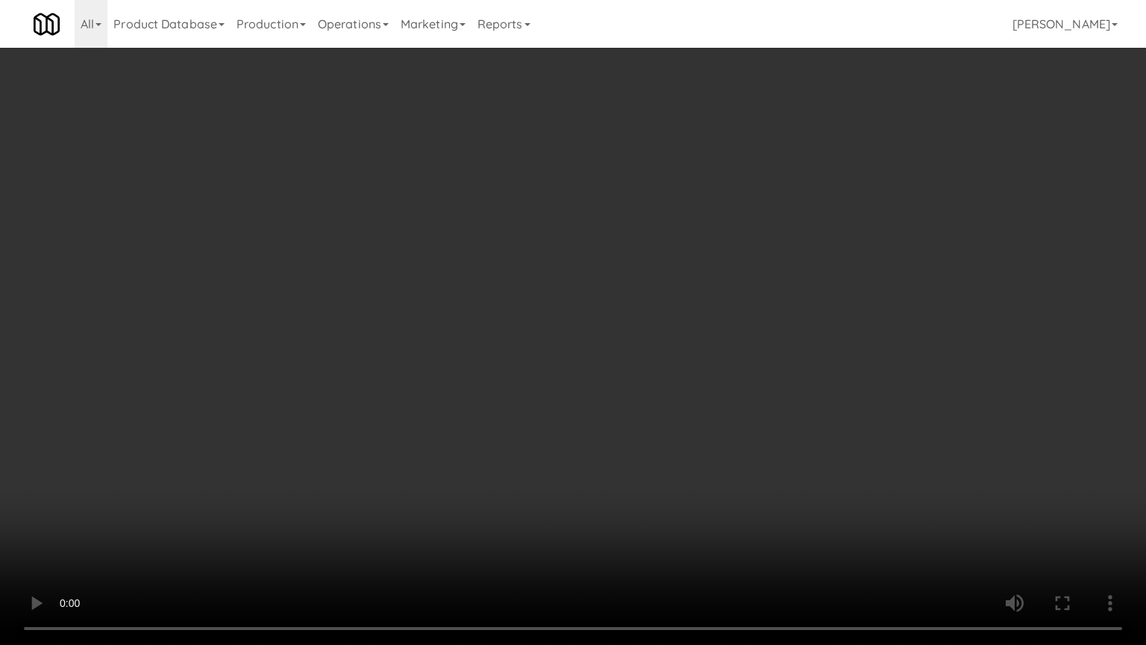
click at [435, 387] on video at bounding box center [573, 322] width 1146 height 645
click at [499, 340] on video at bounding box center [573, 322] width 1146 height 645
click at [516, 334] on video at bounding box center [573, 322] width 1146 height 645
click at [521, 332] on video at bounding box center [573, 322] width 1146 height 645
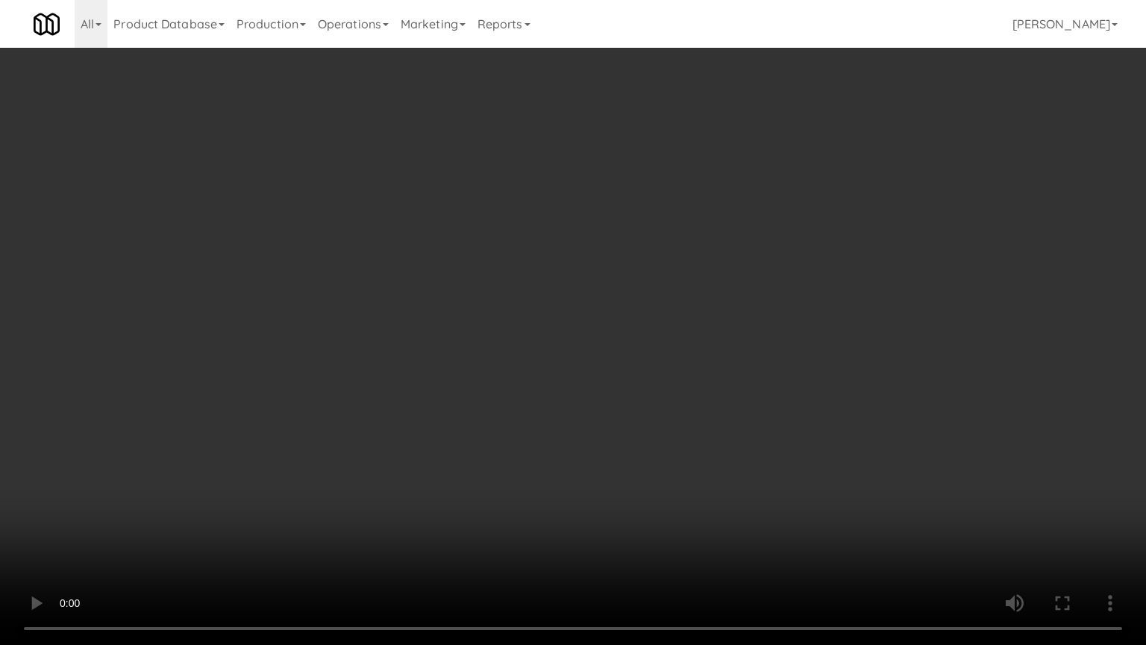
click at [354, 467] on video at bounding box center [573, 322] width 1146 height 645
click at [435, 406] on video at bounding box center [573, 322] width 1146 height 645
click at [460, 399] on video at bounding box center [573, 322] width 1146 height 645
drag, startPoint x: 460, startPoint y: 402, endPoint x: 575, endPoint y: 429, distance: 117.3
click at [465, 404] on video at bounding box center [573, 322] width 1146 height 645
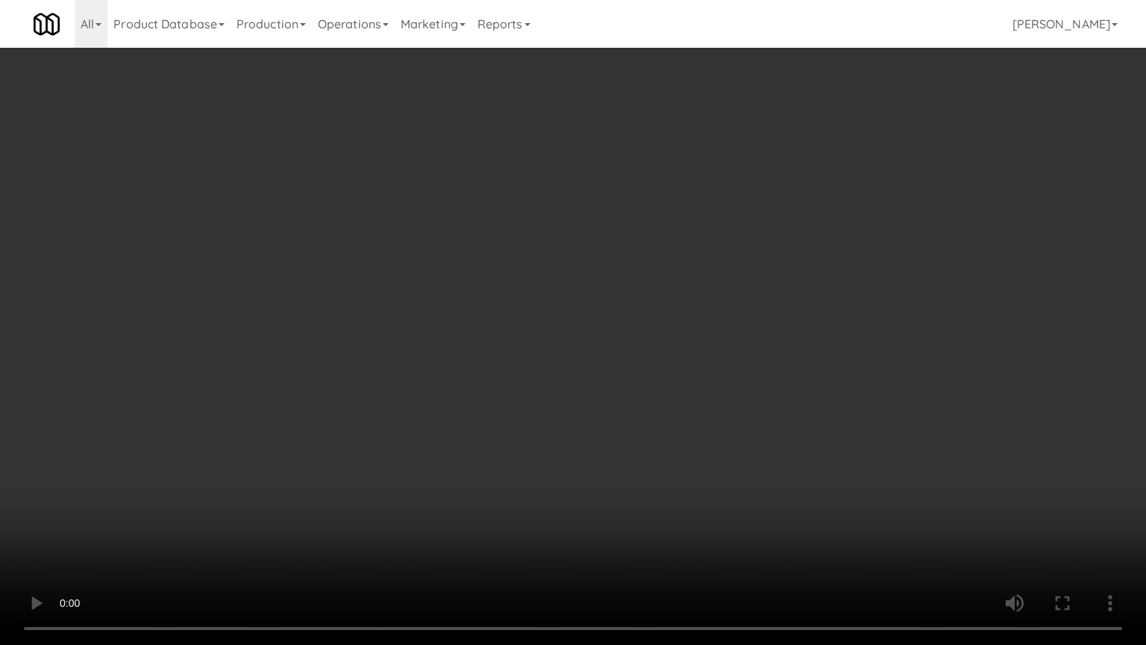
drag, startPoint x: 575, startPoint y: 429, endPoint x: 673, endPoint y: 264, distance: 192.1
click at [576, 428] on video at bounding box center [573, 322] width 1146 height 645
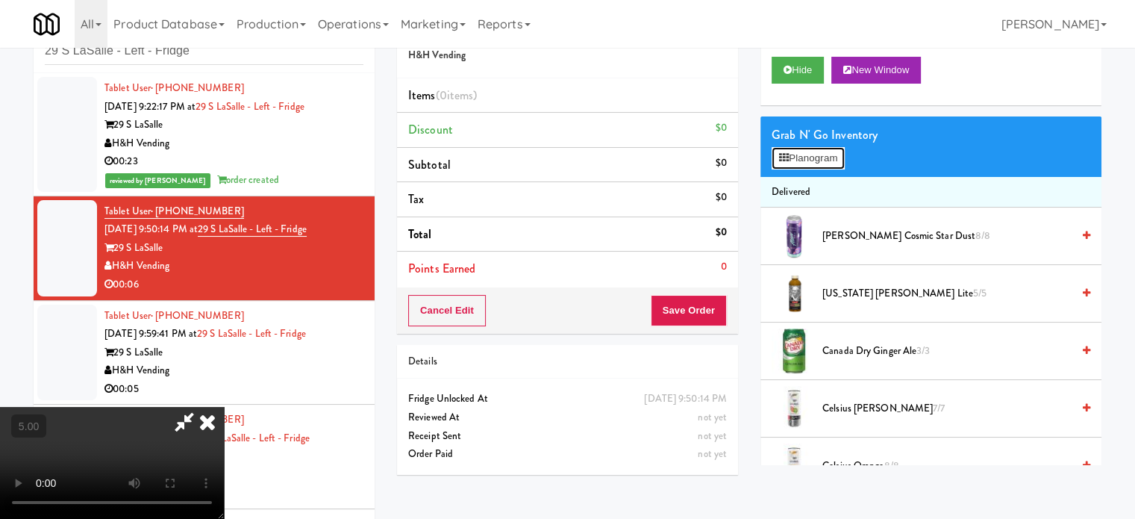
drag, startPoint x: 781, startPoint y: 154, endPoint x: 787, endPoint y: 183, distance: 29.0
click at [781, 155] on icon at bounding box center [784, 158] width 10 height 10
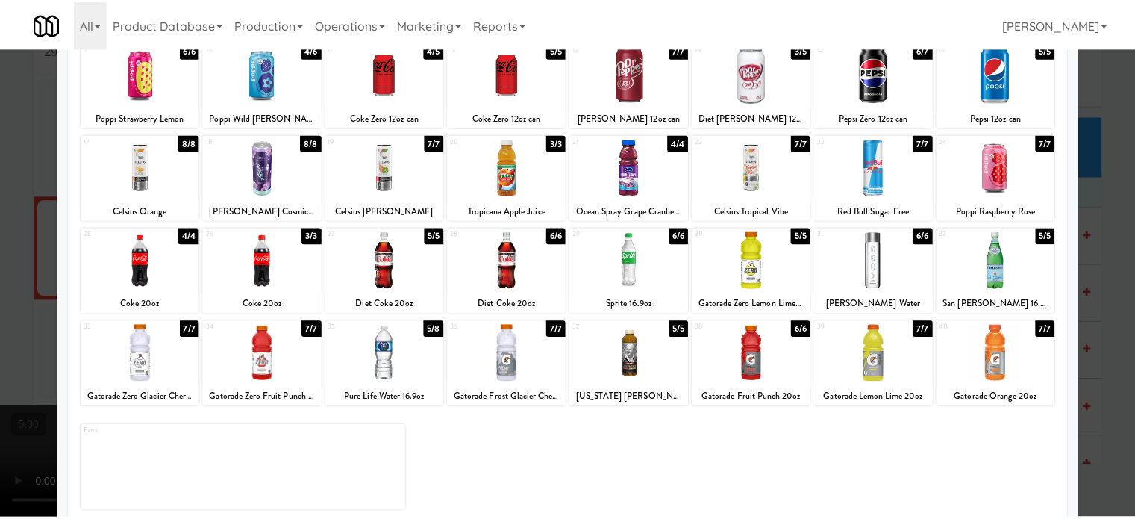
scroll to position [213, 0]
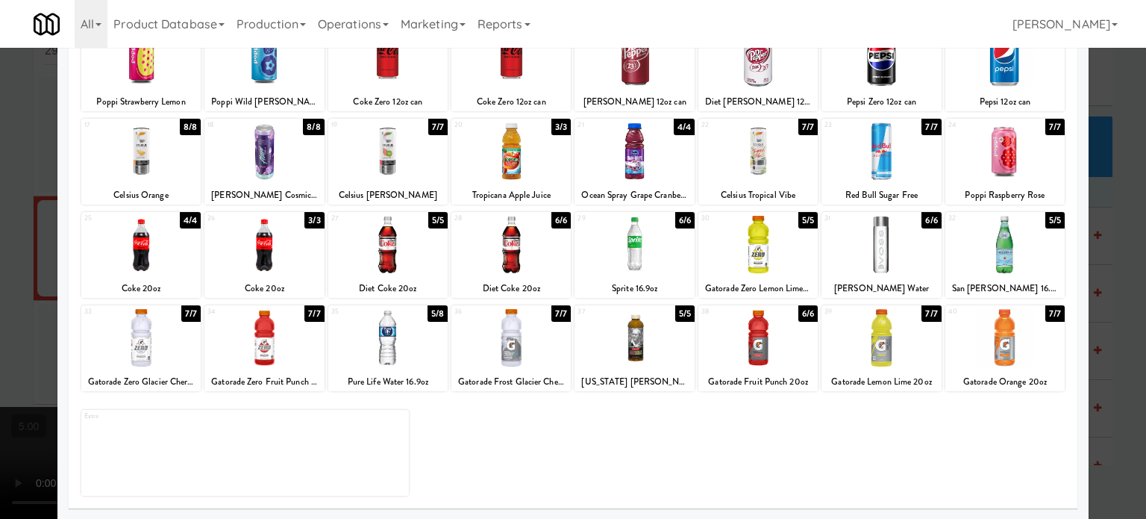
click at [188, 316] on div "7/7" at bounding box center [190, 313] width 19 height 16
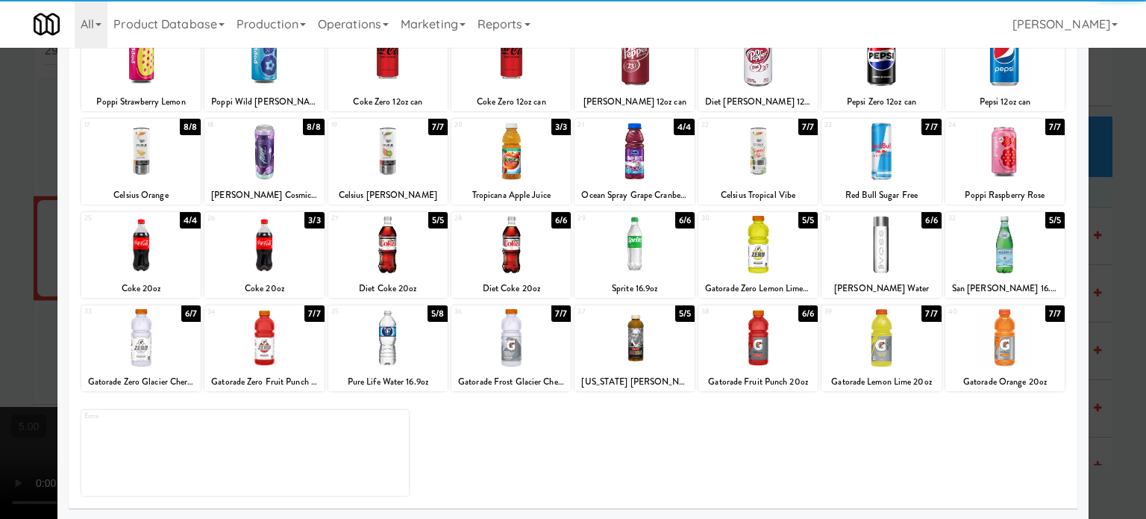
click at [1116, 328] on div at bounding box center [573, 259] width 1146 height 519
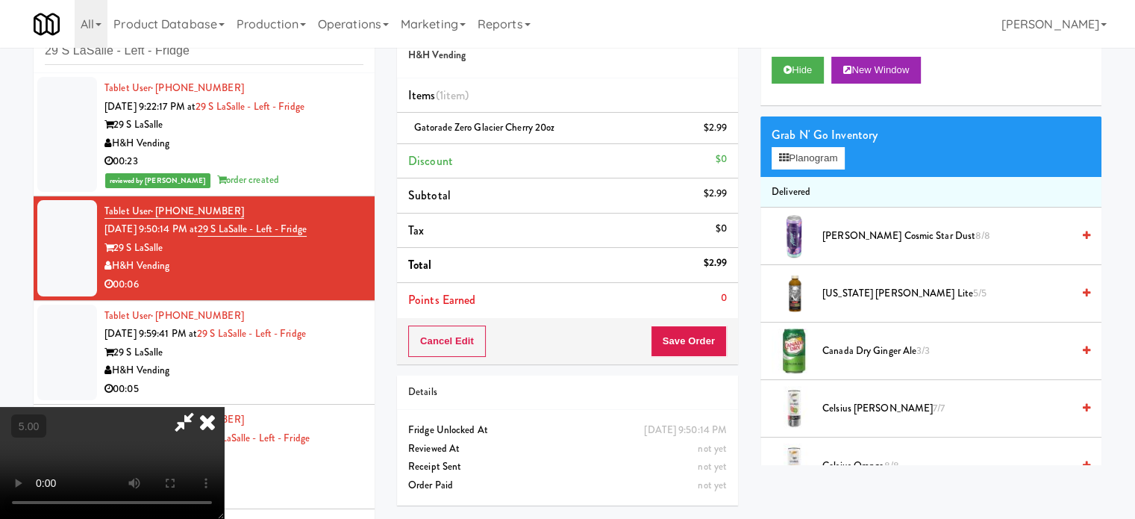
click at [112, 407] on video at bounding box center [112, 463] width 224 height 112
click at [124, 407] on video at bounding box center [112, 463] width 224 height 112
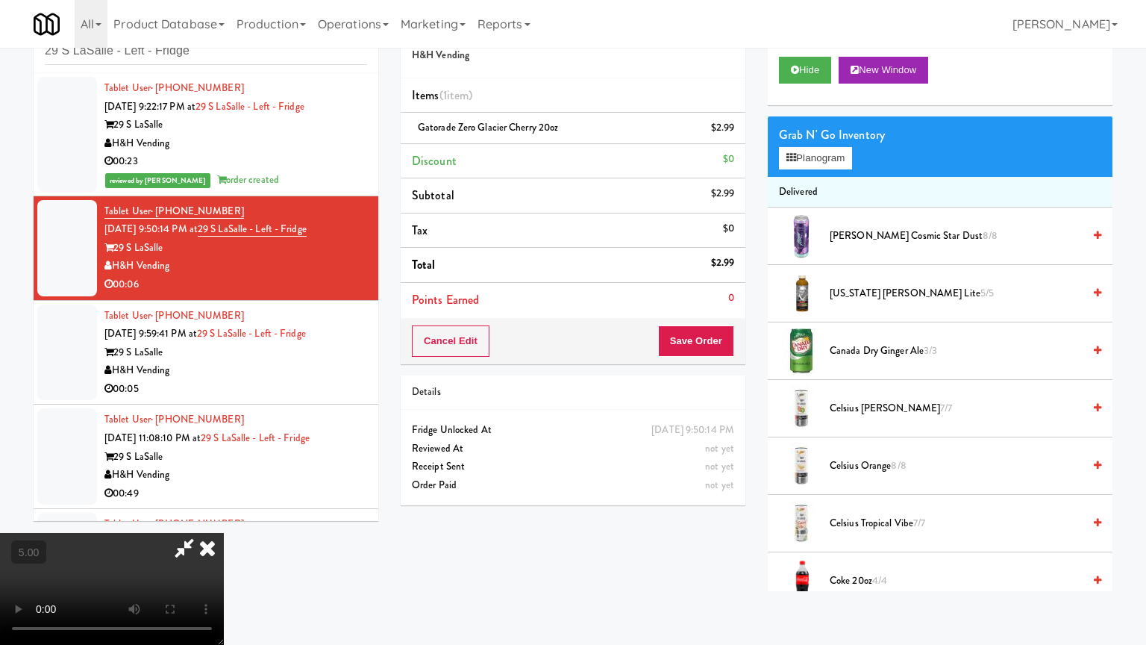
click at [224, 518] on video at bounding box center [112, 589] width 224 height 112
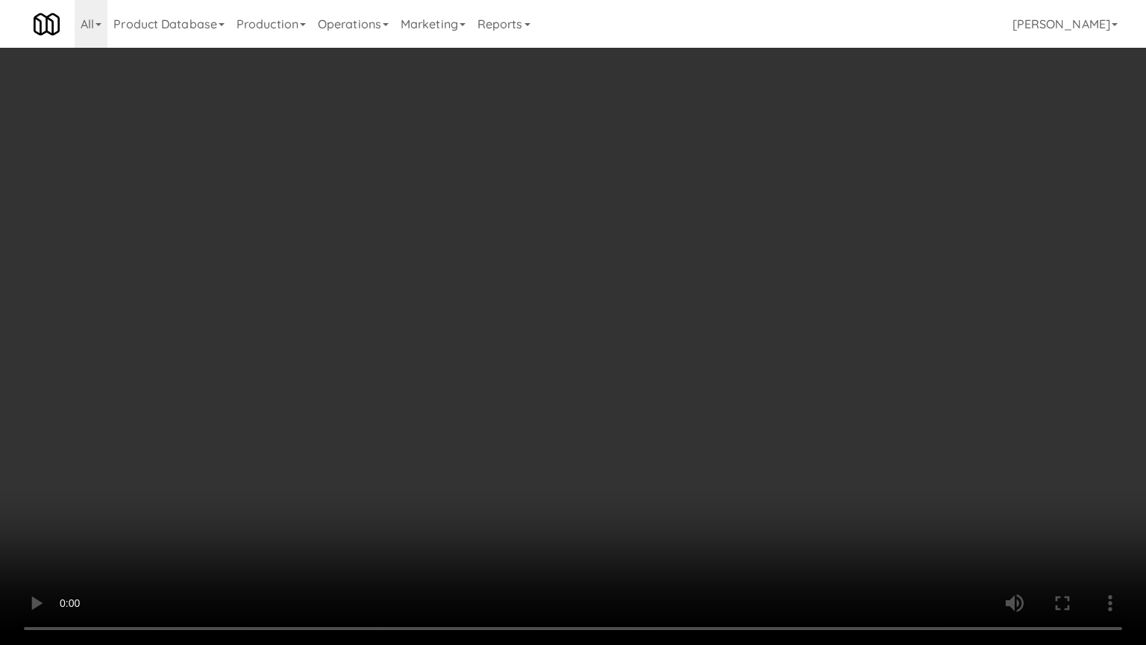
click at [645, 352] on video at bounding box center [573, 322] width 1146 height 645
click at [660, 343] on video at bounding box center [573, 322] width 1146 height 645
click at [692, 329] on video at bounding box center [573, 322] width 1146 height 645
drag, startPoint x: 360, startPoint y: 473, endPoint x: 365, endPoint y: 466, distance: 8.5
click at [360, 475] on video at bounding box center [573, 322] width 1146 height 645
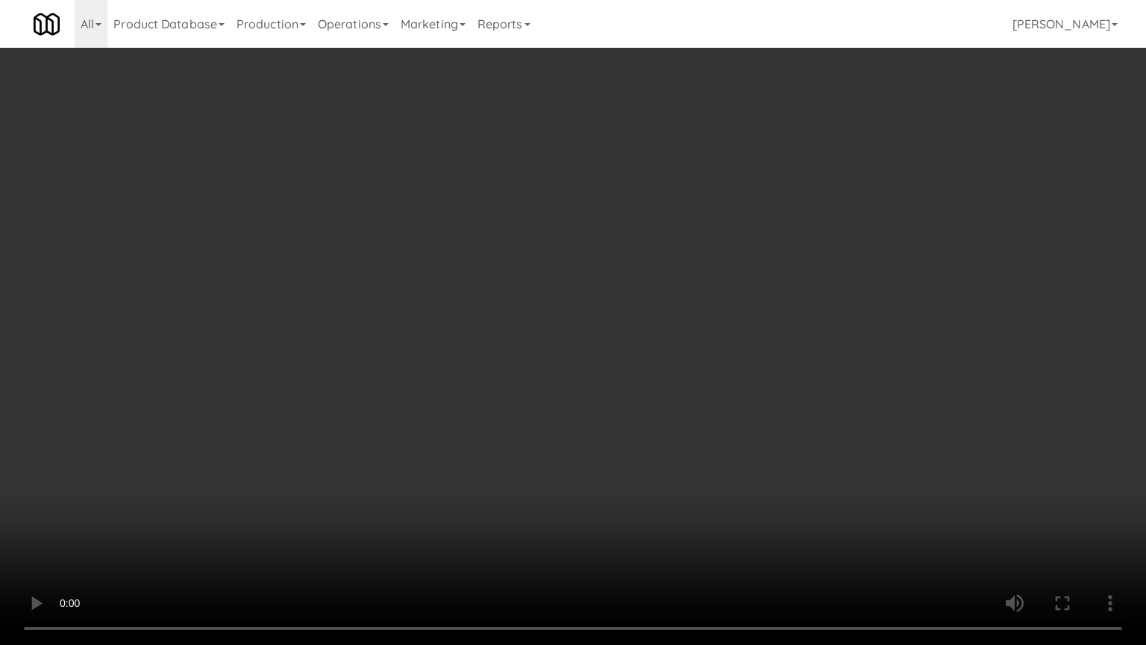
click at [391, 434] on video at bounding box center [573, 322] width 1146 height 645
click at [436, 430] on video at bounding box center [573, 322] width 1146 height 645
click at [442, 390] on video at bounding box center [573, 322] width 1146 height 645
click at [441, 462] on video at bounding box center [573, 322] width 1146 height 645
click at [542, 359] on video at bounding box center [573, 322] width 1146 height 645
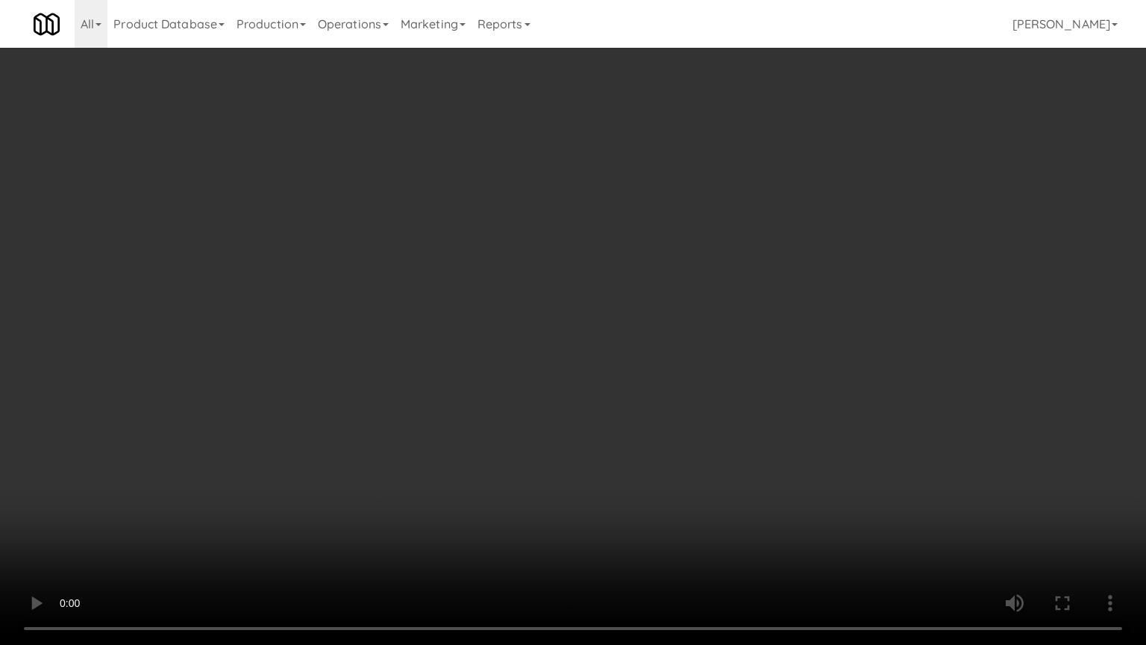
click at [574, 366] on video at bounding box center [573, 322] width 1146 height 645
click at [590, 281] on video at bounding box center [573, 322] width 1146 height 645
click at [582, 265] on video at bounding box center [573, 322] width 1146 height 645
click at [572, 224] on video at bounding box center [573, 322] width 1146 height 645
click at [569, 226] on video at bounding box center [573, 322] width 1146 height 645
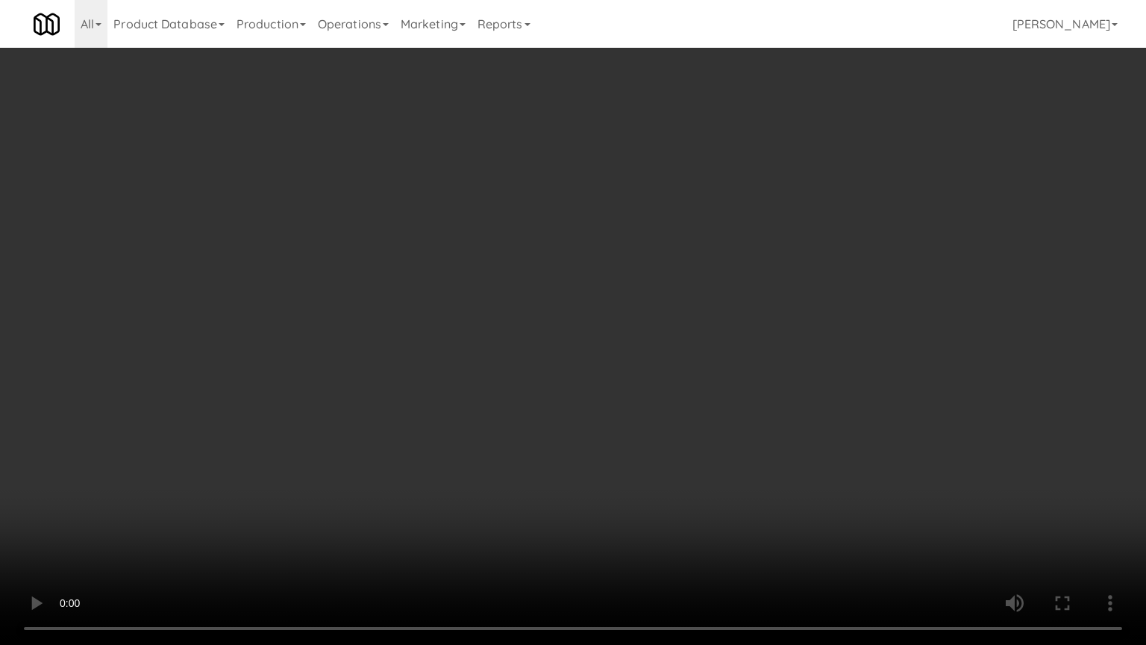
drag, startPoint x: 545, startPoint y: 261, endPoint x: 573, endPoint y: 263, distance: 28.4
click at [552, 263] on video at bounding box center [573, 322] width 1146 height 645
click at [576, 263] on video at bounding box center [573, 322] width 1146 height 645
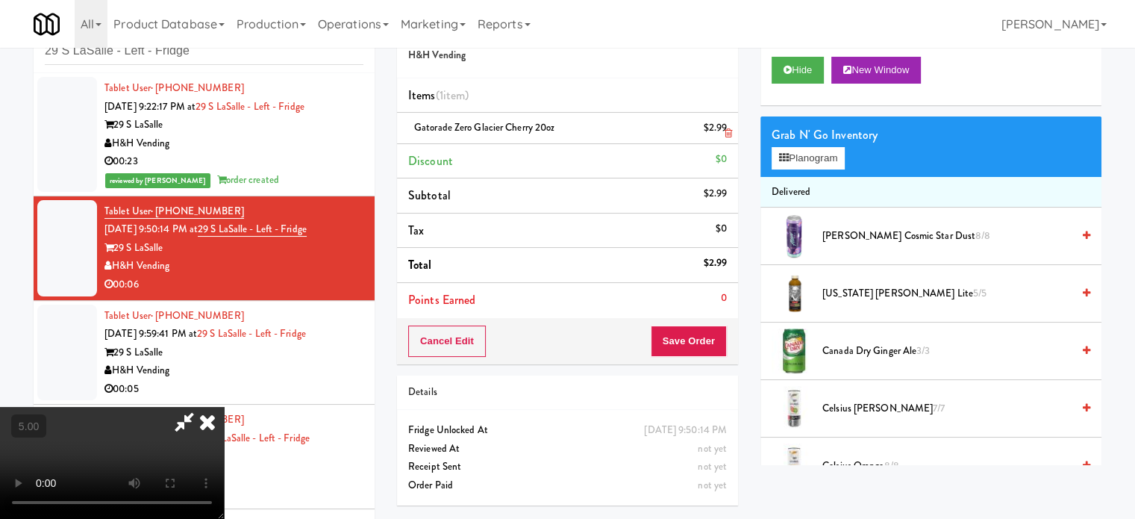
drag, startPoint x: 654, startPoint y: 65, endPoint x: 655, endPoint y: 116, distance: 50.7
click at [224, 407] on icon at bounding box center [207, 422] width 33 height 30
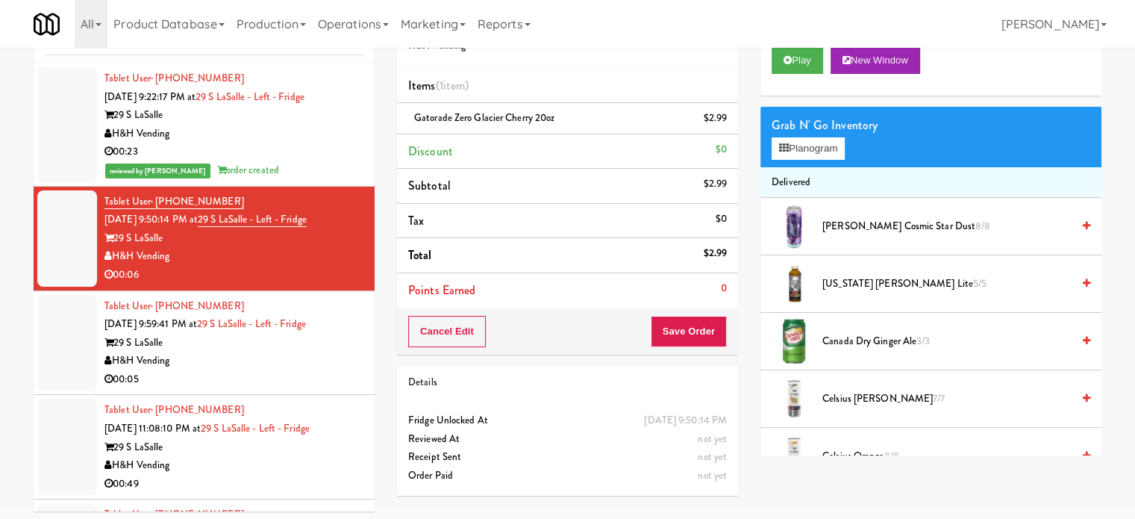
scroll to position [60, 0]
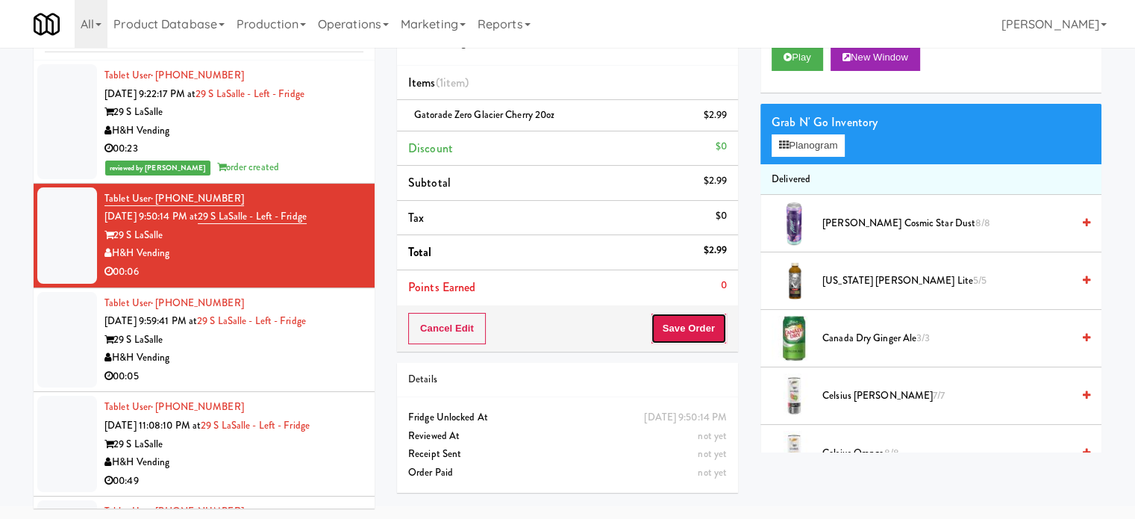
click at [671, 334] on button "Save Order" at bounding box center [689, 328] width 76 height 31
click at [690, 325] on button "Save Order" at bounding box center [689, 328] width 76 height 31
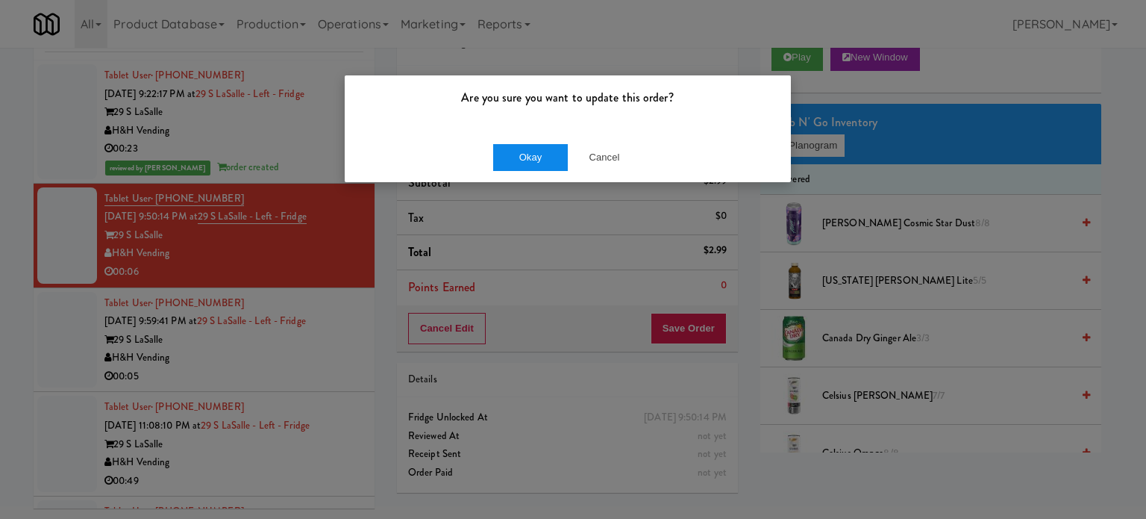
drag, startPoint x: 510, startPoint y: 140, endPoint x: 513, endPoint y: 148, distance: 8.7
click at [510, 142] on div "Okay Cancel" at bounding box center [568, 157] width 446 height 50
click at [515, 151] on button "Okay" at bounding box center [530, 157] width 75 height 27
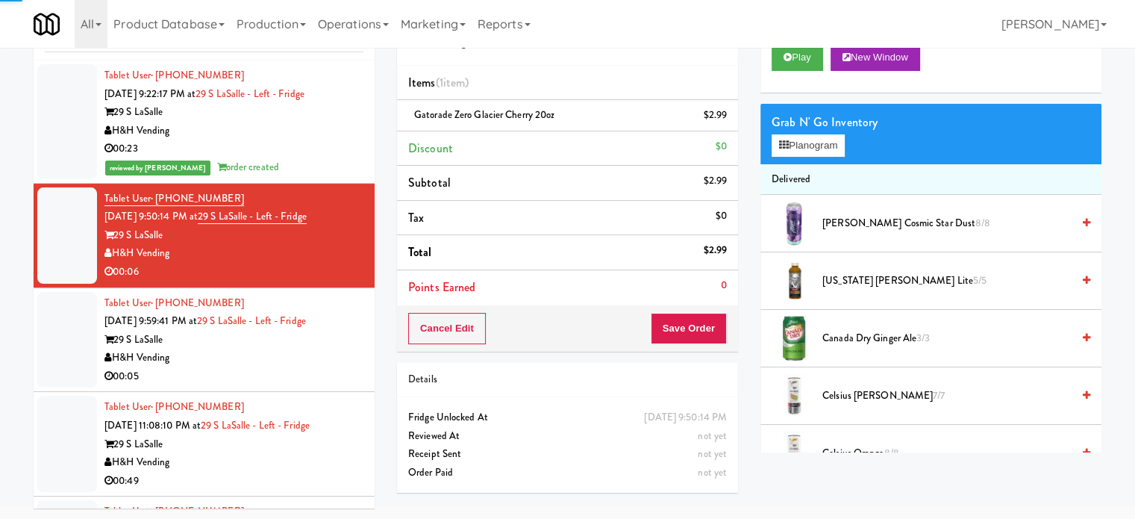
click at [307, 341] on div "29 S LaSalle" at bounding box center [233, 340] width 259 height 19
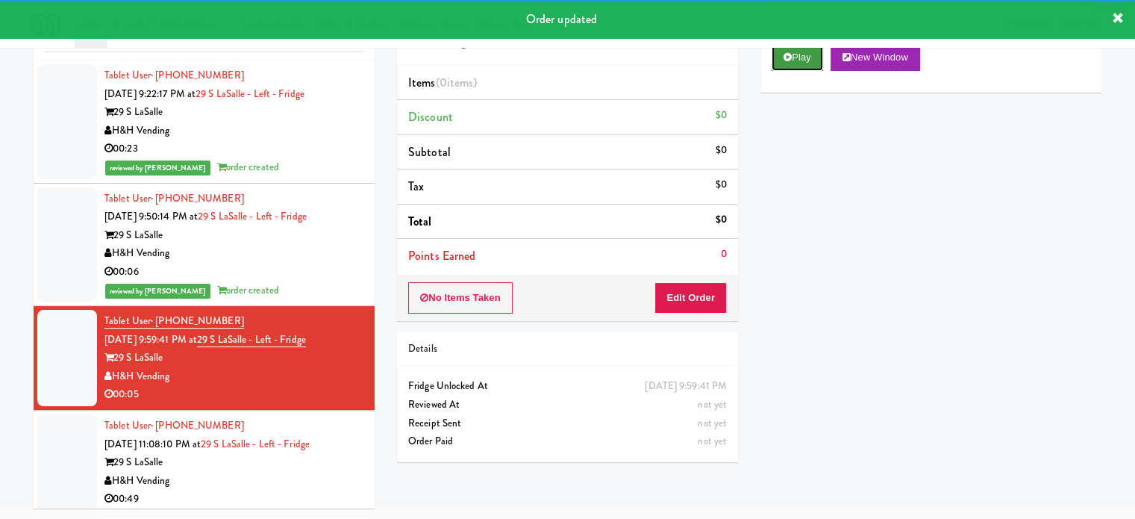
click at [805, 55] on button "Play" at bounding box center [797, 57] width 51 height 27
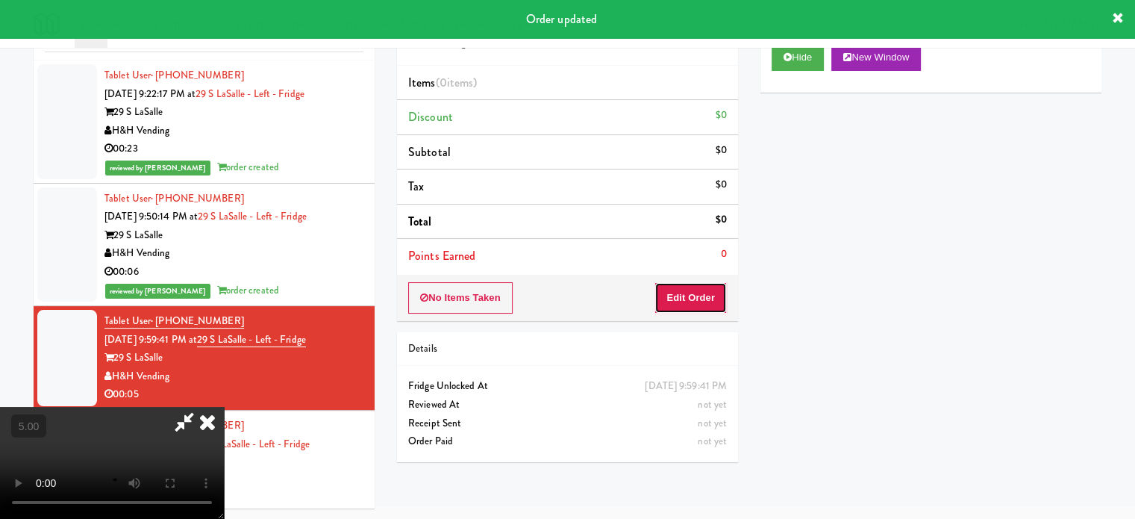
click at [690, 294] on button "Edit Order" at bounding box center [690, 297] width 72 height 31
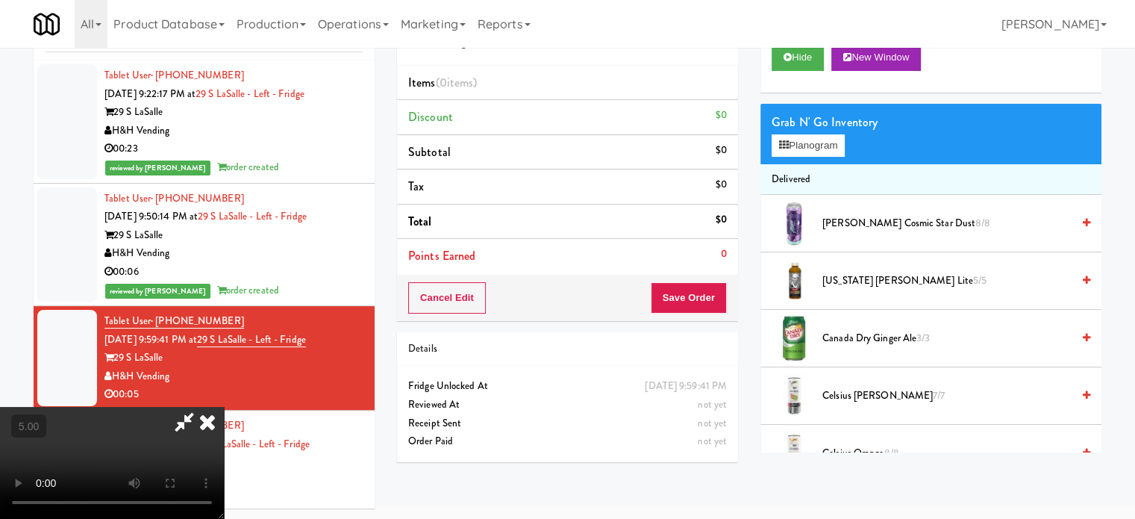
click at [224, 407] on video at bounding box center [112, 463] width 224 height 112
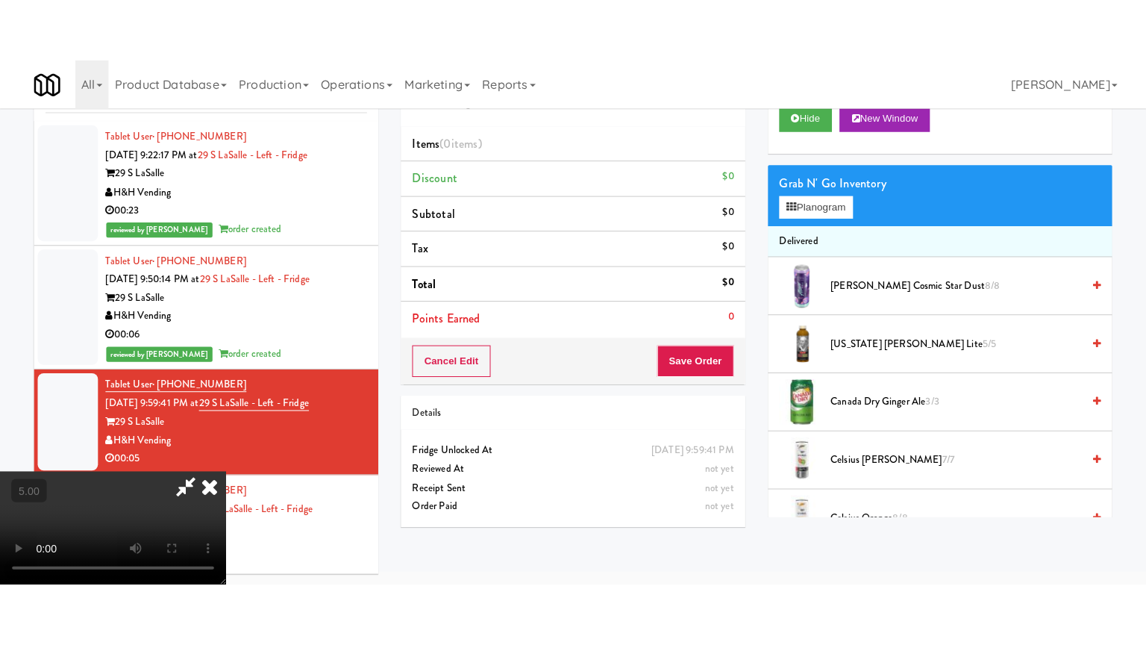
scroll to position [48, 0]
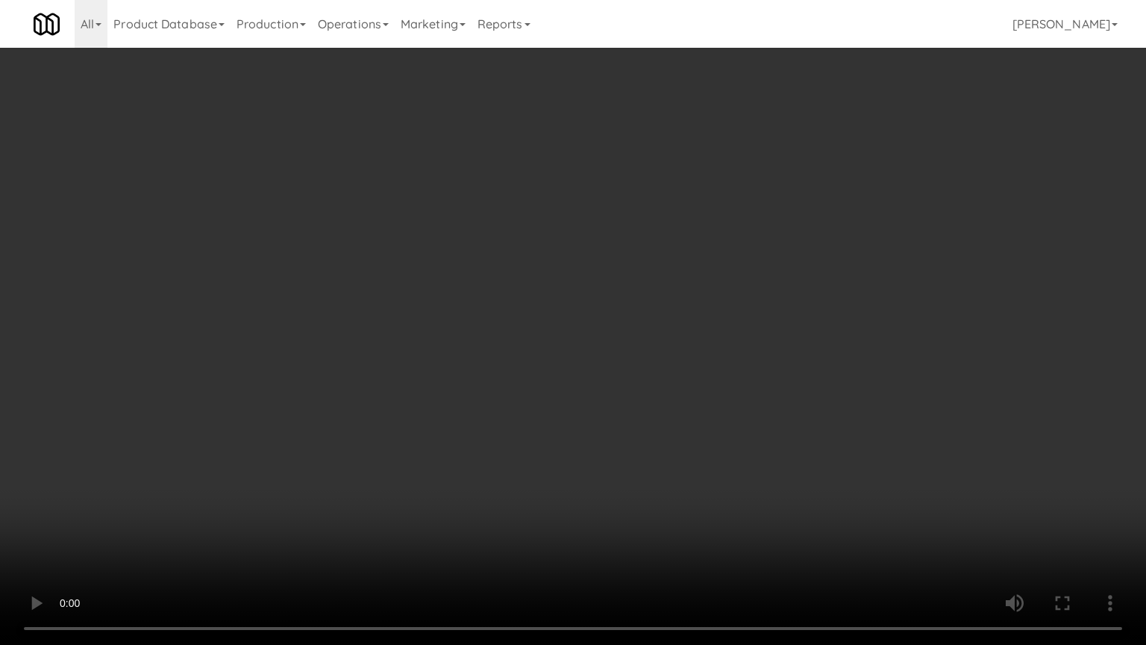
click at [413, 301] on video at bounding box center [573, 322] width 1146 height 645
click at [355, 361] on video at bounding box center [573, 322] width 1146 height 645
click at [430, 365] on video at bounding box center [573, 322] width 1146 height 645
click at [433, 365] on video at bounding box center [573, 322] width 1146 height 645
click at [543, 341] on video at bounding box center [573, 322] width 1146 height 645
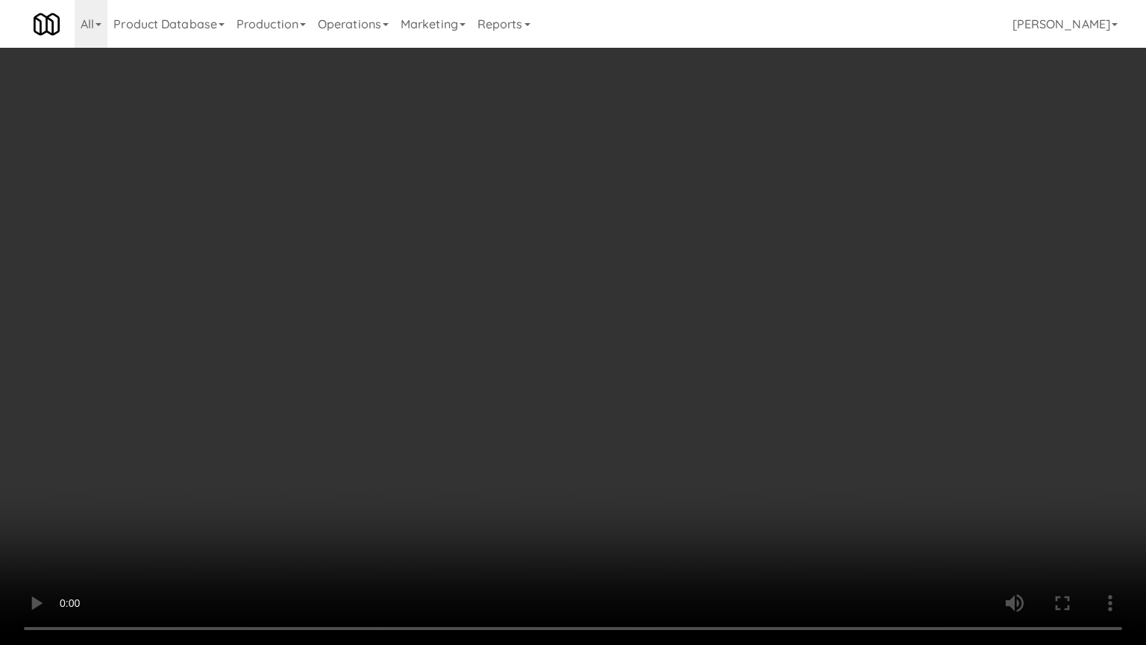
click at [542, 340] on video at bounding box center [573, 322] width 1146 height 645
click at [545, 337] on video at bounding box center [573, 322] width 1146 height 645
click at [545, 340] on video at bounding box center [573, 322] width 1146 height 645
click at [574, 309] on video at bounding box center [573, 322] width 1146 height 645
click at [578, 307] on video at bounding box center [573, 322] width 1146 height 645
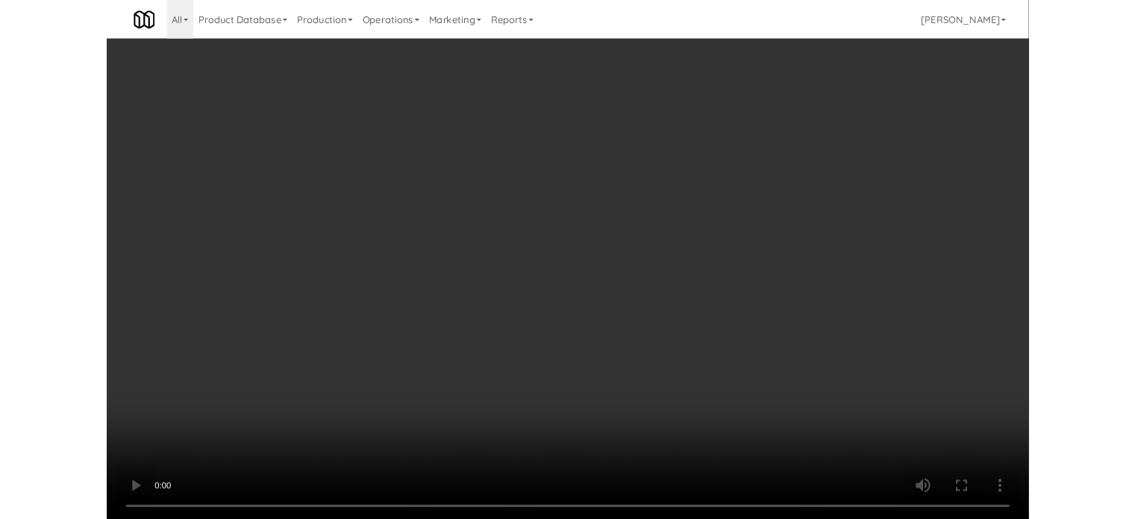
scroll to position [60, 0]
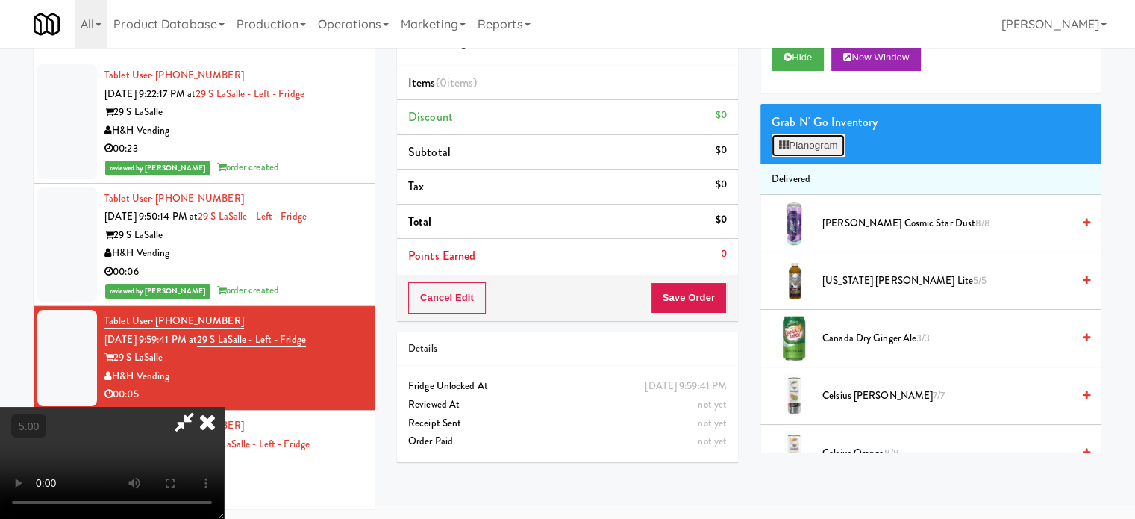
click at [818, 148] on button "Planogram" at bounding box center [808, 145] width 73 height 22
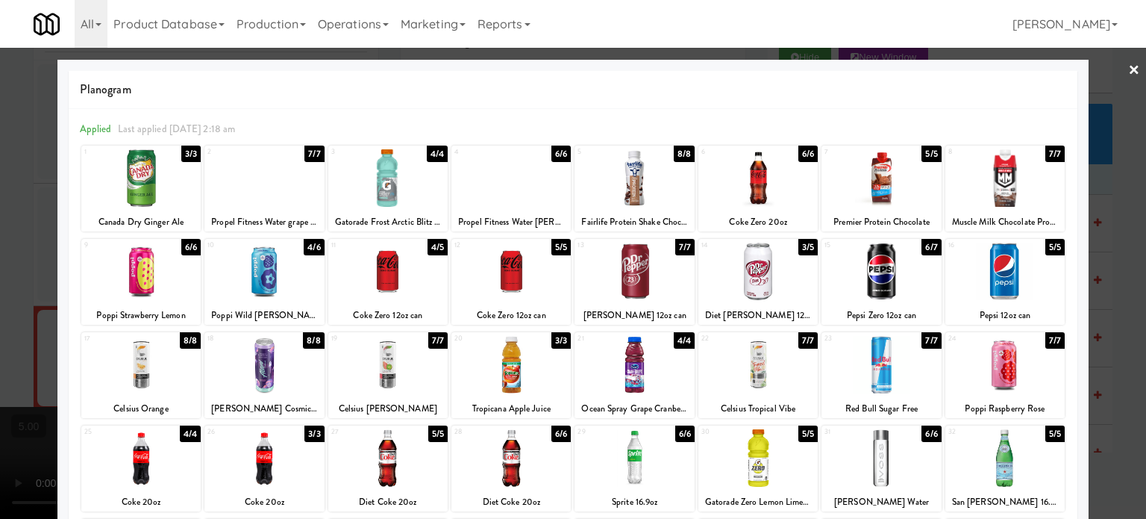
click at [560, 435] on div "6/6" at bounding box center [560, 433] width 19 height 16
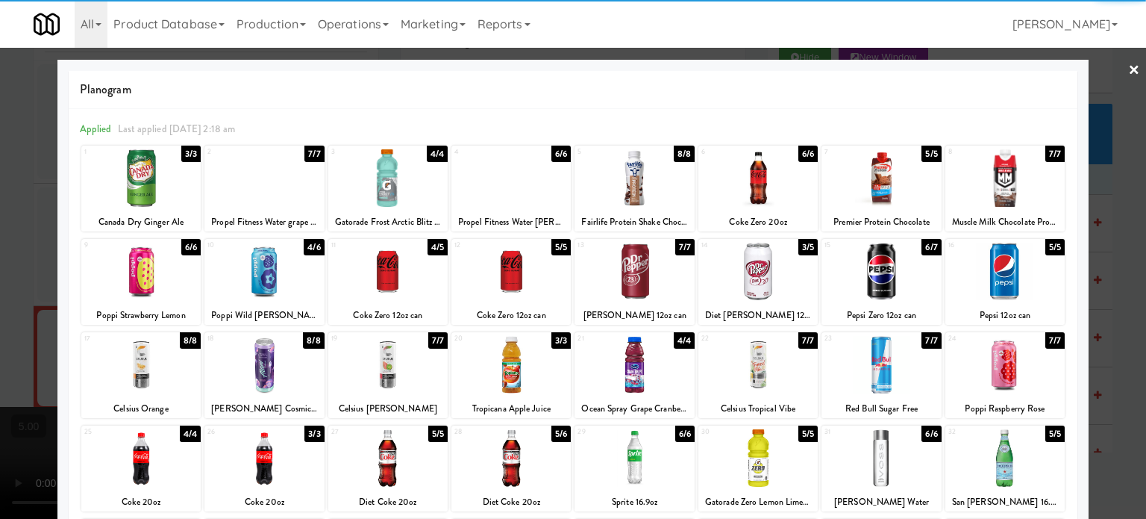
click at [1107, 373] on div at bounding box center [573, 259] width 1146 height 519
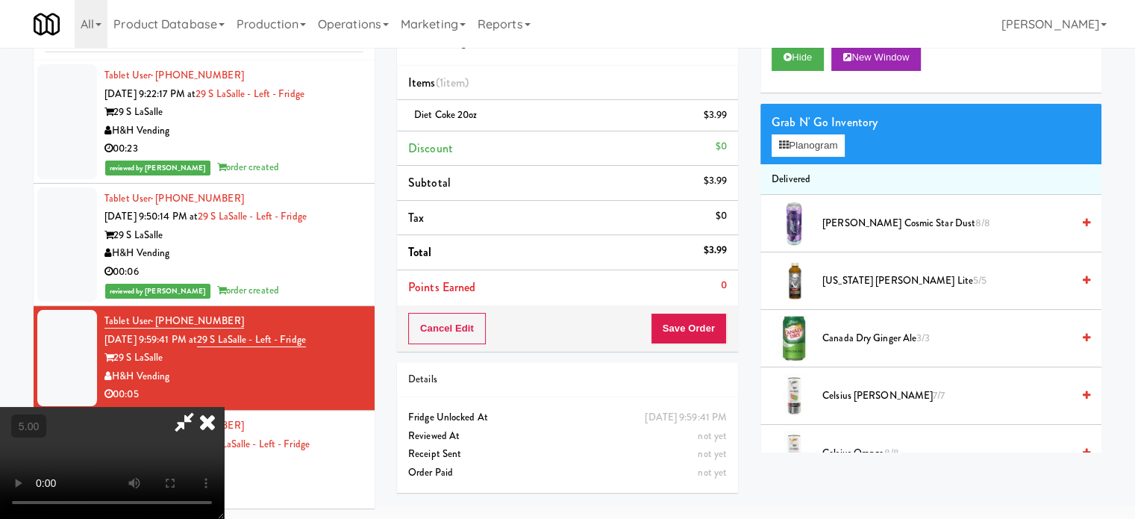
click at [224, 407] on video at bounding box center [112, 463] width 224 height 112
drag, startPoint x: 493, startPoint y: 310, endPoint x: 472, endPoint y: 403, distance: 95.4
click at [224, 407] on video at bounding box center [112, 463] width 224 height 112
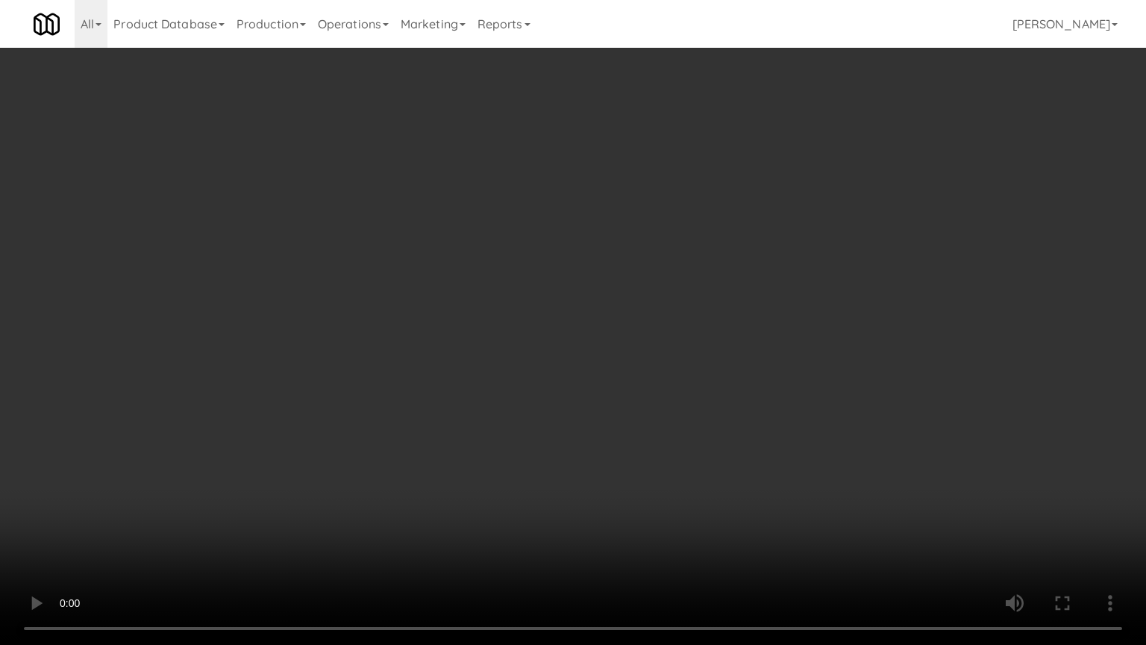
click at [398, 376] on video at bounding box center [573, 322] width 1146 height 645
click at [409, 349] on video at bounding box center [573, 322] width 1146 height 645
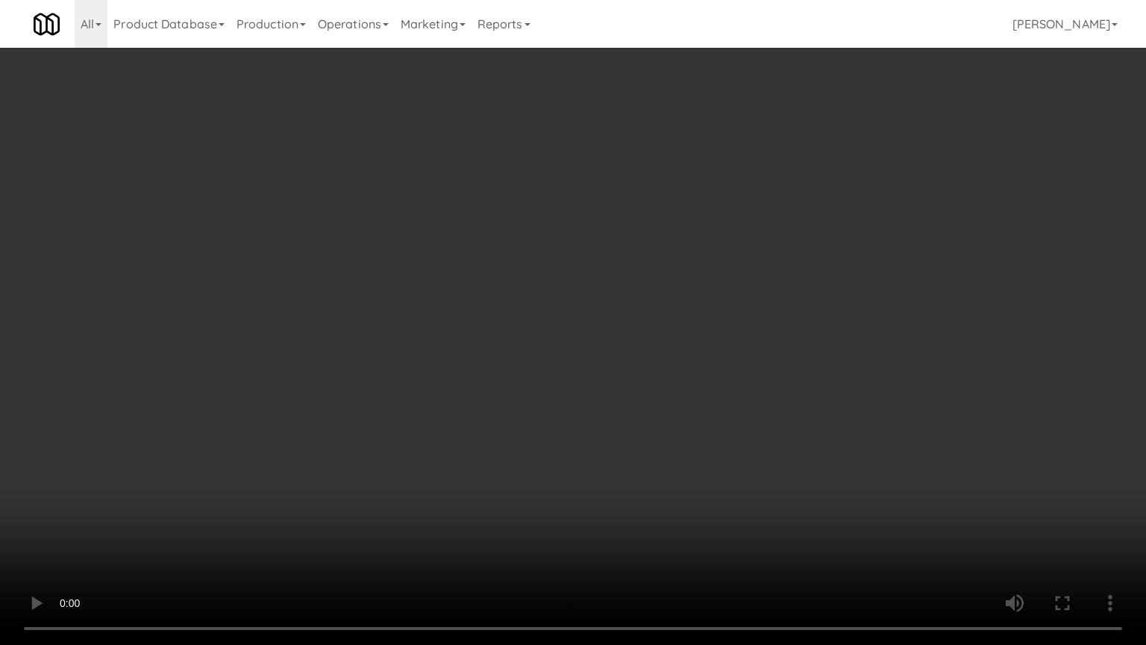
click at [416, 348] on video at bounding box center [573, 322] width 1146 height 645
click at [440, 328] on video at bounding box center [573, 322] width 1146 height 645
click at [458, 313] on video at bounding box center [573, 322] width 1146 height 645
click at [503, 363] on video at bounding box center [573, 322] width 1146 height 645
click at [510, 306] on video at bounding box center [573, 322] width 1146 height 645
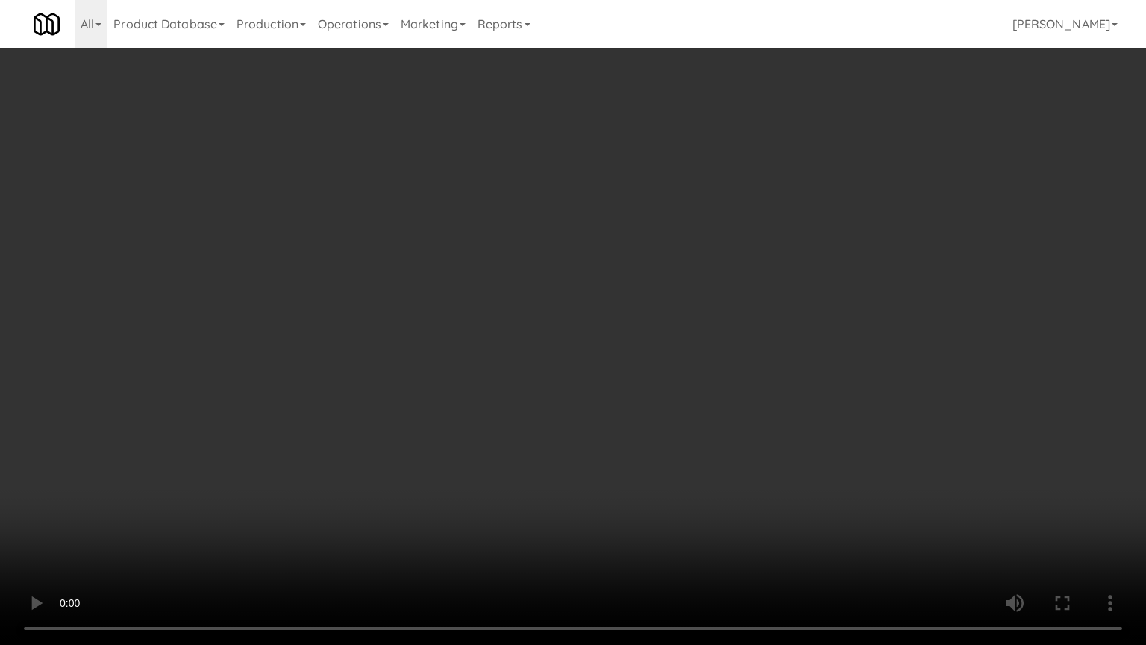
click at [513, 304] on video at bounding box center [573, 322] width 1146 height 645
click at [543, 287] on video at bounding box center [573, 322] width 1146 height 645
click at [393, 366] on video at bounding box center [573, 322] width 1146 height 645
click at [428, 289] on video at bounding box center [573, 322] width 1146 height 645
click at [430, 287] on video at bounding box center [573, 322] width 1146 height 645
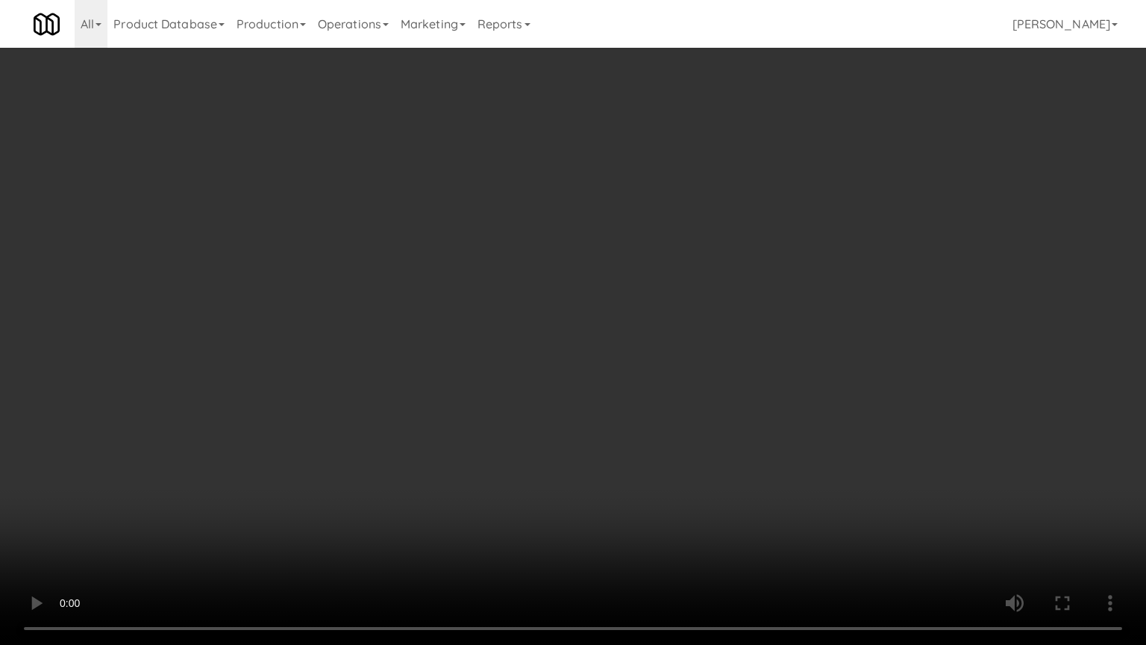
click at [458, 275] on video at bounding box center [573, 322] width 1146 height 645
click at [440, 319] on video at bounding box center [573, 322] width 1146 height 645
click at [465, 320] on video at bounding box center [573, 322] width 1146 height 645
click at [525, 329] on video at bounding box center [573, 322] width 1146 height 645
click at [531, 343] on video at bounding box center [573, 322] width 1146 height 645
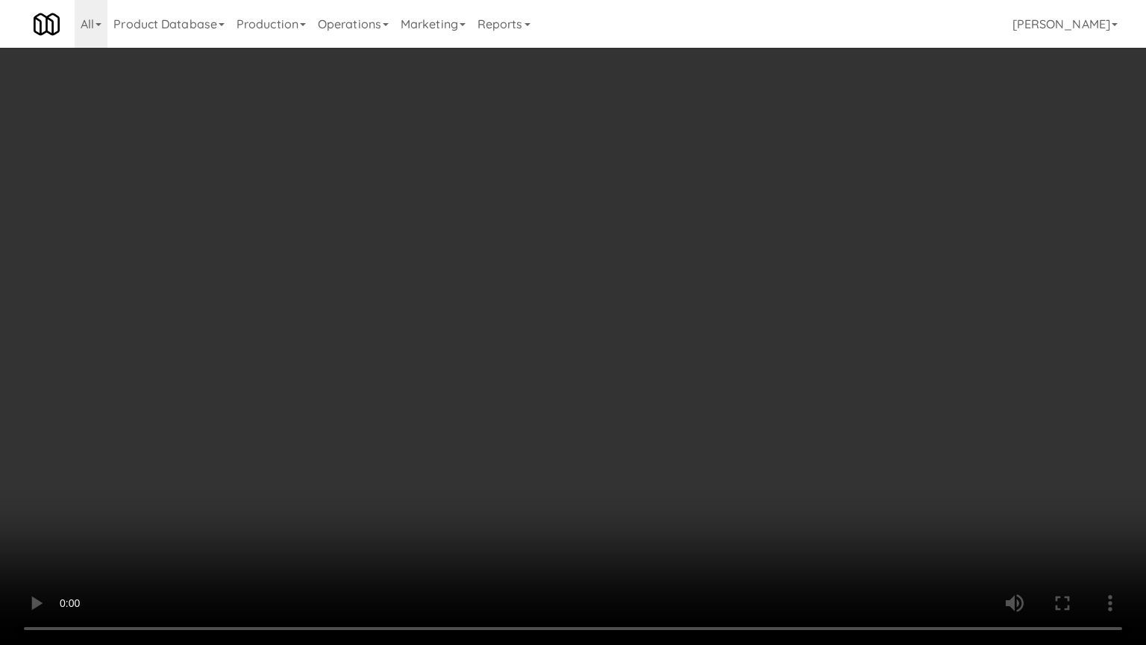
click at [532, 343] on video at bounding box center [573, 322] width 1146 height 645
click at [550, 357] on video at bounding box center [573, 322] width 1146 height 645
click at [550, 358] on video at bounding box center [573, 322] width 1146 height 645
click at [558, 361] on video at bounding box center [573, 322] width 1146 height 645
click at [559, 363] on video at bounding box center [573, 322] width 1146 height 645
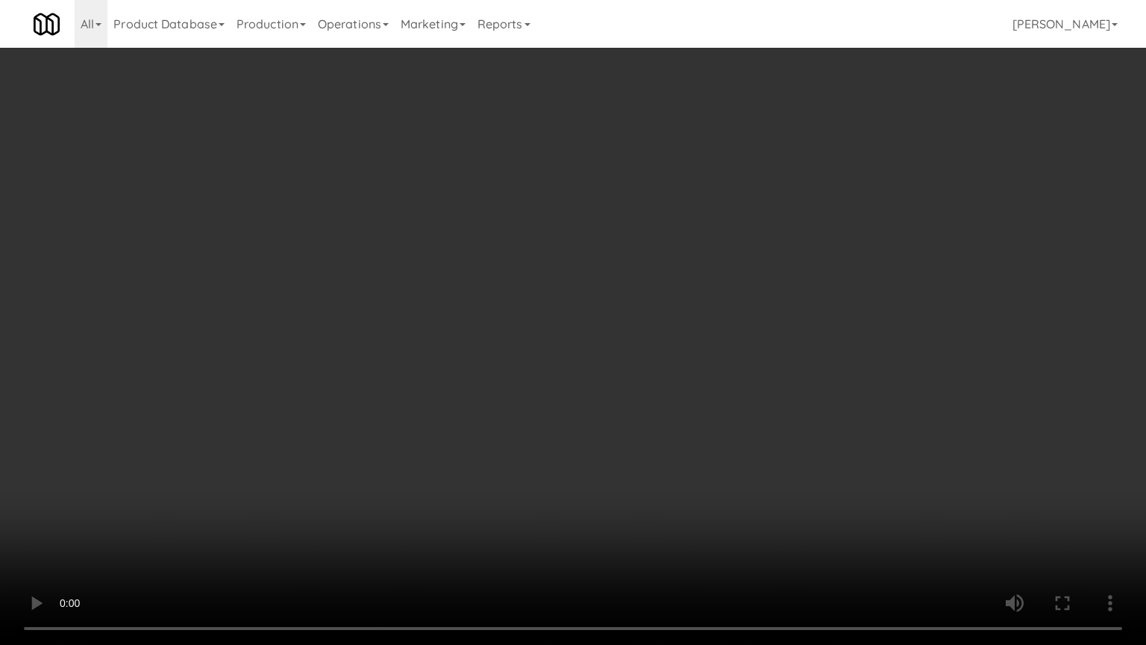
click at [561, 355] on video at bounding box center [573, 322] width 1146 height 645
drag, startPoint x: 539, startPoint y: 357, endPoint x: 513, endPoint y: 354, distance: 25.6
click at [539, 358] on video at bounding box center [573, 322] width 1146 height 645
click at [487, 354] on video at bounding box center [573, 322] width 1146 height 645
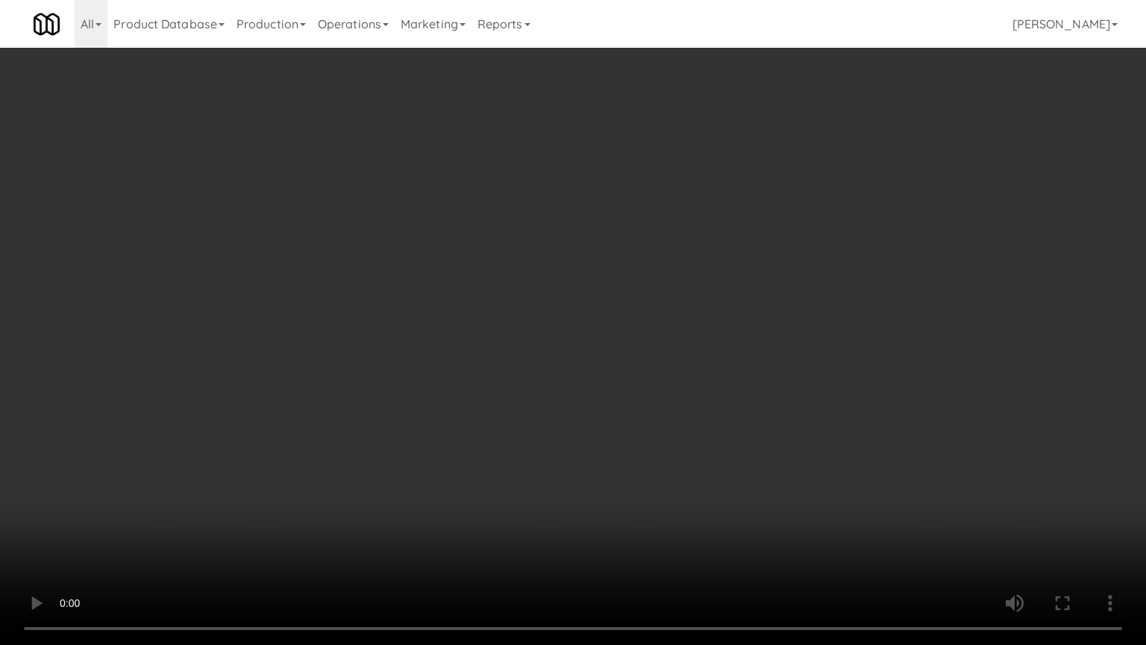
click at [494, 352] on video at bounding box center [573, 322] width 1146 height 645
click at [497, 354] on video at bounding box center [573, 322] width 1146 height 645
click at [510, 345] on video at bounding box center [573, 322] width 1146 height 645
click at [541, 334] on video at bounding box center [573, 322] width 1146 height 645
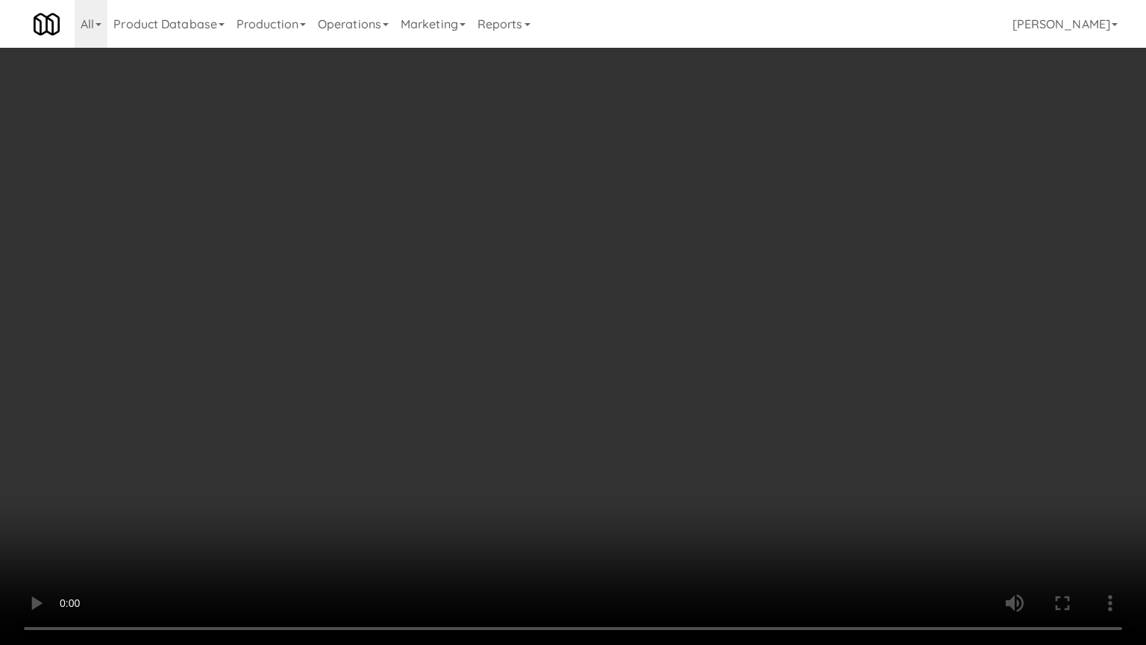
click at [552, 322] on video at bounding box center [573, 322] width 1146 height 645
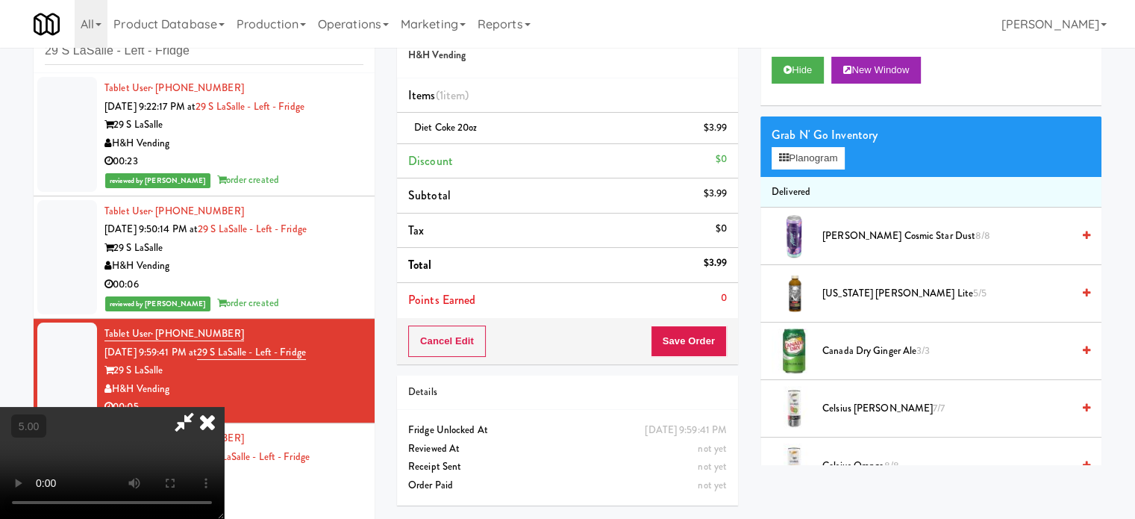
click at [224, 407] on icon at bounding box center [207, 422] width 33 height 30
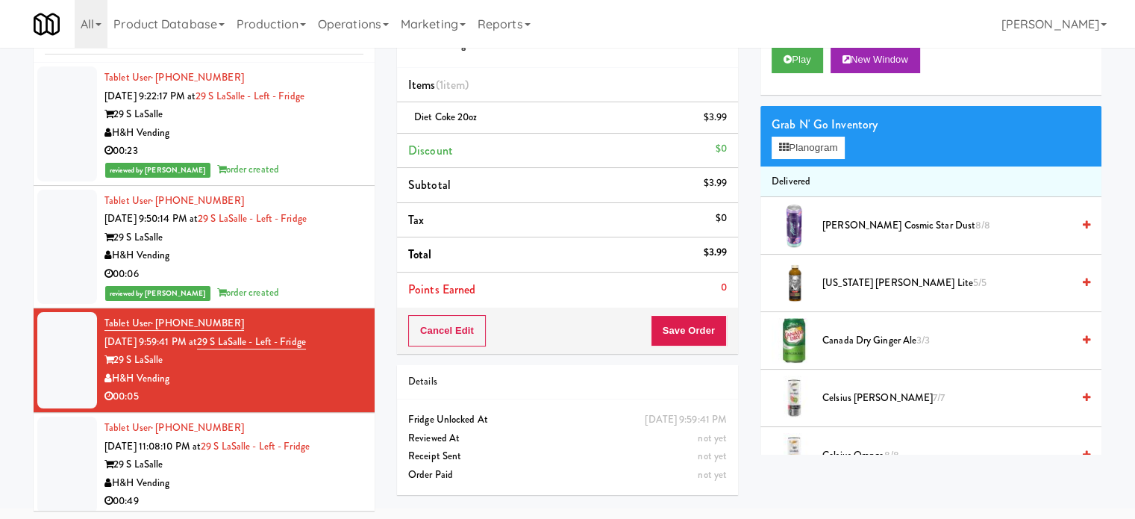
scroll to position [60, 0]
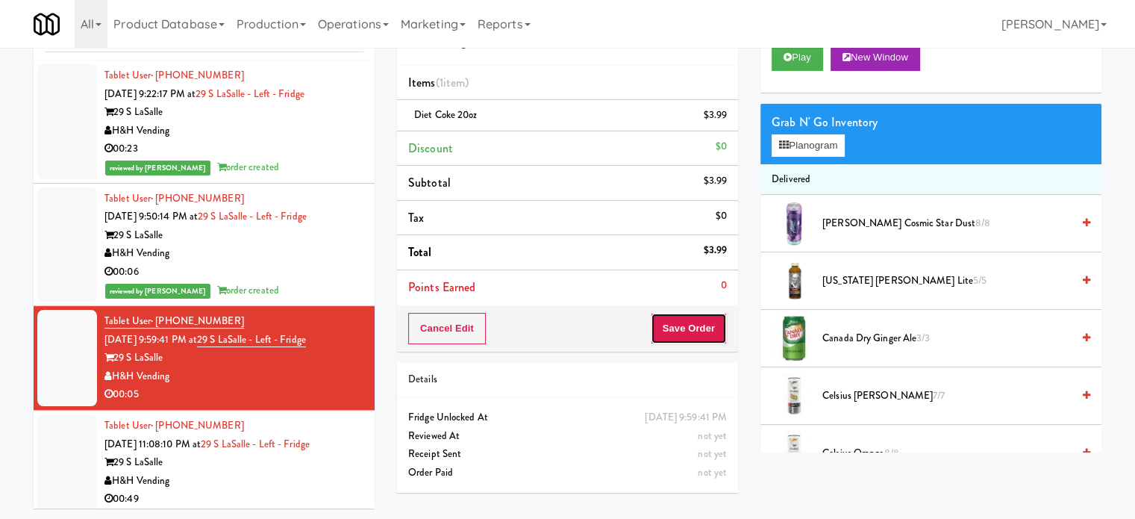
drag, startPoint x: 678, startPoint y: 317, endPoint x: 597, endPoint y: 233, distance: 117.2
click at [680, 319] on button "Save Order" at bounding box center [689, 328] width 76 height 31
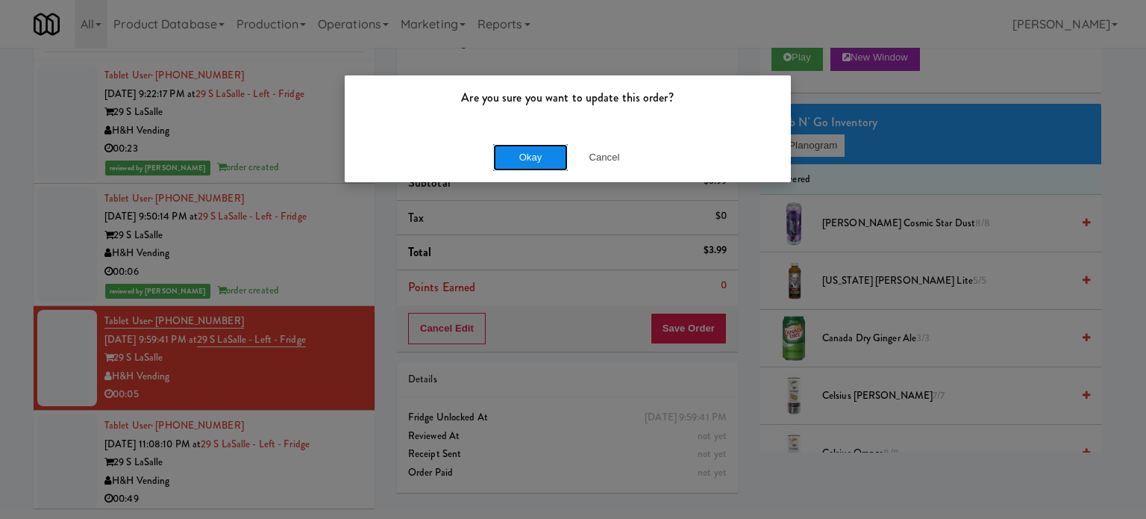
click at [543, 146] on button "Okay" at bounding box center [530, 157] width 75 height 27
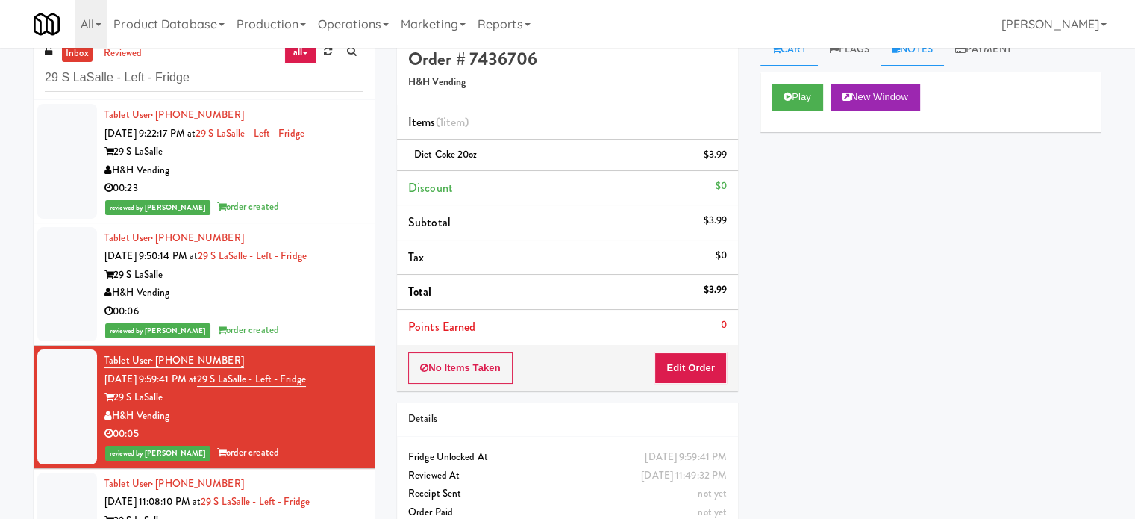
scroll to position [0, 0]
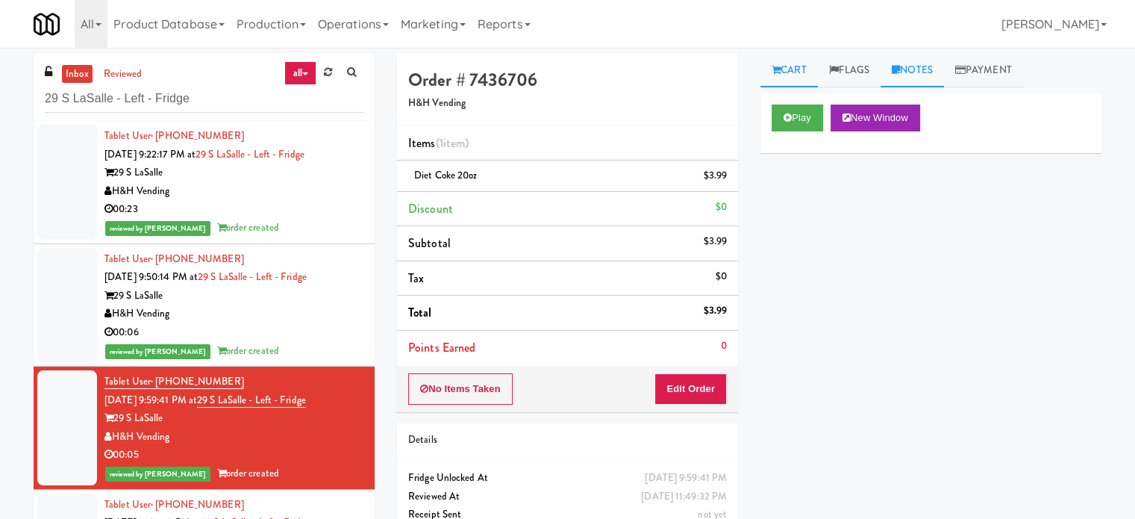
click at [937, 69] on link "Notes" at bounding box center [912, 71] width 63 height 34
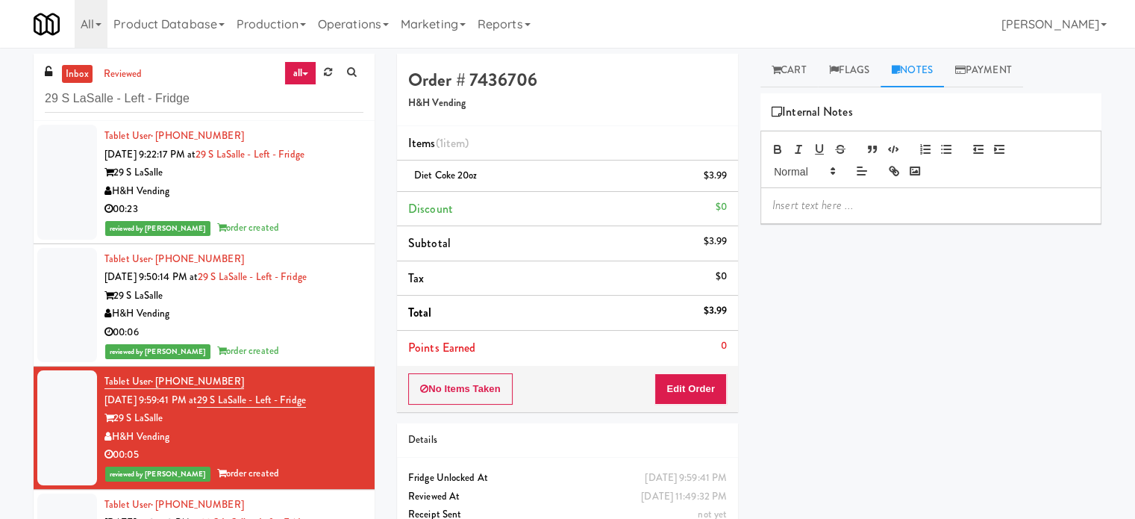
click at [830, 217] on div at bounding box center [931, 205] width 340 height 34
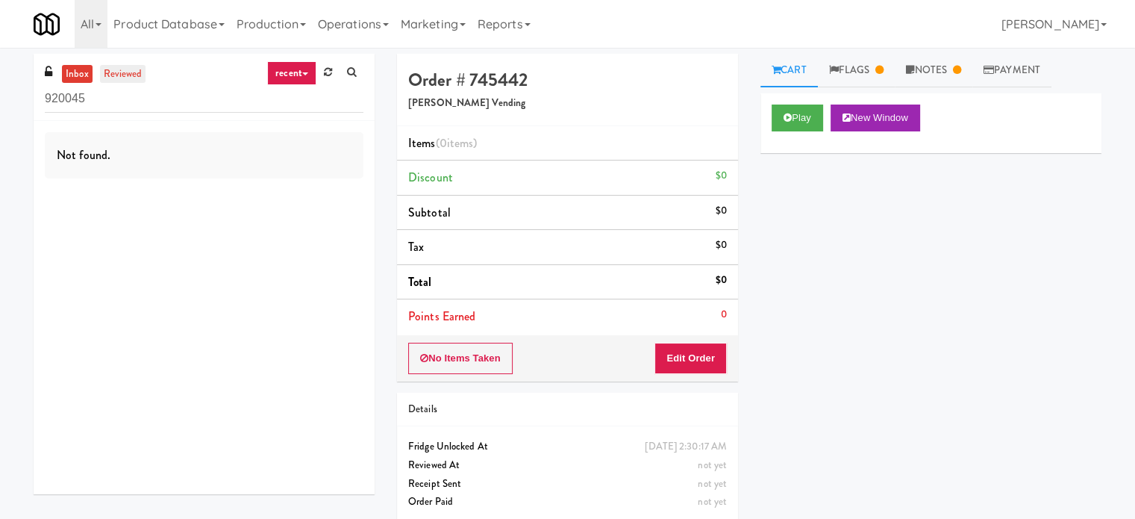
click at [118, 70] on link "reviewed" at bounding box center [123, 74] width 46 height 19
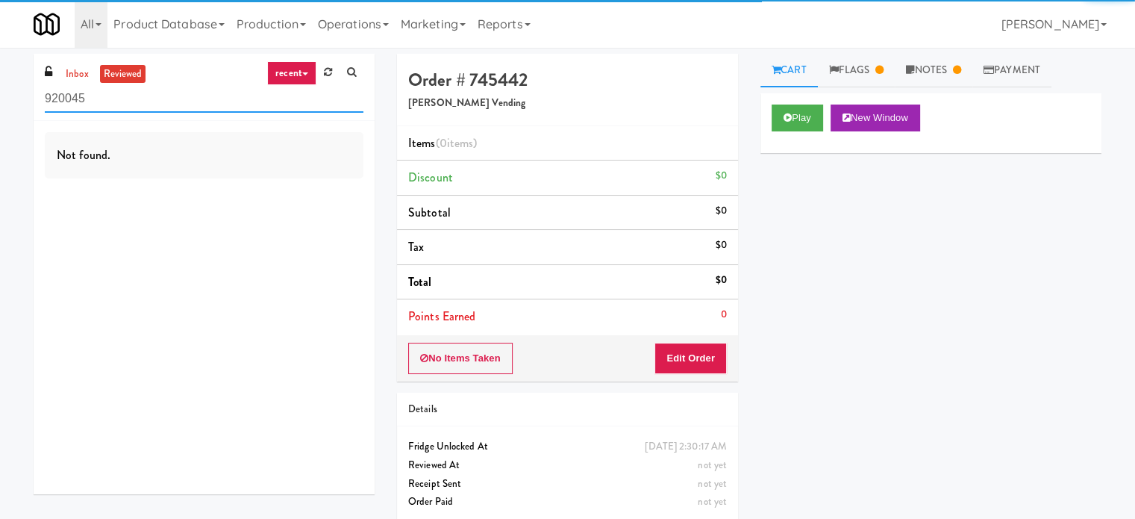
drag, startPoint x: 146, startPoint y: 113, endPoint x: 146, endPoint y: 104, distance: 9.0
click at [146, 112] on div "inbox reviewed recent all unclear take inventory issue suspicious failed recent…" at bounding box center [204, 87] width 341 height 67
click at [147, 101] on input "920045" at bounding box center [204, 99] width 319 height 28
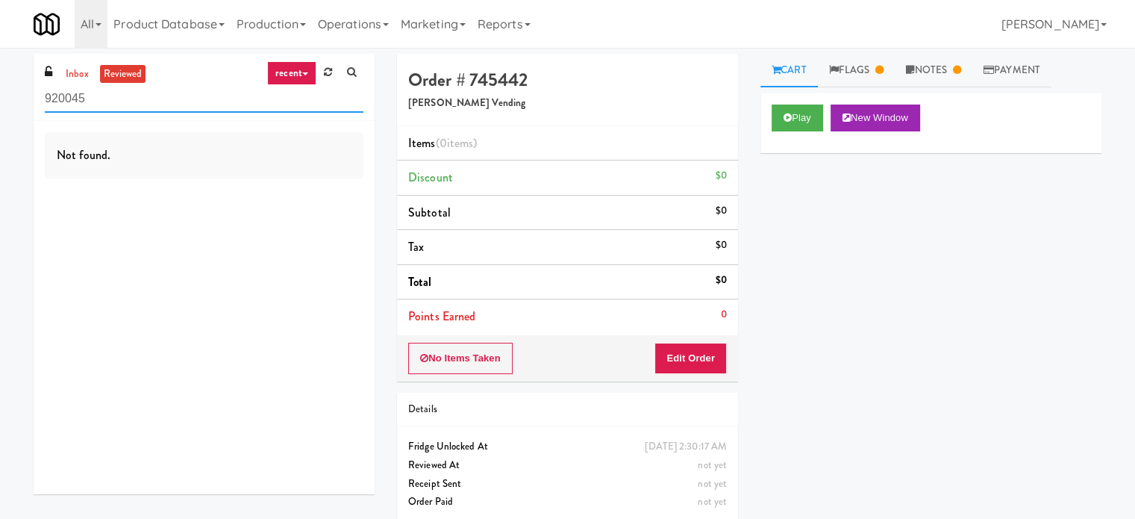
click at [147, 101] on input "920045" at bounding box center [204, 99] width 319 height 28
click at [296, 69] on link "recent" at bounding box center [291, 73] width 49 height 24
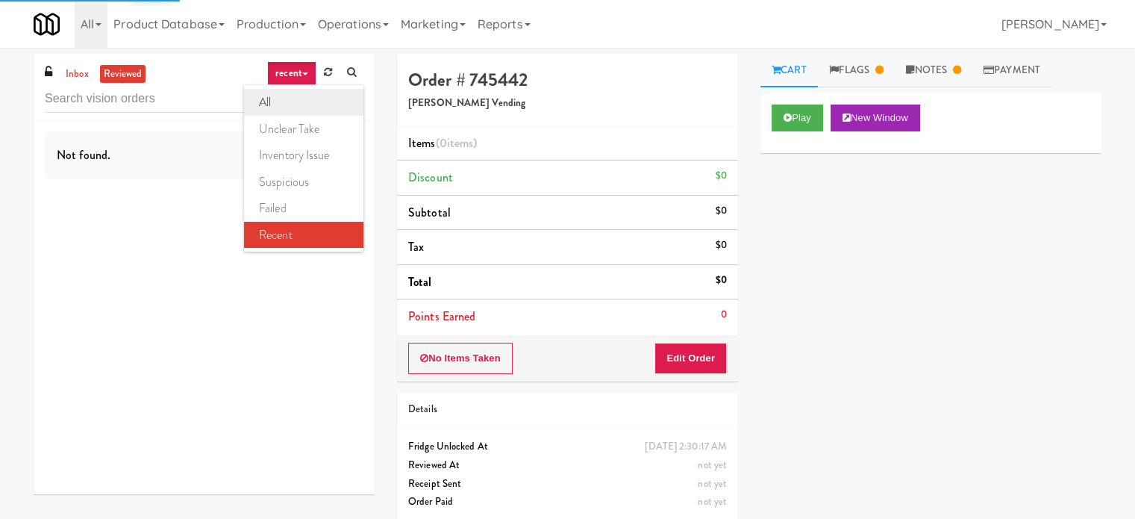
click at [275, 98] on link "all" at bounding box center [303, 102] width 119 height 27
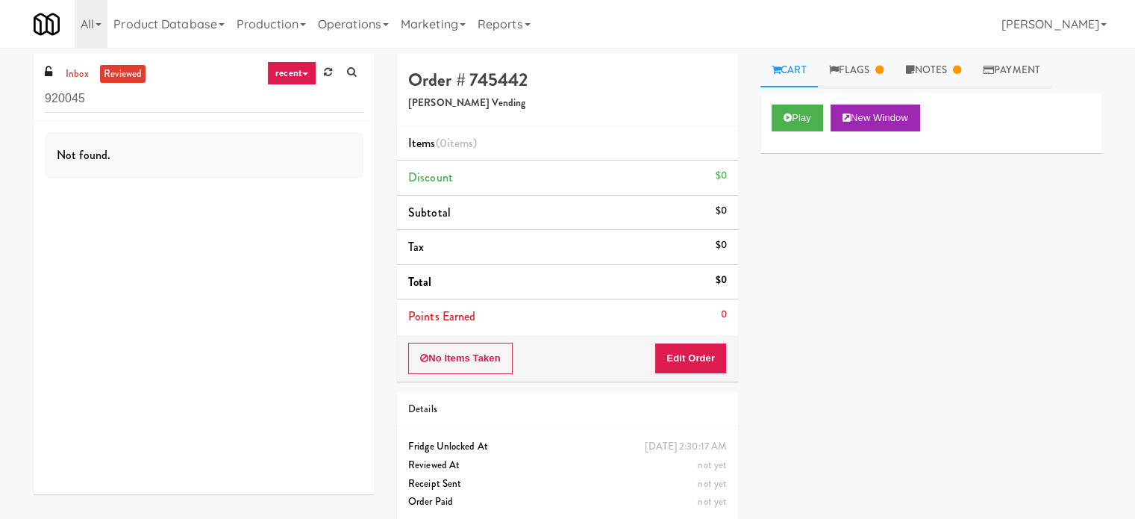
click at [297, 77] on link "recent" at bounding box center [291, 73] width 49 height 24
click at [296, 107] on link "all" at bounding box center [303, 102] width 119 height 27
click at [207, 99] on input "920045" at bounding box center [204, 99] width 319 height 28
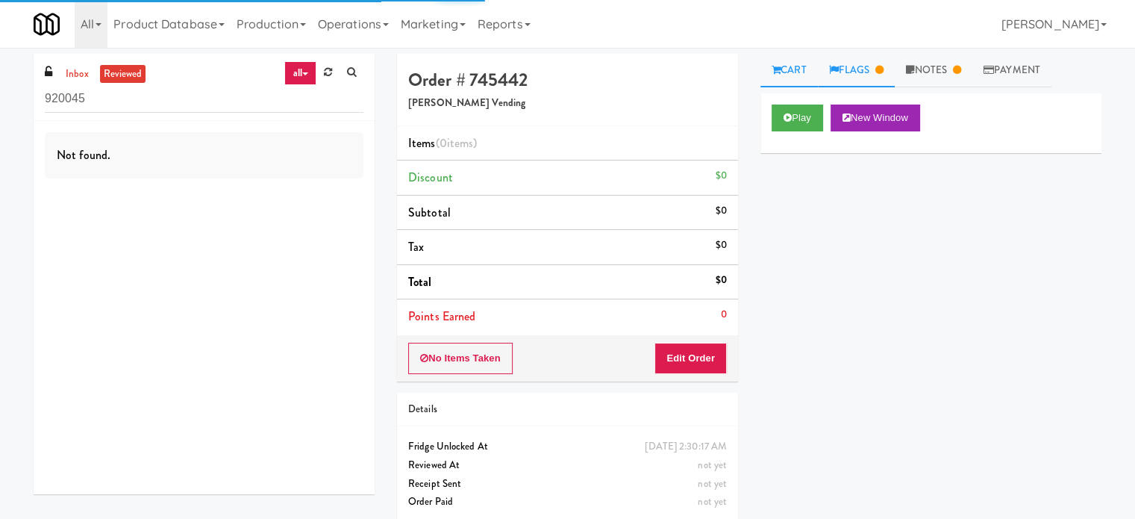
drag, startPoint x: 876, startPoint y: 65, endPoint x: 898, endPoint y: 69, distance: 22.1
click at [876, 66] on link "Flags" at bounding box center [857, 71] width 78 height 34
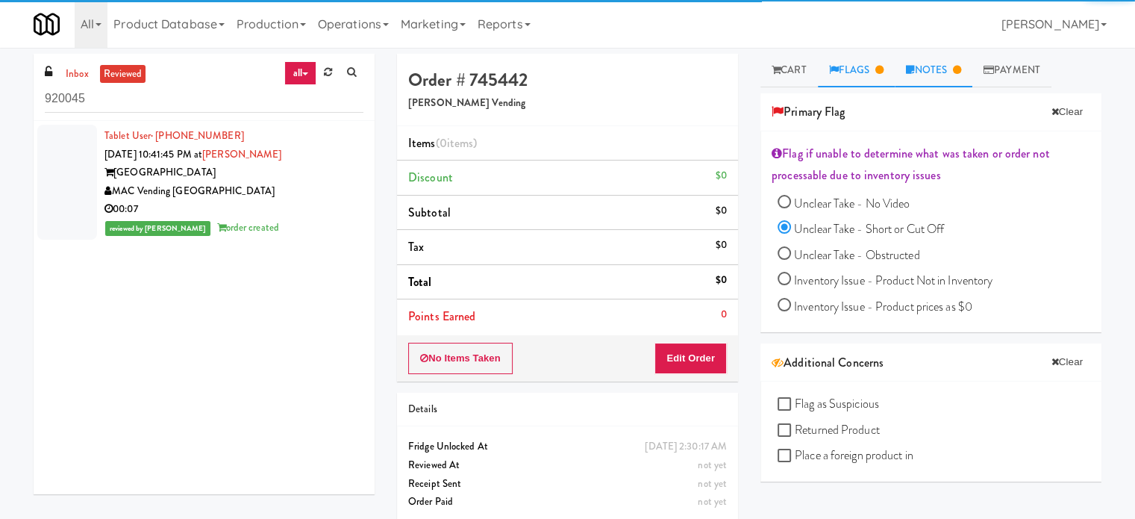
click at [928, 72] on link "Notes" at bounding box center [934, 71] width 78 height 34
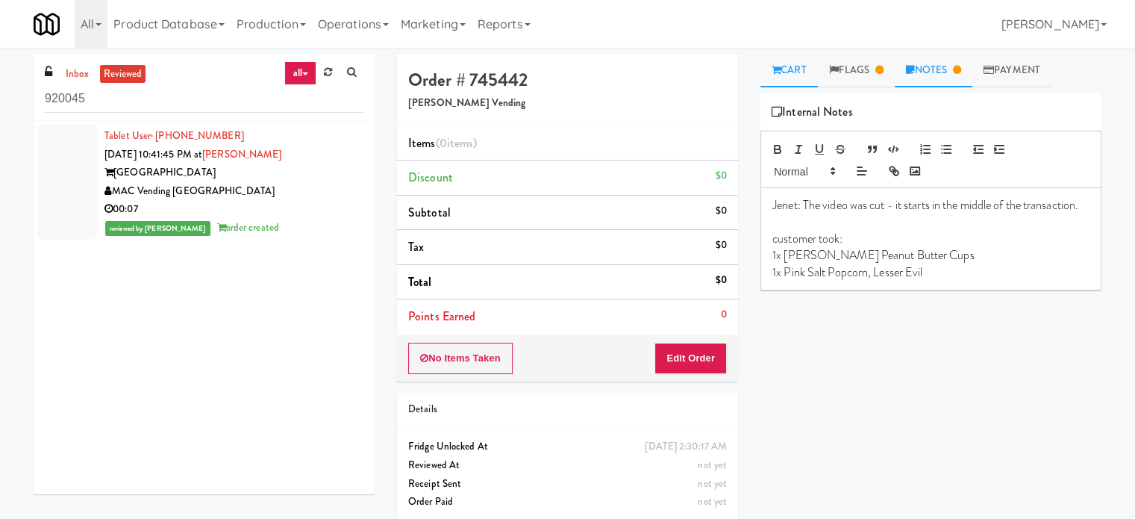
click at [807, 64] on link "Cart" at bounding box center [788, 71] width 57 height 34
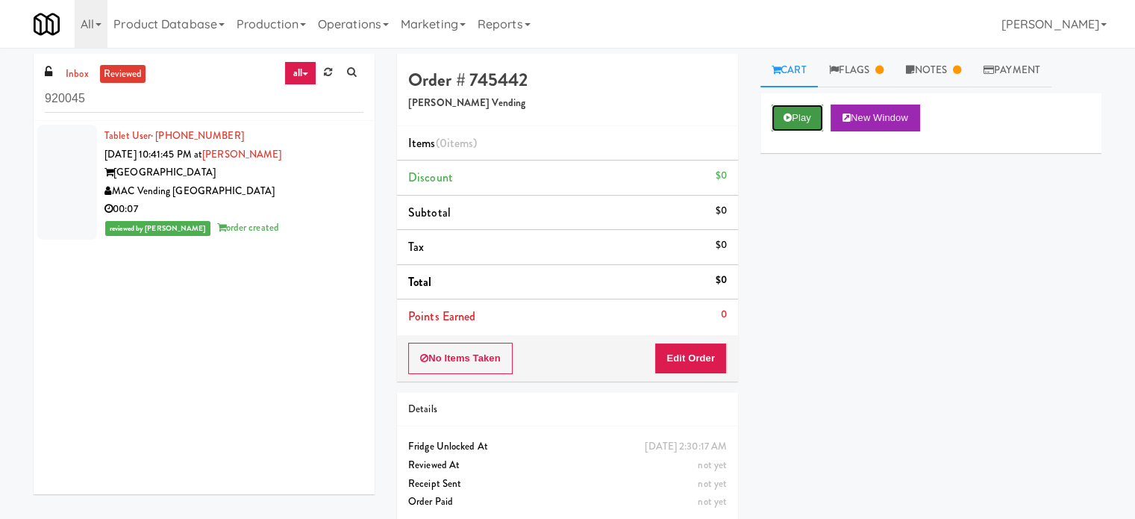
click at [791, 122] on button "Play" at bounding box center [797, 117] width 51 height 27
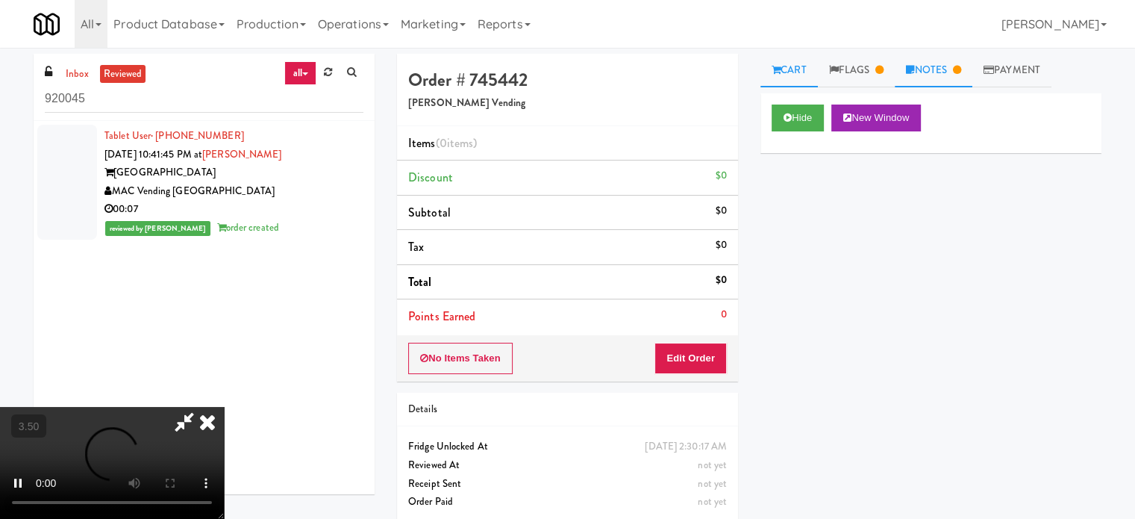
drag, startPoint x: 928, startPoint y: 54, endPoint x: 931, endPoint y: 62, distance: 8.7
click at [930, 56] on link "Notes" at bounding box center [934, 71] width 78 height 34
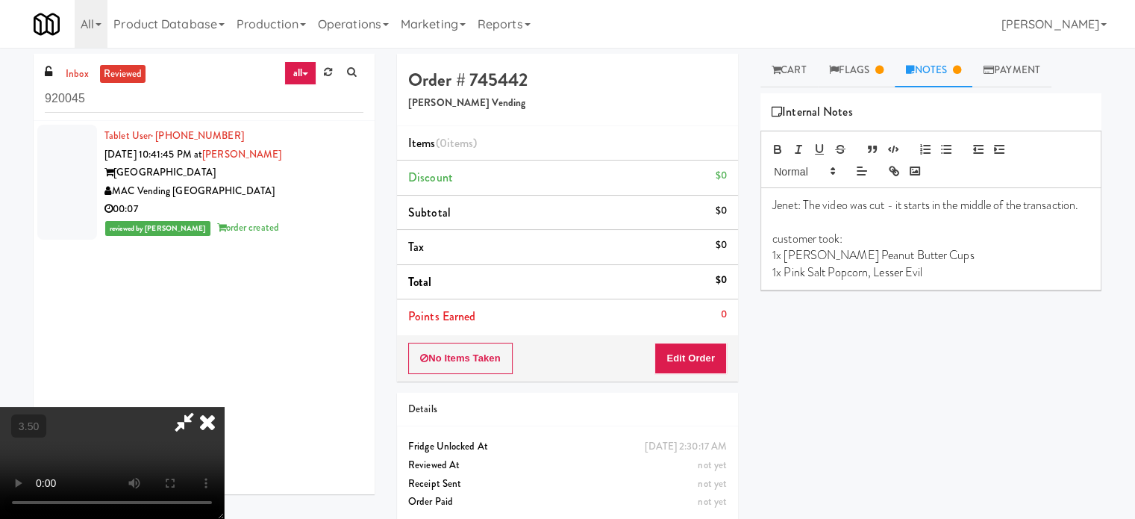
click at [224, 407] on video at bounding box center [112, 463] width 224 height 112
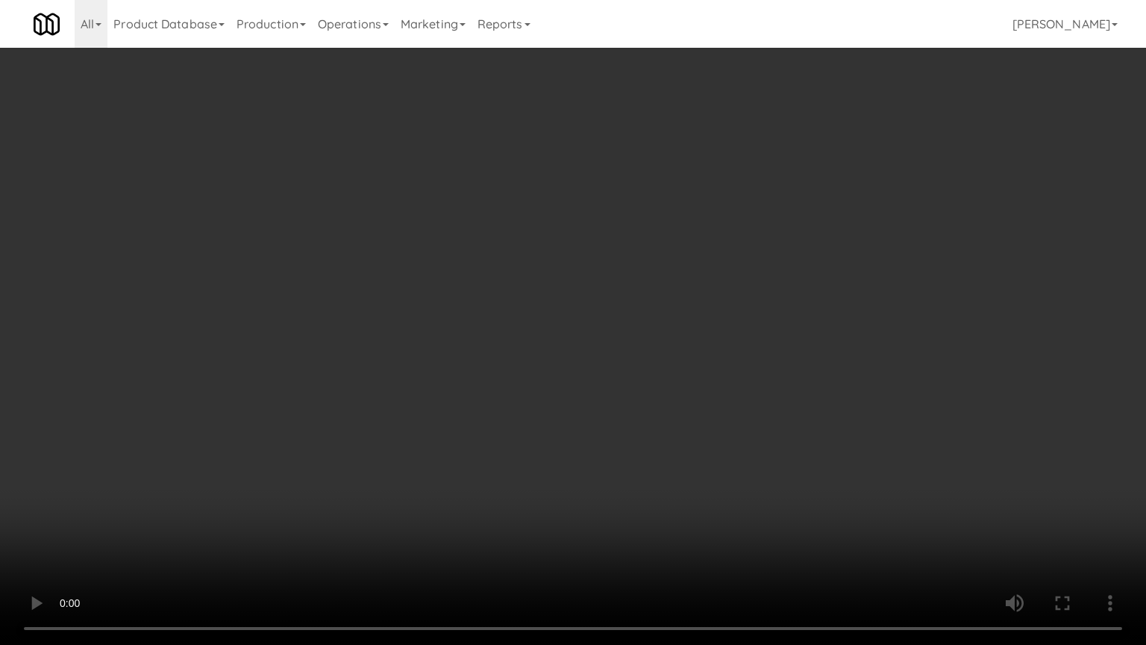
click at [326, 329] on video at bounding box center [573, 322] width 1146 height 645
click at [445, 301] on video at bounding box center [573, 322] width 1146 height 645
click at [495, 304] on video at bounding box center [573, 322] width 1146 height 645
click at [425, 325] on video at bounding box center [573, 322] width 1146 height 645
click at [436, 322] on video at bounding box center [573, 322] width 1146 height 645
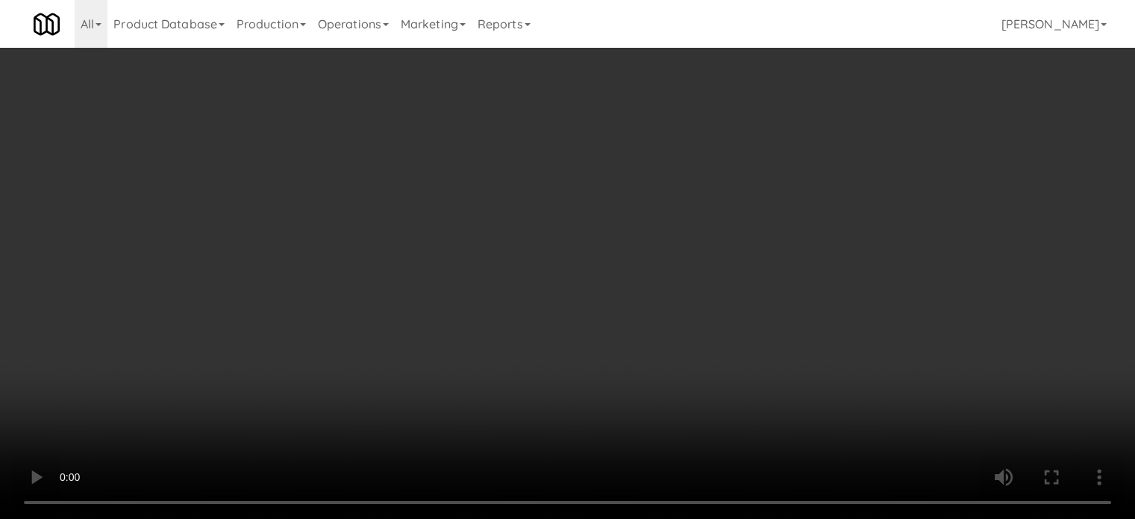
click at [399, 322] on video at bounding box center [567, 259] width 1135 height 519
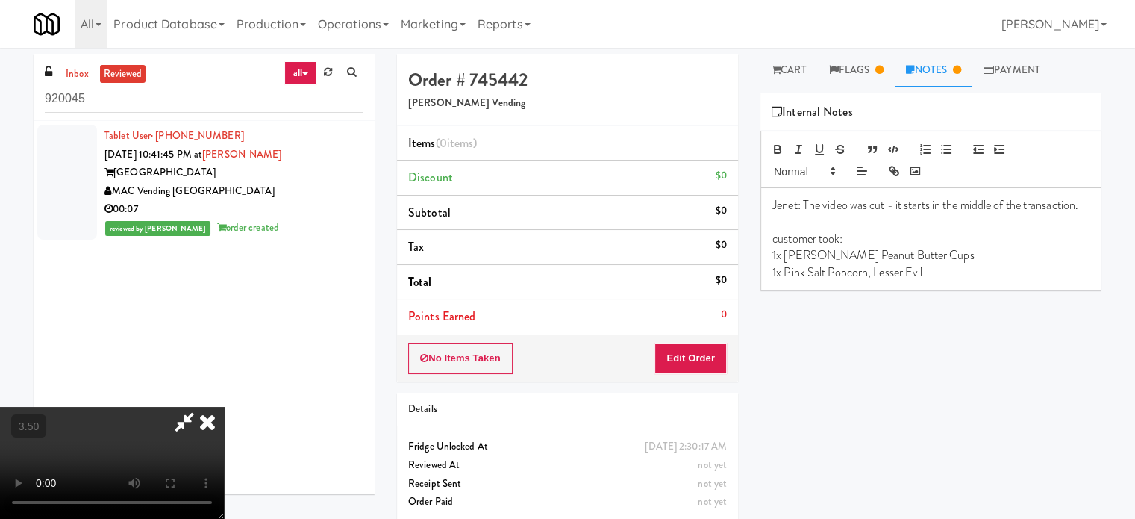
click at [224, 407] on video at bounding box center [112, 463] width 224 height 112
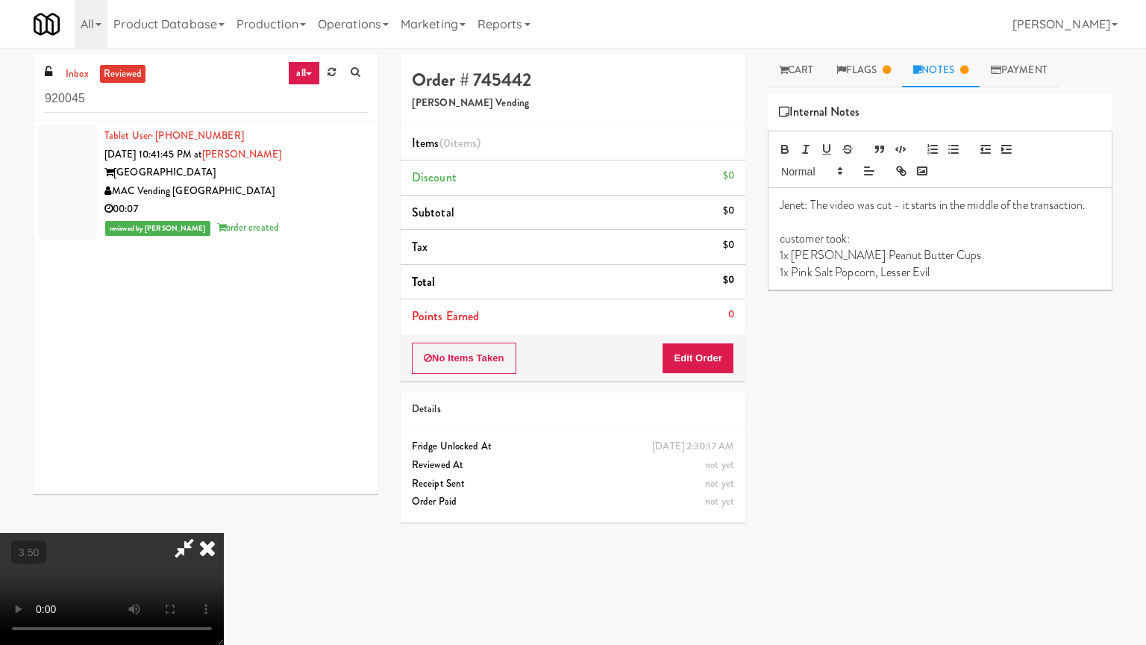
click at [224, 518] on video at bounding box center [112, 589] width 224 height 112
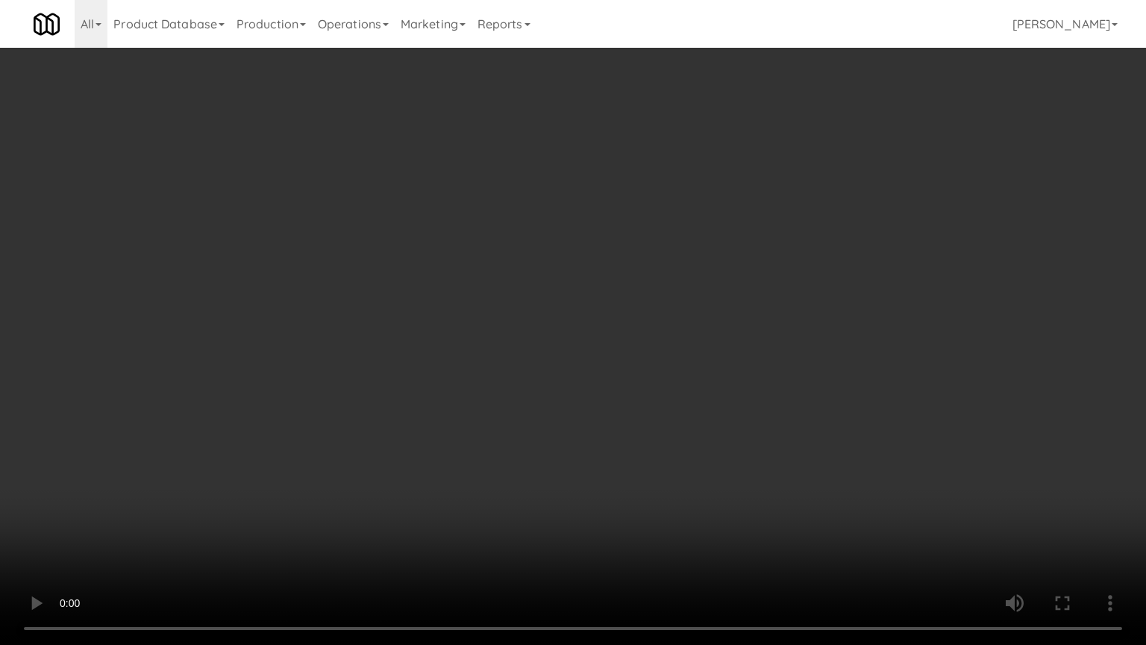
click at [595, 207] on video at bounding box center [573, 322] width 1146 height 645
click at [758, 200] on video at bounding box center [573, 322] width 1146 height 645
drag, startPoint x: 369, startPoint y: 378, endPoint x: 376, endPoint y: 370, distance: 10.0
click at [371, 377] on video at bounding box center [573, 322] width 1146 height 645
click at [507, 245] on video at bounding box center [573, 322] width 1146 height 645
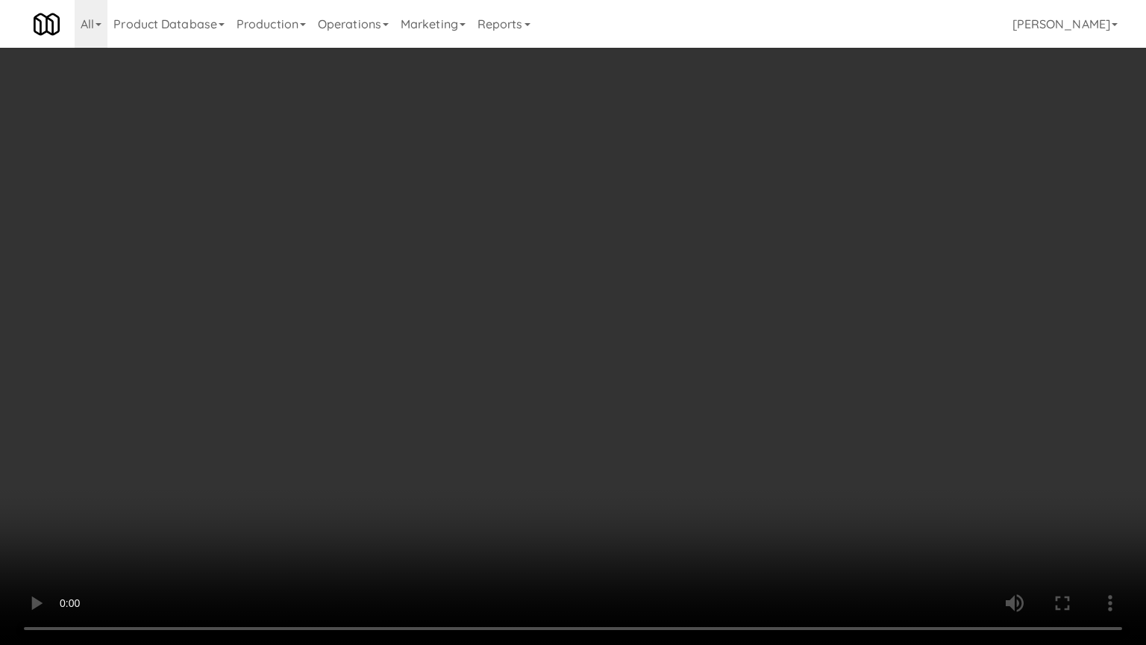
click at [509, 245] on video at bounding box center [573, 322] width 1146 height 645
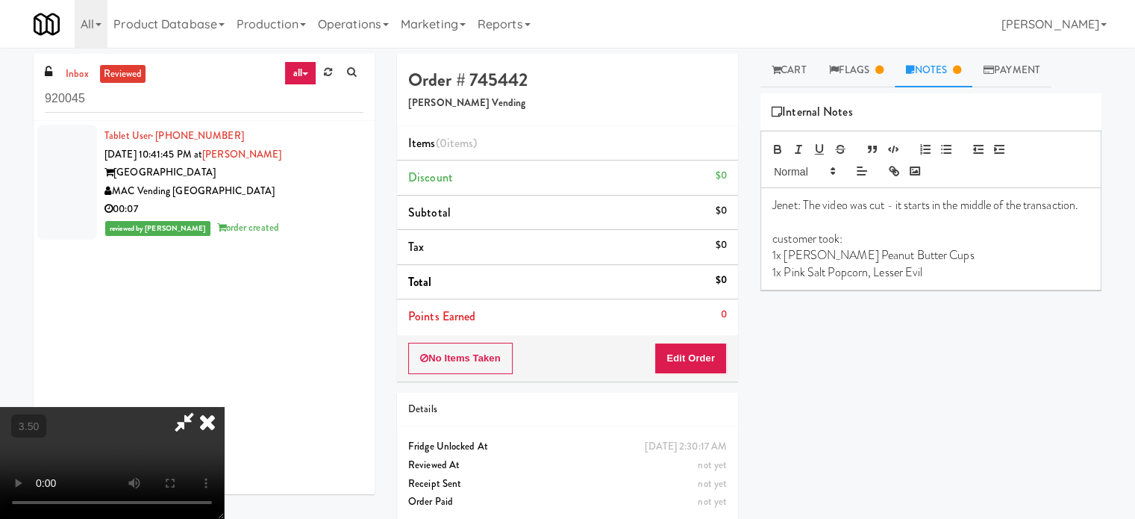
click at [224, 407] on icon at bounding box center [207, 422] width 33 height 30
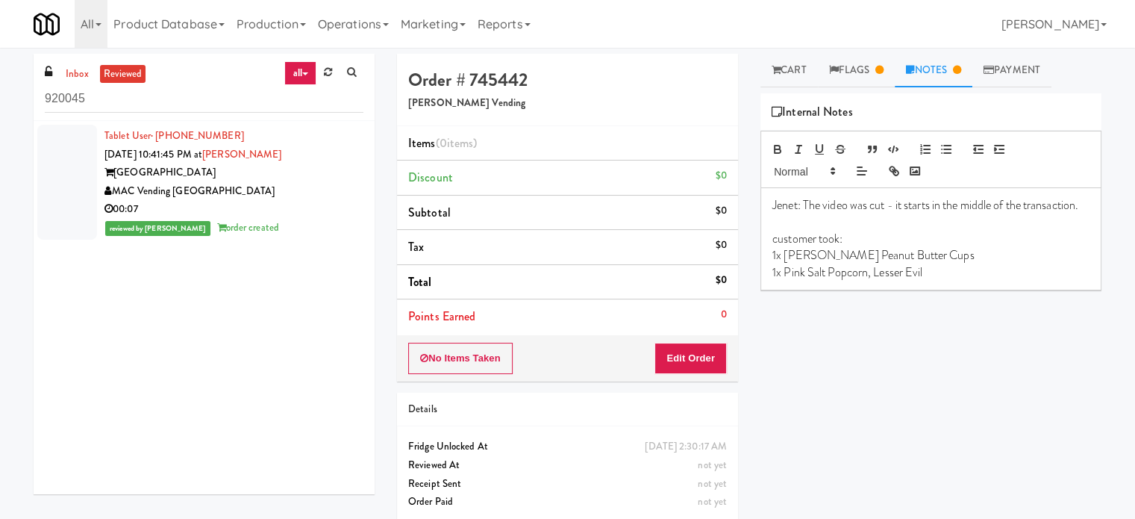
click at [113, 334] on div "Tablet User · (979) 985-7015 [DATE] 10:41:45 PM at [GEOGRAPHIC_DATA] MAC Vendin…" at bounding box center [204, 307] width 341 height 373
click at [307, 201] on div "00:07" at bounding box center [233, 209] width 259 height 19
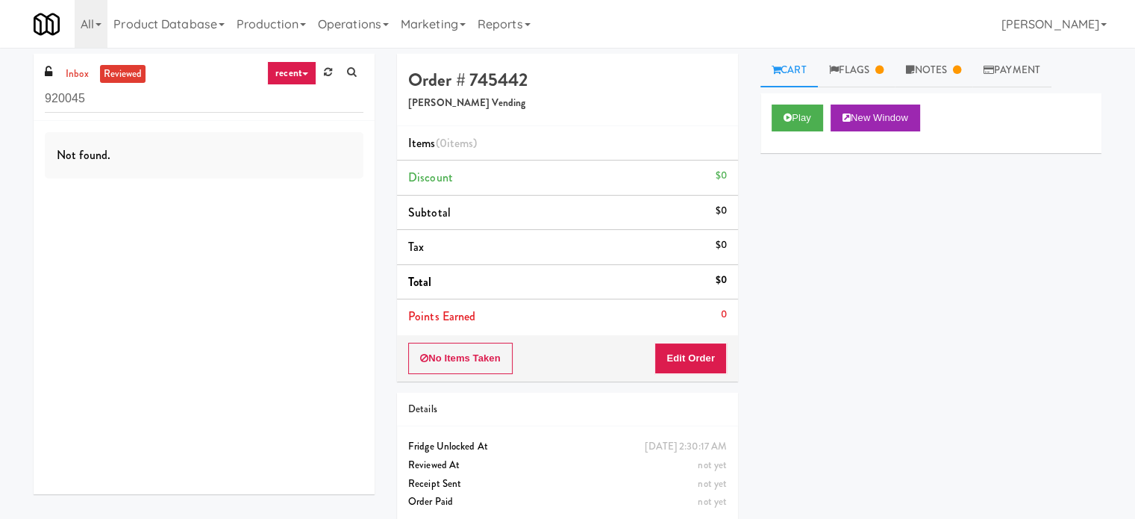
click at [281, 74] on link "recent" at bounding box center [291, 73] width 49 height 24
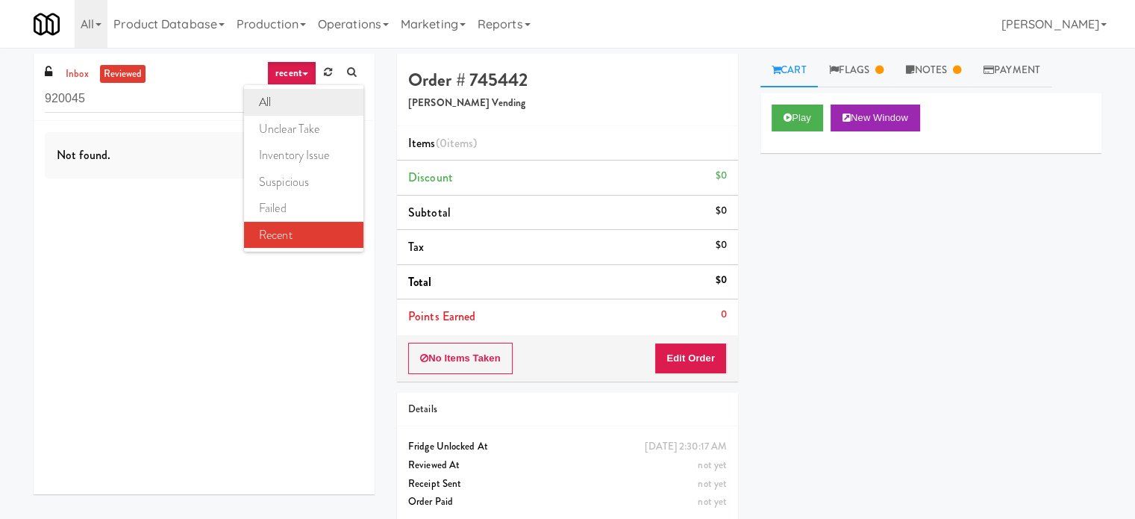
click at [276, 107] on link "all" at bounding box center [303, 102] width 119 height 27
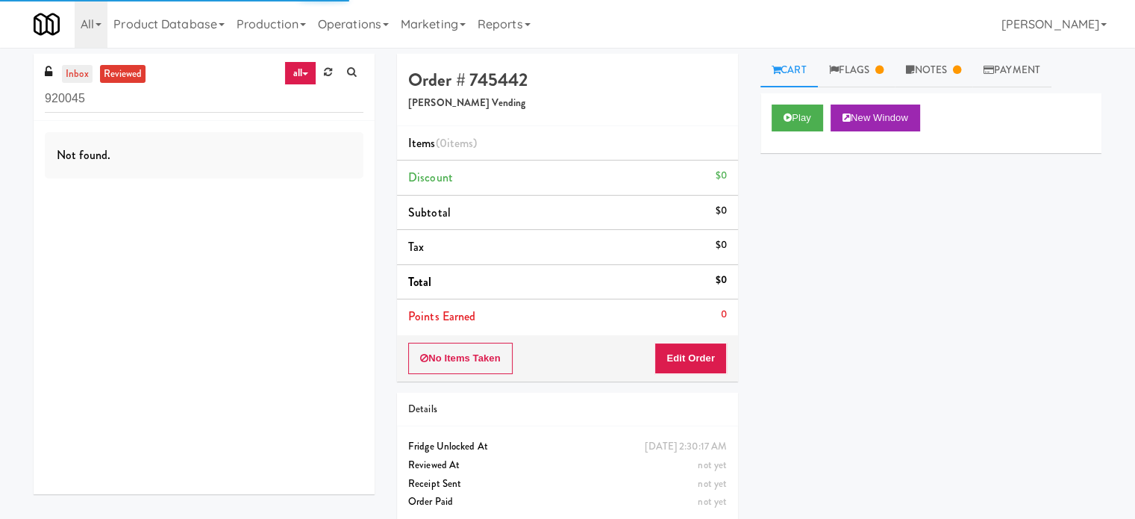
click at [72, 74] on link "inbox" at bounding box center [77, 74] width 31 height 19
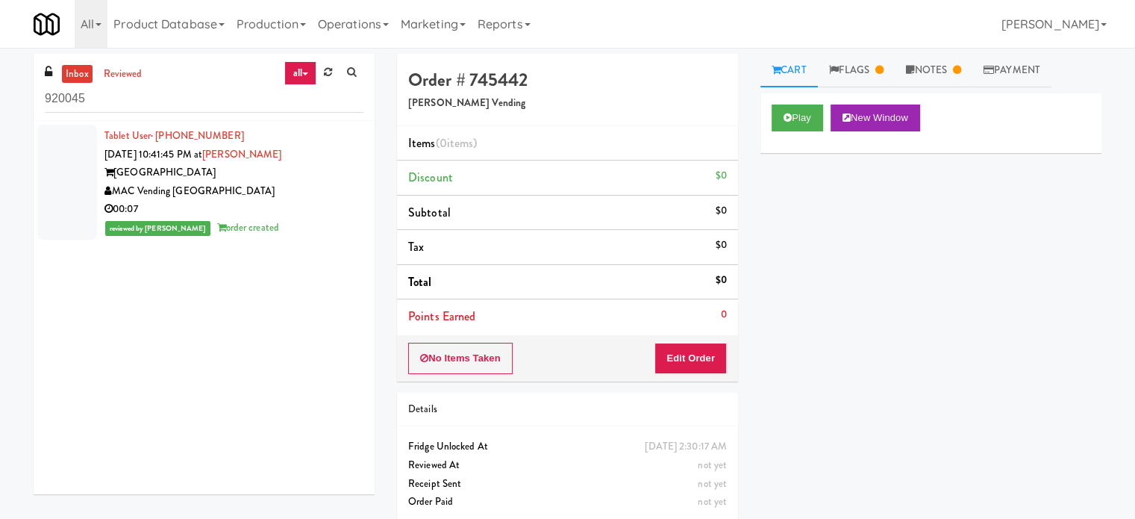
click at [263, 187] on div "MAC Vending [GEOGRAPHIC_DATA]" at bounding box center [233, 191] width 259 height 19
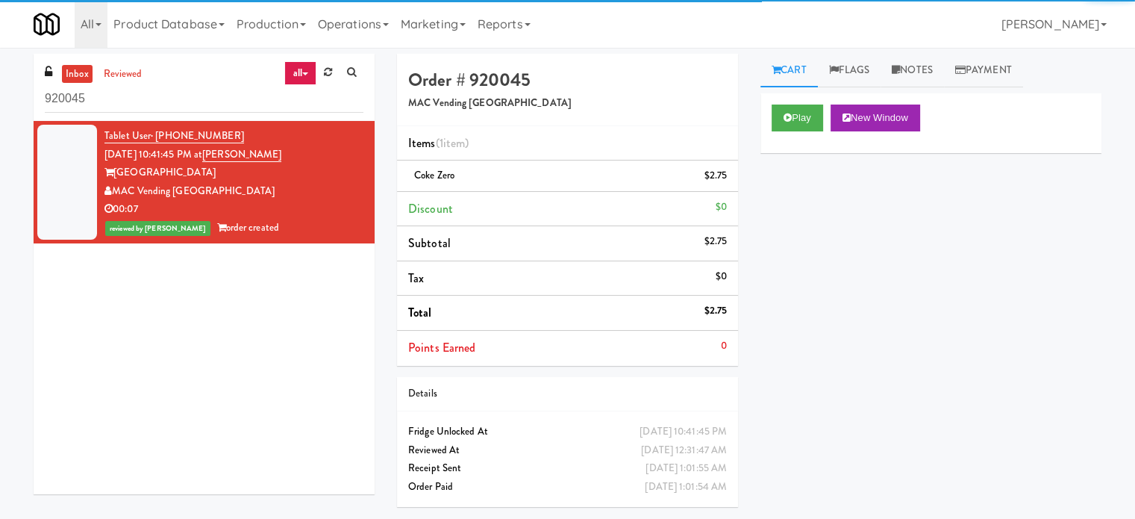
click at [196, 84] on div "inbox reviewed all all unclear take inventory issue suspicious failed recent 92…" at bounding box center [204, 87] width 341 height 67
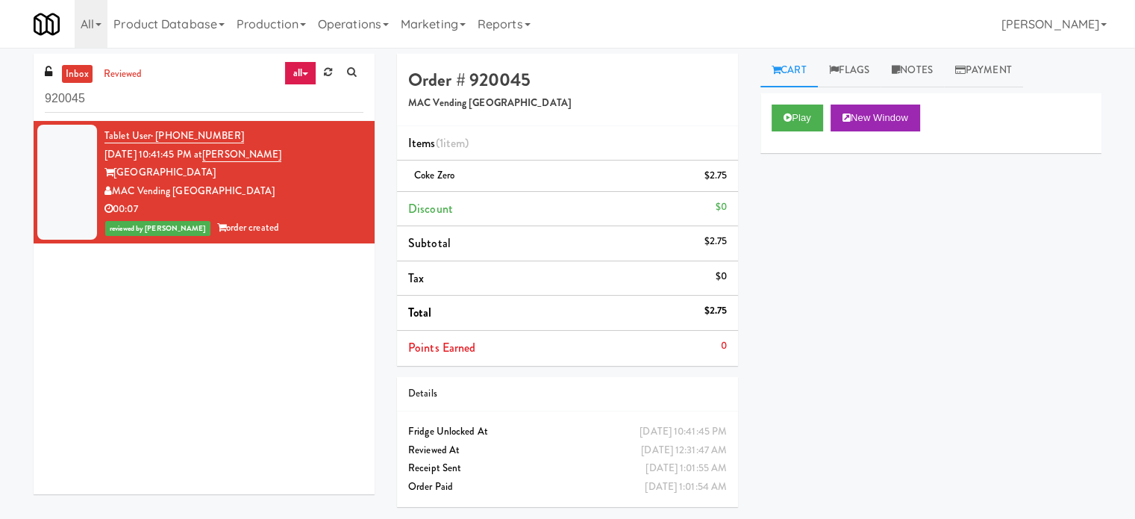
click at [296, 214] on div "00:07" at bounding box center [233, 209] width 259 height 19
click at [257, 108] on input "920045" at bounding box center [204, 99] width 319 height 28
click at [214, 106] on input "920045" at bounding box center [204, 99] width 319 height 28
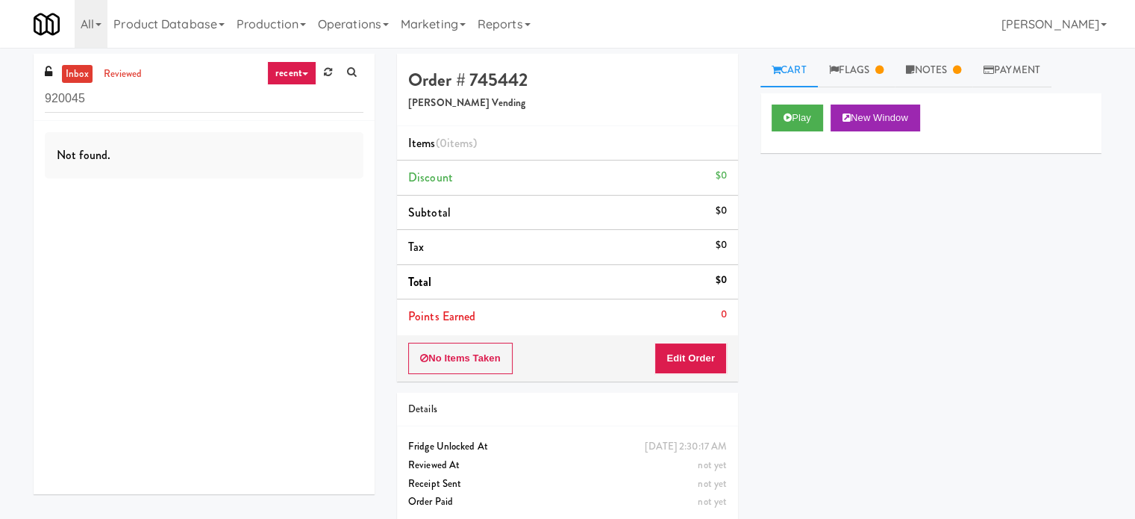
click at [298, 72] on link "recent" at bounding box center [291, 73] width 49 height 24
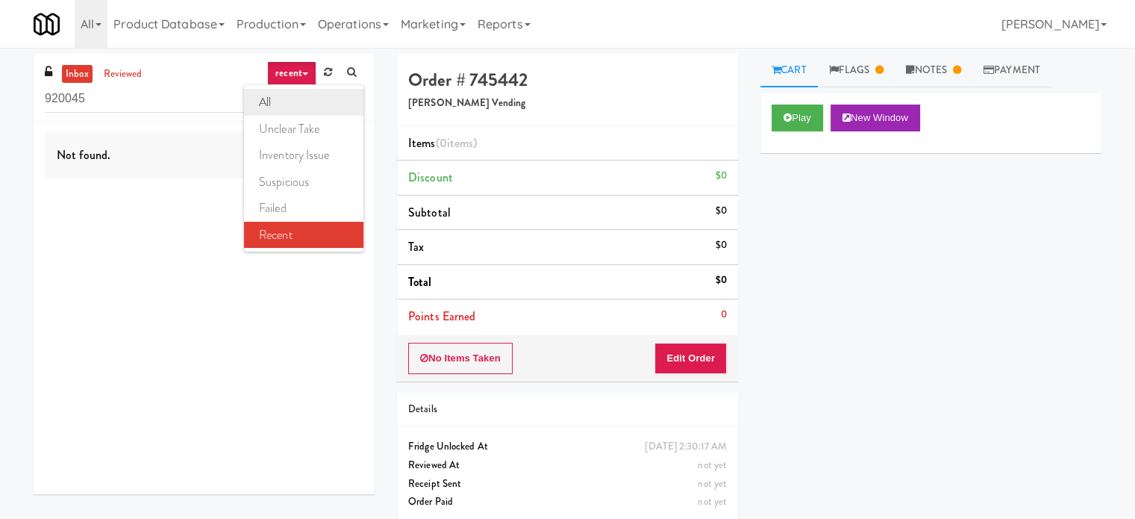
click at [294, 104] on link "all" at bounding box center [303, 102] width 119 height 27
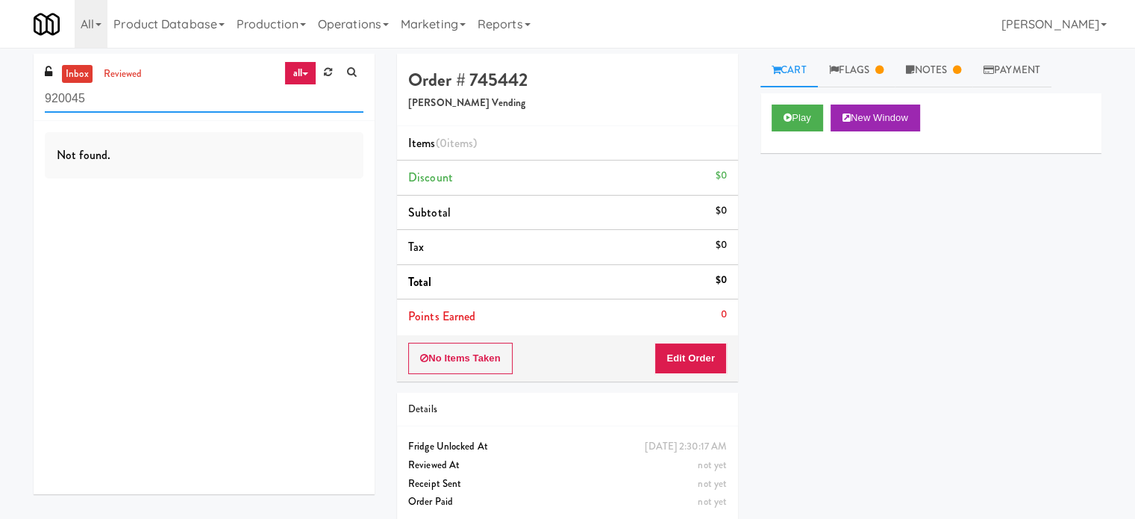
click at [225, 104] on input "920045" at bounding box center [204, 99] width 319 height 28
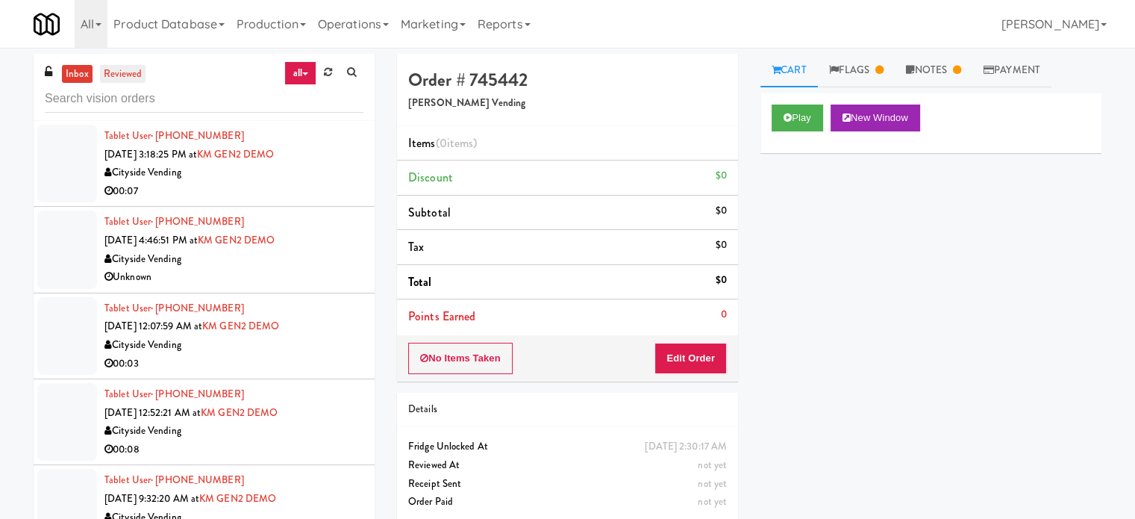
click at [128, 69] on link "reviewed" at bounding box center [123, 74] width 46 height 19
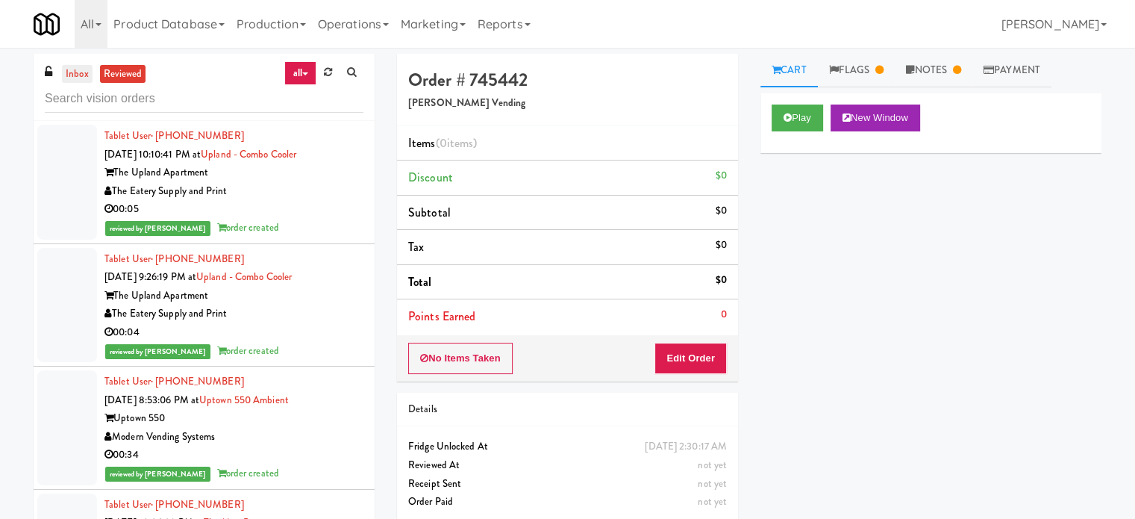
click at [81, 66] on link "inbox" at bounding box center [77, 74] width 31 height 19
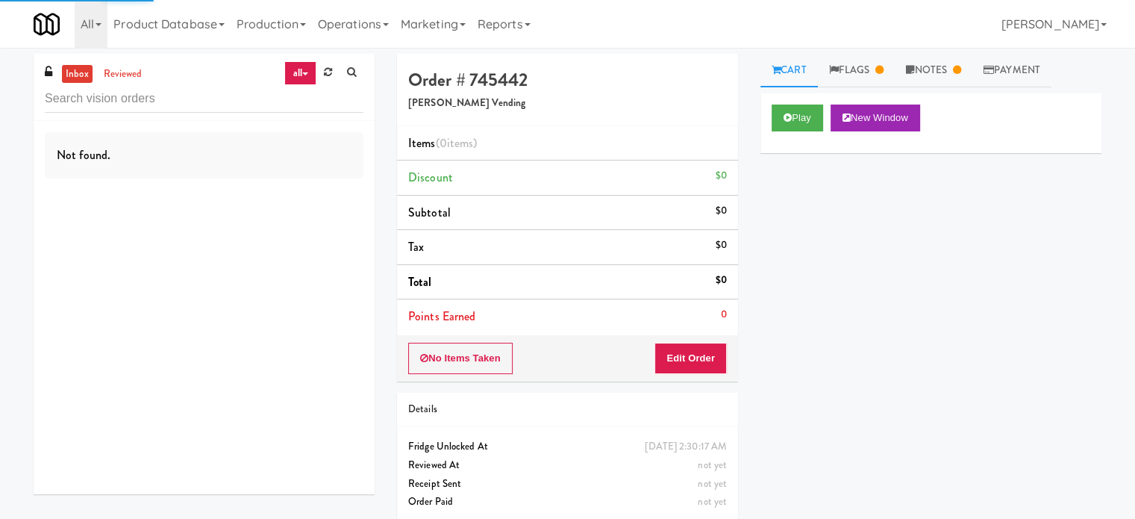
click at [298, 81] on link "all" at bounding box center [299, 73] width 31 height 24
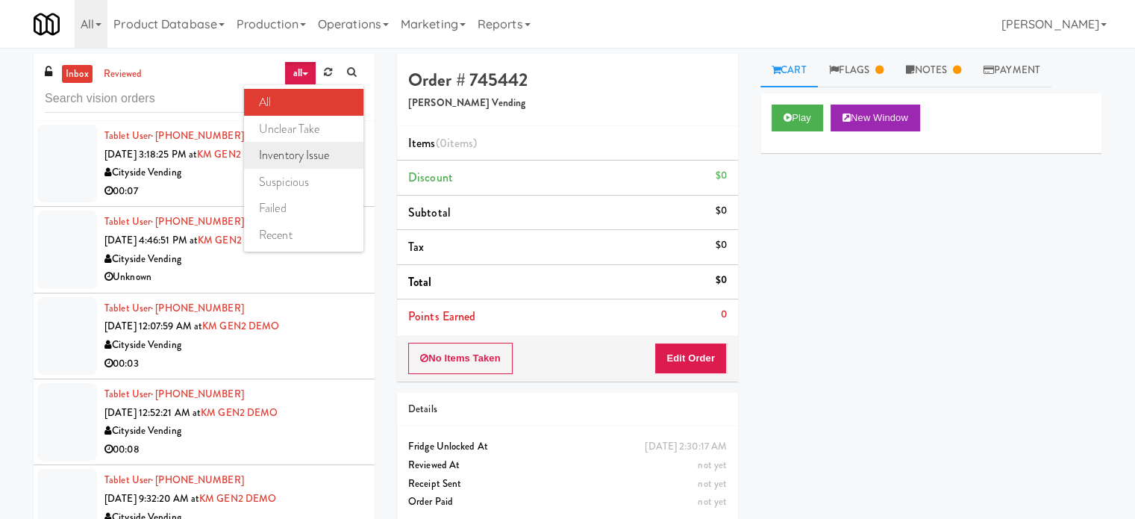
click at [310, 153] on link "inventory issue" at bounding box center [303, 155] width 119 height 27
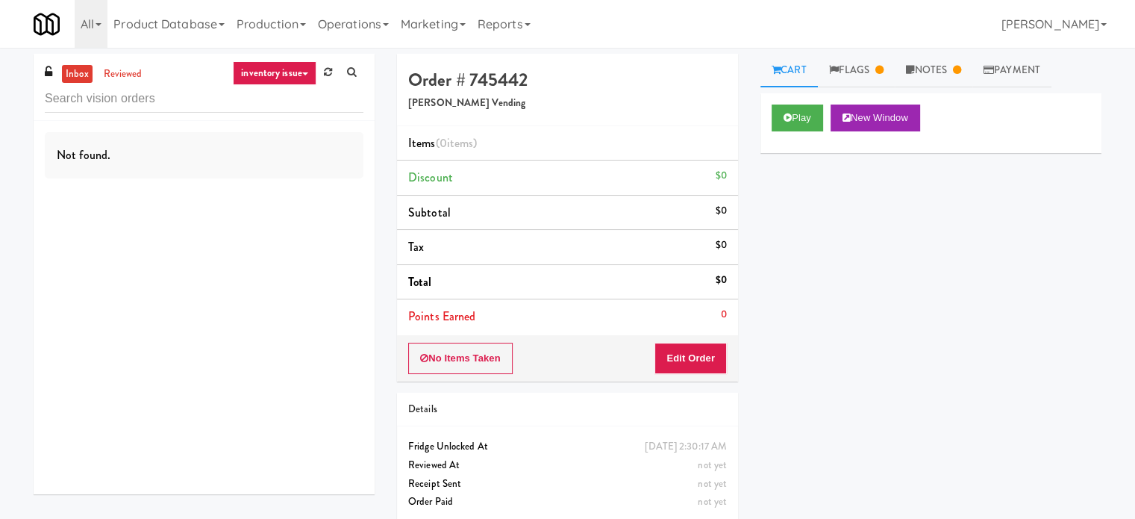
click at [296, 77] on link "inventory issue" at bounding box center [275, 73] width 84 height 24
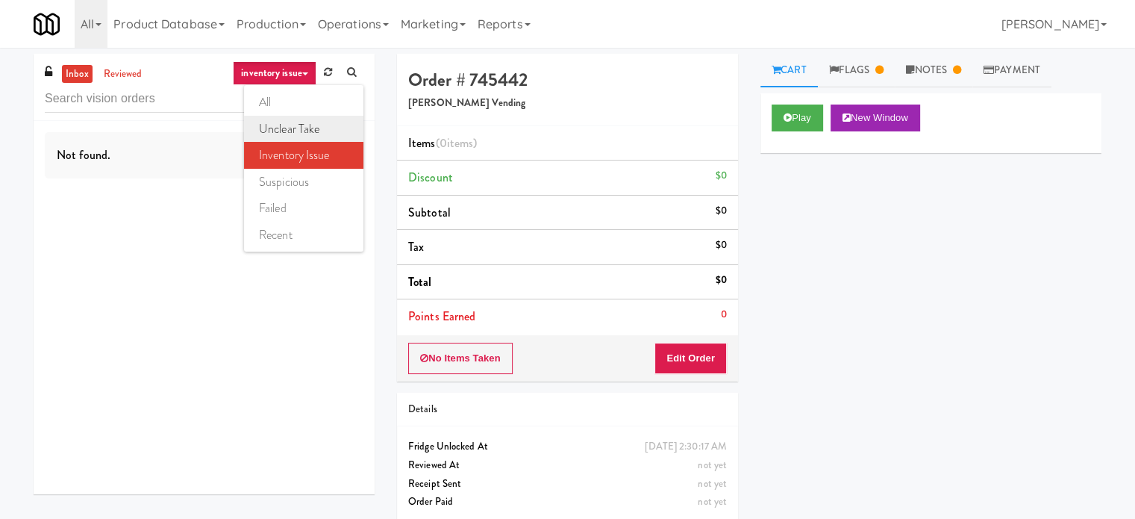
click at [290, 125] on link "unclear take" at bounding box center [303, 129] width 119 height 27
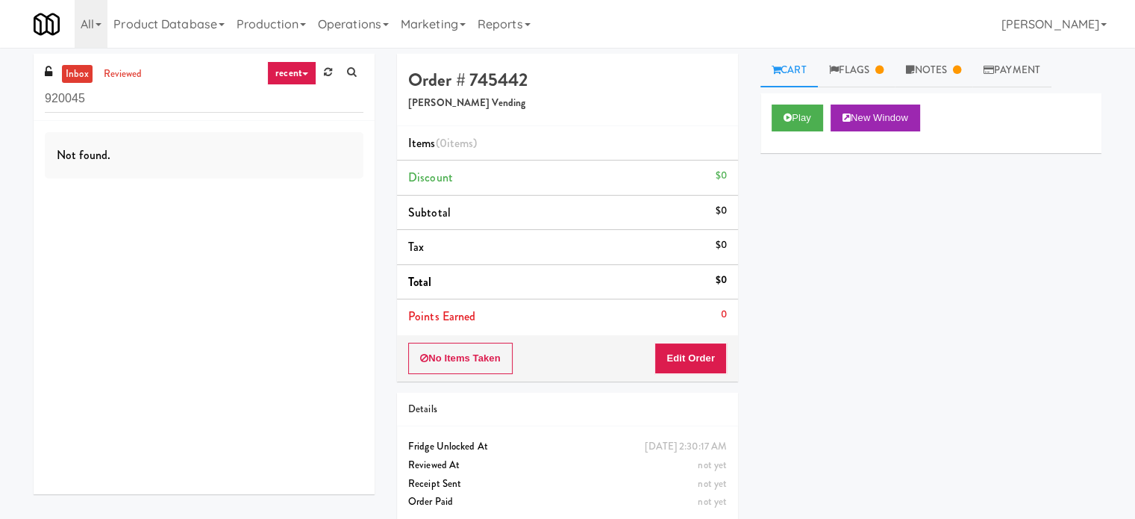
click at [291, 167] on div "Not found." at bounding box center [204, 155] width 319 height 46
click at [293, 169] on div "Not found." at bounding box center [204, 155] width 319 height 46
click at [293, 164] on div "Not found." at bounding box center [204, 155] width 319 height 46
click at [296, 154] on div "Not found." at bounding box center [204, 155] width 319 height 46
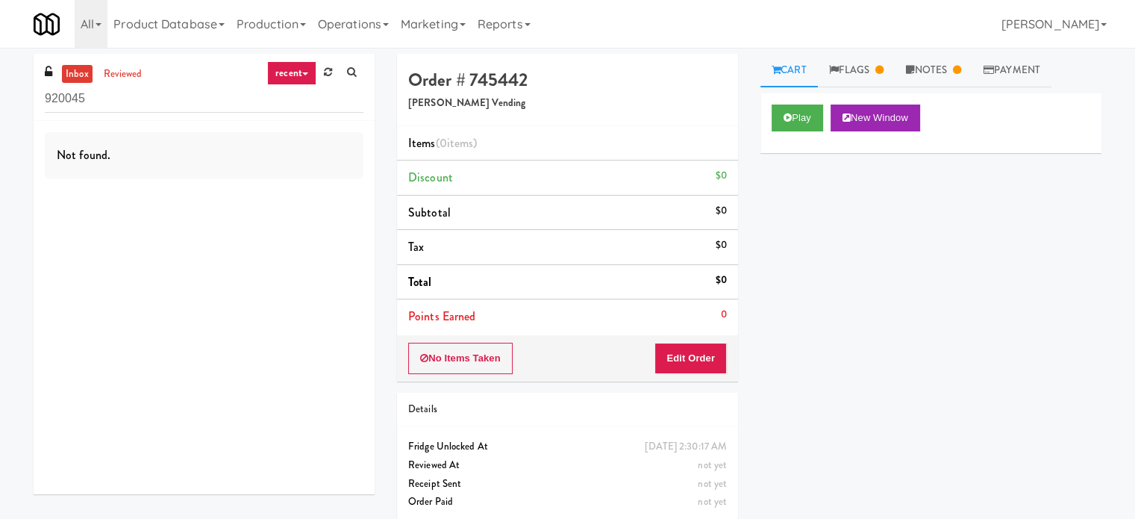
click at [294, 151] on div "Not found." at bounding box center [204, 155] width 319 height 46
click at [307, 72] on icon at bounding box center [305, 73] width 6 height 3
click at [292, 96] on link "all" at bounding box center [303, 102] width 119 height 27
click at [320, 158] on div "Not found." at bounding box center [204, 155] width 319 height 46
click at [320, 160] on div "Not found." at bounding box center [204, 155] width 319 height 46
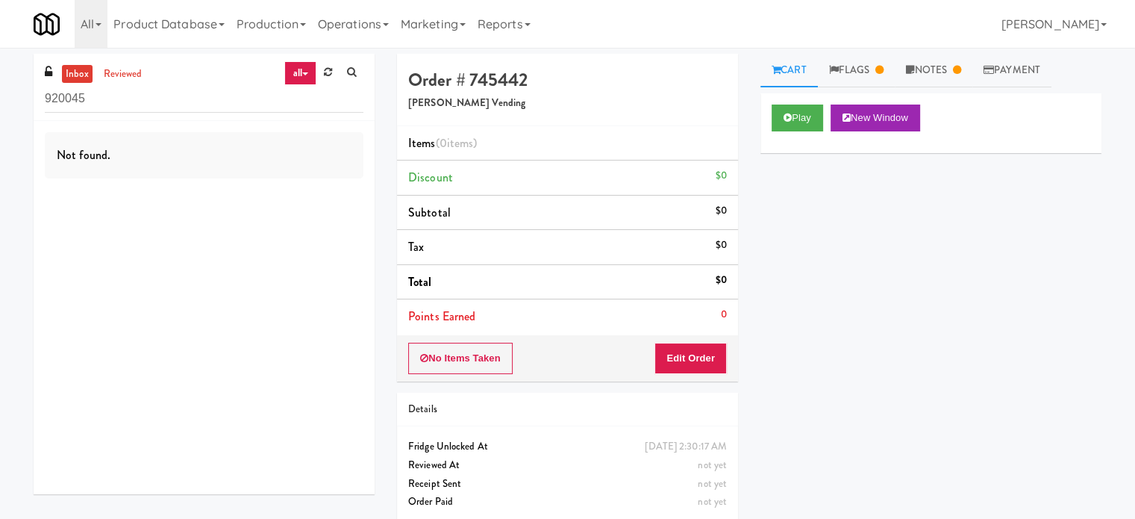
click at [301, 150] on div "Not found." at bounding box center [204, 155] width 319 height 46
click at [122, 74] on link "reviewed" at bounding box center [123, 74] width 46 height 19
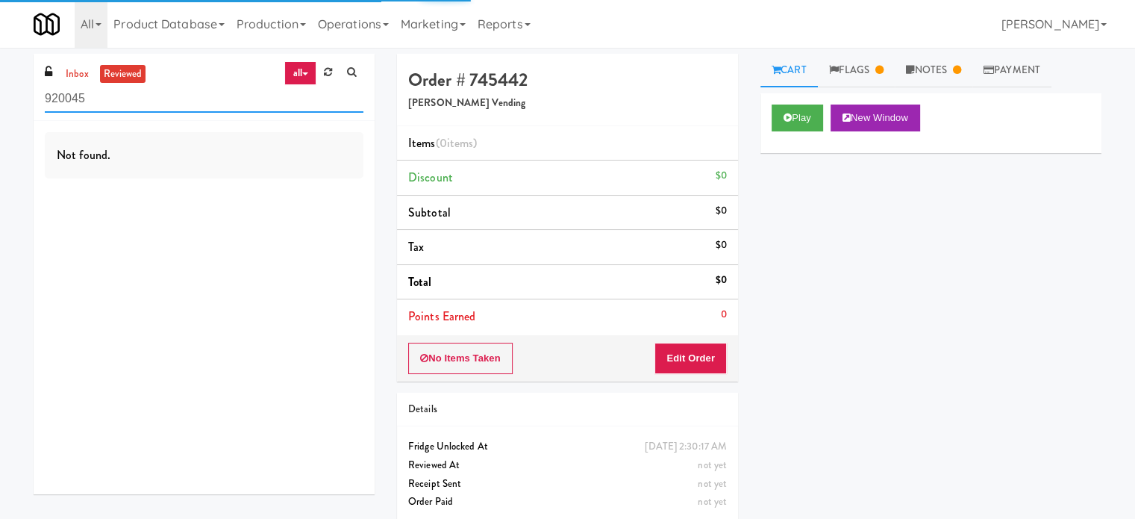
click at [151, 101] on input "920045" at bounding box center [204, 99] width 319 height 28
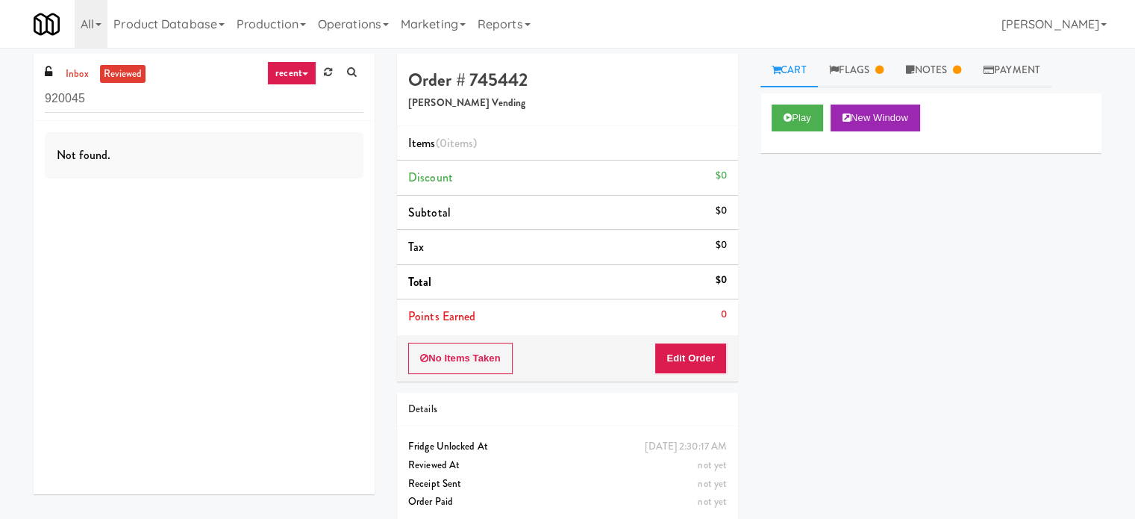
click at [297, 76] on link "recent" at bounding box center [291, 73] width 49 height 24
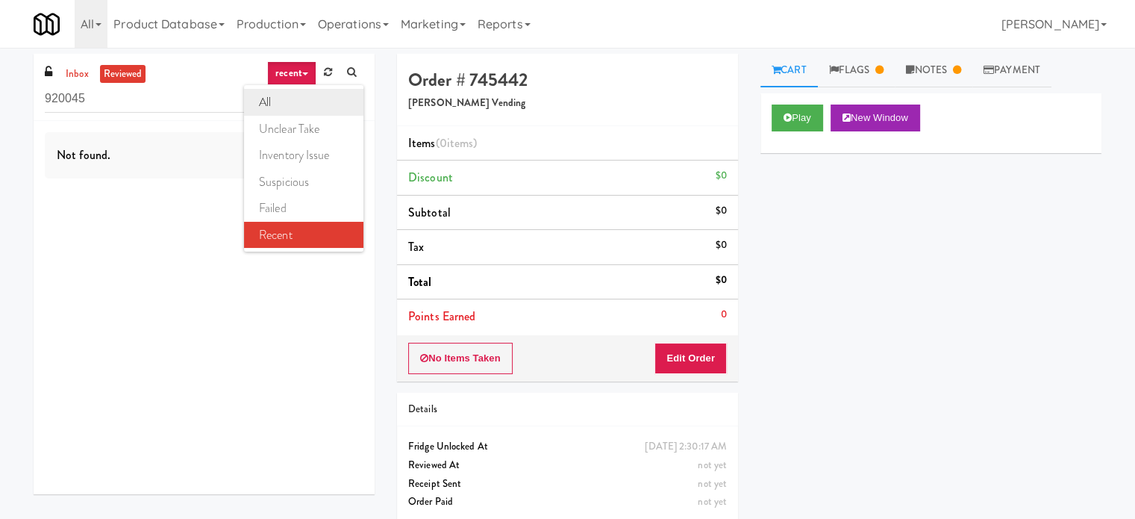
click at [278, 103] on link "all" at bounding box center [303, 102] width 119 height 27
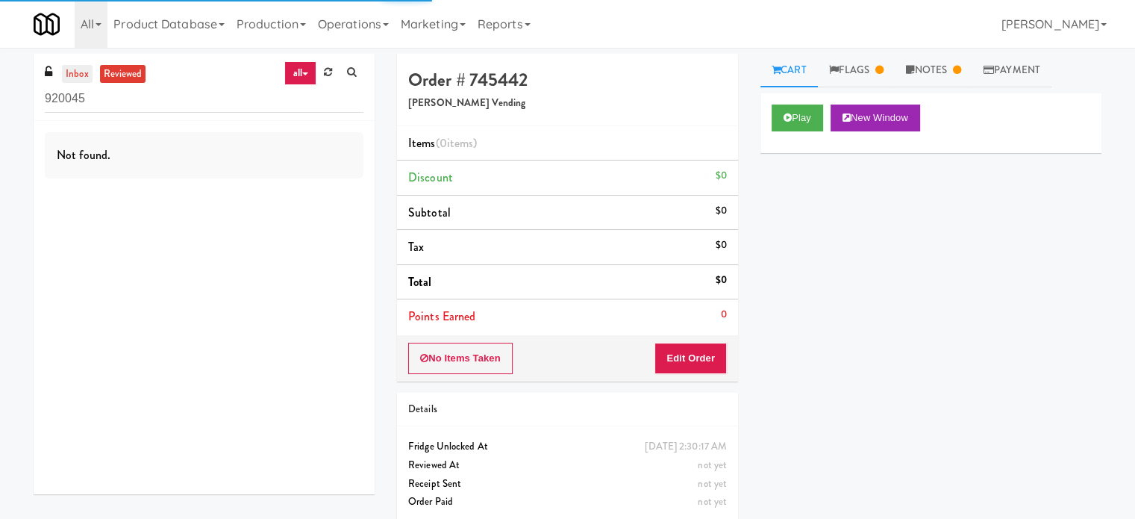
drag, startPoint x: 63, startPoint y: 66, endPoint x: 75, endPoint y: 78, distance: 16.4
click at [63, 67] on link "inbox" at bounding box center [77, 74] width 31 height 19
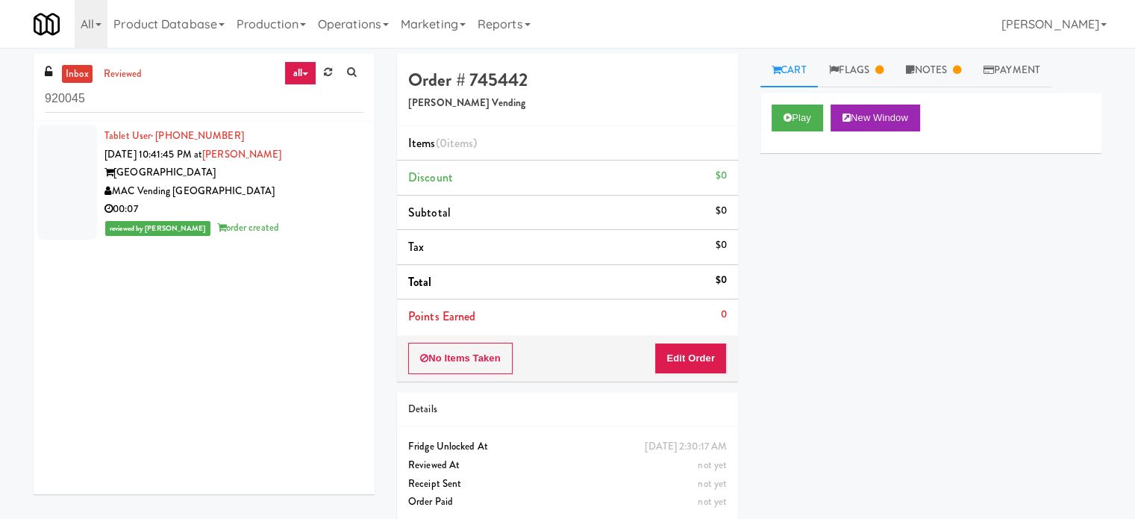
click at [329, 200] on div "00:07" at bounding box center [233, 209] width 259 height 19
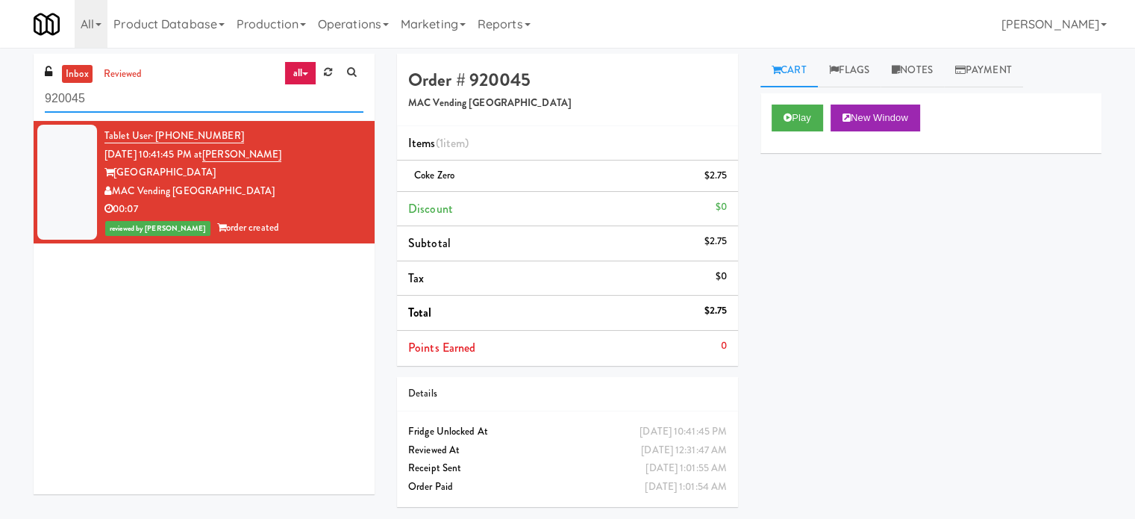
click at [236, 92] on input "920045" at bounding box center [204, 99] width 319 height 28
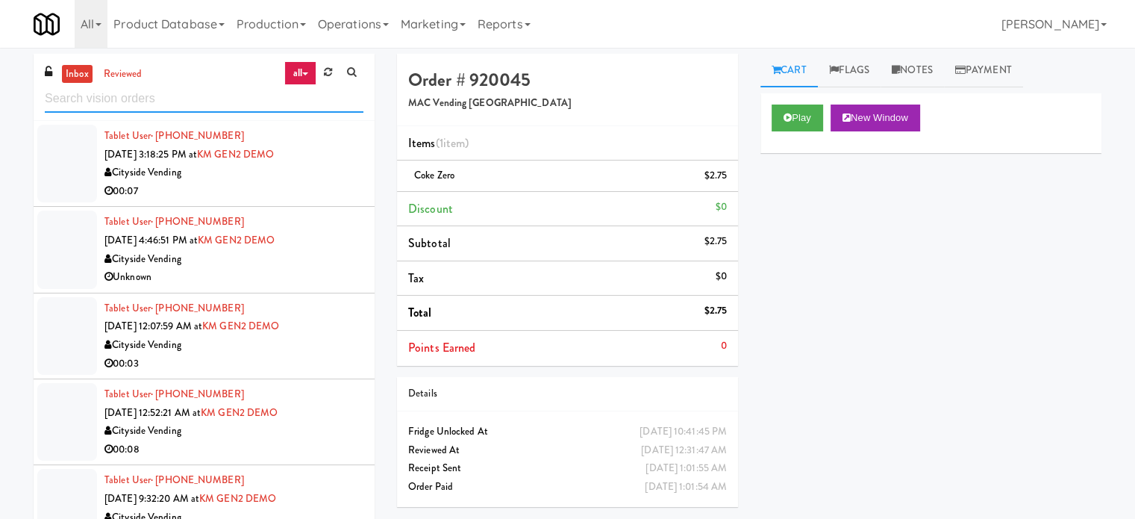
click at [210, 102] on input "text" at bounding box center [204, 99] width 319 height 28
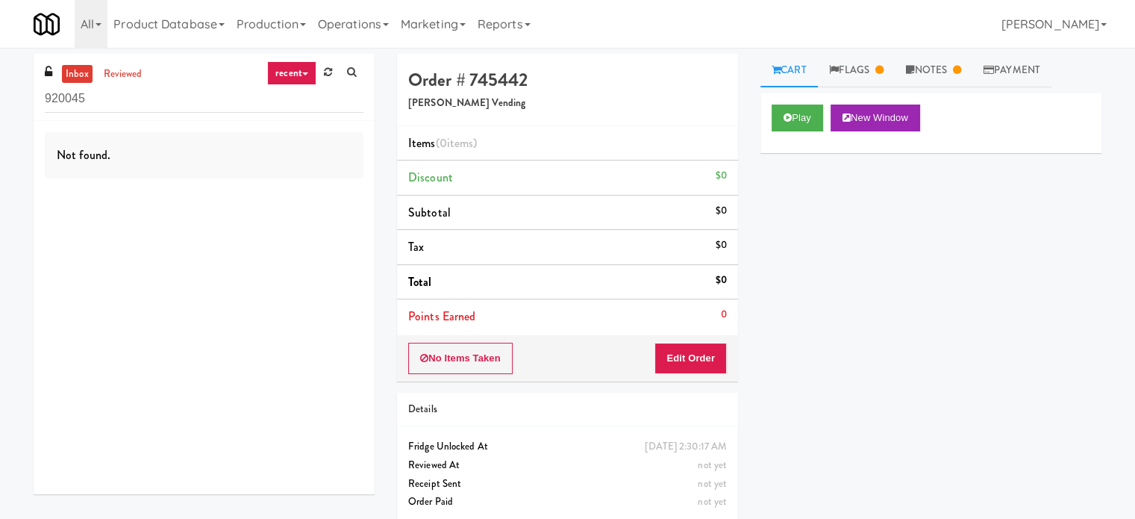
click at [307, 72] on icon at bounding box center [305, 73] width 6 height 3
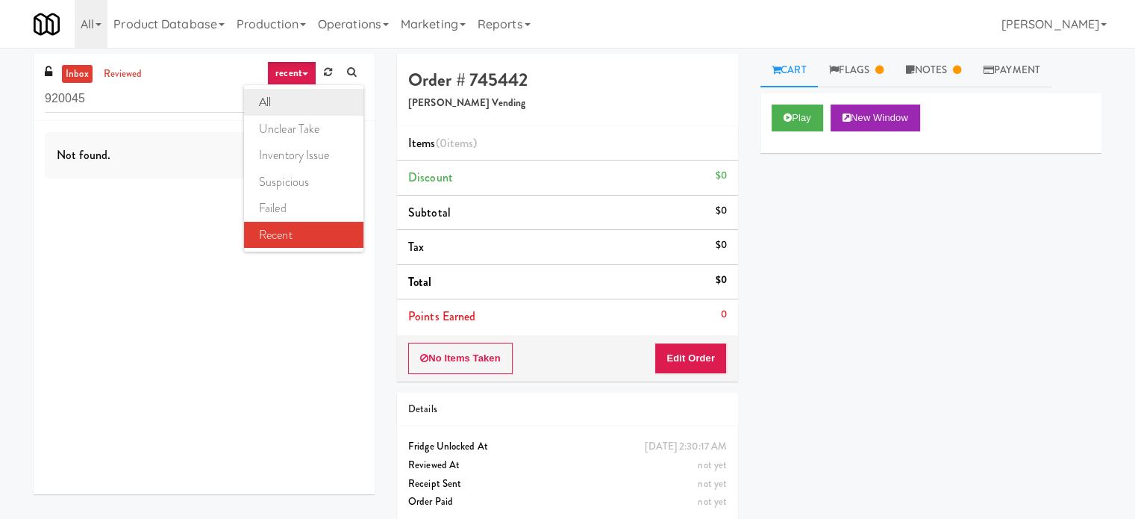
click at [298, 101] on link "all" at bounding box center [303, 102] width 119 height 27
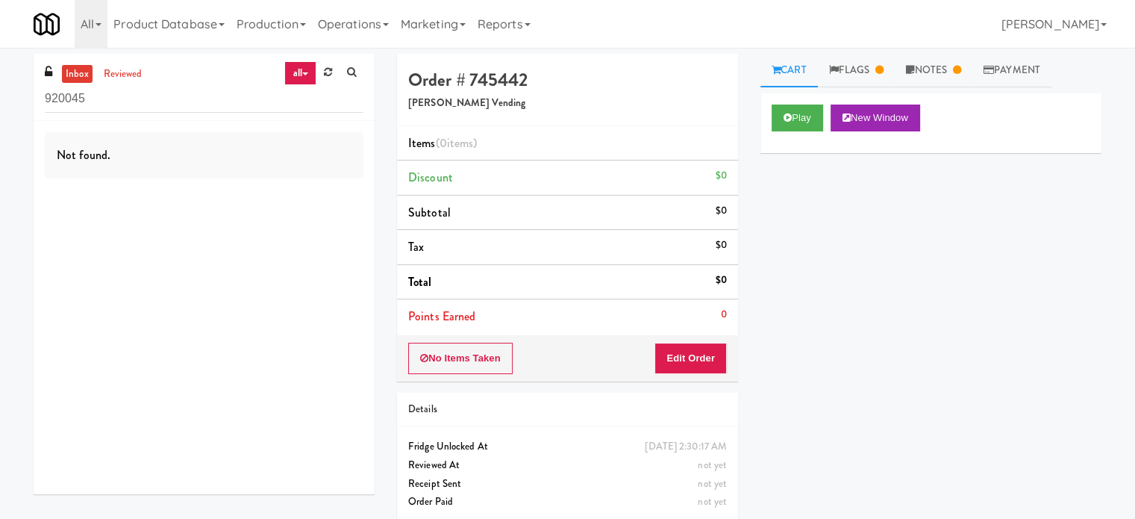
click at [282, 154] on div "Not found." at bounding box center [204, 155] width 319 height 46
click at [206, 145] on div "Not found." at bounding box center [204, 155] width 319 height 46
click at [207, 140] on div "Not found." at bounding box center [204, 155] width 319 height 46
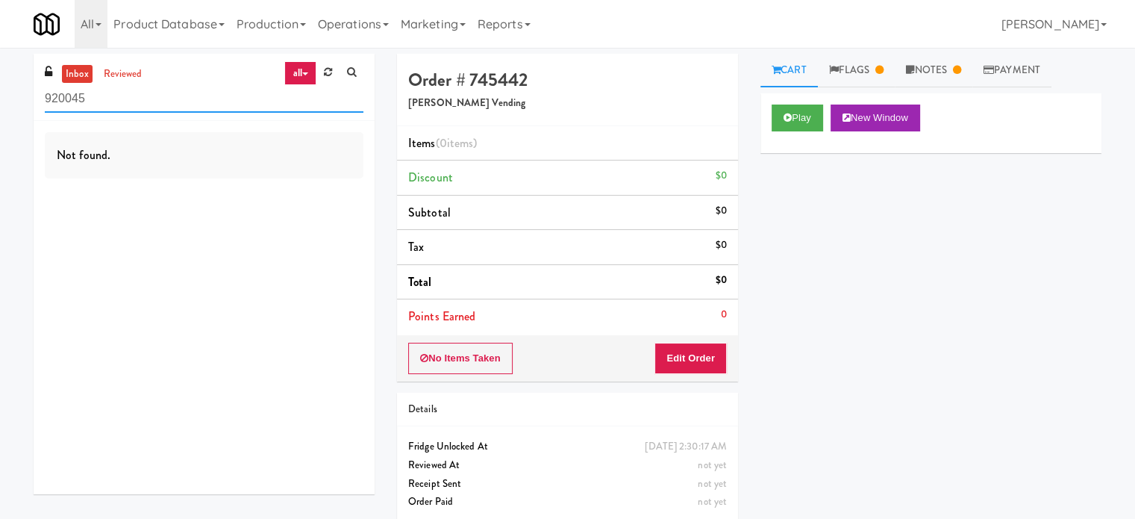
click at [212, 99] on input "920045" at bounding box center [204, 99] width 319 height 28
click at [804, 119] on button "Play" at bounding box center [797, 117] width 51 height 27
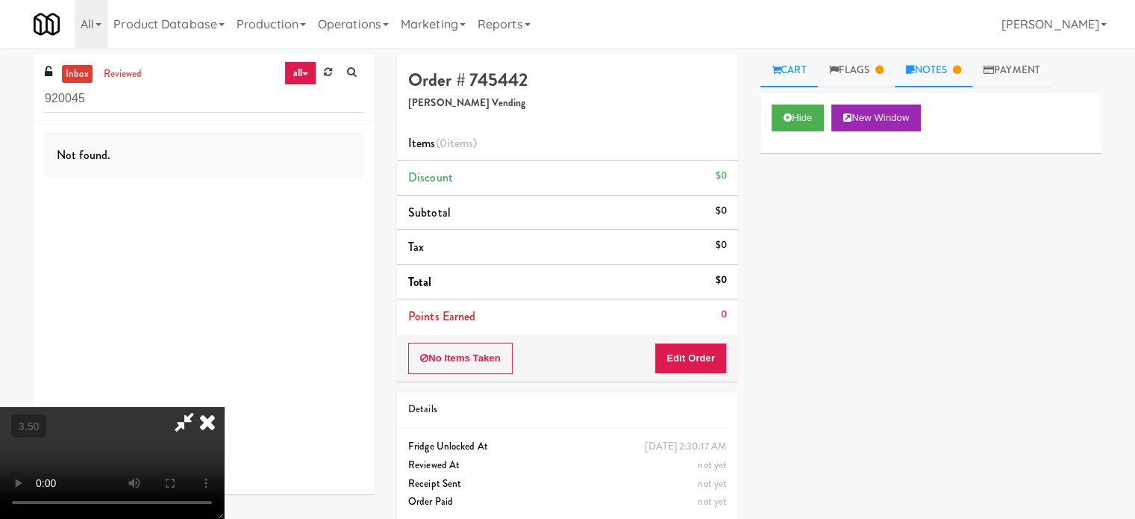
click at [937, 66] on link "Notes" at bounding box center [934, 71] width 78 height 34
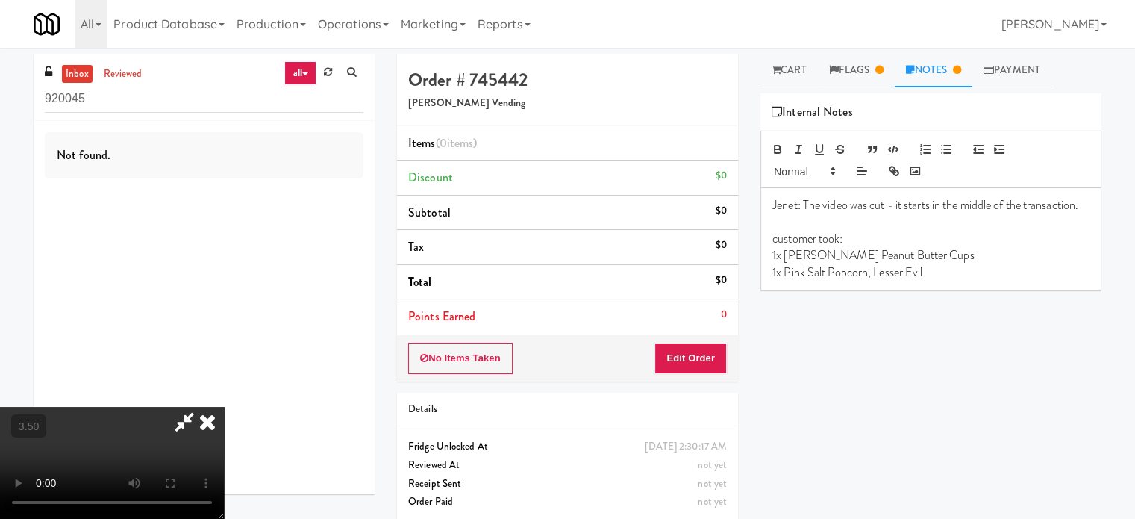
click at [224, 407] on video at bounding box center [112, 463] width 224 height 112
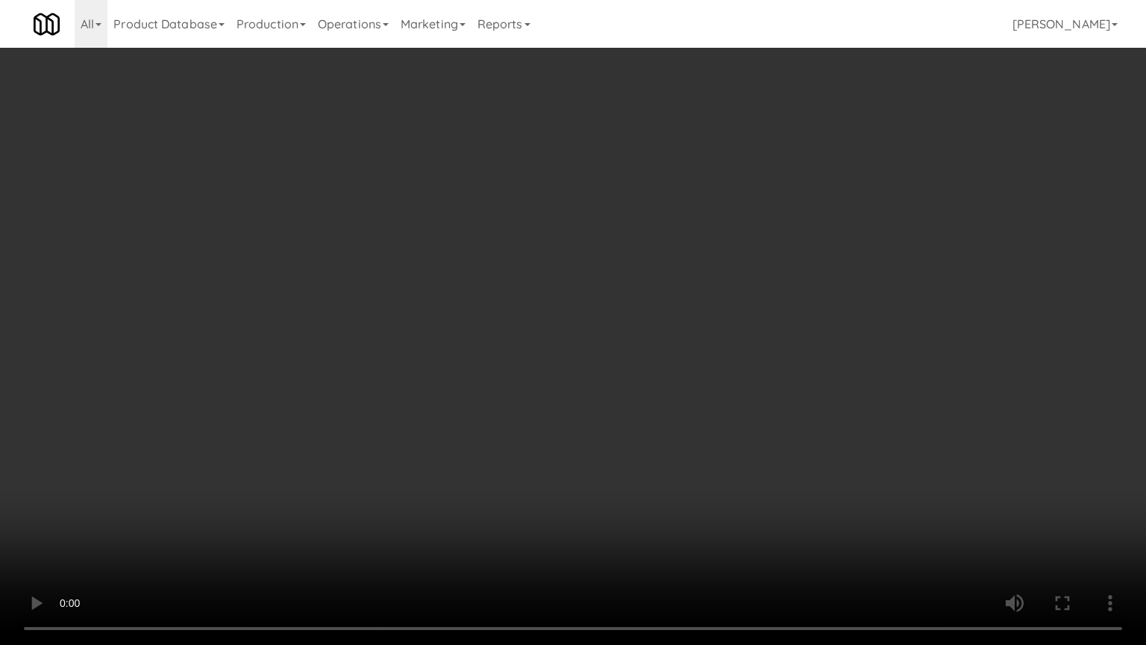
click at [367, 406] on video at bounding box center [573, 322] width 1146 height 645
click at [385, 390] on video at bounding box center [573, 322] width 1146 height 645
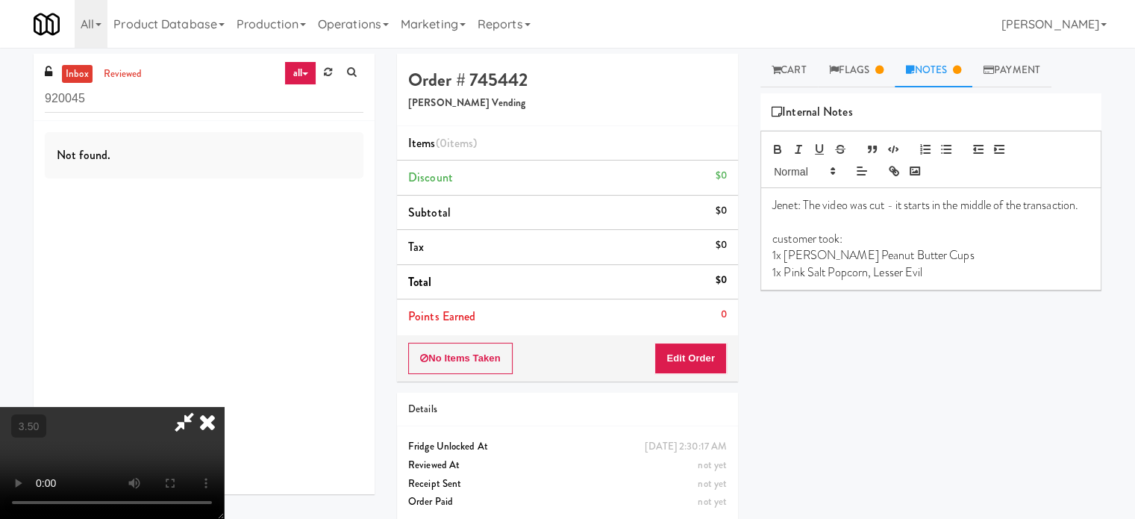
click at [224, 407] on icon at bounding box center [207, 422] width 33 height 30
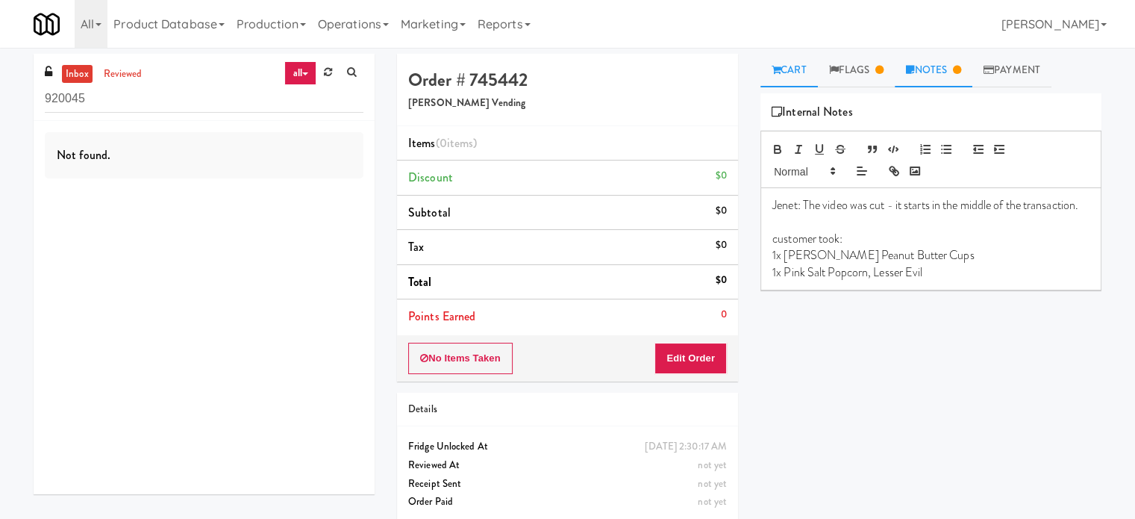
click at [794, 75] on link "Cart" at bounding box center [788, 71] width 57 height 34
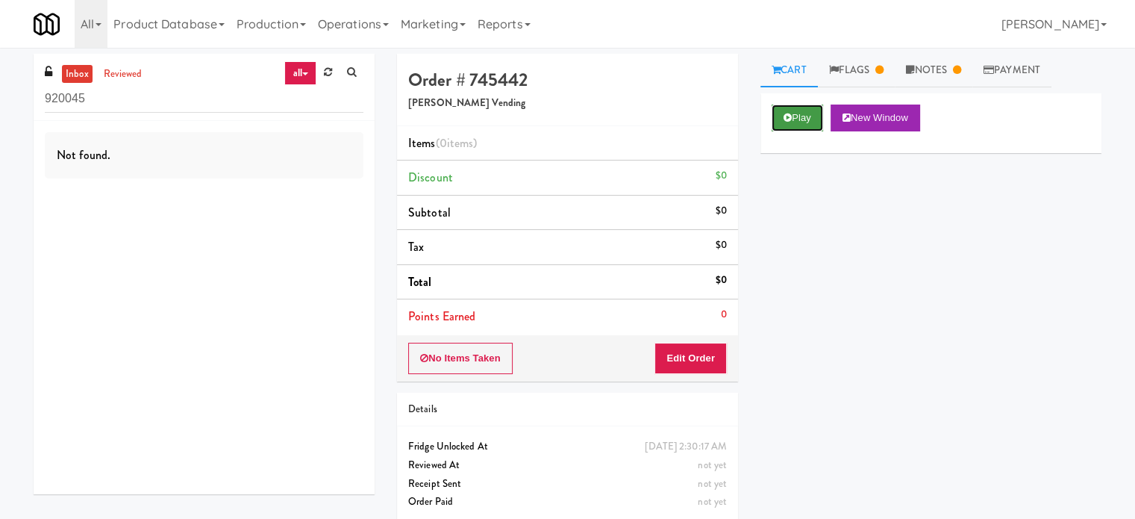
click at [803, 122] on button "Play" at bounding box center [797, 117] width 51 height 27
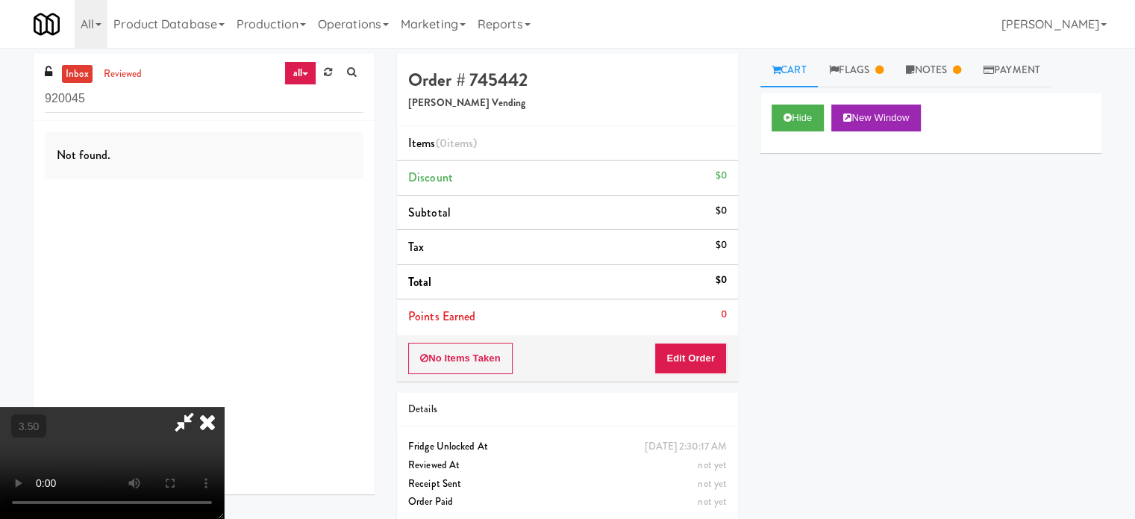
drag, startPoint x: 435, startPoint y: 325, endPoint x: 442, endPoint y: 321, distance: 7.7
click at [224, 407] on video at bounding box center [112, 463] width 224 height 112
click at [224, 407] on icon at bounding box center [207, 422] width 33 height 30
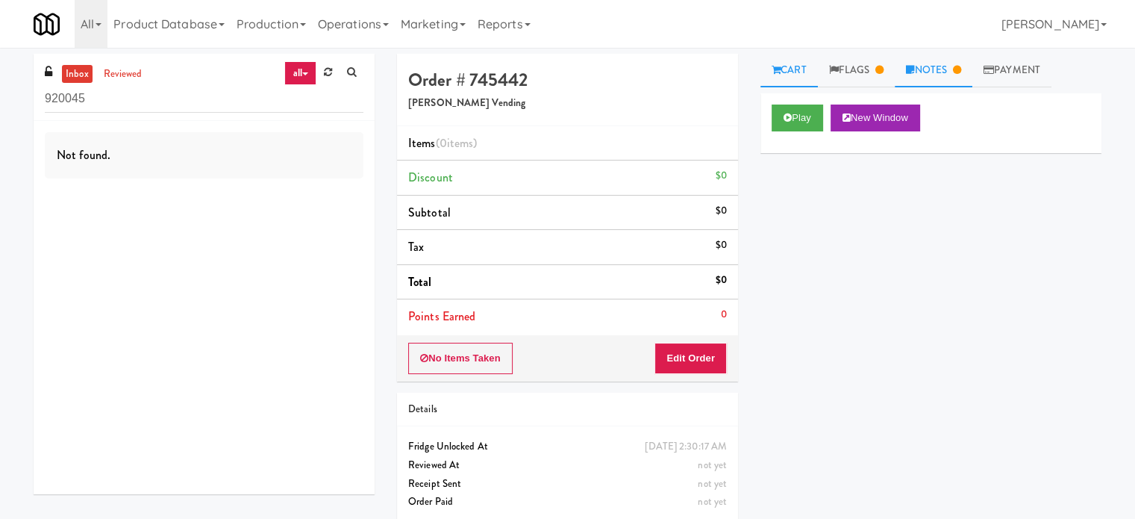
click at [932, 74] on link "Notes" at bounding box center [934, 71] width 78 height 34
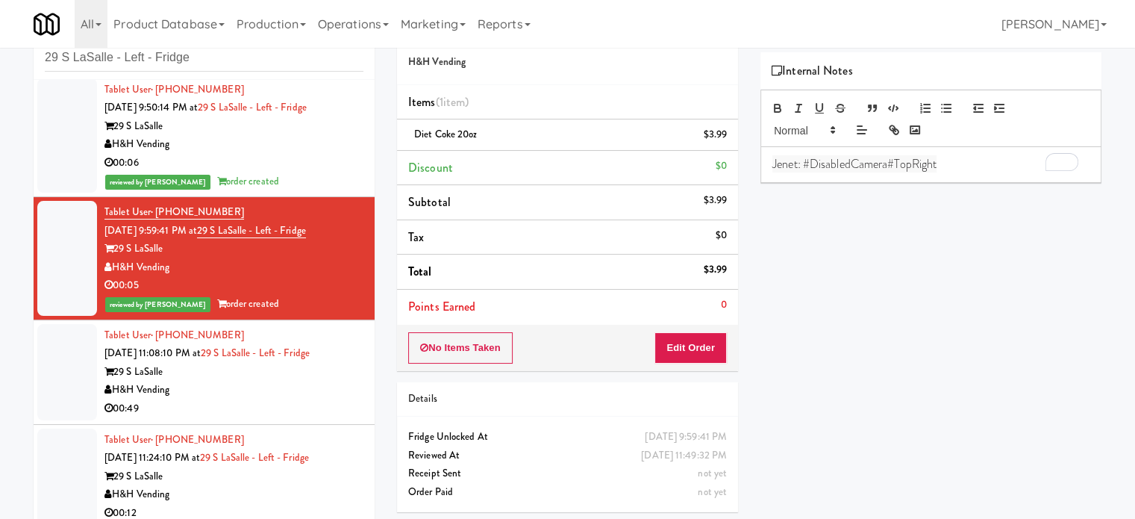
scroll to position [60, 0]
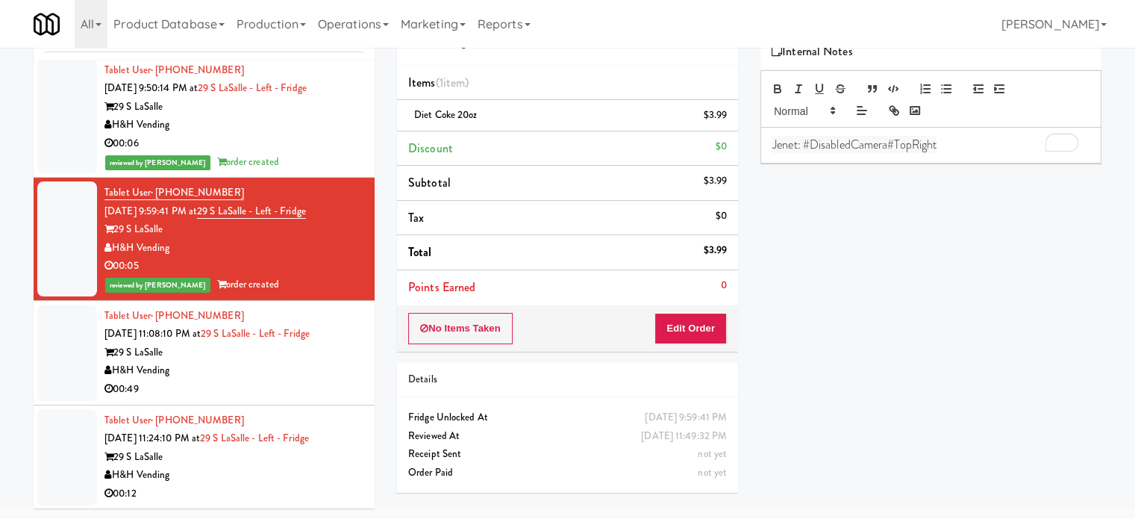
click at [319, 366] on div "H&H Vending" at bounding box center [233, 370] width 259 height 19
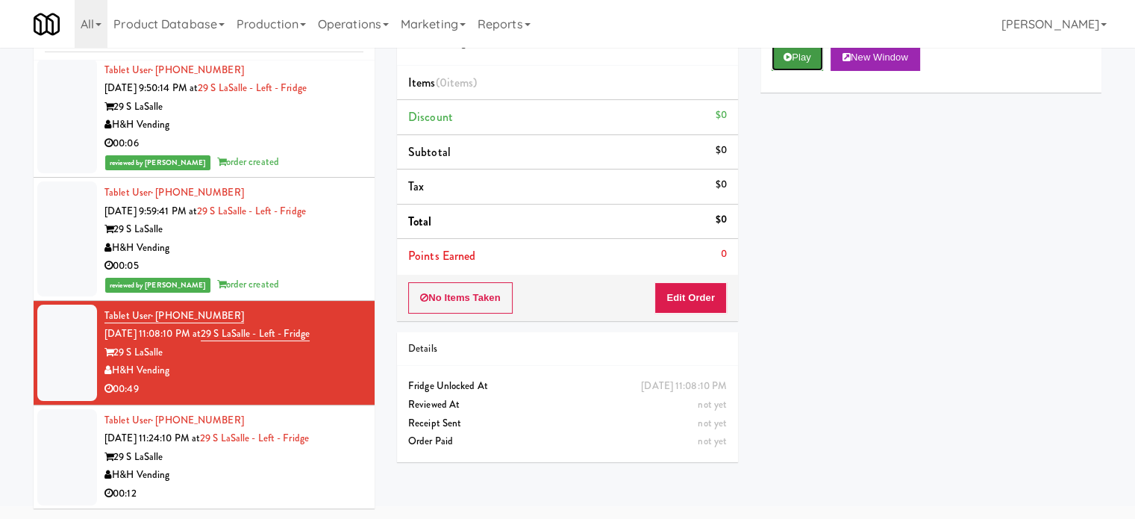
click at [795, 60] on button "Play" at bounding box center [797, 57] width 51 height 27
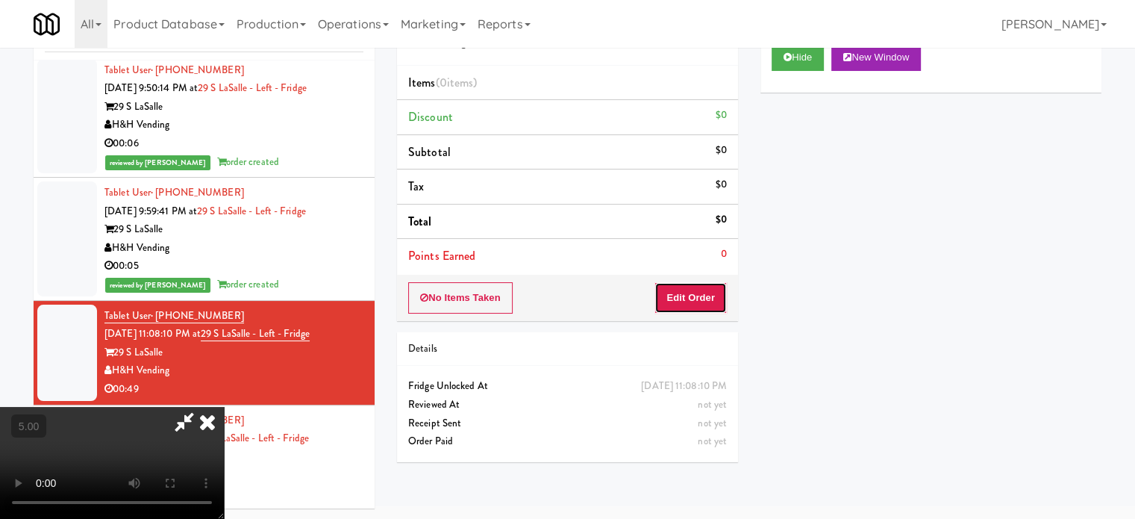
click at [684, 303] on button "Edit Order" at bounding box center [690, 297] width 72 height 31
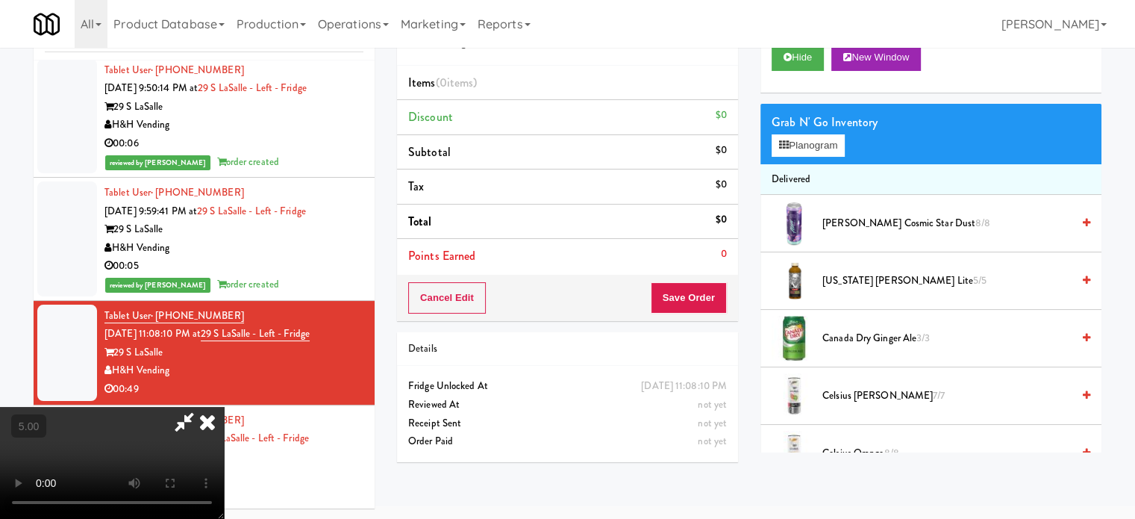
drag, startPoint x: 503, startPoint y: 295, endPoint x: 548, endPoint y: 282, distance: 47.3
click at [224, 407] on video at bounding box center [112, 463] width 224 height 112
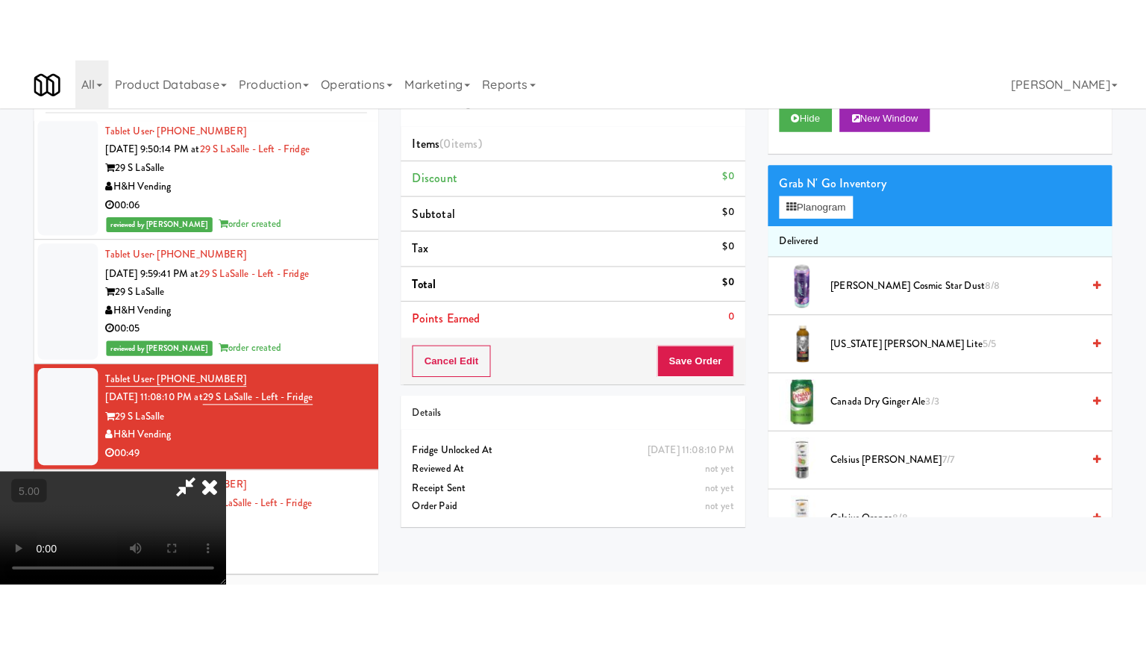
scroll to position [48, 0]
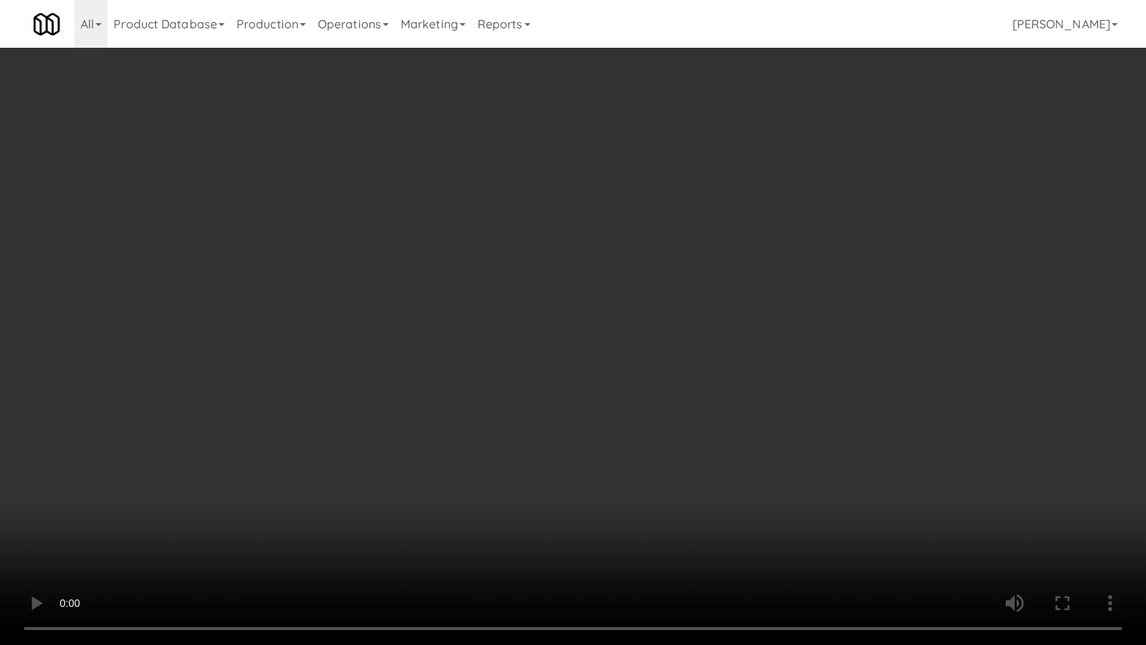
drag, startPoint x: 501, startPoint y: 288, endPoint x: 517, endPoint y: 254, distance: 38.0
click at [505, 286] on video at bounding box center [573, 322] width 1146 height 645
click at [517, 254] on video at bounding box center [573, 322] width 1146 height 645
click at [510, 263] on video at bounding box center [573, 322] width 1146 height 645
click at [511, 265] on video at bounding box center [573, 322] width 1146 height 645
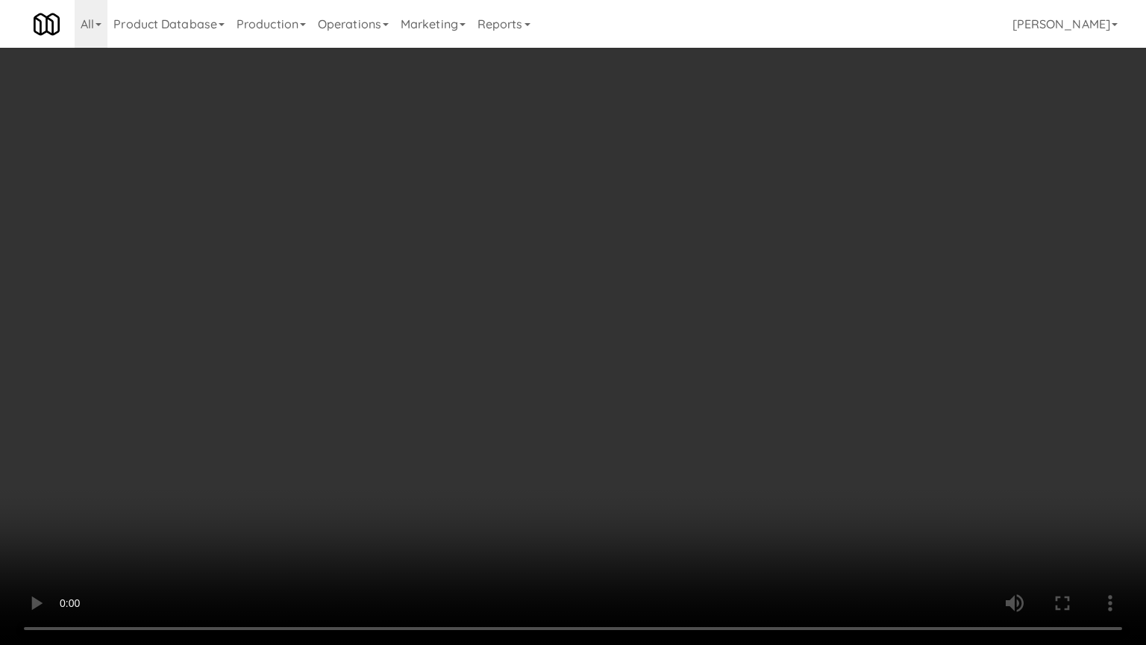
click at [534, 275] on video at bounding box center [573, 322] width 1146 height 645
click at [509, 278] on video at bounding box center [573, 322] width 1146 height 645
click at [621, 283] on video at bounding box center [573, 322] width 1146 height 645
drag, startPoint x: 545, startPoint y: 284, endPoint x: 555, endPoint y: 277, distance: 12.2
click at [548, 284] on video at bounding box center [573, 322] width 1146 height 645
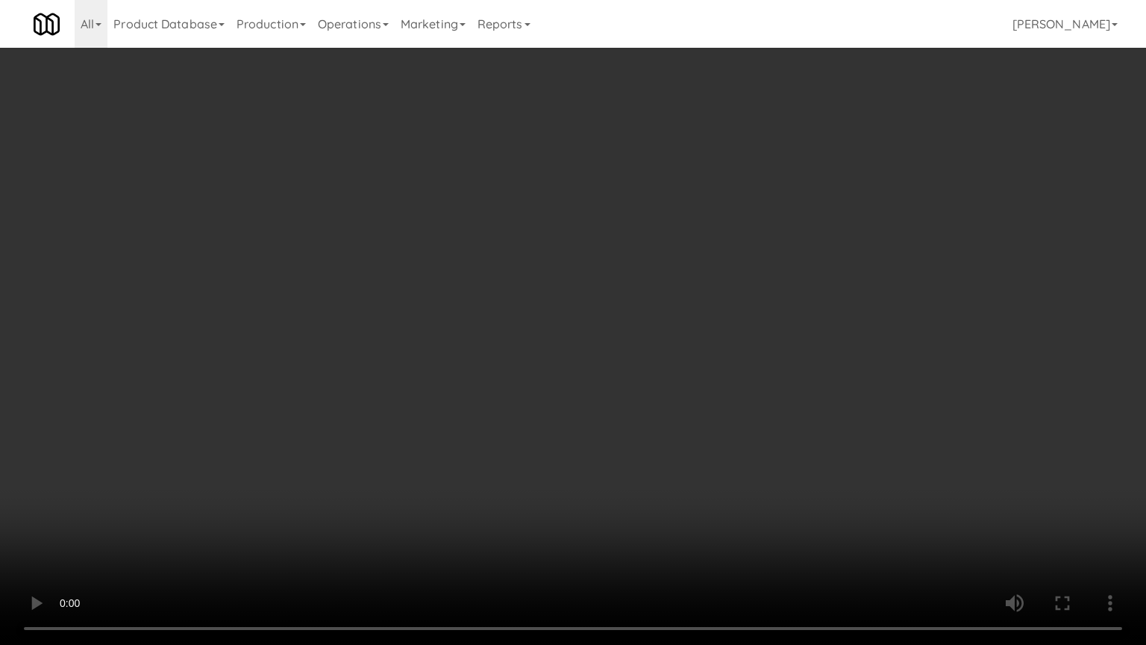
click at [555, 277] on video at bounding box center [573, 322] width 1146 height 645
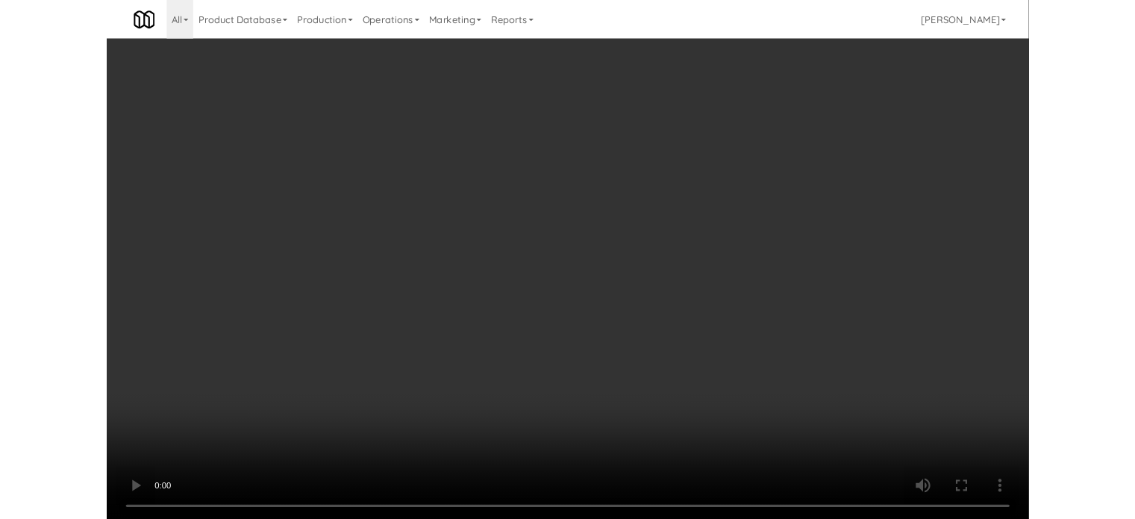
scroll to position [60, 0]
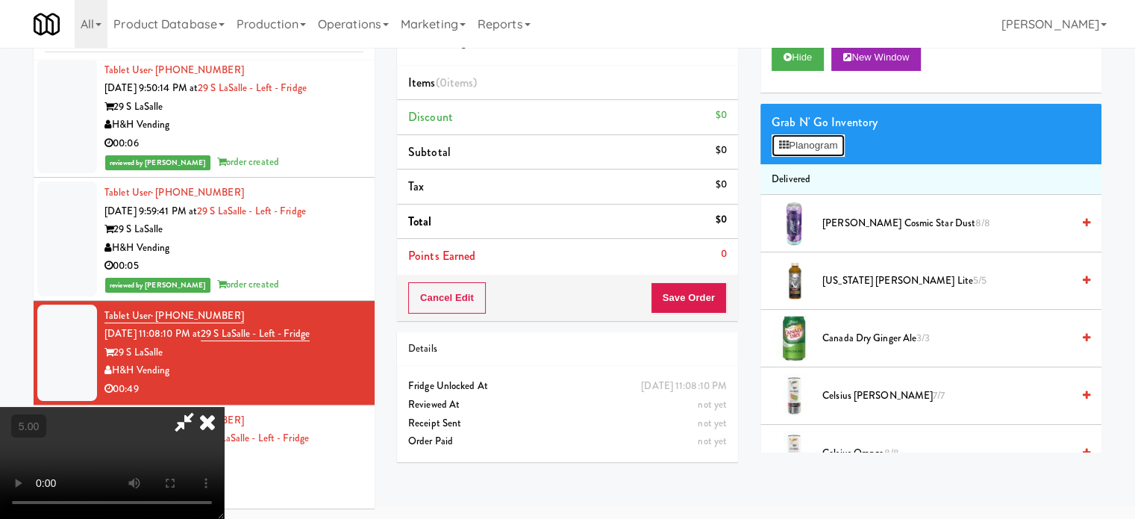
click at [788, 148] on icon at bounding box center [784, 145] width 10 height 10
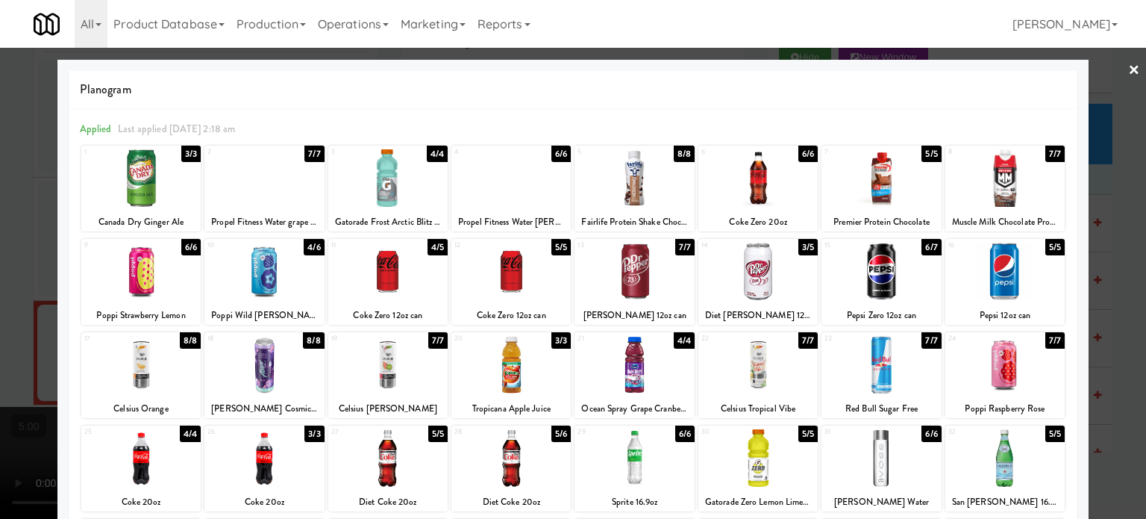
click at [1045, 154] on div "7/7" at bounding box center [1054, 154] width 19 height 16
drag, startPoint x: 1081, startPoint y: 188, endPoint x: 1015, endPoint y: 183, distance: 65.9
click at [1083, 190] on div at bounding box center [573, 259] width 1146 height 519
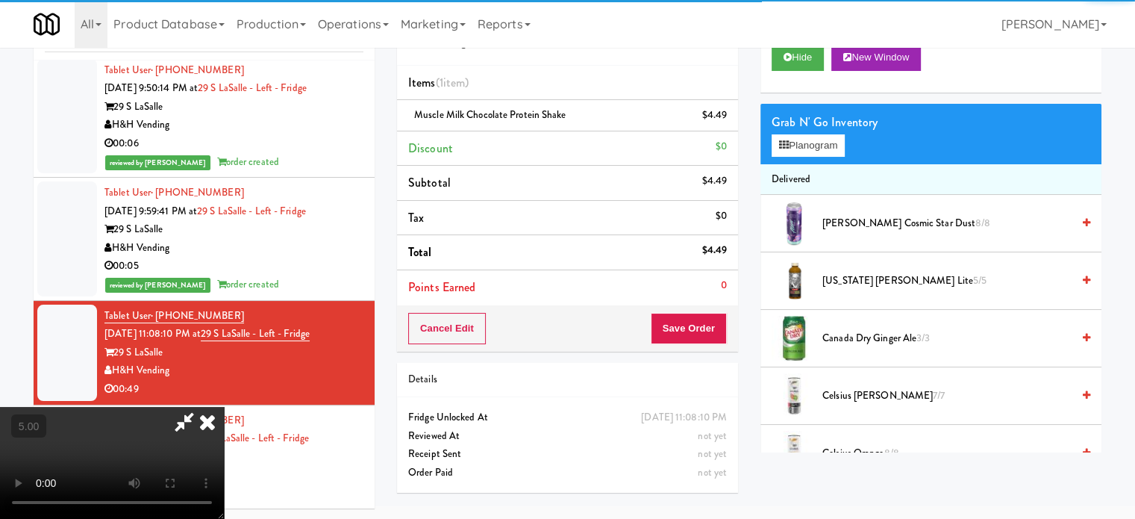
click at [224, 407] on video at bounding box center [112, 463] width 224 height 112
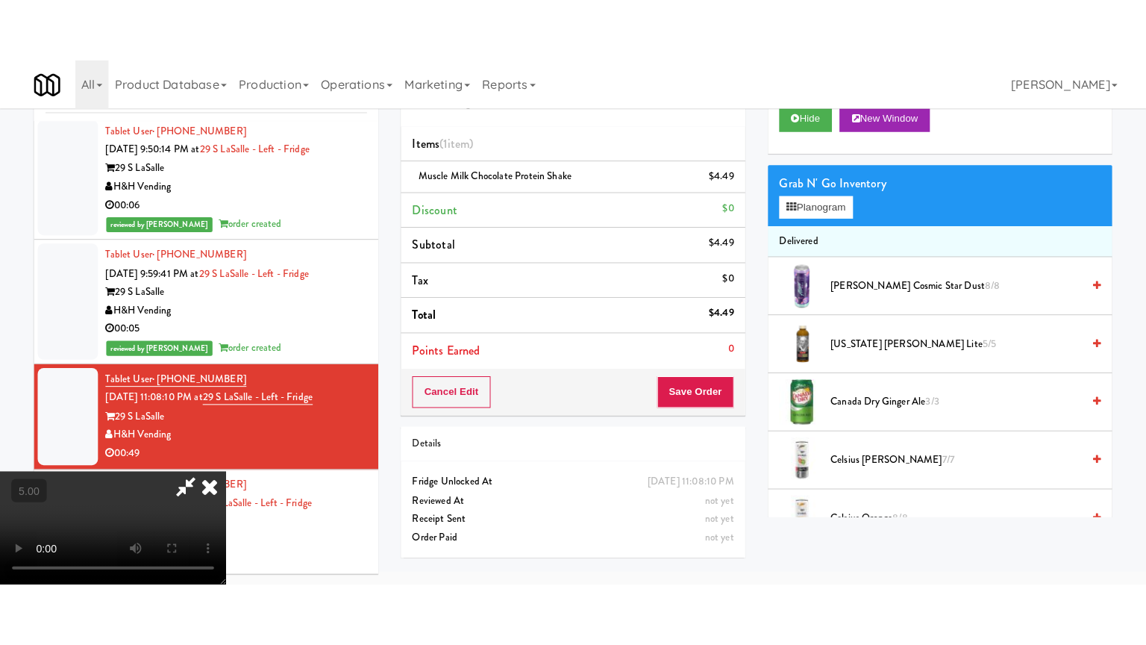
scroll to position [48, 0]
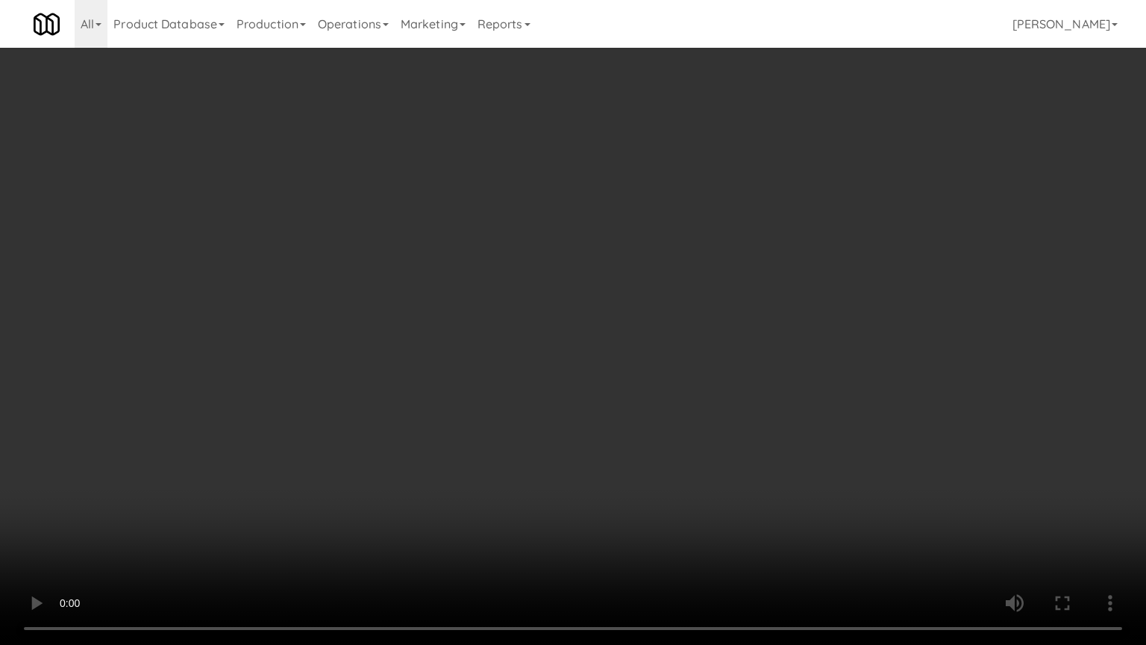
click at [564, 225] on video at bounding box center [573, 322] width 1146 height 645
click at [590, 193] on video at bounding box center [573, 322] width 1146 height 645
click at [593, 197] on video at bounding box center [573, 322] width 1146 height 645
click at [596, 197] on video at bounding box center [573, 322] width 1146 height 645
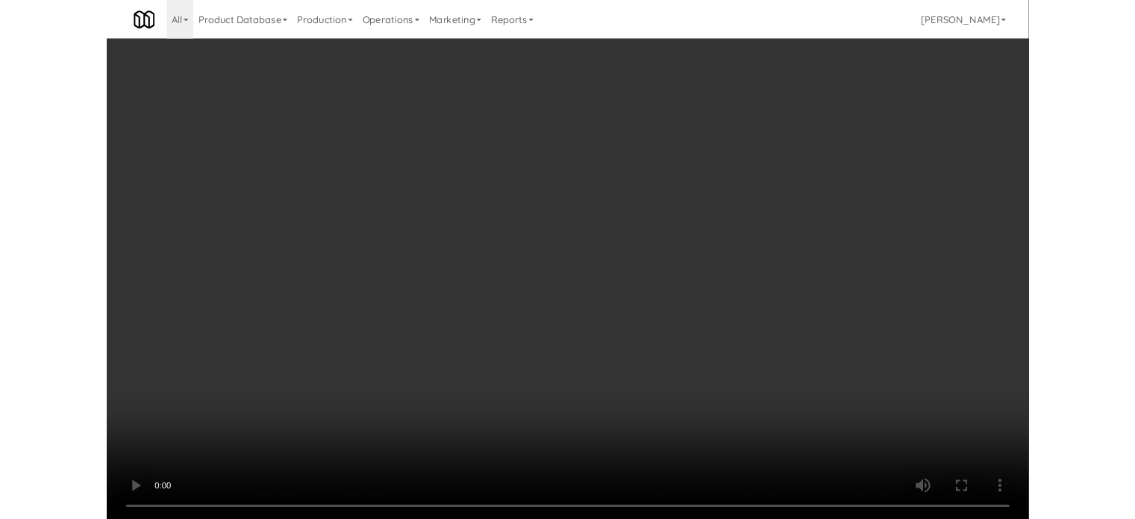
scroll to position [60, 0]
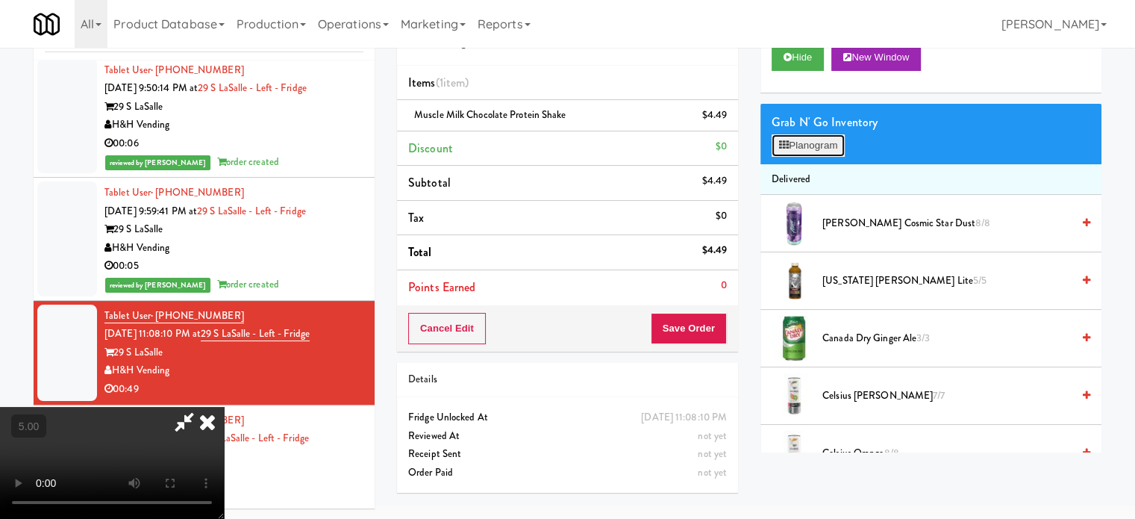
click at [829, 142] on button "Planogram" at bounding box center [808, 145] width 73 height 22
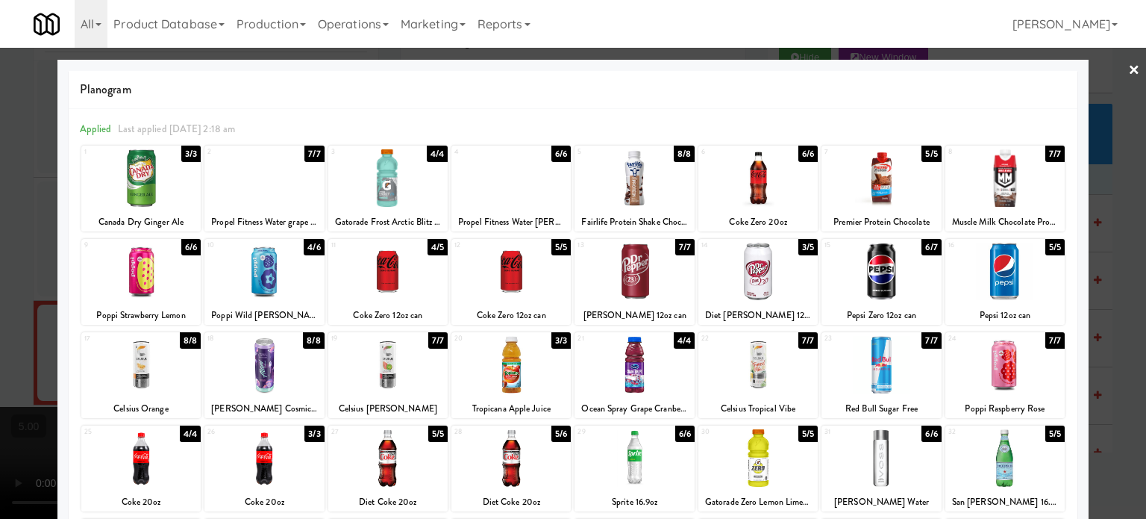
click at [922, 157] on div "5/5" at bounding box center [931, 154] width 19 height 16
drag, startPoint x: 1118, startPoint y: 271, endPoint x: 1062, endPoint y: 256, distance: 57.9
click at [1118, 271] on div at bounding box center [573, 259] width 1146 height 519
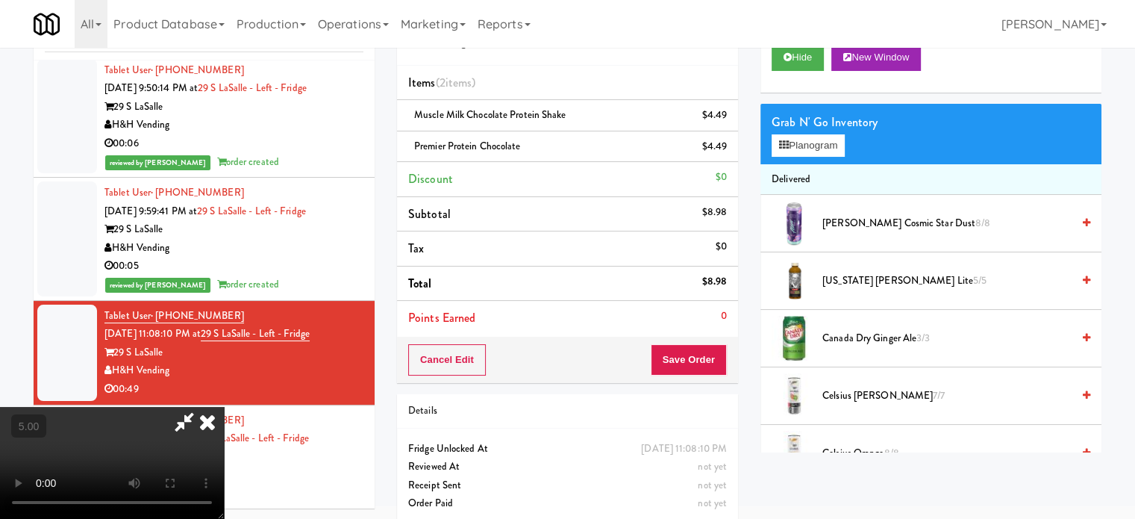
click at [224, 407] on video at bounding box center [112, 463] width 224 height 112
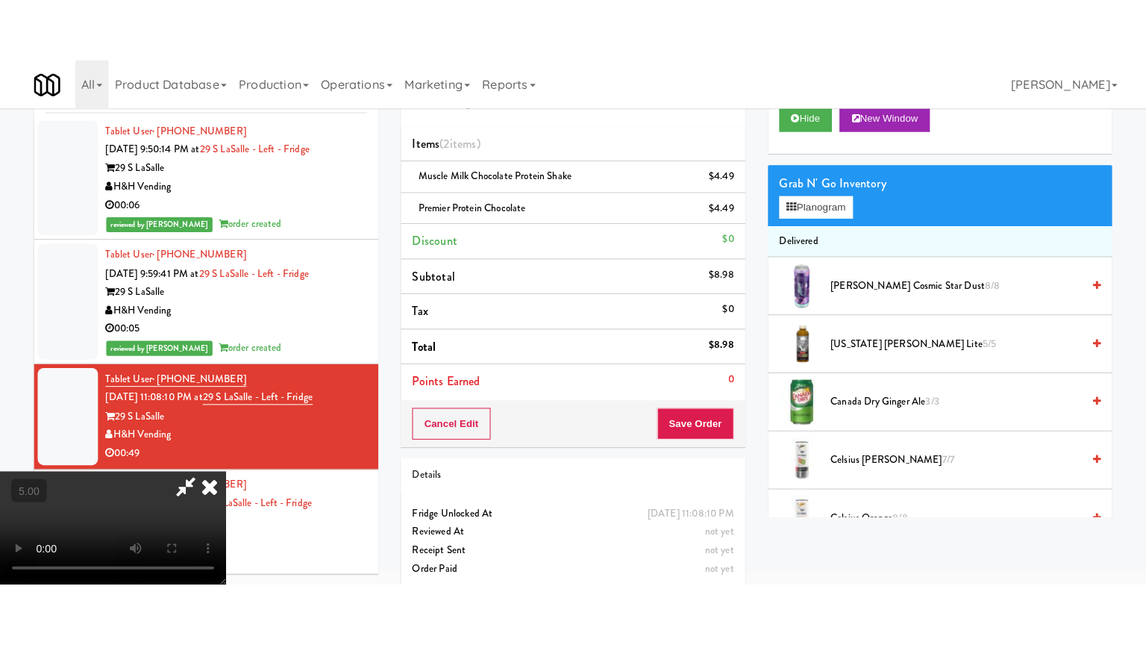
scroll to position [48, 0]
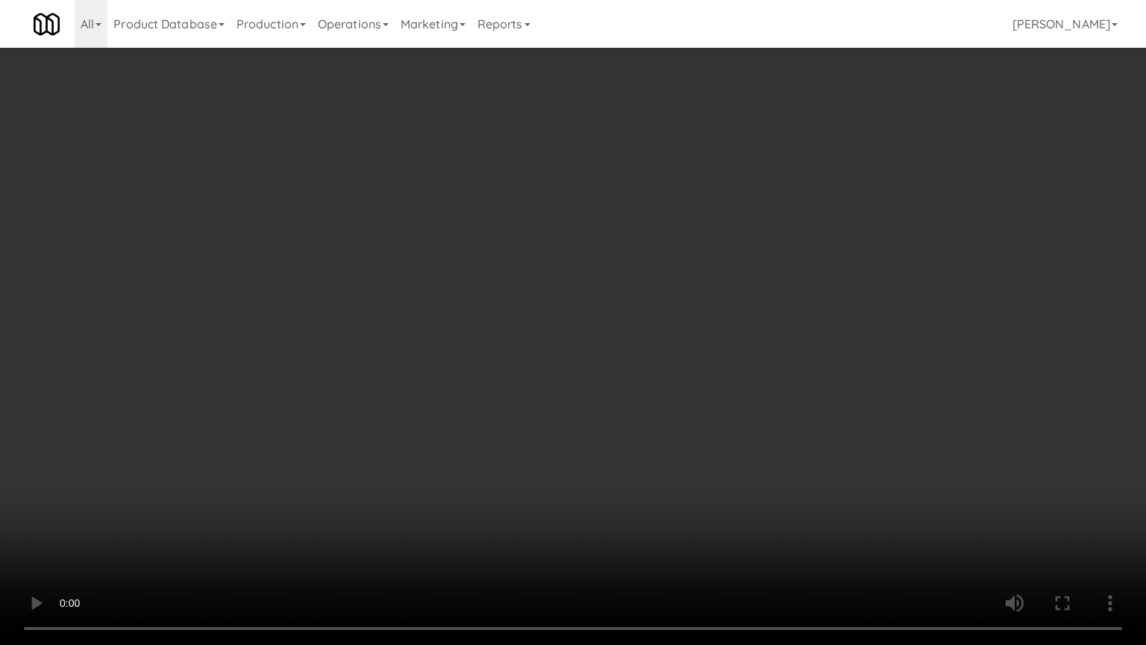
click at [547, 284] on video at bounding box center [573, 322] width 1146 height 645
click at [569, 258] on video at bounding box center [573, 322] width 1146 height 645
click at [570, 257] on video at bounding box center [573, 322] width 1146 height 645
click at [581, 248] on video at bounding box center [573, 322] width 1146 height 645
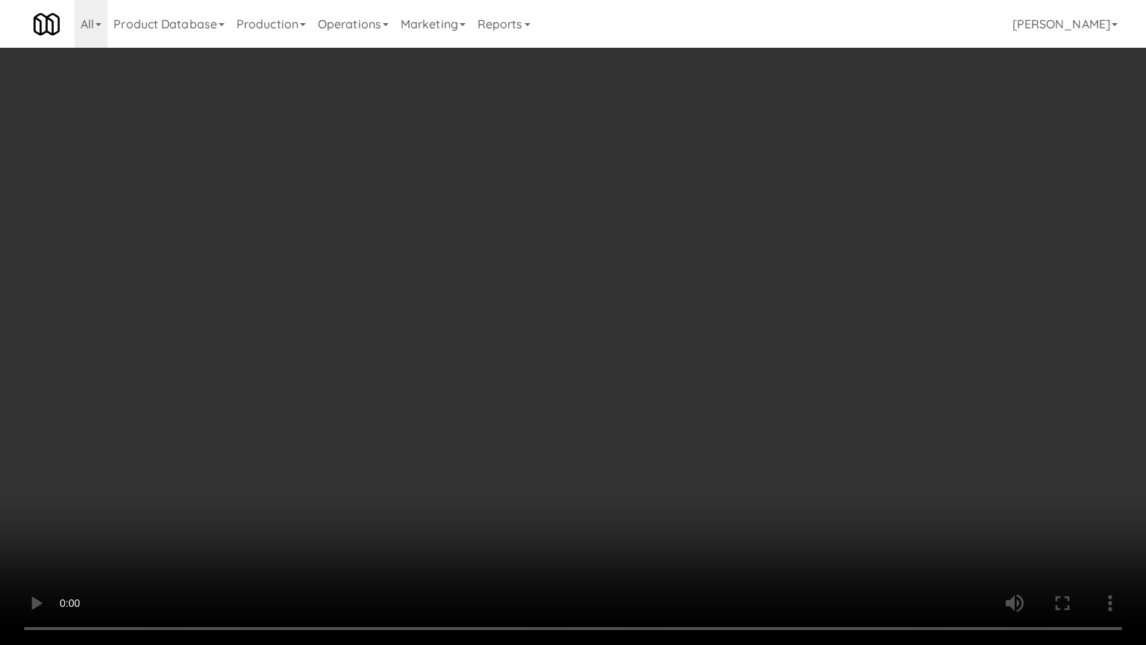
click at [582, 254] on video at bounding box center [573, 322] width 1146 height 645
click at [585, 251] on video at bounding box center [573, 322] width 1146 height 645
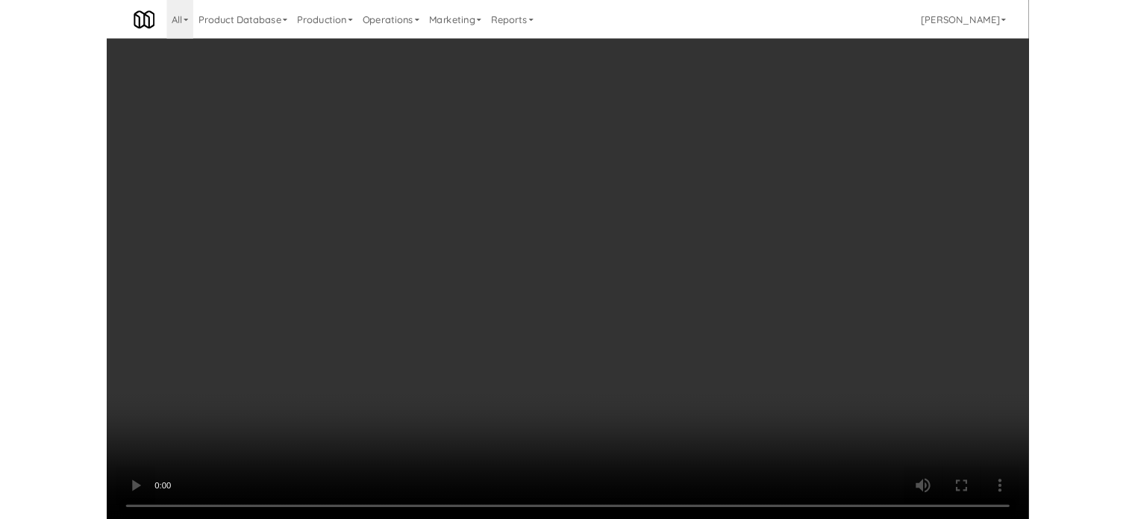
scroll to position [60, 0]
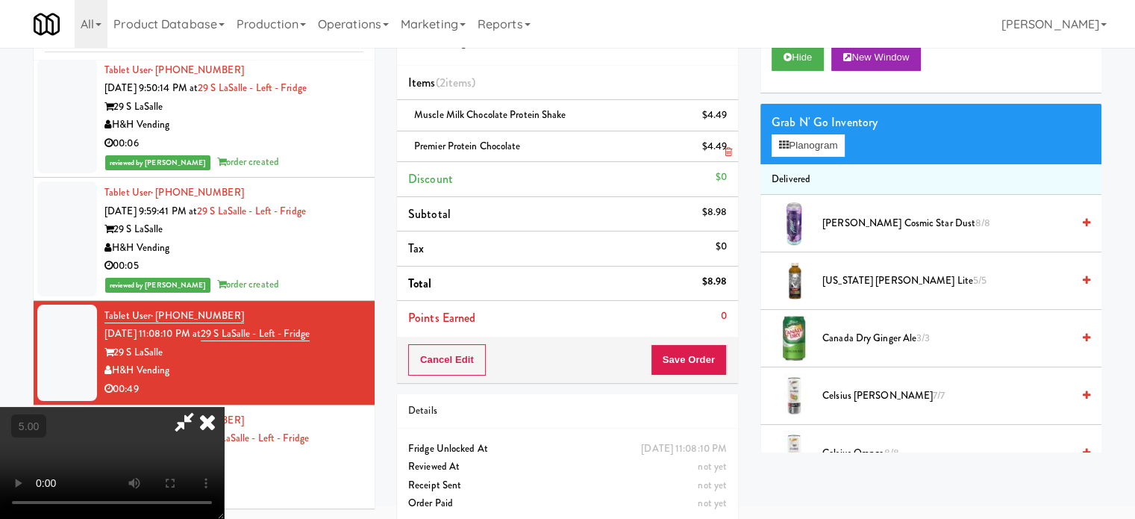
click at [729, 120] on icon at bounding box center [728, 121] width 7 height 10
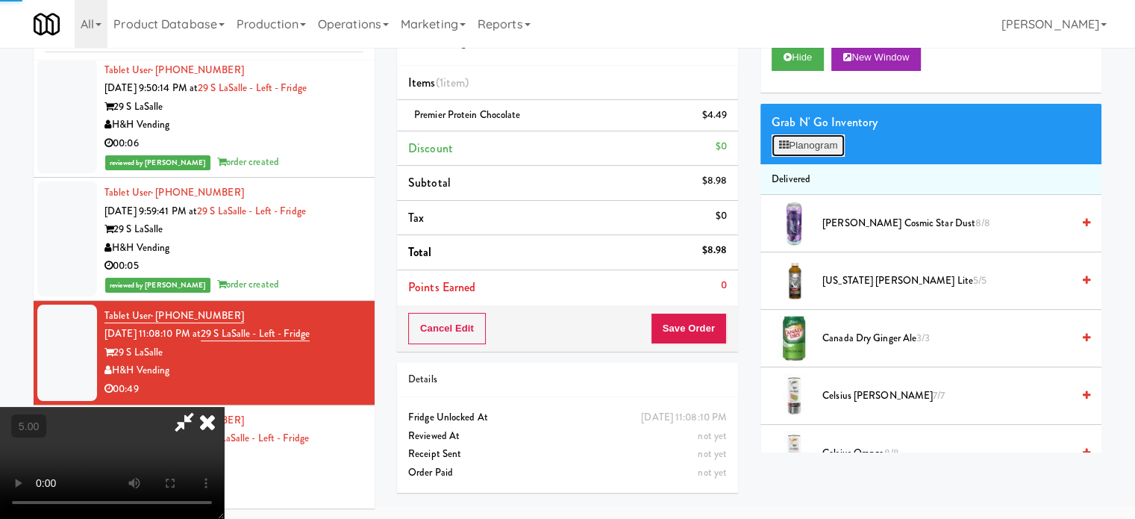
drag, startPoint x: 787, startPoint y: 143, endPoint x: 884, endPoint y: 157, distance: 98.2
click at [788, 143] on icon at bounding box center [784, 145] width 10 height 10
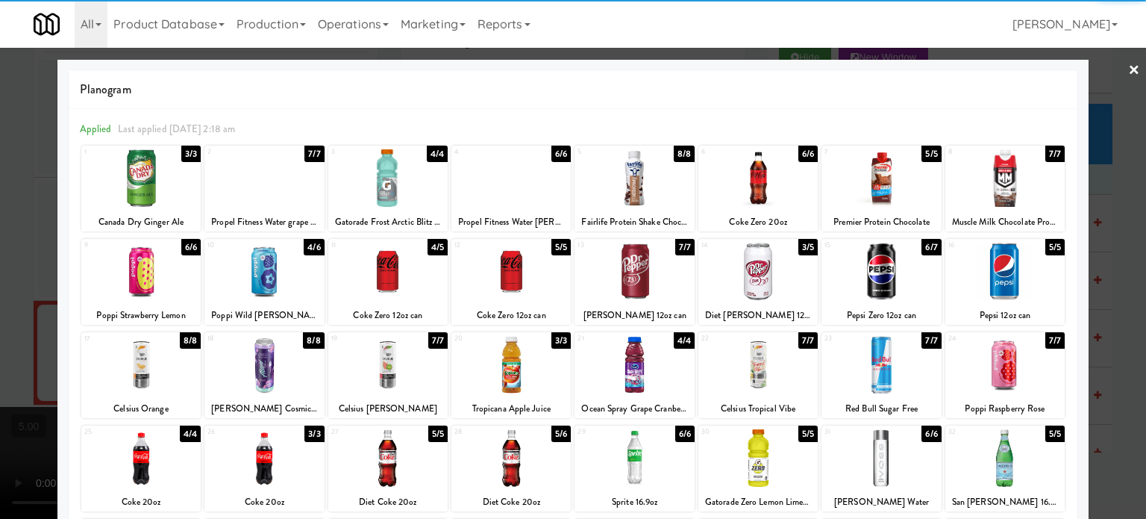
click at [922, 157] on div "5/5" at bounding box center [931, 154] width 19 height 16
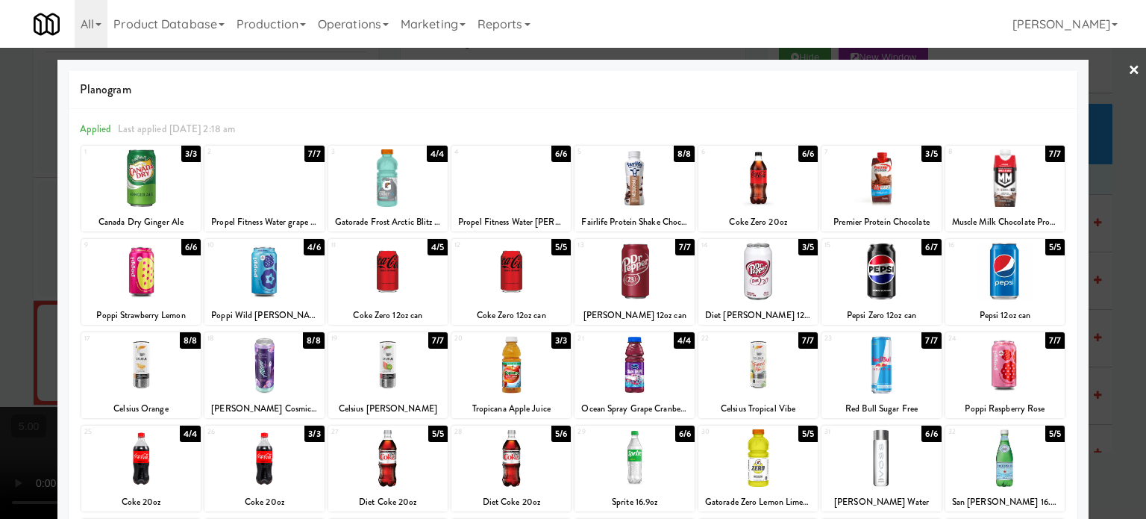
drag, startPoint x: 1114, startPoint y: 225, endPoint x: 863, endPoint y: 178, distance: 255.2
click at [1114, 226] on div at bounding box center [573, 259] width 1146 height 519
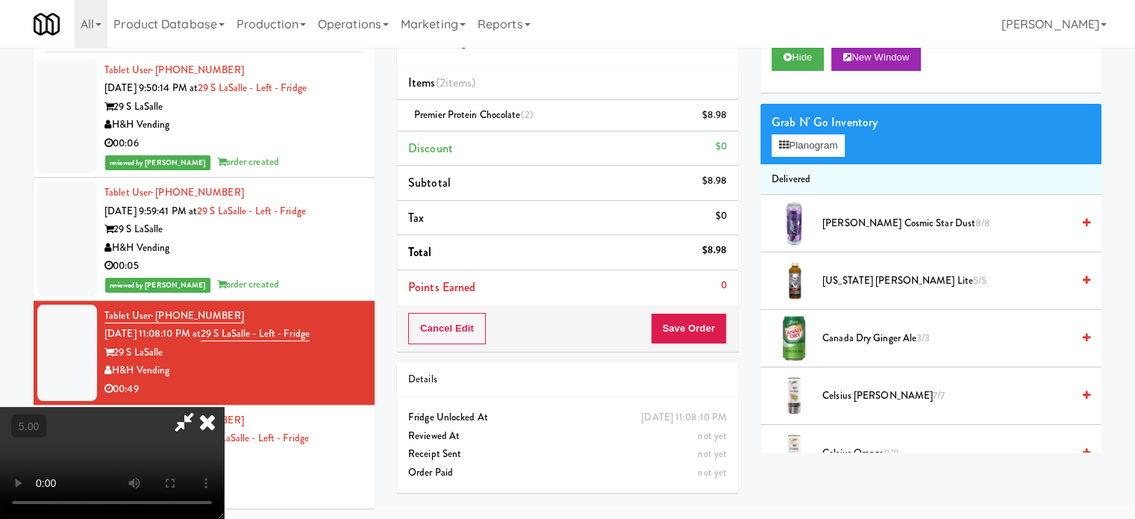
click at [224, 407] on icon at bounding box center [207, 422] width 33 height 30
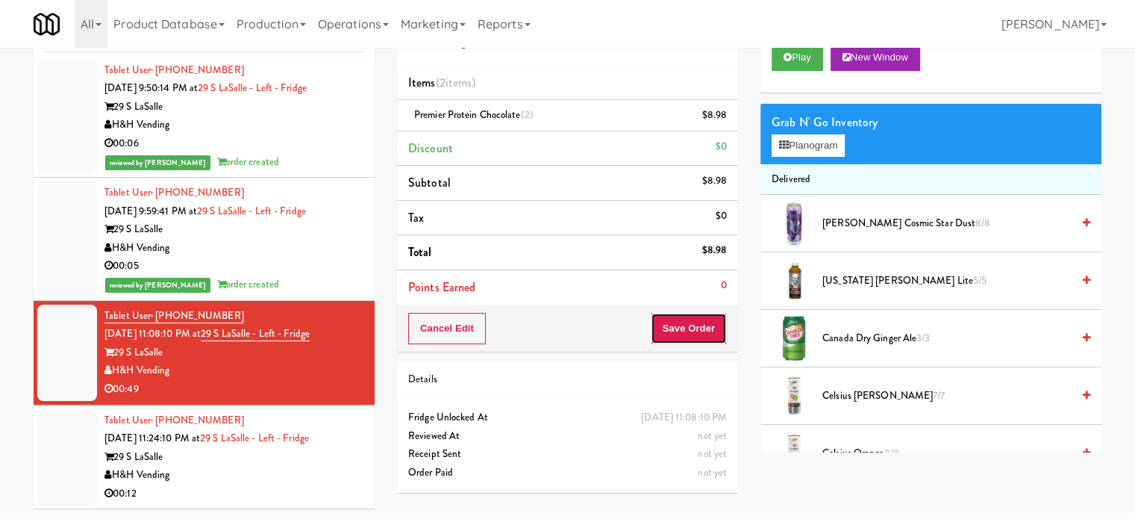
click at [684, 326] on button "Save Order" at bounding box center [689, 328] width 76 height 31
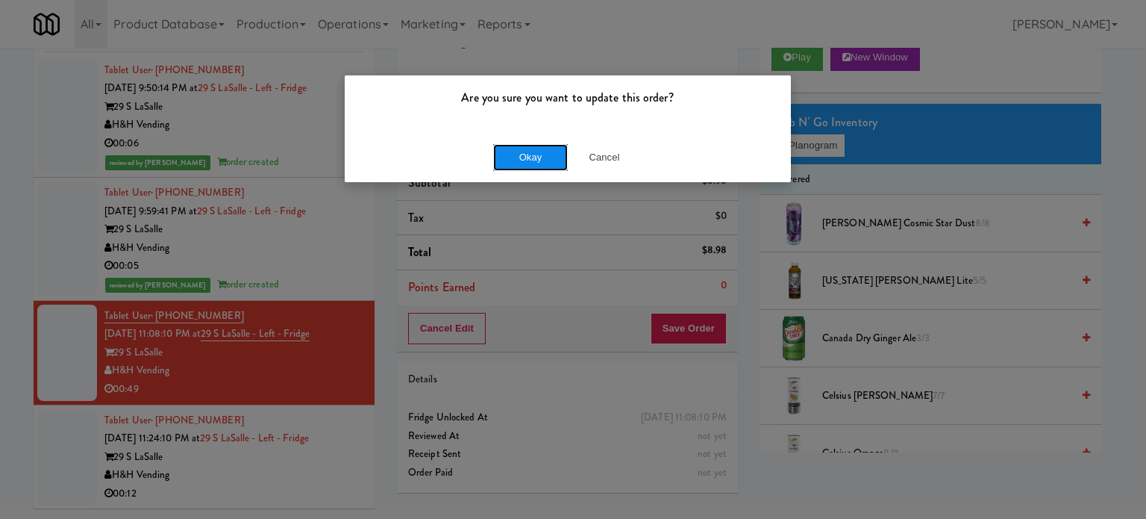
click at [539, 161] on button "Okay" at bounding box center [530, 157] width 75 height 27
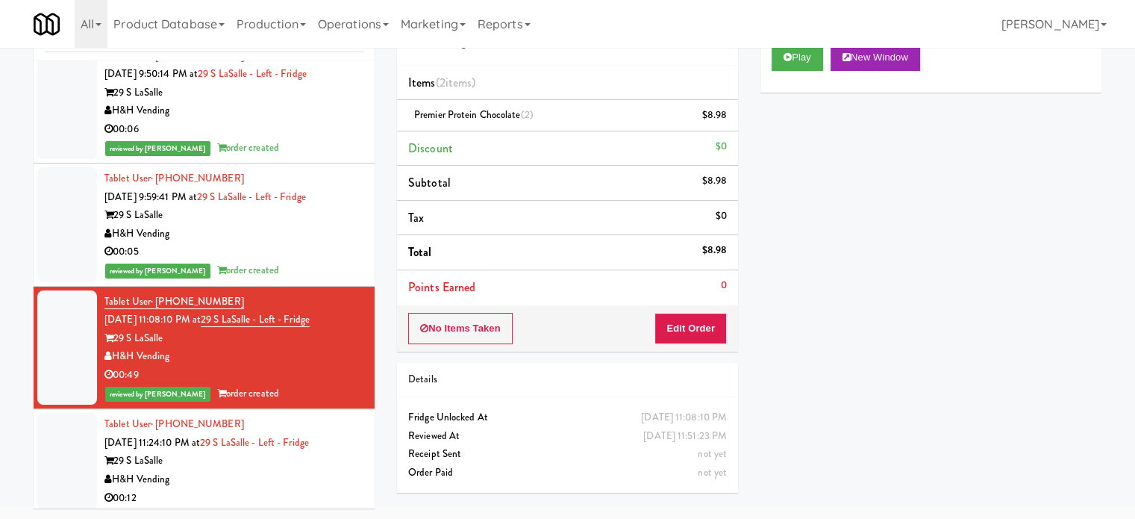
scroll to position [146, 0]
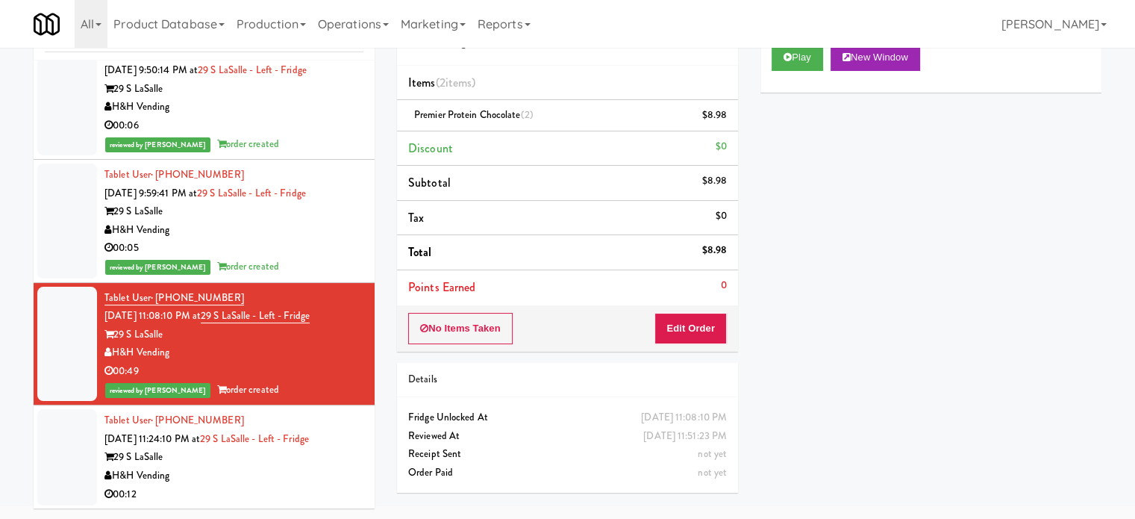
drag, startPoint x: 268, startPoint y: 473, endPoint x: 275, endPoint y: 455, distance: 19.1
click at [269, 466] on div "H&H Vending" at bounding box center [233, 475] width 259 height 19
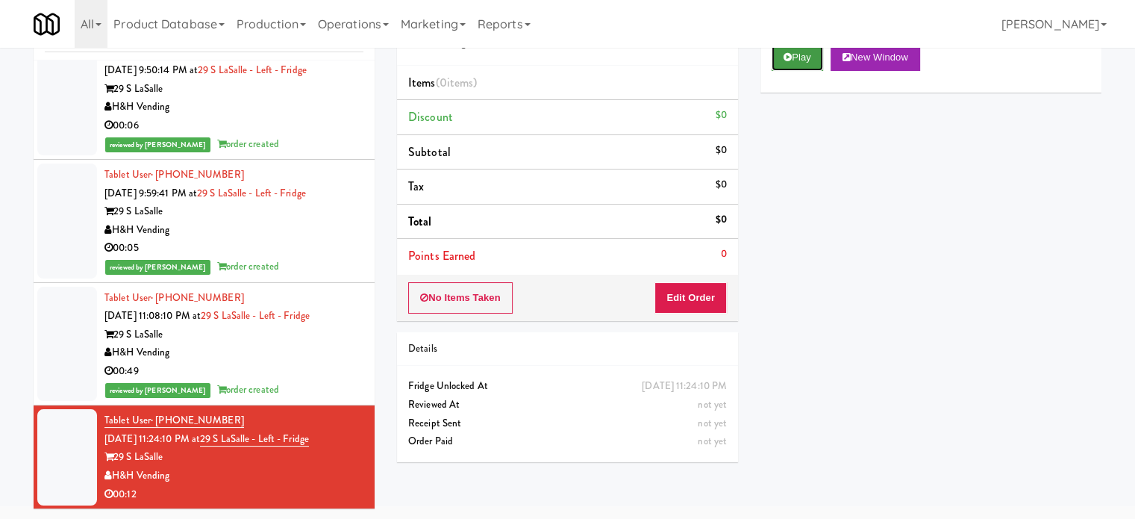
click at [800, 62] on button "Play" at bounding box center [797, 57] width 51 height 27
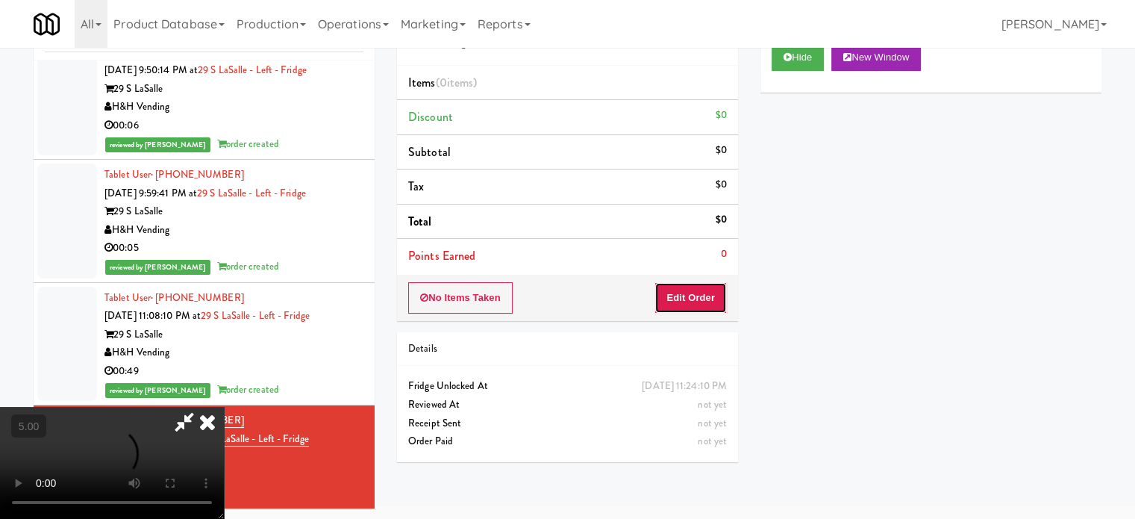
drag, startPoint x: 697, startPoint y: 303, endPoint x: 651, endPoint y: 259, distance: 63.9
click at [697, 304] on button "Edit Order" at bounding box center [690, 297] width 72 height 31
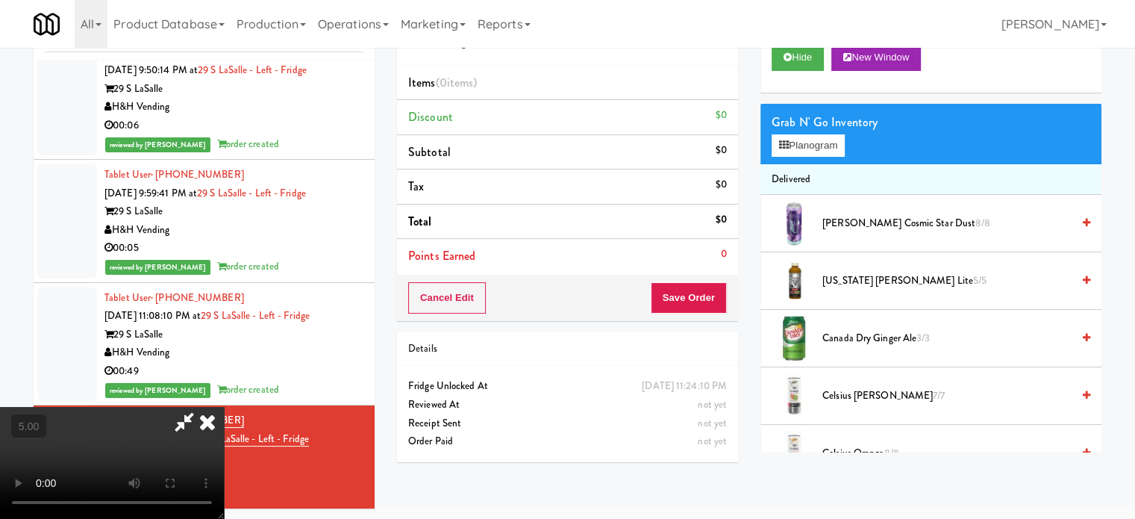
click at [224, 407] on video at bounding box center [112, 463] width 224 height 112
drag, startPoint x: 431, startPoint y: 290, endPoint x: 428, endPoint y: 269, distance: 20.3
click at [224, 407] on video at bounding box center [112, 463] width 224 height 112
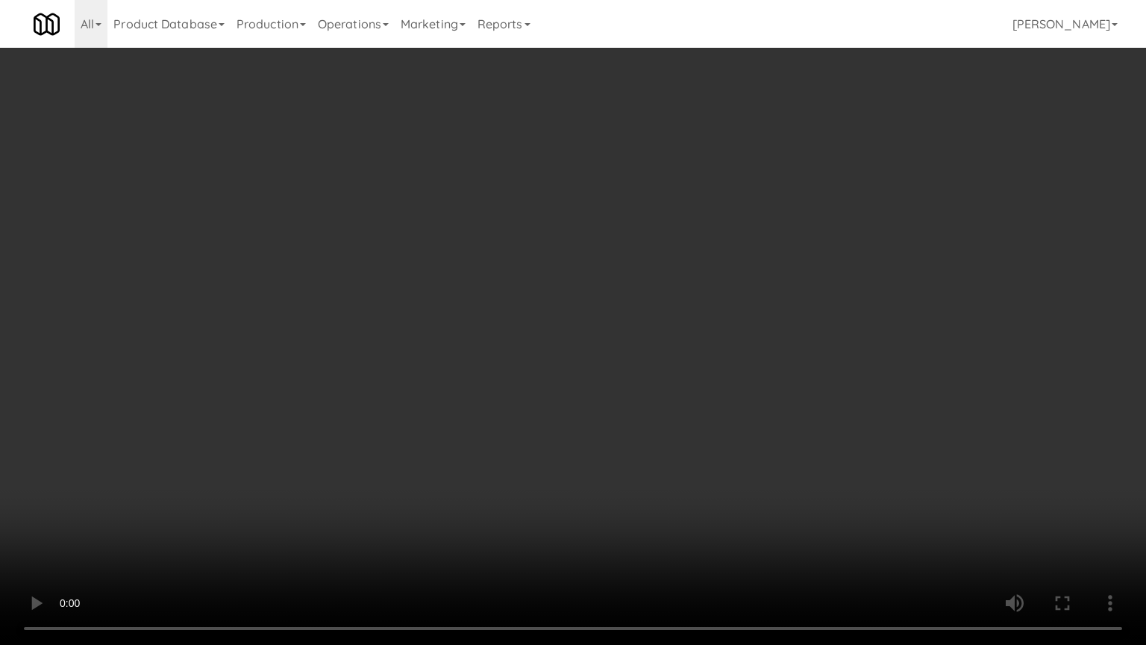
drag, startPoint x: 368, startPoint y: 385, endPoint x: 369, endPoint y: 315, distance: 70.1
click at [368, 385] on video at bounding box center [573, 322] width 1146 height 645
click at [421, 307] on video at bounding box center [573, 322] width 1146 height 645
click at [490, 371] on video at bounding box center [573, 322] width 1146 height 645
click at [503, 331] on video at bounding box center [573, 322] width 1146 height 645
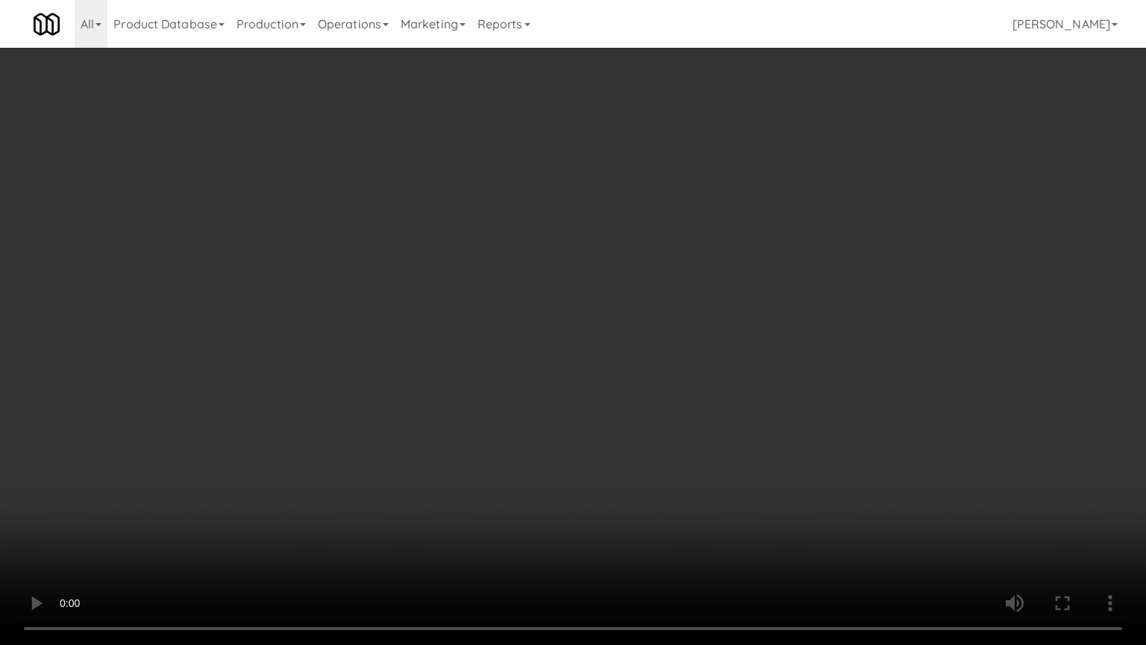
click at [538, 345] on video at bounding box center [573, 322] width 1146 height 645
click at [532, 351] on video at bounding box center [573, 322] width 1146 height 645
click at [537, 350] on video at bounding box center [573, 322] width 1146 height 645
click at [567, 319] on video at bounding box center [573, 322] width 1146 height 645
click at [561, 319] on video at bounding box center [573, 322] width 1146 height 645
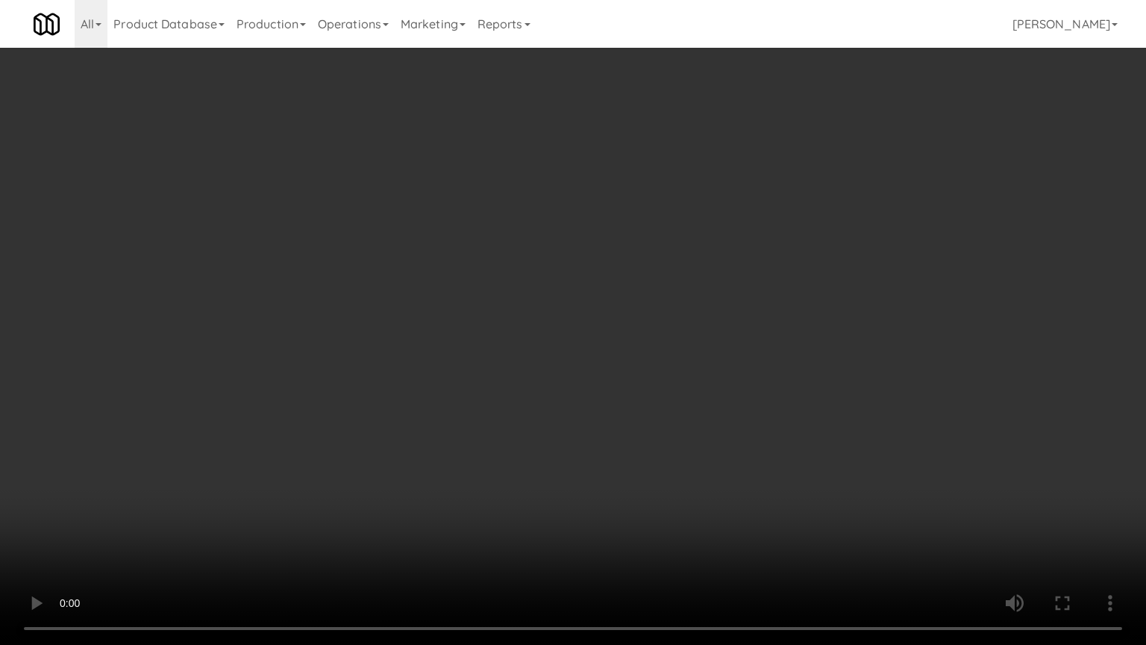
click at [593, 316] on video at bounding box center [573, 322] width 1146 height 645
click at [543, 325] on video at bounding box center [573, 322] width 1146 height 645
click at [642, 349] on video at bounding box center [573, 322] width 1146 height 645
click at [612, 346] on video at bounding box center [573, 322] width 1146 height 645
click at [731, 356] on video at bounding box center [573, 322] width 1146 height 645
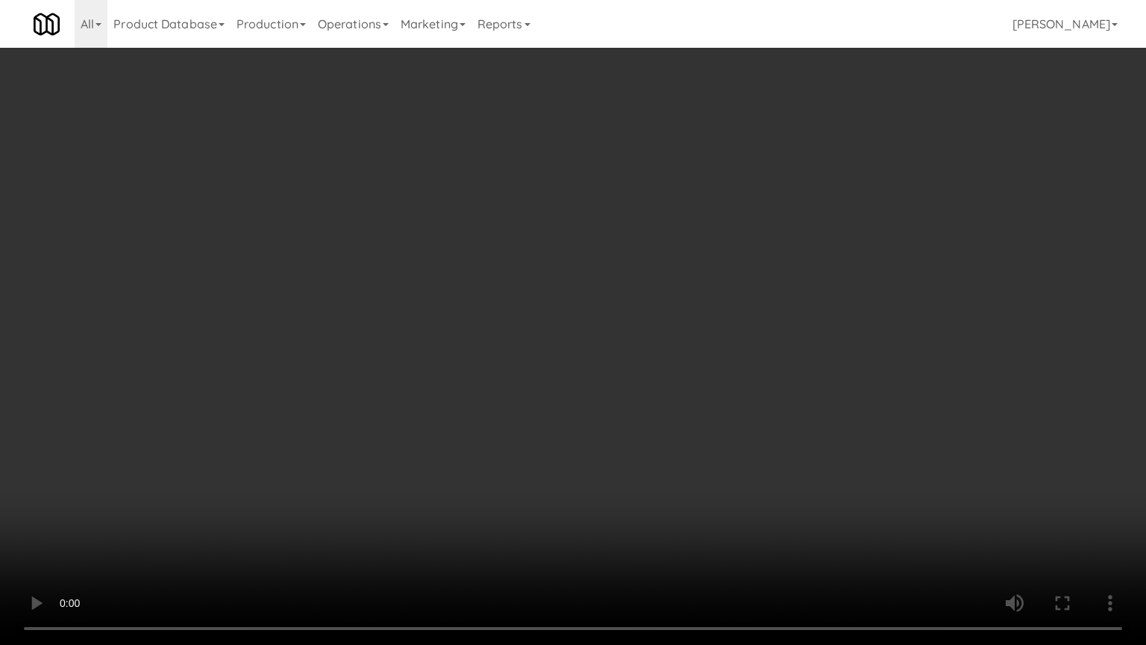
click at [654, 357] on video at bounding box center [573, 322] width 1146 height 645
click at [756, 334] on video at bounding box center [573, 322] width 1146 height 645
click at [723, 328] on video at bounding box center [573, 322] width 1146 height 645
drag, startPoint x: 726, startPoint y: 328, endPoint x: 745, endPoint y: 231, distance: 98.1
click at [727, 328] on video at bounding box center [573, 322] width 1146 height 645
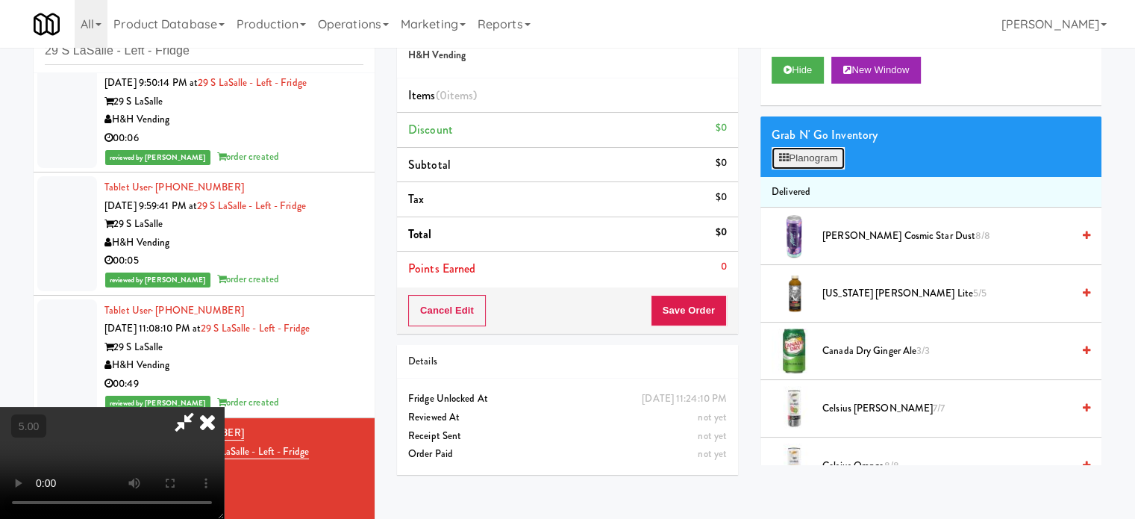
click at [810, 154] on button "Planogram" at bounding box center [808, 158] width 73 height 22
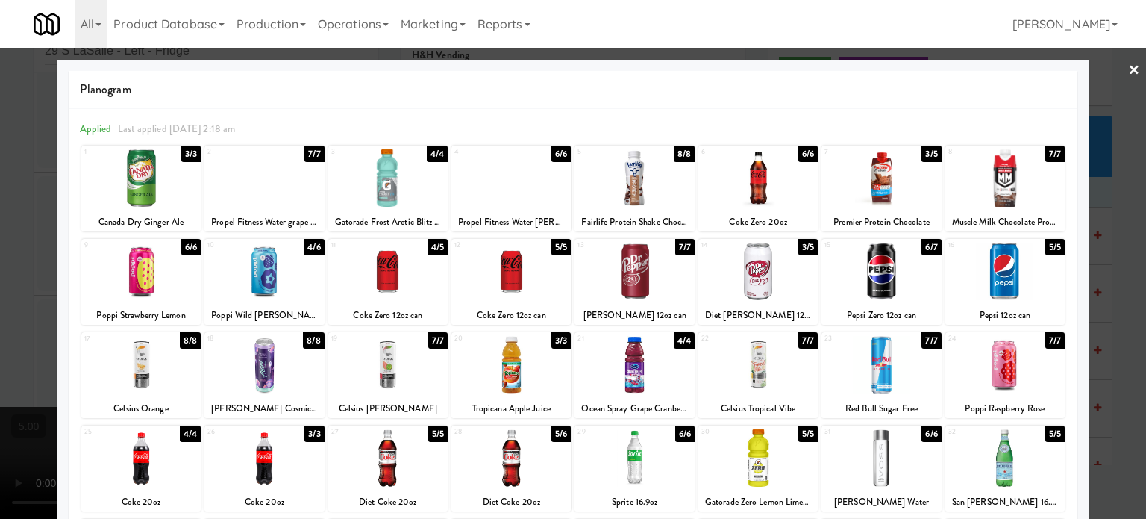
click at [674, 344] on div "4/4" at bounding box center [684, 340] width 21 height 16
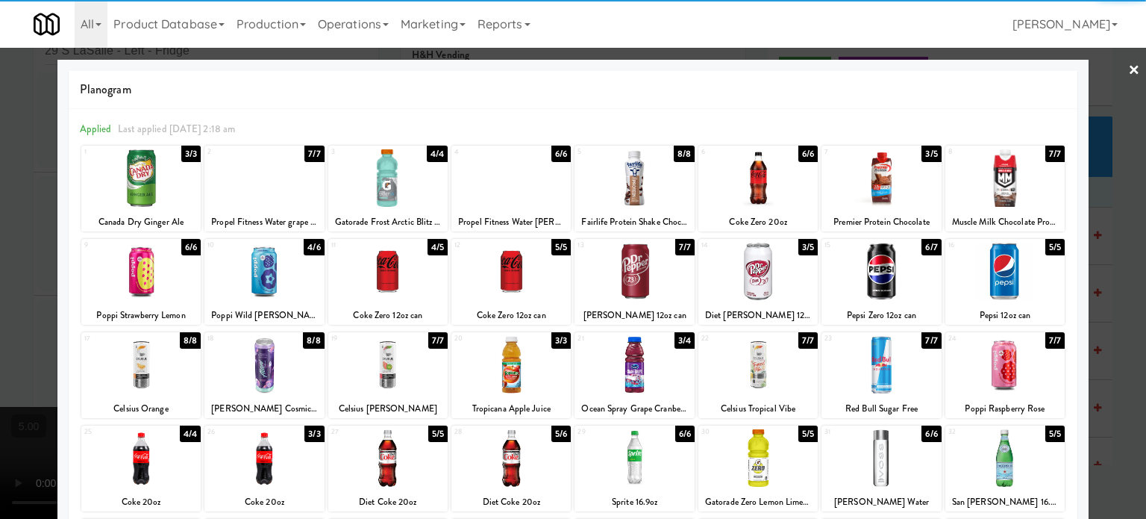
drag, startPoint x: 1122, startPoint y: 348, endPoint x: 1002, endPoint y: 332, distance: 120.5
click at [1122, 348] on div at bounding box center [573, 259] width 1146 height 519
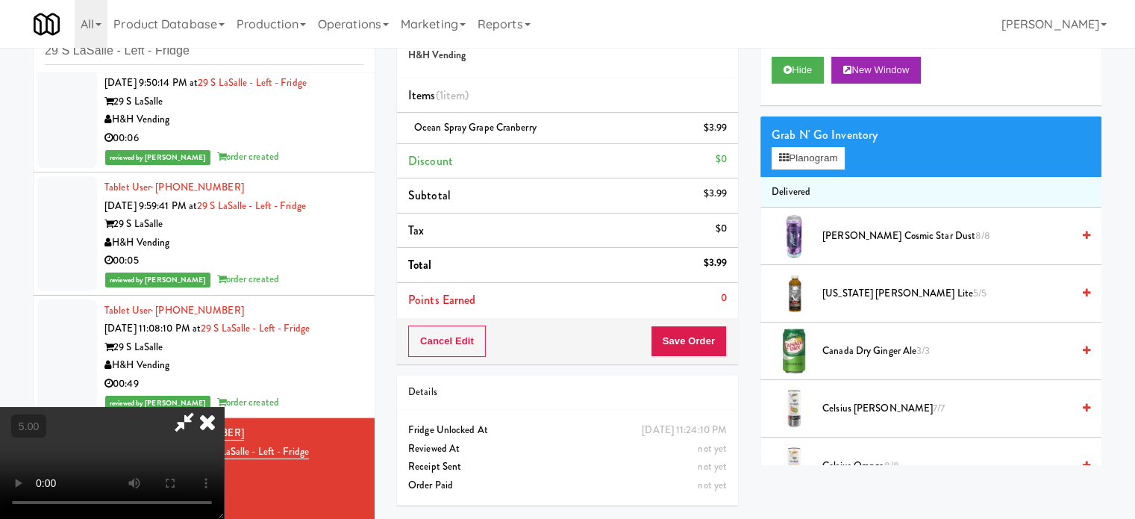
drag, startPoint x: 630, startPoint y: 316, endPoint x: 627, endPoint y: 296, distance: 20.4
click at [224, 407] on video at bounding box center [112, 463] width 224 height 112
drag, startPoint x: 619, startPoint y: 290, endPoint x: 618, endPoint y: 272, distance: 18.7
click at [224, 407] on video at bounding box center [112, 463] width 224 height 112
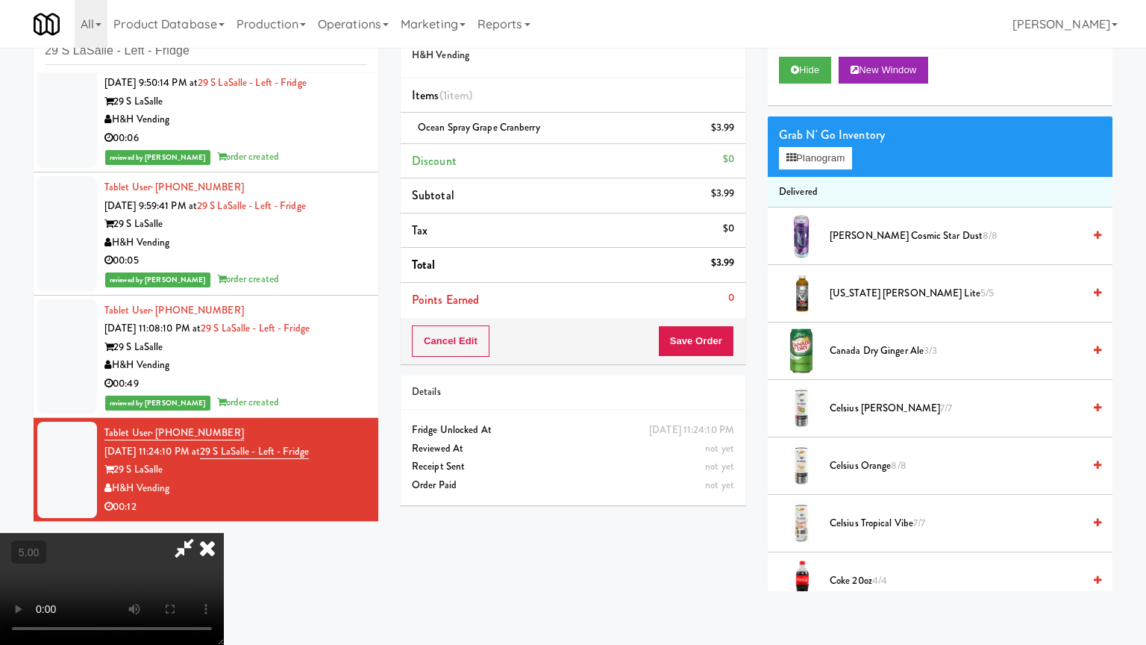
drag, startPoint x: 618, startPoint y: 263, endPoint x: 657, endPoint y: 208, distance: 67.5
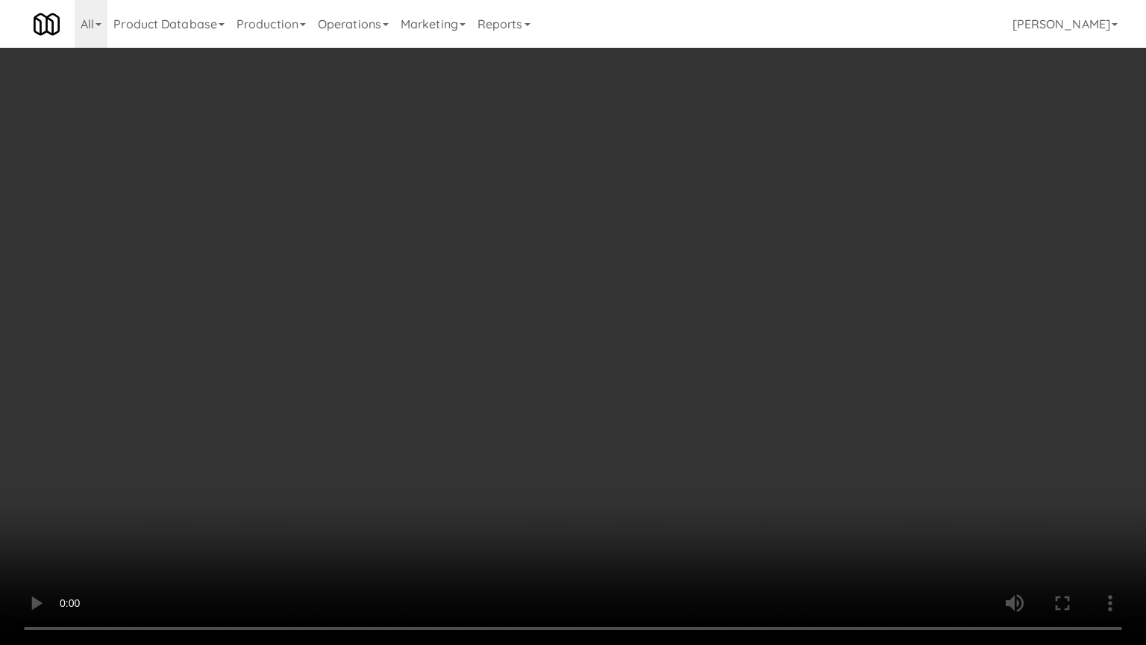
click at [619, 262] on video at bounding box center [573, 322] width 1146 height 645
click at [658, 212] on video at bounding box center [573, 322] width 1146 height 645
click at [600, 495] on video at bounding box center [573, 322] width 1146 height 645
click at [591, 402] on video at bounding box center [573, 322] width 1146 height 645
click at [591, 403] on video at bounding box center [573, 322] width 1146 height 645
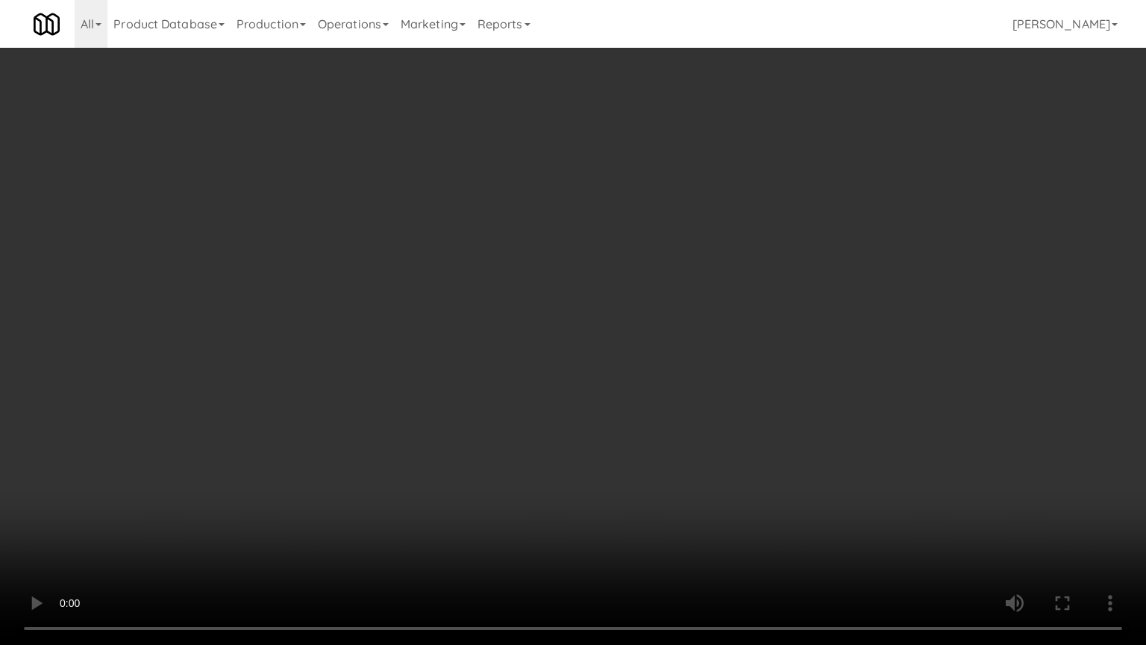
click at [595, 409] on video at bounding box center [573, 322] width 1146 height 645
click at [572, 428] on video at bounding box center [573, 322] width 1146 height 645
click at [582, 424] on video at bounding box center [573, 322] width 1146 height 645
click at [293, 358] on video at bounding box center [573, 322] width 1146 height 645
click at [367, 310] on video at bounding box center [573, 322] width 1146 height 645
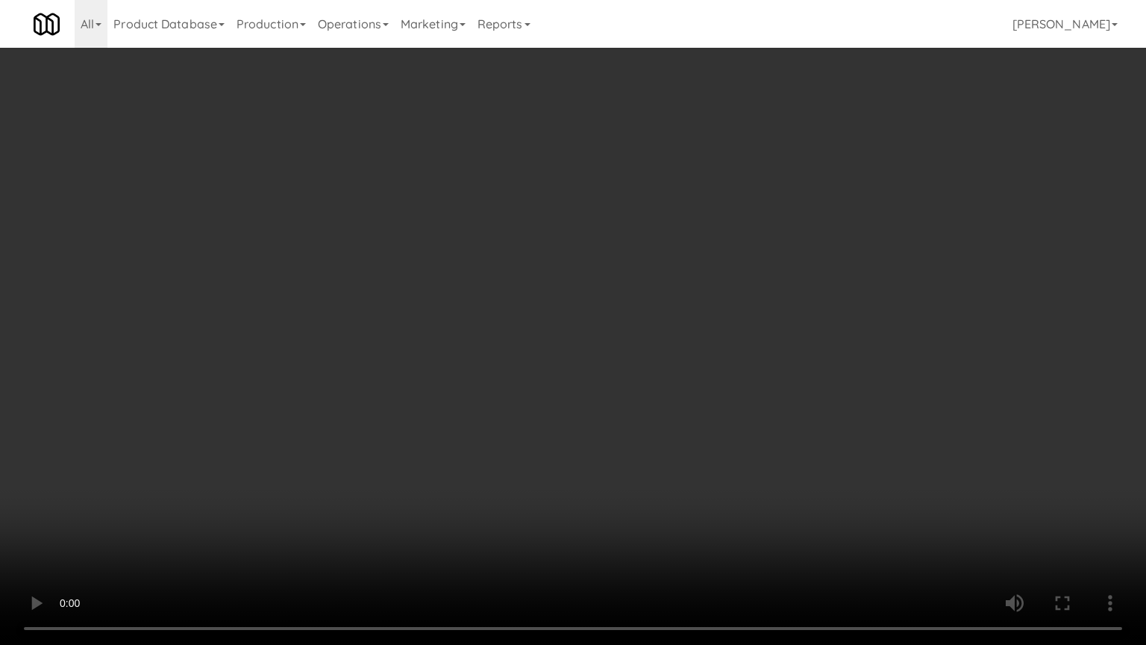
drag, startPoint x: 367, startPoint y: 403, endPoint x: 415, endPoint y: 342, distance: 77.6
click at [367, 403] on video at bounding box center [573, 322] width 1146 height 645
click at [415, 338] on video at bounding box center [573, 322] width 1146 height 645
click at [415, 340] on video at bounding box center [573, 322] width 1146 height 645
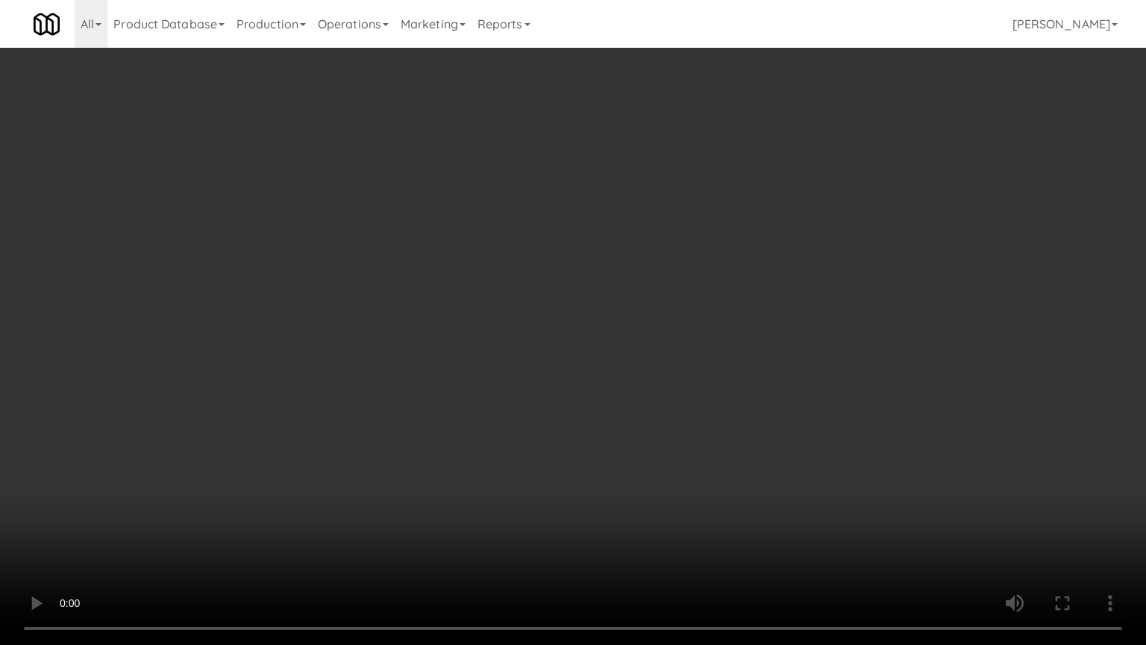
drag, startPoint x: 335, startPoint y: 380, endPoint x: 414, endPoint y: 331, distance: 93.2
click at [337, 381] on video at bounding box center [573, 322] width 1146 height 645
click at [415, 328] on video at bounding box center [573, 322] width 1146 height 645
click at [418, 328] on video at bounding box center [573, 322] width 1146 height 645
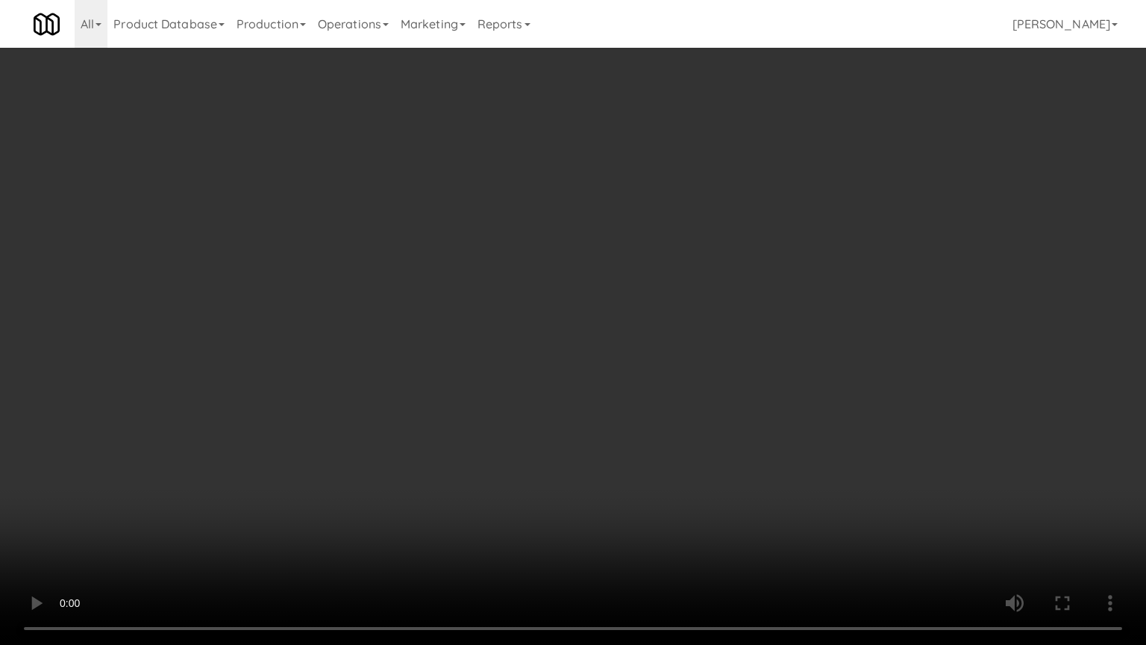
click at [436, 324] on video at bounding box center [573, 322] width 1146 height 645
drag, startPoint x: 438, startPoint y: 324, endPoint x: 522, endPoint y: 208, distance: 142.7
click at [438, 323] on video at bounding box center [573, 322] width 1146 height 645
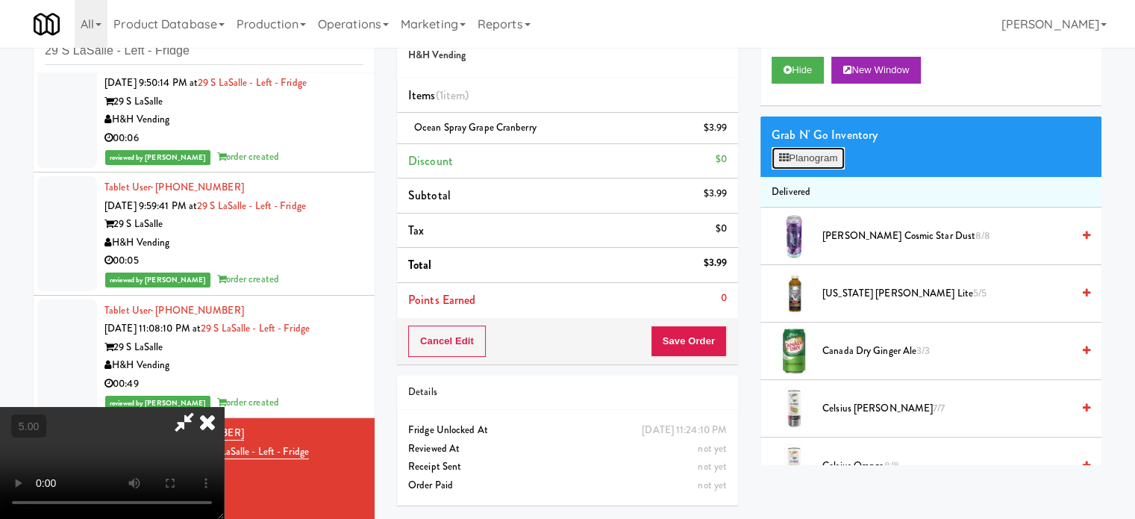
click at [805, 170] on div "Grab N' Go Inventory Planogram" at bounding box center [930, 146] width 341 height 60
click at [813, 160] on button "Planogram" at bounding box center [808, 158] width 73 height 22
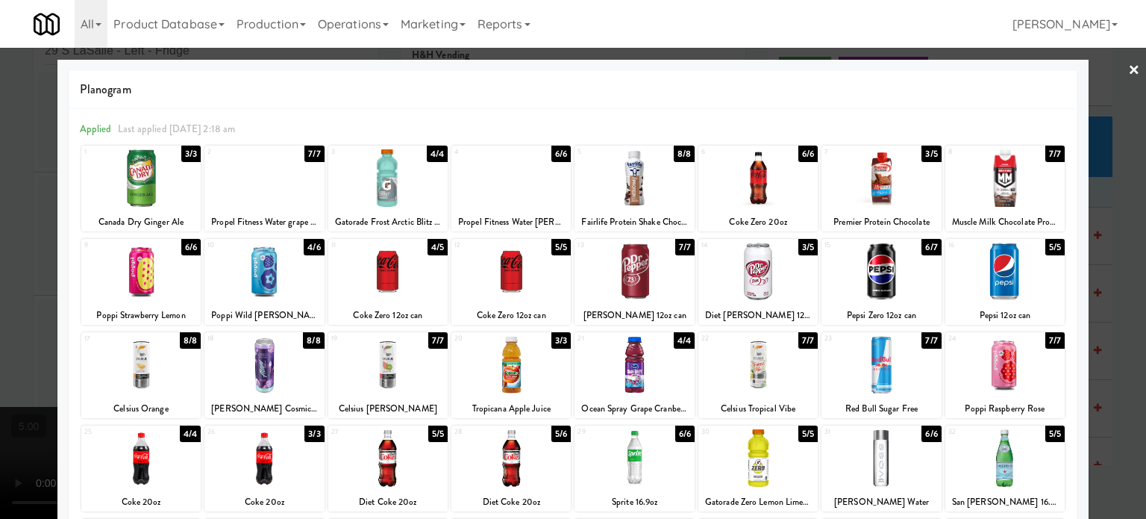
click at [1110, 332] on div at bounding box center [573, 259] width 1146 height 519
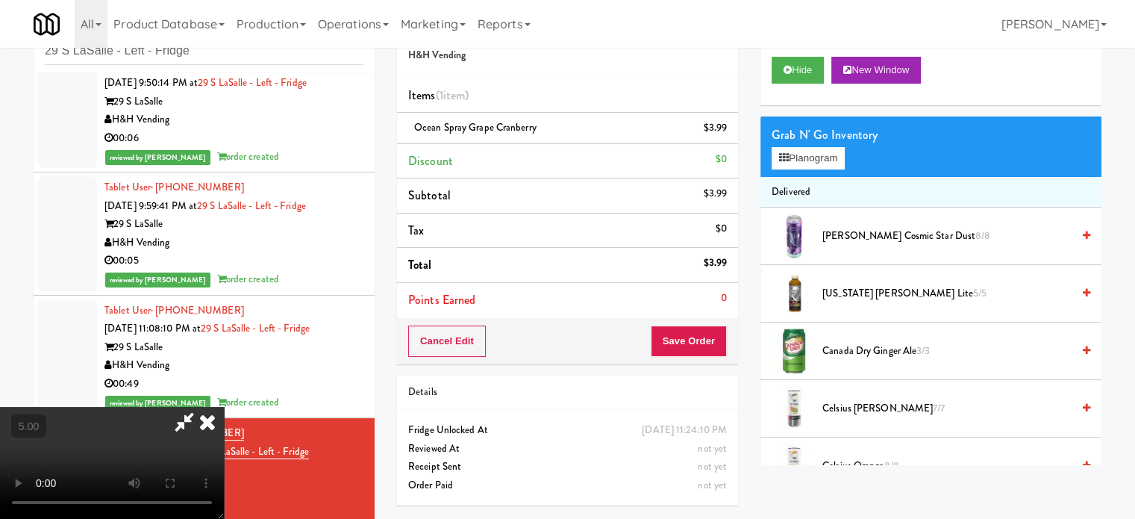
click at [224, 407] on video at bounding box center [112, 463] width 224 height 112
drag, startPoint x: 527, startPoint y: 277, endPoint x: 527, endPoint y: 257, distance: 19.4
click at [224, 407] on video at bounding box center [112, 463] width 224 height 112
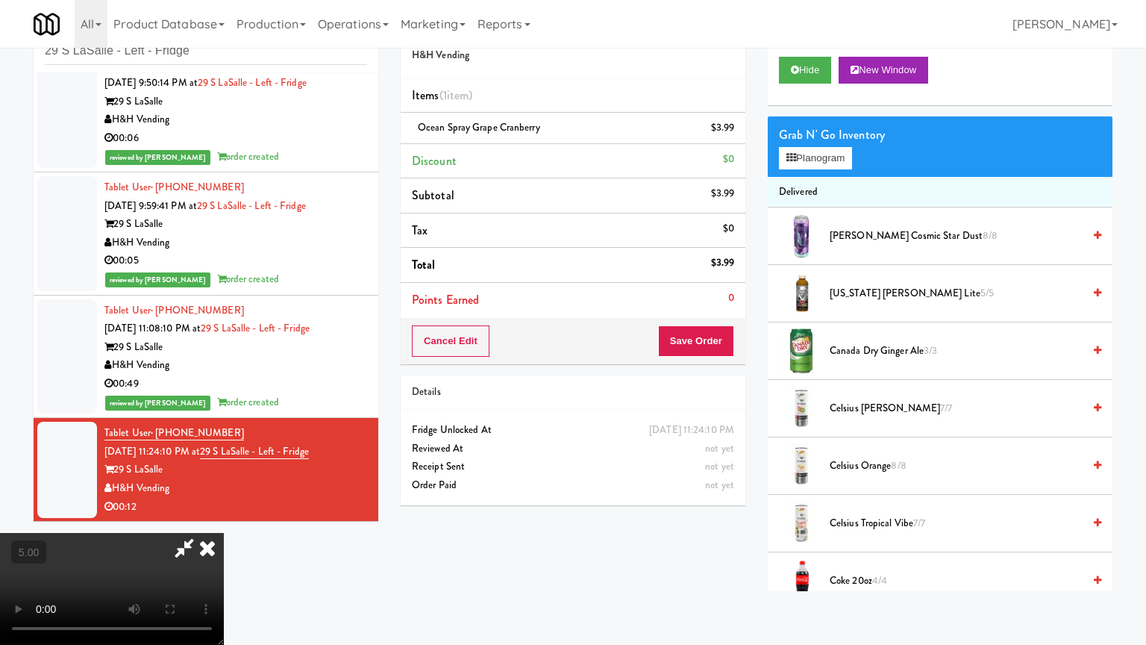
click at [224, 518] on video at bounding box center [112, 589] width 224 height 112
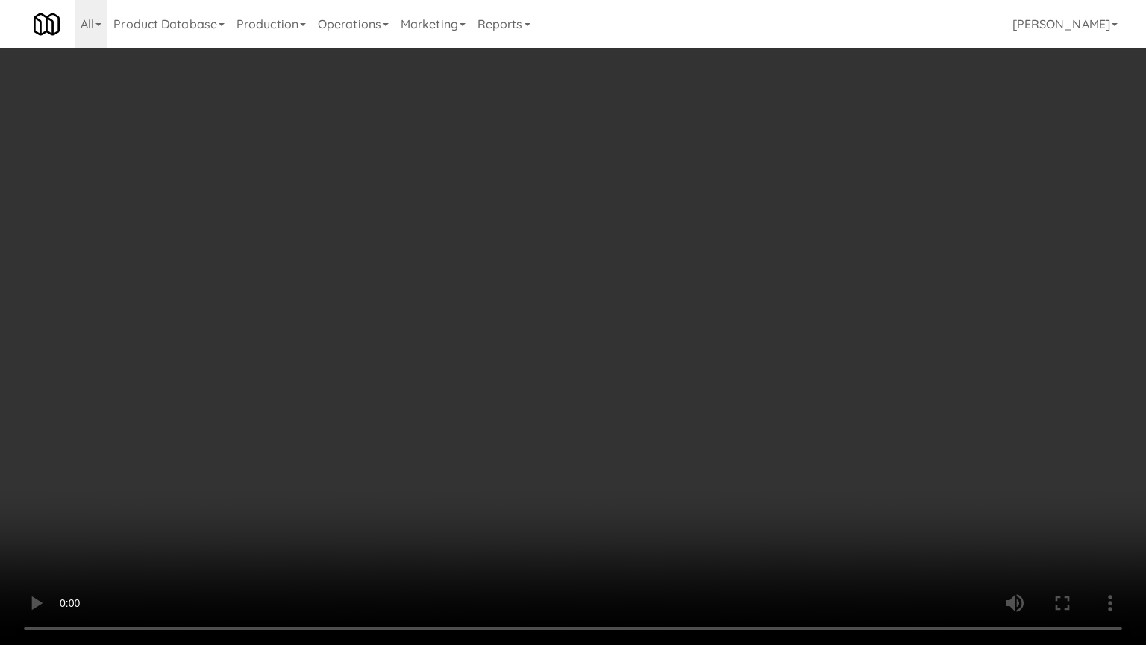
click at [630, 320] on video at bounding box center [573, 322] width 1146 height 645
click at [627, 321] on video at bounding box center [573, 322] width 1146 height 645
click at [627, 319] on video at bounding box center [573, 322] width 1146 height 645
click at [628, 319] on video at bounding box center [573, 322] width 1146 height 645
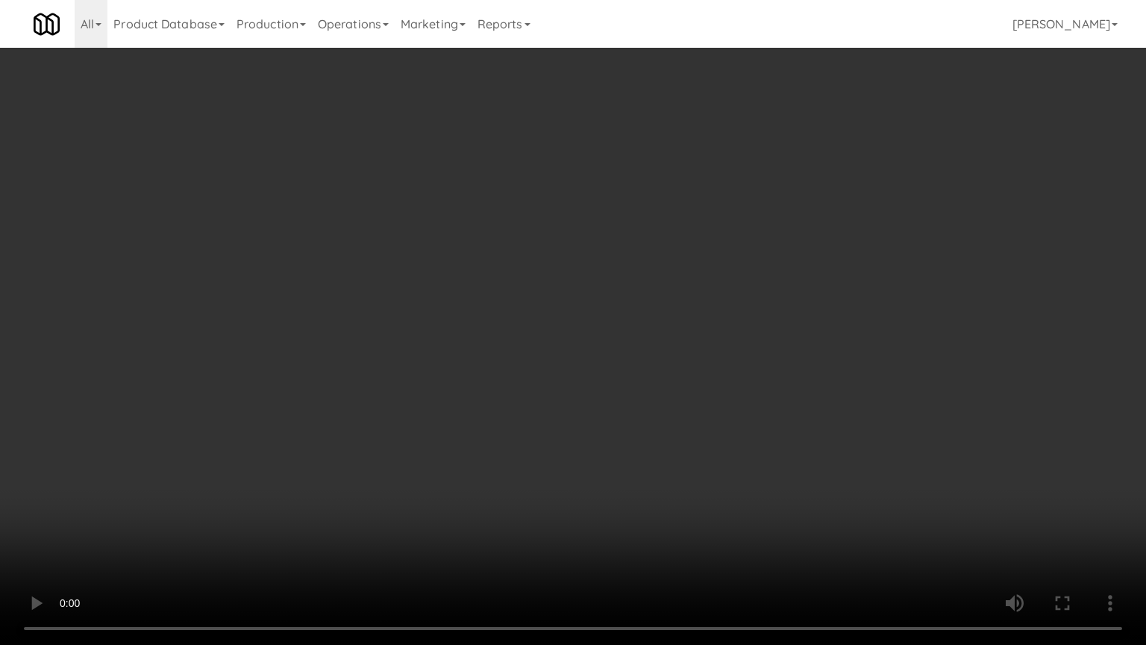
click at [628, 319] on video at bounding box center [573, 322] width 1146 height 645
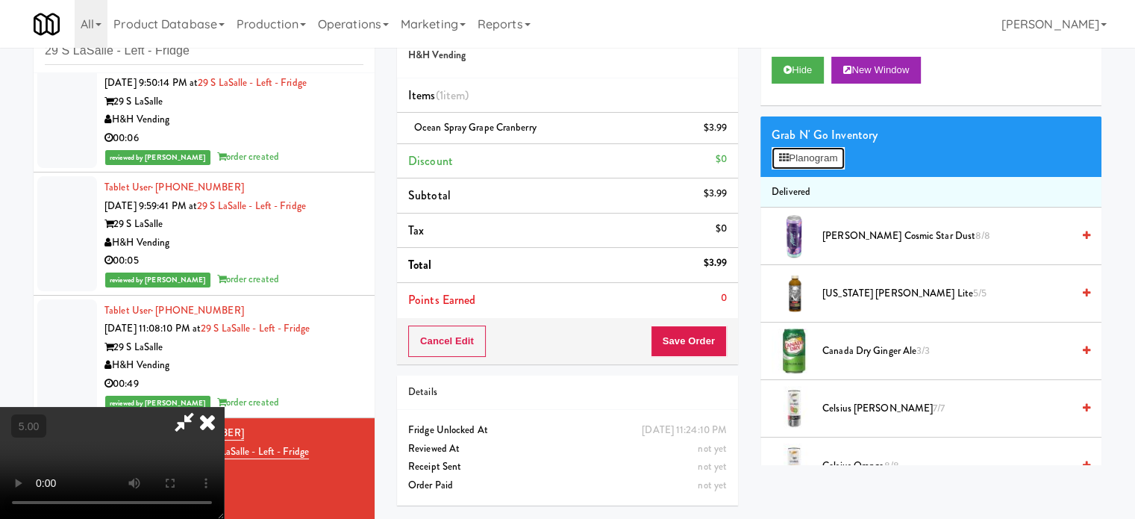
click at [831, 160] on button "Planogram" at bounding box center [808, 158] width 73 height 22
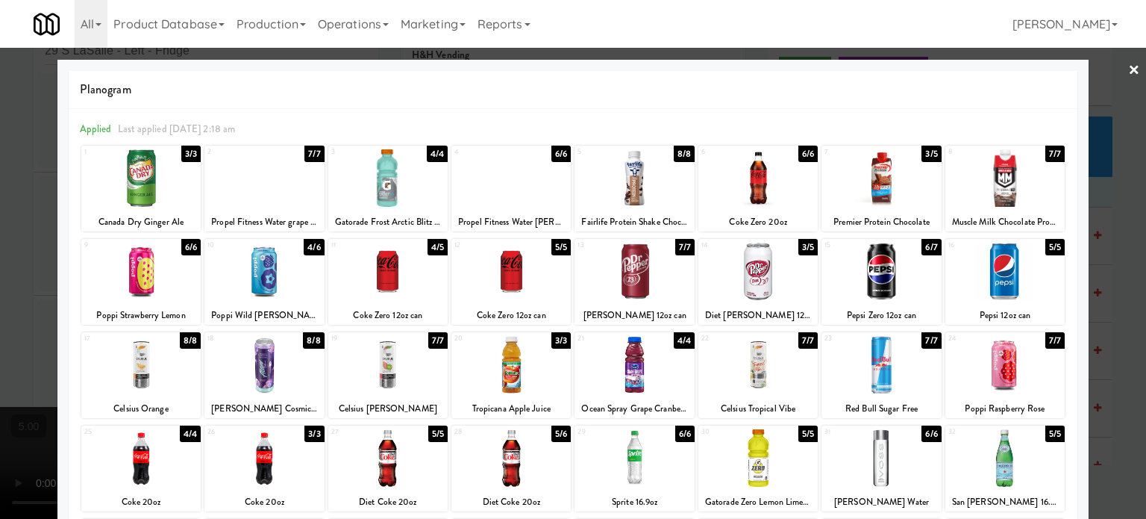
click at [674, 340] on div "4/4" at bounding box center [684, 340] width 21 height 16
click at [676, 431] on div "6/6" at bounding box center [684, 433] width 19 height 16
click at [1097, 317] on div at bounding box center [573, 259] width 1146 height 519
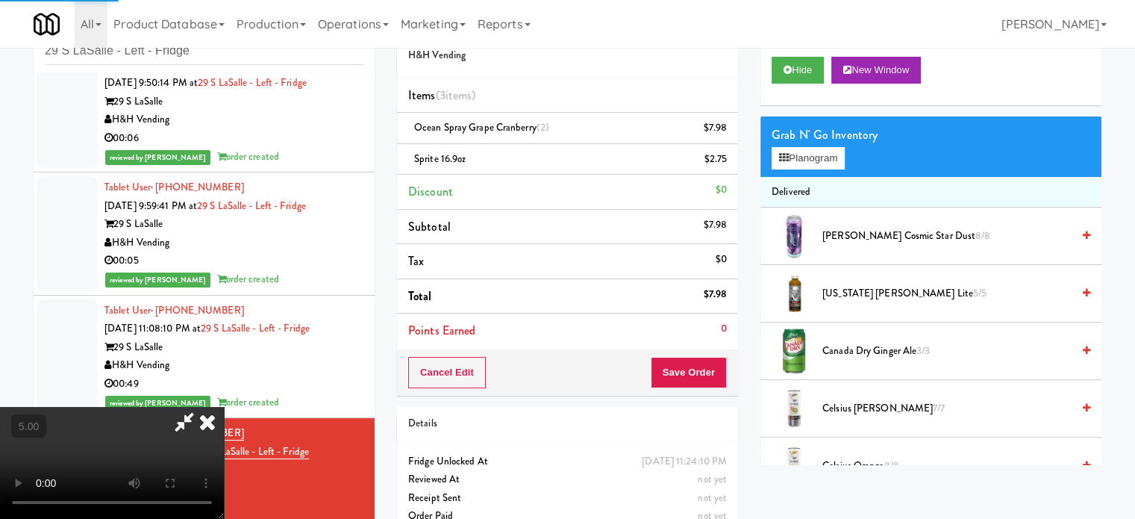
click at [224, 407] on video at bounding box center [112, 463] width 224 height 112
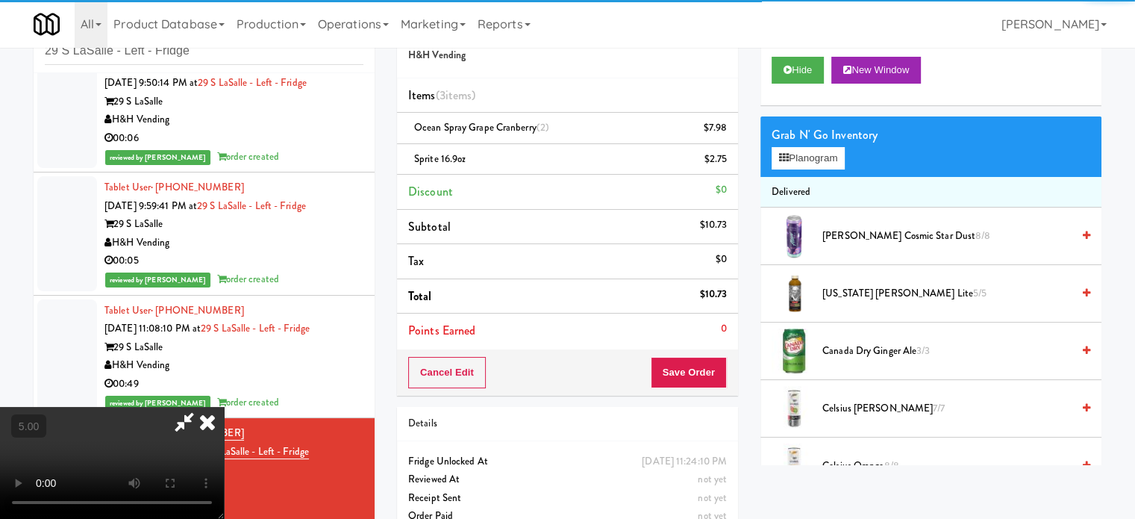
click at [224, 407] on video at bounding box center [112, 463] width 224 height 112
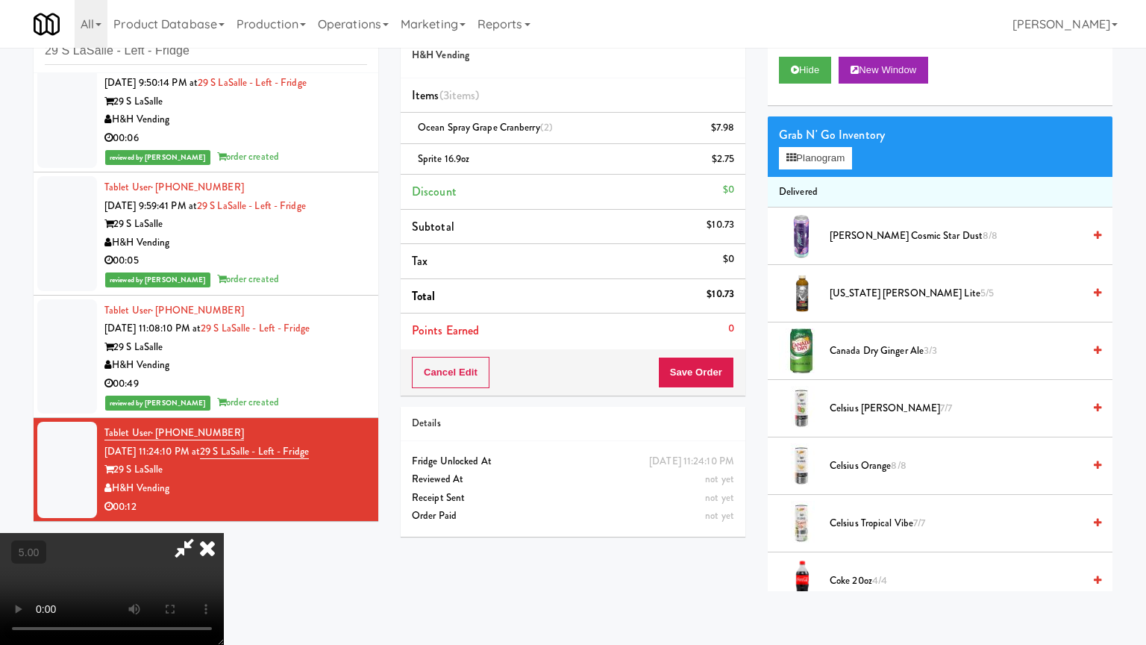
click at [224, 518] on video at bounding box center [112, 589] width 224 height 112
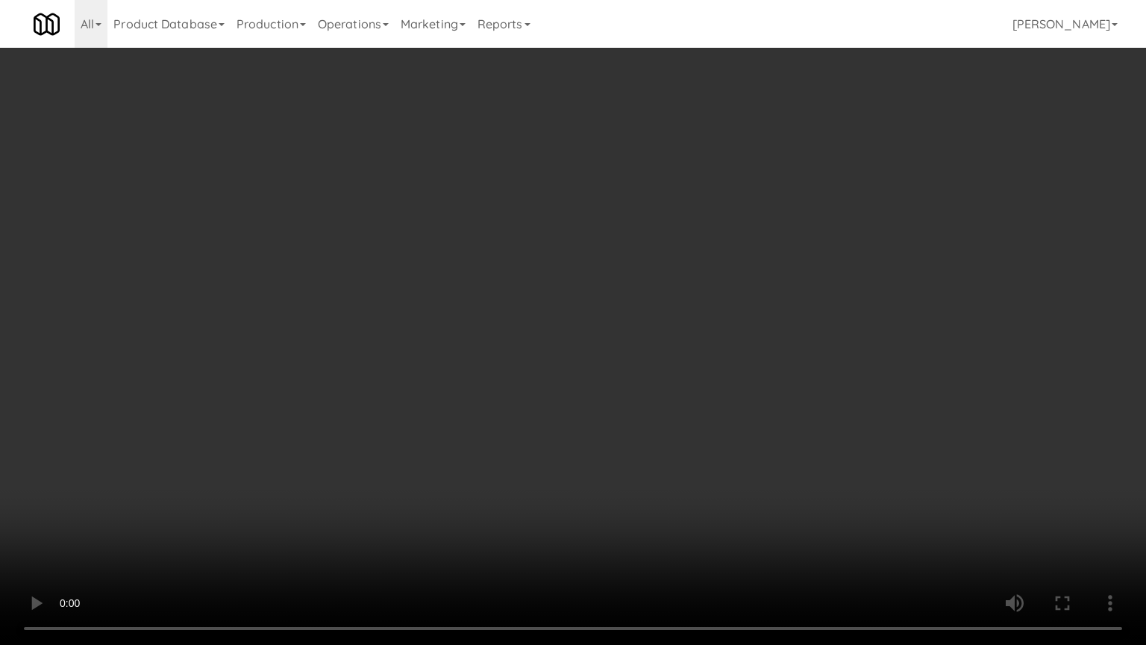
click at [593, 296] on video at bounding box center [573, 322] width 1146 height 645
drag, startPoint x: 599, startPoint y: 293, endPoint x: 629, endPoint y: 110, distance: 186.0
click at [603, 290] on video at bounding box center [573, 322] width 1146 height 645
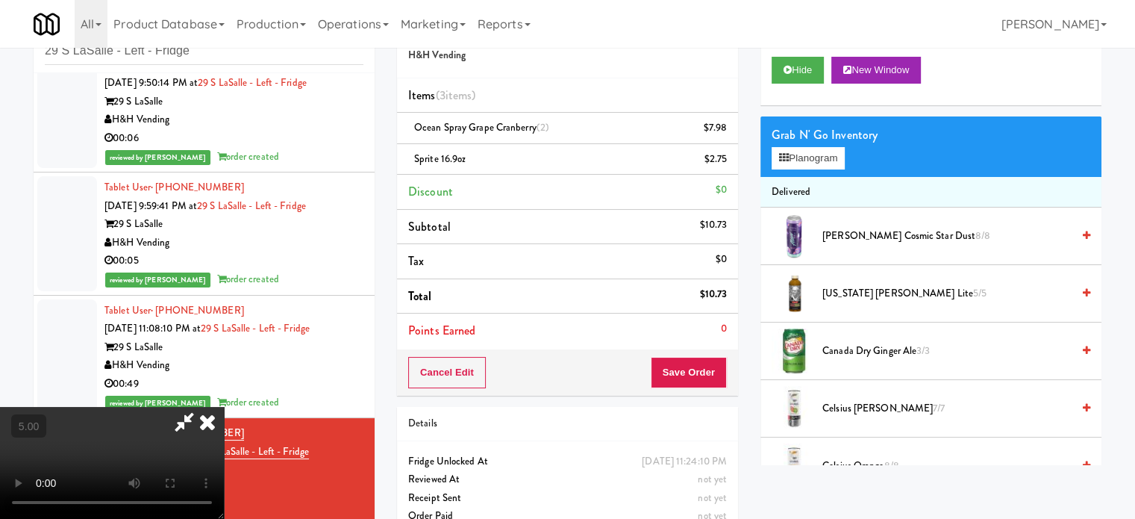
click at [224, 407] on icon at bounding box center [207, 422] width 33 height 30
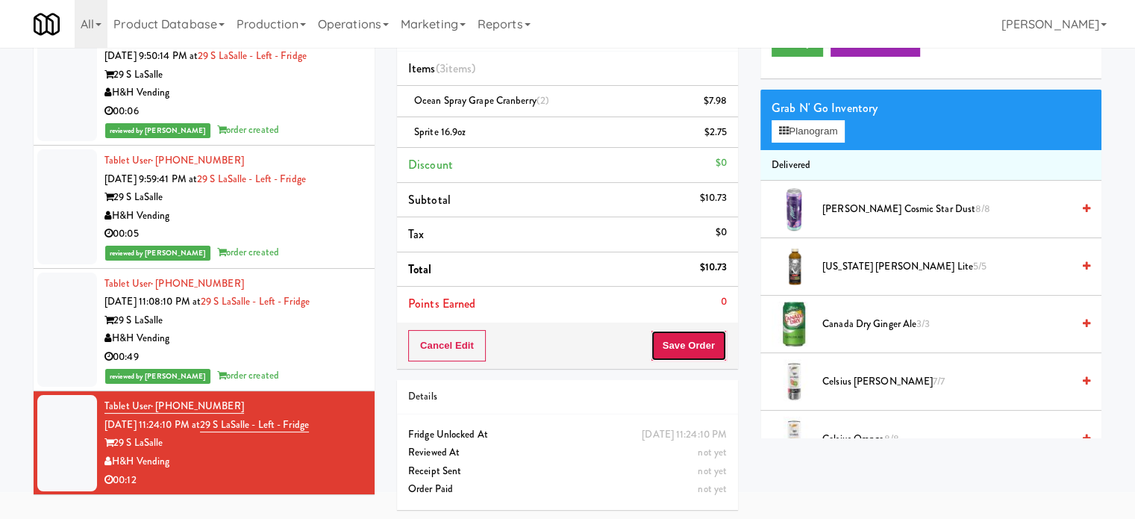
click at [703, 345] on button "Save Order" at bounding box center [689, 345] width 76 height 31
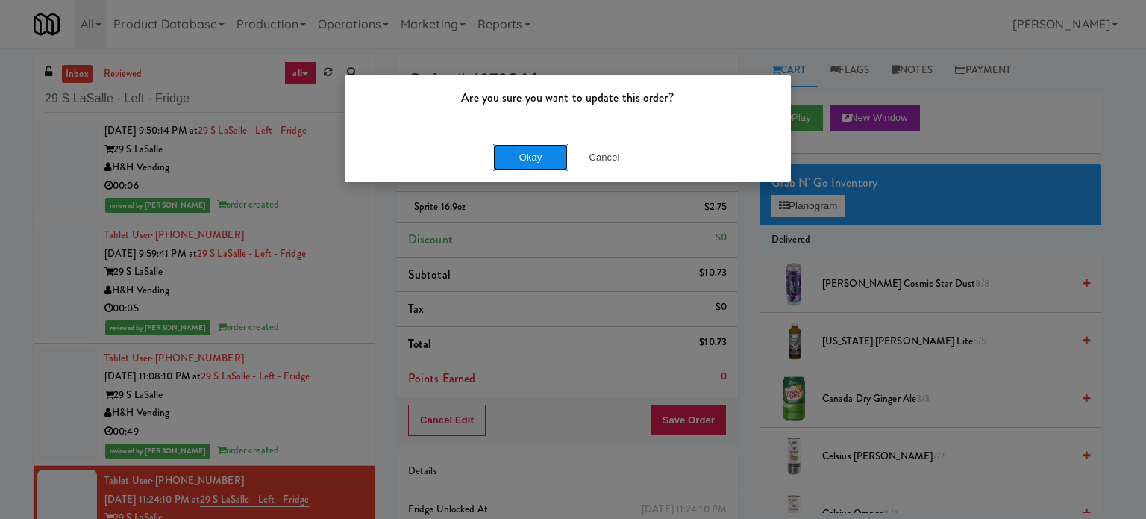
click at [504, 153] on button "Okay" at bounding box center [530, 157] width 75 height 27
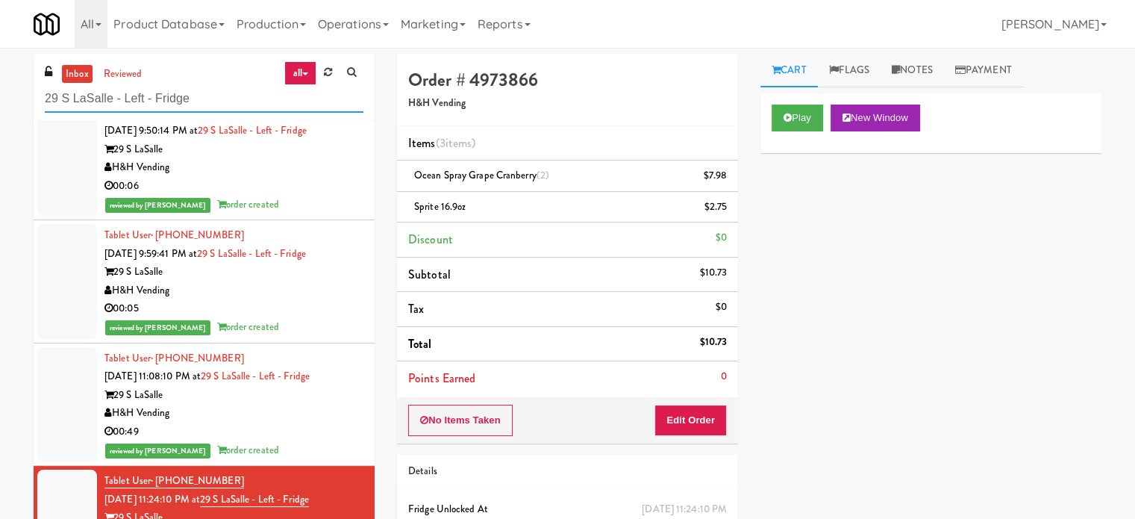
click at [194, 95] on input "29 S LaSalle - Left - Fridge" at bounding box center [204, 99] width 319 height 28
paste input "Almaden"
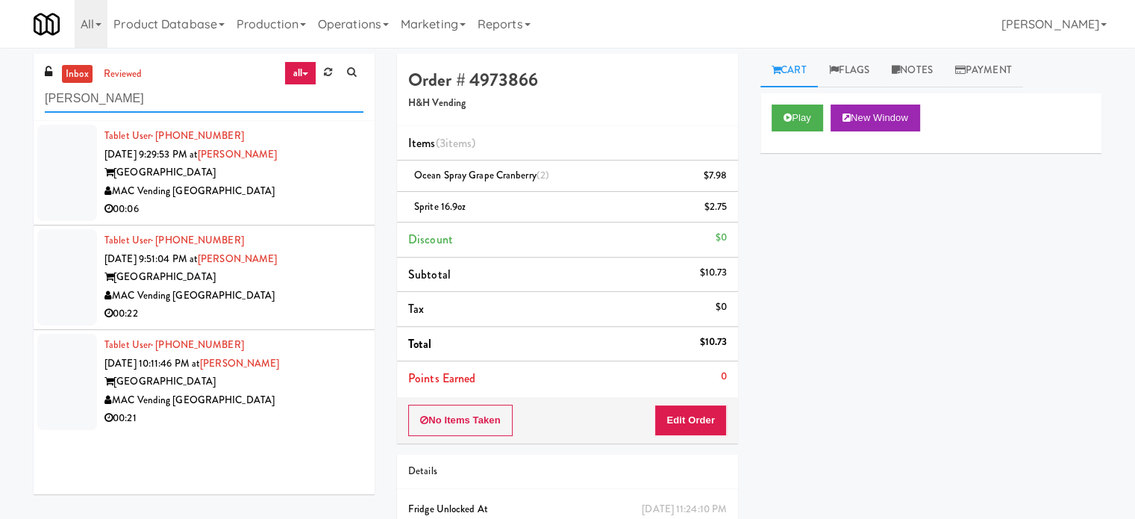
type input "[PERSON_NAME]"
click at [285, 199] on div "MAC Vending [GEOGRAPHIC_DATA]" at bounding box center [233, 191] width 259 height 19
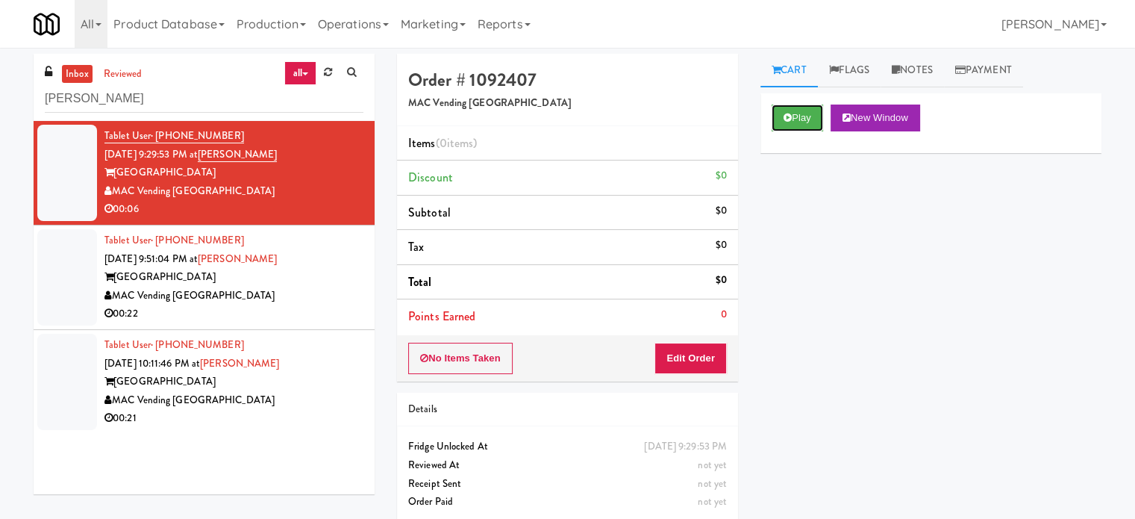
drag, startPoint x: 790, startPoint y: 116, endPoint x: 738, endPoint y: 160, distance: 68.2
click at [790, 116] on icon at bounding box center [788, 118] width 8 height 10
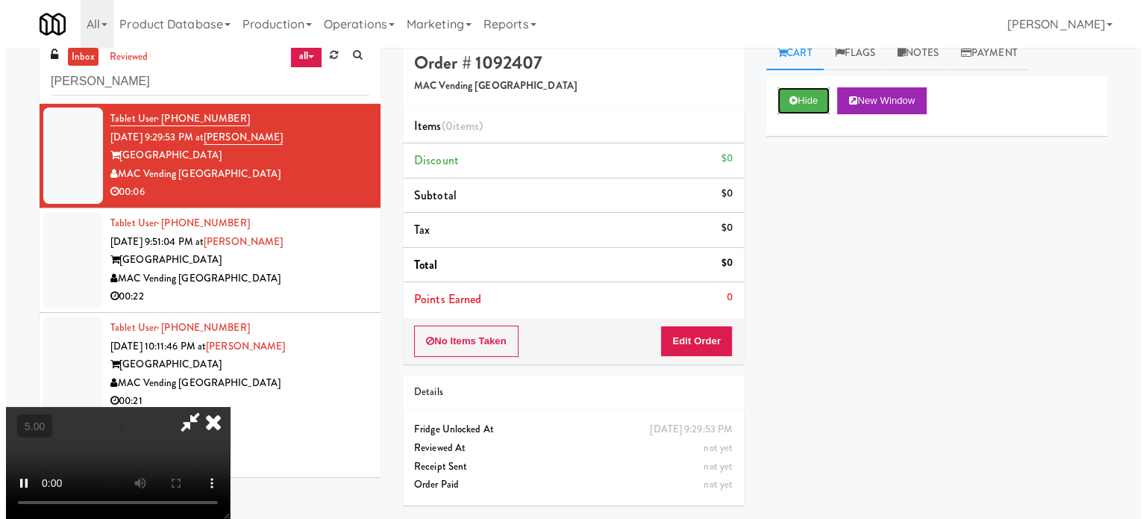
scroll to position [48, 0]
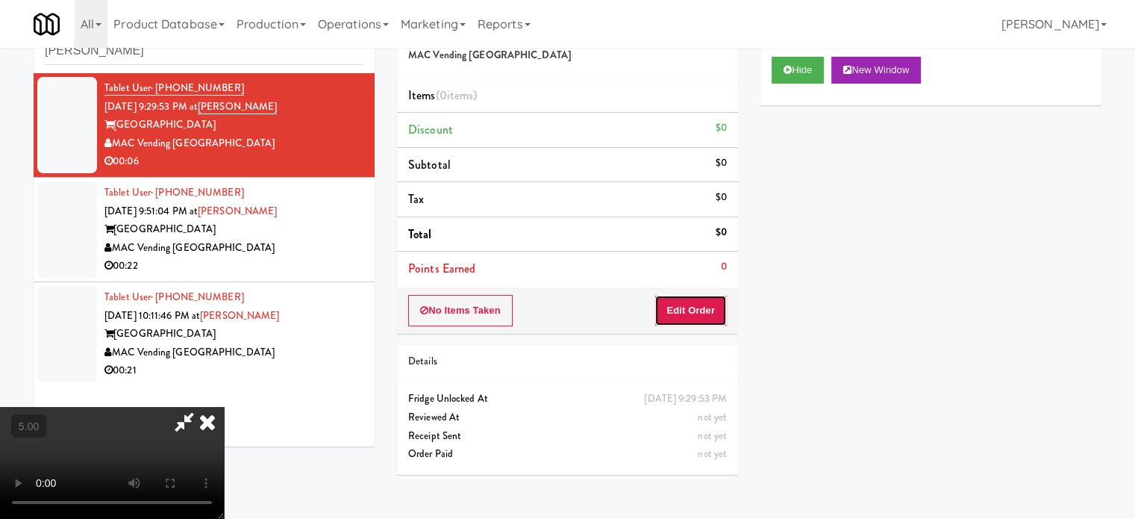
click at [671, 305] on button "Edit Order" at bounding box center [690, 310] width 72 height 31
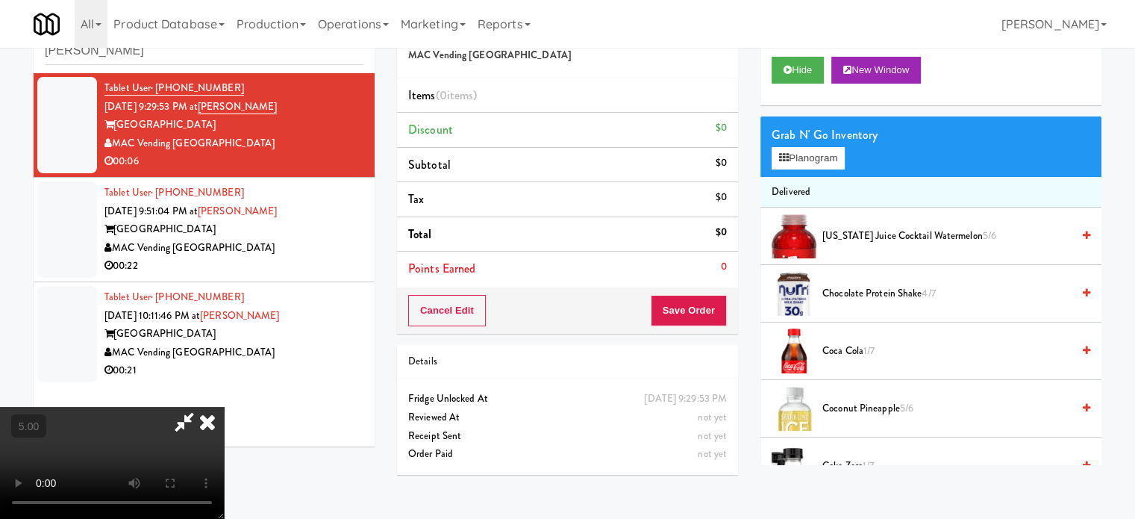
drag, startPoint x: 343, startPoint y: 283, endPoint x: 401, endPoint y: 280, distance: 58.3
click at [224, 407] on video at bounding box center [112, 463] width 224 height 112
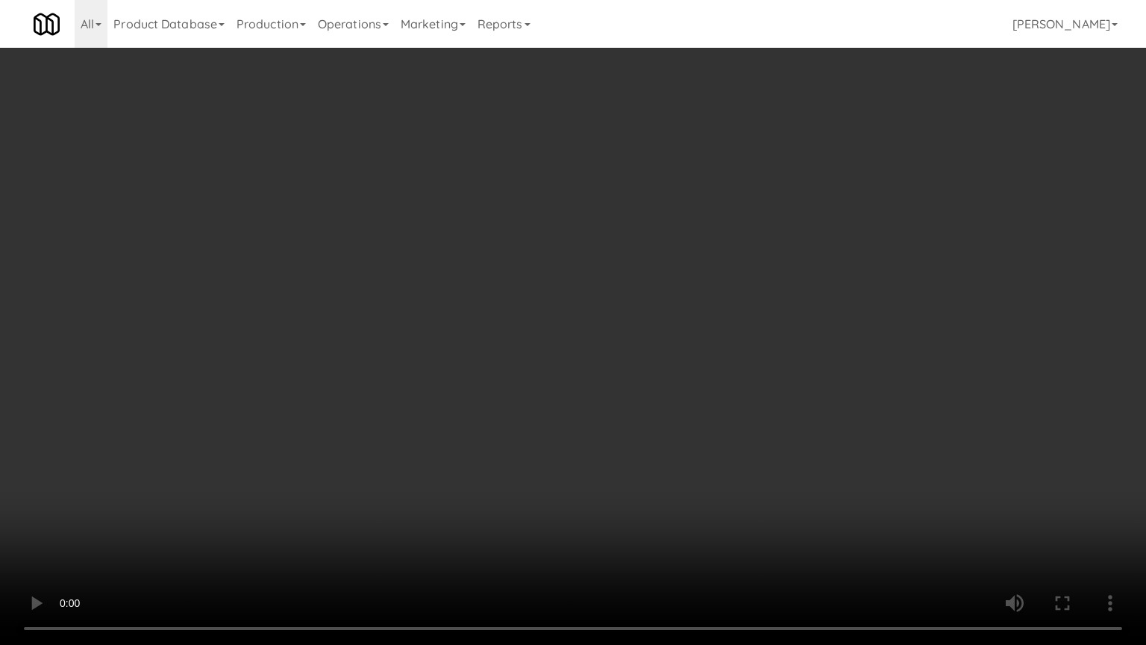
click at [576, 304] on video at bounding box center [573, 322] width 1146 height 645
click at [348, 413] on video at bounding box center [573, 322] width 1146 height 645
click at [628, 306] on video at bounding box center [573, 322] width 1146 height 645
click at [639, 310] on video at bounding box center [573, 322] width 1146 height 645
click at [733, 363] on video at bounding box center [573, 322] width 1146 height 645
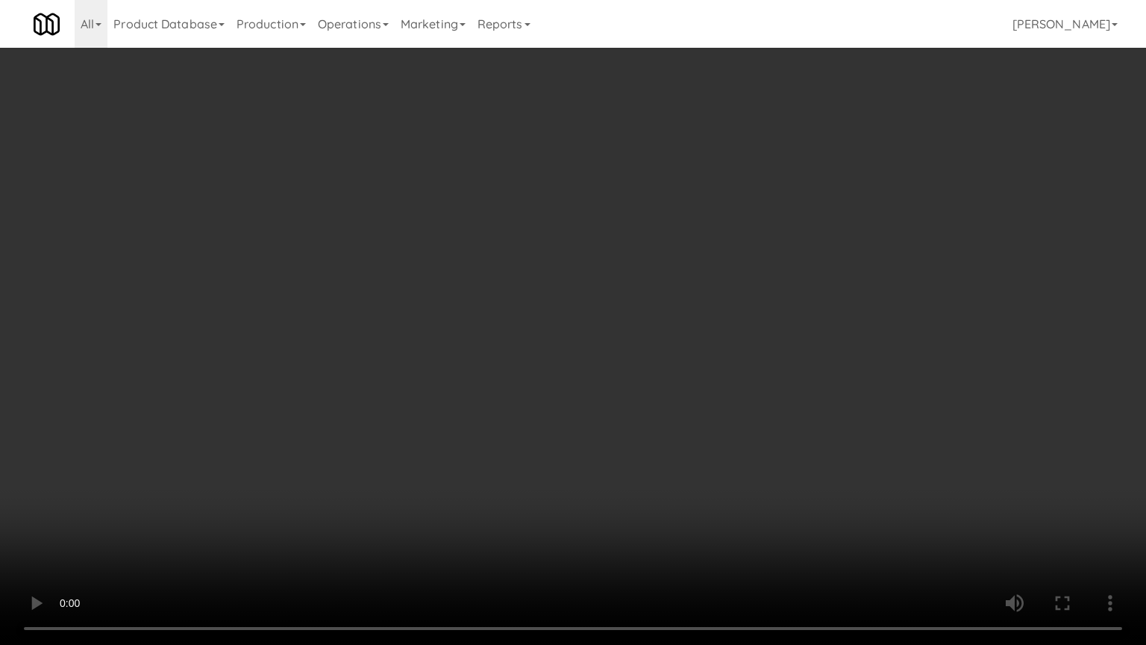
click at [664, 349] on video at bounding box center [573, 322] width 1146 height 645
click at [770, 360] on video at bounding box center [573, 322] width 1146 height 645
click at [666, 348] on video at bounding box center [573, 322] width 1146 height 645
click at [935, 391] on video at bounding box center [573, 322] width 1146 height 645
click at [806, 375] on video at bounding box center [573, 322] width 1146 height 645
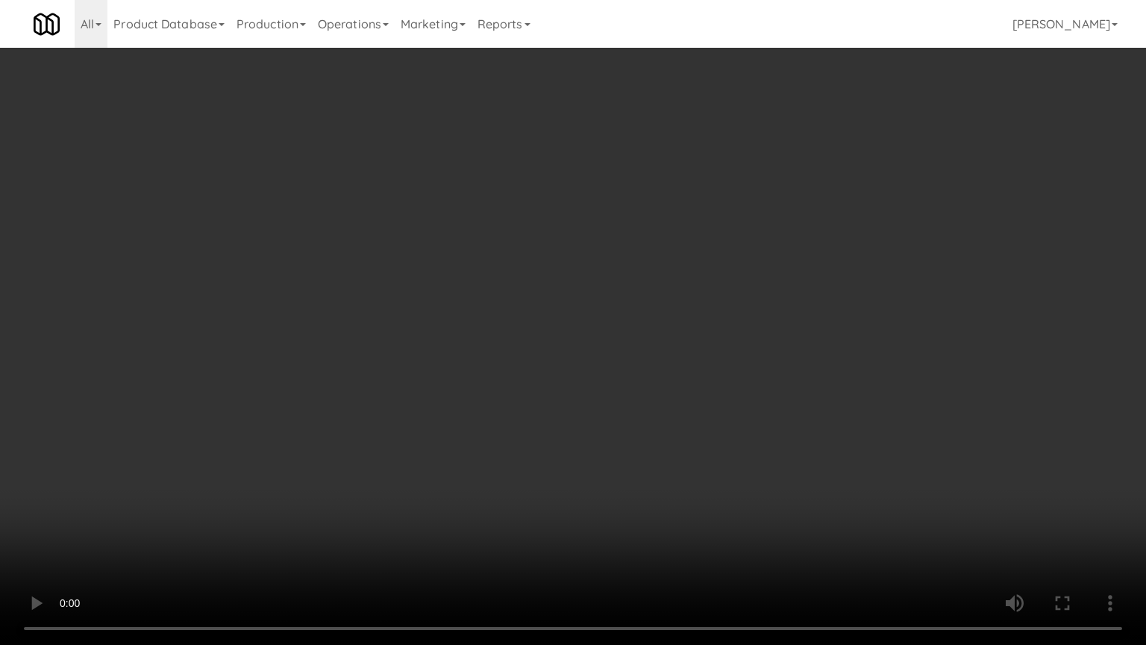
click at [810, 369] on video at bounding box center [573, 322] width 1146 height 645
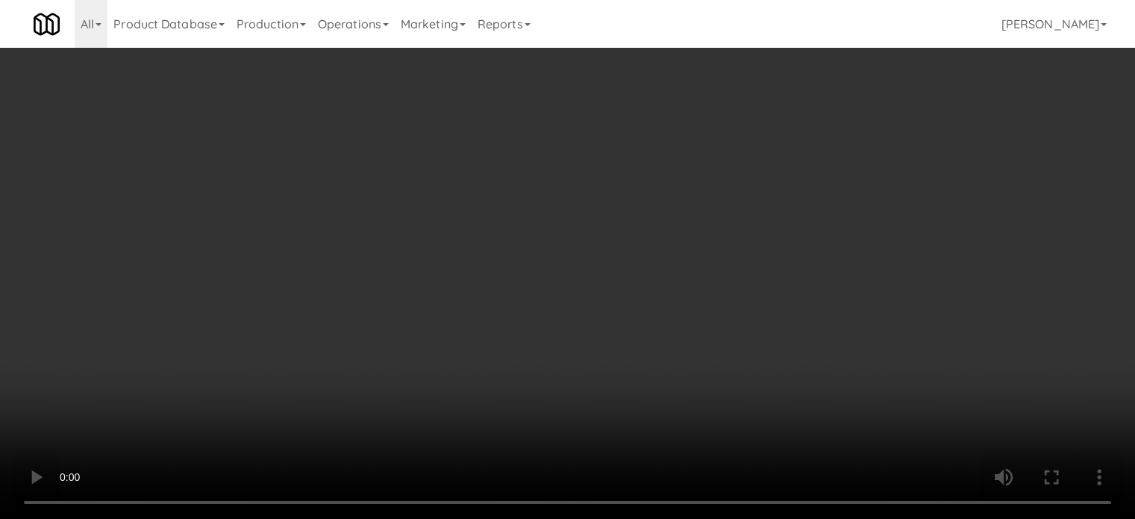
click at [831, 169] on div "Grab N' Go Inventory Planogram" at bounding box center [930, 146] width 341 height 60
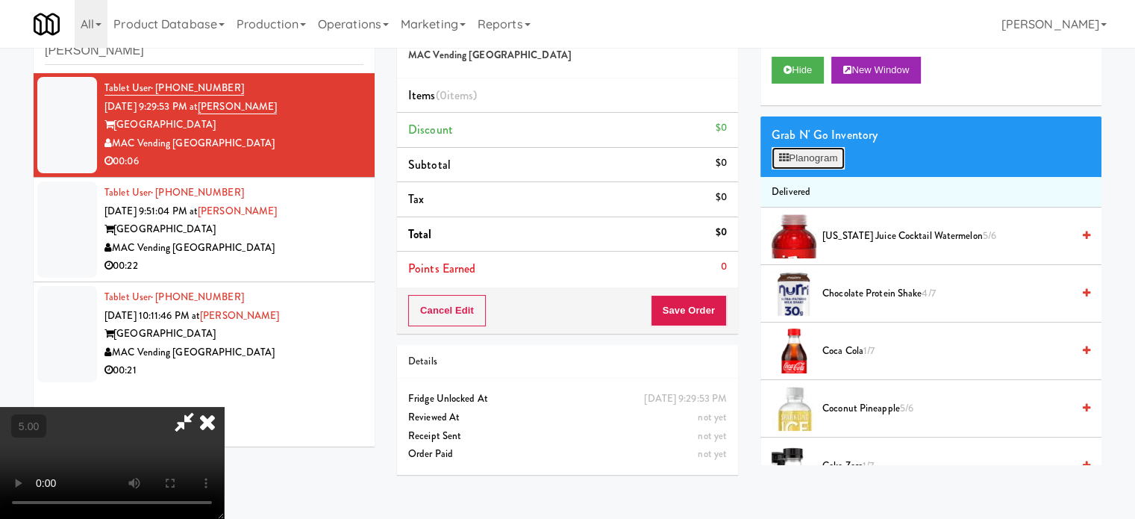
click at [835, 160] on button "Planogram" at bounding box center [808, 158] width 73 height 22
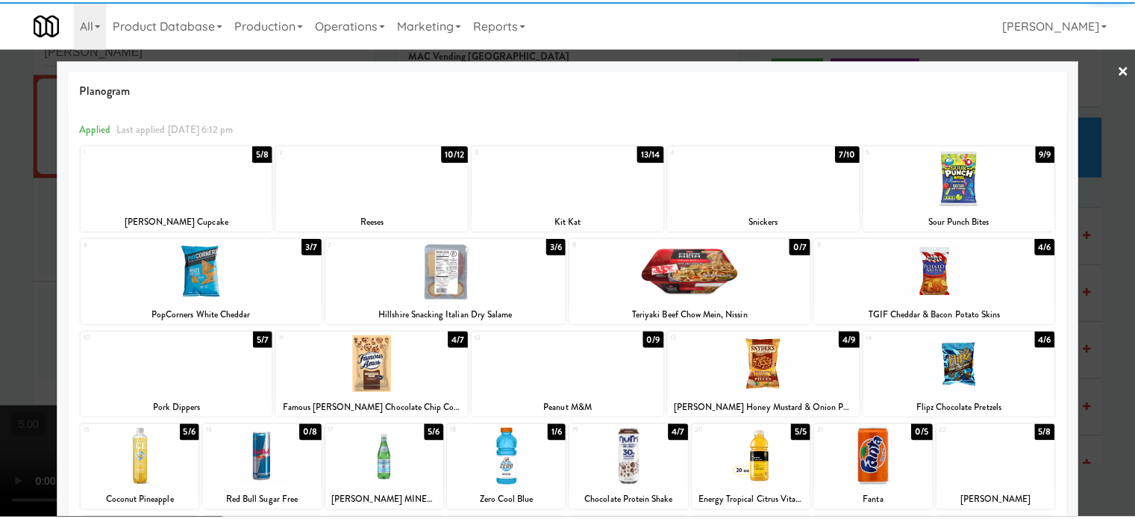
scroll to position [213, 0]
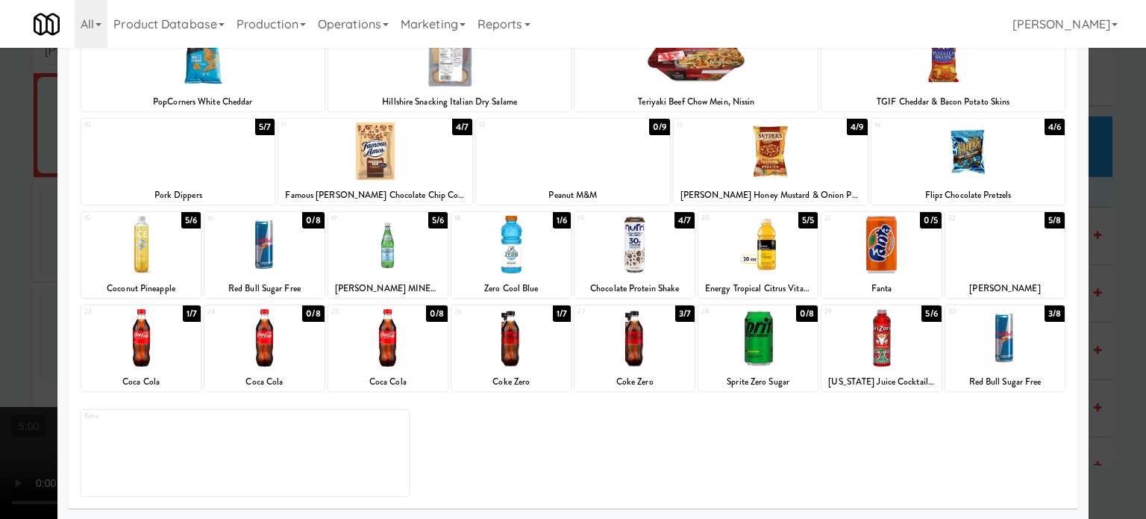
click at [188, 313] on div "1/7" at bounding box center [192, 313] width 18 height 16
drag, startPoint x: 1110, startPoint y: 282, endPoint x: 508, endPoint y: 279, distance: 602.2
click at [1110, 283] on div at bounding box center [573, 259] width 1146 height 519
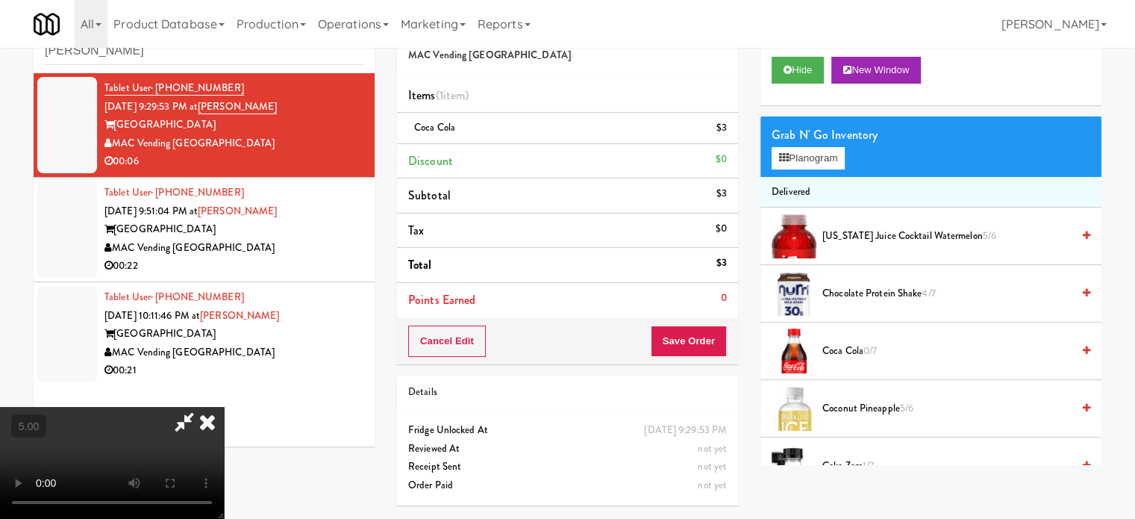
click at [224, 407] on video at bounding box center [112, 463] width 224 height 112
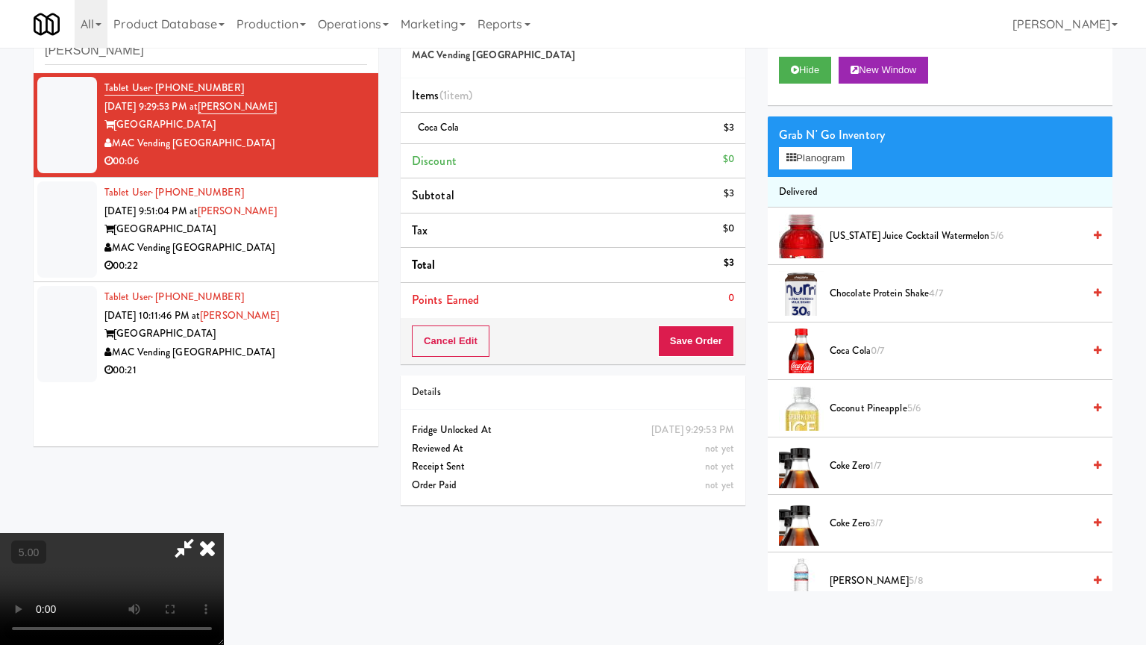
click at [224, 518] on video at bounding box center [112, 589] width 224 height 112
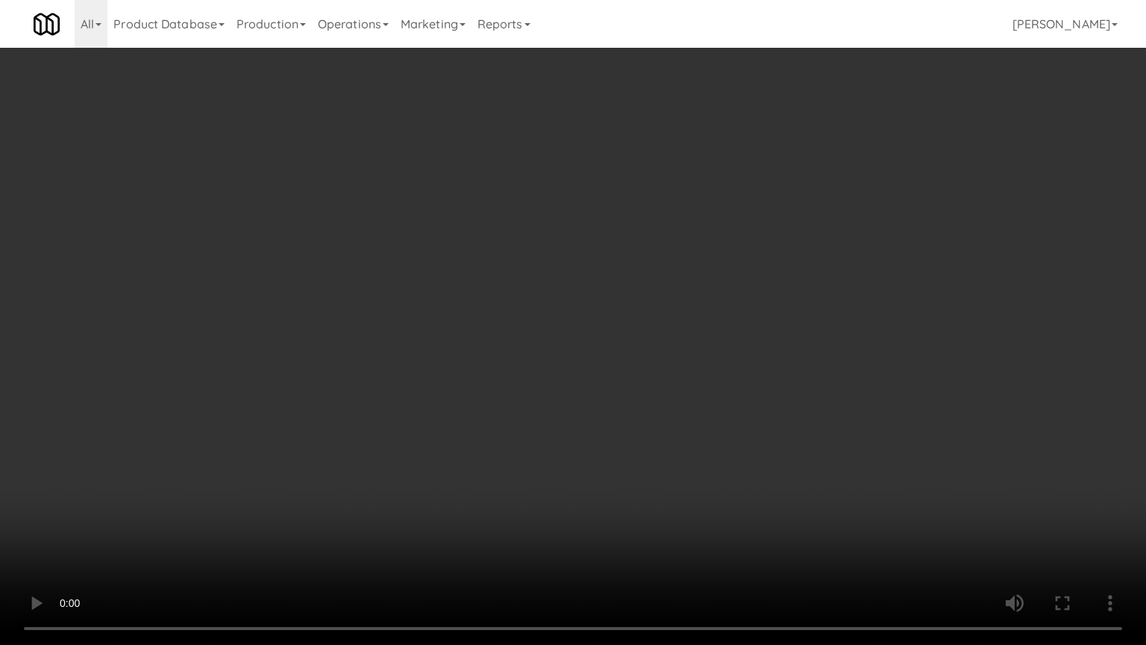
click at [572, 276] on video at bounding box center [573, 322] width 1146 height 645
click at [585, 286] on video at bounding box center [573, 322] width 1146 height 645
click at [657, 278] on video at bounding box center [573, 322] width 1146 height 645
click at [641, 282] on video at bounding box center [573, 322] width 1146 height 645
click at [565, 293] on video at bounding box center [573, 322] width 1146 height 645
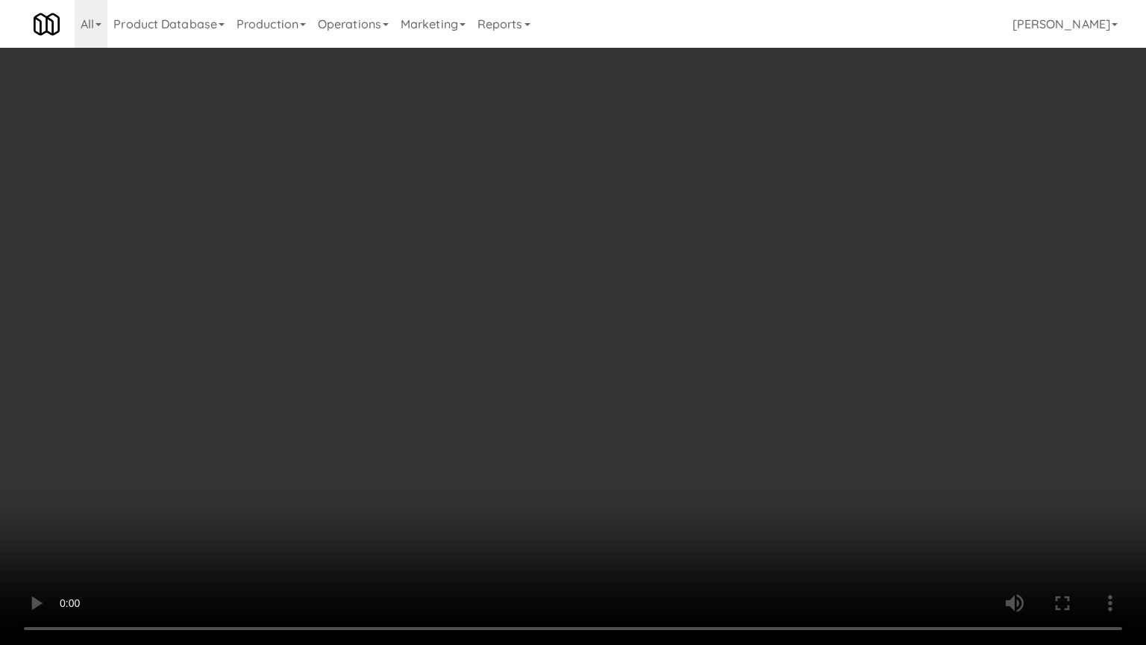
click at [594, 293] on video at bounding box center [573, 322] width 1146 height 645
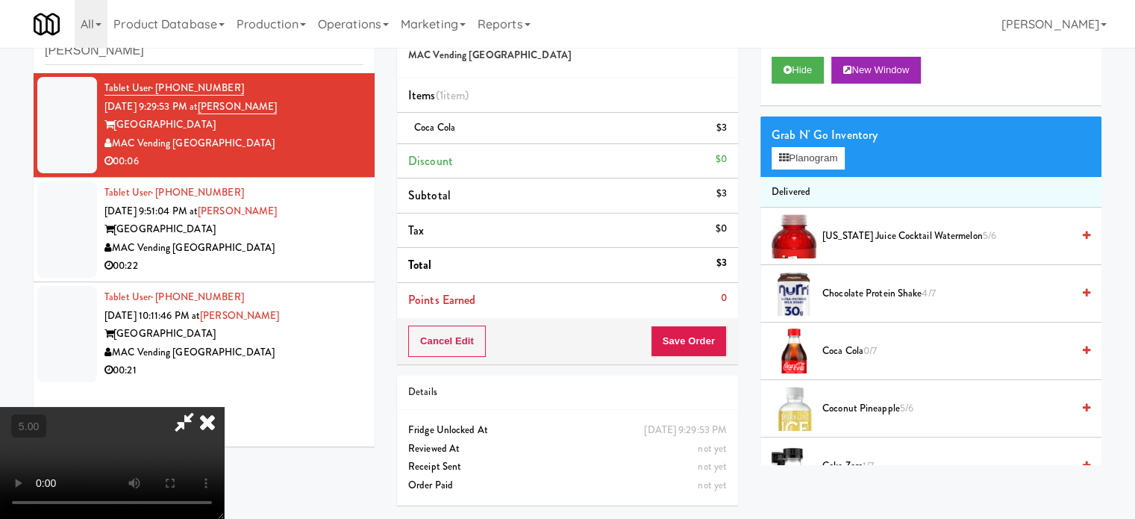
click at [224, 407] on icon at bounding box center [207, 422] width 33 height 30
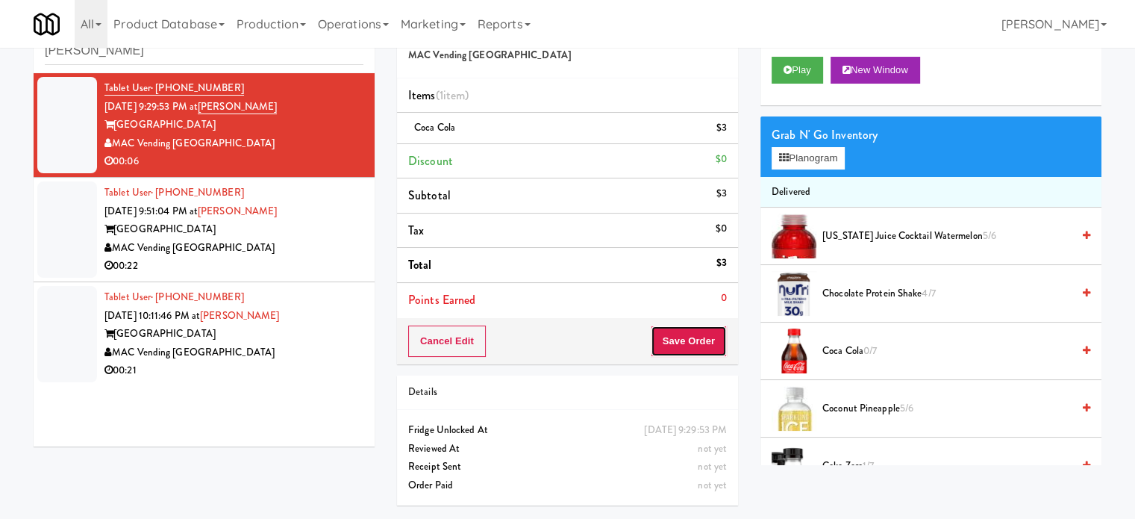
click at [687, 342] on button "Save Order" at bounding box center [689, 340] width 76 height 31
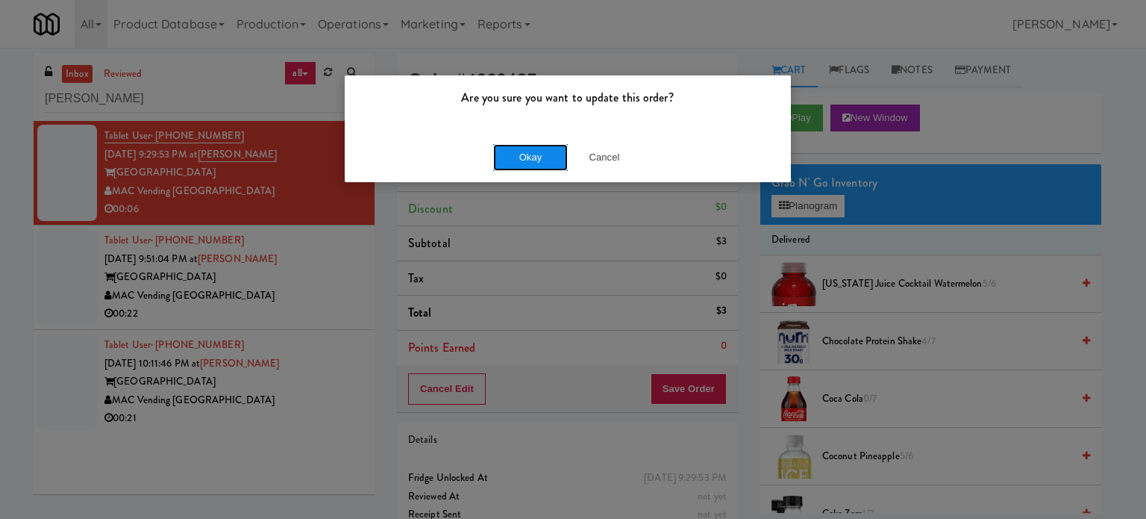
click at [537, 151] on button "Okay" at bounding box center [530, 157] width 75 height 27
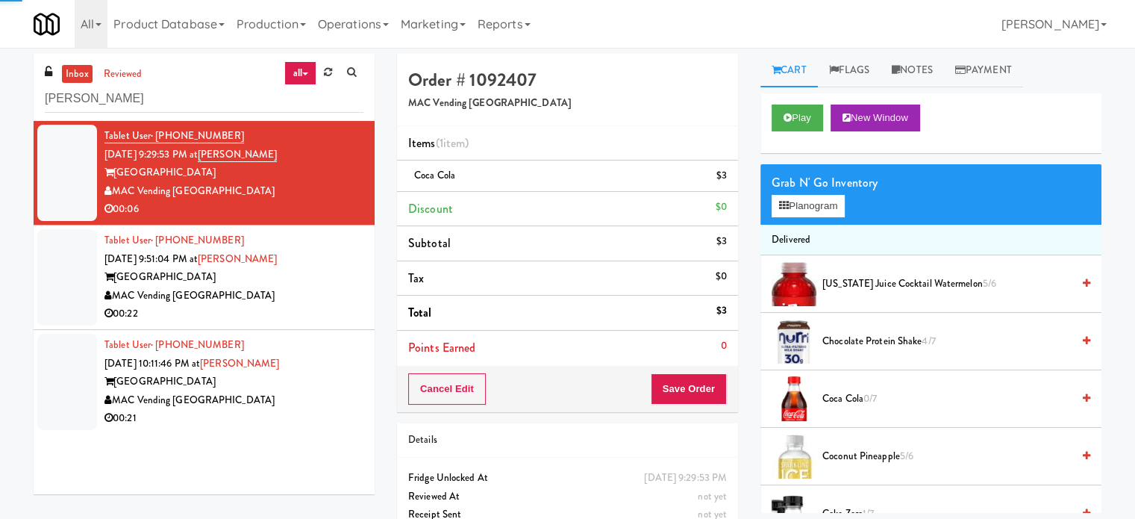
click at [334, 296] on div "MAC Vending [GEOGRAPHIC_DATA]" at bounding box center [233, 296] width 259 height 19
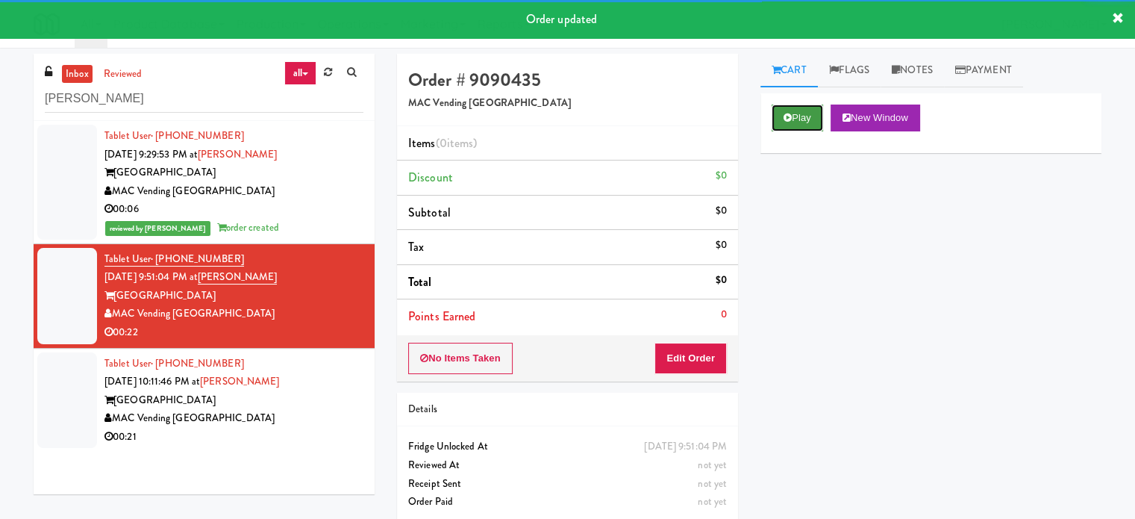
click at [810, 116] on button "Play" at bounding box center [797, 117] width 51 height 27
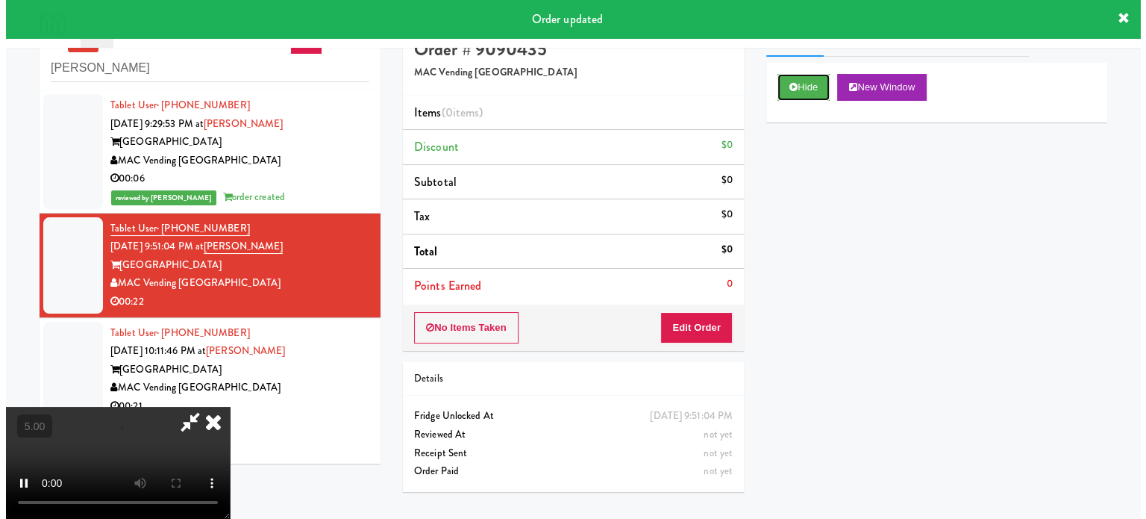
scroll to position [48, 0]
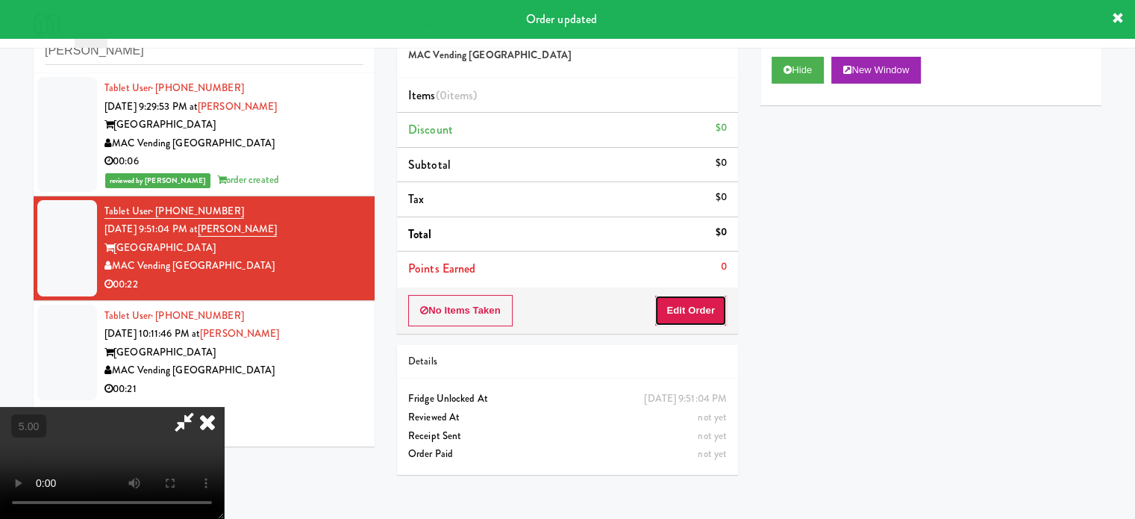
click at [685, 322] on button "Edit Order" at bounding box center [690, 310] width 72 height 31
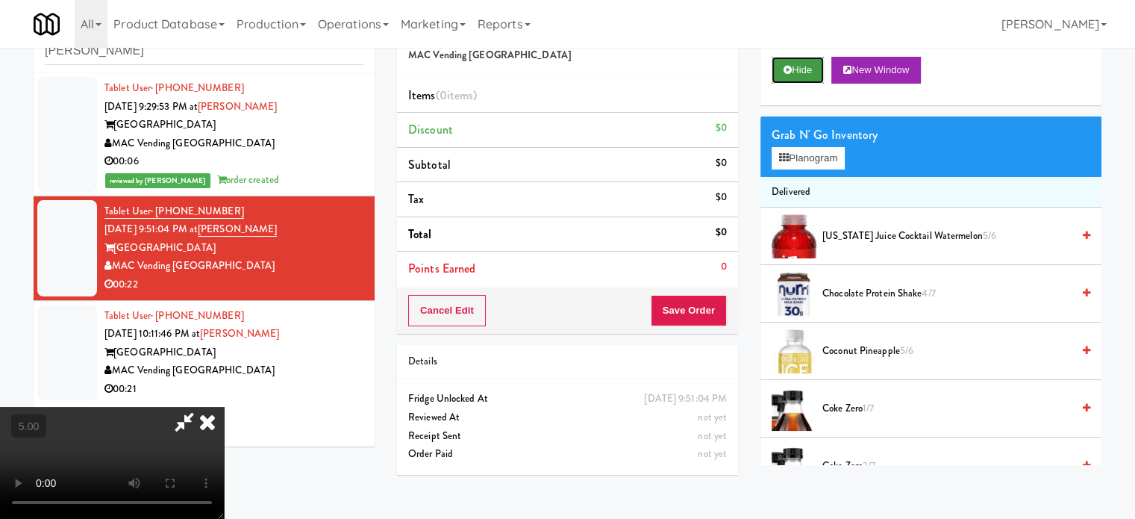
click at [793, 68] on button "Hide" at bounding box center [798, 70] width 52 height 27
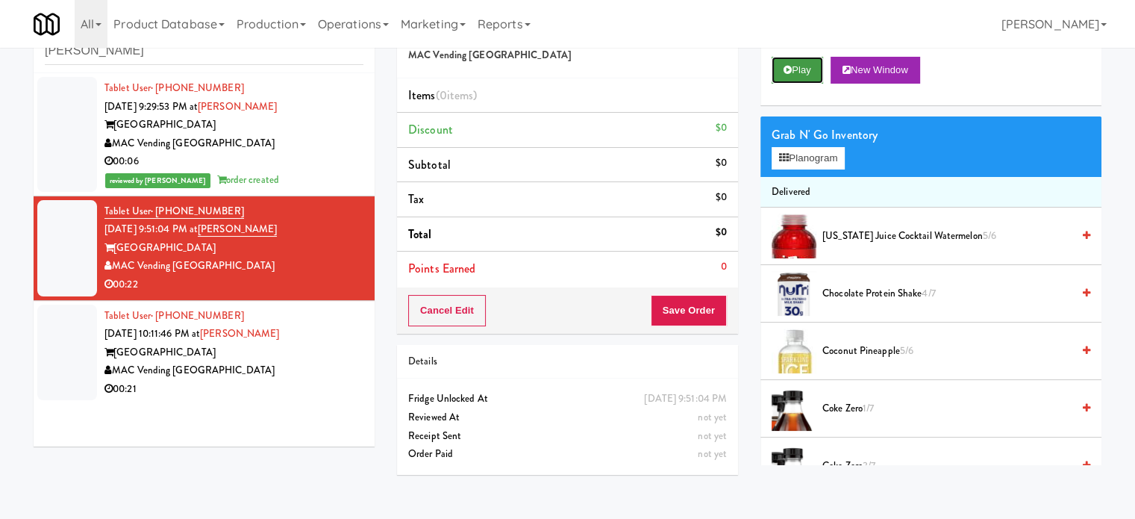
click at [793, 68] on button "Play" at bounding box center [797, 70] width 51 height 27
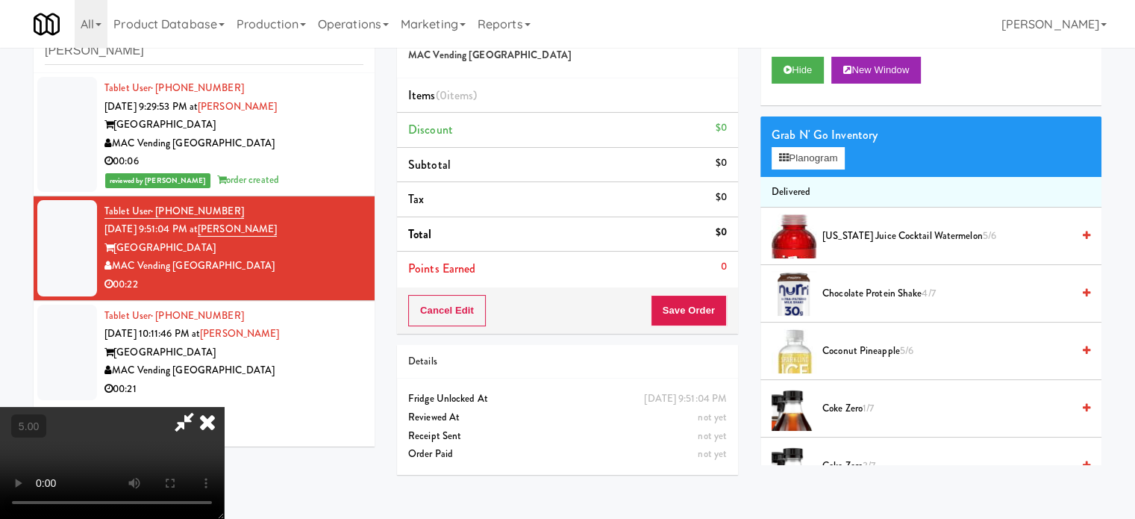
click at [224, 407] on video at bounding box center [112, 463] width 224 height 112
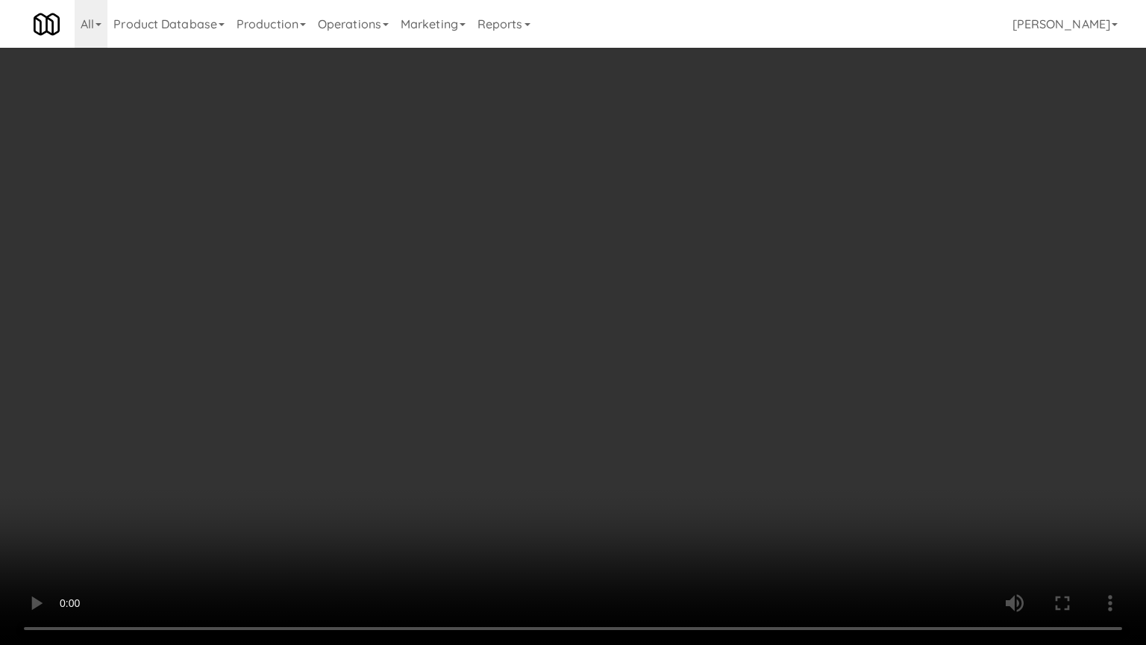
click at [431, 409] on video at bounding box center [573, 322] width 1146 height 645
click at [468, 347] on video at bounding box center [573, 322] width 1146 height 645
click at [461, 336] on video at bounding box center [573, 322] width 1146 height 645
click at [553, 221] on video at bounding box center [573, 322] width 1146 height 645
click at [559, 218] on video at bounding box center [573, 322] width 1146 height 645
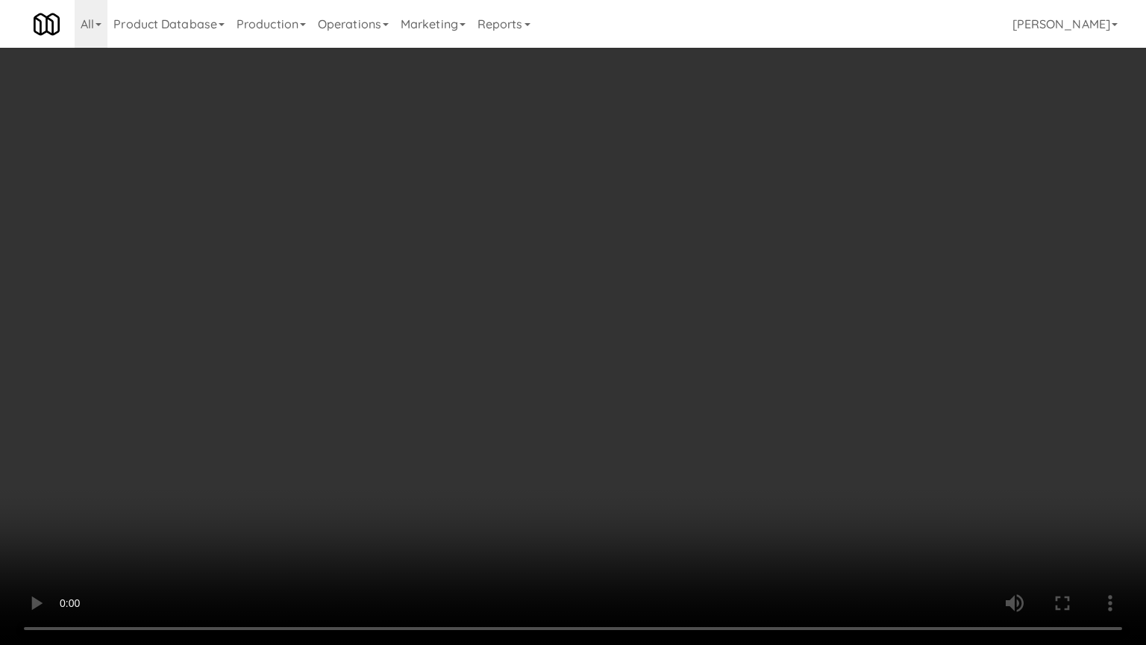
click at [571, 213] on video at bounding box center [573, 322] width 1146 height 645
click at [577, 213] on video at bounding box center [573, 322] width 1146 height 645
click at [573, 210] on video at bounding box center [573, 322] width 1146 height 645
click at [607, 204] on video at bounding box center [573, 322] width 1146 height 645
click at [607, 213] on video at bounding box center [573, 322] width 1146 height 645
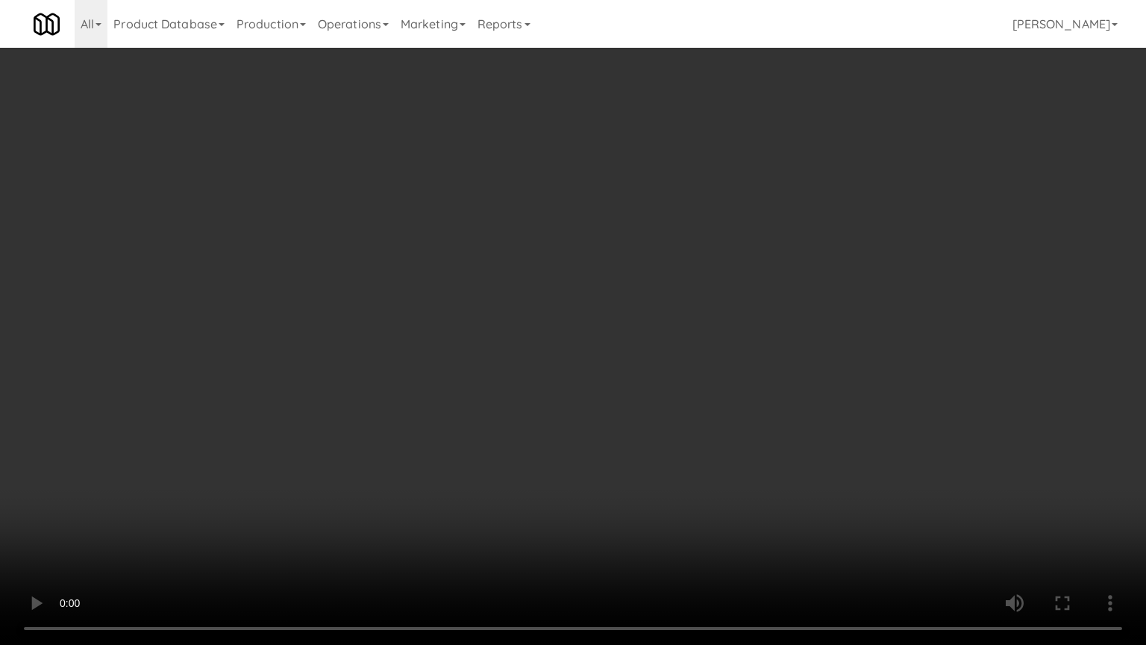
click at [607, 213] on video at bounding box center [573, 322] width 1146 height 645
click at [589, 277] on video at bounding box center [573, 322] width 1146 height 645
drag, startPoint x: 589, startPoint y: 277, endPoint x: 597, endPoint y: 272, distance: 9.7
click at [592, 275] on video at bounding box center [573, 322] width 1146 height 645
click at [597, 272] on video at bounding box center [573, 322] width 1146 height 645
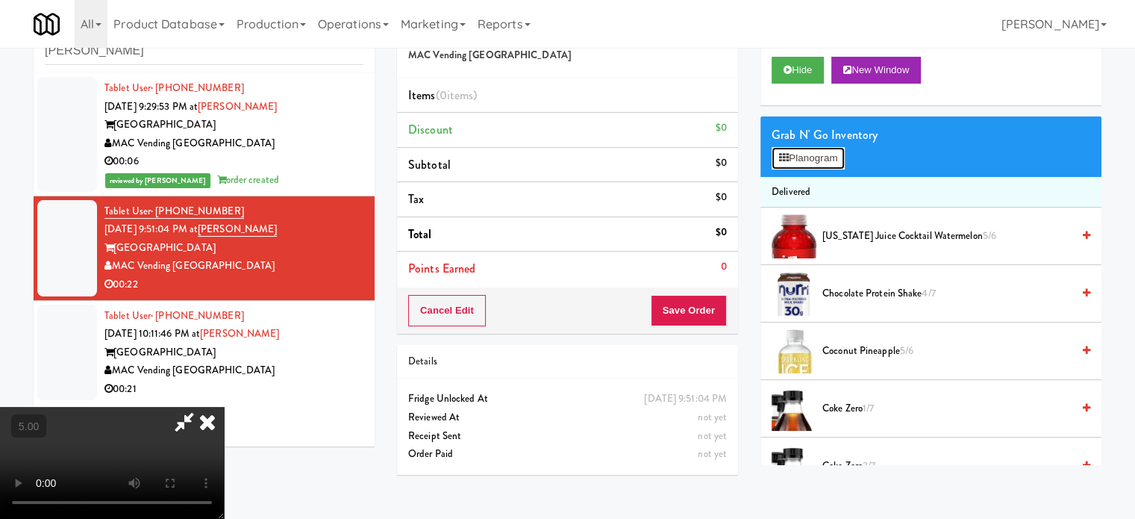
click at [794, 164] on button "Planogram" at bounding box center [808, 158] width 73 height 22
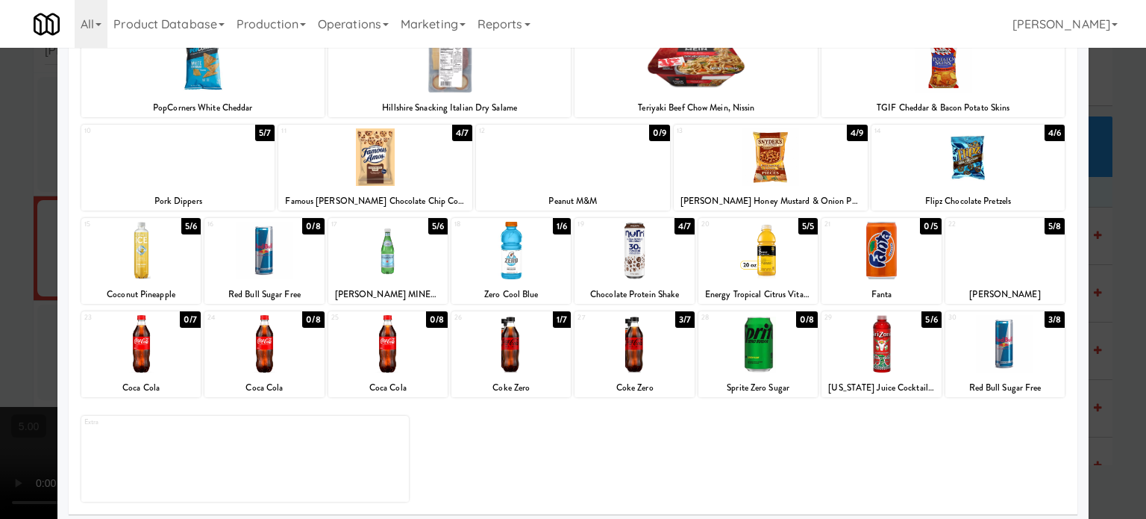
scroll to position [213, 0]
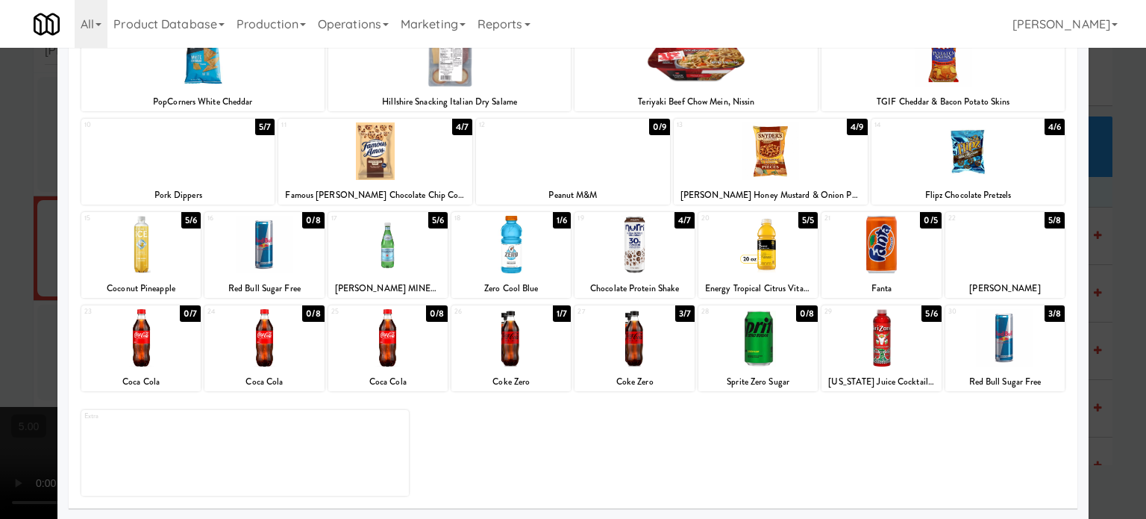
click at [557, 318] on div "1/7" at bounding box center [562, 313] width 18 height 16
click at [684, 313] on div "3/7" at bounding box center [684, 313] width 19 height 16
click at [1116, 265] on div at bounding box center [573, 259] width 1146 height 519
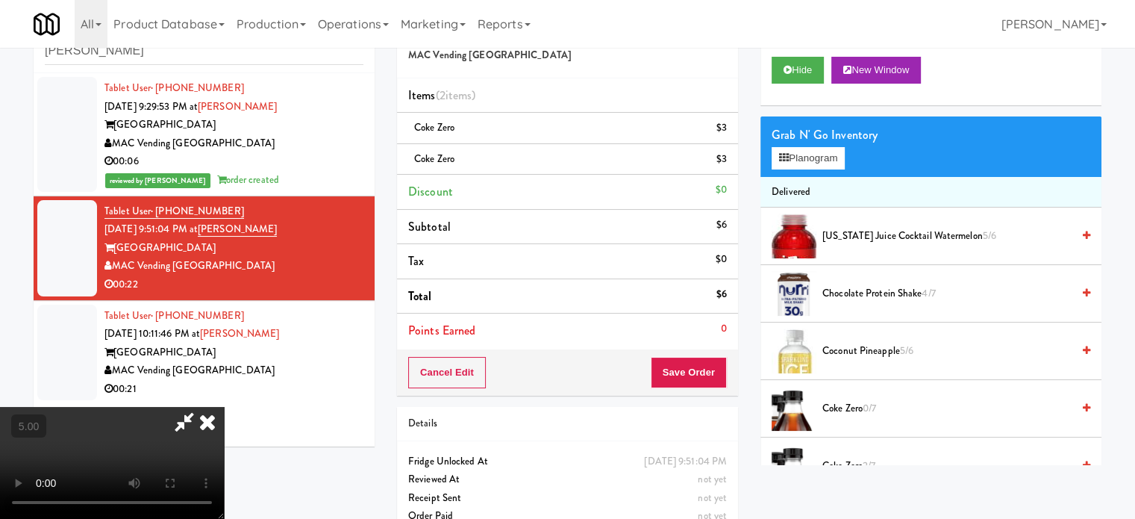
click at [224, 407] on video at bounding box center [112, 463] width 224 height 112
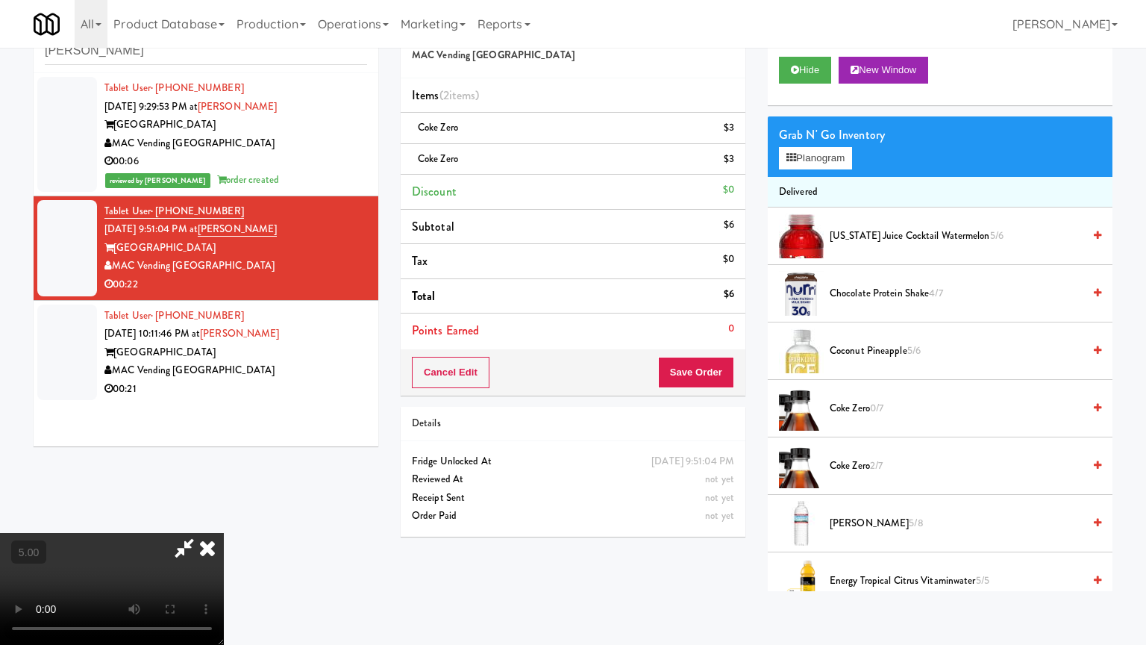
click at [224, 518] on video at bounding box center [112, 589] width 224 height 112
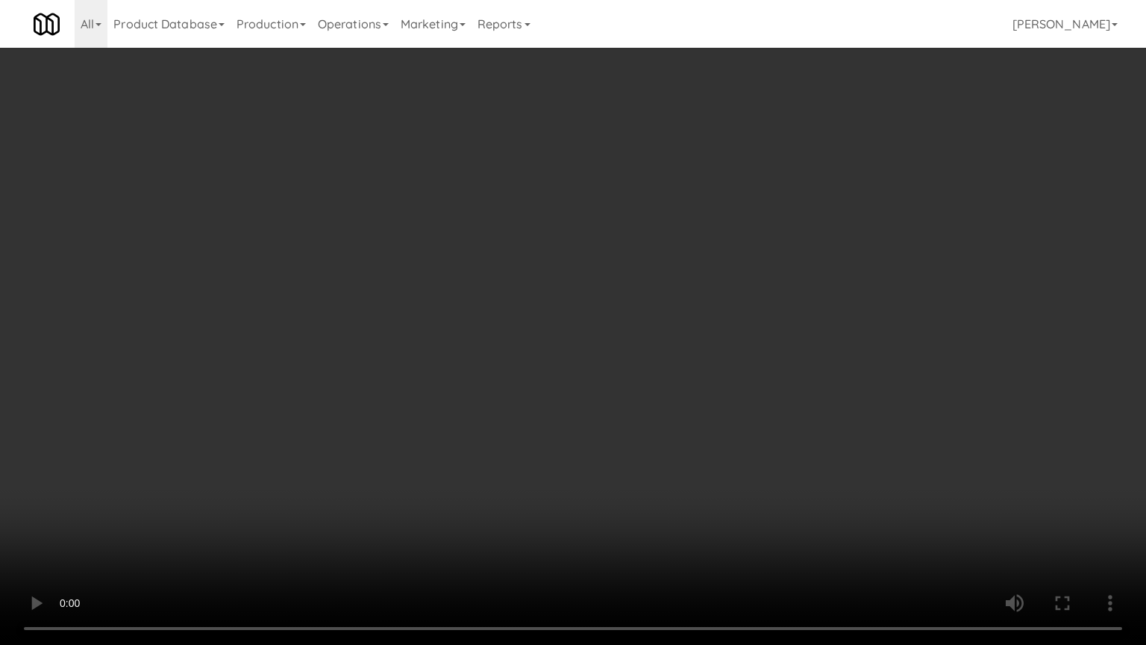
click at [427, 378] on video at bounding box center [573, 322] width 1146 height 645
click at [495, 347] on video at bounding box center [573, 322] width 1146 height 645
drag, startPoint x: 528, startPoint y: 353, endPoint x: 554, endPoint y: 337, distance: 30.5
click at [528, 355] on video at bounding box center [573, 322] width 1146 height 645
click at [558, 337] on video at bounding box center [573, 322] width 1146 height 645
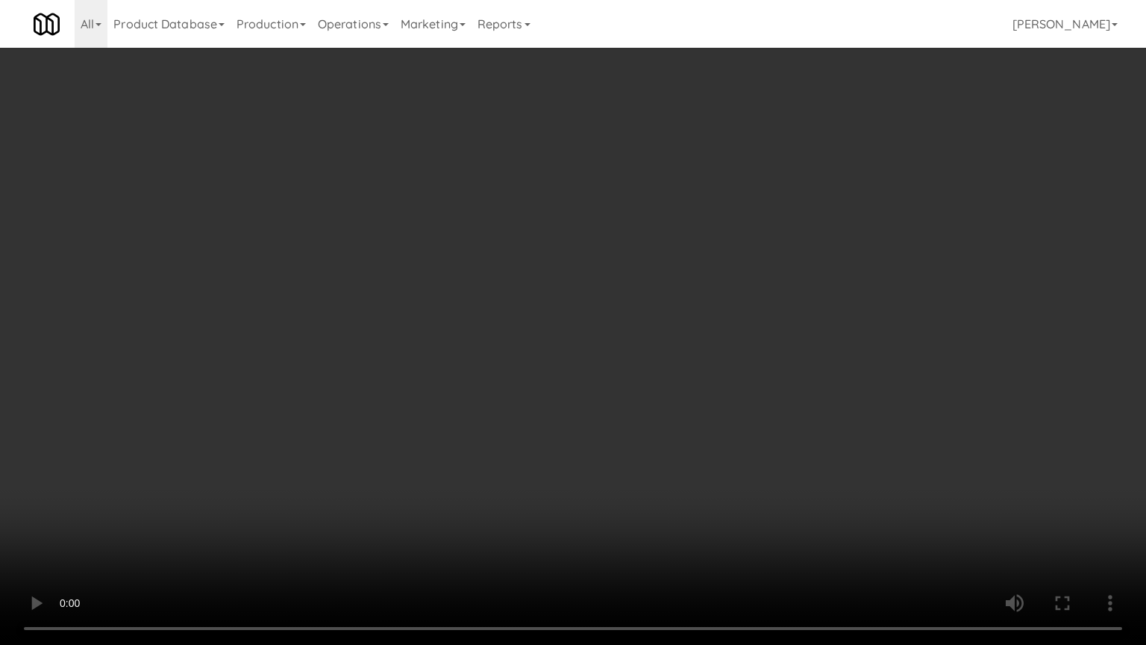
click at [578, 338] on video at bounding box center [573, 322] width 1146 height 645
click at [578, 336] on video at bounding box center [573, 322] width 1146 height 645
click at [592, 341] on video at bounding box center [573, 322] width 1146 height 645
click at [588, 337] on video at bounding box center [573, 322] width 1146 height 645
click at [587, 328] on video at bounding box center [573, 322] width 1146 height 645
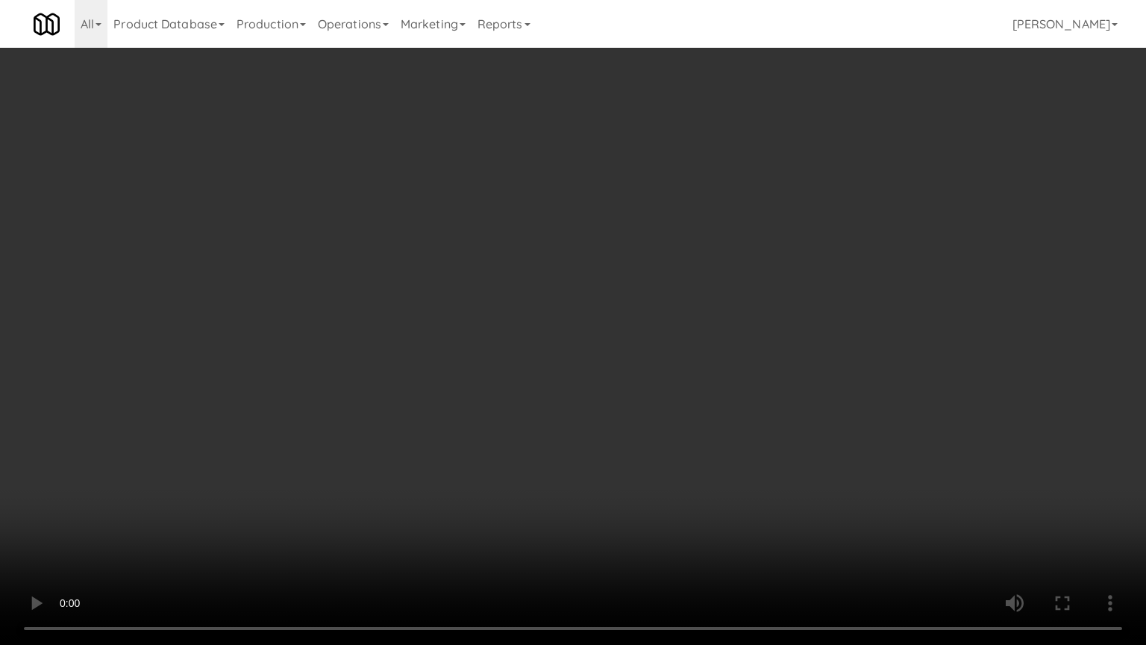
click at [587, 328] on video at bounding box center [573, 322] width 1146 height 645
click at [590, 319] on video at bounding box center [573, 322] width 1146 height 645
click at [590, 320] on video at bounding box center [573, 322] width 1146 height 645
click at [557, 314] on video at bounding box center [573, 322] width 1146 height 645
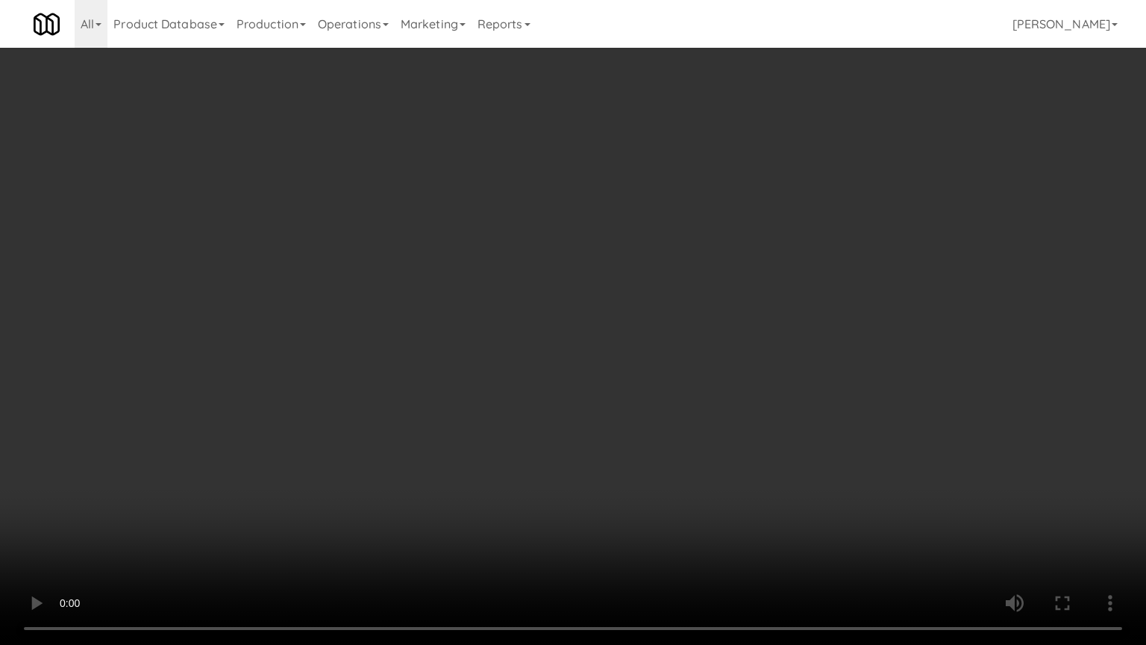
click at [573, 307] on video at bounding box center [573, 322] width 1146 height 645
click at [575, 304] on video at bounding box center [573, 322] width 1146 height 645
click at [577, 307] on video at bounding box center [573, 322] width 1146 height 645
click at [610, 309] on video at bounding box center [573, 322] width 1146 height 645
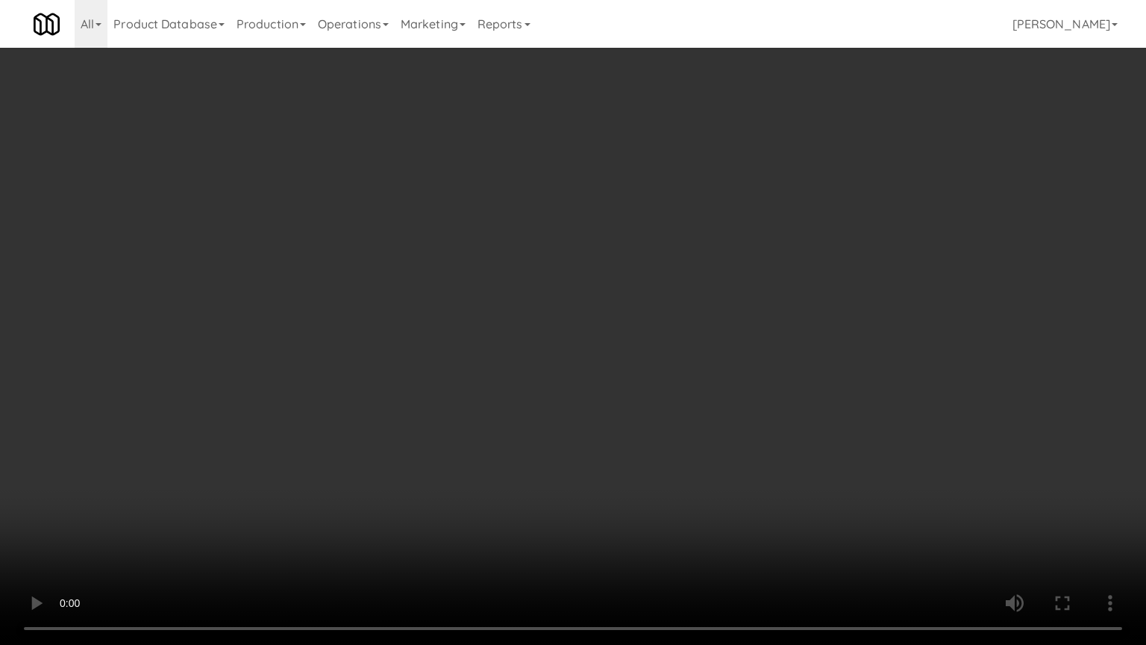
click at [615, 309] on video at bounding box center [573, 322] width 1146 height 645
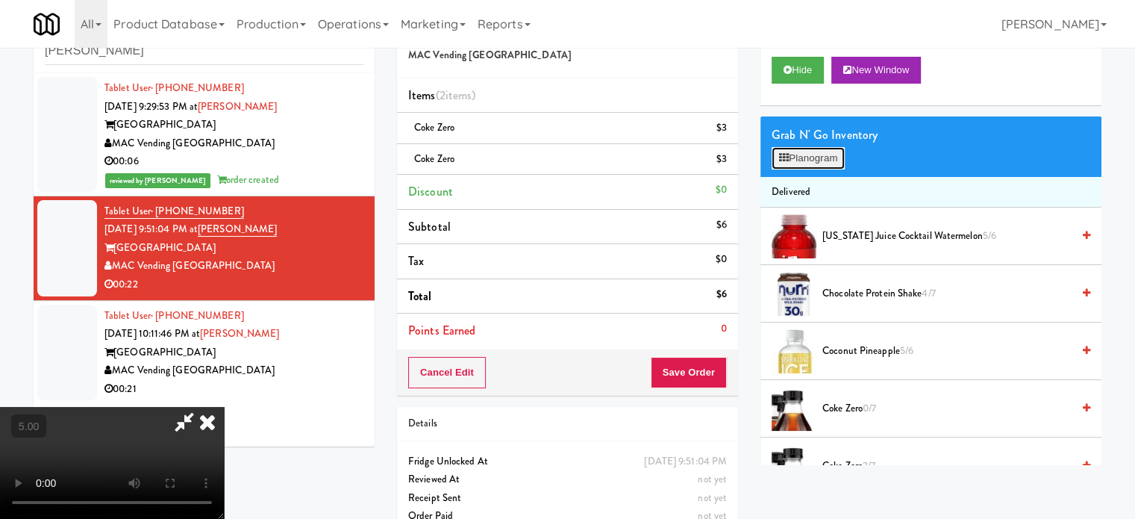
click at [818, 166] on button "Planogram" at bounding box center [808, 158] width 73 height 22
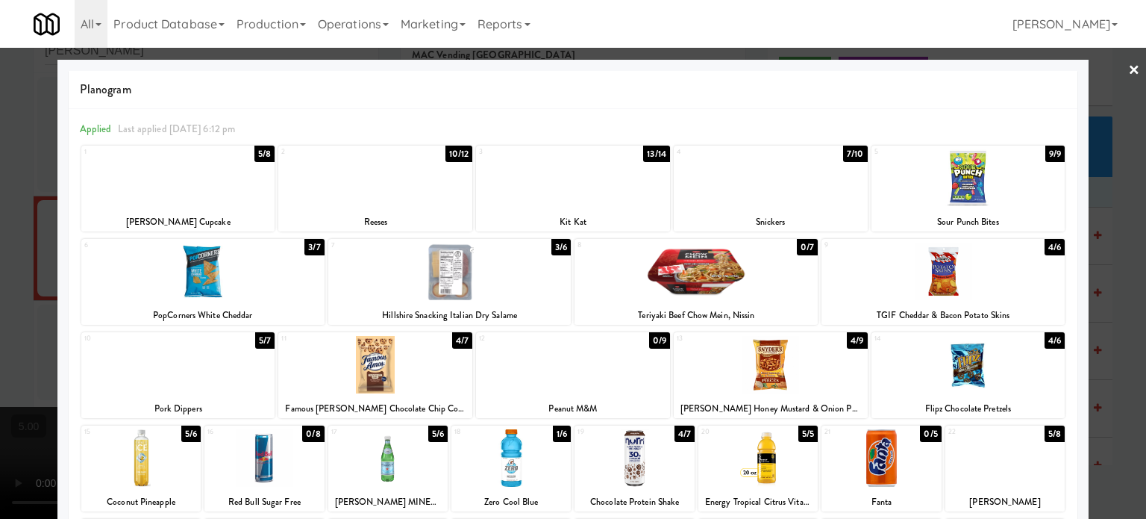
click at [1107, 154] on div at bounding box center [573, 259] width 1146 height 519
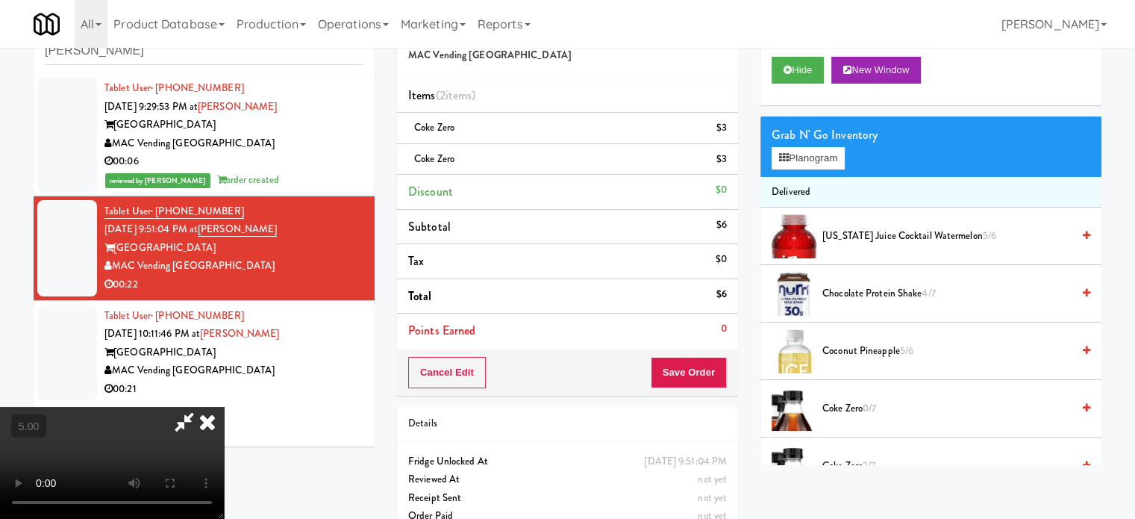
click at [224, 407] on icon at bounding box center [207, 422] width 33 height 30
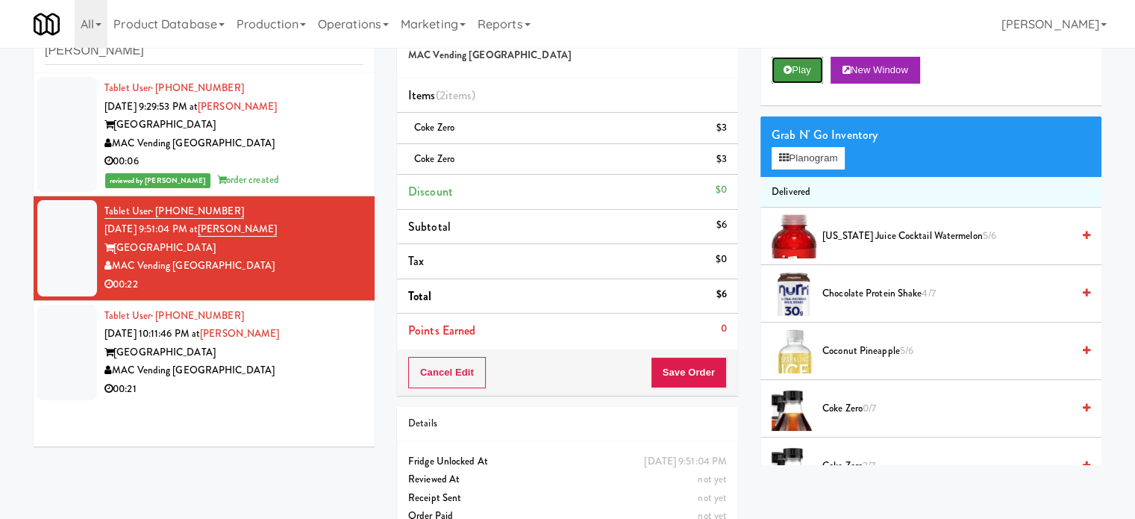
click at [801, 69] on button "Play" at bounding box center [797, 70] width 51 height 27
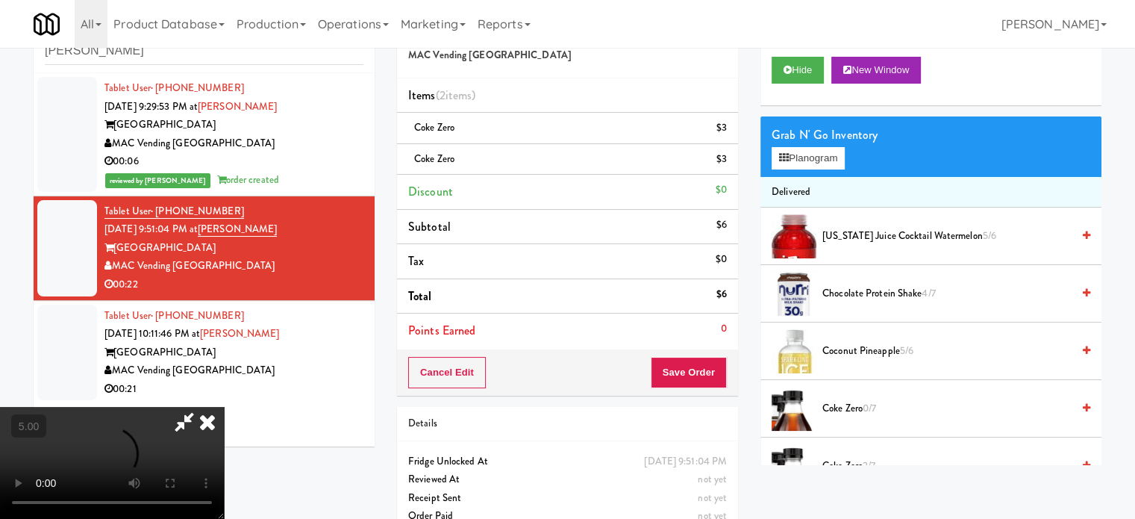
click at [224, 407] on video at bounding box center [112, 463] width 224 height 112
drag, startPoint x: 457, startPoint y: 322, endPoint x: 474, endPoint y: 358, distance: 40.4
click at [224, 407] on video at bounding box center [112, 463] width 224 height 112
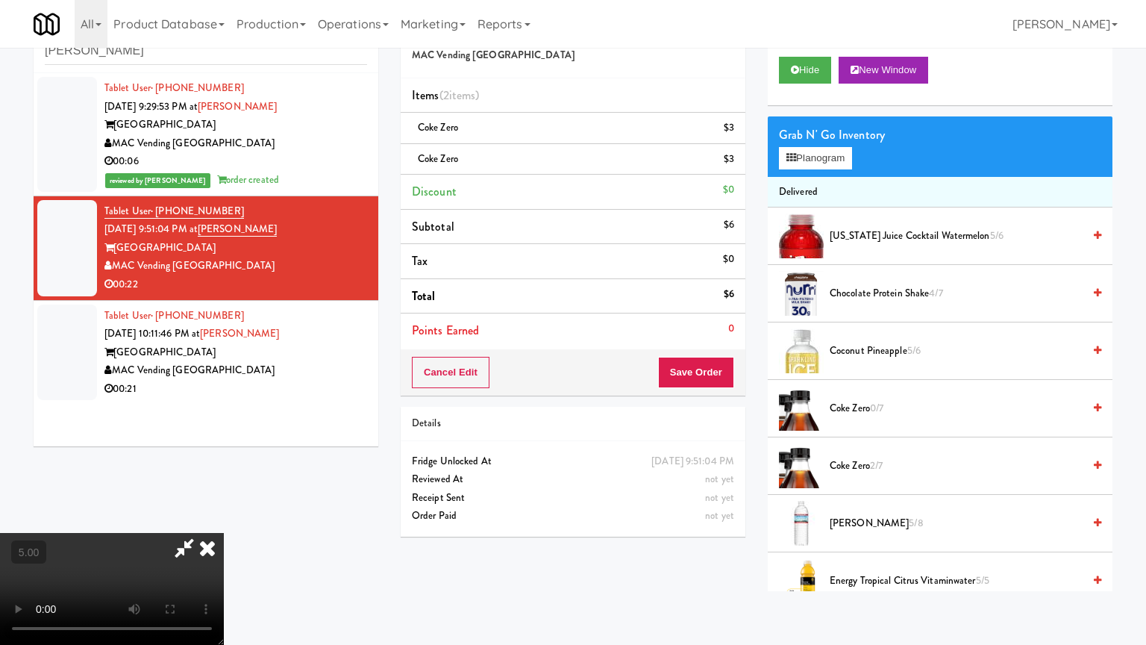
click at [224, 518] on video at bounding box center [112, 589] width 224 height 112
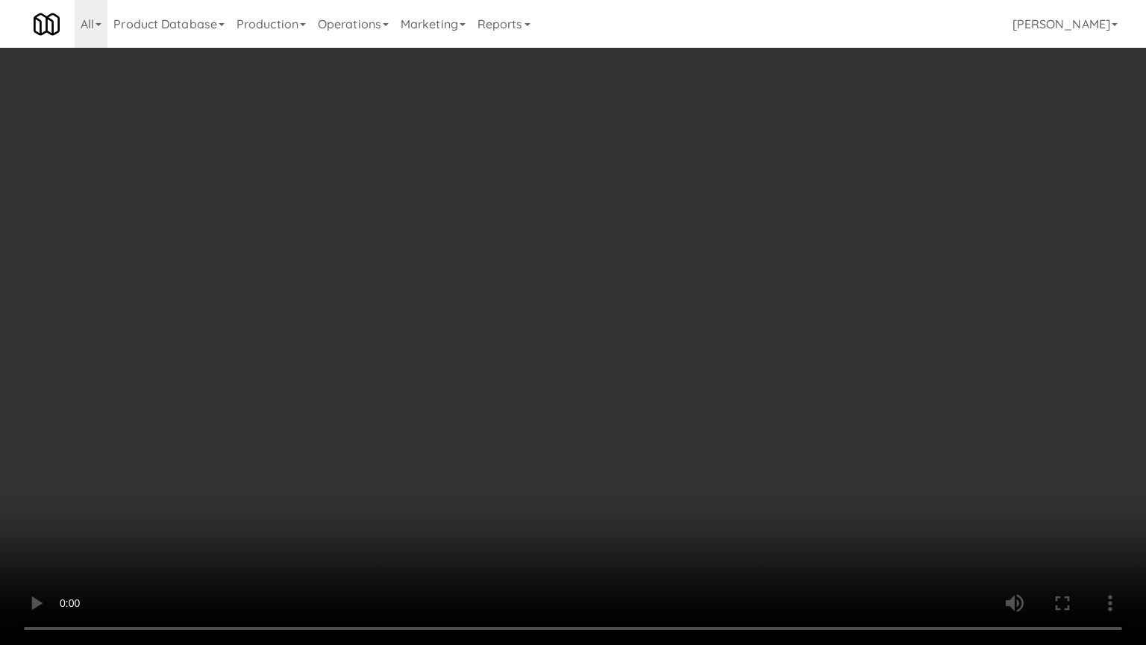
drag, startPoint x: 471, startPoint y: 365, endPoint x: 507, endPoint y: 361, distance: 36.8
click at [473, 365] on video at bounding box center [573, 322] width 1146 height 645
click at [508, 361] on video at bounding box center [573, 322] width 1146 height 645
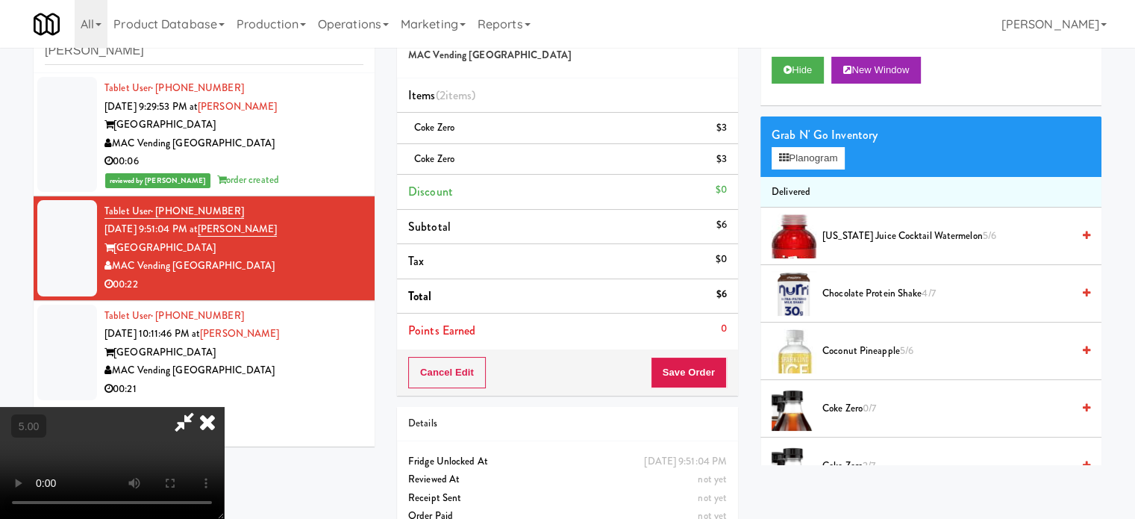
click at [224, 407] on icon at bounding box center [207, 422] width 33 height 30
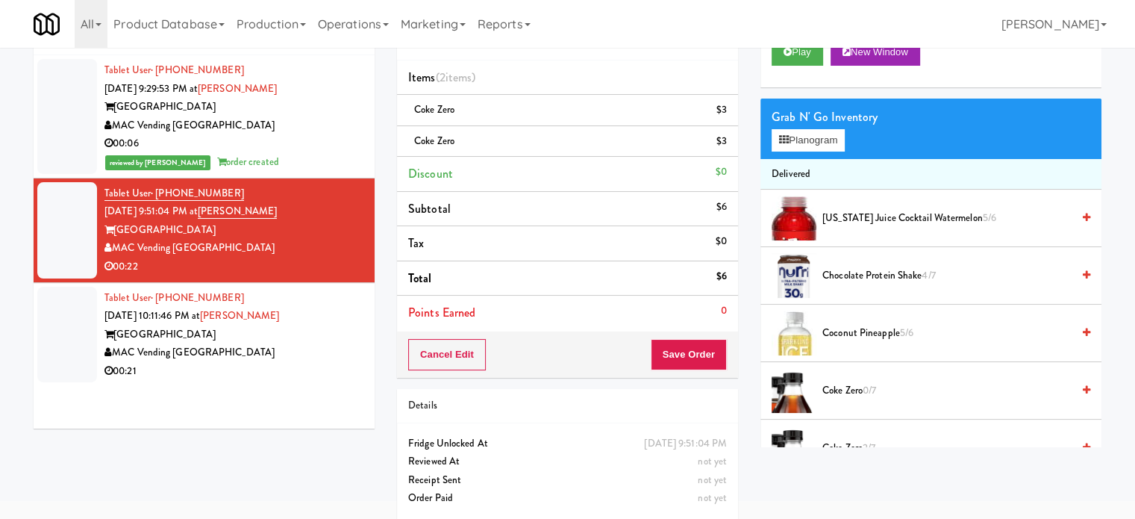
scroll to position [75, 0]
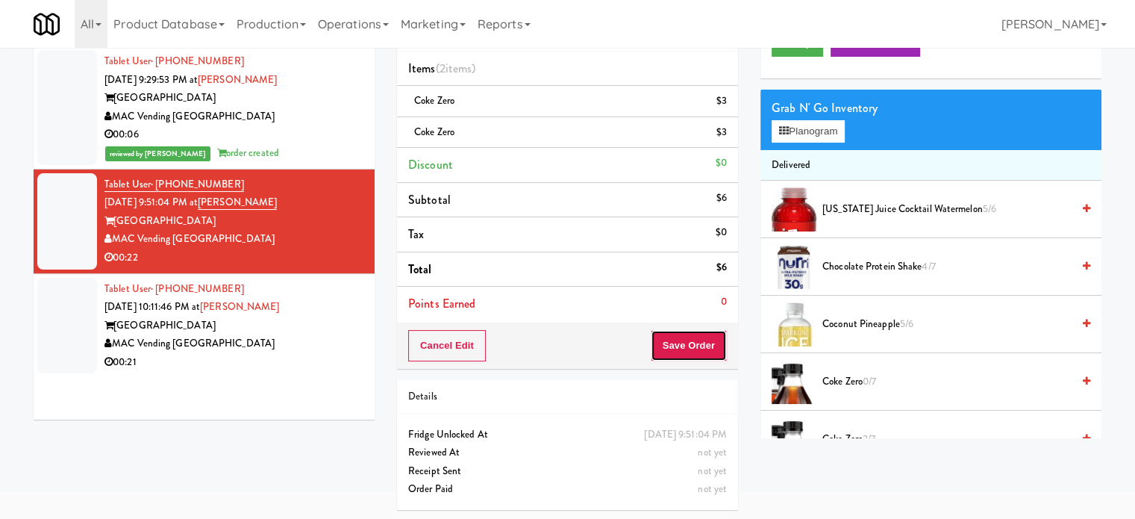
drag, startPoint x: 694, startPoint y: 354, endPoint x: 501, endPoint y: 214, distance: 237.8
click at [692, 351] on button "Save Order" at bounding box center [689, 345] width 76 height 31
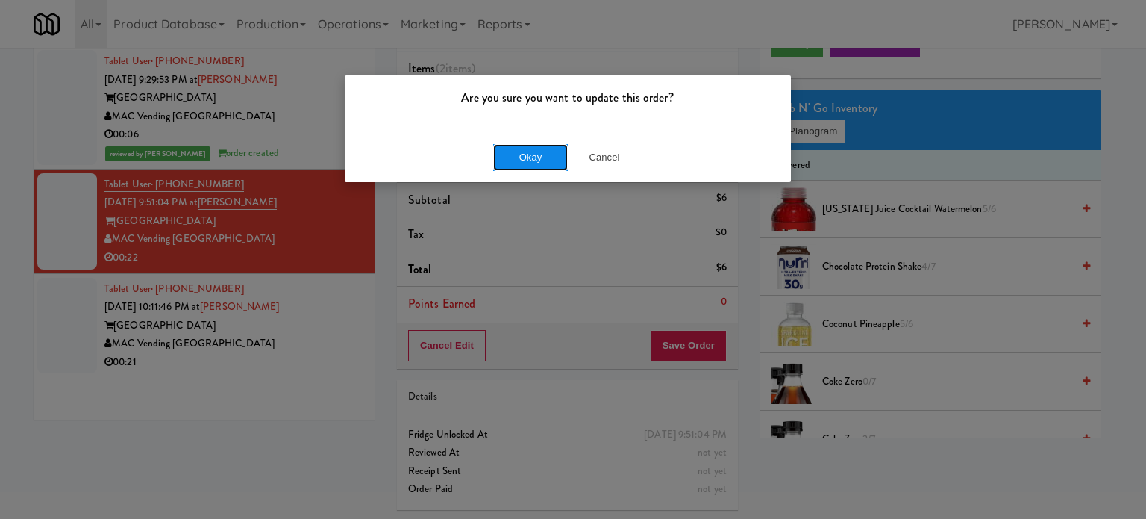
click at [536, 163] on button "Okay" at bounding box center [530, 157] width 75 height 27
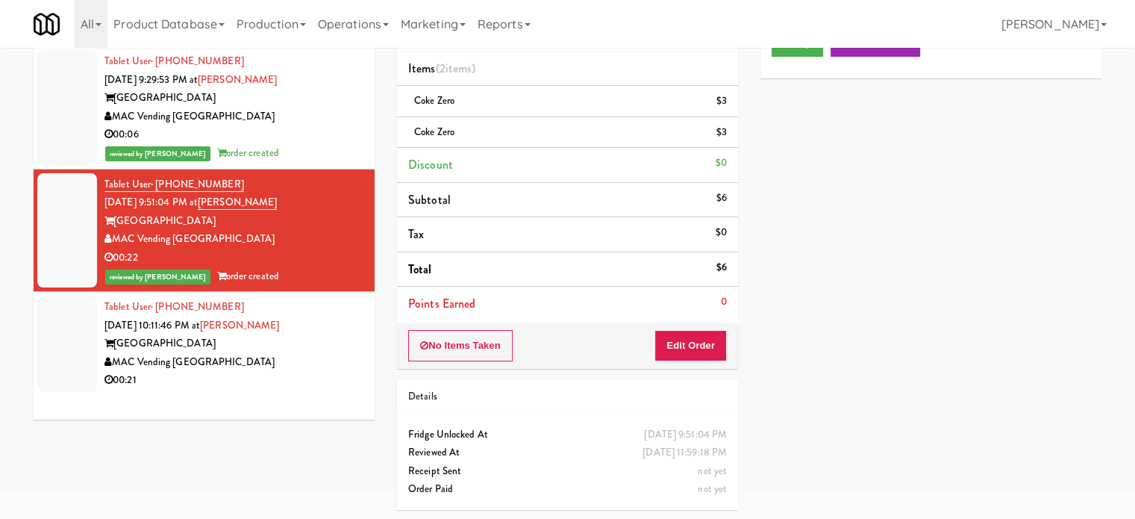
click at [310, 372] on div "00:21" at bounding box center [233, 380] width 259 height 19
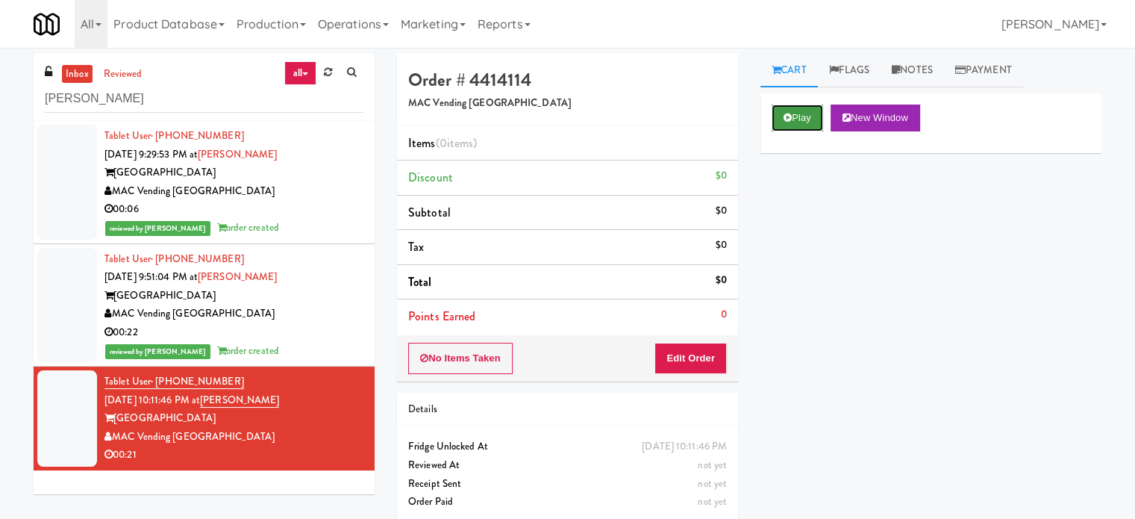
click at [781, 110] on button "Play" at bounding box center [797, 117] width 51 height 27
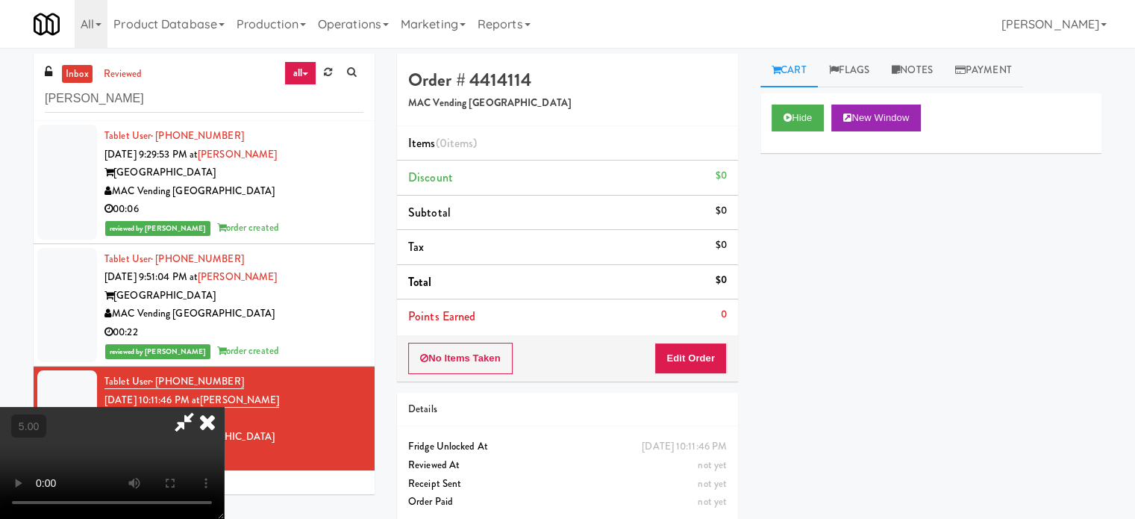
click at [224, 407] on video at bounding box center [112, 463] width 224 height 112
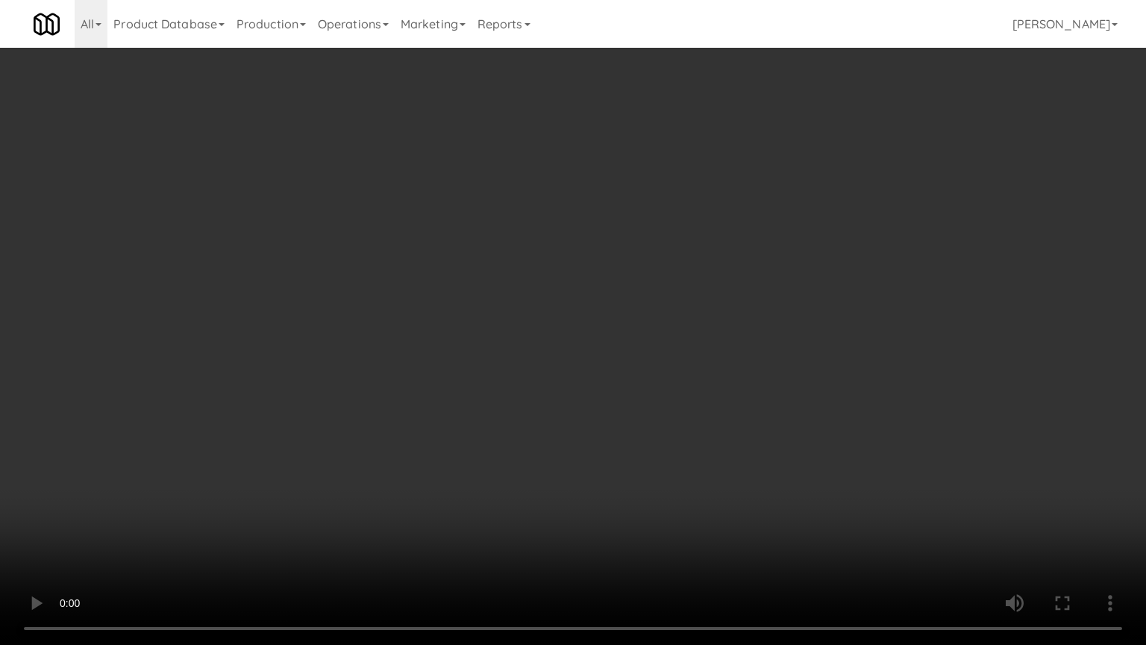
click at [484, 372] on video at bounding box center [573, 322] width 1146 height 645
click at [370, 334] on video at bounding box center [573, 322] width 1146 height 645
click at [382, 316] on video at bounding box center [573, 322] width 1146 height 645
click at [384, 444] on video at bounding box center [573, 322] width 1146 height 645
click at [427, 401] on video at bounding box center [573, 322] width 1146 height 645
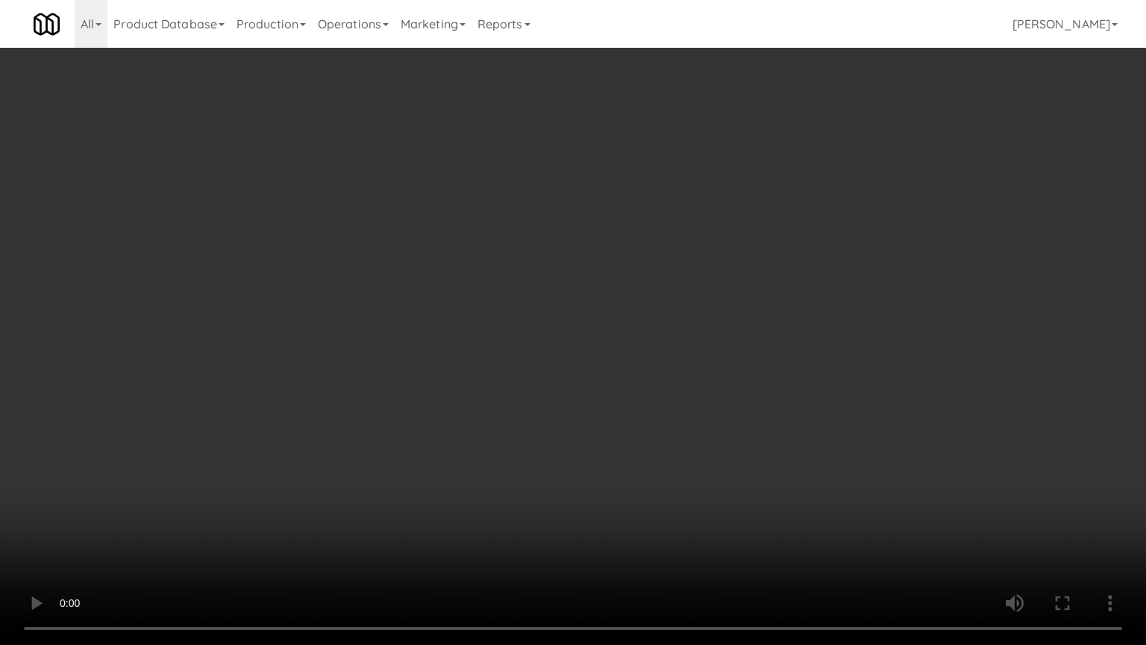
click at [427, 403] on video at bounding box center [573, 322] width 1146 height 645
click at [428, 401] on video at bounding box center [573, 322] width 1146 height 645
click at [427, 388] on video at bounding box center [573, 322] width 1146 height 645
click at [429, 394] on video at bounding box center [573, 322] width 1146 height 645
drag, startPoint x: 429, startPoint y: 394, endPoint x: 451, endPoint y: 394, distance: 22.4
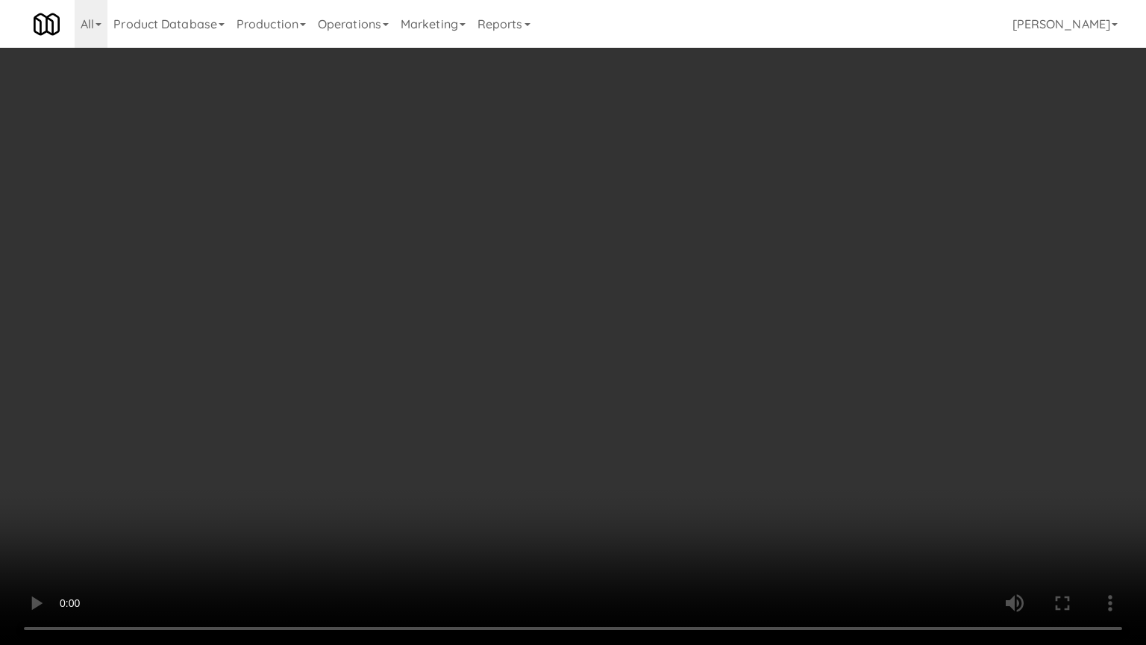
click at [451, 394] on video at bounding box center [573, 322] width 1146 height 645
drag, startPoint x: 505, startPoint y: 385, endPoint x: 819, endPoint y: 240, distance: 345.9
click at [507, 385] on video at bounding box center [573, 322] width 1146 height 645
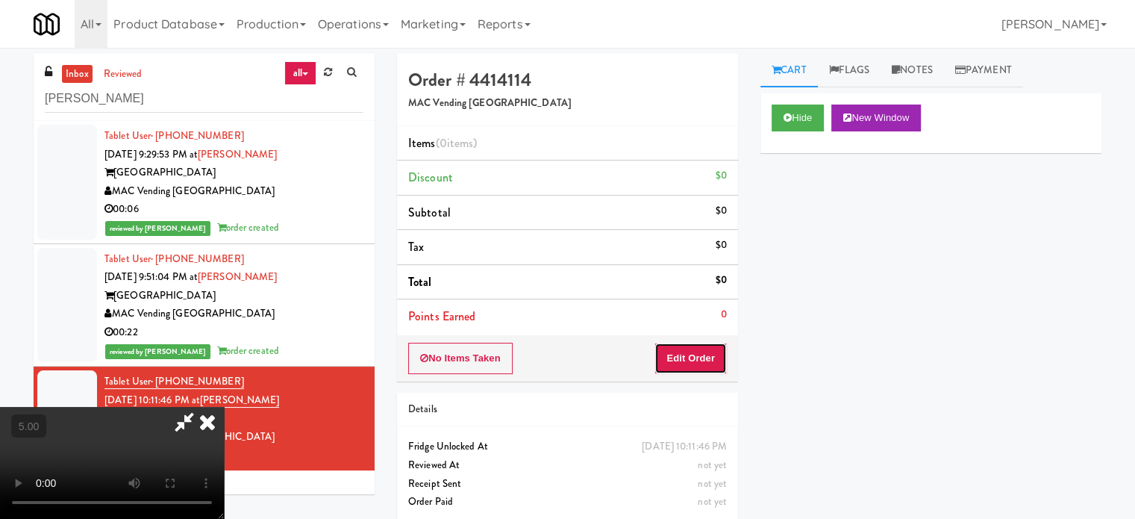
click at [713, 350] on button "Edit Order" at bounding box center [690, 358] width 72 height 31
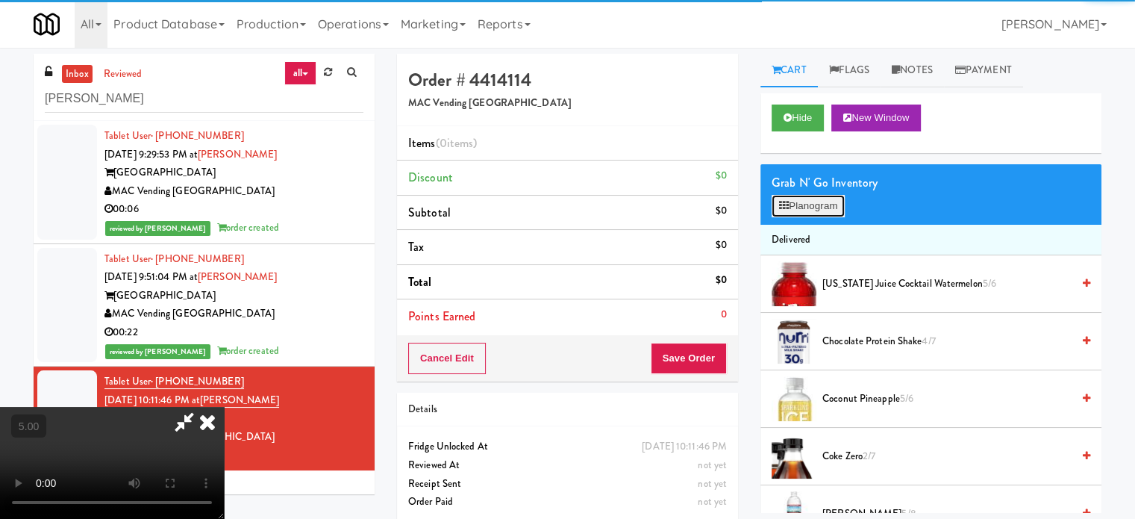
click at [837, 202] on button "Planogram" at bounding box center [808, 206] width 73 height 22
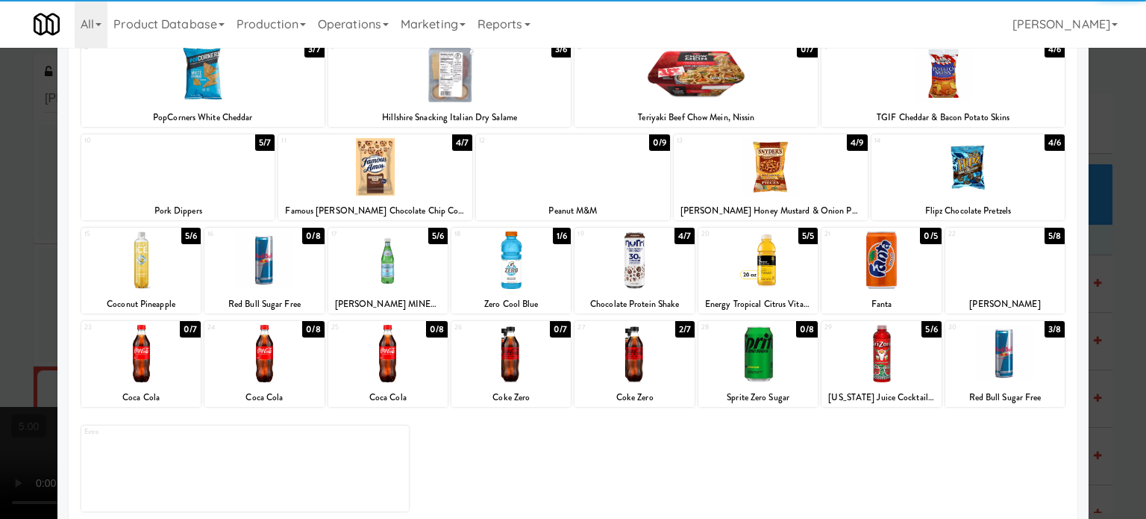
scroll to position [213, 0]
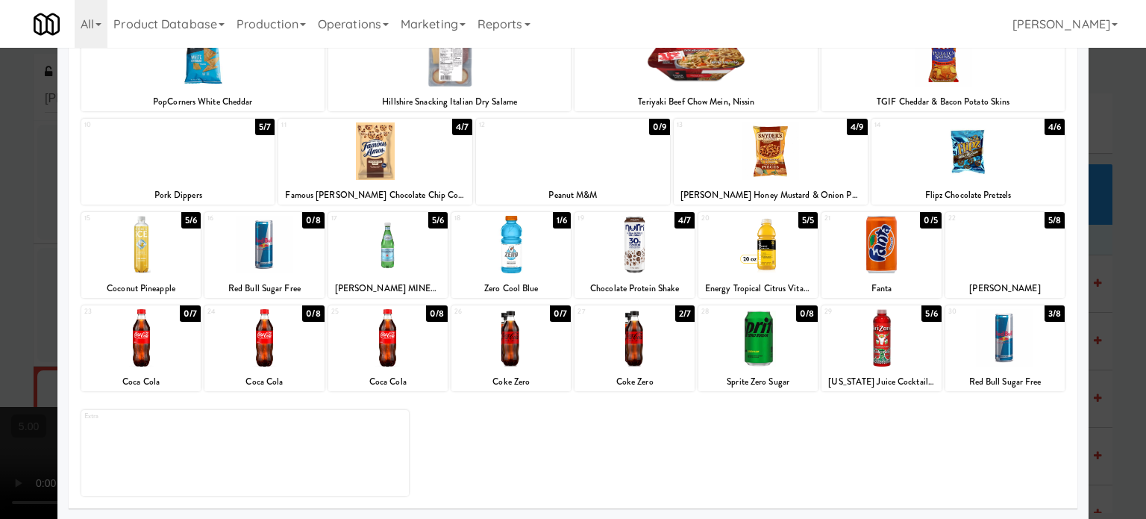
click at [556, 219] on div "1/6" at bounding box center [562, 220] width 18 height 16
click at [1104, 265] on div at bounding box center [573, 259] width 1146 height 519
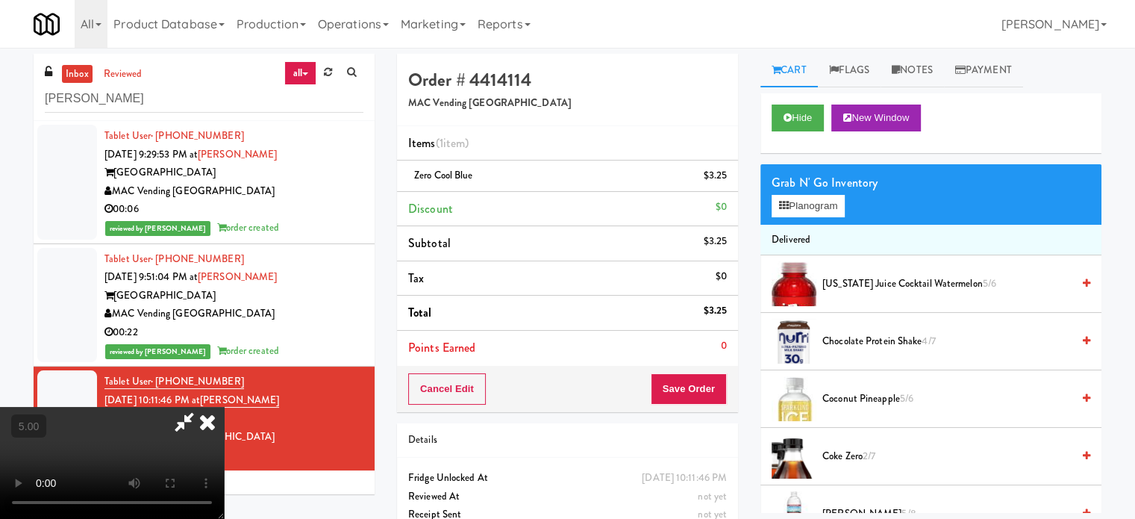
click at [224, 407] on video at bounding box center [112, 463] width 224 height 112
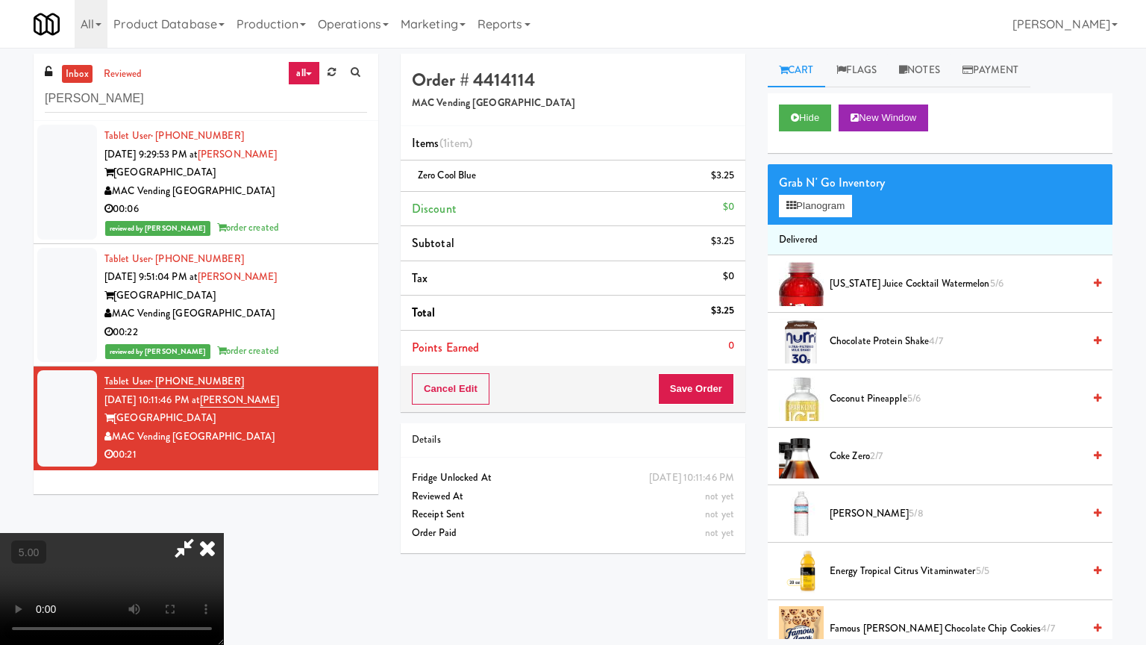
click at [224, 518] on video at bounding box center [112, 589] width 224 height 112
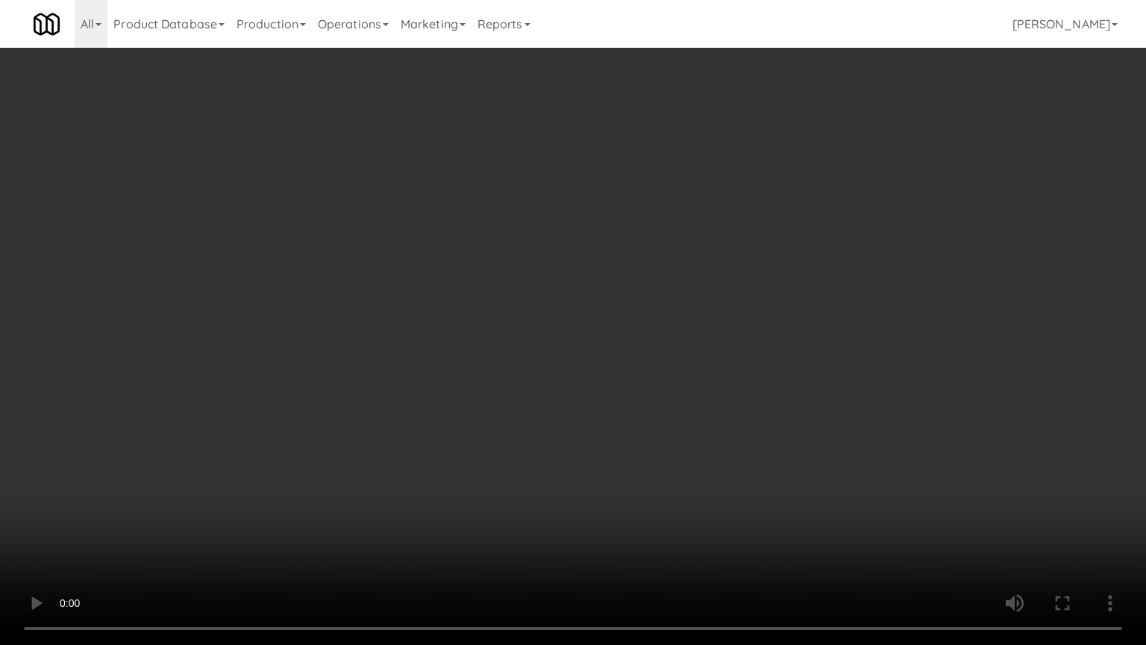
click at [478, 331] on video at bounding box center [573, 322] width 1146 height 645
click at [410, 382] on video at bounding box center [573, 322] width 1146 height 645
click at [501, 393] on video at bounding box center [573, 322] width 1146 height 645
click at [376, 334] on video at bounding box center [573, 322] width 1146 height 645
click at [388, 352] on video at bounding box center [573, 322] width 1146 height 645
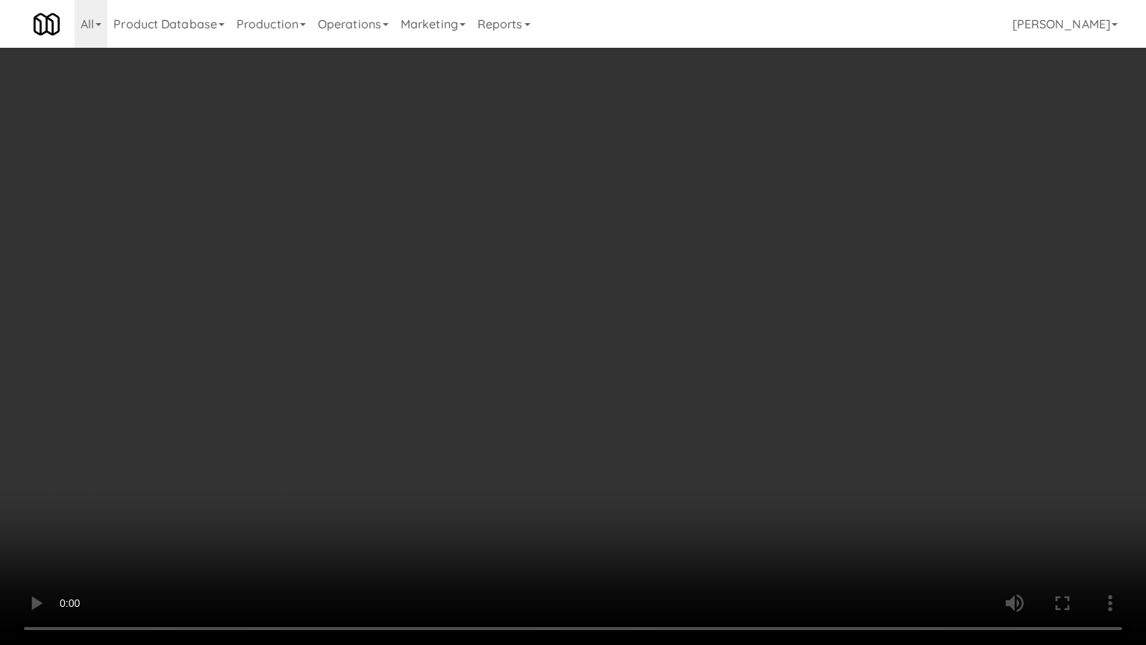
click at [384, 440] on video at bounding box center [573, 322] width 1146 height 645
click at [463, 394] on video at bounding box center [573, 322] width 1146 height 645
click at [533, 340] on video at bounding box center [573, 322] width 1146 height 645
click at [533, 326] on video at bounding box center [573, 322] width 1146 height 645
click at [542, 318] on video at bounding box center [573, 322] width 1146 height 645
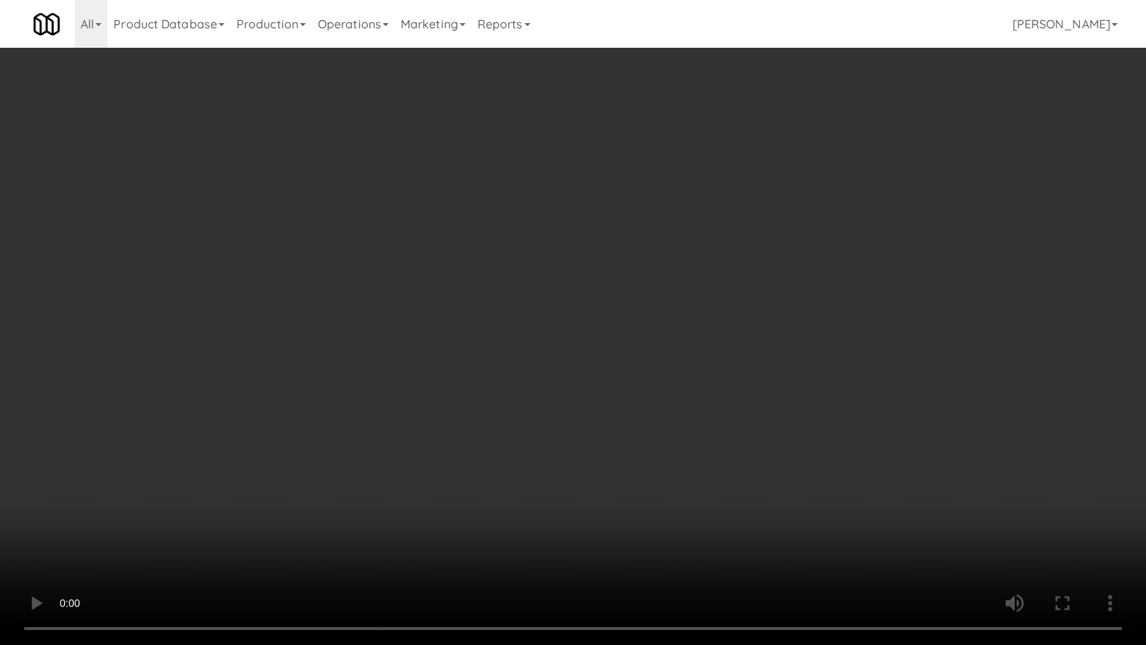
click at [541, 325] on video at bounding box center [573, 322] width 1146 height 645
click at [542, 328] on video at bounding box center [573, 322] width 1146 height 645
click at [543, 329] on video at bounding box center [573, 322] width 1146 height 645
click at [536, 326] on video at bounding box center [573, 322] width 1146 height 645
click at [298, 413] on video at bounding box center [573, 322] width 1146 height 645
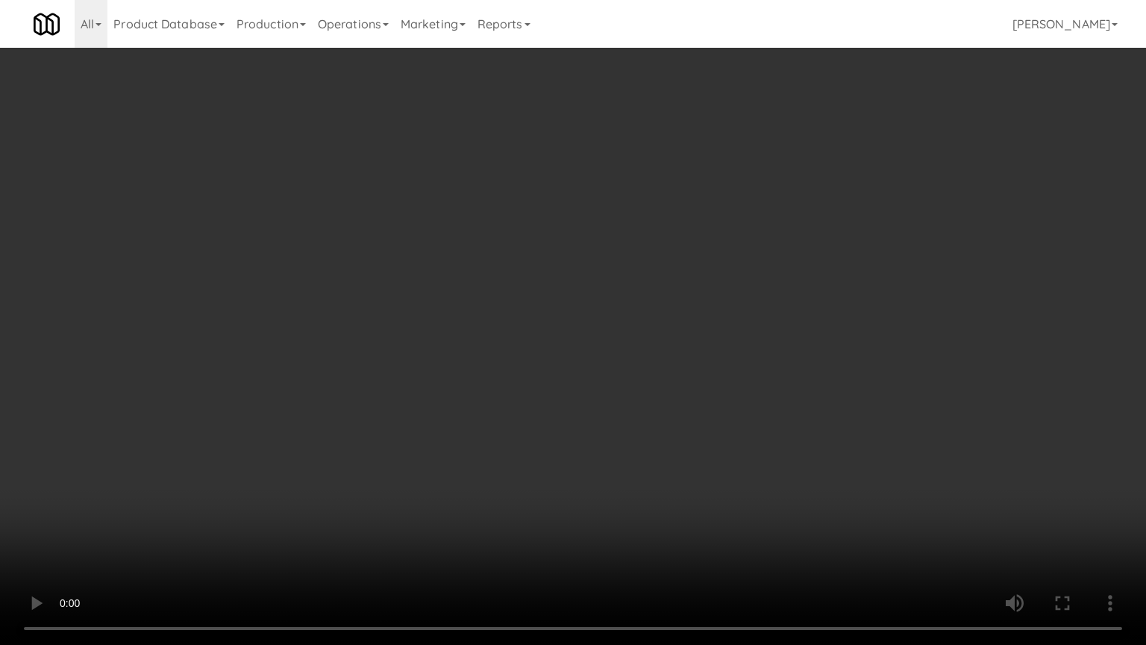
click at [431, 286] on video at bounding box center [573, 322] width 1146 height 645
click at [431, 280] on video at bounding box center [573, 322] width 1146 height 645
drag, startPoint x: 431, startPoint y: 281, endPoint x: 441, endPoint y: 275, distance: 11.4
click at [434, 281] on video at bounding box center [573, 322] width 1146 height 645
drag, startPoint x: 441, startPoint y: 275, endPoint x: 528, endPoint y: 159, distance: 144.5
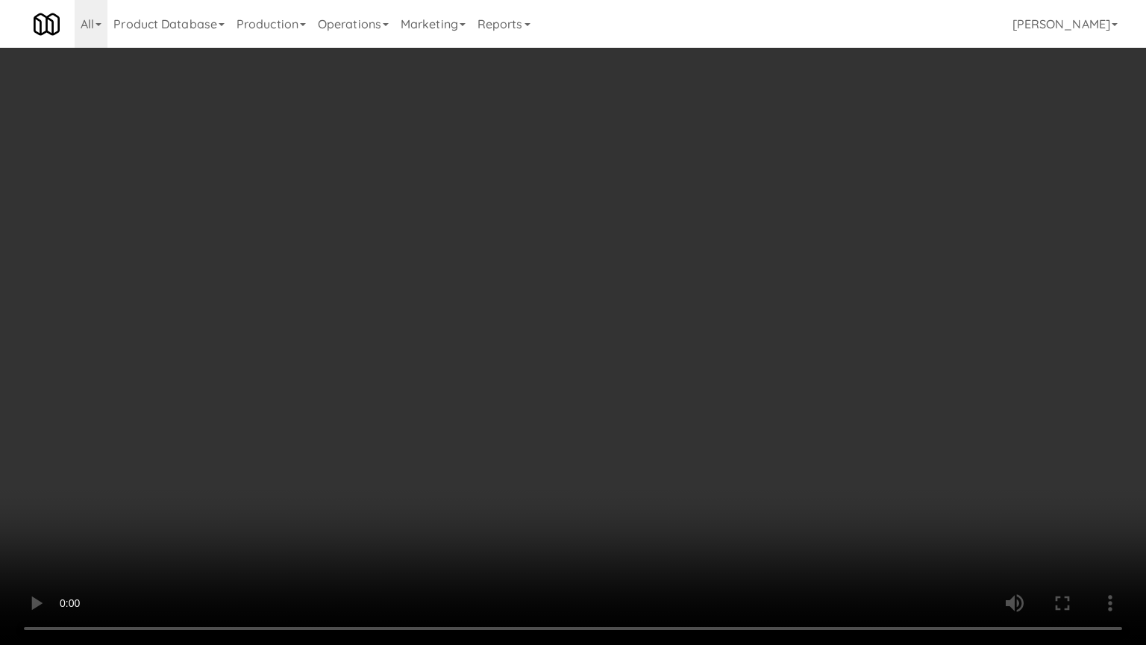
click at [442, 275] on video at bounding box center [573, 322] width 1146 height 645
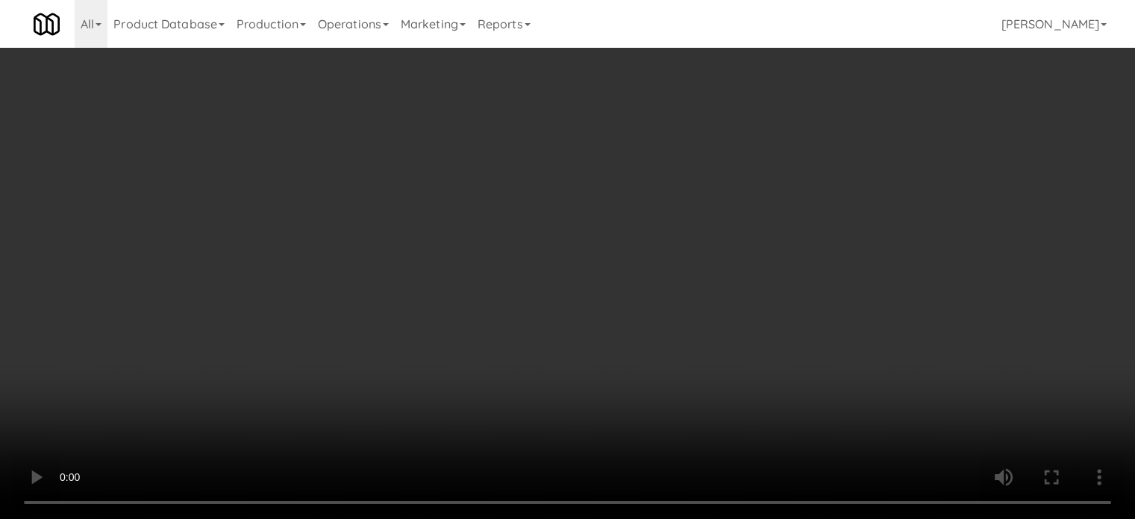
click at [434, 269] on video at bounding box center [567, 259] width 1135 height 519
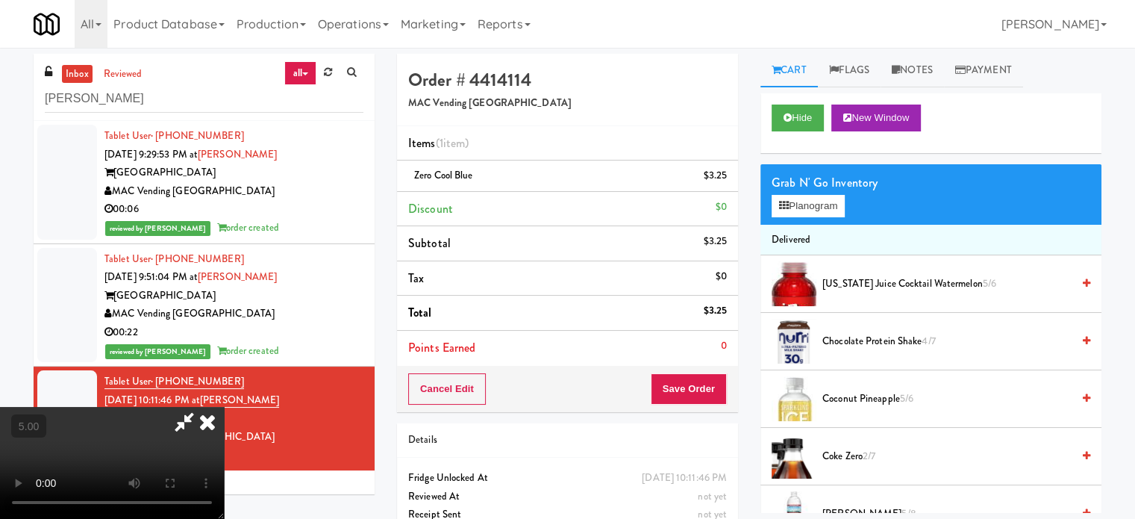
click at [224, 407] on video at bounding box center [112, 463] width 224 height 112
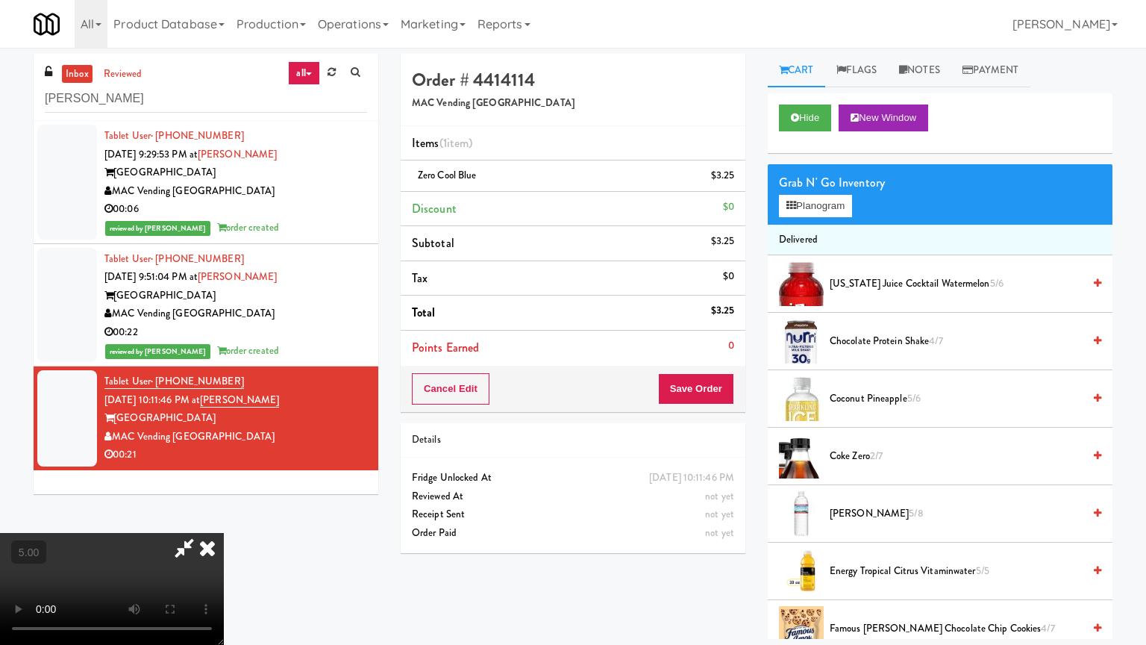
click at [224, 518] on video at bounding box center [112, 589] width 224 height 112
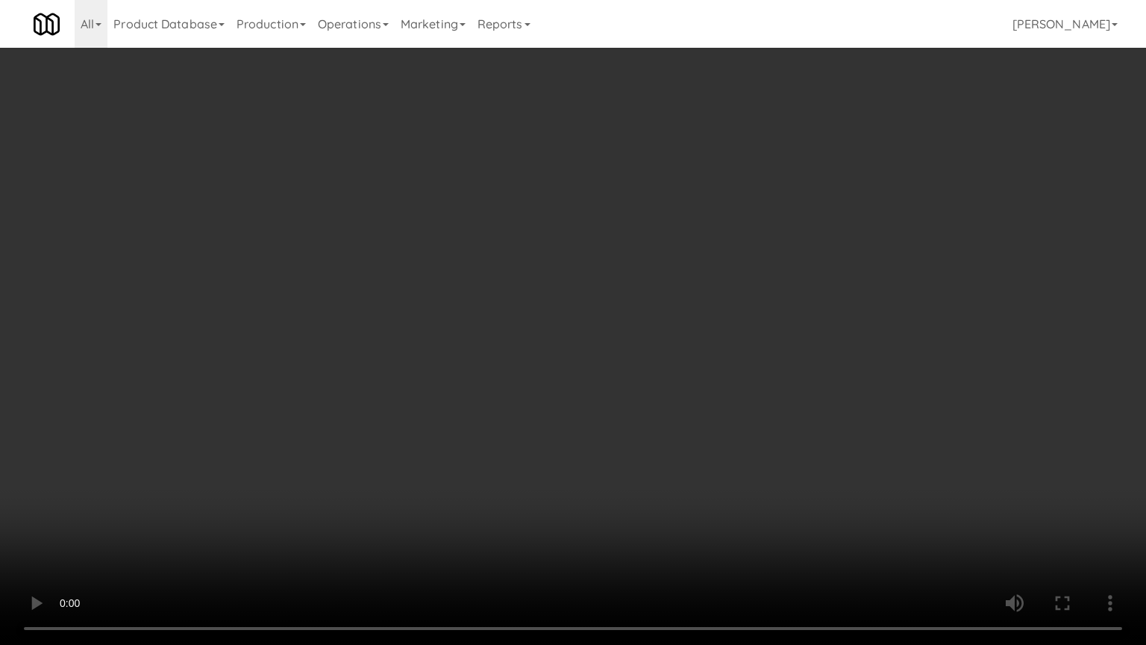
click at [445, 304] on video at bounding box center [573, 322] width 1146 height 645
click at [490, 310] on video at bounding box center [573, 322] width 1146 height 645
click at [490, 314] on video at bounding box center [573, 322] width 1146 height 645
drag, startPoint x: 490, startPoint y: 314, endPoint x: 596, endPoint y: 201, distance: 154.7
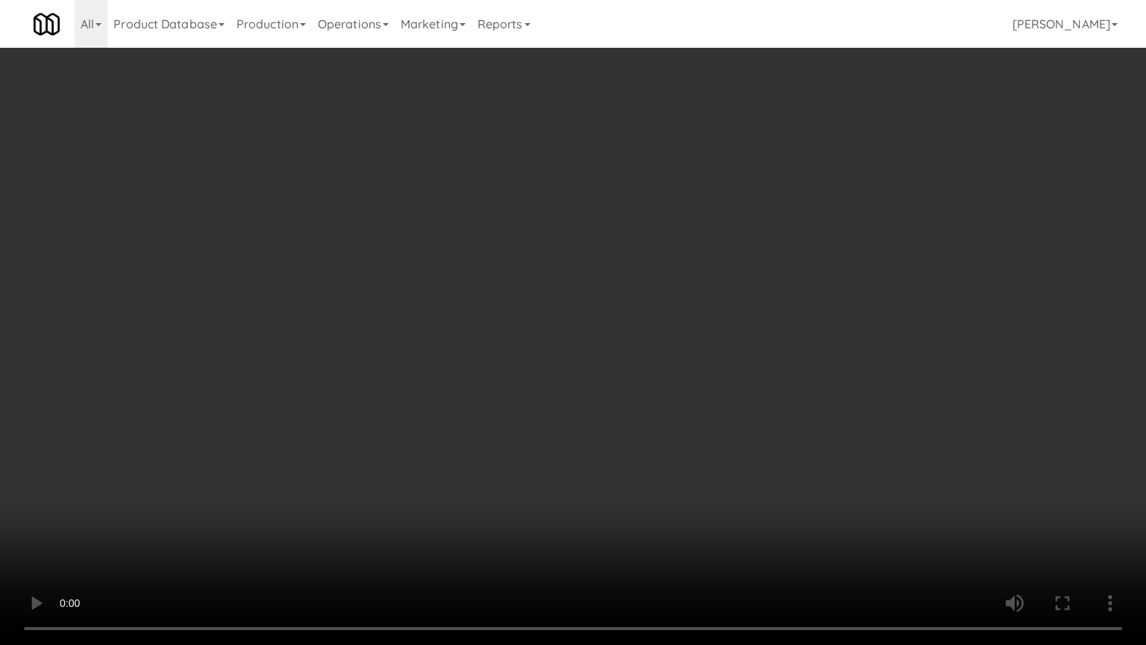
click at [492, 315] on video at bounding box center [573, 322] width 1146 height 645
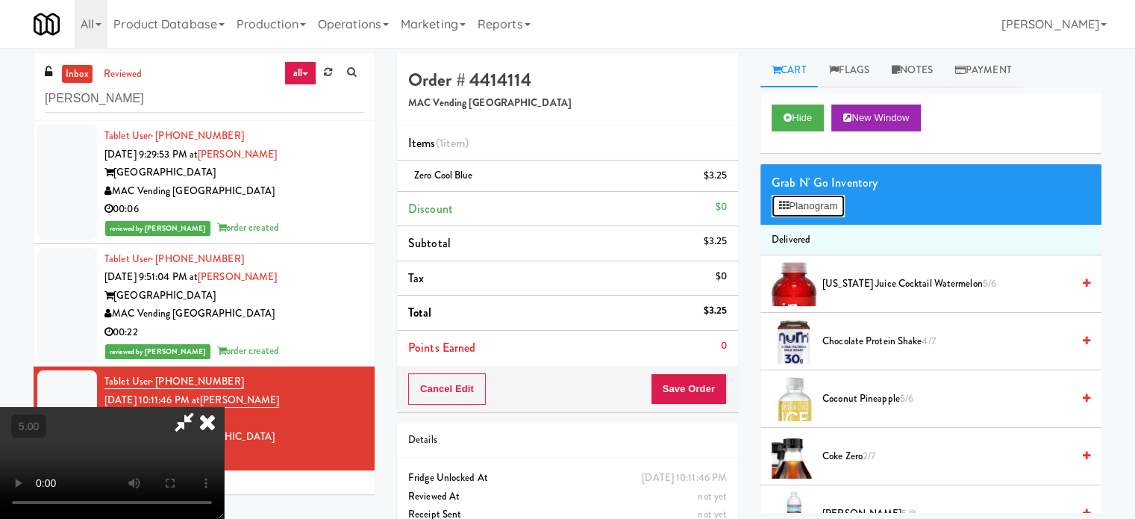
click at [815, 211] on button "Planogram" at bounding box center [808, 206] width 73 height 22
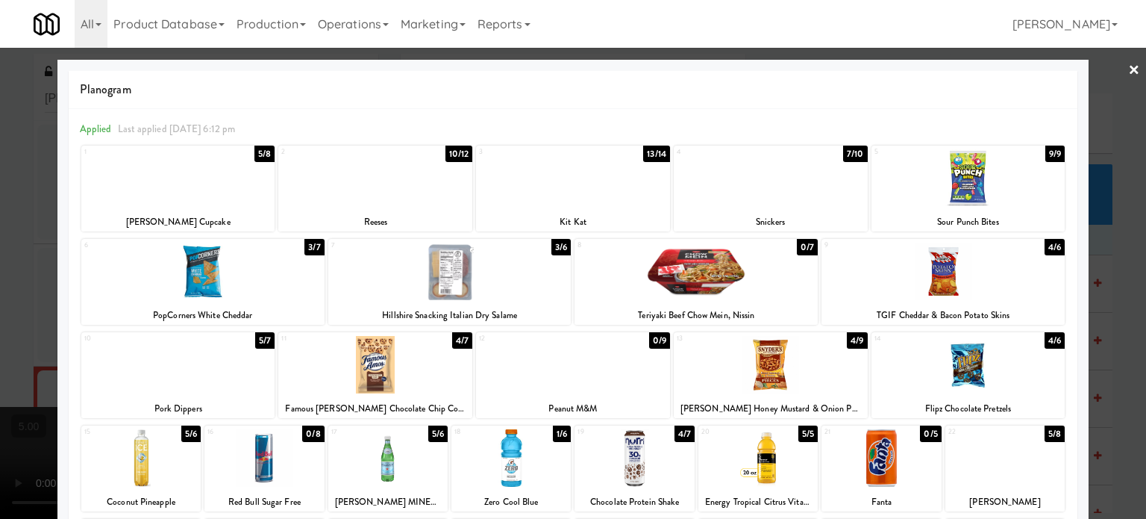
click at [264, 337] on div "5/7" at bounding box center [264, 340] width 19 height 16
click at [1107, 330] on div at bounding box center [573, 259] width 1146 height 519
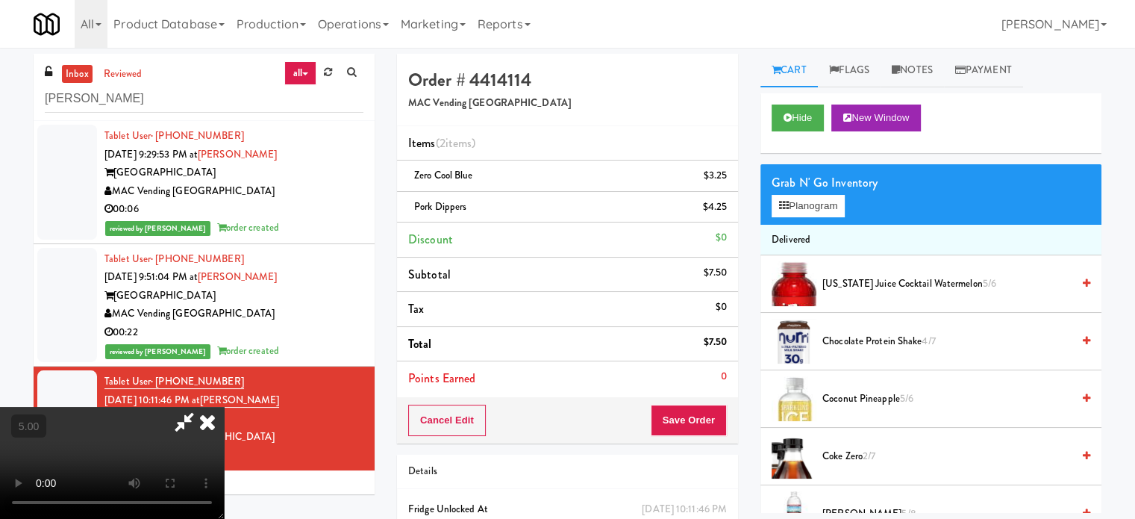
drag, startPoint x: 316, startPoint y: 357, endPoint x: 298, endPoint y: 316, distance: 44.8
click at [224, 407] on video at bounding box center [112, 463] width 224 height 112
drag, startPoint x: 298, startPoint y: 316, endPoint x: 289, endPoint y: 401, distance: 84.9
click at [224, 407] on video at bounding box center [112, 463] width 224 height 112
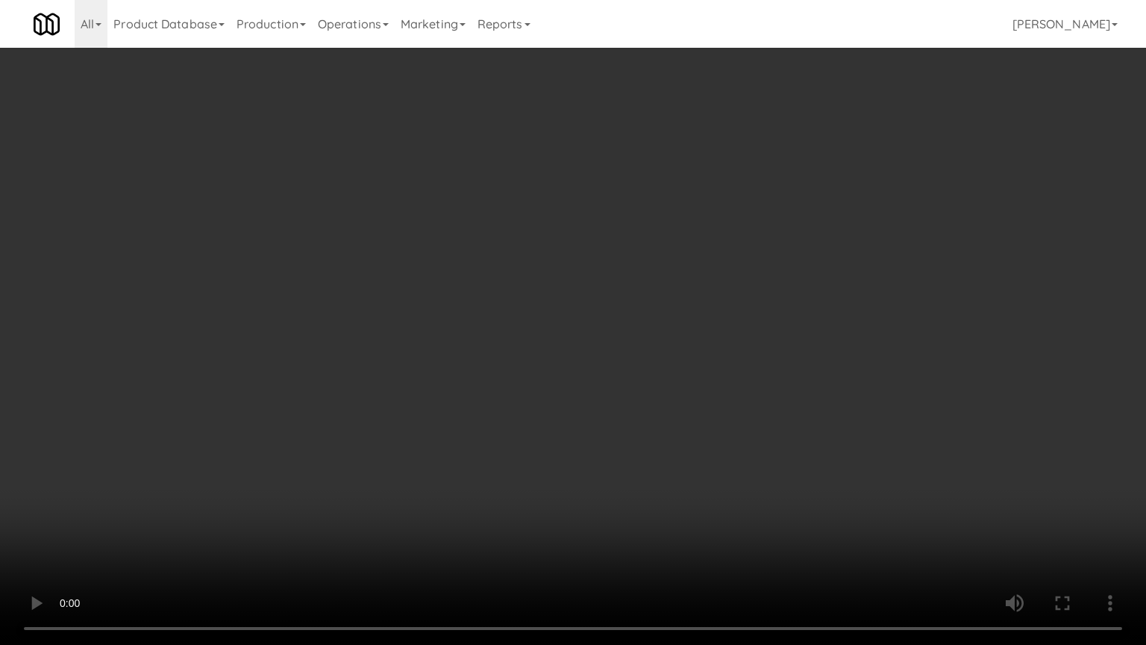
click at [379, 466] on video at bounding box center [573, 322] width 1146 height 645
click at [517, 360] on video at bounding box center [573, 322] width 1146 height 645
click at [567, 313] on video at bounding box center [573, 322] width 1146 height 645
click at [576, 289] on video at bounding box center [573, 322] width 1146 height 645
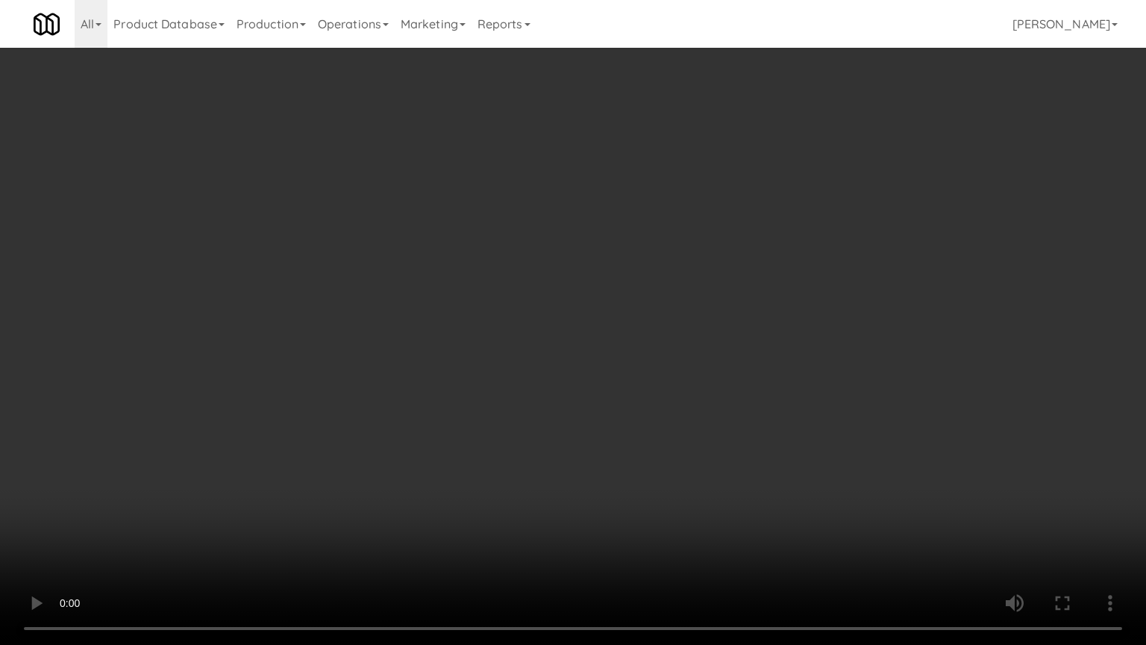
click at [501, 305] on video at bounding box center [573, 322] width 1146 height 645
click at [242, 513] on video at bounding box center [573, 322] width 1146 height 645
click at [284, 474] on video at bounding box center [573, 322] width 1146 height 645
click at [287, 473] on video at bounding box center [573, 322] width 1146 height 645
click at [290, 476] on video at bounding box center [573, 322] width 1146 height 645
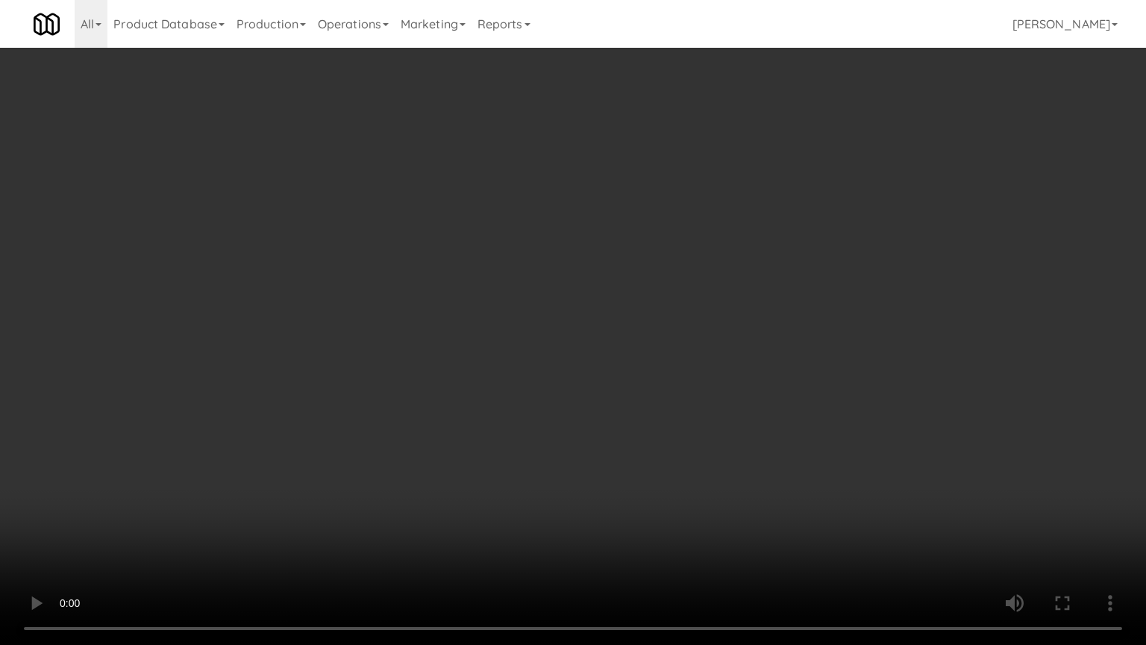
click at [290, 484] on video at bounding box center [573, 322] width 1146 height 645
click at [334, 488] on video at bounding box center [573, 322] width 1146 height 645
click at [337, 488] on video at bounding box center [573, 322] width 1146 height 645
click at [531, 393] on video at bounding box center [573, 322] width 1146 height 645
click at [529, 393] on video at bounding box center [573, 322] width 1146 height 645
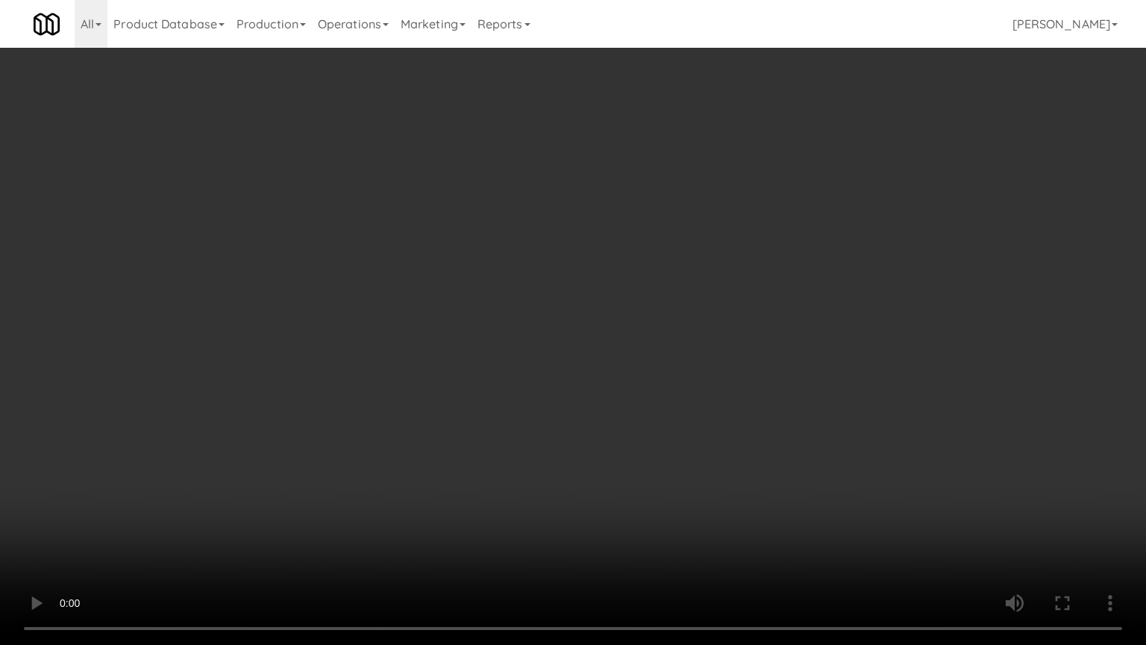
click at [588, 416] on video at bounding box center [573, 322] width 1146 height 645
click at [751, 516] on video at bounding box center [573, 322] width 1146 height 645
click at [741, 513] on video at bounding box center [573, 322] width 1146 height 645
click at [734, 459] on video at bounding box center [573, 322] width 1146 height 645
click at [776, 471] on video at bounding box center [573, 322] width 1146 height 645
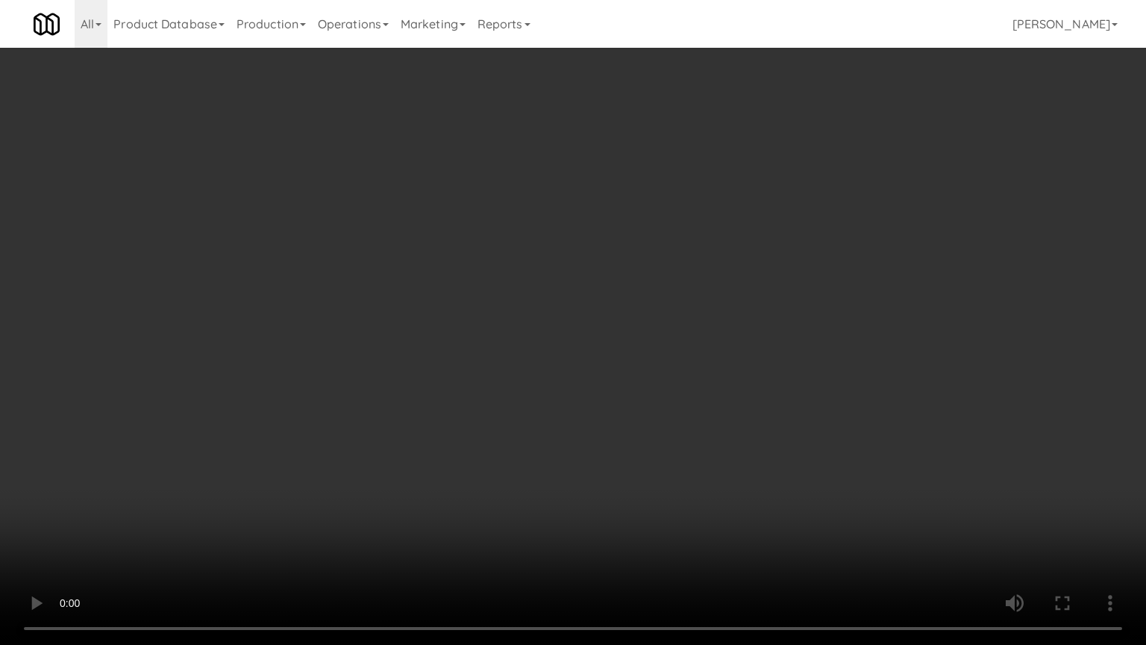
click at [663, 470] on video at bounding box center [573, 322] width 1146 height 645
click at [666, 466] on video at bounding box center [573, 322] width 1146 height 645
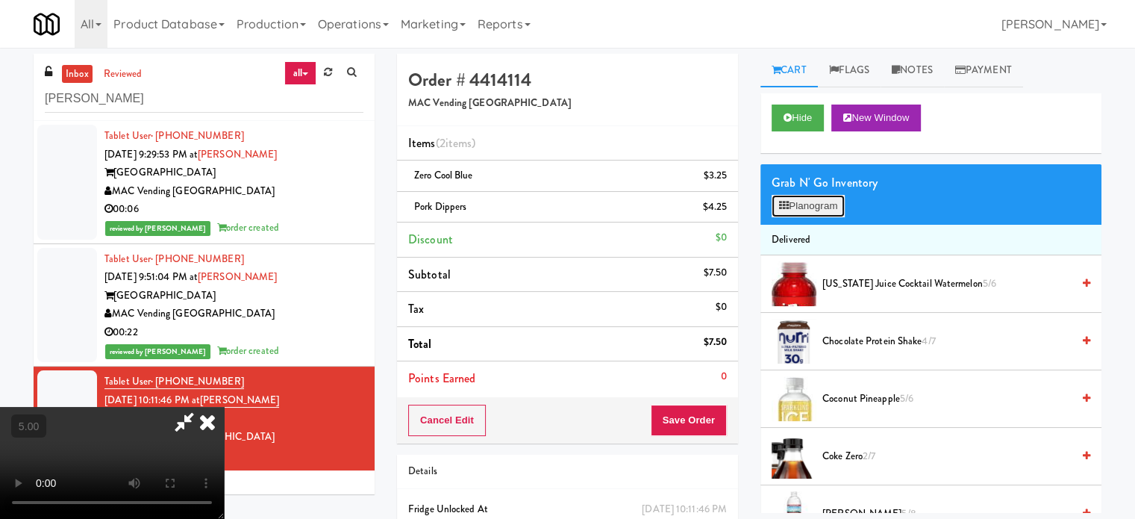
click at [824, 209] on button "Planogram" at bounding box center [808, 206] width 73 height 22
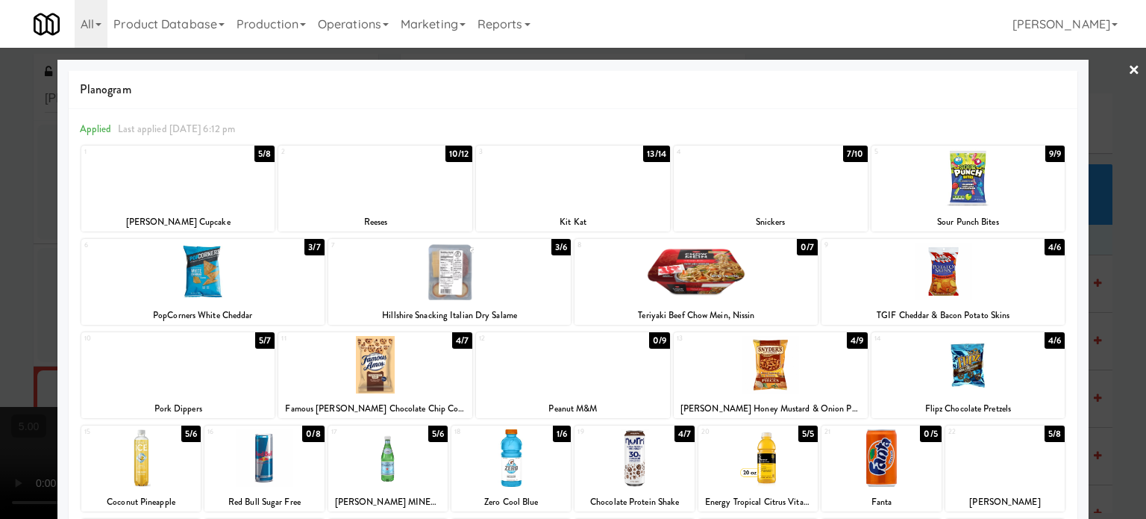
click at [261, 339] on div "5/7" at bounding box center [264, 340] width 19 height 16
click at [1111, 313] on div at bounding box center [573, 259] width 1146 height 519
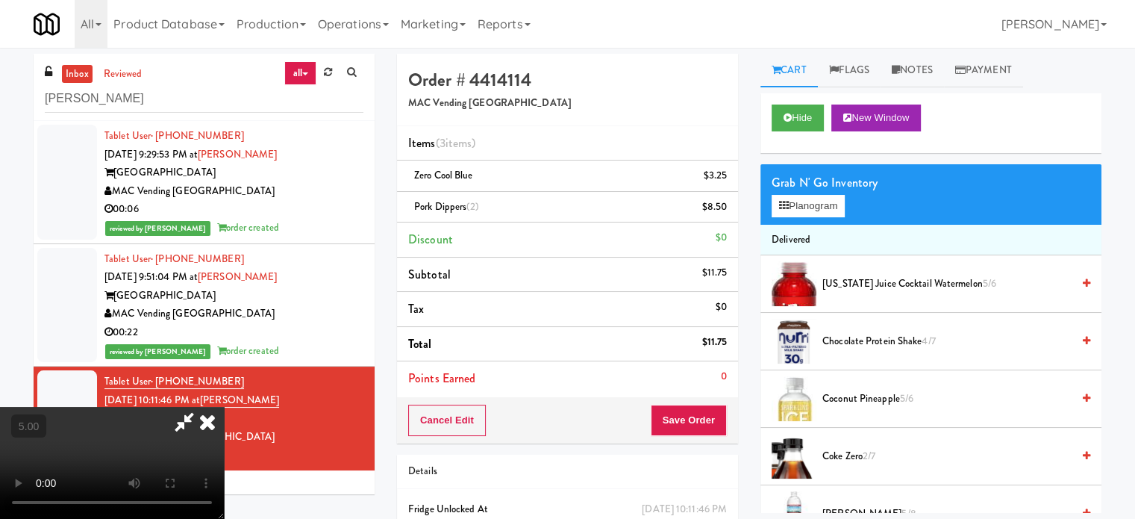
click at [224, 407] on video at bounding box center [112, 463] width 224 height 112
click at [224, 407] on icon at bounding box center [207, 422] width 33 height 30
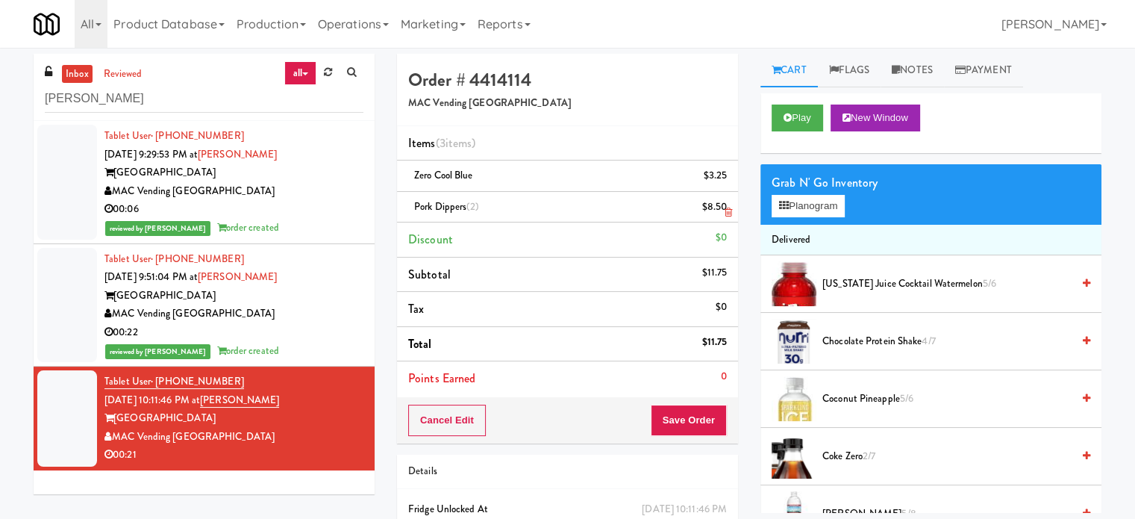
click at [727, 210] on icon at bounding box center [728, 212] width 7 height 10
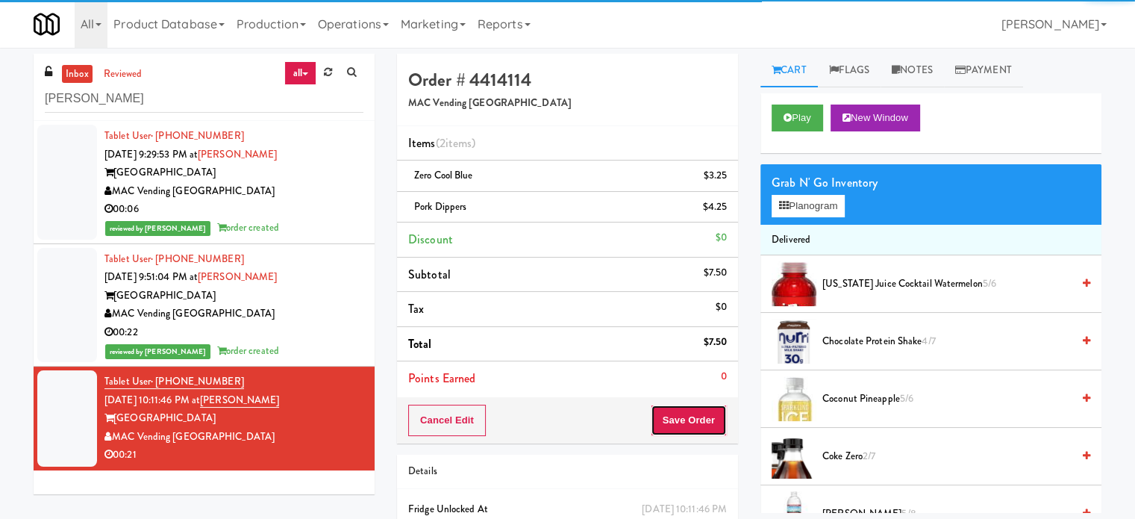
click at [681, 405] on button "Save Order" at bounding box center [689, 419] width 76 height 31
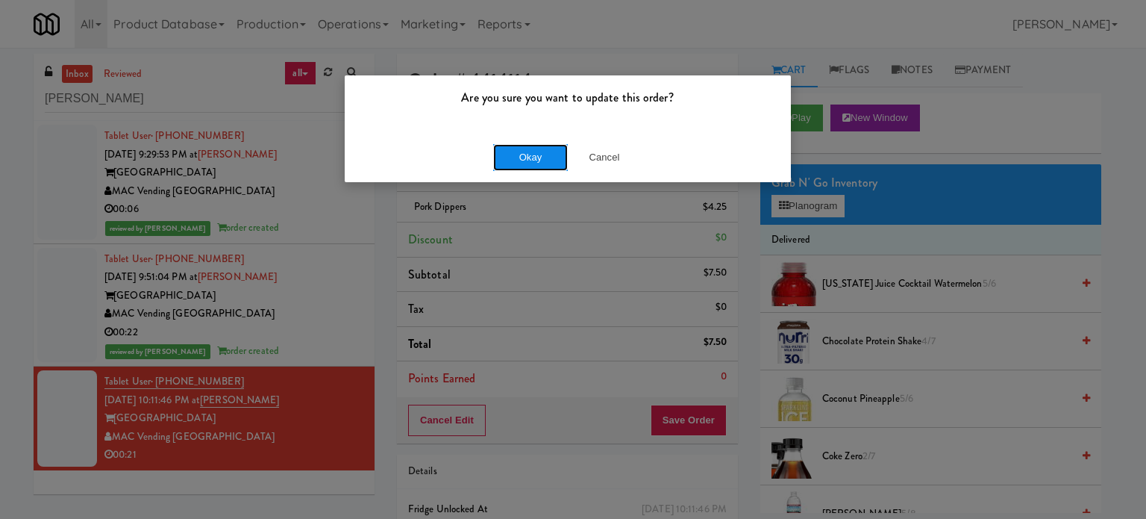
click at [533, 157] on button "Okay" at bounding box center [530, 157] width 75 height 27
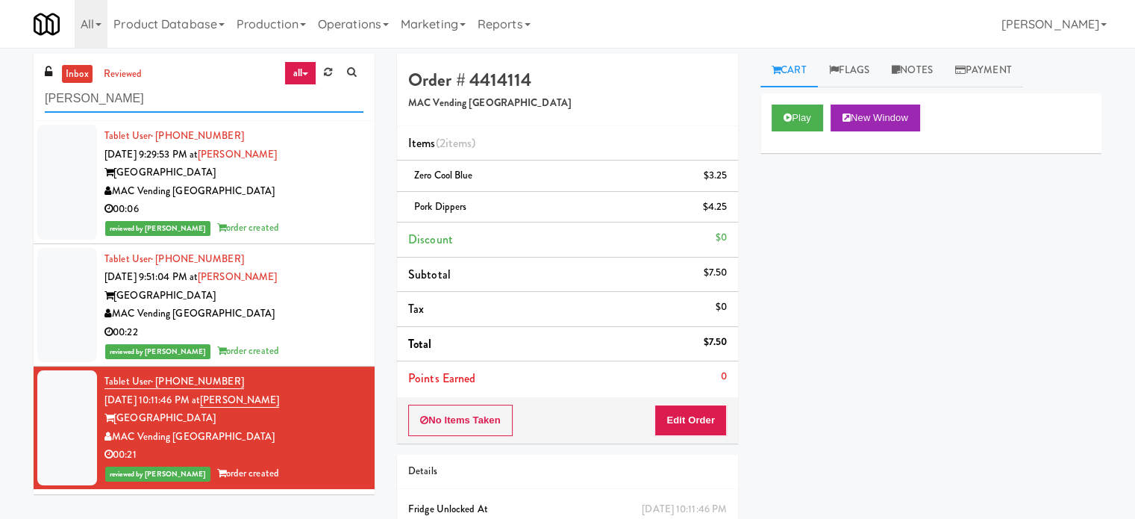
click at [187, 97] on input "[PERSON_NAME]" at bounding box center [204, 99] width 319 height 28
paste input "Rock Solid Reboot (Left)"
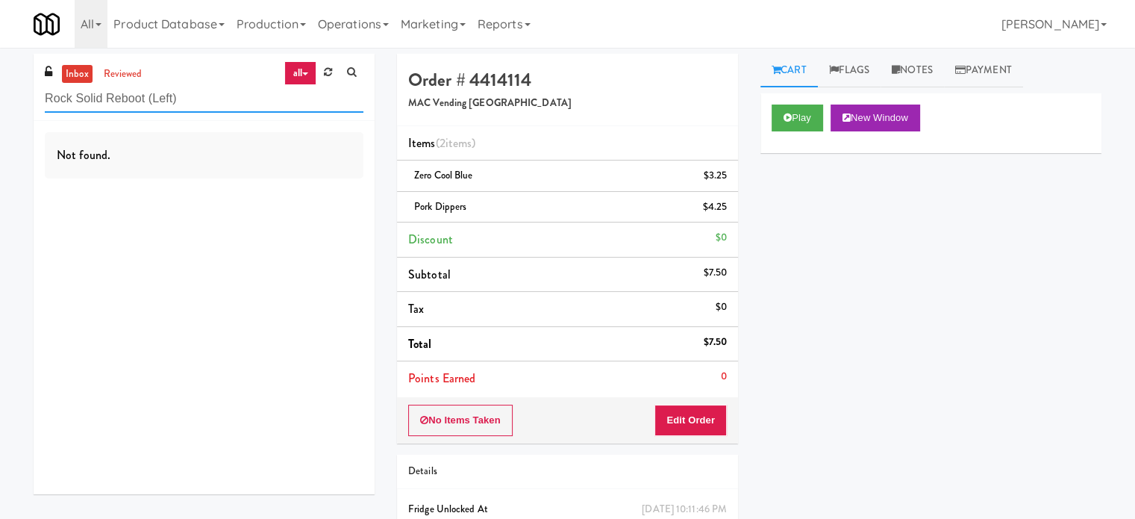
click at [184, 101] on input "Rock Solid Reboot (Left)" at bounding box center [204, 99] width 319 height 28
paste input "Exhibit on Superior Combo"
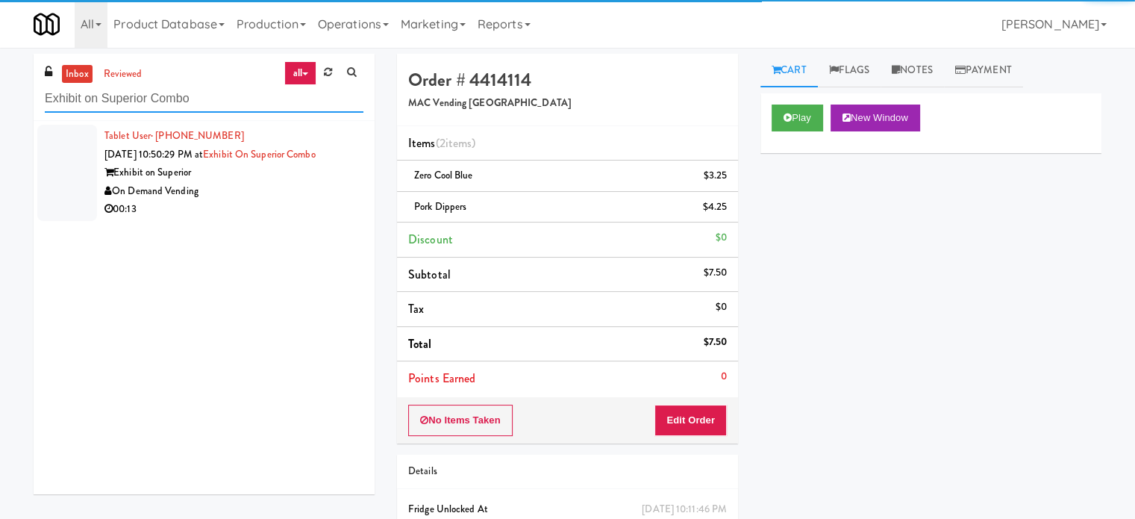
type input "Exhibit on Superior Combo"
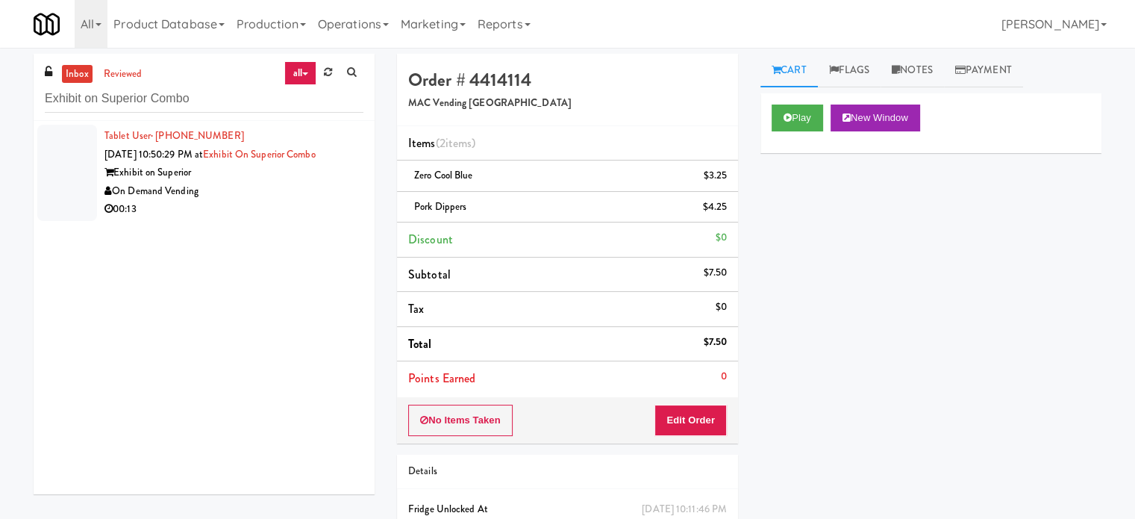
click at [310, 190] on div "On Demand Vending" at bounding box center [233, 191] width 259 height 19
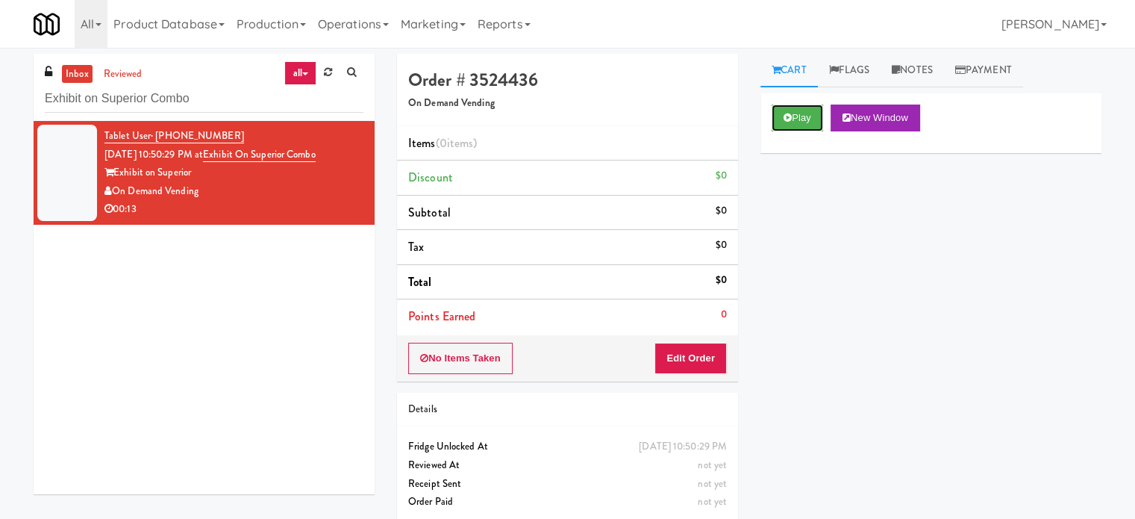
drag, startPoint x: 792, startPoint y: 113, endPoint x: 749, endPoint y: 149, distance: 56.7
click at [794, 118] on button "Play" at bounding box center [797, 117] width 51 height 27
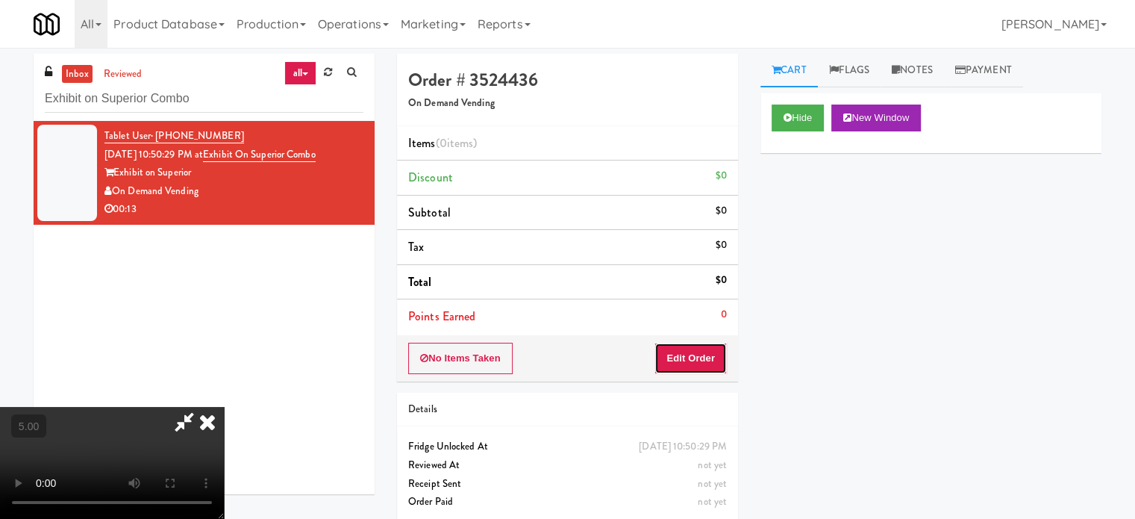
click at [701, 354] on button "Edit Order" at bounding box center [690, 358] width 72 height 31
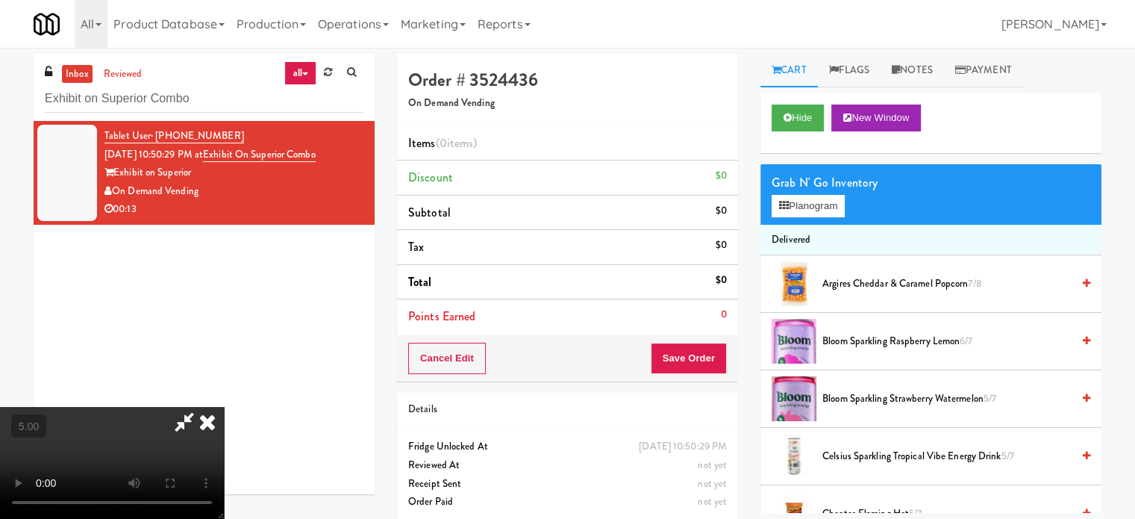
click at [224, 407] on video at bounding box center [112, 463] width 224 height 112
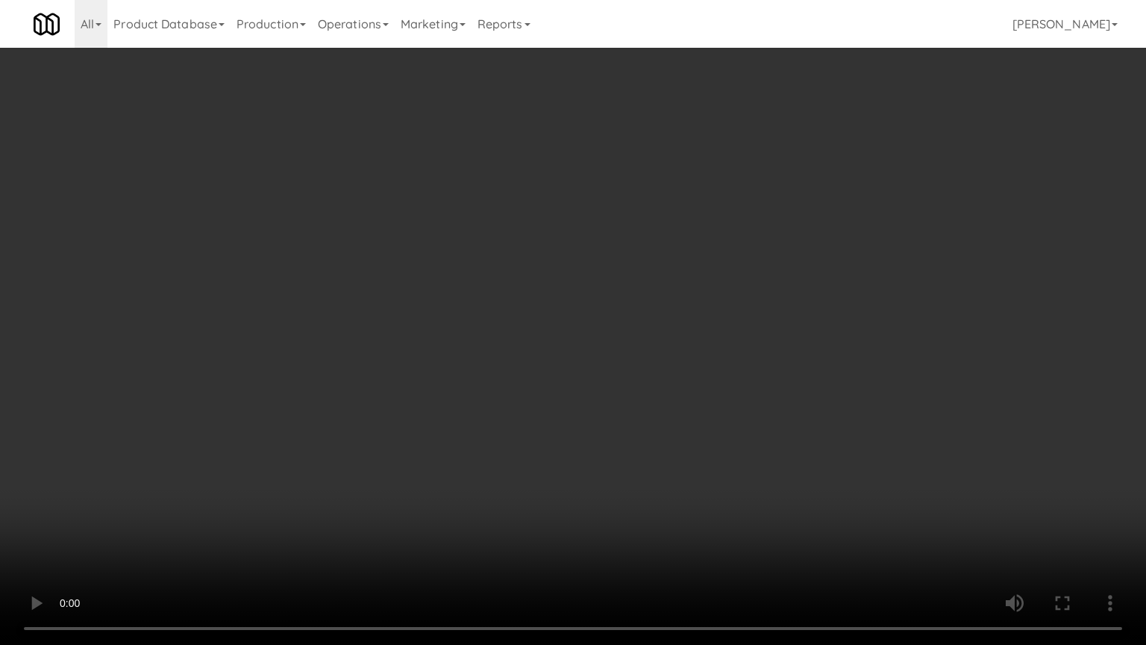
click at [304, 394] on video at bounding box center [573, 322] width 1146 height 645
click at [368, 341] on video at bounding box center [573, 322] width 1146 height 645
click at [410, 352] on video at bounding box center [573, 322] width 1146 height 645
click at [420, 316] on video at bounding box center [573, 322] width 1146 height 645
click at [388, 445] on video at bounding box center [573, 322] width 1146 height 645
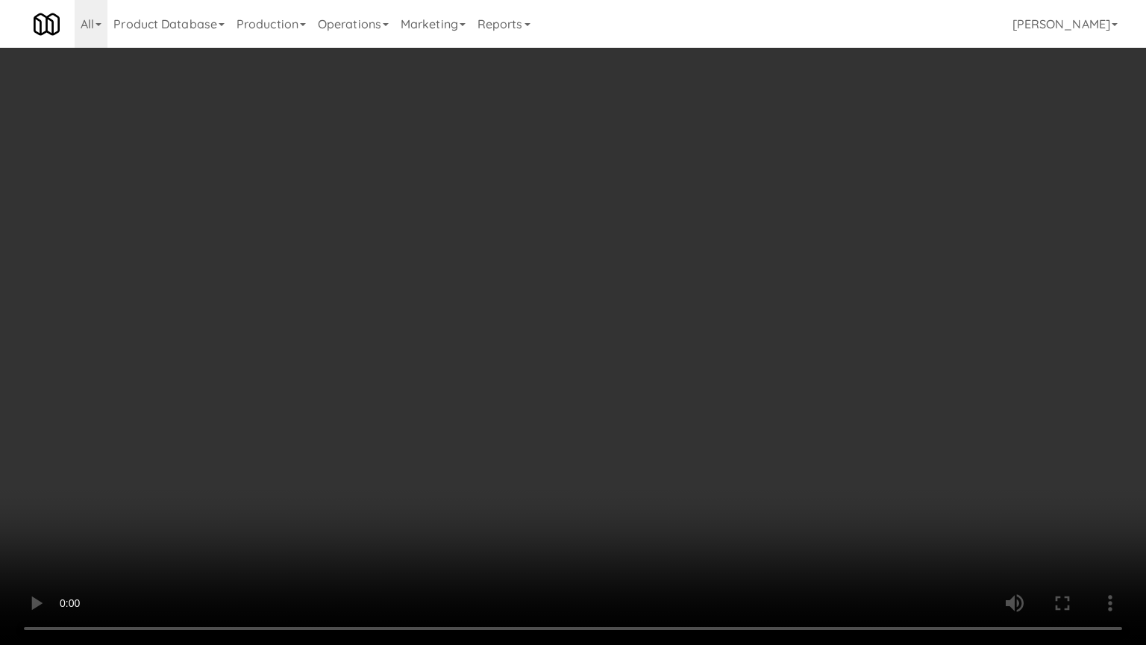
click at [509, 393] on video at bounding box center [573, 322] width 1146 height 645
click at [513, 383] on video at bounding box center [573, 322] width 1146 height 645
click at [518, 370] on video at bounding box center [573, 322] width 1146 height 645
click at [519, 357] on video at bounding box center [573, 322] width 1146 height 645
click at [543, 353] on video at bounding box center [573, 322] width 1146 height 645
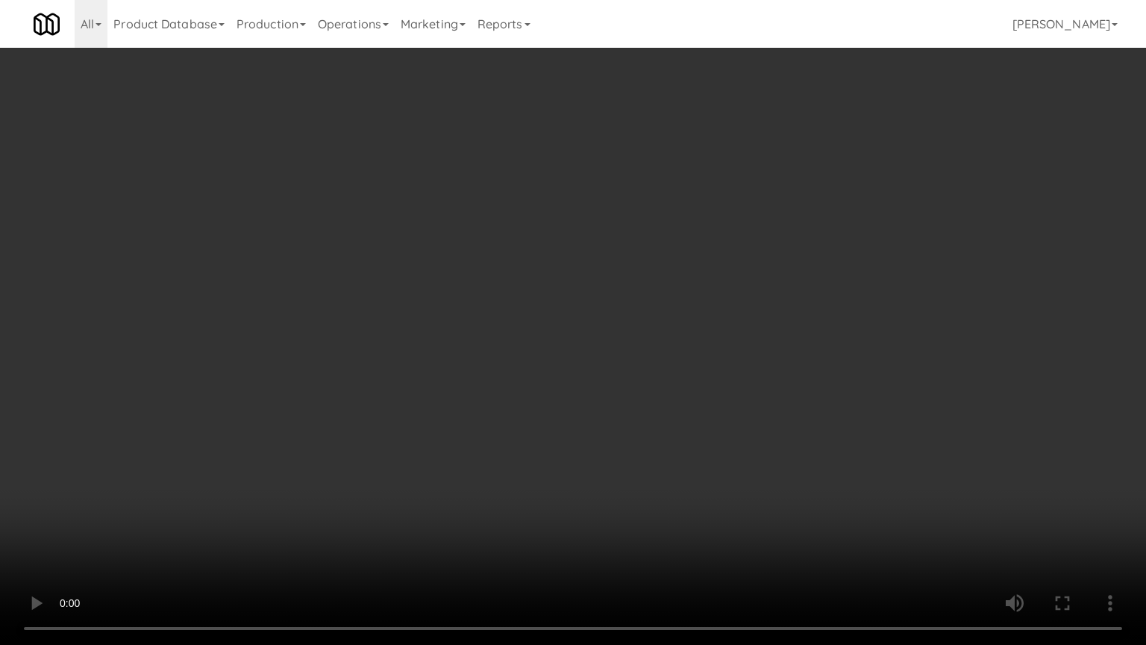
click at [544, 355] on video at bounding box center [573, 322] width 1146 height 645
click at [554, 352] on video at bounding box center [573, 322] width 1146 height 645
click at [558, 341] on video at bounding box center [573, 322] width 1146 height 645
click at [563, 333] on video at bounding box center [573, 322] width 1146 height 645
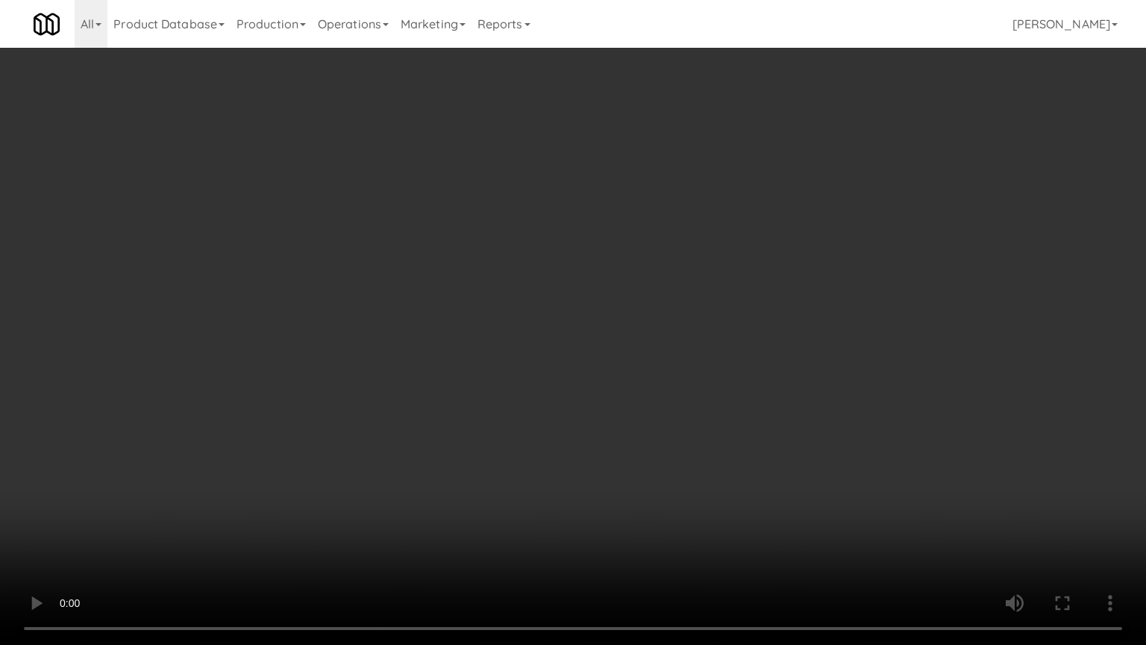
click at [631, 354] on video at bounding box center [573, 322] width 1146 height 645
click at [621, 352] on video at bounding box center [573, 322] width 1146 height 645
drag, startPoint x: 625, startPoint y: 349, endPoint x: 824, endPoint y: 212, distance: 242.0
click at [625, 348] on video at bounding box center [573, 322] width 1146 height 645
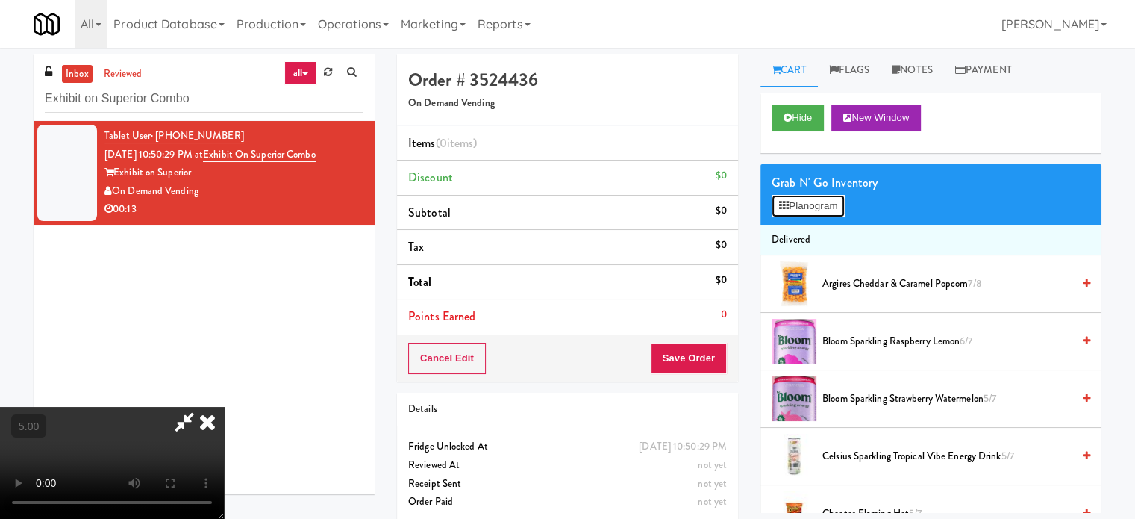
click at [813, 210] on button "Planogram" at bounding box center [808, 206] width 73 height 22
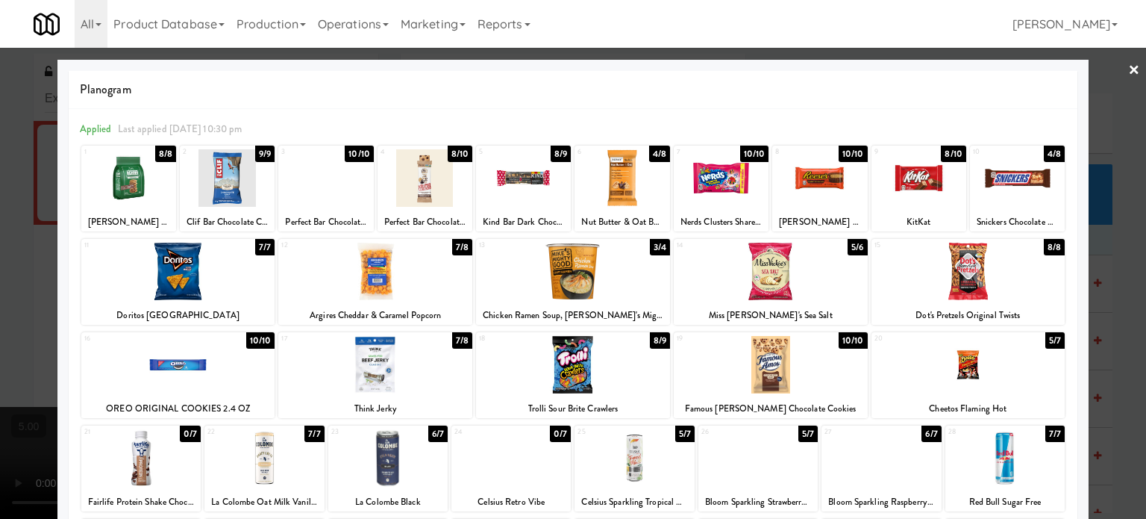
drag, startPoint x: 651, startPoint y: 154, endPoint x: 830, endPoint y: 171, distance: 179.8
click at [651, 154] on div "4/8" at bounding box center [659, 154] width 21 height 16
click at [1105, 269] on div at bounding box center [573, 259] width 1146 height 519
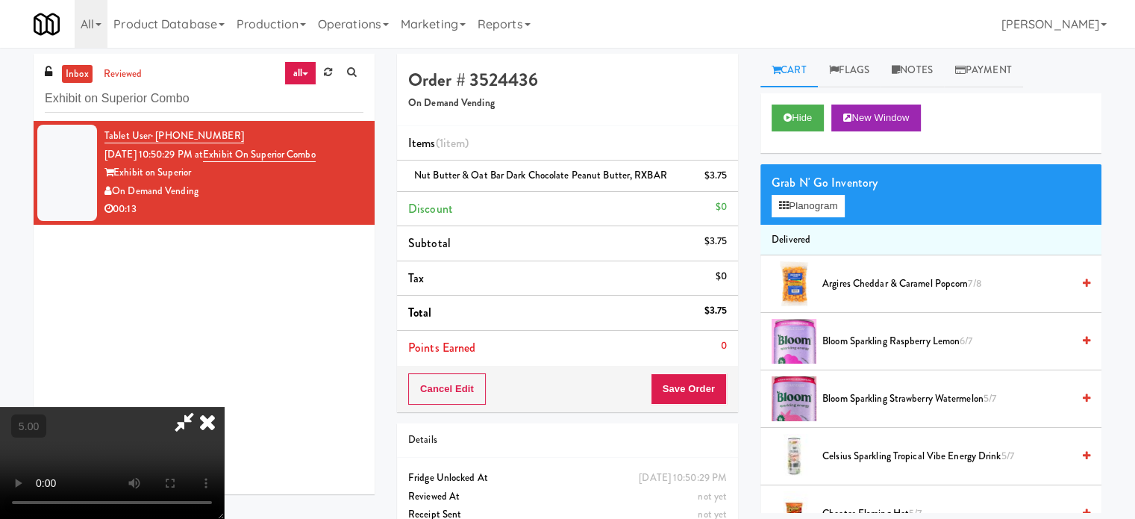
click at [224, 407] on video at bounding box center [112, 463] width 224 height 112
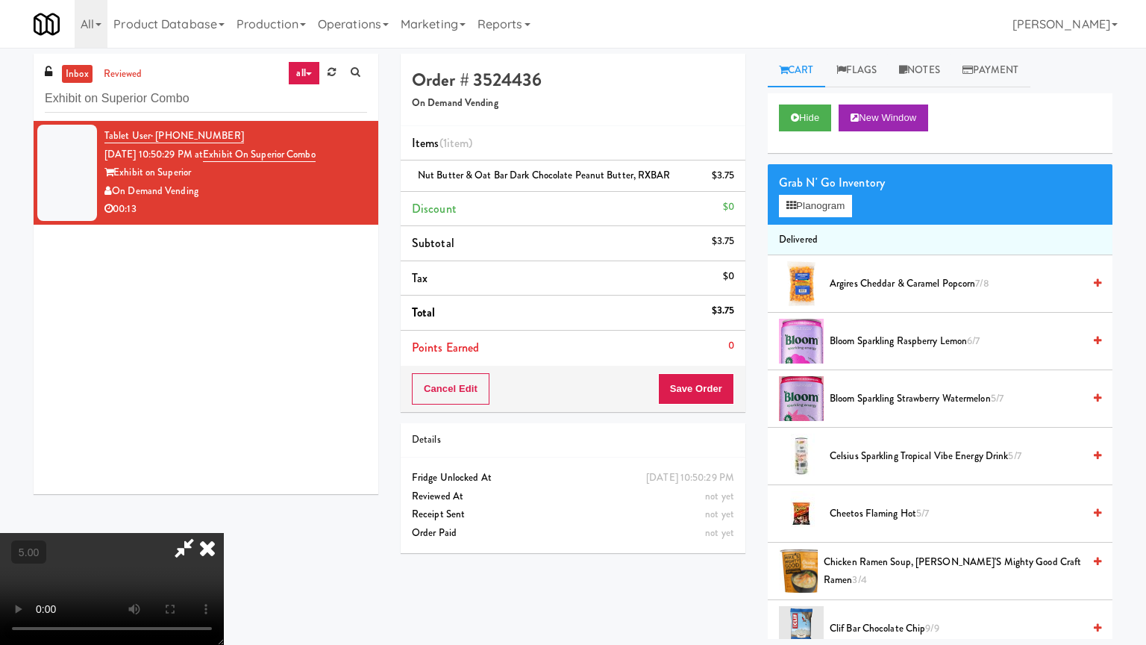
click at [224, 518] on video at bounding box center [112, 589] width 224 height 112
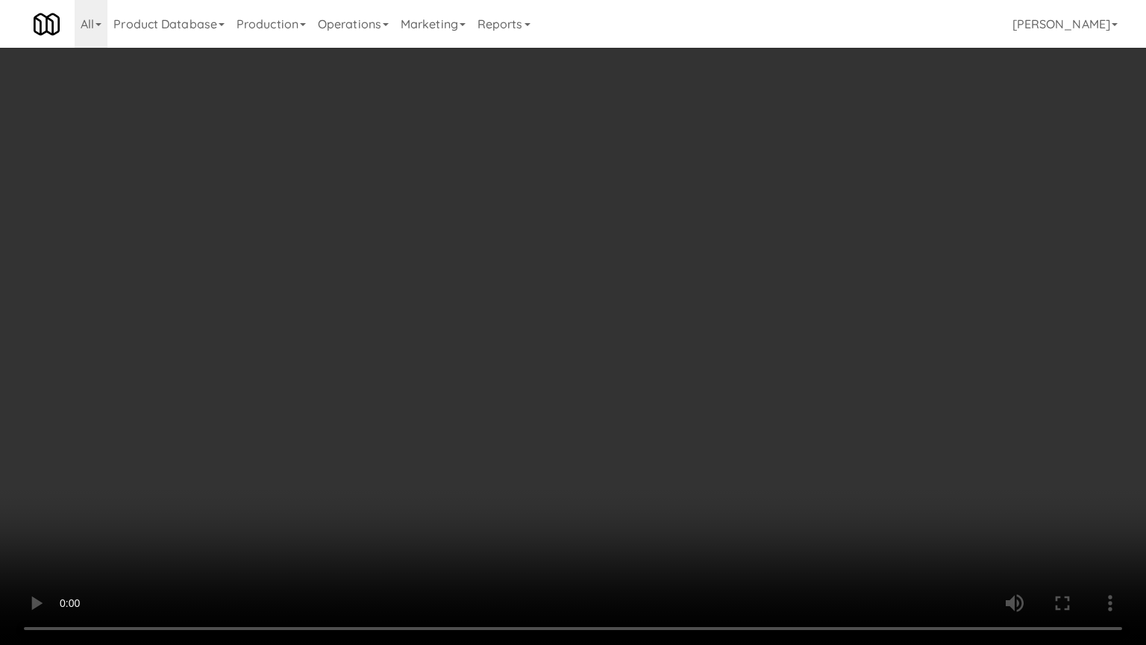
click at [476, 313] on video at bounding box center [573, 322] width 1146 height 645
click at [500, 328] on video at bounding box center [573, 322] width 1146 height 645
click at [512, 322] on video at bounding box center [573, 322] width 1146 height 645
click at [697, 518] on video at bounding box center [573, 322] width 1146 height 645
click at [636, 380] on video at bounding box center [573, 322] width 1146 height 645
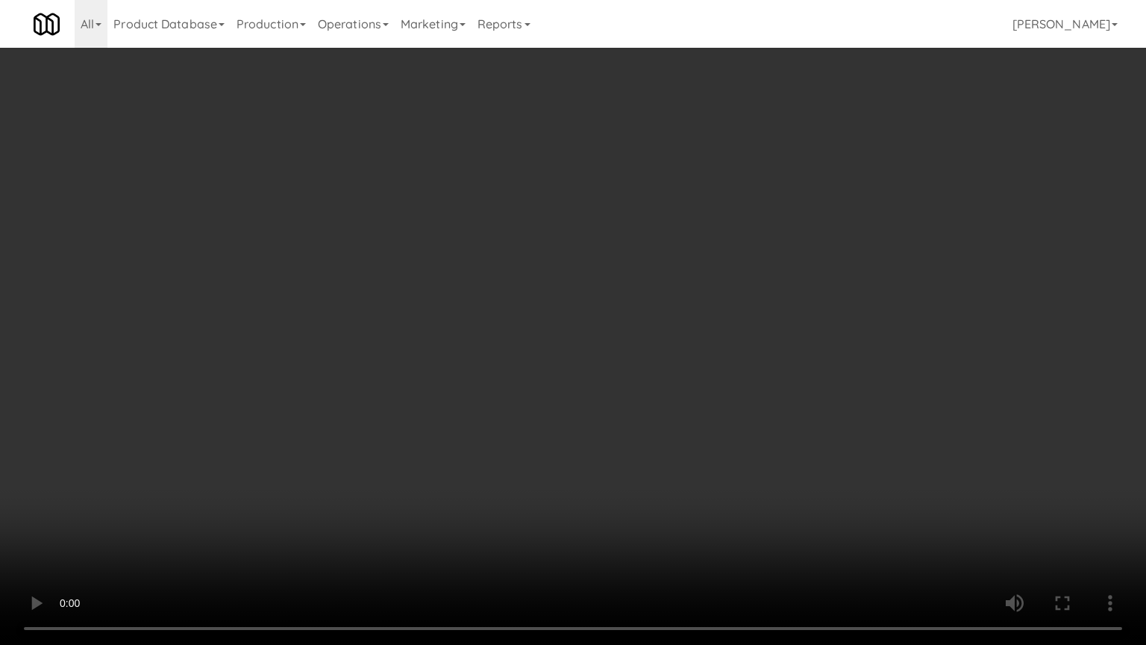
drag, startPoint x: 639, startPoint y: 513, endPoint x: 639, endPoint y: 504, distance: 9.0
click at [639, 513] on video at bounding box center [573, 322] width 1146 height 645
click at [598, 419] on video at bounding box center [573, 322] width 1146 height 645
click at [598, 416] on video at bounding box center [573, 322] width 1146 height 645
click at [603, 412] on video at bounding box center [573, 322] width 1146 height 645
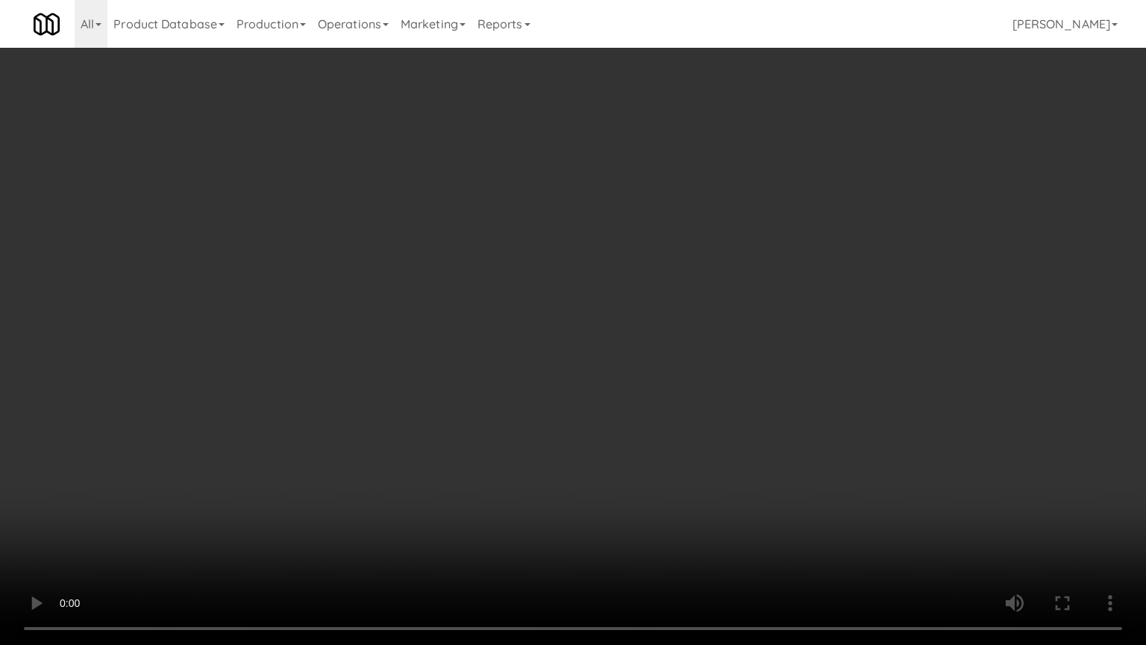
click at [625, 421] on video at bounding box center [573, 322] width 1146 height 645
click at [624, 420] on video at bounding box center [573, 322] width 1146 height 645
click at [630, 414] on video at bounding box center [573, 322] width 1146 height 645
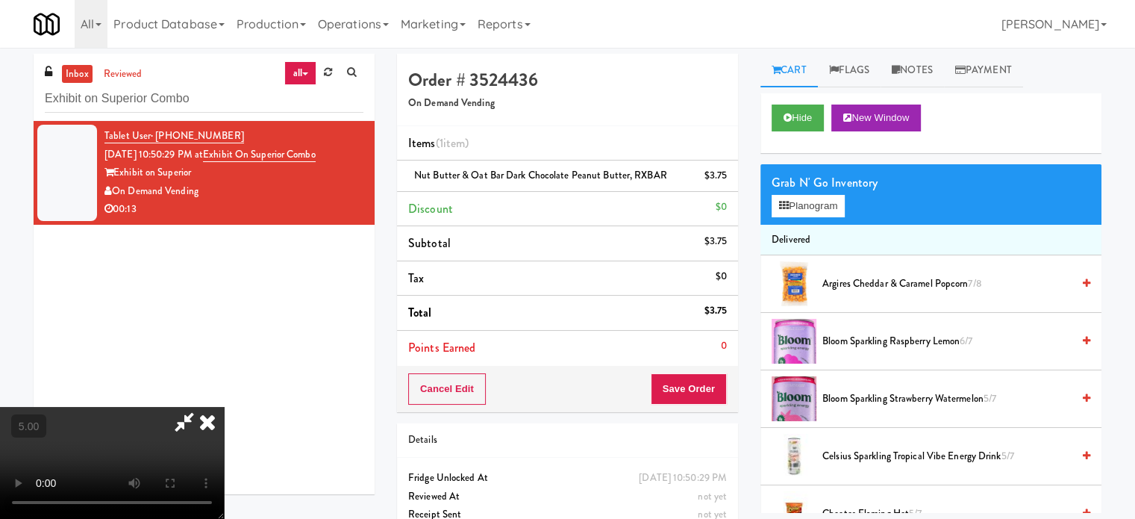
click at [224, 407] on icon at bounding box center [207, 422] width 33 height 30
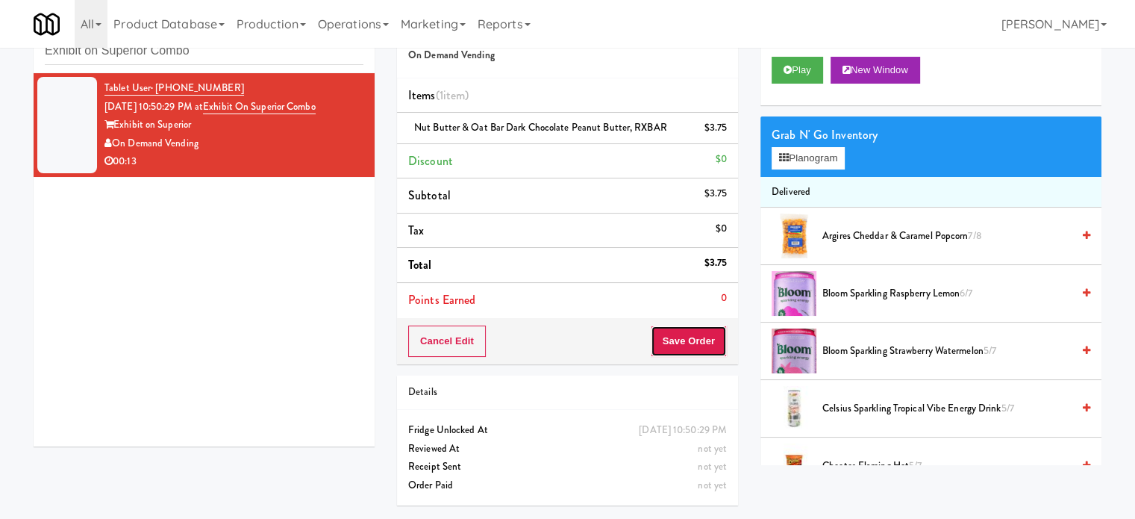
click at [690, 346] on button "Save Order" at bounding box center [689, 340] width 76 height 31
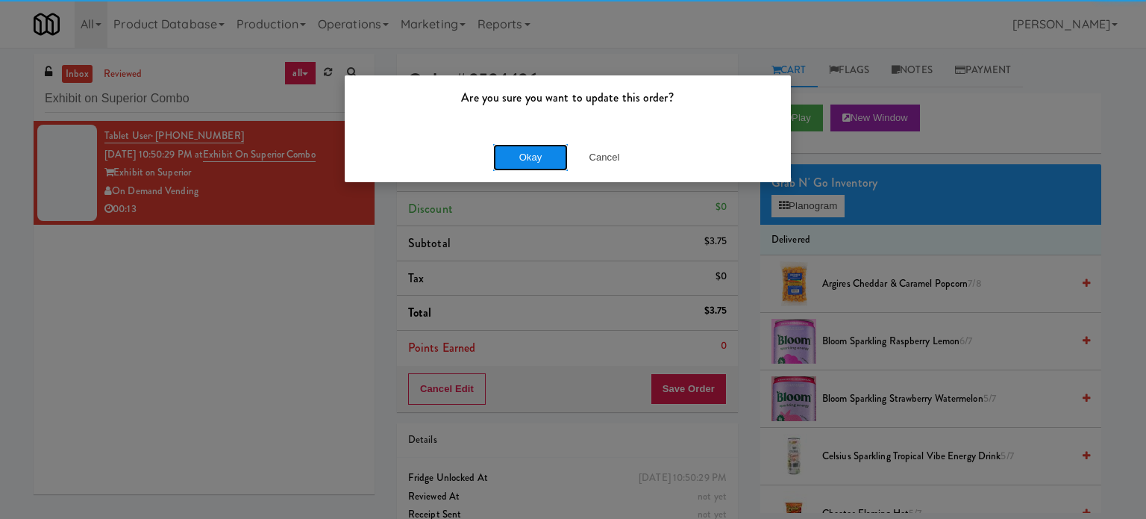
click at [531, 156] on button "Okay" at bounding box center [530, 157] width 75 height 27
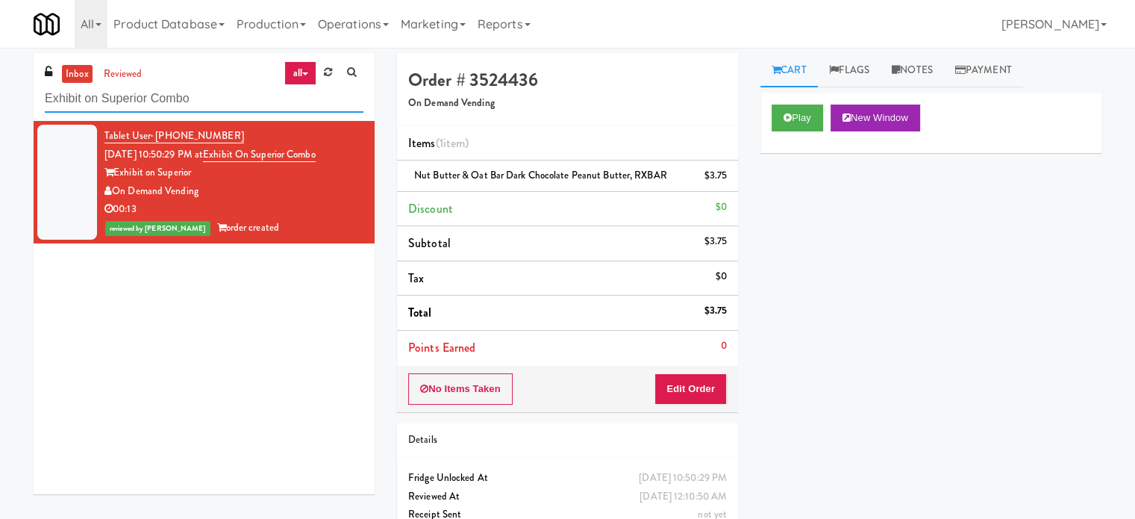
click at [171, 97] on input "Exhibit on Superior Combo" at bounding box center [204, 99] width 319 height 28
paste input "[PERSON_NAME] - Cooler - Right"
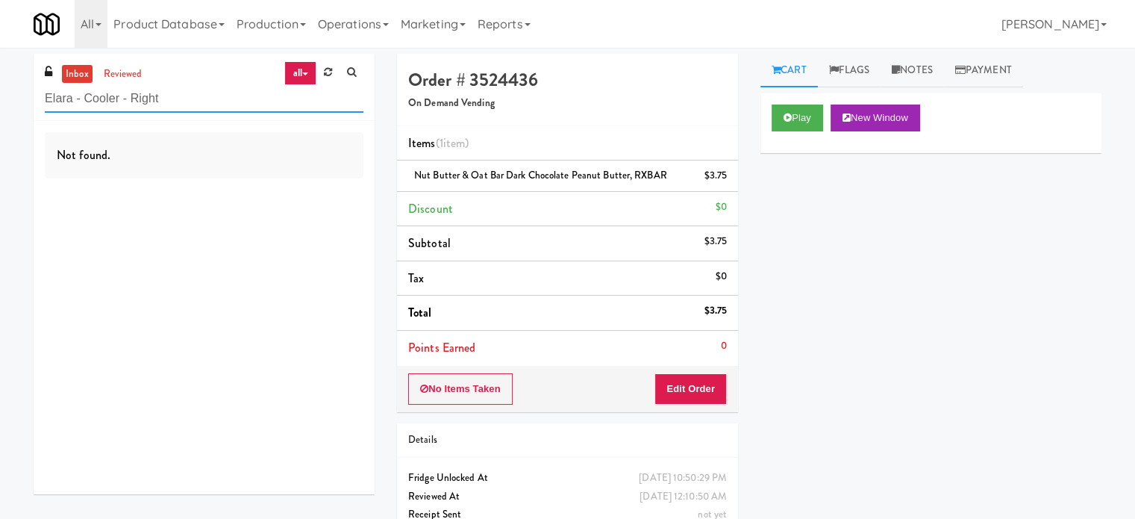
click at [204, 86] on input "Elara - Cooler - Right" at bounding box center [204, 99] width 319 height 28
click at [204, 87] on input "Elara - Cooler - Right" at bounding box center [204, 99] width 319 height 28
paste input "City Gate - Cooler"
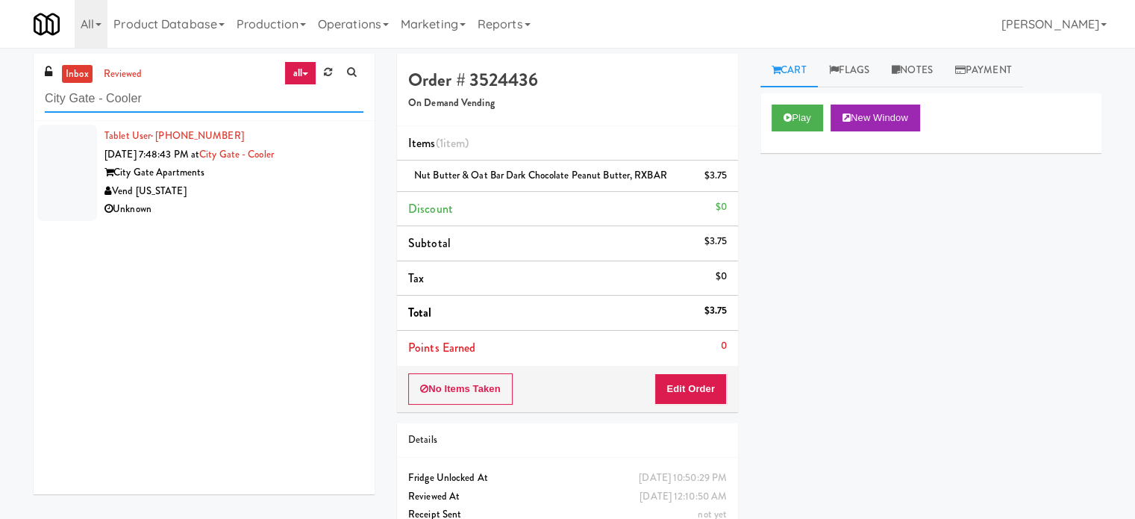
type input "City Gate - Cooler"
click at [272, 201] on div "Unknown" at bounding box center [233, 209] width 259 height 19
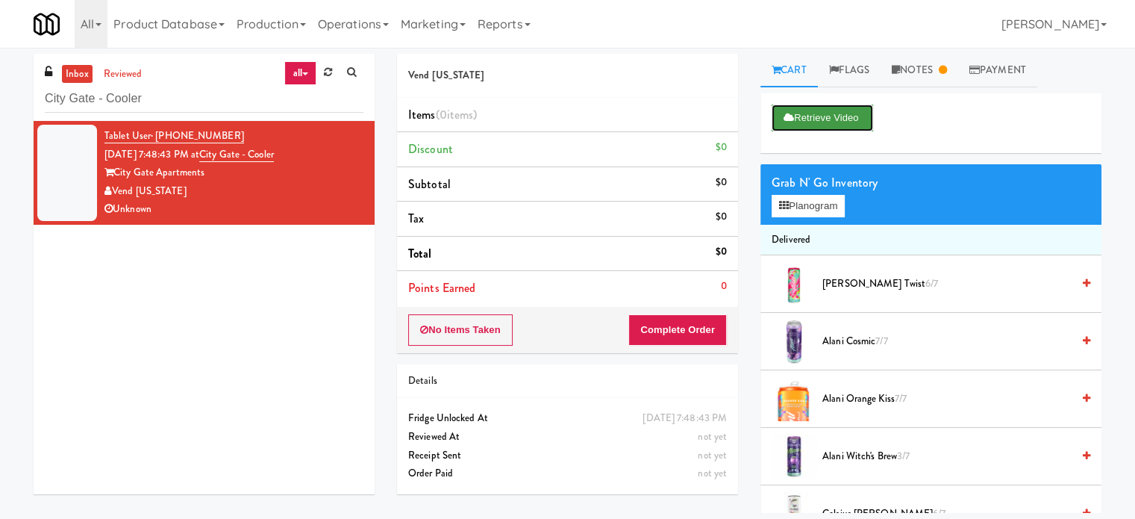
click at [825, 112] on button "Retrieve Video" at bounding box center [822, 117] width 101 height 27
